Goal: Task Accomplishment & Management: Manage account settings

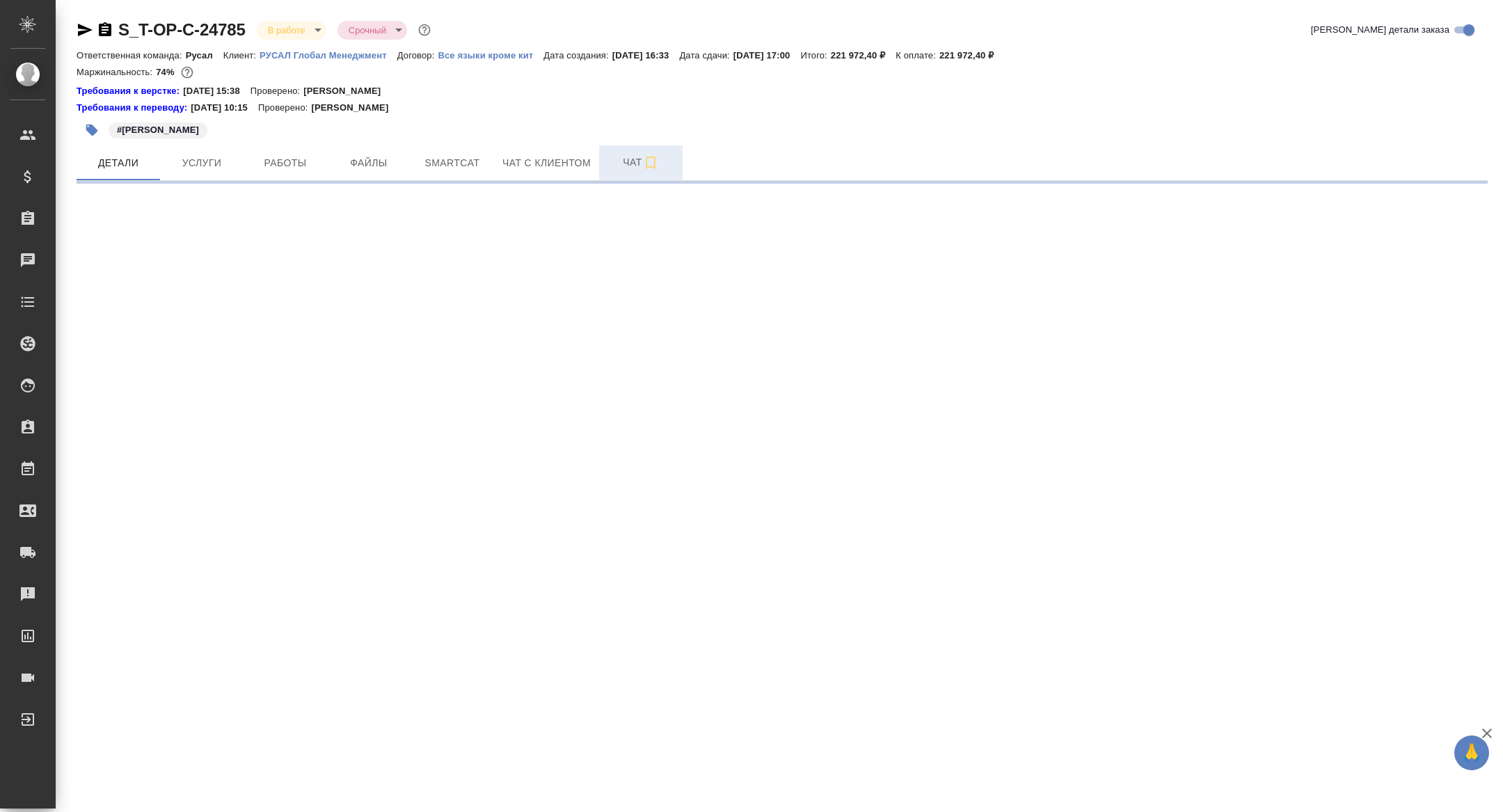
click at [627, 162] on span "Чат" at bounding box center [640, 162] width 67 height 17
select select "RU"
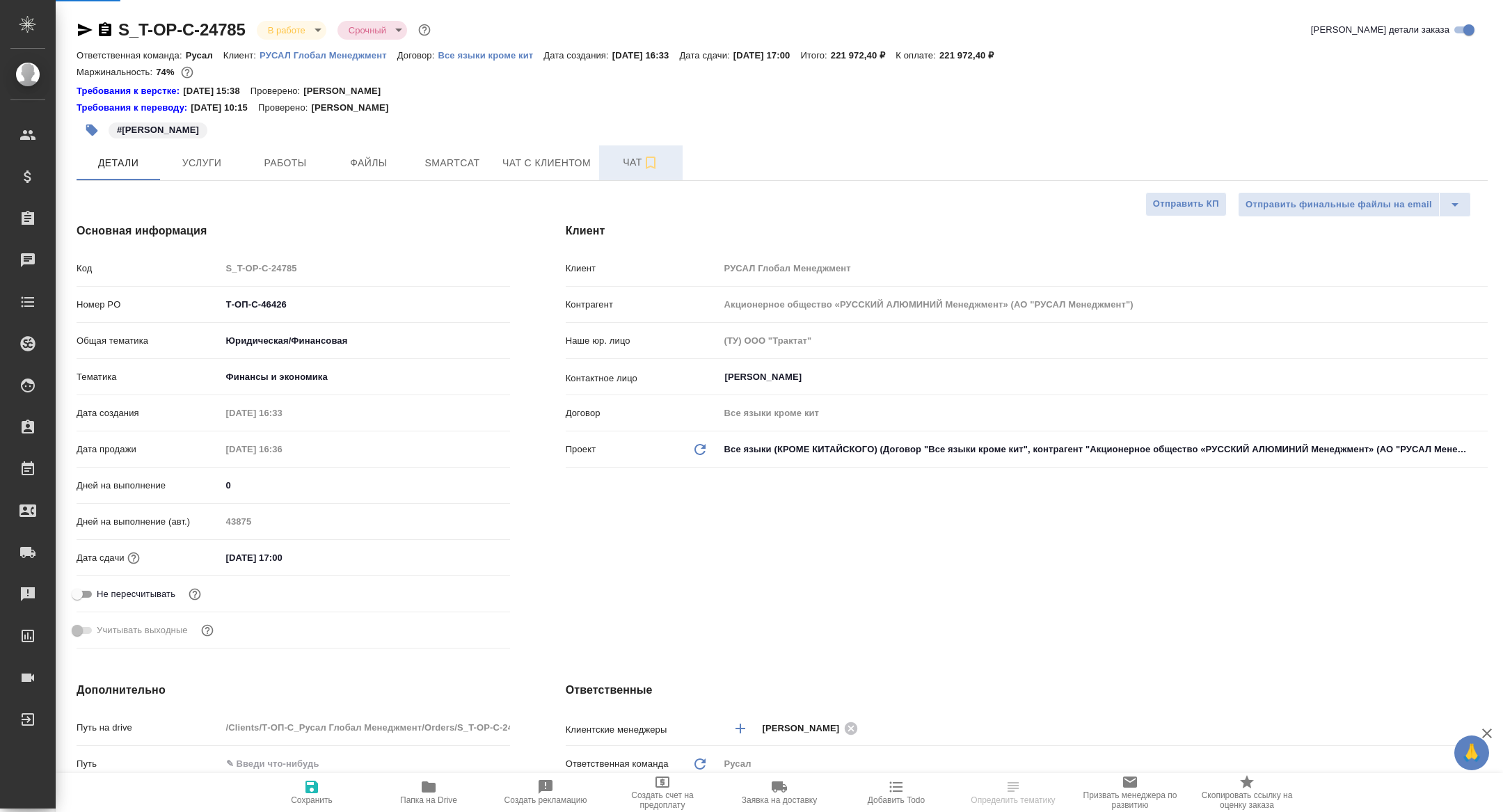
type textarea "x"
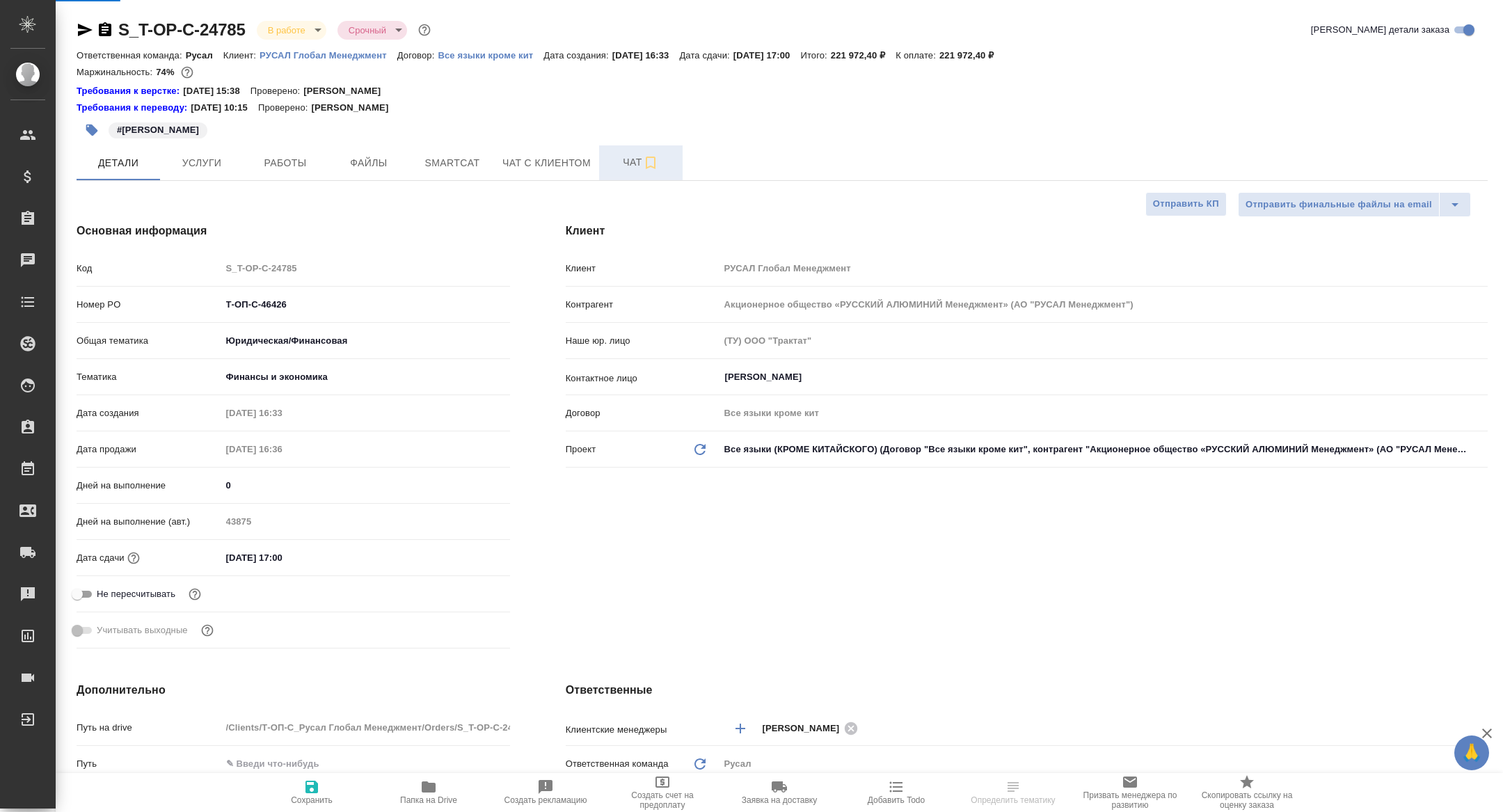
type textarea "x"
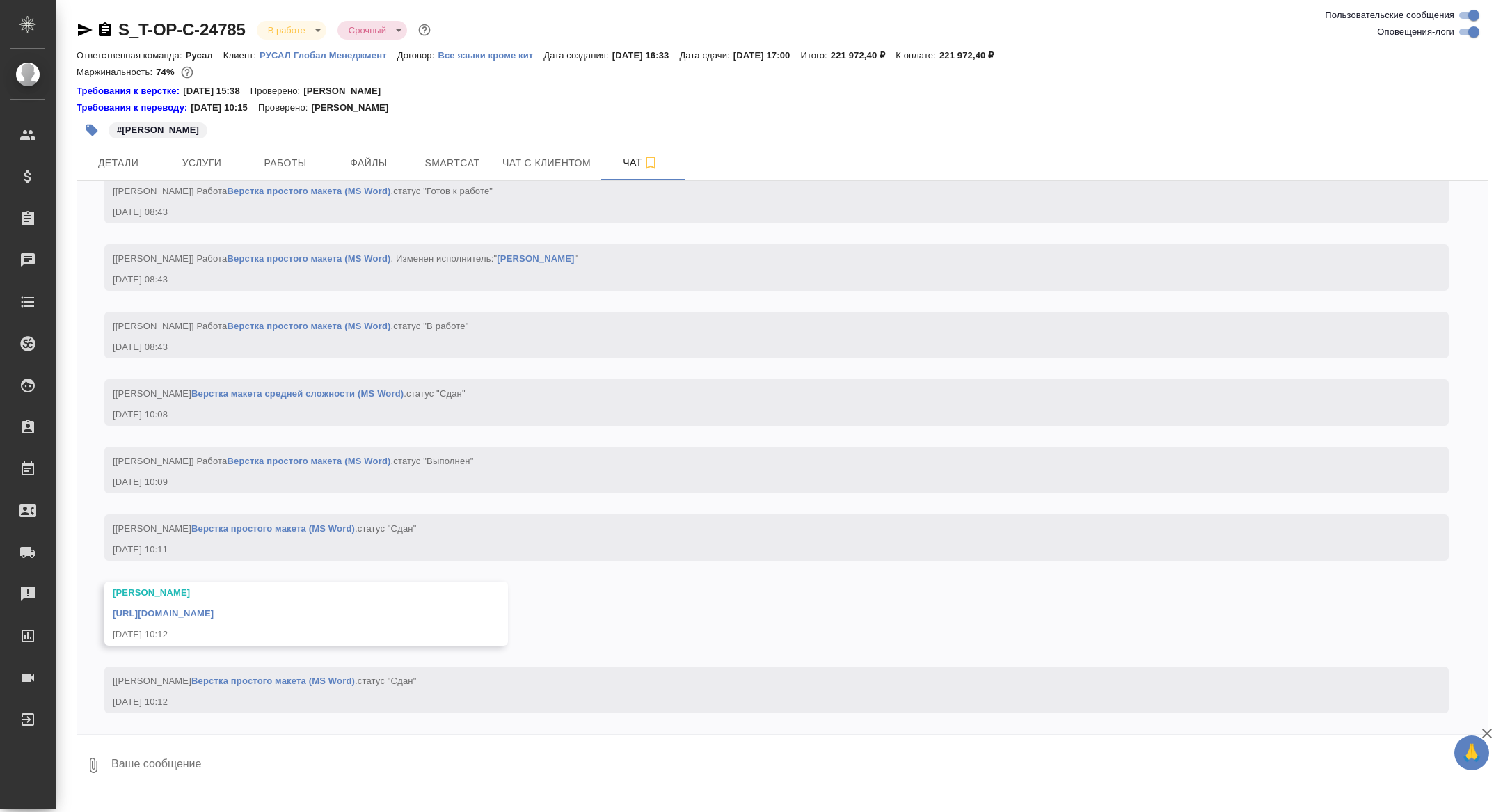
scroll to position [6612, 0]
click at [176, 614] on link "https://drive.awatera.com/apps/files/files/10099931?dir=/Shares/%D0%A2-%D0%9E%D…" at bounding box center [163, 612] width 101 height 10
click at [126, 164] on span "Детали" at bounding box center [118, 163] width 67 height 17
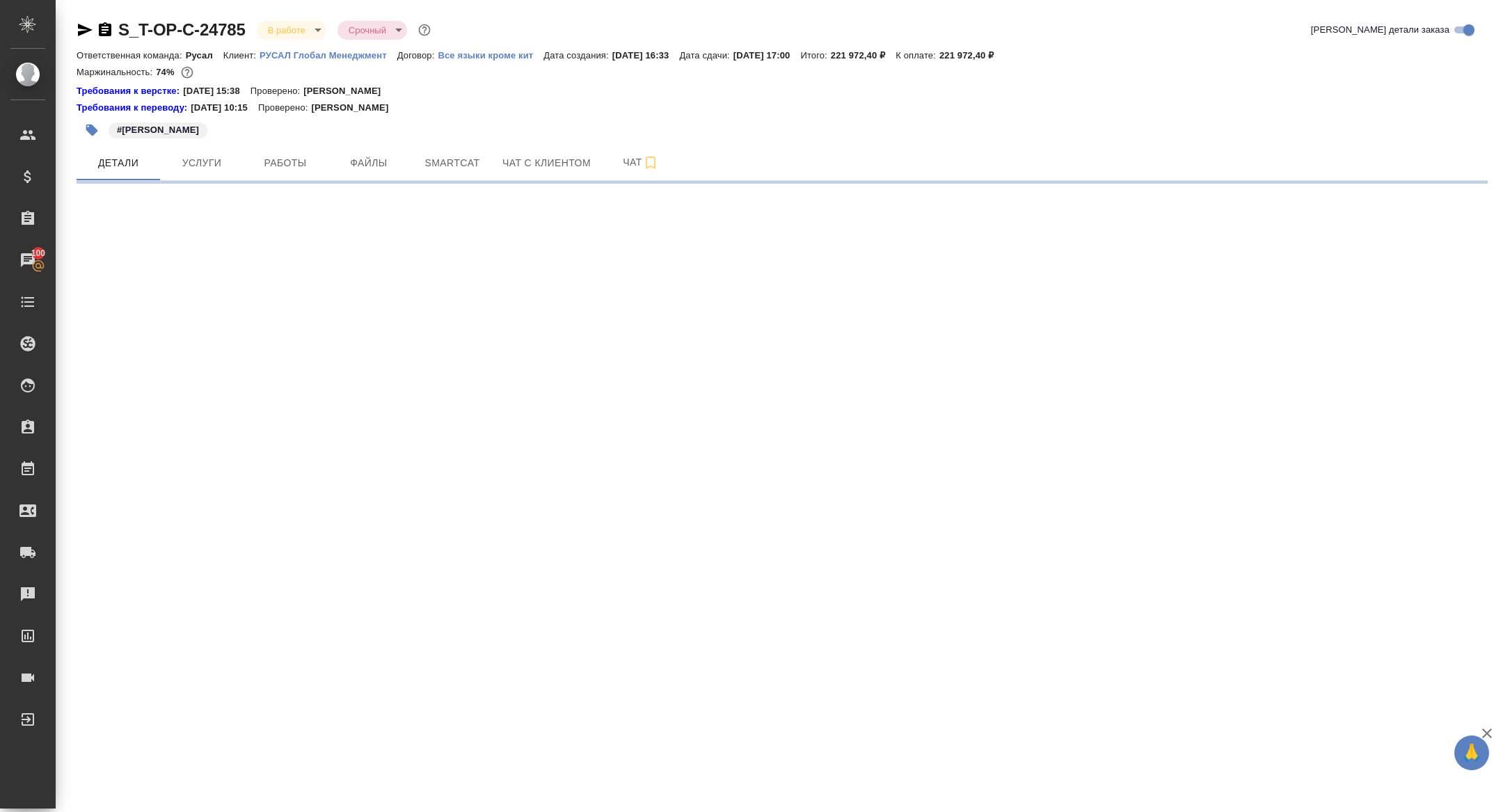
select select "RU"
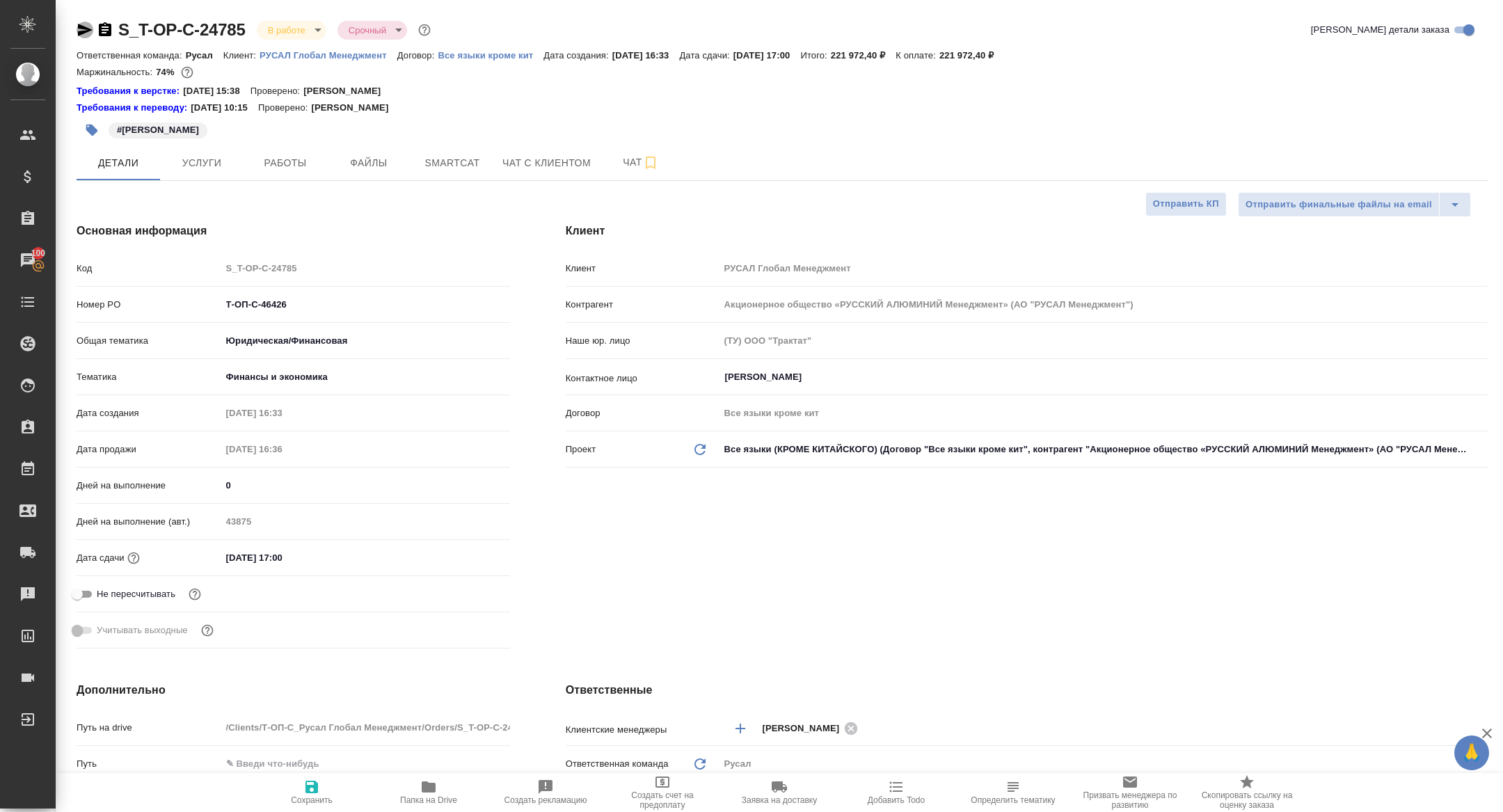
click at [80, 22] on icon "button" at bounding box center [85, 30] width 17 height 17
type textarea "x"
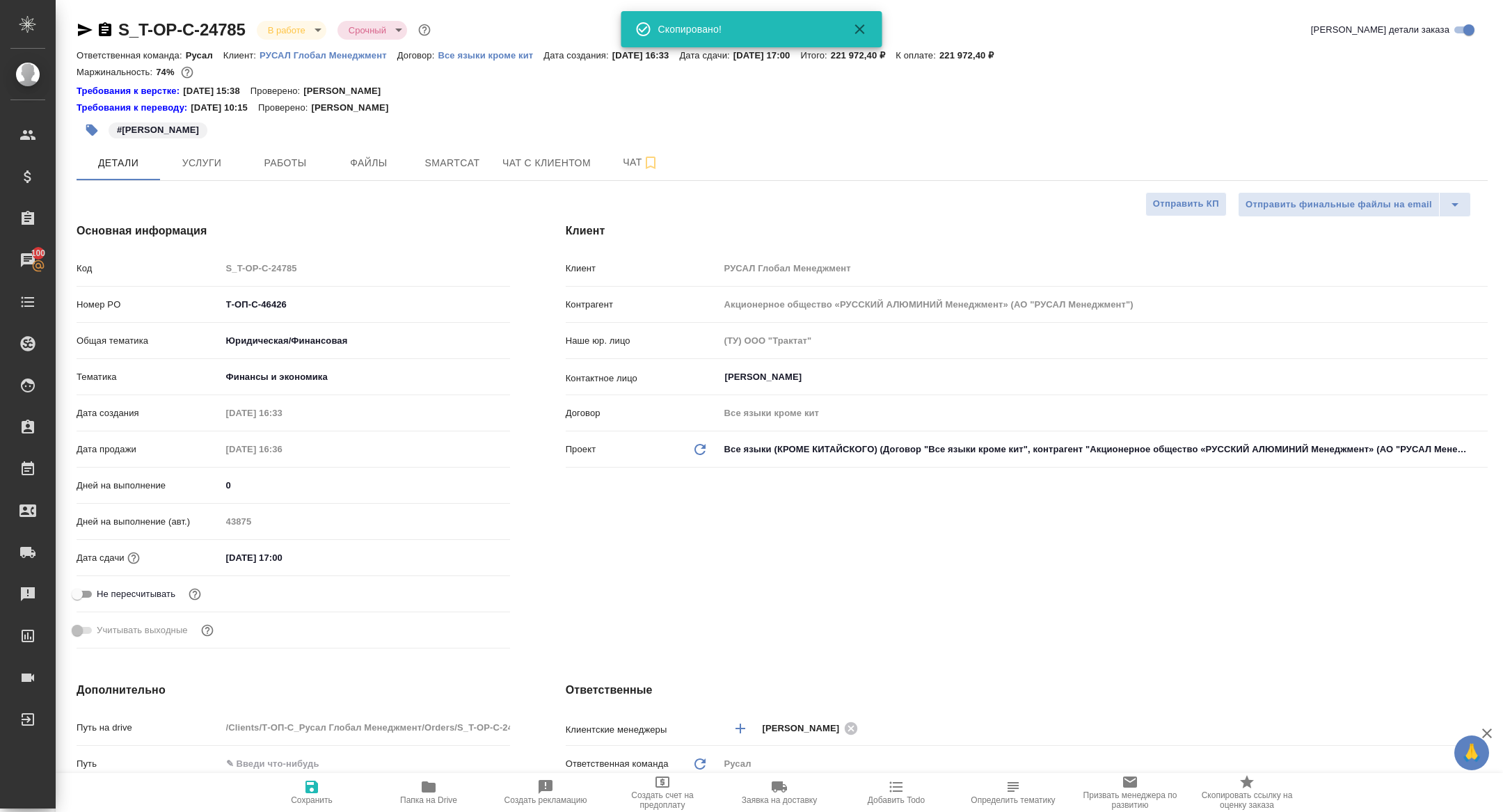
type textarea "x"
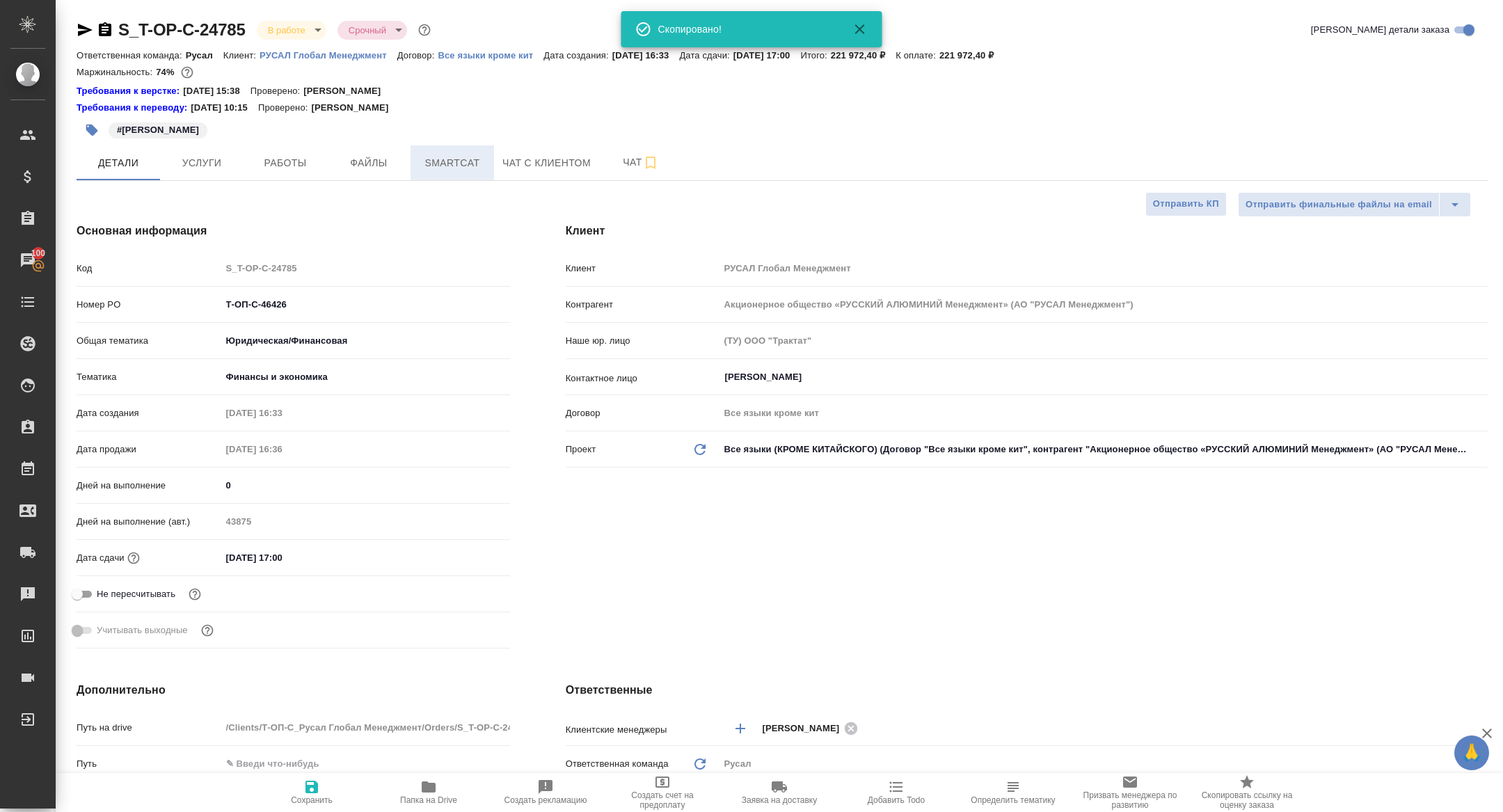
click at [436, 176] on button "Smartcat" at bounding box center [453, 162] width 84 height 35
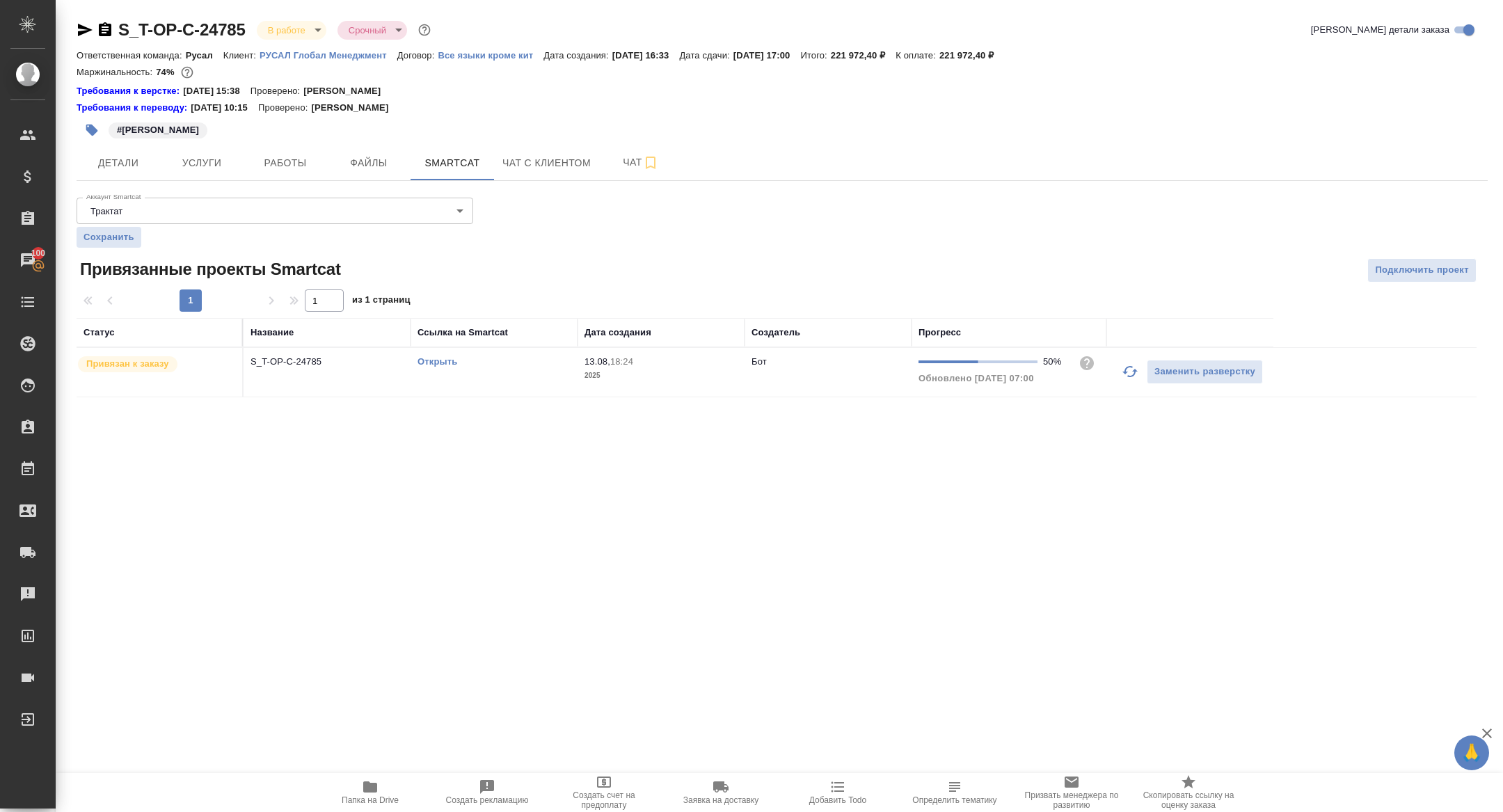
click at [427, 362] on link "Открыть" at bounding box center [437, 361] width 39 height 10
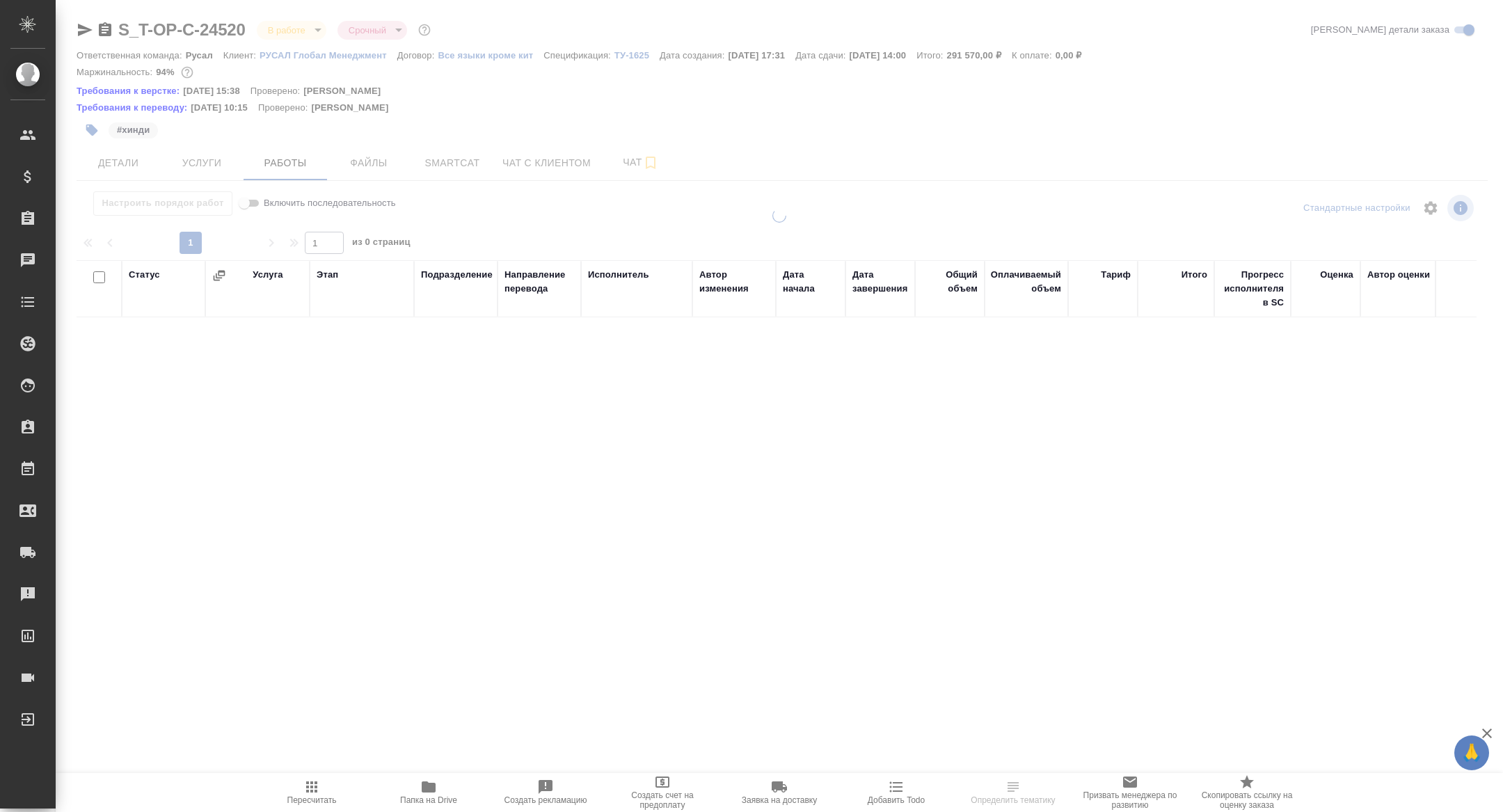
click at [303, 147] on div at bounding box center [779, 304] width 1447 height 609
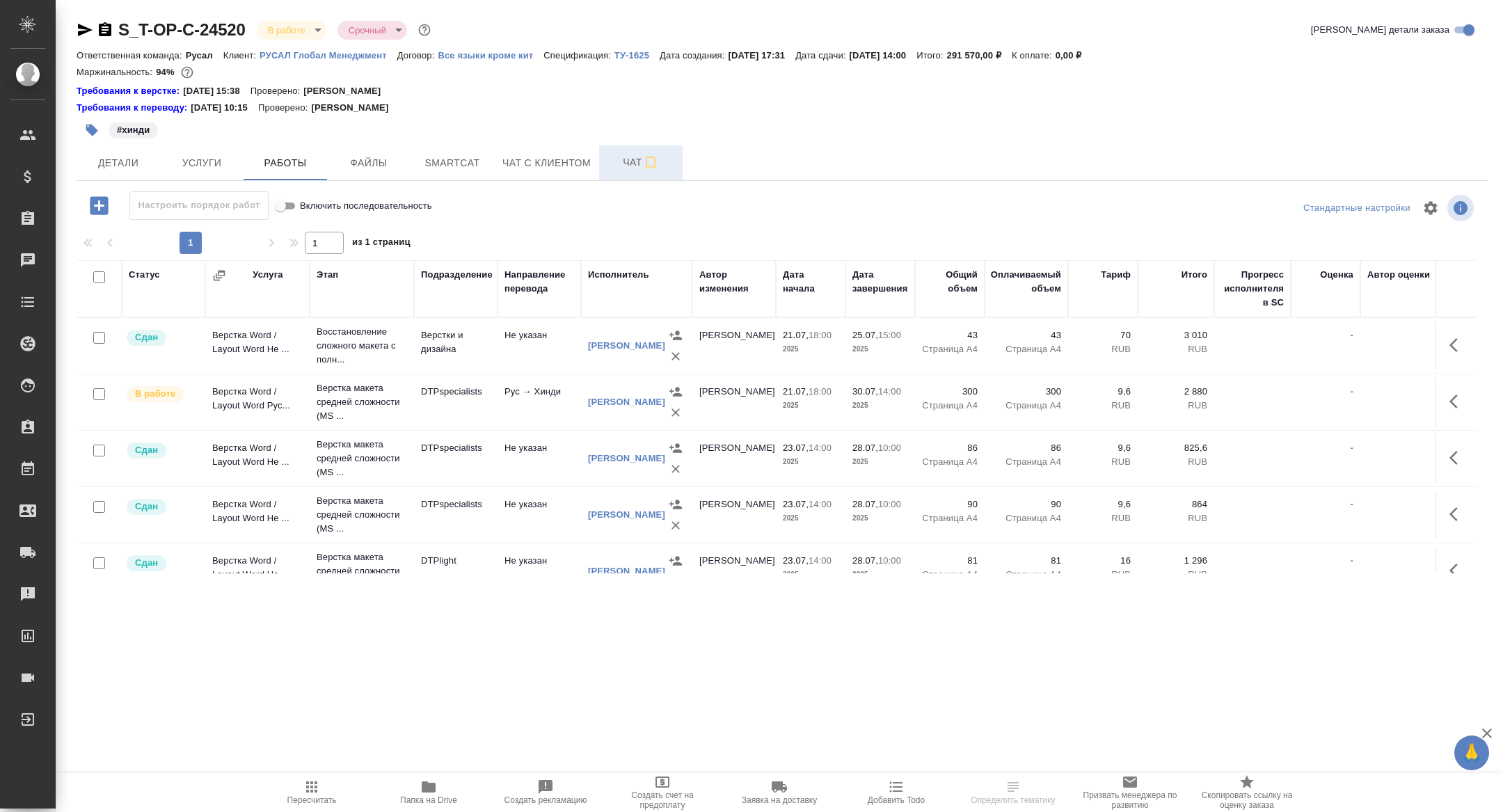
click at [634, 172] on button "Чат" at bounding box center [641, 162] width 84 height 35
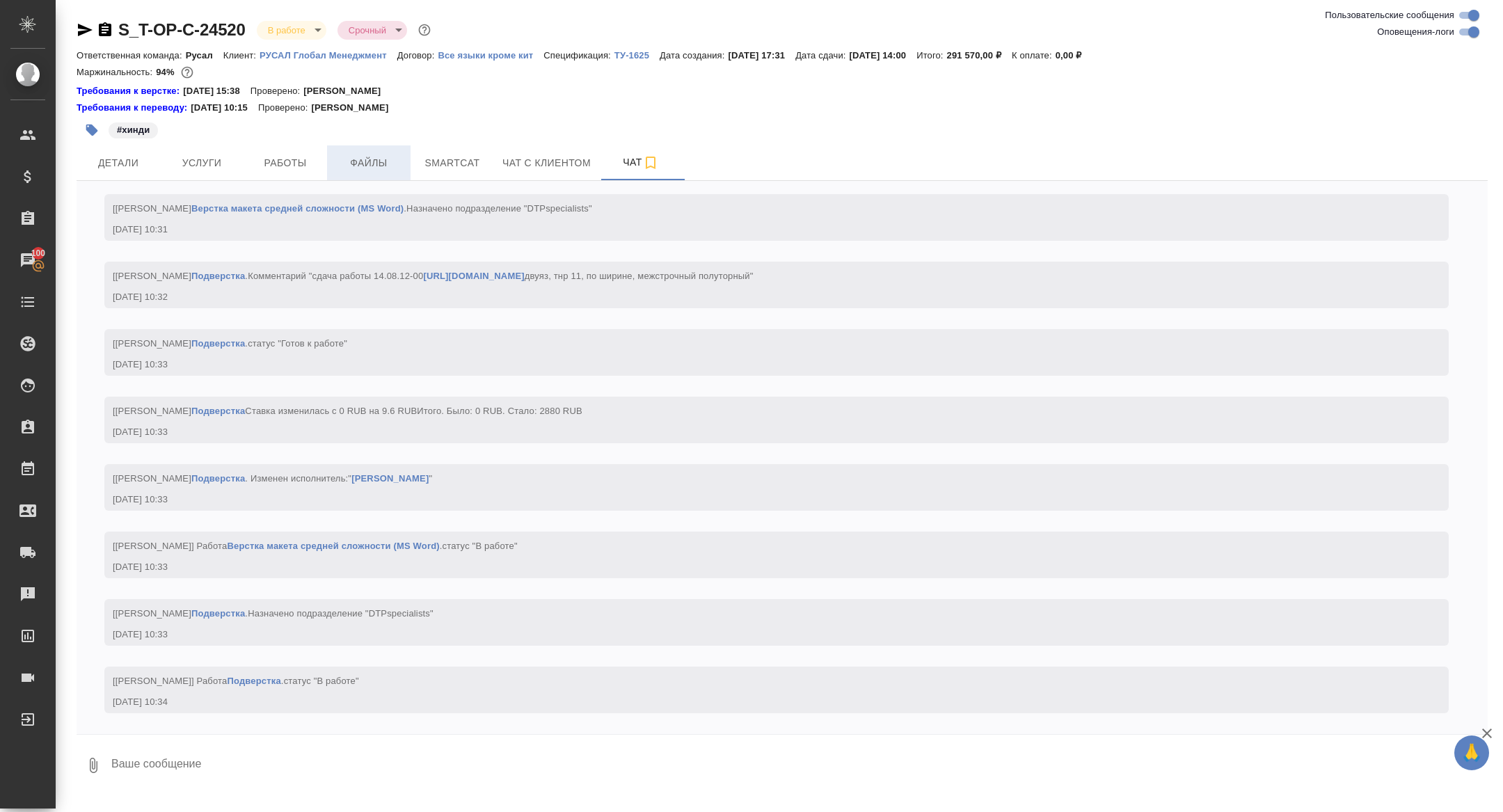
scroll to position [11960, 0]
click at [354, 159] on span "Файлы" at bounding box center [369, 163] width 67 height 17
click at [288, 162] on span "Работы" at bounding box center [285, 163] width 67 height 17
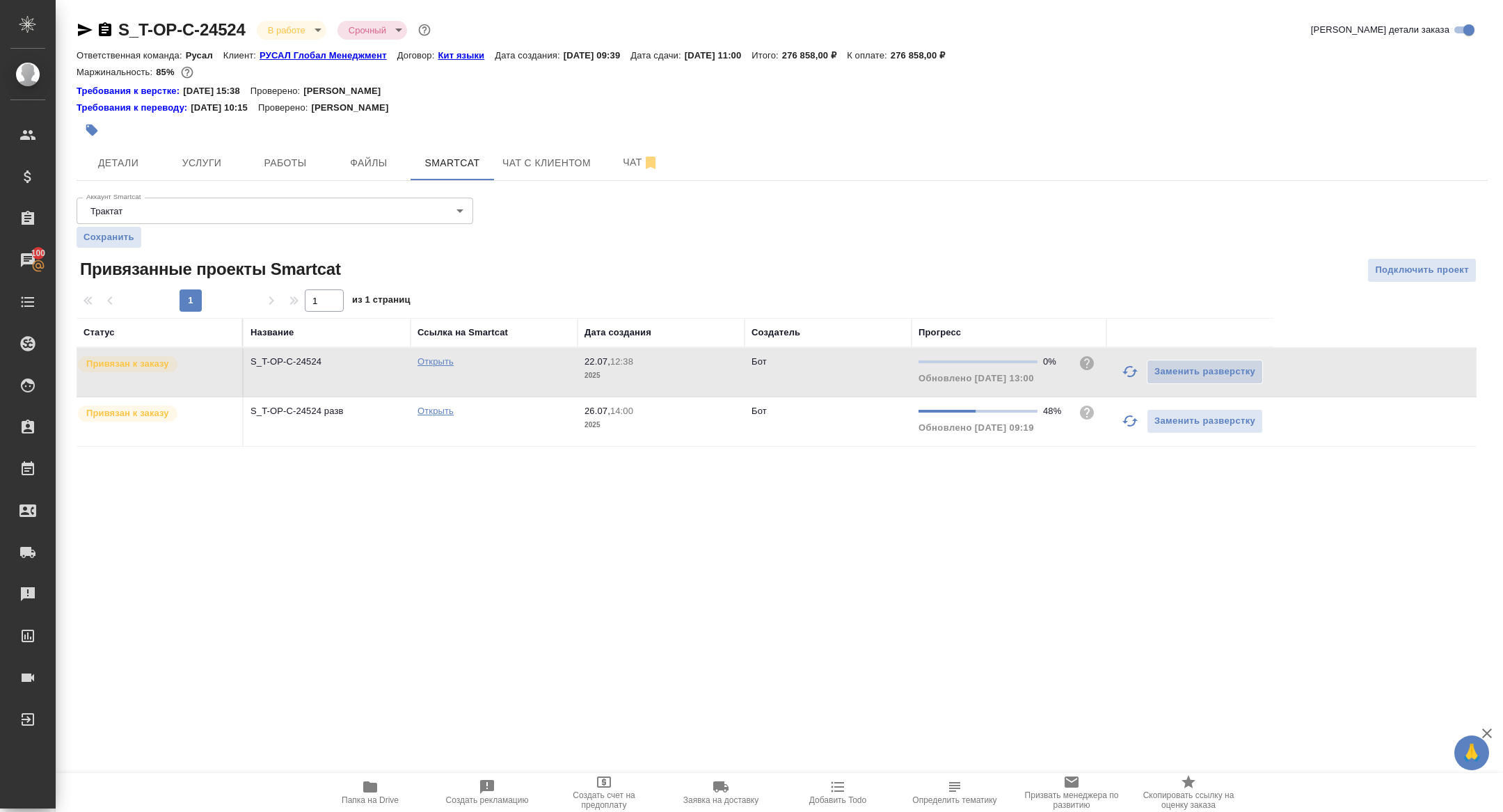
click at [1131, 430] on button "button" at bounding box center [1129, 421] width 33 height 33
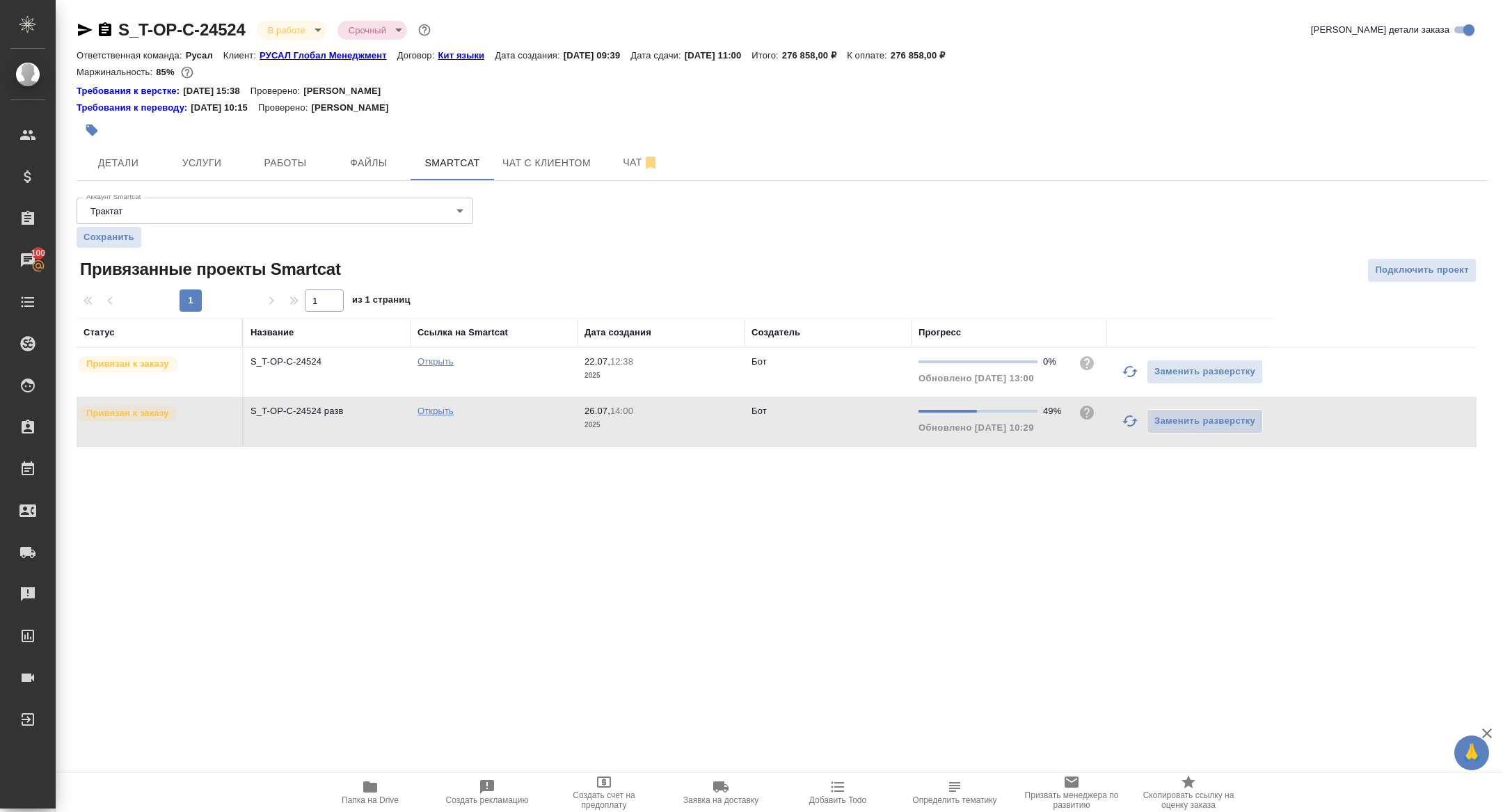
click at [1127, 425] on icon "button" at bounding box center [1130, 421] width 17 height 17
click at [279, 177] on button "Работы" at bounding box center [285, 162] width 84 height 35
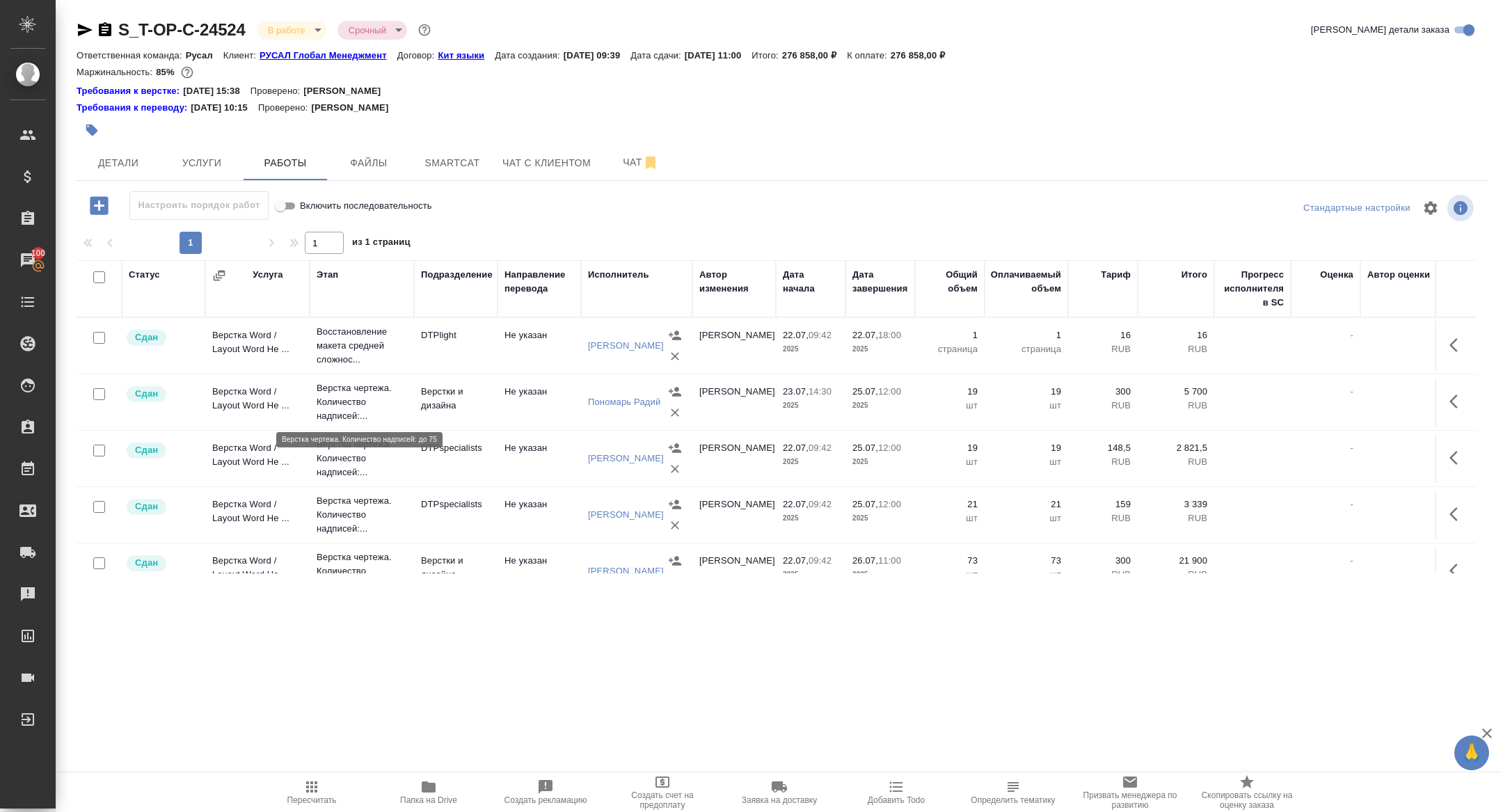
scroll to position [426, 0]
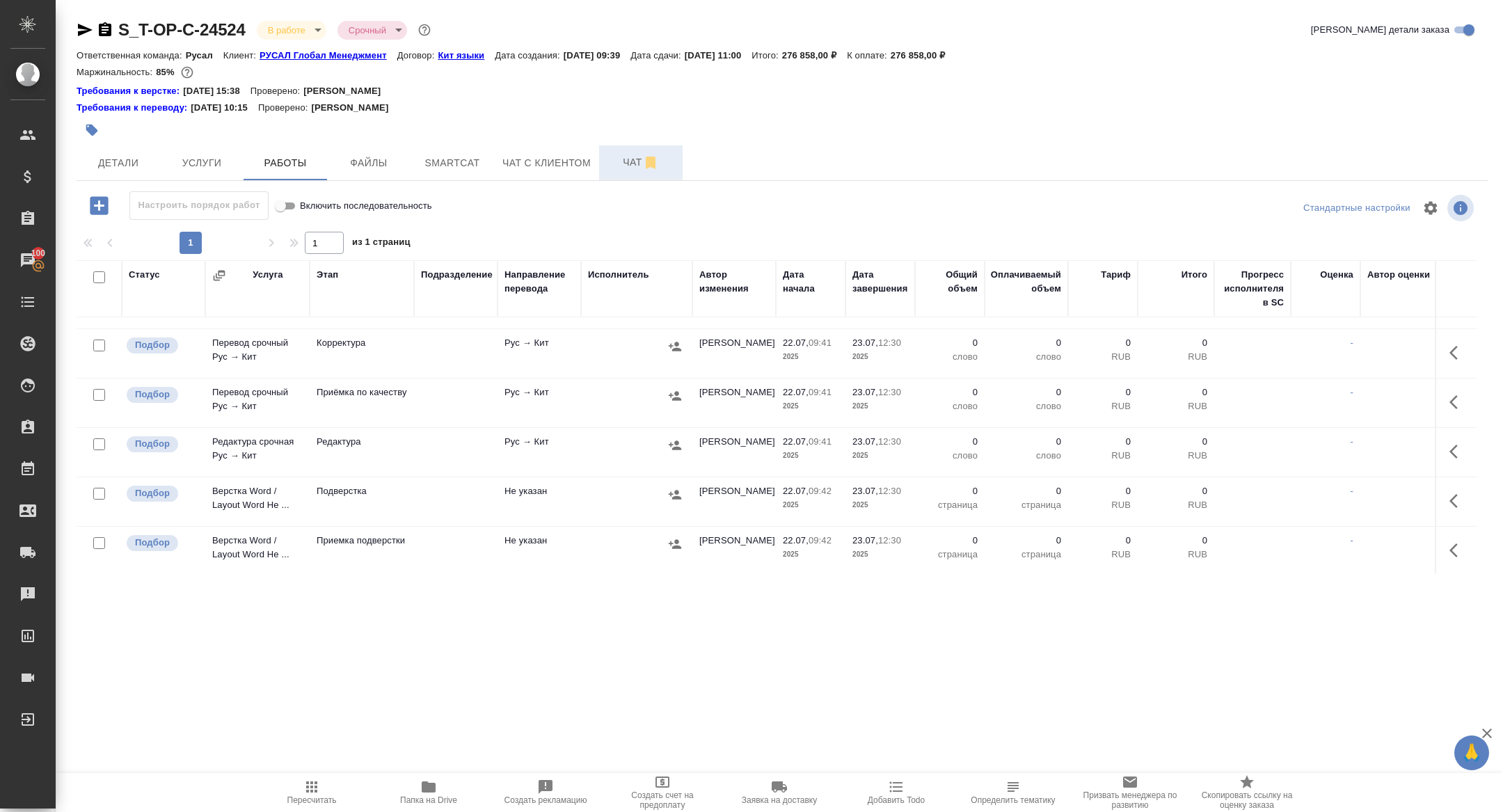
click at [634, 149] on button "Чат" at bounding box center [641, 162] width 84 height 35
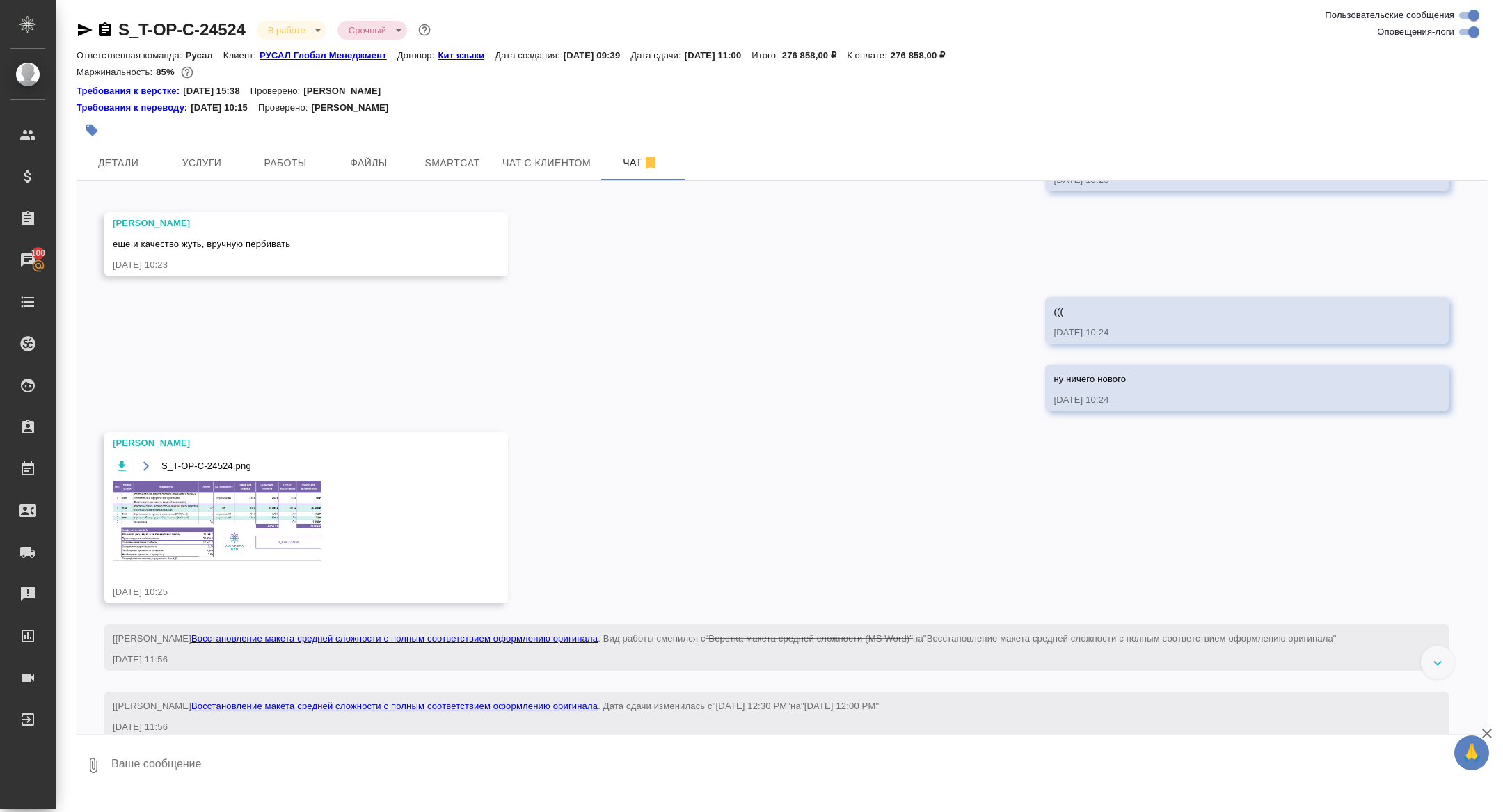
scroll to position [886, 0]
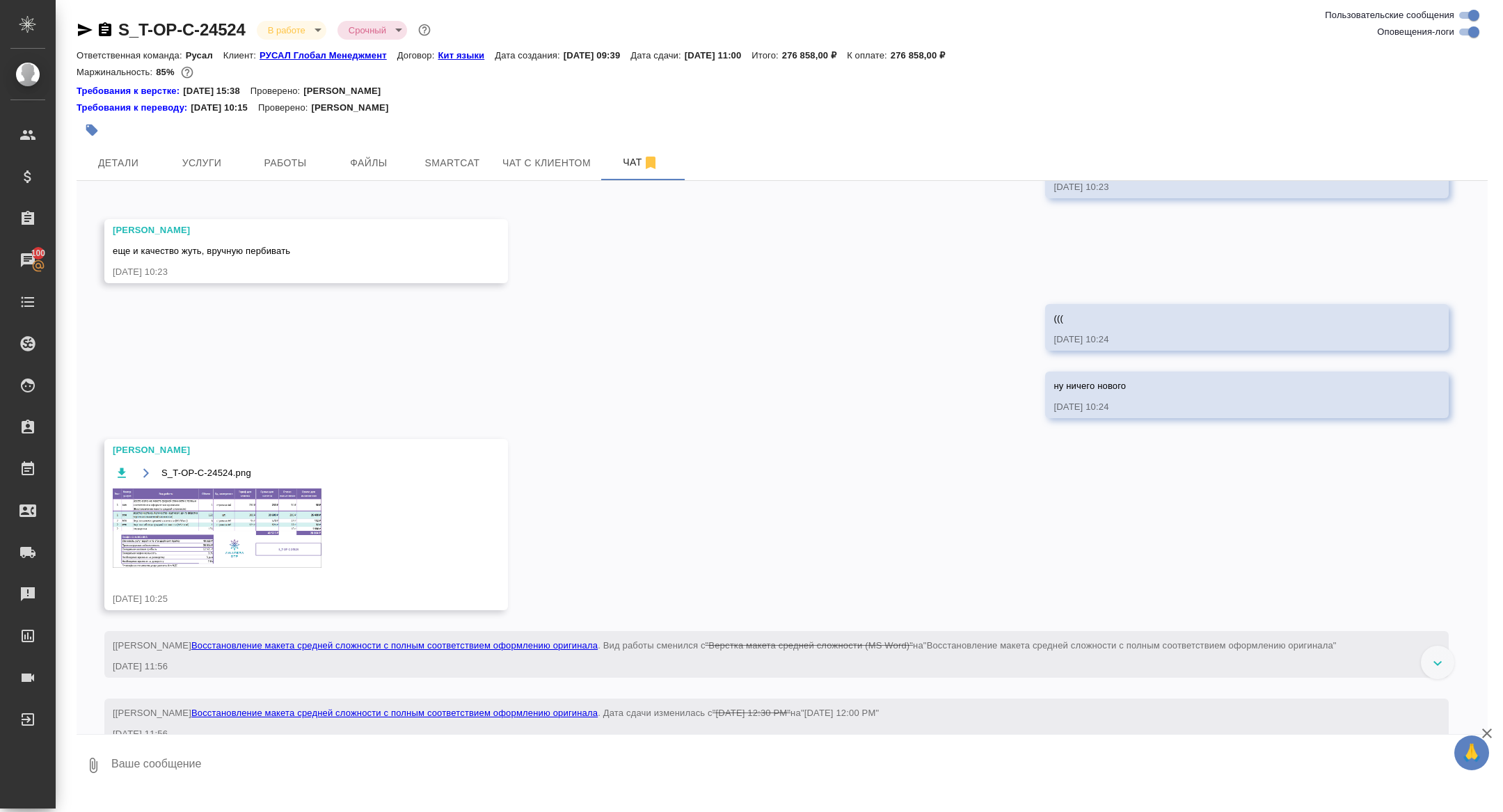
click at [288, 553] on img at bounding box center [217, 528] width 209 height 80
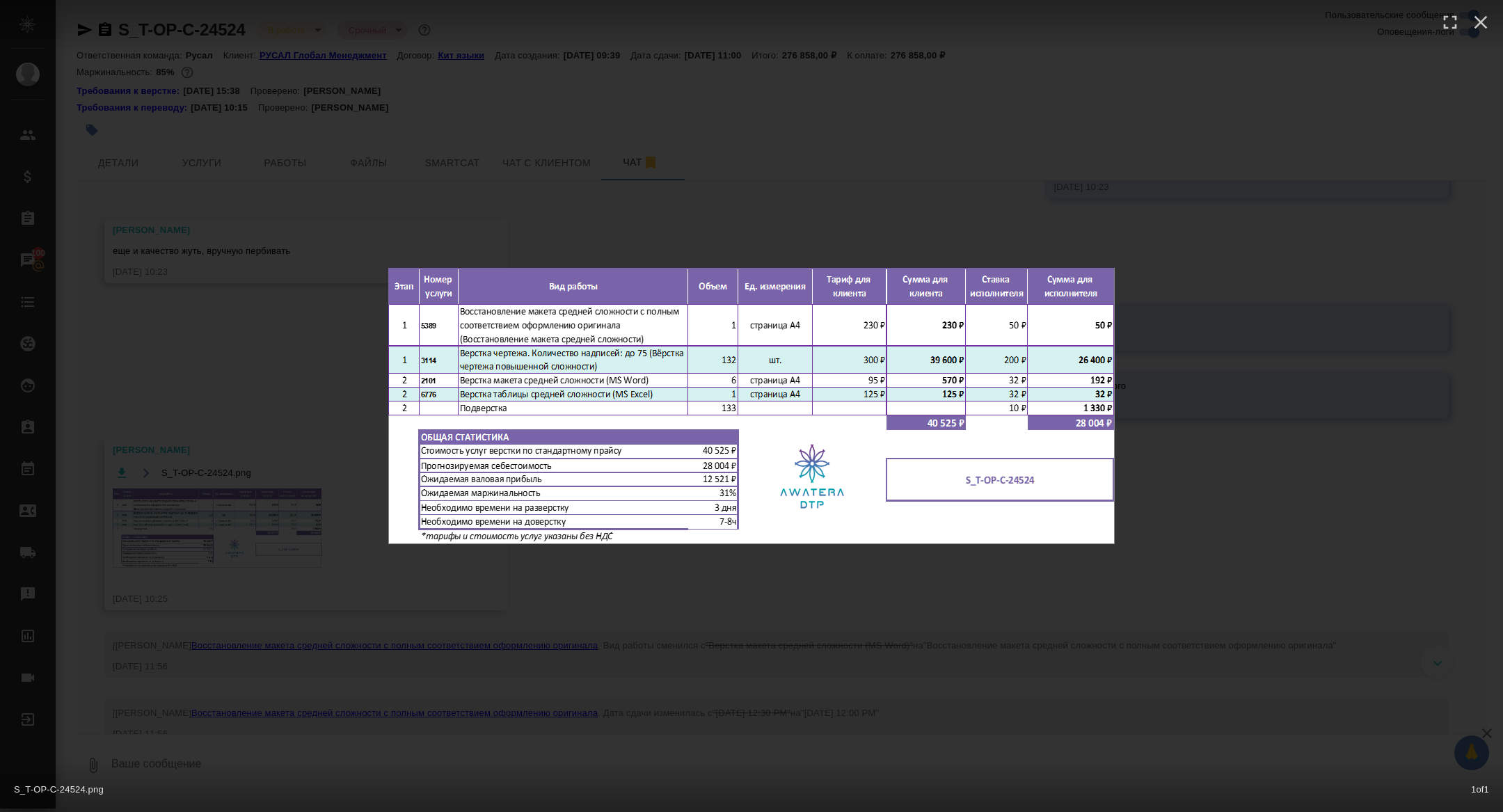
click at [288, 553] on div "S_T-OP-C-24524.png 1 of 1" at bounding box center [751, 406] width 1503 height 812
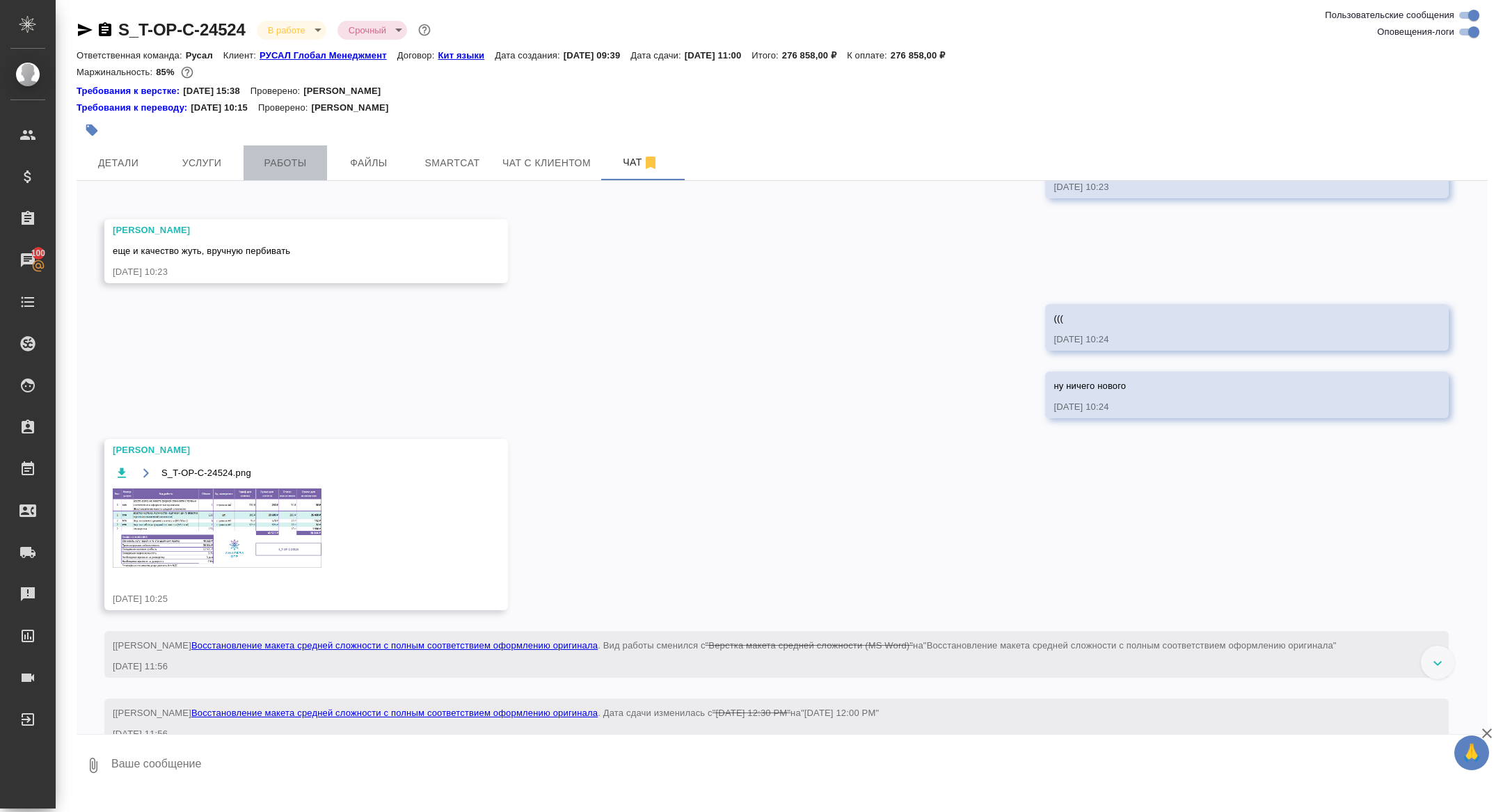
click at [290, 155] on span "Работы" at bounding box center [285, 163] width 67 height 17
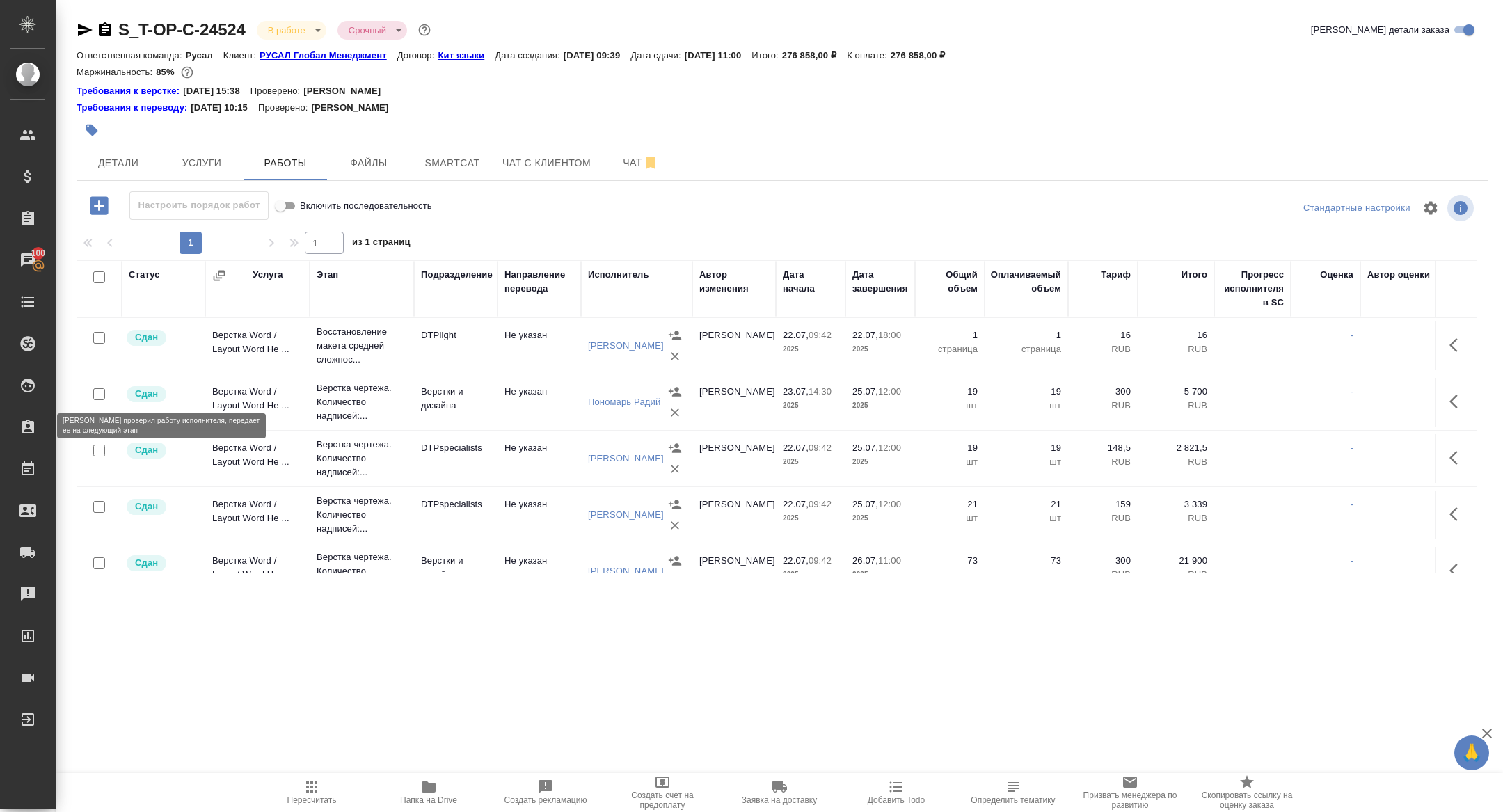
scroll to position [426, 0]
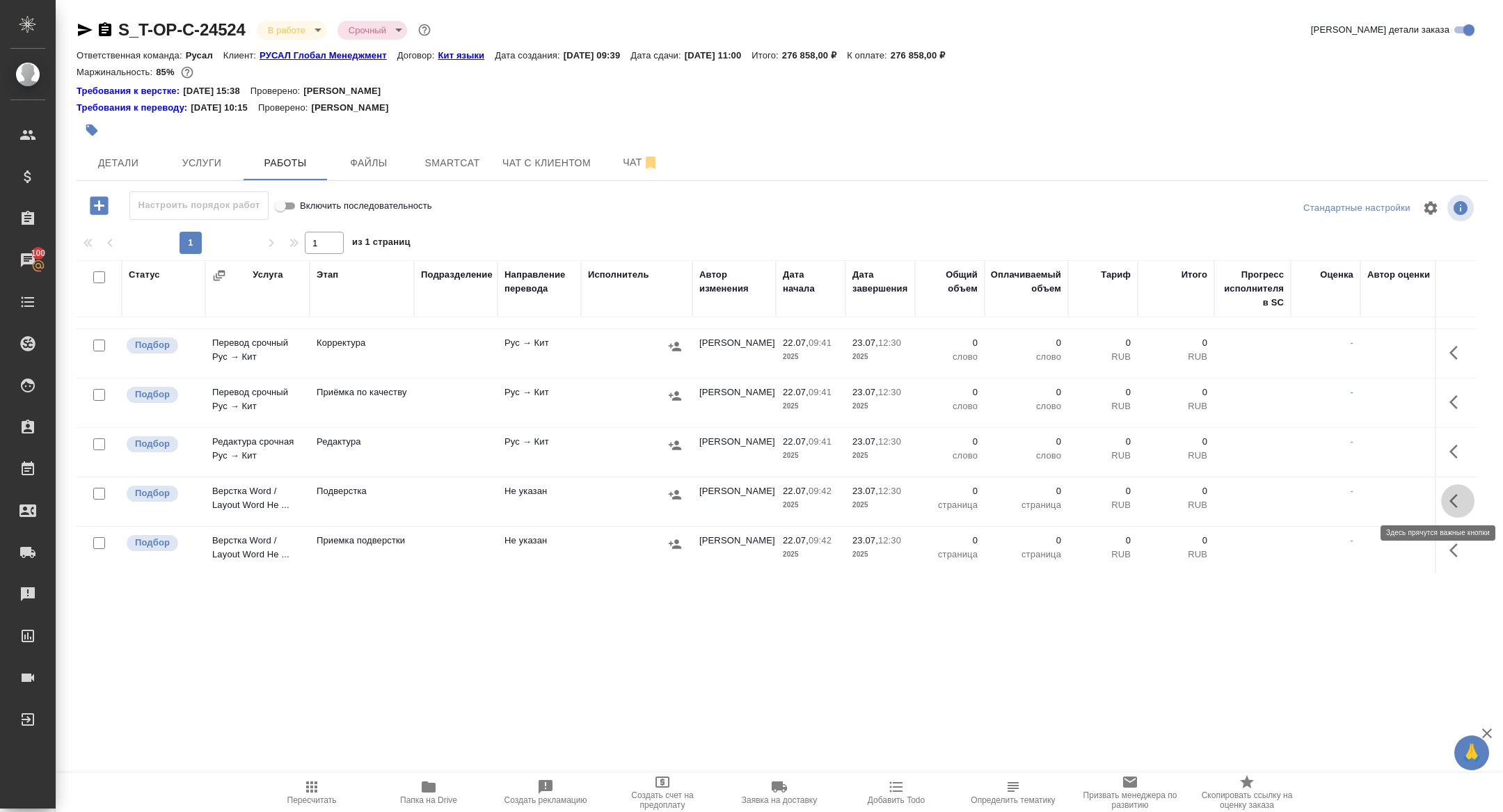
click at [1460, 493] on icon "button" at bounding box center [1458, 501] width 17 height 17
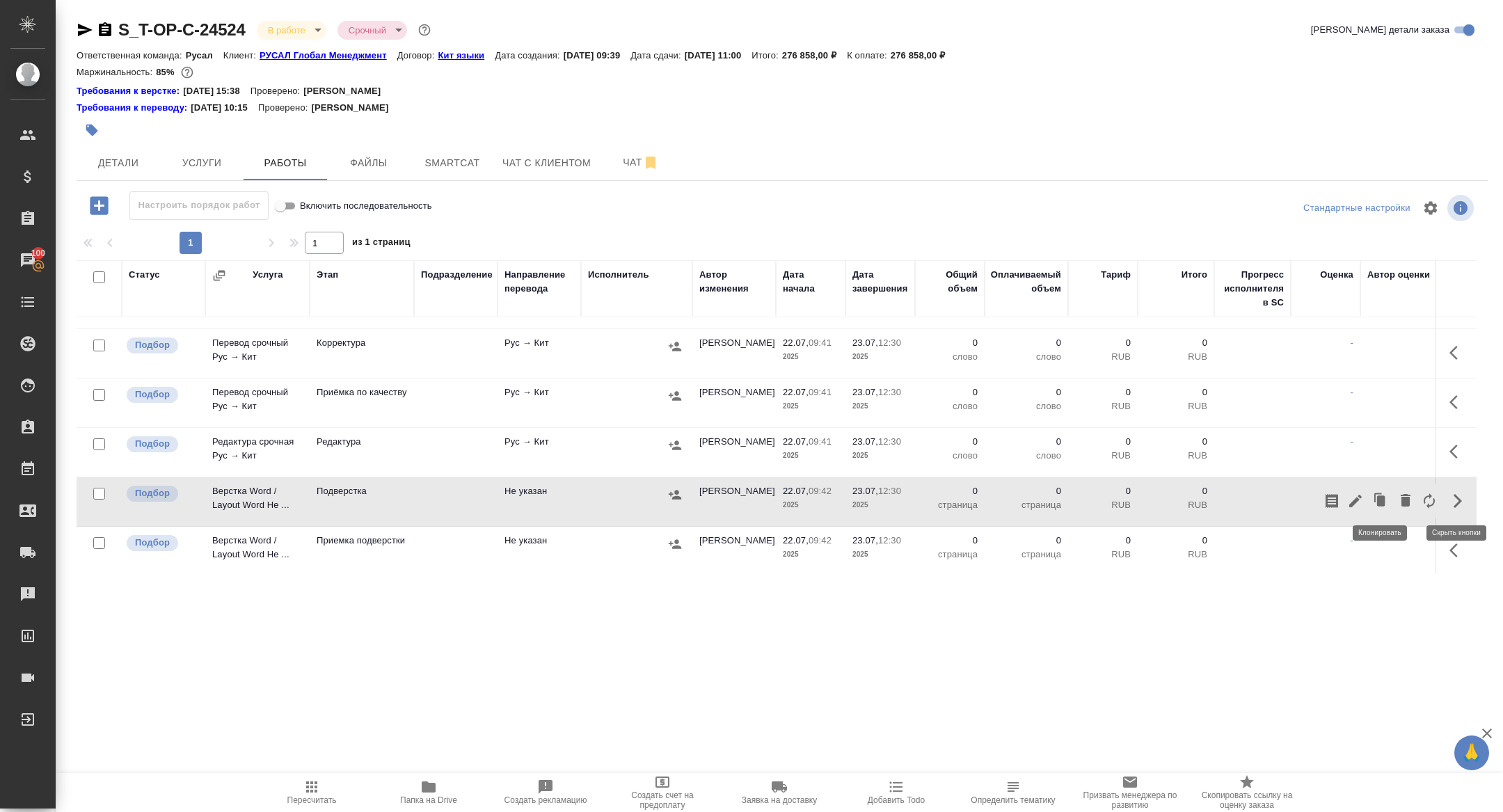
click at [1356, 495] on icon "button" at bounding box center [1356, 501] width 17 height 17
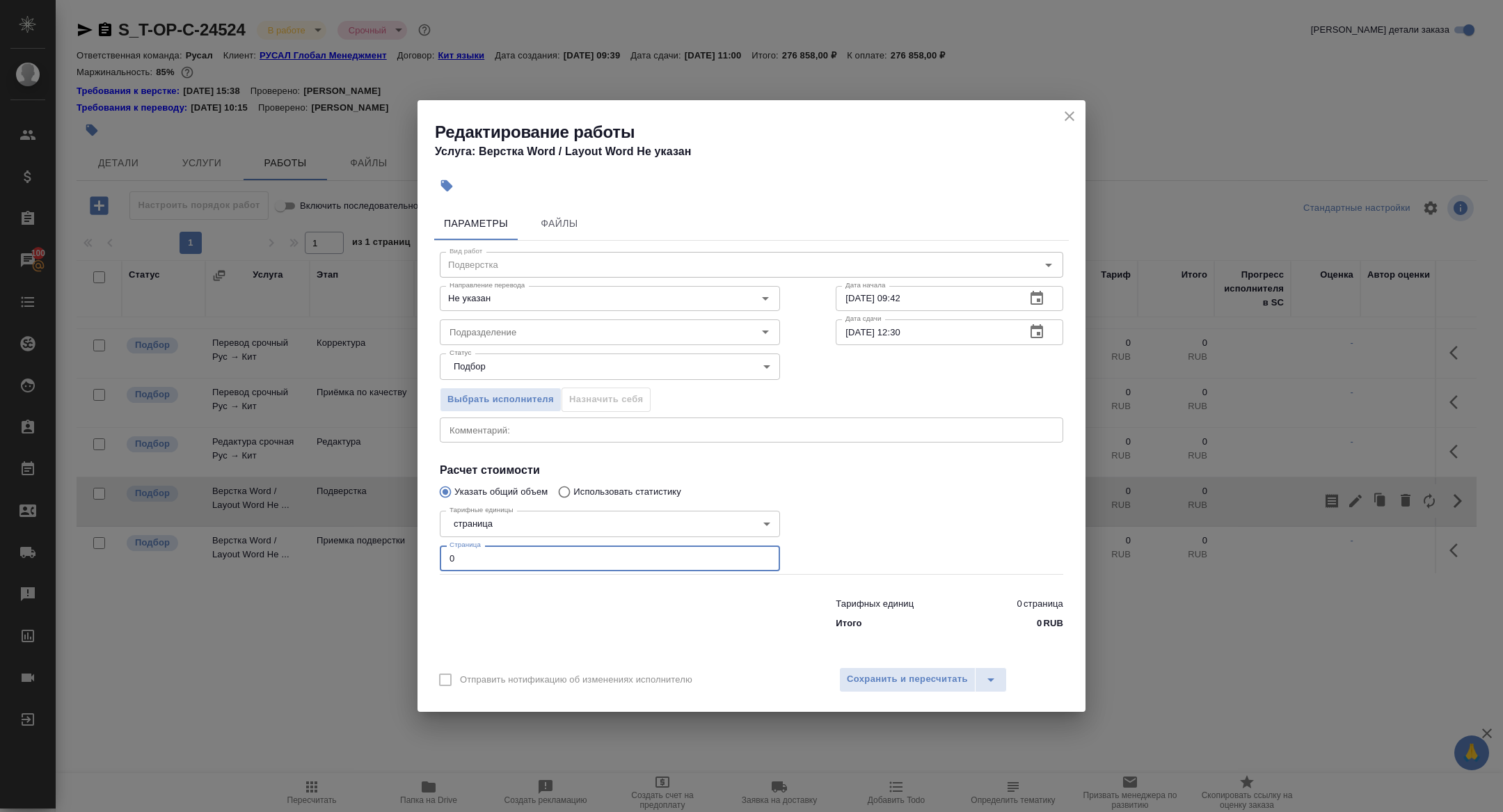
drag, startPoint x: 499, startPoint y: 557, endPoint x: 364, endPoint y: 557, distance: 135.0
click at [364, 557] on div "Редактирование работы Услуга: Верстка Word / Layout Word Не указан Параметры Фа…" at bounding box center [751, 406] width 1503 height 812
type input "133"
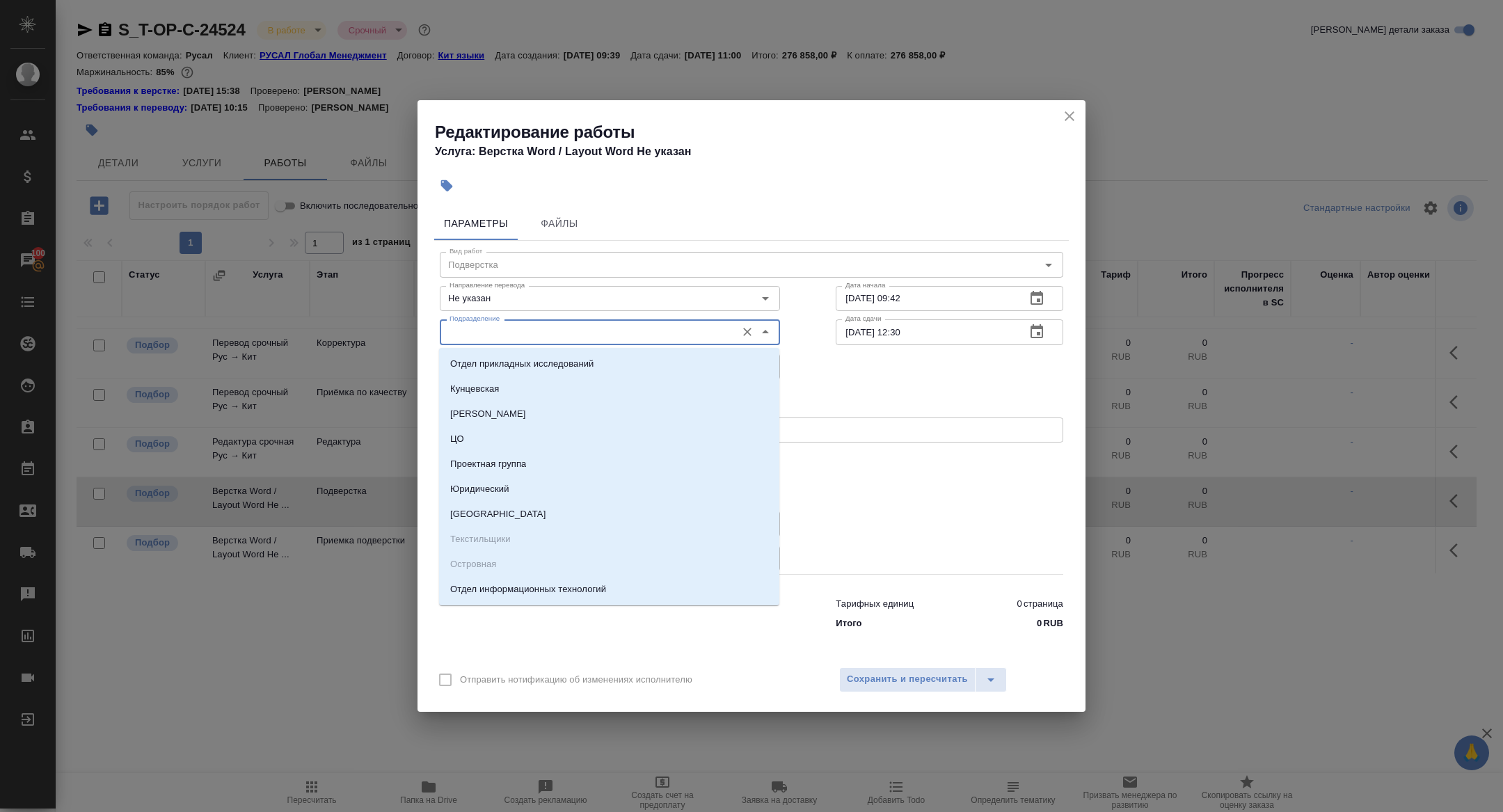
click at [505, 338] on input "Подразделение" at bounding box center [586, 332] width 285 height 17
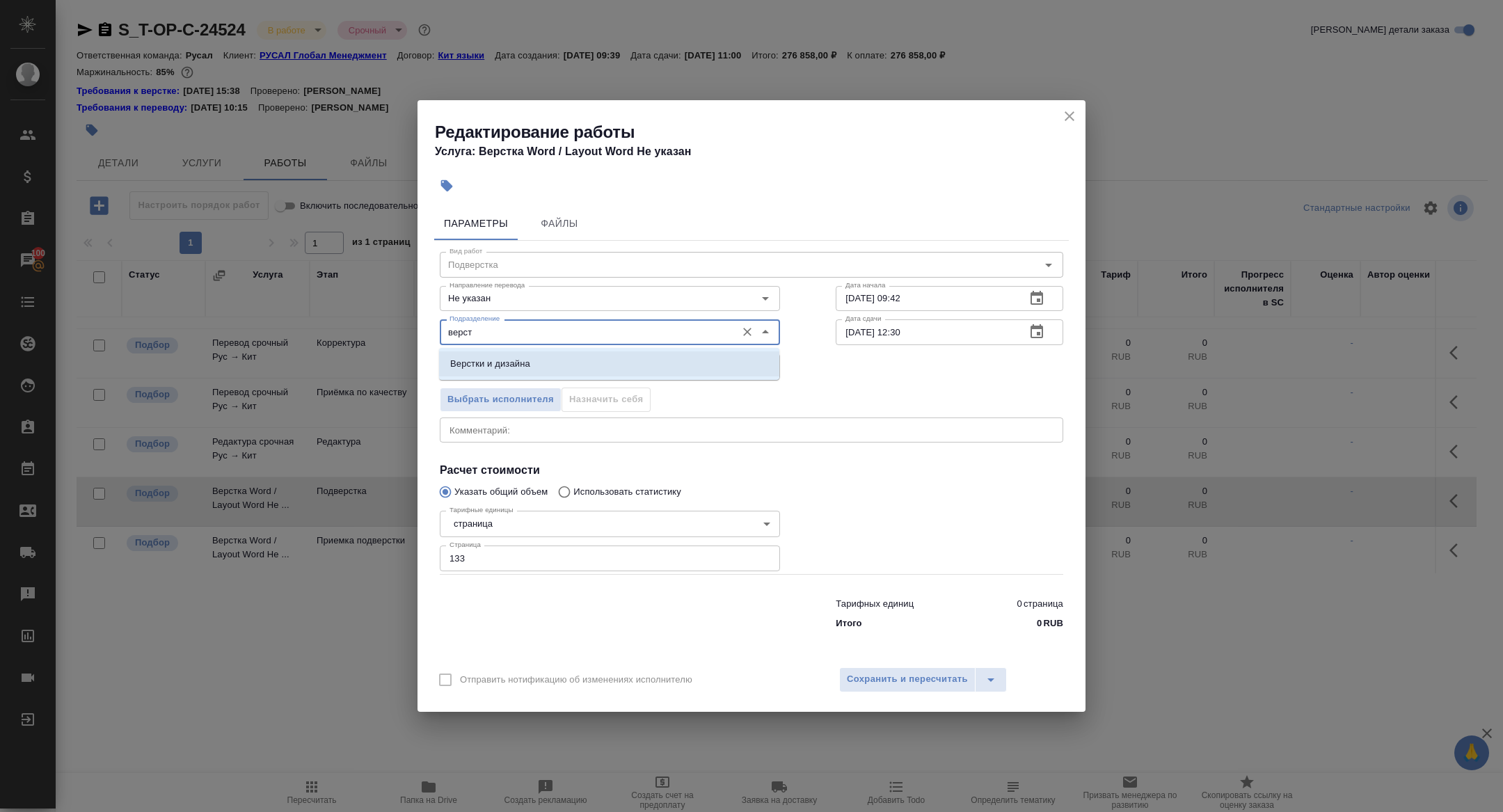
click at [524, 367] on p "Верстки и дизайна" at bounding box center [490, 364] width 80 height 14
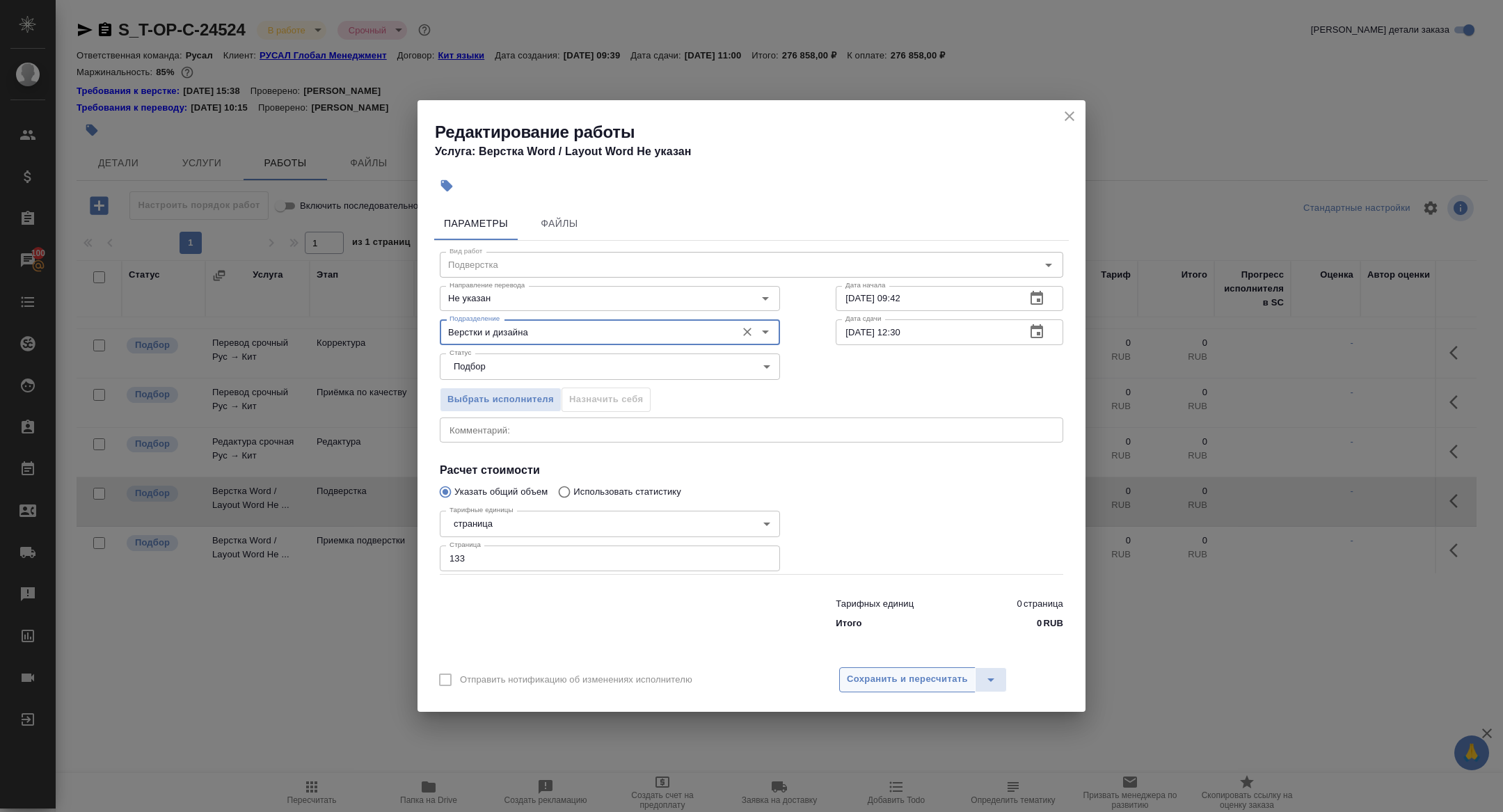
type input "Верстки и дизайна"
click at [859, 688] on button "Сохранить и пересчитать" at bounding box center [907, 680] width 136 height 25
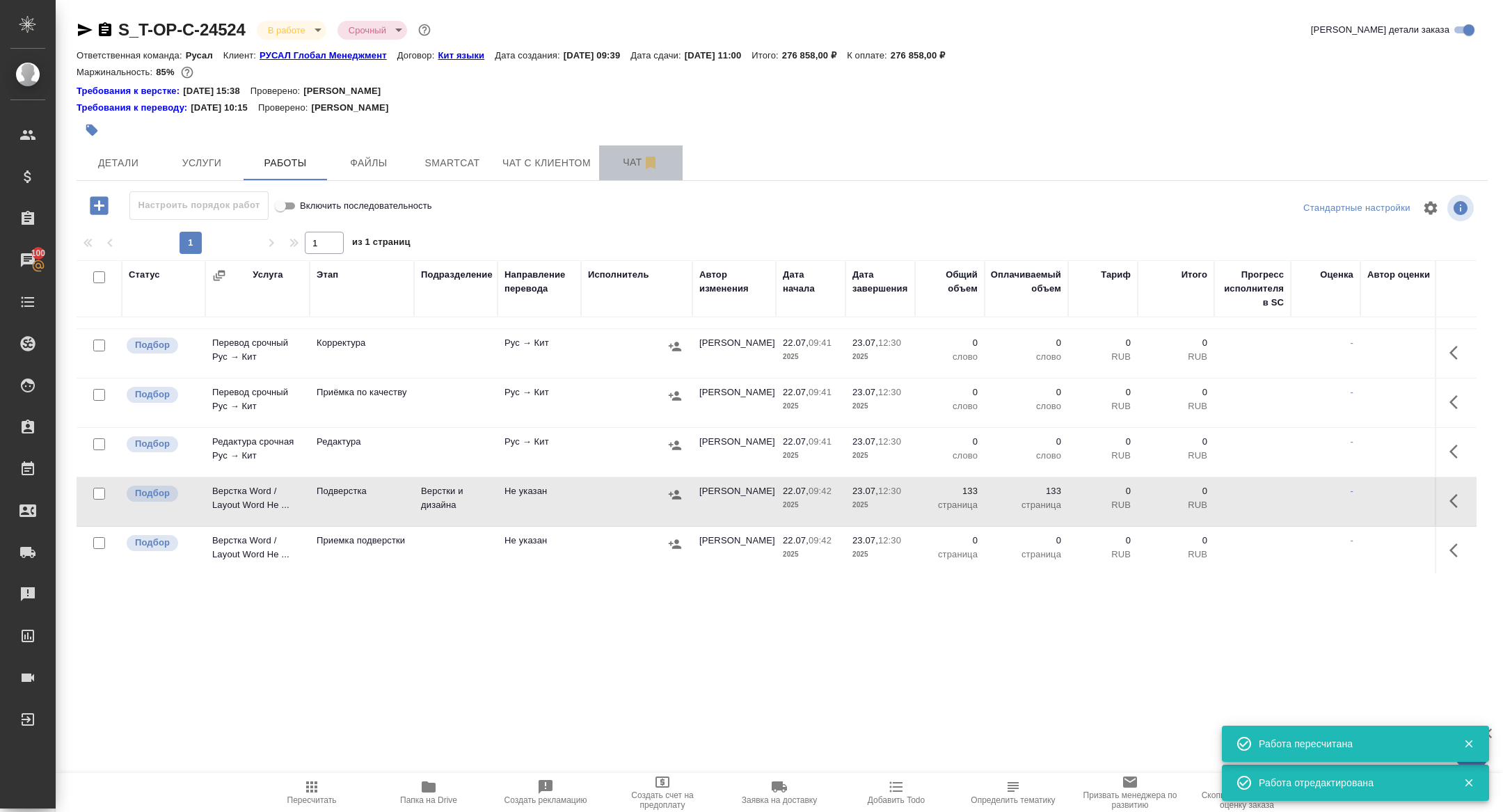
click at [633, 171] on button "Чат" at bounding box center [641, 162] width 84 height 35
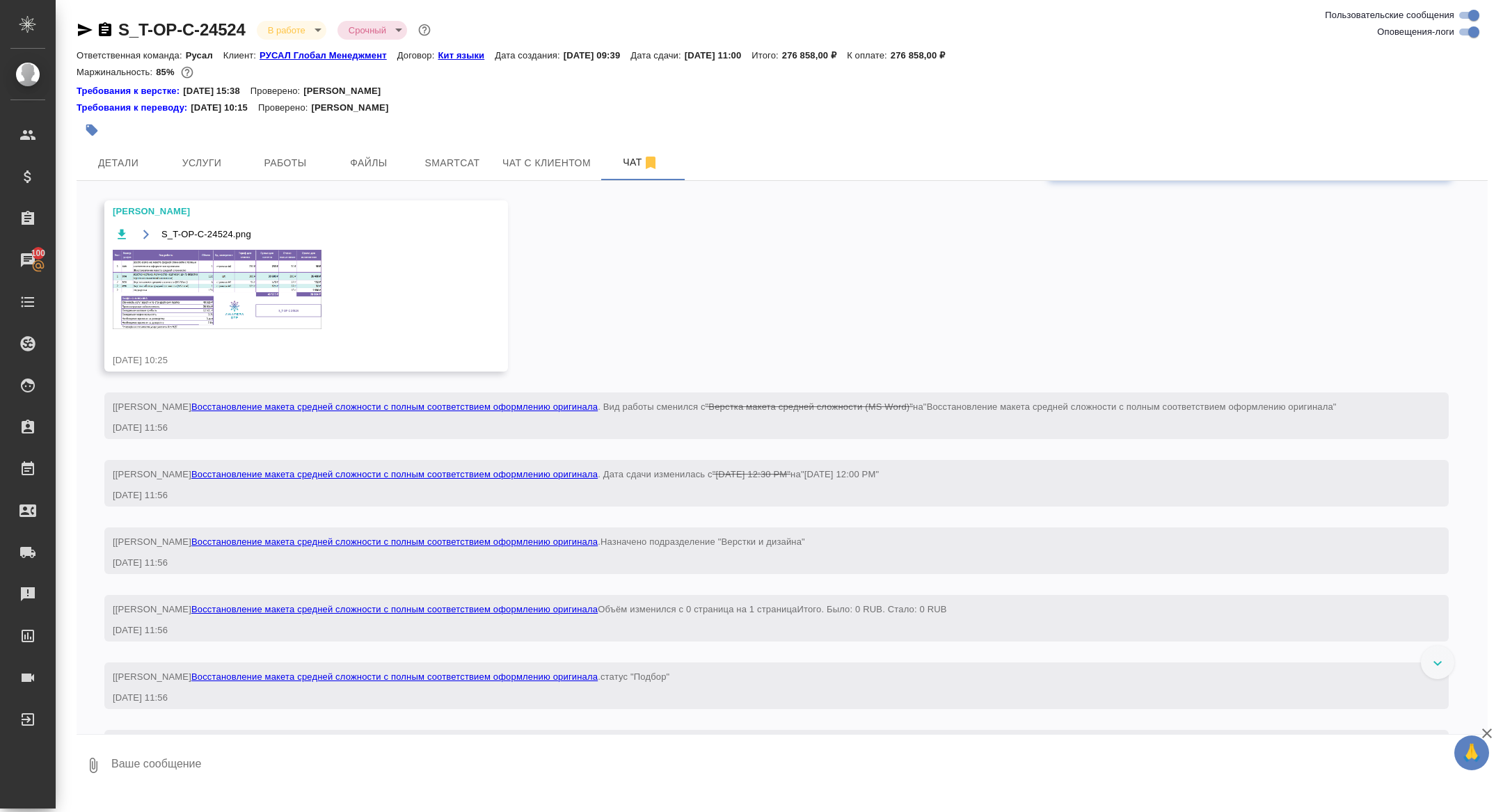
scroll to position [787, 0]
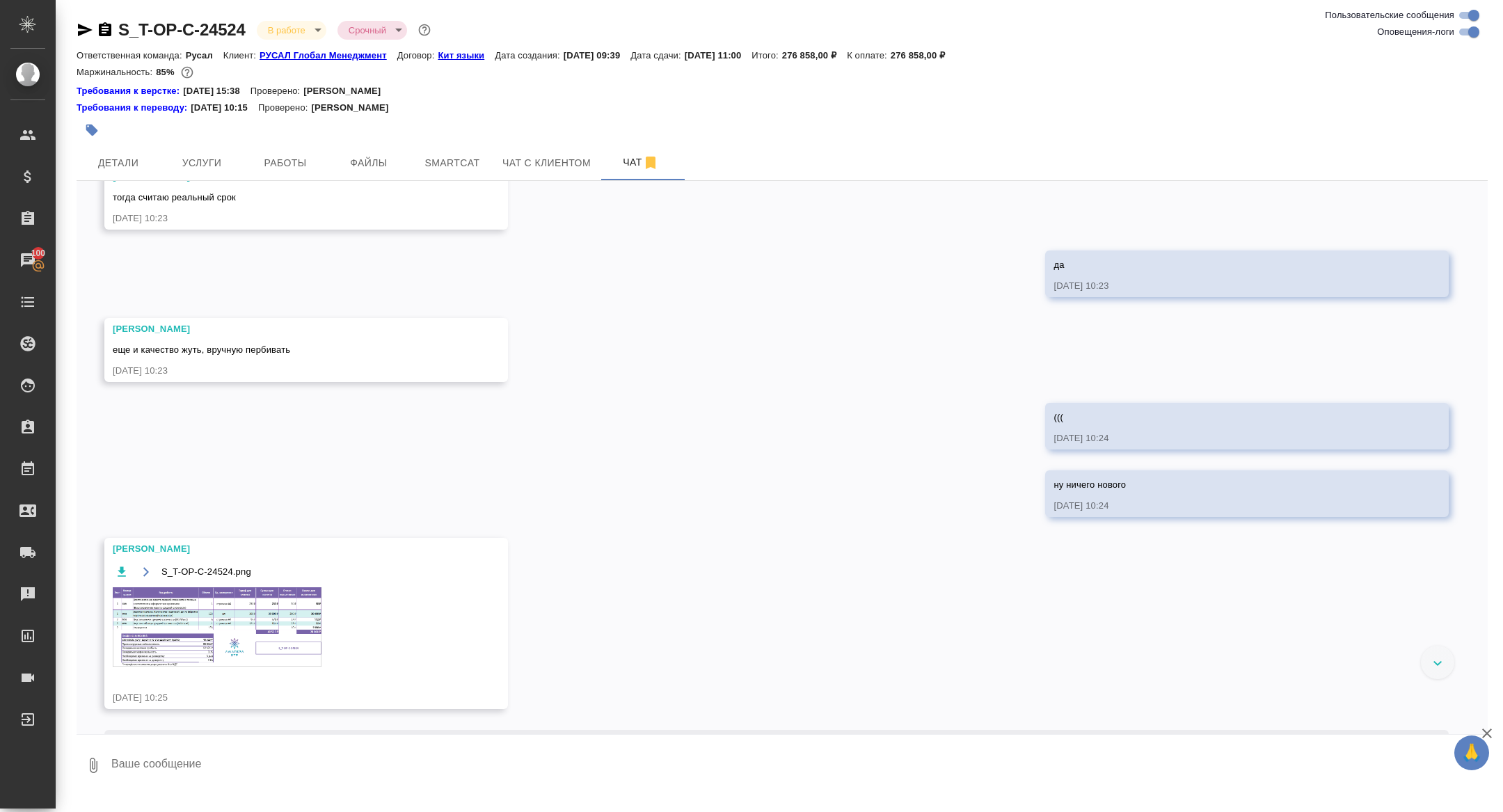
click at [240, 661] on img at bounding box center [217, 626] width 209 height 80
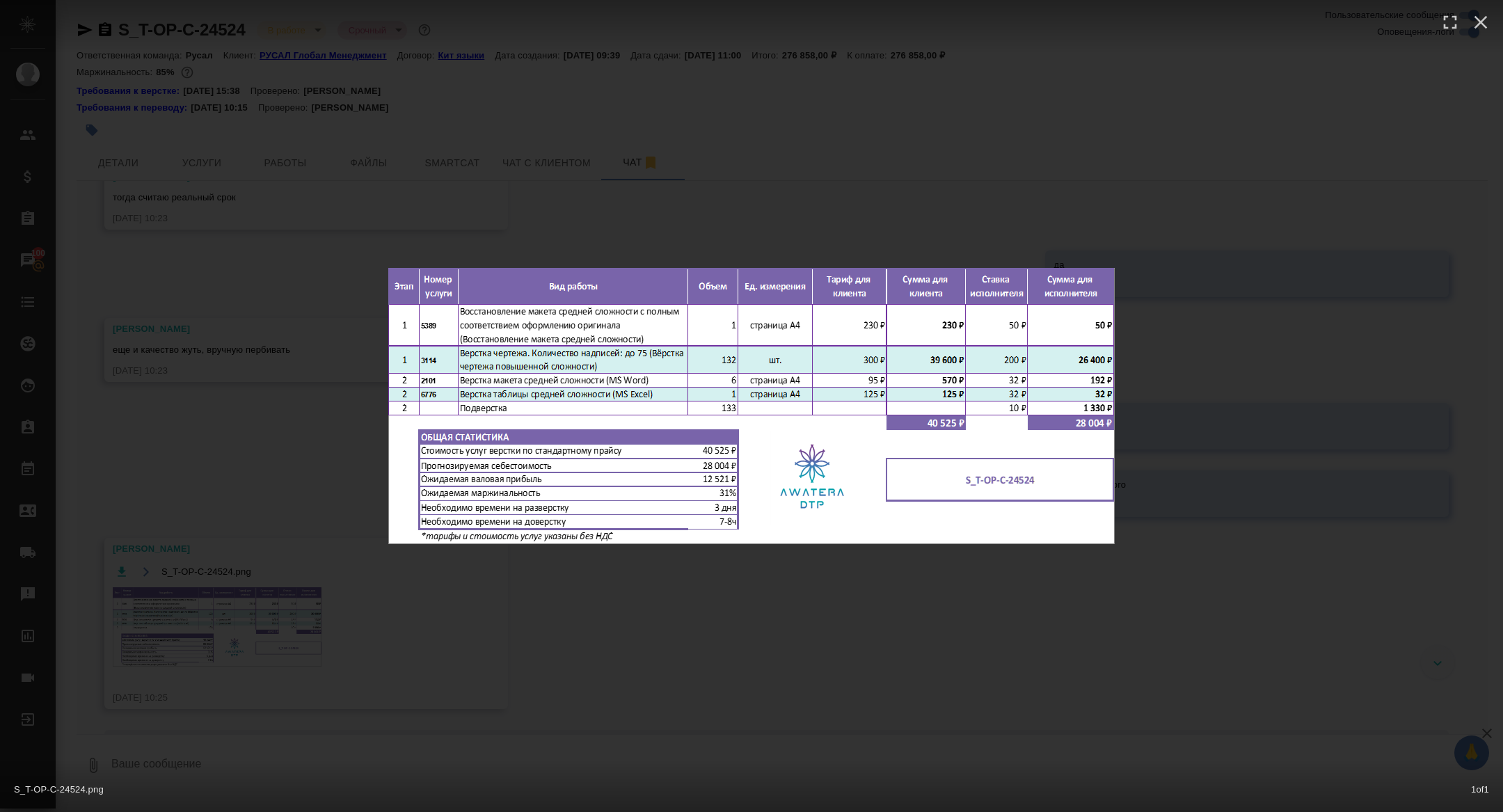
click at [240, 661] on div "S_T-OP-C-24524.png 1 of 1" at bounding box center [751, 406] width 1503 height 812
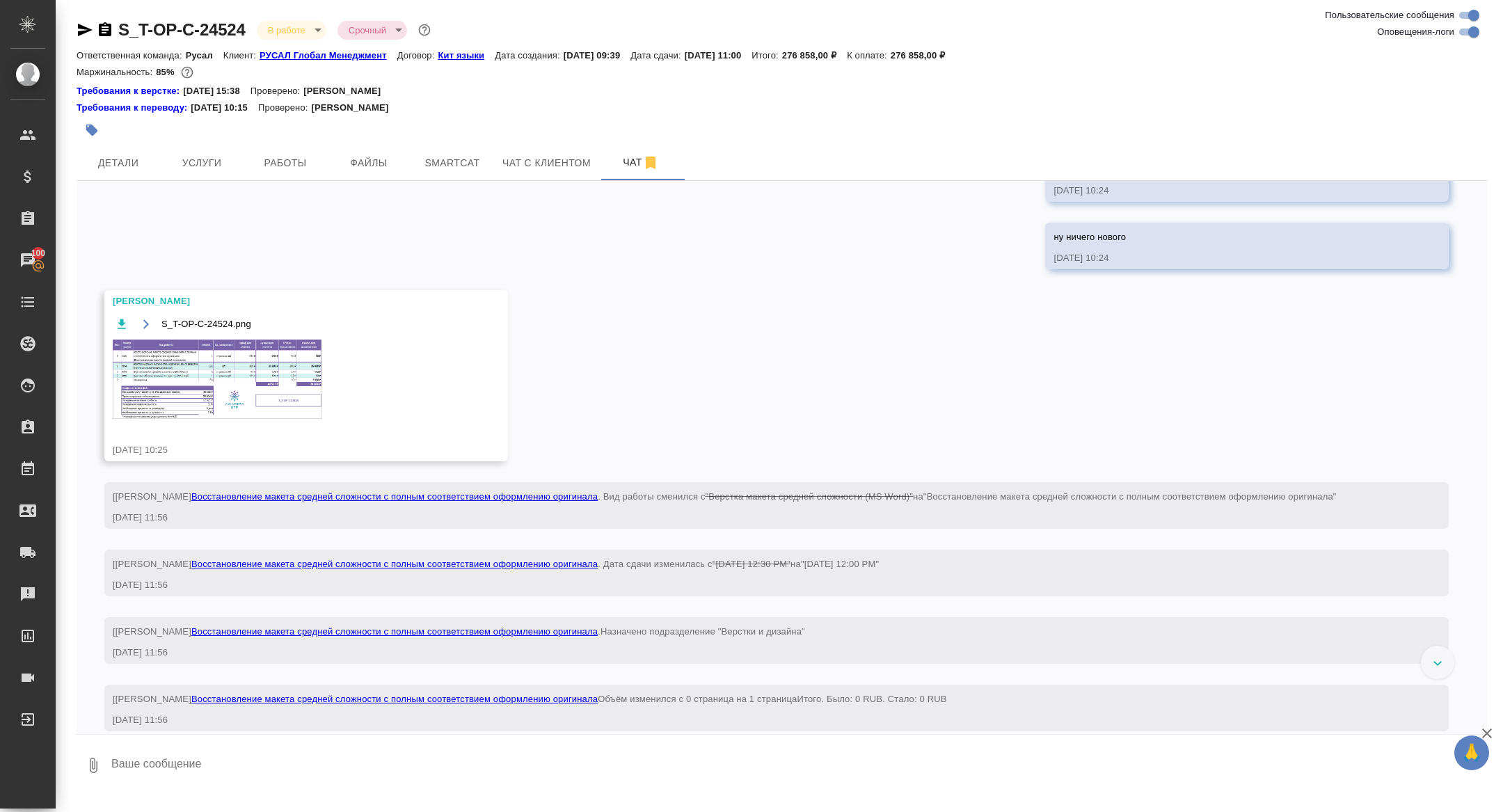
scroll to position [1668, 0]
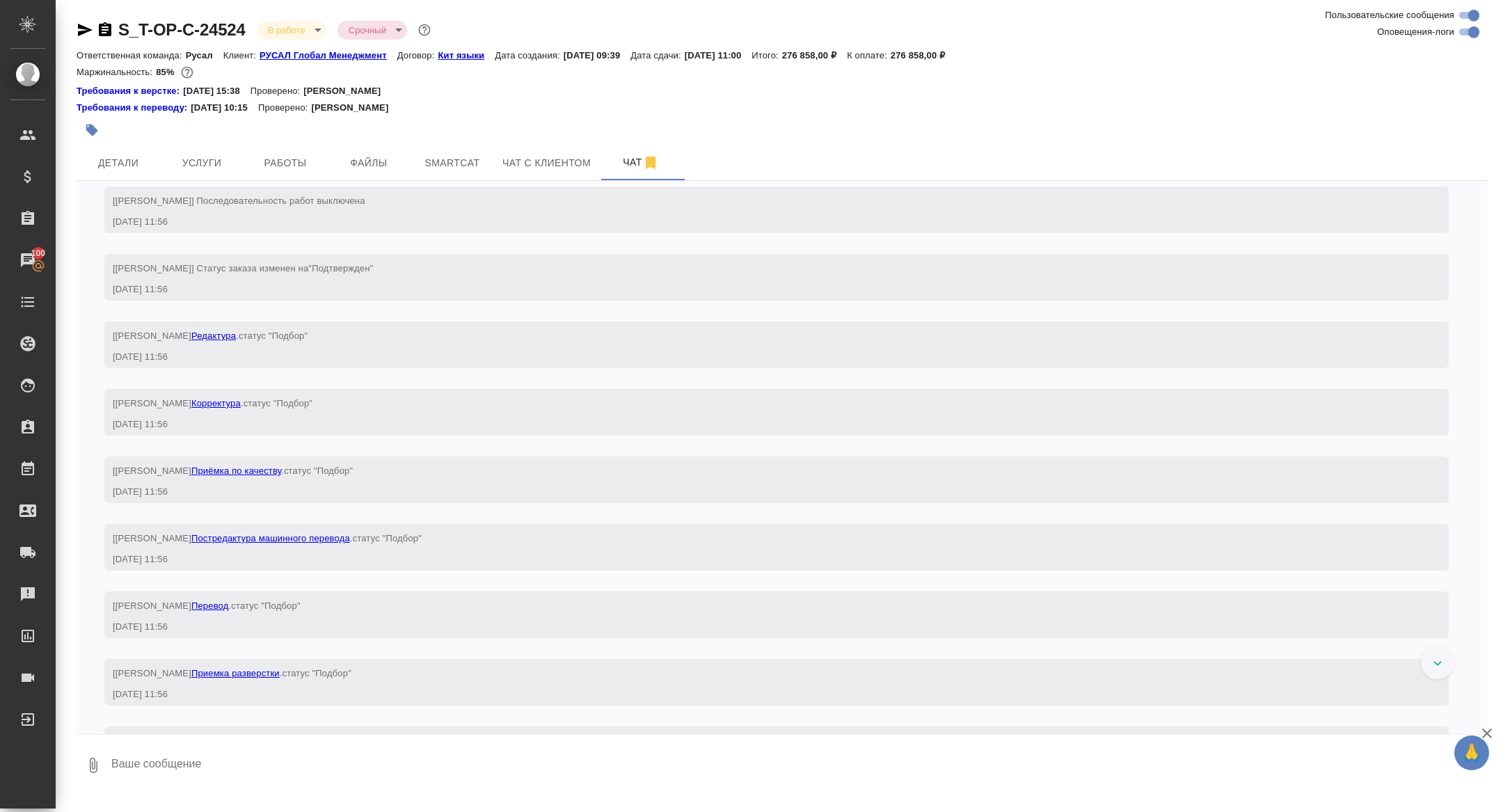
click at [272, 758] on textarea at bounding box center [798, 765] width 1378 height 47
type textarea "сейчас начну потихоньку выгружать"
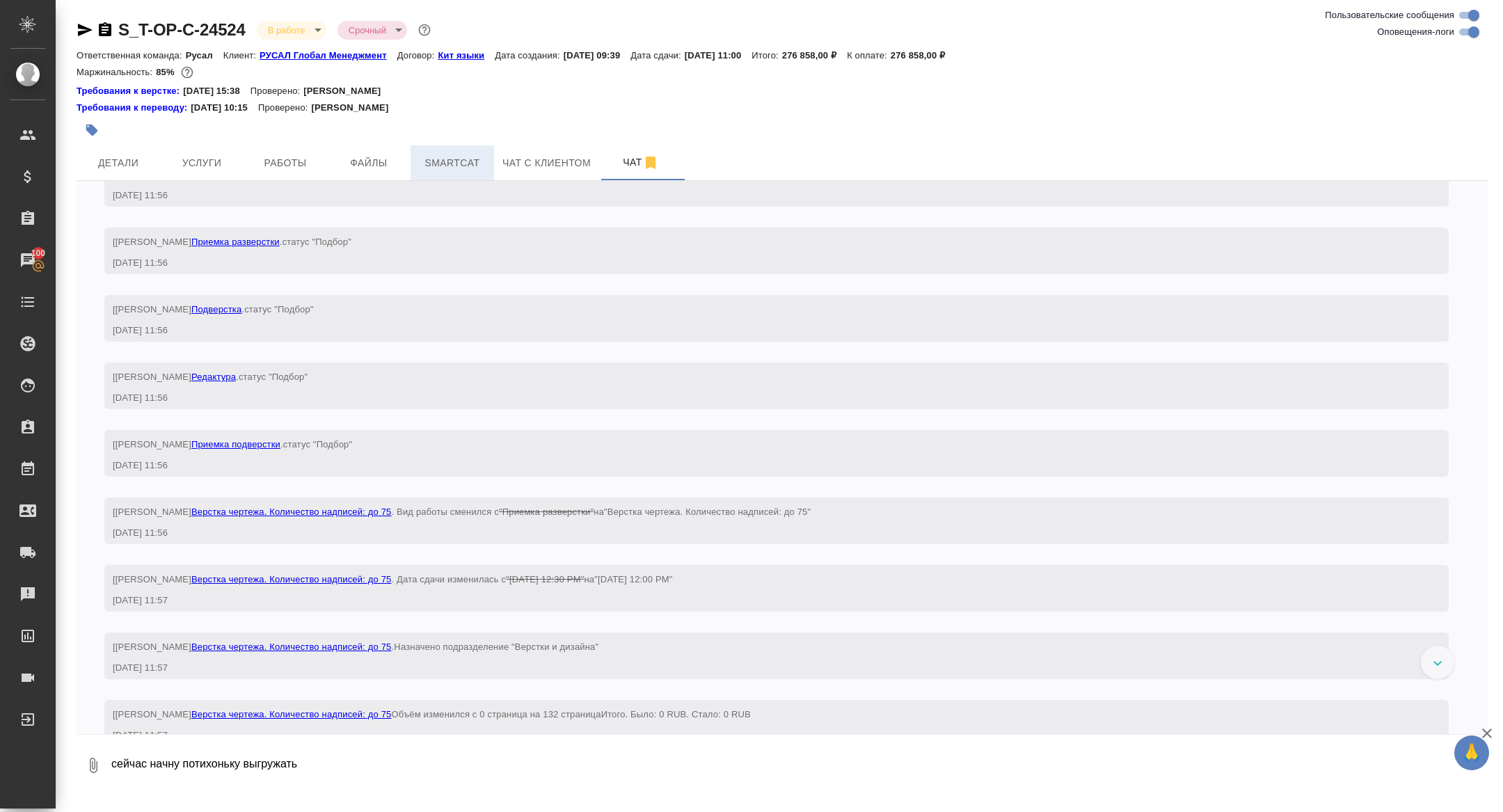
click at [459, 172] on button "Smartcat" at bounding box center [453, 162] width 84 height 35
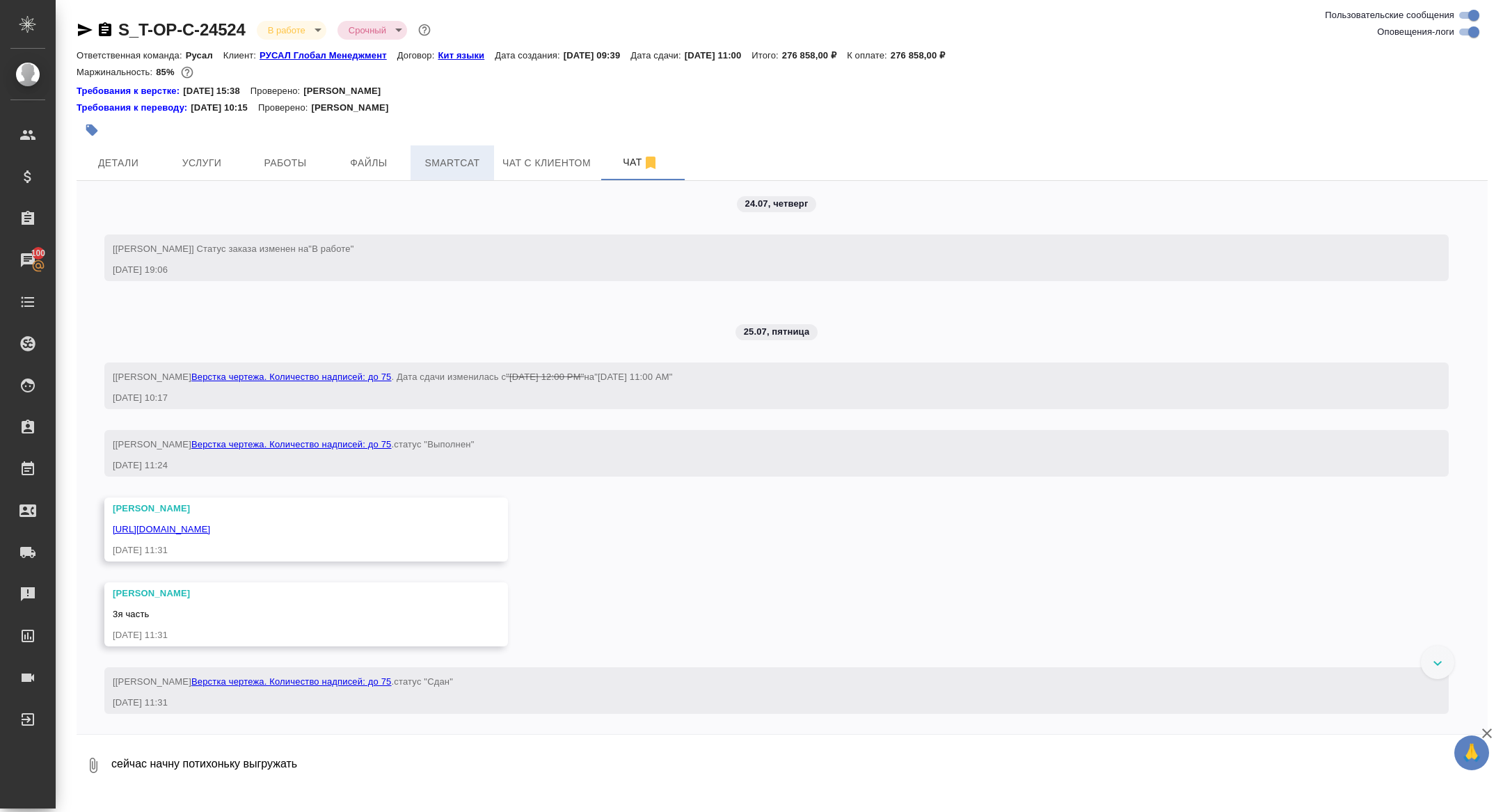
scroll to position [6956, 0]
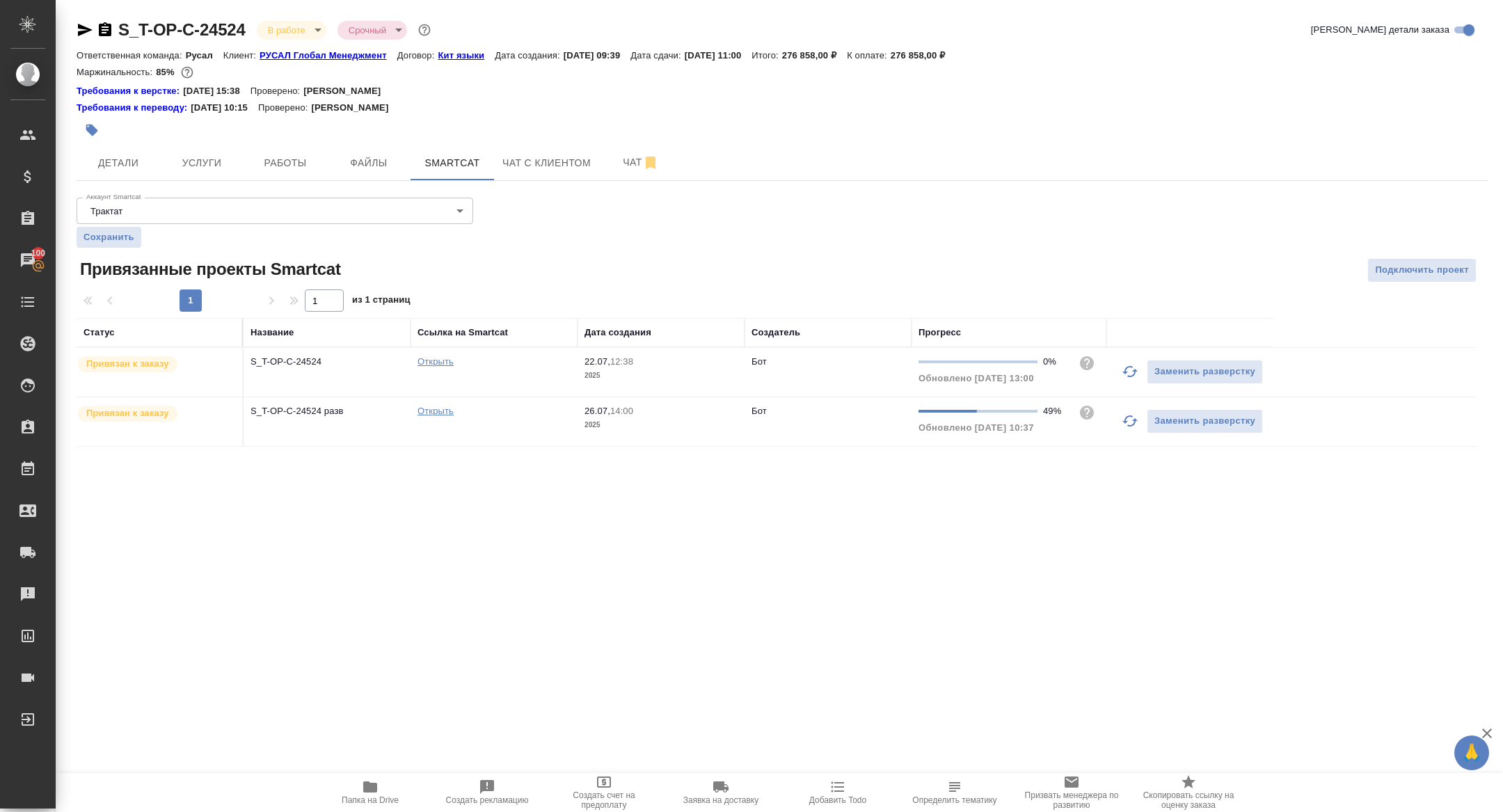
click at [430, 410] on link "Открыть" at bounding box center [436, 411] width 36 height 10
click at [300, 366] on p "S_T-OP-C-24524" at bounding box center [327, 362] width 153 height 14
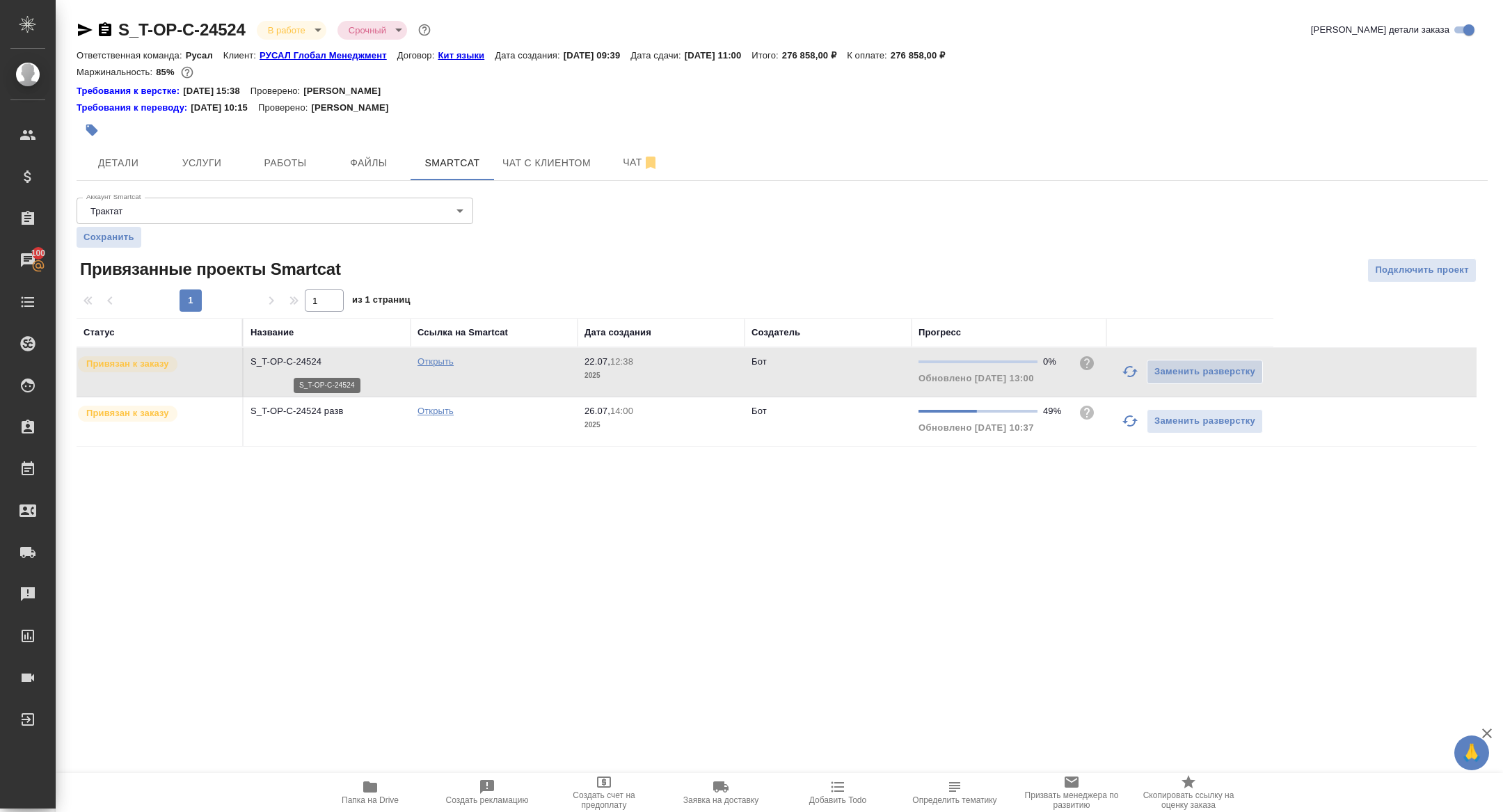
click at [300, 366] on p "S_T-OP-C-24524" at bounding box center [327, 362] width 153 height 14
click at [351, 790] on span "Папка на Drive" at bounding box center [371, 792] width 101 height 26
click at [299, 159] on span "Работы" at bounding box center [285, 163] width 67 height 17
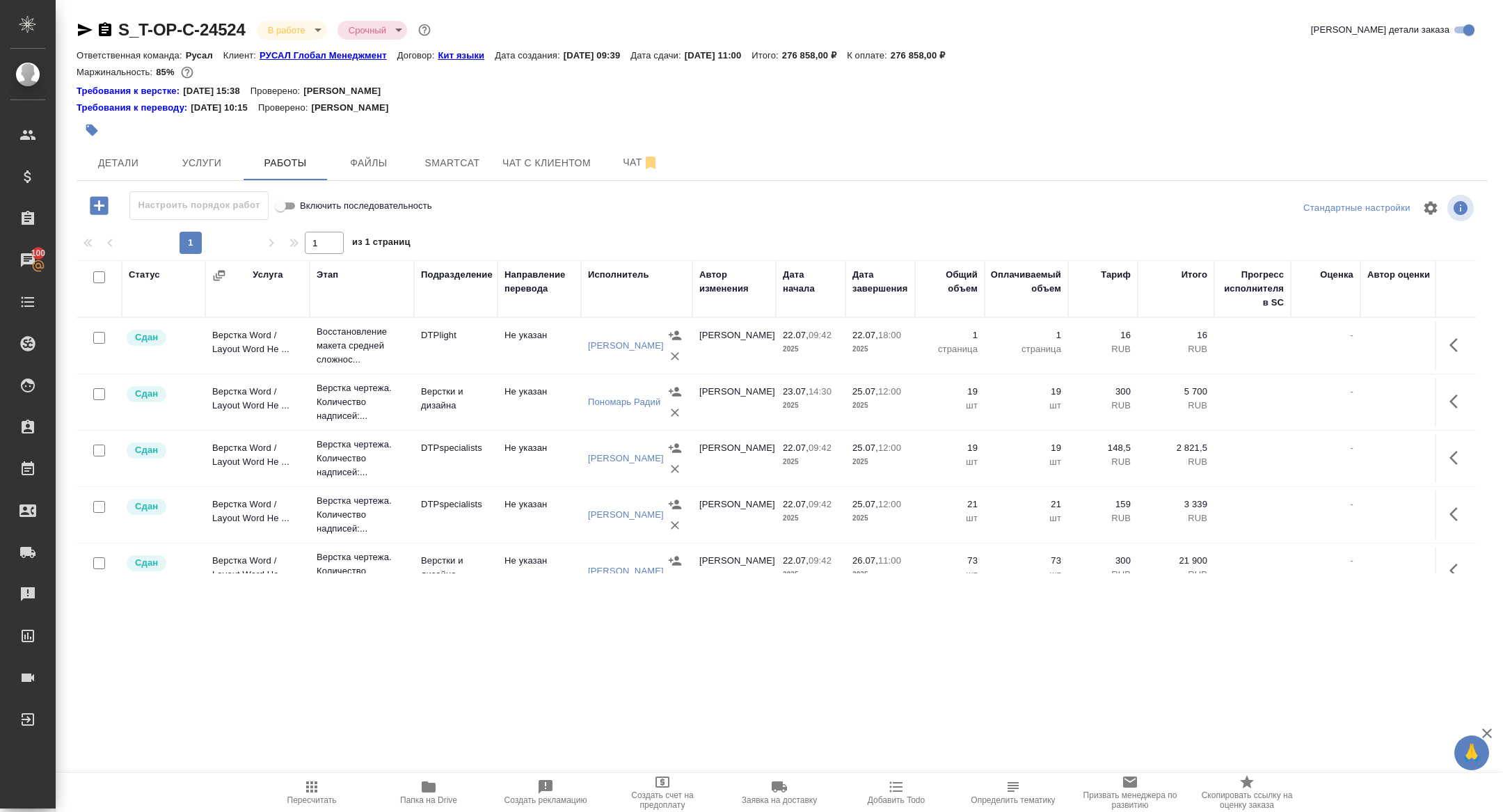
scroll to position [426, 0]
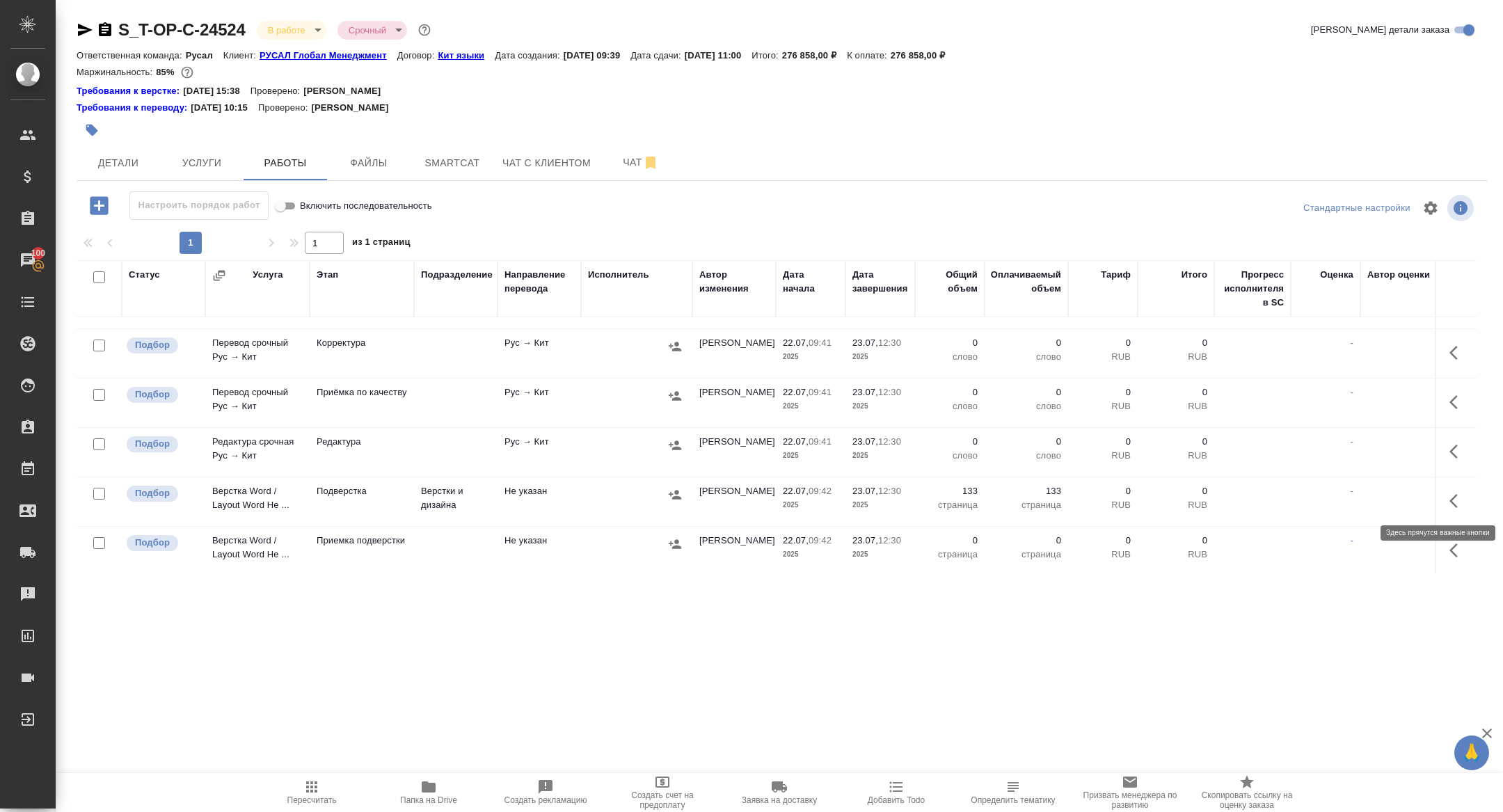
click at [1447, 493] on button "button" at bounding box center [1457, 500] width 33 height 33
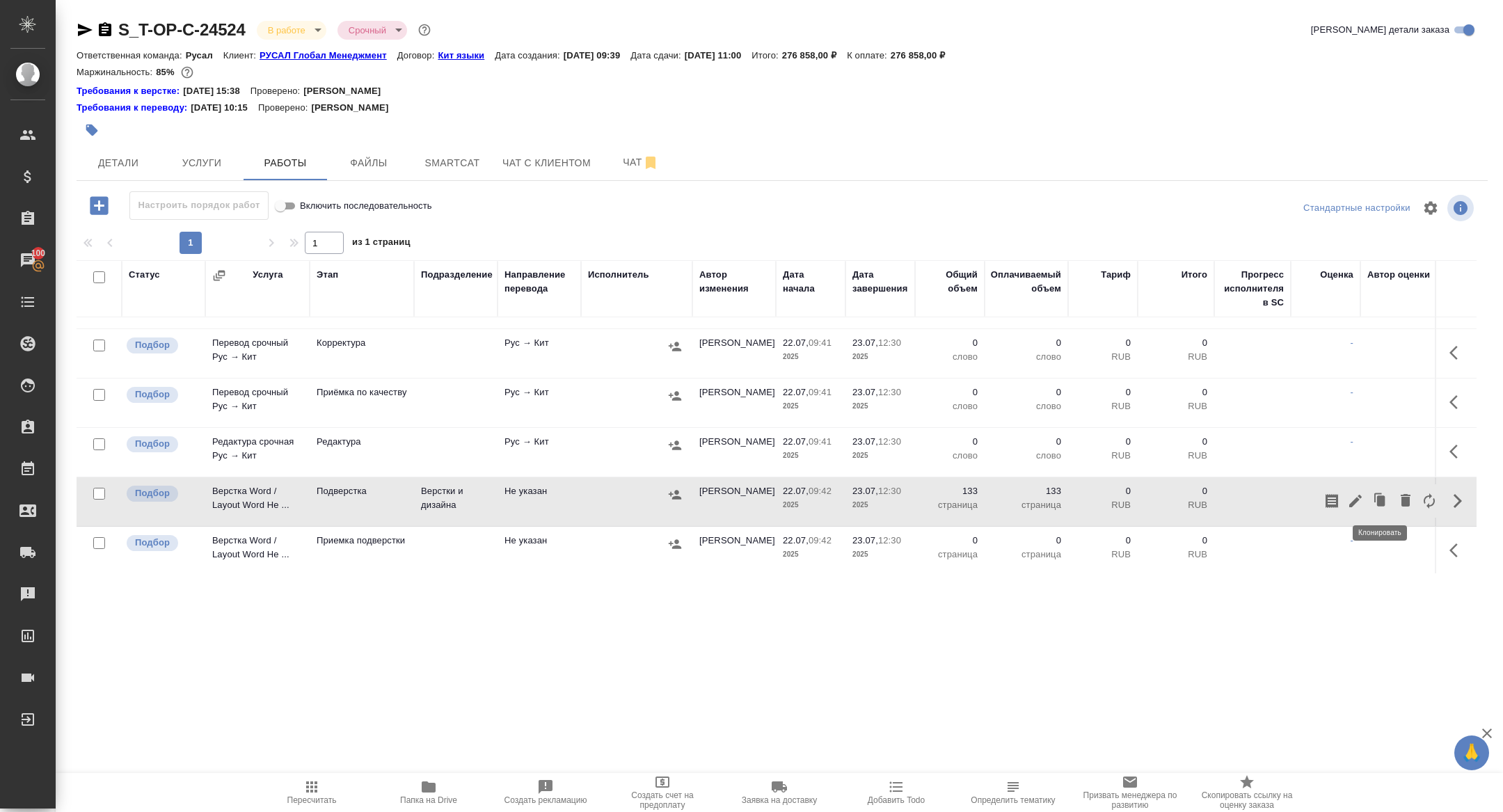
click at [1356, 495] on icon "button" at bounding box center [1355, 501] width 12 height 12
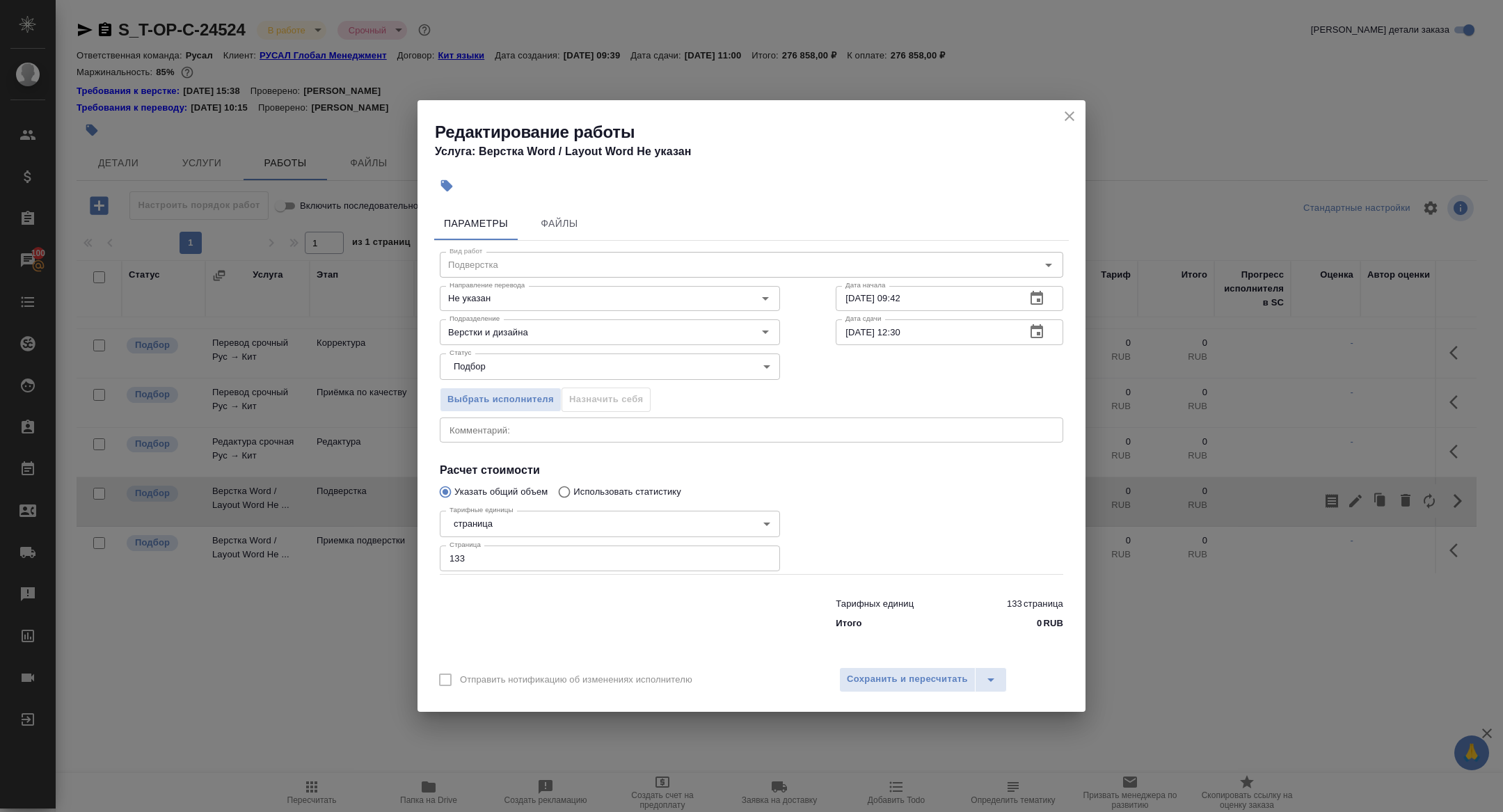
click at [494, 425] on textarea at bounding box center [751, 429] width 604 height 10
paste textarea "https://drive.awatera.com/f/10103370"
type textarea "https://drive.awatera.com/f/10103370"
click at [901, 672] on span "Сохранить и пересчитать" at bounding box center [907, 679] width 121 height 16
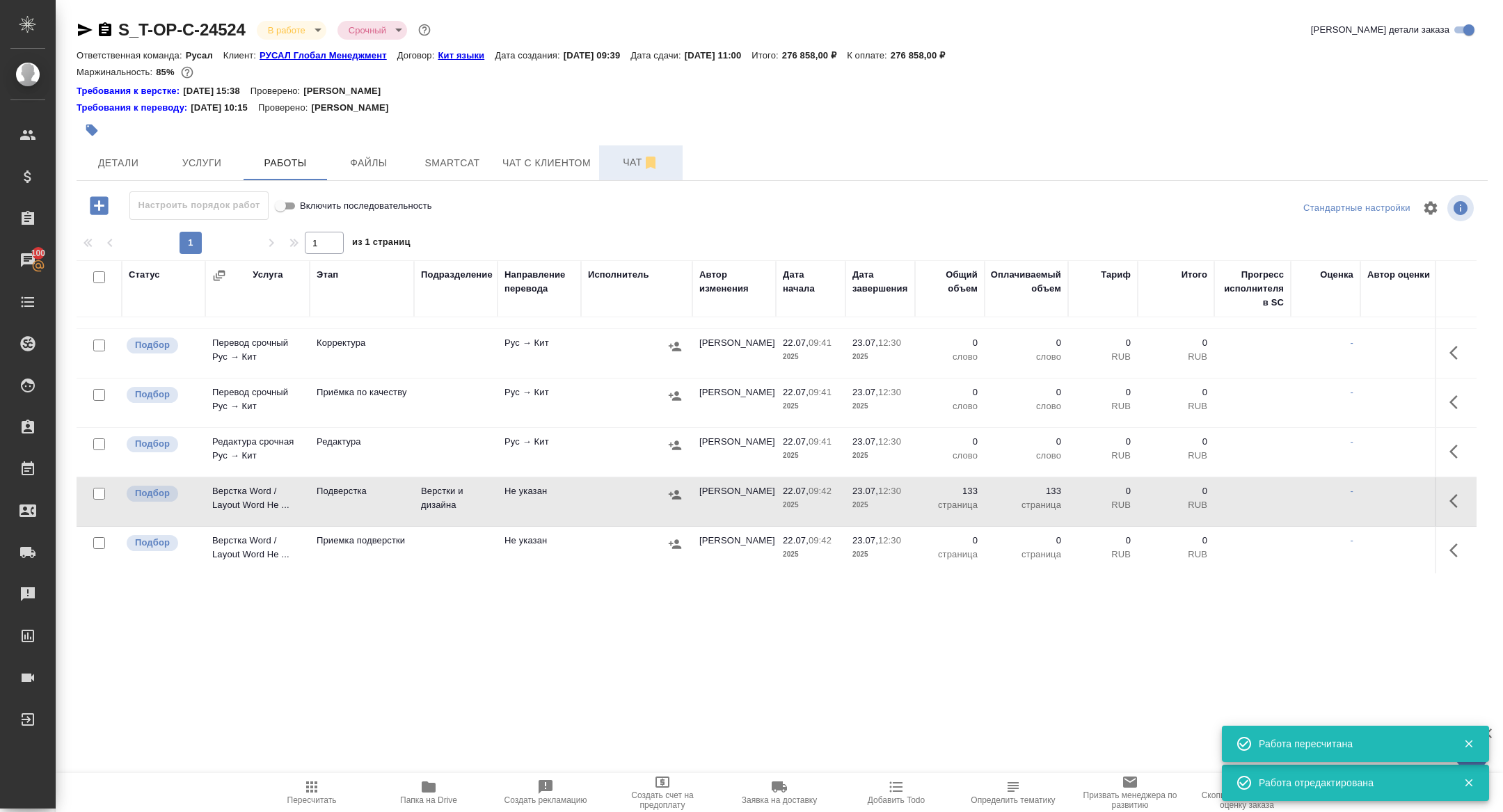
click at [635, 148] on button "Чат" at bounding box center [641, 162] width 84 height 35
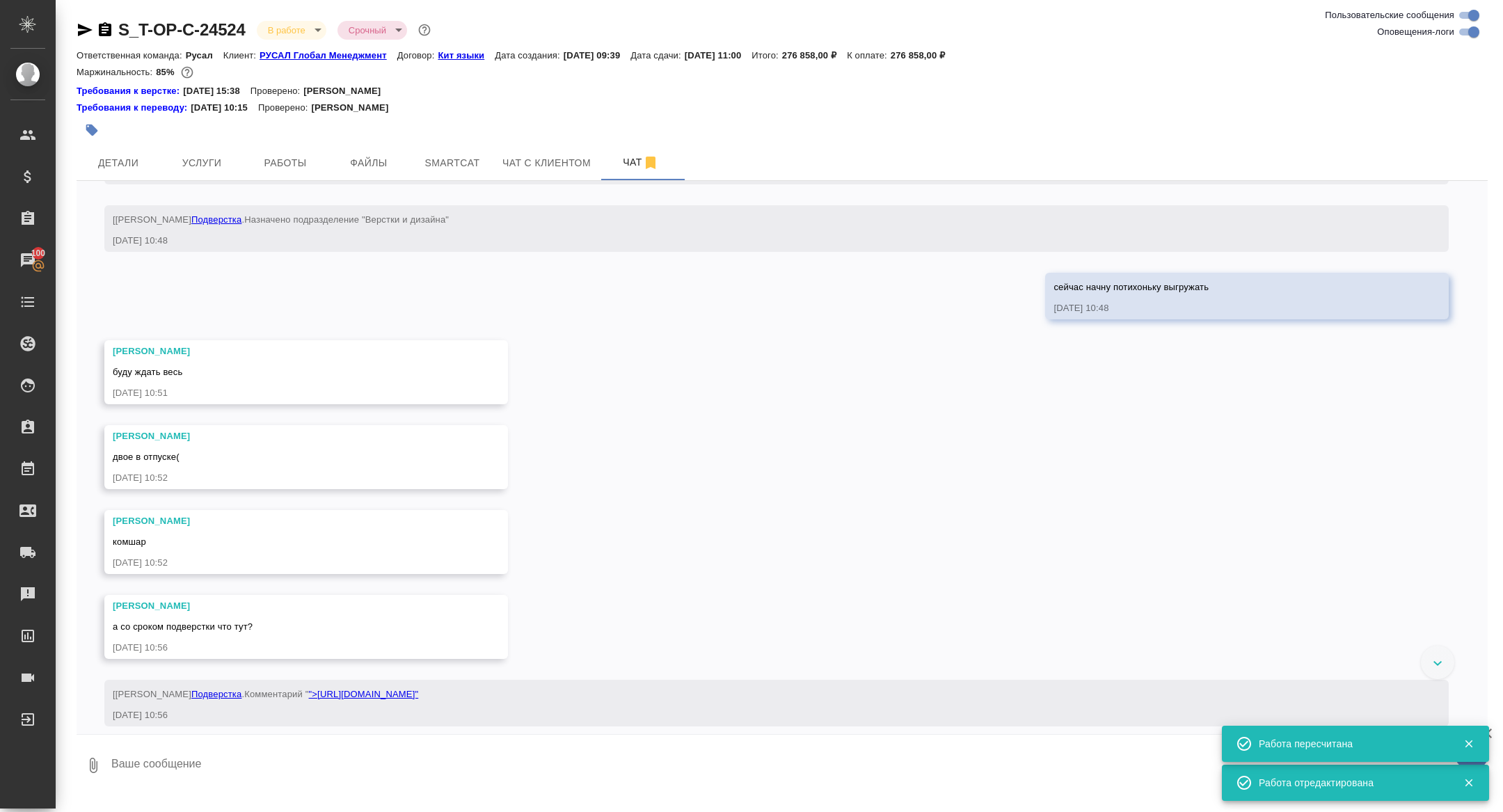
scroll to position [7912, 0]
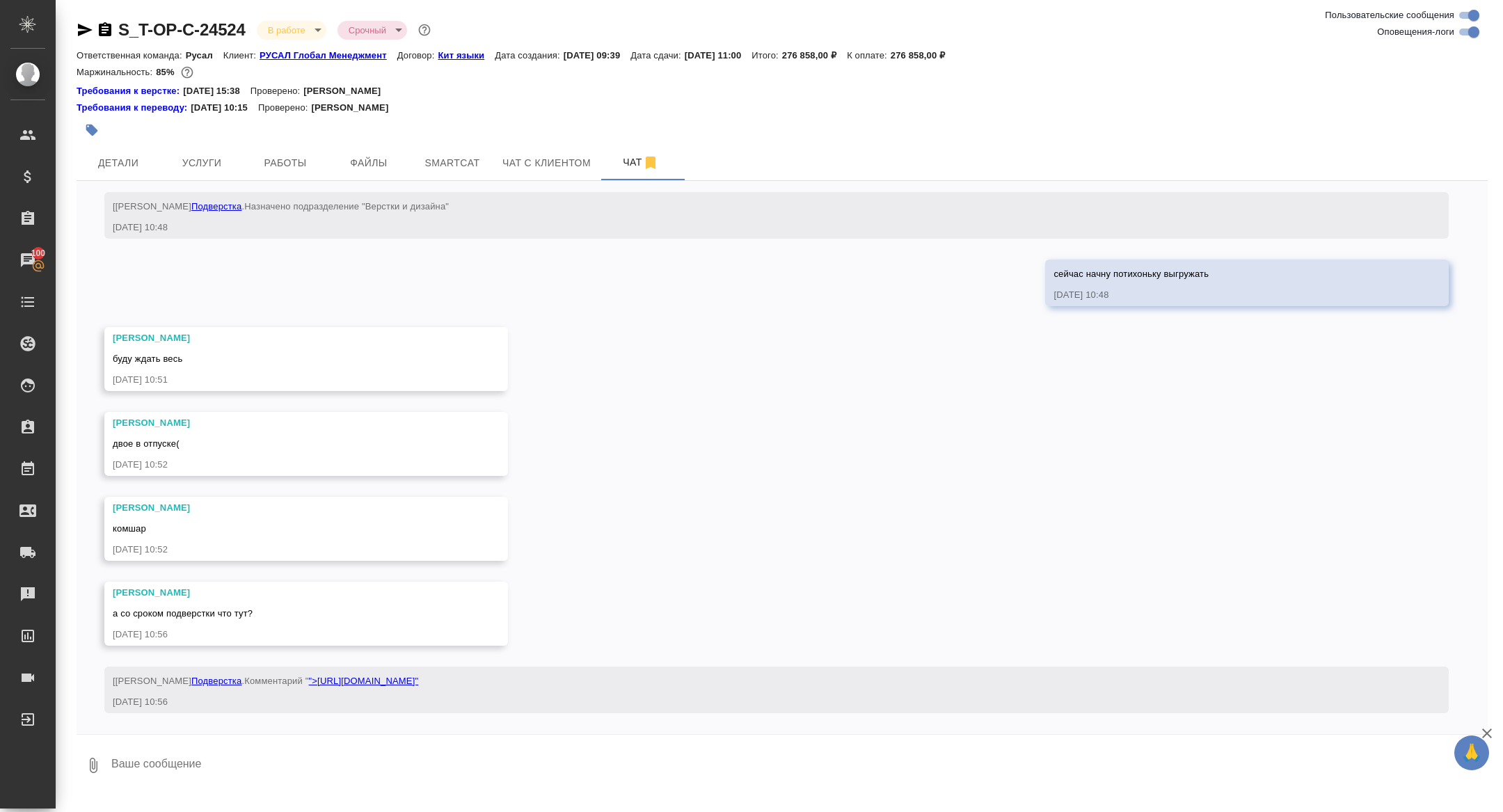
click at [599, 145] on button "Чат" at bounding box center [641, 162] width 84 height 35
click at [289, 780] on textarea at bounding box center [798, 765] width 1378 height 47
drag, startPoint x: 195, startPoint y: 765, endPoint x: 82, endPoint y: 762, distance: 113.0
click at [82, 763] on div "0 как и указала - к 15.08 к 11.00" at bounding box center [782, 765] width 1412 height 47
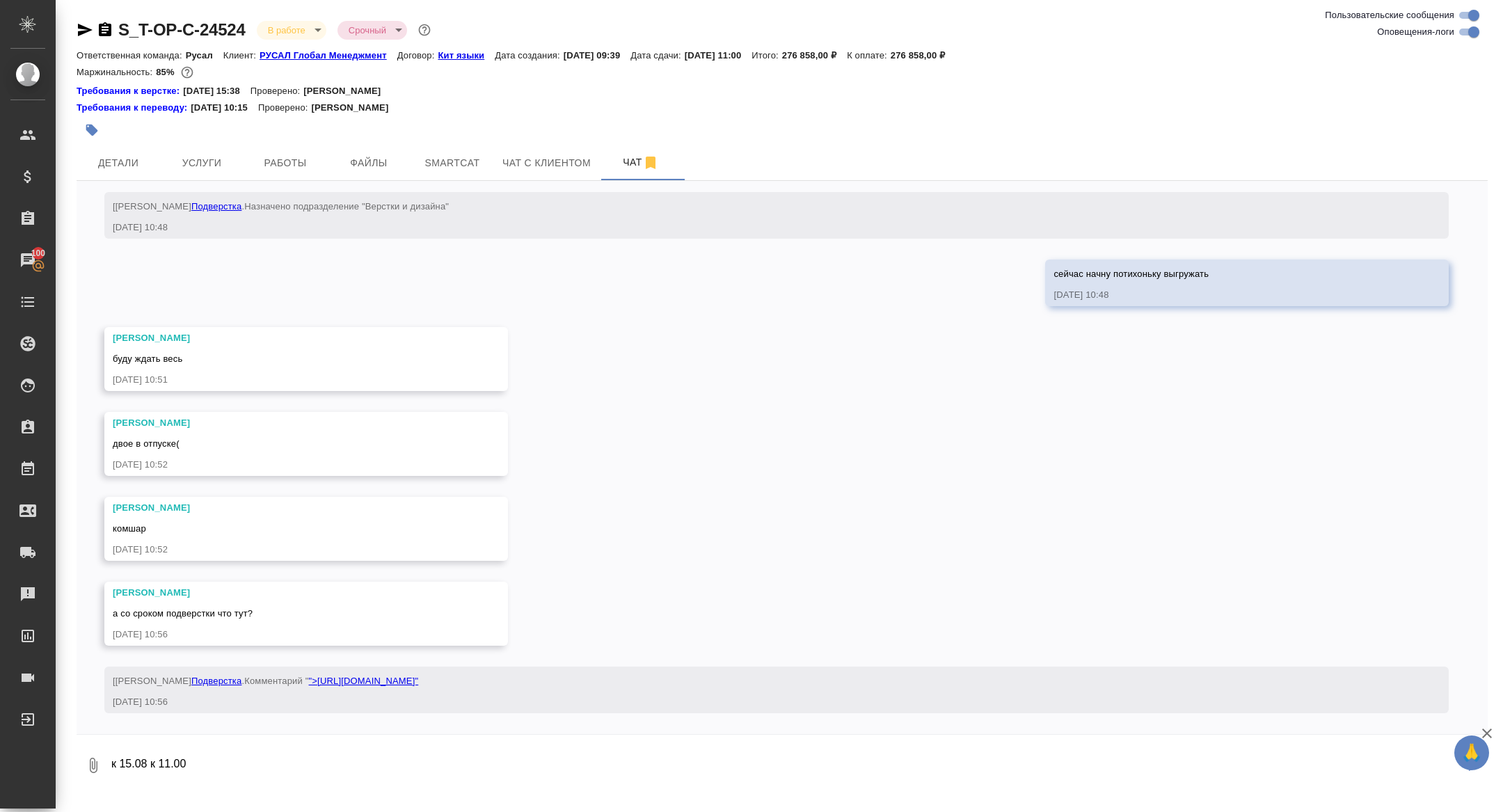
type textarea "к 15.08 к 11.00"
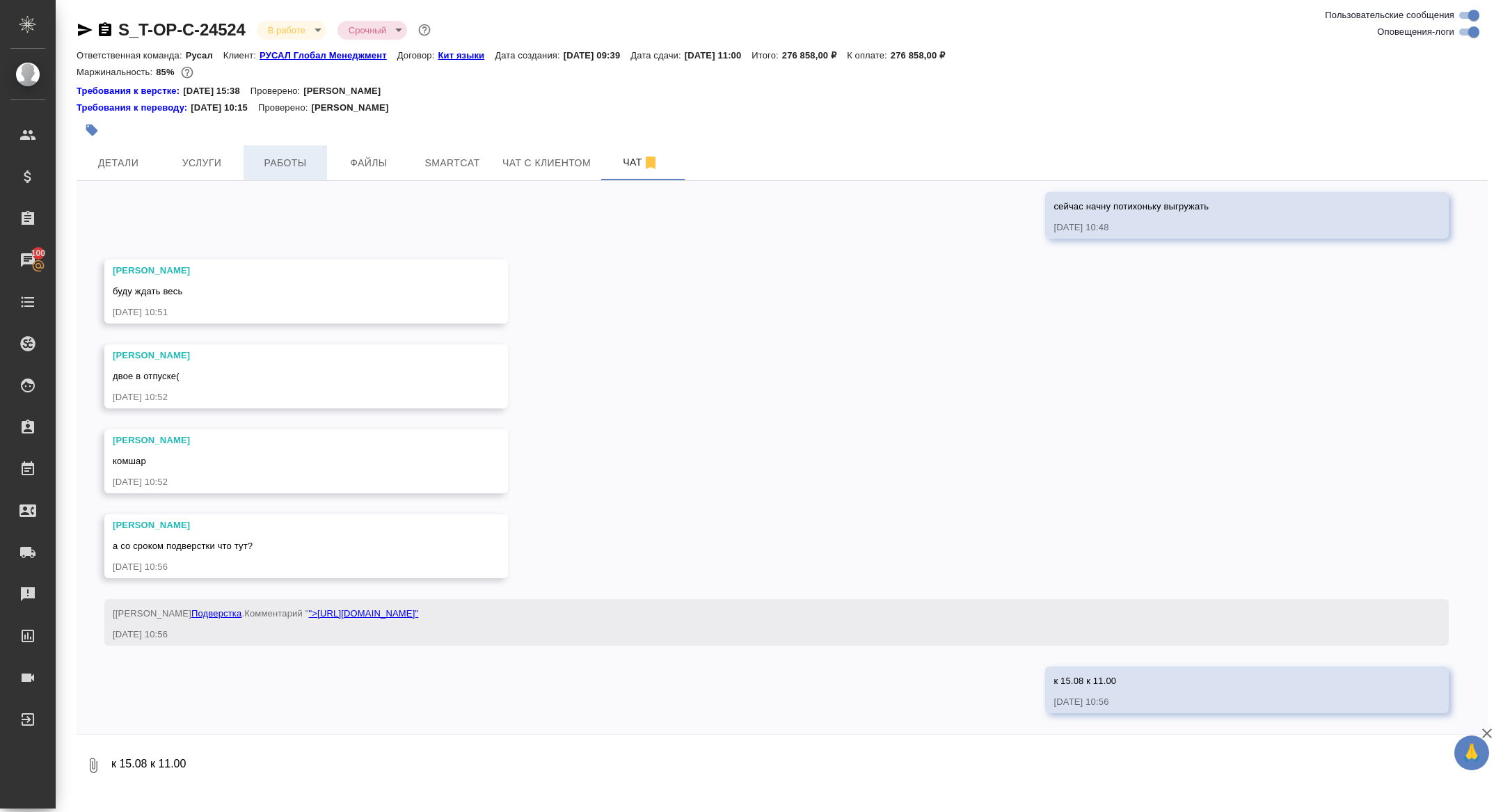
scroll to position [7979, 0]
click at [276, 169] on span "Работы" at bounding box center [285, 163] width 67 height 17
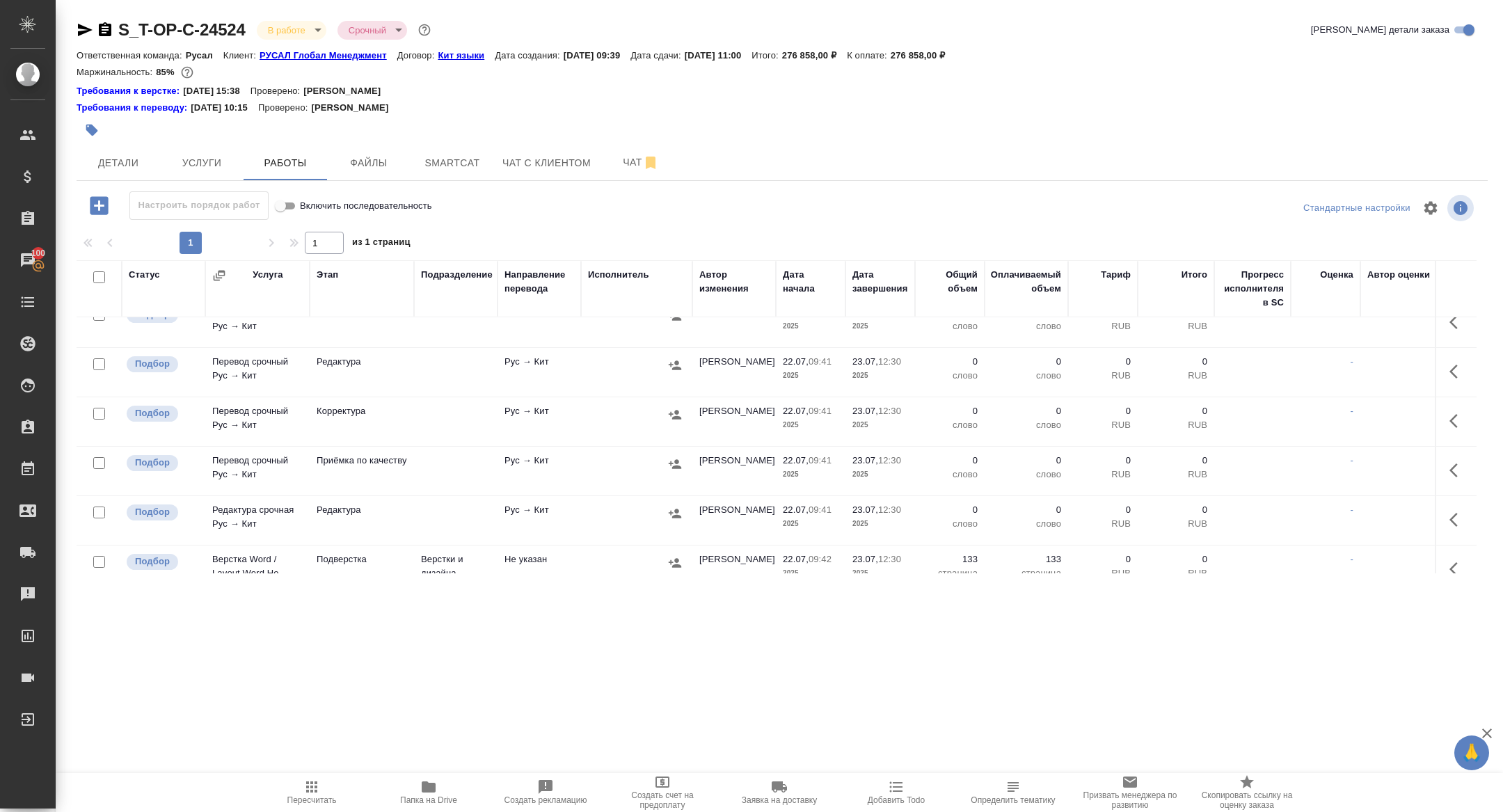
scroll to position [426, 0]
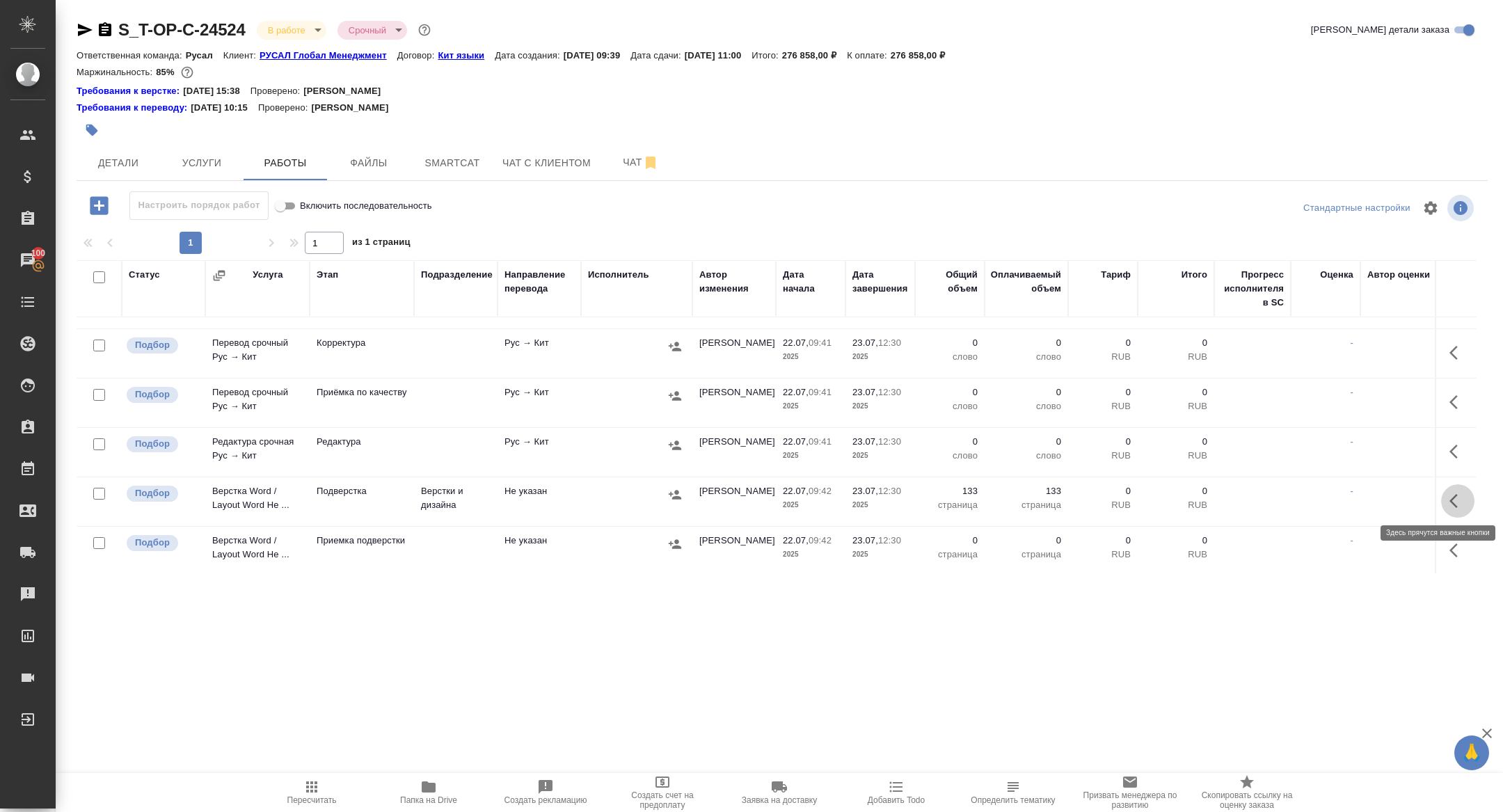
click at [1464, 502] on icon "button" at bounding box center [1458, 501] width 17 height 17
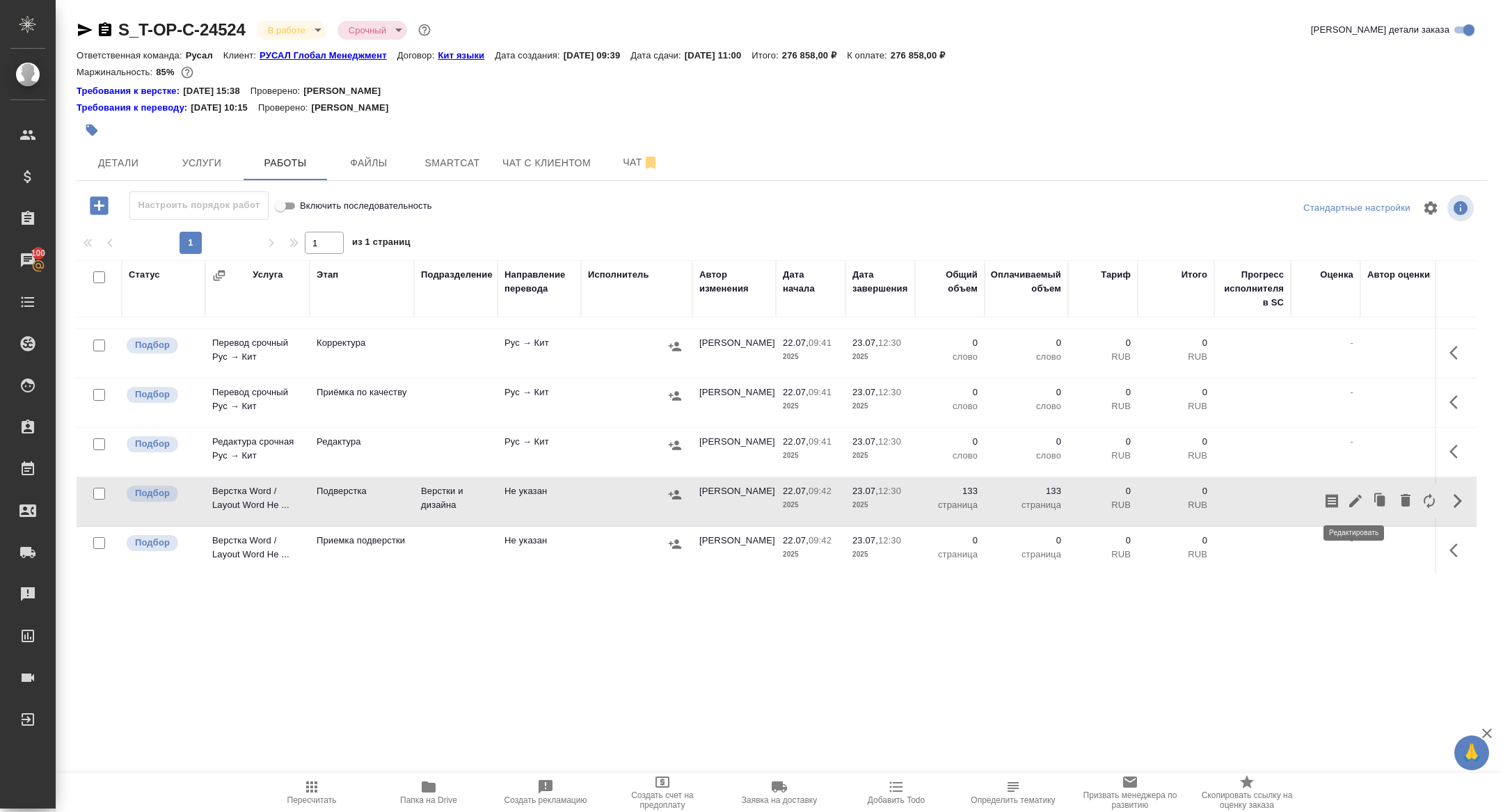
click at [1356, 501] on icon "button" at bounding box center [1356, 501] width 17 height 17
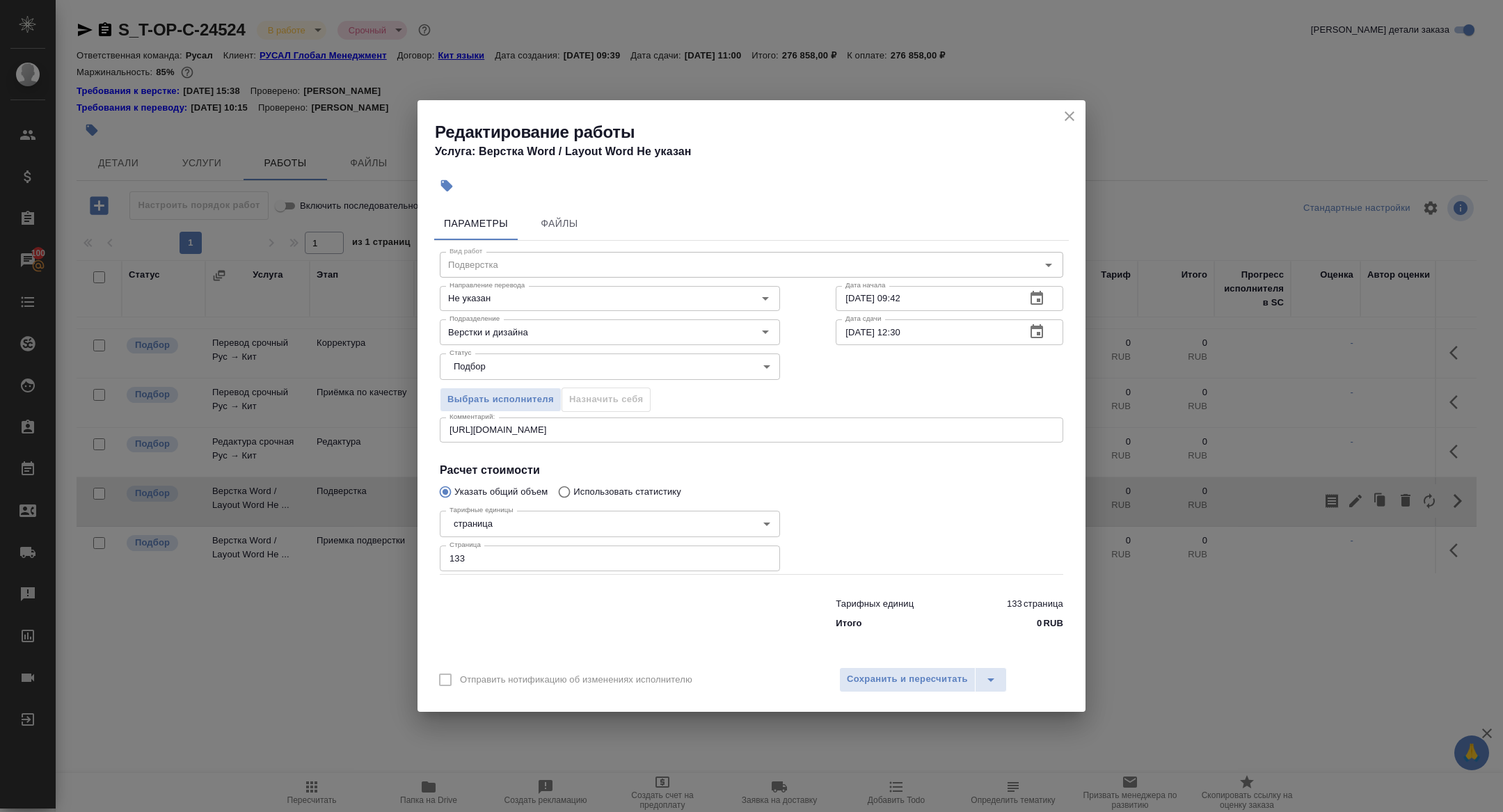
click at [1034, 339] on icon "button" at bounding box center [1037, 332] width 17 height 17
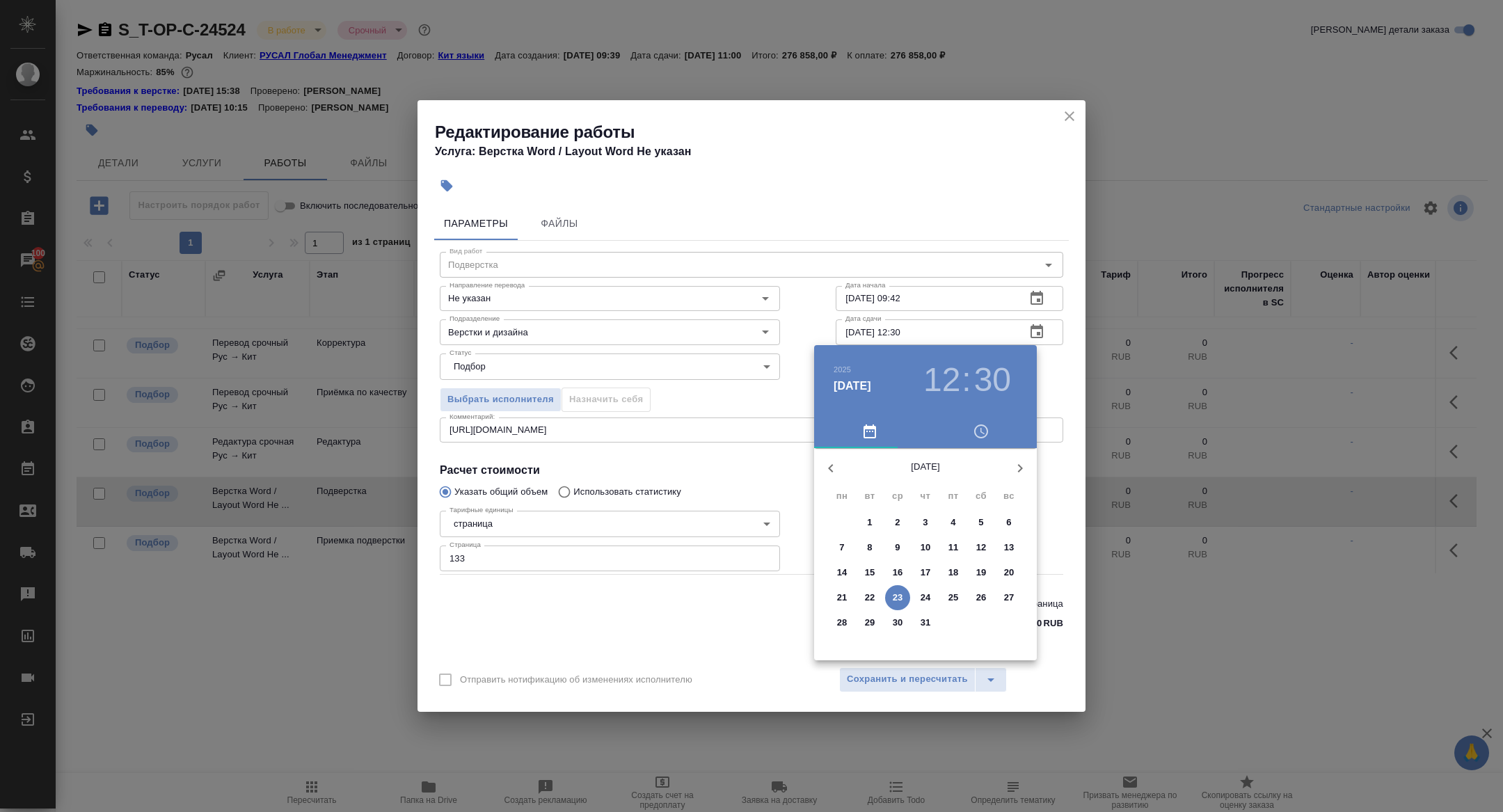
click at [1018, 477] on button "button" at bounding box center [1020, 468] width 33 height 33
click at [921, 575] on p "14" at bounding box center [925, 572] width 10 height 14
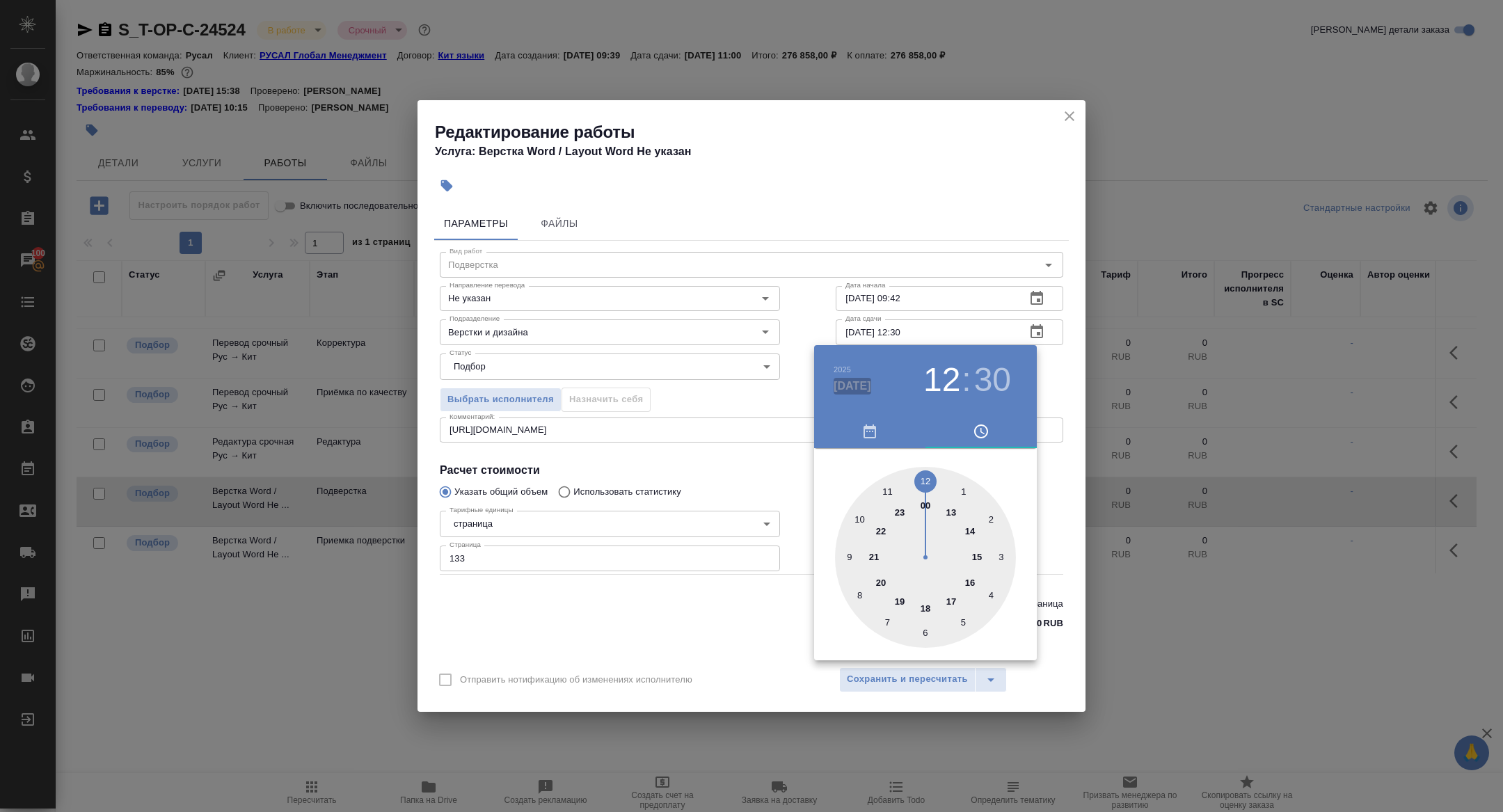
click at [855, 378] on h4 "авг. 14" at bounding box center [852, 387] width 38 height 17
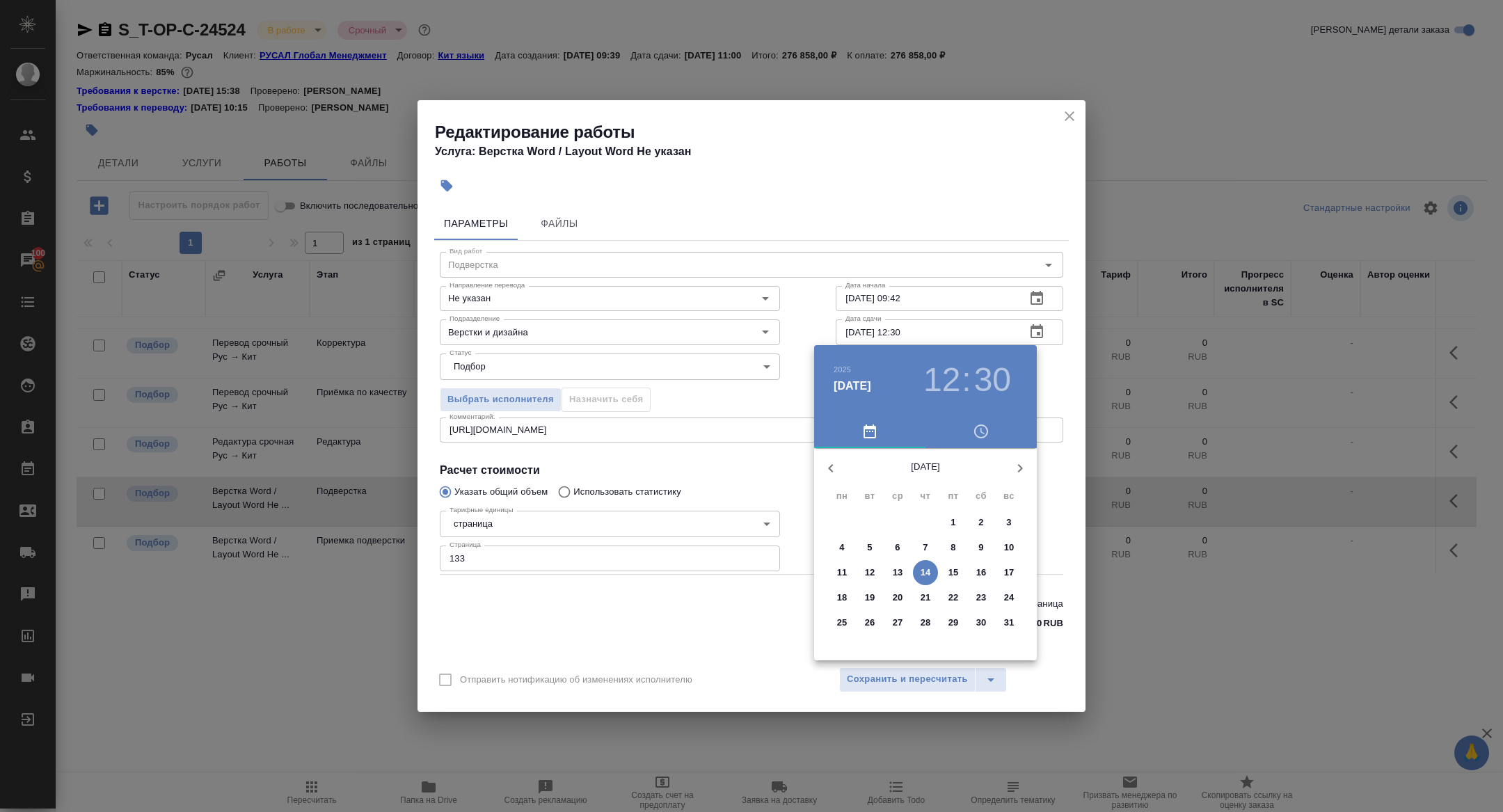
click at [957, 571] on p "15" at bounding box center [953, 572] width 10 height 14
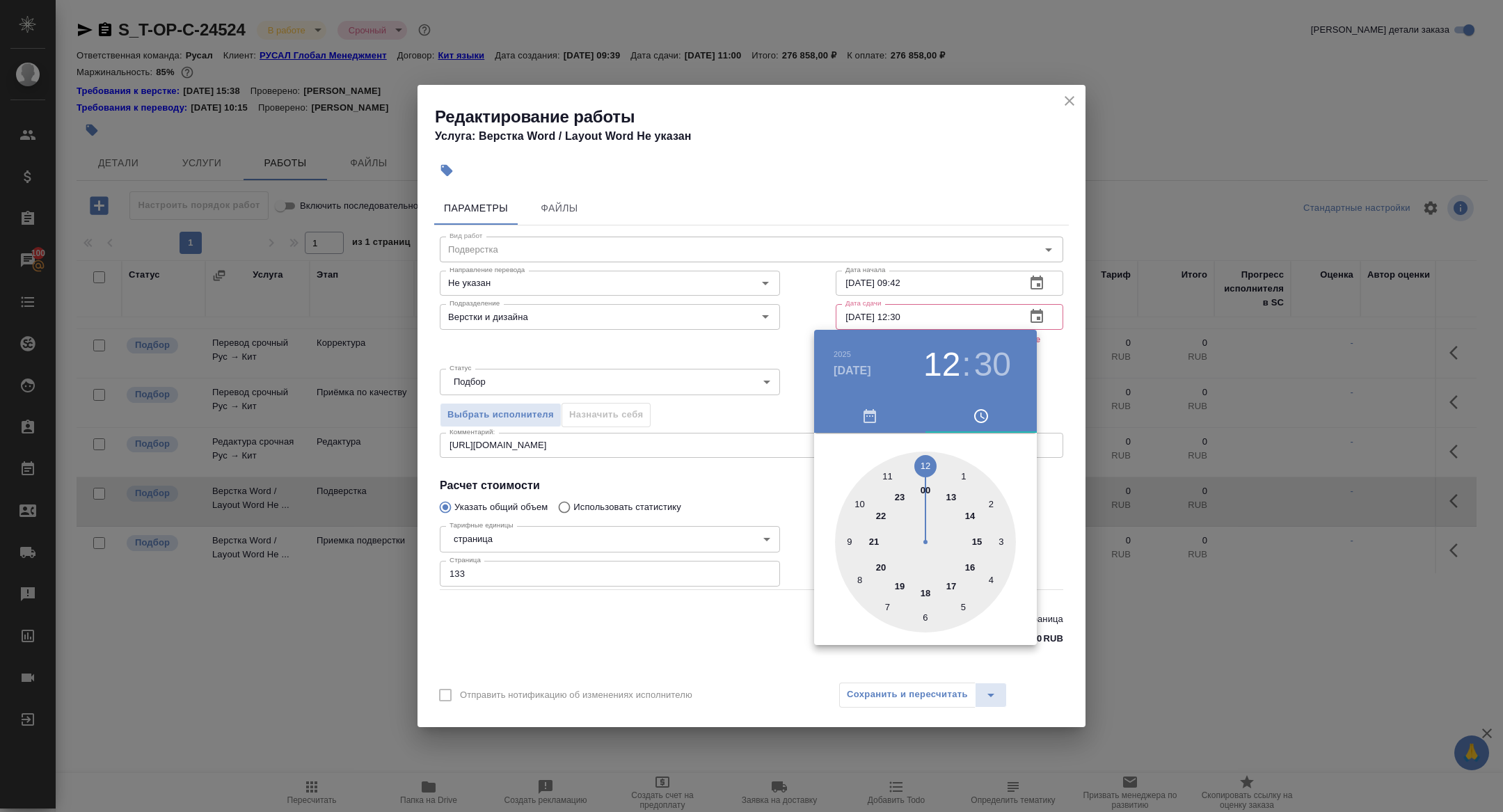
click at [891, 471] on div at bounding box center [926, 542] width 181 height 181
type input "15.08.2025 11:00"
click at [927, 466] on div at bounding box center [926, 542] width 181 height 181
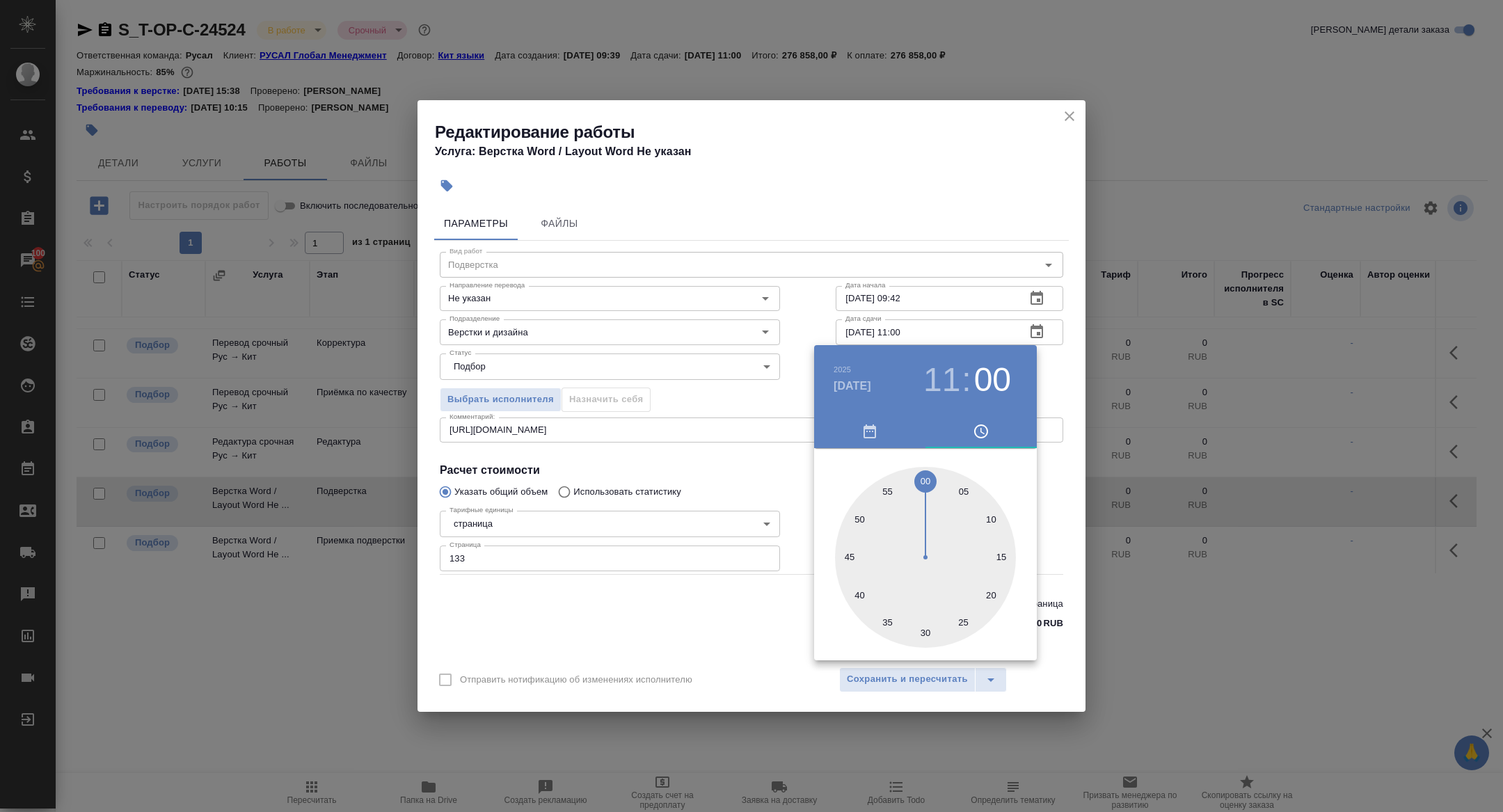
click at [679, 416] on div at bounding box center [751, 406] width 1503 height 812
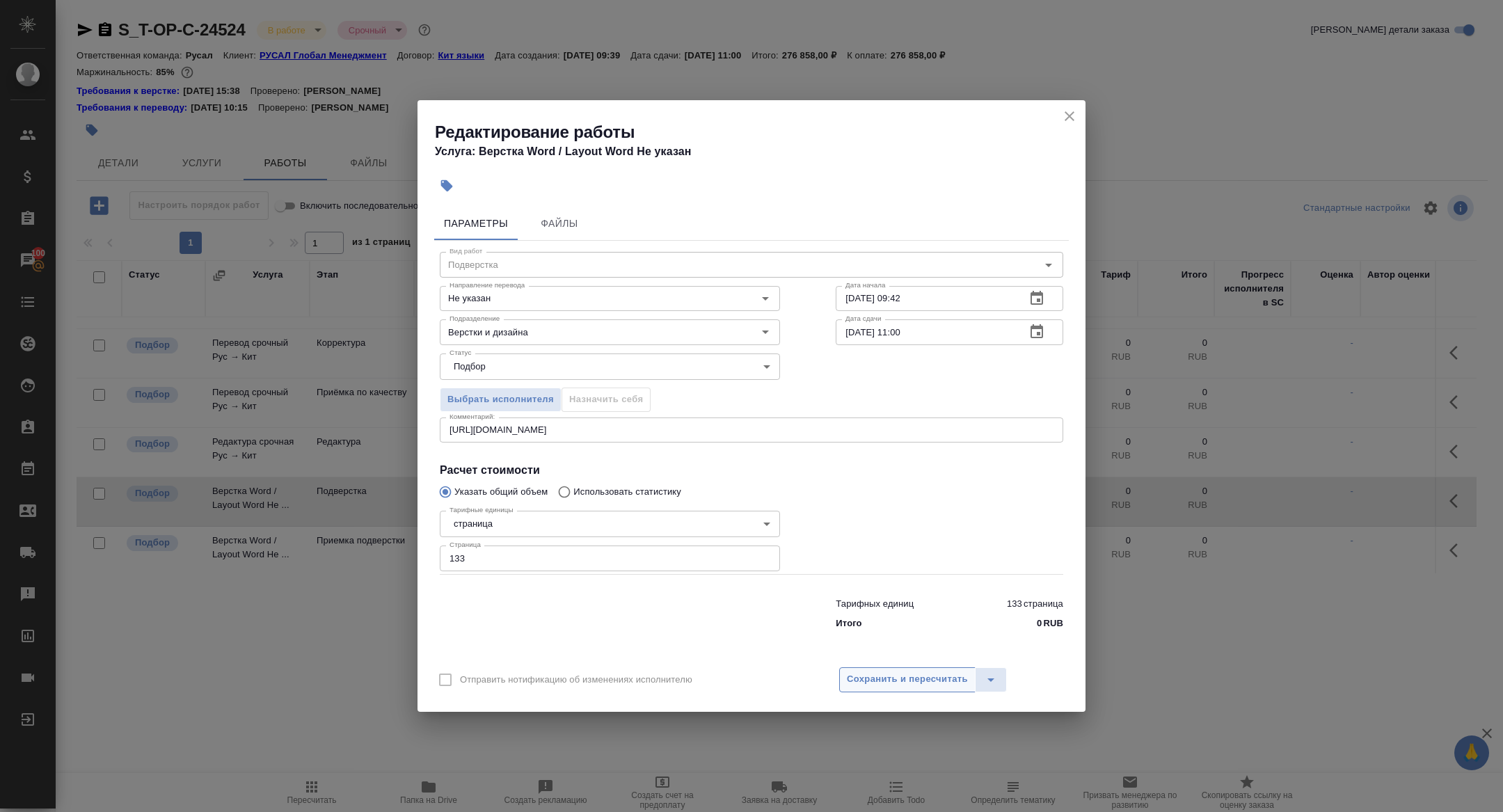
click at [883, 678] on span "Сохранить и пересчитать" at bounding box center [907, 679] width 121 height 16
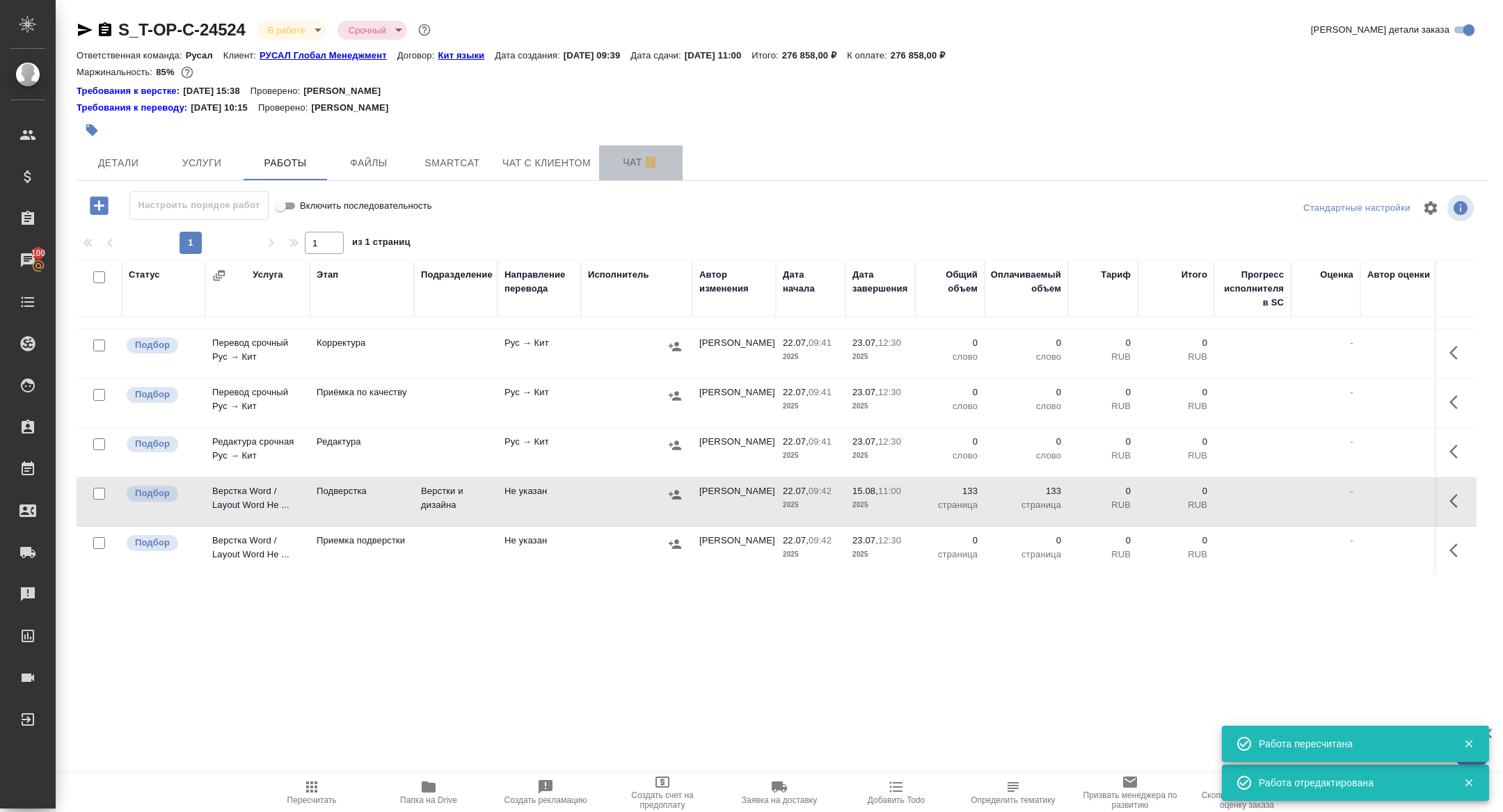
click at [626, 161] on span "Чат" at bounding box center [640, 162] width 67 height 17
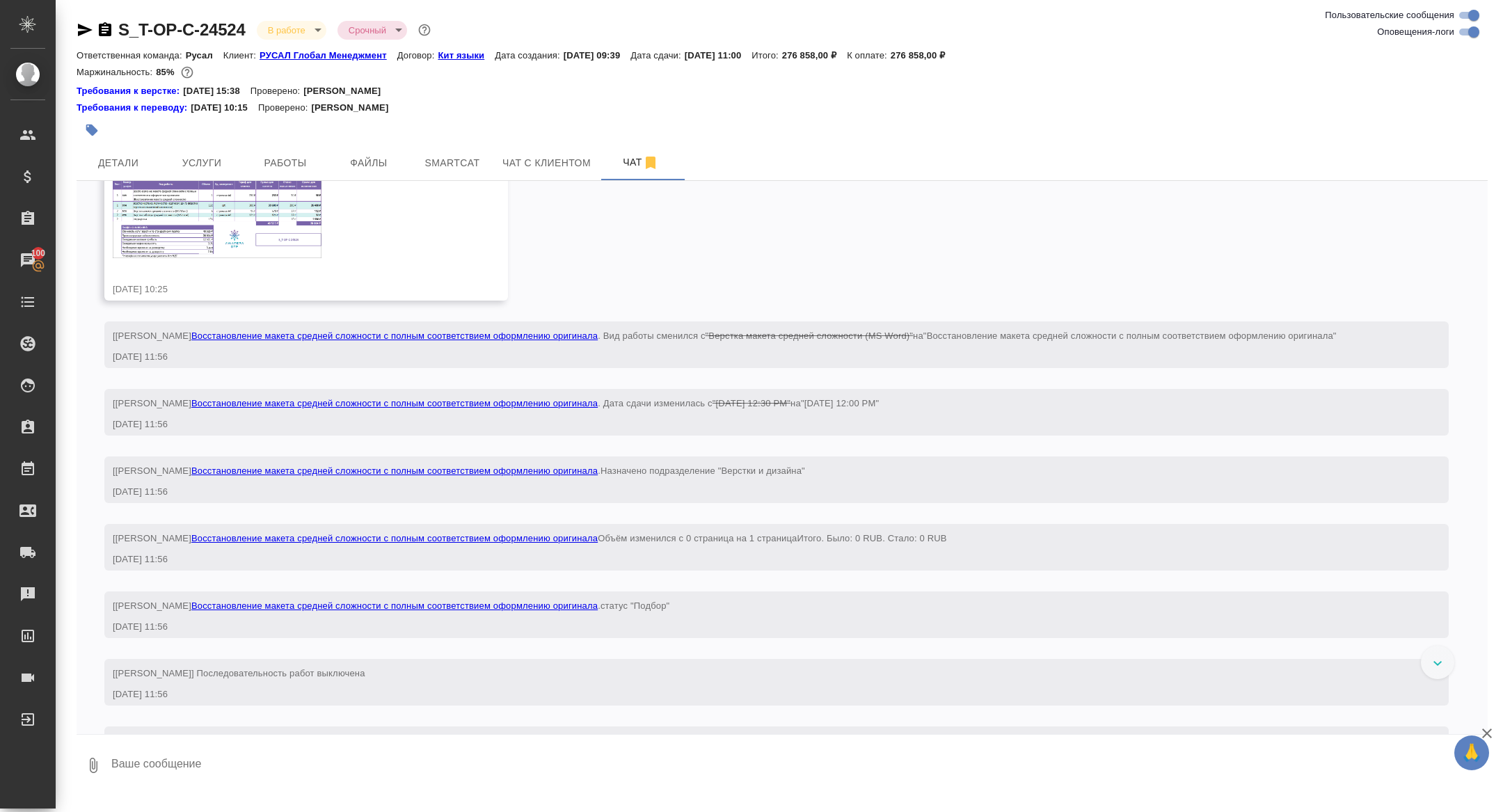
scroll to position [1175, 0]
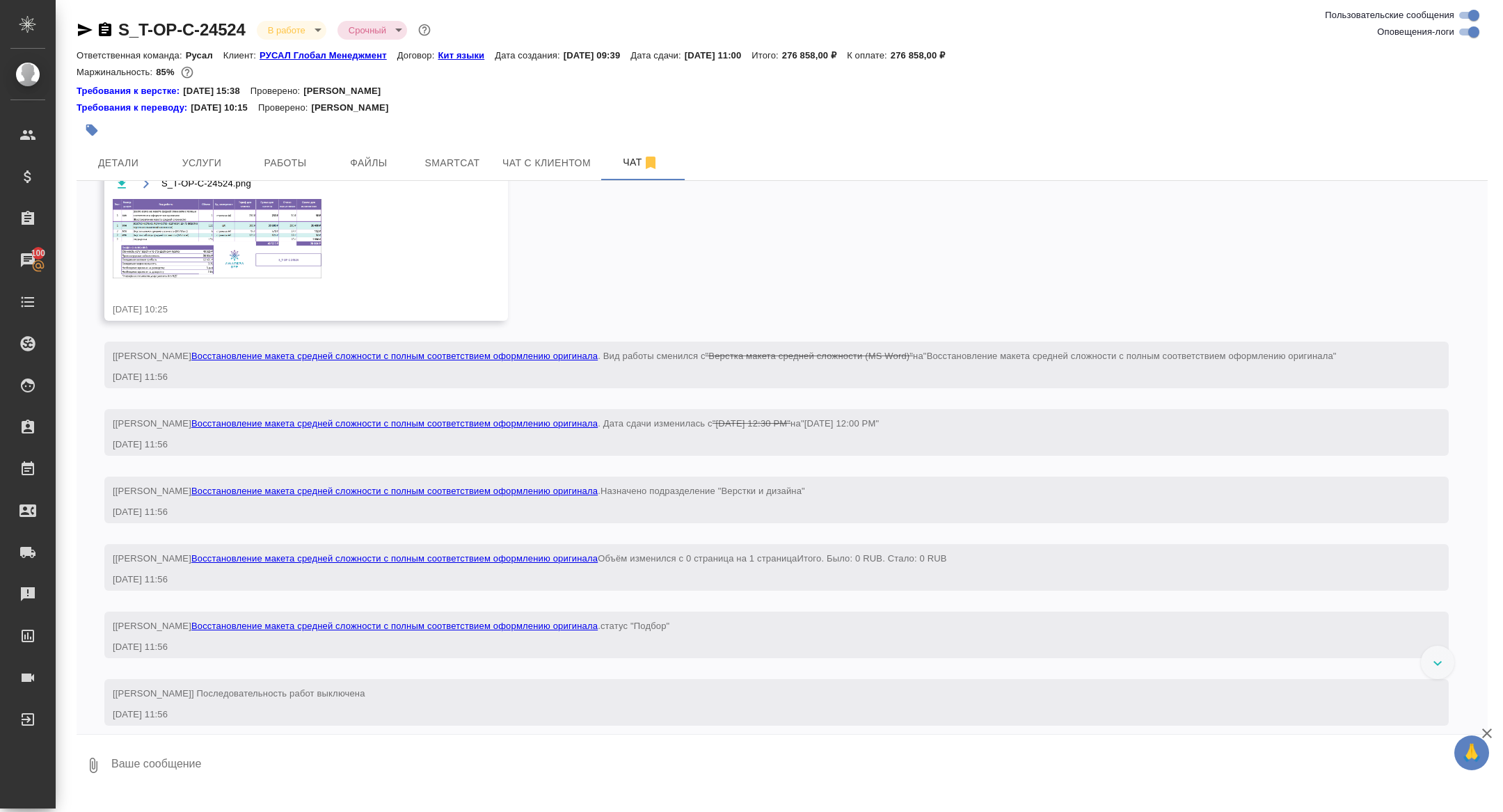
click at [364, 745] on textarea at bounding box center [798, 765] width 1378 height 47
type textarea "весь будет только под вечер"
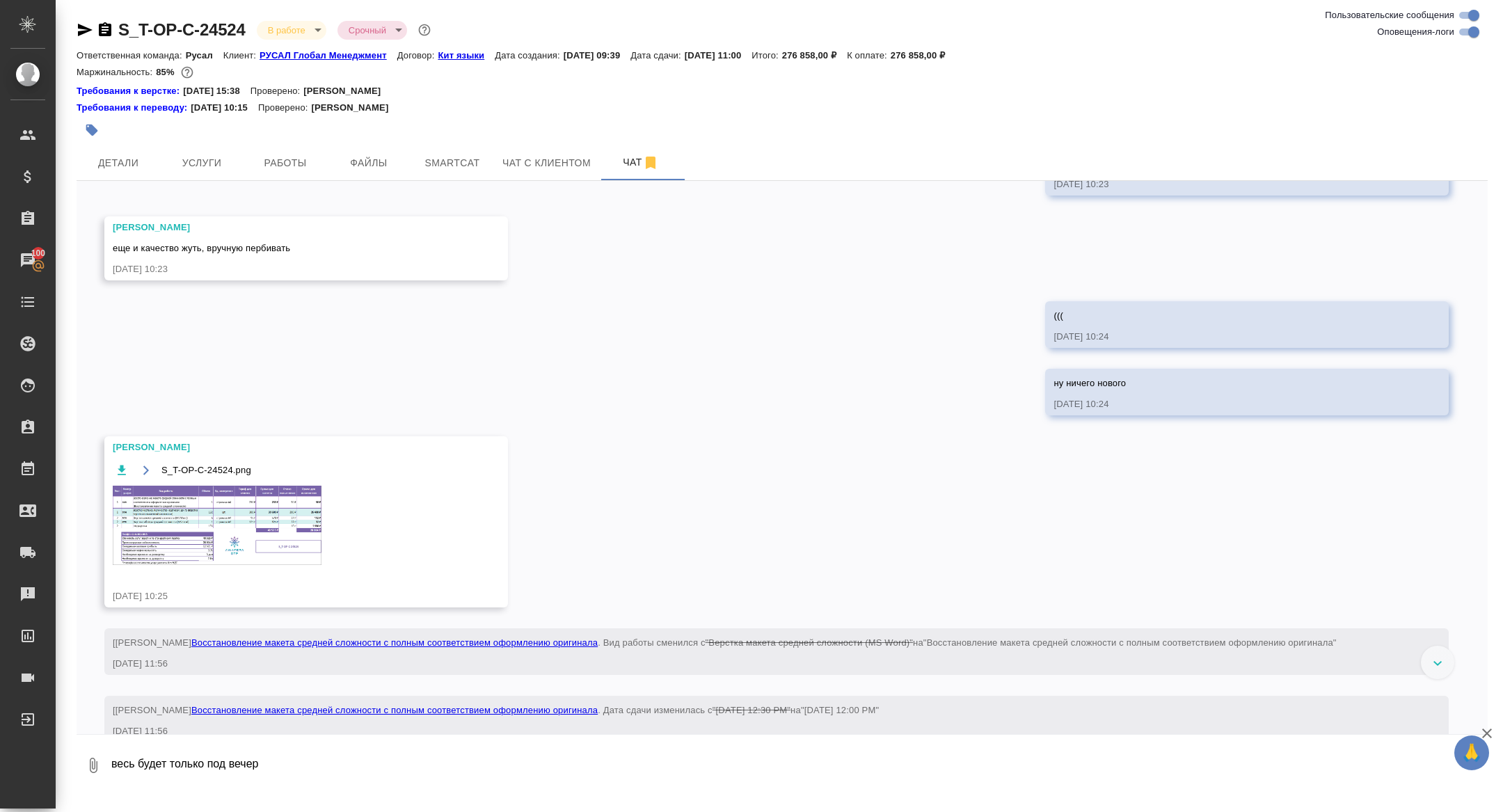
scroll to position [752, 0]
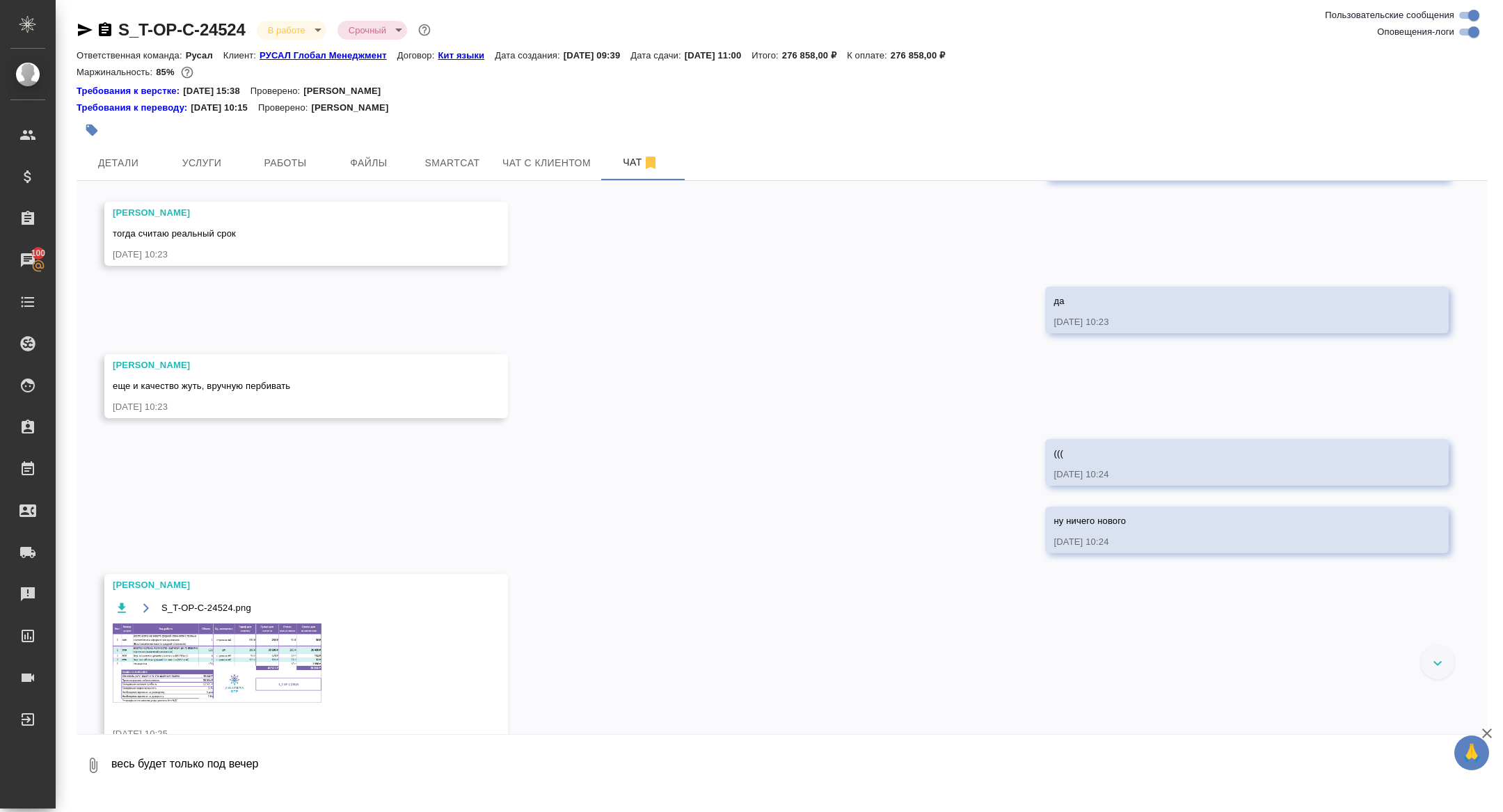
click at [222, 688] on img at bounding box center [217, 663] width 209 height 80
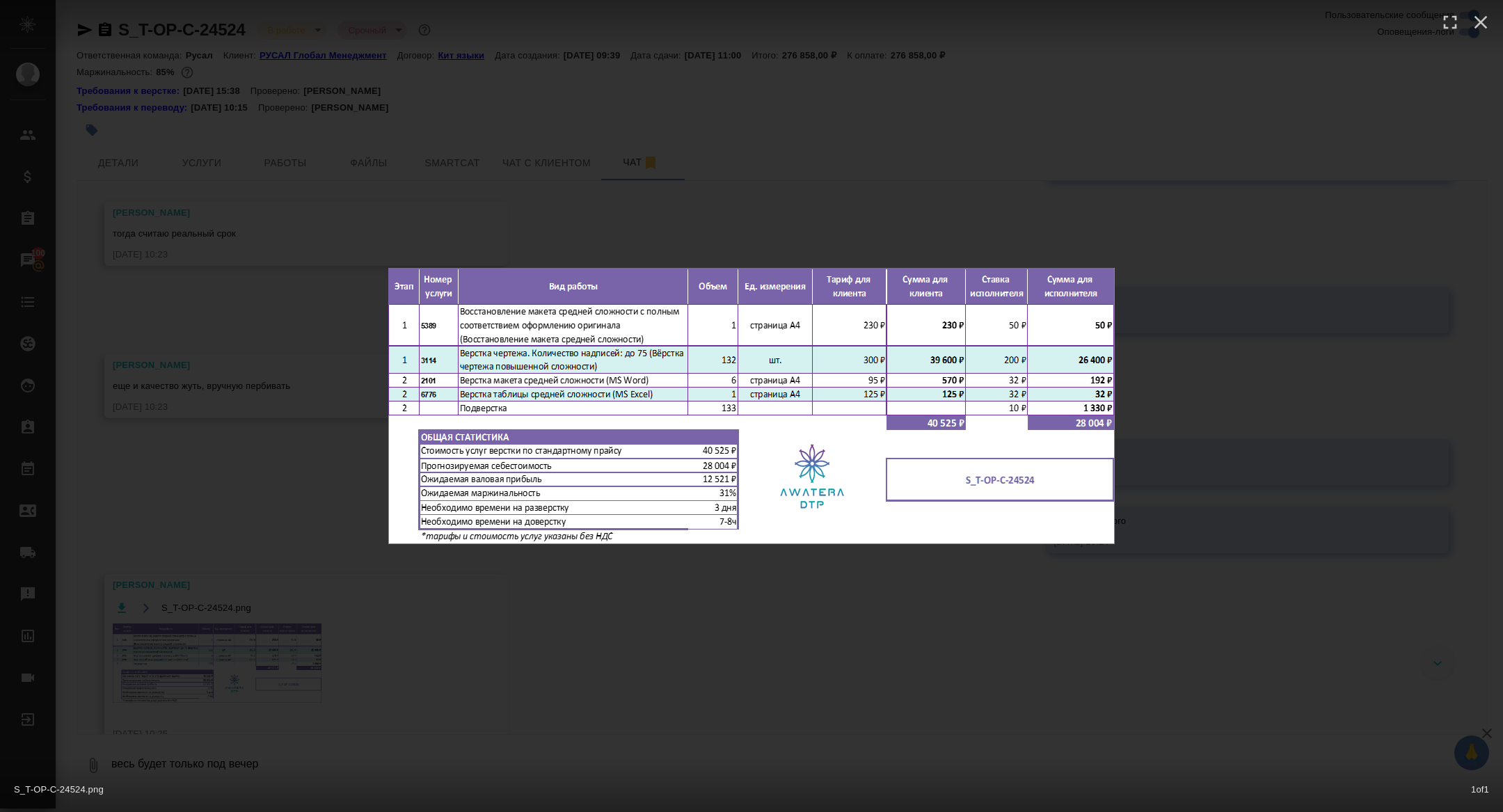
click at [255, 604] on div "S_T-OP-C-24524.png 1 of 1" at bounding box center [751, 406] width 1503 height 812
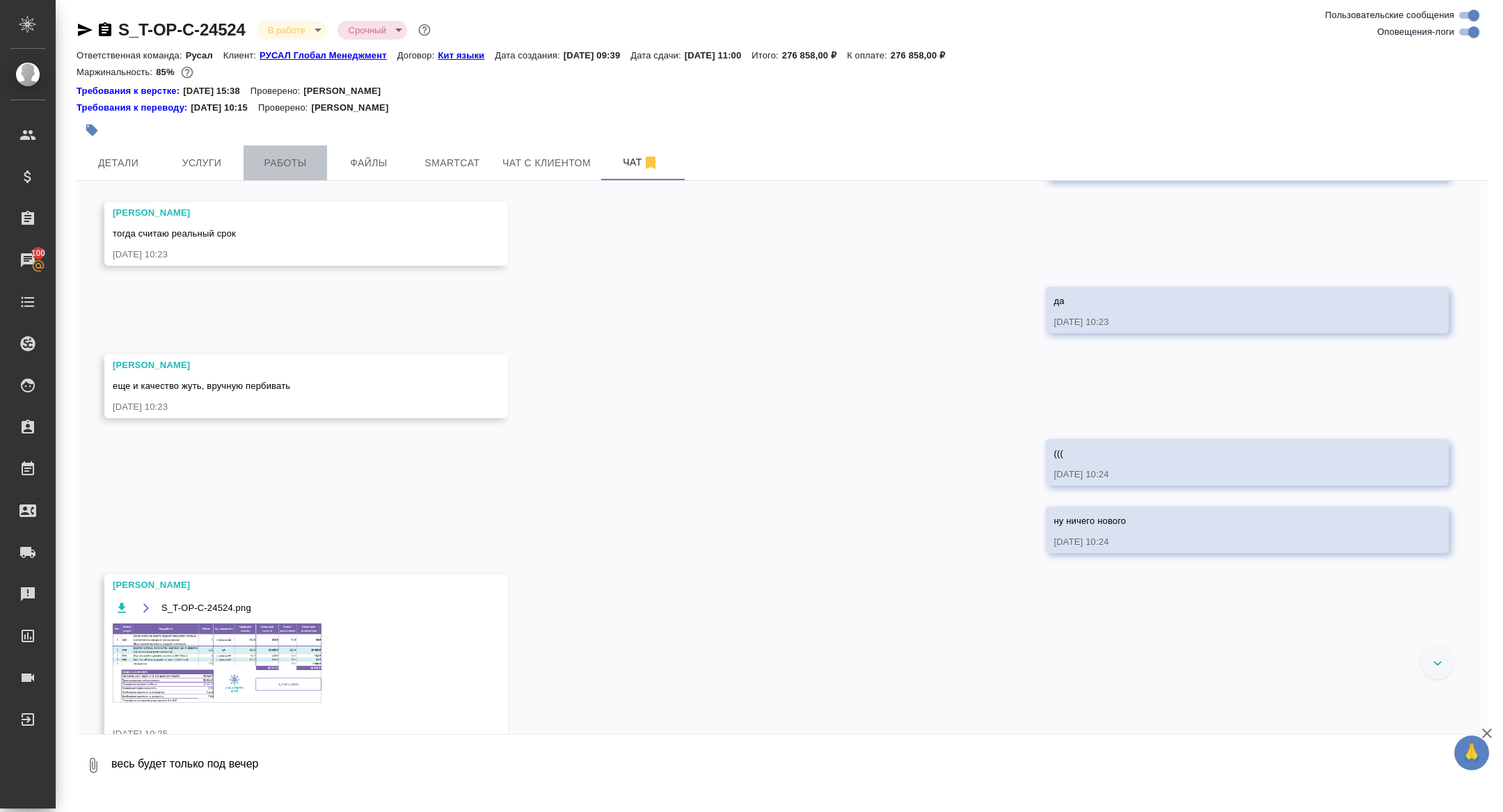
click at [288, 169] on span "Работы" at bounding box center [285, 163] width 67 height 17
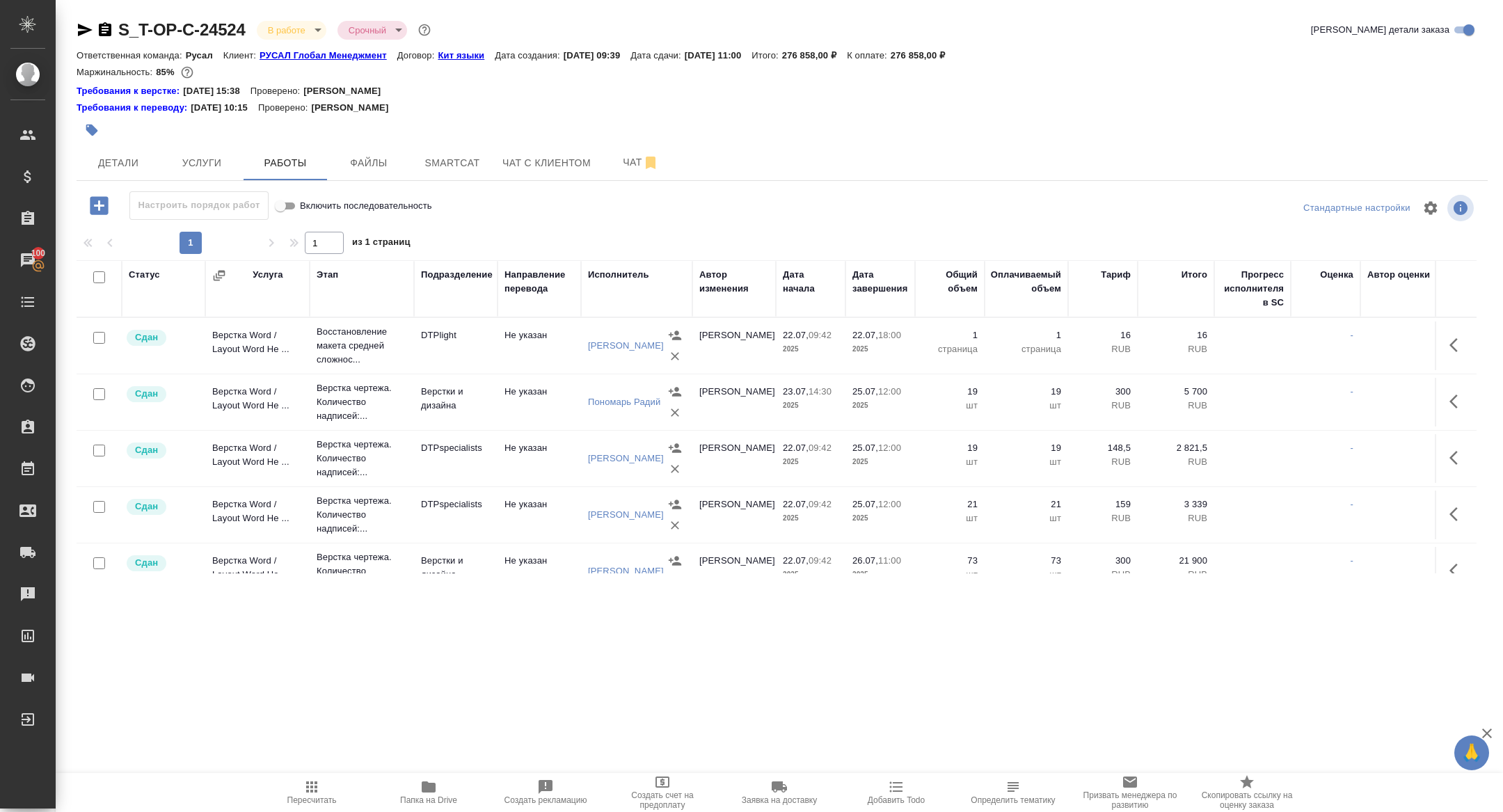
scroll to position [426, 0]
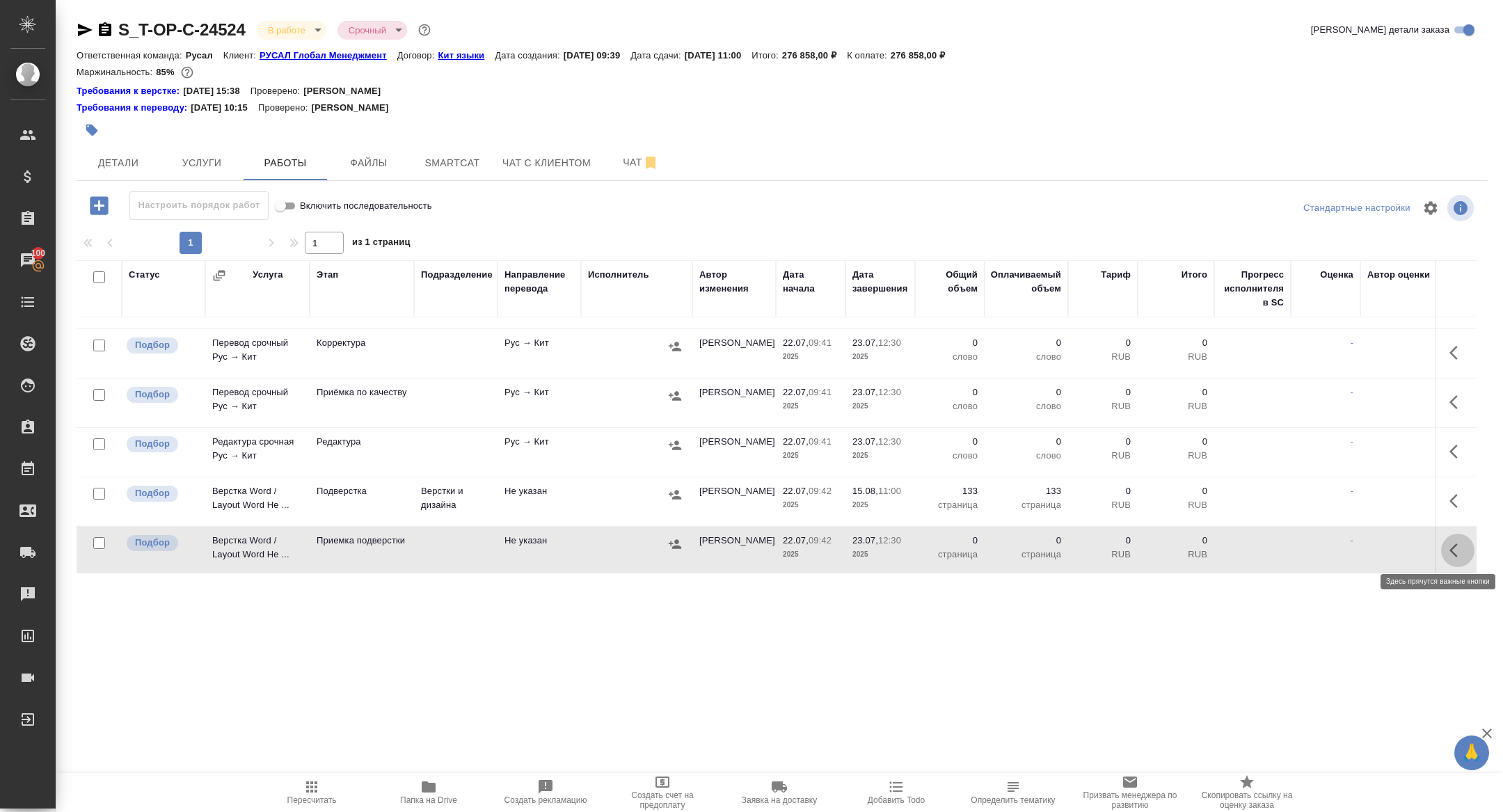
click at [1461, 551] on icon "button" at bounding box center [1458, 551] width 17 height 17
click at [1426, 551] on icon "button" at bounding box center [1430, 551] width 17 height 17
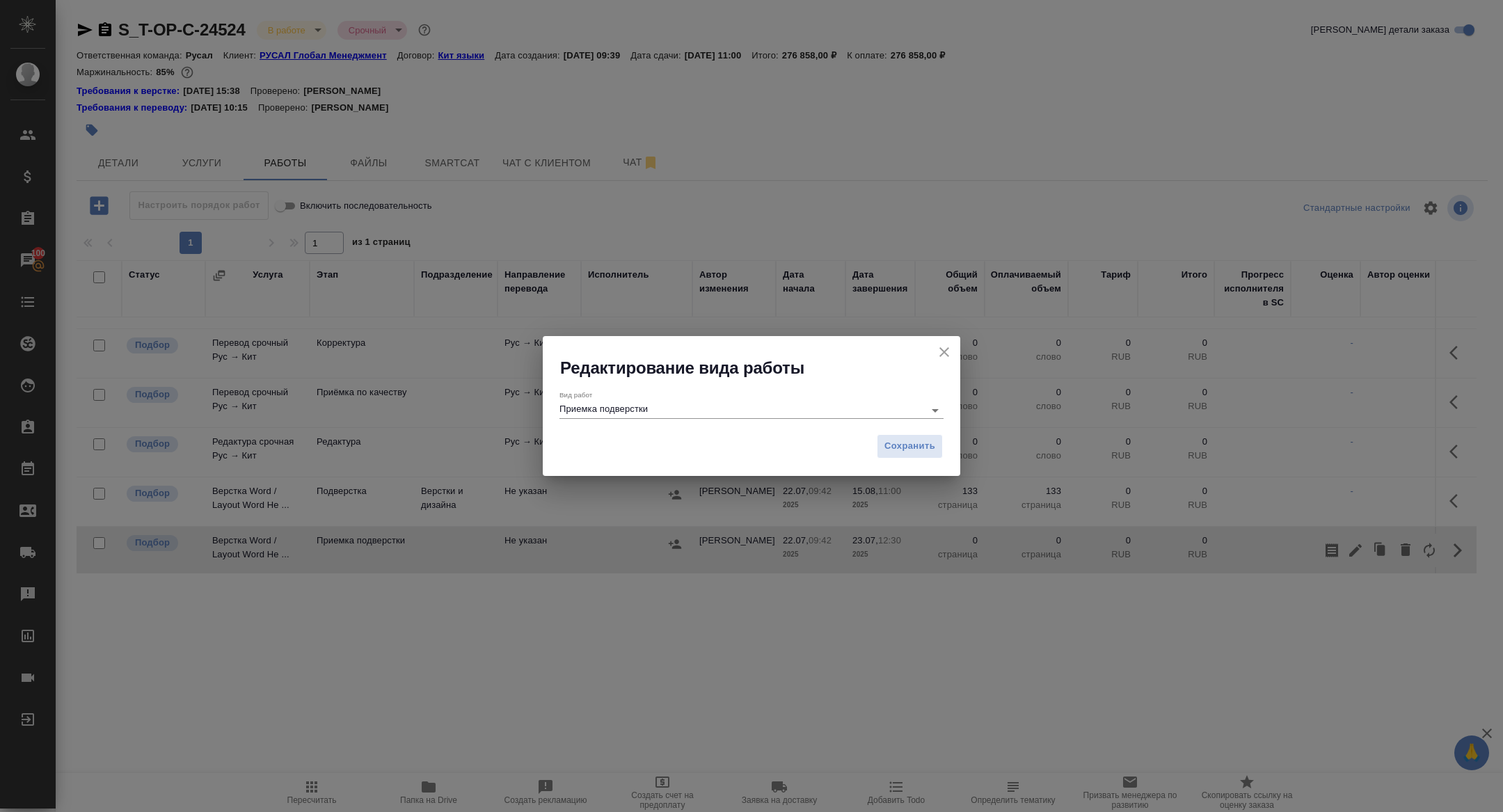
click at [664, 410] on input "Приемка подверстки" at bounding box center [738, 410] width 357 height 17
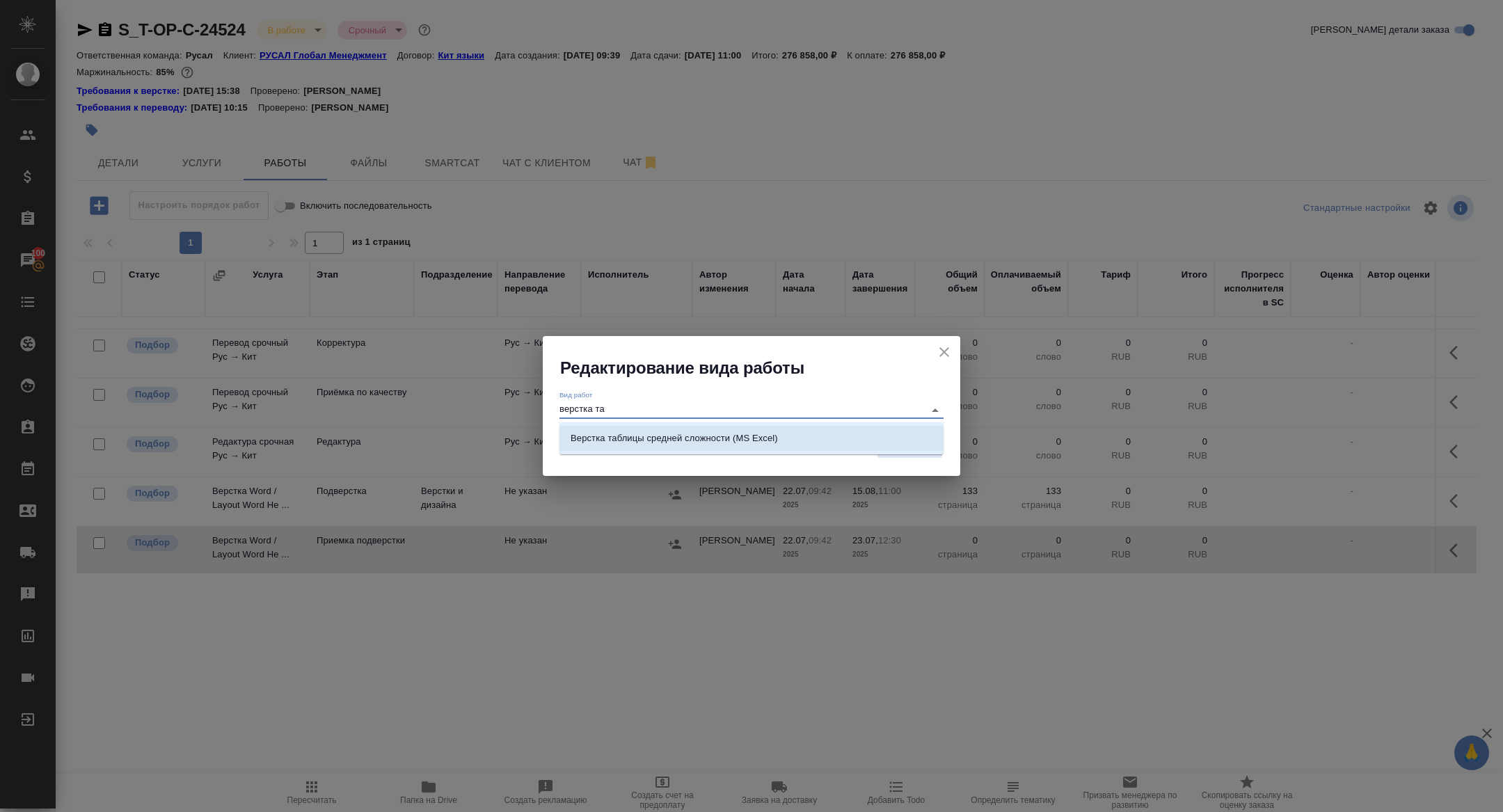
click at [740, 440] on p "Верстка таблицы средней сложности (MS Excel)" at bounding box center [675, 438] width 207 height 14
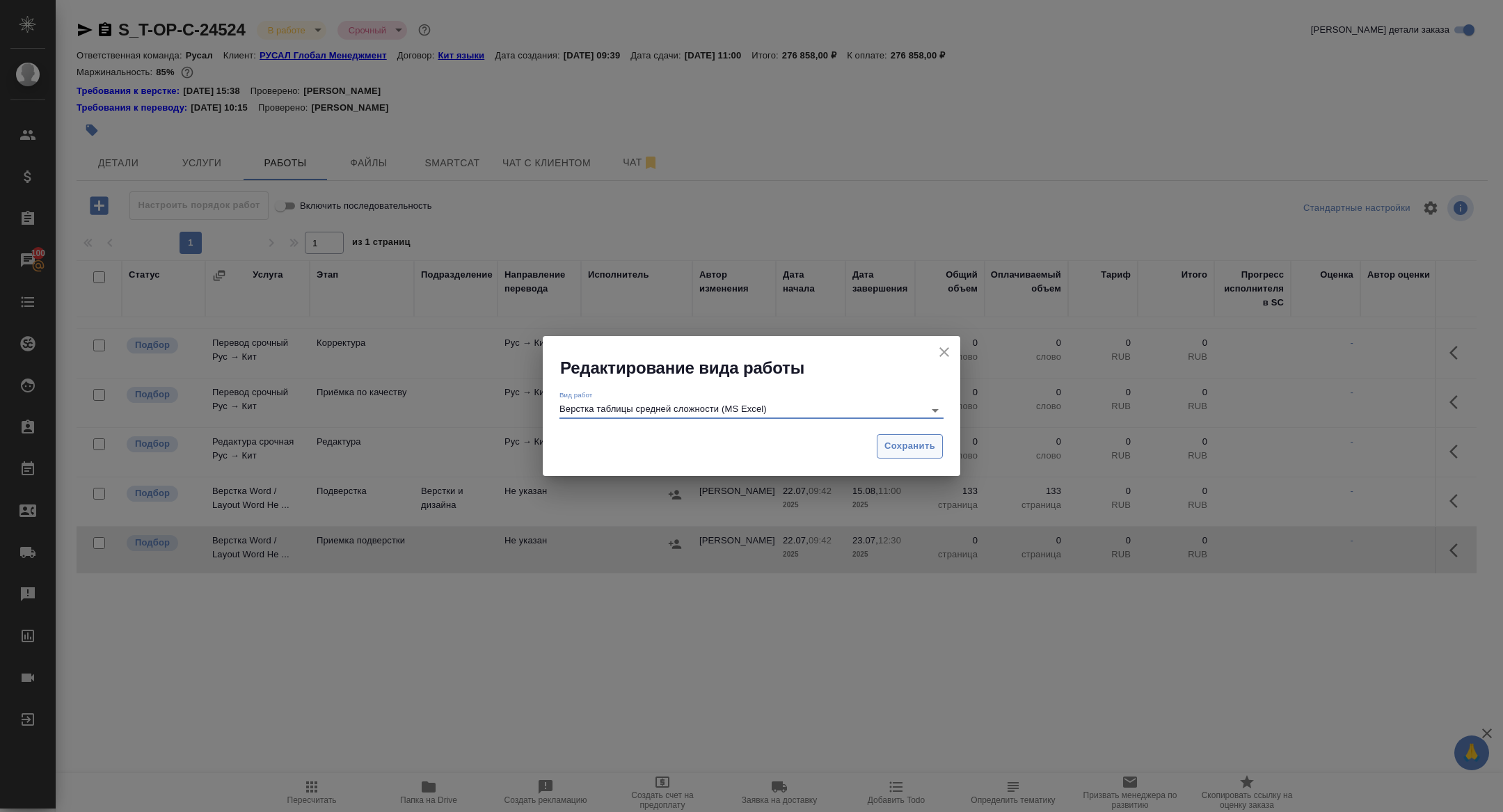
type input "Верстка таблицы средней сложности (MS Excel)"
click at [918, 451] on span "Сохранить" at bounding box center [910, 446] width 51 height 16
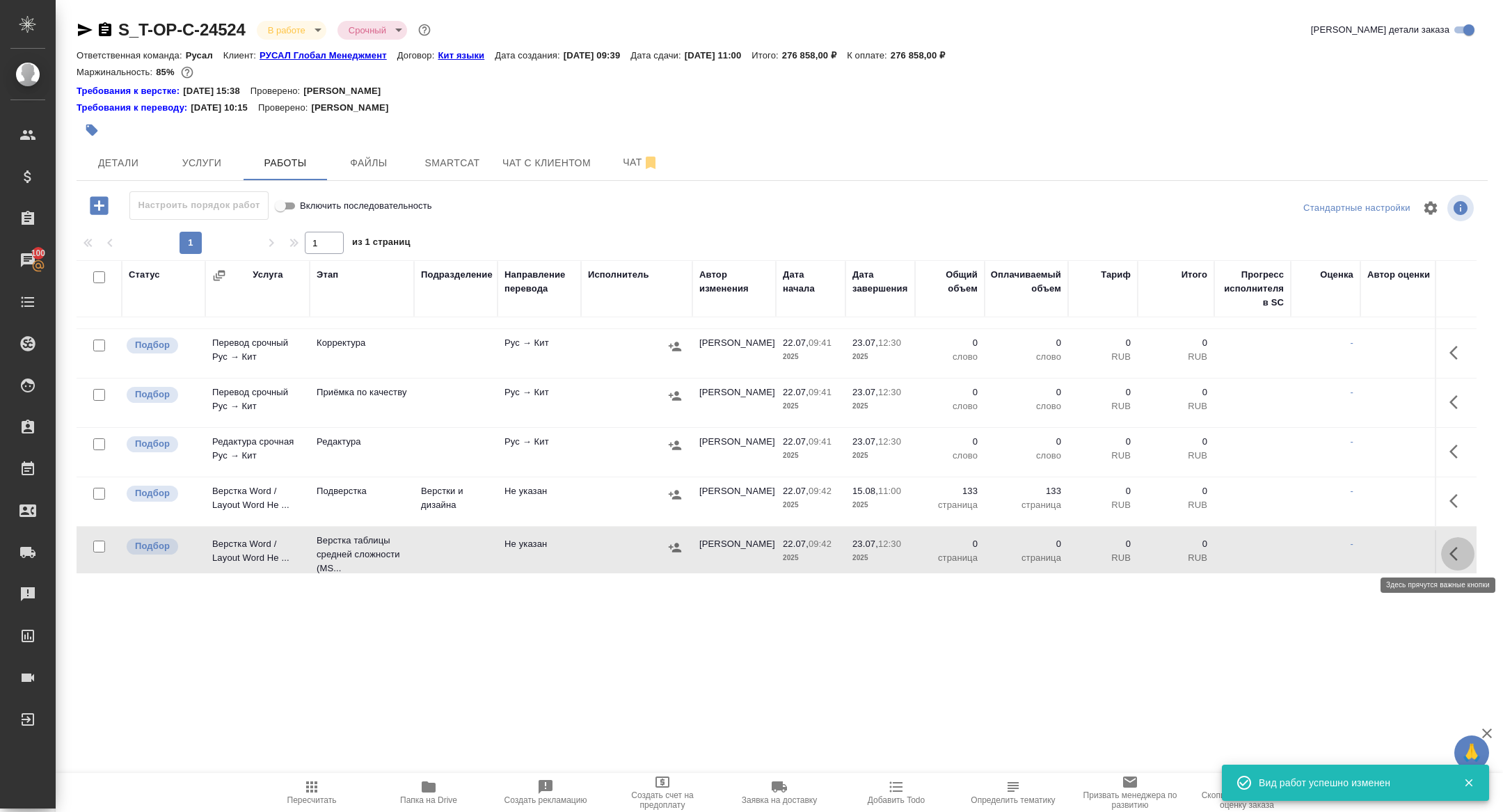
click at [1450, 545] on icon "button" at bounding box center [1458, 554] width 17 height 17
click at [1350, 546] on icon "button" at bounding box center [1356, 554] width 17 height 17
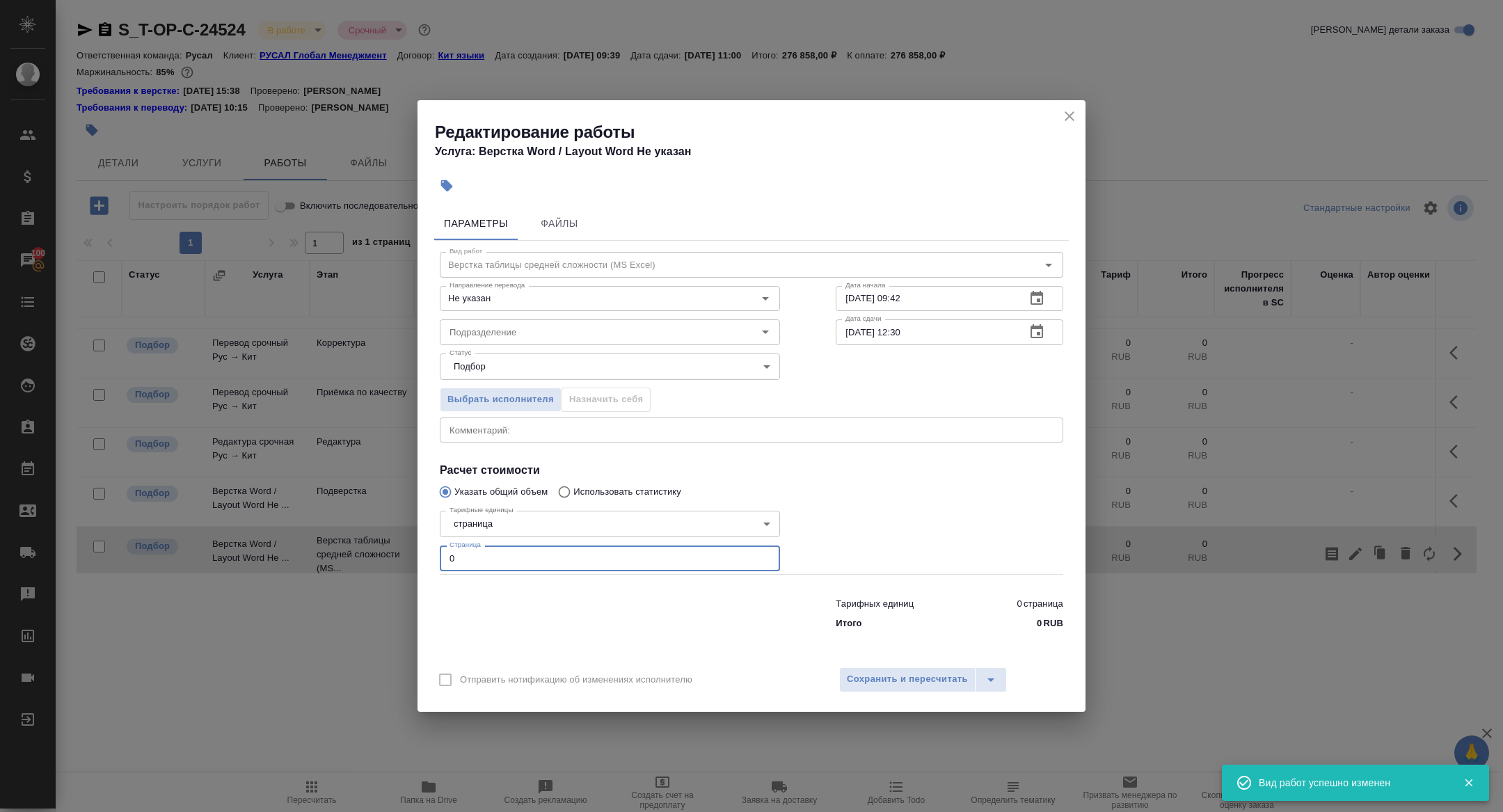
drag, startPoint x: 466, startPoint y: 554, endPoint x: 378, endPoint y: 554, distance: 88.0
click at [378, 554] on div "Редактирование работы Услуга: Верстка Word / Layout Word Не указан Параметры Фа…" at bounding box center [751, 406] width 1503 height 812
type input "1"
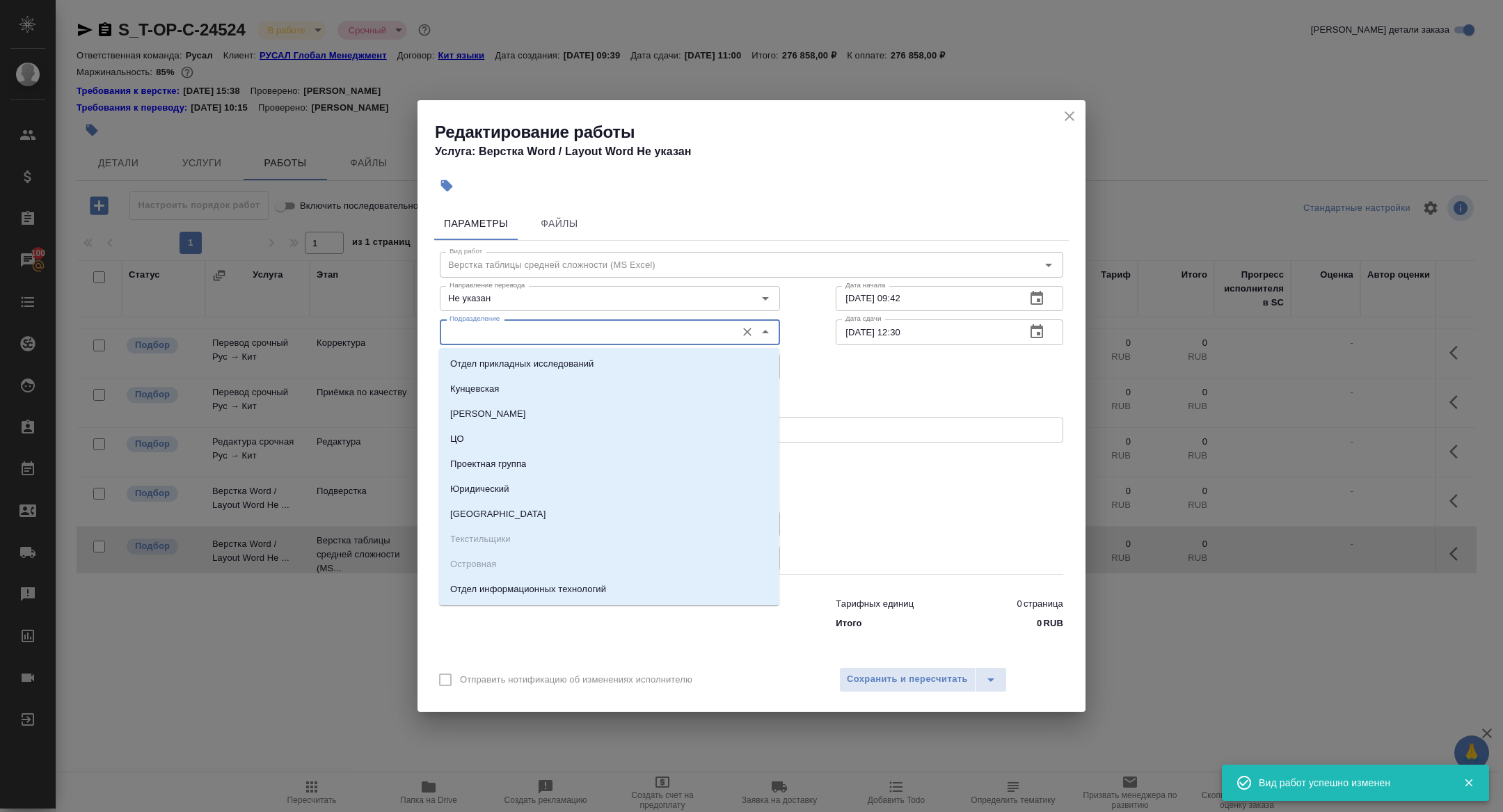
click at [459, 333] on input "Подразделение" at bounding box center [586, 332] width 285 height 17
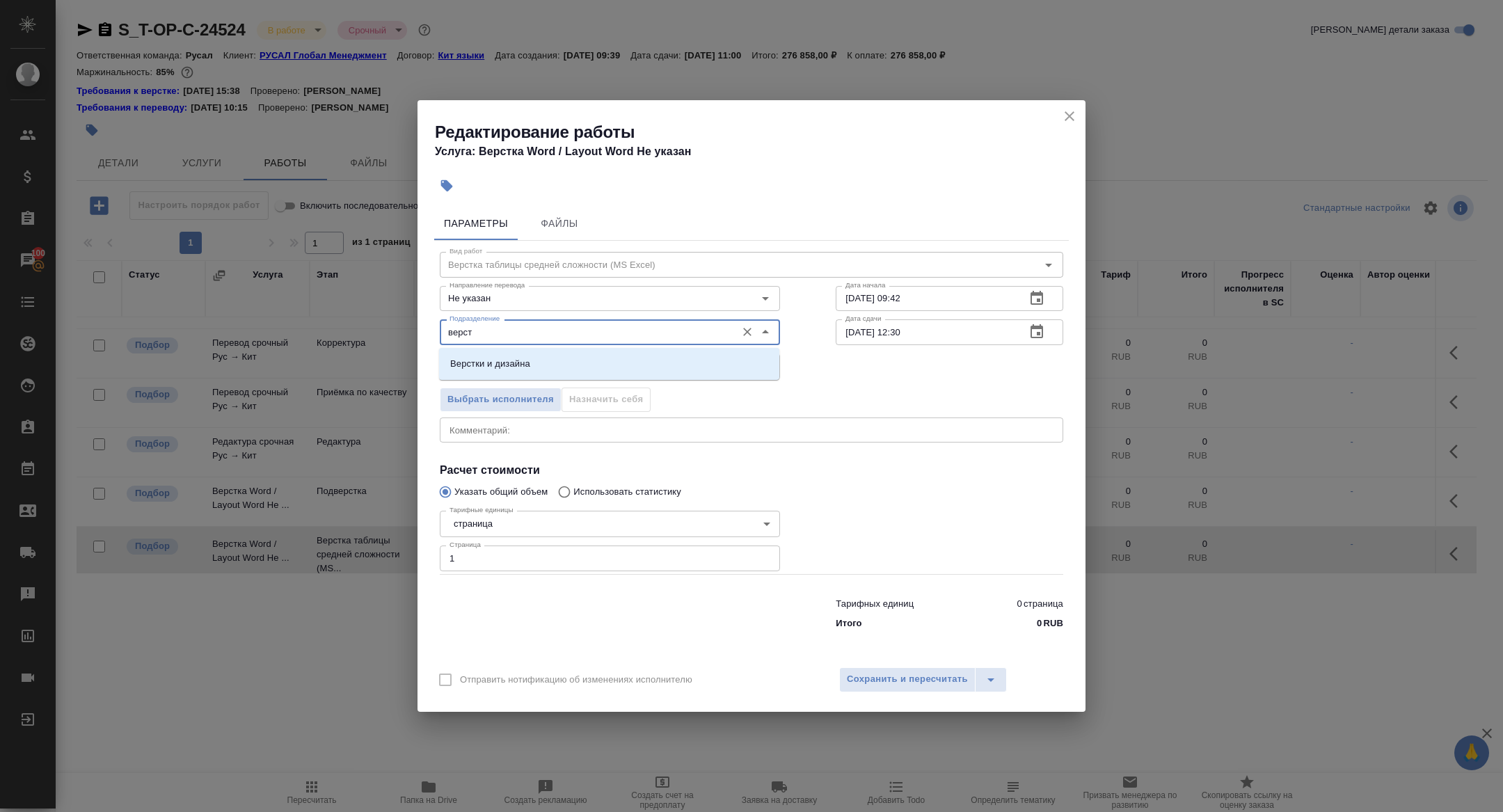
click at [528, 357] on p "Верстки и дизайна" at bounding box center [490, 364] width 80 height 14
type input "Верстки и дизайна"
click at [492, 370] on body "🙏 .cls-1 fill:#fff; AWATERA Zhuravleva Alexandra Клиенты Спецификации Заказы 10…" at bounding box center [751, 406] width 1503 height 812
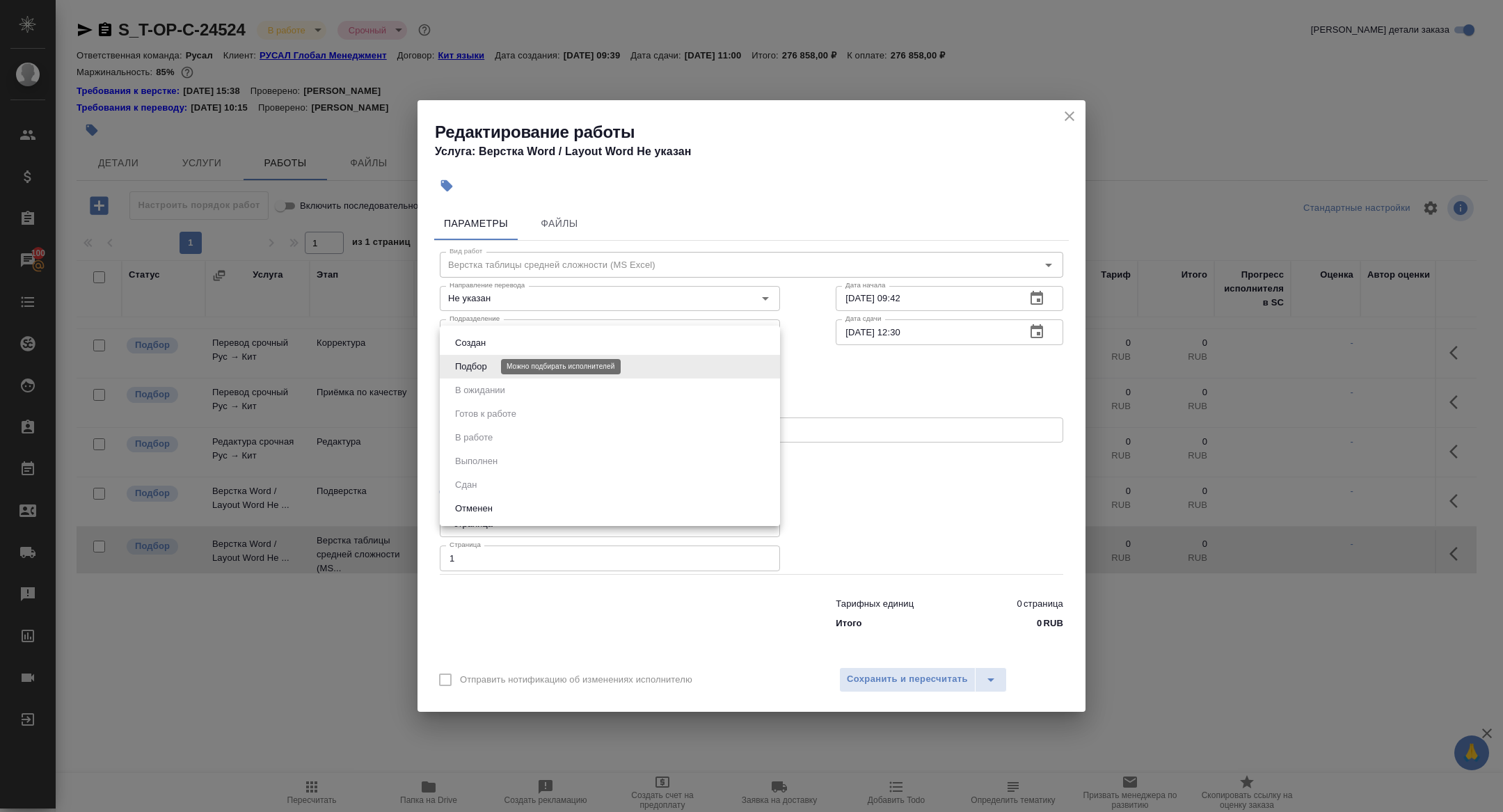
click at [480, 363] on button "Подбор" at bounding box center [471, 367] width 40 height 15
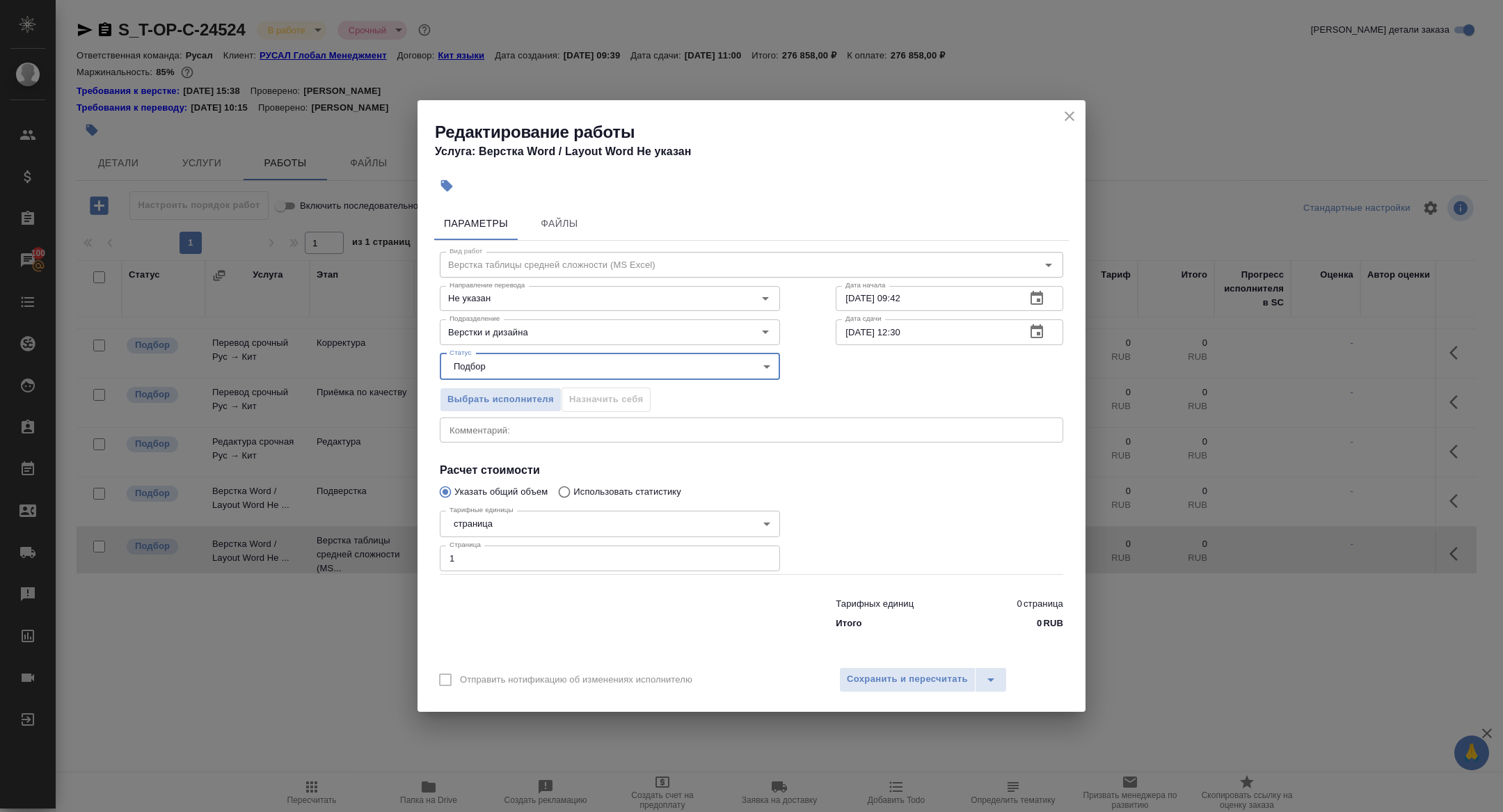
click at [1045, 333] on button "button" at bounding box center [1037, 332] width 33 height 33
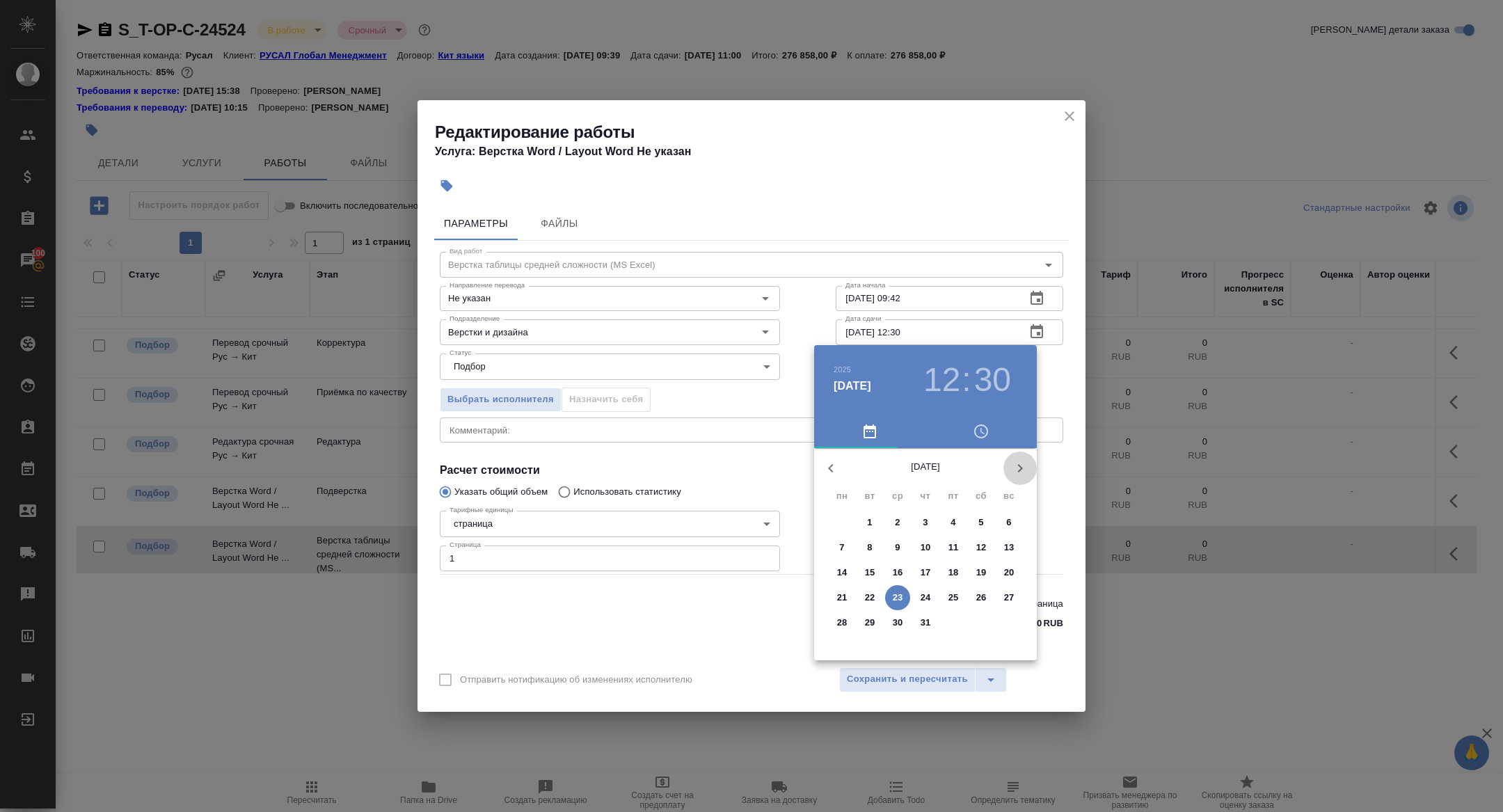
click at [1016, 467] on icon "button" at bounding box center [1020, 469] width 17 height 17
click at [956, 571] on p "15" at bounding box center [953, 572] width 10 height 14
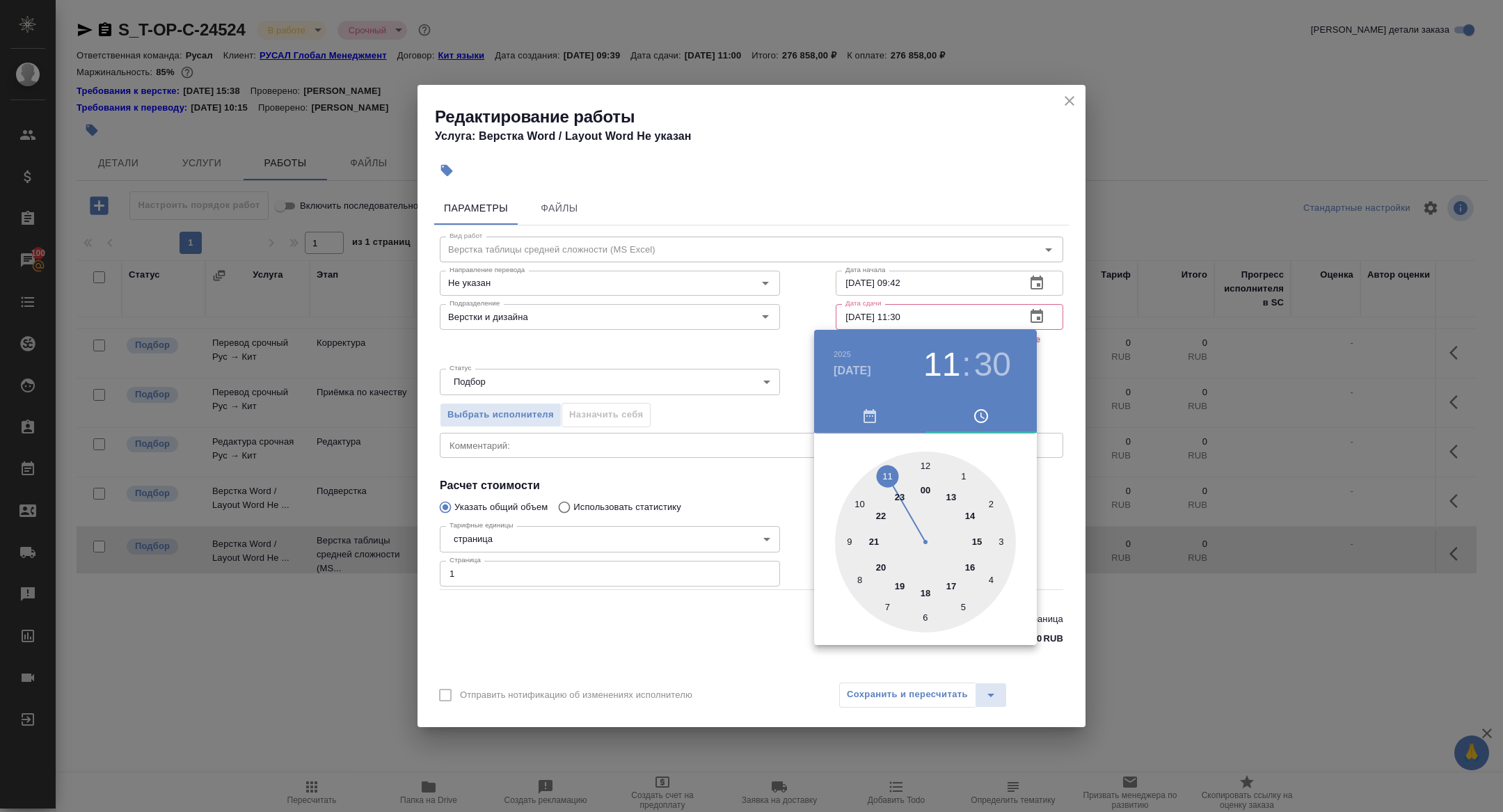
click at [885, 478] on div at bounding box center [926, 542] width 181 height 181
click at [927, 464] on div at bounding box center [926, 542] width 181 height 181
type input "15.08.2025 11:00"
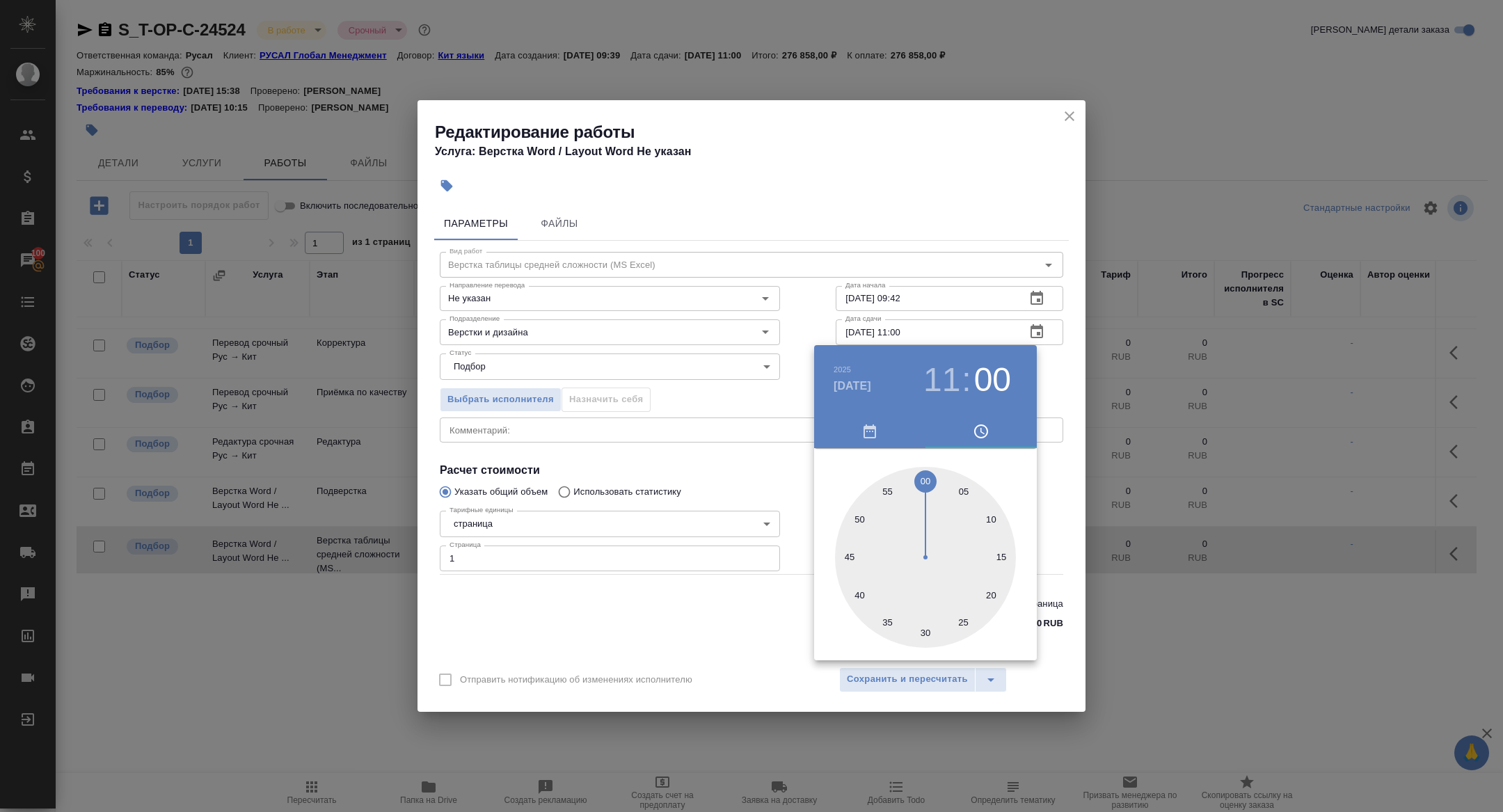
click at [692, 435] on div at bounding box center [751, 406] width 1503 height 812
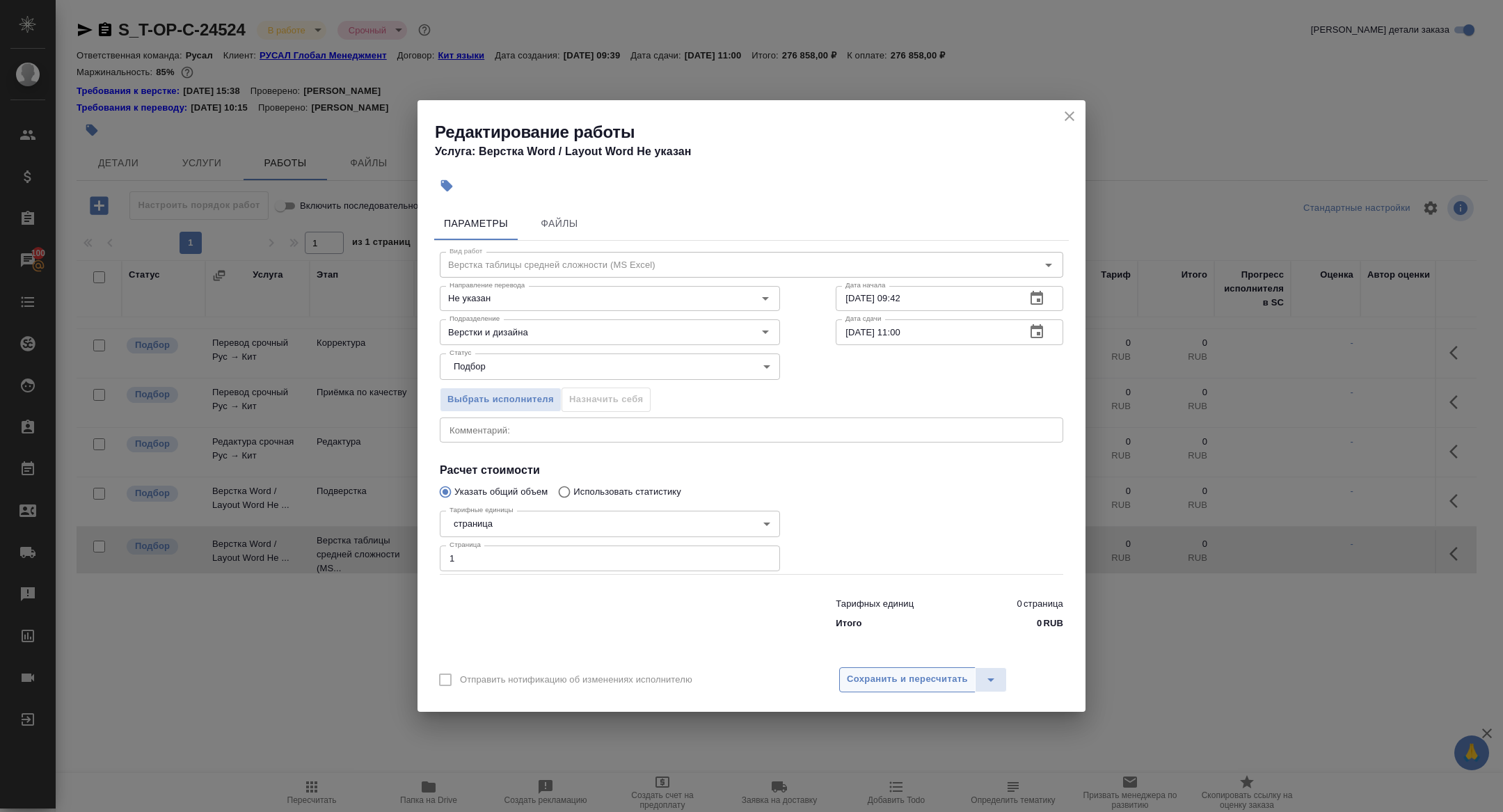
click at [887, 681] on span "Сохранить и пересчитать" at bounding box center [907, 679] width 121 height 16
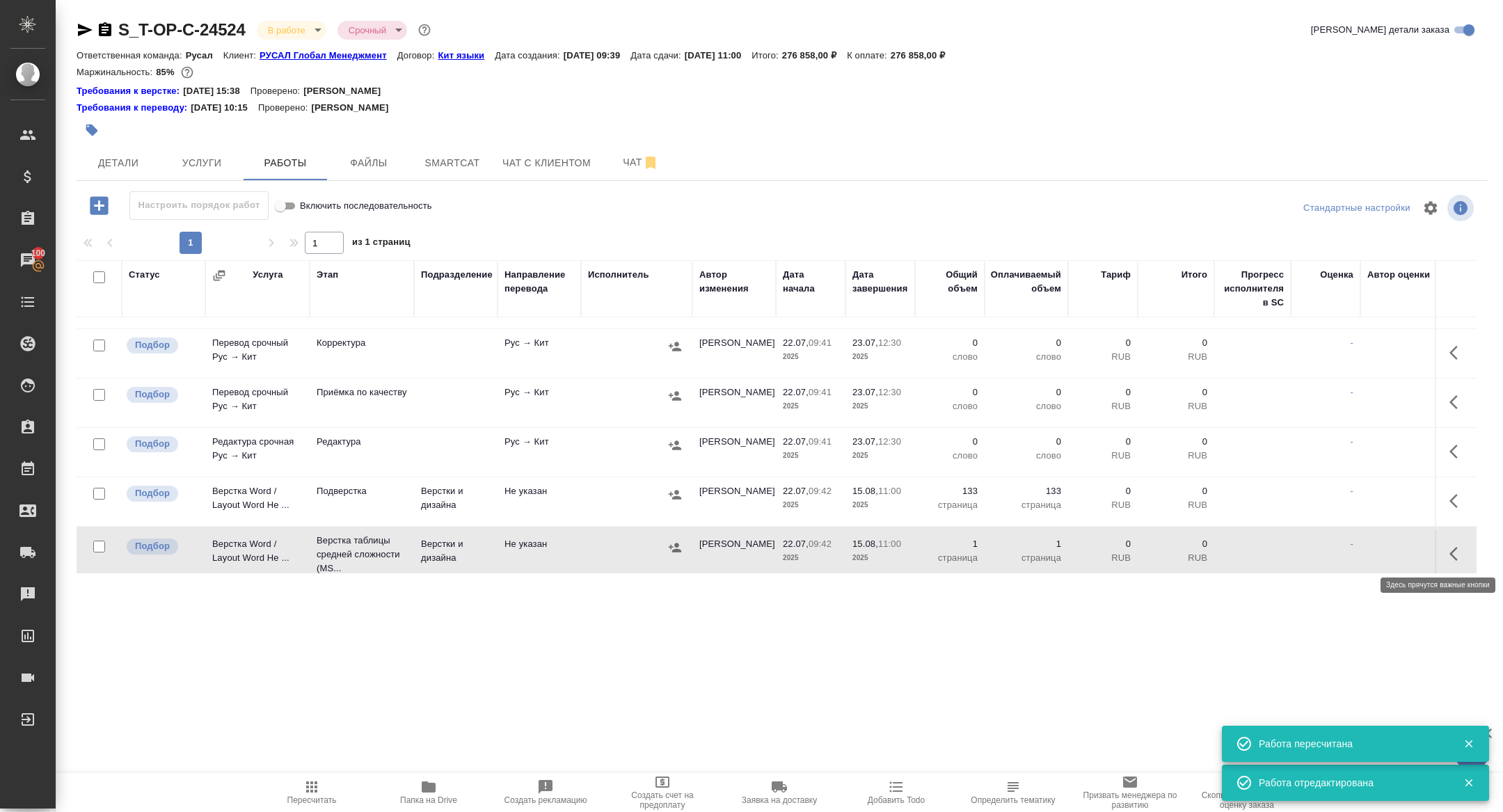
click at [1450, 558] on icon "button" at bounding box center [1458, 554] width 17 height 17
click at [1384, 548] on icon "button" at bounding box center [1381, 553] width 9 height 10
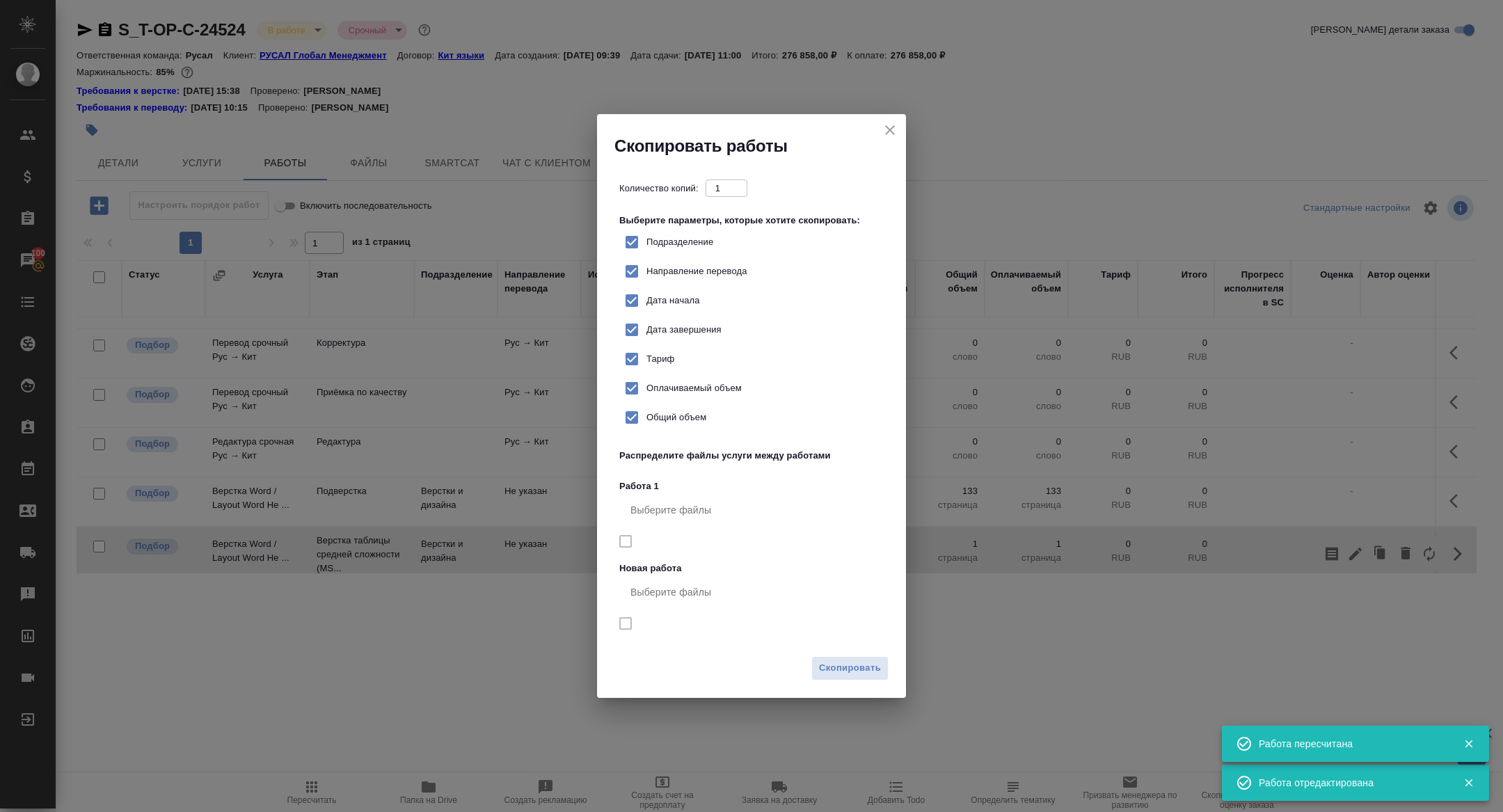
click at [872, 629] on nav "Выберите файлы" at bounding box center [754, 609] width 270 height 68
click at [849, 656] on div "Скопировать" at bounding box center [751, 673] width 309 height 49
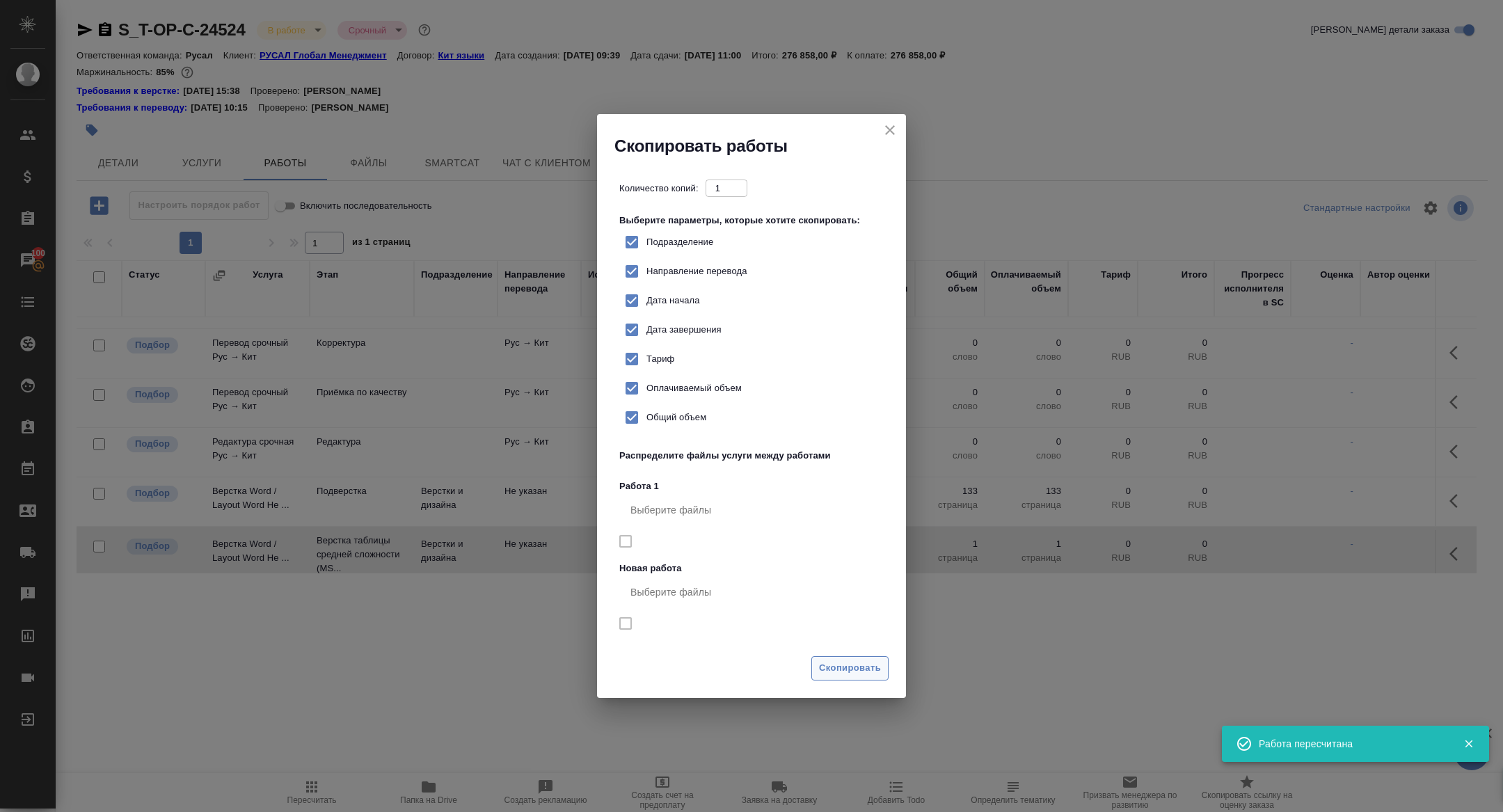
click at [848, 660] on button "Скопировать" at bounding box center [850, 667] width 77 height 24
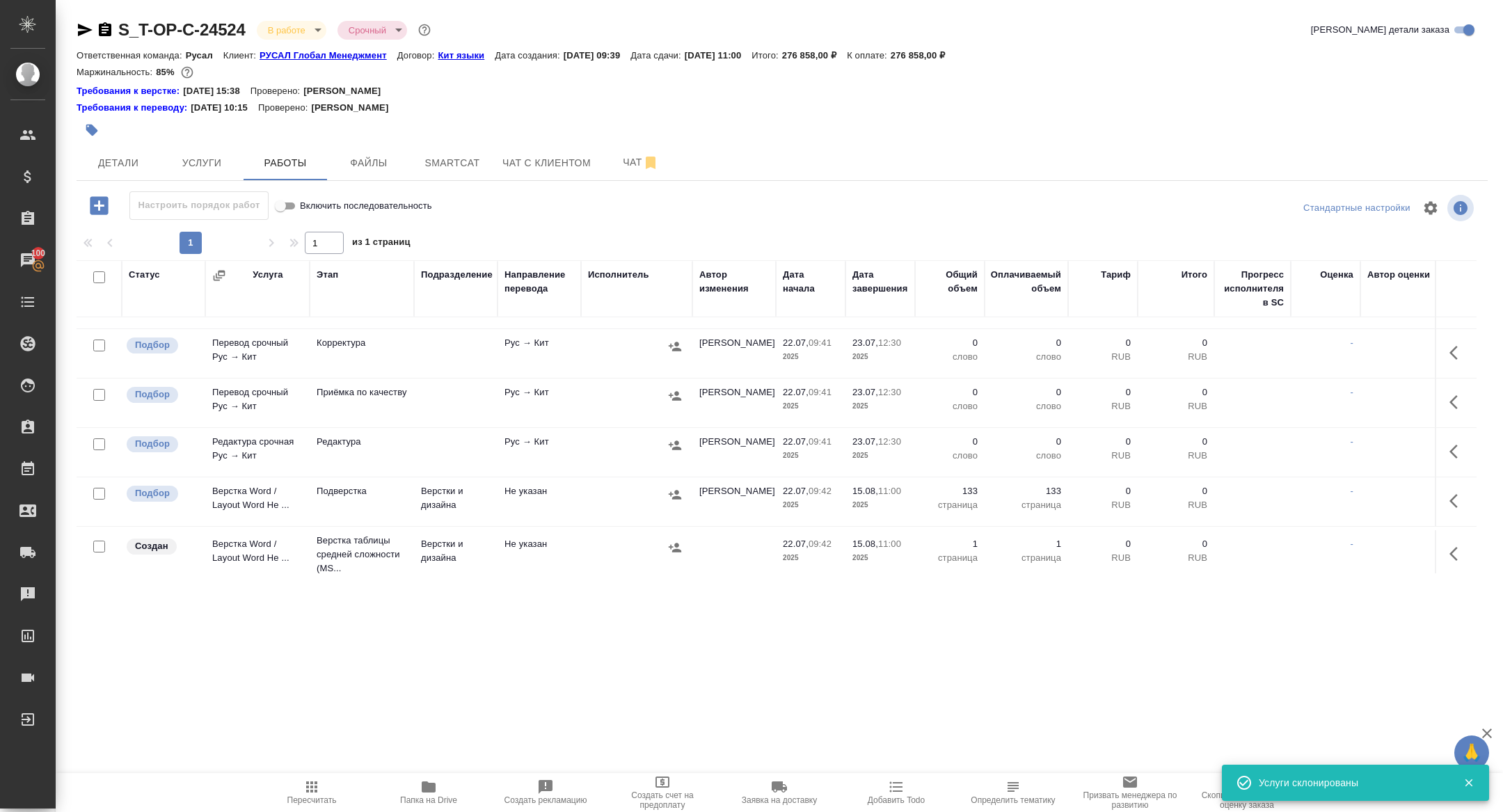
scroll to position [489, 0]
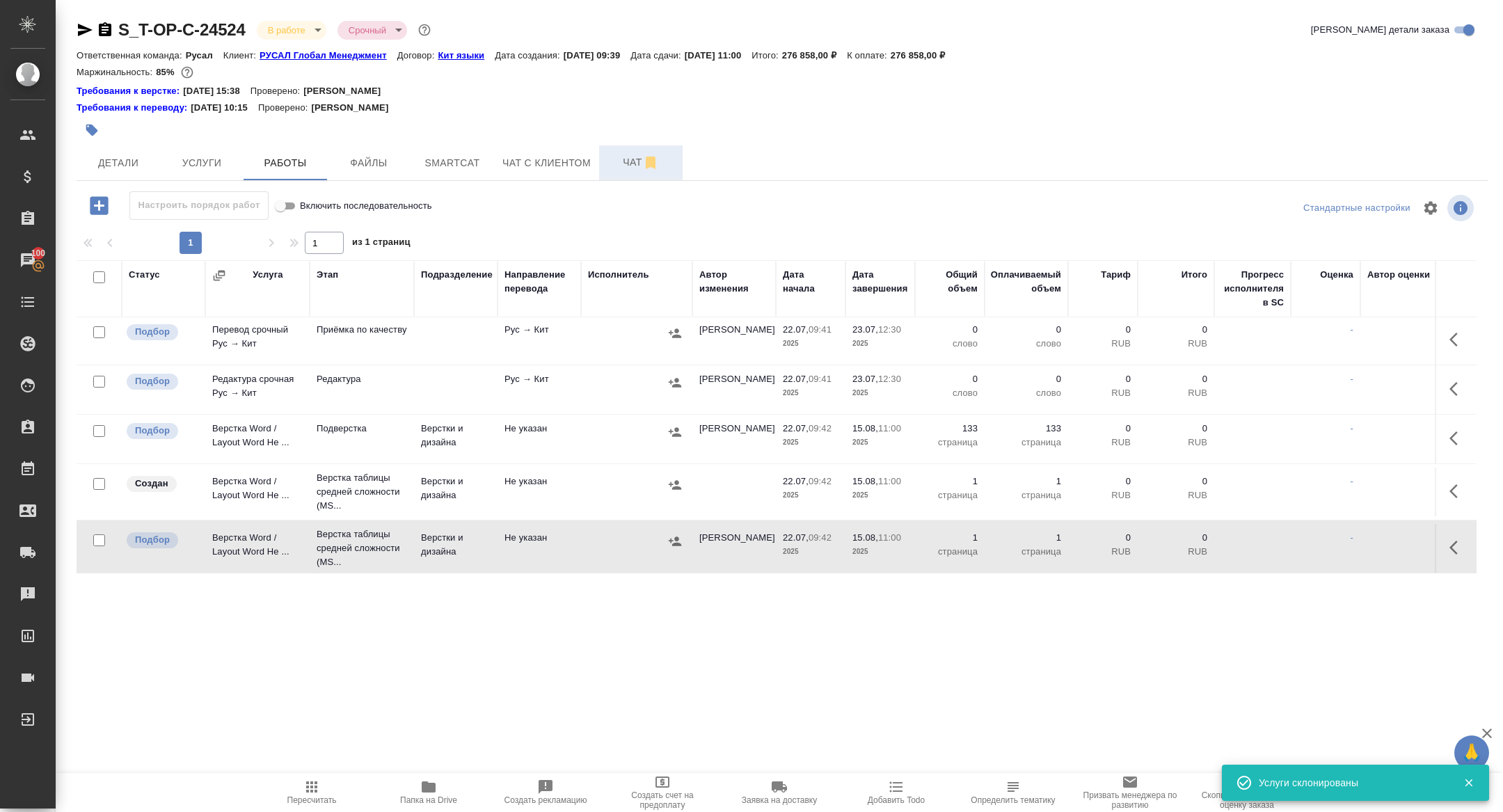
click at [617, 169] on span "Чат" at bounding box center [640, 162] width 67 height 17
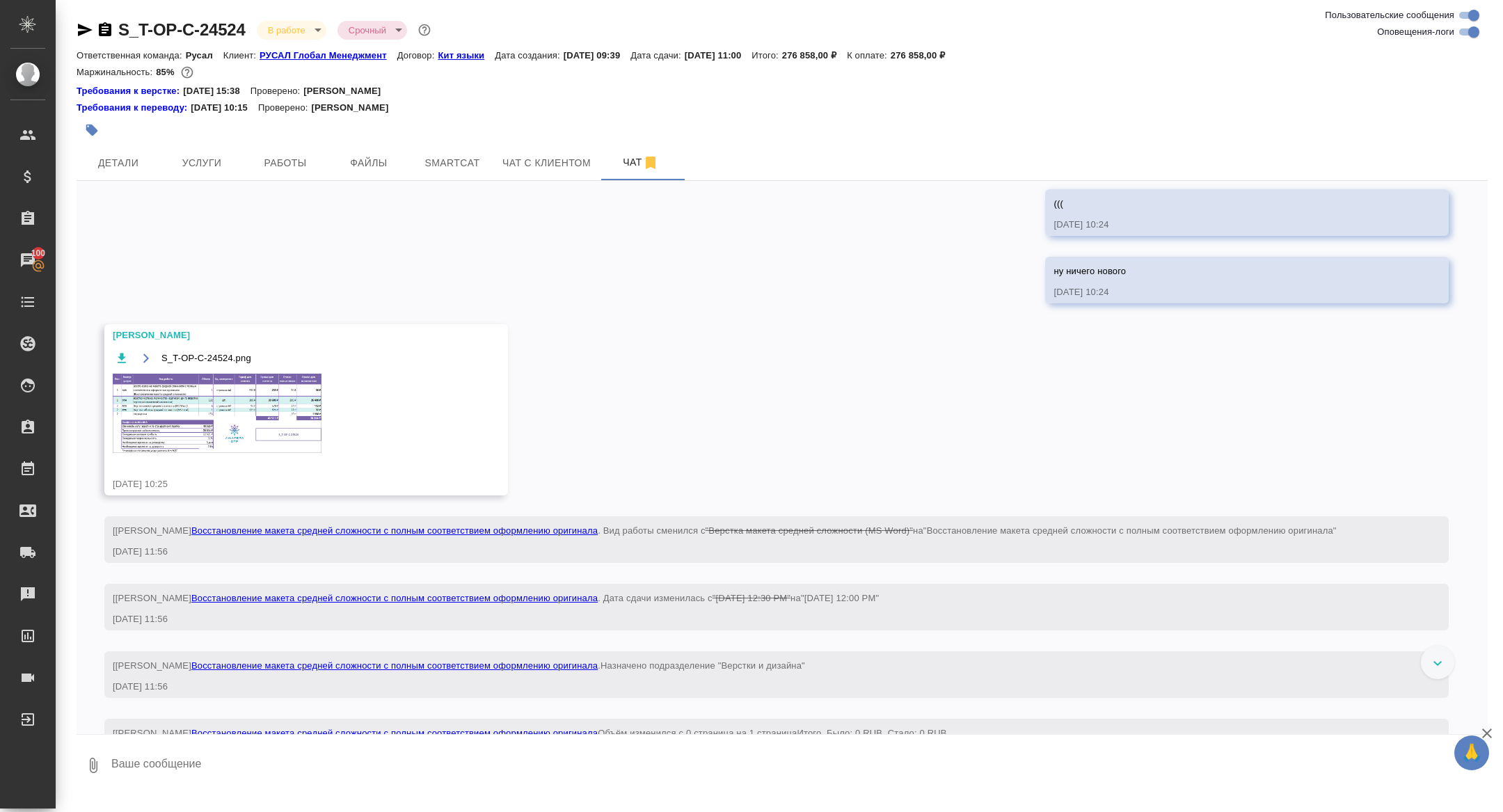
scroll to position [1008, 0]
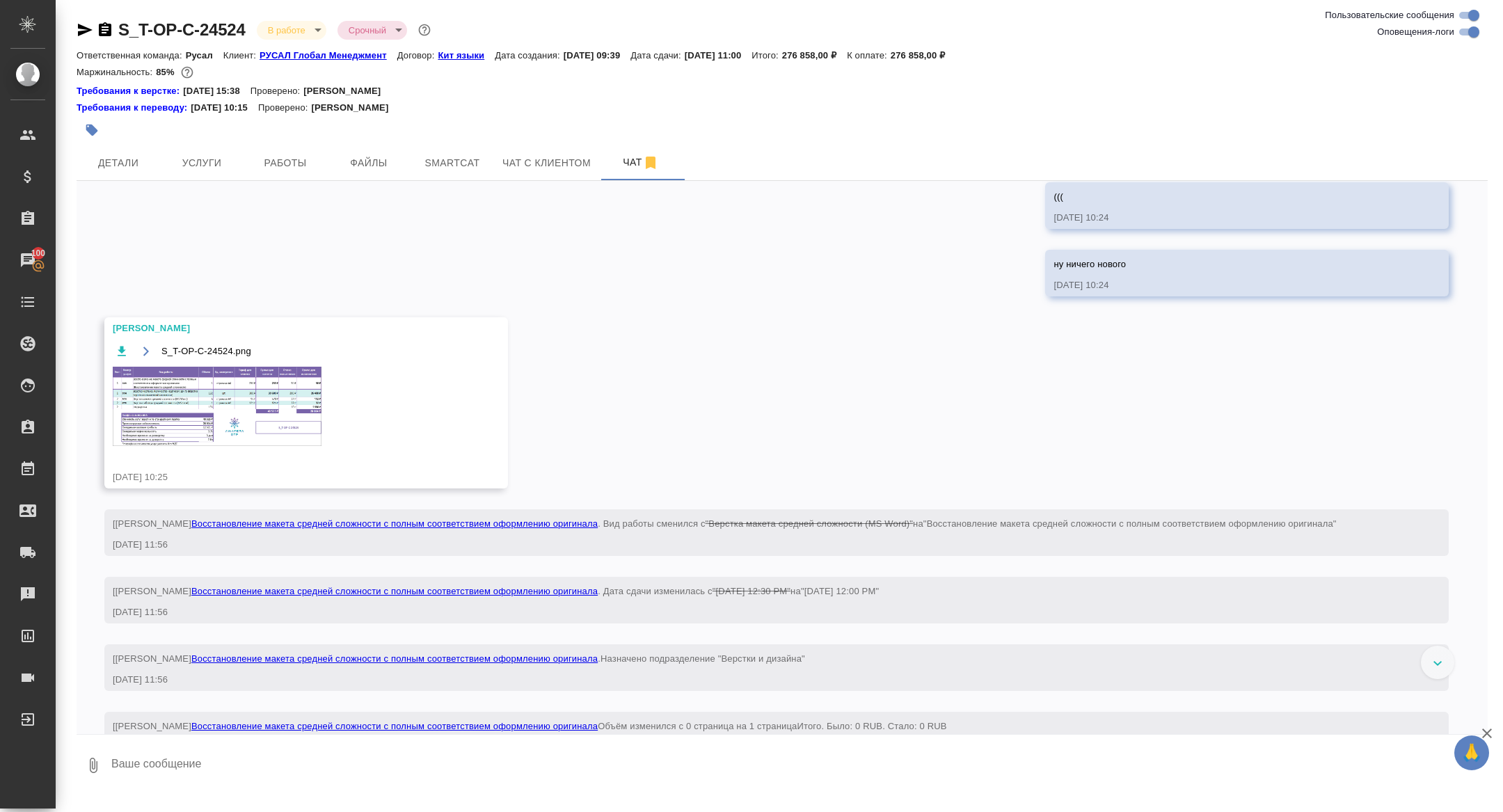
click at [235, 418] on img at bounding box center [217, 406] width 209 height 80
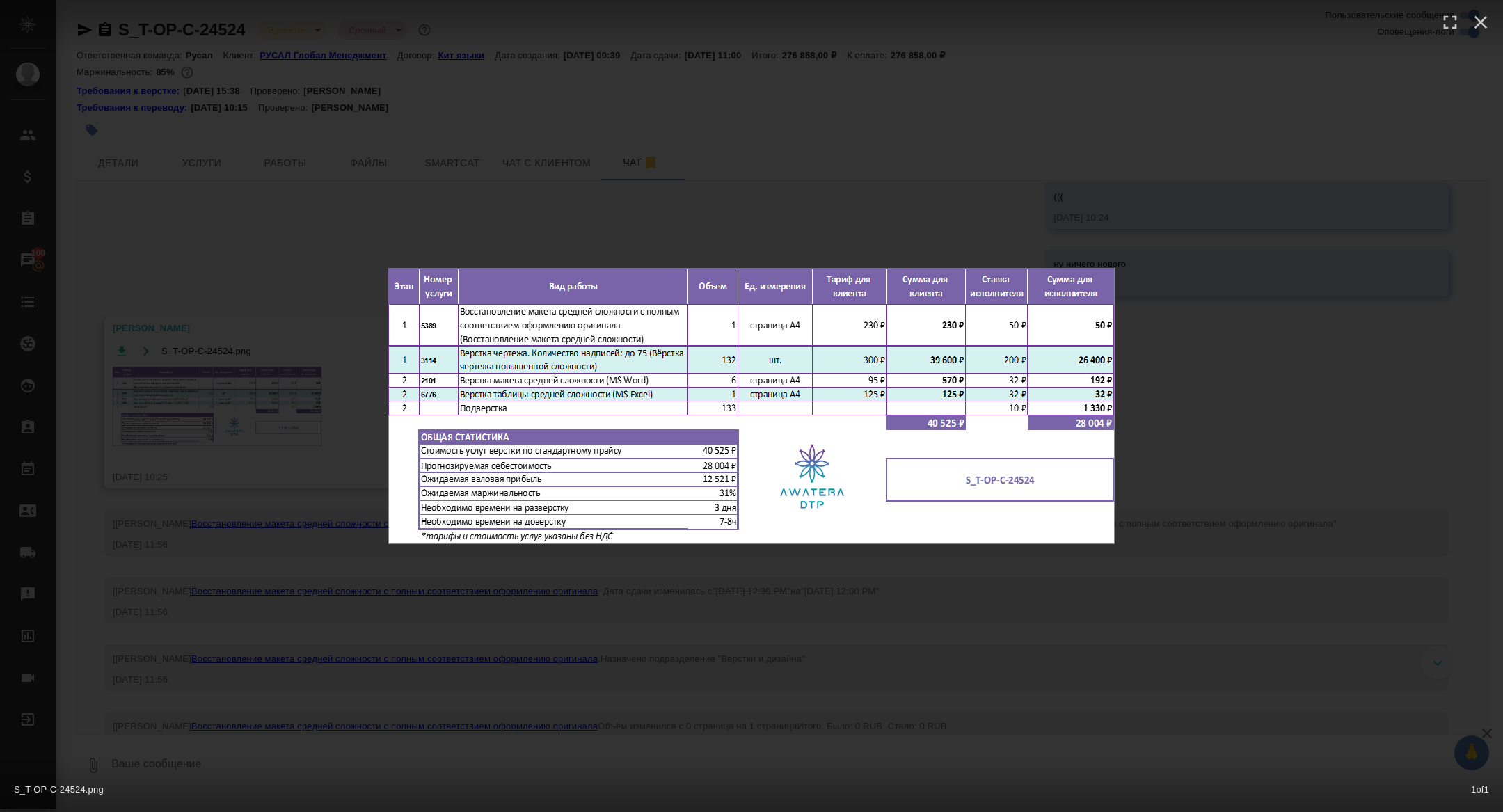
click at [265, 468] on div "S_T-OP-C-24524.png 1 of 1" at bounding box center [751, 406] width 1503 height 812
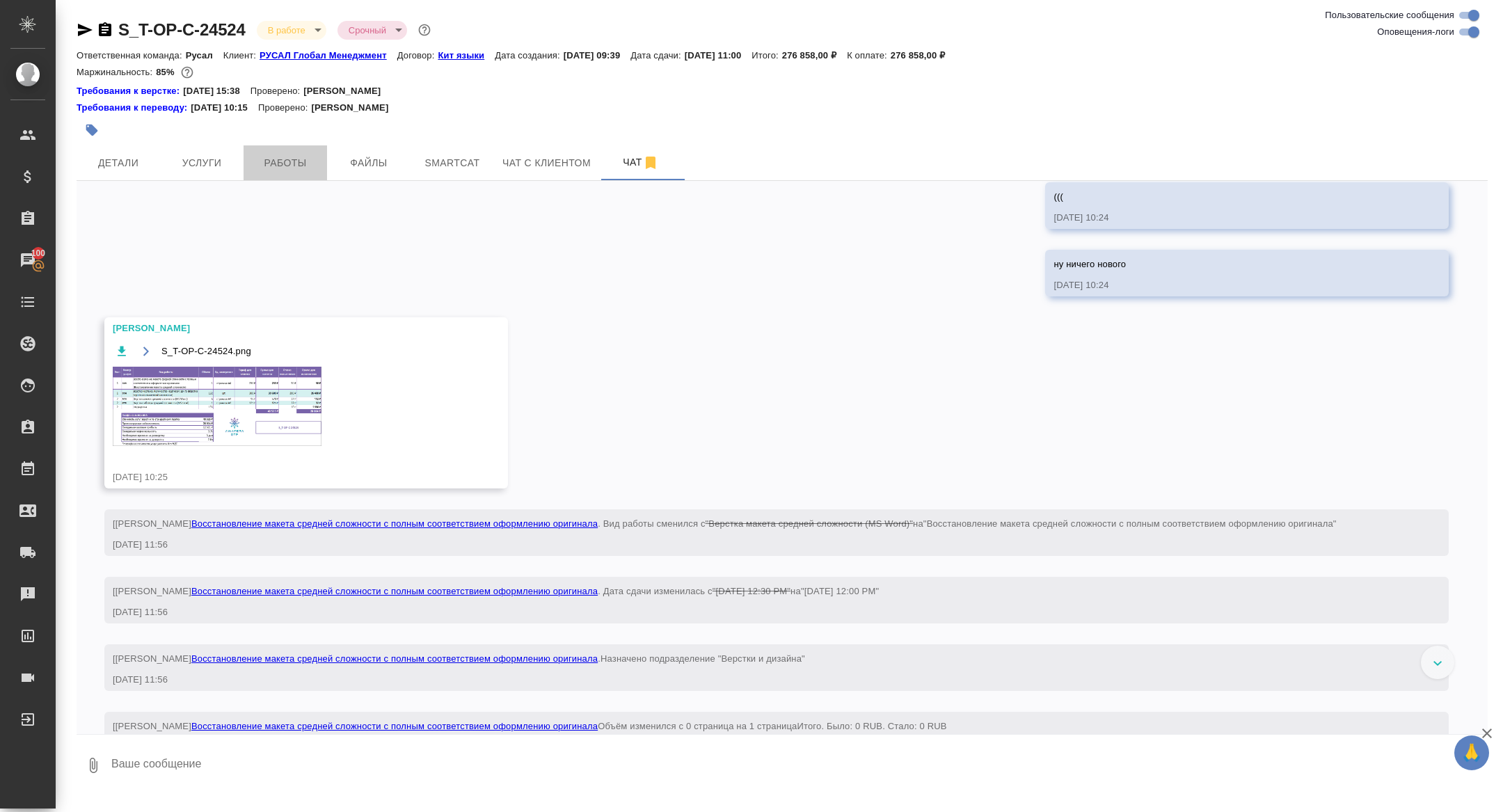
click at [285, 163] on span "Работы" at bounding box center [285, 163] width 67 height 17
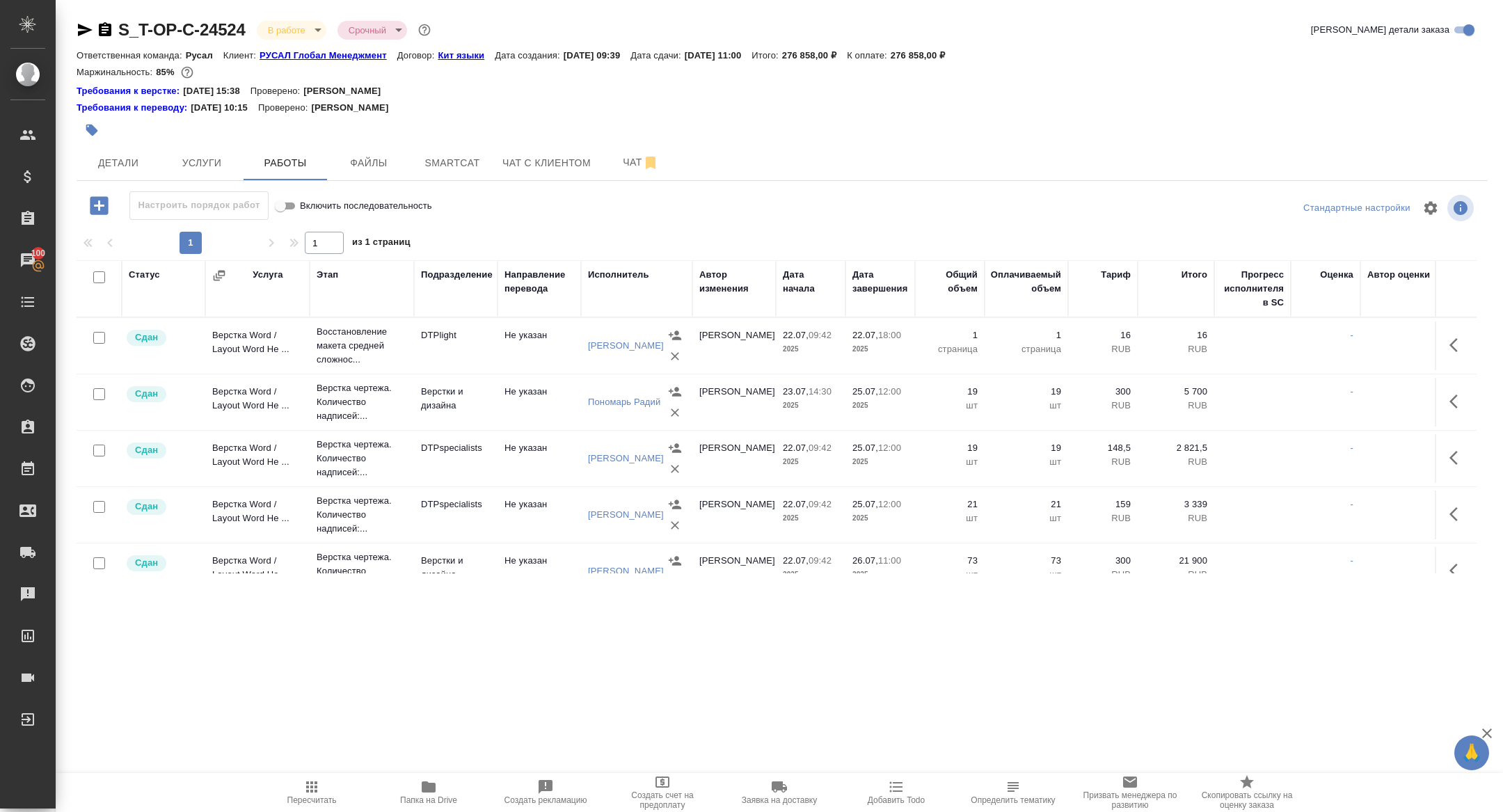
scroll to position [489, 0]
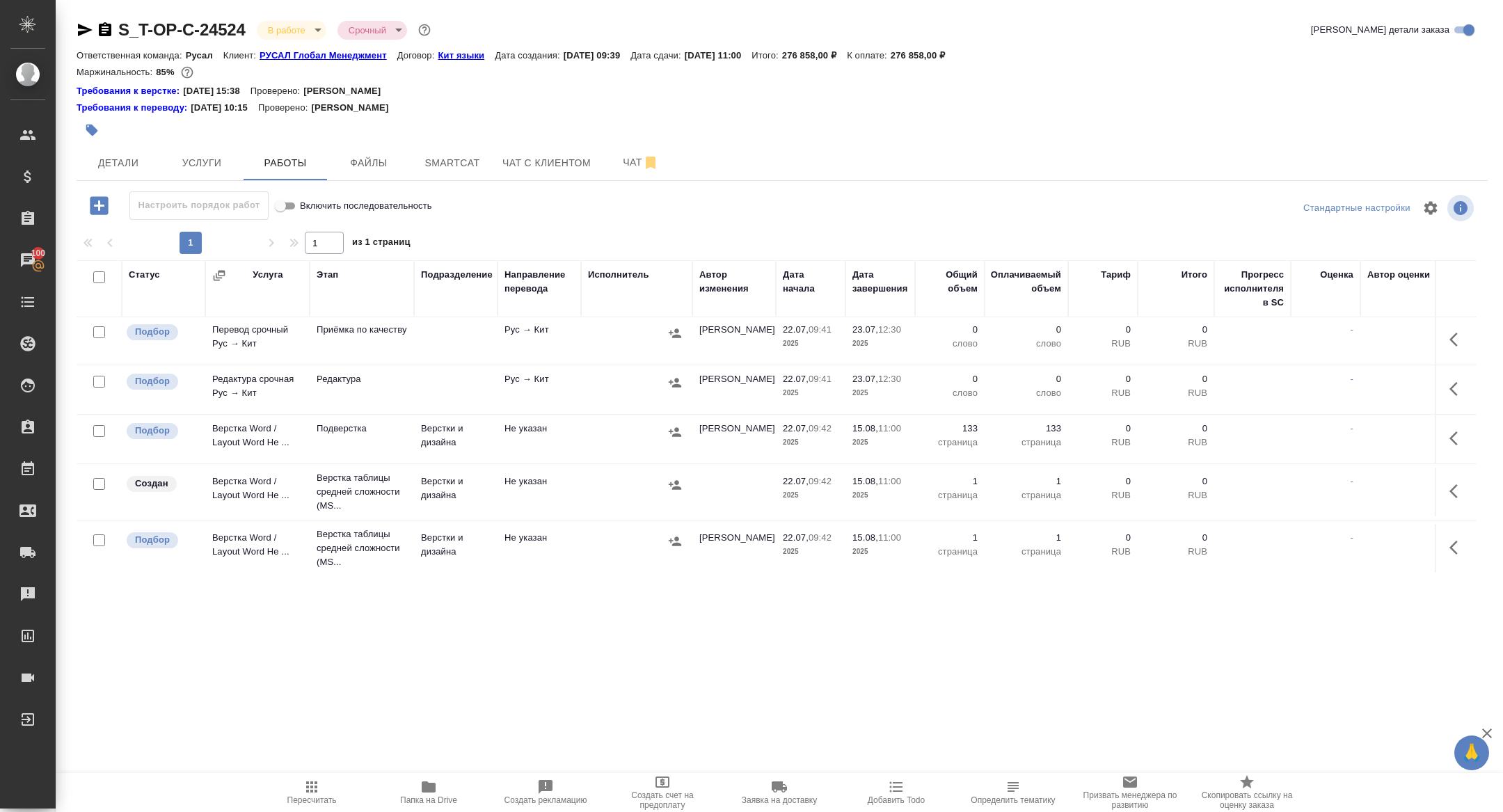
click at [1446, 484] on button "button" at bounding box center [1457, 491] width 33 height 33
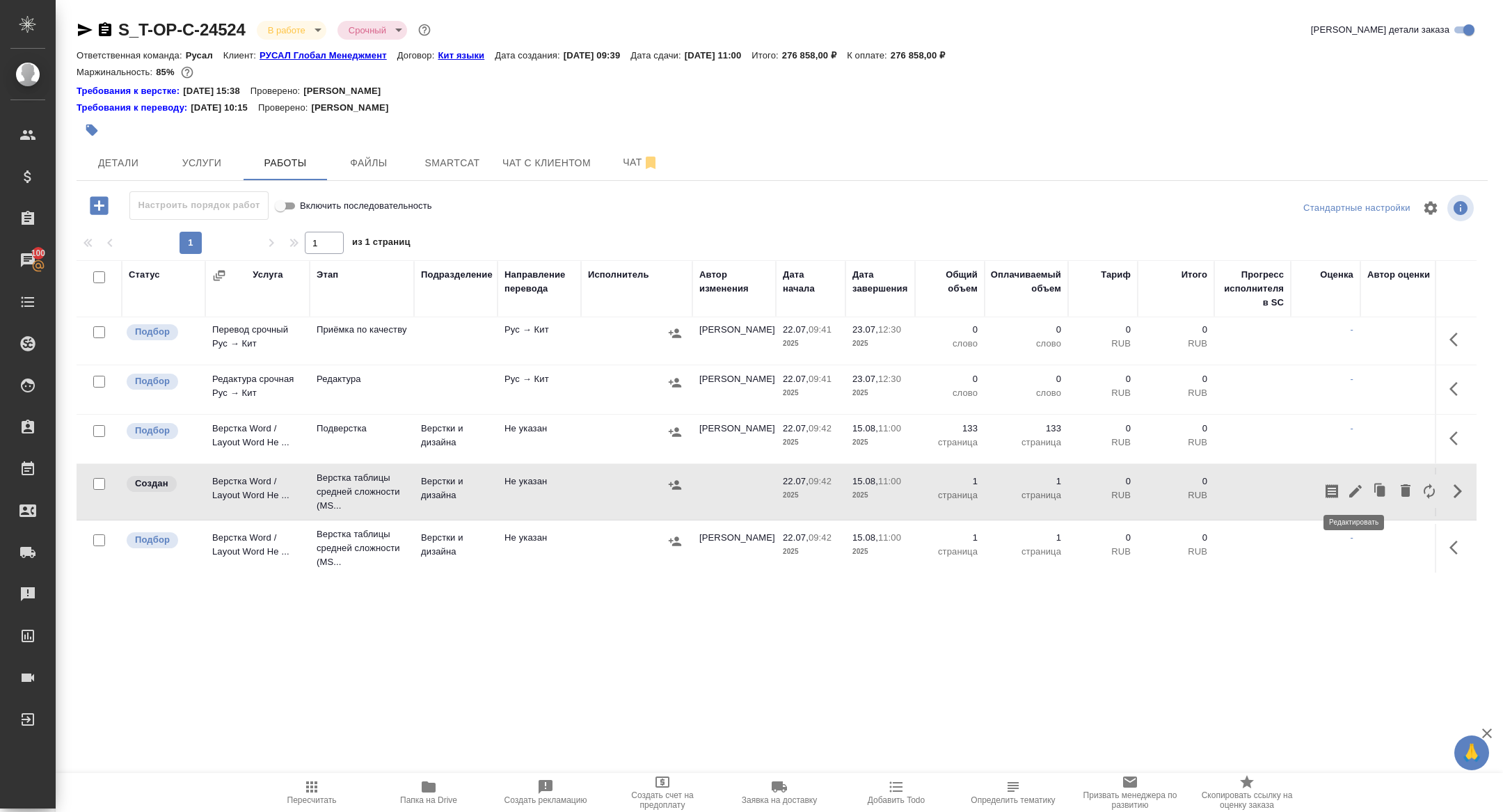
click at [1358, 489] on icon "button" at bounding box center [1356, 491] width 17 height 17
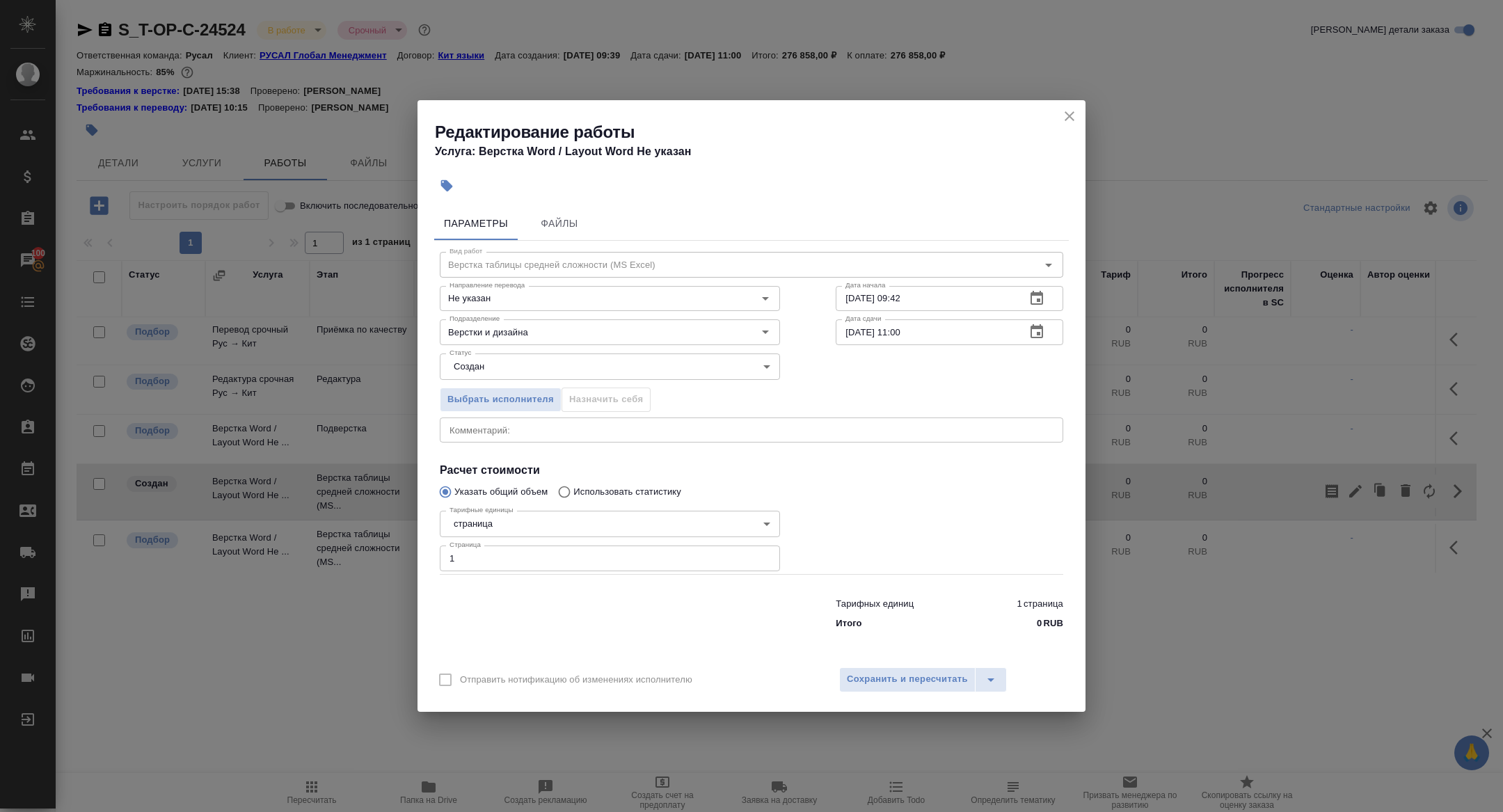
drag, startPoint x: 1070, startPoint y: 114, endPoint x: 1071, endPoint y: 122, distance: 8.1
click at [1070, 114] on icon "close" at bounding box center [1070, 116] width 17 height 17
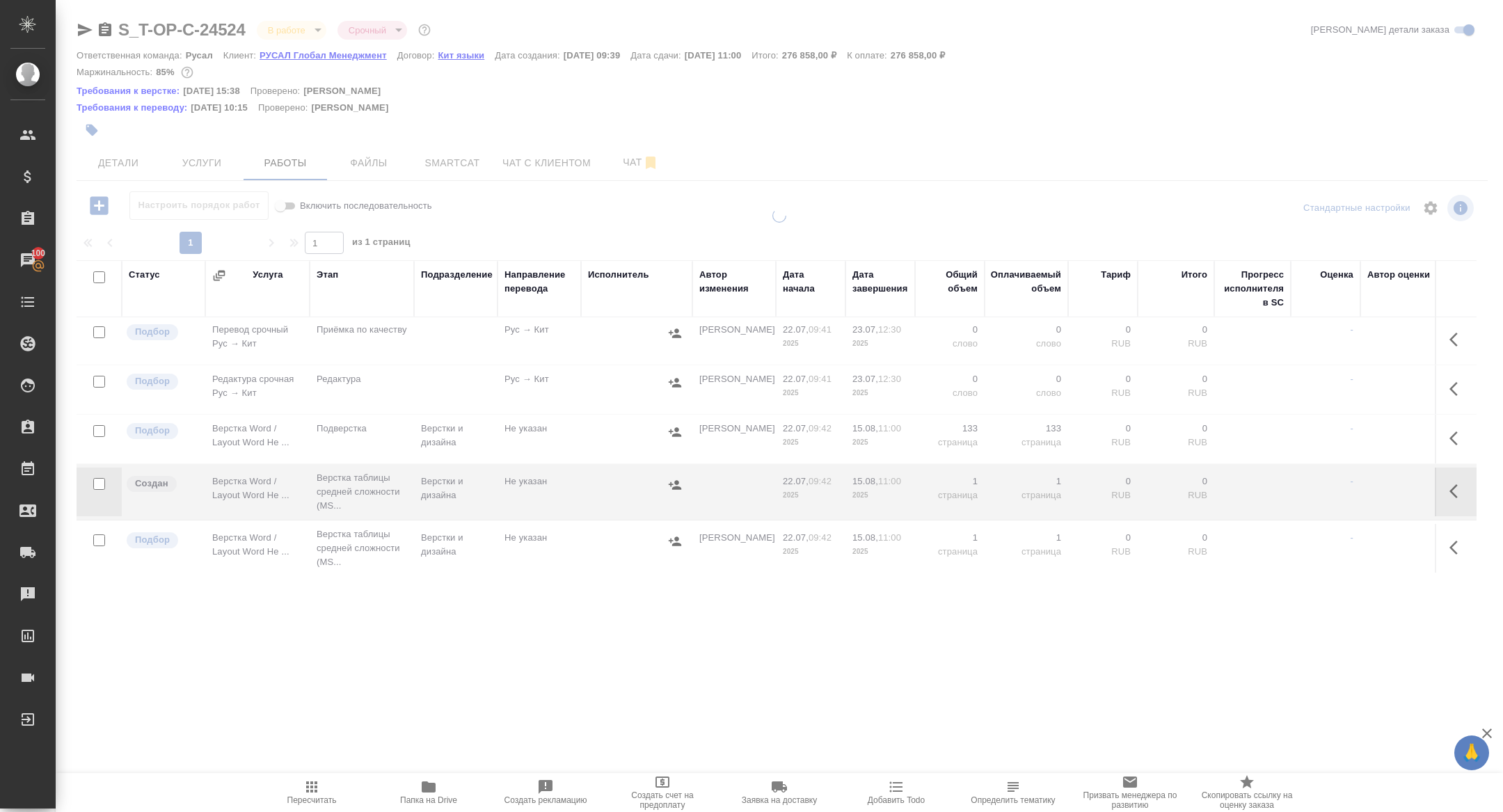
click at [1460, 485] on icon "button" at bounding box center [1458, 491] width 17 height 17
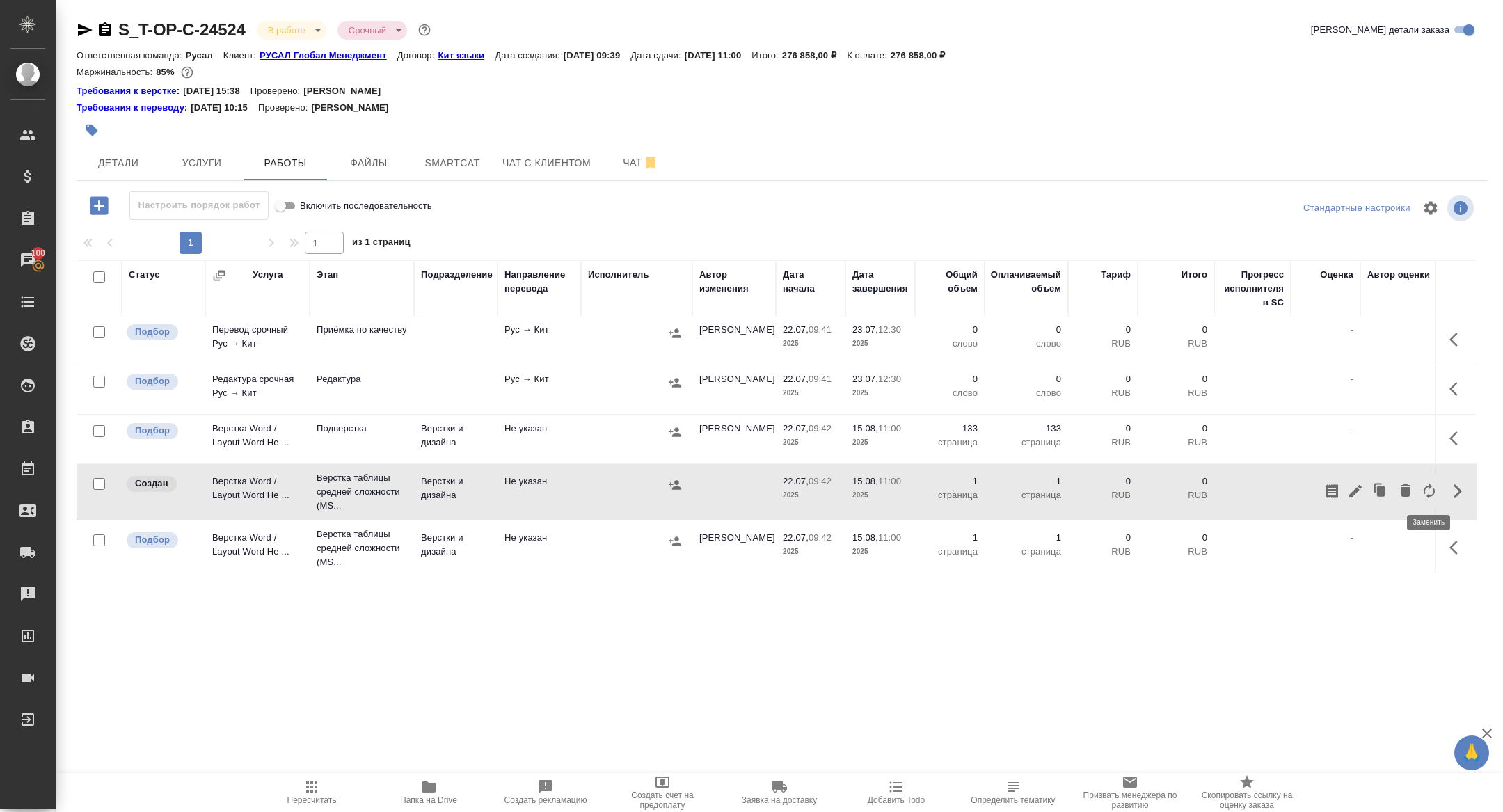
click at [1430, 487] on icon "button" at bounding box center [1430, 491] width 17 height 17
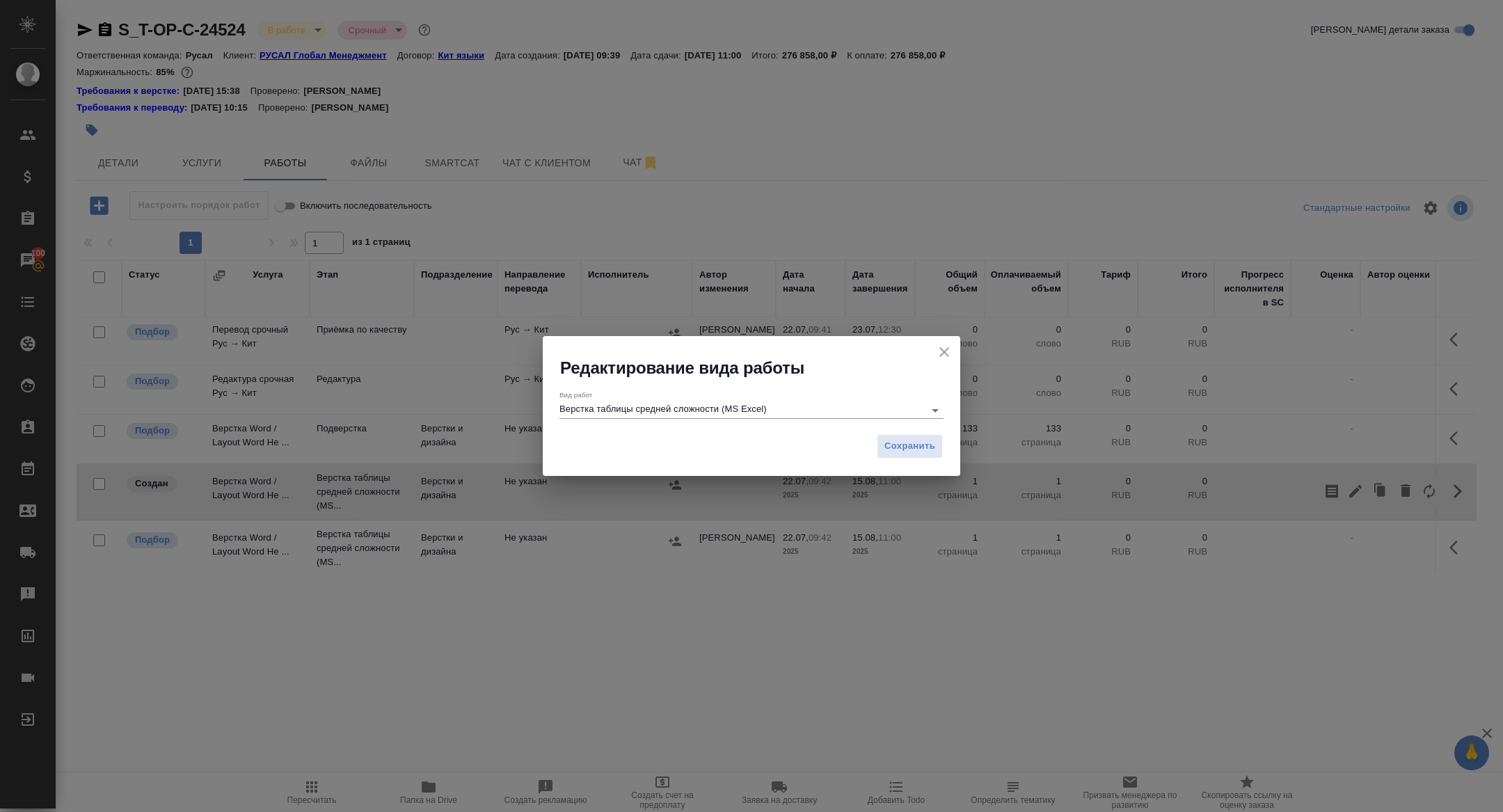
click at [645, 409] on input "Верстка таблицы средней сложности (MS Excel)" at bounding box center [738, 410] width 357 height 17
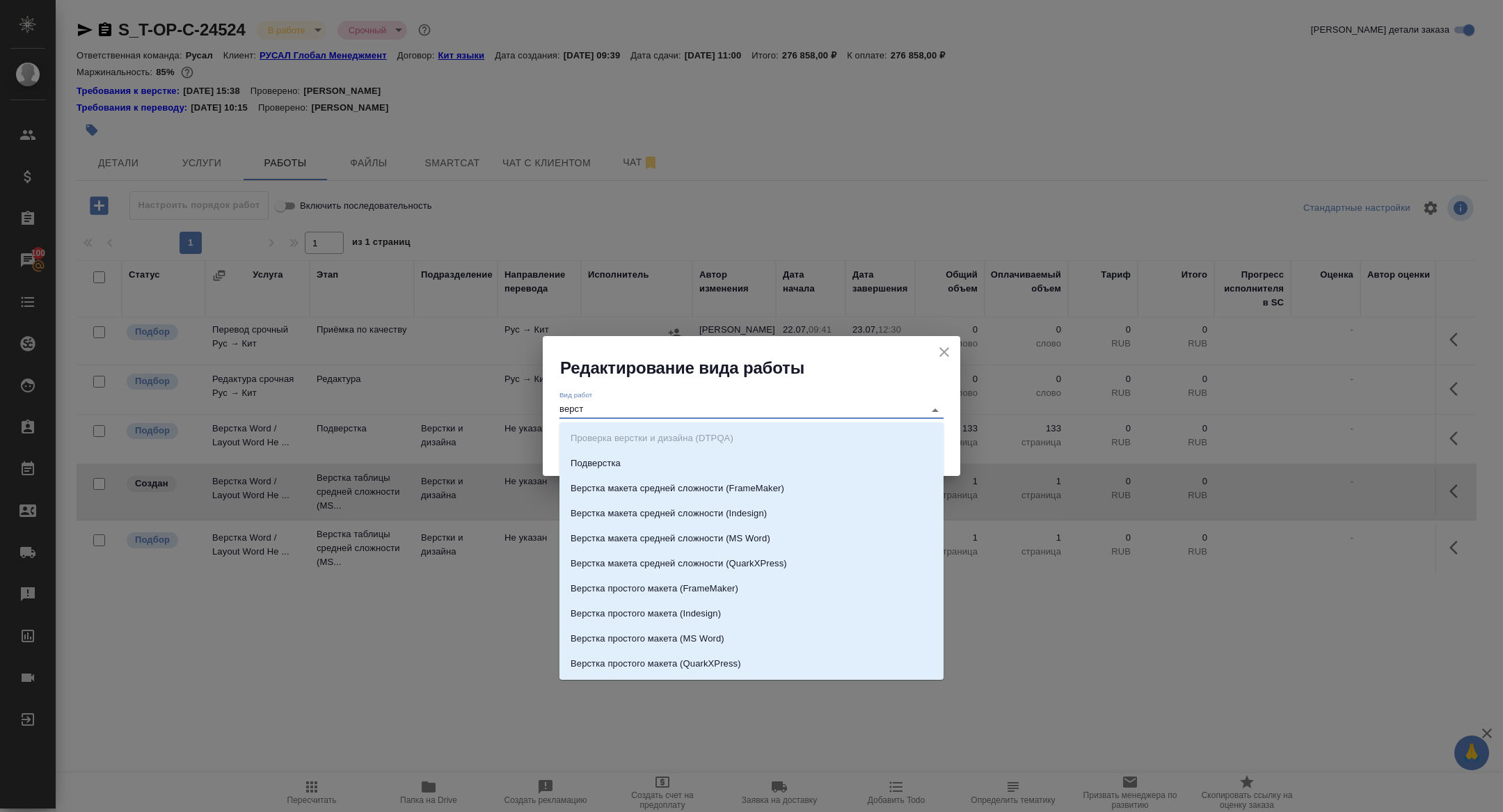
type input "верстк"
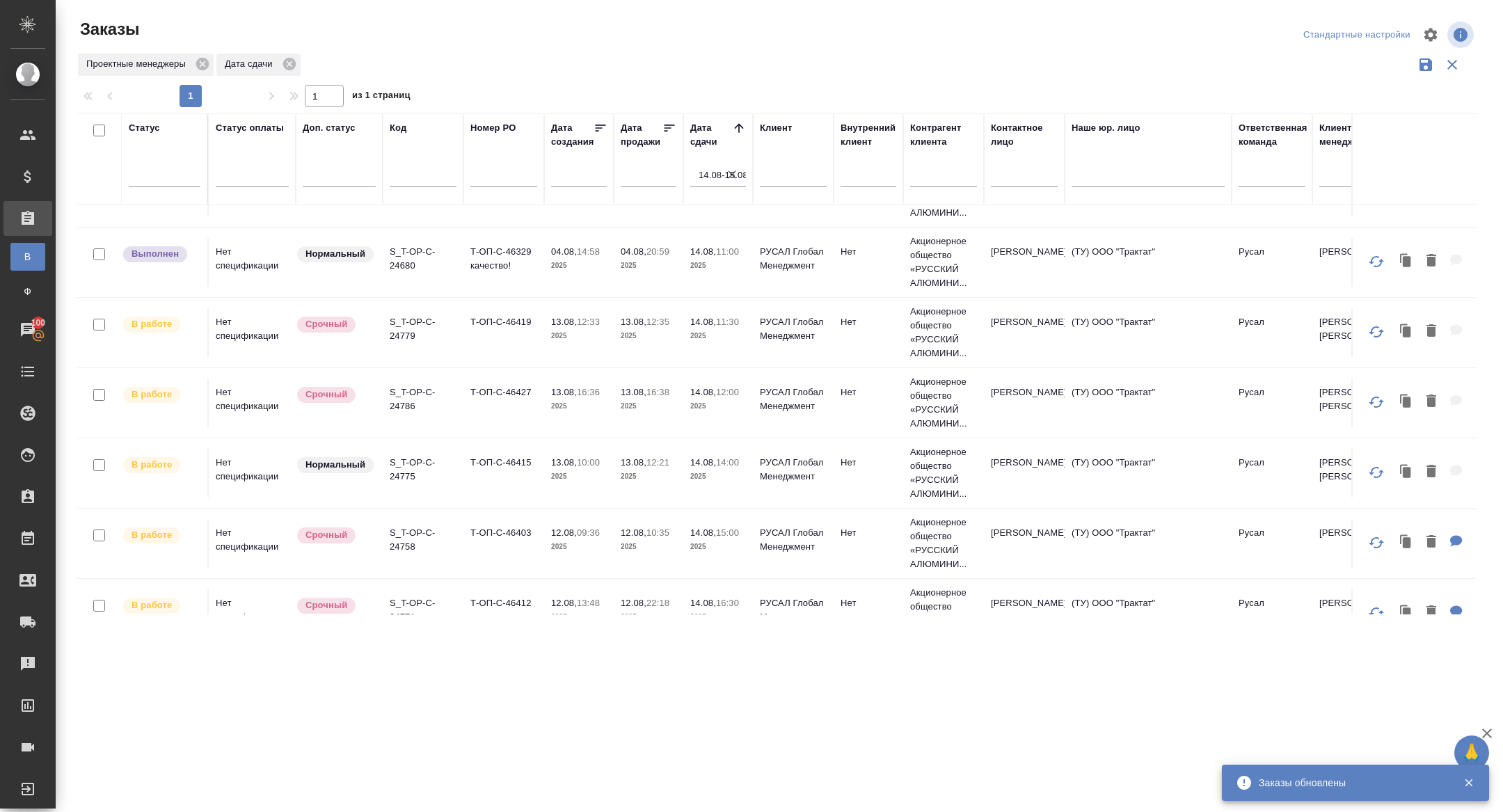
scroll to position [267, 0]
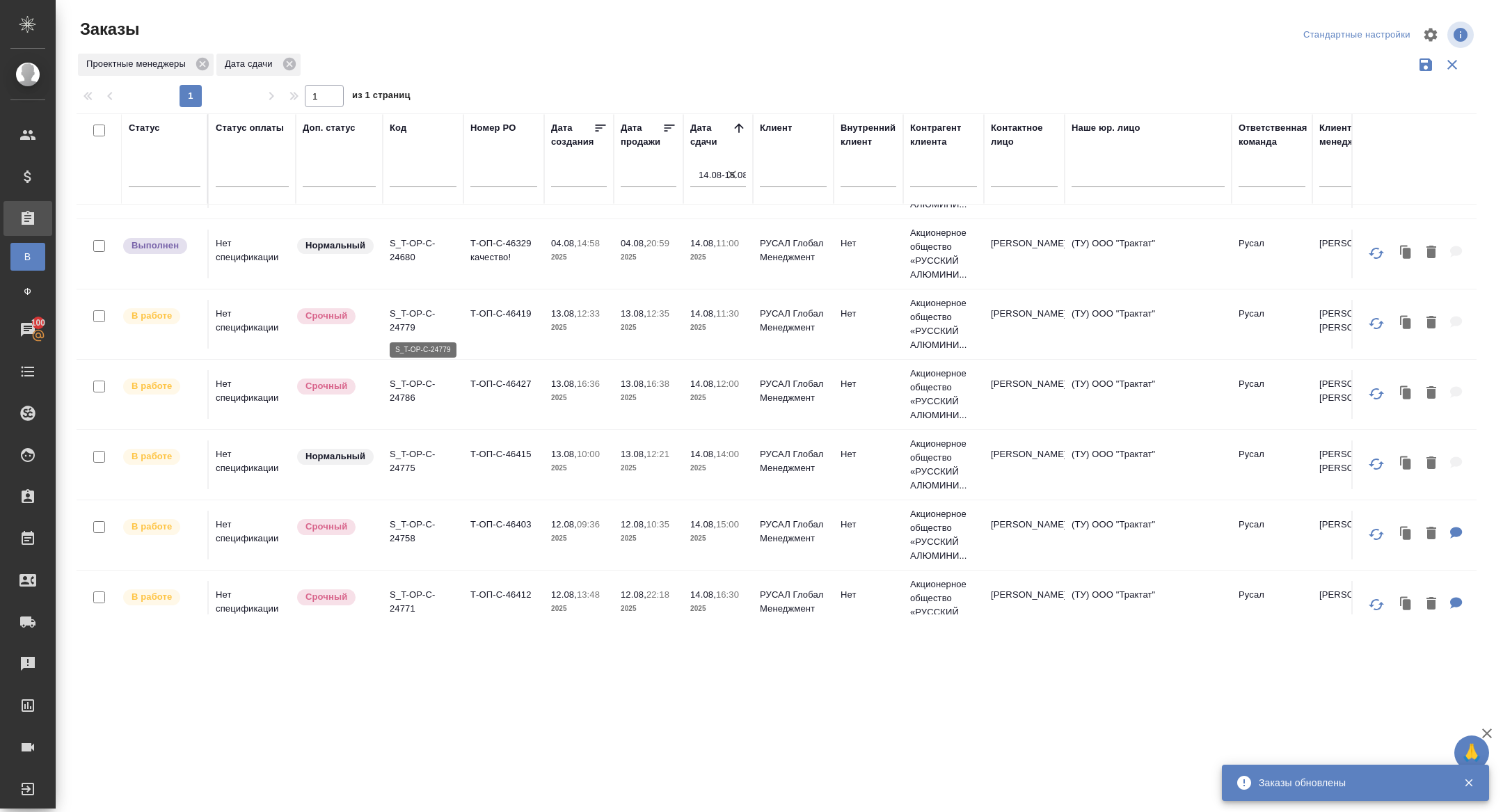
click at [409, 324] on p "S_T-OP-C-24779" at bounding box center [423, 321] width 67 height 28
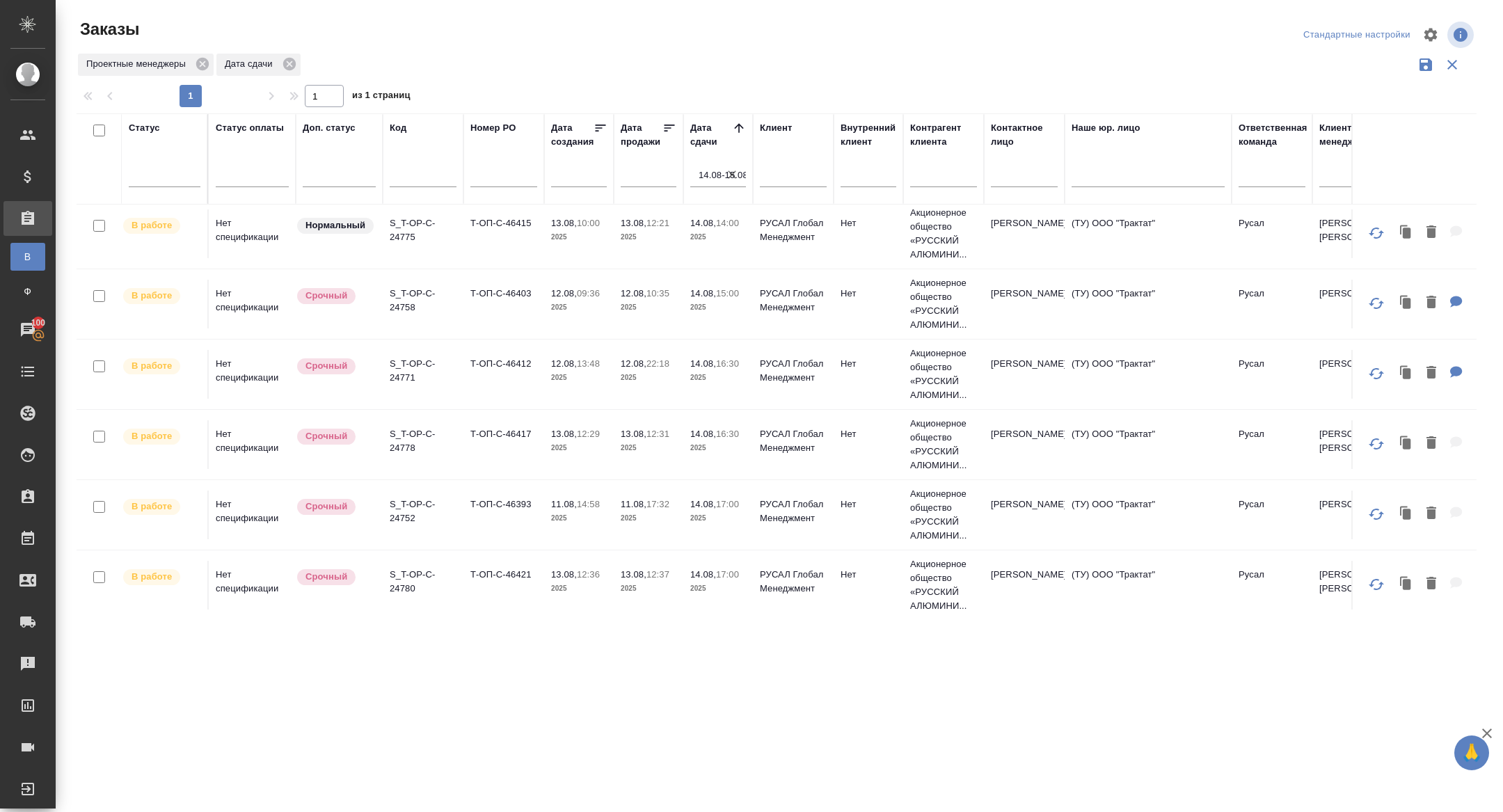
scroll to position [571, 0]
click at [408, 581] on p "S_T-OP-C-24788" at bounding box center [423, 579] width 67 height 28
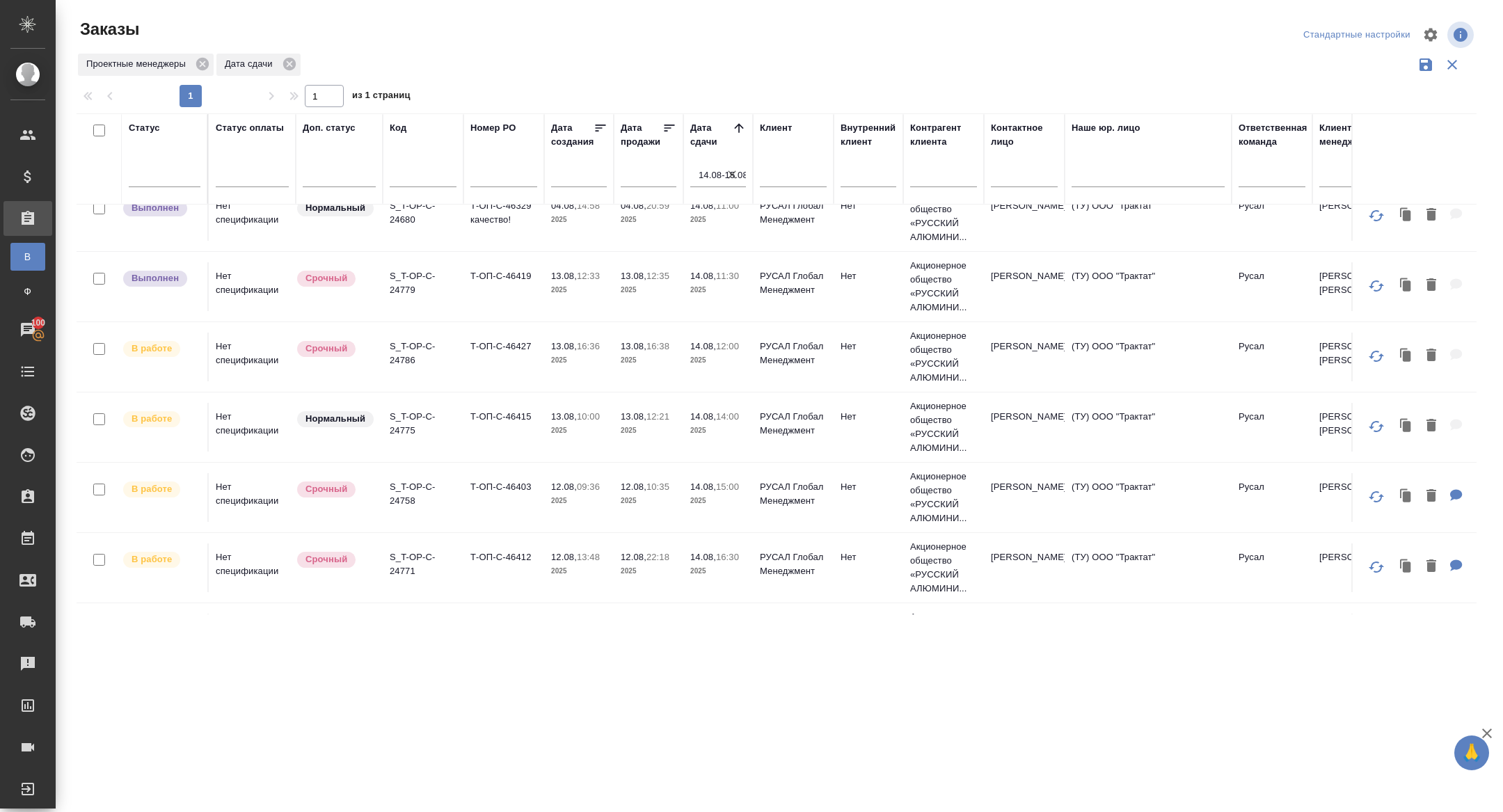
scroll to position [302, 0]
click at [399, 356] on p "S_T-OP-C-24786" at bounding box center [423, 356] width 67 height 28
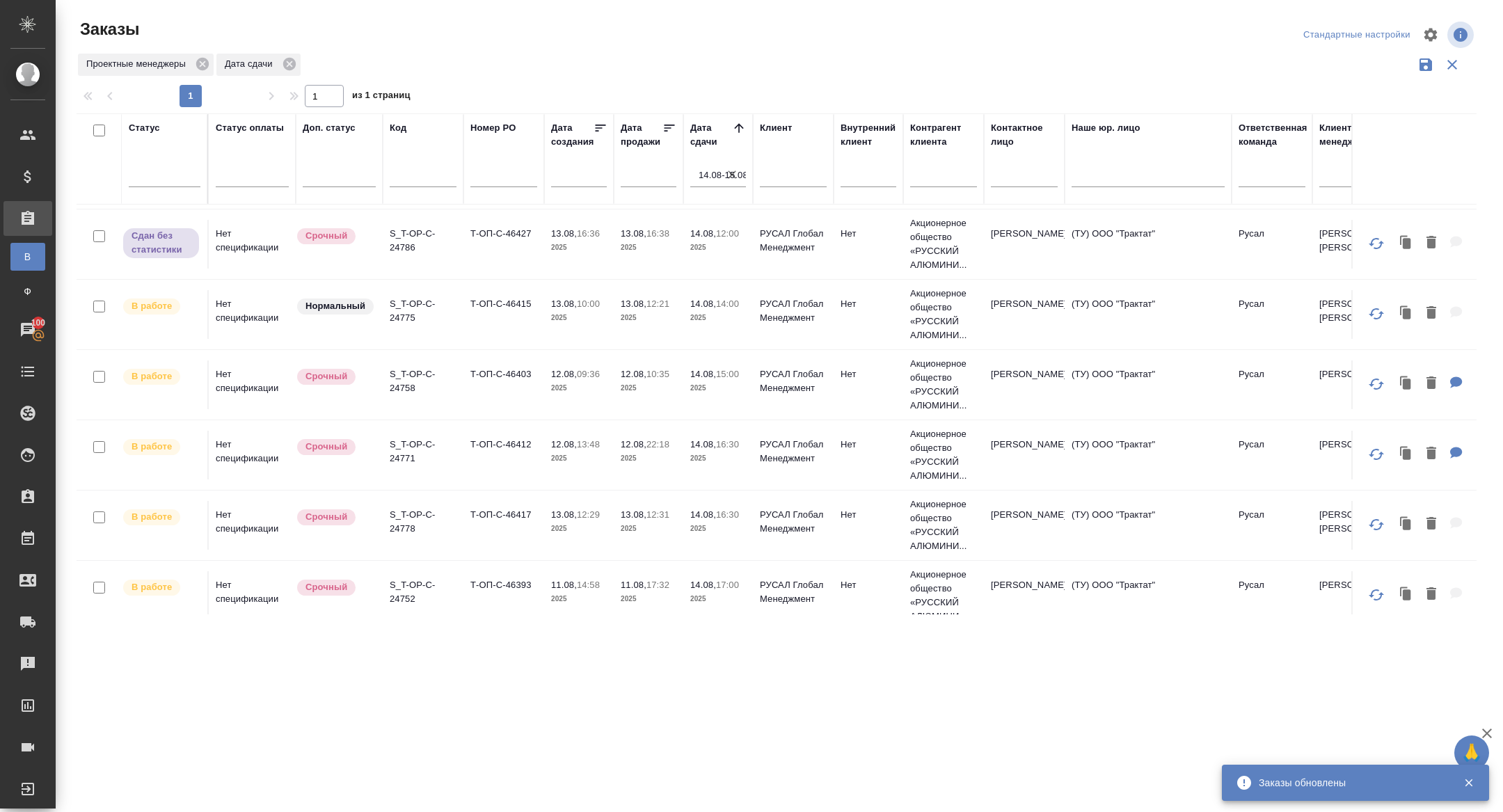
scroll to position [421, 0]
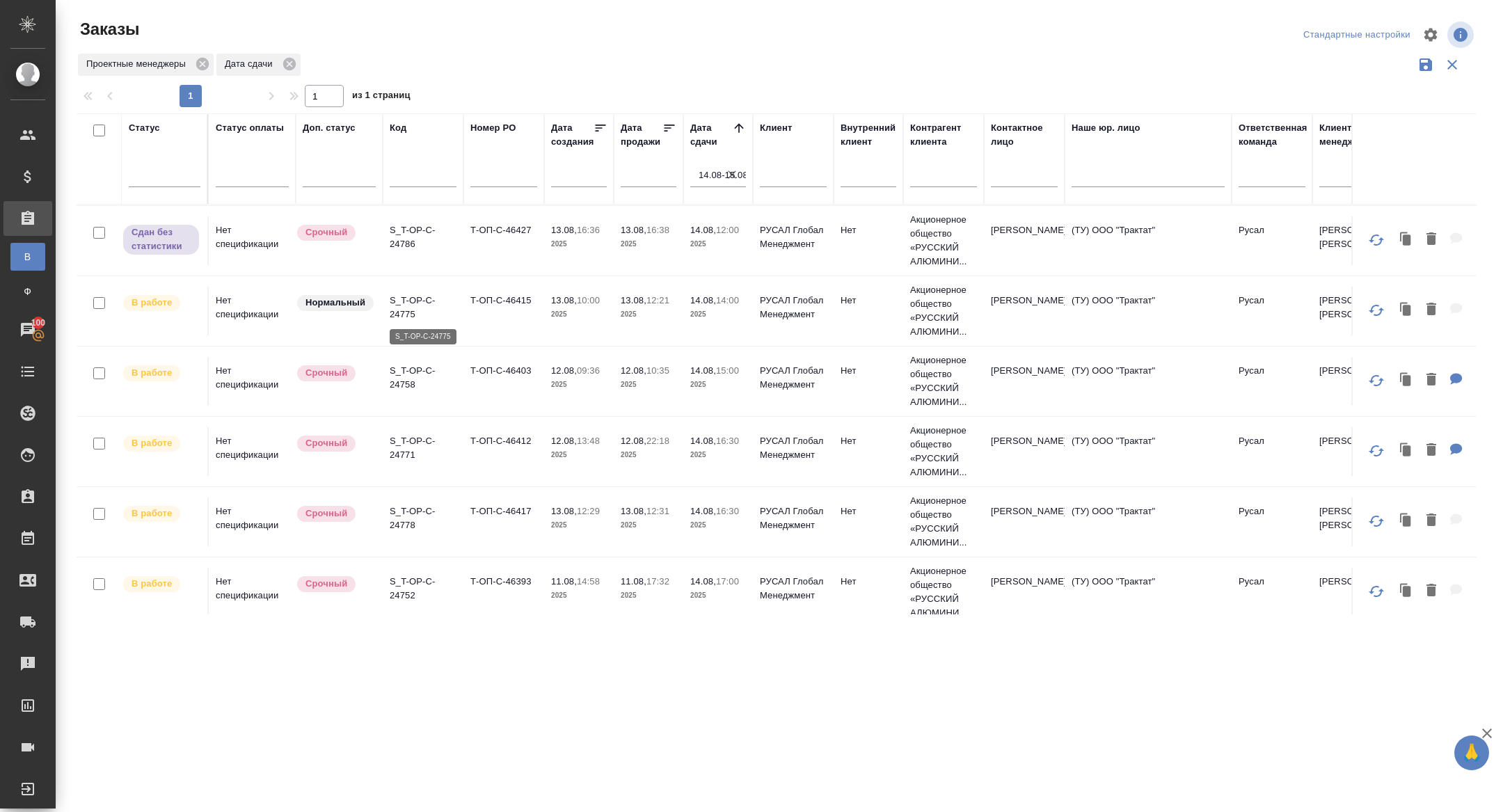
click at [401, 314] on p "S_T-OP-C-24775" at bounding box center [423, 308] width 67 height 28
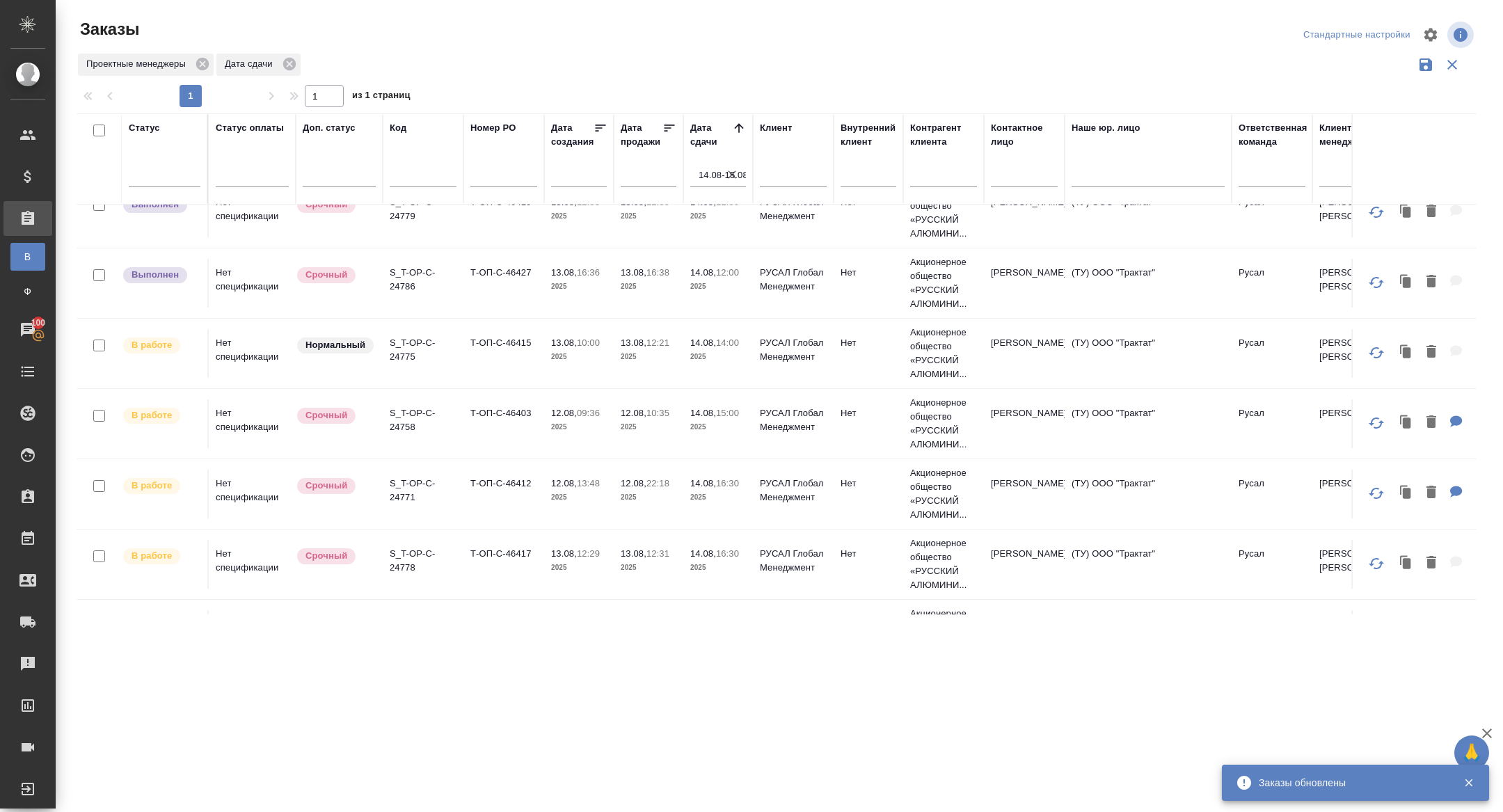
scroll to position [409, 0]
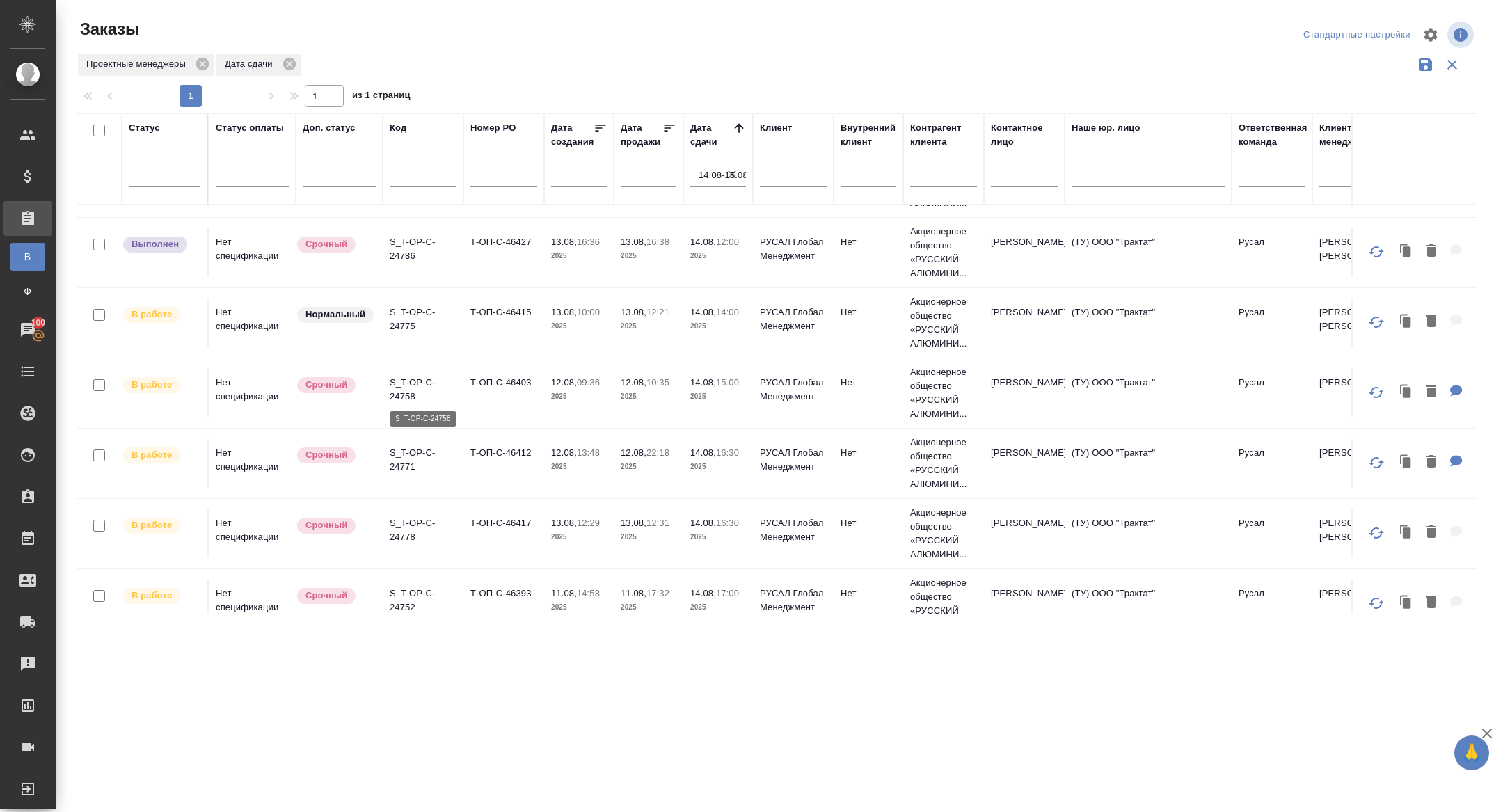
click at [406, 391] on p "S_T-OP-C-24758" at bounding box center [423, 390] width 67 height 28
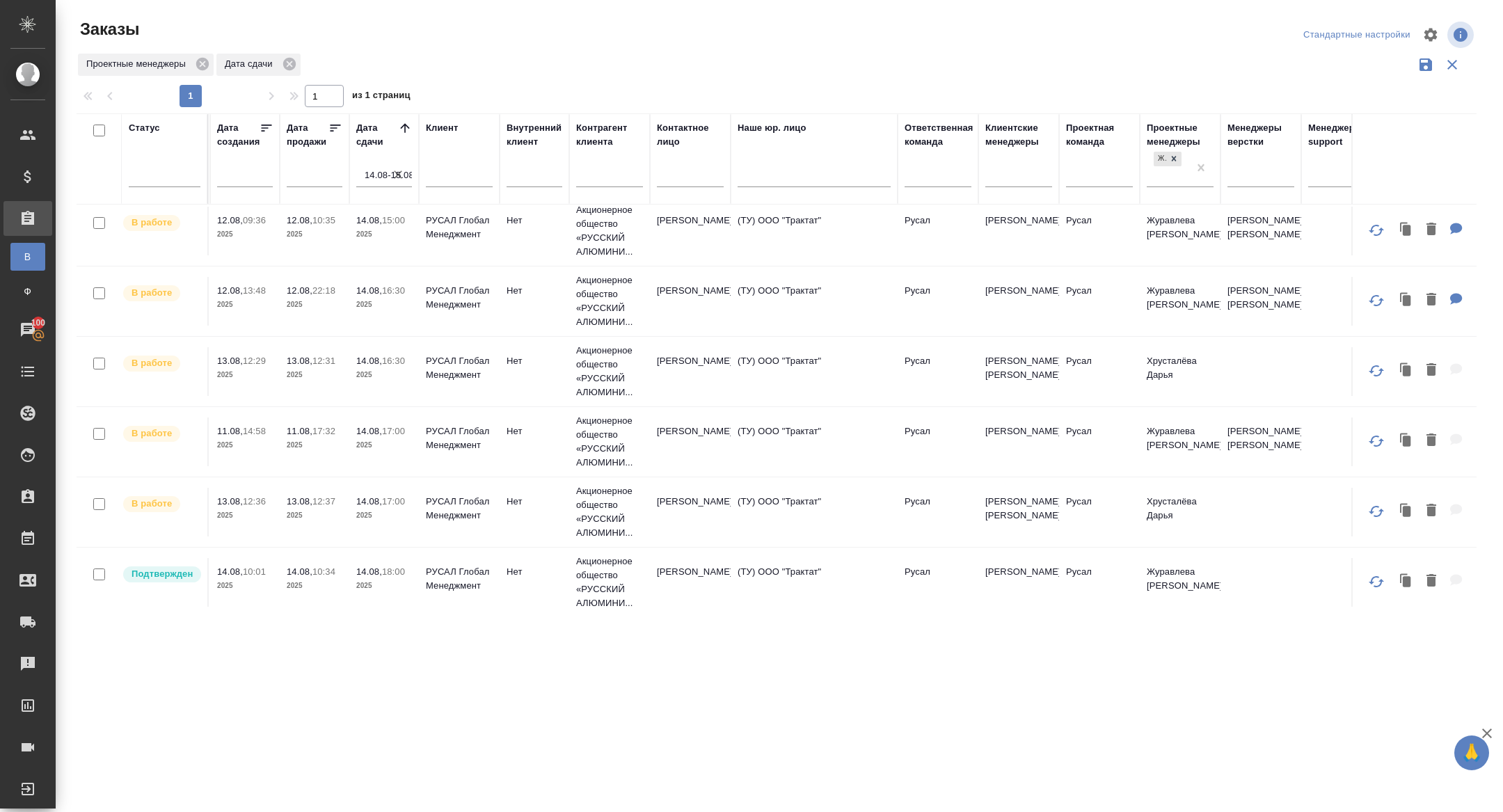
scroll to position [571, 0]
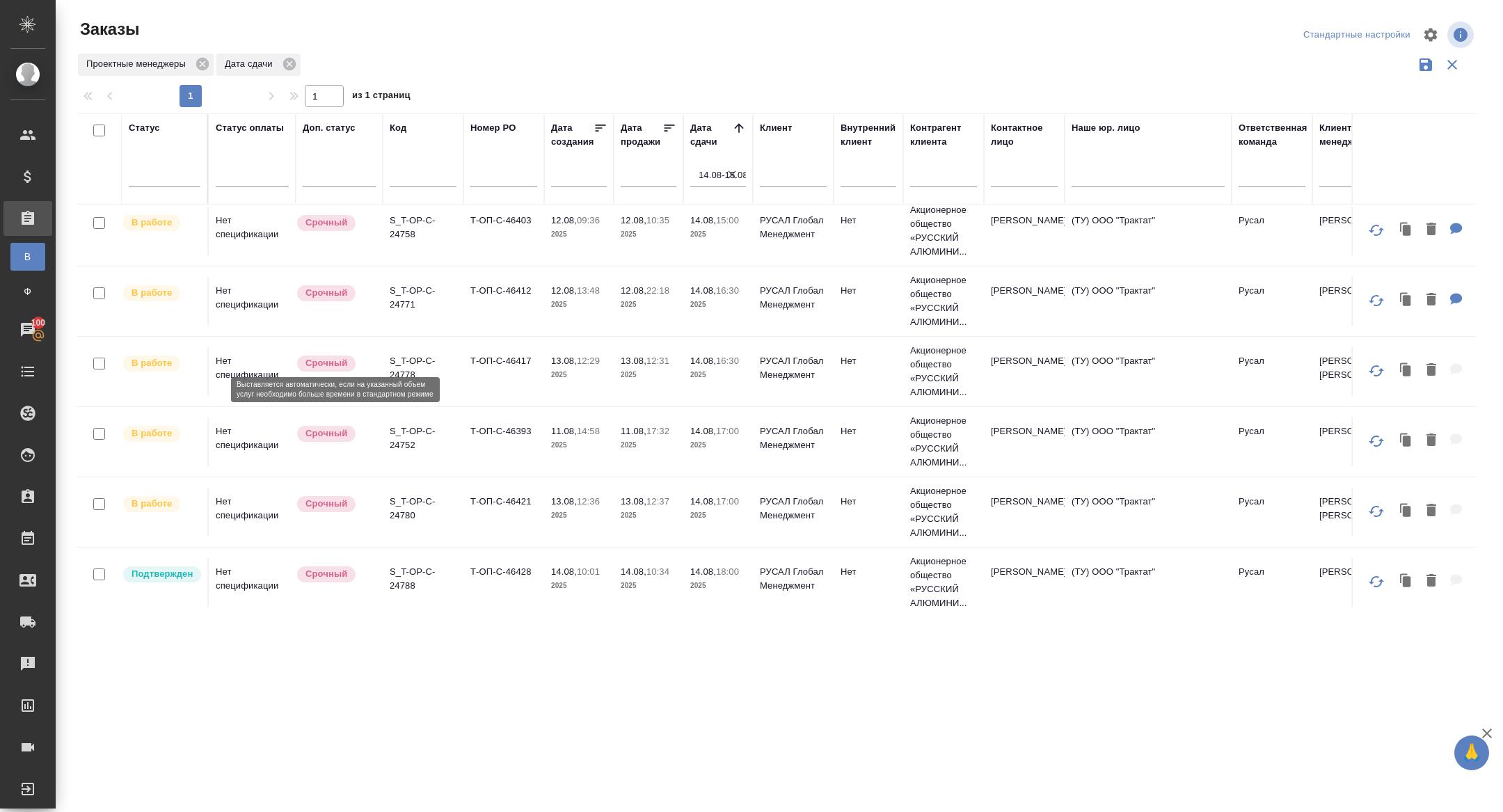
click at [405, 431] on p "S_T-OP-C-24752" at bounding box center [423, 438] width 67 height 28
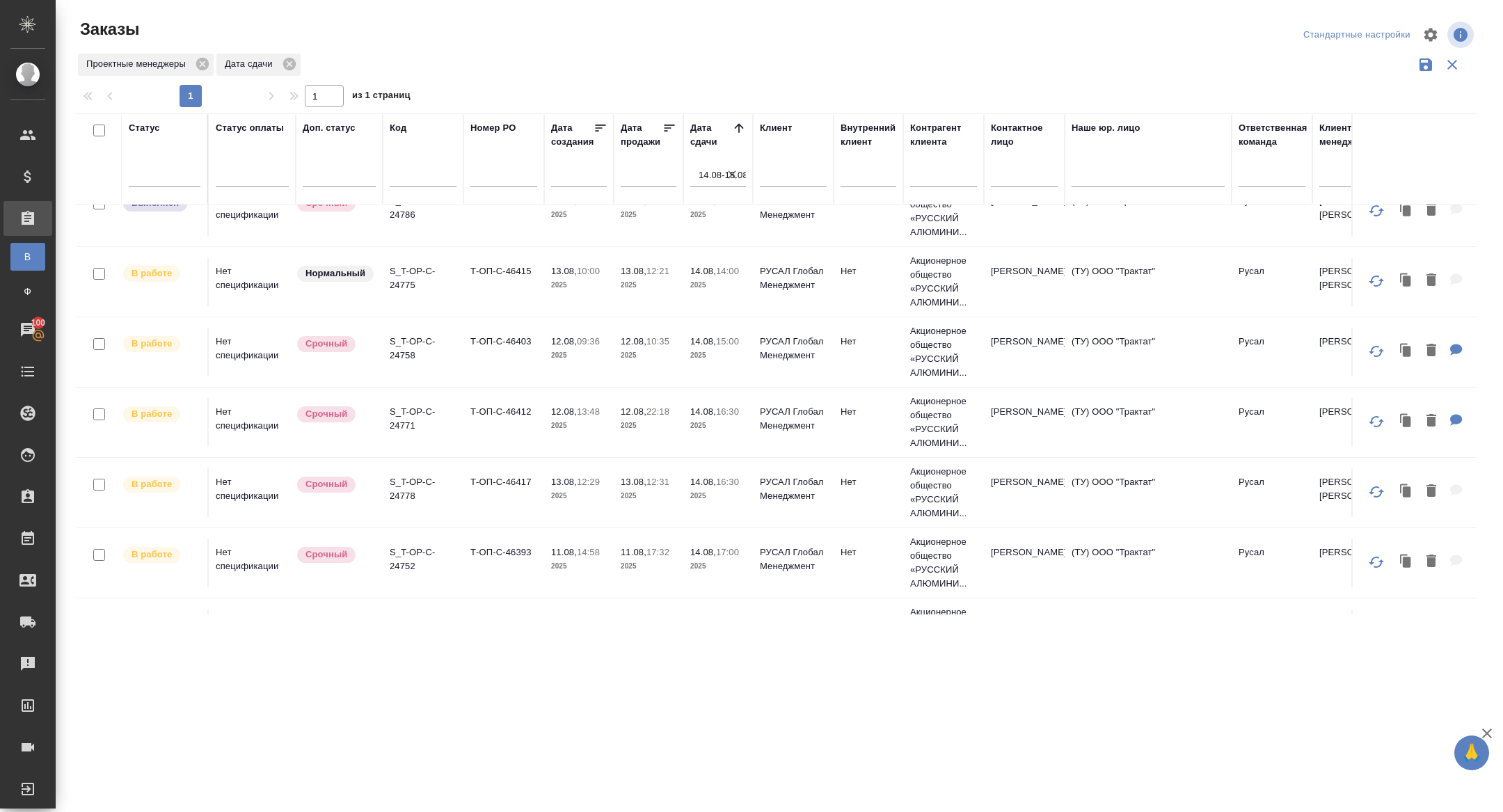
scroll to position [448, 0]
click at [401, 343] on p "S_T-OP-C-24758" at bounding box center [423, 350] width 67 height 28
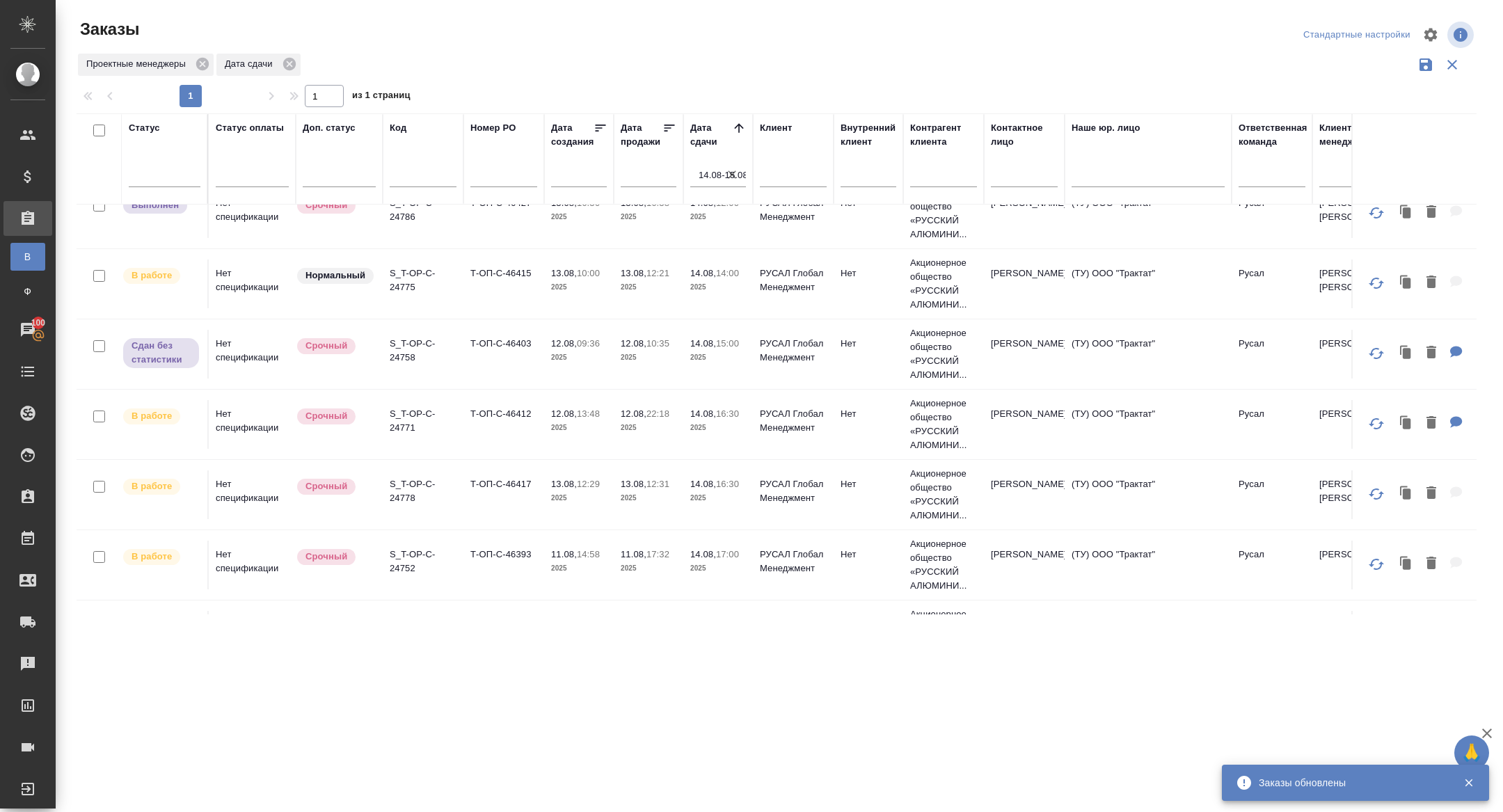
scroll to position [390, 0]
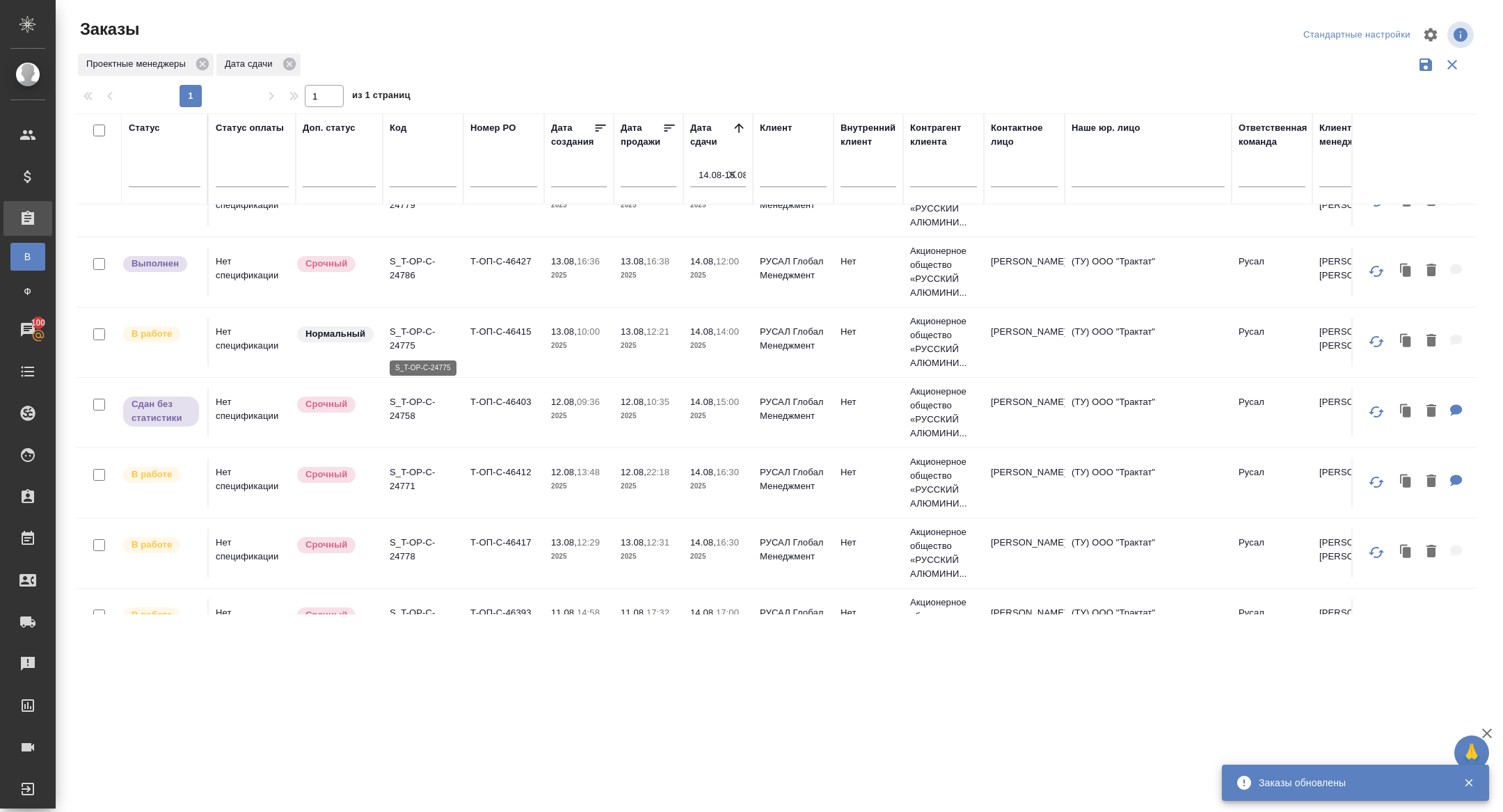
click at [408, 336] on p "S_T-OP-C-24775" at bounding box center [423, 339] width 67 height 28
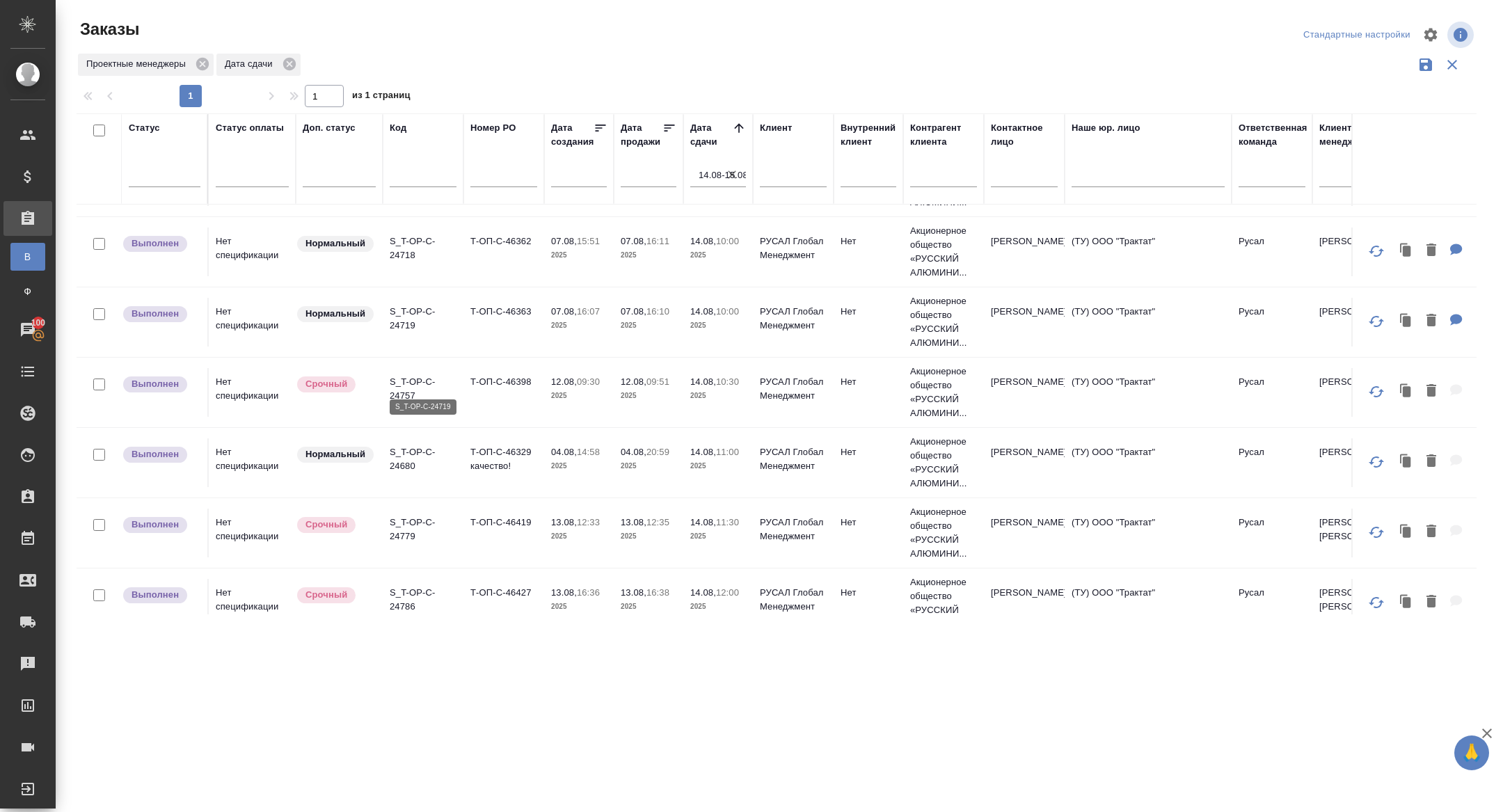
scroll to position [0, 0]
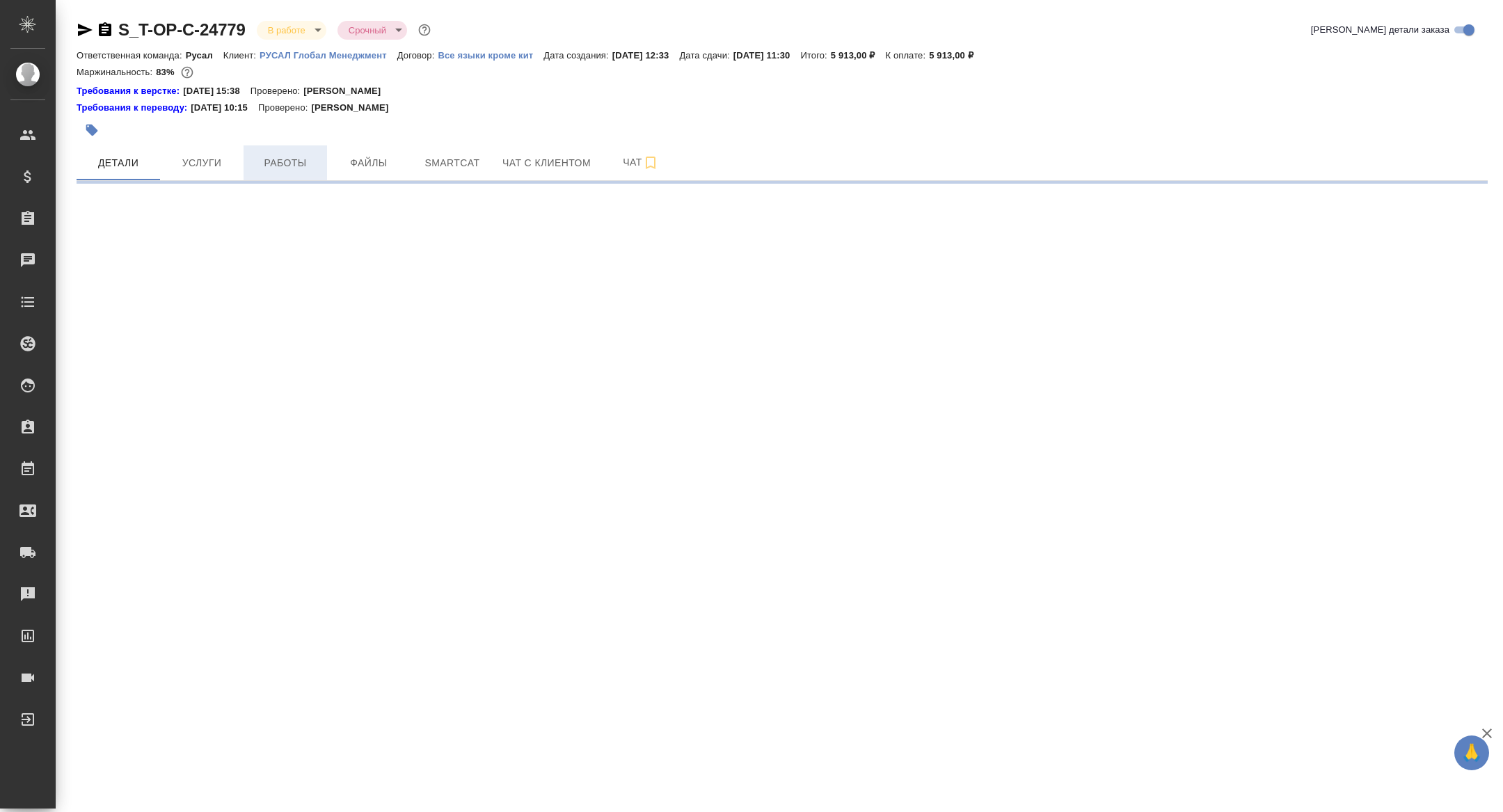
select select "RU"
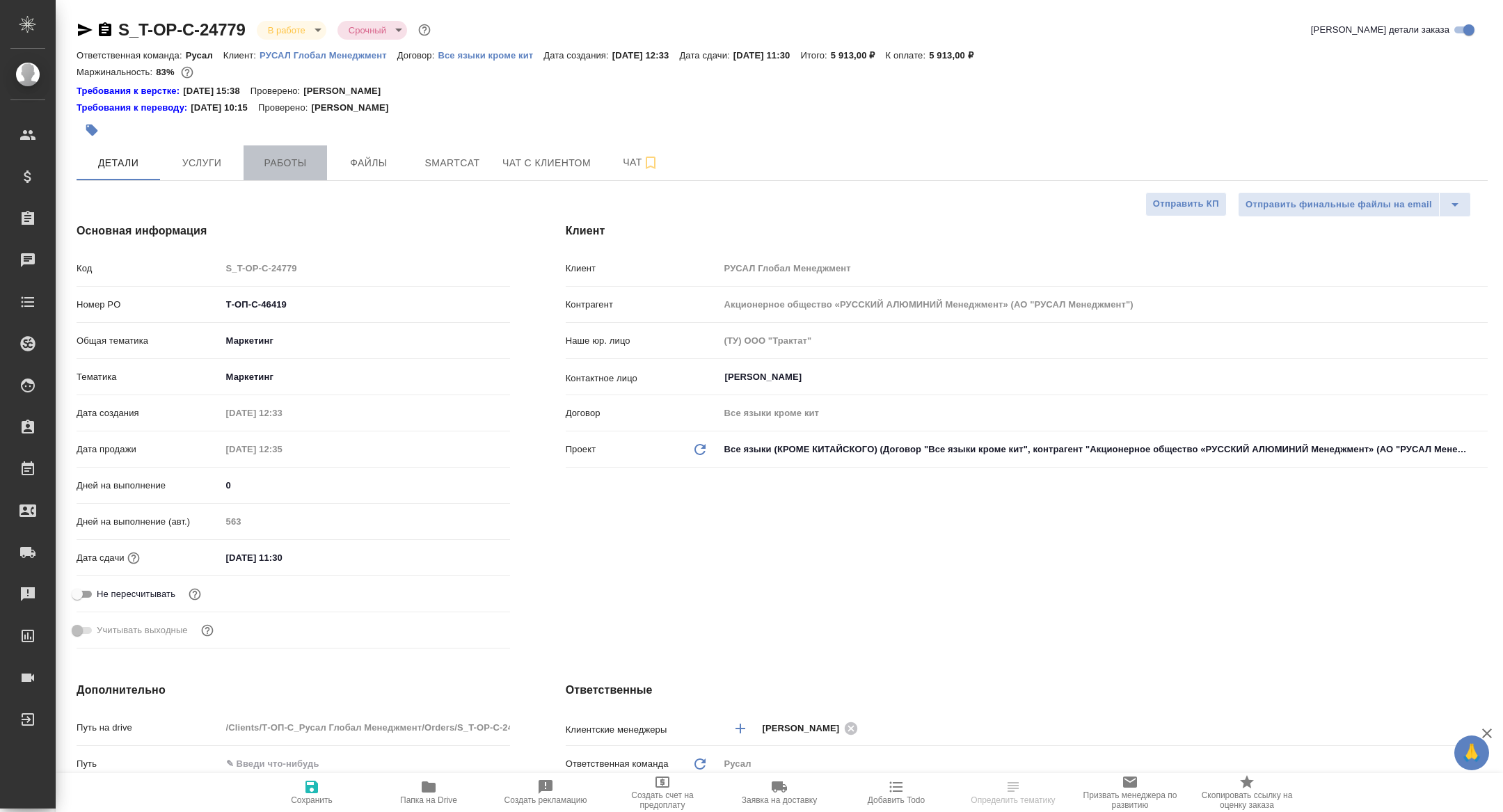
click at [254, 164] on span "Работы" at bounding box center [285, 163] width 67 height 17
type textarea "x"
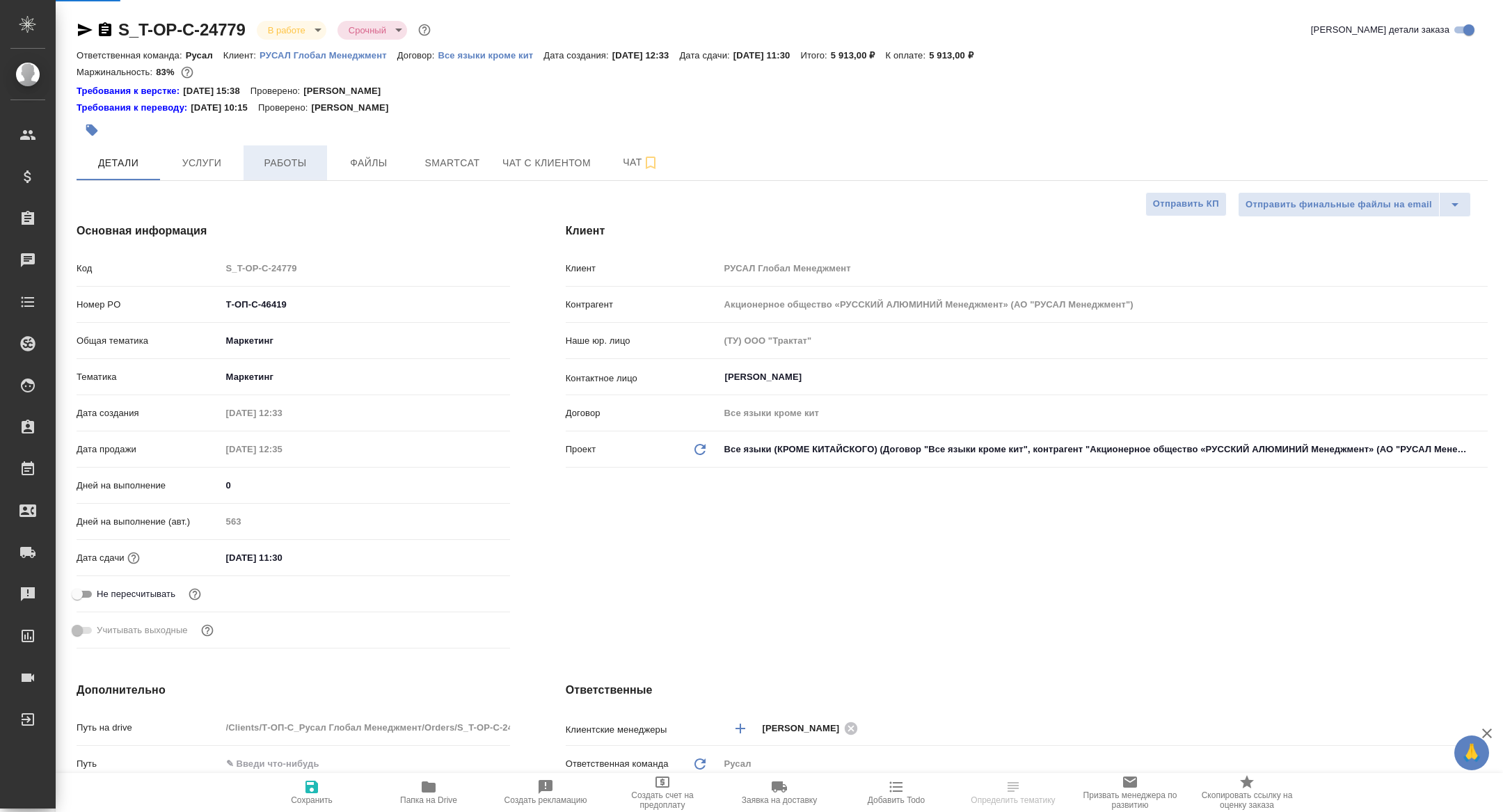
type textarea "x"
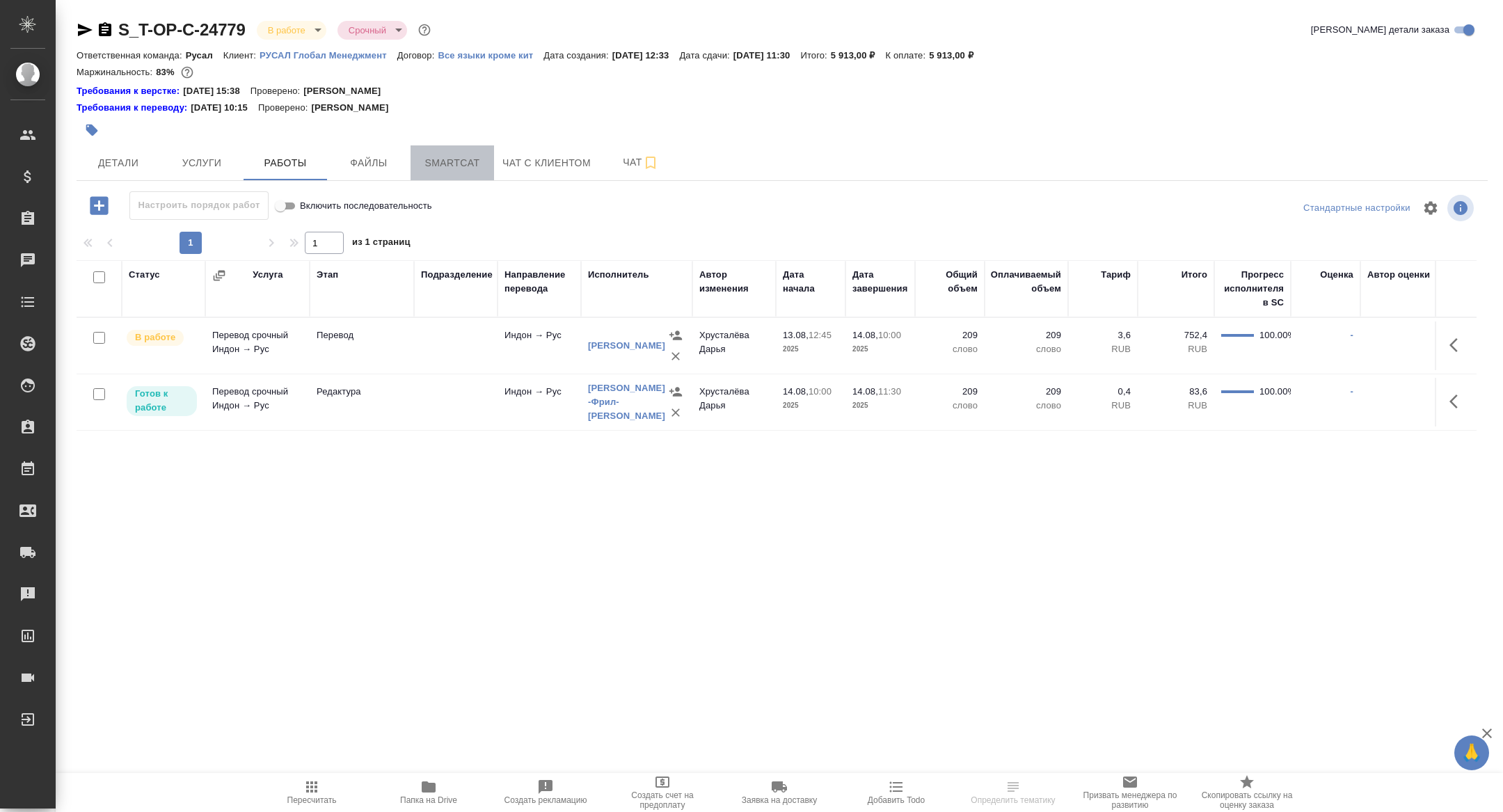
click at [453, 169] on span "Smartcat" at bounding box center [453, 163] width 67 height 17
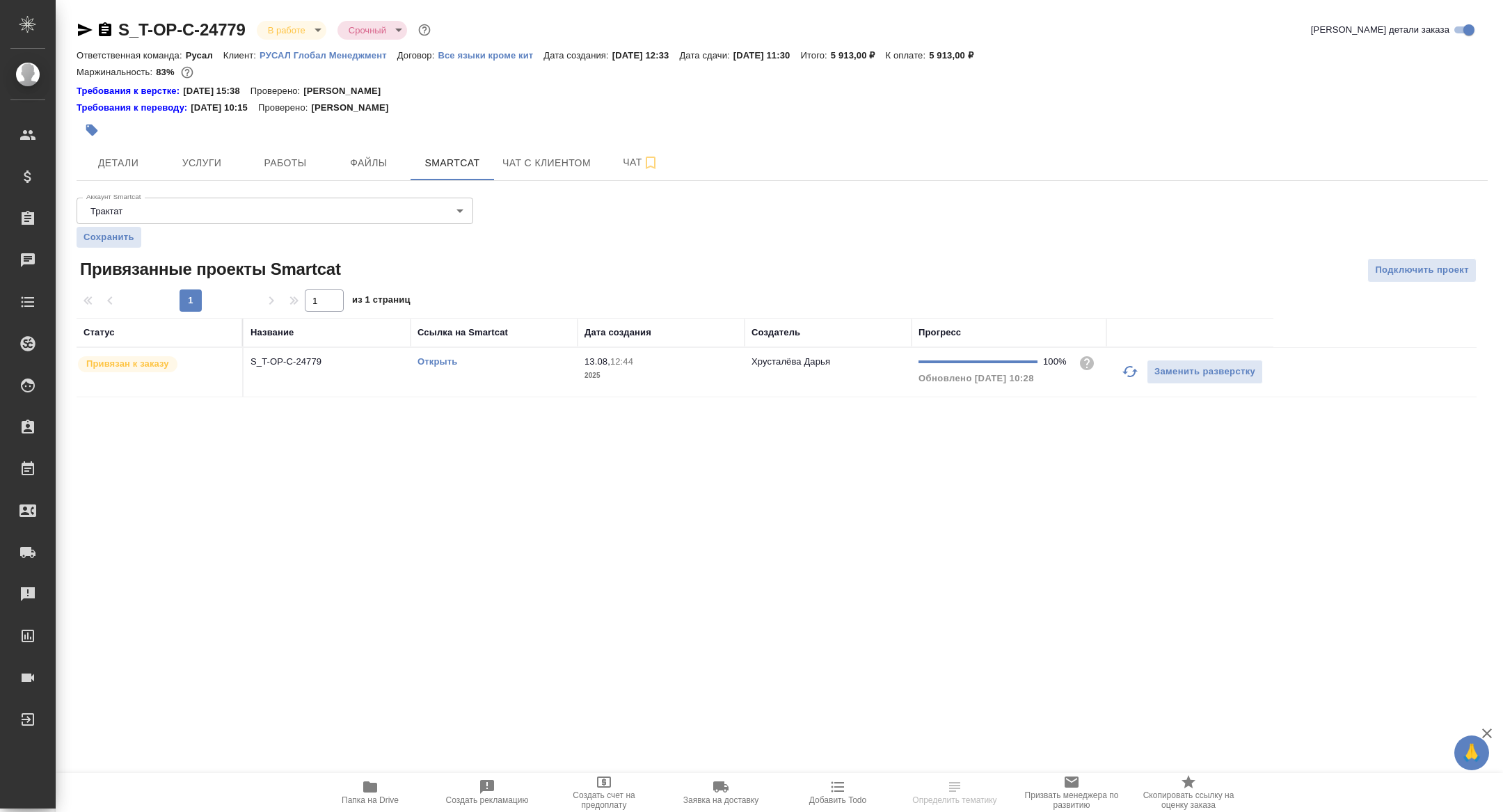
click at [437, 360] on link "Открыть" at bounding box center [437, 361] width 39 height 10
click at [367, 791] on icon "button" at bounding box center [371, 786] width 14 height 11
click at [122, 171] on button "Детали" at bounding box center [118, 162] width 84 height 35
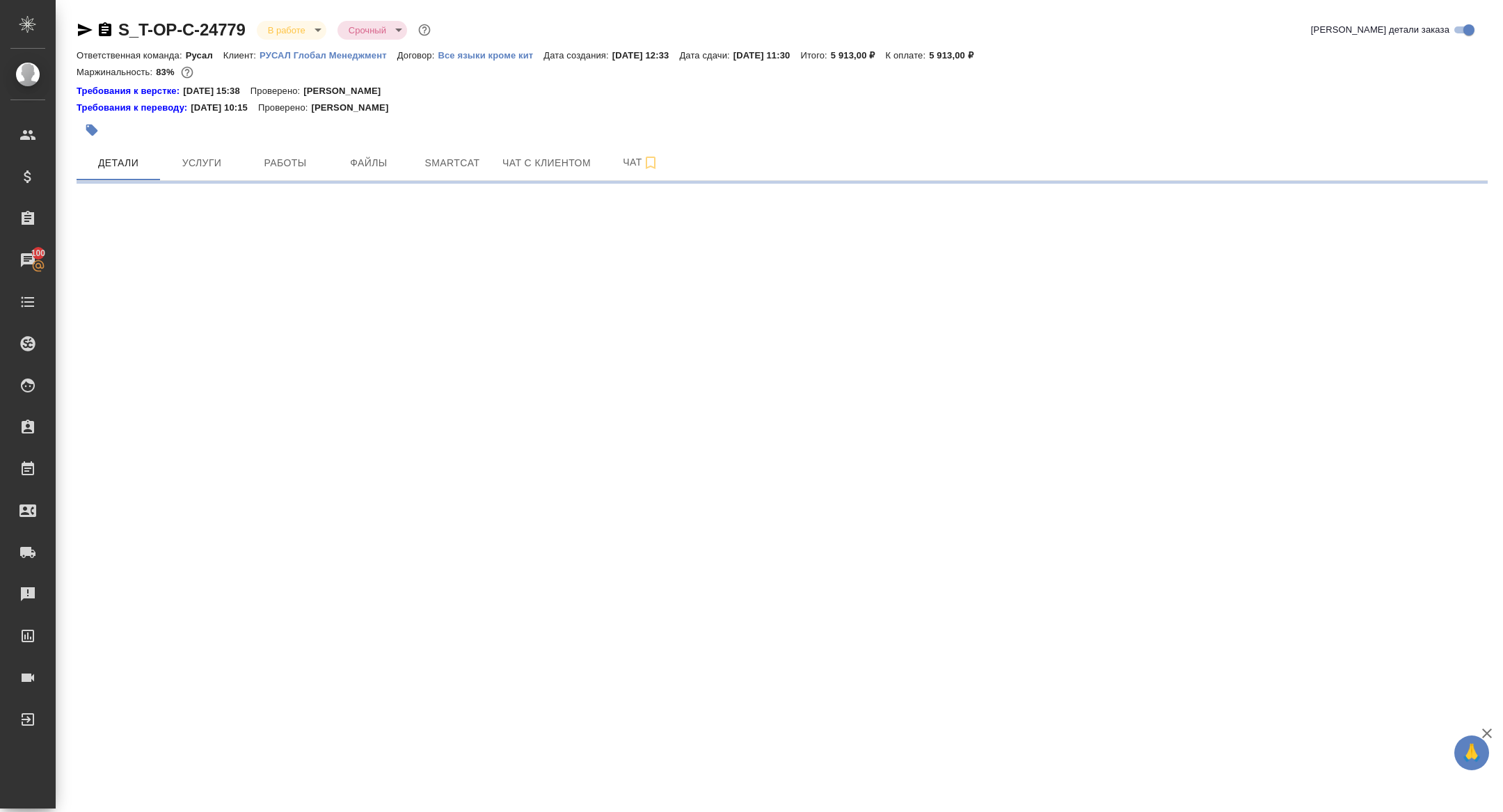
select select "RU"
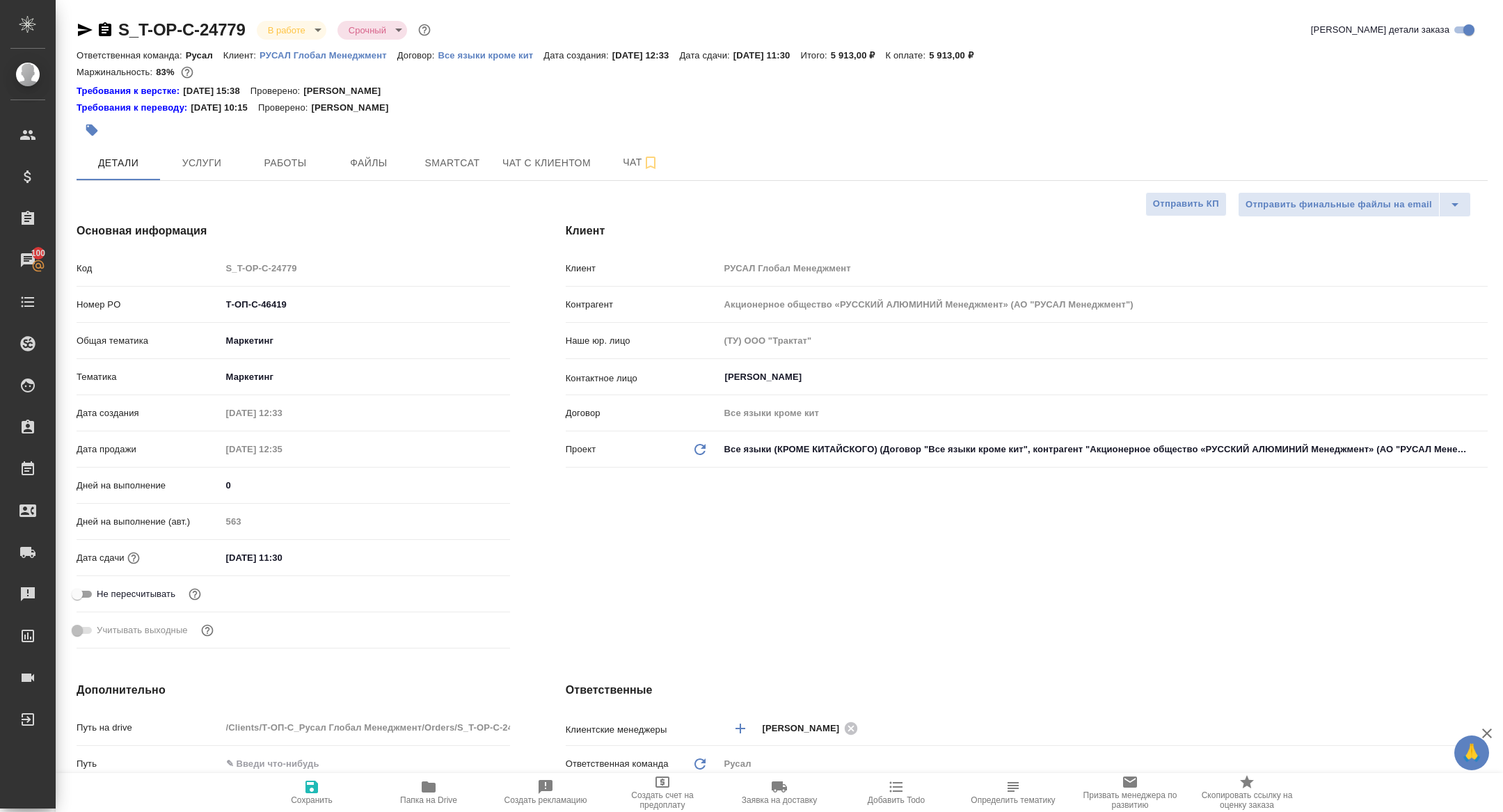
type textarea "x"
drag, startPoint x: 305, startPoint y: 305, endPoint x: 95, endPoint y: 290, distance: 210.5
click at [95, 290] on div "Код S_T-OP-C-24779 Номер PO Т-ОП-С-46419 Общая тематика Маркетинг marketing Тем…" at bounding box center [293, 455] width 434 height 398
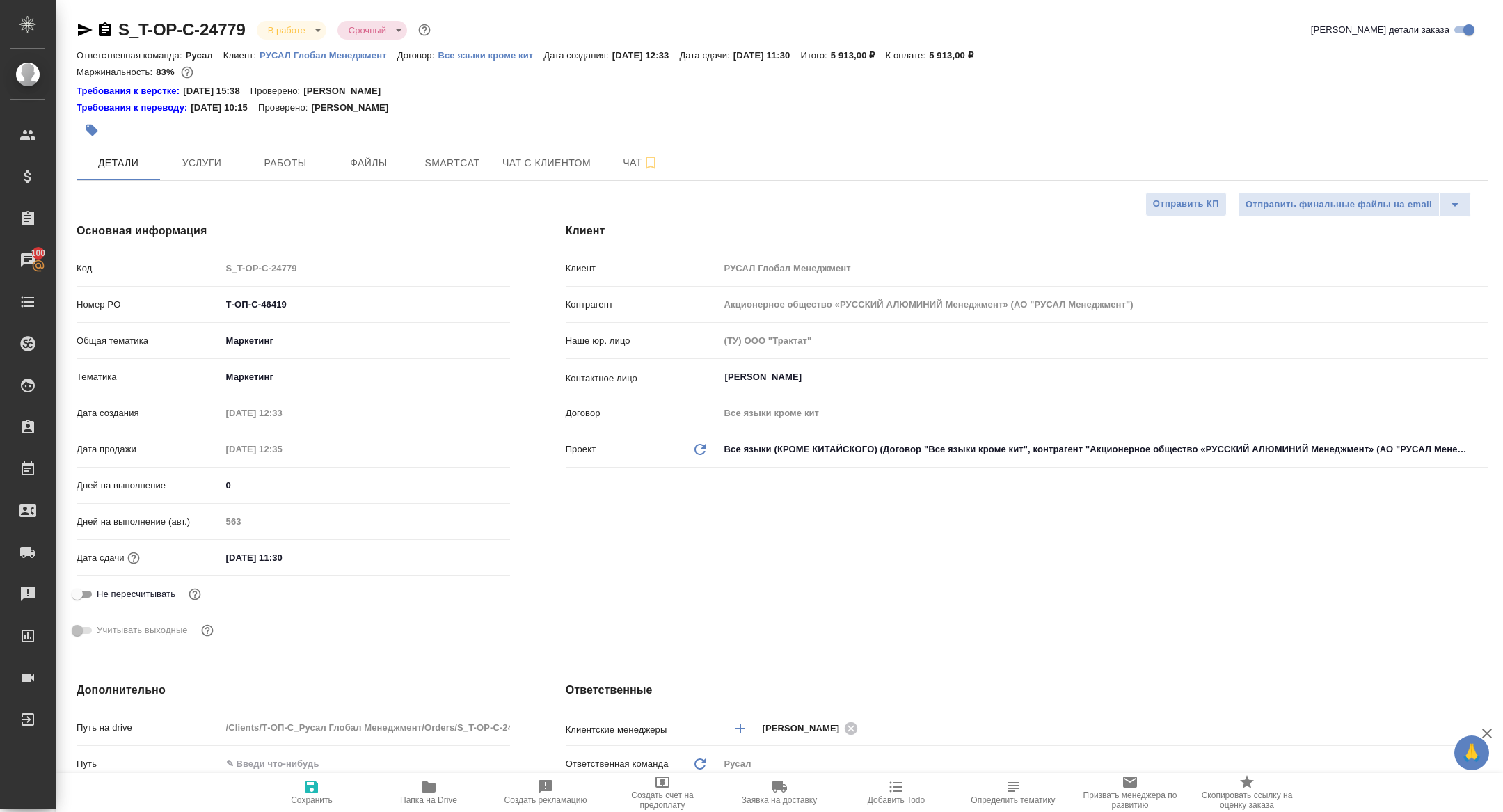
type textarea "x"
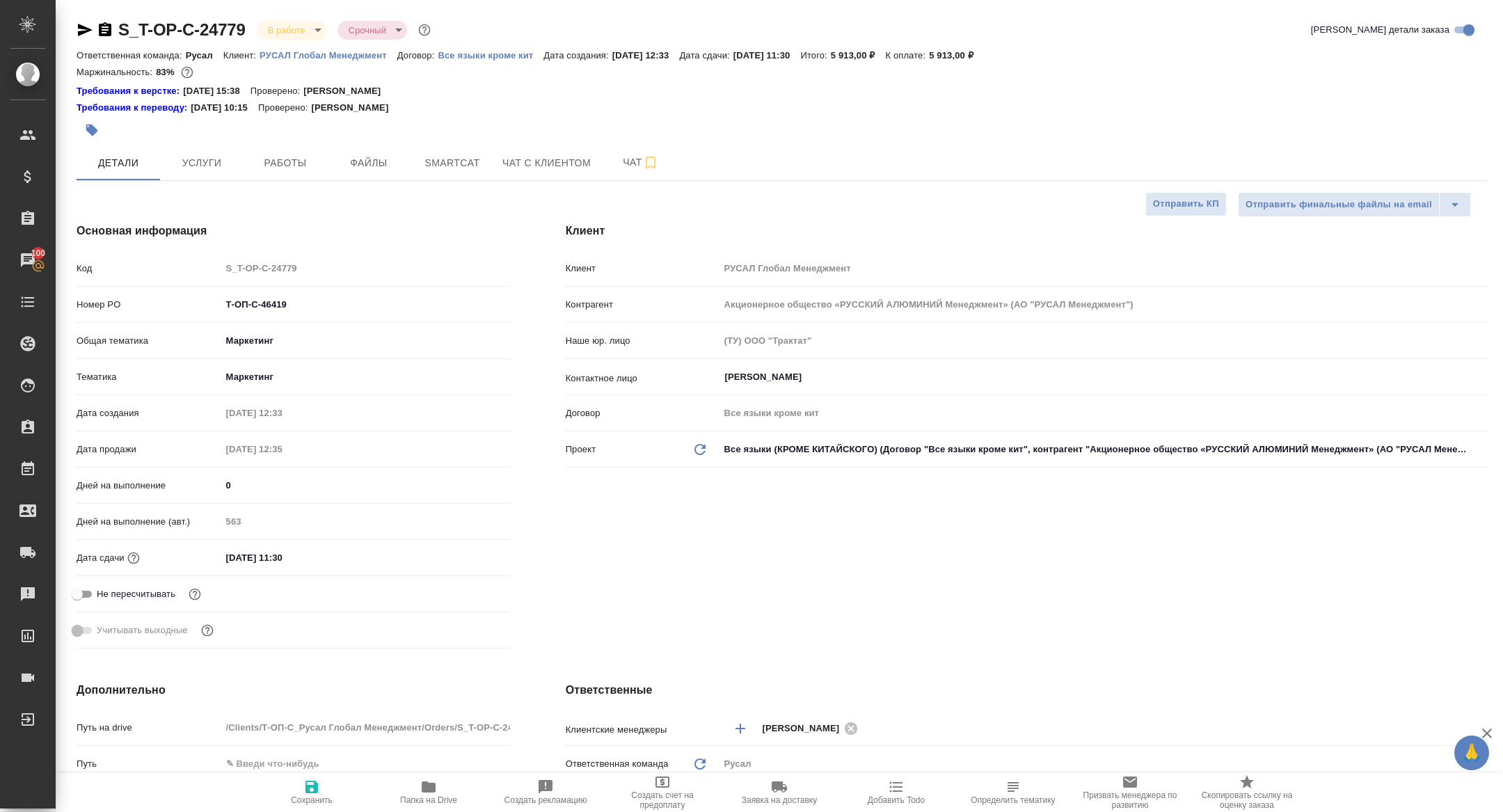
type textarea "x"
click at [289, 152] on button "Работы" at bounding box center [285, 162] width 84 height 35
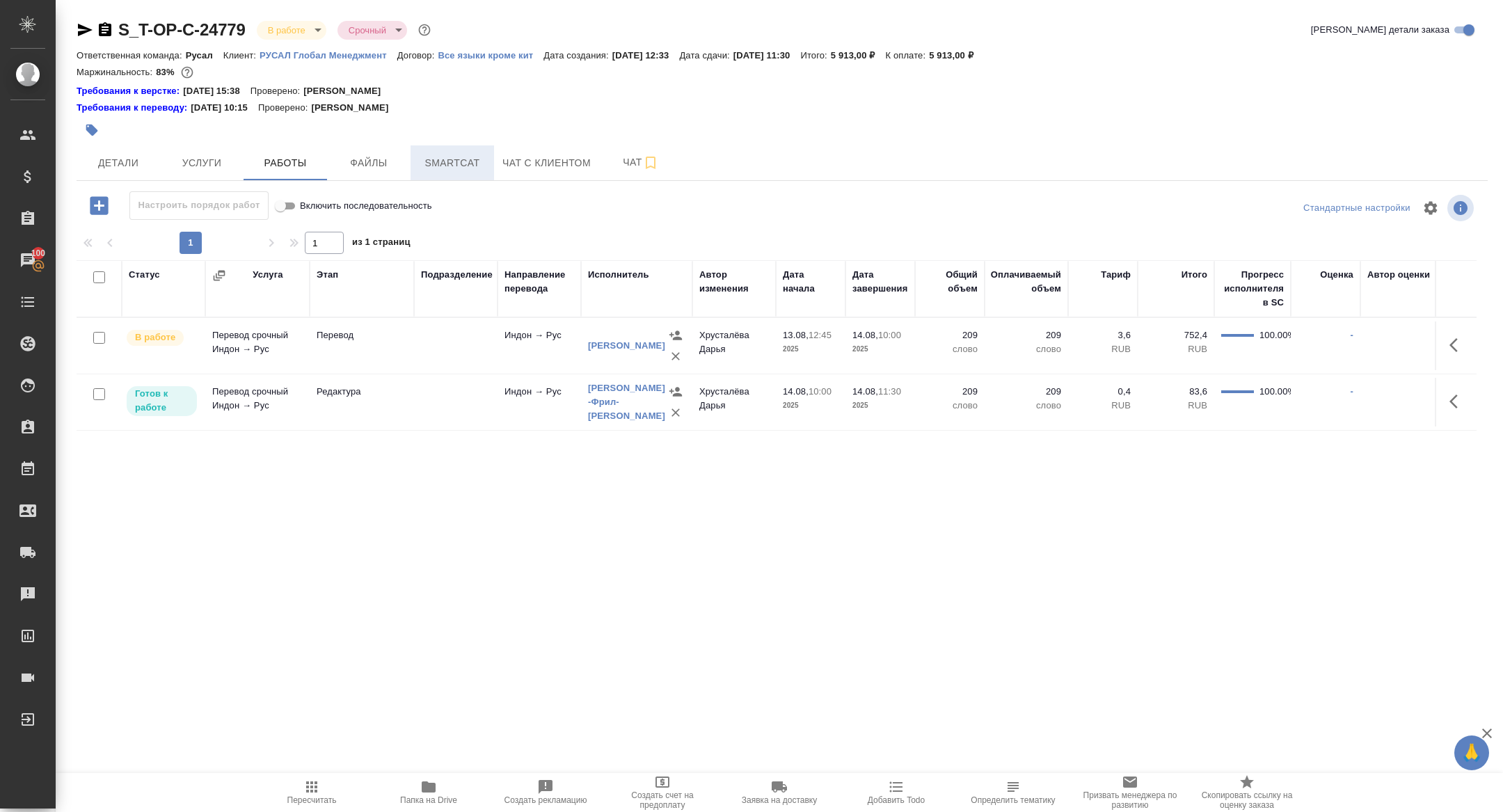
click at [449, 165] on span "Smartcat" at bounding box center [453, 163] width 67 height 17
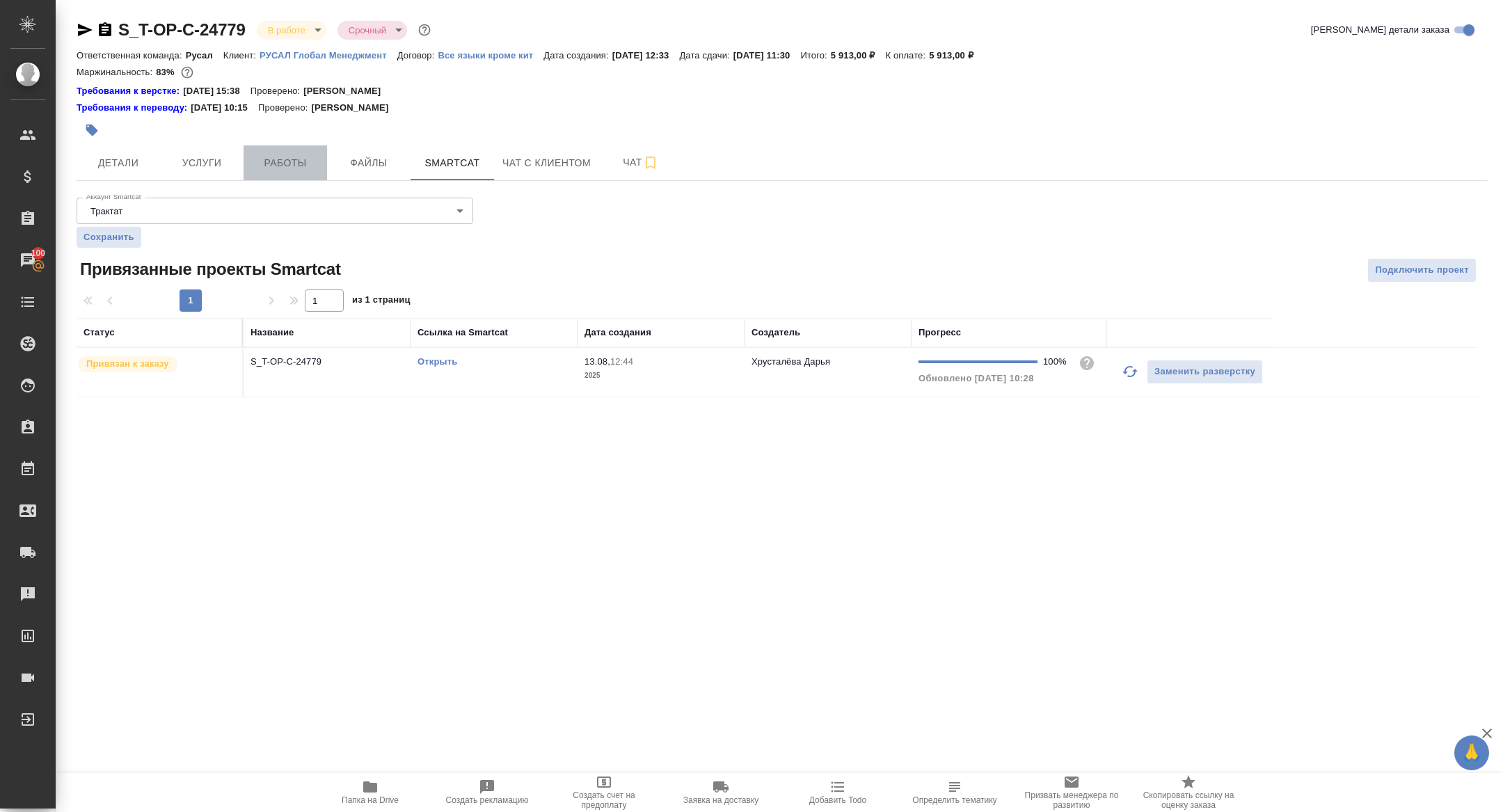
click at [289, 164] on span "Работы" at bounding box center [285, 163] width 67 height 17
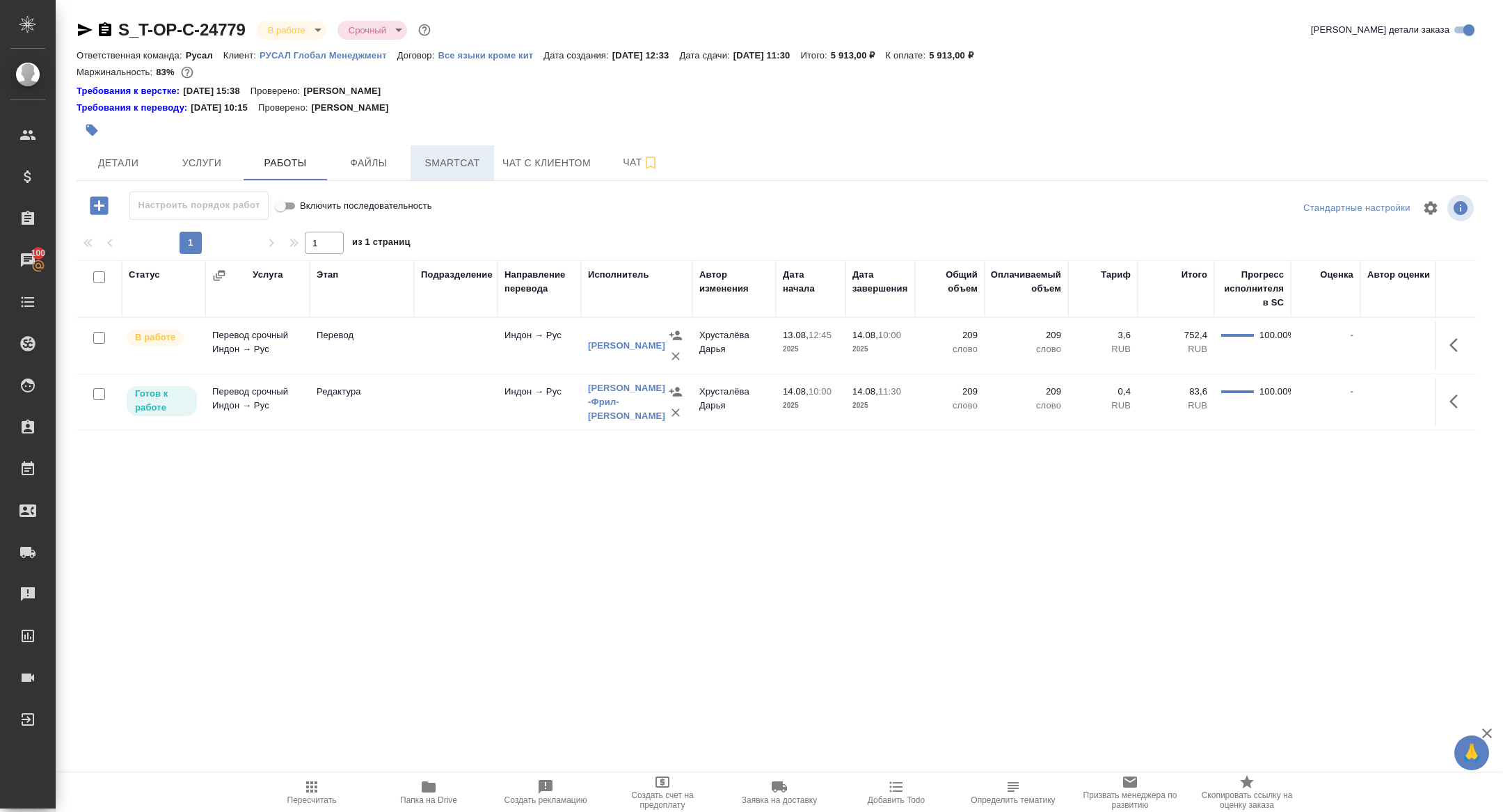
click at [457, 168] on span "Smartcat" at bounding box center [453, 163] width 67 height 17
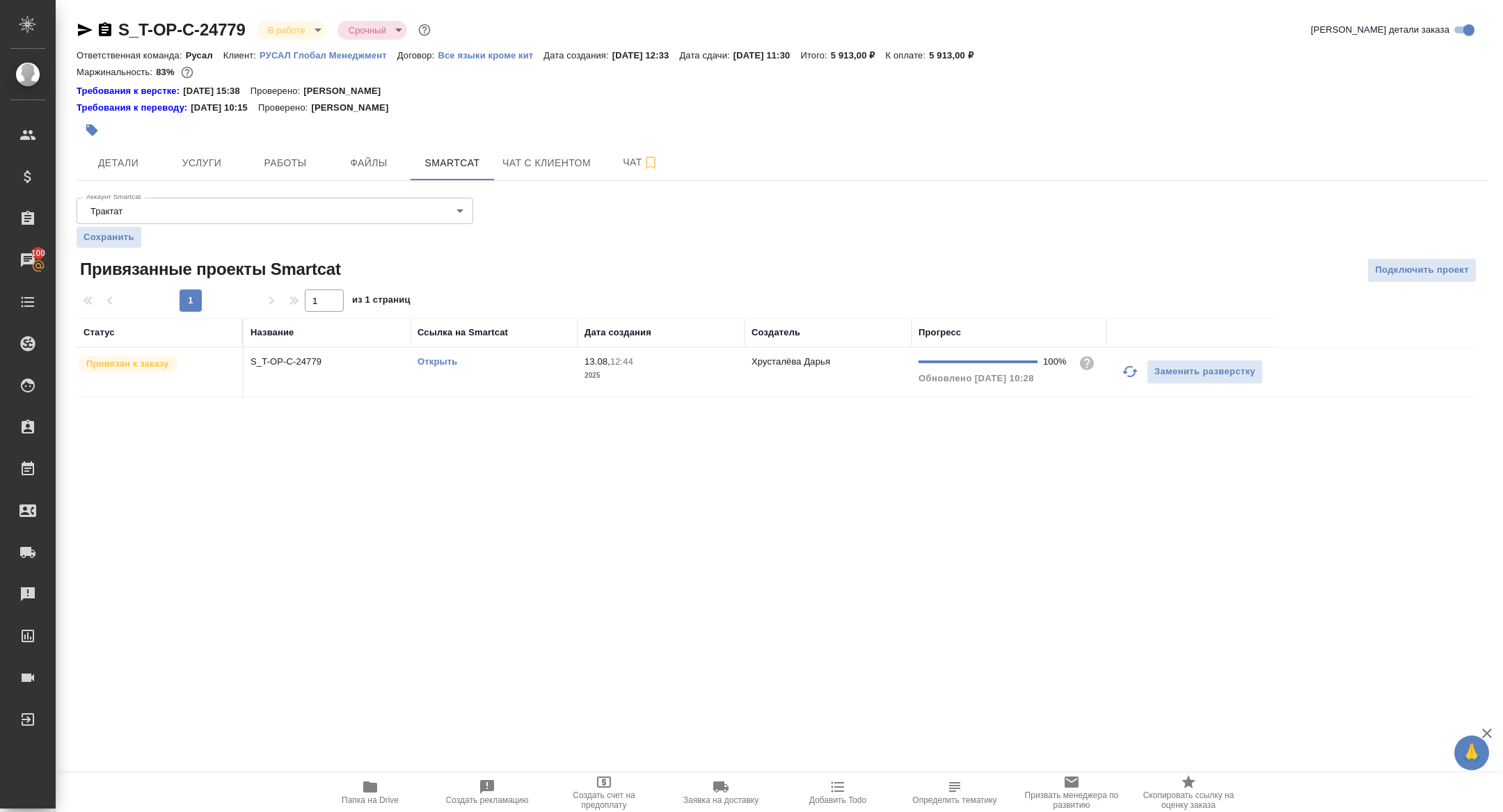
click at [431, 357] on link "Открыть" at bounding box center [437, 361] width 39 height 10
click at [295, 162] on span "Работы" at bounding box center [285, 163] width 67 height 17
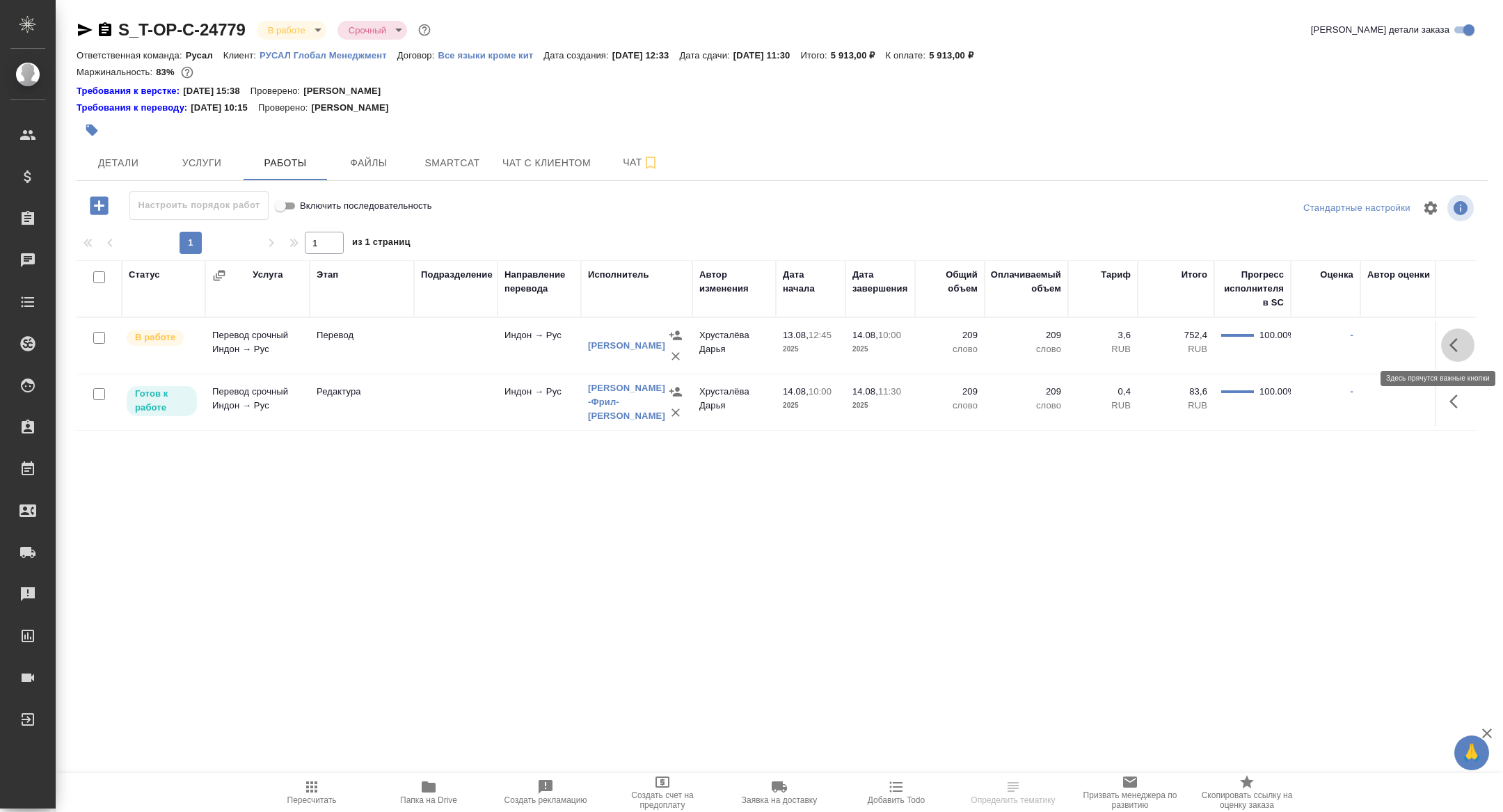
click at [1453, 346] on icon "button" at bounding box center [1453, 345] width 9 height 14
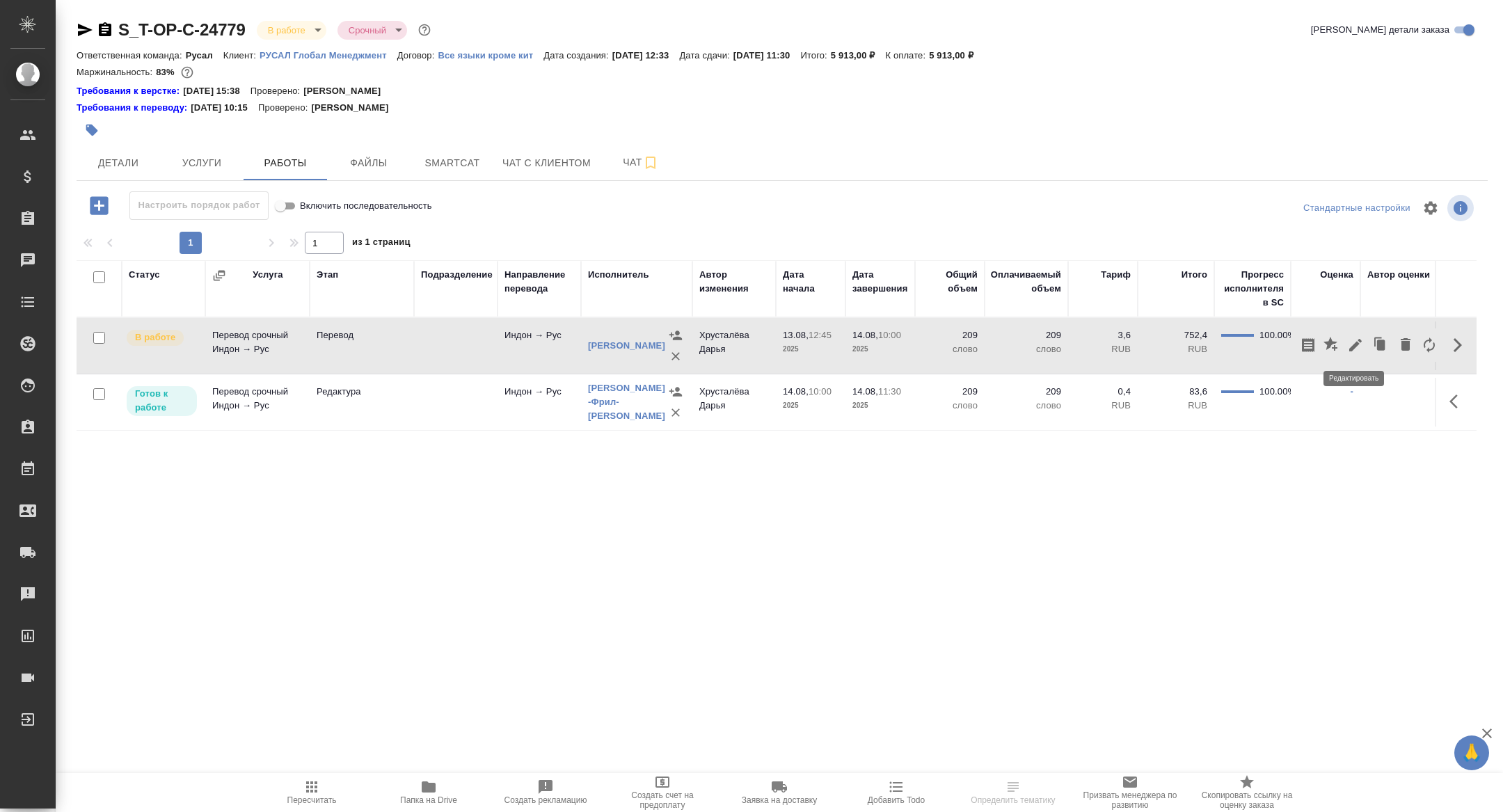
click at [1355, 343] on icon "button" at bounding box center [1355, 345] width 12 height 12
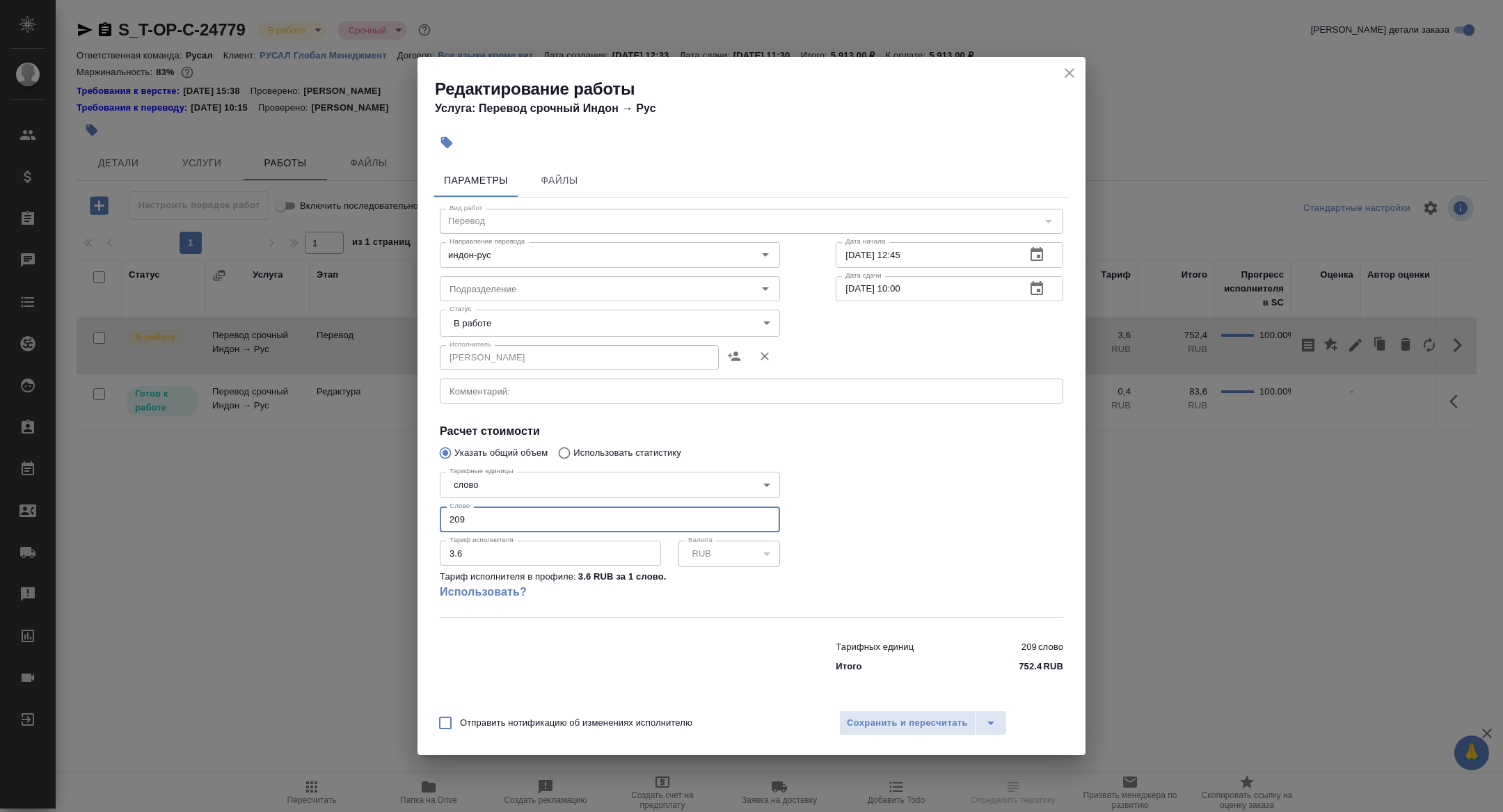
drag, startPoint x: 497, startPoint y: 528, endPoint x: 391, endPoint y: 499, distance: 109.9
click at [391, 499] on div "Редактирование работы Услуга: Перевод срочный Индон → Рус Параметры Файлы Вид р…" at bounding box center [751, 406] width 1503 height 812
type input "179"
click at [500, 324] on body "🙏 .cls-1 fill:#fff; AWATERA Zhuravleva Alexandra Клиенты Спецификации Заказы 10…" at bounding box center [751, 406] width 1503 height 812
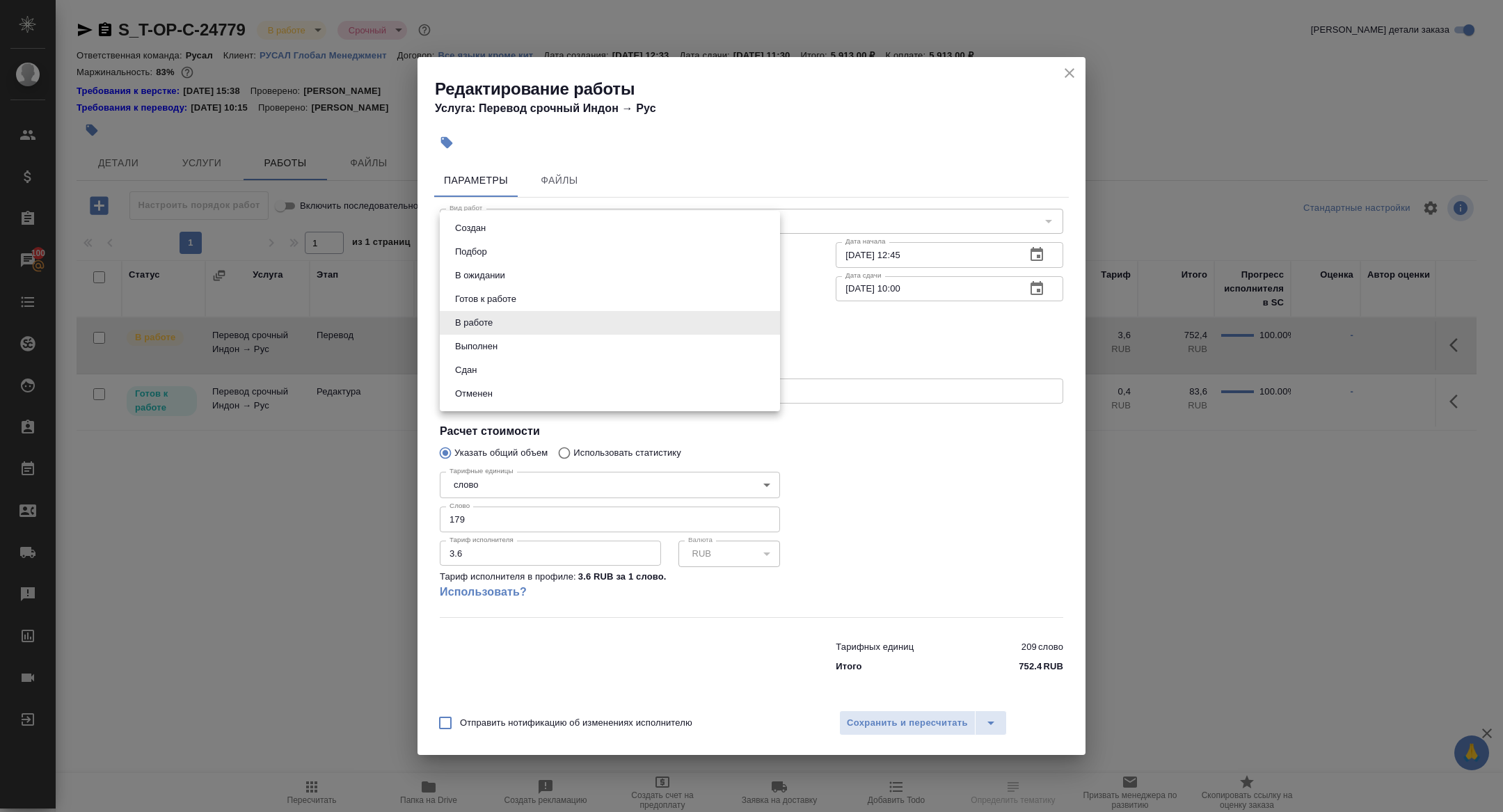
click at [486, 362] on li "Сдан" at bounding box center [610, 370] width 340 height 24
type input "closed"
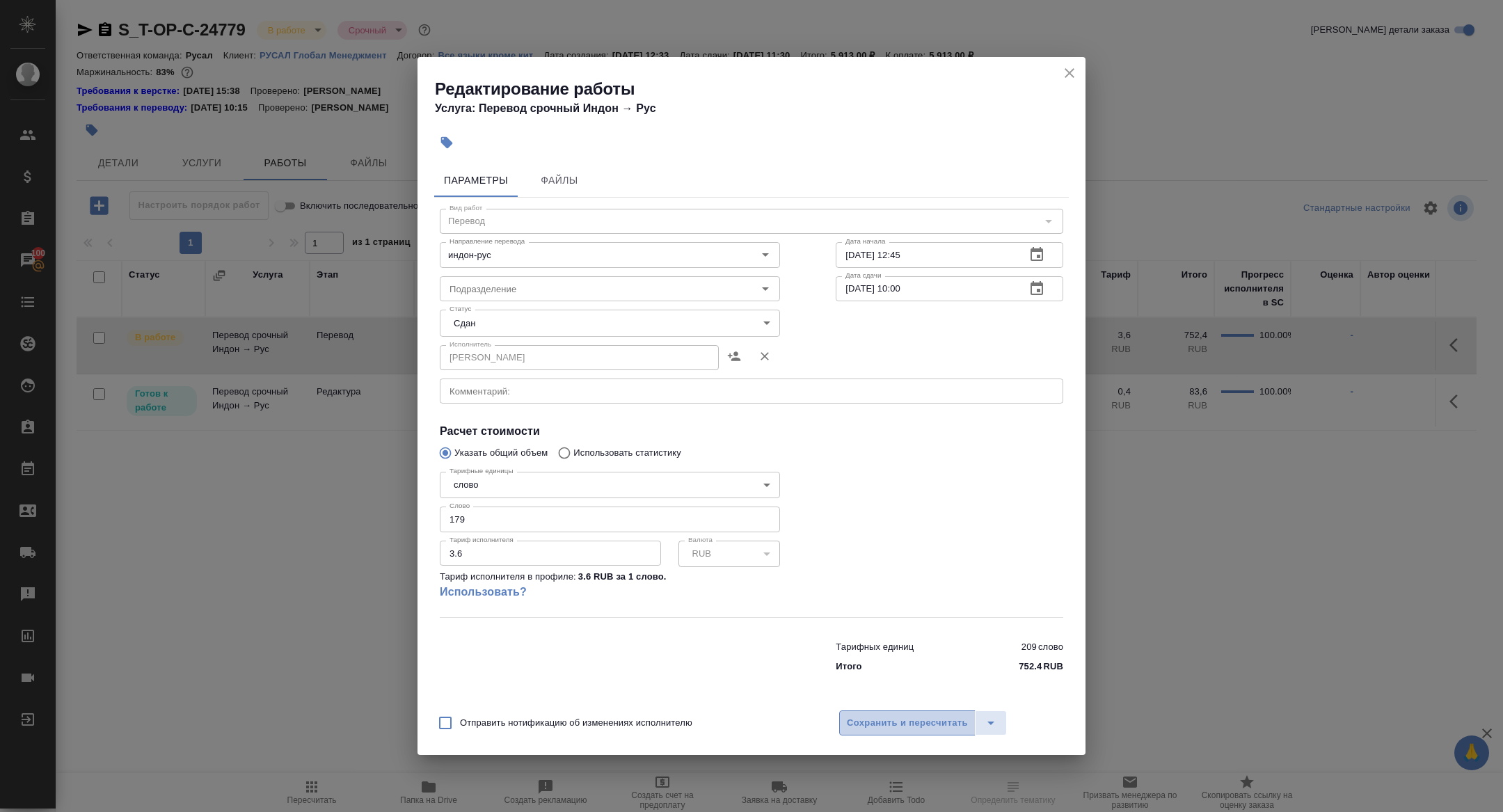
click at [873, 718] on span "Сохранить и пересчитать" at bounding box center [907, 723] width 121 height 16
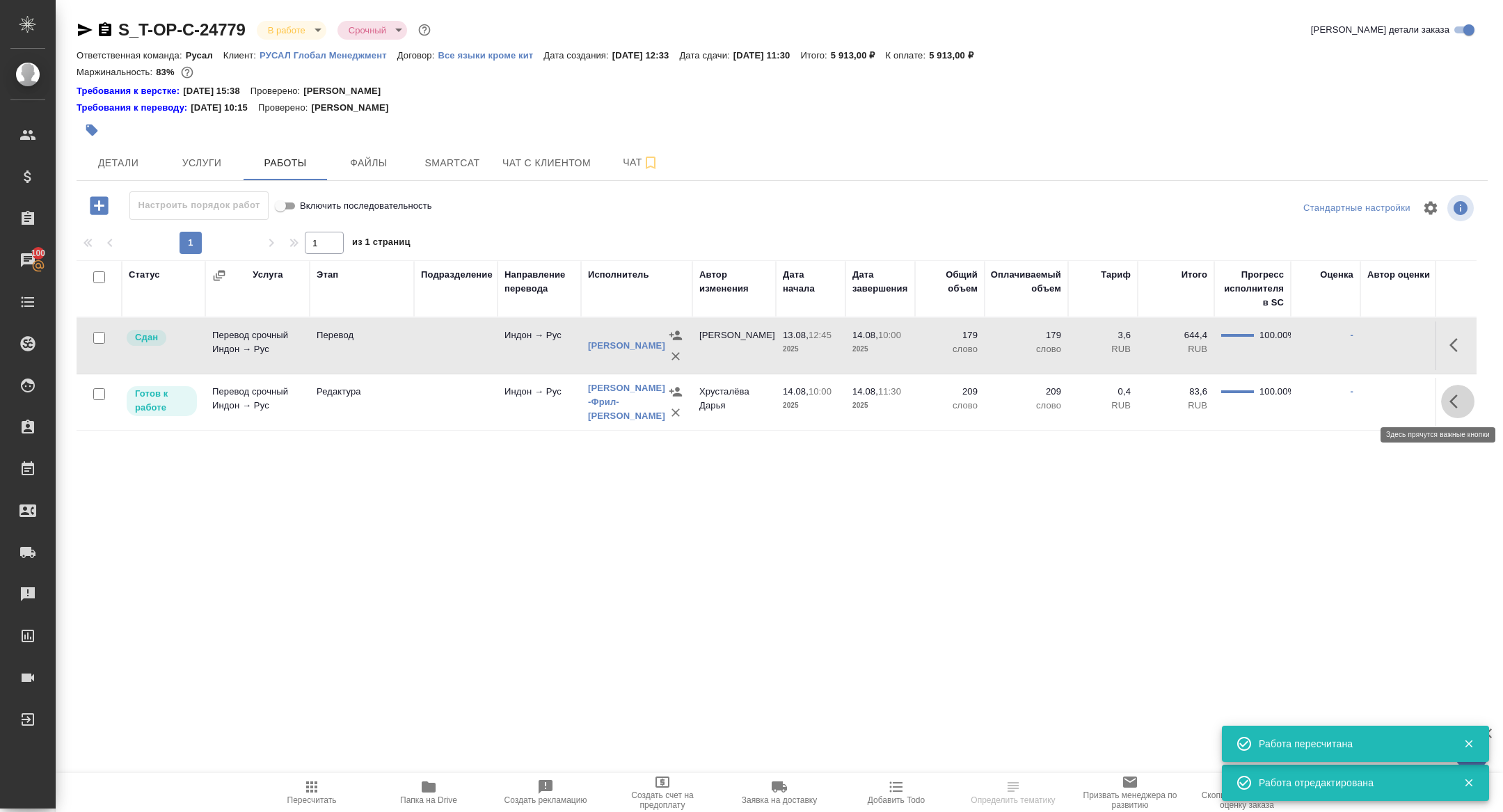
click at [1462, 405] on icon "button" at bounding box center [1458, 401] width 17 height 17
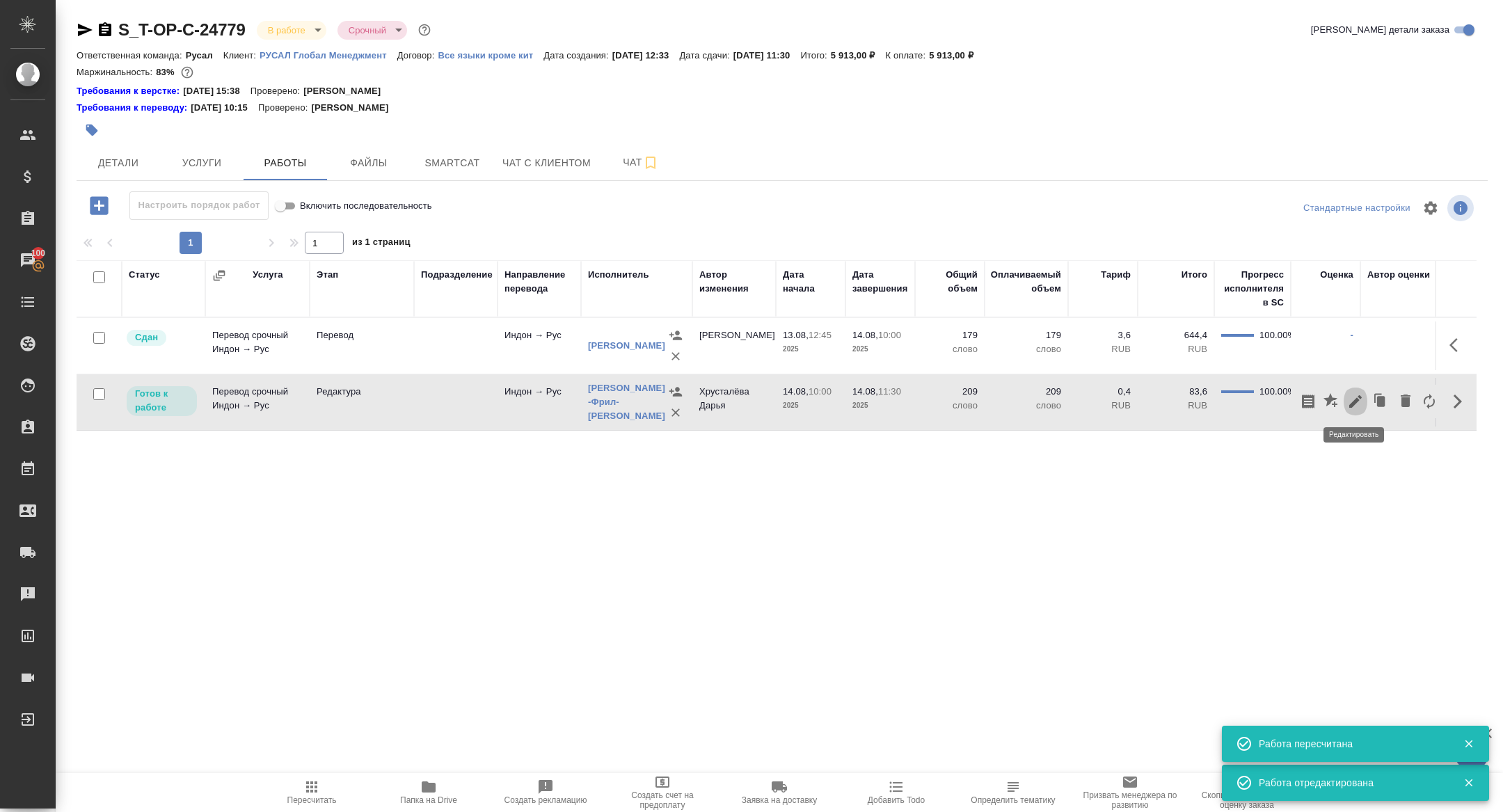
click at [1356, 400] on icon "button" at bounding box center [1355, 401] width 12 height 12
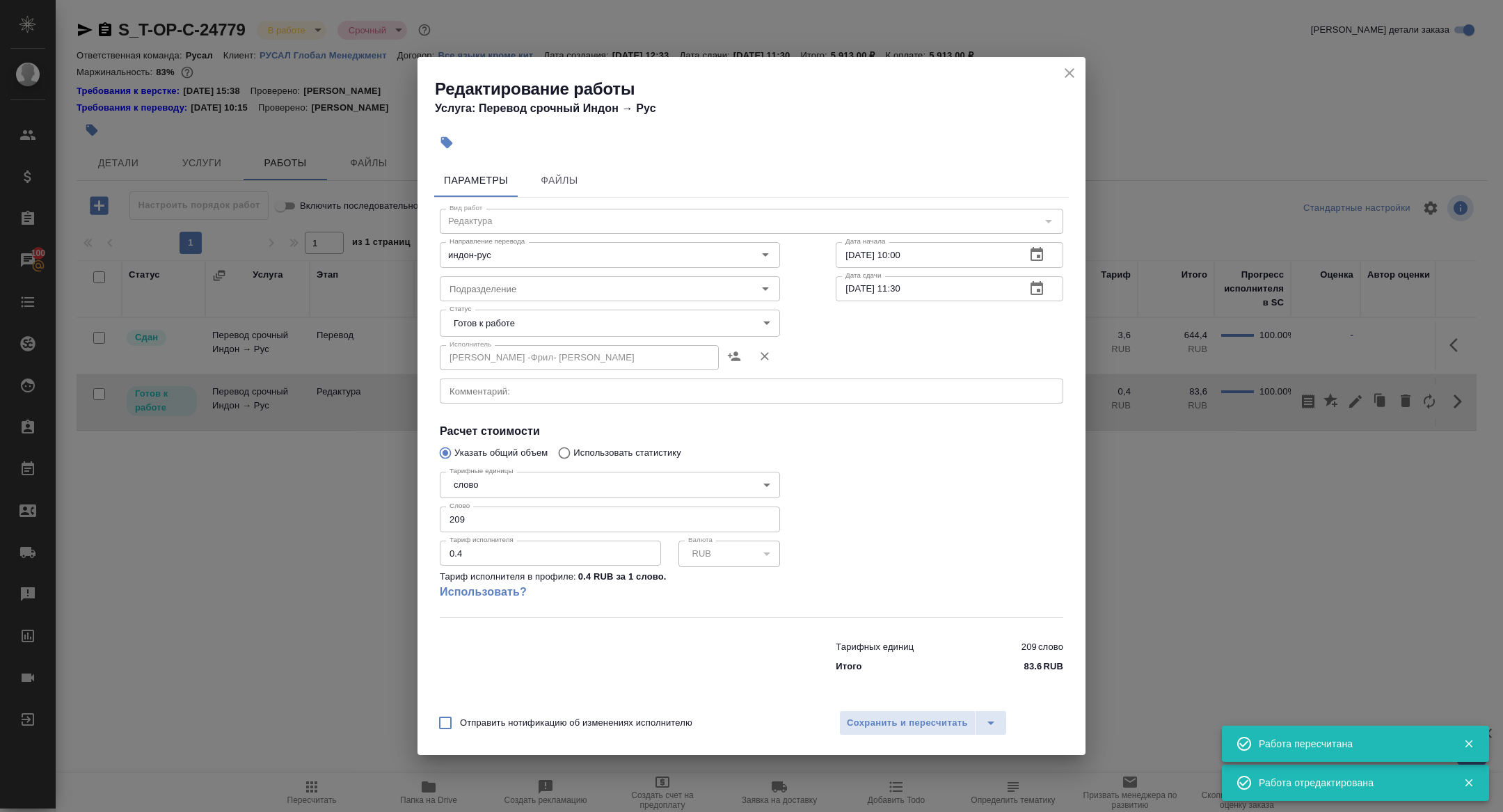
click at [497, 333] on body "🙏 .cls-1 fill:#fff; AWATERA Zhuravleva Alexandra Клиенты Спецификации Заказы 10…" at bounding box center [751, 406] width 1503 height 812
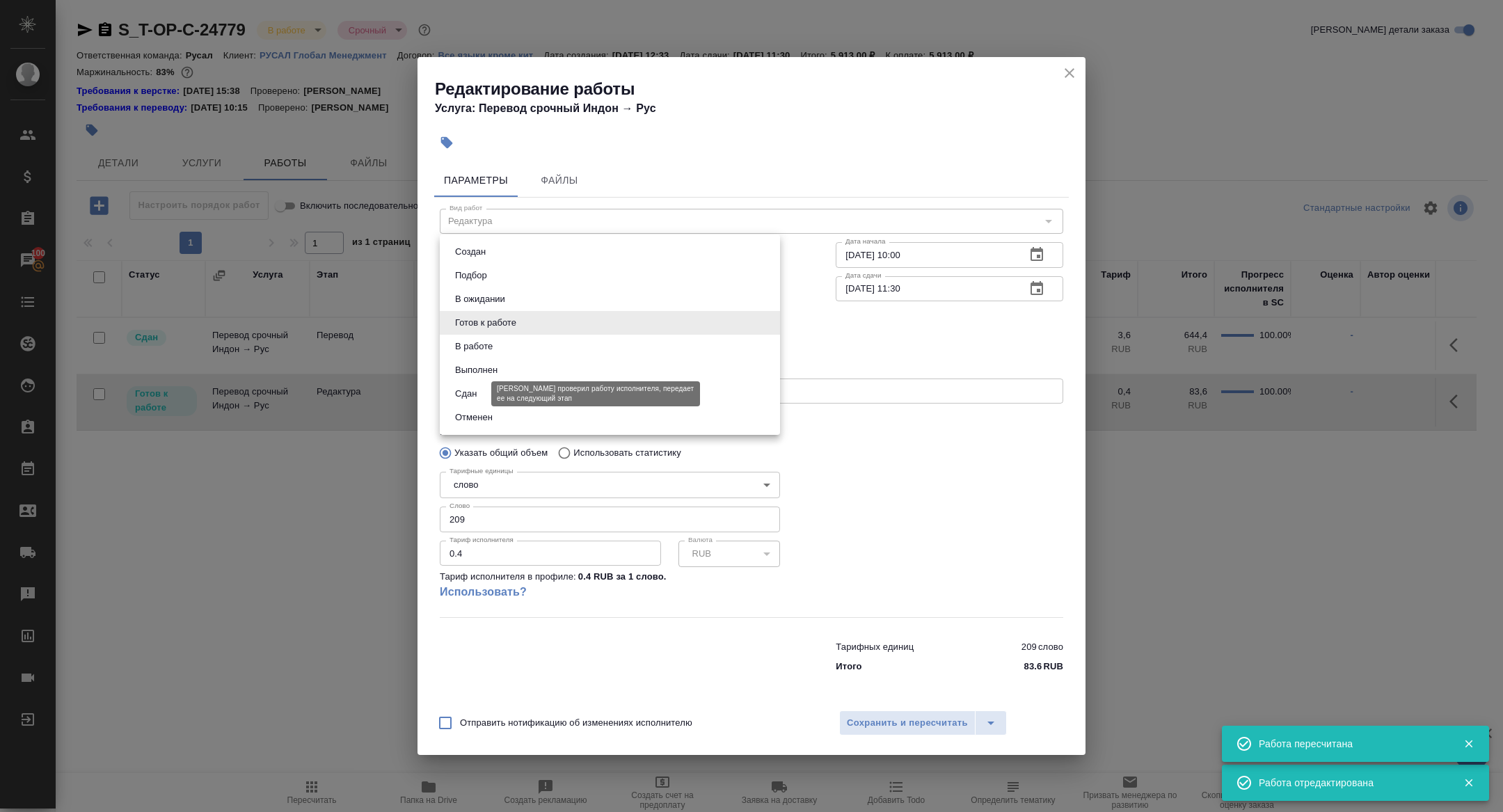
click at [469, 394] on button "Сдан" at bounding box center [466, 394] width 30 height 15
type input "closed"
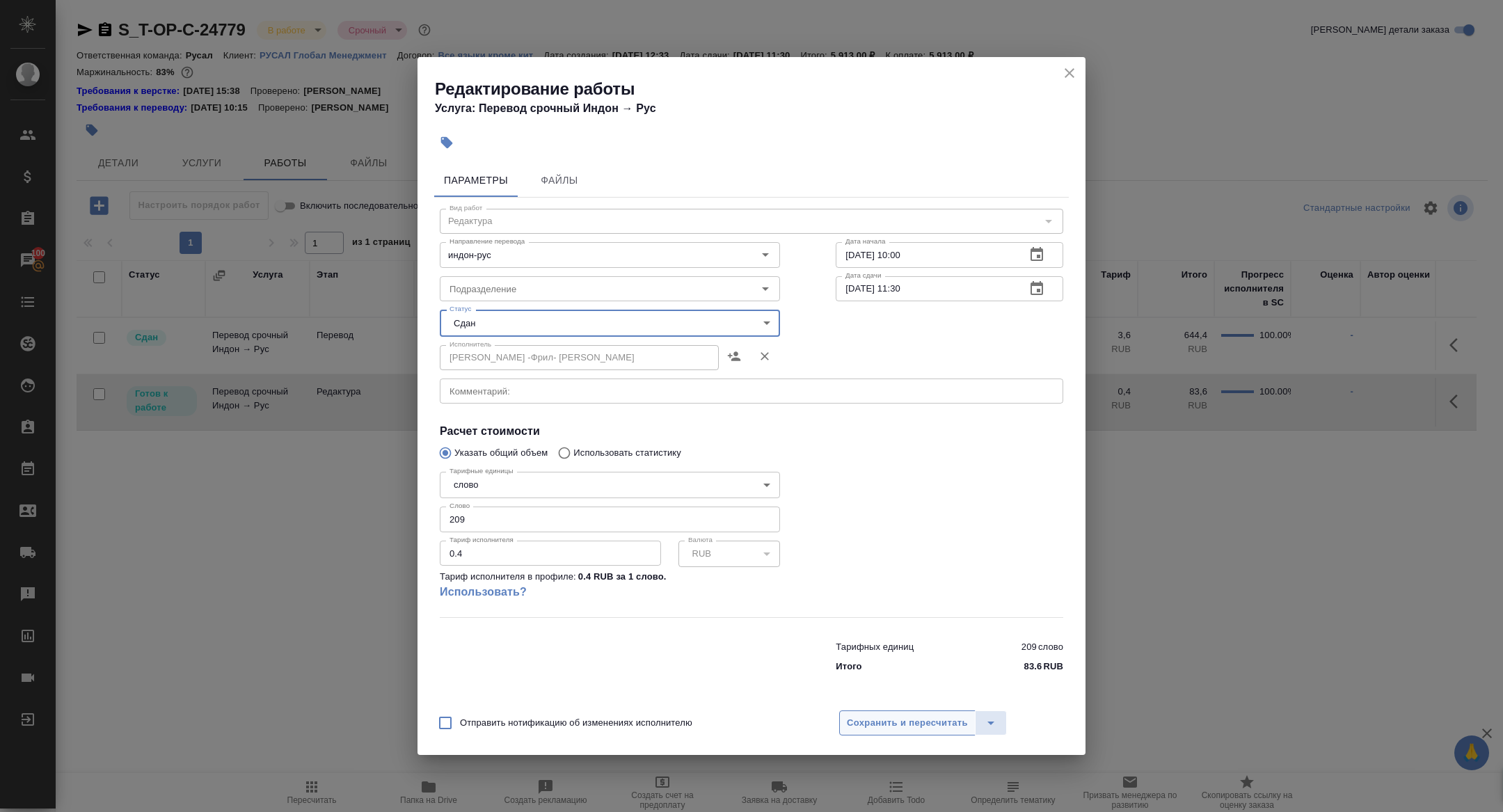
click at [906, 721] on span "Сохранить и пересчитать" at bounding box center [907, 723] width 121 height 16
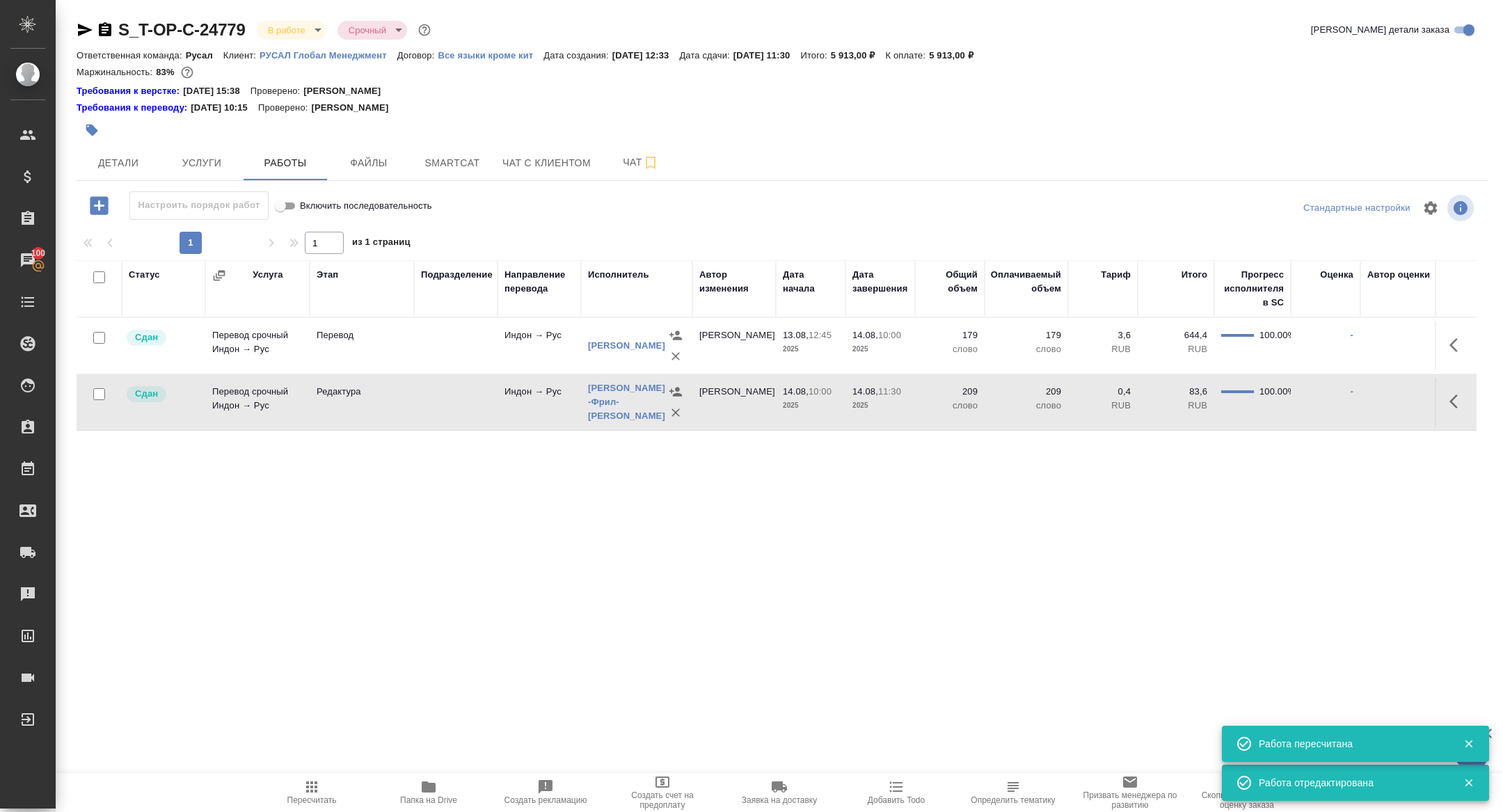
click at [274, 32] on body "🙏 .cls-1 fill:#fff; AWATERA Zhuravleva Alexandra Клиенты Спецификации Заказы 10…" at bounding box center [751, 406] width 1503 height 812
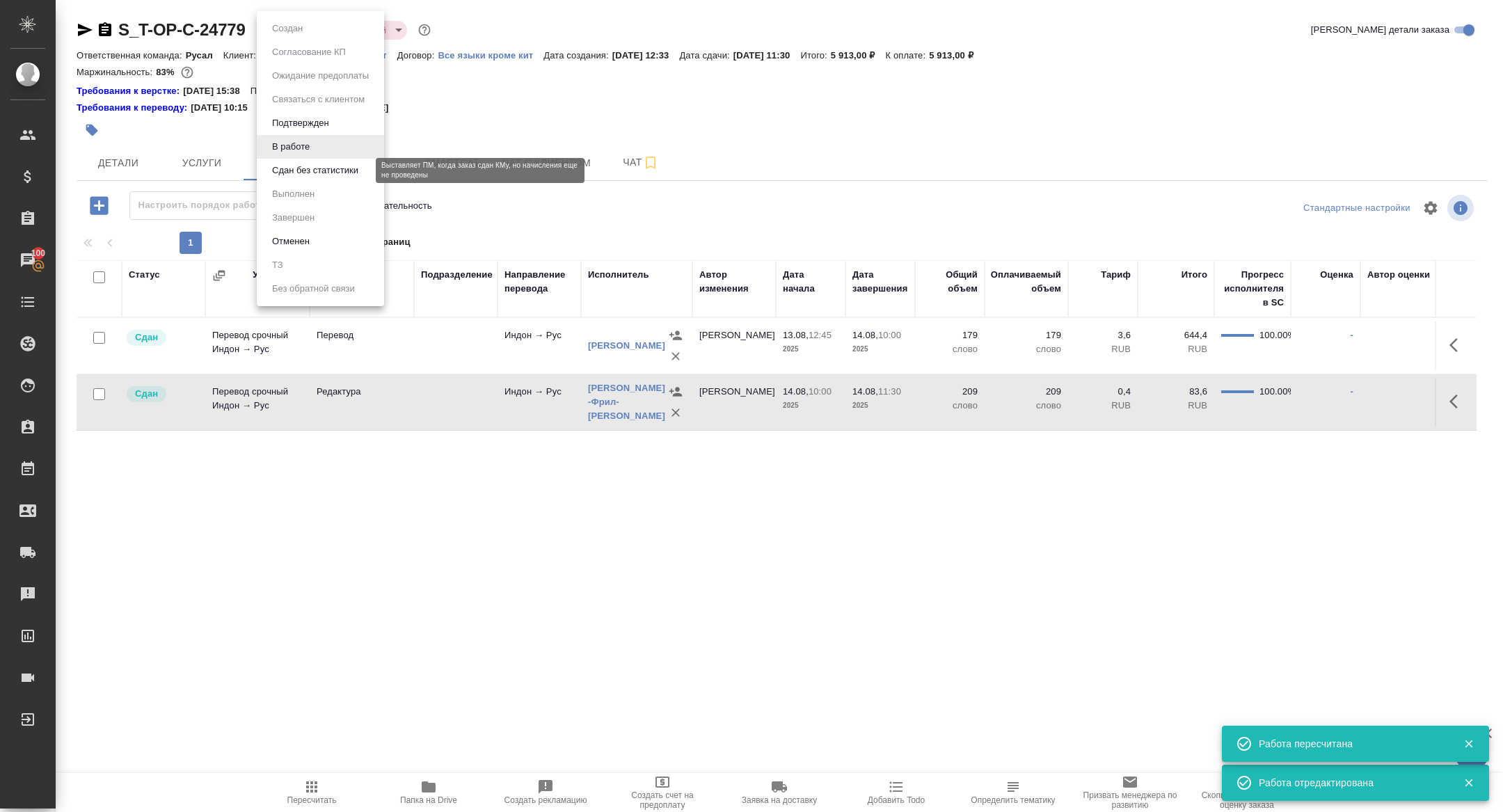
click at [295, 172] on button "Сдан без статистики" at bounding box center [315, 171] width 94 height 15
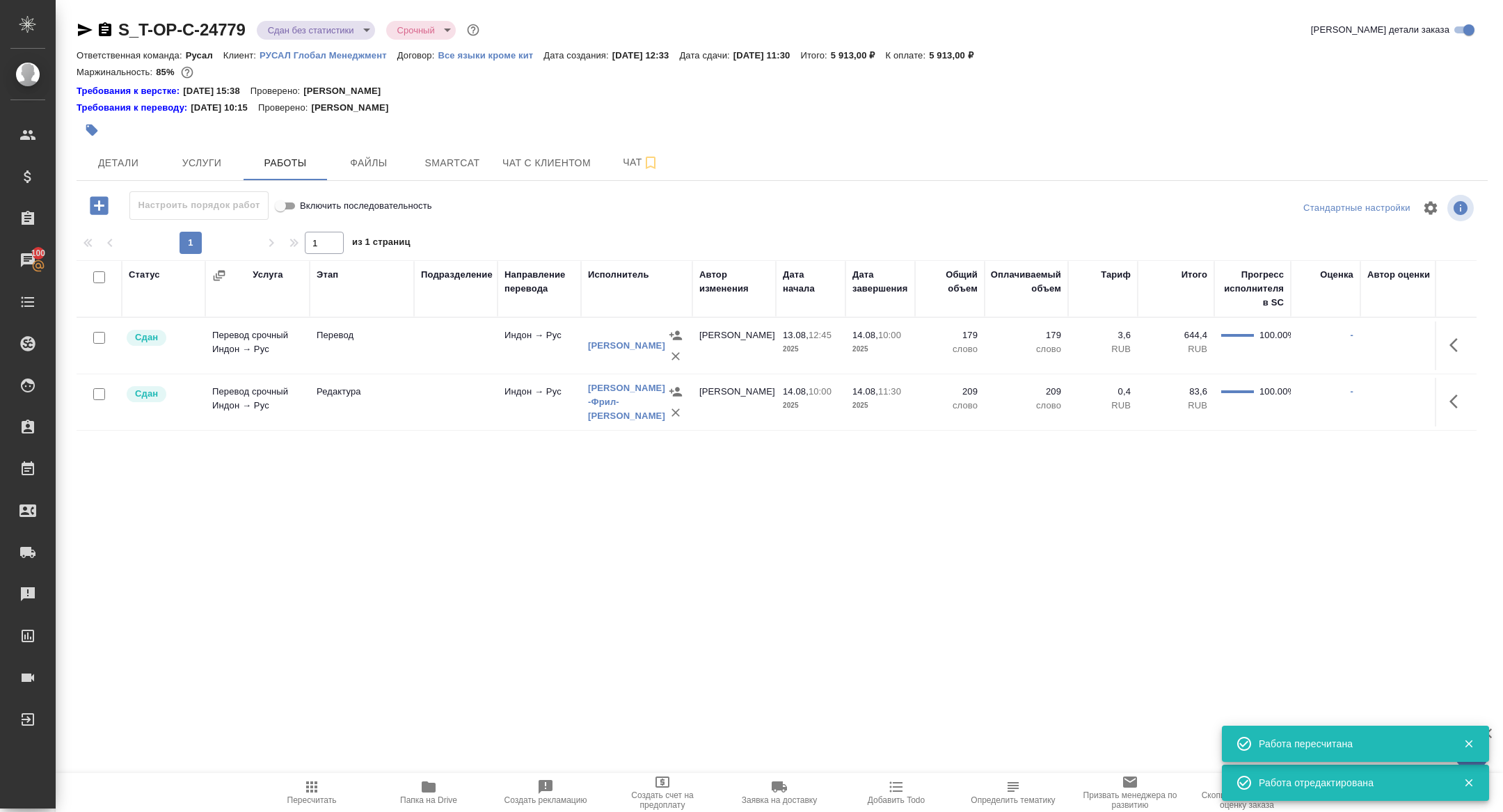
click at [265, 31] on body "🙏 .cls-1 fill:#fff; AWATERA Zhuravleva Alexandra Клиенты Спецификации Заказы 10…" at bounding box center [751, 406] width 1503 height 812
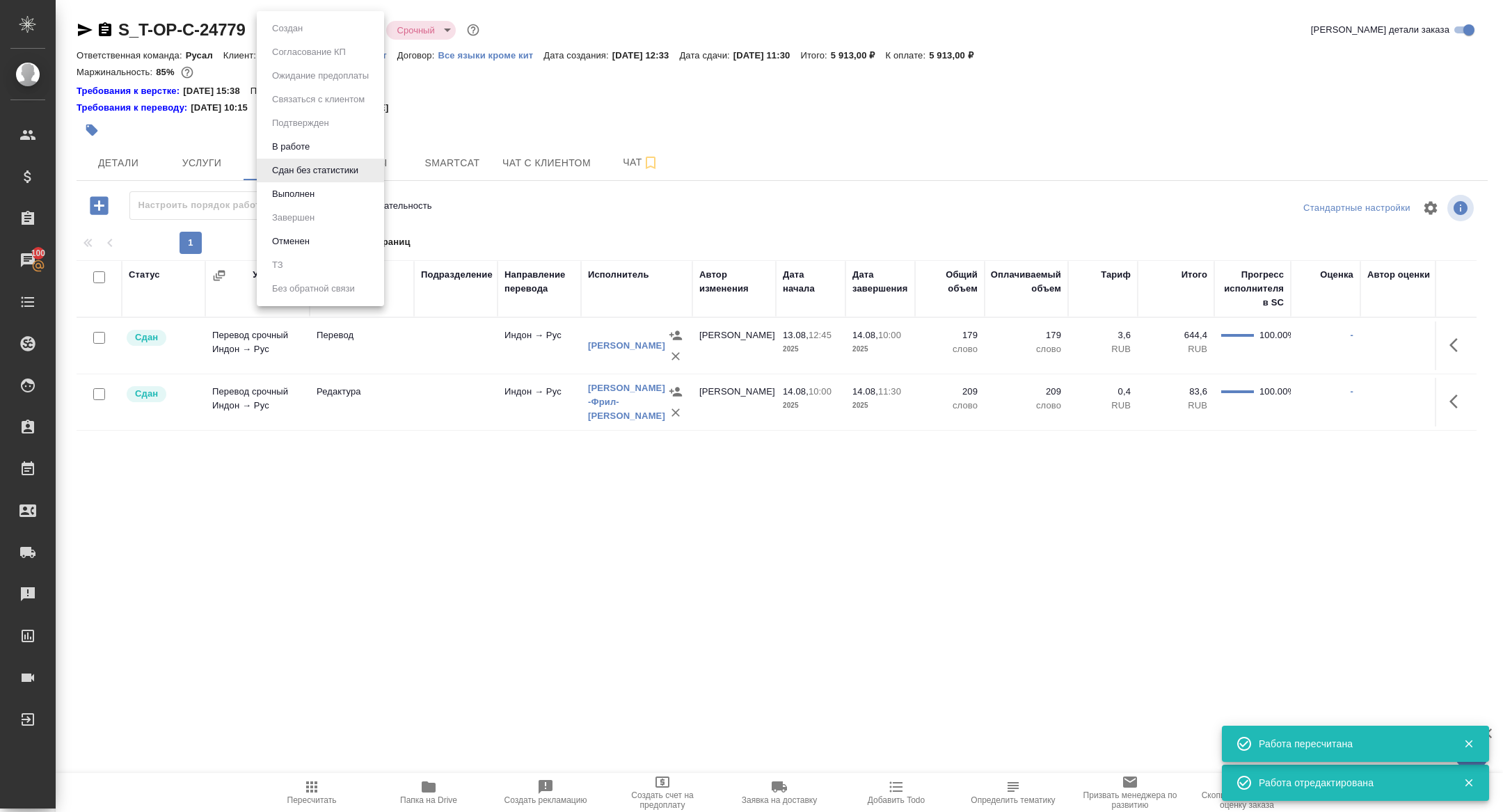
click at [302, 36] on button "Выполнен" at bounding box center [287, 29] width 39 height 15
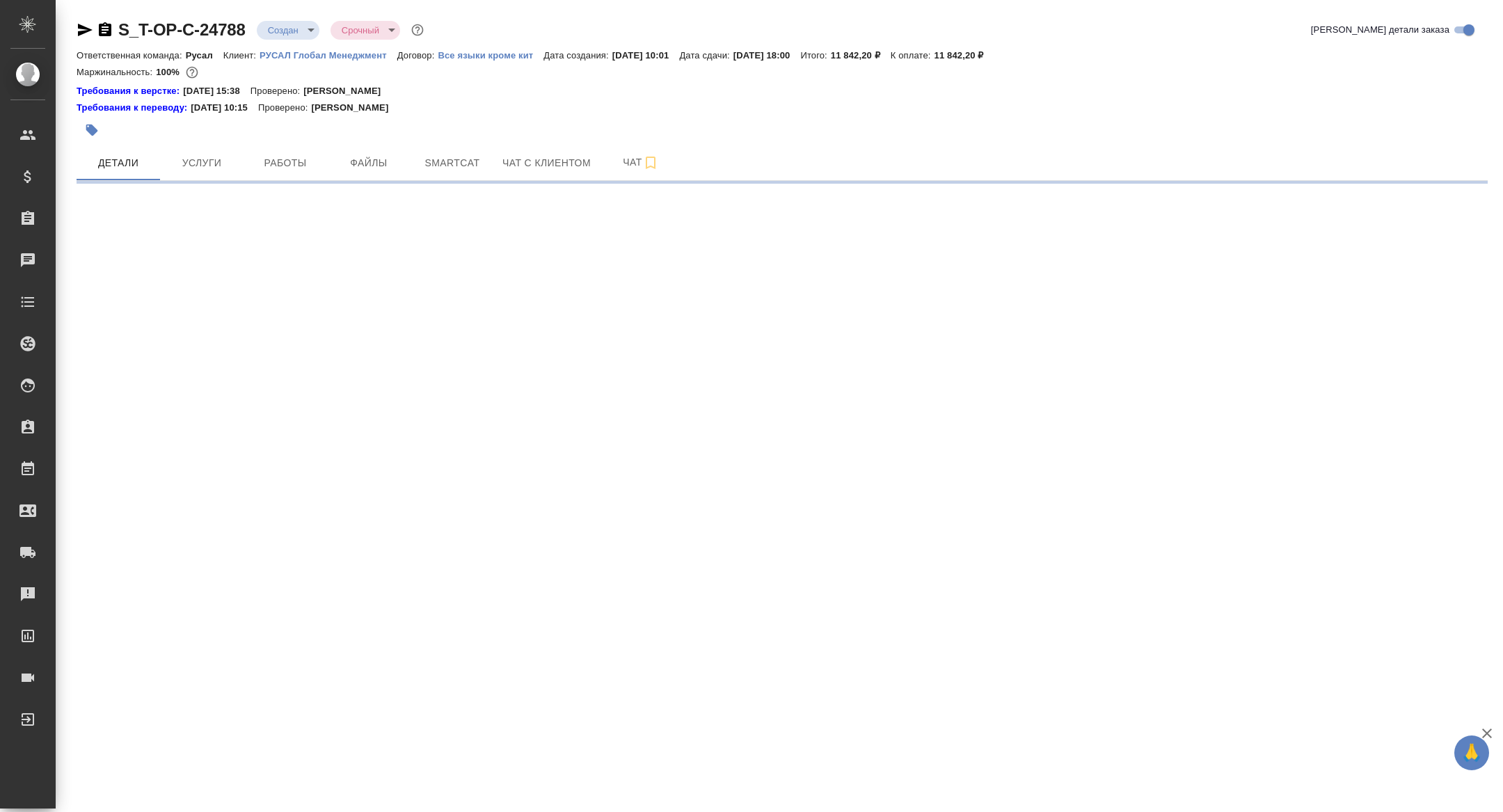
select select "RU"
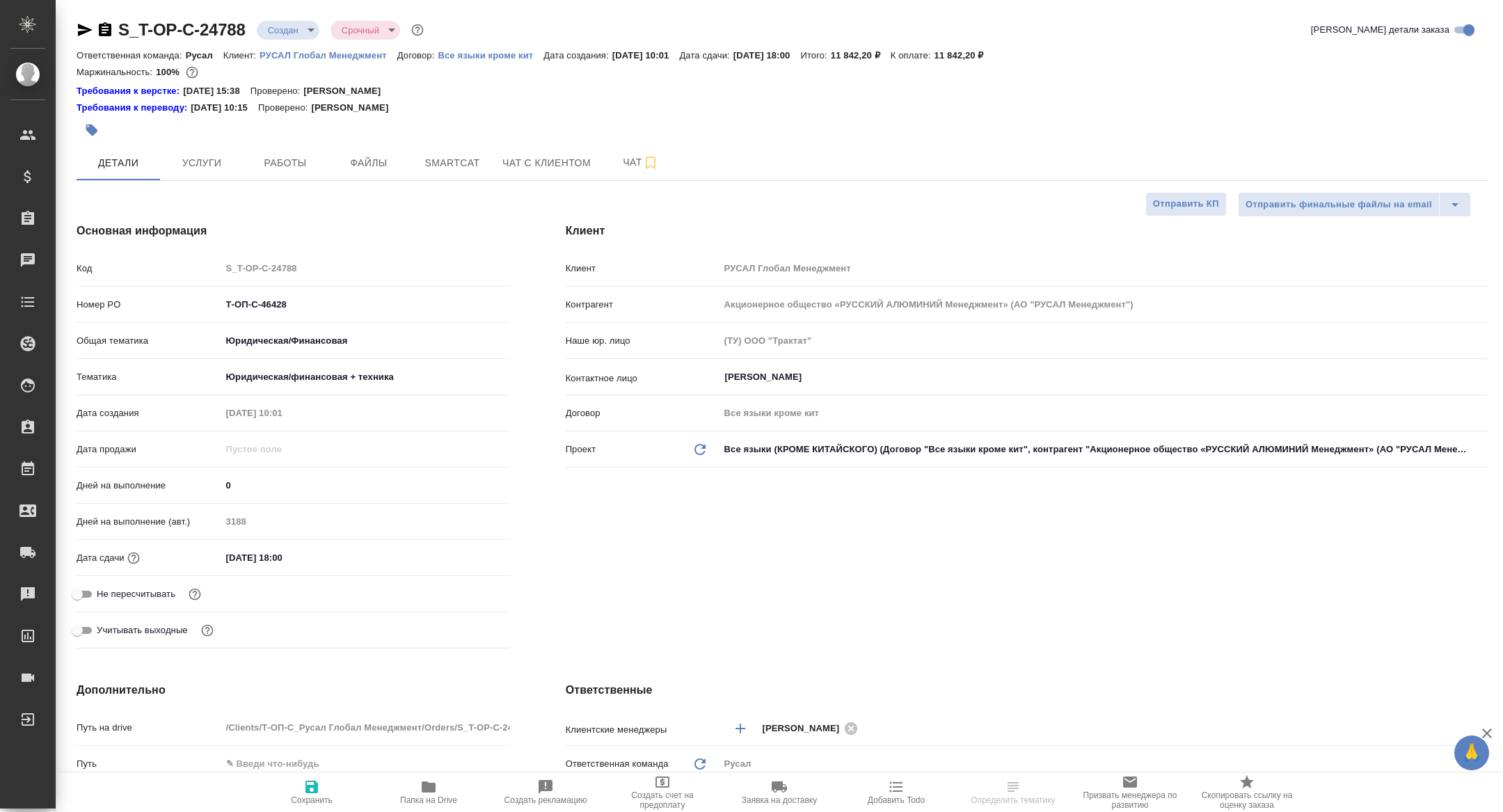
type textarea "x"
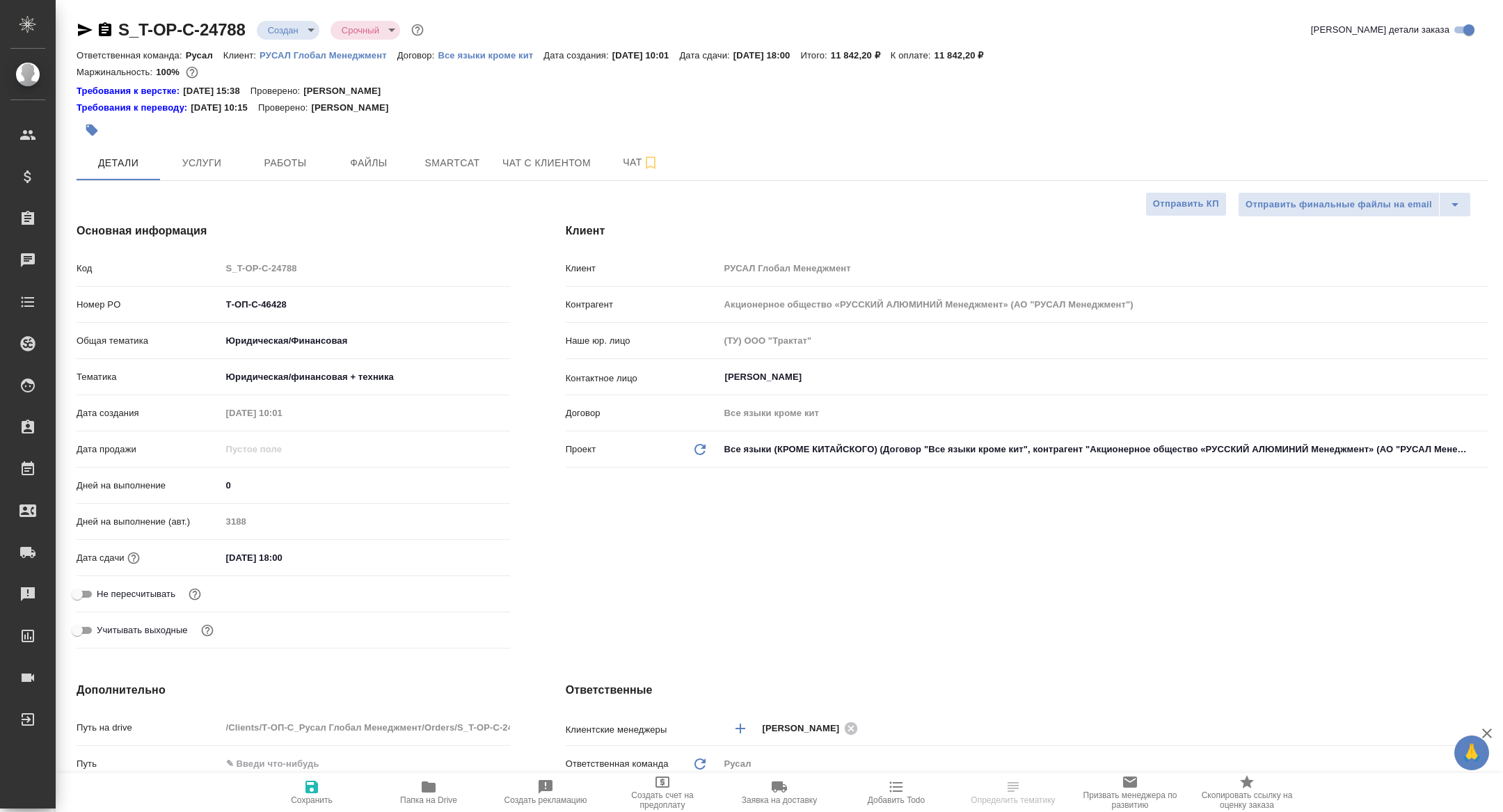
type textarea "x"
click at [434, 790] on icon "button" at bounding box center [429, 786] width 14 height 11
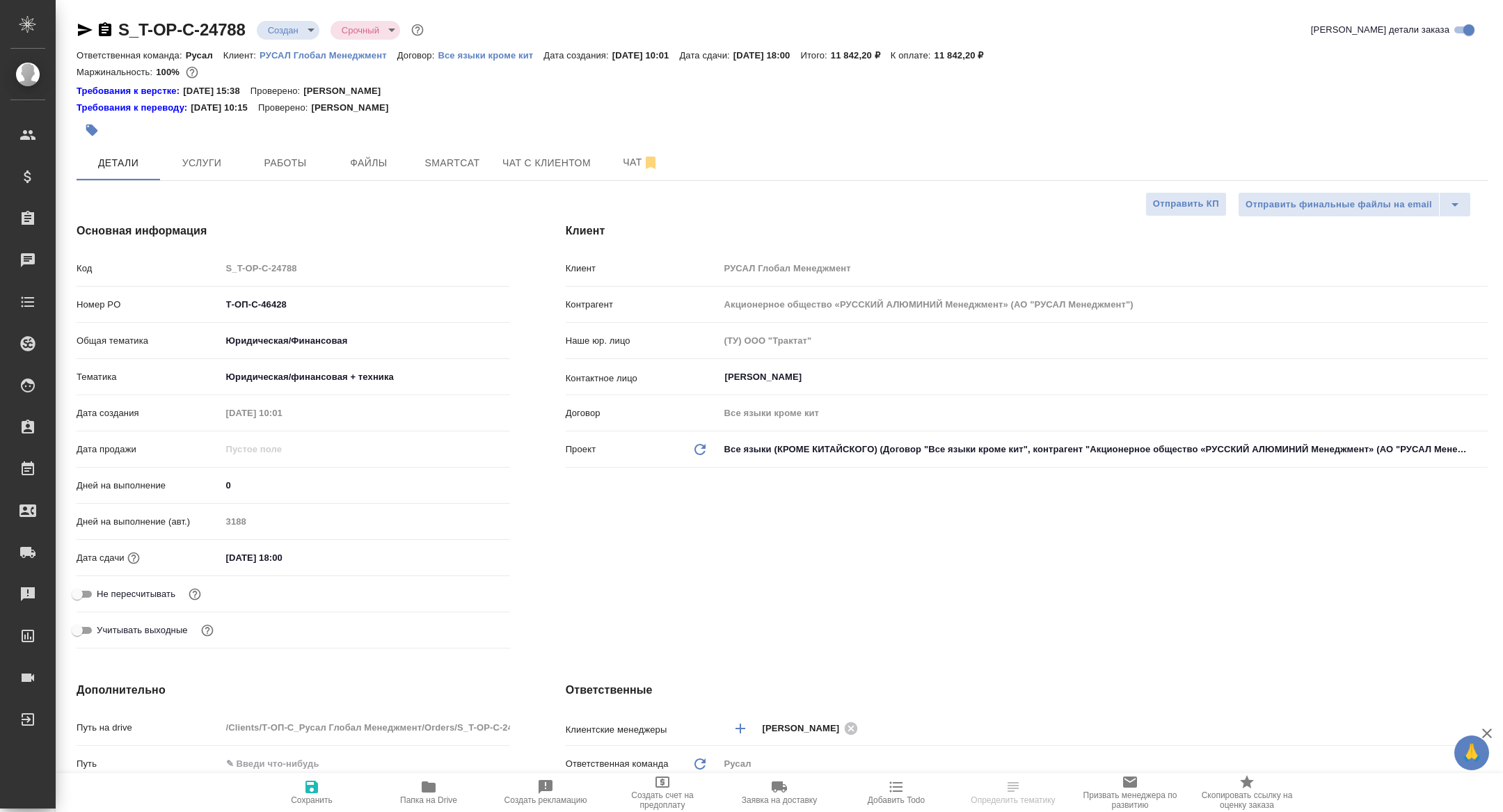
type textarea "x"
select select "RU"
type textarea "x"
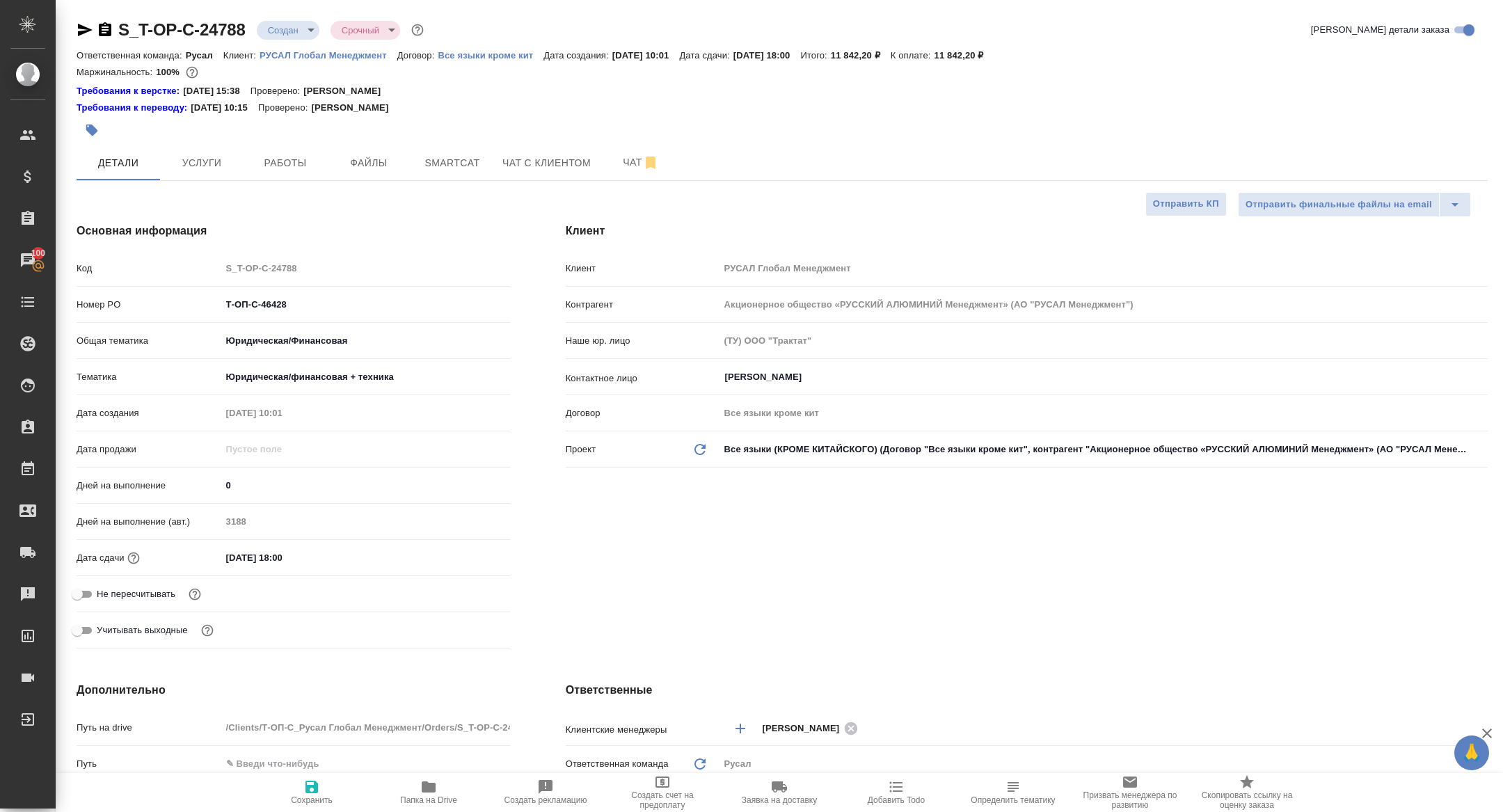
type textarea "x"
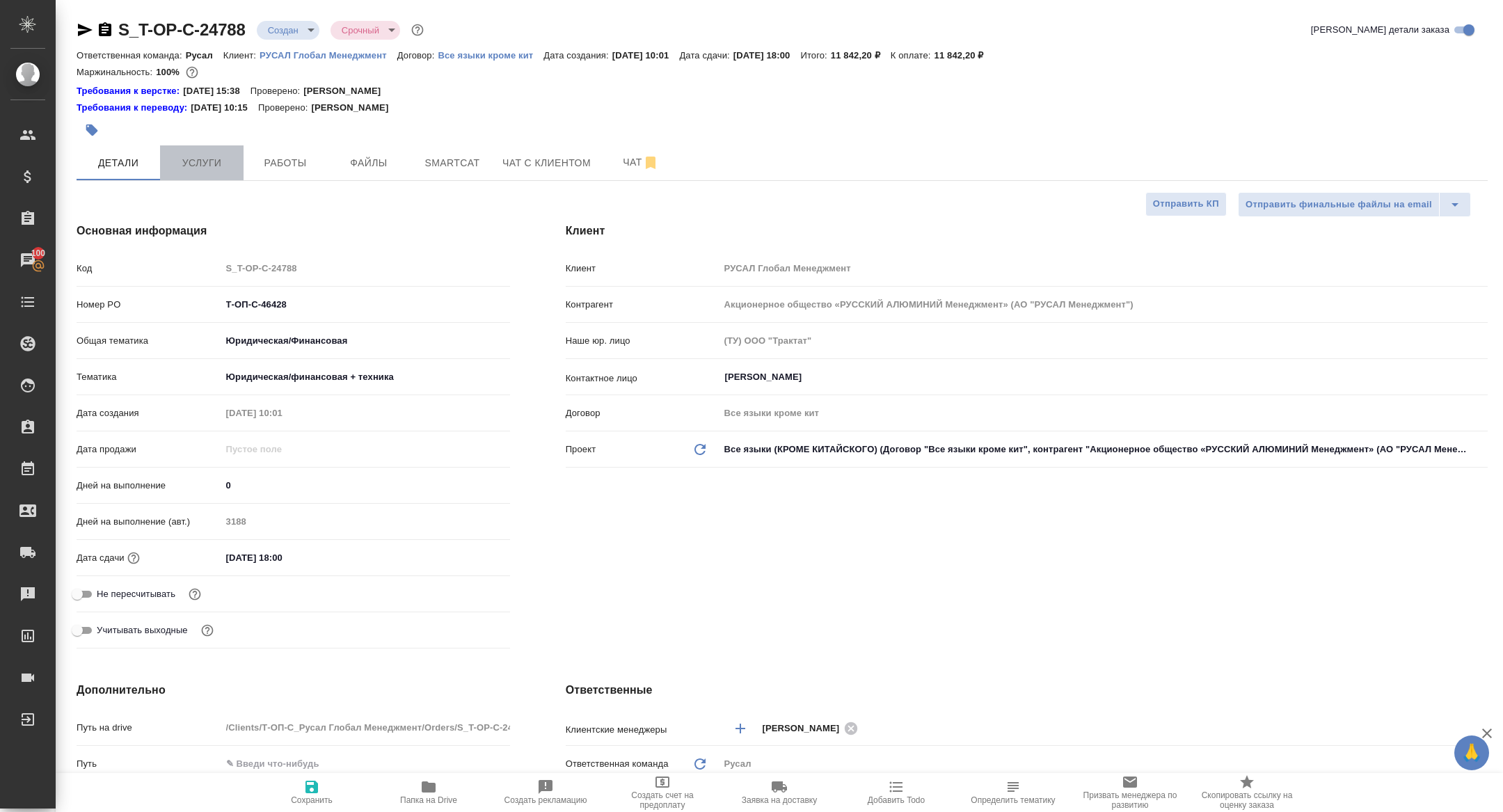
click at [210, 169] on span "Услуги" at bounding box center [202, 163] width 67 height 17
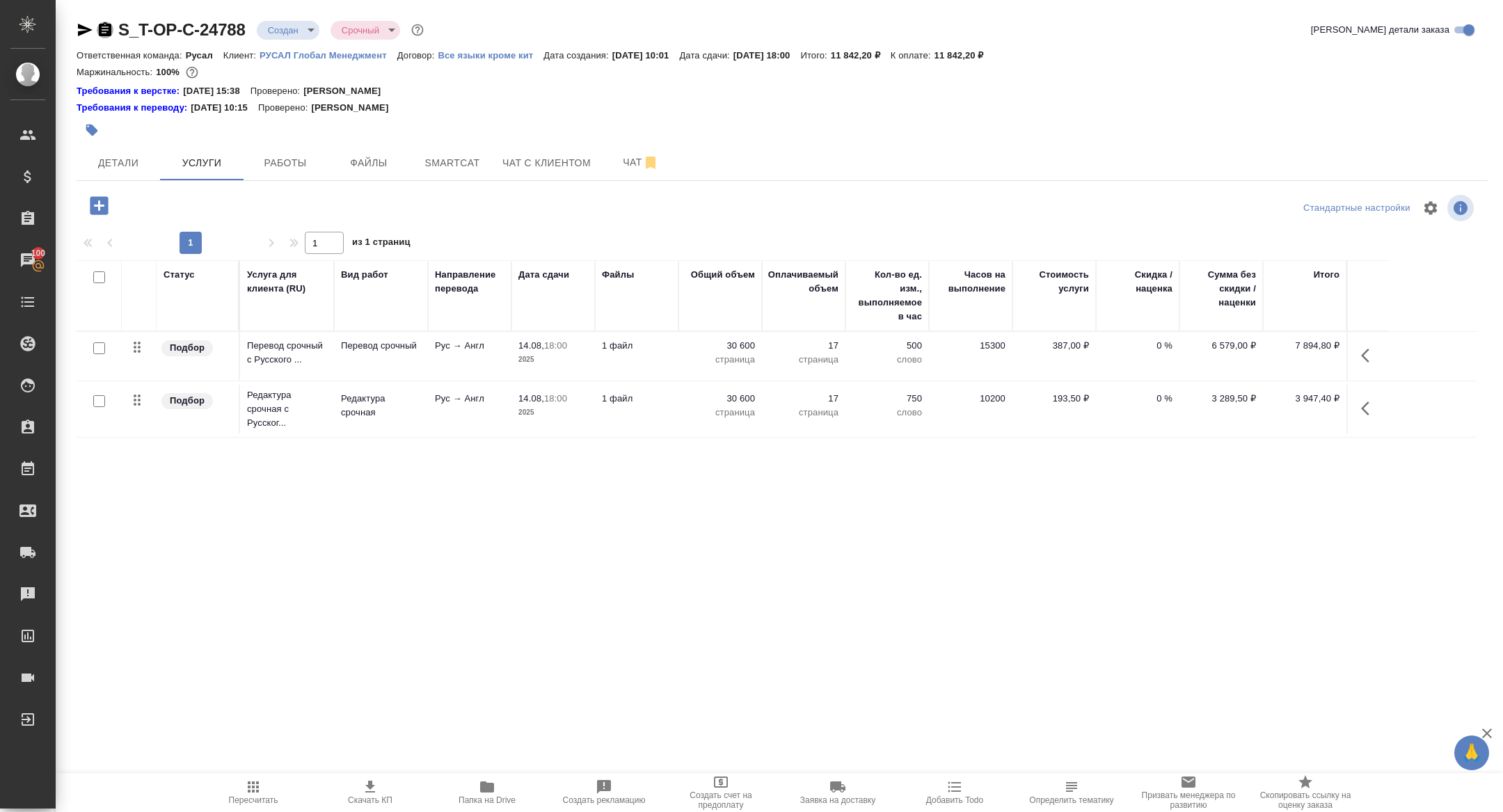
click at [102, 31] on icon "button" at bounding box center [105, 29] width 12 height 14
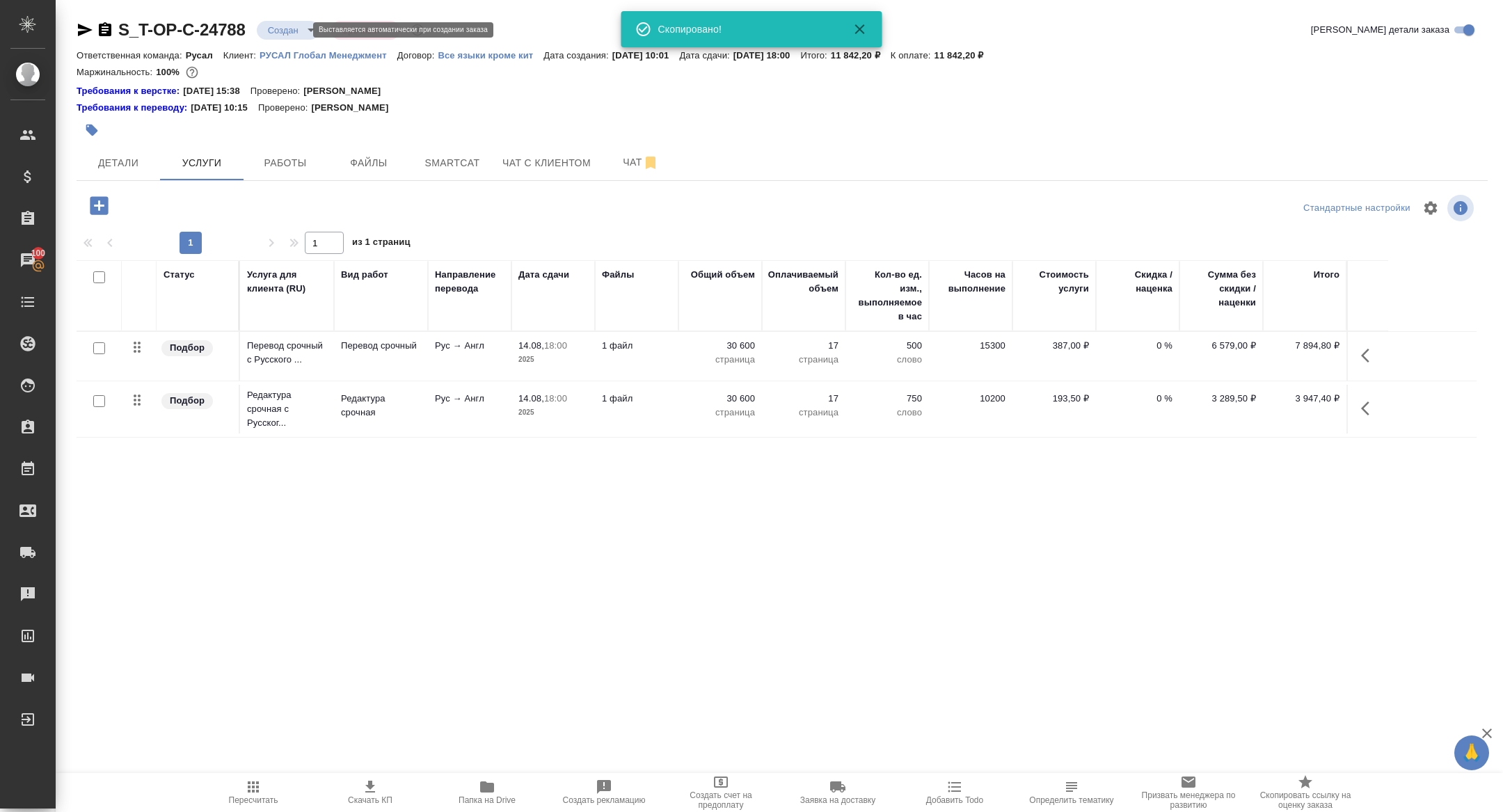
click at [277, 24] on body "🙏 .cls-1 fill:#fff; AWATERA [PERSON_NAME] Спецификации Заказы 100 Чаты Todo Про…" at bounding box center [751, 406] width 1503 height 812
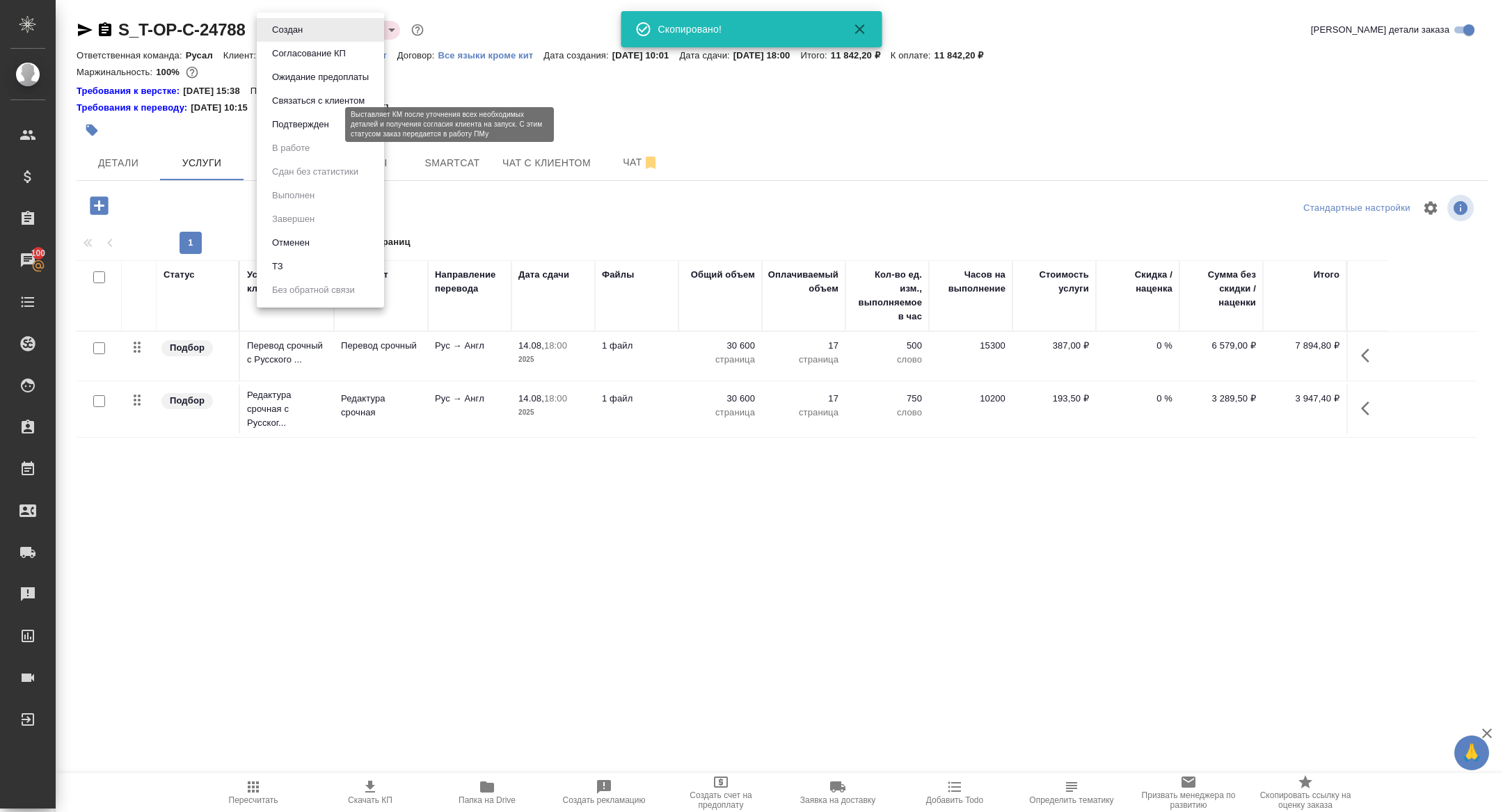
click at [281, 123] on button "Подтвержден" at bounding box center [300, 125] width 66 height 15
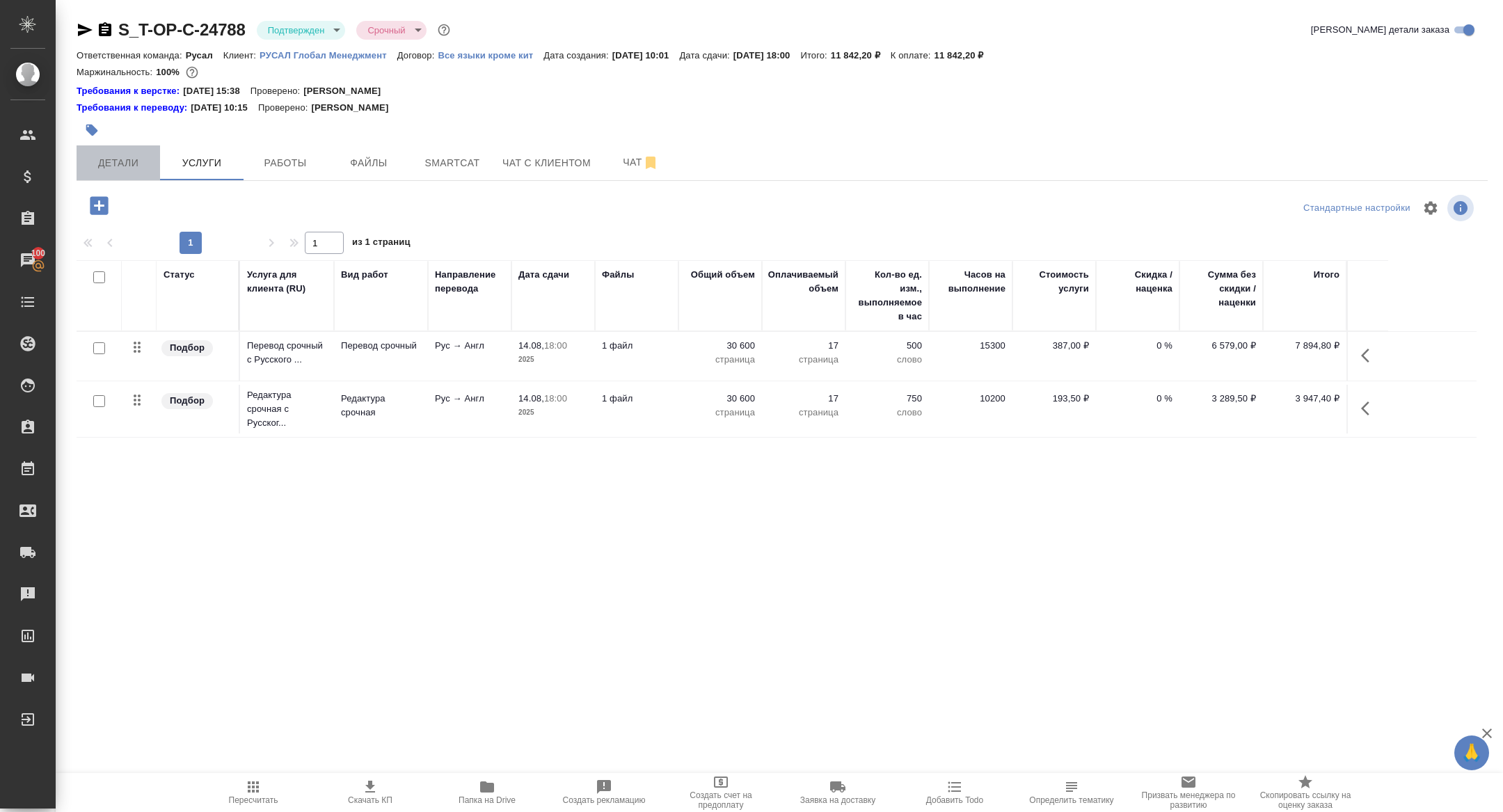
click at [136, 162] on span "Детали" at bounding box center [118, 163] width 67 height 17
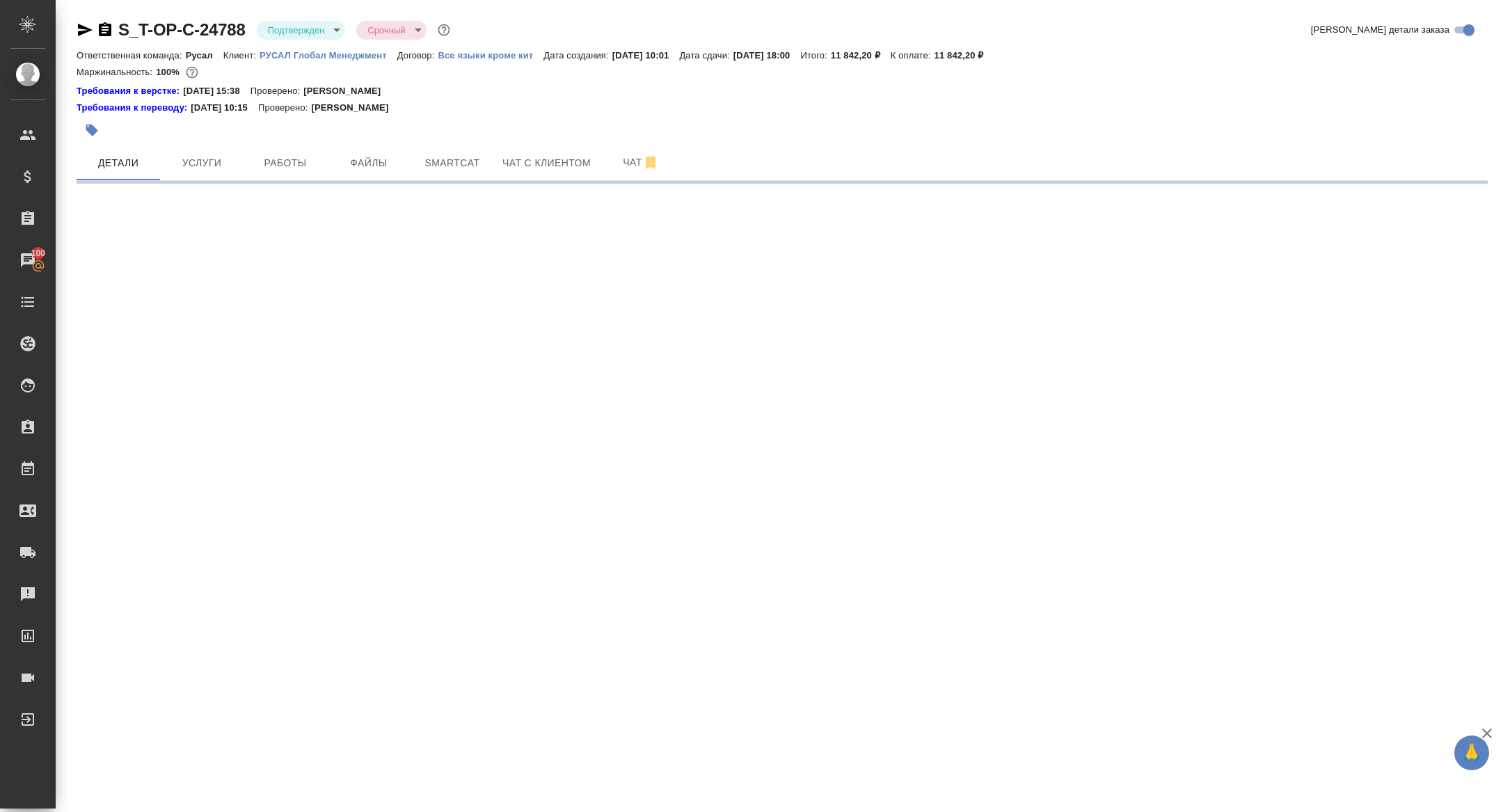
select select "RU"
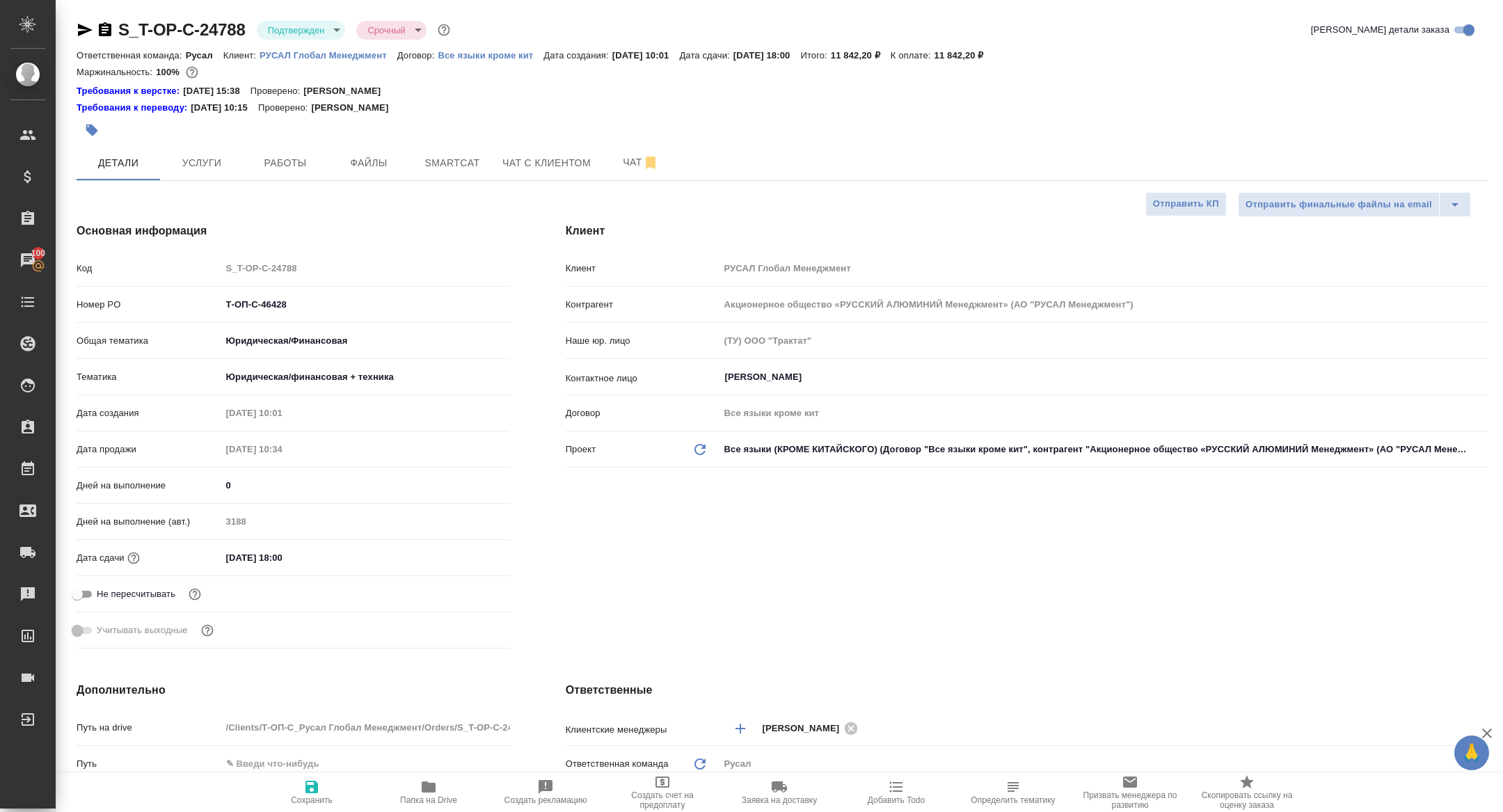
type textarea "x"
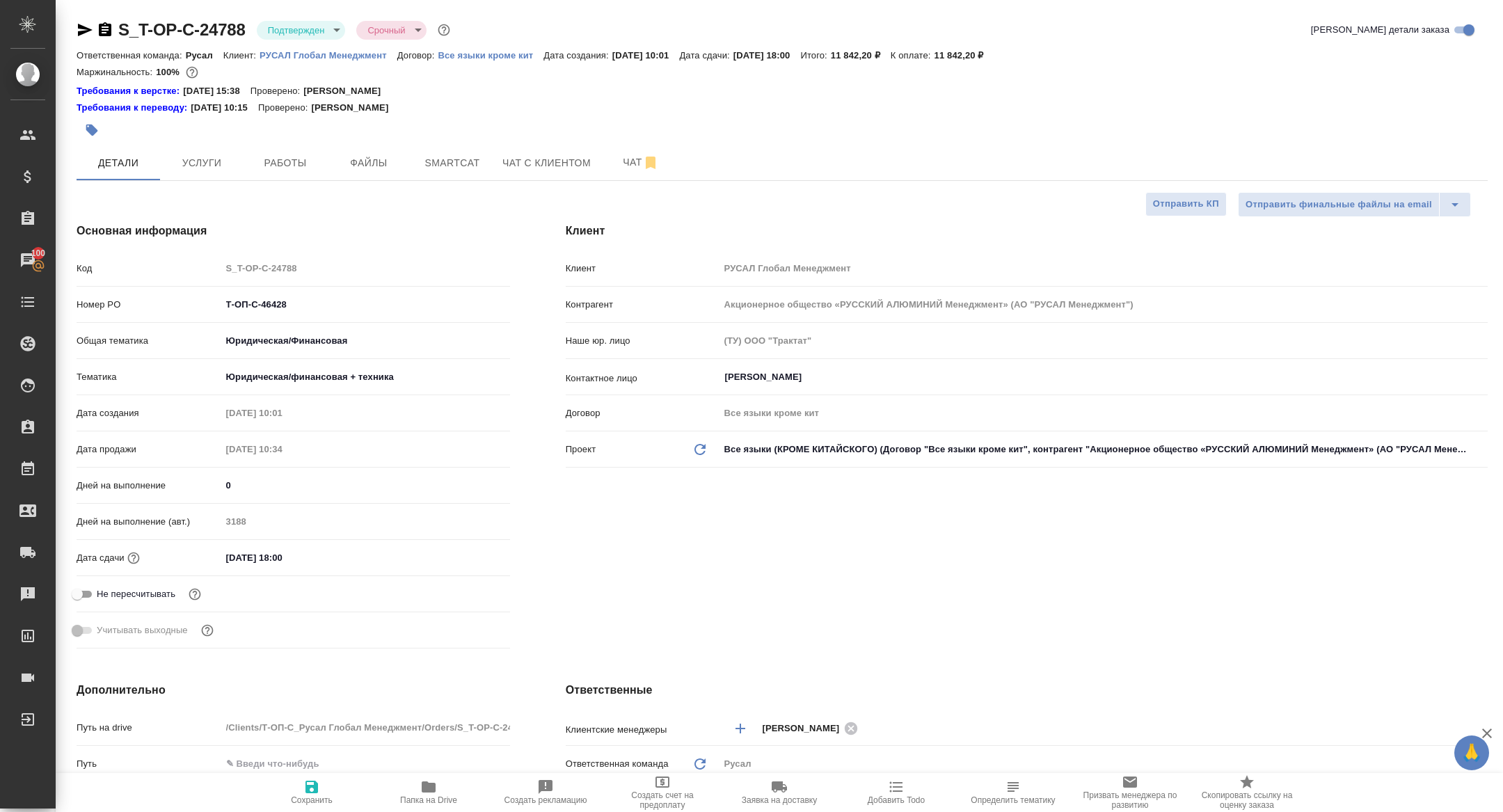
type textarea "x"
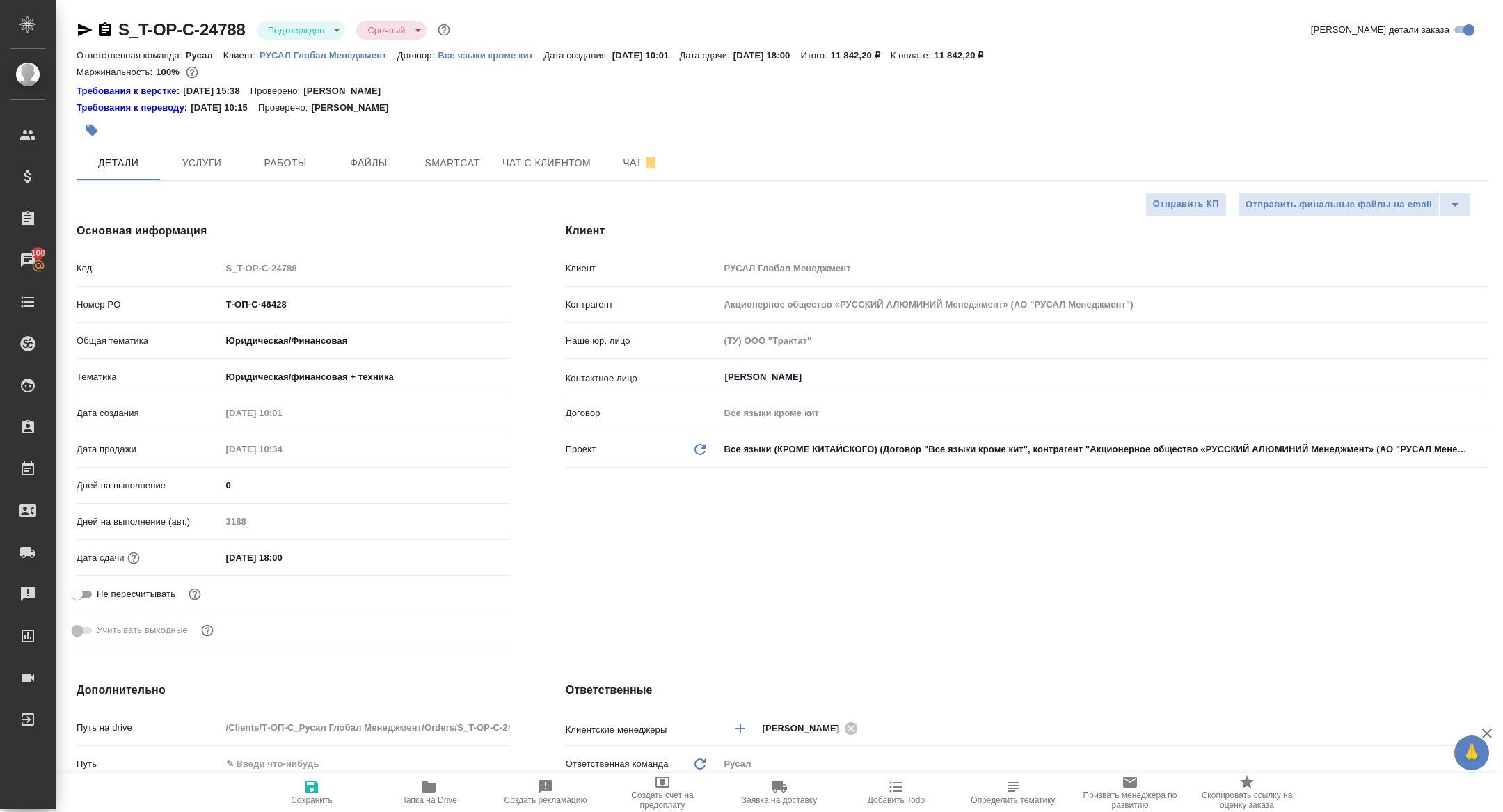
type textarea "x"
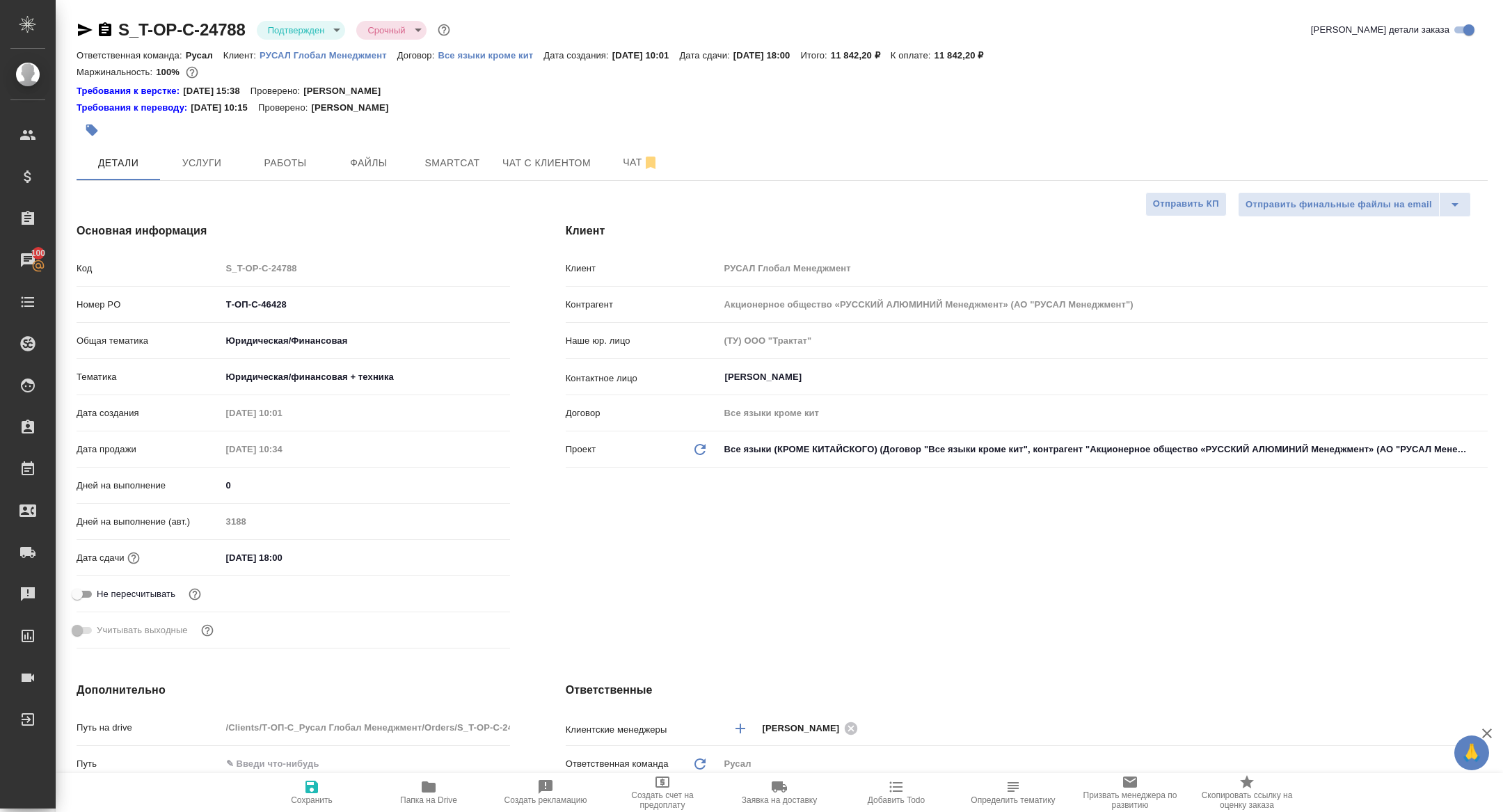
type textarea "x"
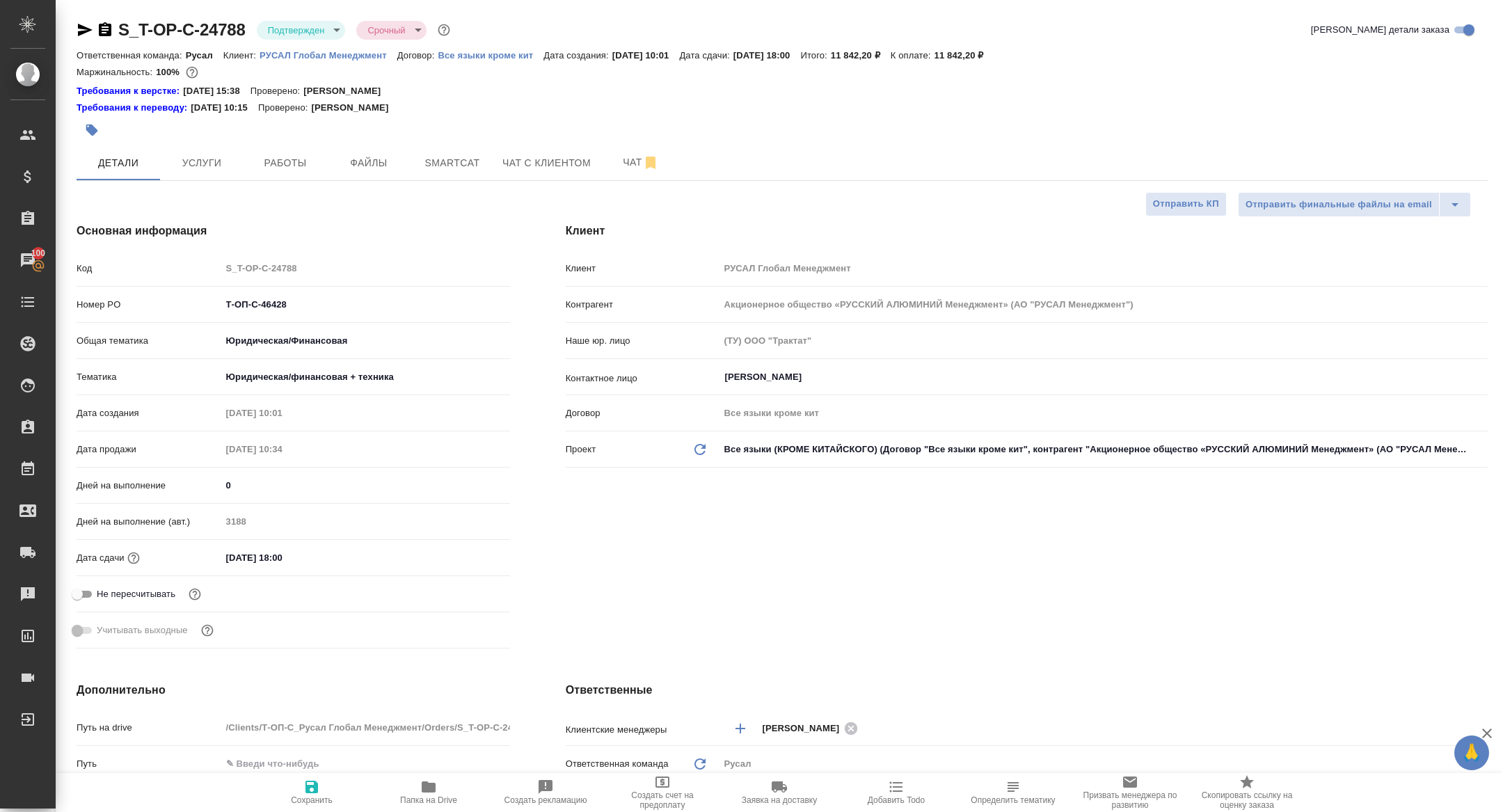
type textarea "x"
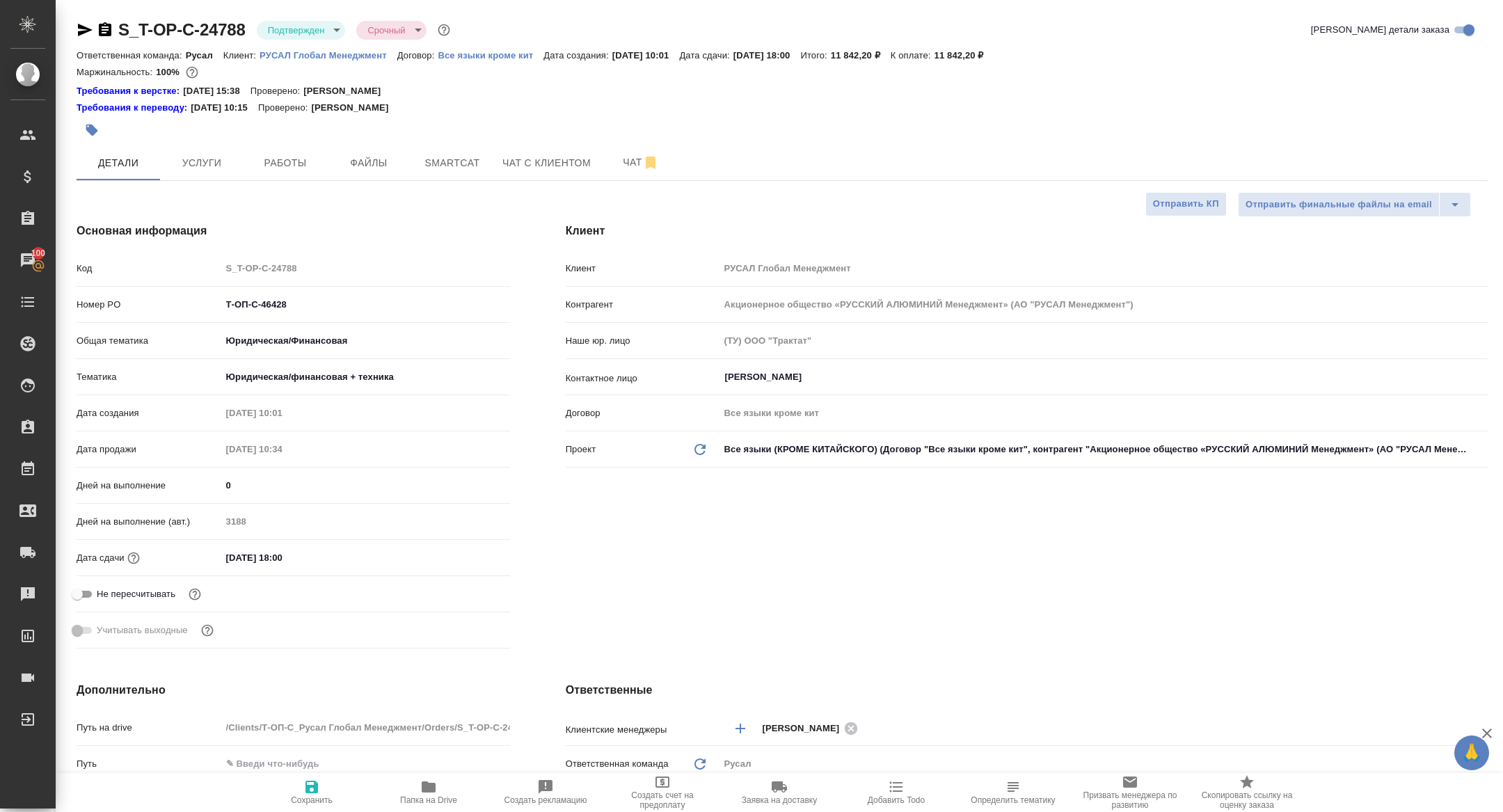
type textarea "x"
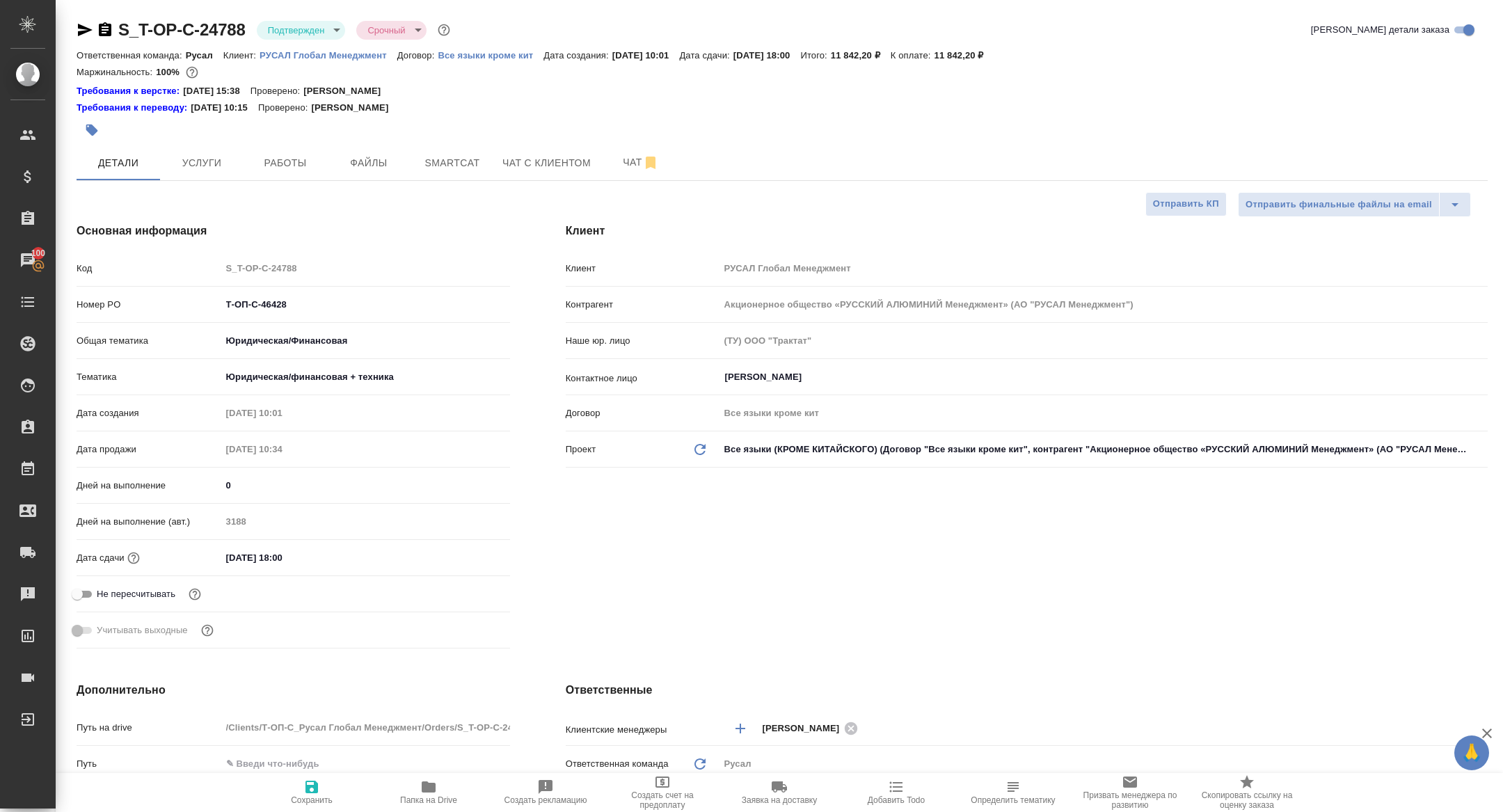
type textarea "x"
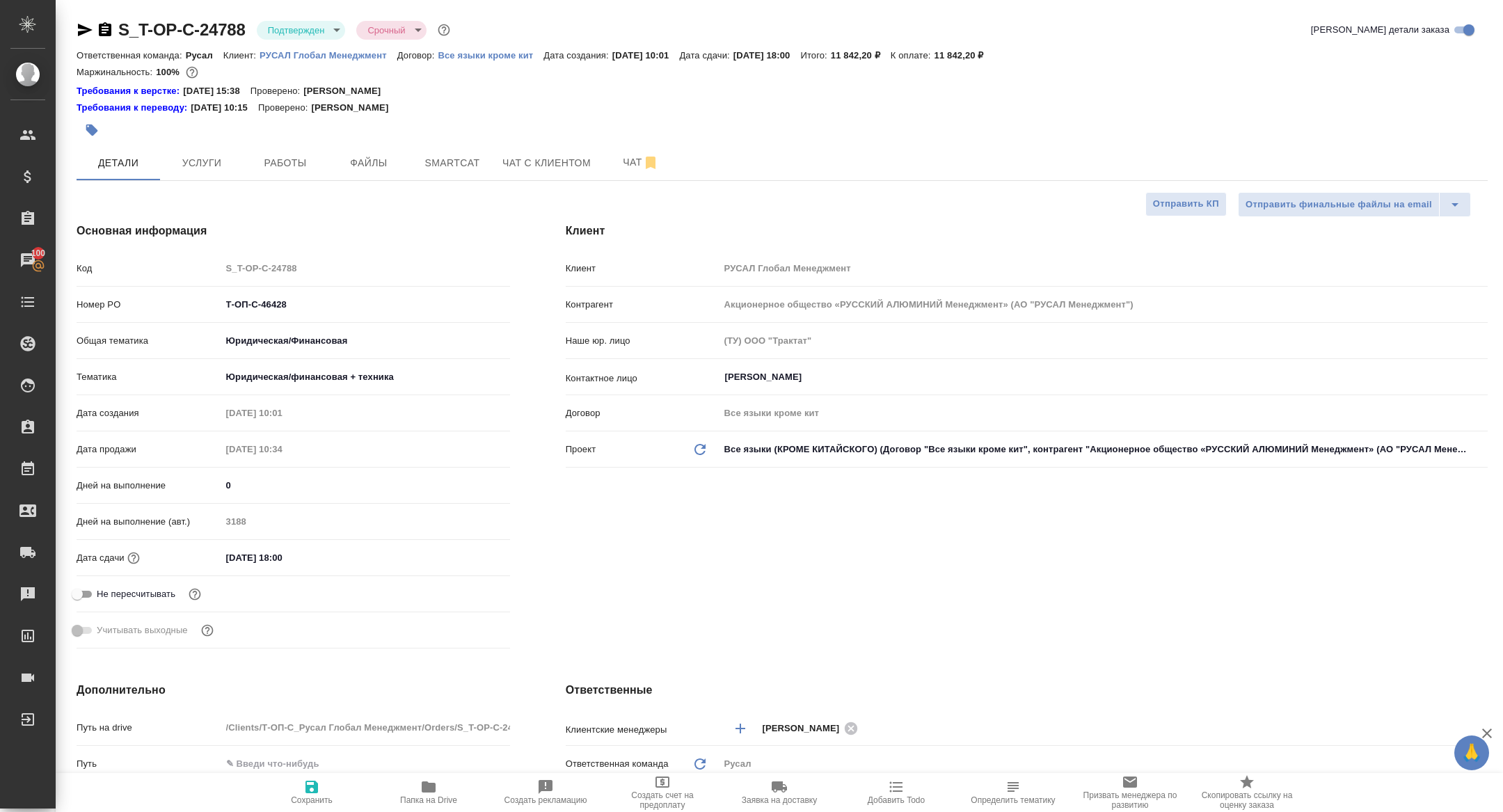
type textarea "x"
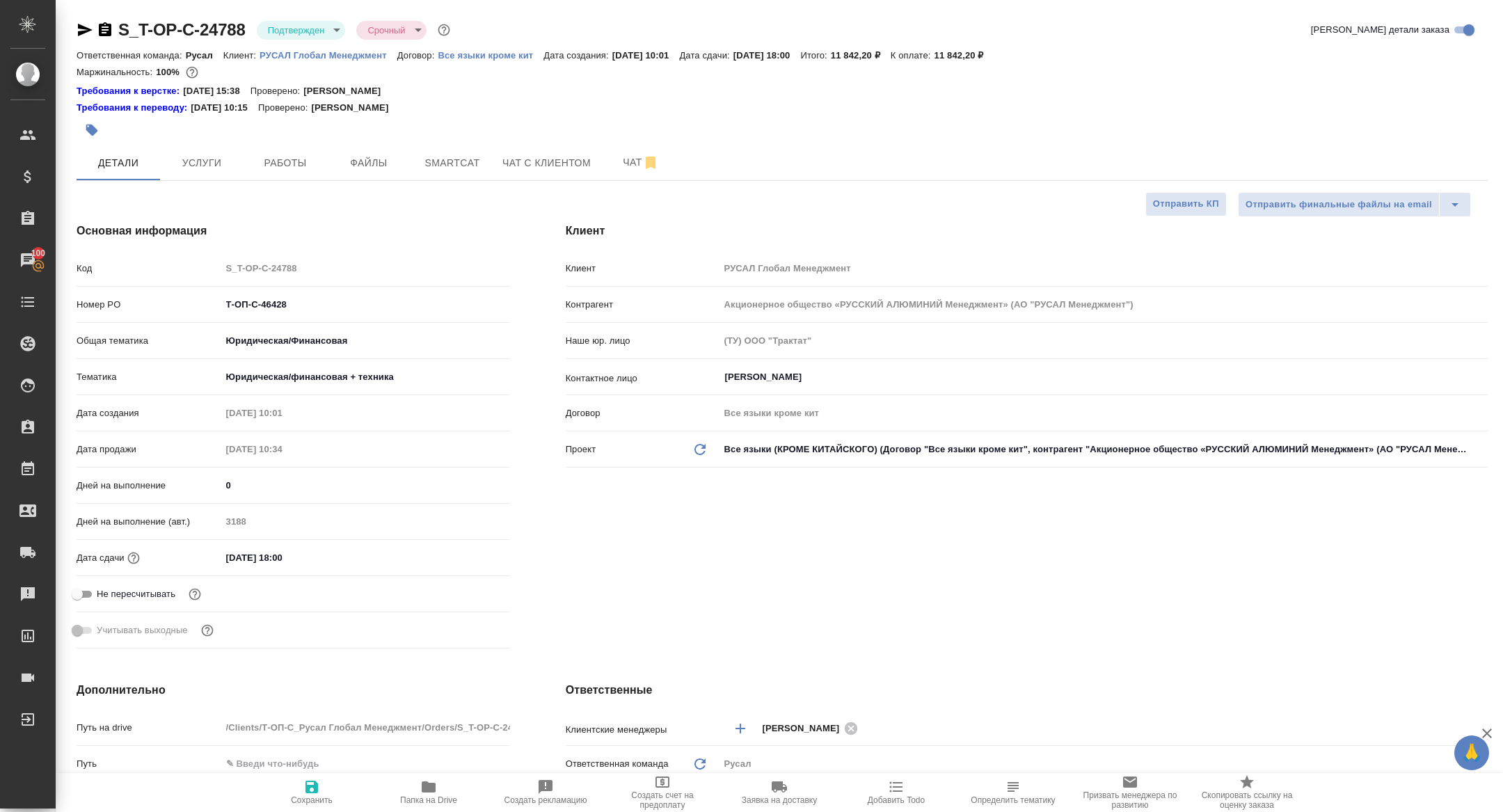
type textarea "x"
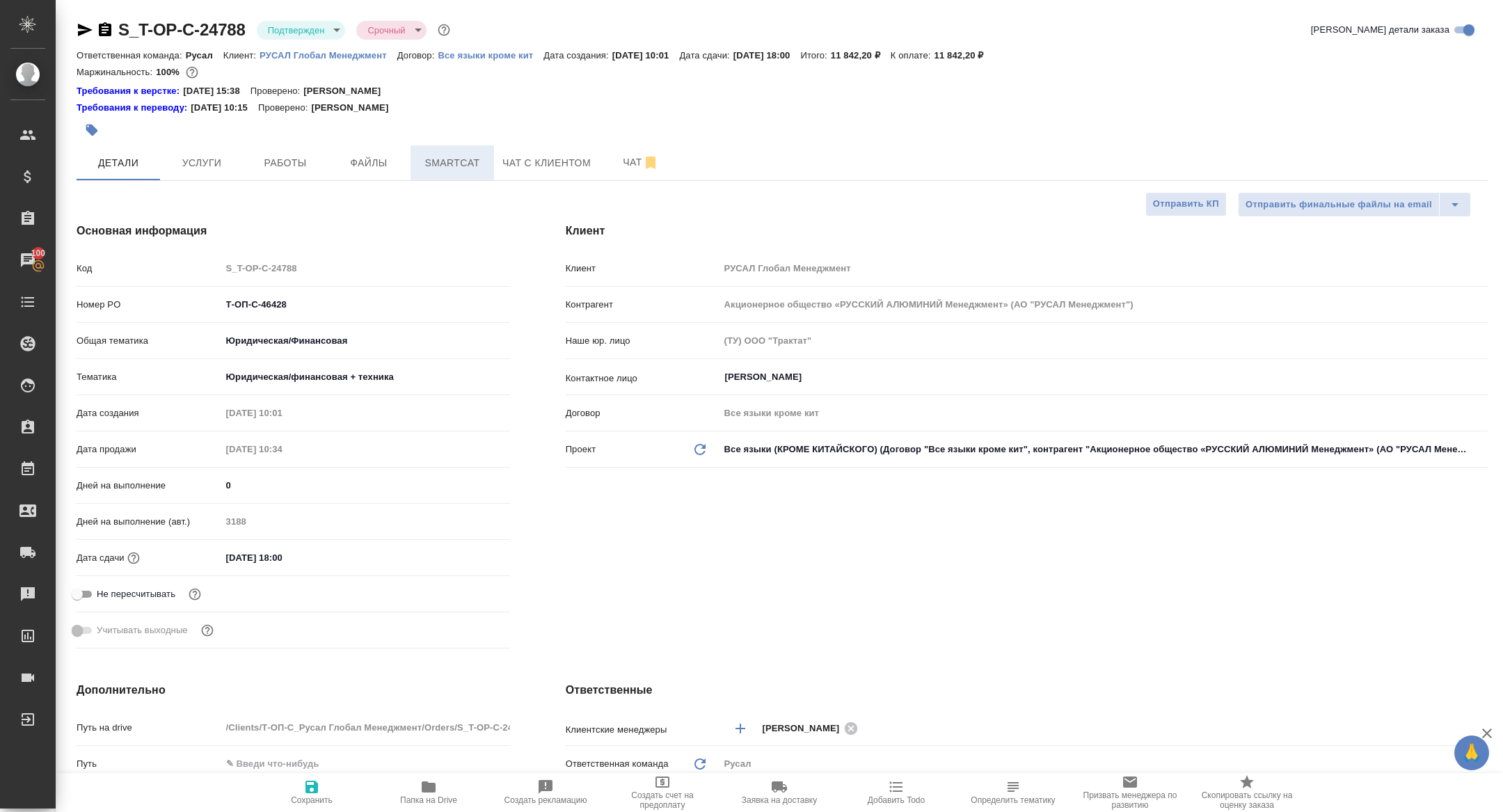
click at [419, 170] on span "Smartcat" at bounding box center [453, 163] width 67 height 17
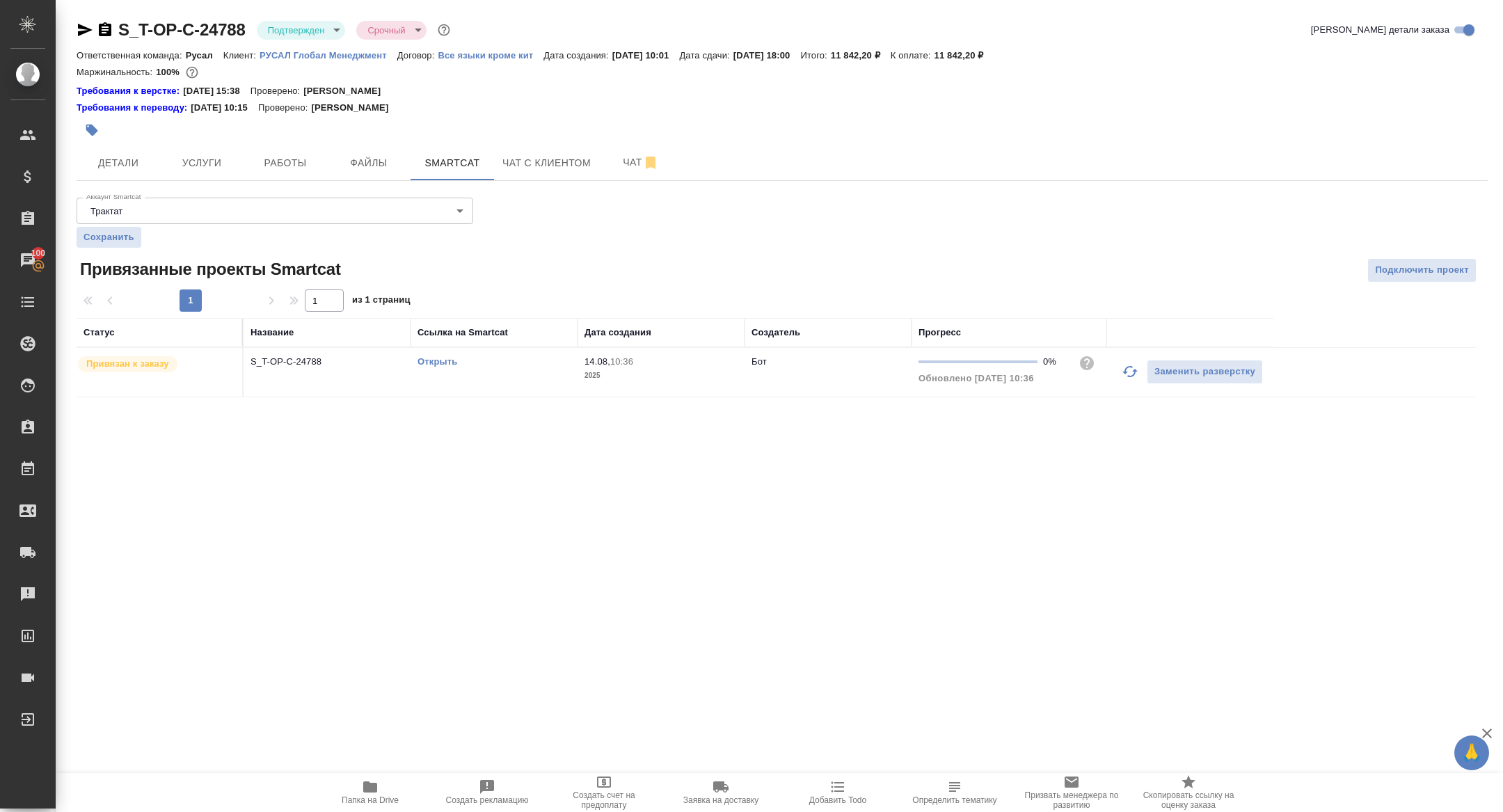
click at [273, 370] on td "S_T-OP-C-24788" at bounding box center [327, 372] width 167 height 49
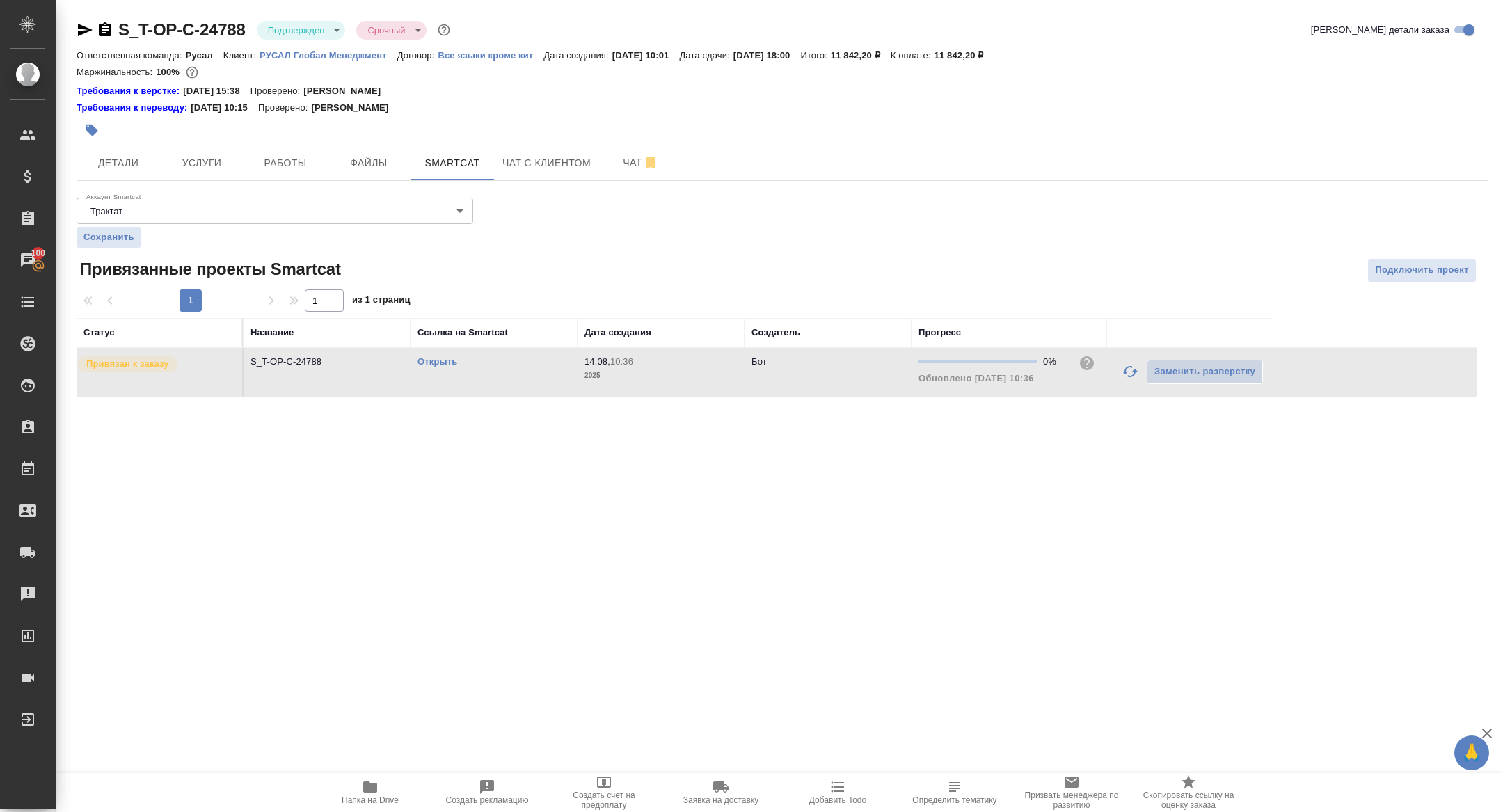
click at [273, 370] on td "S_T-OP-C-24788" at bounding box center [327, 372] width 167 height 49
click at [277, 176] on button "Работы" at bounding box center [285, 162] width 84 height 35
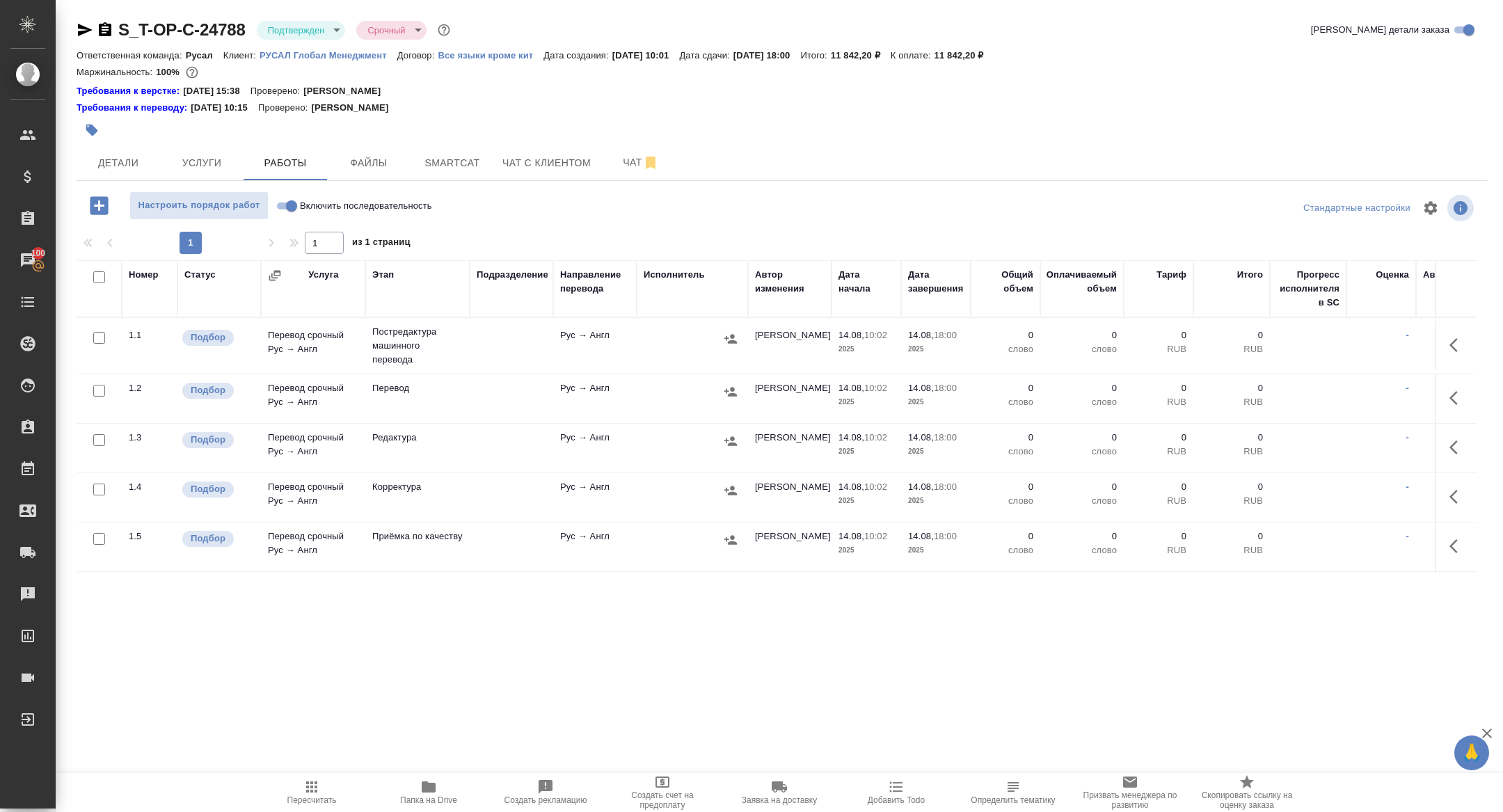
click at [101, 281] on input "checkbox" at bounding box center [99, 277] width 12 height 12
checkbox input "true"
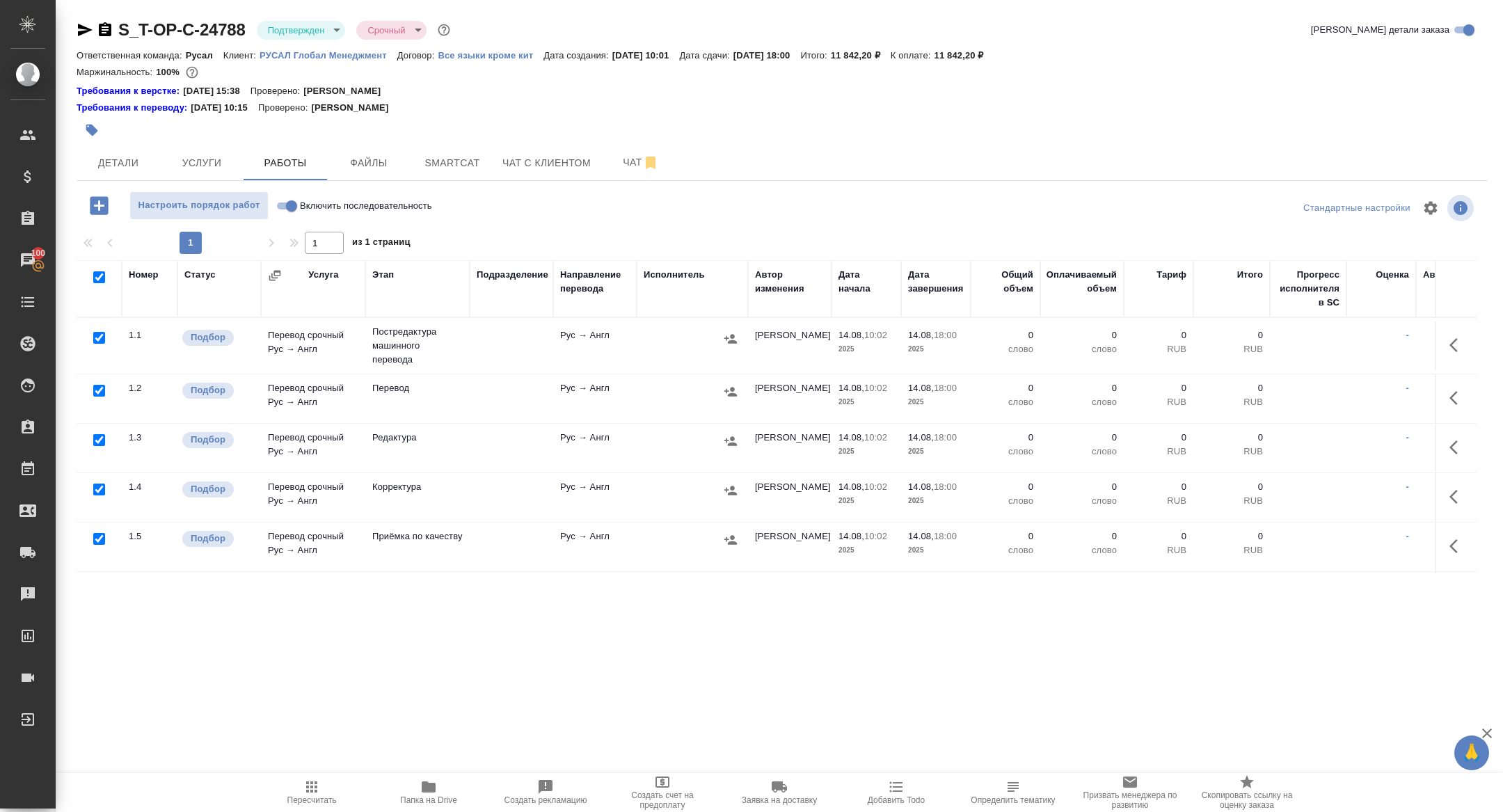
checkbox input "true"
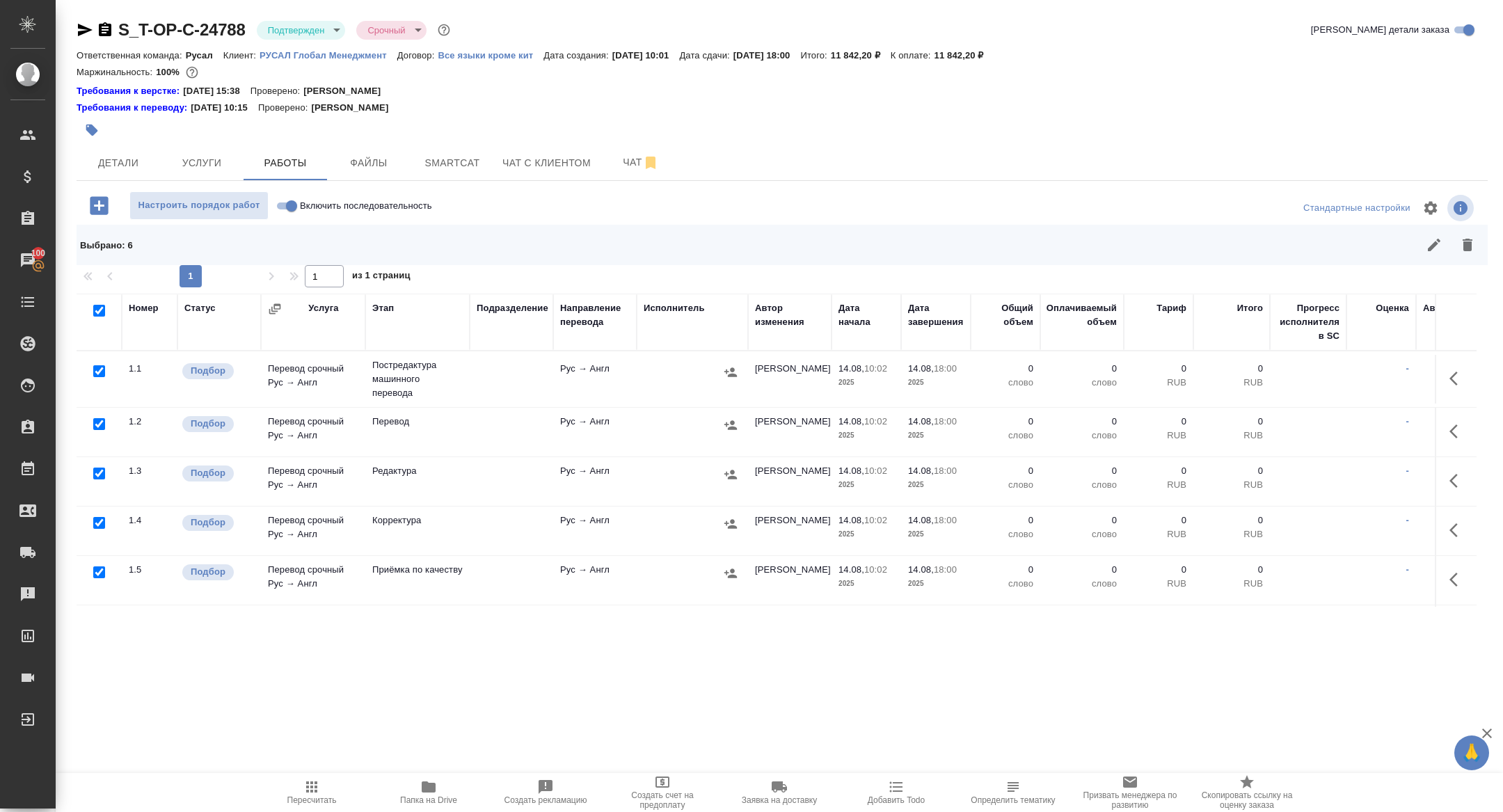
click at [98, 376] on input "checkbox" at bounding box center [99, 370] width 12 height 12
checkbox input "false"
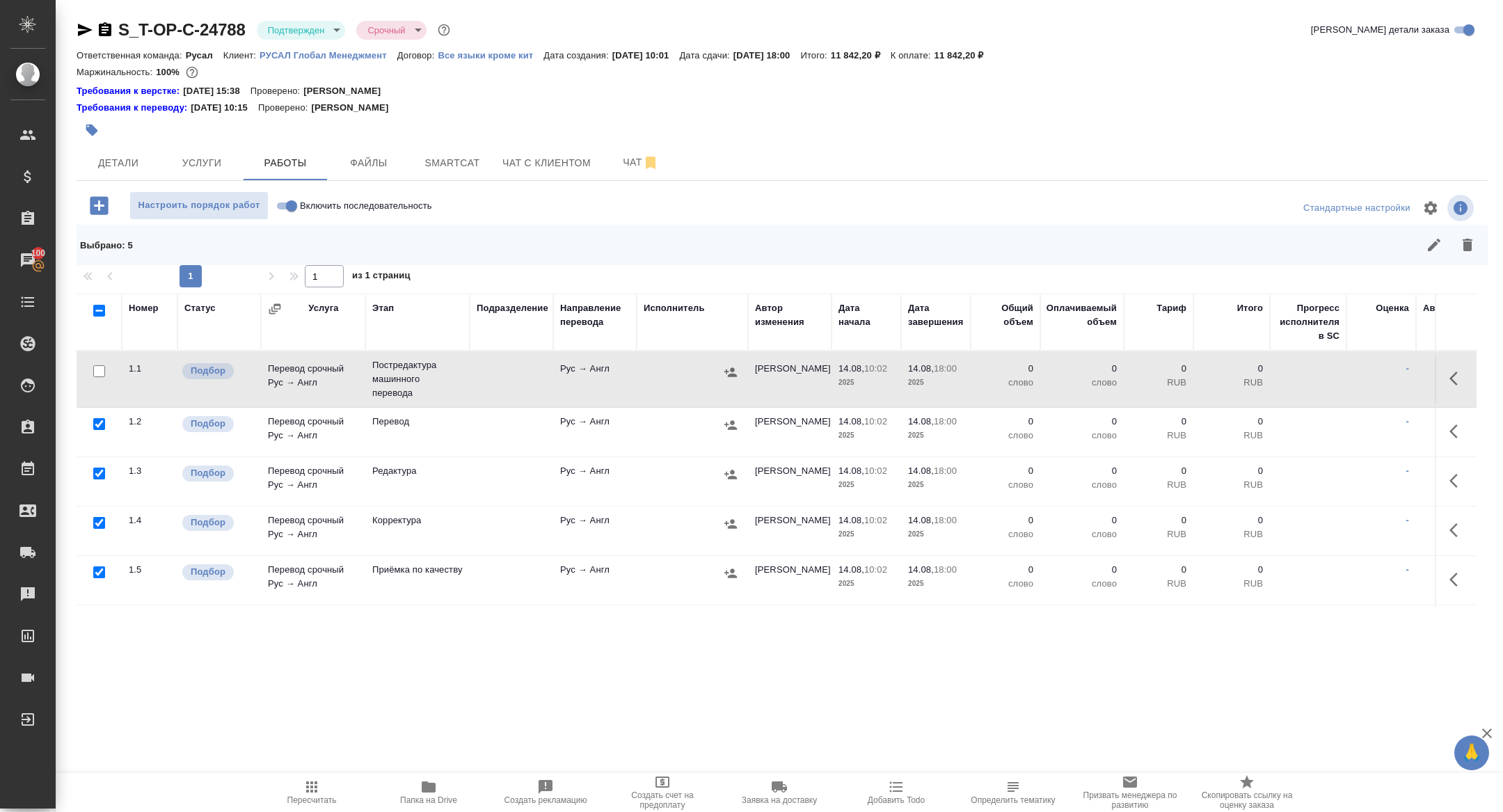
click at [288, 214] on label "Включить последовательность" at bounding box center [352, 205] width 160 height 29
click at [288, 214] on input "Включить последовательность" at bounding box center [292, 206] width 50 height 17
checkbox input "true"
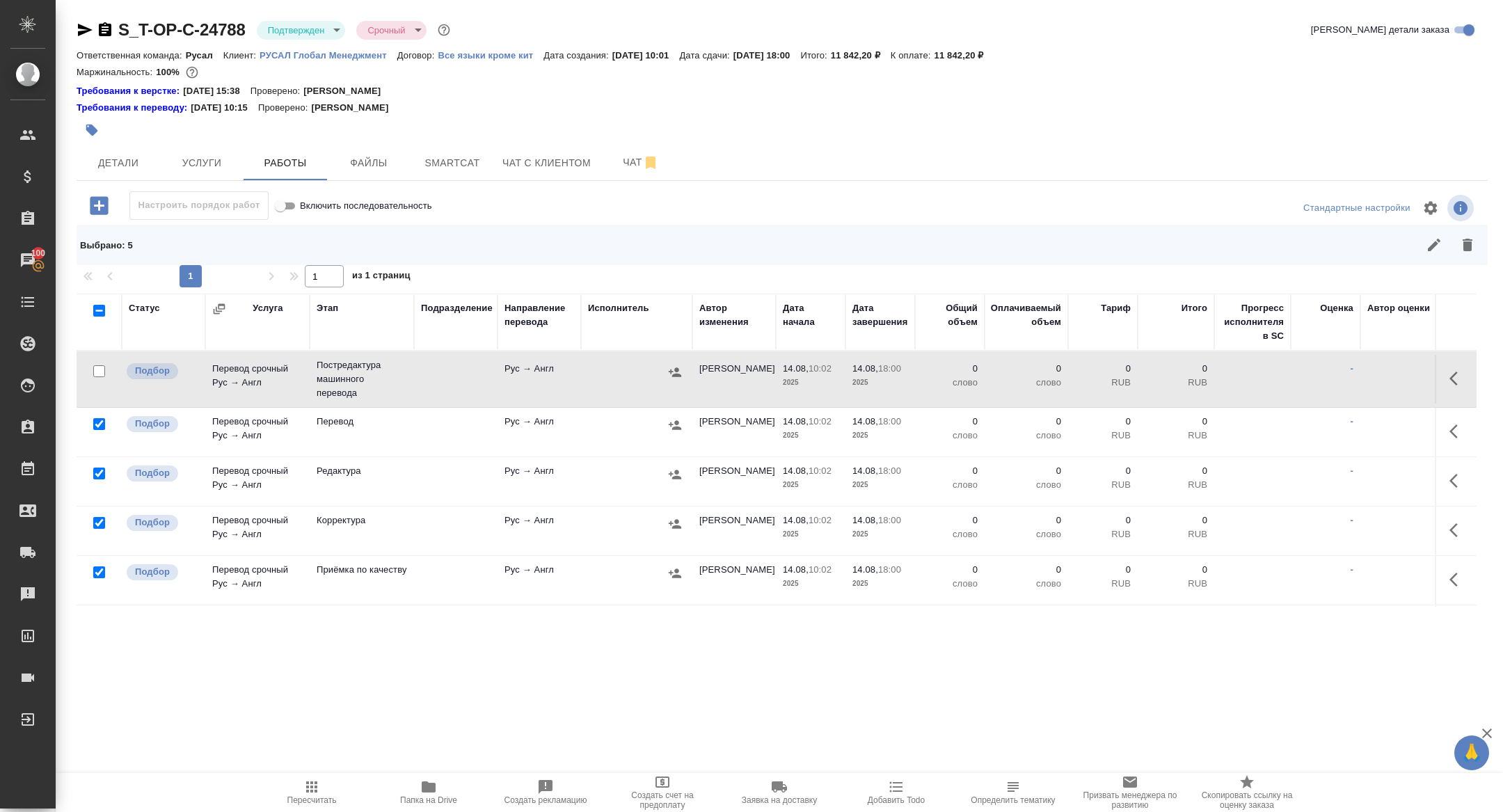
scroll to position [46, 0]
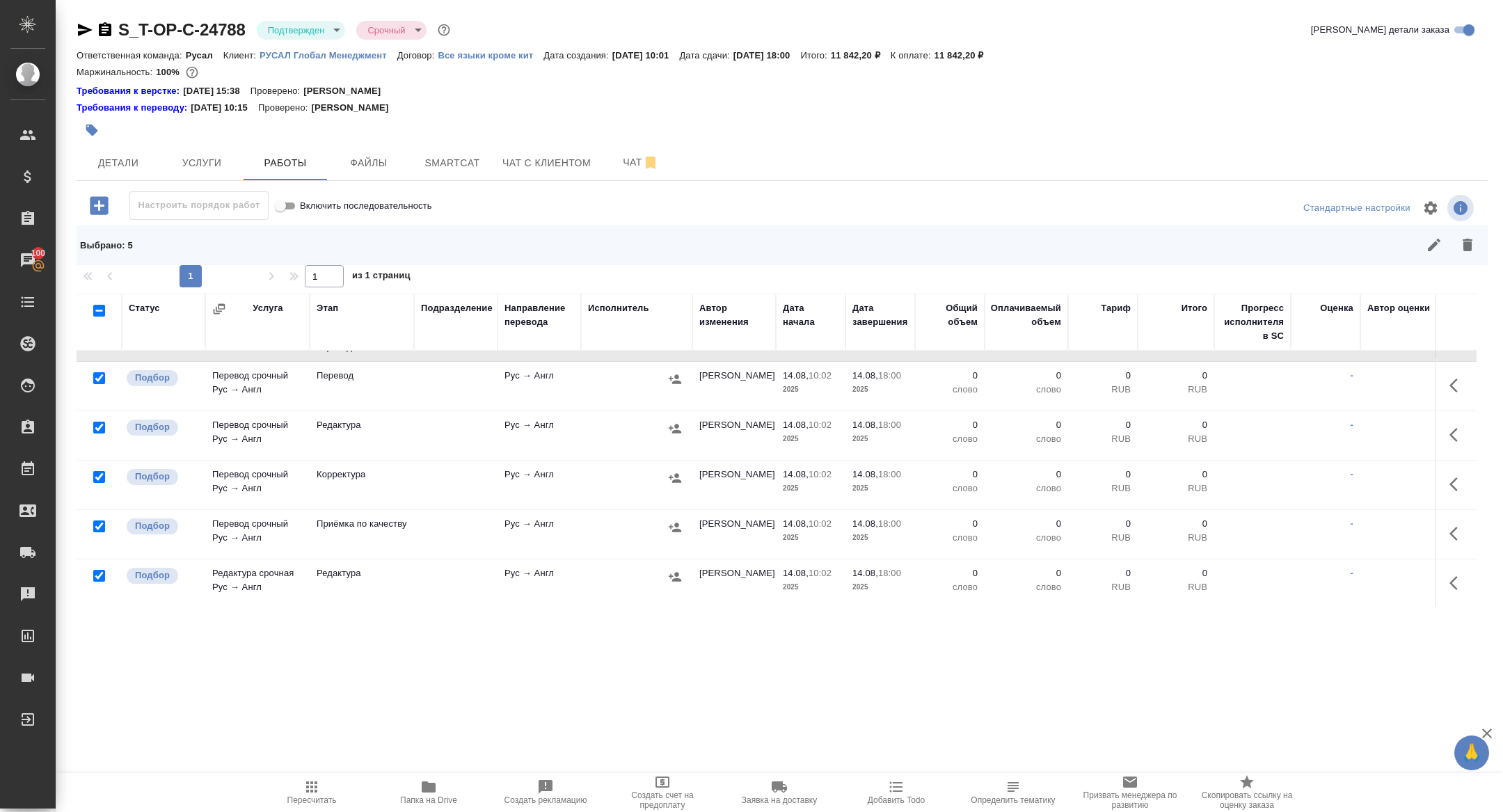
click at [1476, 244] on button "button" at bounding box center [1467, 244] width 33 height 33
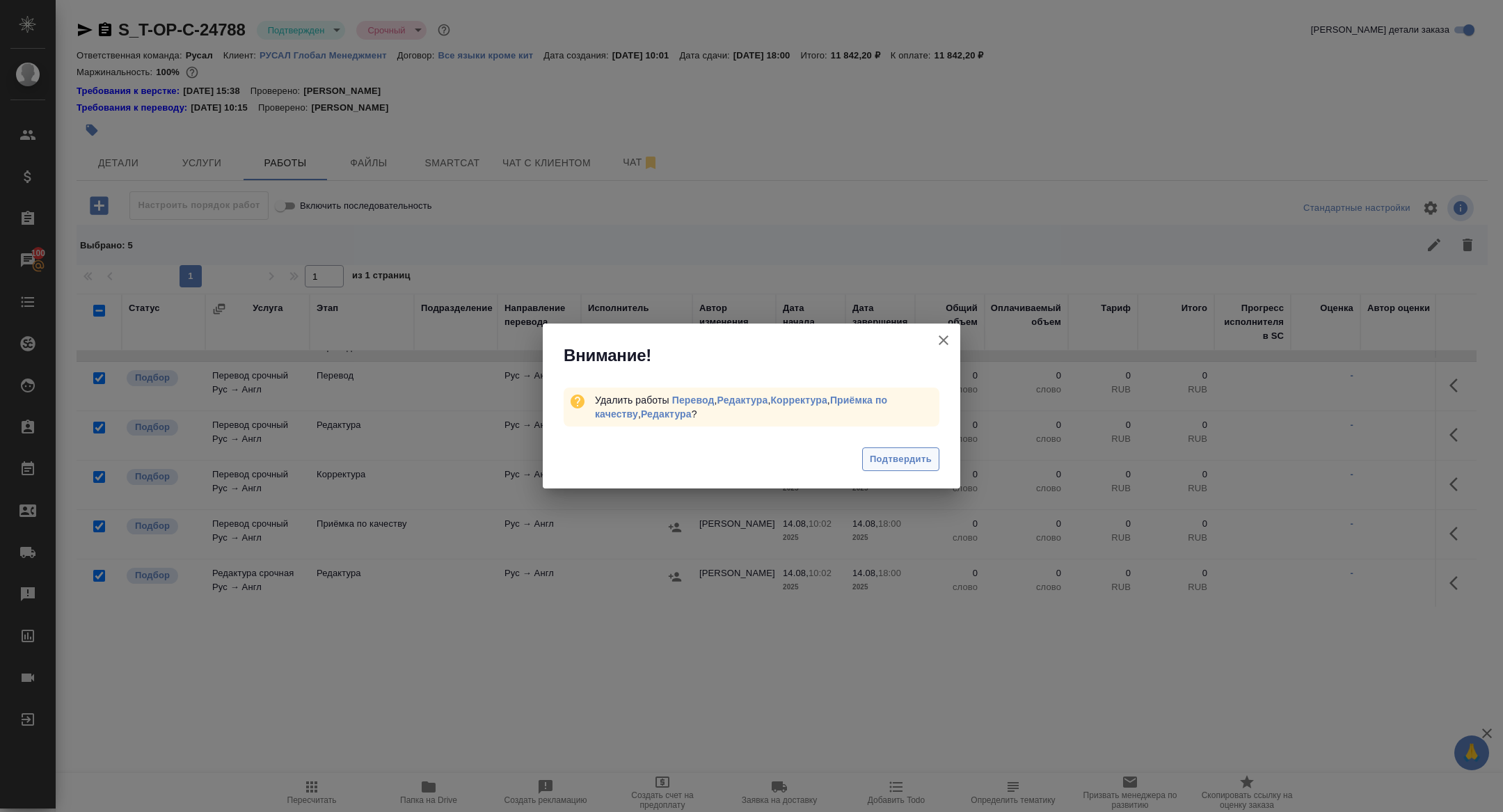
click at [900, 459] on span "Подтвердить" at bounding box center [901, 459] width 62 height 16
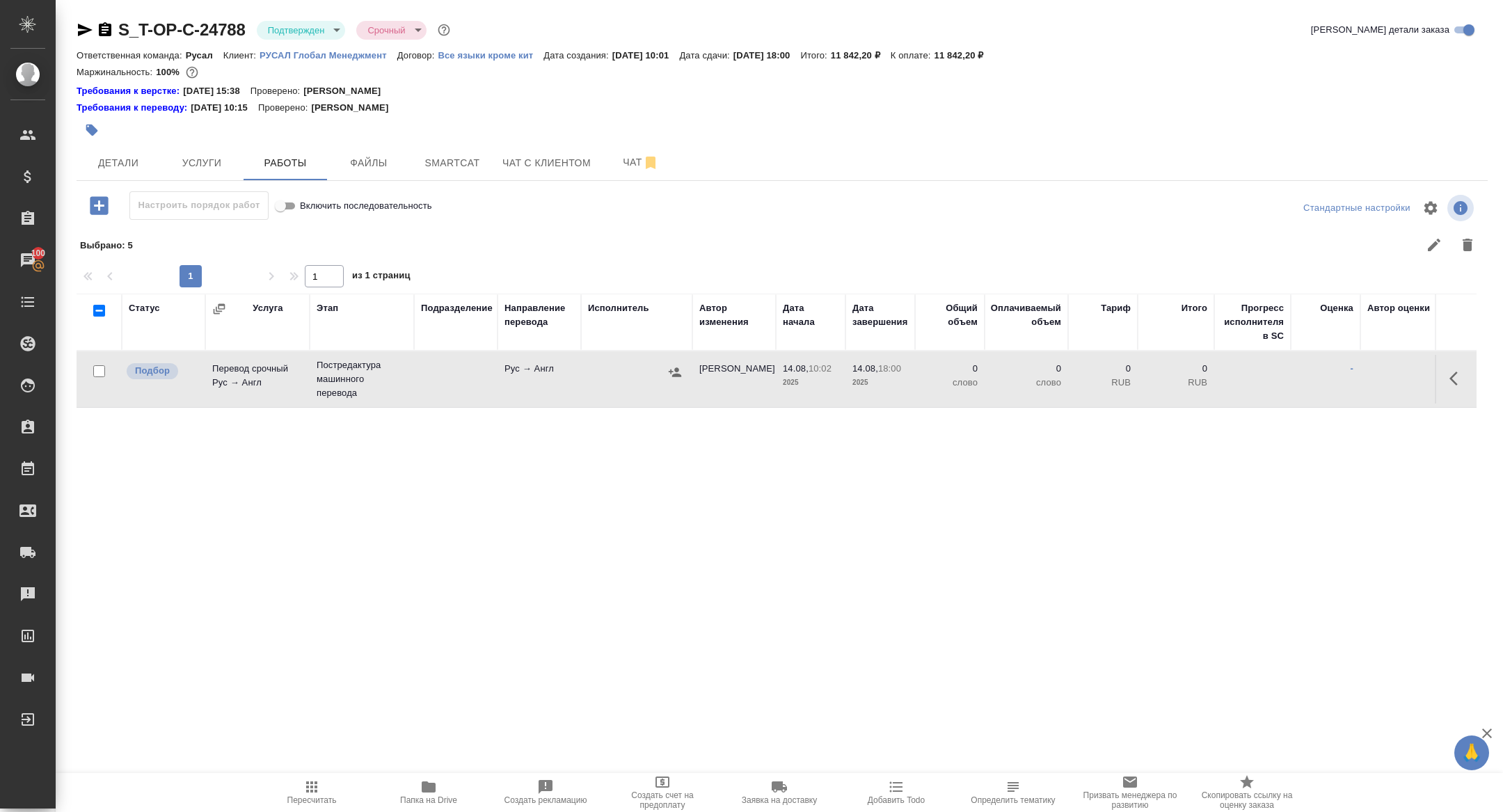
scroll to position [0, 0]
click at [1448, 379] on button "button" at bounding box center [1457, 378] width 33 height 33
click at [1355, 379] on icon "button" at bounding box center [1355, 378] width 12 height 12
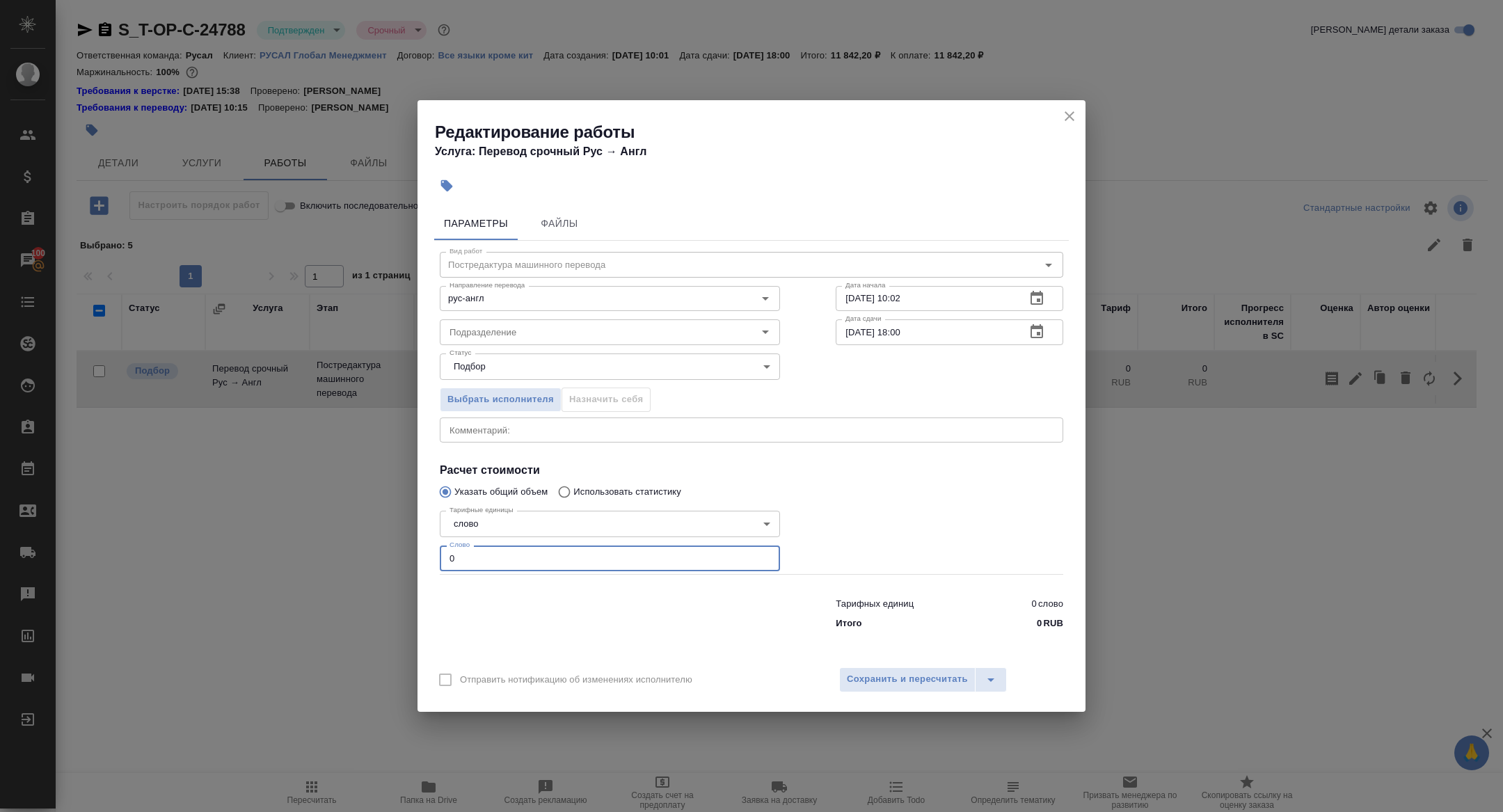
drag, startPoint x: 507, startPoint y: 559, endPoint x: 360, endPoint y: 560, distance: 147.0
click at [360, 560] on div "Редактирование работы Услуга: Перевод срочный Рус → Англ Параметры Файлы Вид ра…" at bounding box center [751, 406] width 1503 height 812
type input "3500"
click at [894, 678] on span "Сохранить и пересчитать" at bounding box center [907, 679] width 121 height 16
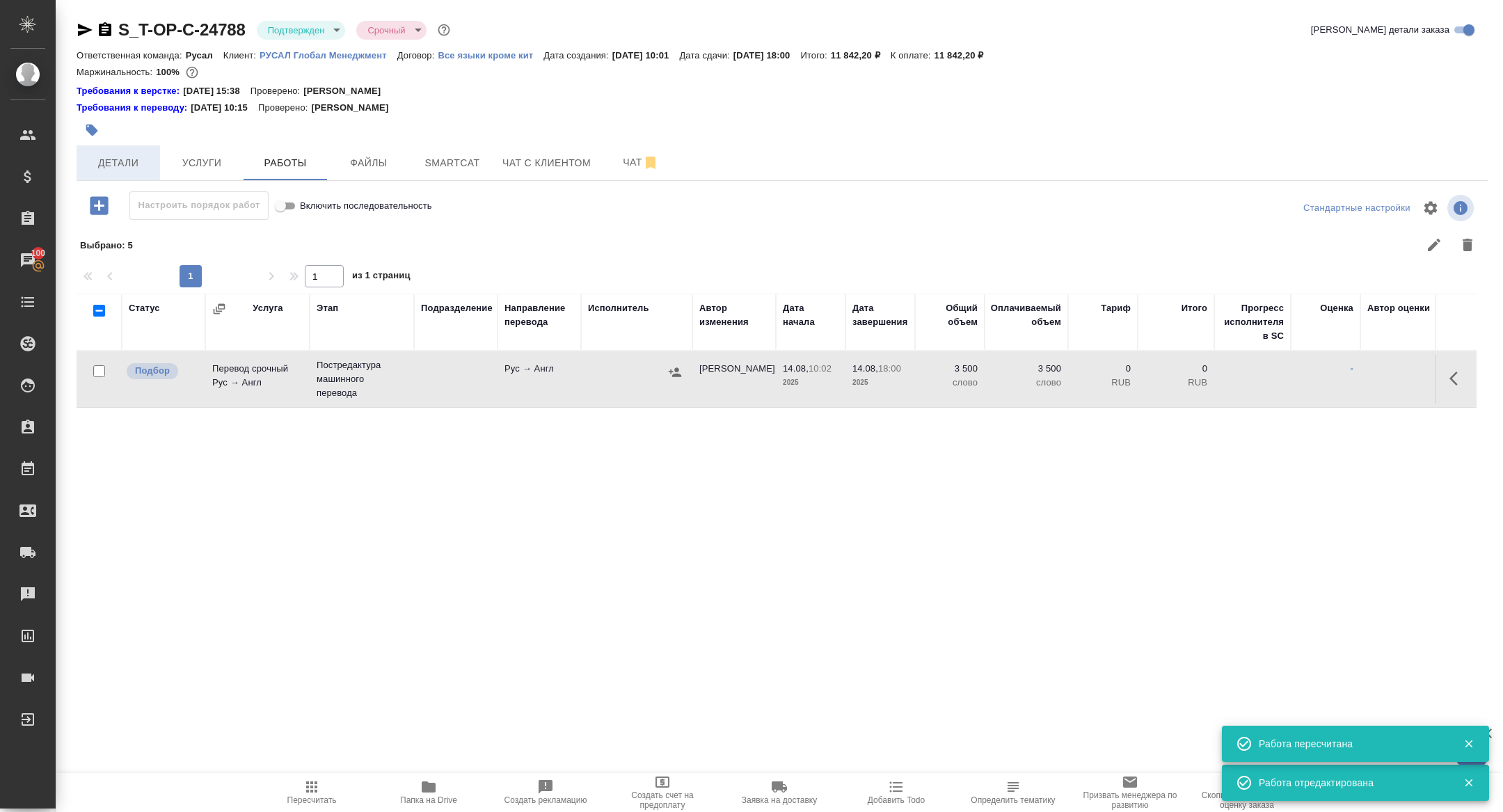
click at [145, 177] on button "Детали" at bounding box center [118, 162] width 84 height 35
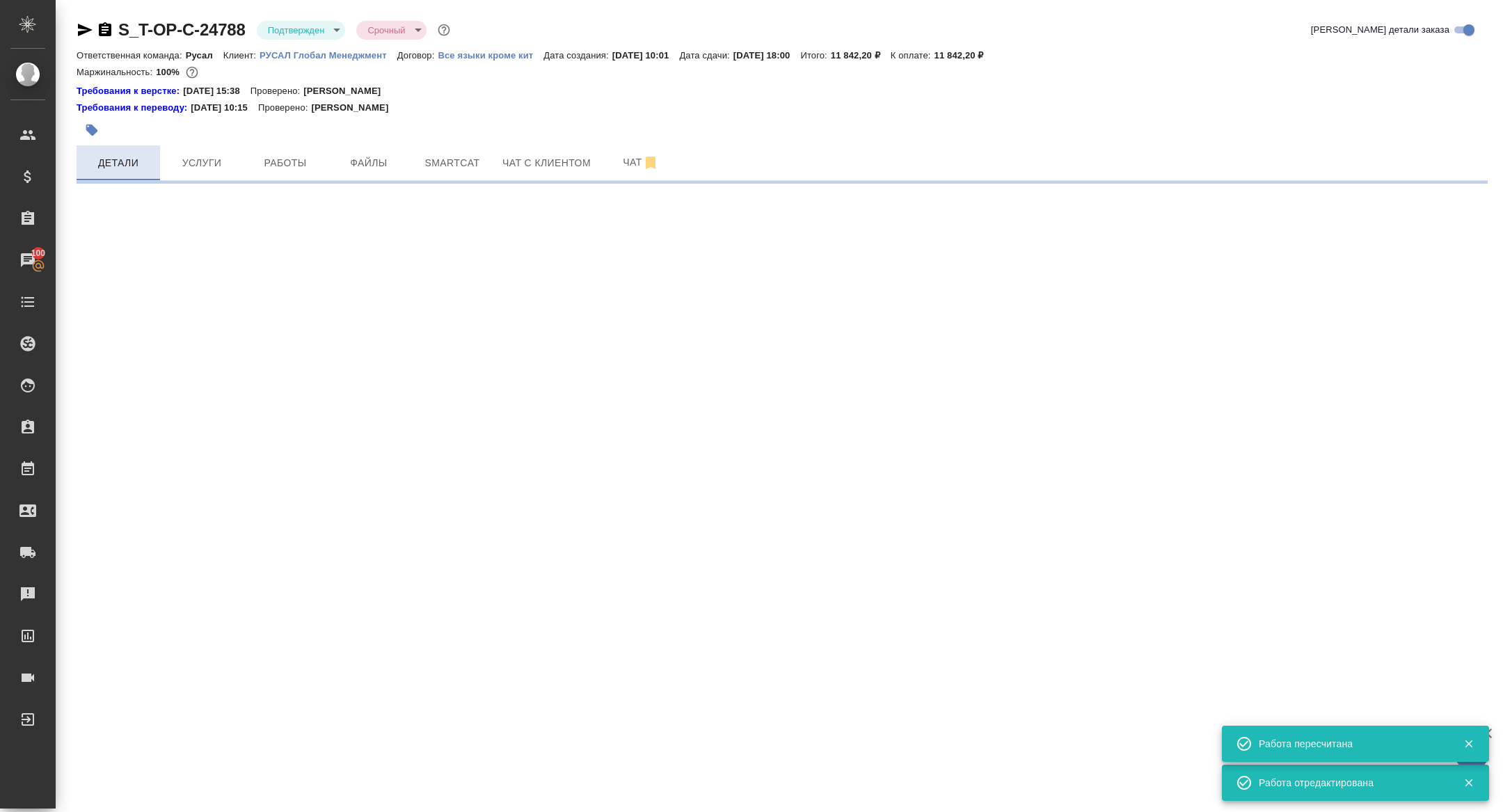
select select "RU"
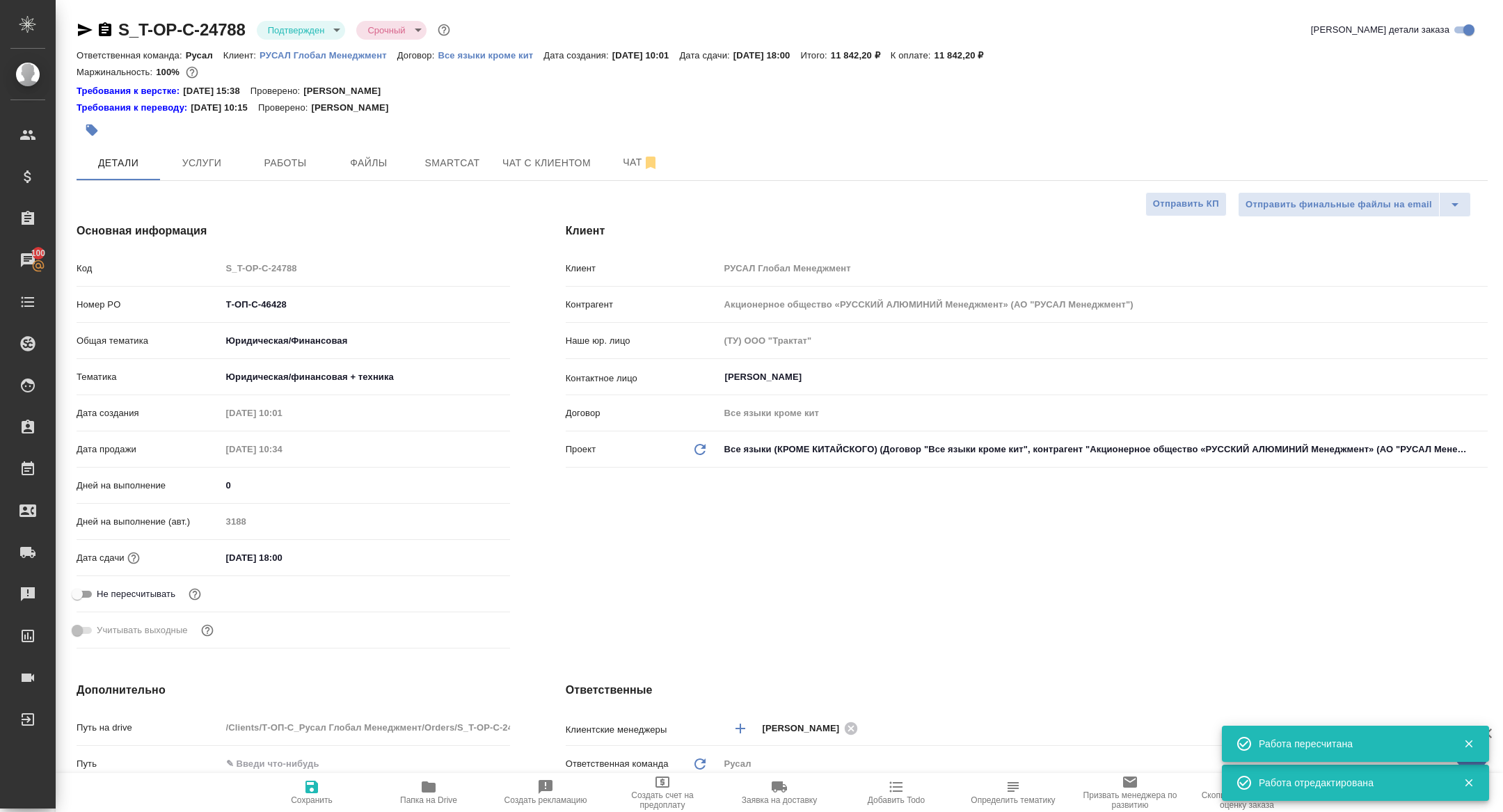
type textarea "x"
click at [301, 164] on span "Работы" at bounding box center [285, 163] width 67 height 17
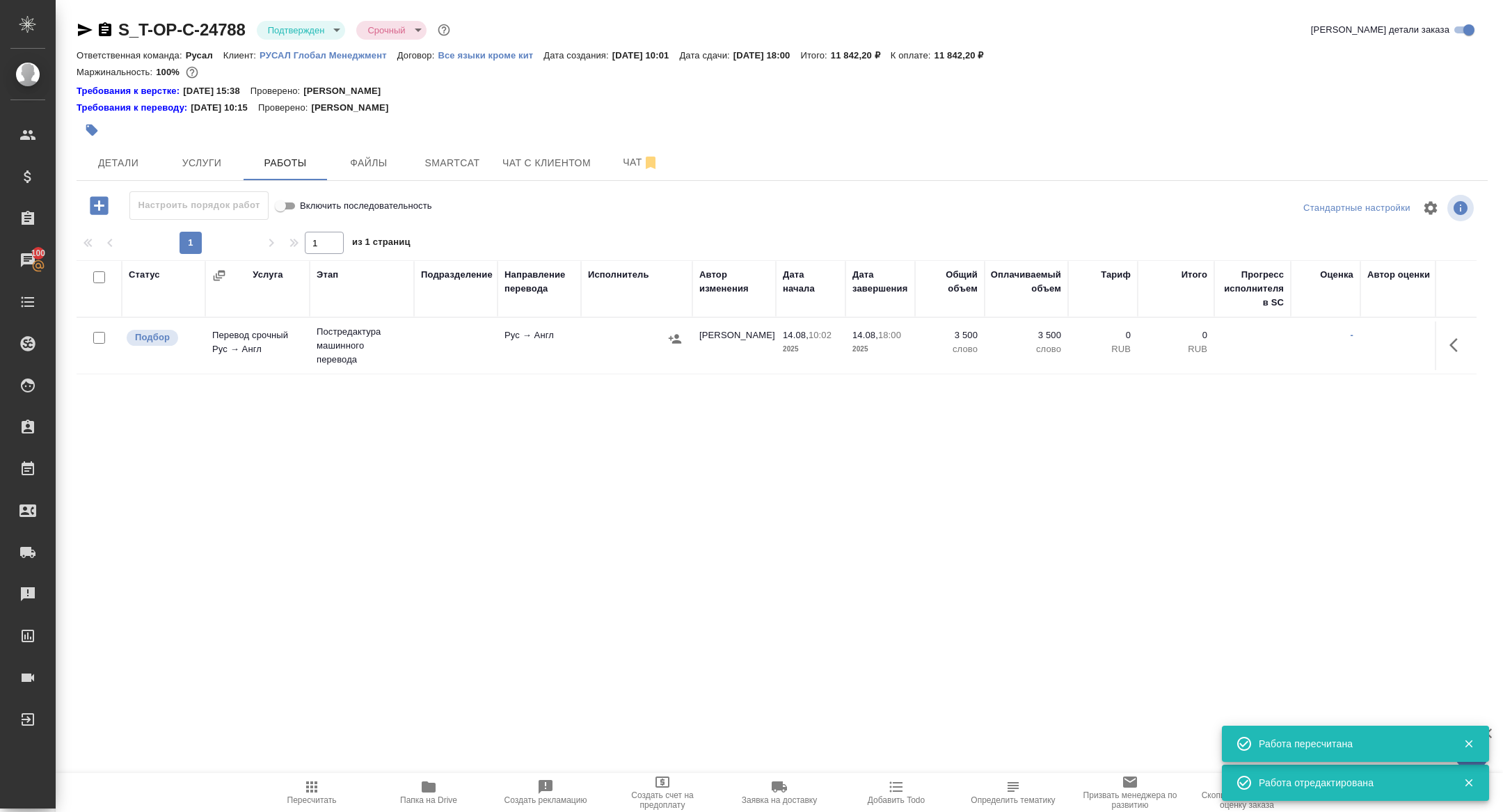
click at [332, 368] on td "Постредактура машинного перевода" at bounding box center [361, 346] width 104 height 56
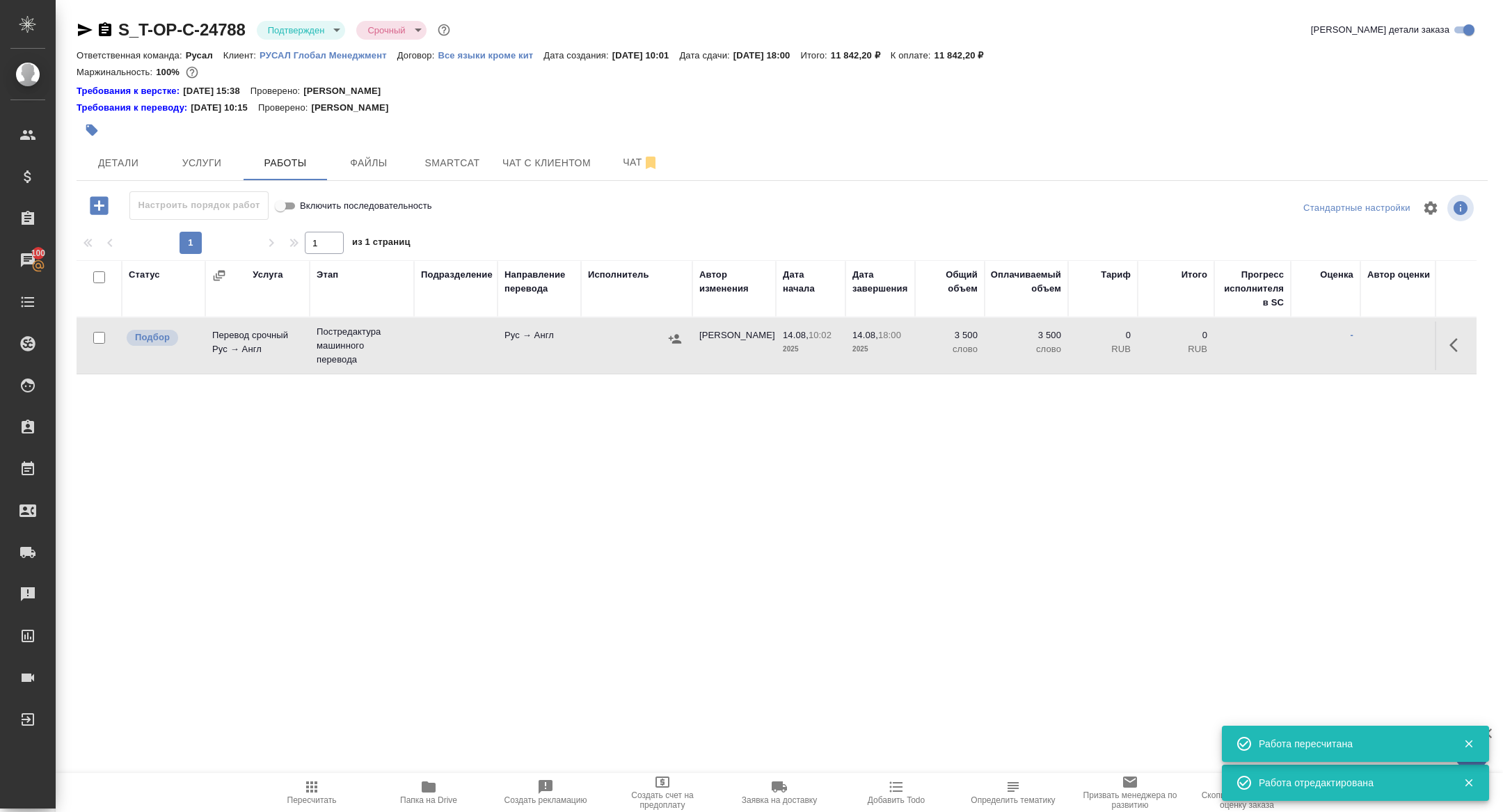
click at [332, 368] on td "Постредактура машинного перевода" at bounding box center [361, 346] width 104 height 56
click at [302, 30] on body "🙏 .cls-1 fill:#fff; AWATERA Zhuravleva Alexandra Клиенты Спецификации Заказы 10…" at bounding box center [751, 406] width 1503 height 812
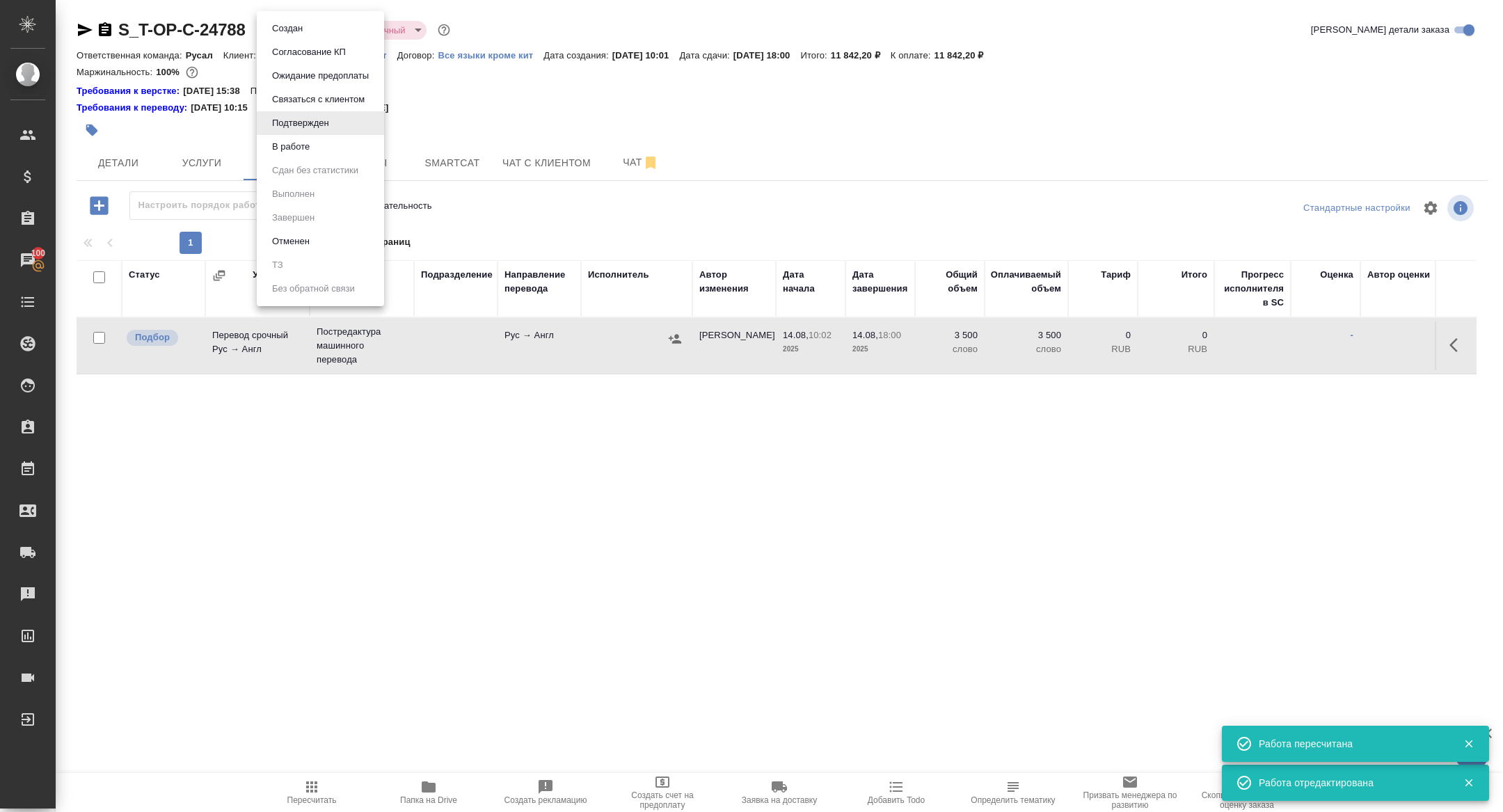
click at [281, 36] on button "В работе" at bounding box center [287, 29] width 39 height 15
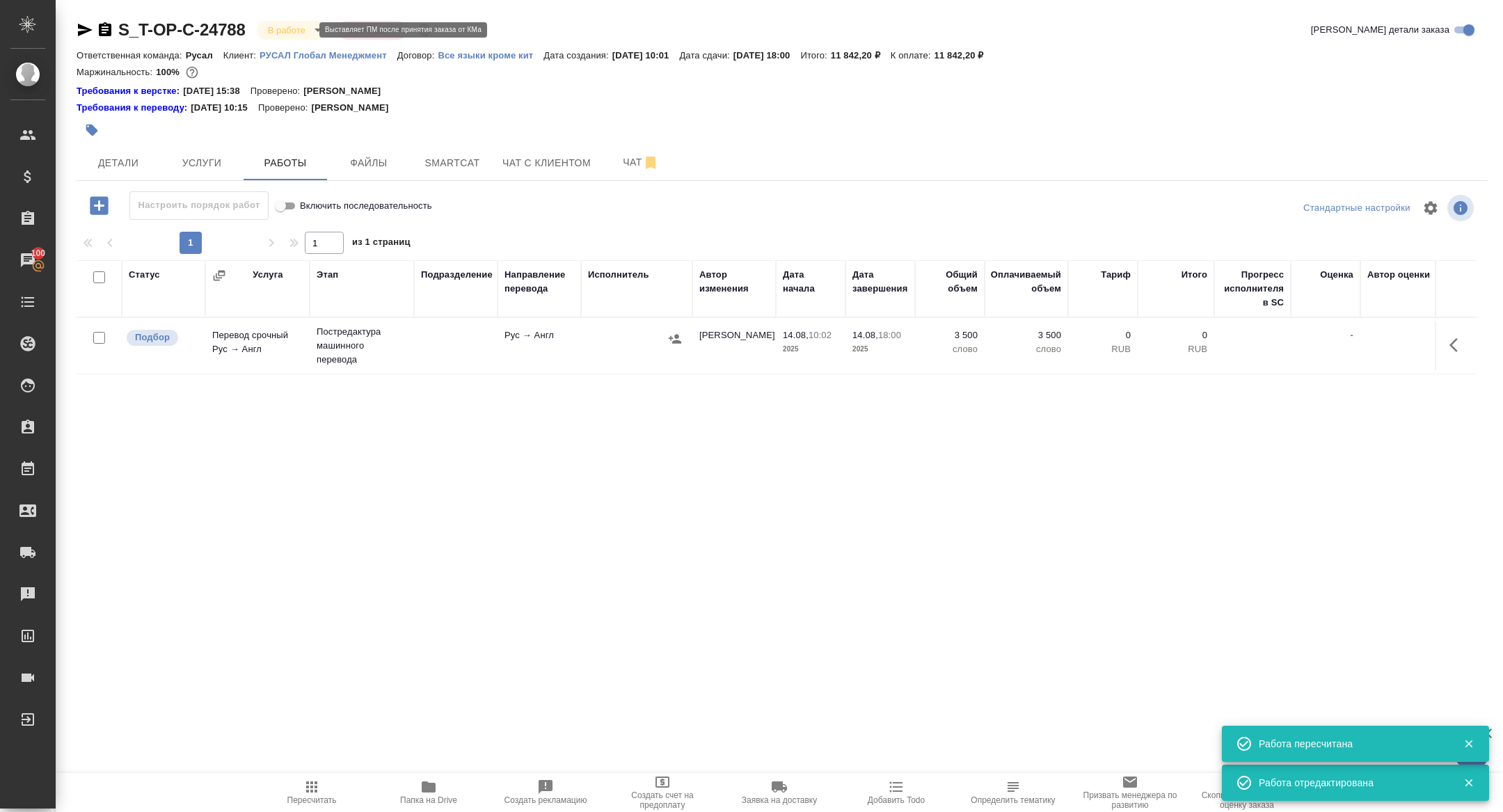
click at [282, 24] on body "🙏 .cls-1 fill:#fff; AWATERA Zhuravleva Alexandra Клиенты Спецификации Заказы 10…" at bounding box center [751, 406] width 1503 height 812
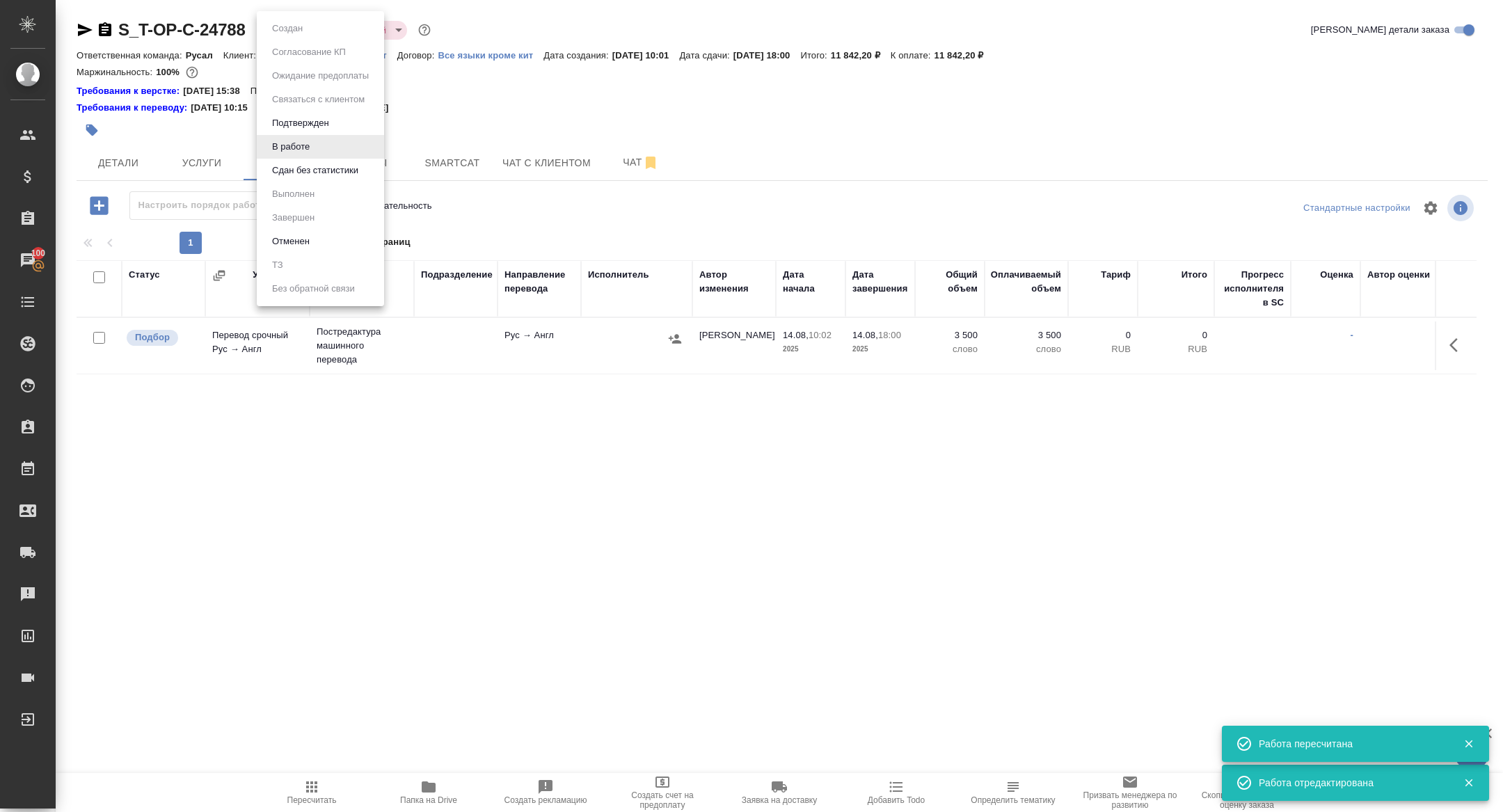
click at [285, 36] on button "Сдан без статистики" at bounding box center [287, 29] width 39 height 15
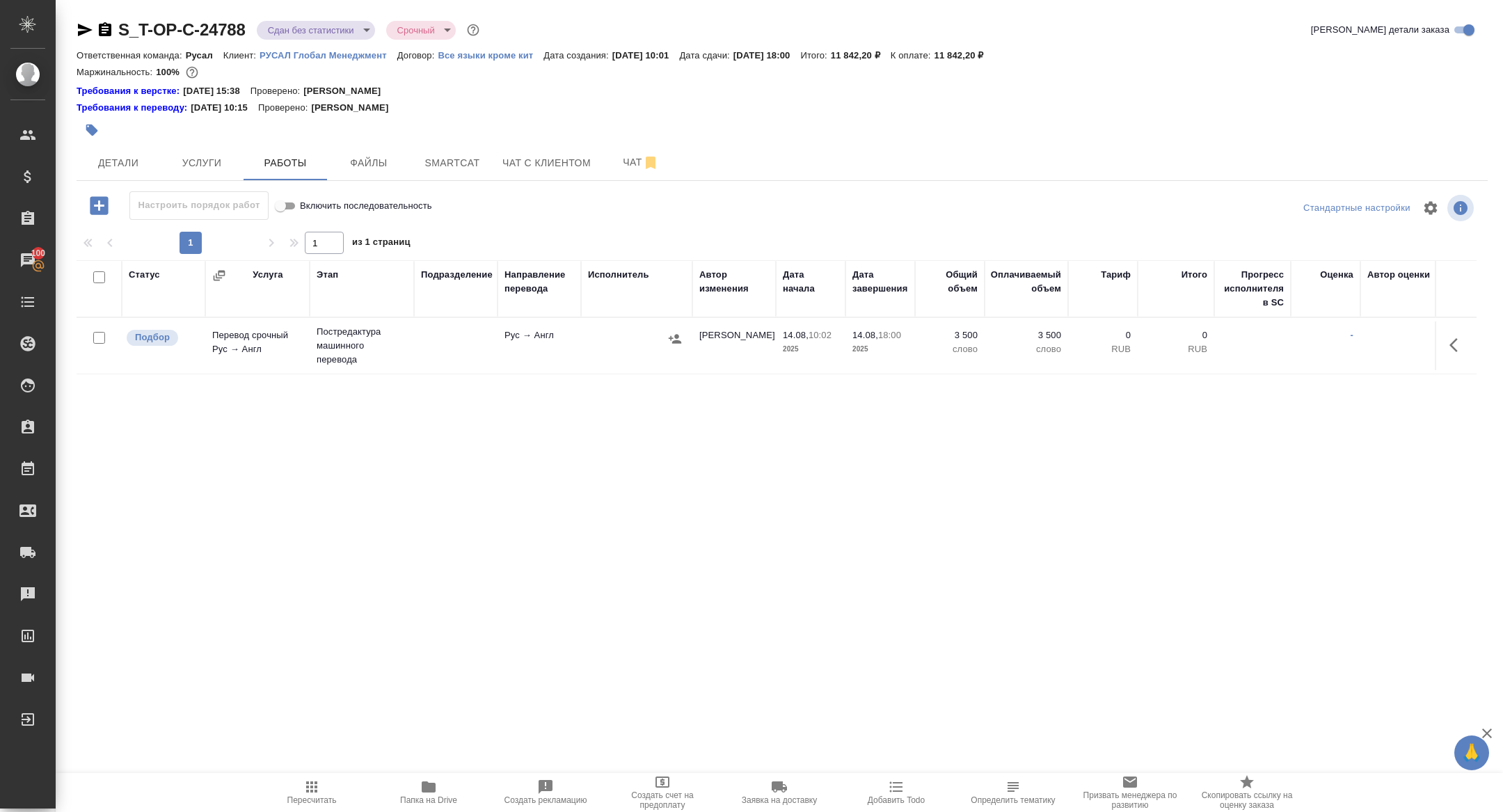
click at [291, 28] on body "🙏 .cls-1 fill:#fff; AWATERA Zhuravleva Alexandra Клиенты Спецификации Заказы 10…" at bounding box center [751, 406] width 1503 height 812
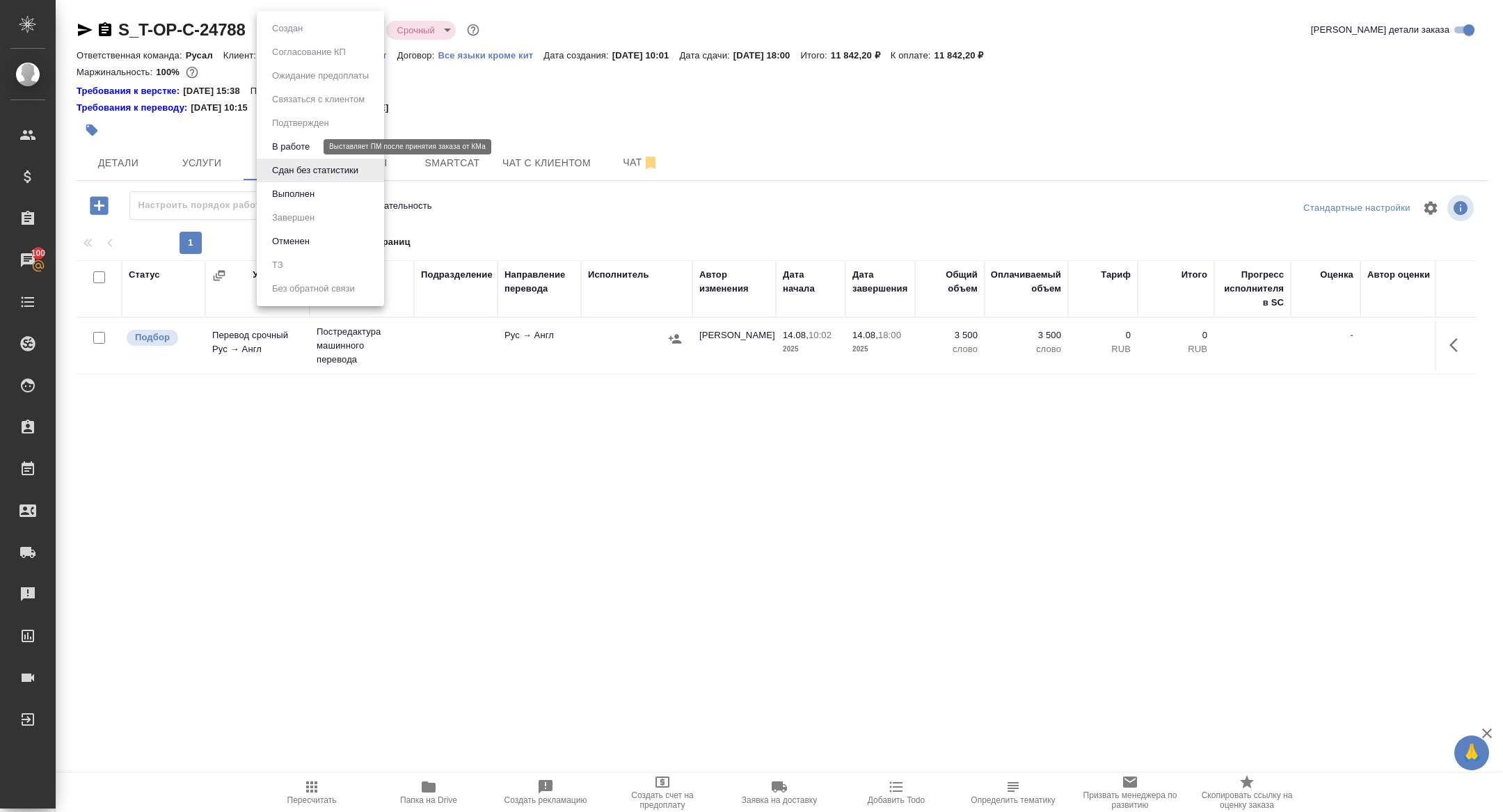
click at [294, 148] on button "В работе" at bounding box center [290, 147] width 46 height 15
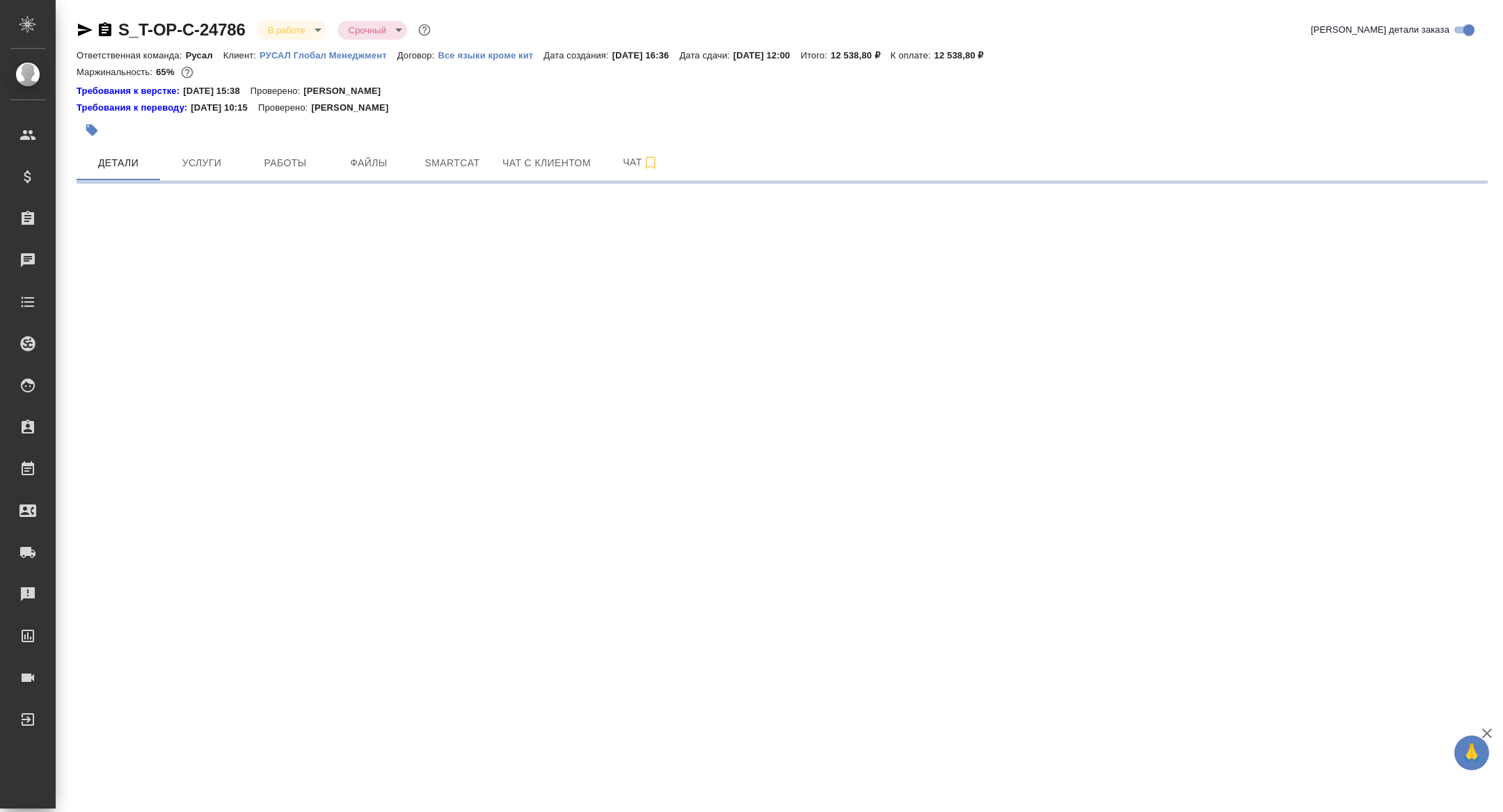
select select "RU"
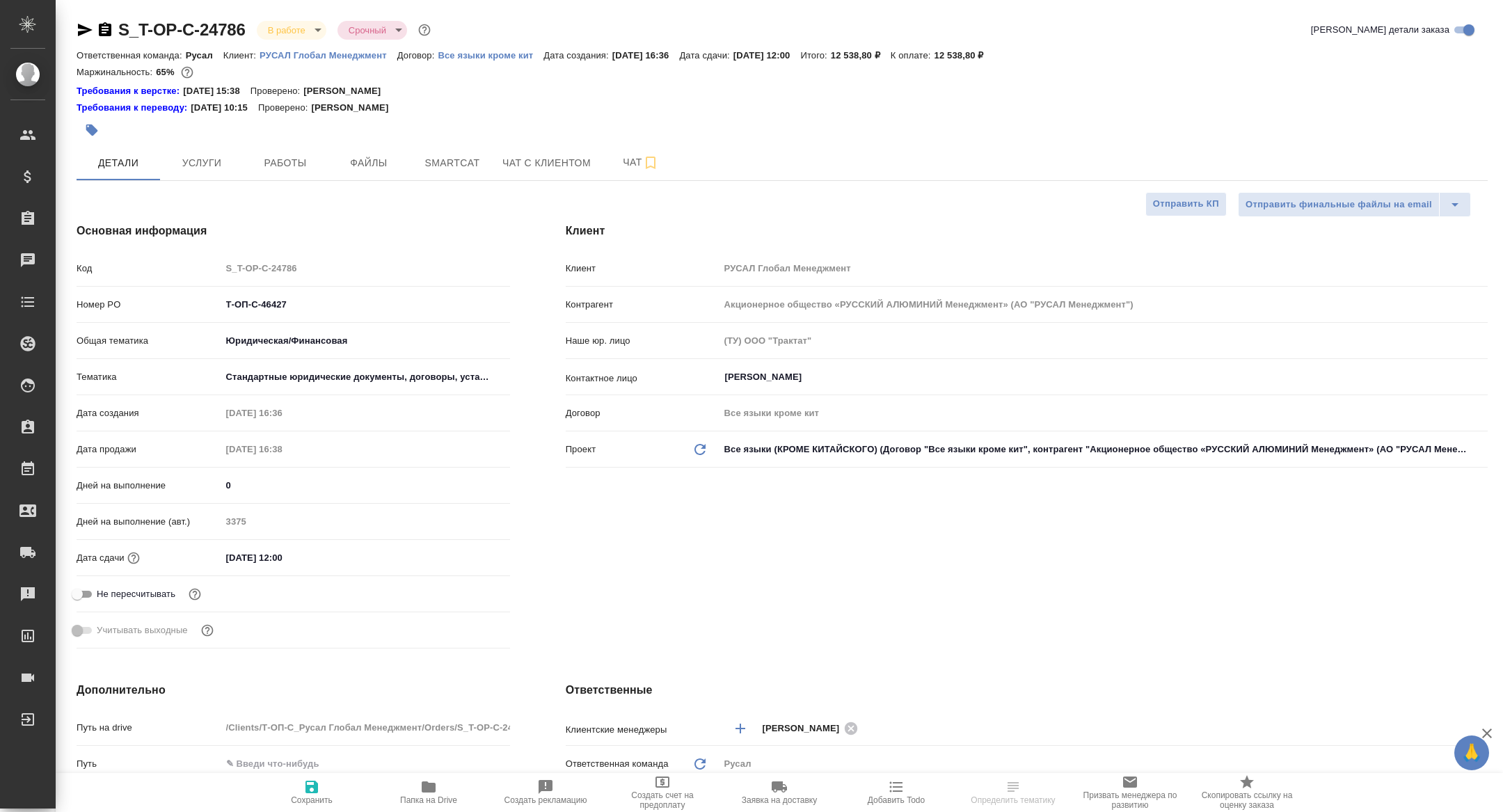
type textarea "x"
click at [296, 155] on span "Работы" at bounding box center [285, 163] width 67 height 17
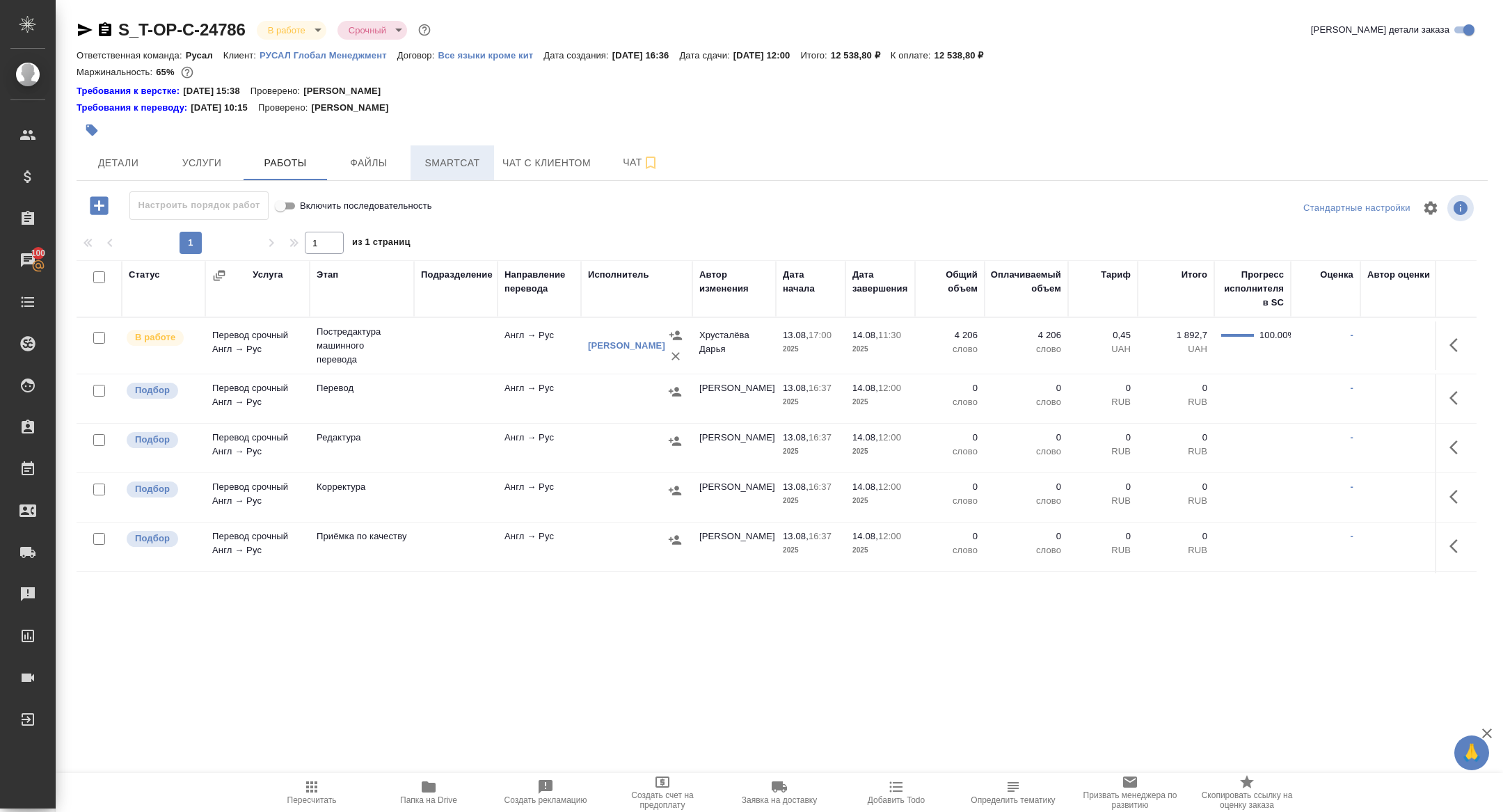
click at [464, 170] on span "Smartcat" at bounding box center [453, 163] width 67 height 17
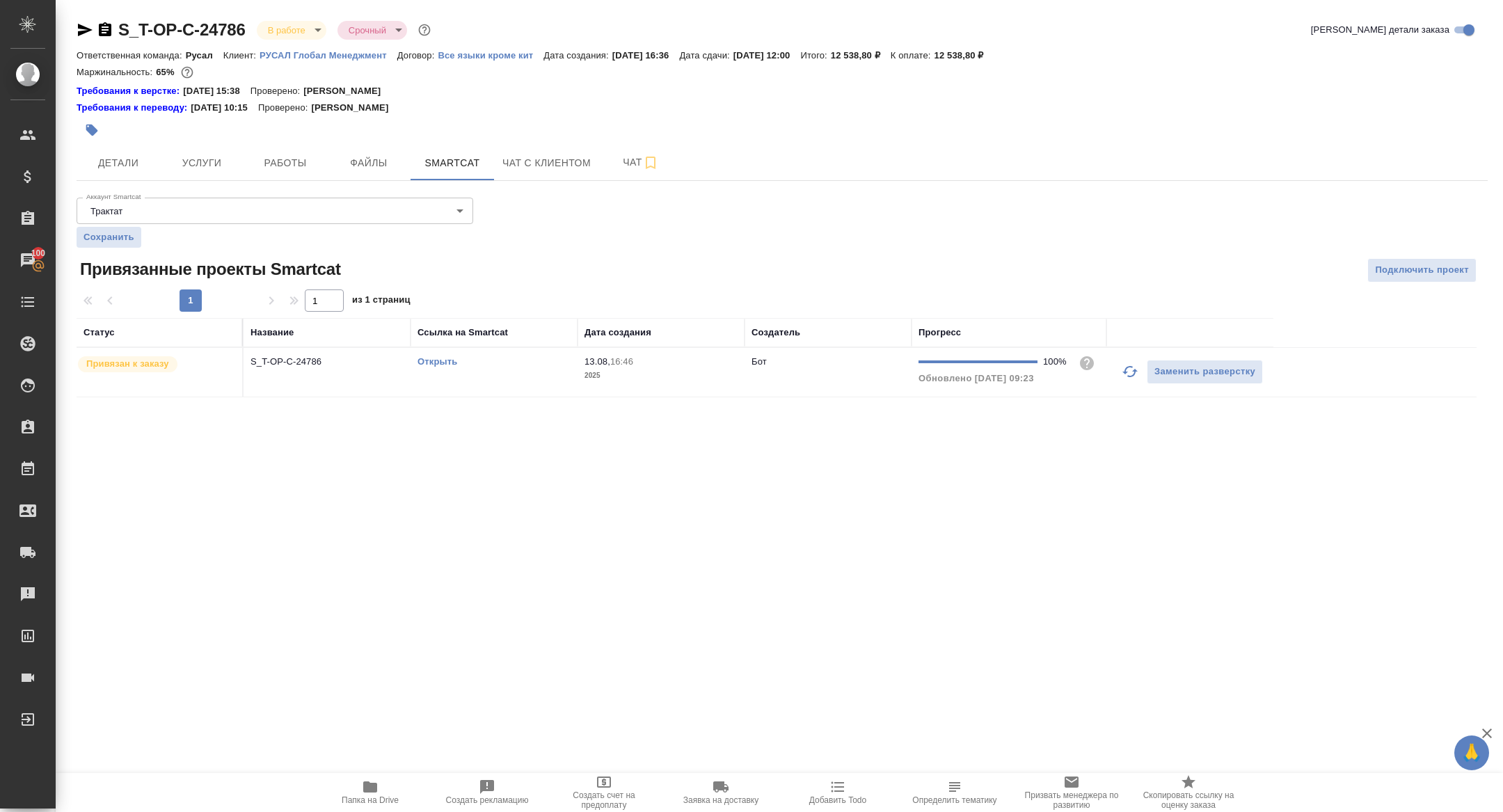
click at [433, 364] on link "Открыть" at bounding box center [437, 361] width 39 height 10
click at [357, 798] on span "Папка на Drive" at bounding box center [371, 800] width 57 height 10
click at [302, 355] on p "S_T-OP-C-24786" at bounding box center [327, 362] width 153 height 14
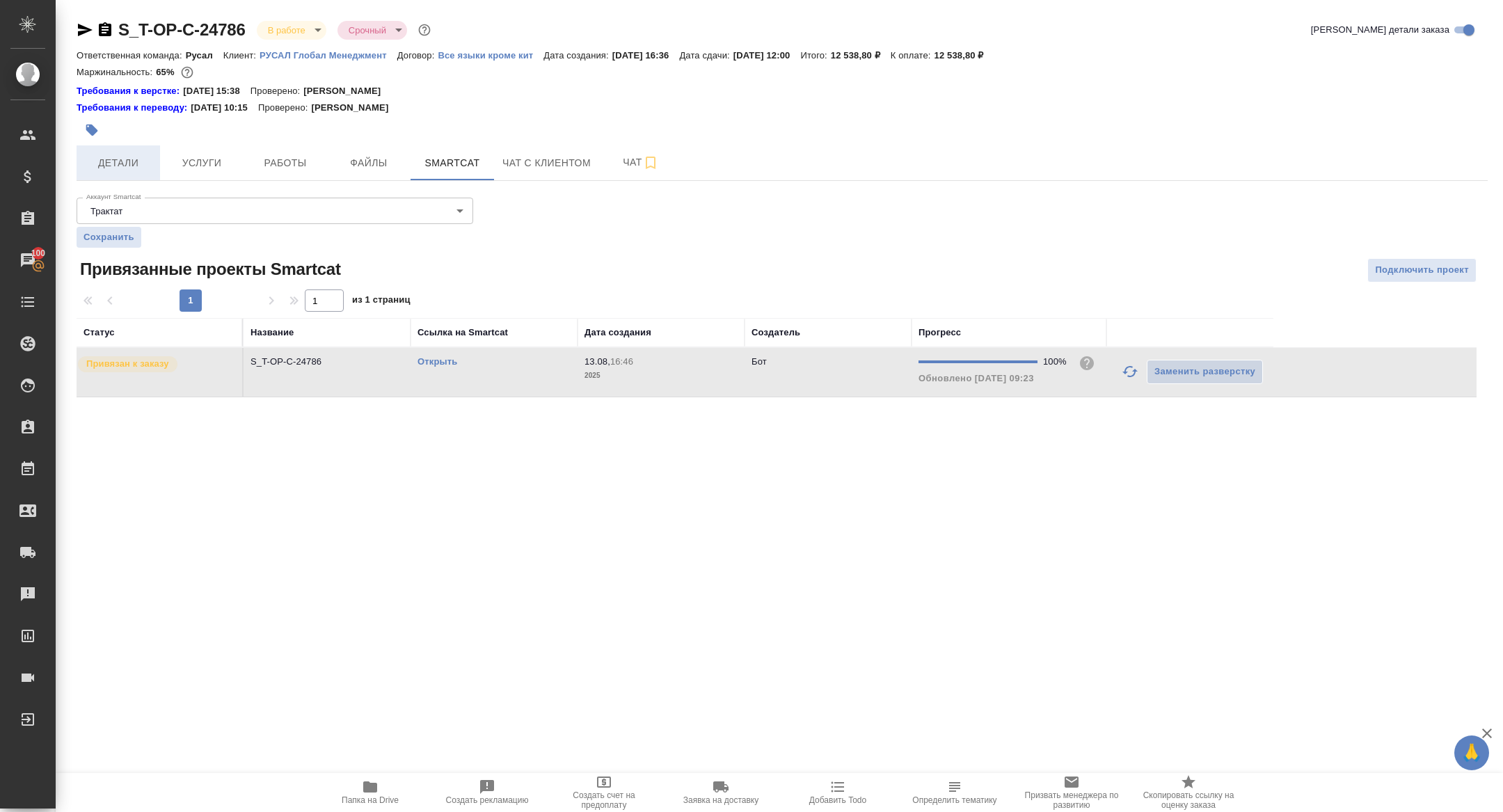
click at [130, 159] on span "Детали" at bounding box center [118, 163] width 67 height 17
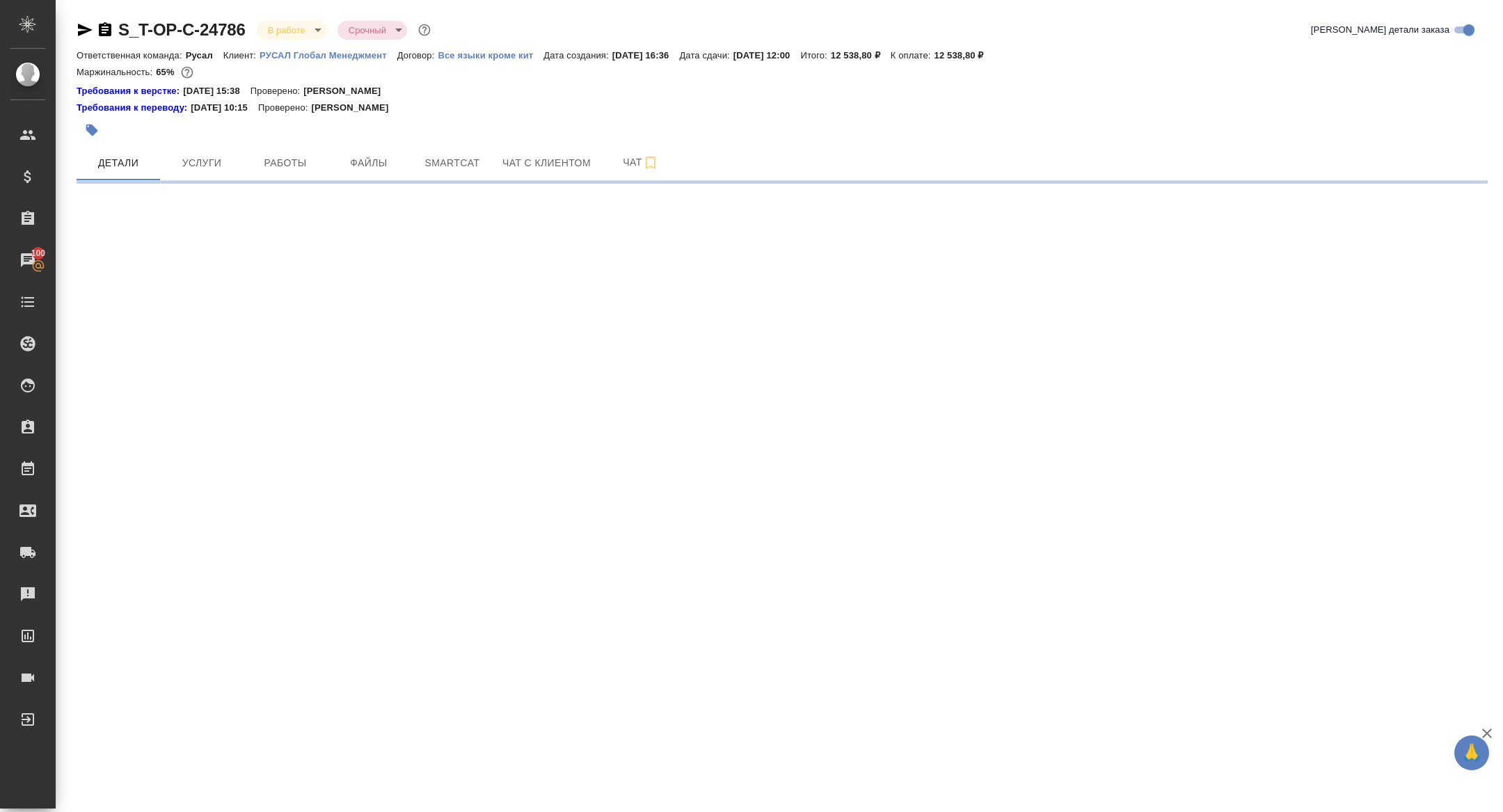
select select "RU"
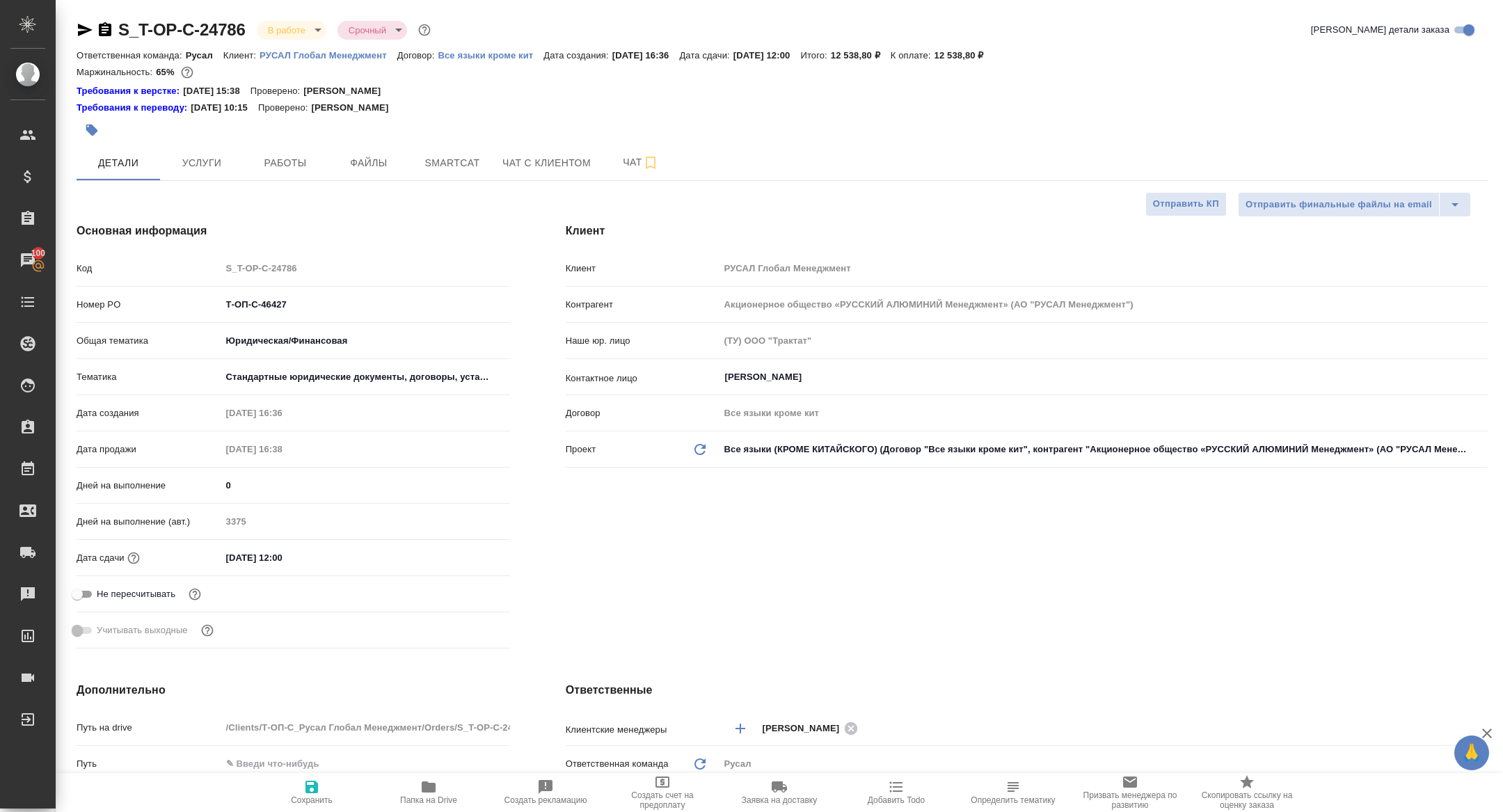
type textarea "x"
drag, startPoint x: 311, startPoint y: 301, endPoint x: 167, endPoint y: 301, distance: 144.0
click at [167, 301] on div "Номер PO Т-ОП-С-46427" at bounding box center [293, 304] width 434 height 24
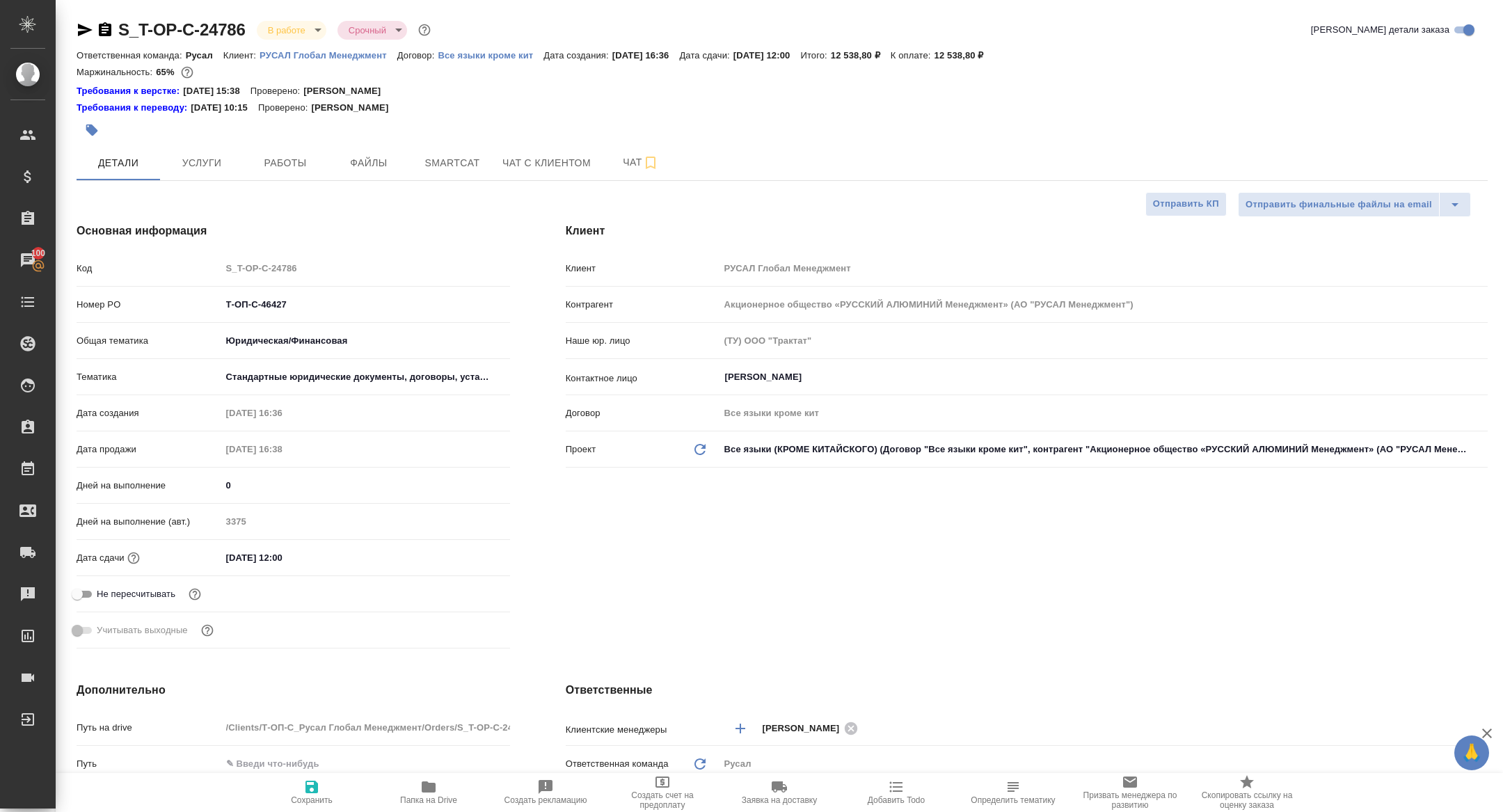
type textarea "x"
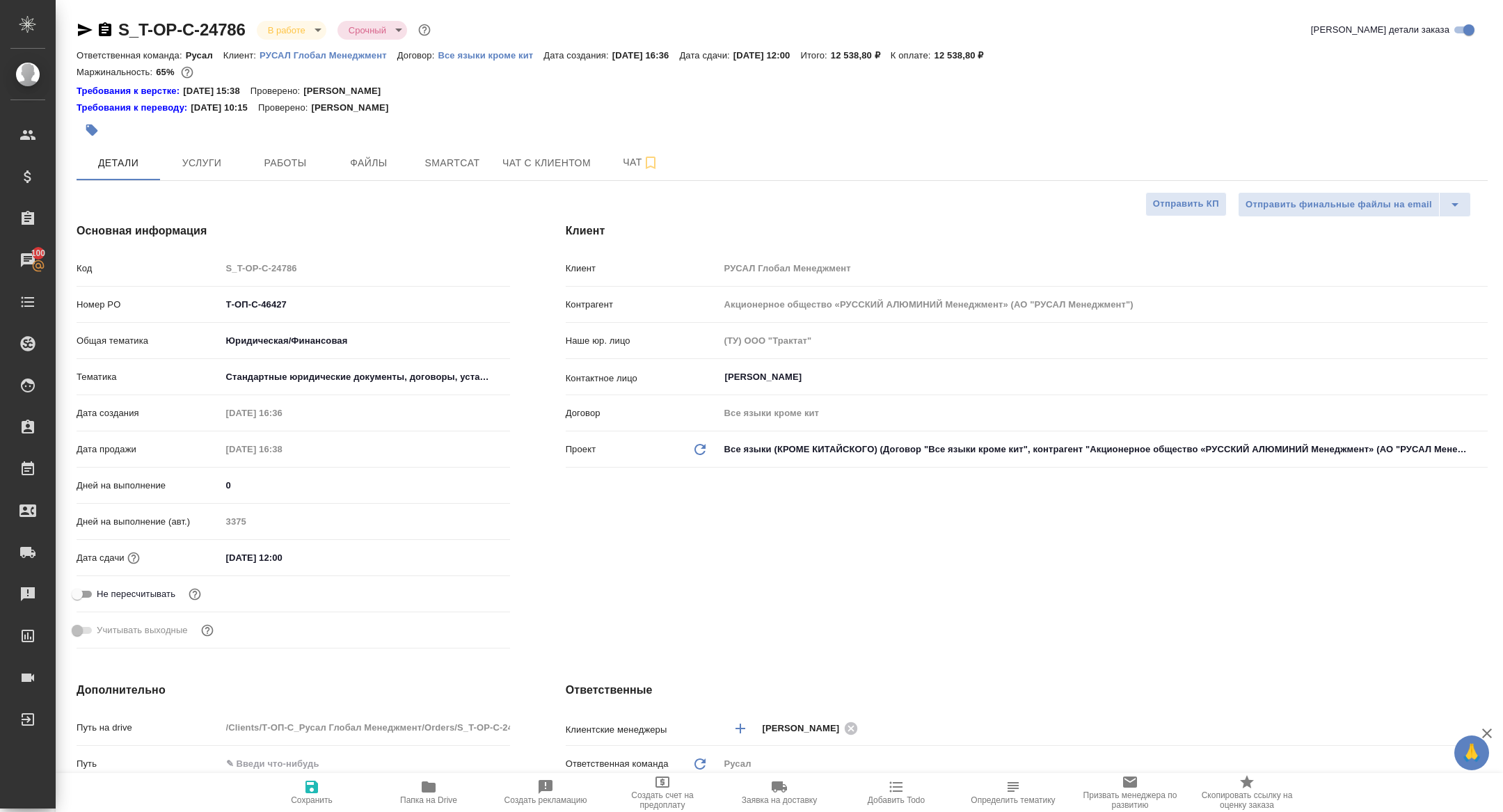
type textarea "x"
click at [280, 45] on div "S_T-OP-C-24786 В работе inProgress Срочный urgent Кратко детали заказа" at bounding box center [782, 32] width 1412 height 28
click at [280, 43] on div "S_T-OP-C-24786 В работе inProgress Срочный urgent Кратко детали заказа" at bounding box center [782, 32] width 1412 height 28
click at [277, 38] on body "🙏 .cls-1 fill:#fff; AWATERA Zhuravleva Alexandra Клиенты Спецификации Заказы 10…" at bounding box center [751, 406] width 1503 height 812
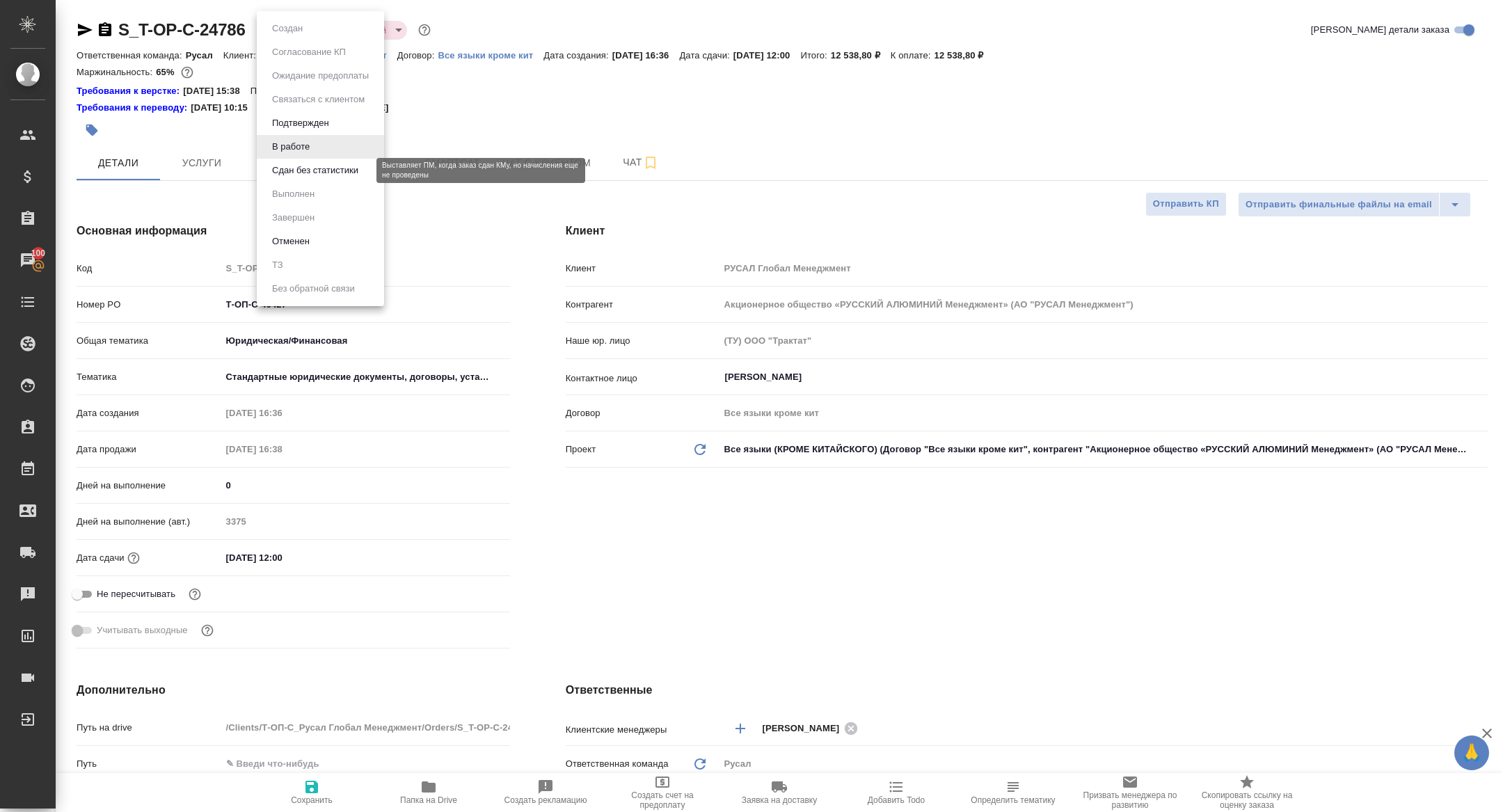
click at [309, 173] on button "Сдан без статистики" at bounding box center [315, 171] width 94 height 15
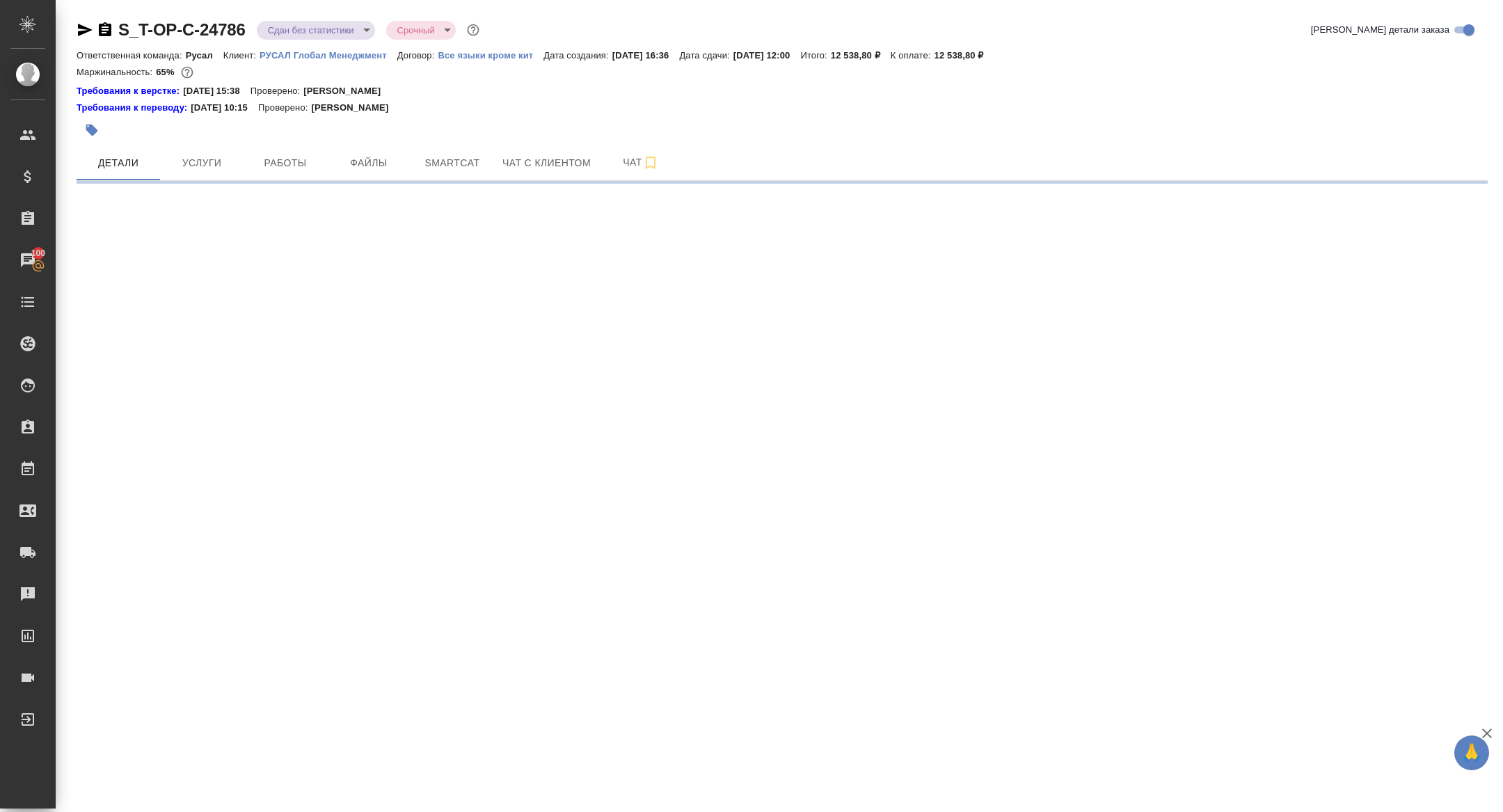
select select "RU"
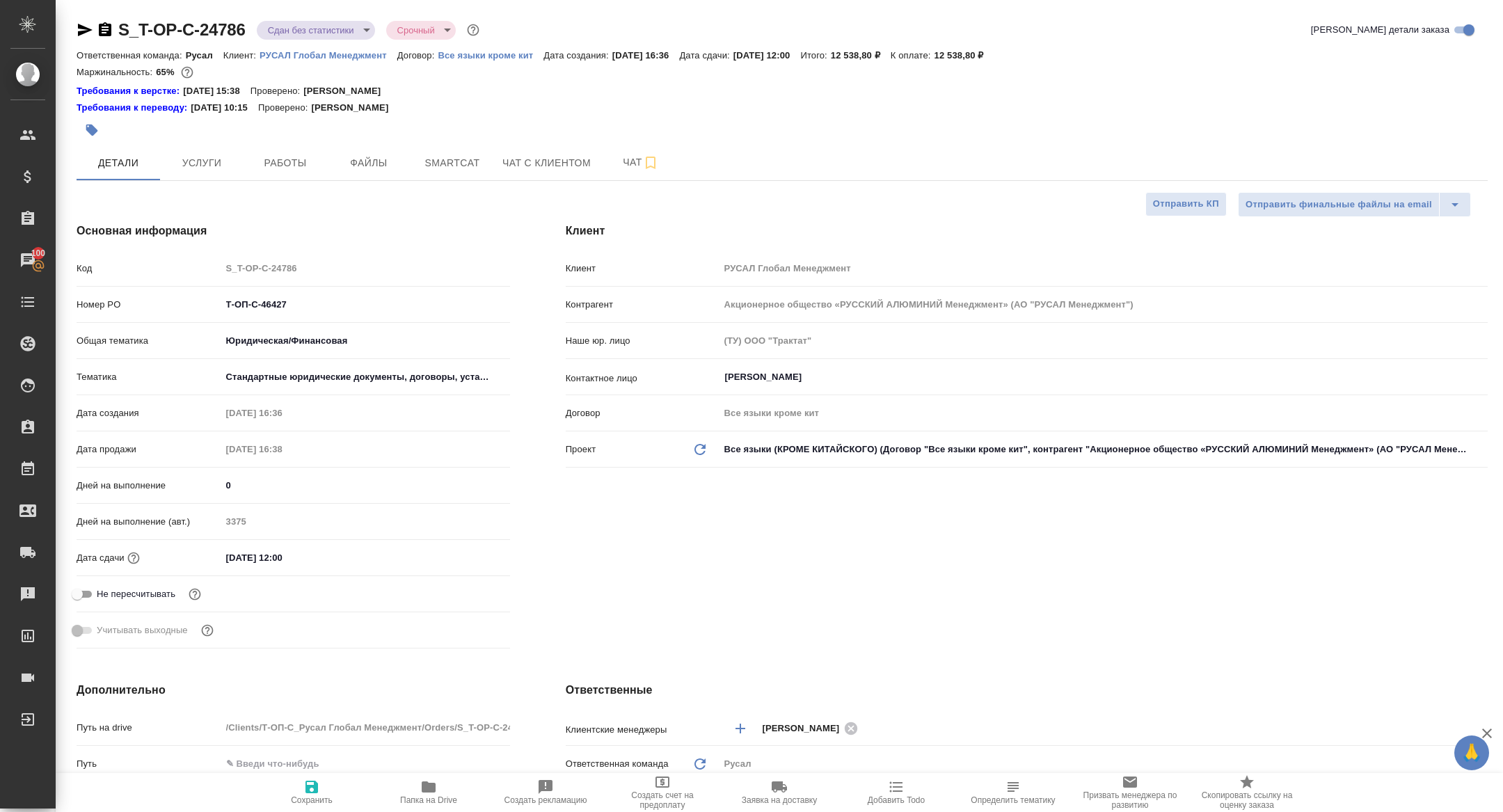
type textarea "x"
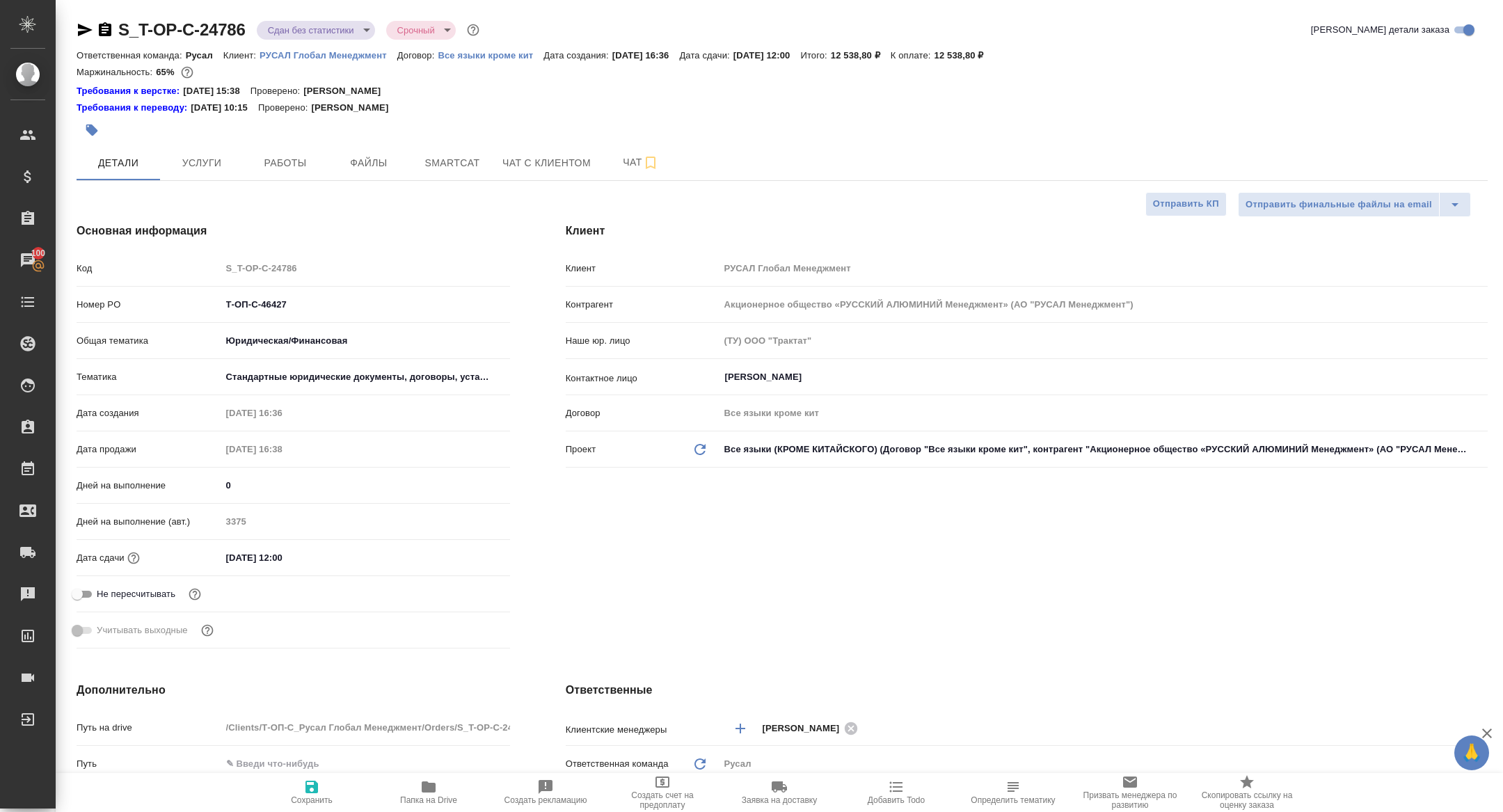
type textarea "x"
click at [304, 166] on span "Работы" at bounding box center [285, 163] width 67 height 17
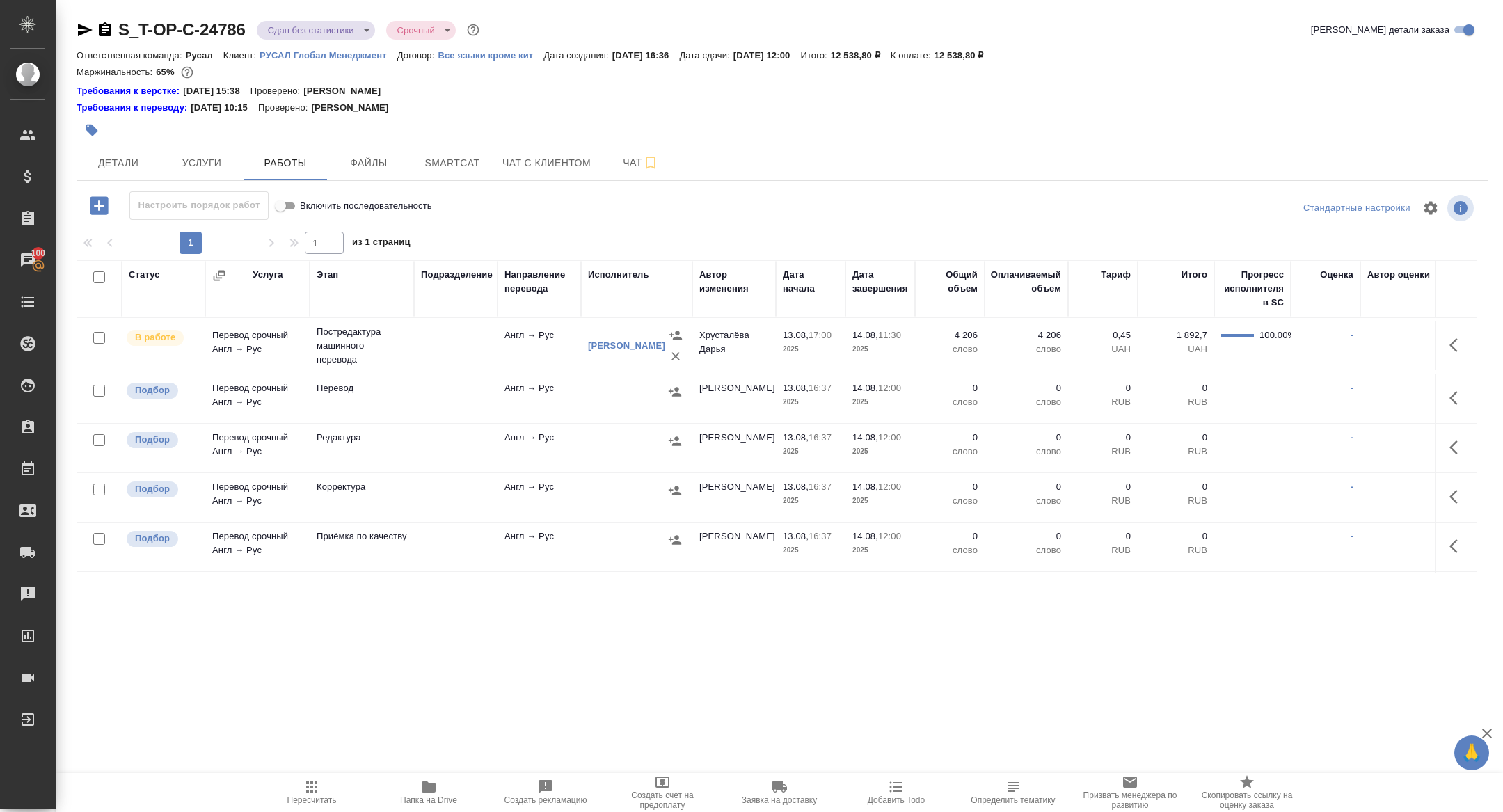
click at [1464, 341] on icon "button" at bounding box center [1458, 345] width 17 height 17
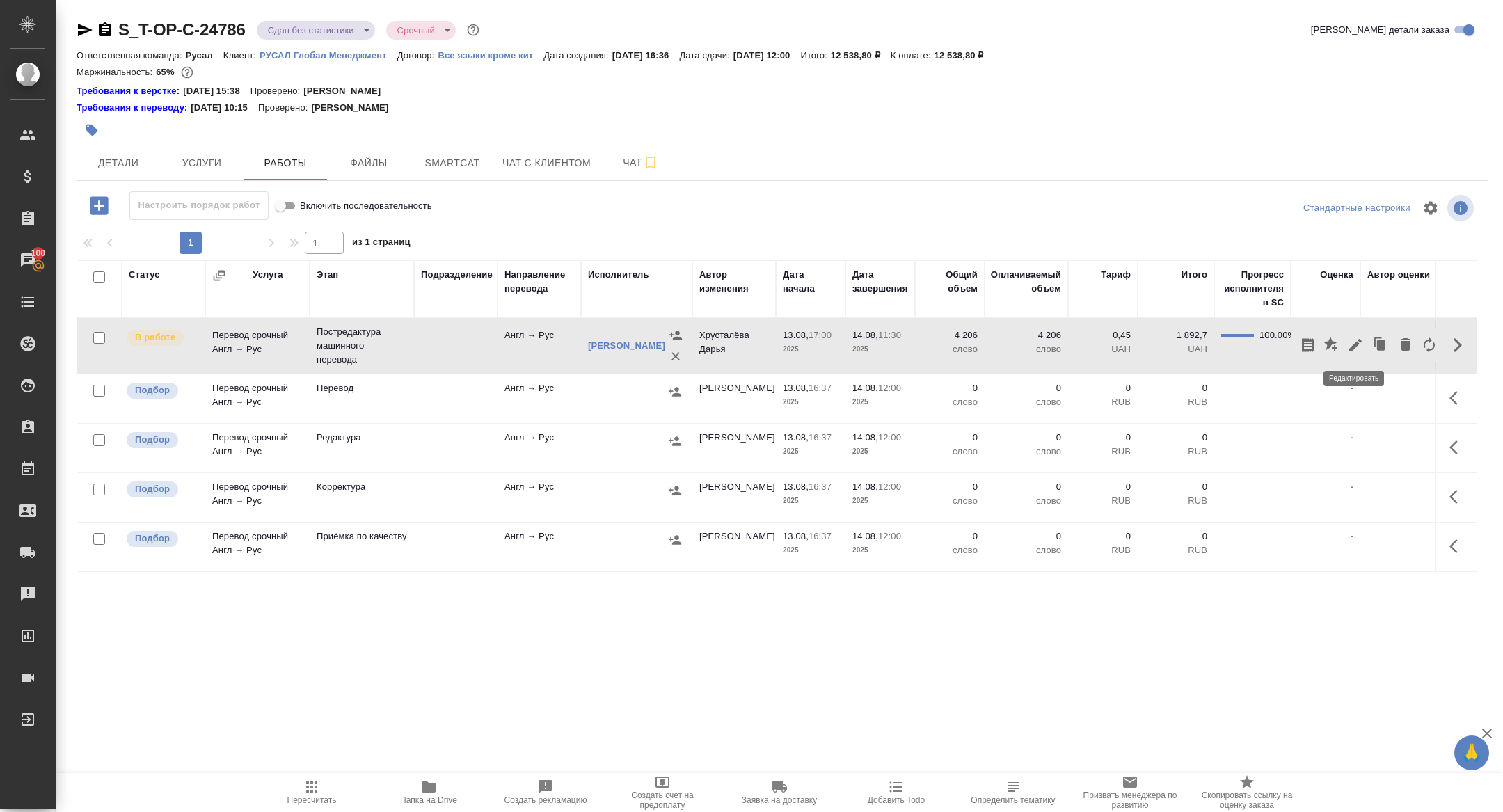
click at [1355, 342] on icon "button" at bounding box center [1356, 345] width 17 height 17
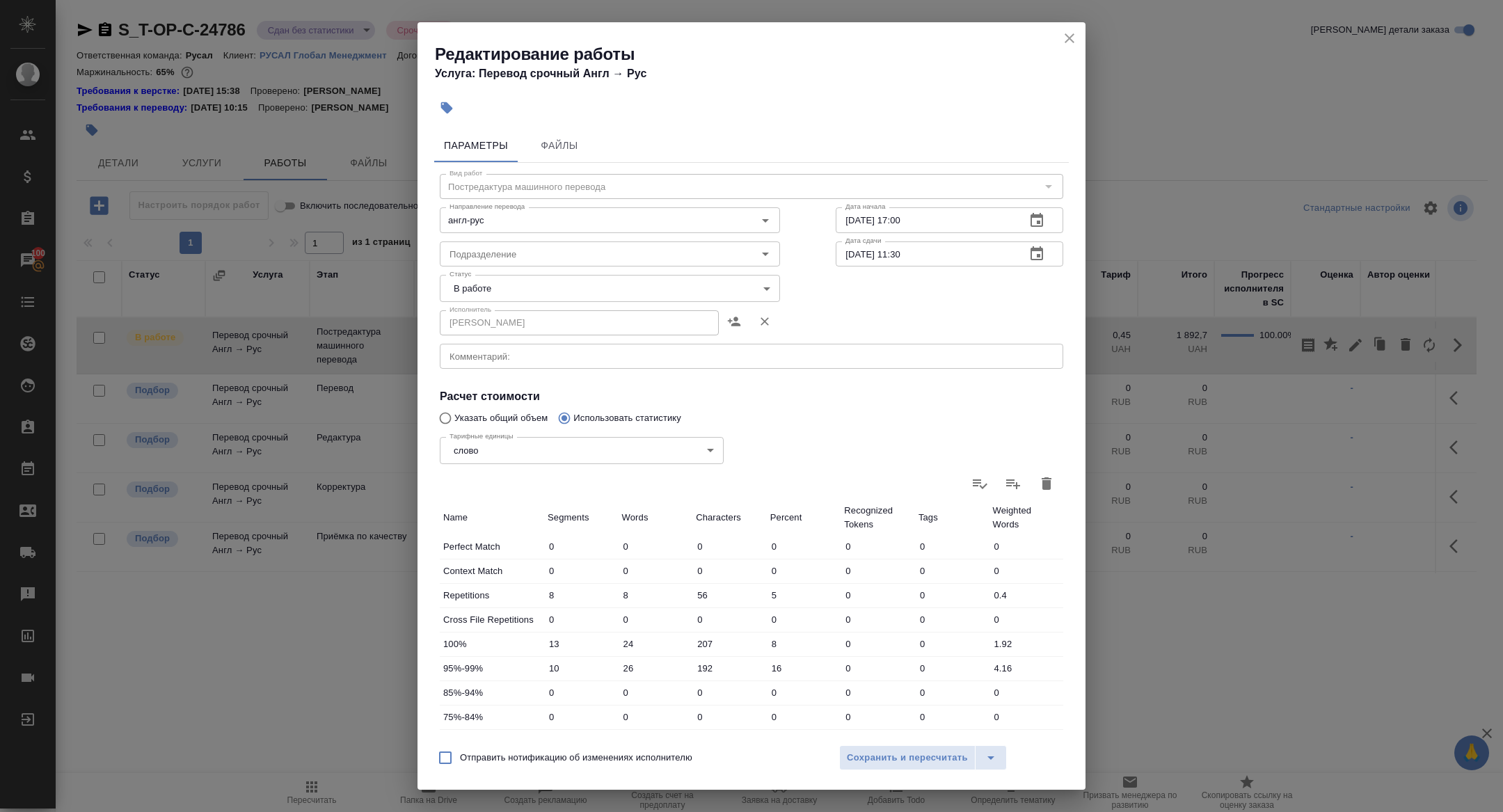
click at [562, 303] on div "Исполнитель Макаров Андрей Сергеевич Исполнитель" at bounding box center [610, 321] width 396 height 89
click at [488, 285] on body "🙏 .cls-1 fill:#fff; AWATERA Zhuravleva Alexandra Клиенты Спецификации Заказы 10…" at bounding box center [751, 406] width 1503 height 812
click at [488, 337] on li "Сдан" at bounding box center [610, 335] width 340 height 24
type input "closed"
click at [912, 752] on span "Сохранить и пересчитать" at bounding box center [907, 758] width 121 height 16
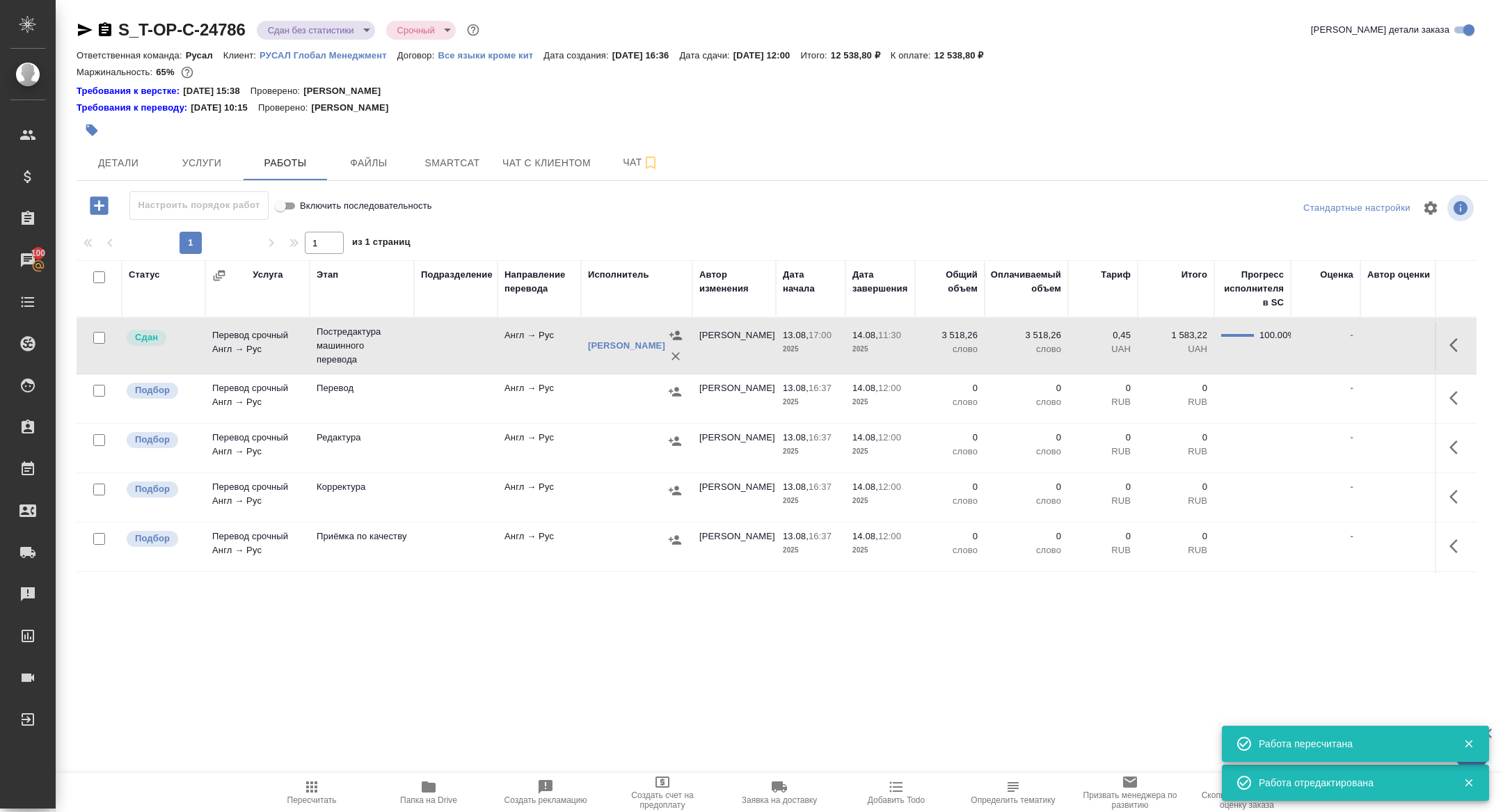
click at [101, 274] on input "checkbox" at bounding box center [99, 277] width 12 height 12
checkbox input "true"
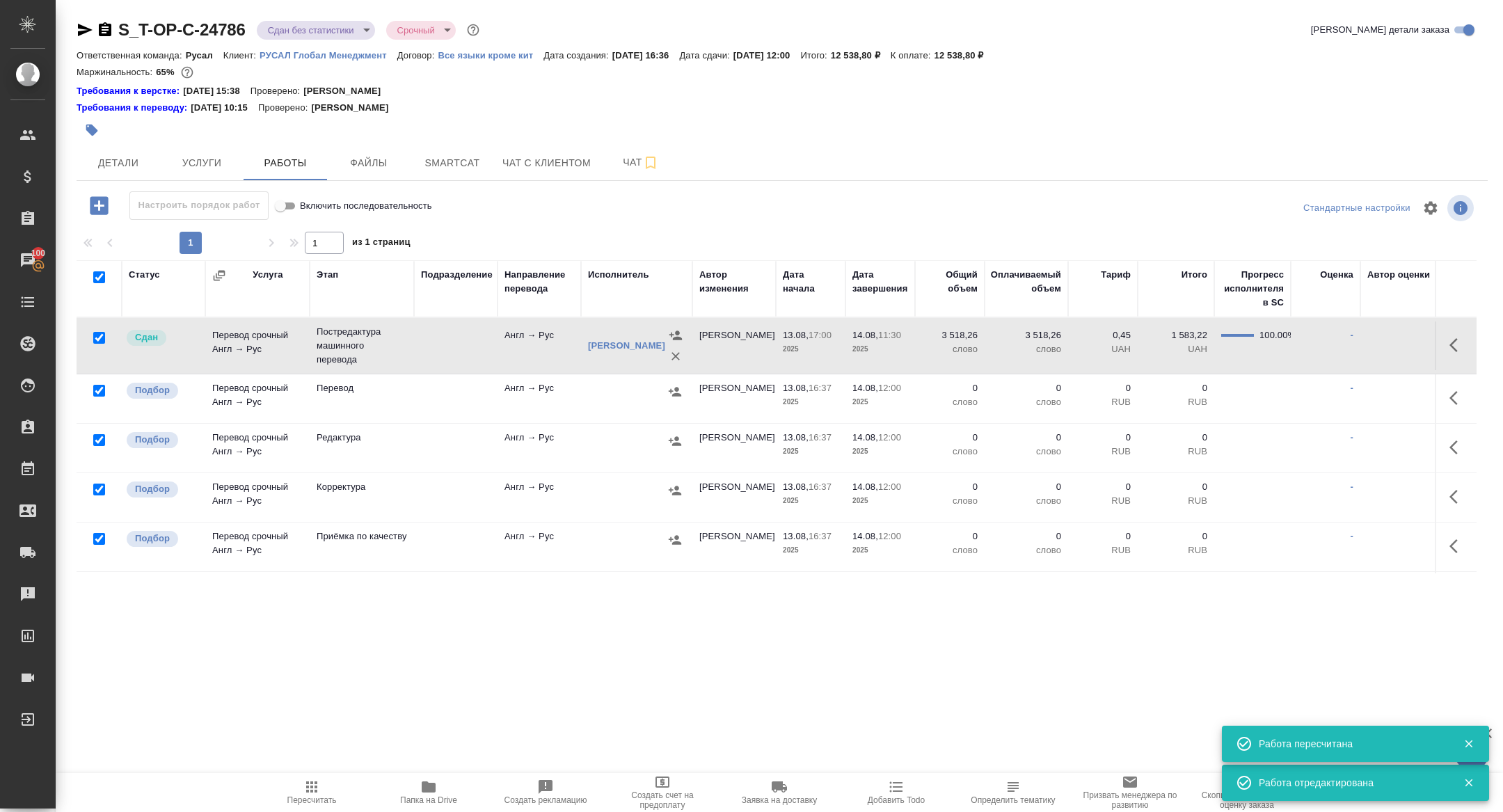
checkbox input "true"
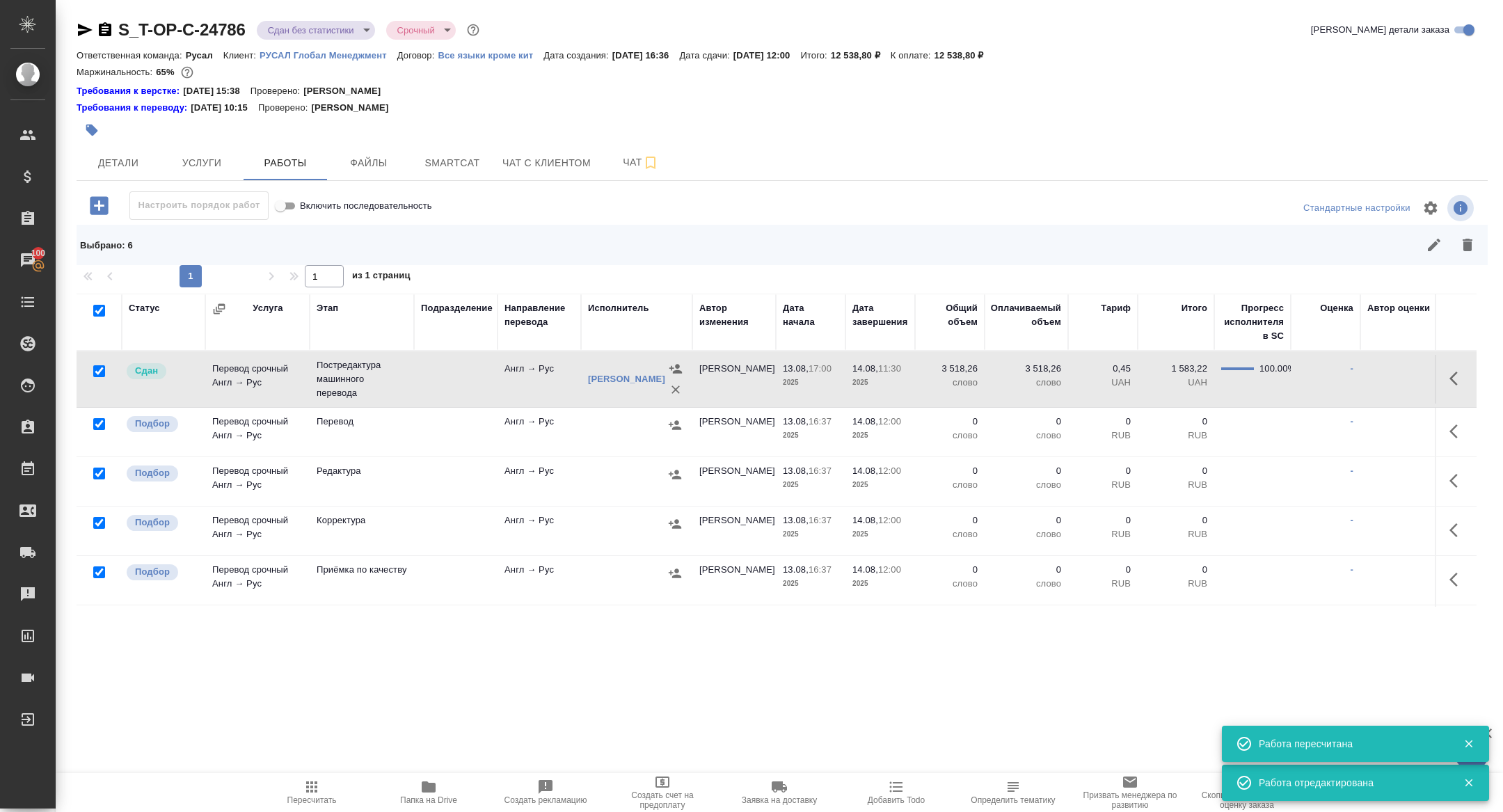
click at [101, 368] on input "checkbox" at bounding box center [99, 370] width 12 height 12
checkbox input "false"
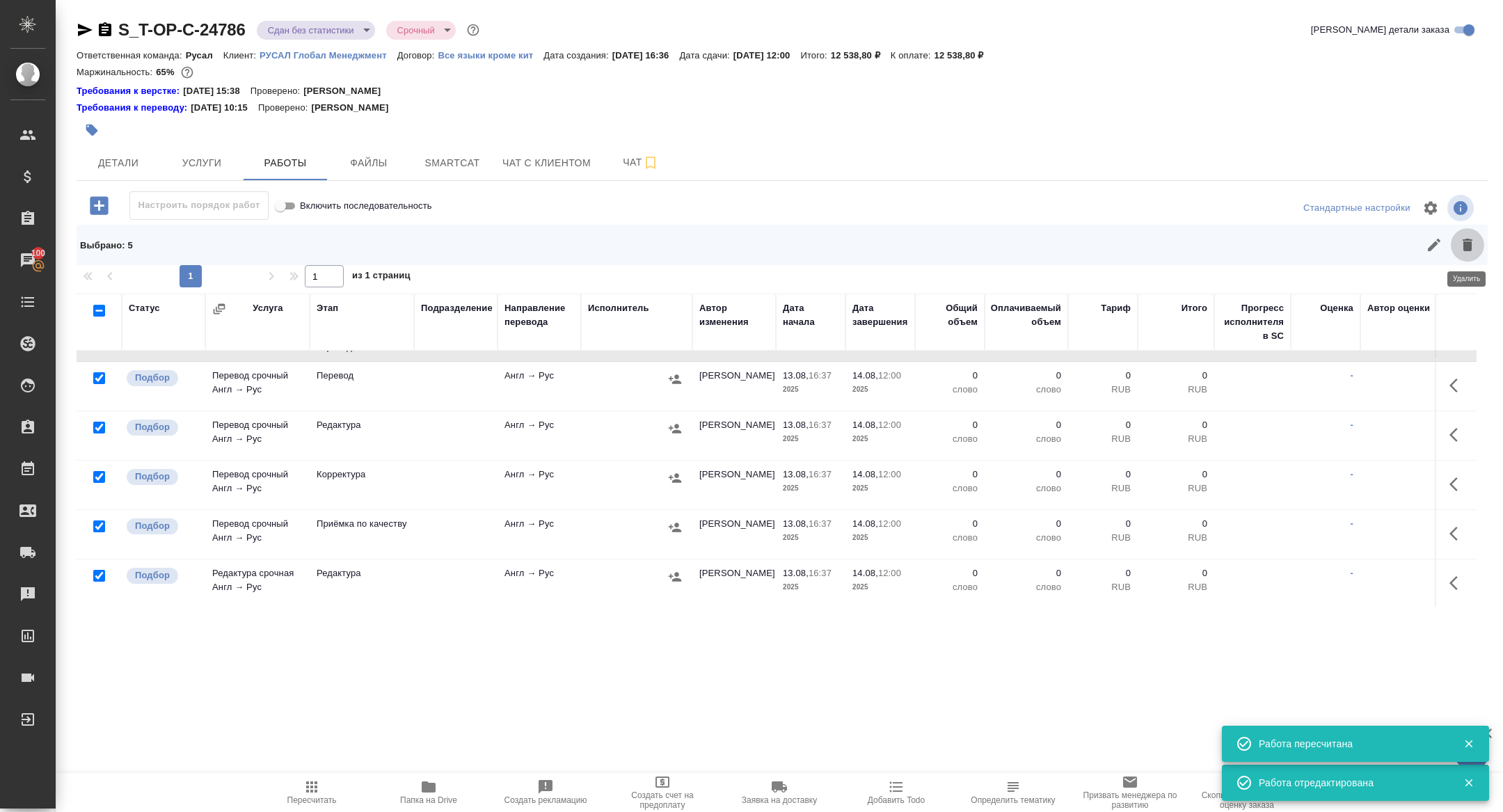
click at [1467, 248] on icon "button" at bounding box center [1467, 245] width 10 height 12
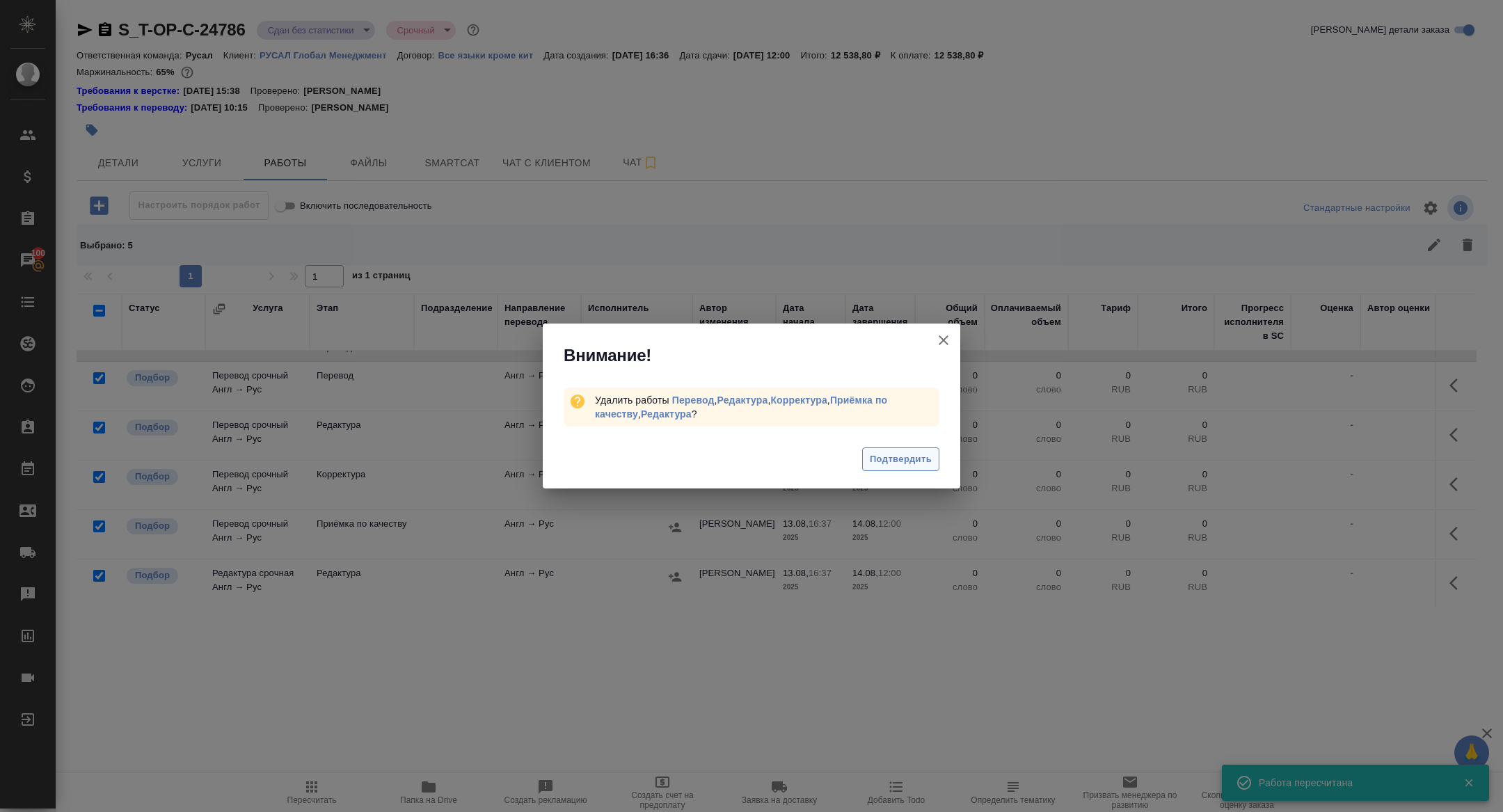
click at [905, 448] on button "Подтвердить" at bounding box center [901, 459] width 77 height 24
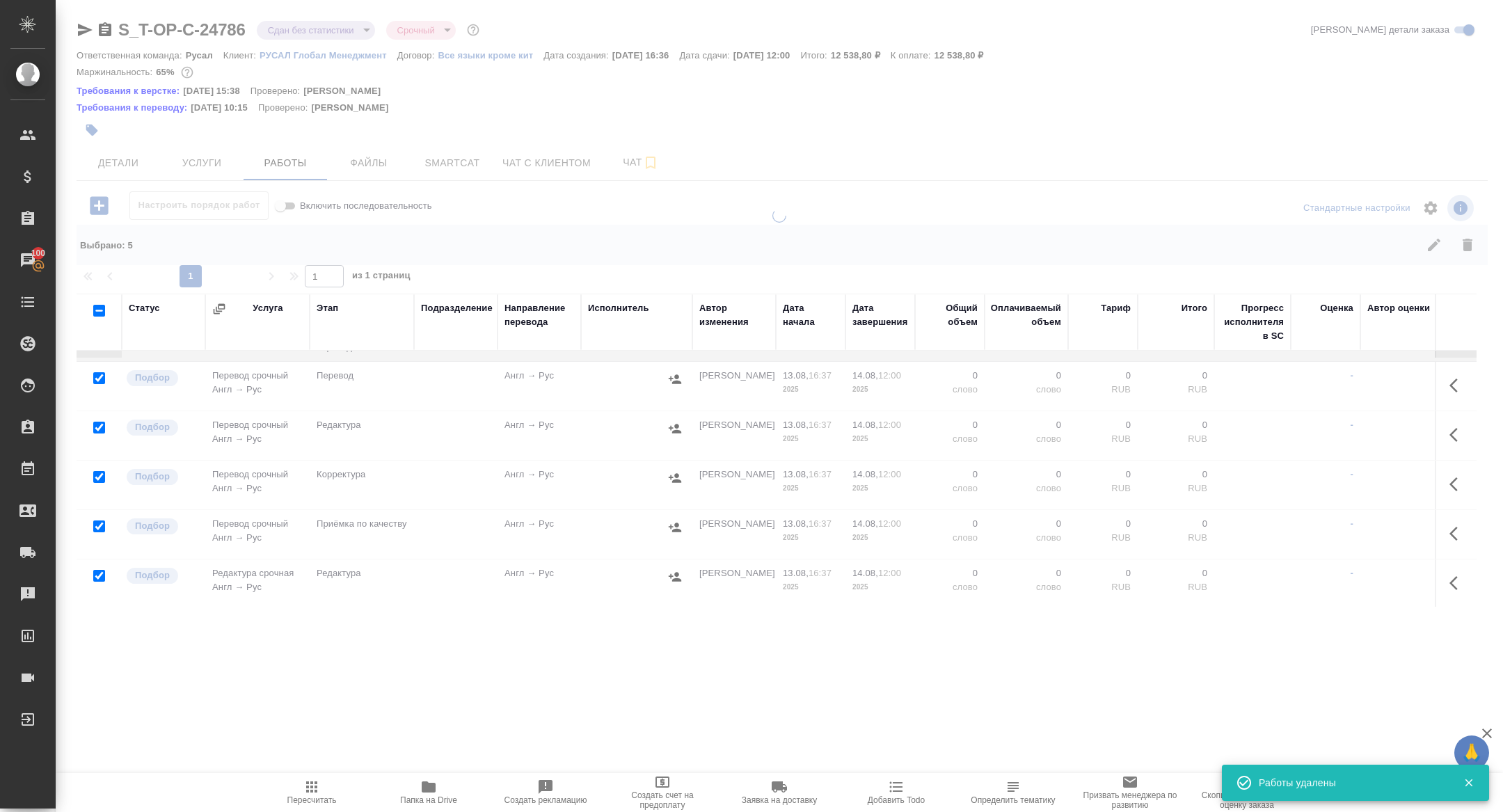
scroll to position [0, 0]
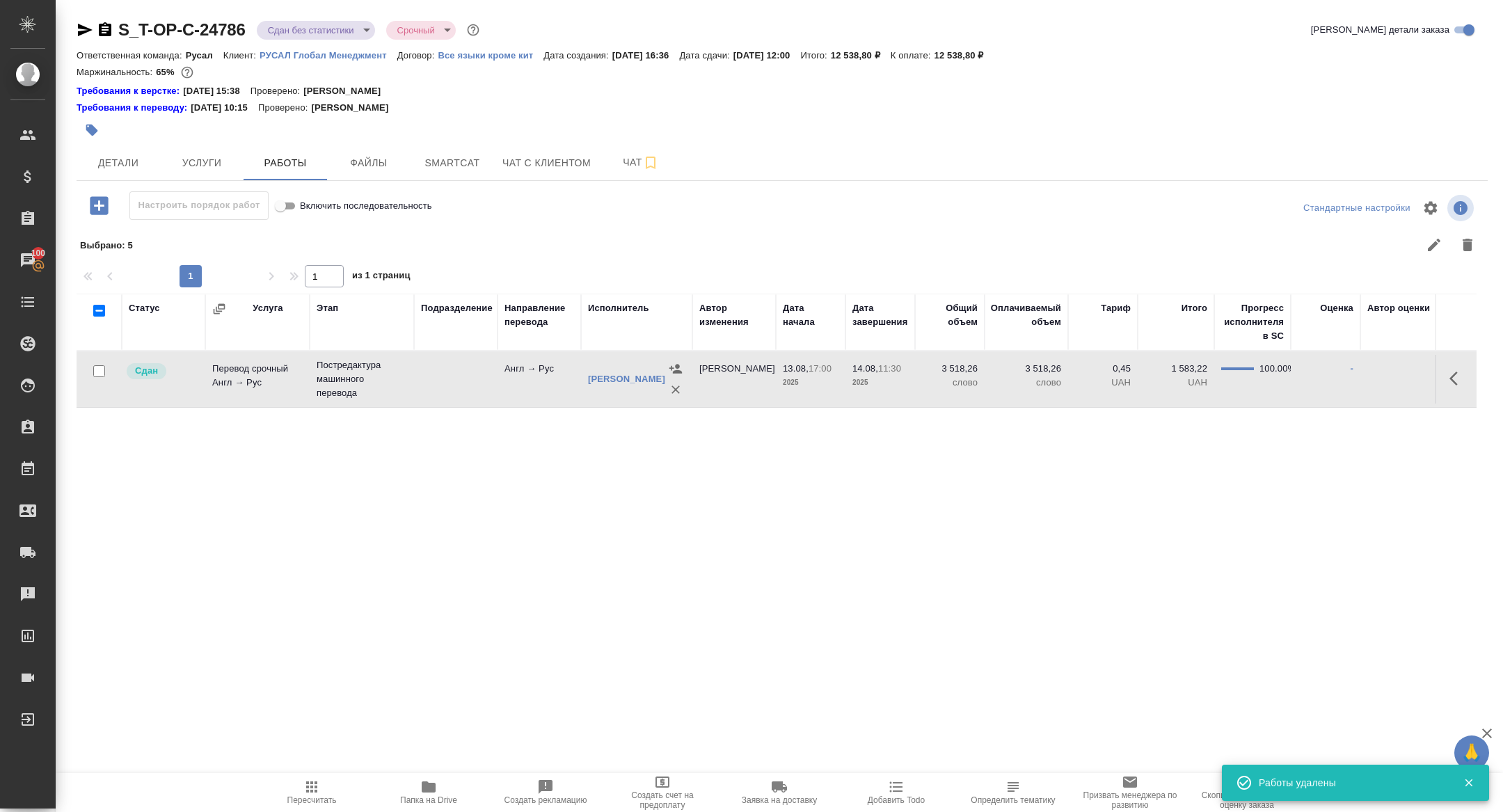
click at [288, 46] on div "S_T-OP-C-24786 Сдан без статистики distributed Срочный urgent Кратко детали зак…" at bounding box center [782, 32] width 1412 height 28
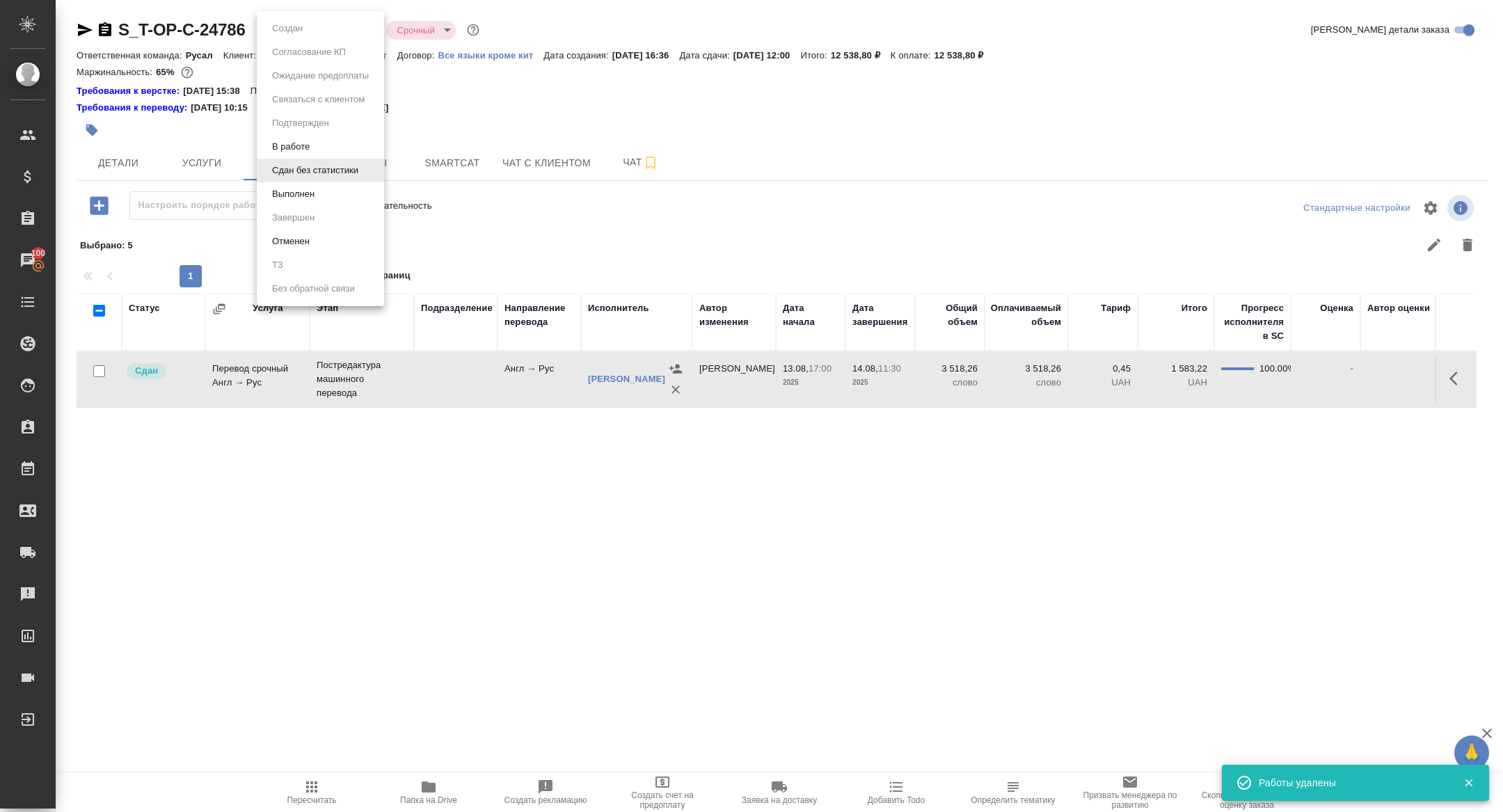
click at [281, 36] on body "🙏 .cls-1 fill:#fff; AWATERA Zhuravleva Alexandra Клиенты Спецификации Заказы 10…" at bounding box center [751, 406] width 1503 height 812
click at [328, 187] on li "Выполнен" at bounding box center [320, 194] width 128 height 24
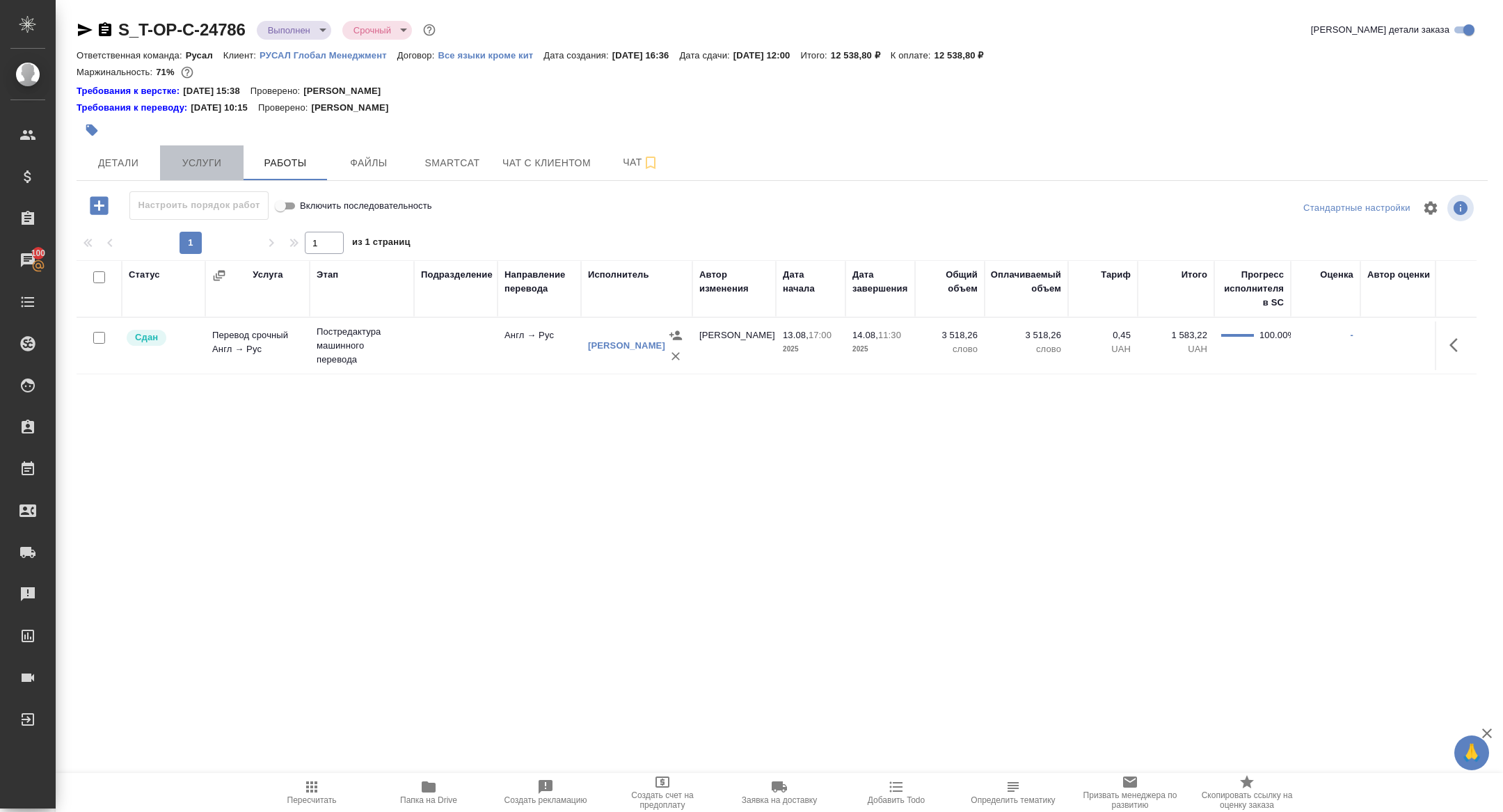
click at [204, 173] on button "Услуги" at bounding box center [202, 162] width 84 height 35
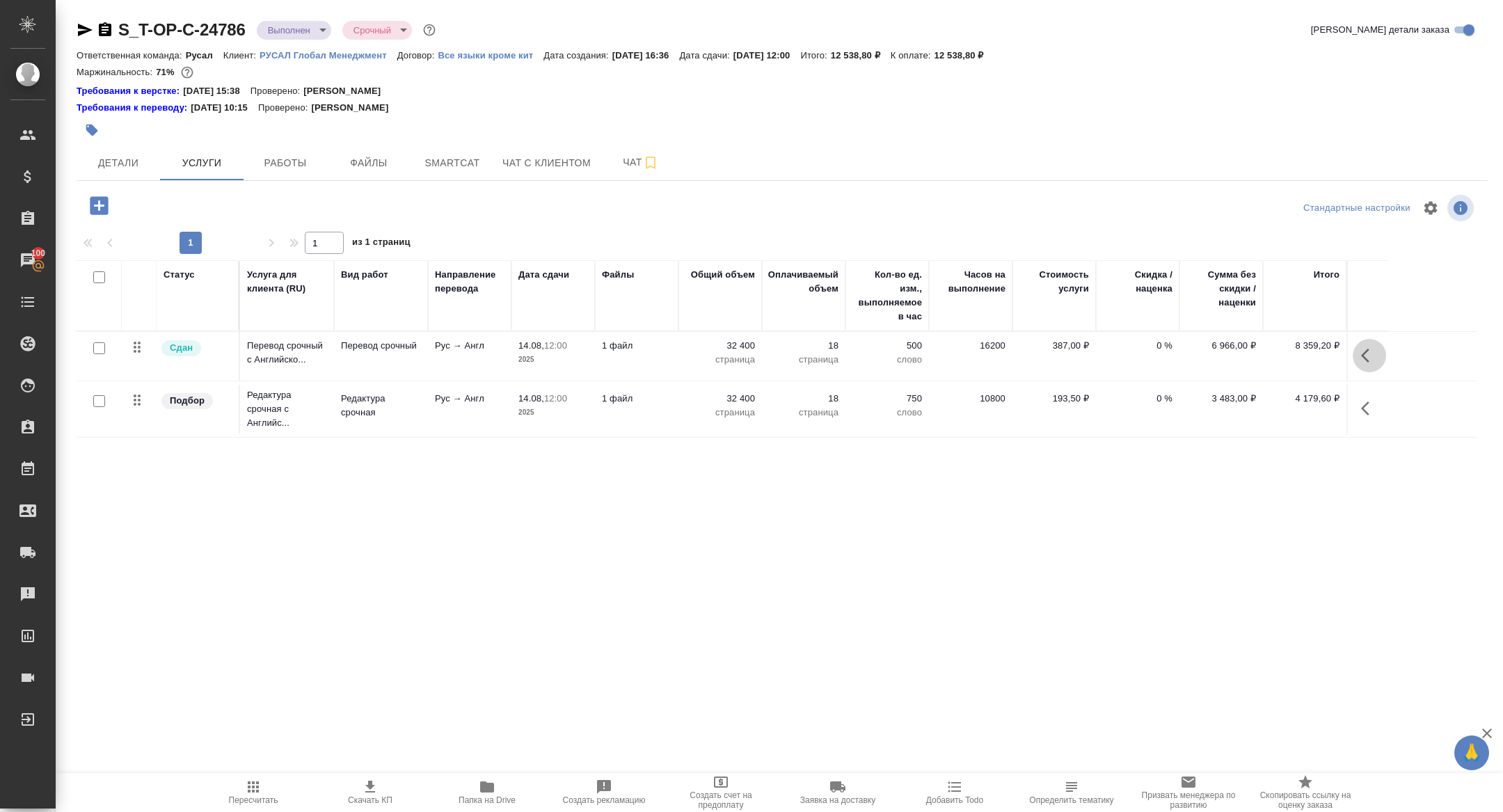
click at [1363, 352] on icon "button" at bounding box center [1365, 356] width 9 height 14
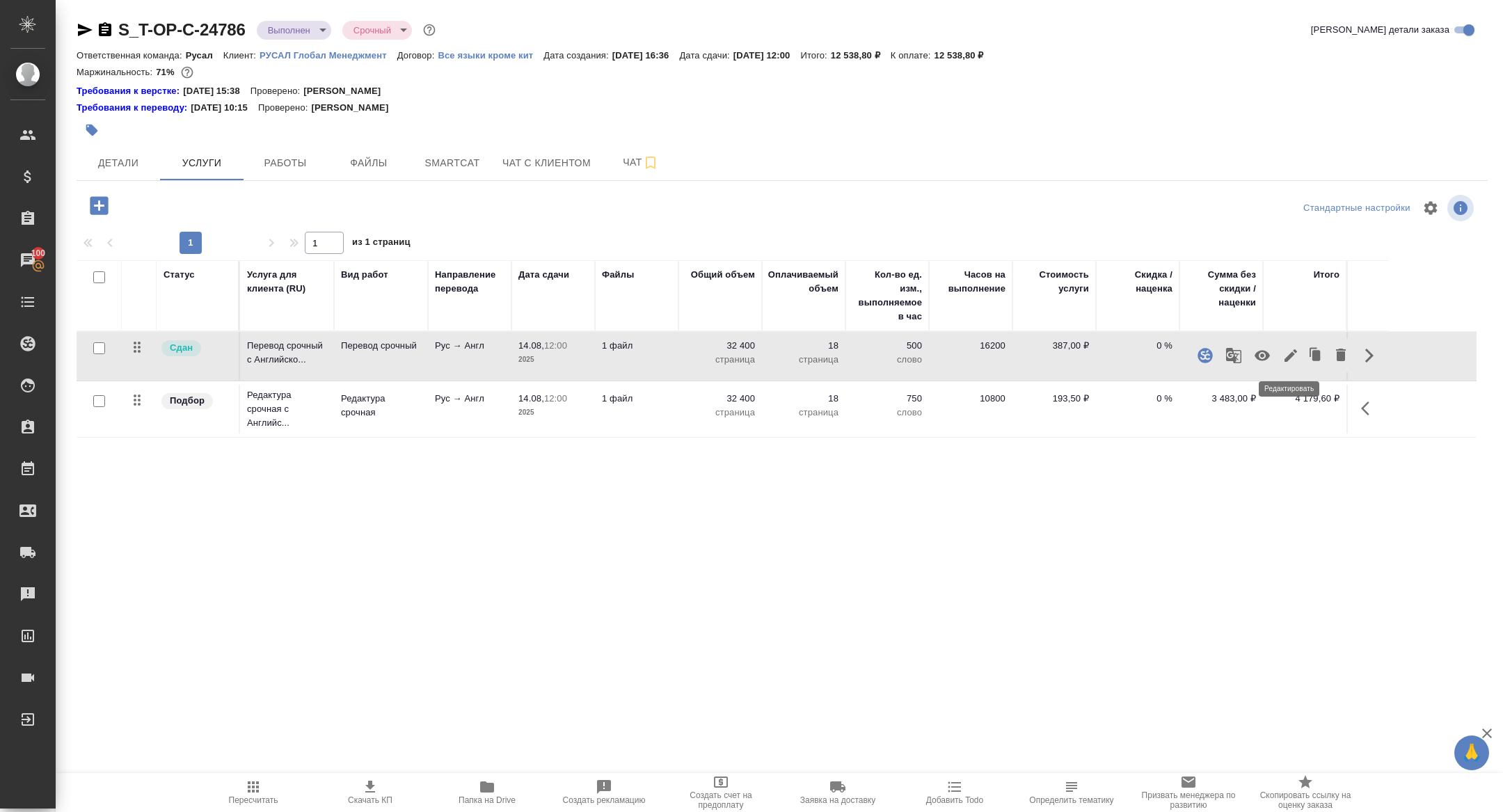
click at [1283, 357] on icon "button" at bounding box center [1291, 356] width 17 height 17
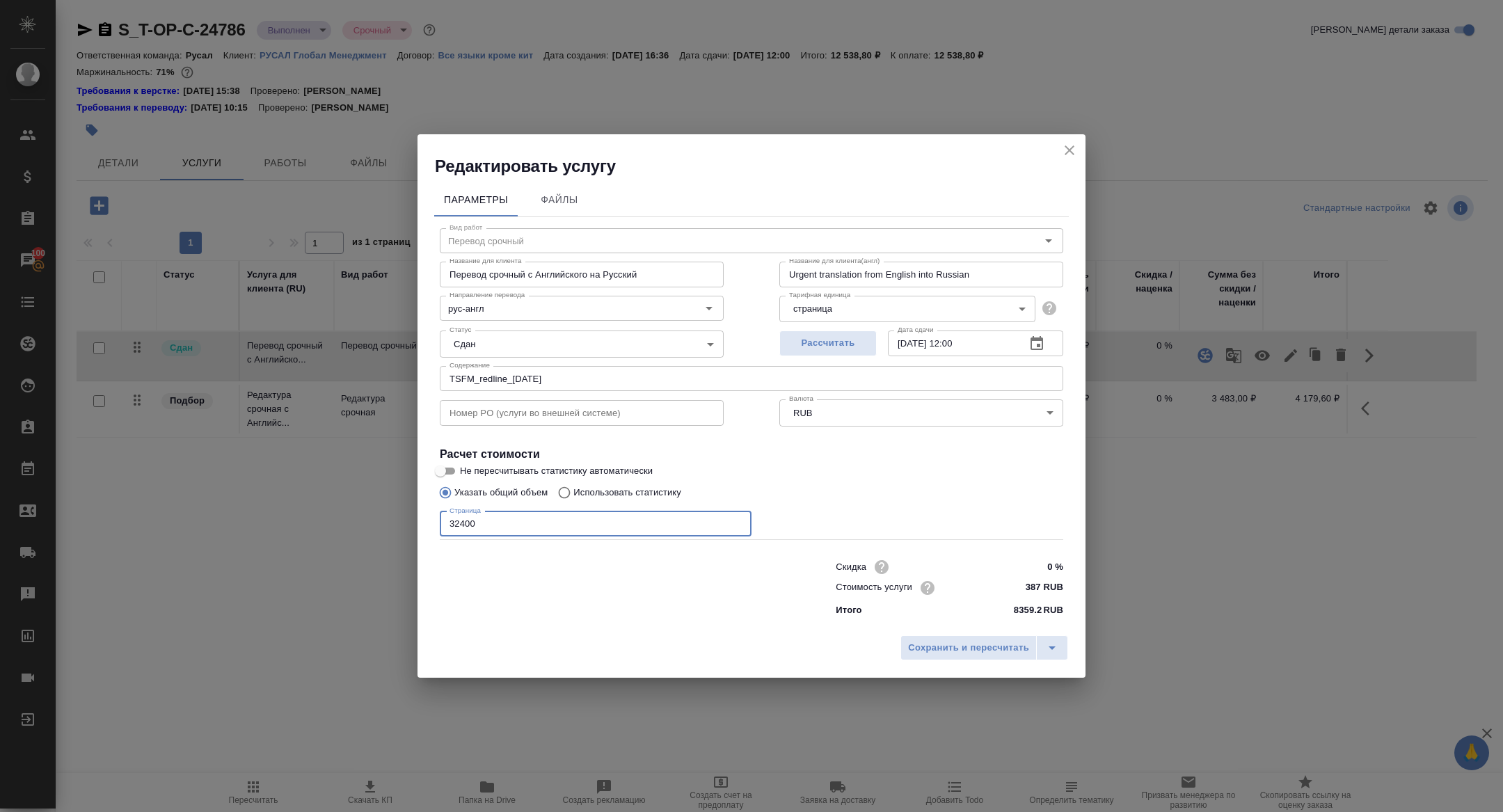
drag, startPoint x: 460, startPoint y: 523, endPoint x: 423, endPoint y: 523, distance: 37.0
click at [429, 523] on div "Параметры Файлы Вид работ Перевод срочный Вид работ Название для клиента Перево…" at bounding box center [752, 402] width 668 height 451
drag, startPoint x: 459, startPoint y: 523, endPoint x: 425, endPoint y: 522, distance: 34.0
click at [427, 523] on div "Параметры Файлы Вид работ Перевод срочный Вид работ Название для клиента Перево…" at bounding box center [752, 402] width 668 height 451
type input "37400"
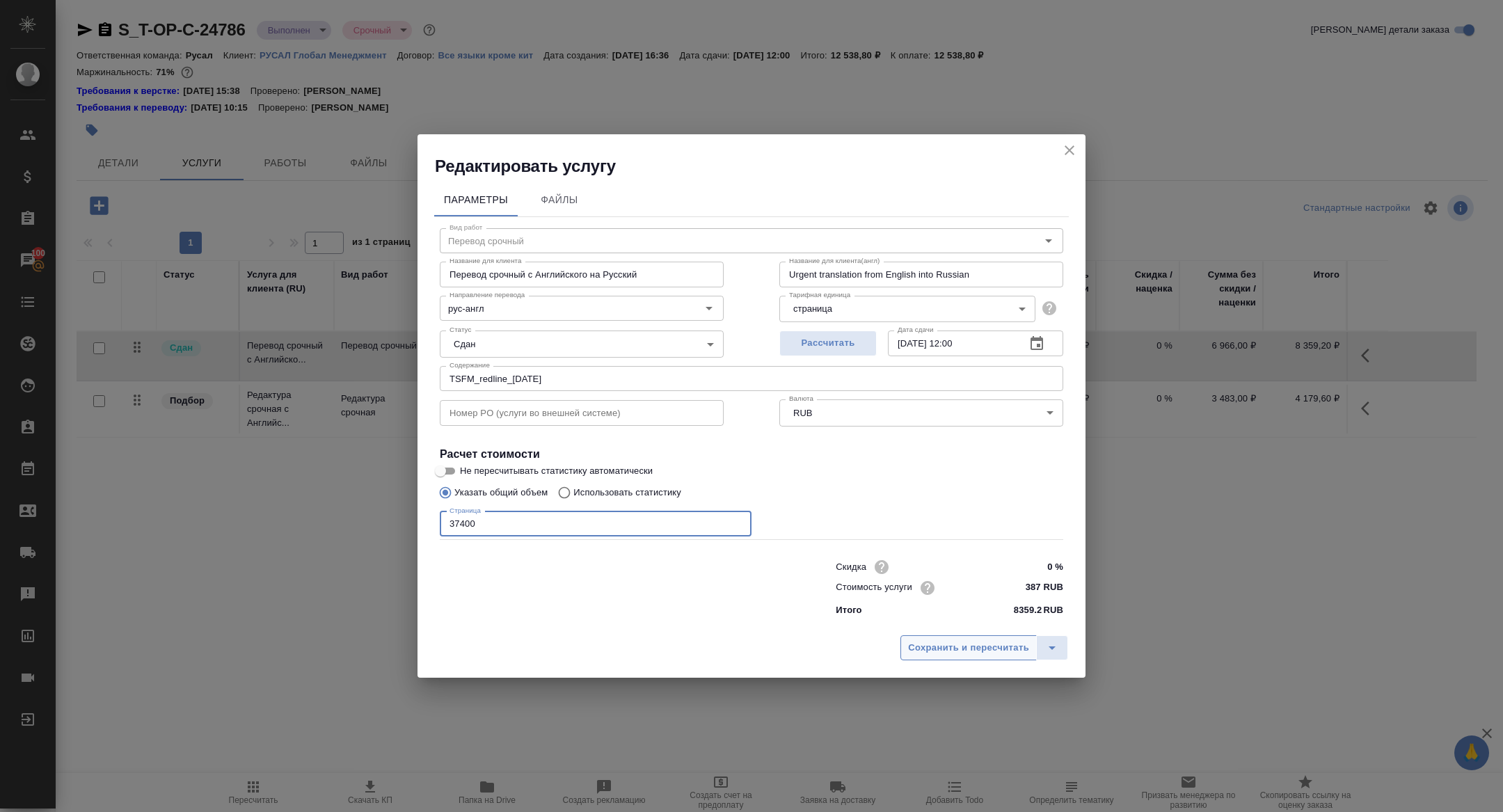
click at [977, 650] on span "Сохранить и пересчитать" at bounding box center [968, 648] width 121 height 16
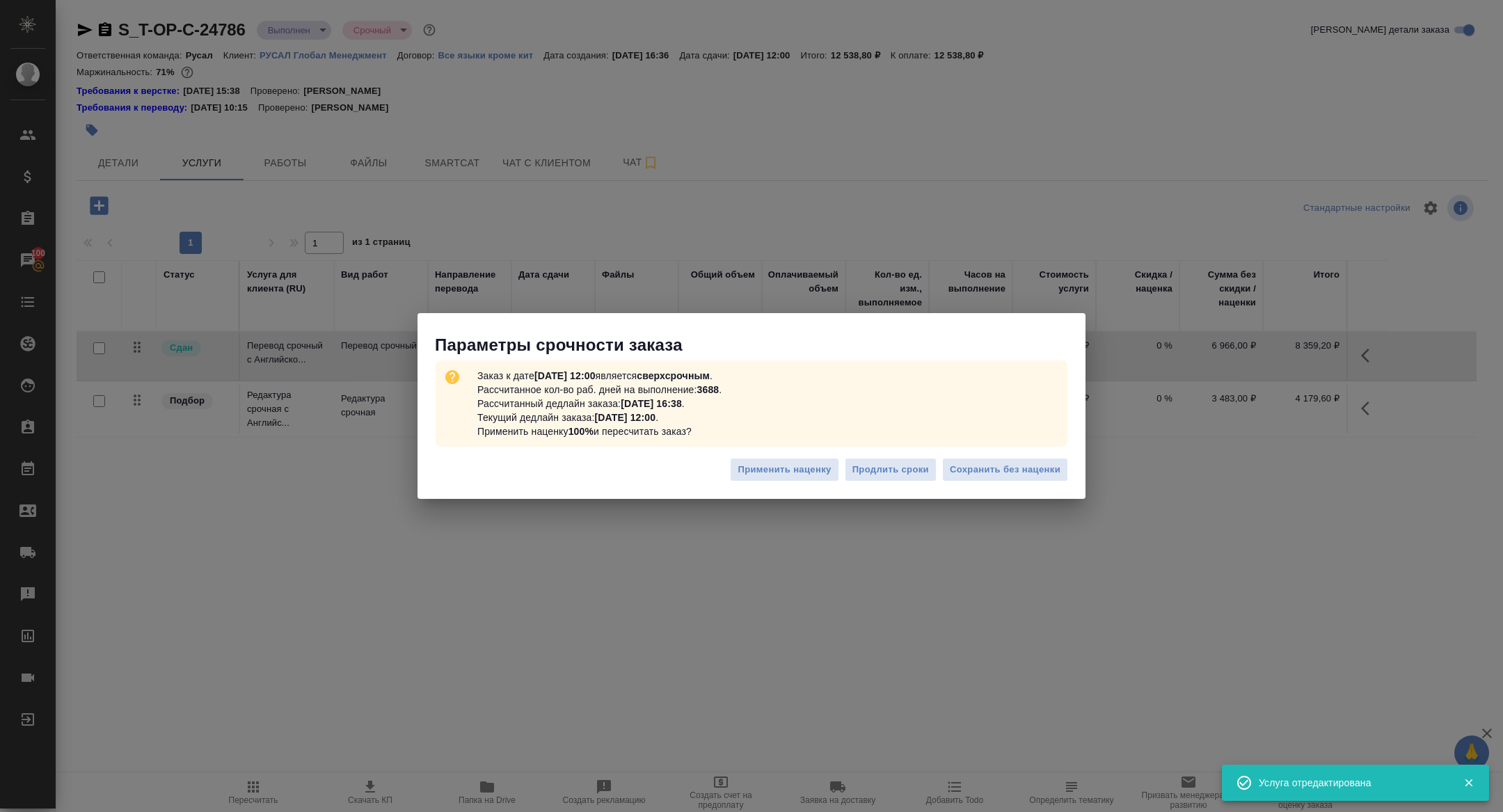
click at [1025, 447] on div "Заказ к дате 14.08.2025, 12:00 является сверхсрочным . Рассчитанное кол-во раб.…" at bounding box center [752, 404] width 668 height 94
click at [1023, 456] on div "Применить наценку Продлить сроки Сохранить без наценки" at bounding box center [752, 475] width 668 height 49
click at [977, 490] on div "Применить наценку Продлить сроки Сохранить без наценки" at bounding box center [752, 475] width 668 height 49
click at [974, 476] on span "Сохранить без наценки" at bounding box center [1005, 469] width 111 height 16
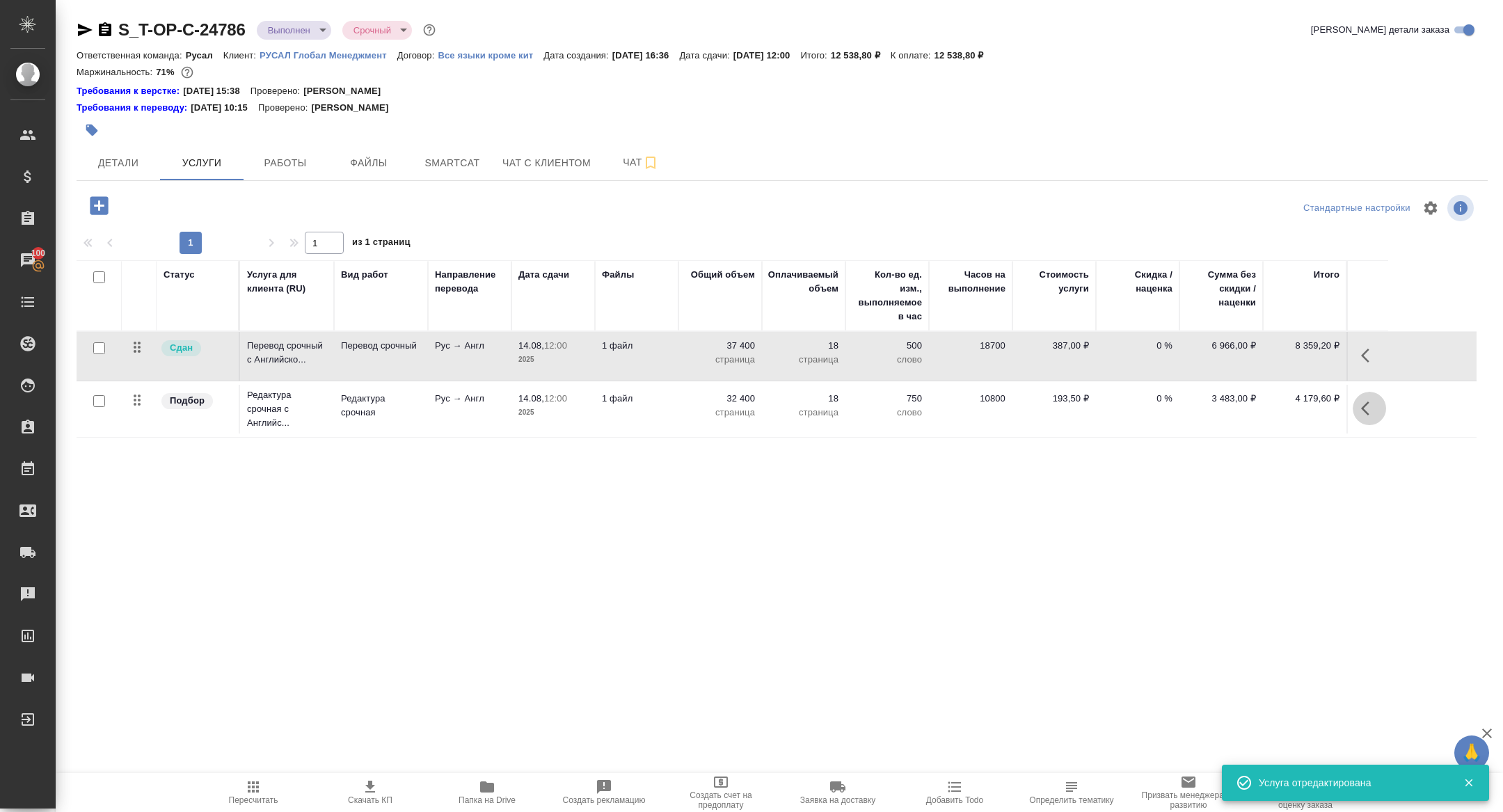
click at [1370, 404] on icon "button" at bounding box center [1370, 408] width 17 height 17
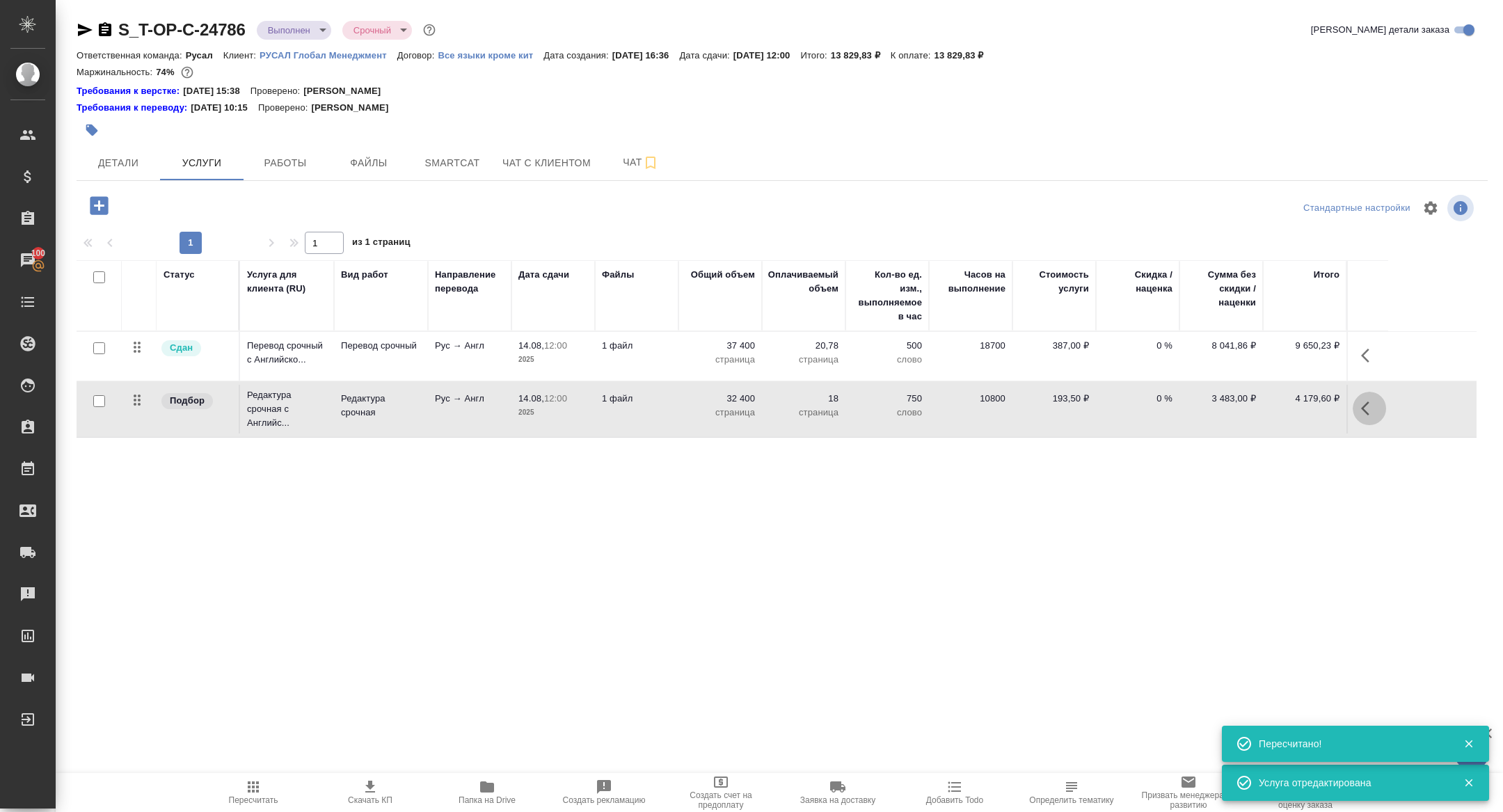
click at [1358, 411] on button "button" at bounding box center [1369, 408] width 33 height 33
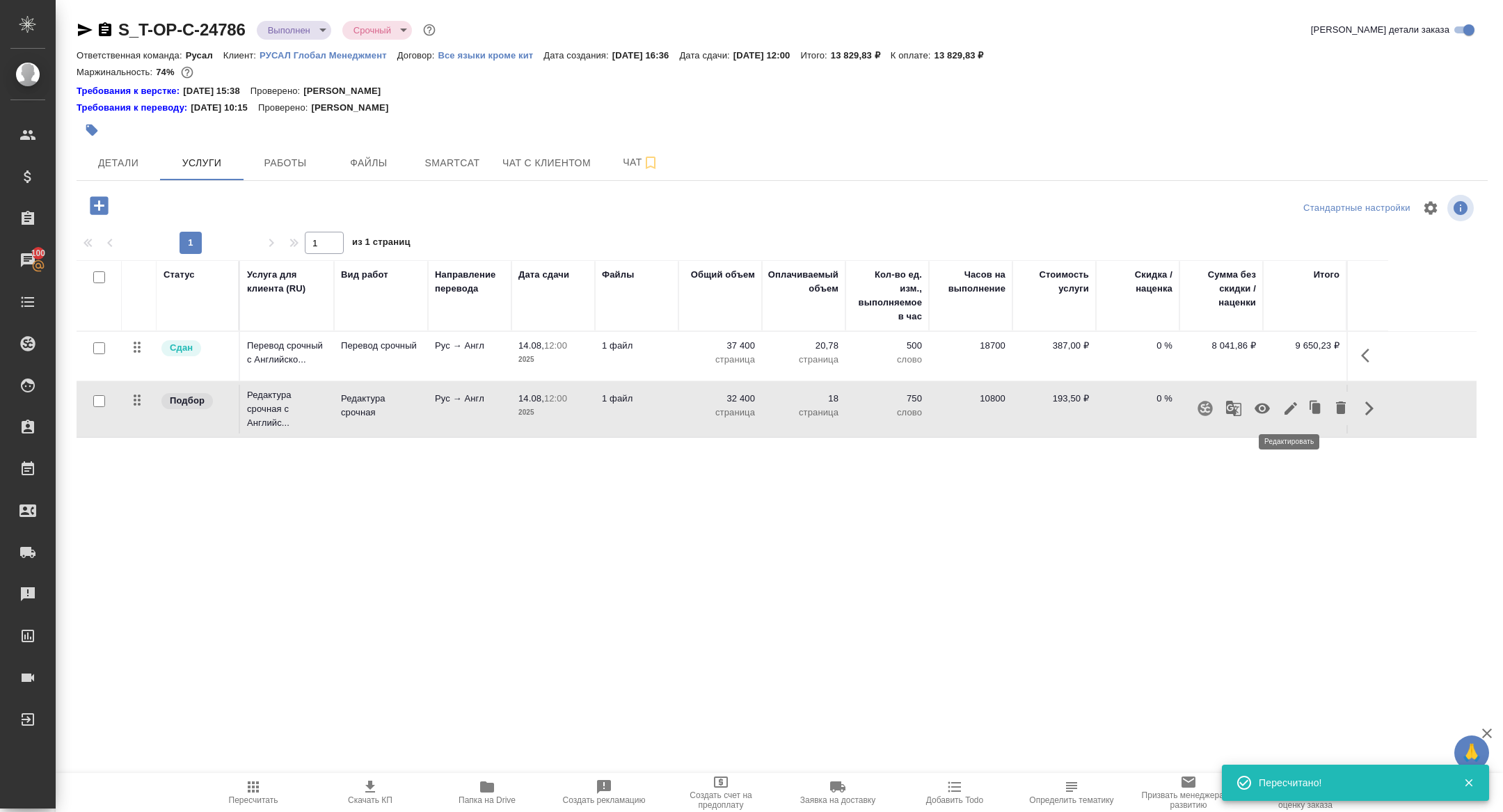
click at [1288, 412] on icon "button" at bounding box center [1291, 408] width 12 height 12
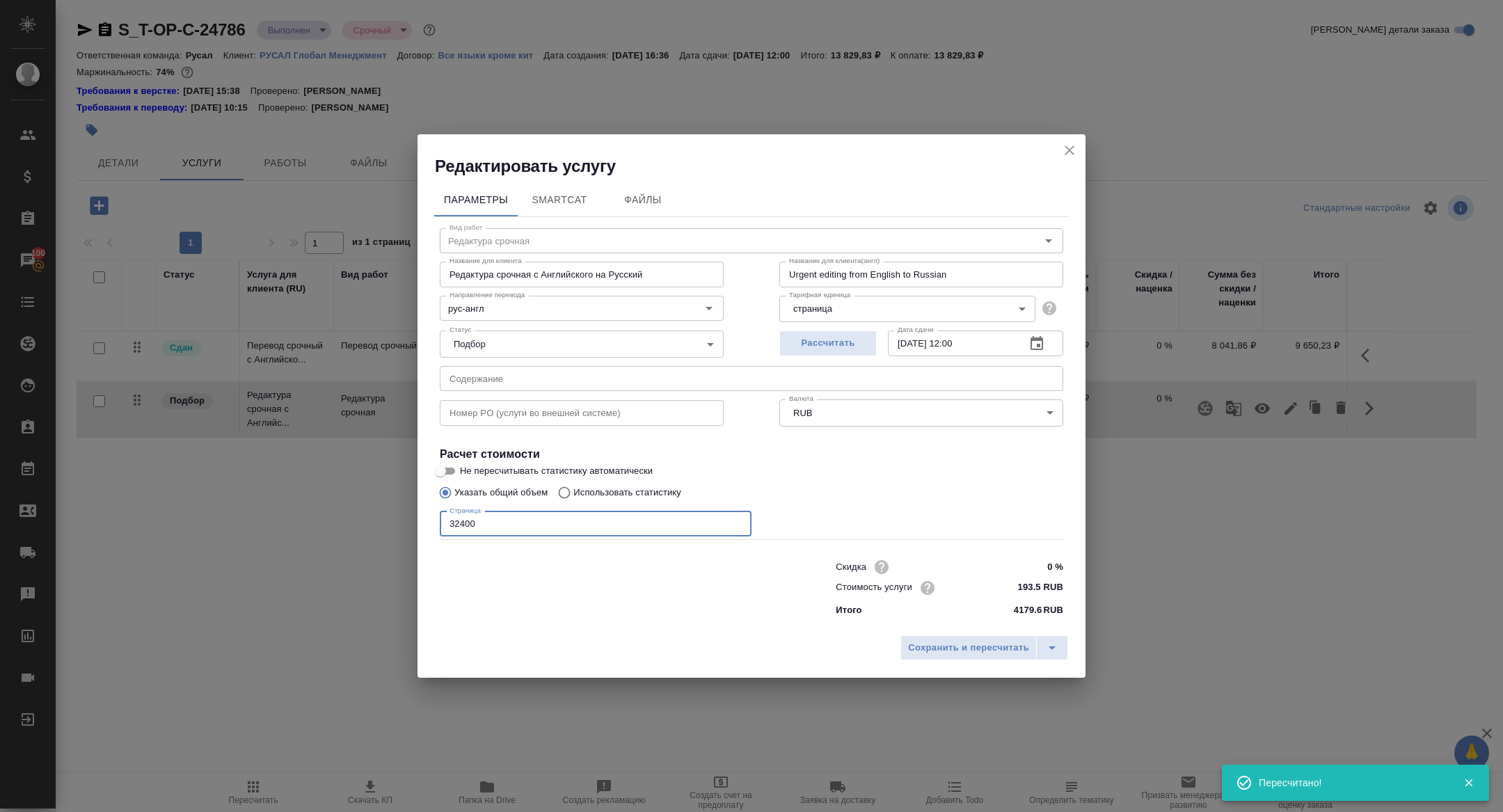
drag, startPoint x: 458, startPoint y: 522, endPoint x: 423, endPoint y: 522, distance: 35.0
click at [429, 522] on div "Параметры SmartCat Файлы Вид работ Редактура срочная Вид работ Название для кли…" at bounding box center [752, 402] width 668 height 451
paste input "7"
type input "37400"
click at [975, 656] on button "Сохранить и пересчитать" at bounding box center [968, 647] width 136 height 25
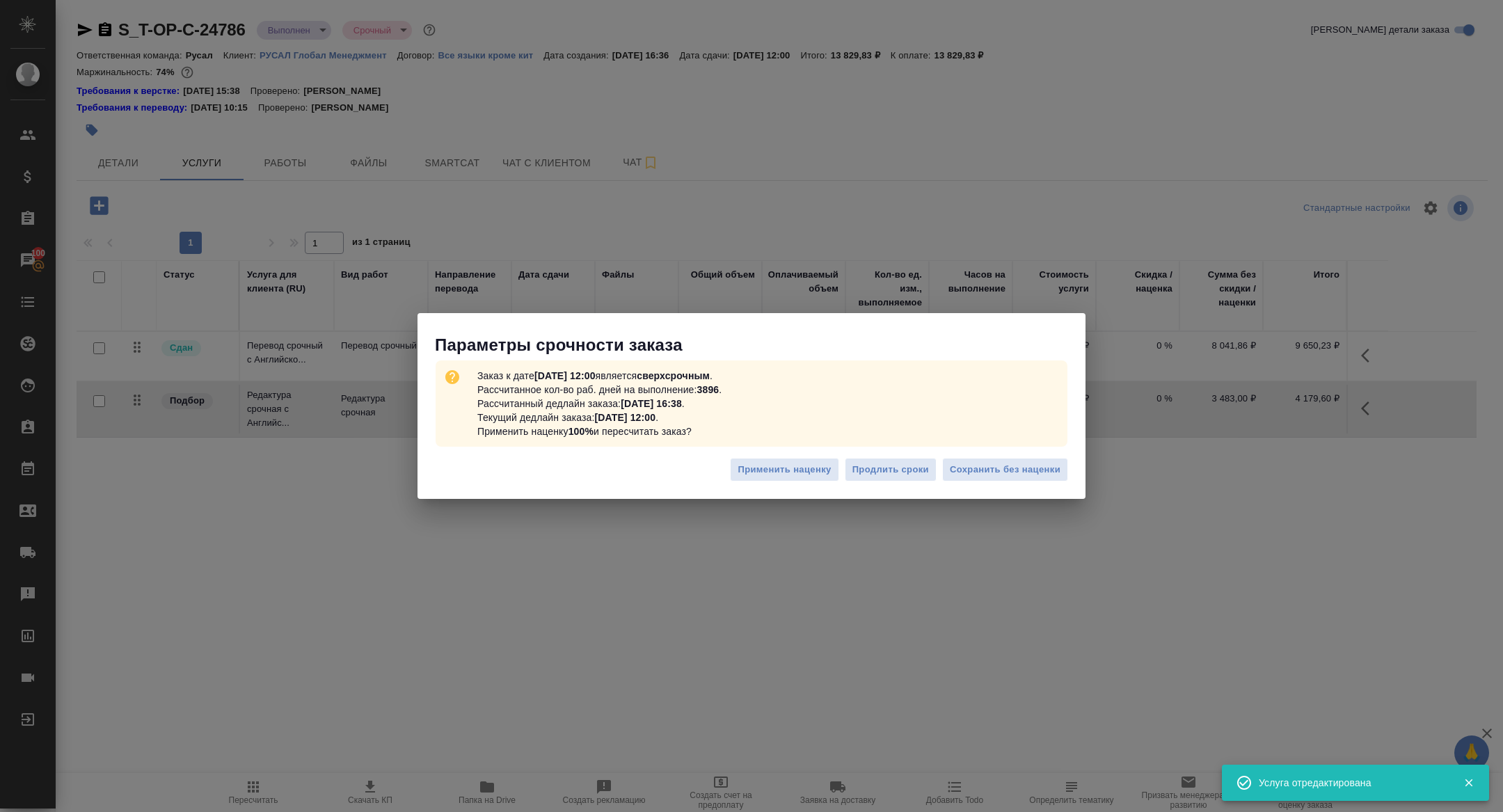
click at [1020, 454] on div "Применить наценку Продлить сроки Сохранить без наценки" at bounding box center [752, 475] width 668 height 49
click at [1020, 463] on span "Сохранить без наценки" at bounding box center [1005, 469] width 111 height 16
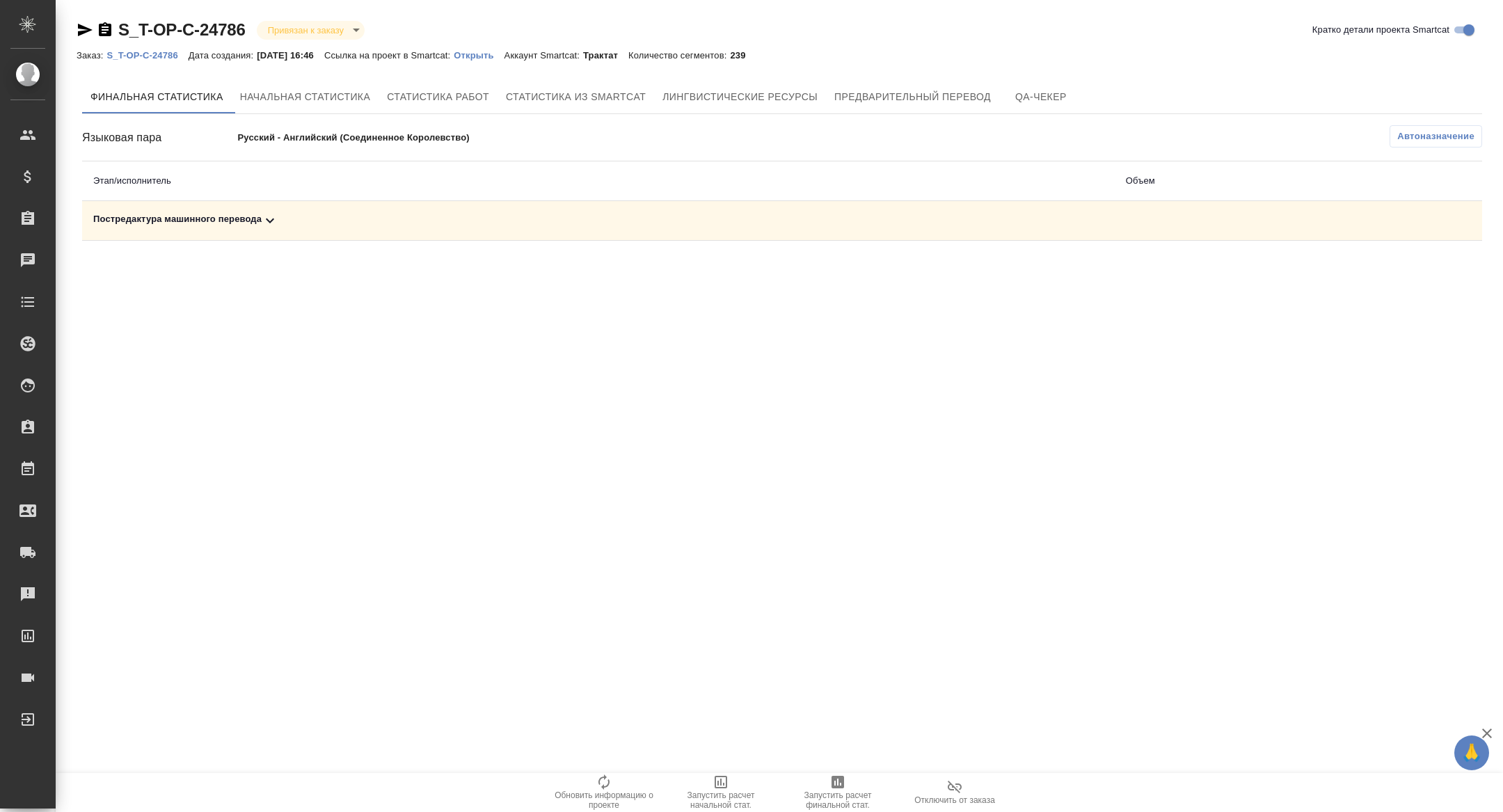
click at [393, 220] on div "Постредактура машинного перевода" at bounding box center [599, 220] width 1010 height 17
click at [842, 780] on icon "button" at bounding box center [838, 782] width 12 height 12
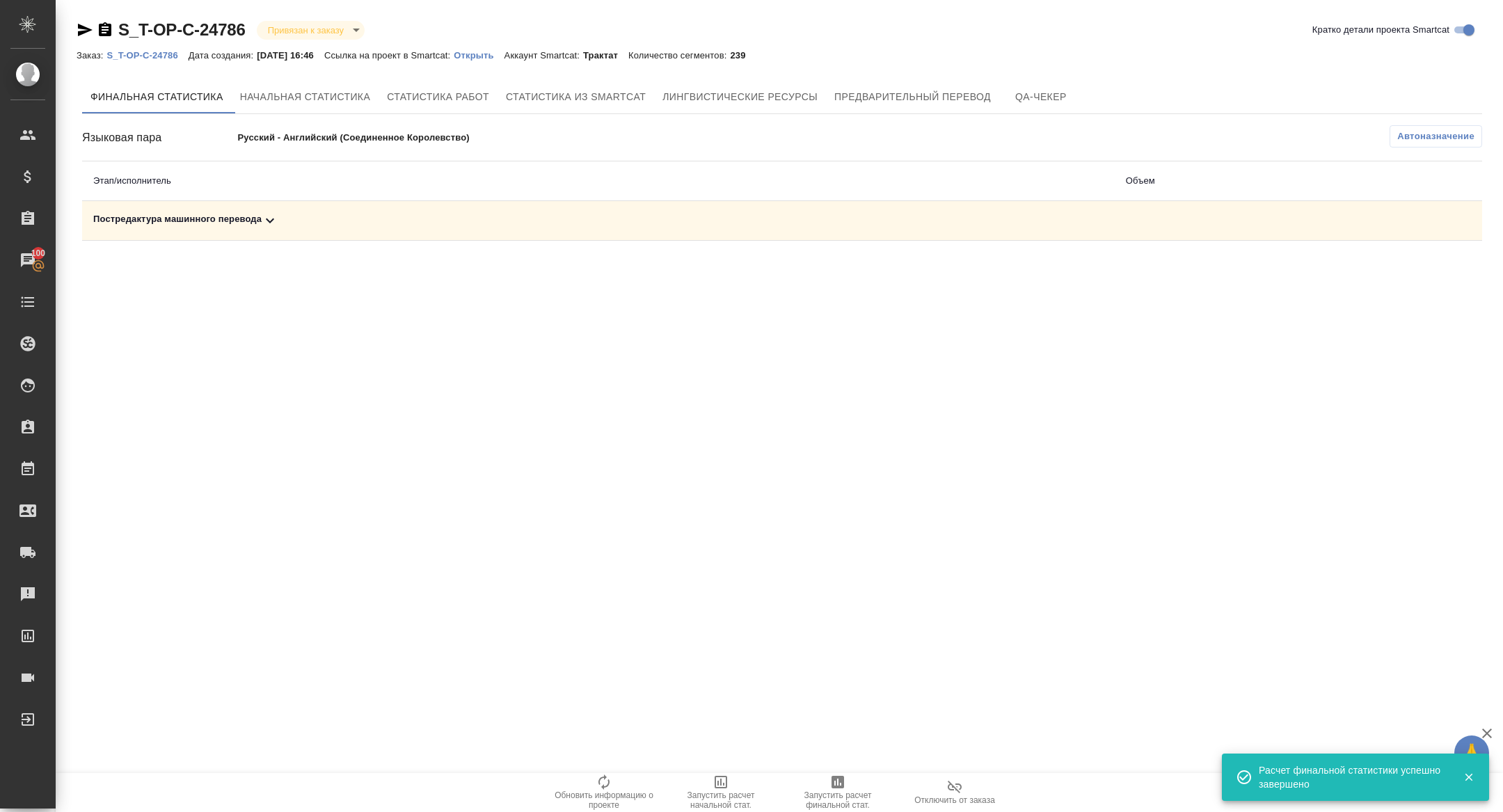
click at [283, 232] on td "Постредактура машинного перевода" at bounding box center [598, 220] width 1033 height 39
click at [278, 220] on icon at bounding box center [270, 220] width 17 height 17
click at [1426, 278] on button "button" at bounding box center [1421, 268] width 33 height 33
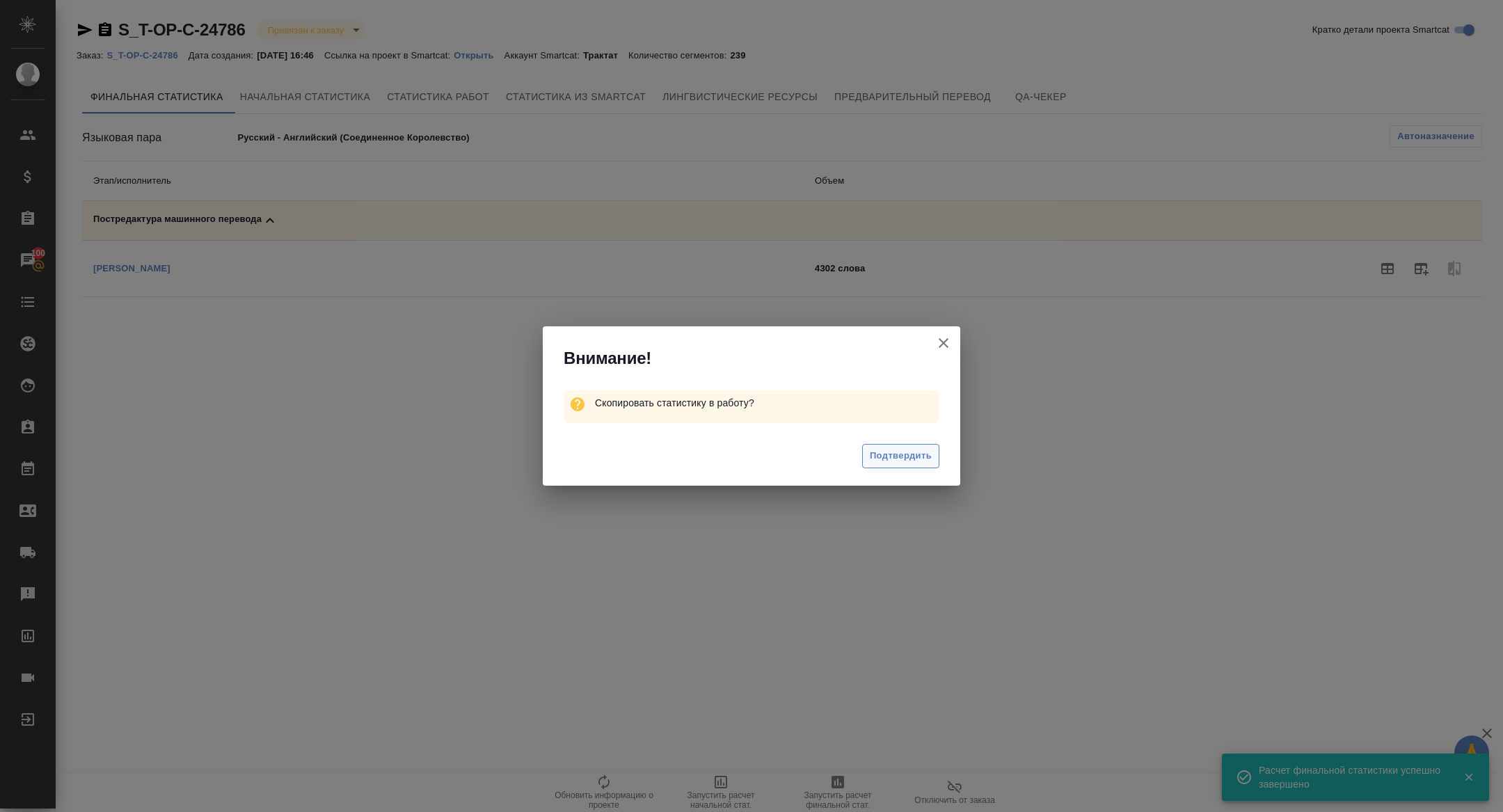
click at [886, 443] on div "Подтвердить" at bounding box center [752, 458] width 418 height 56
click at [878, 461] on span "Подтвердить" at bounding box center [901, 455] width 62 height 16
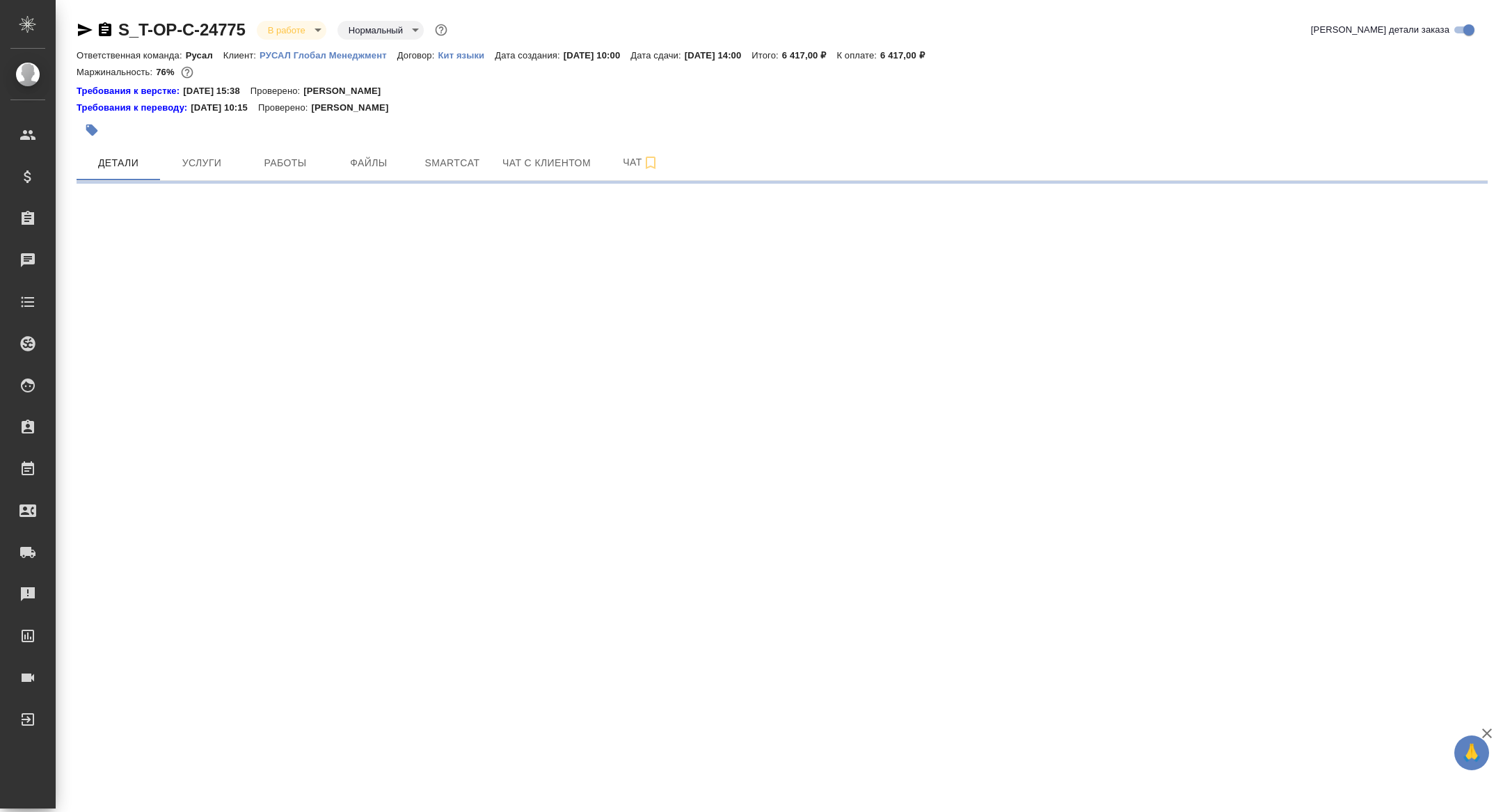
select select "RU"
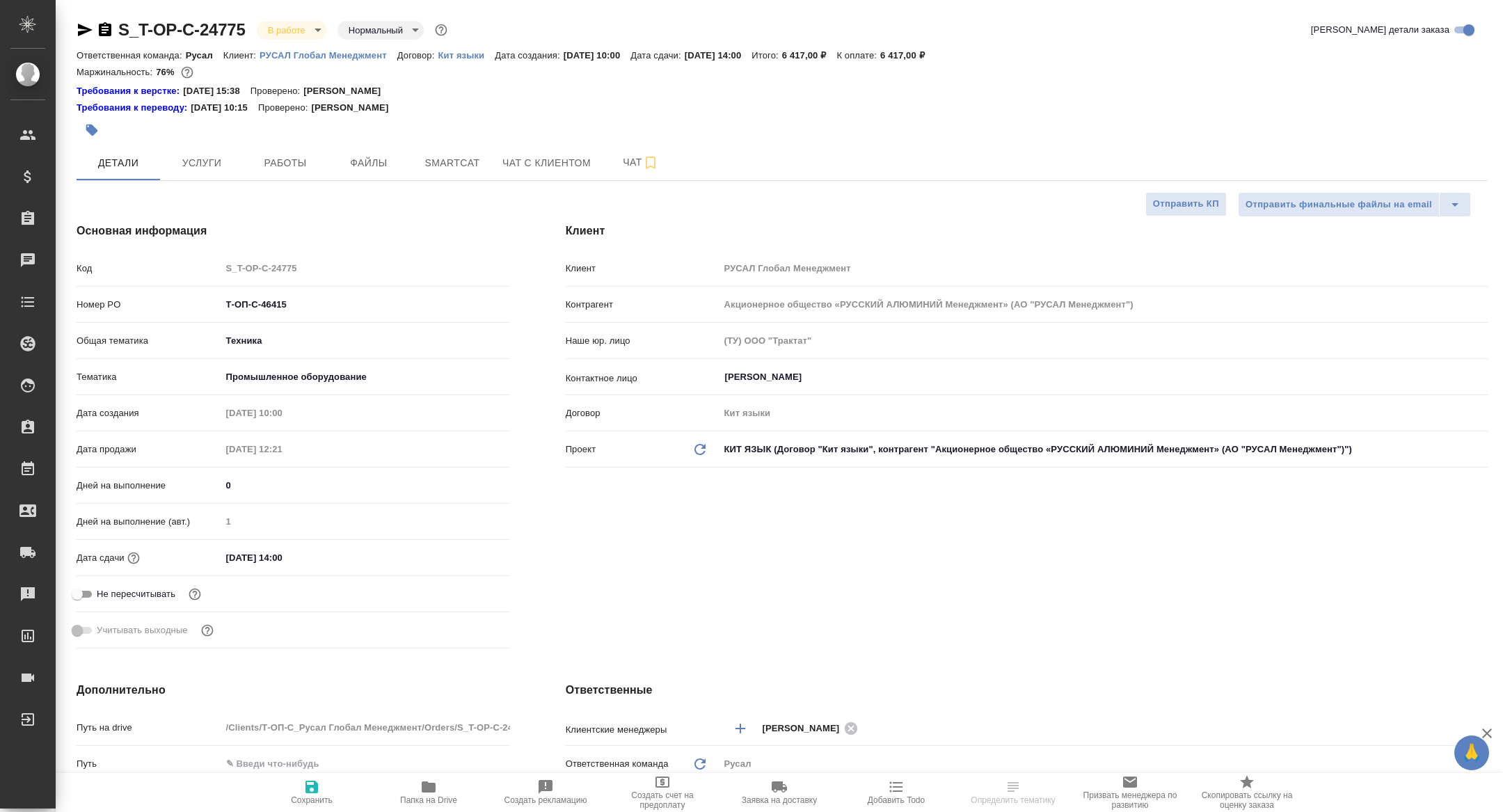
type textarea "x"
click at [270, 172] on button "Работы" at bounding box center [285, 162] width 84 height 35
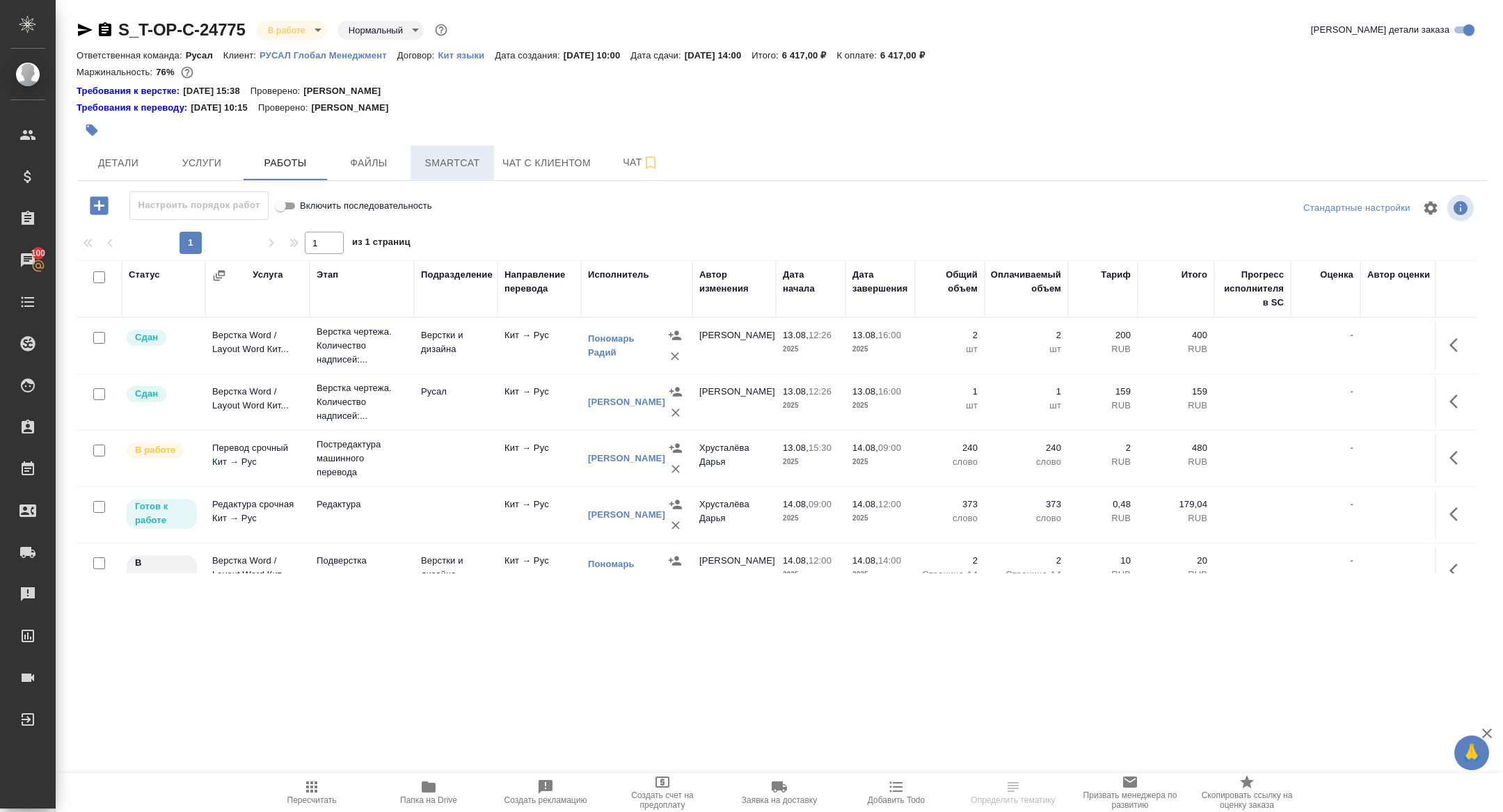
click at [439, 177] on button "Smartcat" at bounding box center [453, 162] width 84 height 35
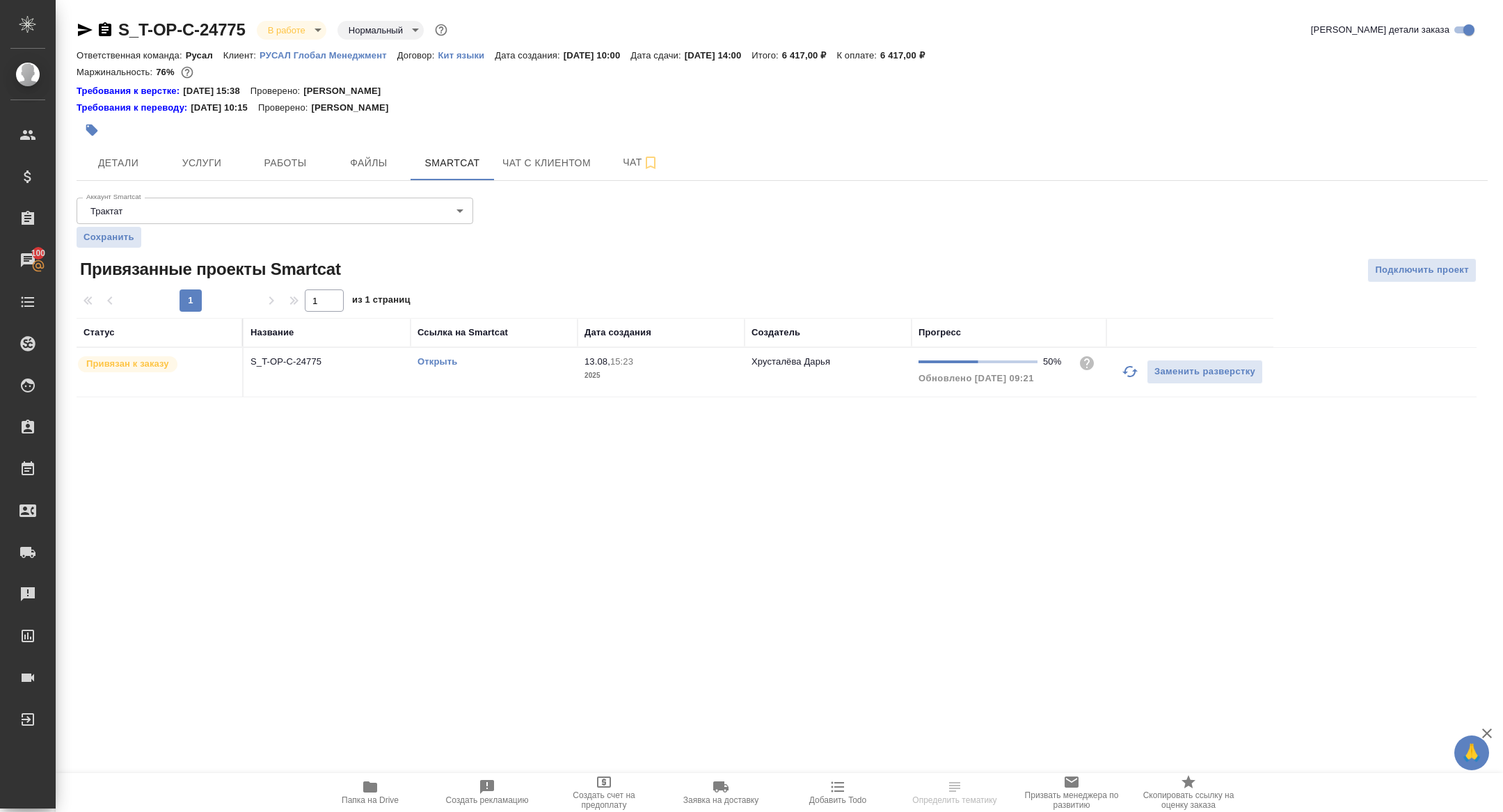
click at [1123, 374] on icon "button" at bounding box center [1130, 372] width 17 height 17
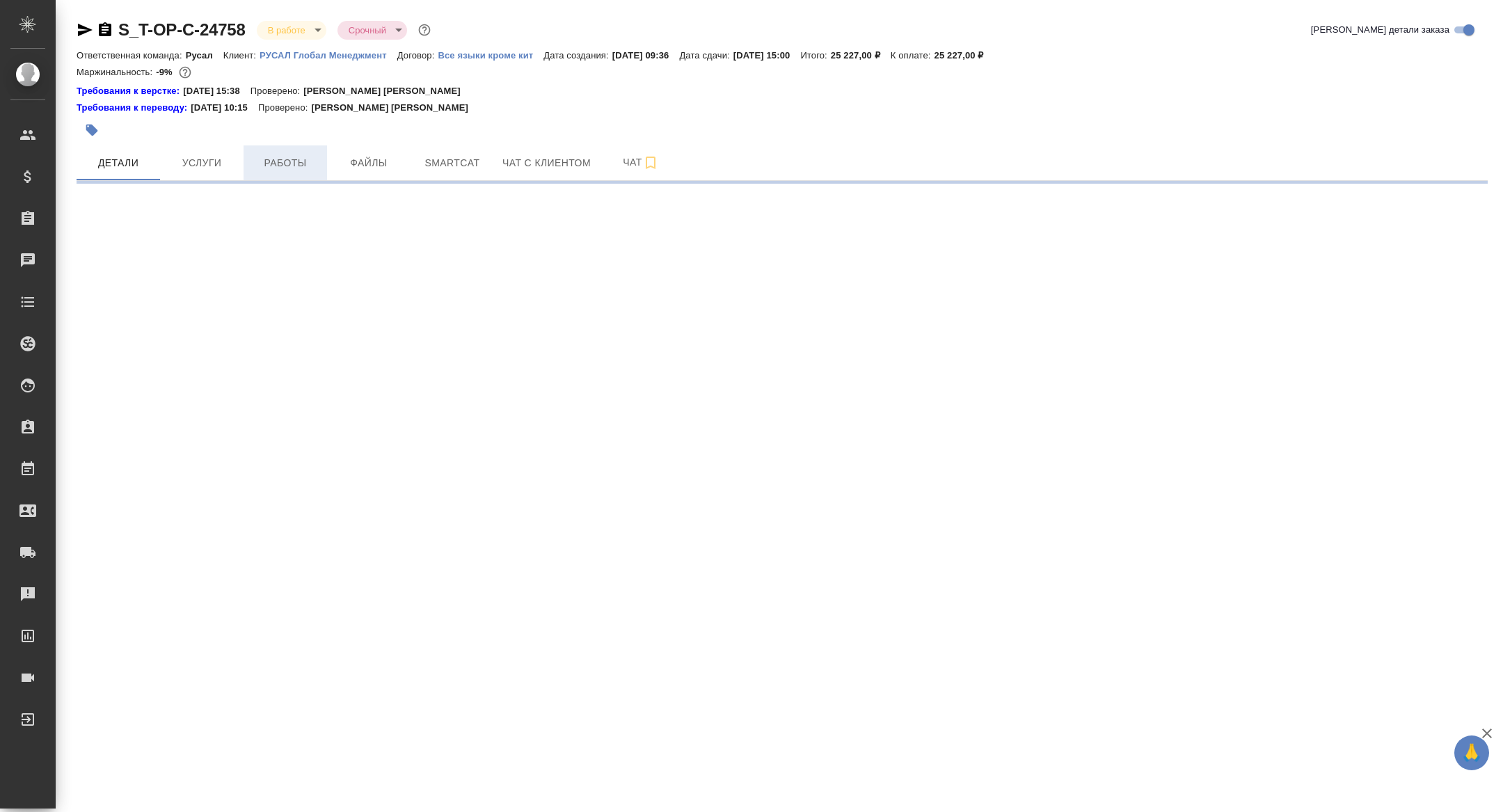
click at [312, 175] on button "Работы" at bounding box center [285, 162] width 84 height 35
select select "RU"
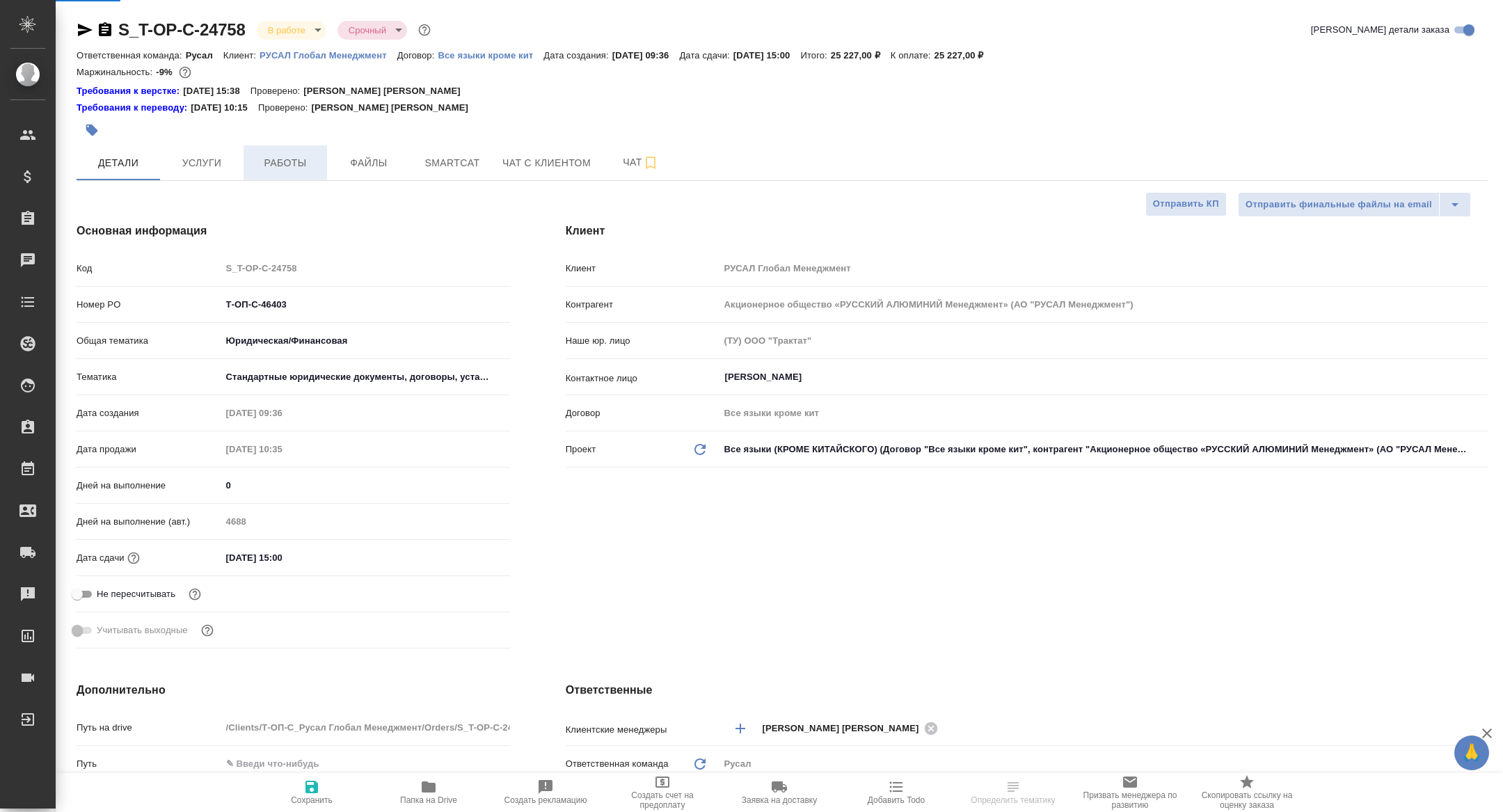
type textarea "x"
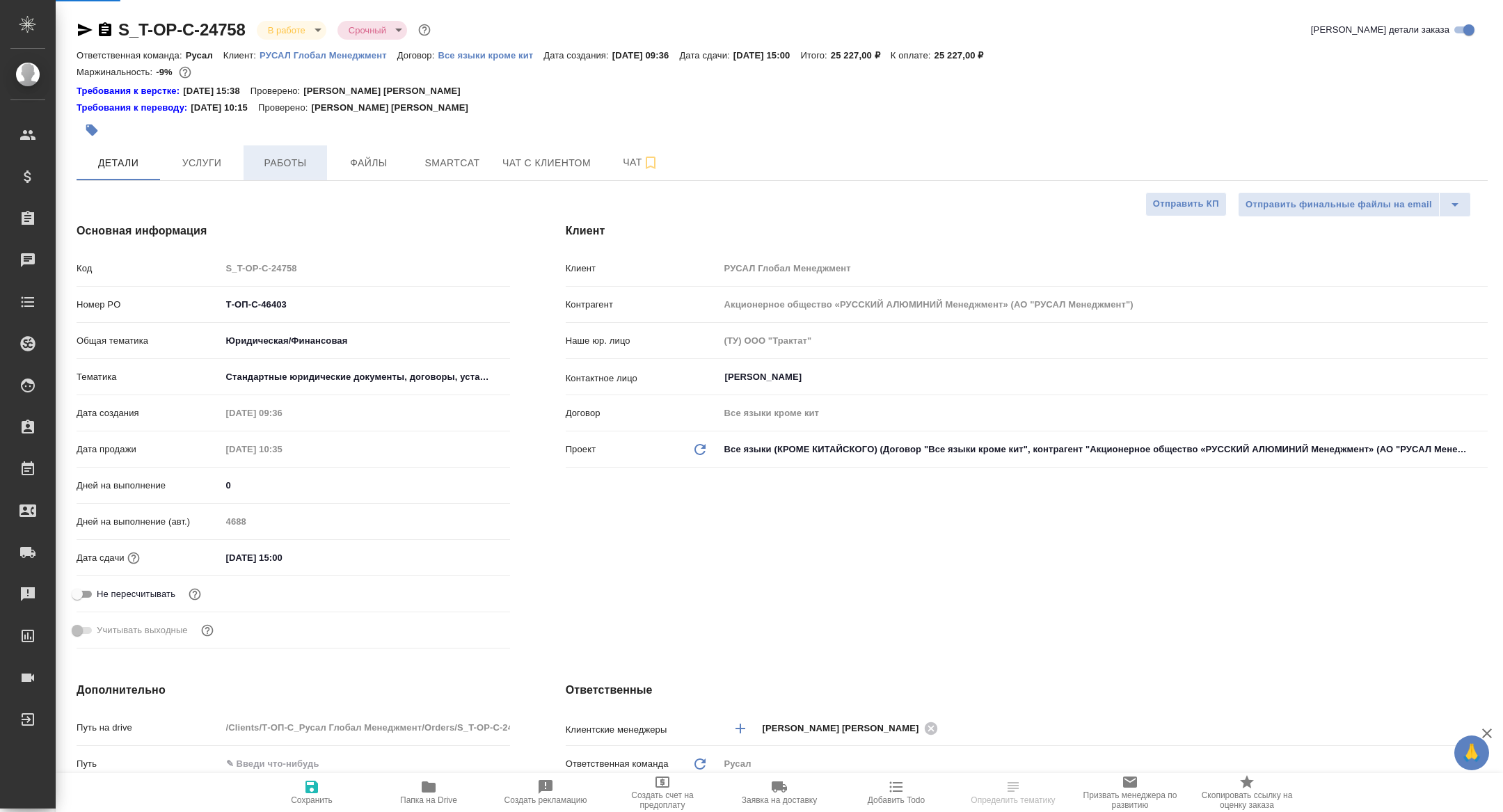
type textarea "x"
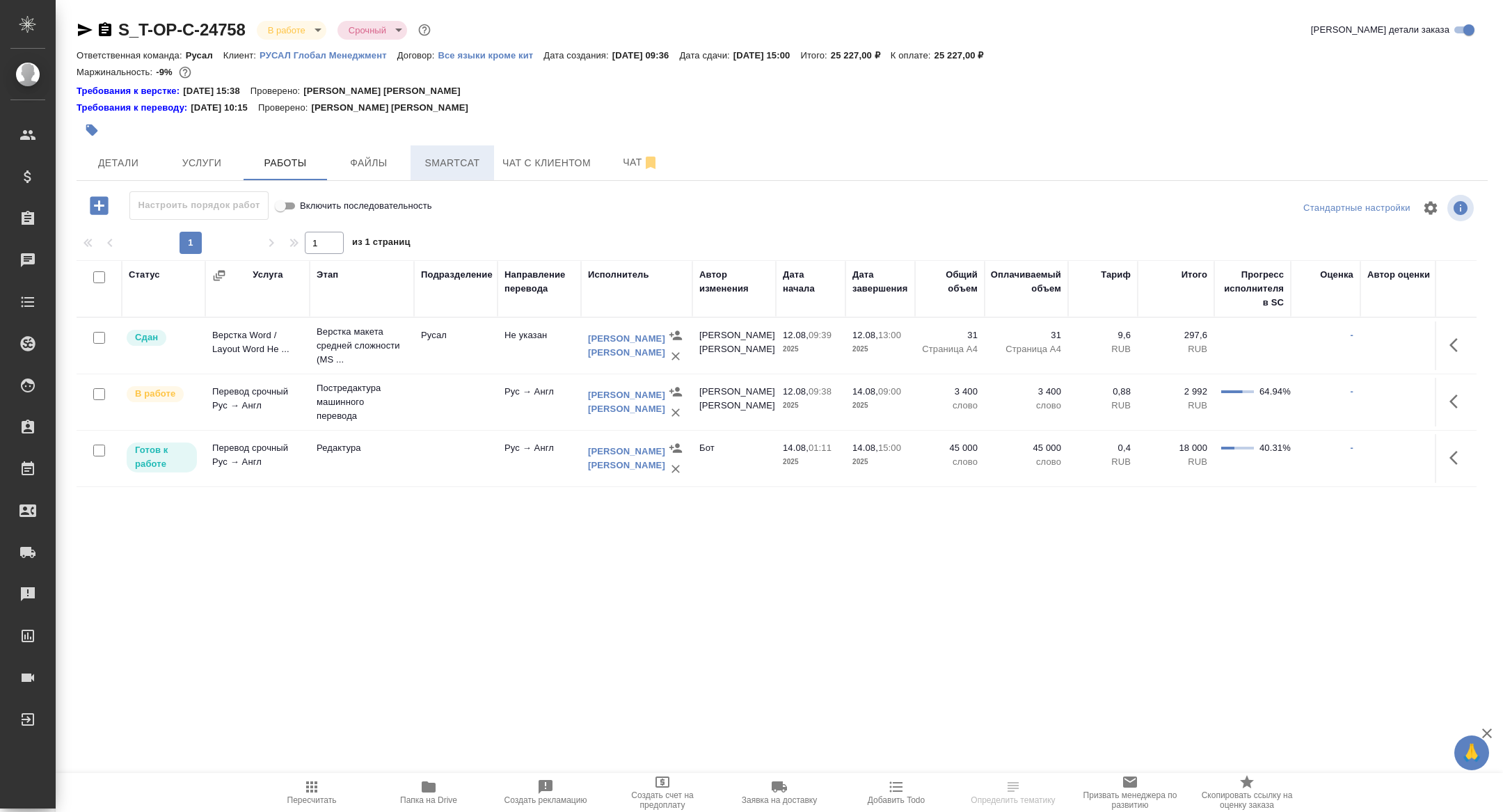
click at [459, 168] on span "Smartcat" at bounding box center [453, 163] width 67 height 17
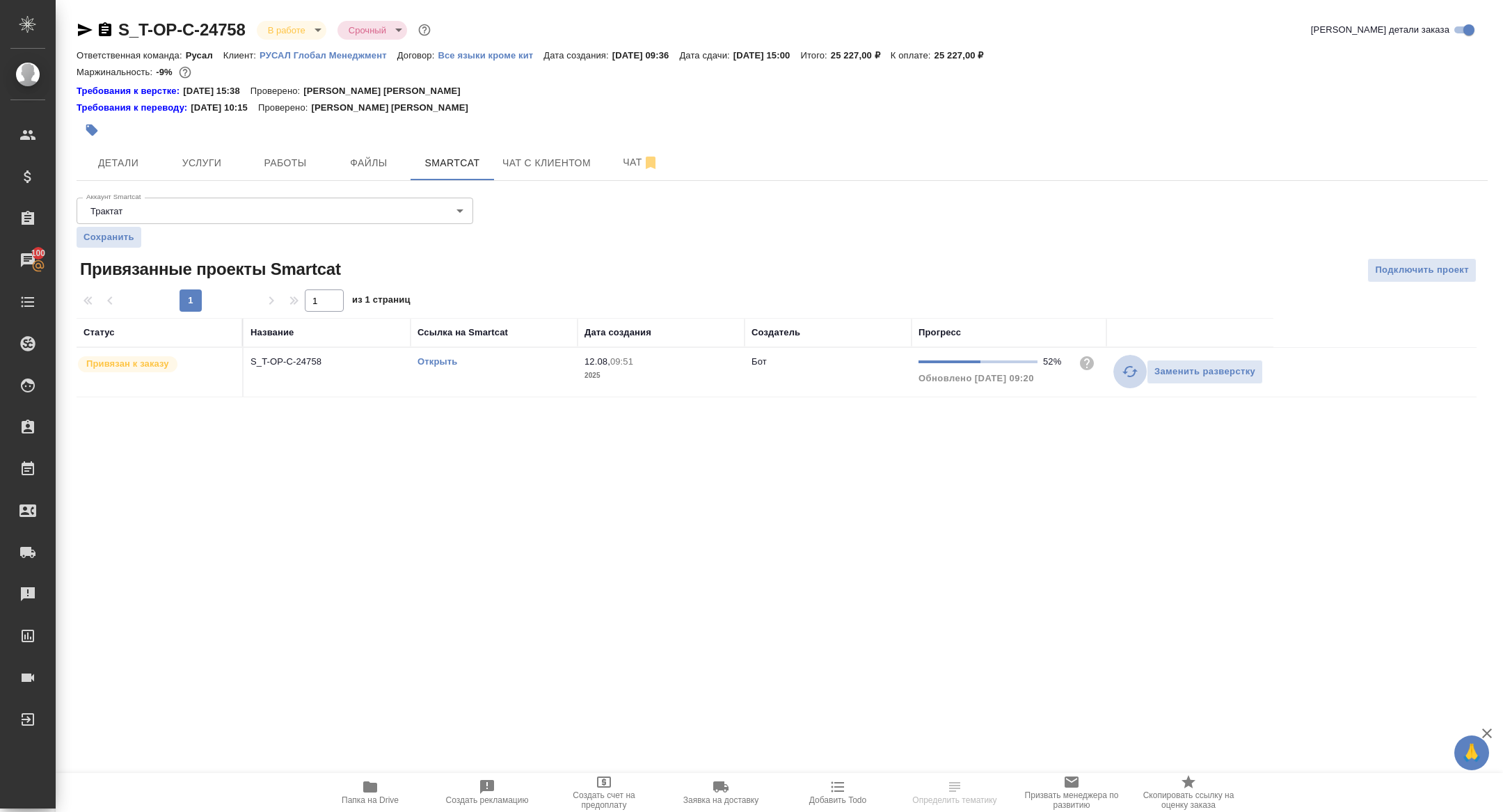
click at [1130, 378] on icon "button" at bounding box center [1130, 372] width 17 height 17
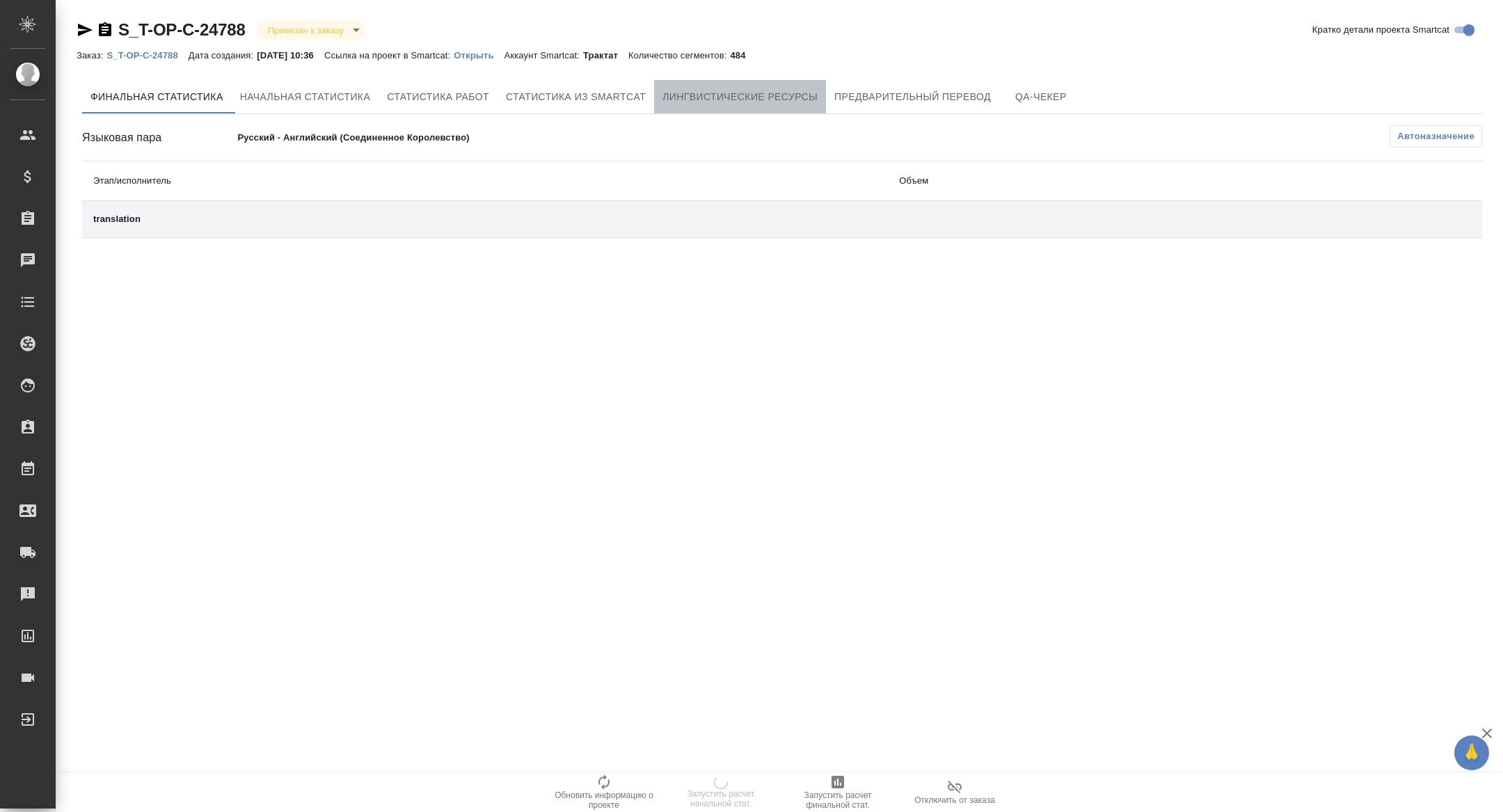
click at [792, 84] on button "Лингвистические ресурсы" at bounding box center [740, 96] width 172 height 33
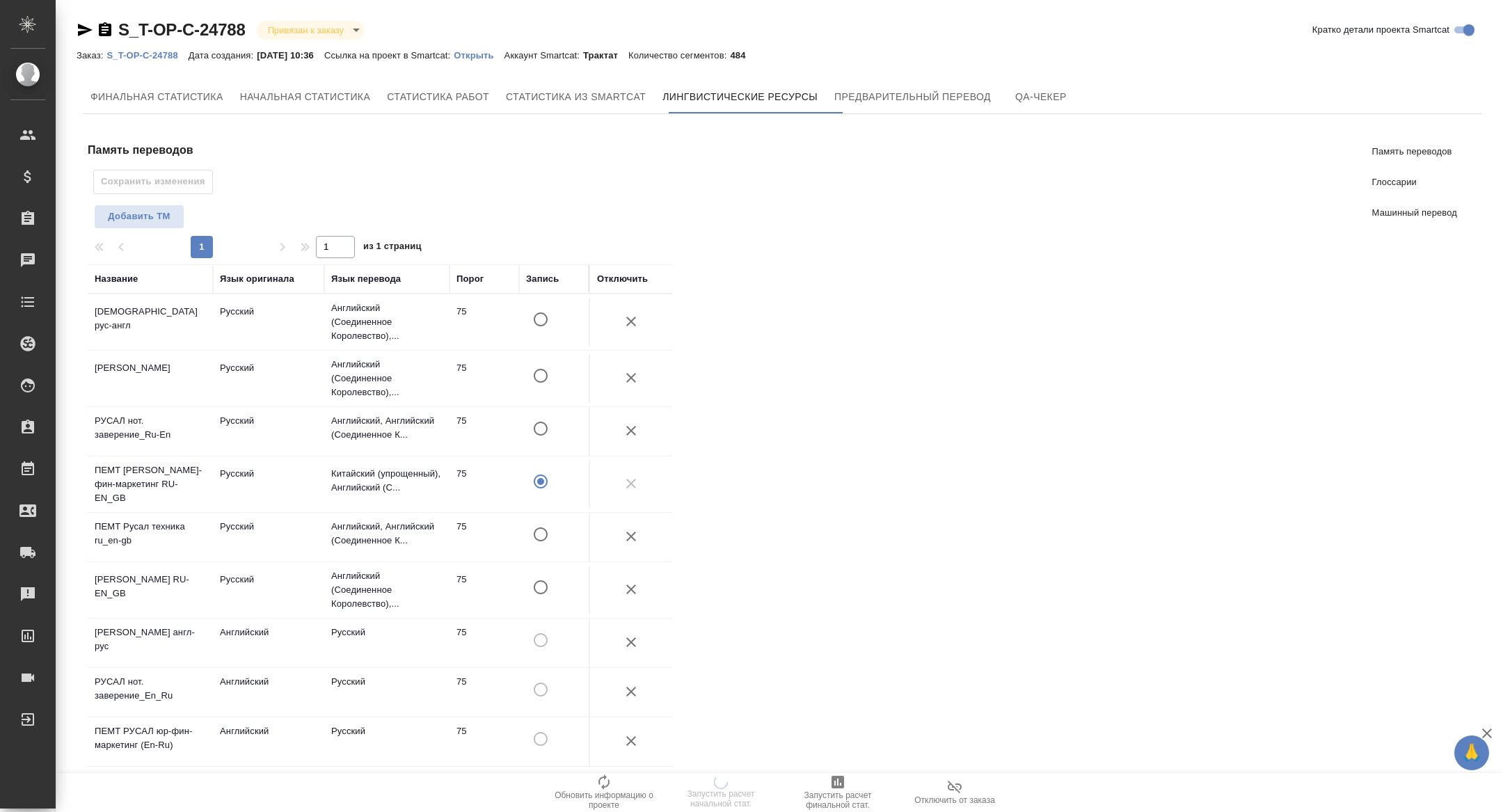
scroll to position [455, 0]
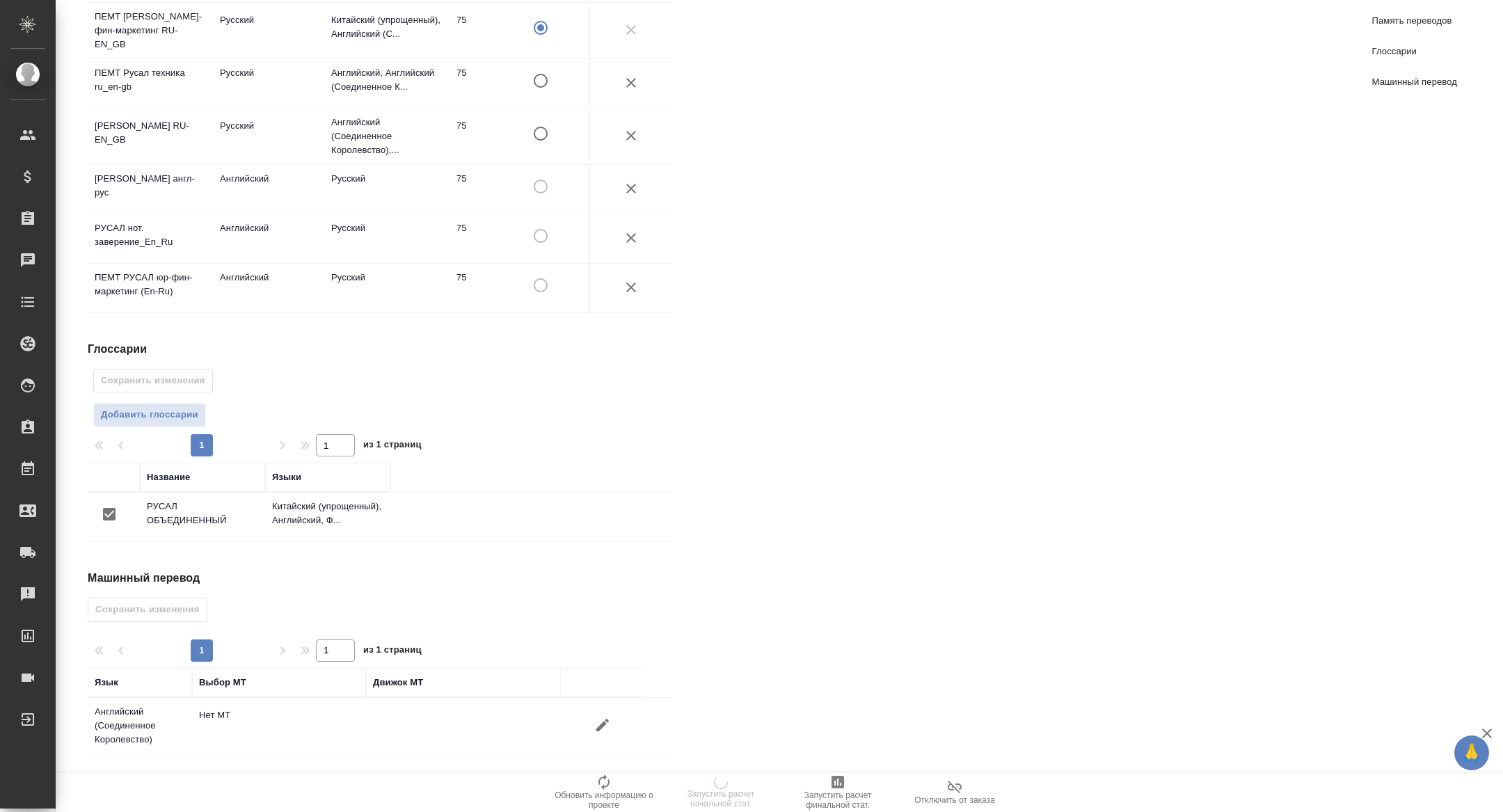
click at [599, 732] on icon "button" at bounding box center [603, 725] width 17 height 17
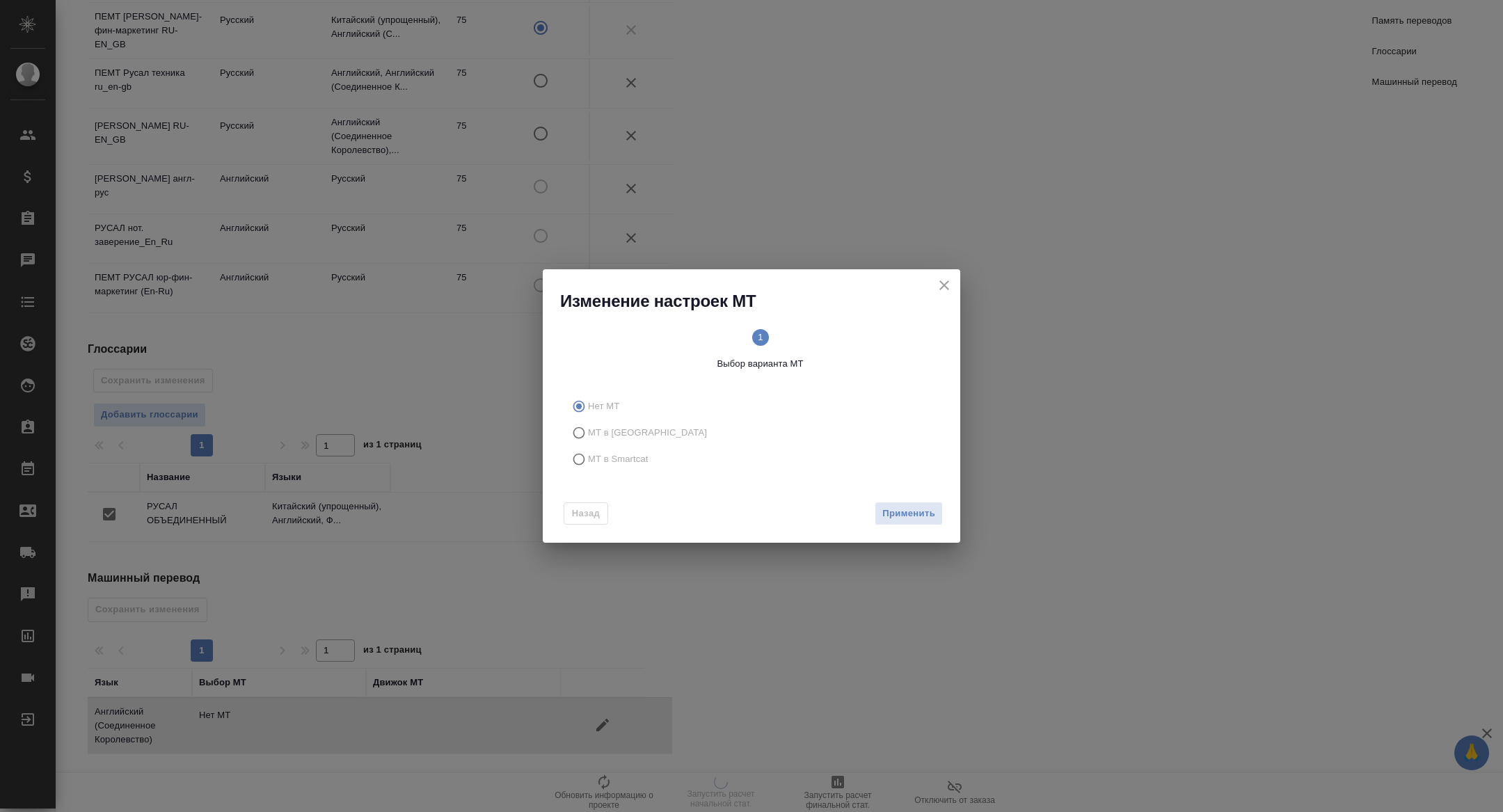
click at [596, 453] on span "МТ в Smartcat" at bounding box center [618, 459] width 60 height 14
click at [588, 453] on input "МТ в Smartcat" at bounding box center [576, 459] width 22 height 26
radio input "true"
click at [903, 510] on span "Вперед" at bounding box center [917, 513] width 35 height 16
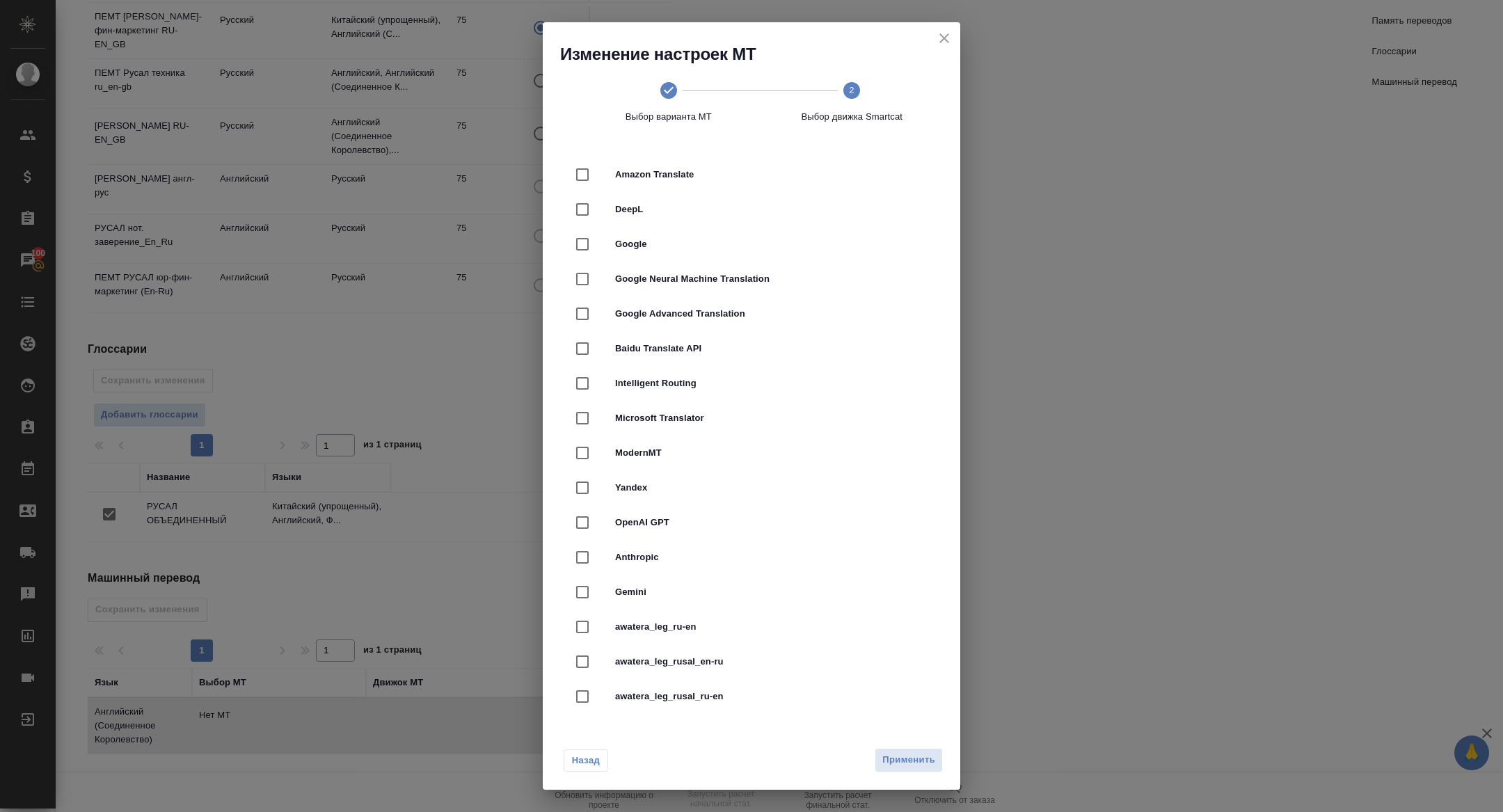
click at [605, 211] on div at bounding box center [596, 210] width 39 height 29
checkbox input "true"
click at [891, 752] on span "Применить" at bounding box center [909, 760] width 53 height 16
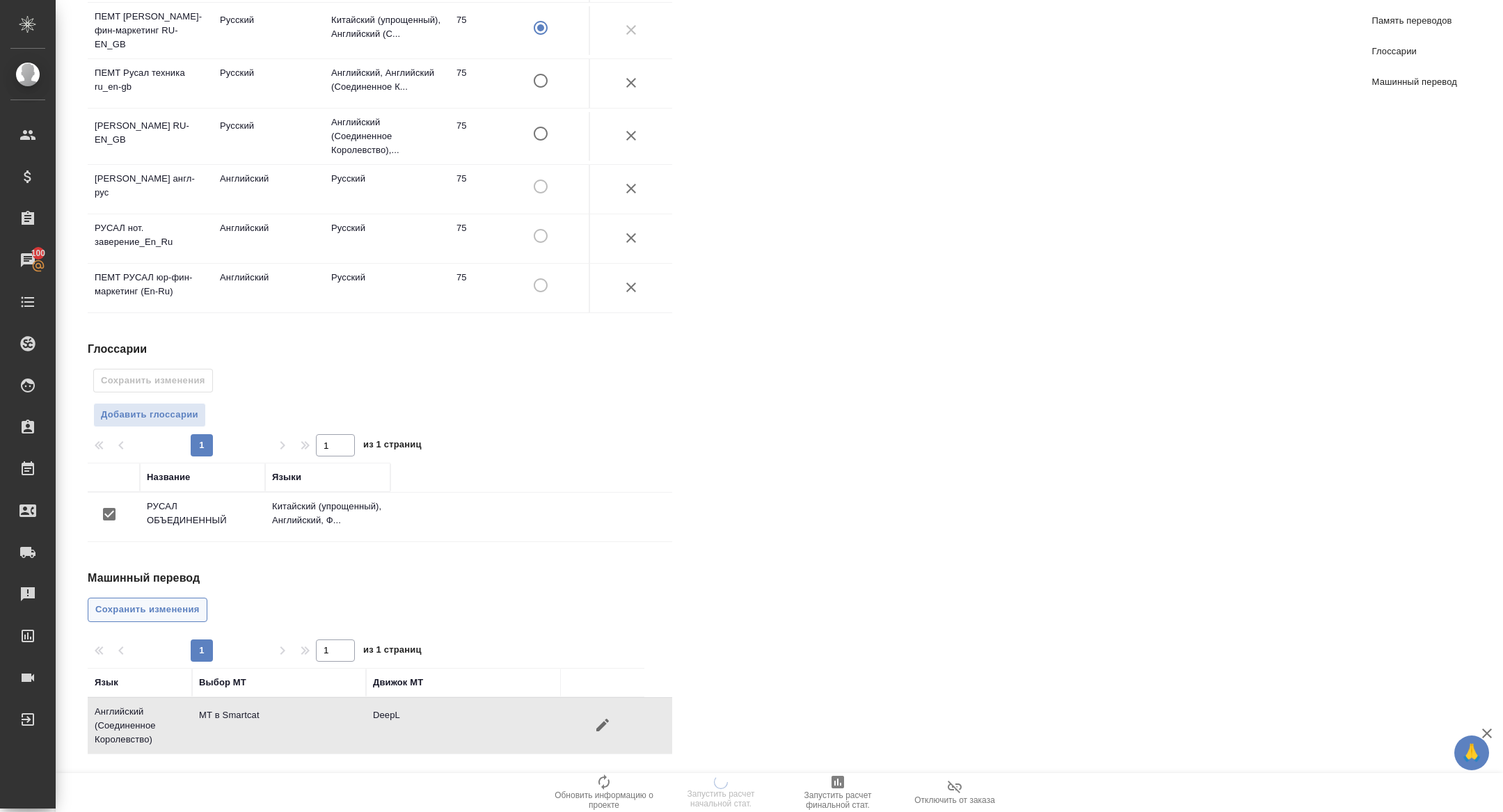
click at [141, 617] on span "Сохранить изменения" at bounding box center [147, 609] width 104 height 16
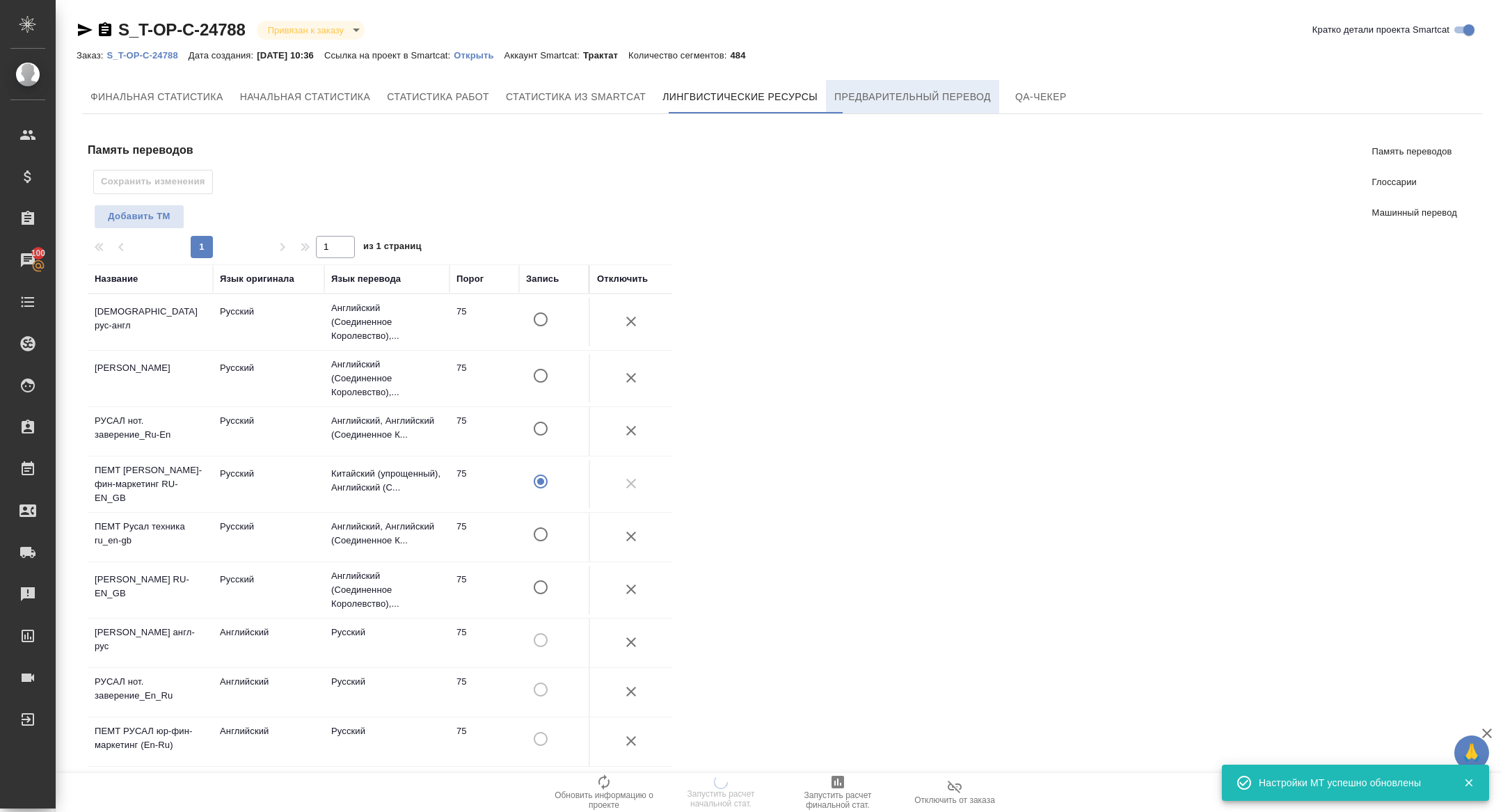
click at [910, 104] on span "Предварительный перевод" at bounding box center [913, 97] width 156 height 17
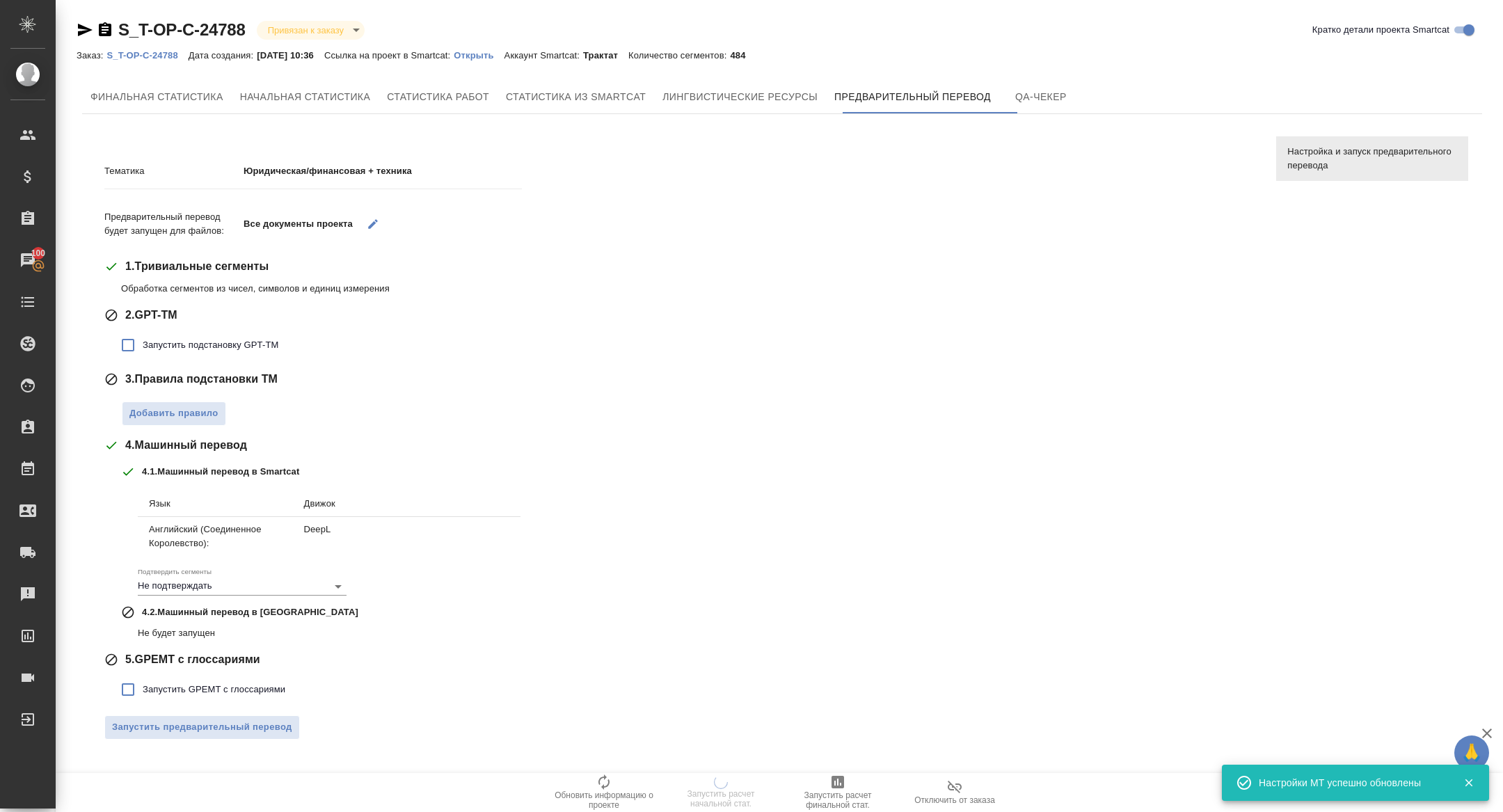
click at [212, 349] on span "Запустить подстановку GPT-TM" at bounding box center [210, 345] width 135 height 14
click at [142, 349] on input "Запустить подстановку GPT-TM" at bounding box center [128, 345] width 29 height 29
checkbox input "true"
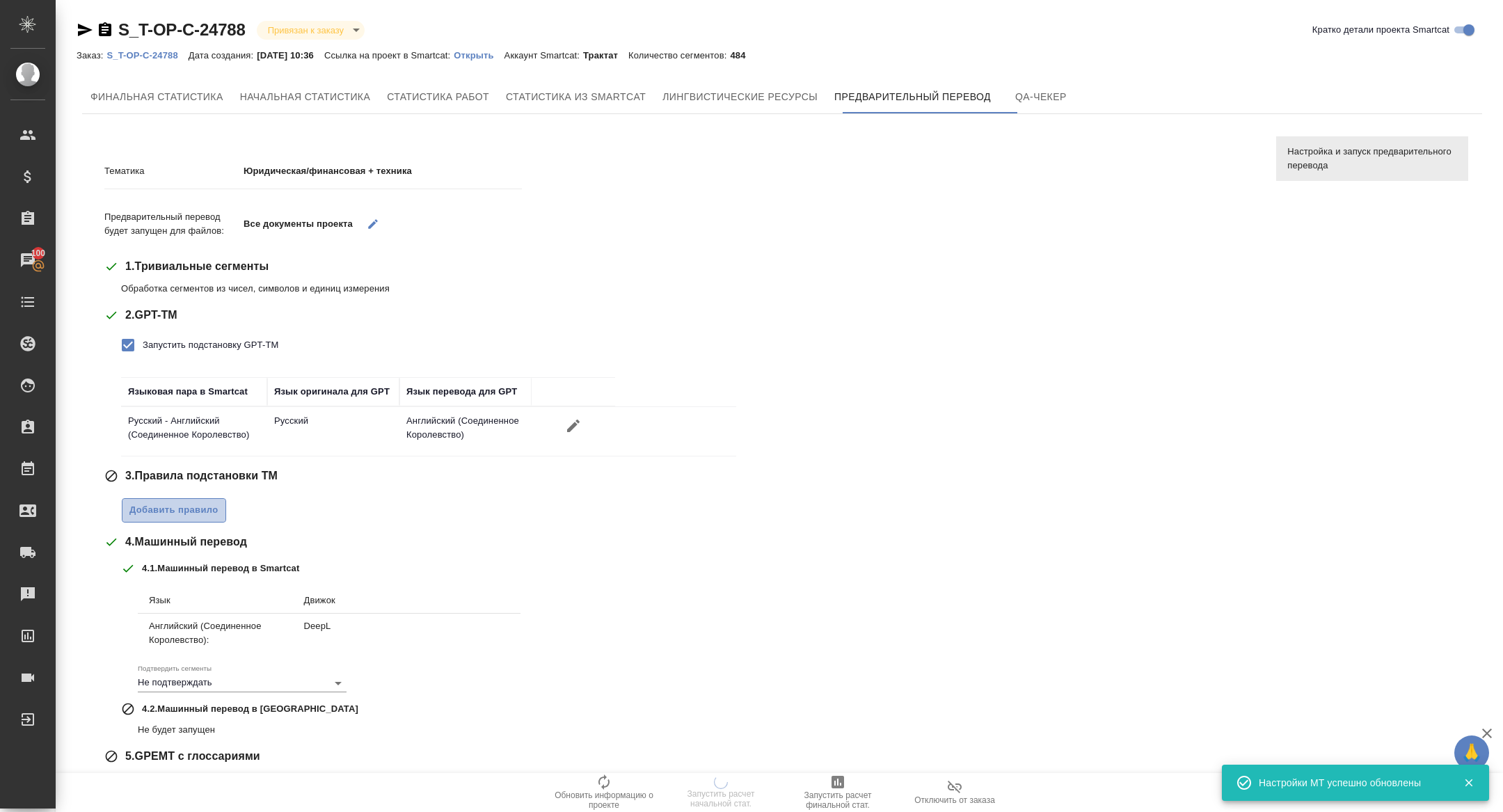
click at [163, 520] on button "Добавить правило" at bounding box center [173, 510] width 104 height 24
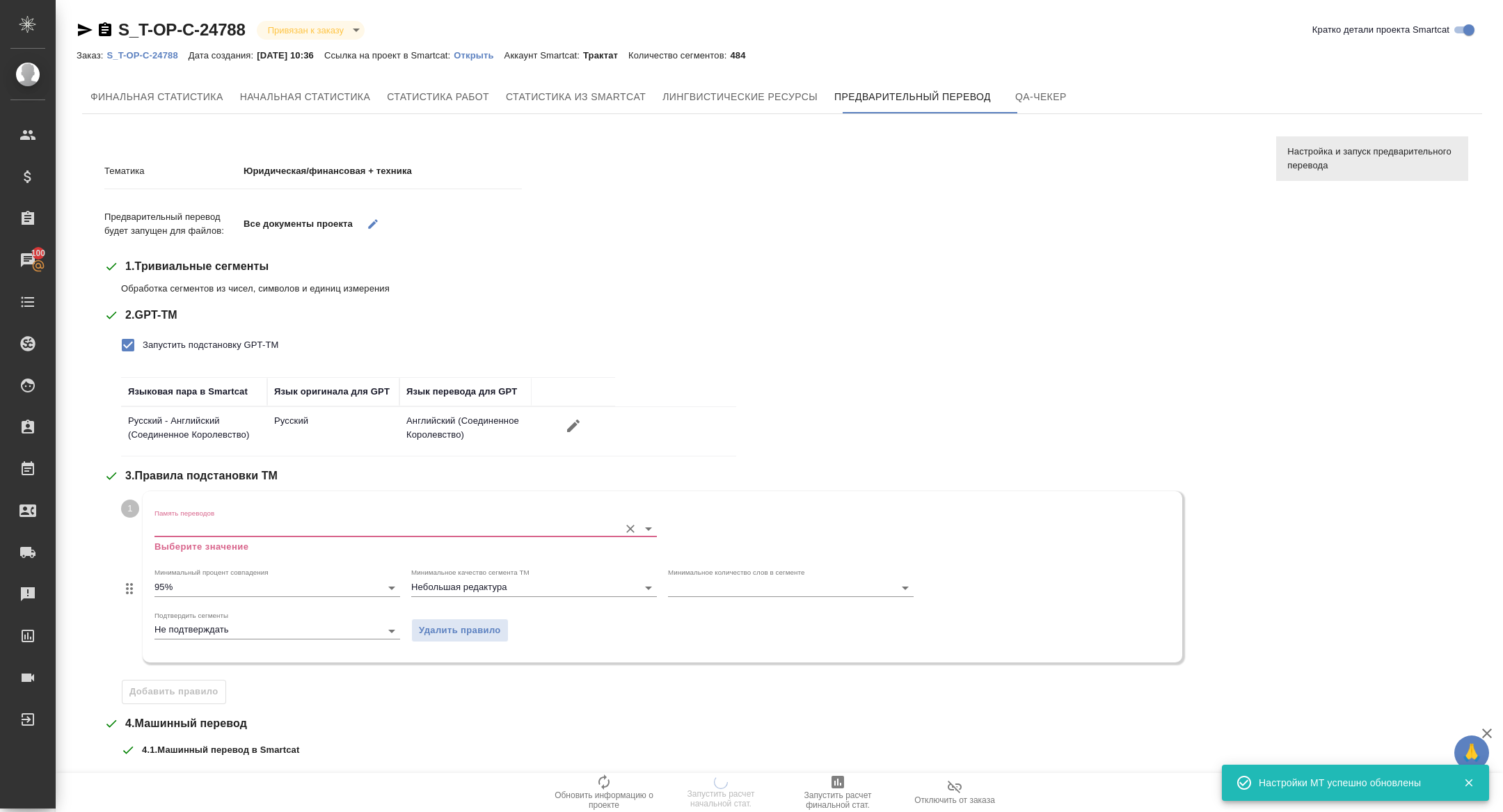
click at [188, 524] on input "Память переводов" at bounding box center [384, 528] width 458 height 17
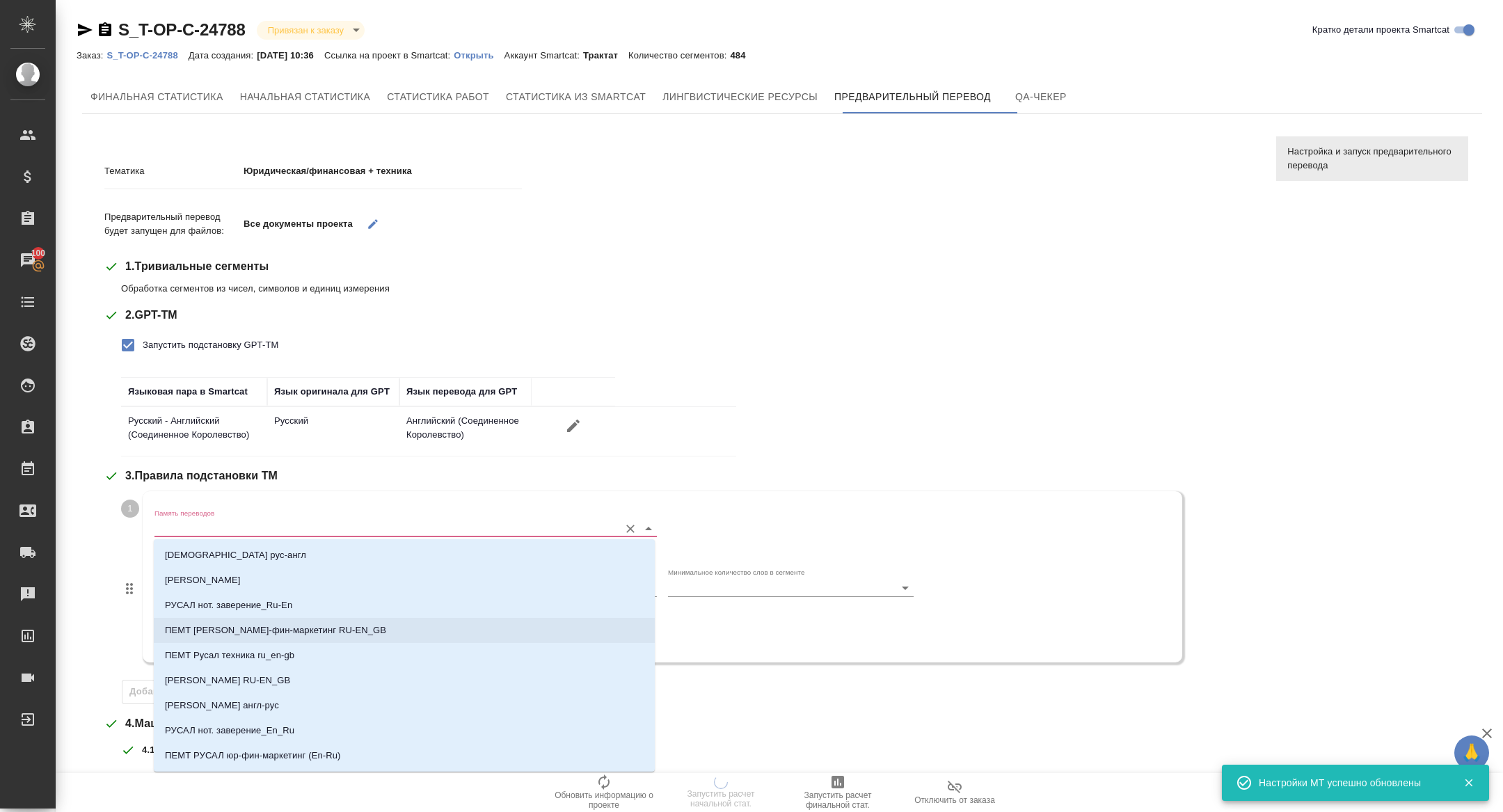
click at [295, 630] on p "ПЕМТ Русал юридич-фин-маркетинг RU-EN_GB" at bounding box center [275, 630] width 221 height 14
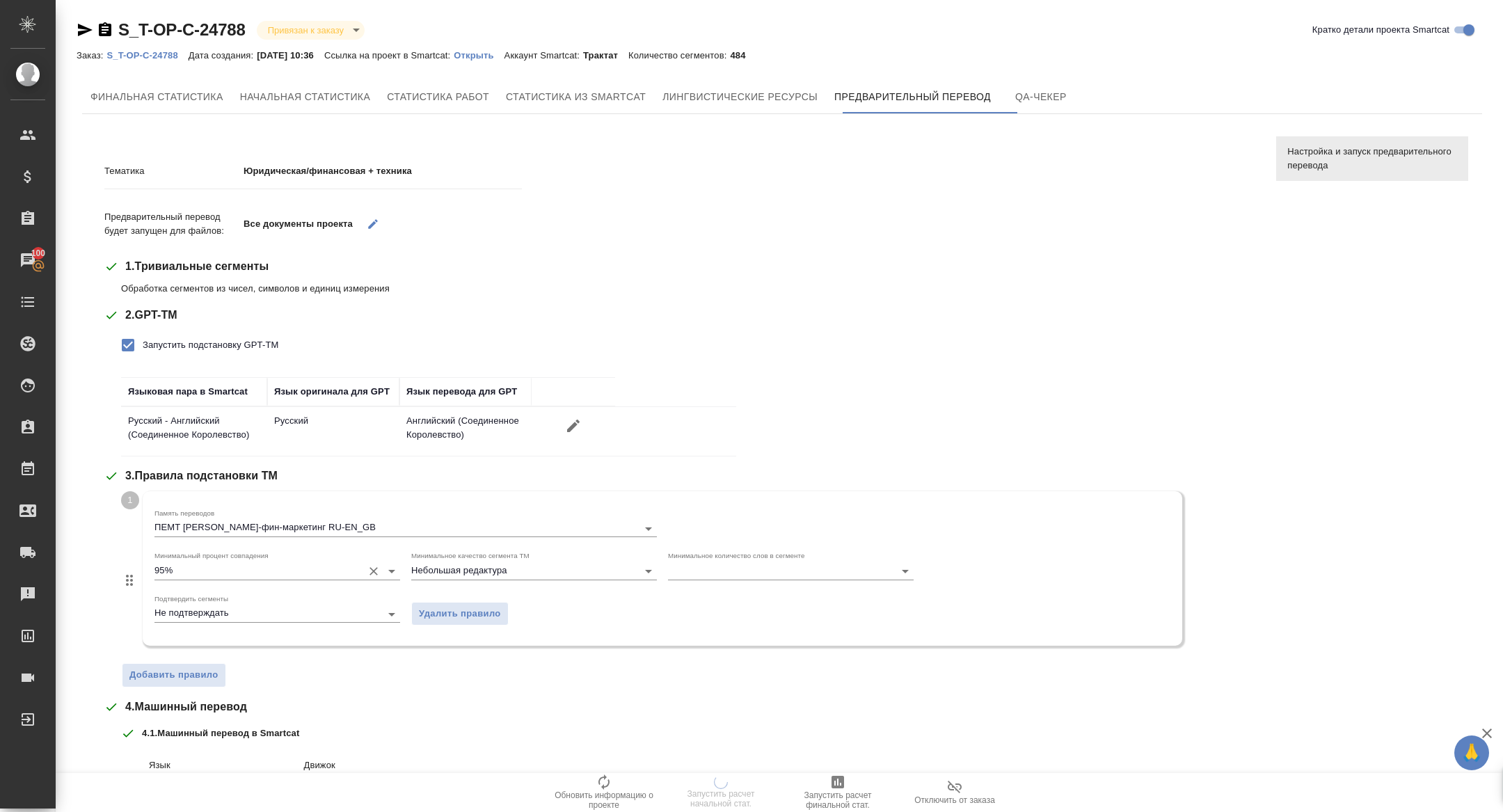
scroll to position [244, 0]
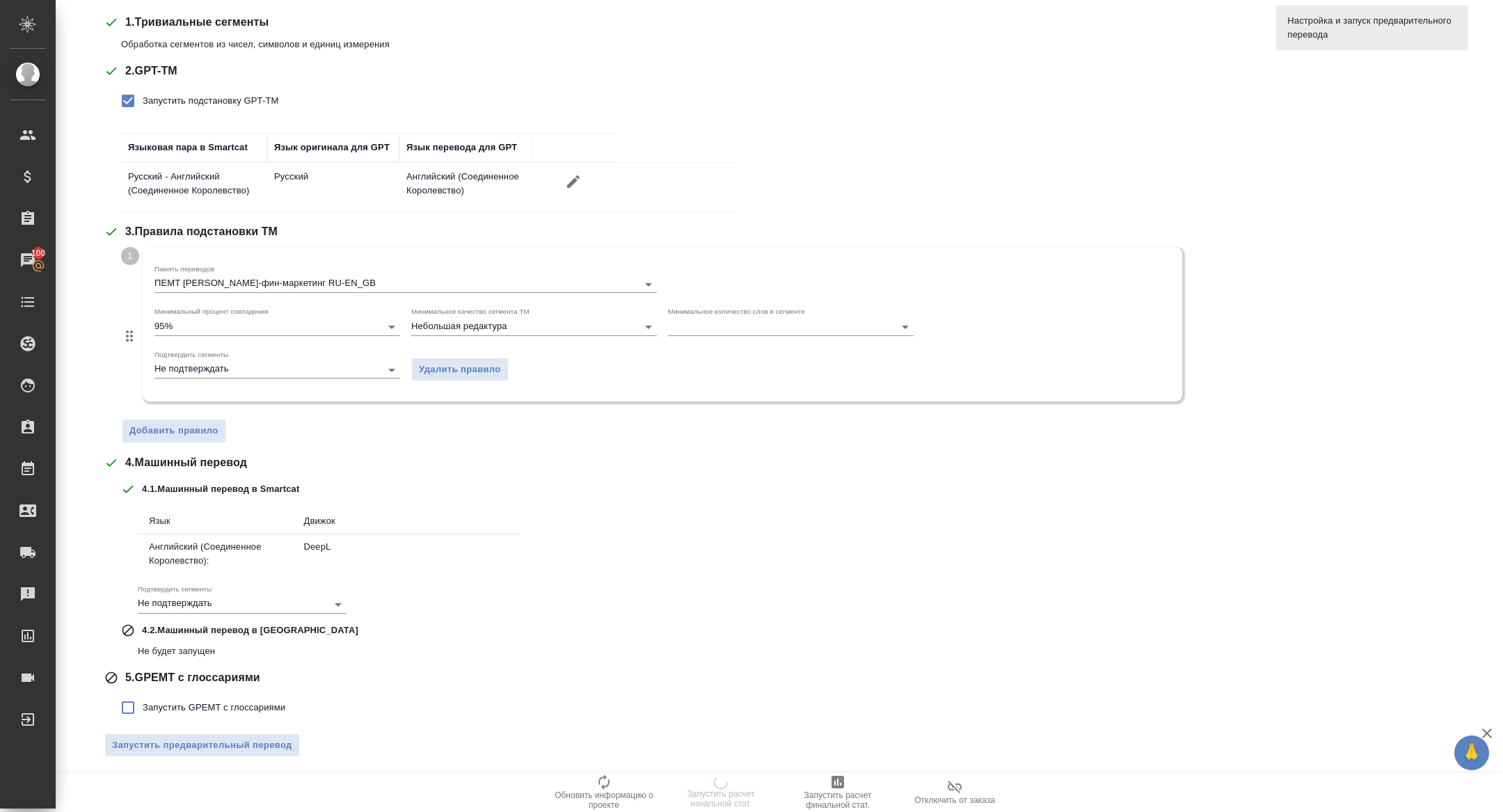
click at [184, 694] on label "Запустить GPEMT с глоссариями" at bounding box center [200, 708] width 172 height 29
click at [142, 694] on input "Запустить GPEMT с глоссариями" at bounding box center [128, 708] width 29 height 29
checkbox input "true"
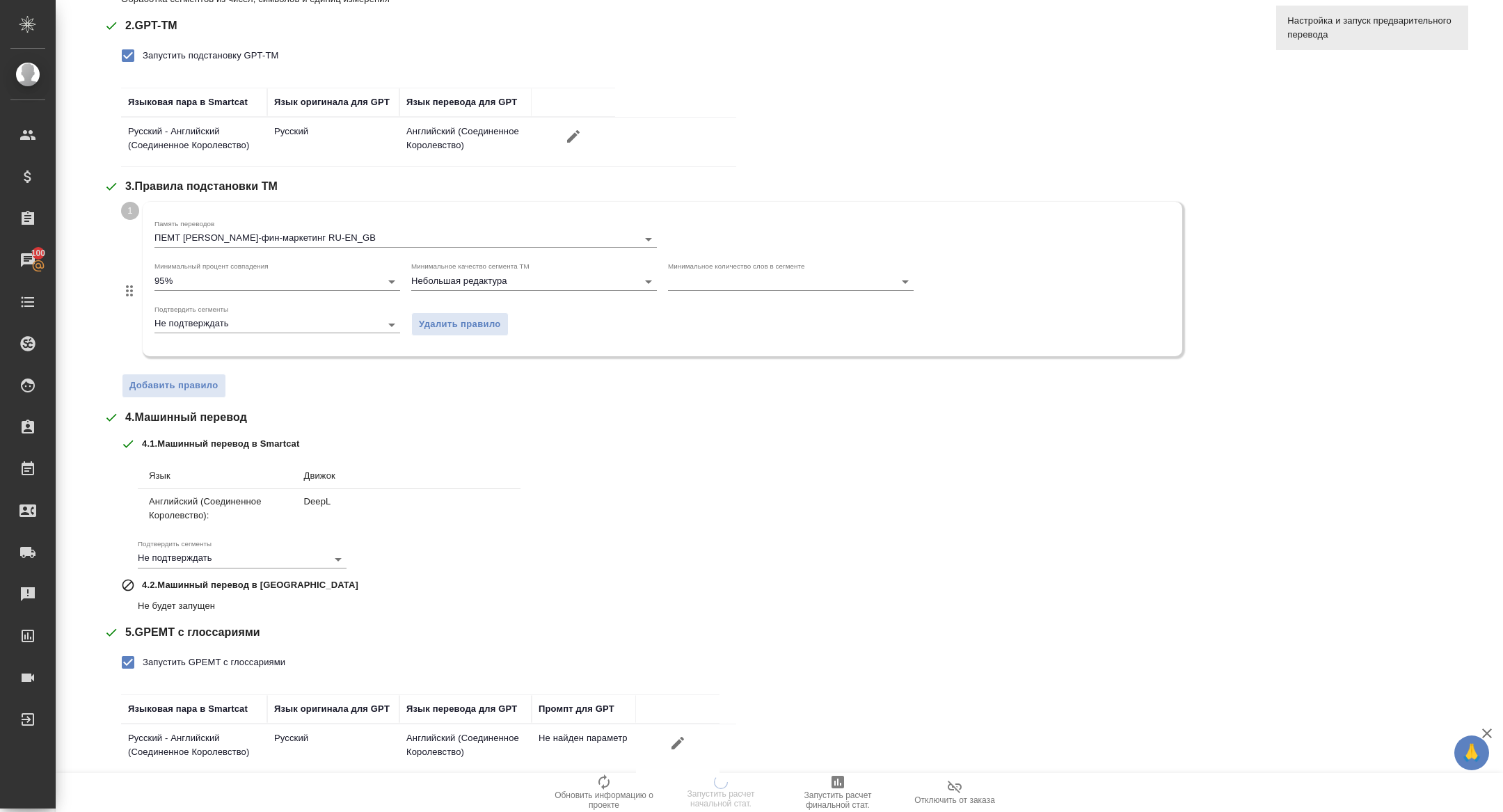
scroll to position [340, 0]
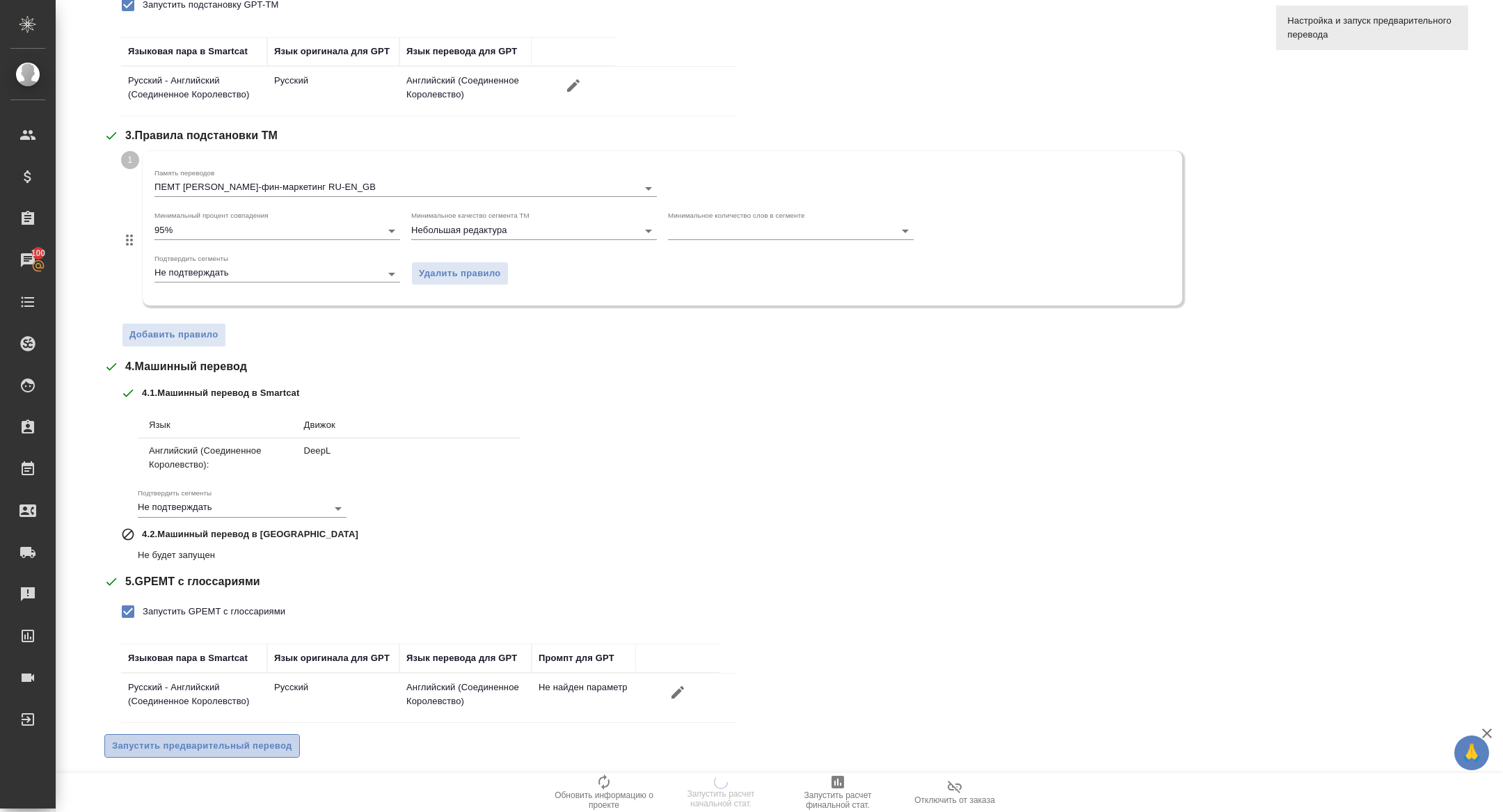
click at [190, 742] on span "Запустить предварительный перевод" at bounding box center [202, 746] width 180 height 16
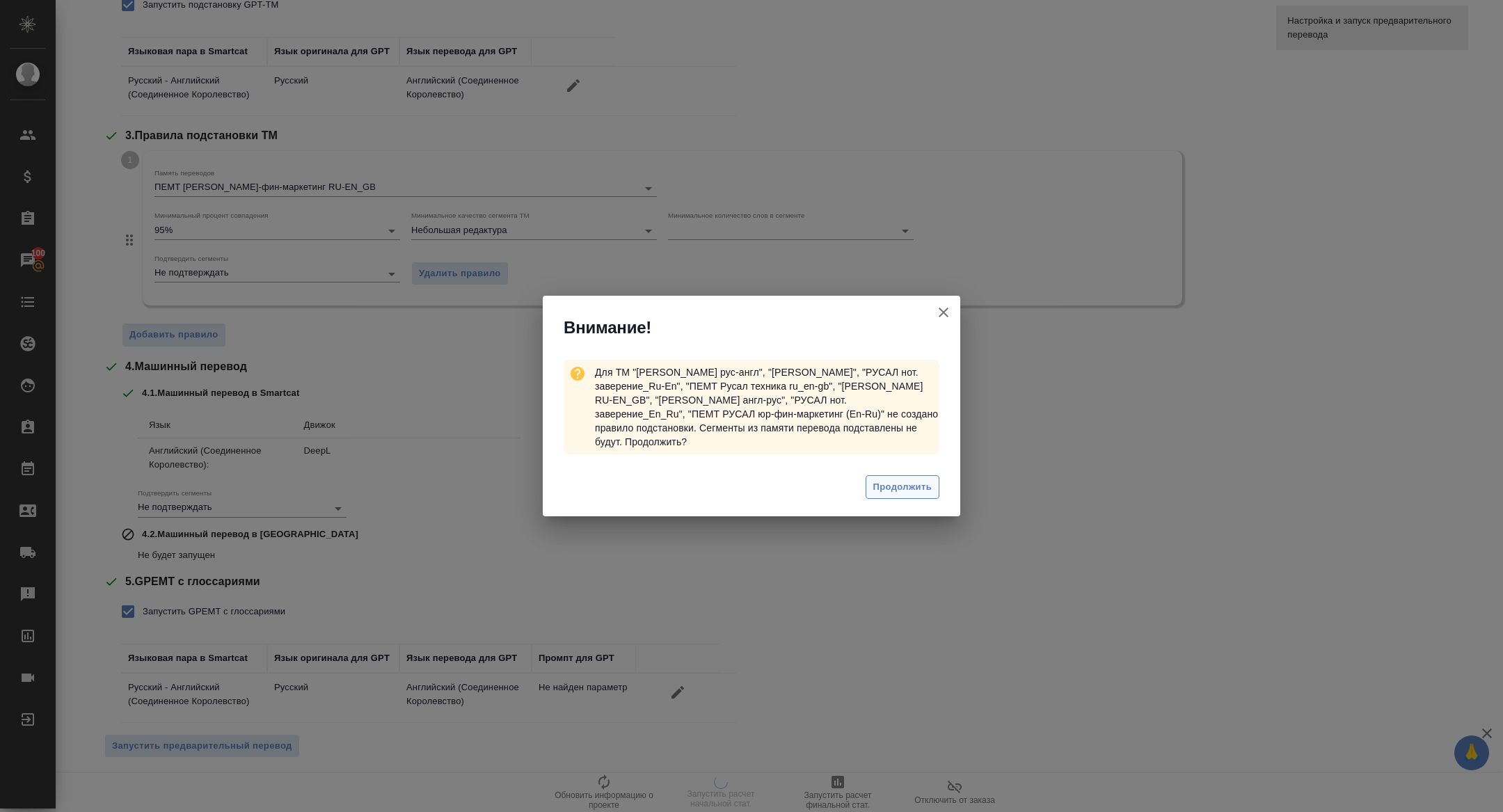
click at [902, 489] on button "Продолжить" at bounding box center [902, 486] width 73 height 24
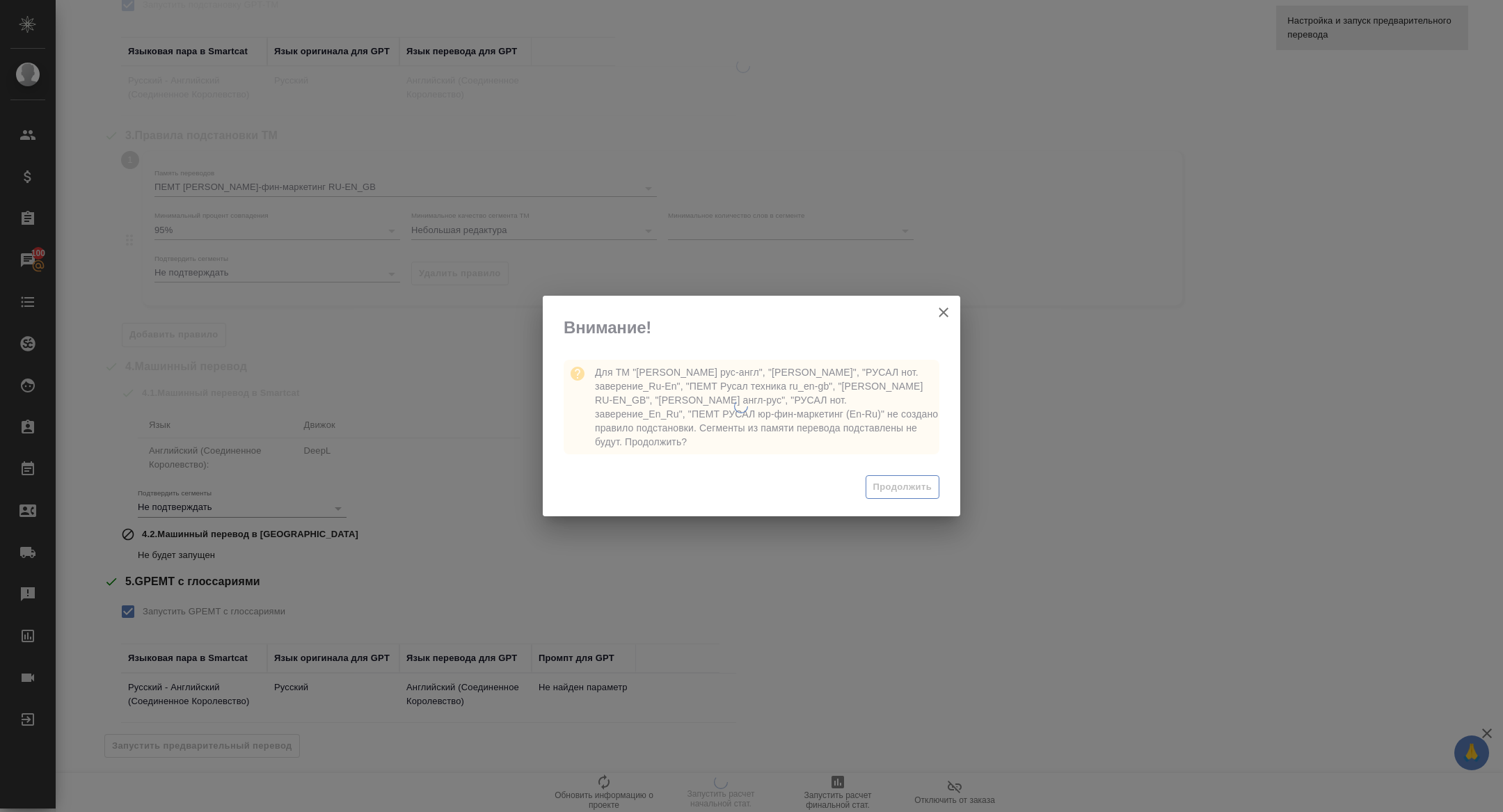
scroll to position [0, 0]
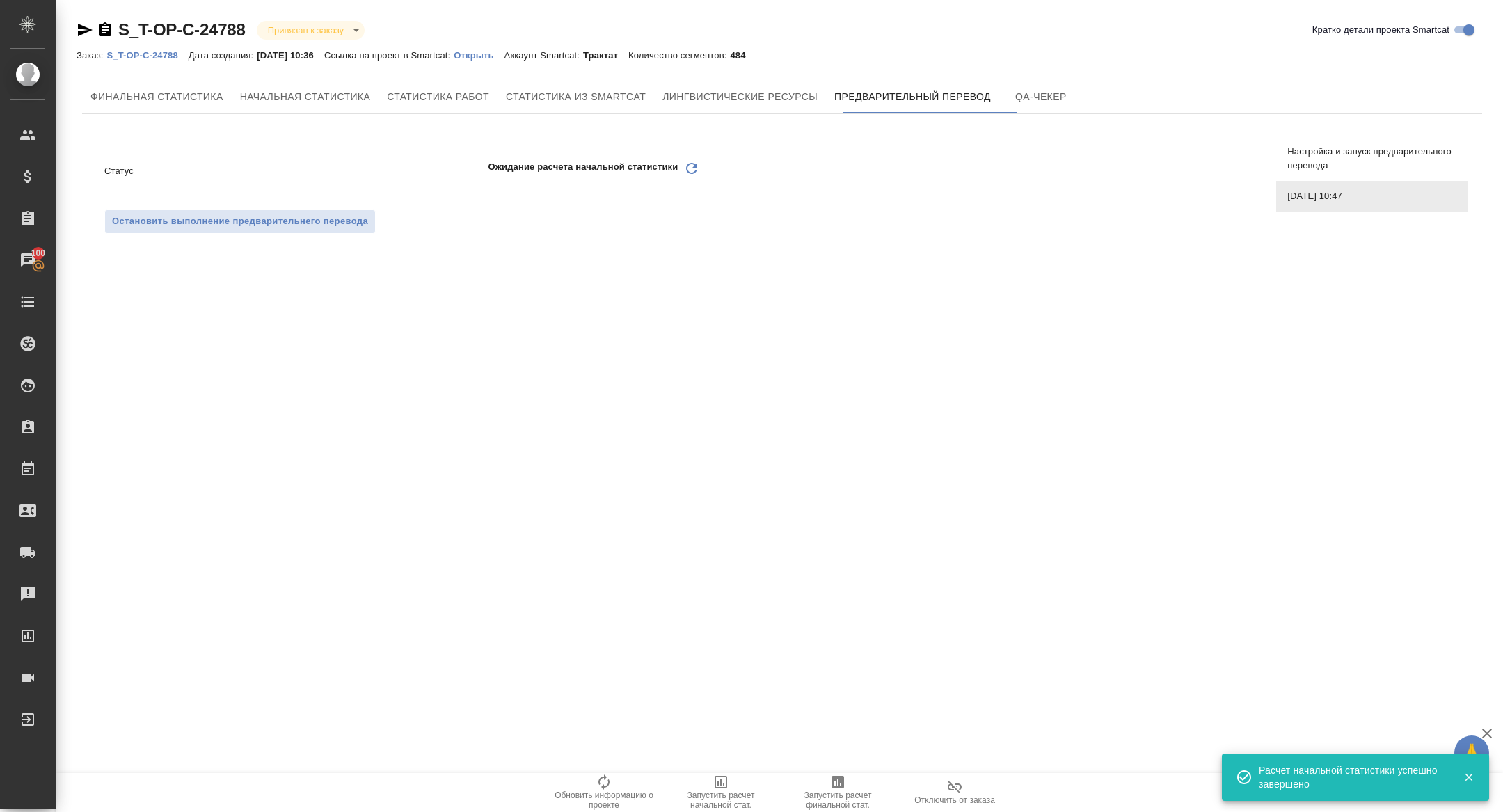
click at [702, 161] on div "Ожидание расчета начальной статистики Обновить" at bounding box center [872, 171] width 767 height 22
click at [702, 165] on div "Ожидание расчета начальной статистики Обновить" at bounding box center [872, 171] width 767 height 22
click at [695, 172] on icon at bounding box center [692, 169] width 11 height 11
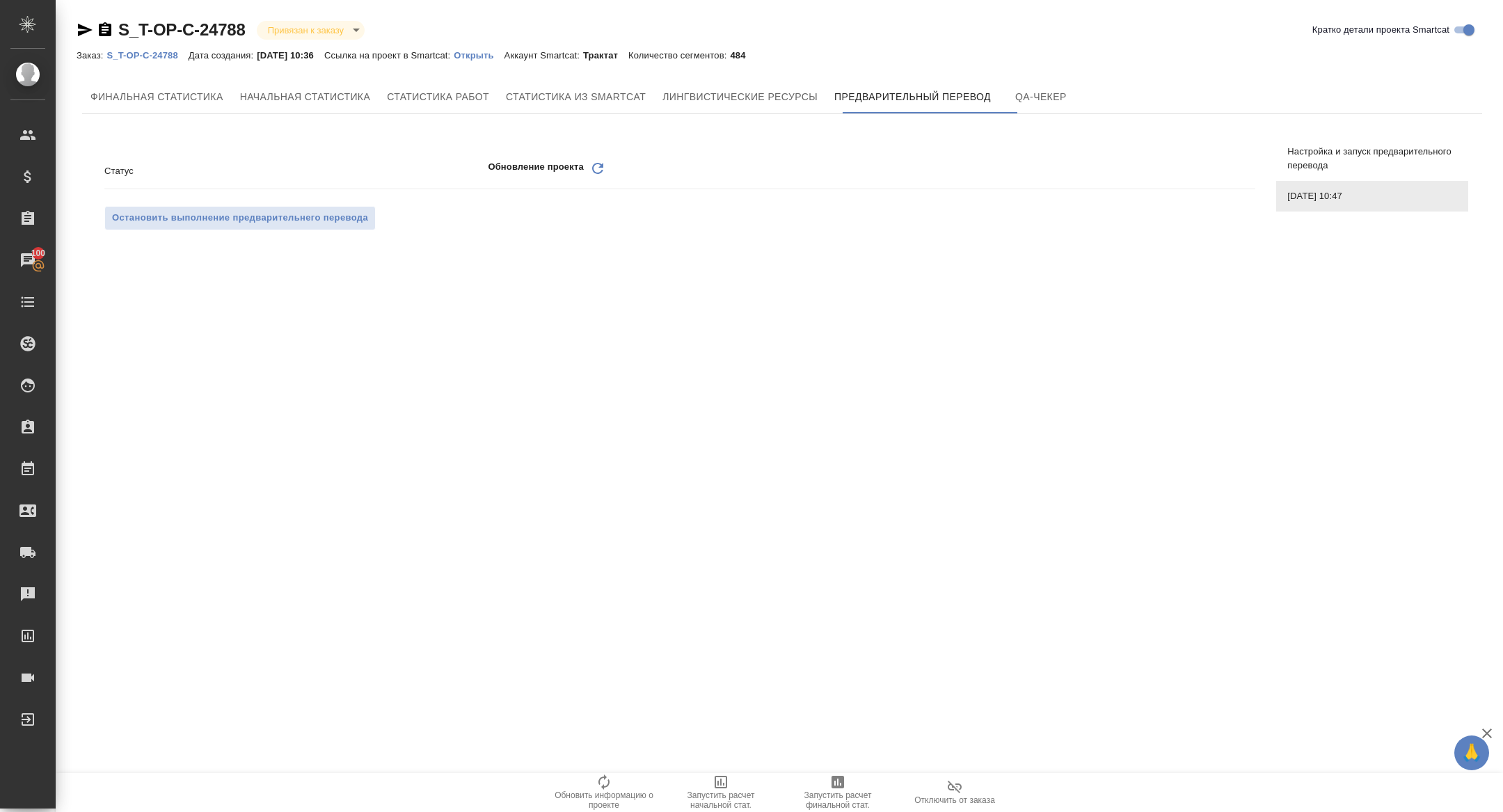
click at [586, 165] on div "Обновление проекта Обновить" at bounding box center [872, 171] width 767 height 22
click at [596, 166] on icon "Обновить" at bounding box center [598, 169] width 17 height 17
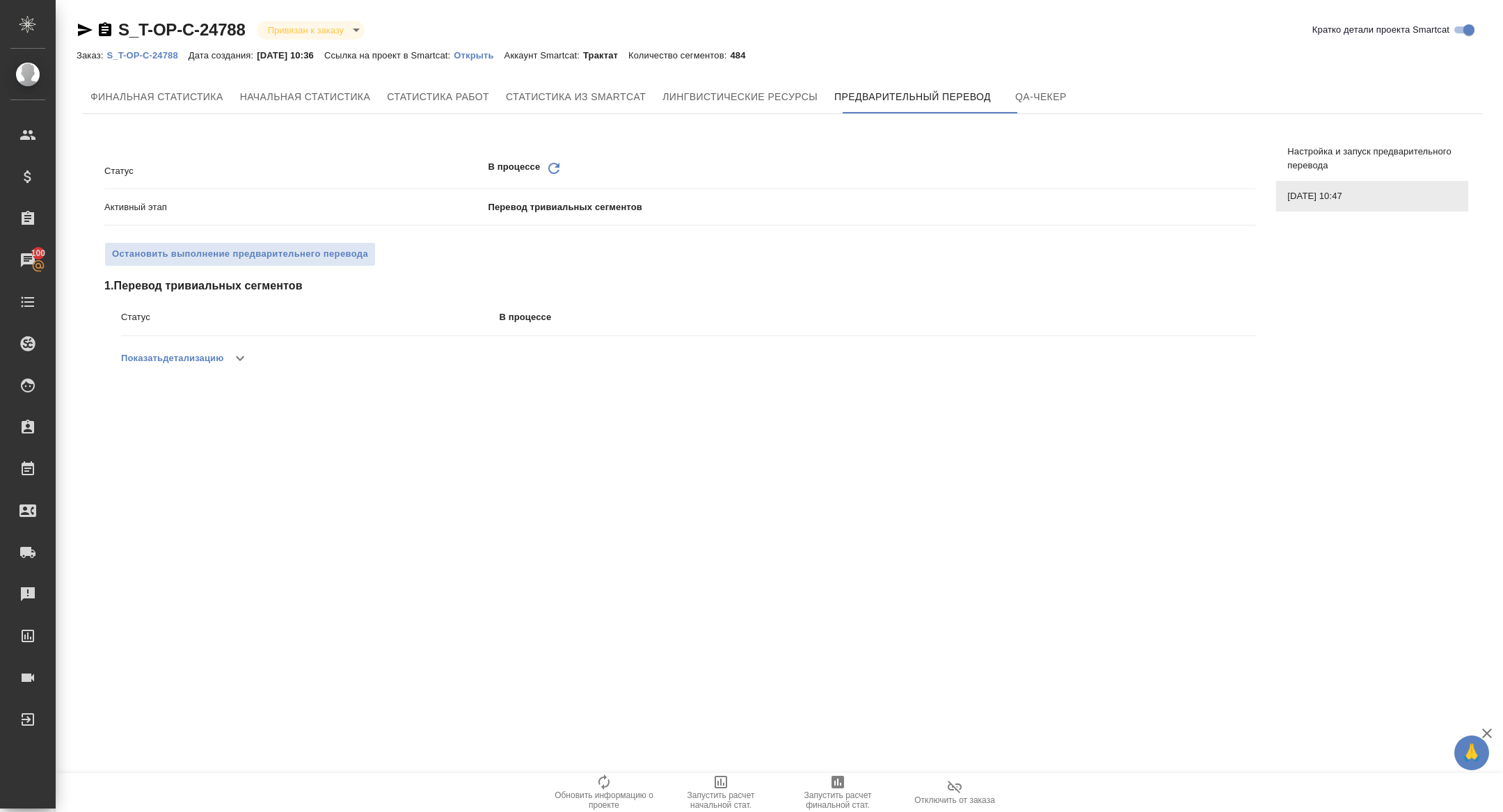
click at [557, 162] on icon "Обновить" at bounding box center [554, 169] width 17 height 17
click at [547, 164] on icon "Обновить" at bounding box center [554, 169] width 17 height 17
click at [552, 162] on icon "Обновить" at bounding box center [554, 169] width 17 height 17
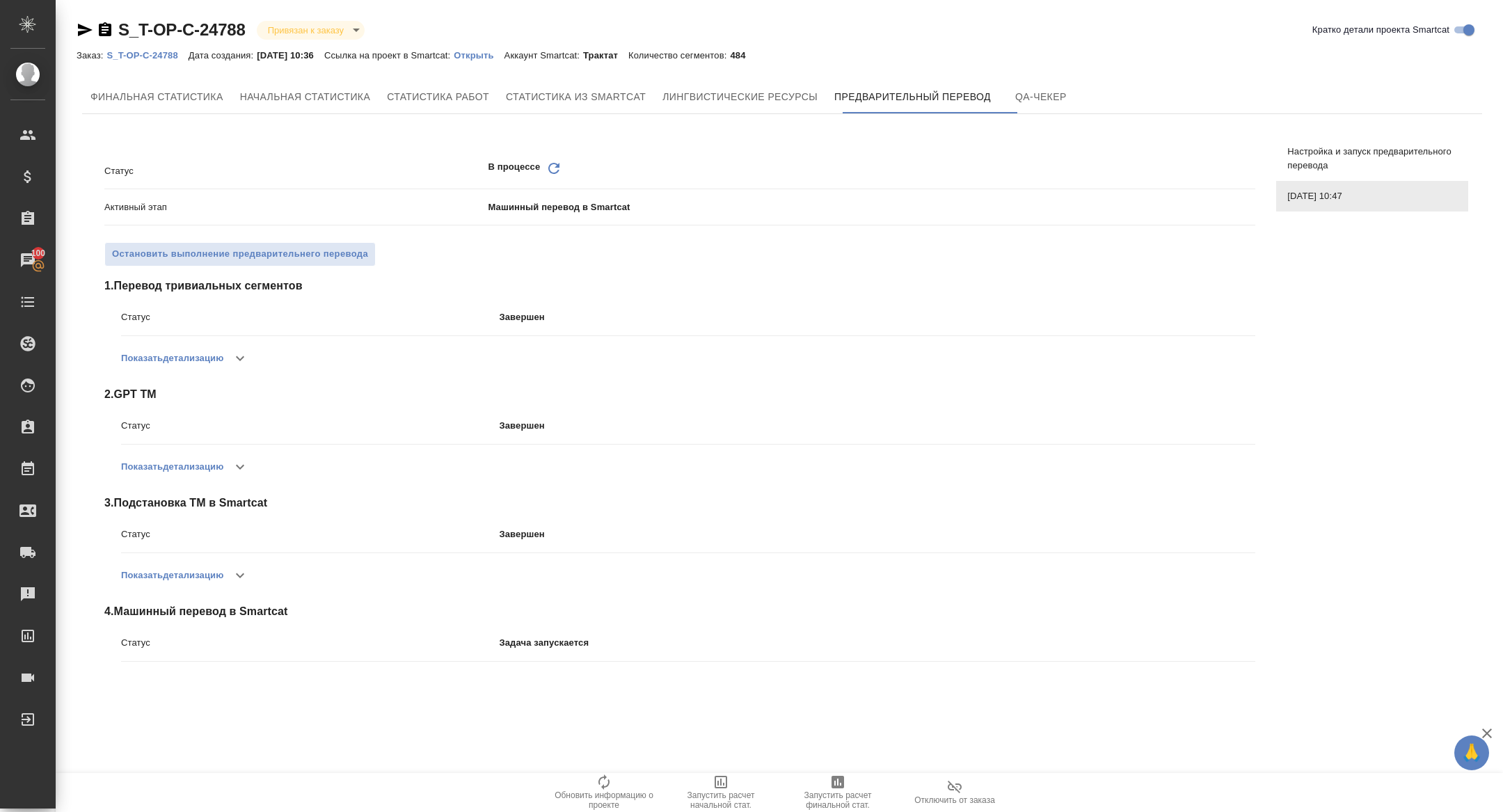
click at [548, 172] on icon "Обновить" at bounding box center [554, 169] width 17 height 17
click at [552, 162] on icon "Обновить" at bounding box center [554, 169] width 17 height 17
click at [545, 168] on icon "Обновить" at bounding box center [554, 169] width 17 height 17
click at [559, 174] on icon "Обновить" at bounding box center [554, 169] width 17 height 17
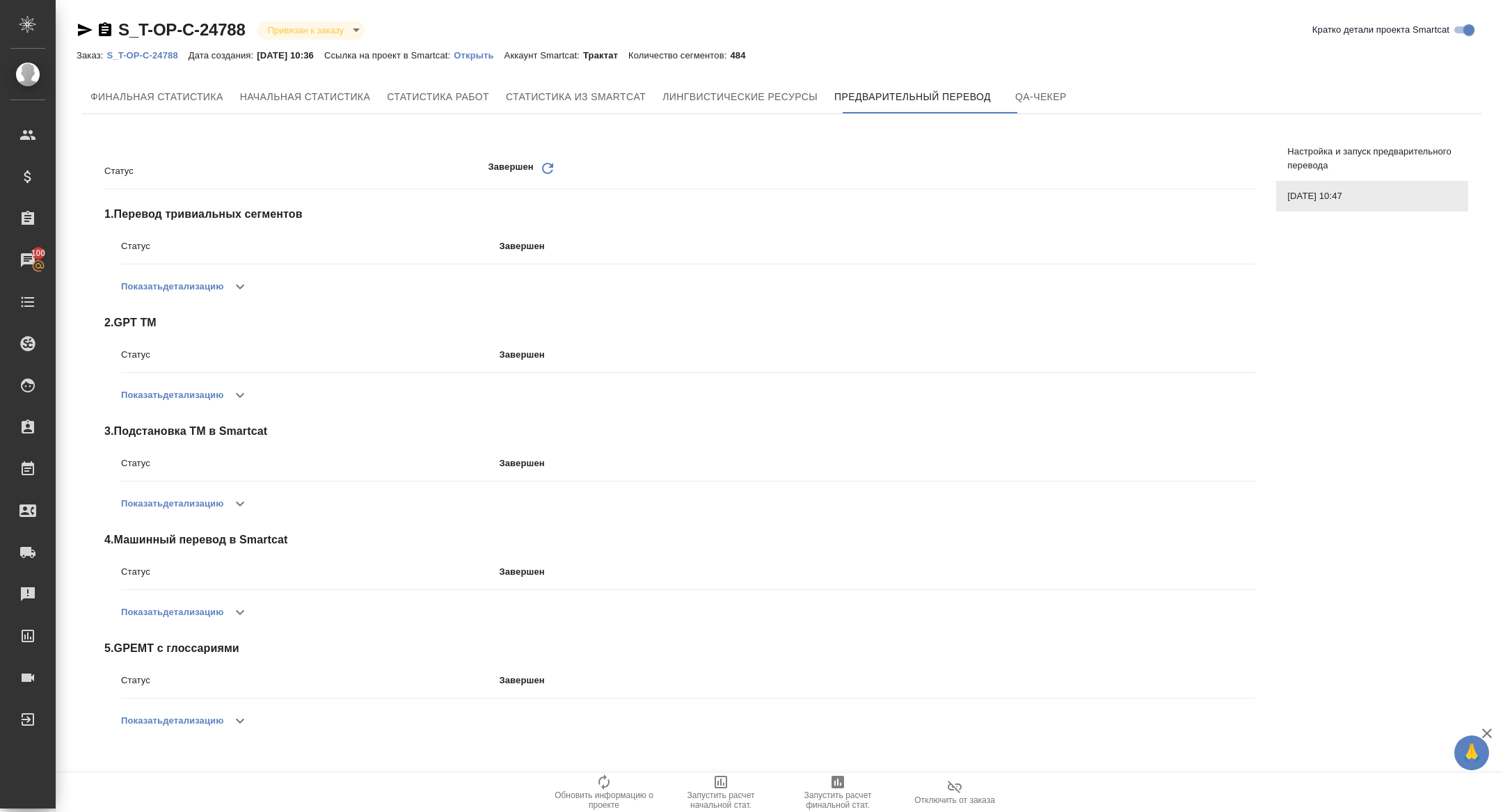
click at [482, 58] on p "Открыть" at bounding box center [479, 55] width 50 height 10
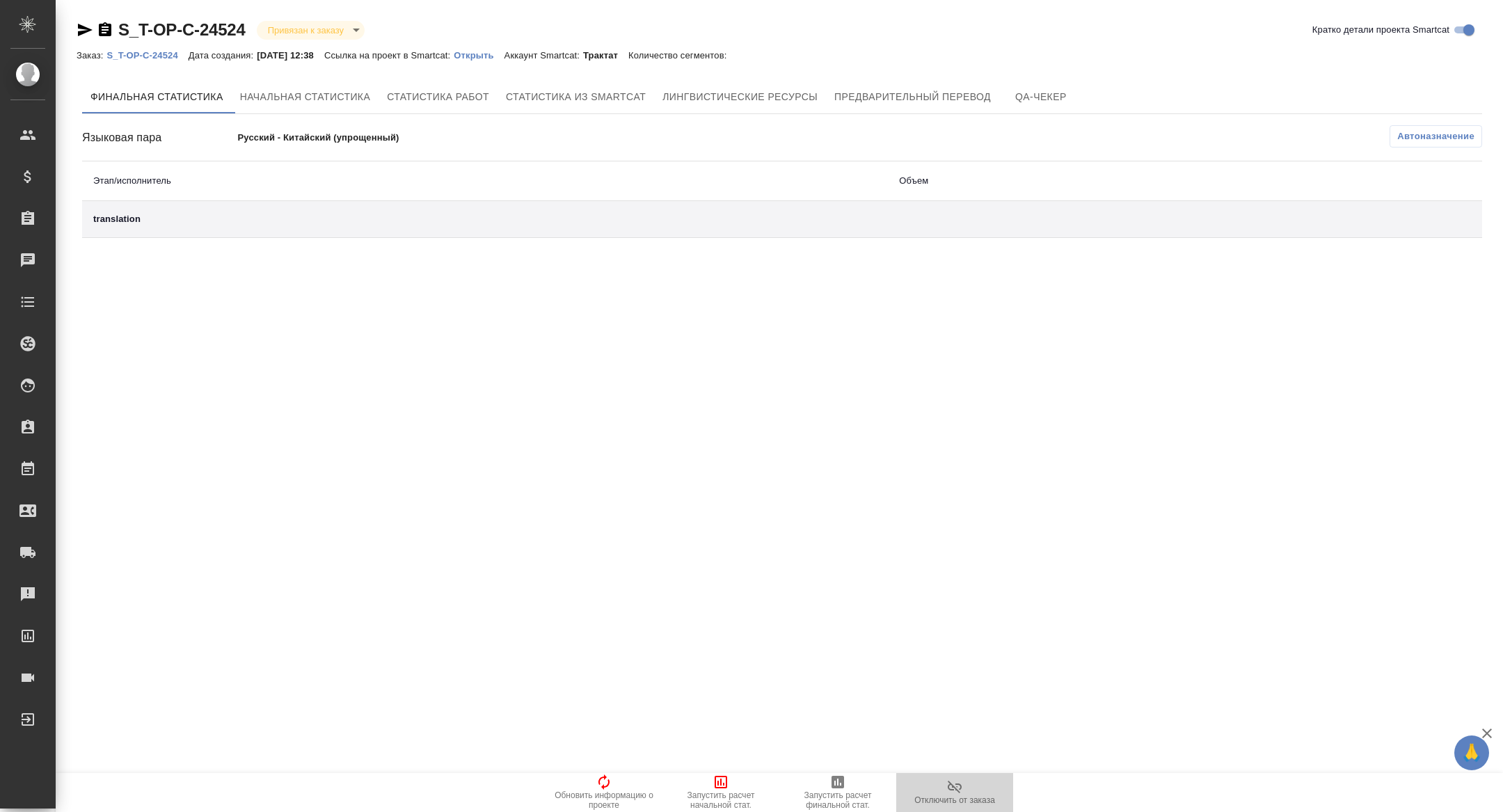
click at [948, 793] on icon "button" at bounding box center [955, 787] width 17 height 17
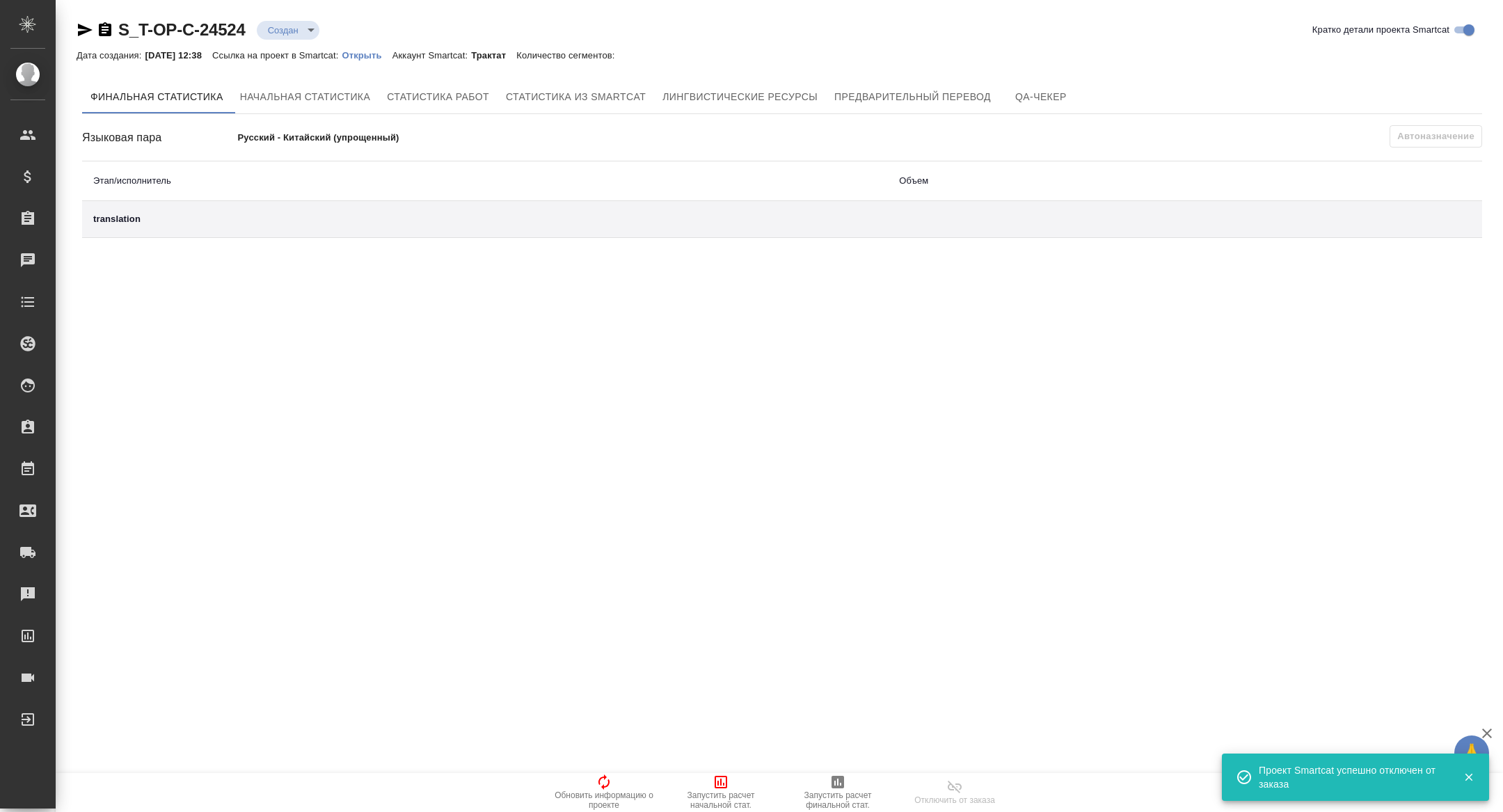
click at [374, 58] on p "Открыть" at bounding box center [367, 55] width 50 height 10
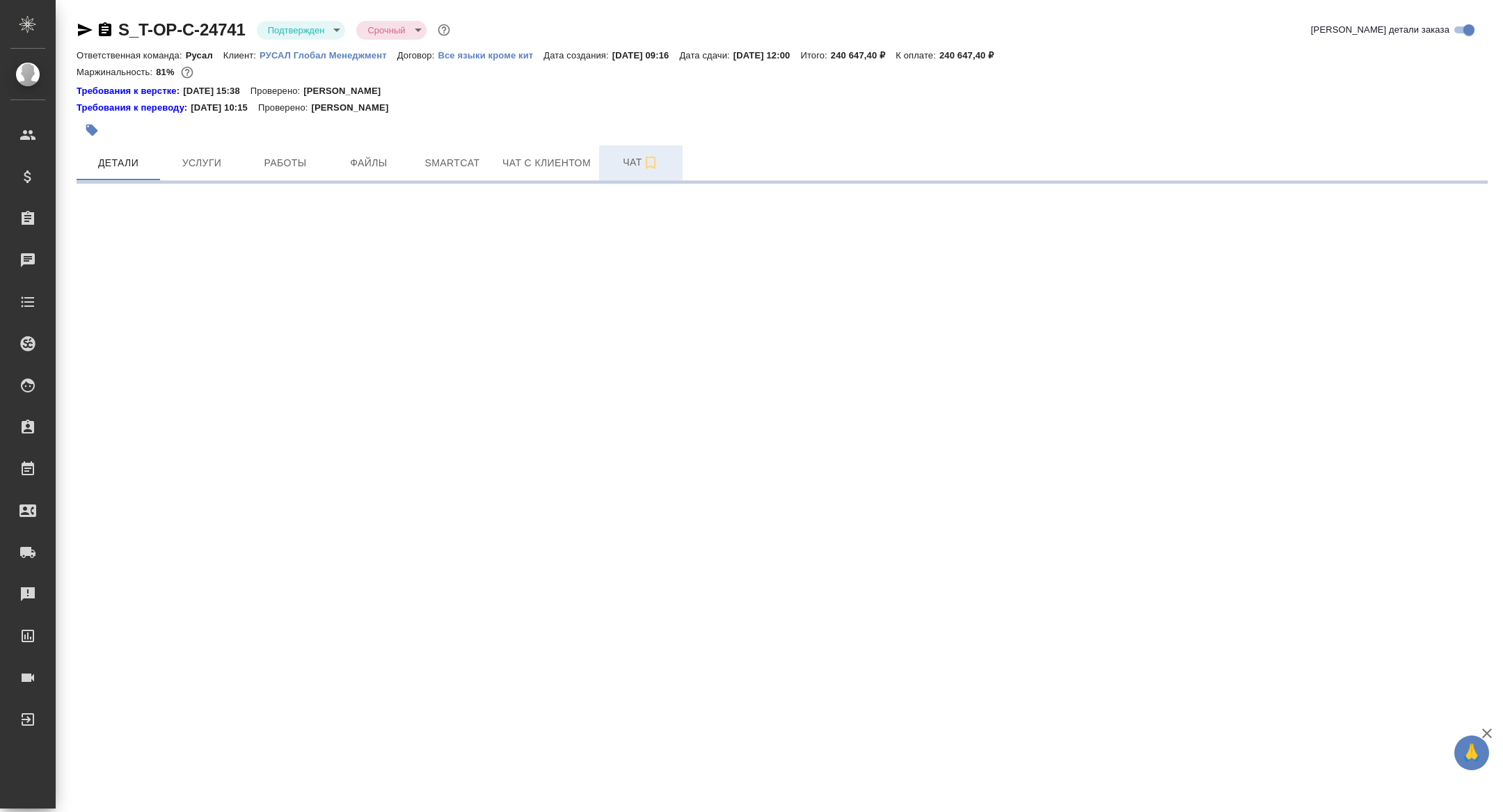
select select "RU"
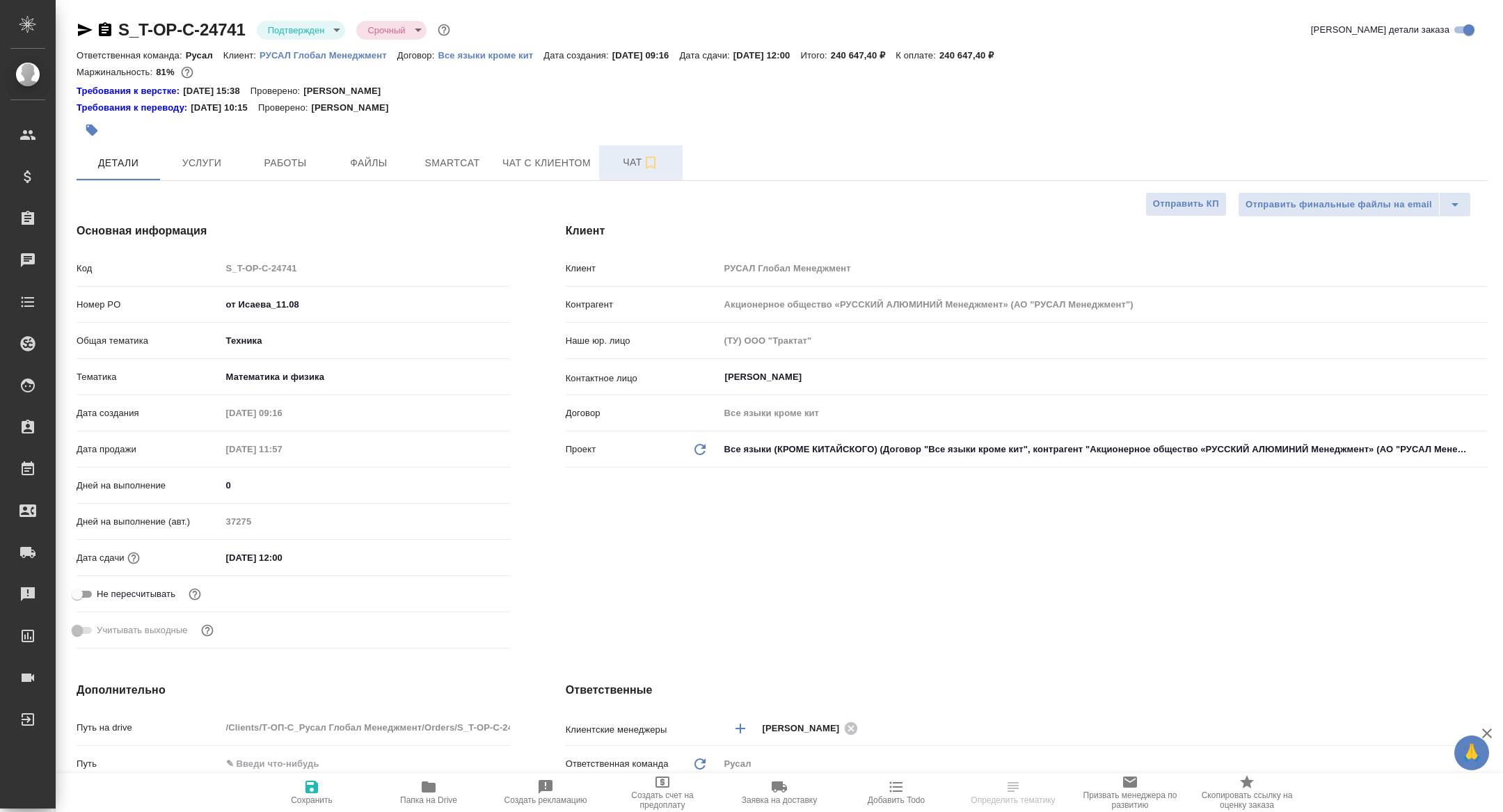
type textarea "x"
click at [630, 162] on span "Чат" at bounding box center [640, 162] width 67 height 17
type textarea "x"
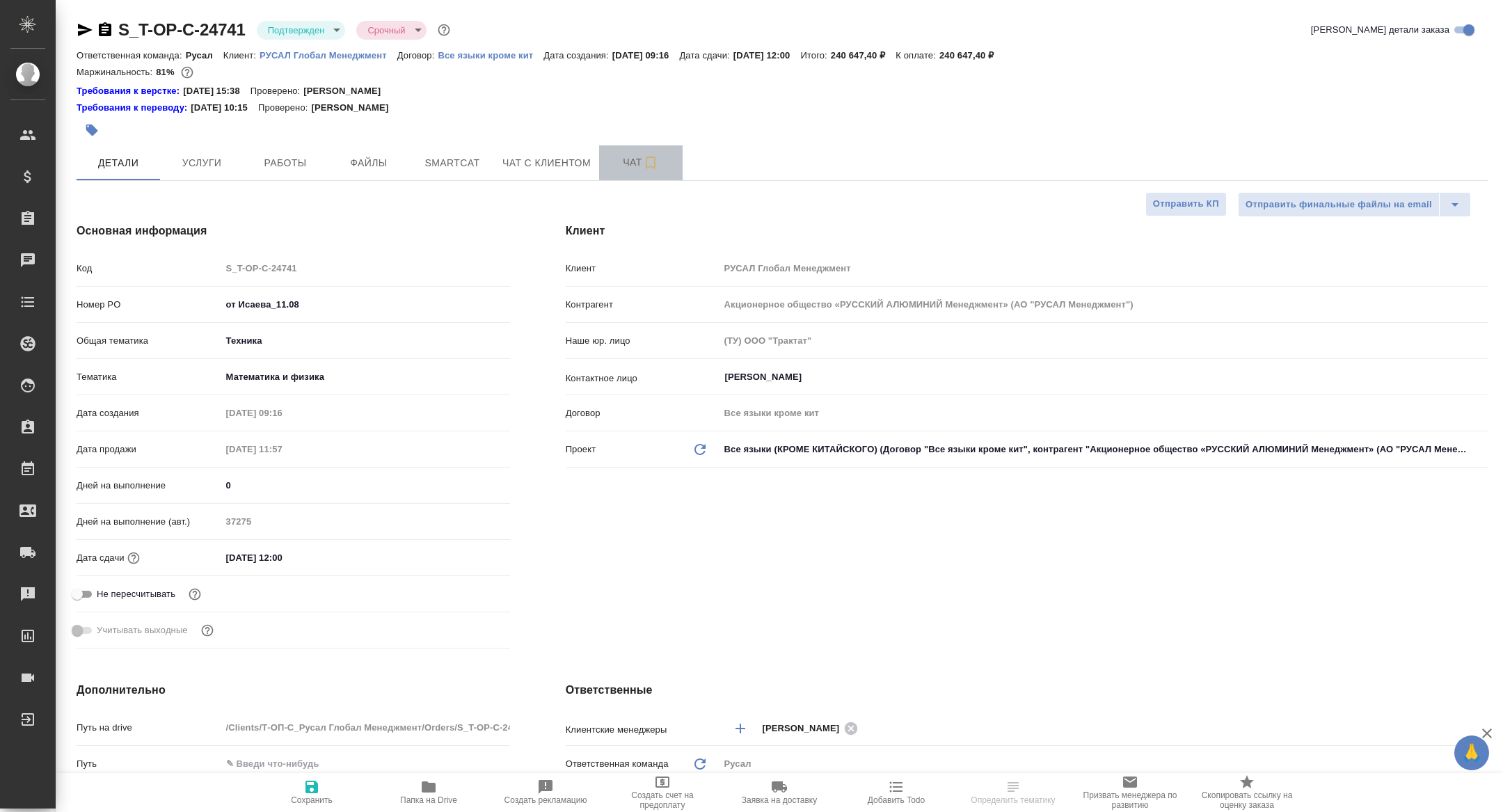
type textarea "x"
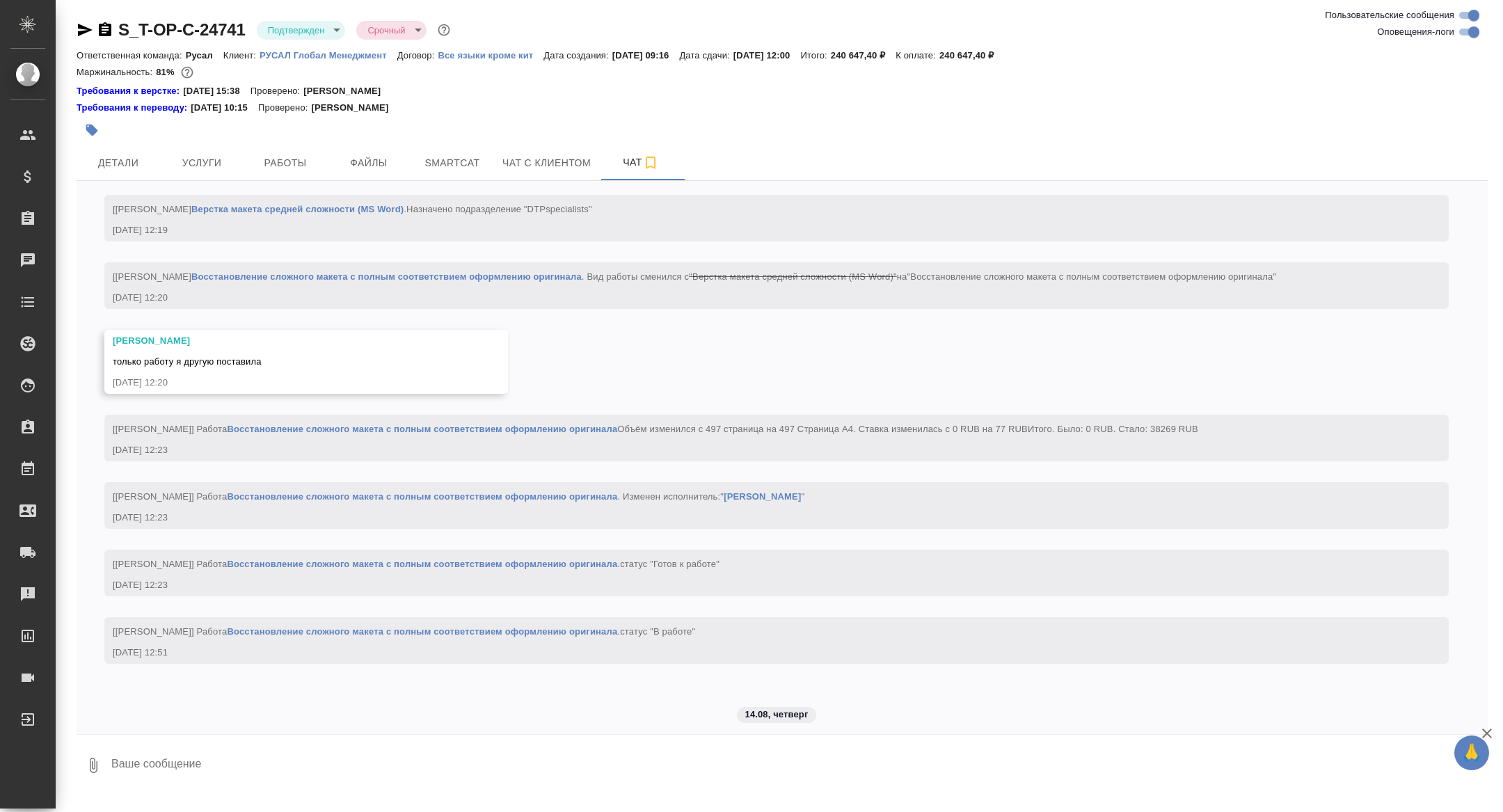
scroll to position [6296, 0]
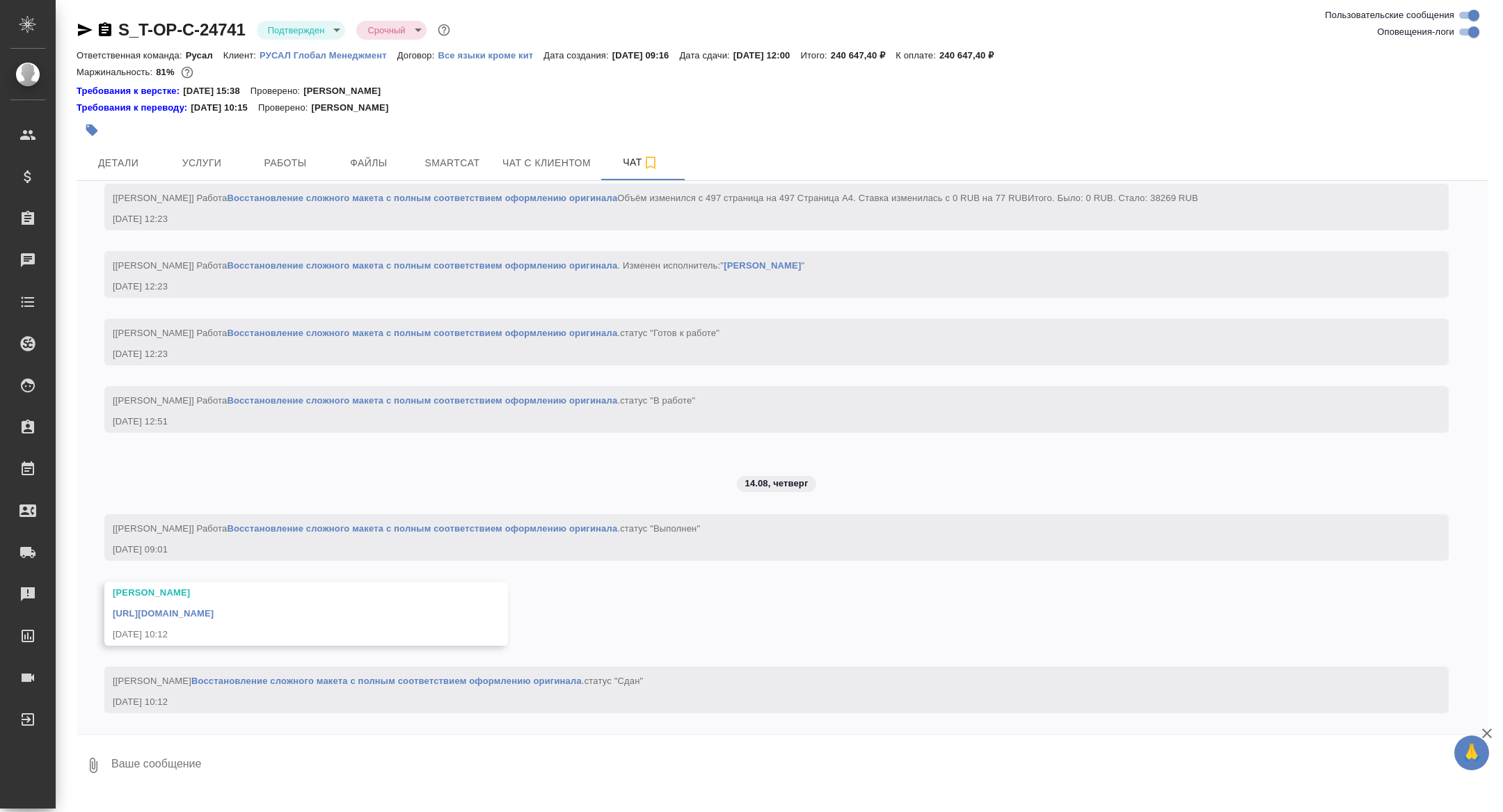
click at [213, 613] on link "https://drive.awatera.com/apps/files/files/10067778?dir=/Shares/%D0%A2-%D0%9E%D…" at bounding box center [163, 612] width 101 height 10
click at [134, 155] on span "Детали" at bounding box center [118, 163] width 67 height 17
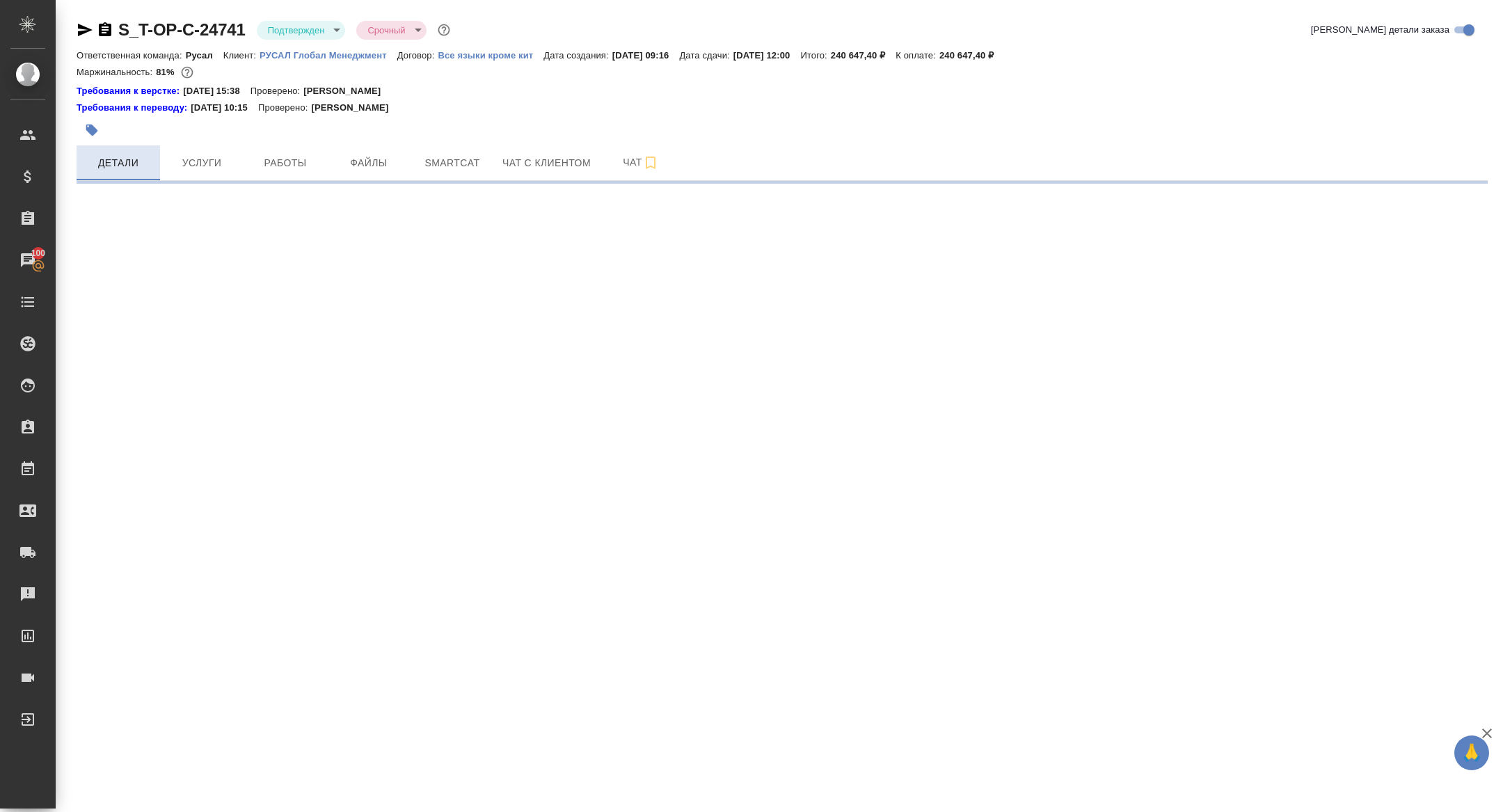
select select "RU"
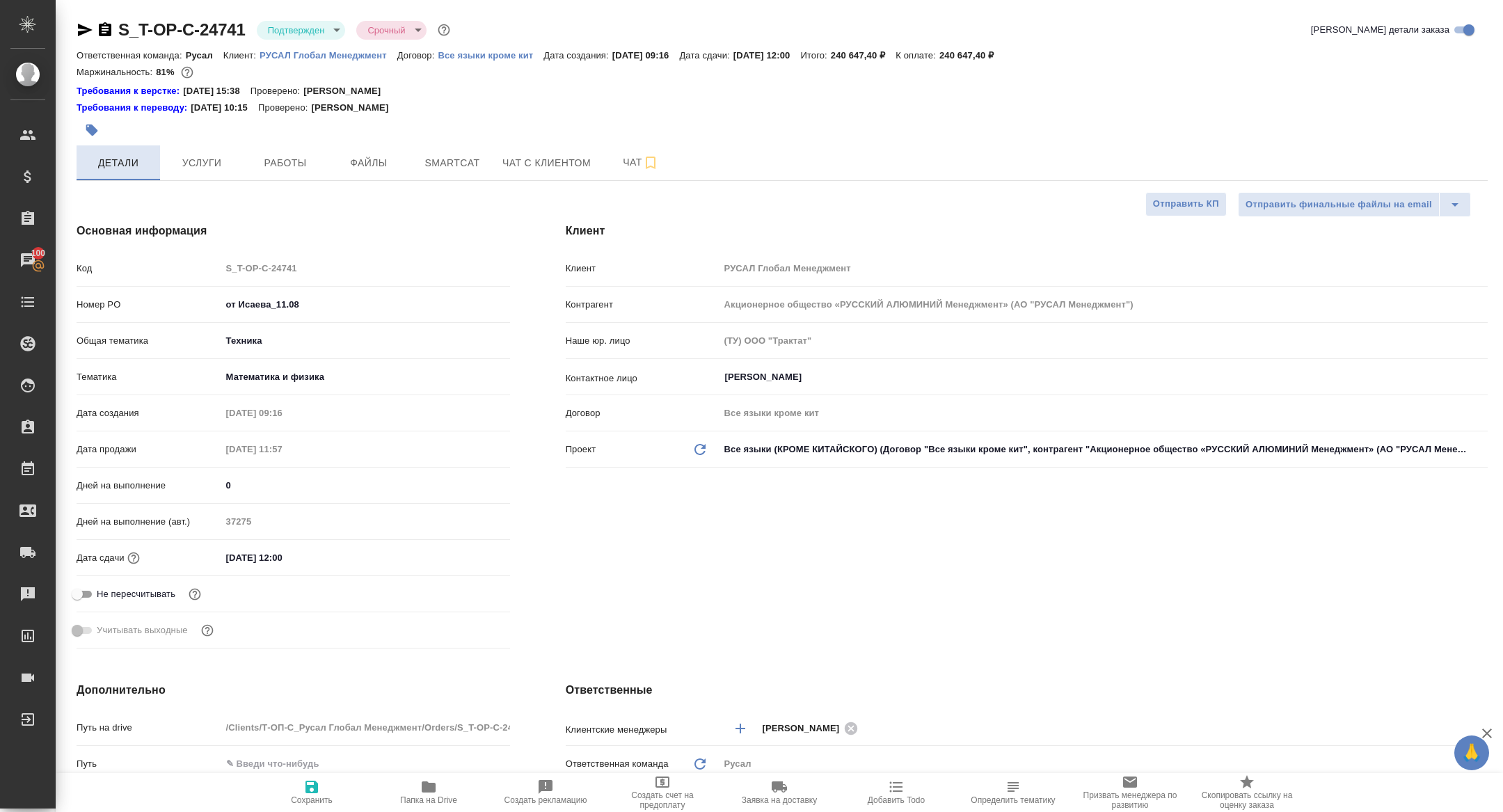
type textarea "x"
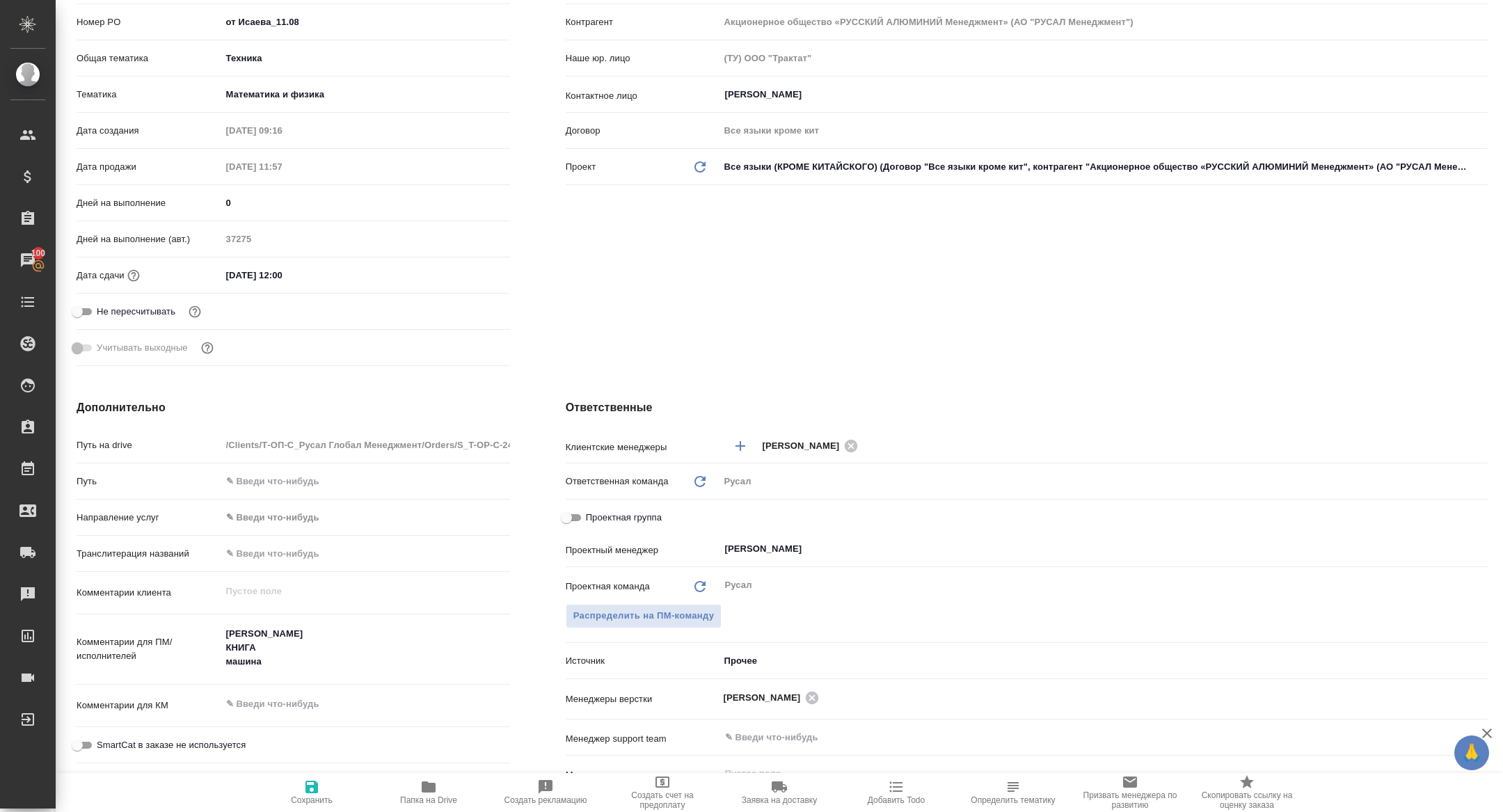
scroll to position [293, 0]
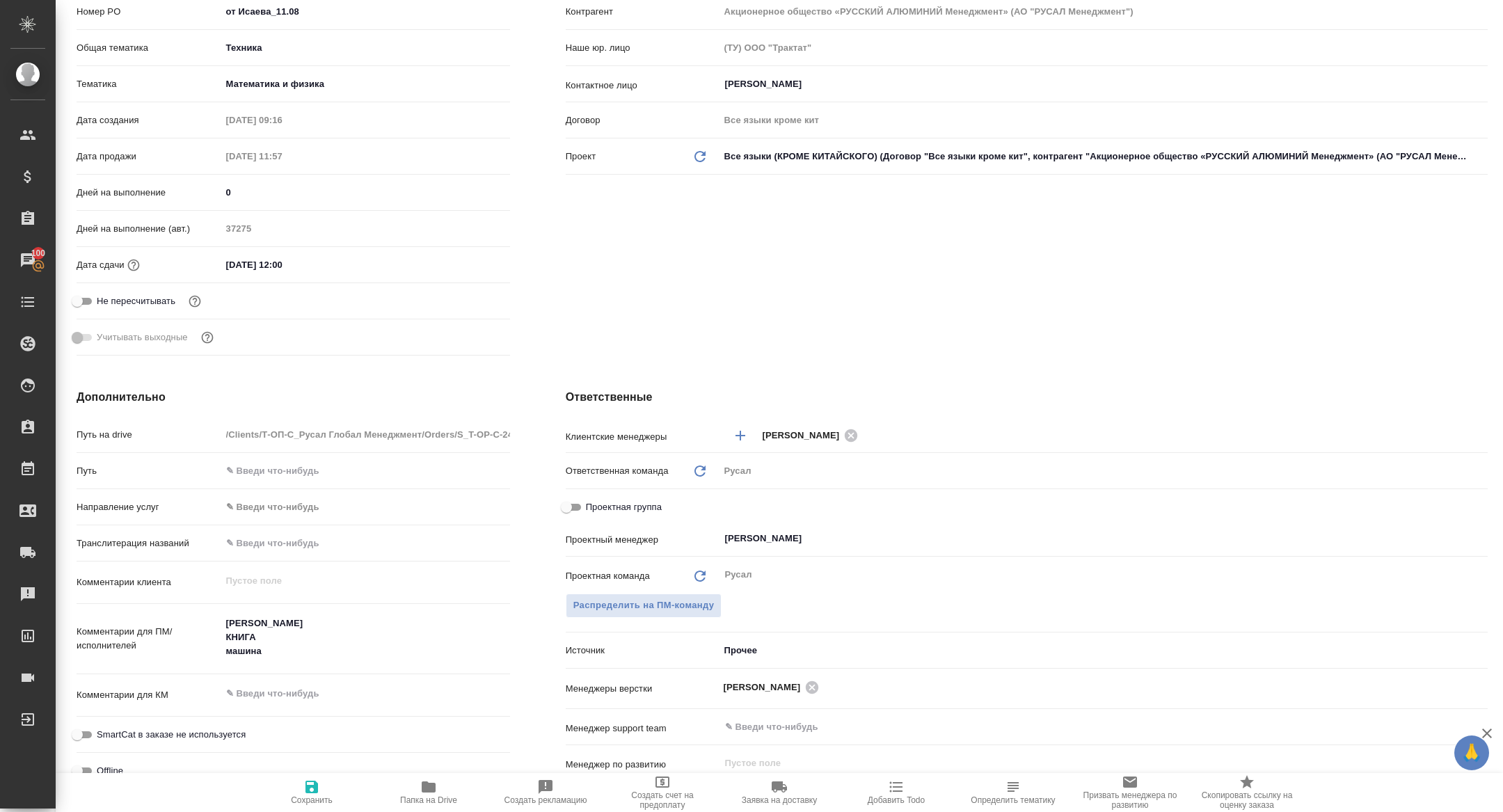
type textarea "x"
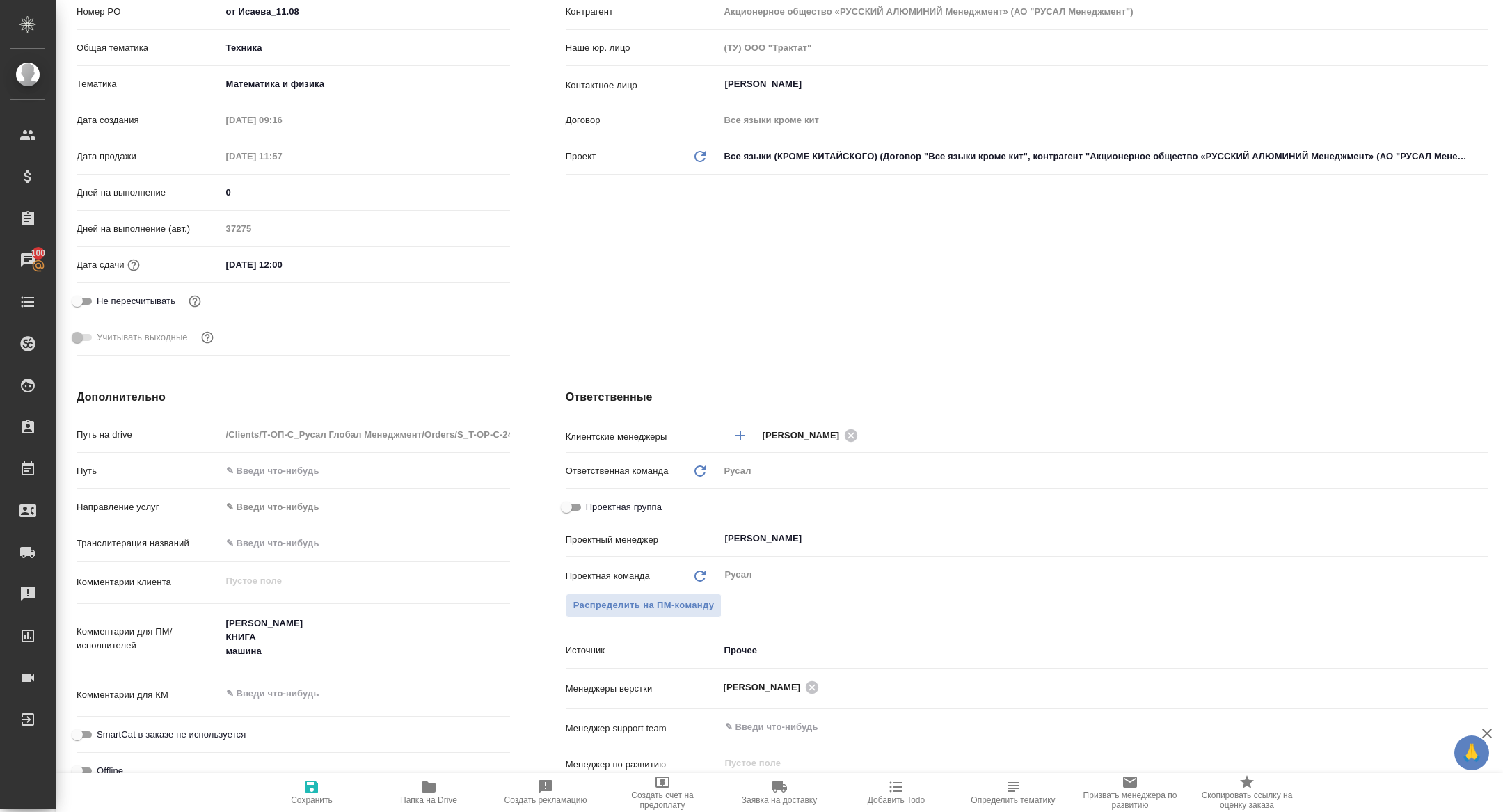
type textarea "x"
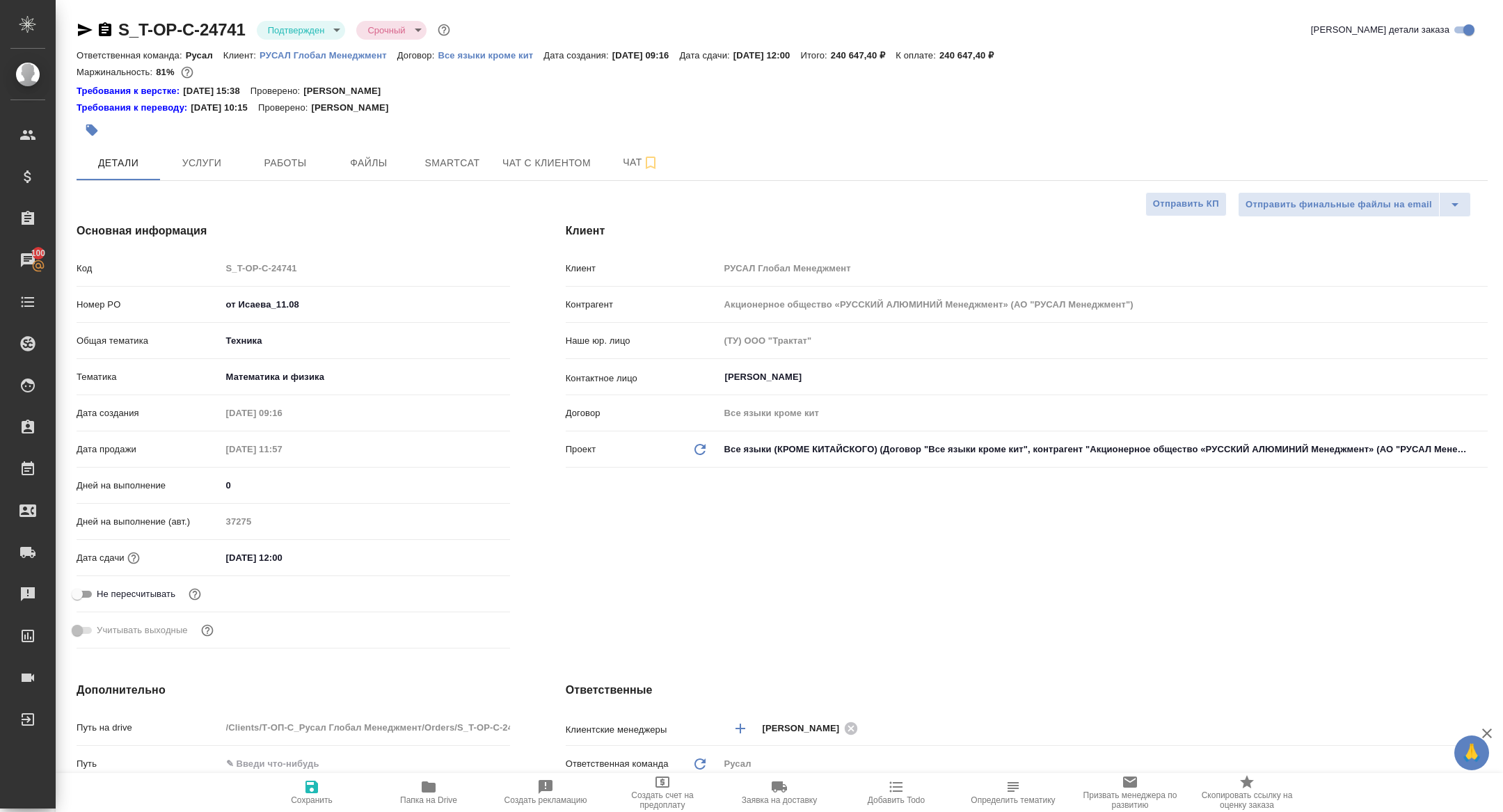
click at [101, 31] on icon "button" at bounding box center [105, 29] width 12 height 14
type textarea "x"
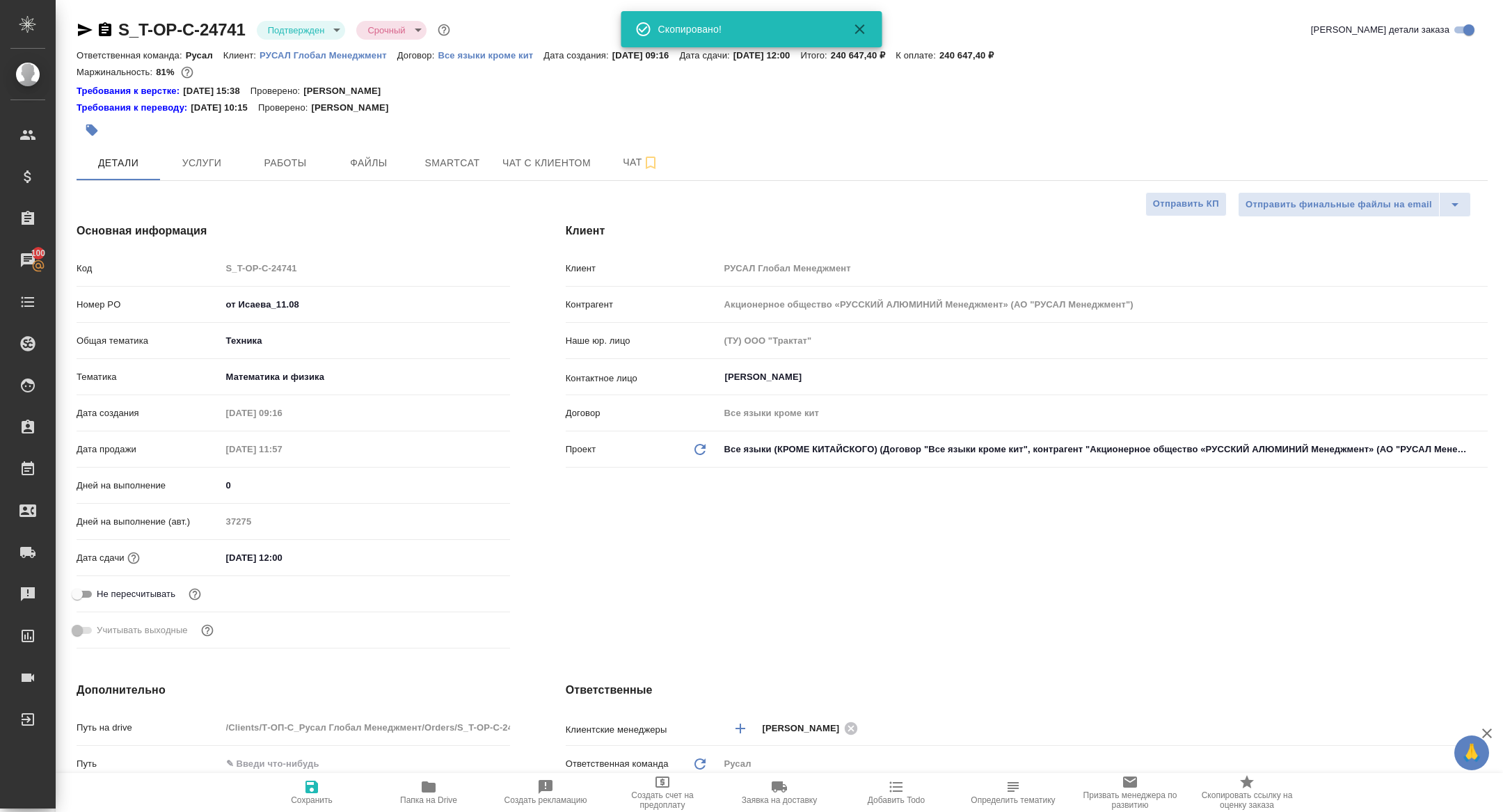
type textarea "x"
click at [191, 155] on span "Услуги" at bounding box center [202, 163] width 67 height 17
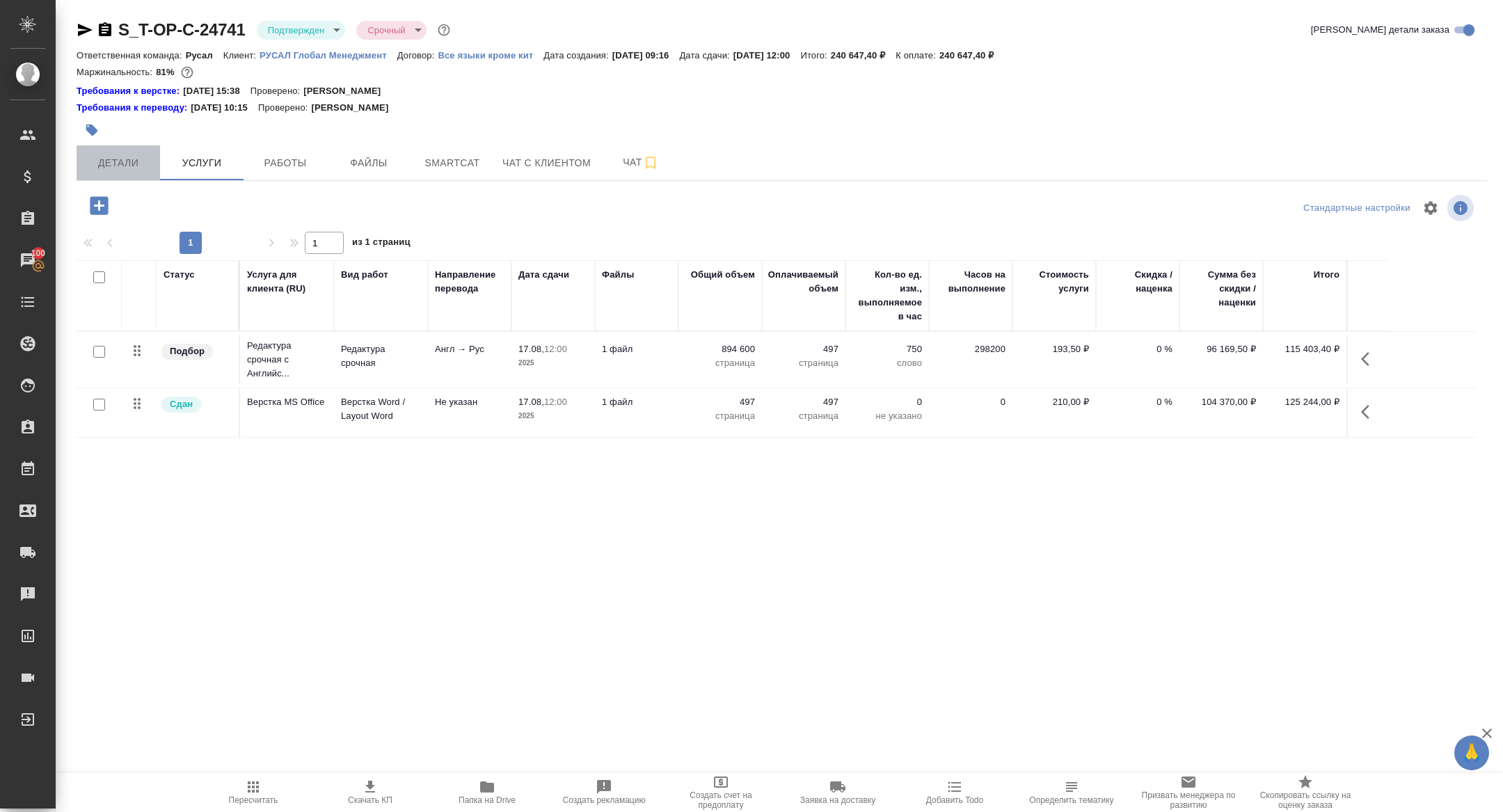
click at [114, 163] on span "Детали" at bounding box center [118, 163] width 67 height 17
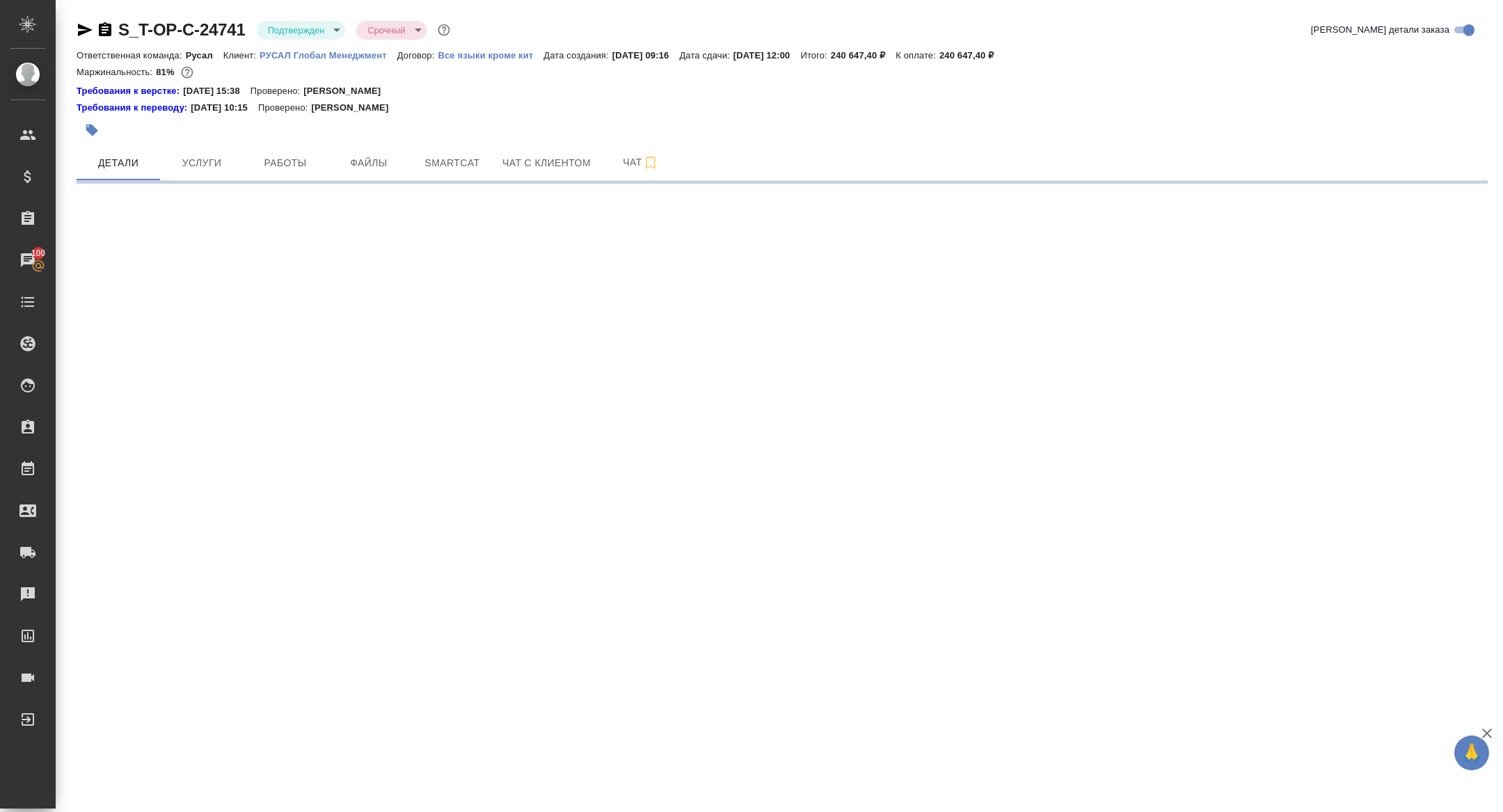
select select "RU"
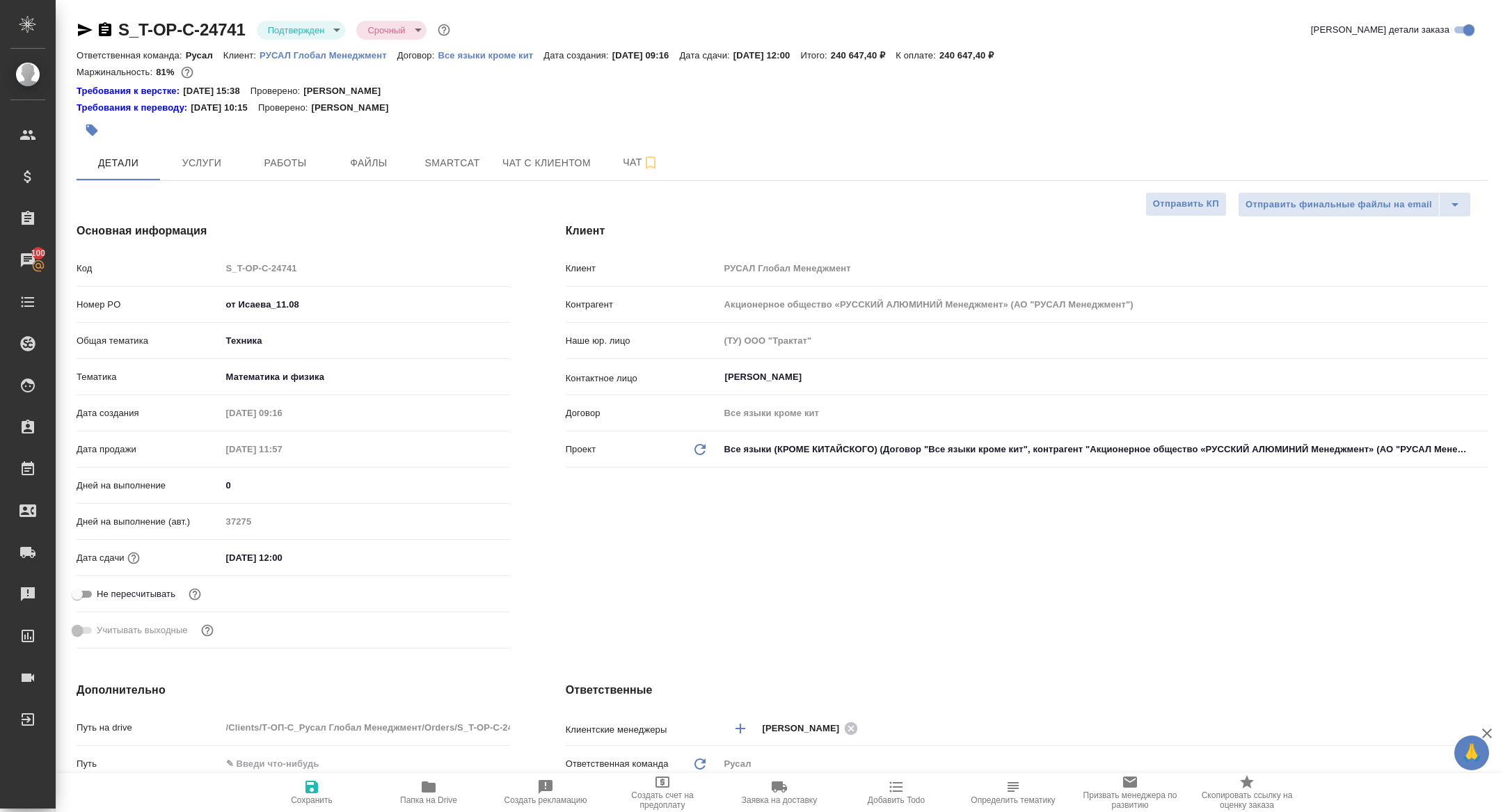
type textarea "x"
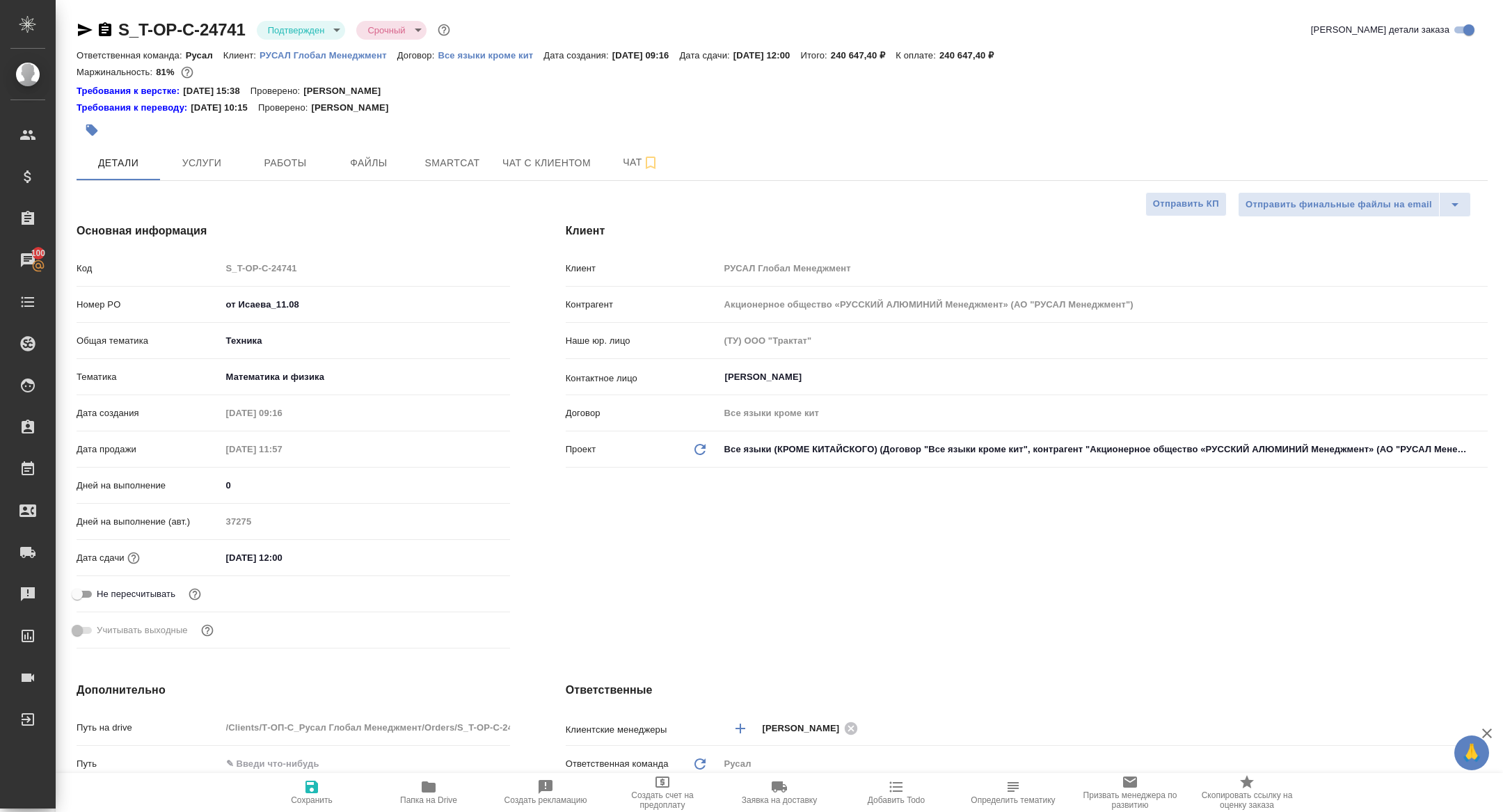
type textarea "x"
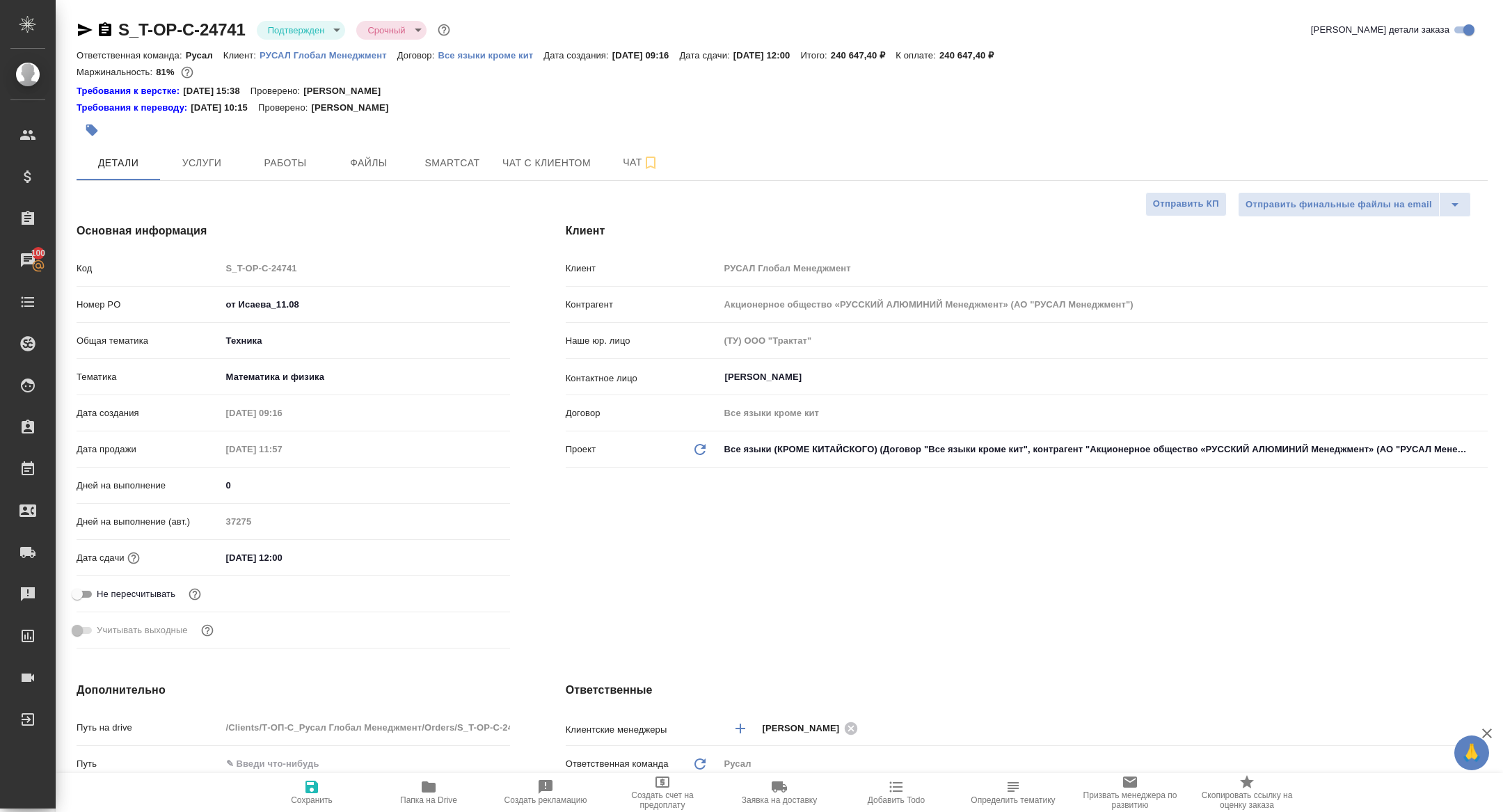
type textarea "x"
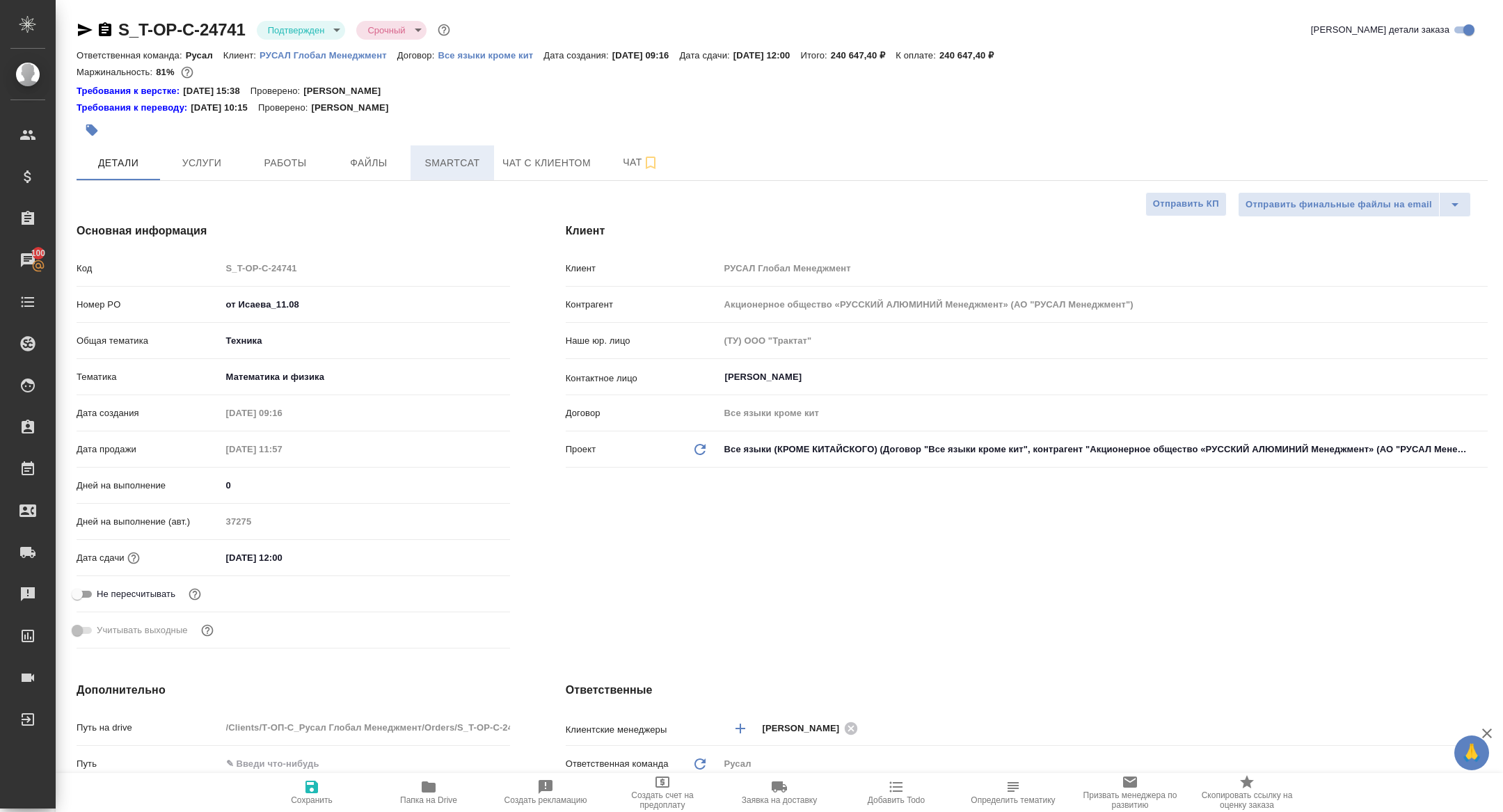
click at [448, 153] on button "Smartcat" at bounding box center [453, 162] width 84 height 35
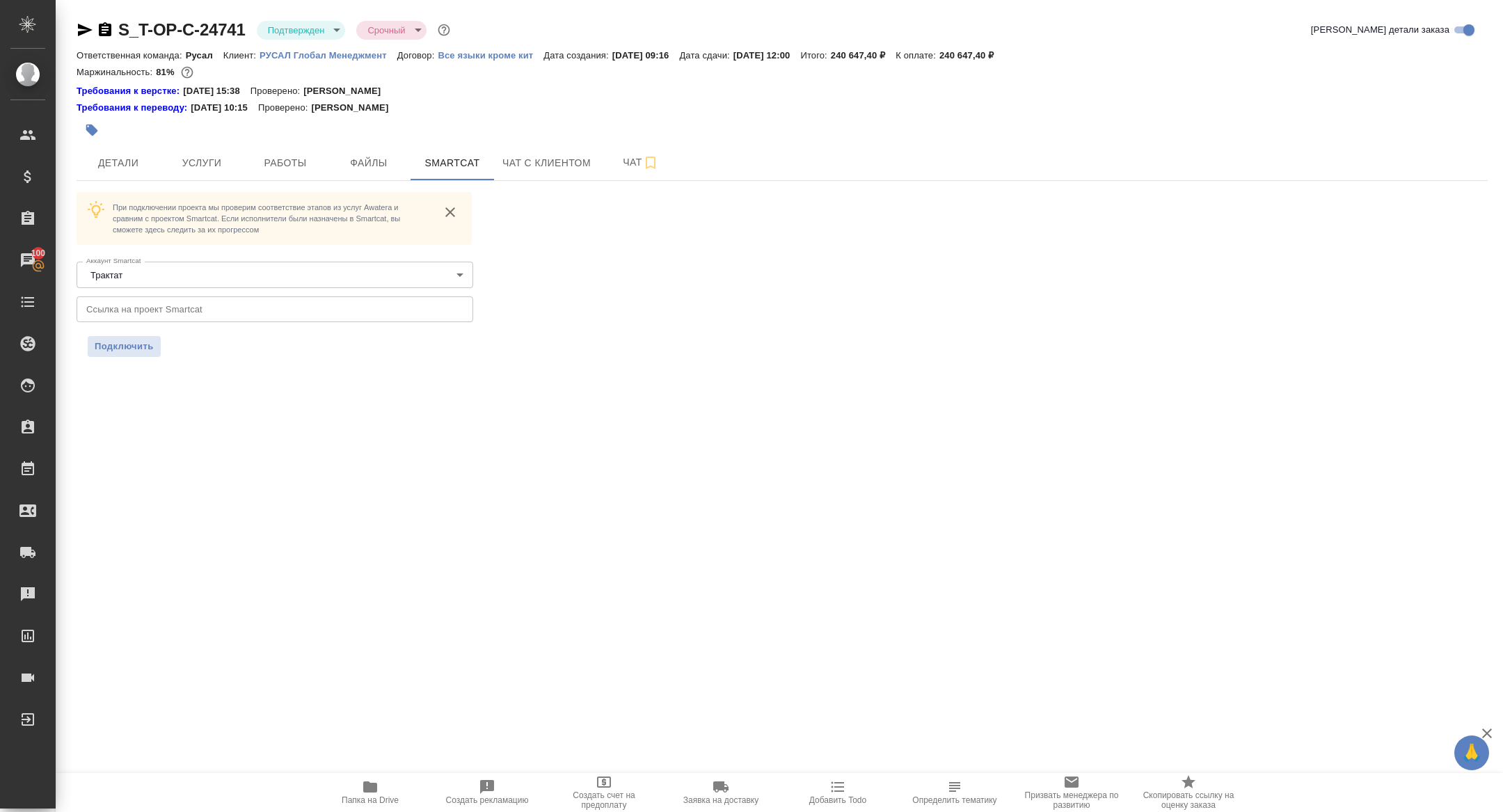
click at [230, 302] on input "text" at bounding box center [275, 309] width 397 height 25
click at [133, 343] on span "Подключить" at bounding box center [124, 346] width 59 height 14
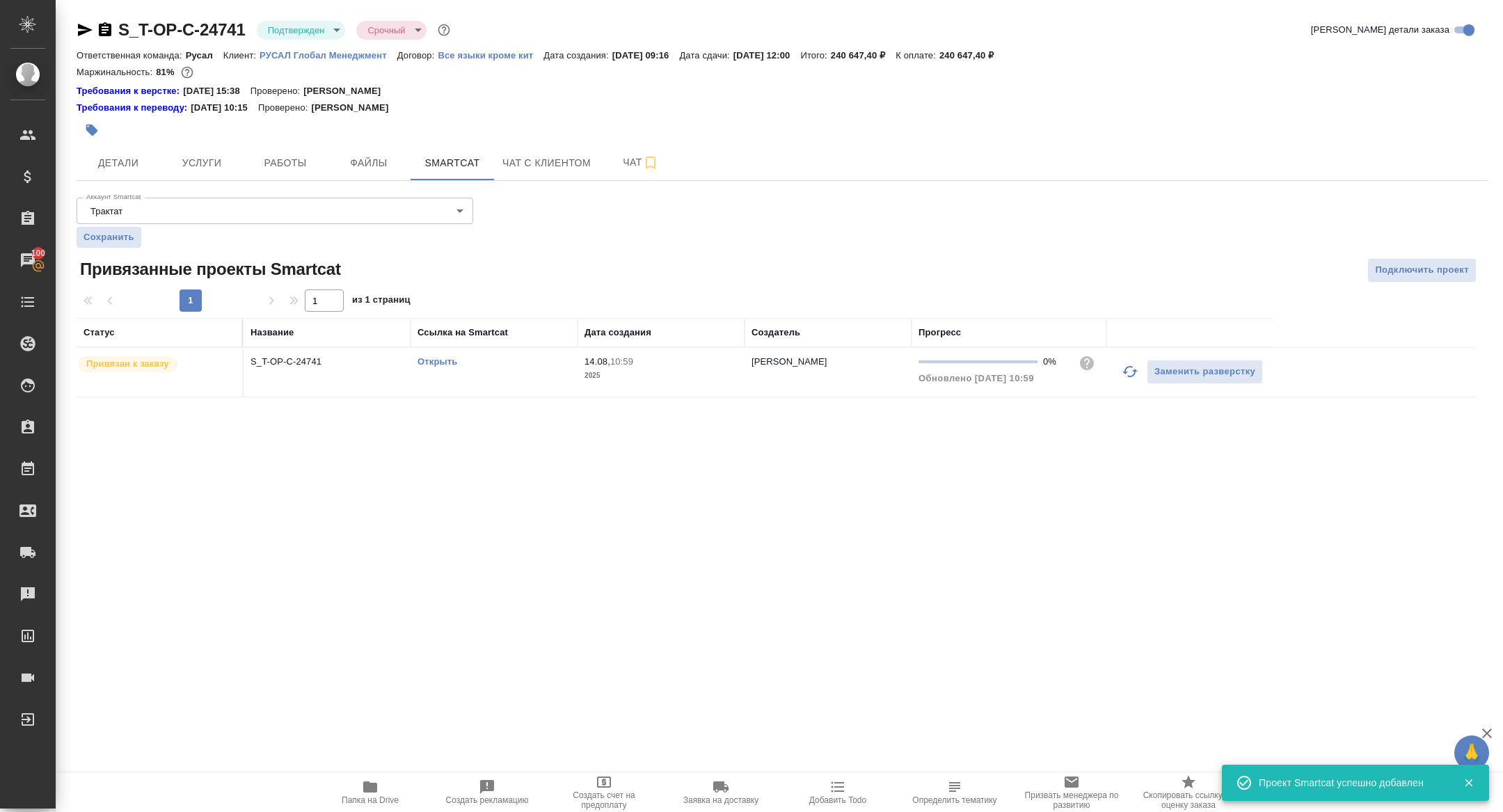
click at [317, 370] on td "S_T-OP-C-24741" at bounding box center [327, 372] width 167 height 49
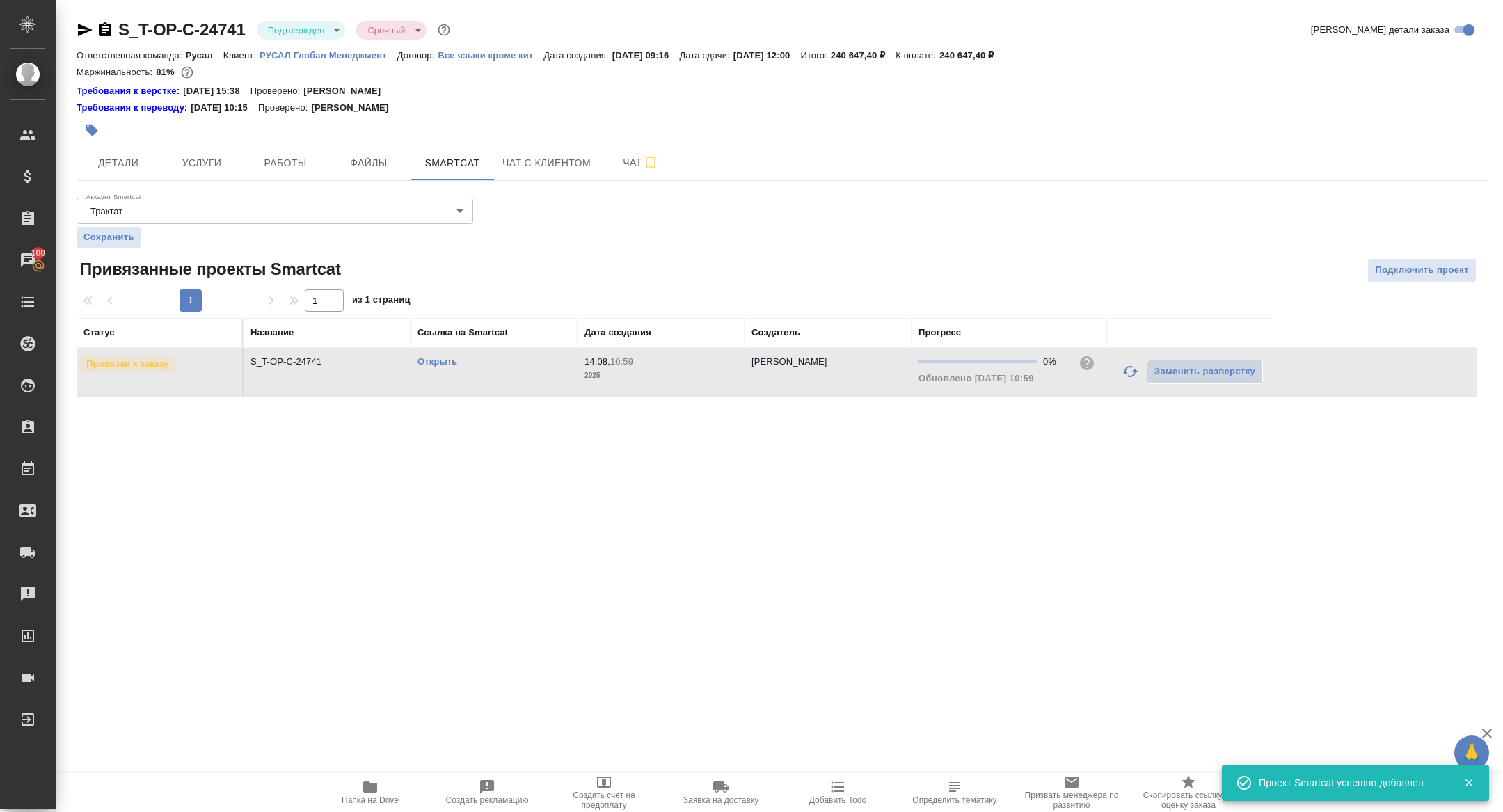
click at [317, 370] on td "S_T-OP-C-24741" at bounding box center [327, 372] width 167 height 49
click at [192, 158] on span "Услуги" at bounding box center [202, 163] width 67 height 17
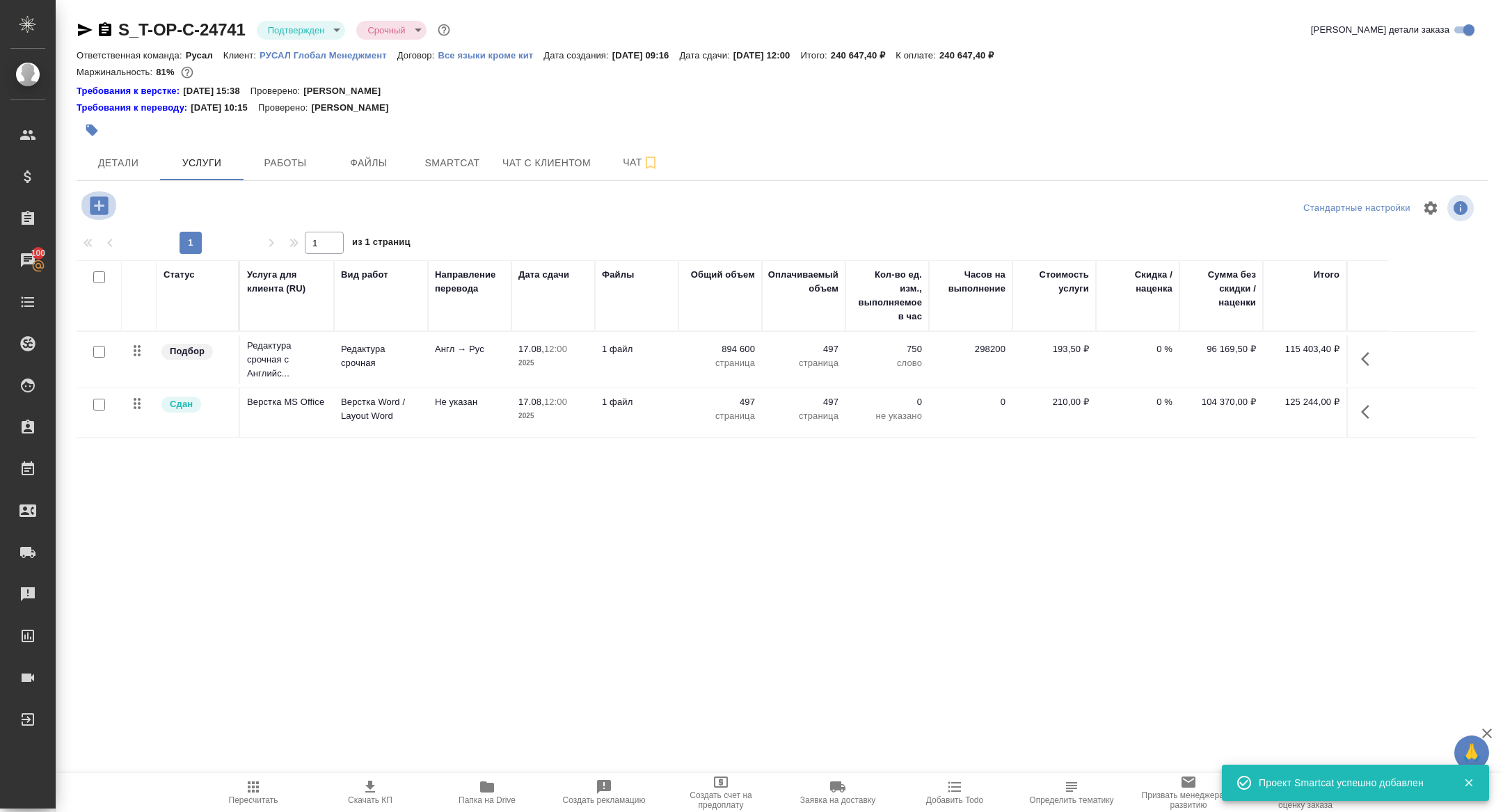
click at [94, 209] on icon "button" at bounding box center [98, 205] width 18 height 18
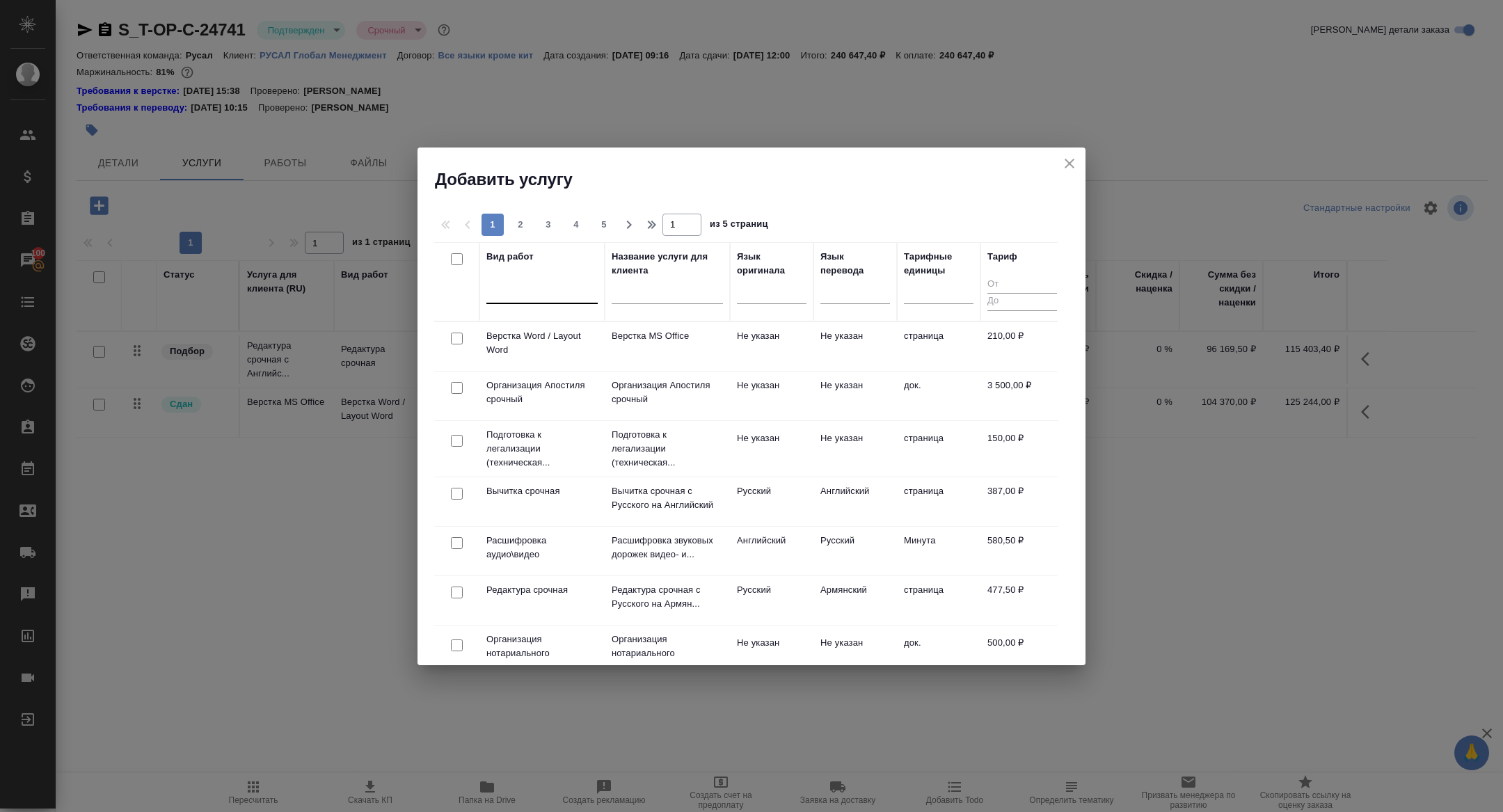
click at [531, 290] on div at bounding box center [542, 290] width 111 height 20
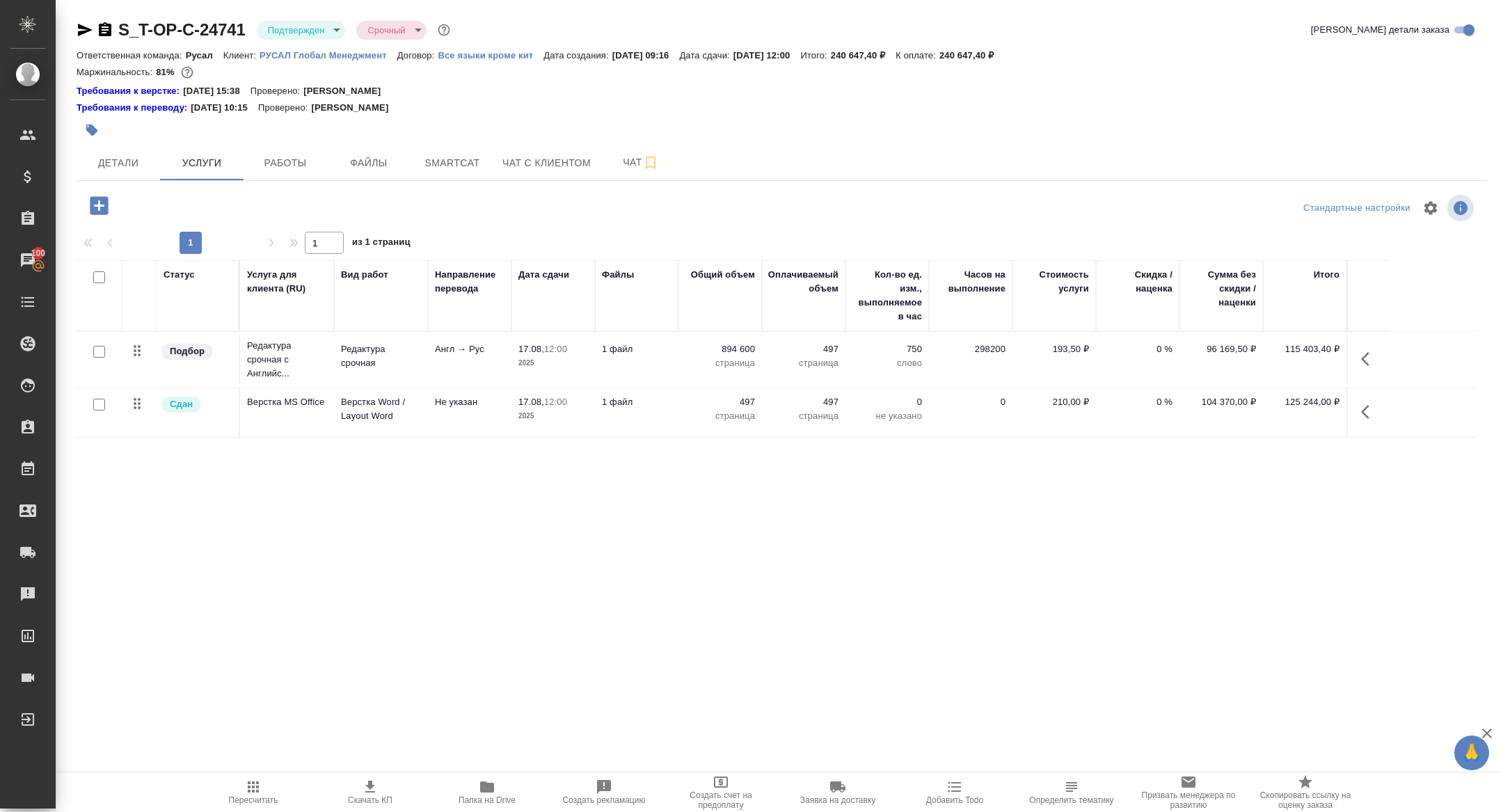
click at [90, 213] on icon "button" at bounding box center [98, 205] width 24 height 24
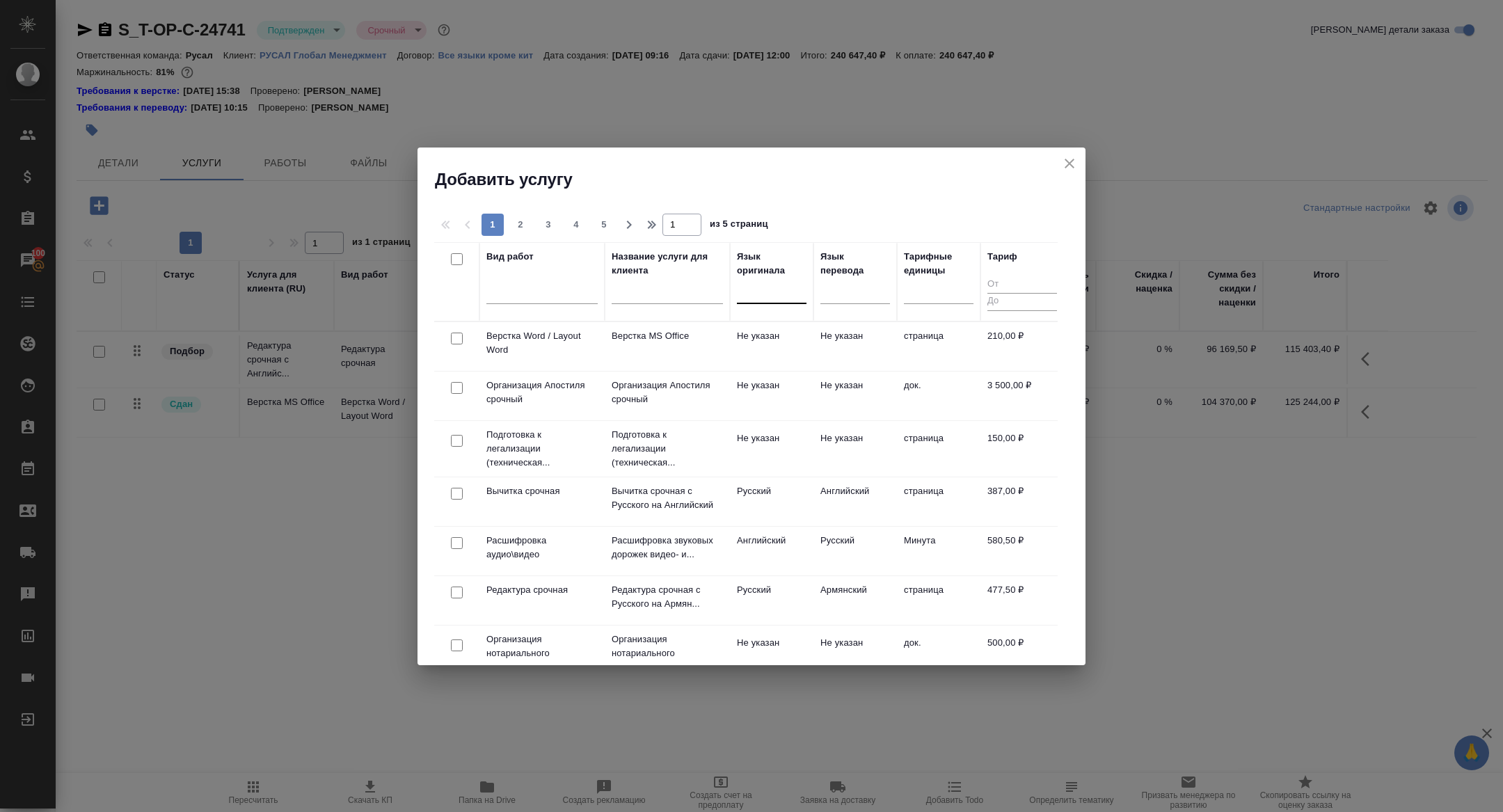
click at [760, 295] on div at bounding box center [772, 290] width 70 height 20
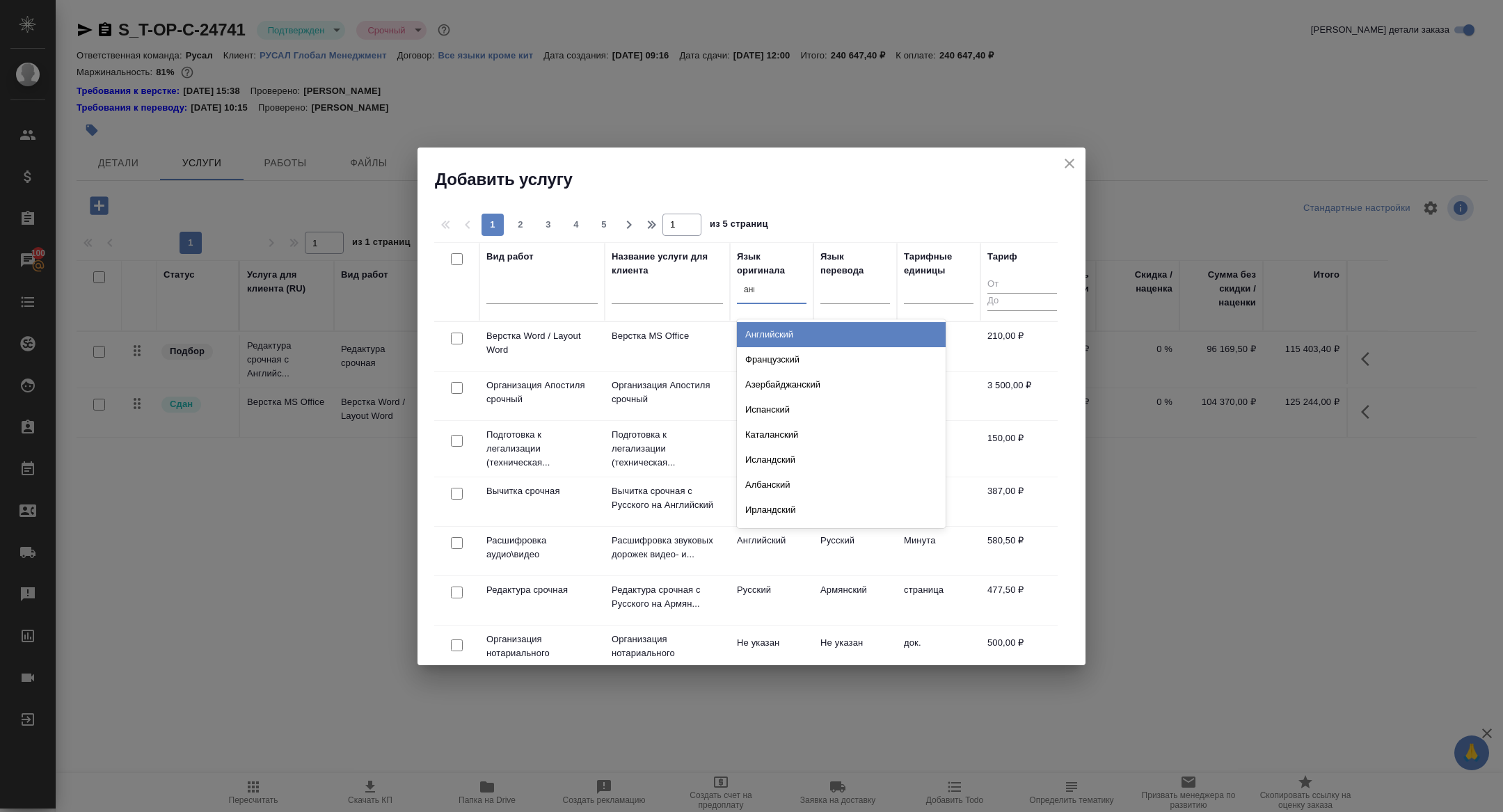
type input "англ"
click at [774, 334] on div "Английский" at bounding box center [842, 335] width 209 height 25
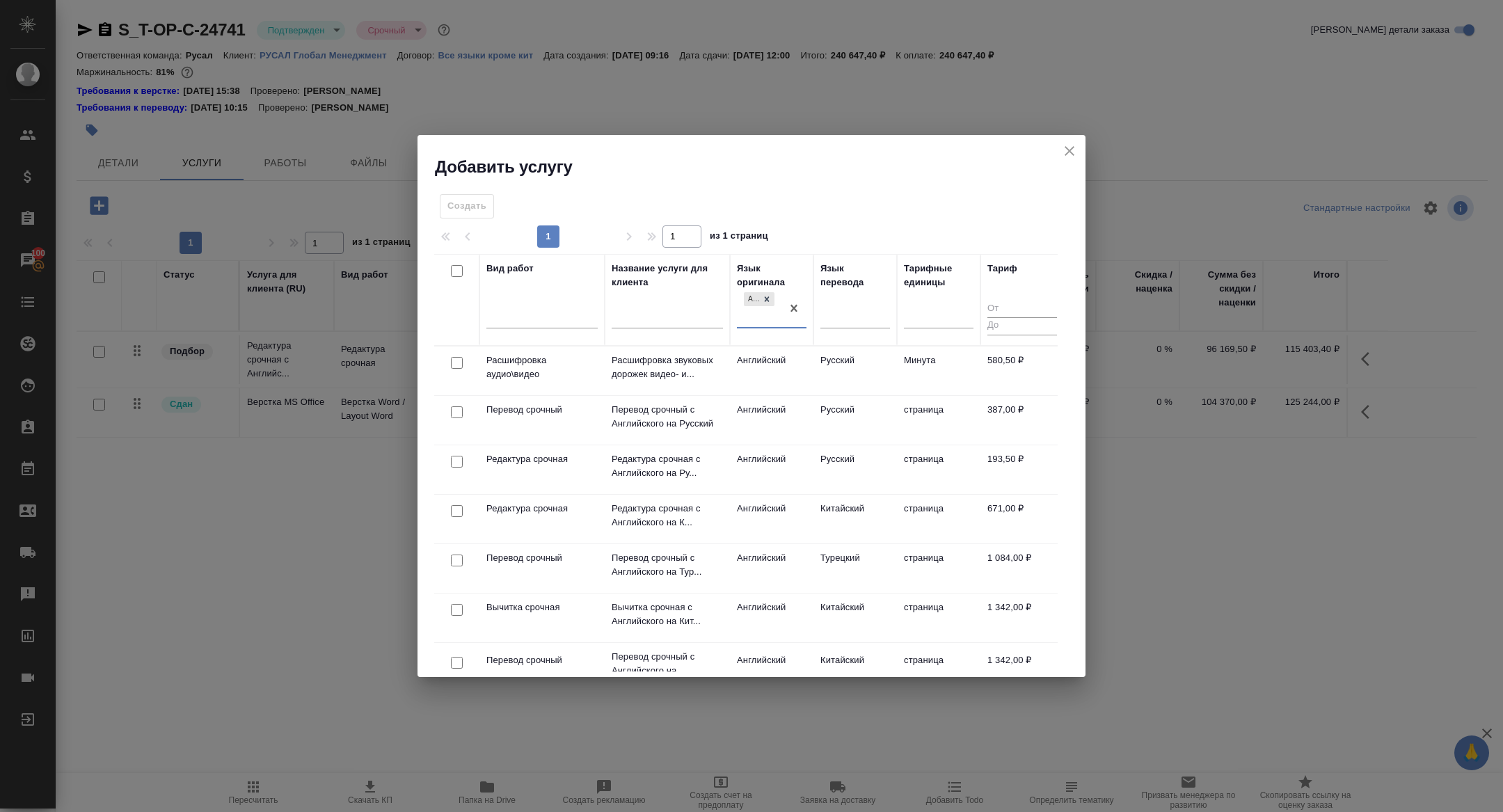
click at [845, 294] on div "Язык перевода" at bounding box center [856, 299] width 70 height 77
click at [845, 319] on div at bounding box center [856, 313] width 70 height 20
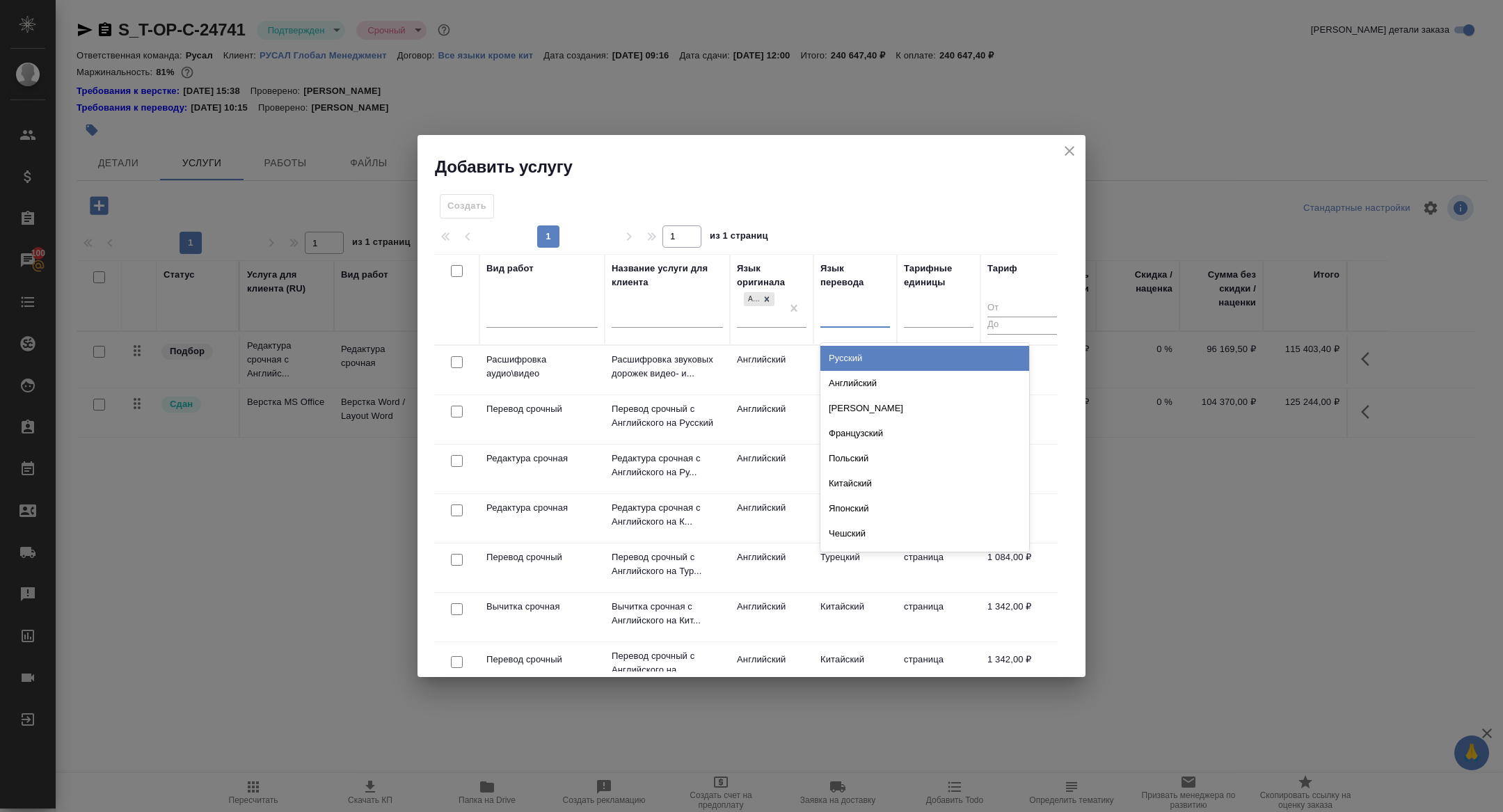
click at [845, 351] on div "Русский" at bounding box center [925, 358] width 209 height 25
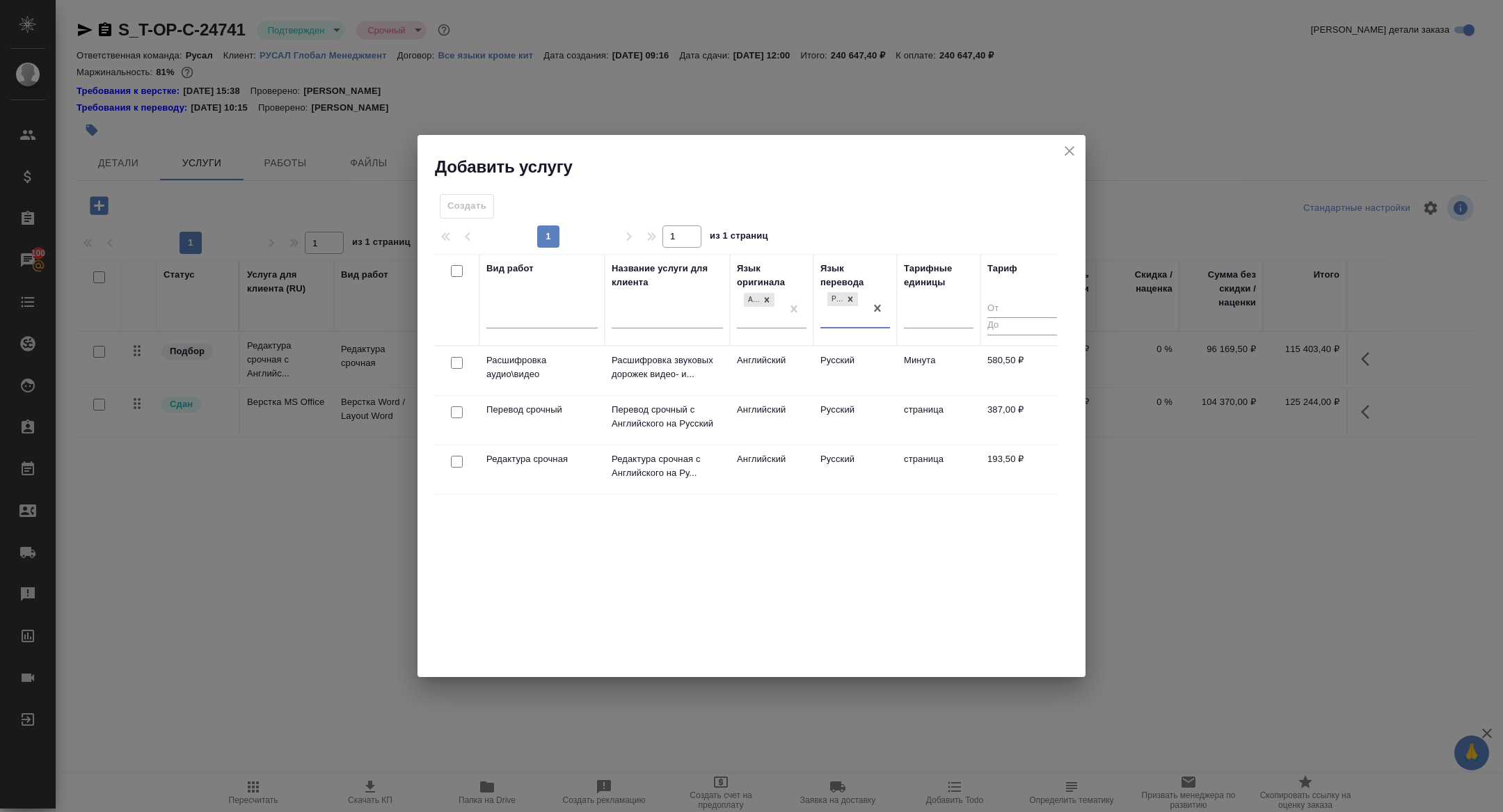
click at [512, 381] on p "Перевод срочный" at bounding box center [542, 367] width 111 height 28
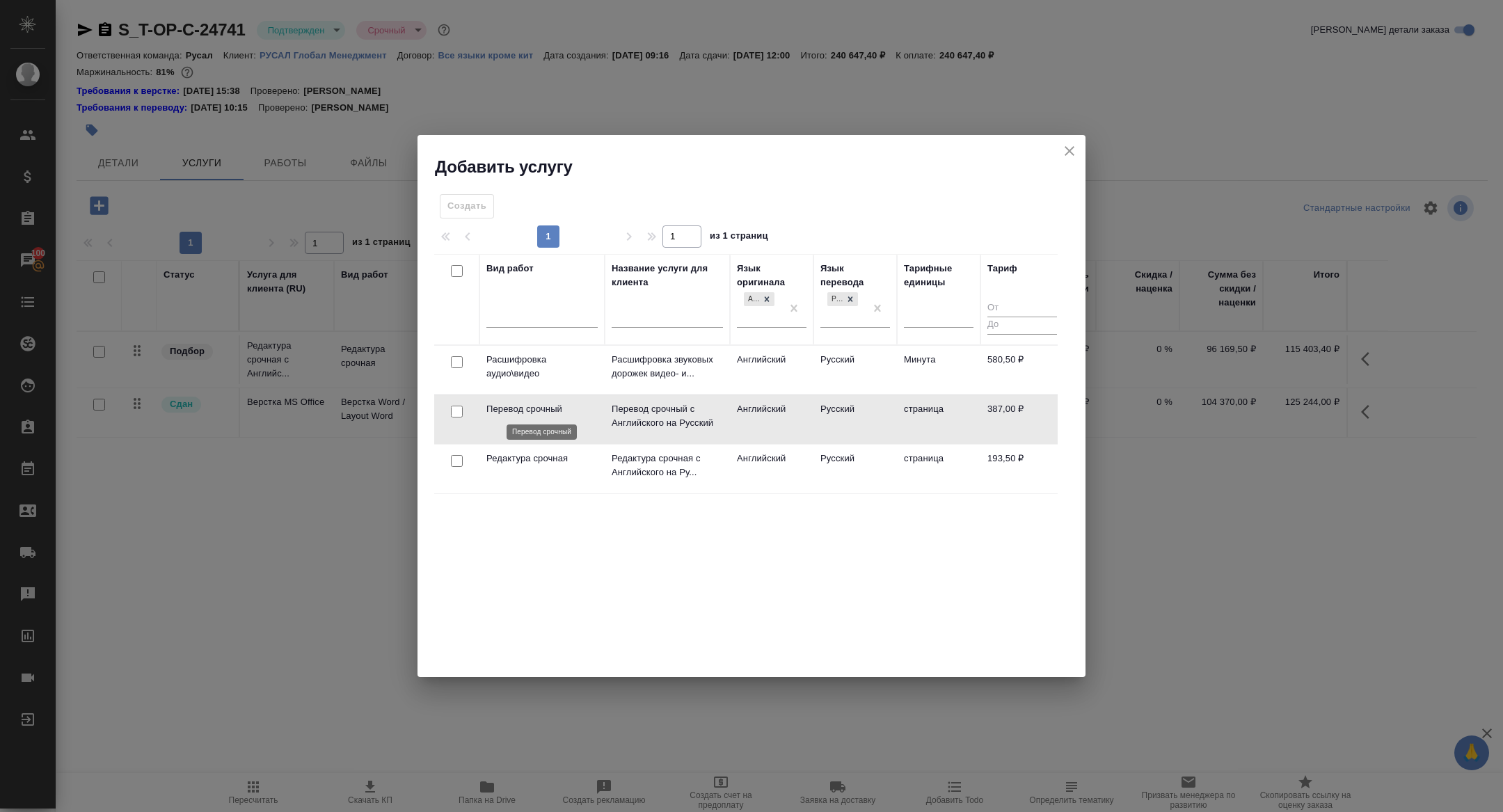
click at [512, 412] on p "Перевод срочный" at bounding box center [542, 409] width 111 height 14
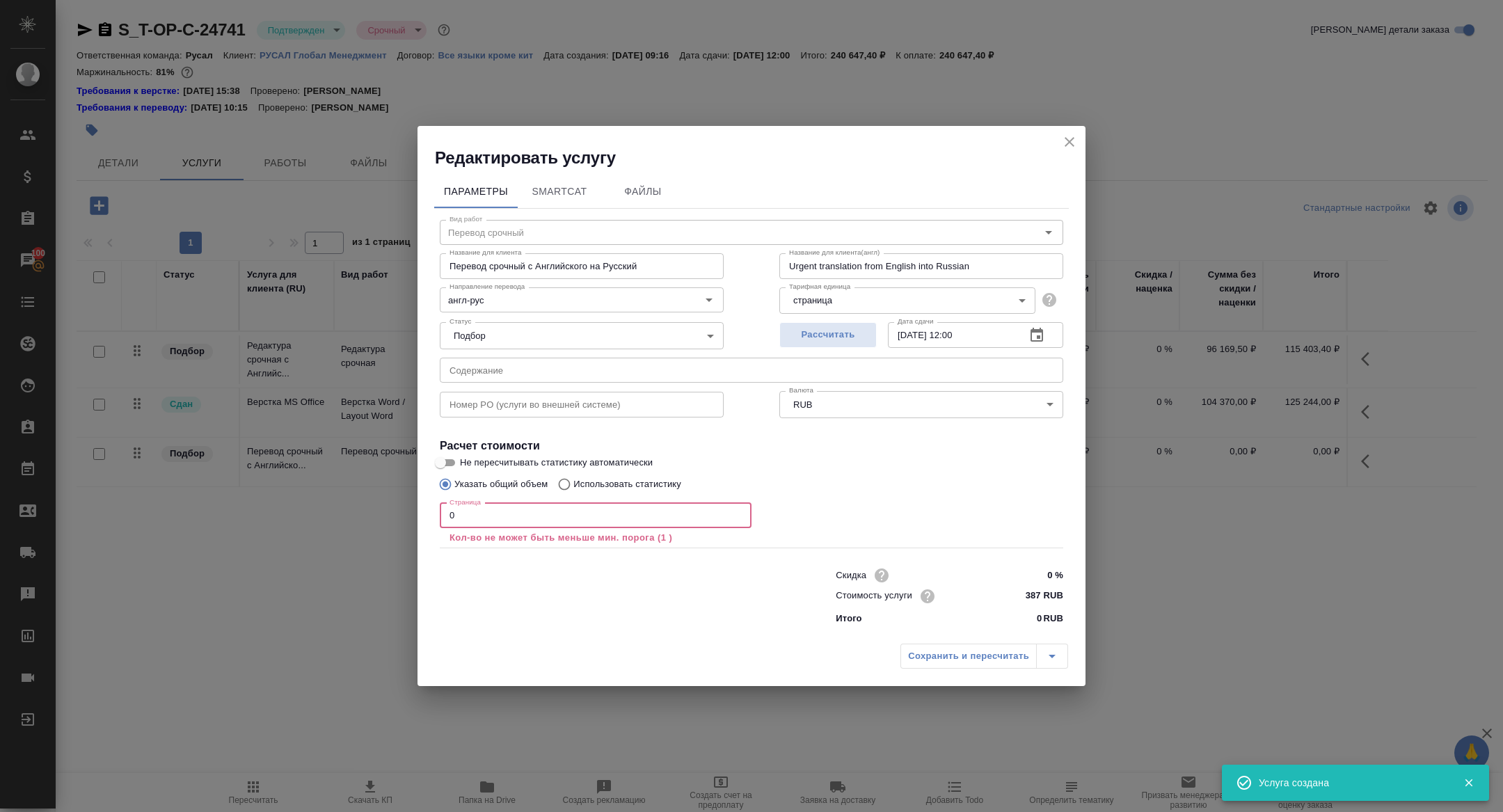
drag, startPoint x: 496, startPoint y: 517, endPoint x: 344, endPoint y: 501, distance: 152.8
click at [347, 503] on div "Редактировать услугу Параметры SmartCat Файлы Вид работ Перевод срочный Вид раб…" at bounding box center [751, 406] width 1503 height 812
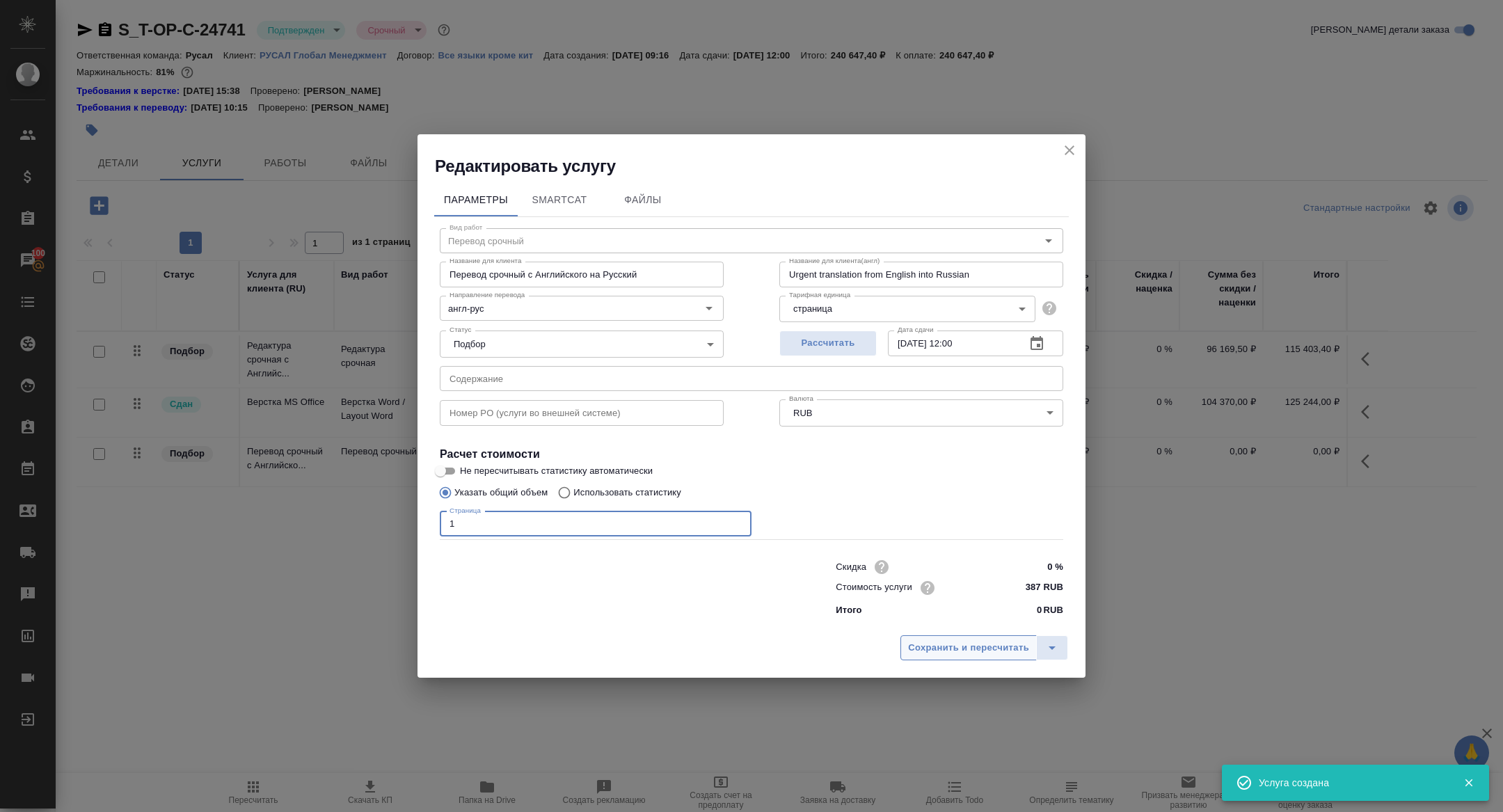
type input "1"
click at [914, 641] on span "Сохранить и пересчитать" at bounding box center [968, 648] width 121 height 16
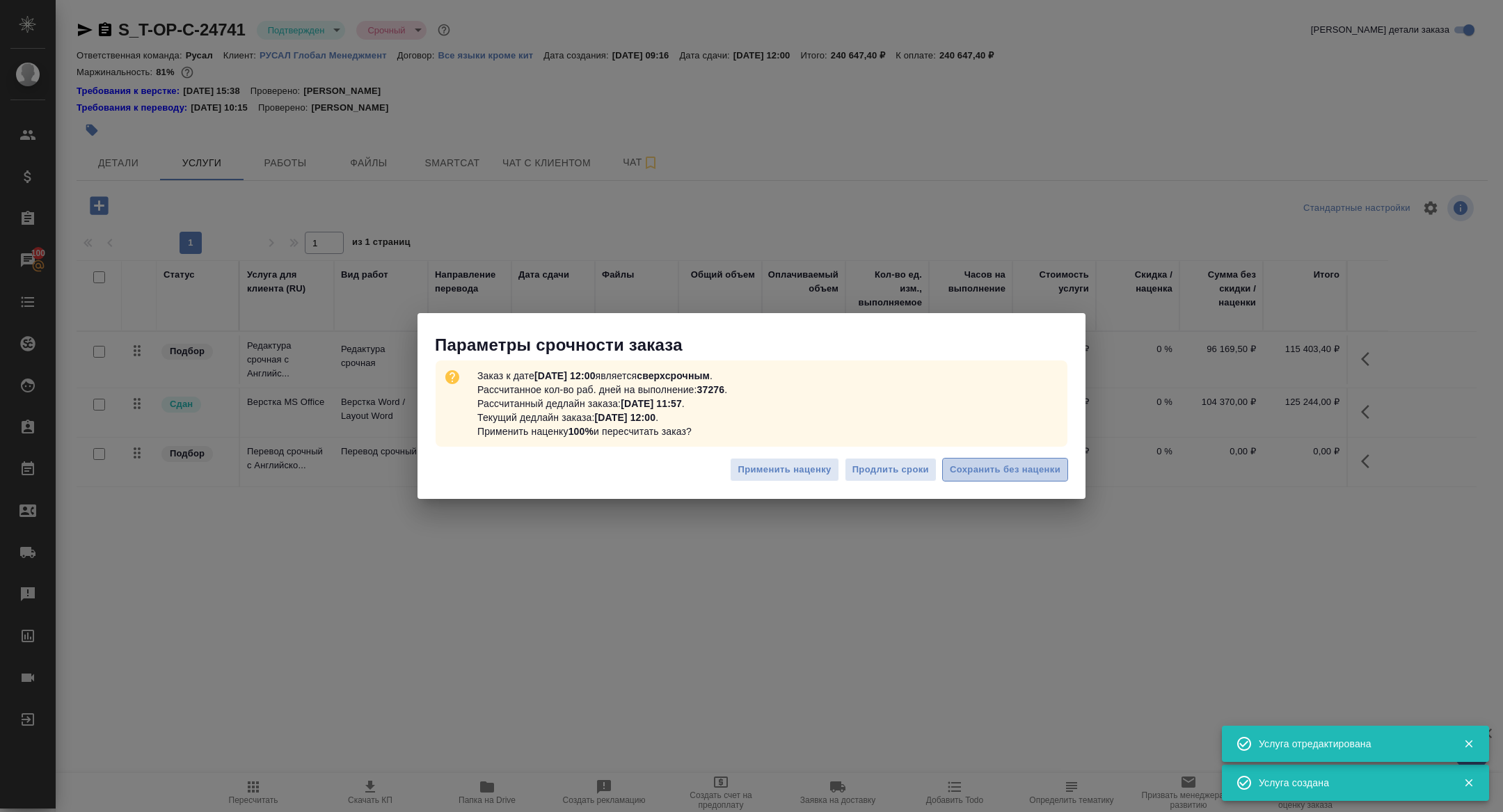
click at [1011, 476] on span "Сохранить без наценки" at bounding box center [1005, 469] width 111 height 16
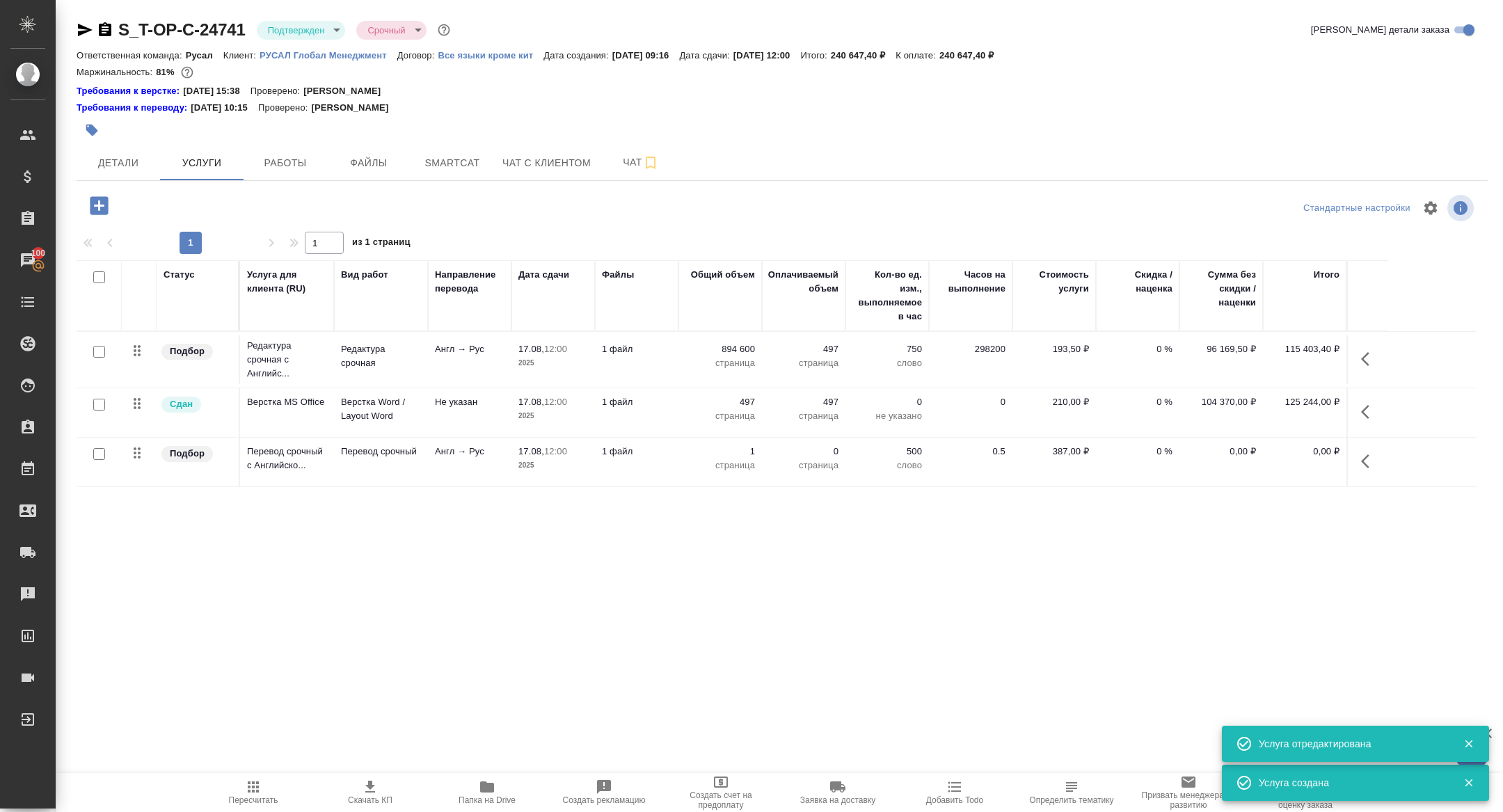
click at [1369, 457] on icon "button" at bounding box center [1370, 462] width 17 height 17
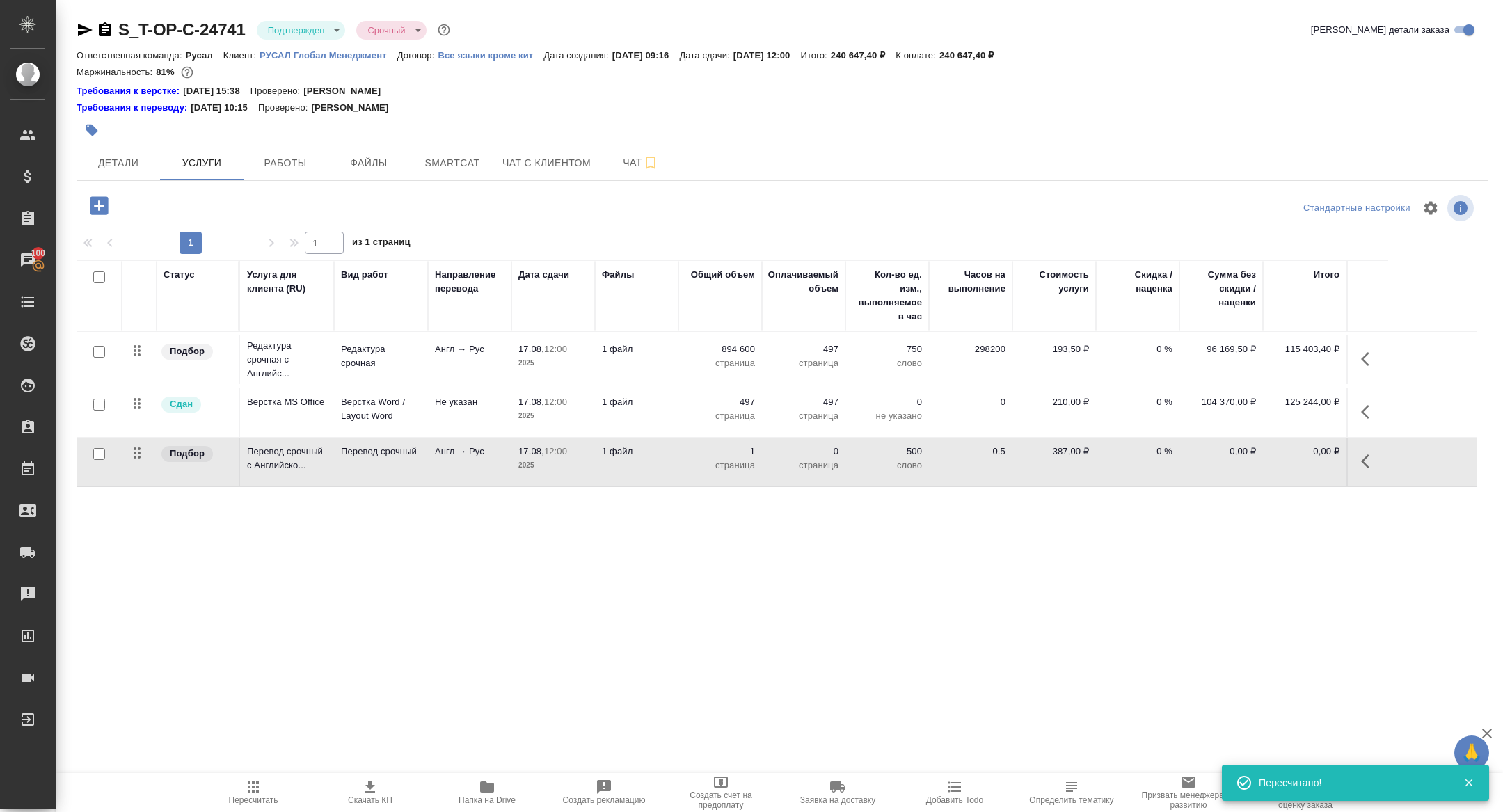
click at [1375, 464] on icon "button" at bounding box center [1370, 462] width 17 height 17
click at [1204, 459] on icon "button" at bounding box center [1205, 462] width 17 height 17
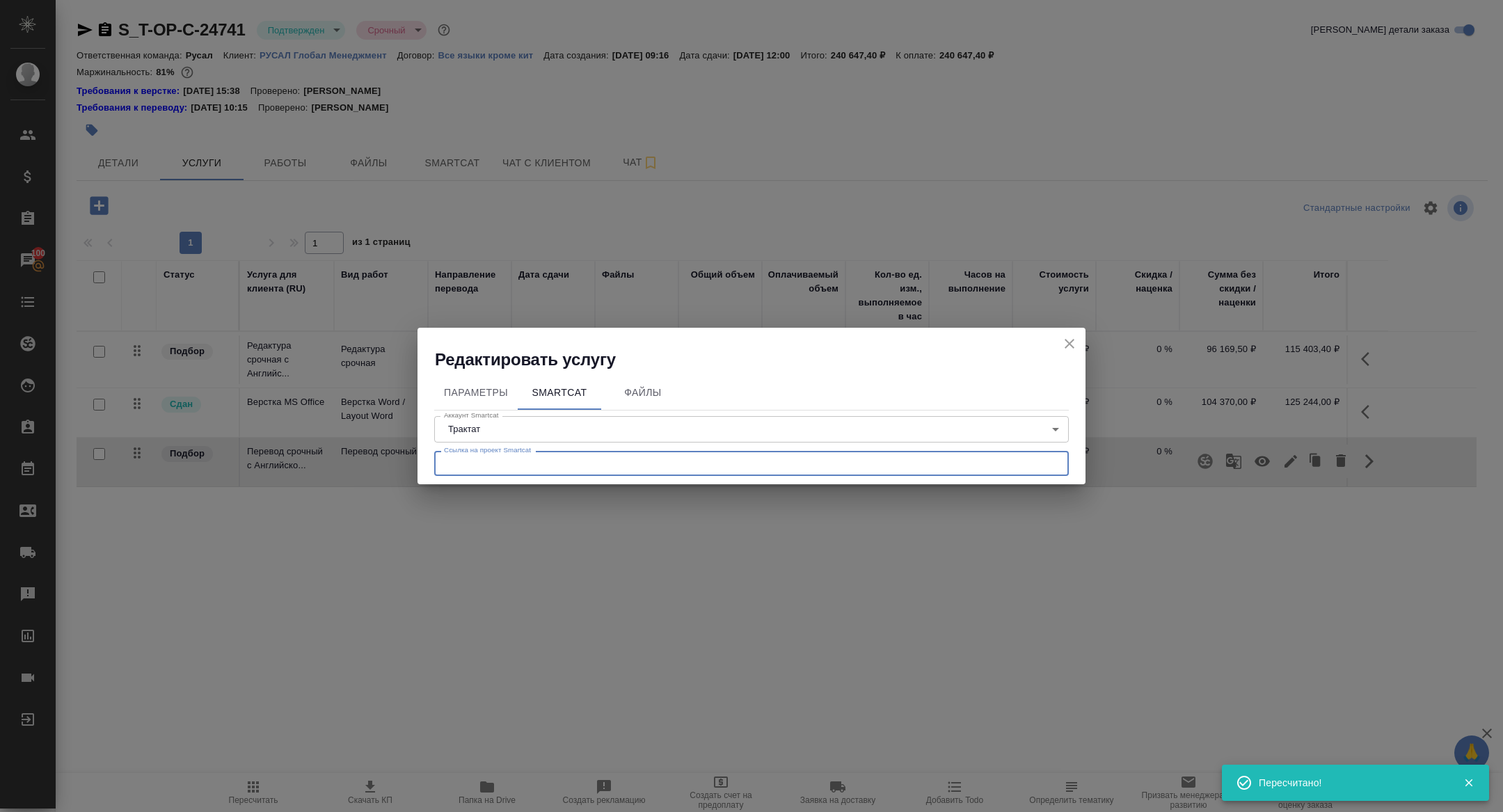
click at [565, 471] on input "text" at bounding box center [751, 463] width 635 height 25
paste input "https://smartcat.com/projects/fe8cae95-b998-456f-aae7-89e10a07f440/statistics"
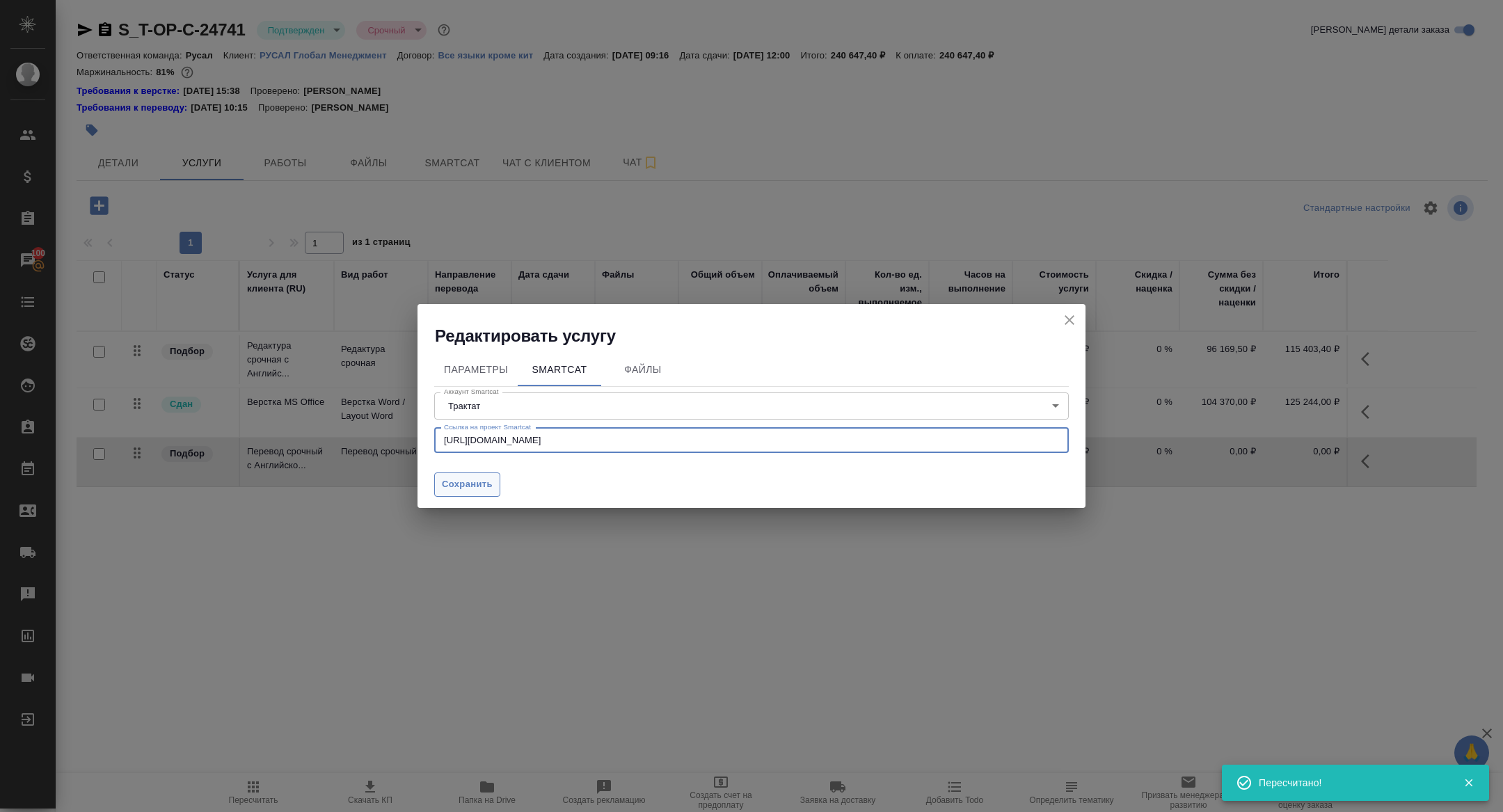
type input "https://smartcat.com/projects/fe8cae95-b998-456f-aae7-89e10a07f440/statistics"
click at [454, 481] on span "Сохранить" at bounding box center [467, 484] width 51 height 16
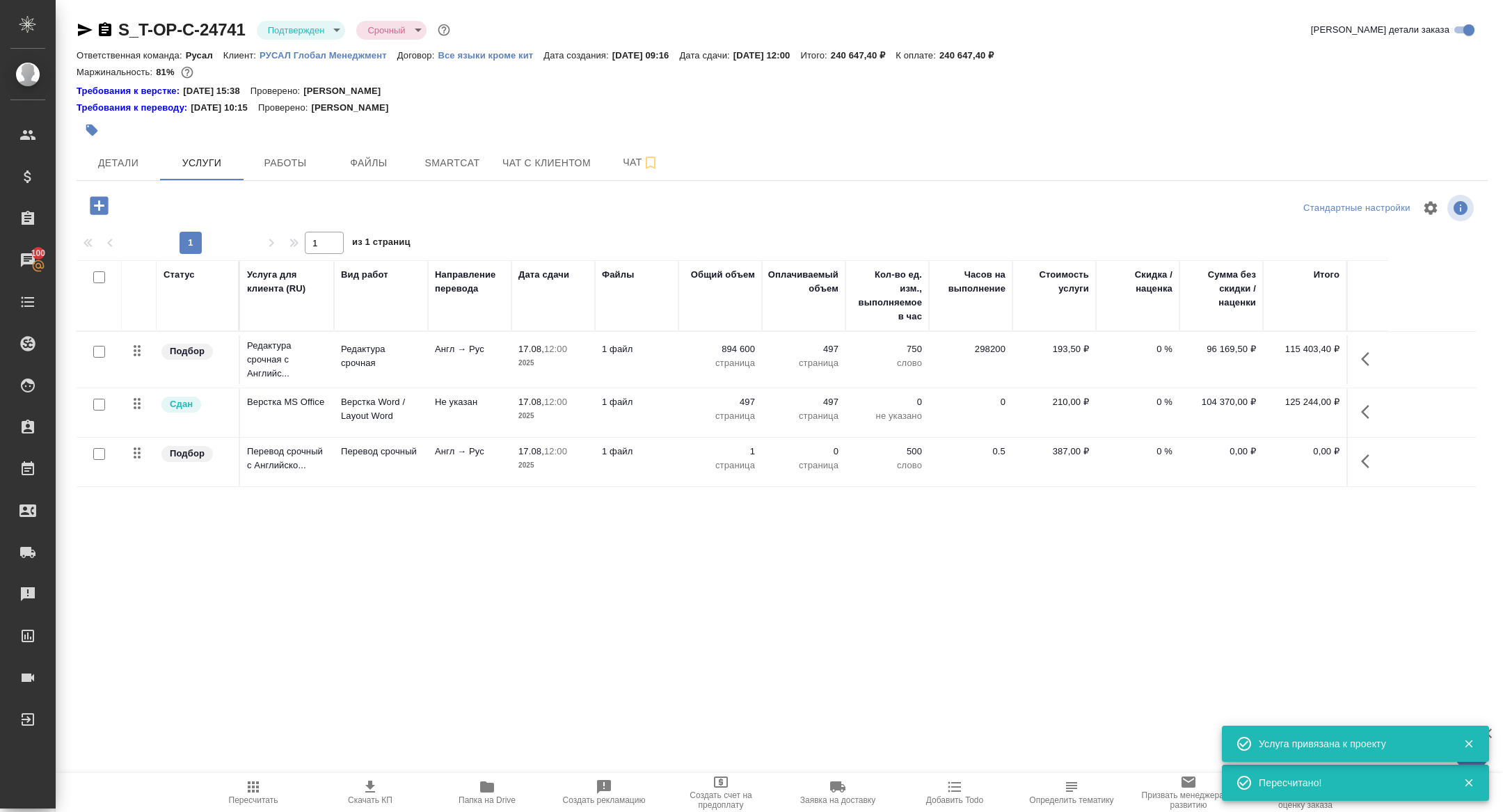
click at [286, 182] on div "S_T-OP-C-24741 Подтвержден confirmed Срочный urgent Кратко детали заказа Ответс…" at bounding box center [782, 297] width 1426 height 595
click at [282, 163] on span "Работы" at bounding box center [285, 163] width 67 height 17
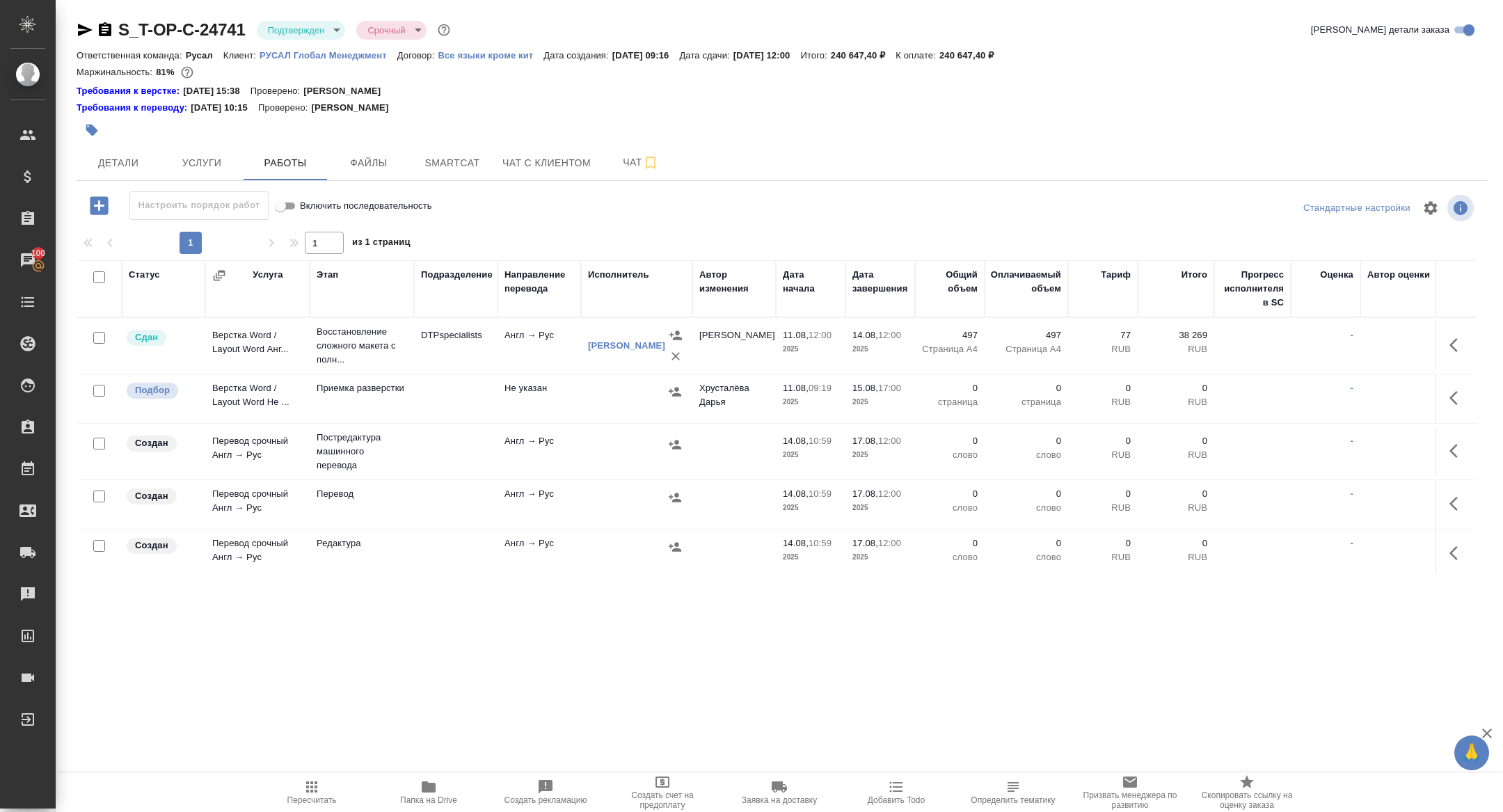
click at [97, 278] on input "checkbox" at bounding box center [99, 277] width 12 height 12
checkbox input "true"
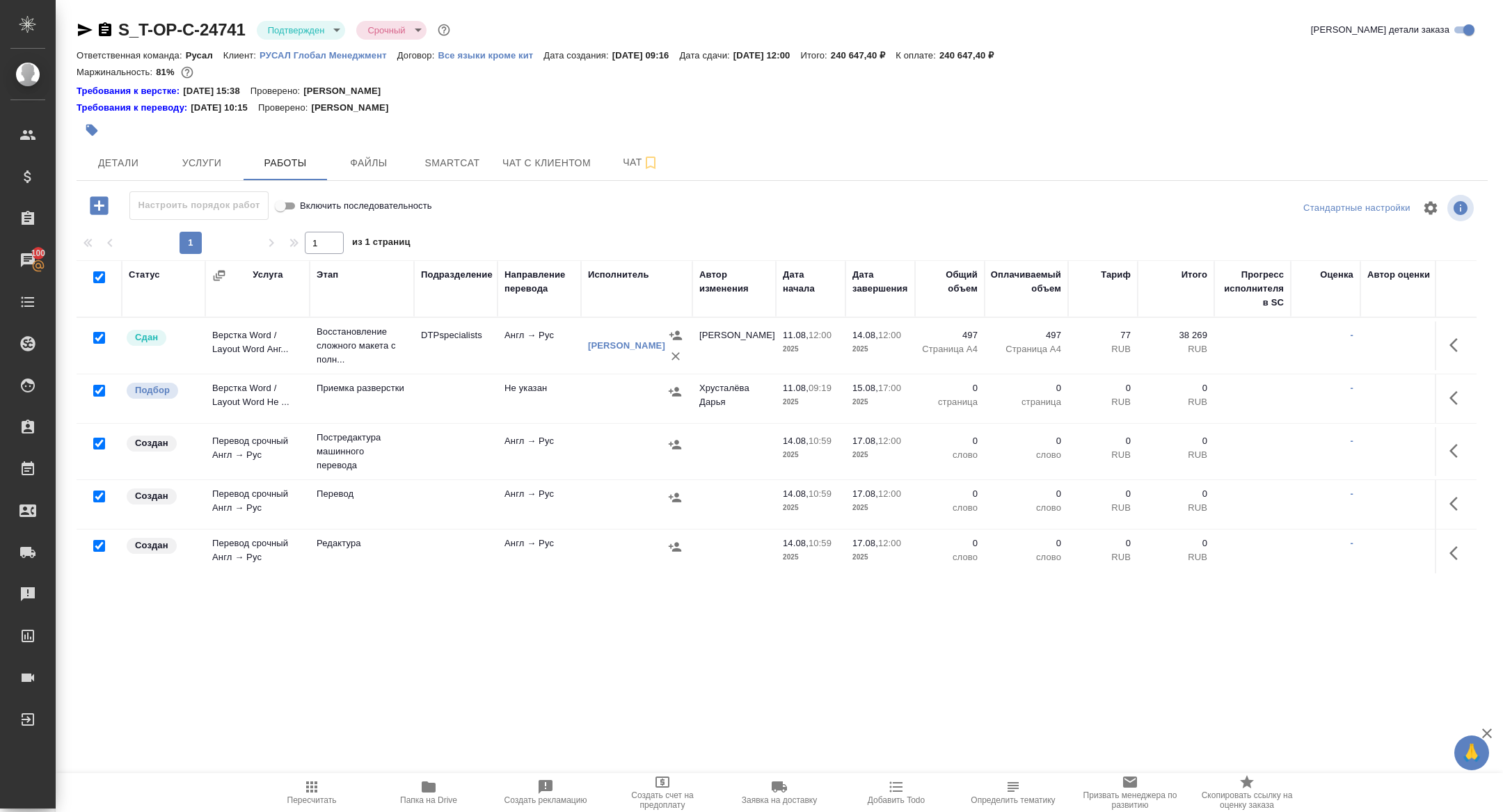
checkbox input "true"
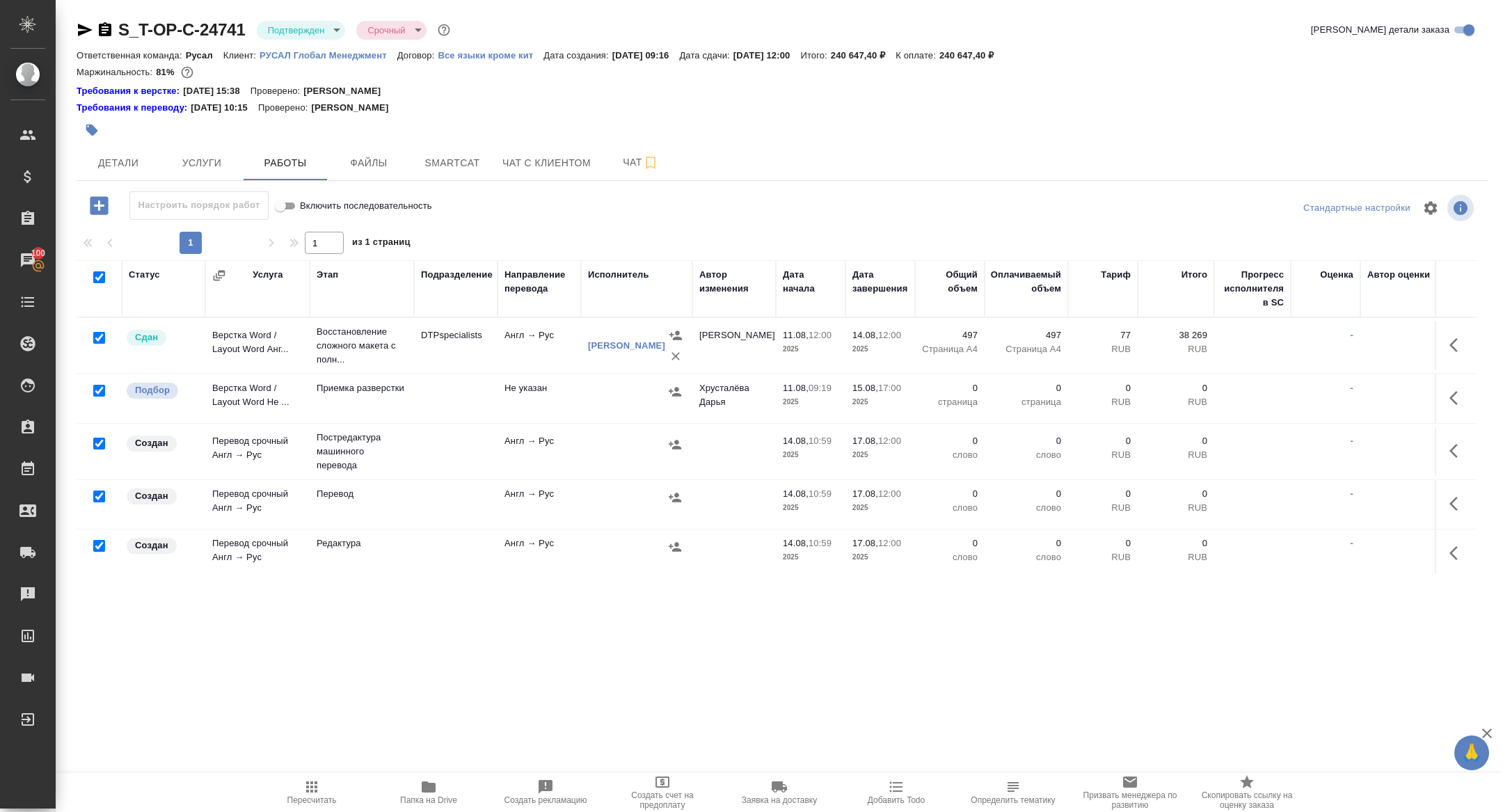
checkbox input "true"
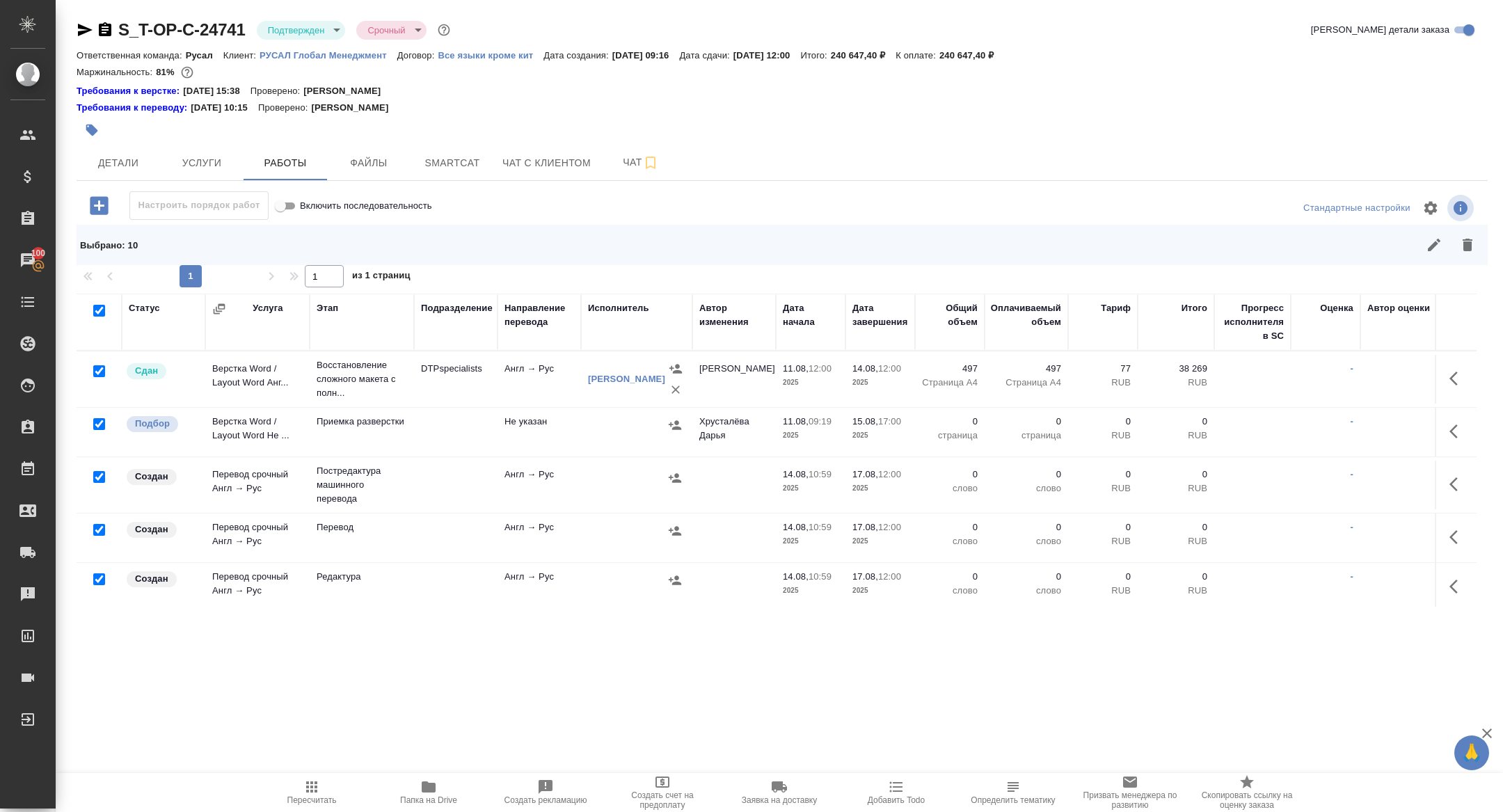
click at [102, 368] on input "checkbox" at bounding box center [99, 370] width 12 height 12
checkbox input "false"
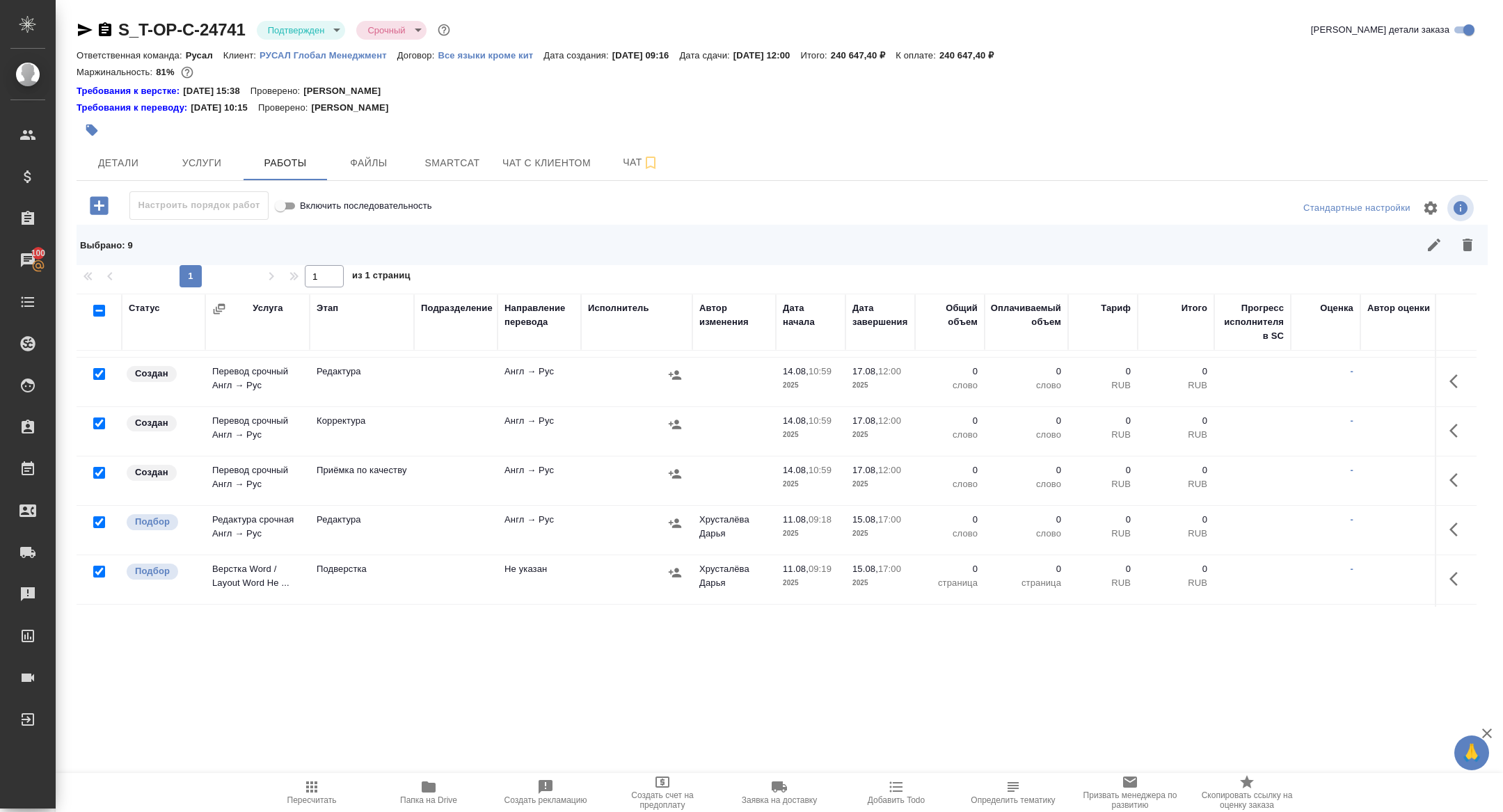
scroll to position [251, 0]
click at [97, 527] on input "checkbox" at bounding box center [99, 526] width 12 height 12
checkbox input "false"
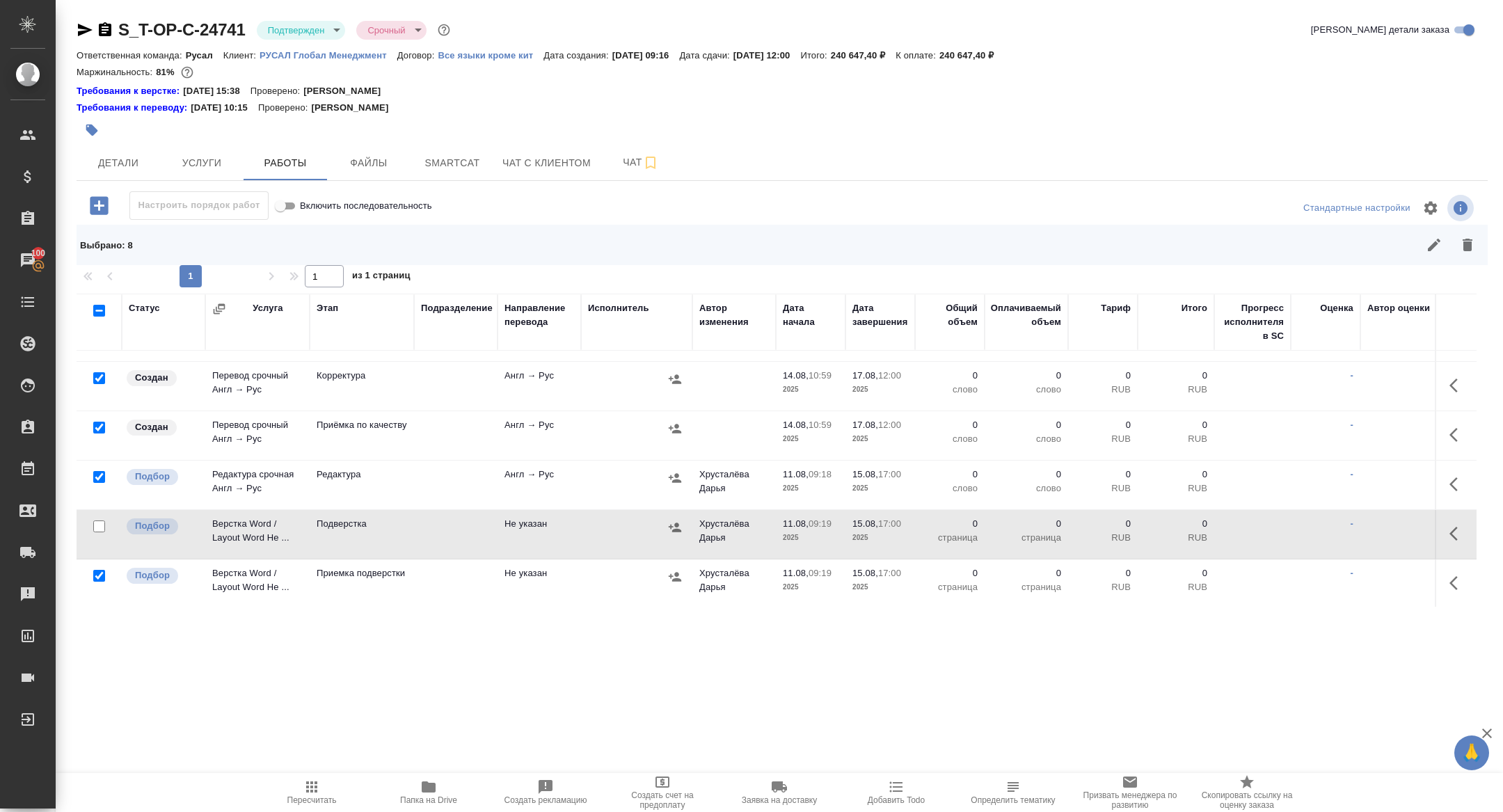
click at [1461, 254] on button "button" at bounding box center [1467, 244] width 33 height 33
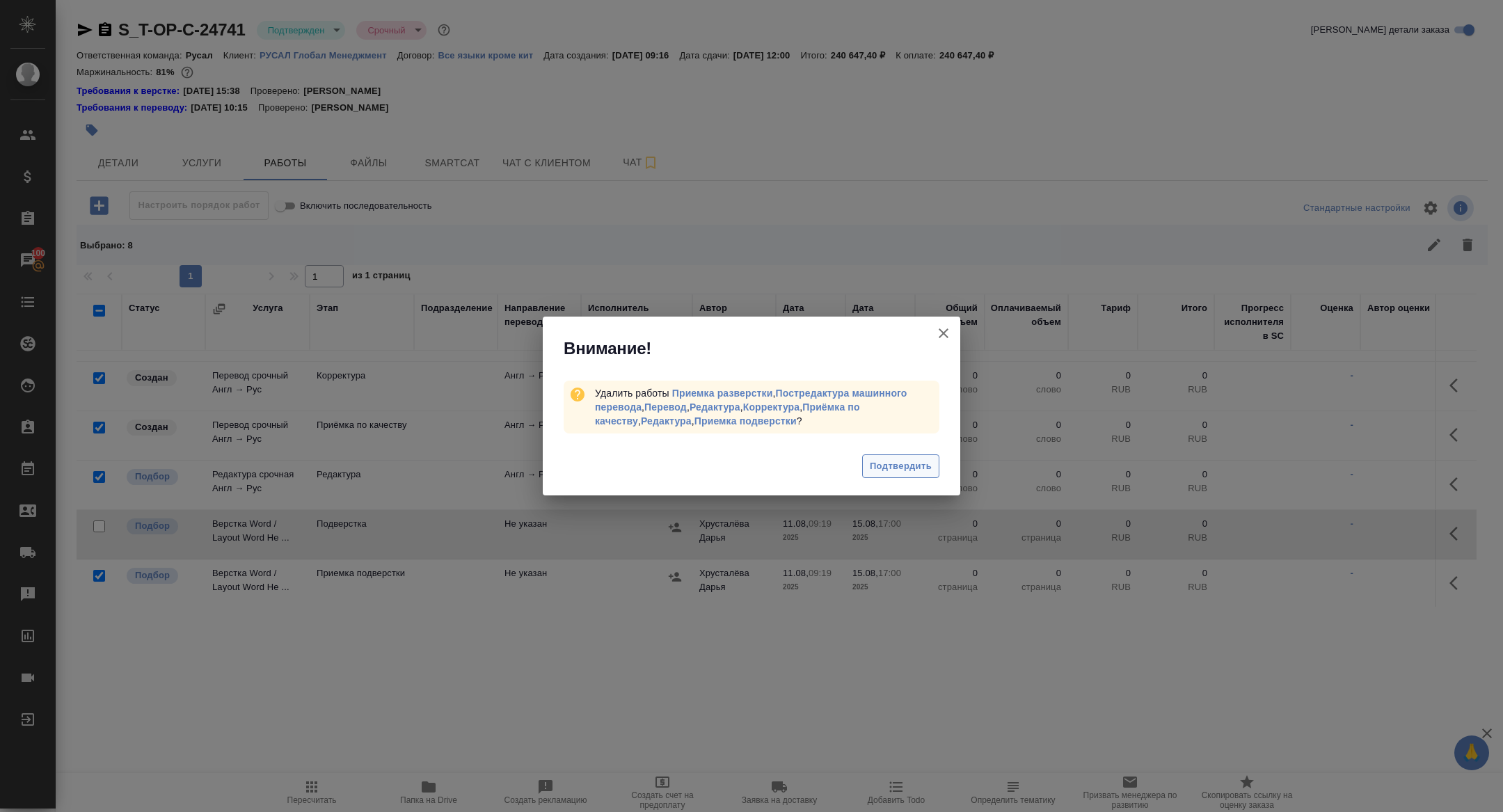
click at [908, 465] on span "Подтвердить" at bounding box center [901, 466] width 62 height 16
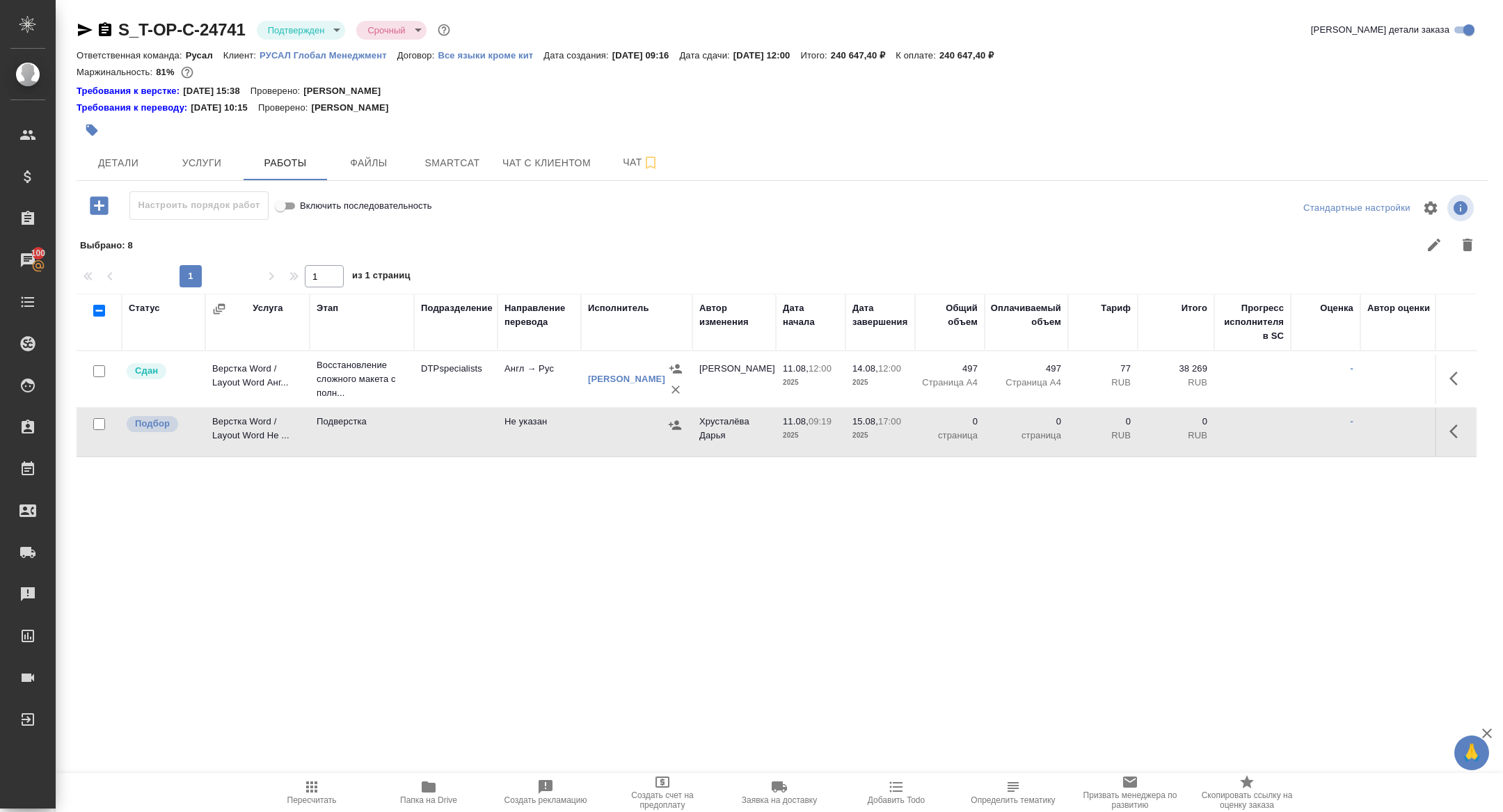
scroll to position [0, 0]
click at [446, 165] on span "Smartcat" at bounding box center [453, 163] width 67 height 17
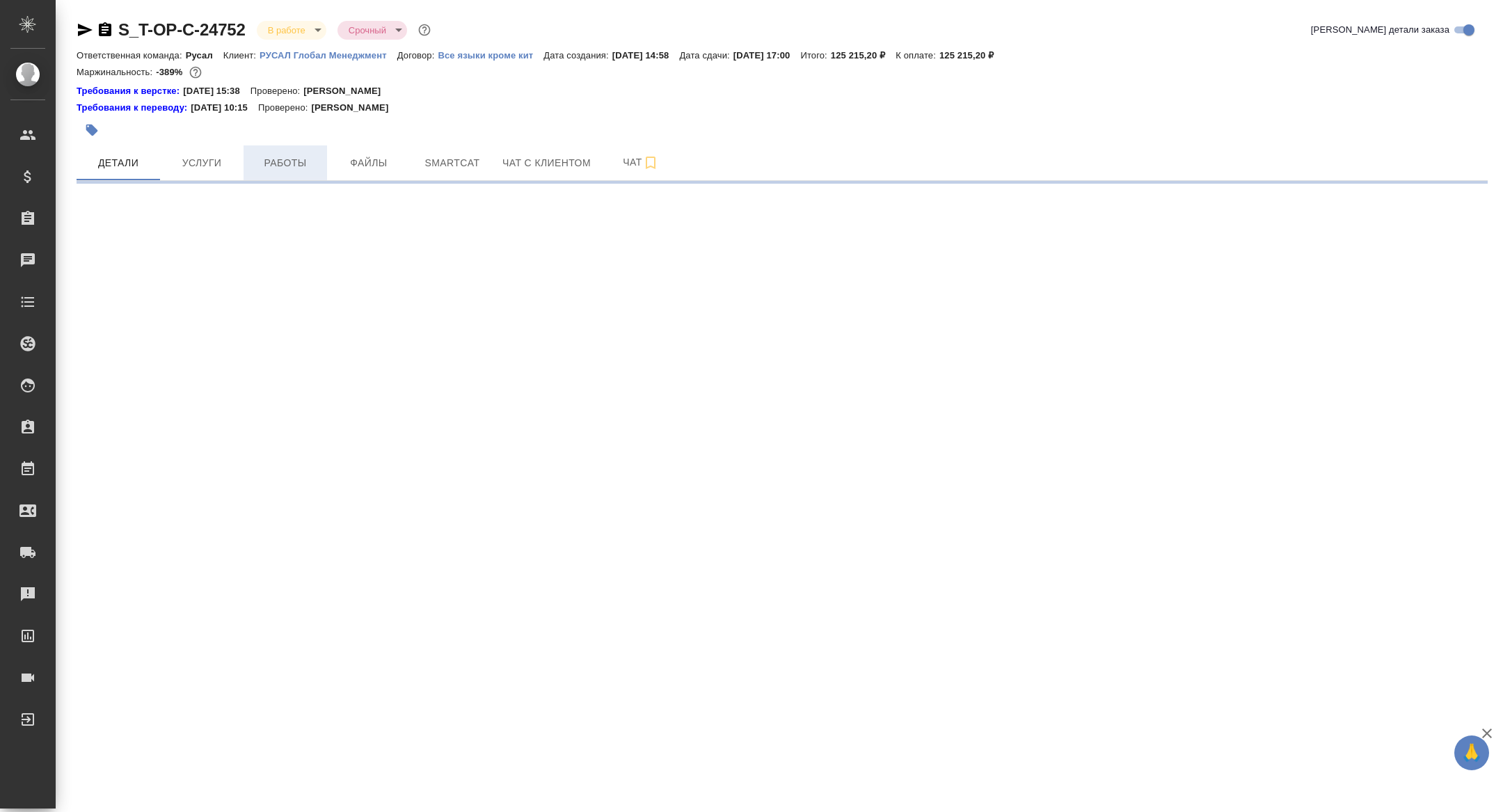
click at [289, 166] on span "Работы" at bounding box center [285, 163] width 67 height 17
select select "RU"
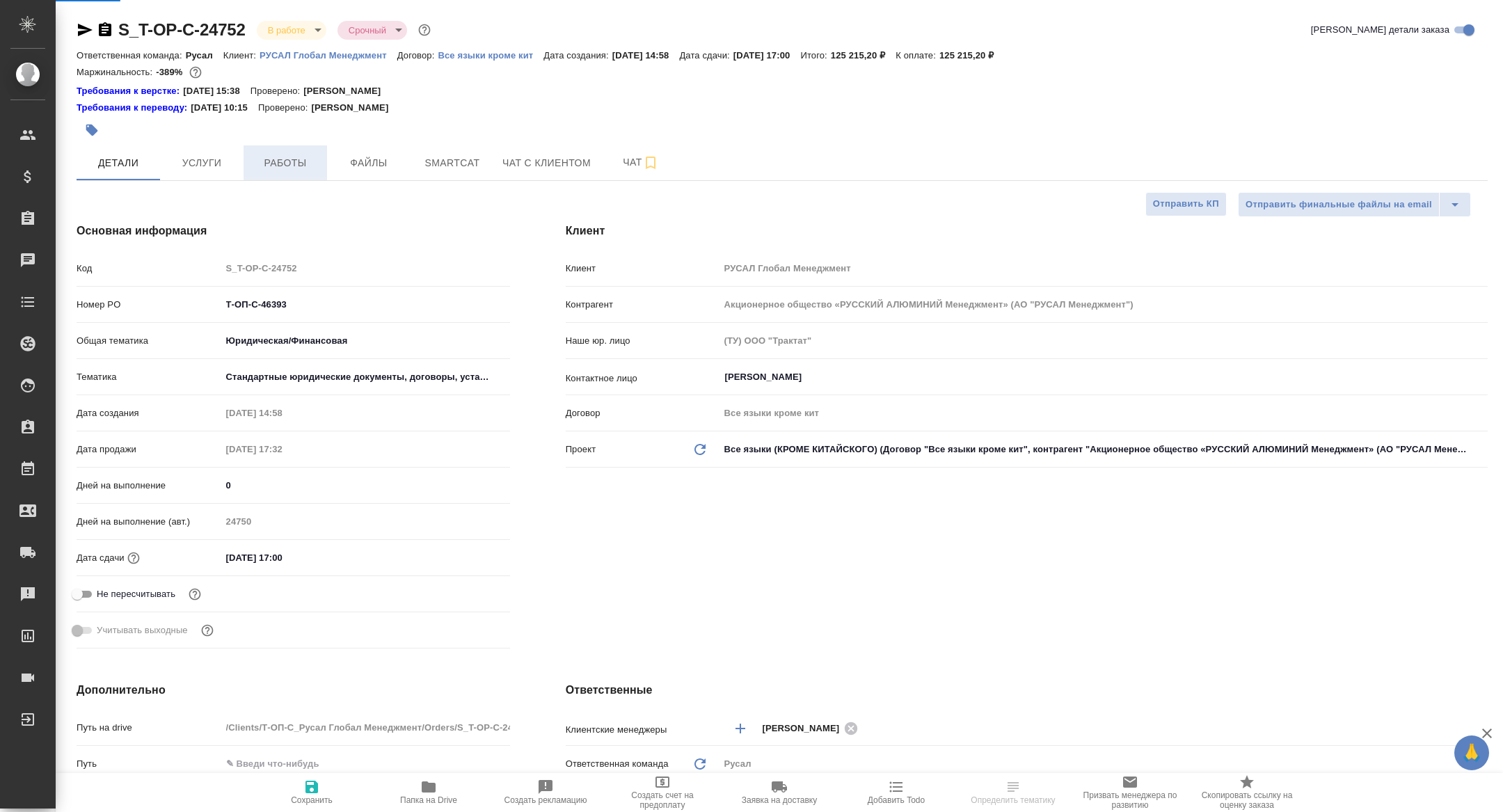
type textarea "x"
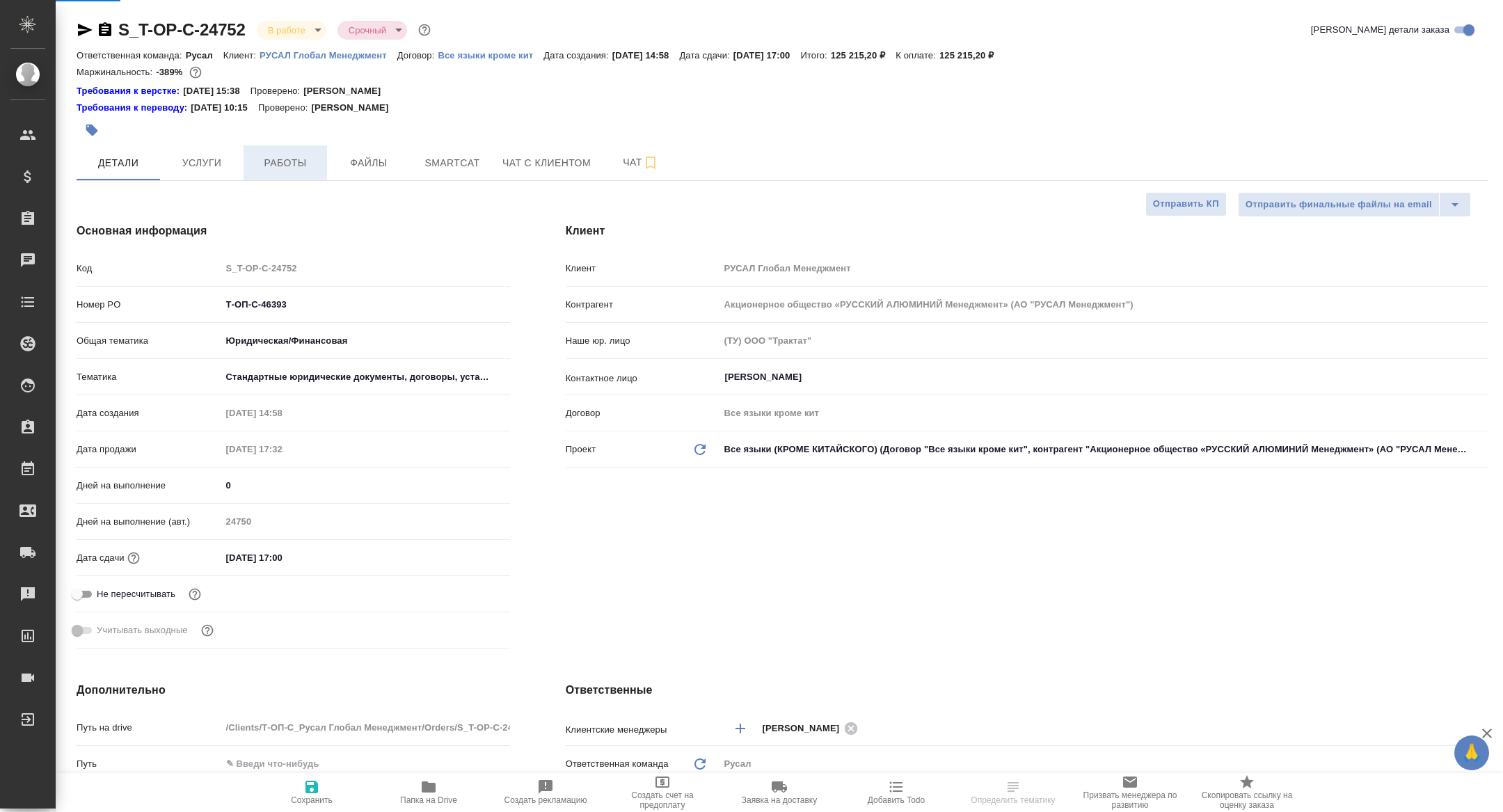
type textarea "x"
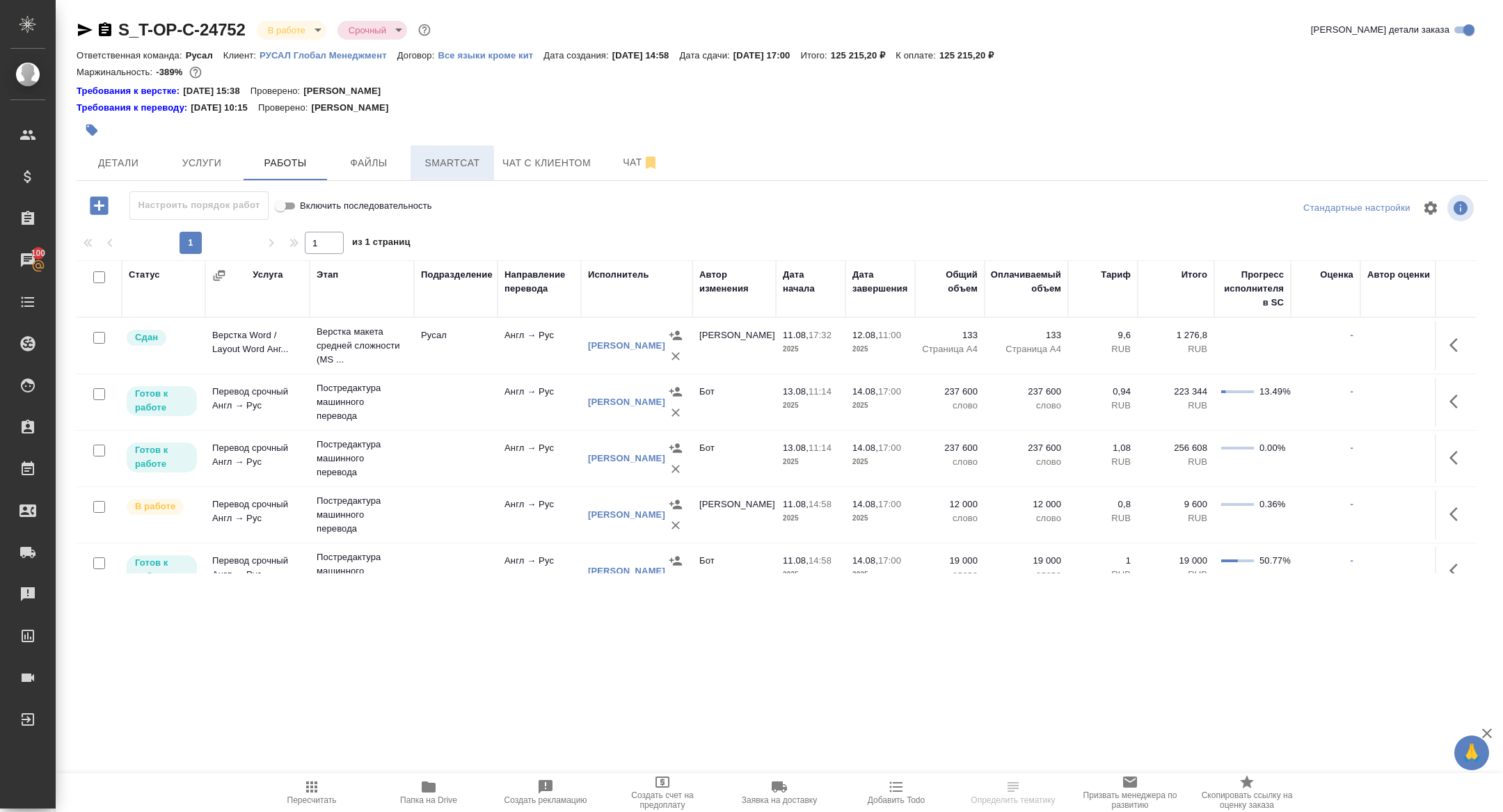
click at [466, 155] on span "Smartcat" at bounding box center [453, 163] width 67 height 17
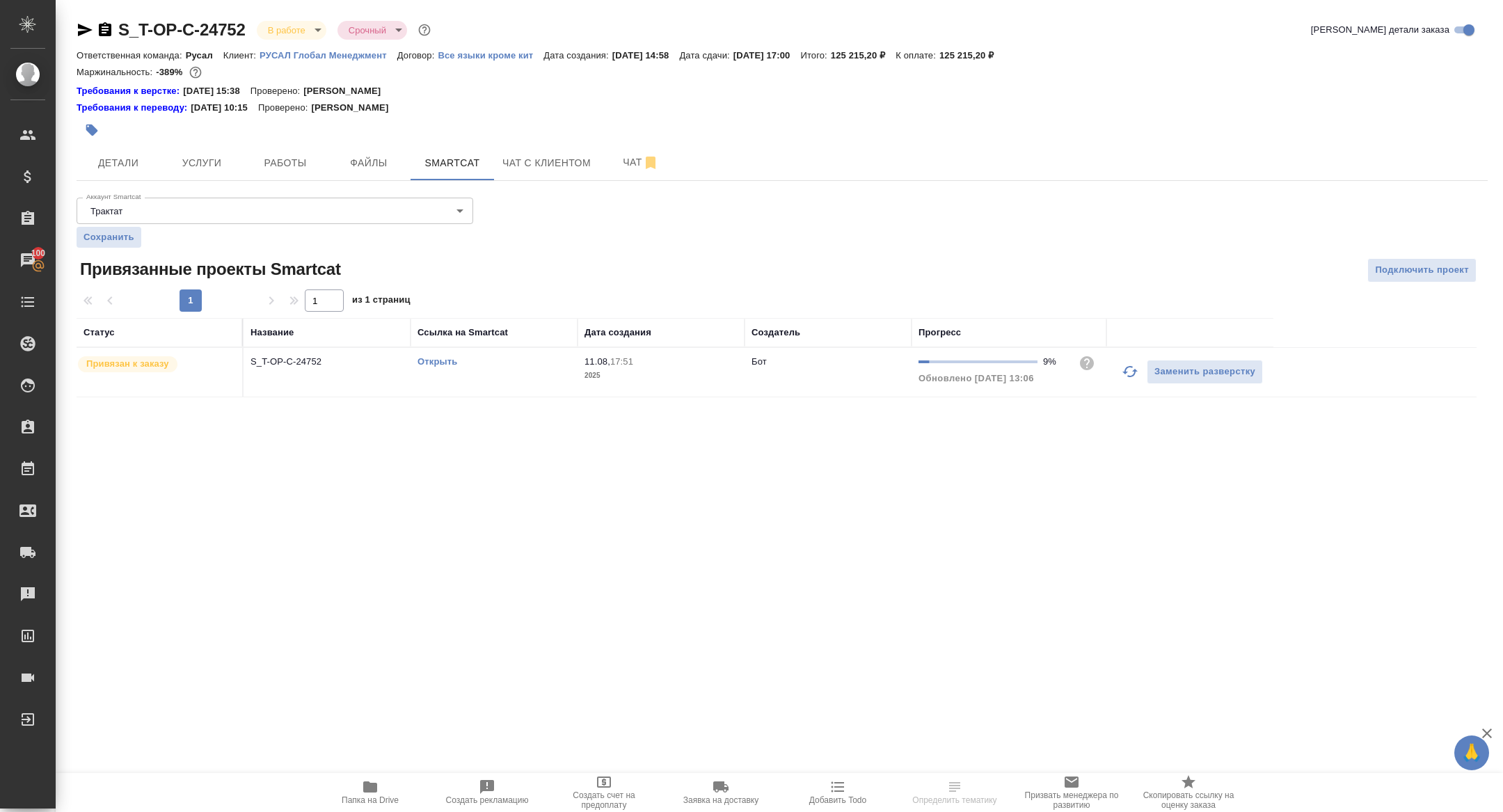
click at [1133, 378] on icon "button" at bounding box center [1130, 372] width 17 height 17
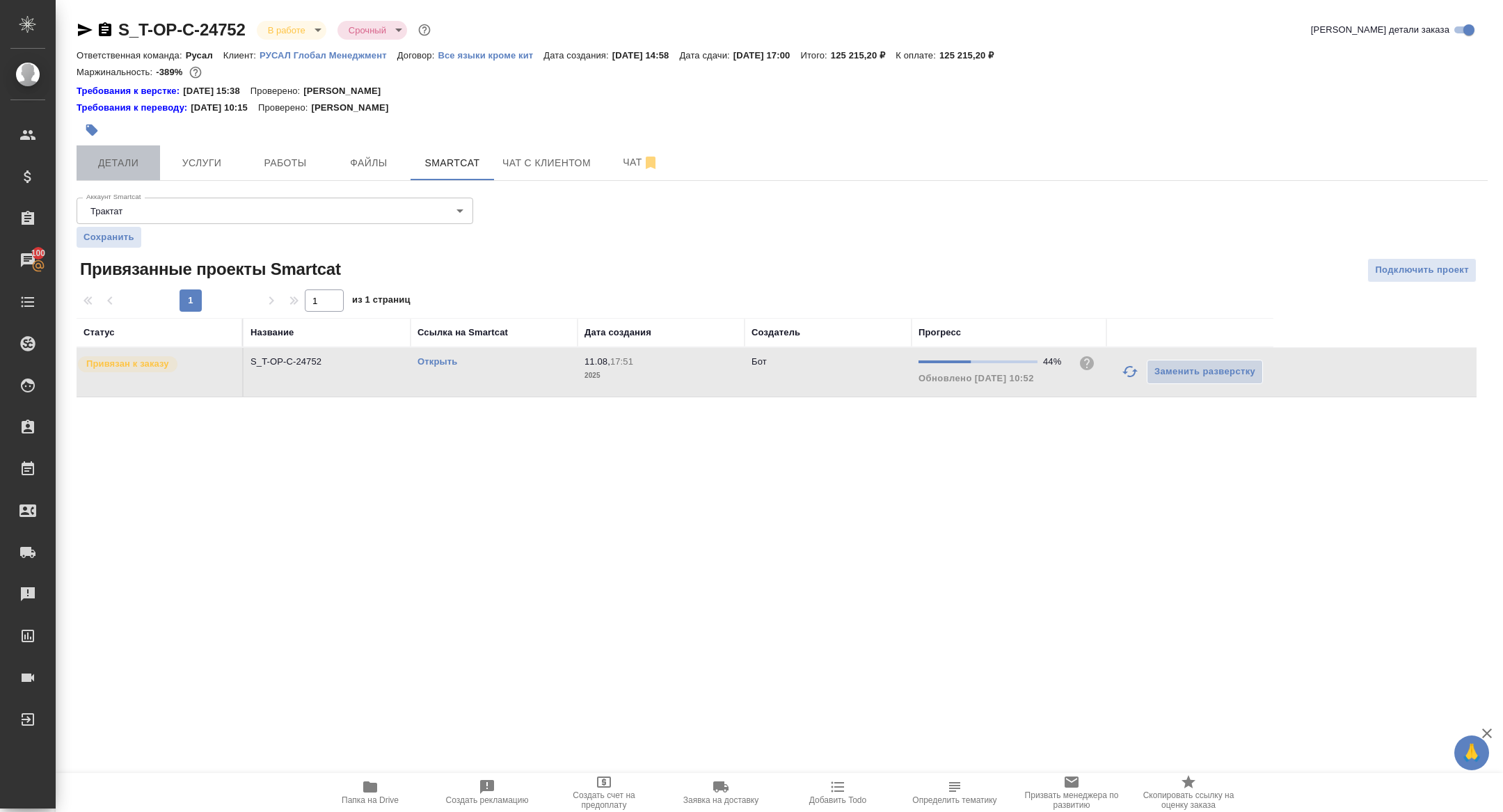
click at [128, 161] on span "Детали" at bounding box center [118, 163] width 67 height 17
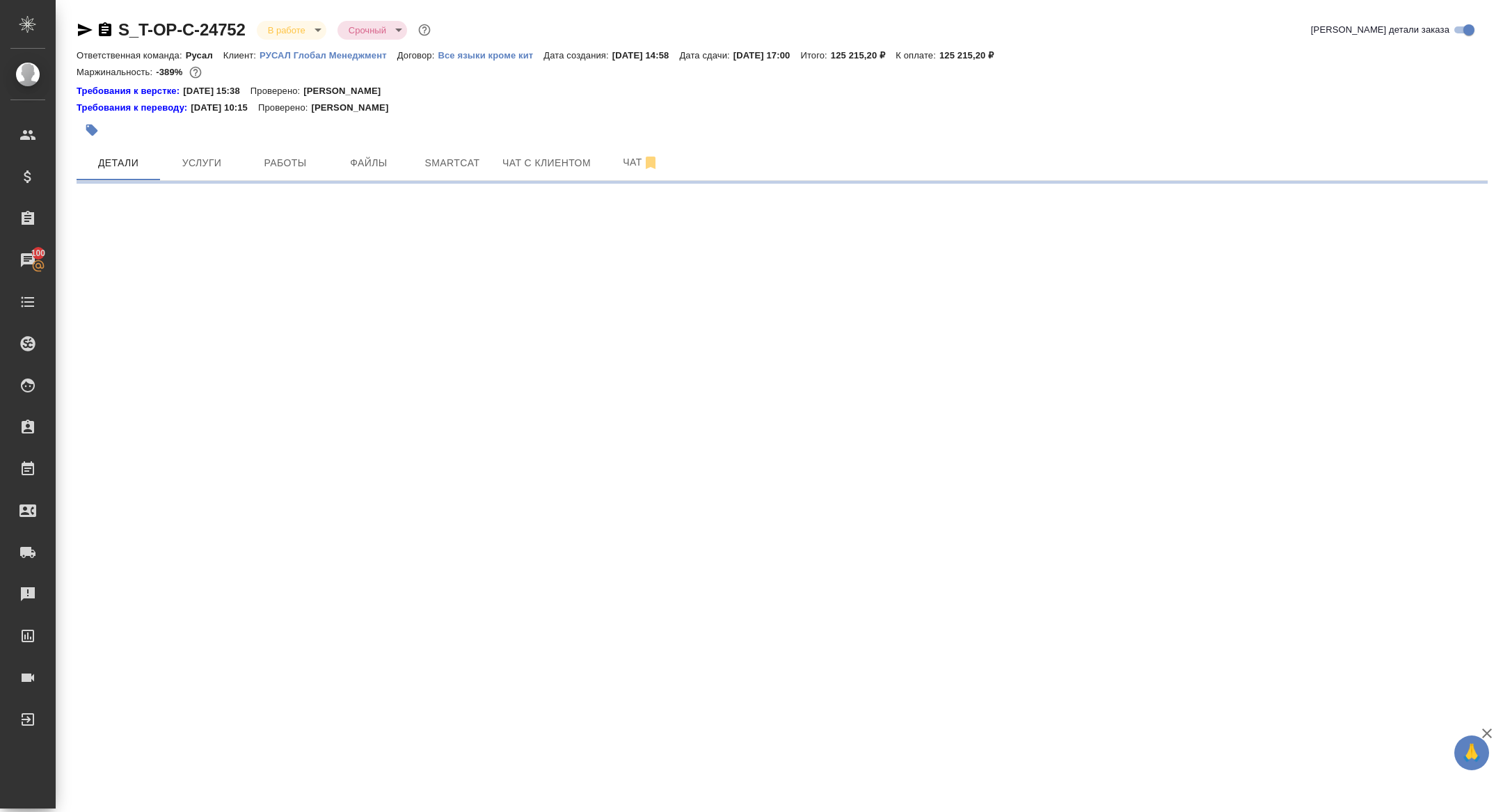
select select "RU"
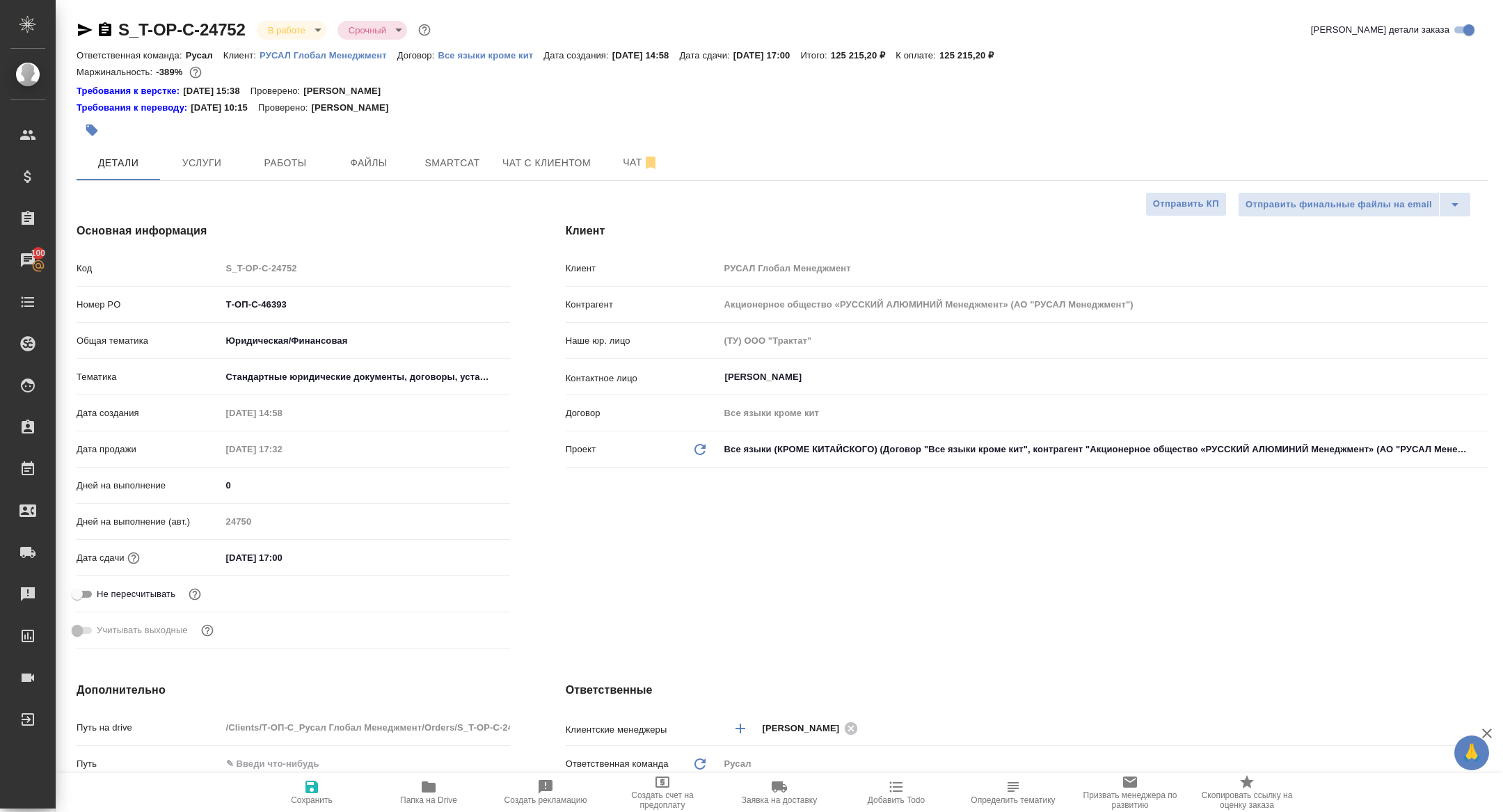
type textarea "x"
click at [255, 142] on div at bounding box center [547, 130] width 941 height 31
click at [285, 160] on span "Работы" at bounding box center [285, 163] width 67 height 17
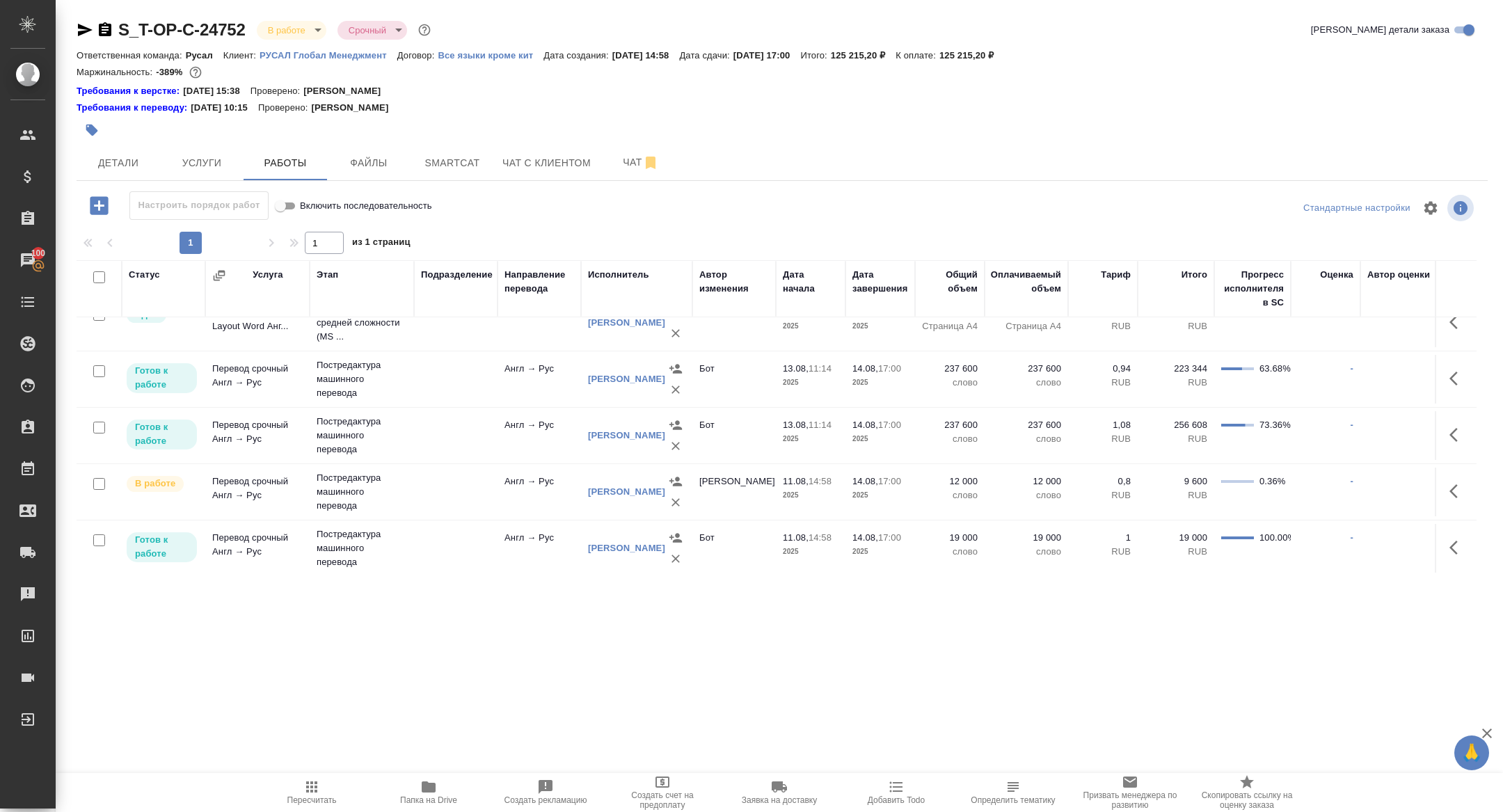
scroll to position [25, 0]
click at [447, 135] on div at bounding box center [547, 130] width 941 height 31
click at [450, 164] on span "Smartcat" at bounding box center [453, 163] width 67 height 17
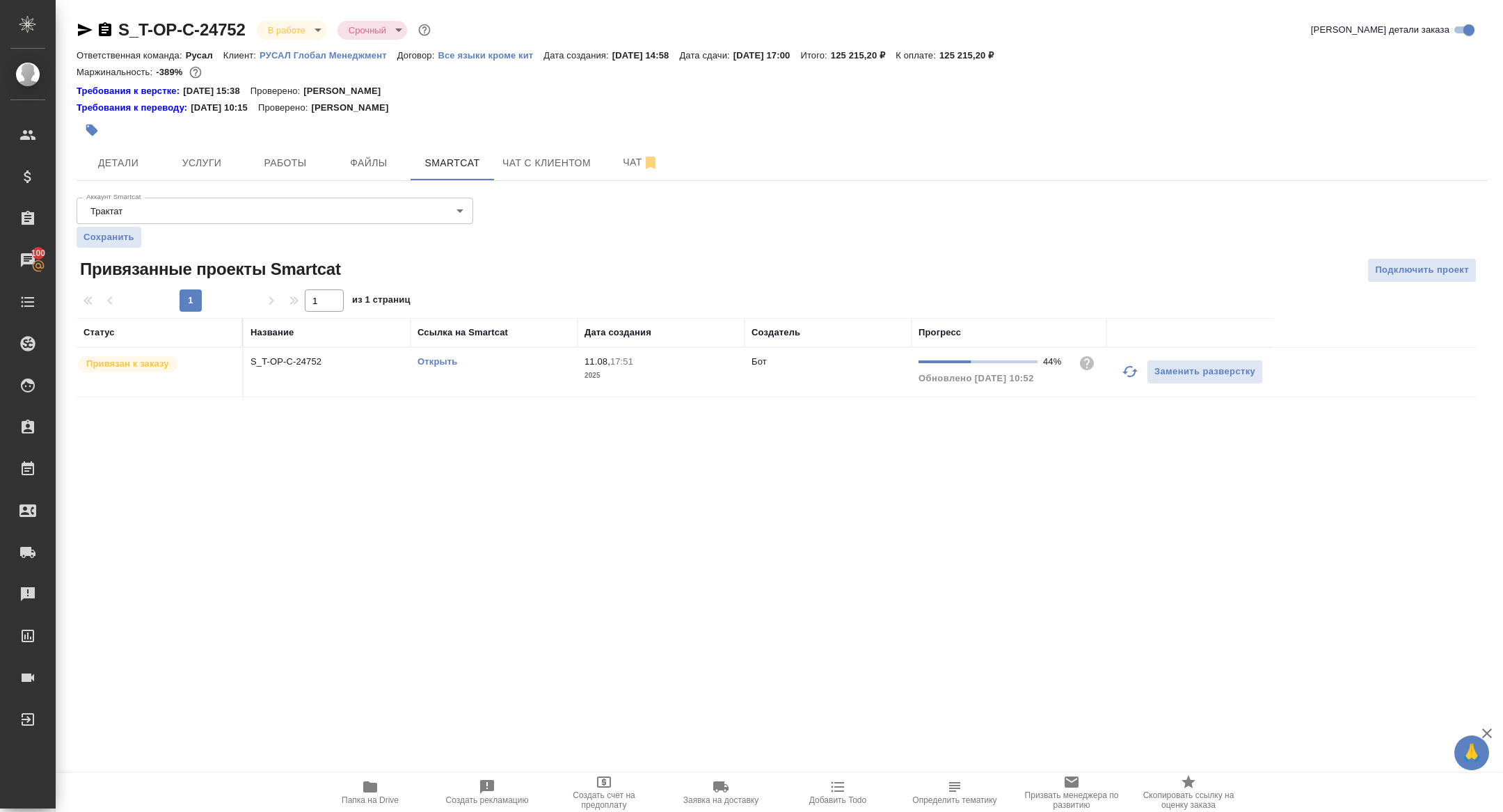
click at [434, 357] on link "Открыть" at bounding box center [437, 361] width 39 height 10
click at [272, 159] on span "Работы" at bounding box center [285, 163] width 67 height 17
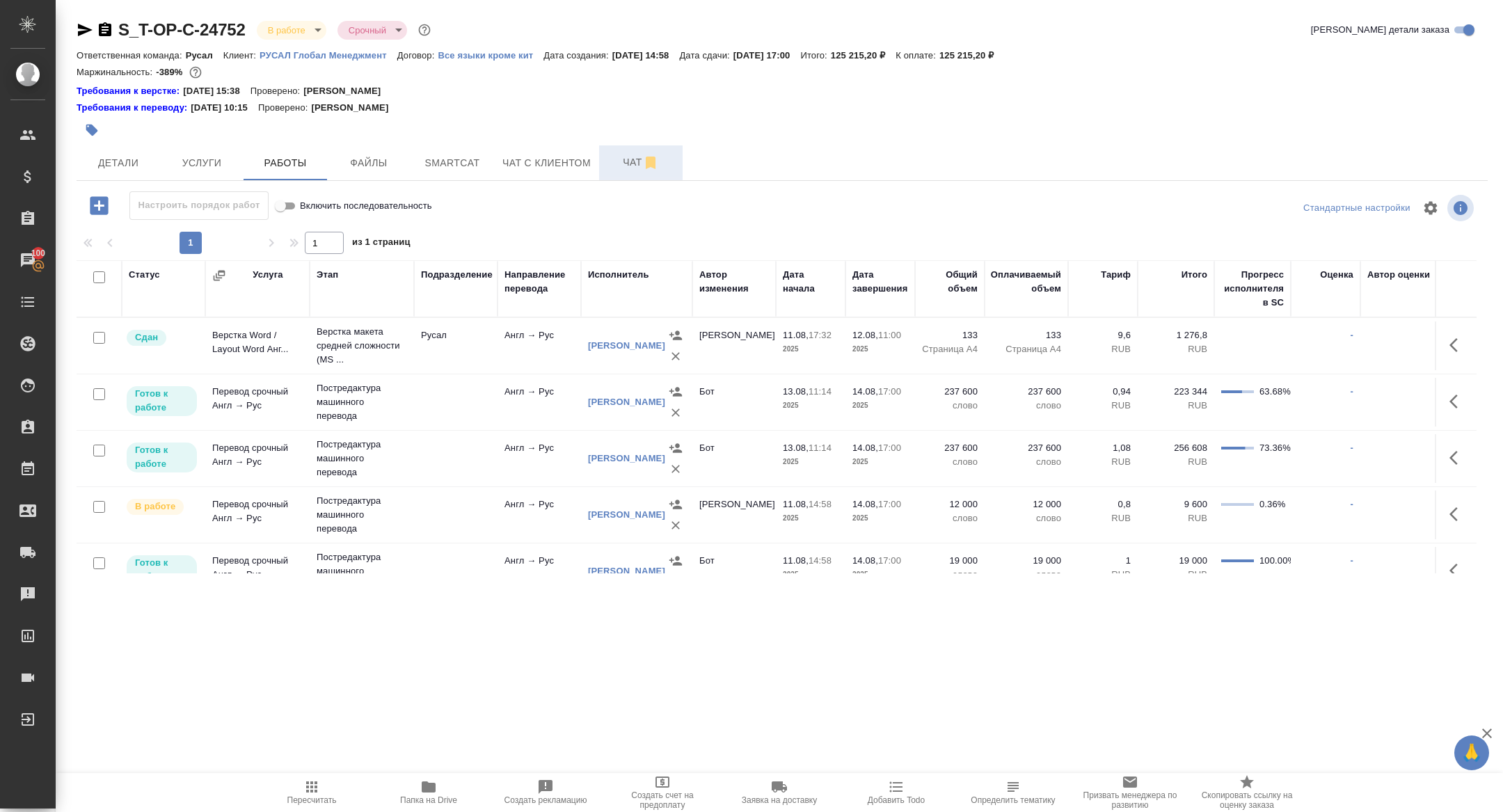
click at [637, 157] on span "Чат" at bounding box center [640, 162] width 67 height 17
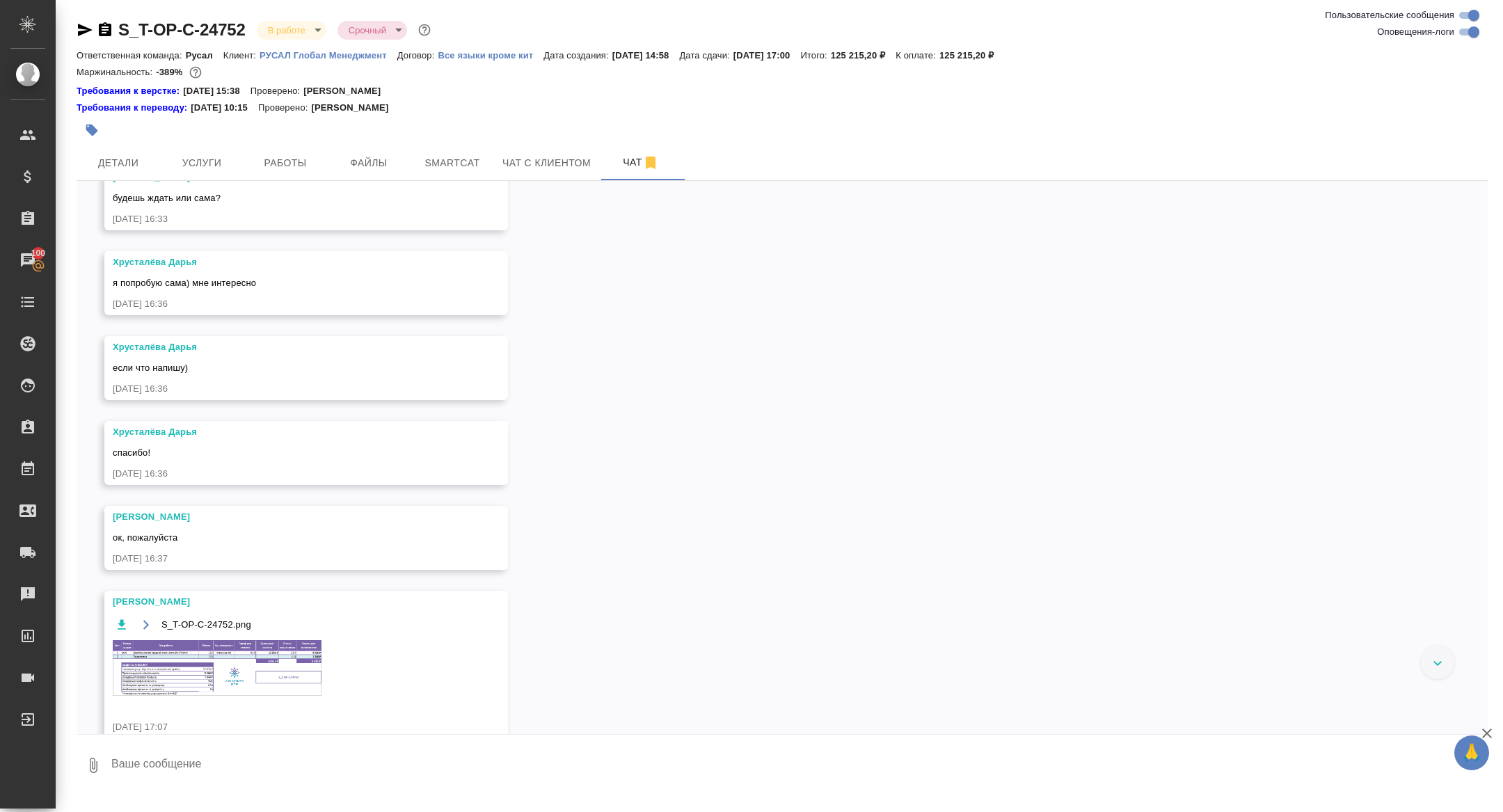
scroll to position [1981, 0]
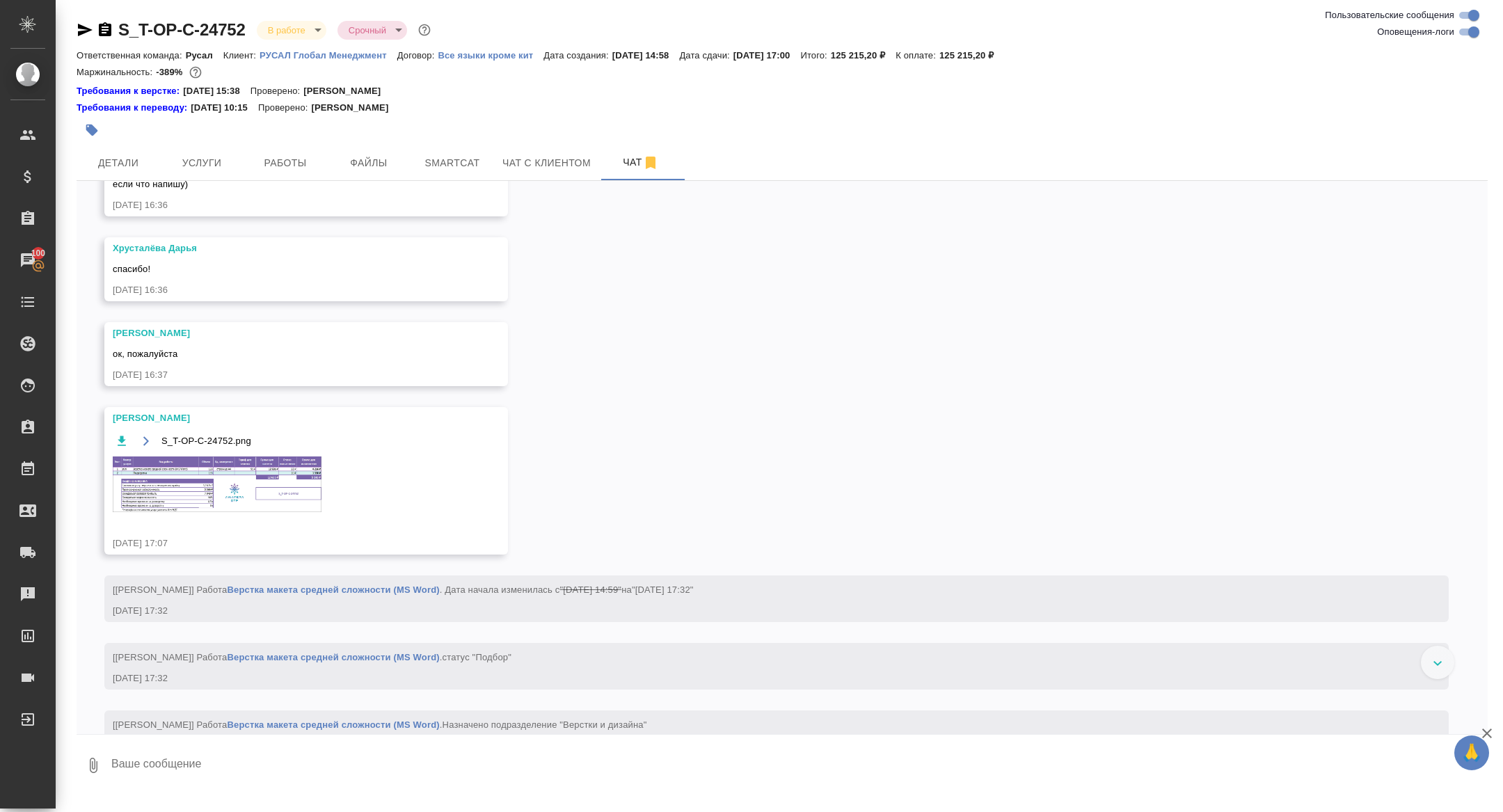
click at [248, 512] on img at bounding box center [217, 484] width 209 height 56
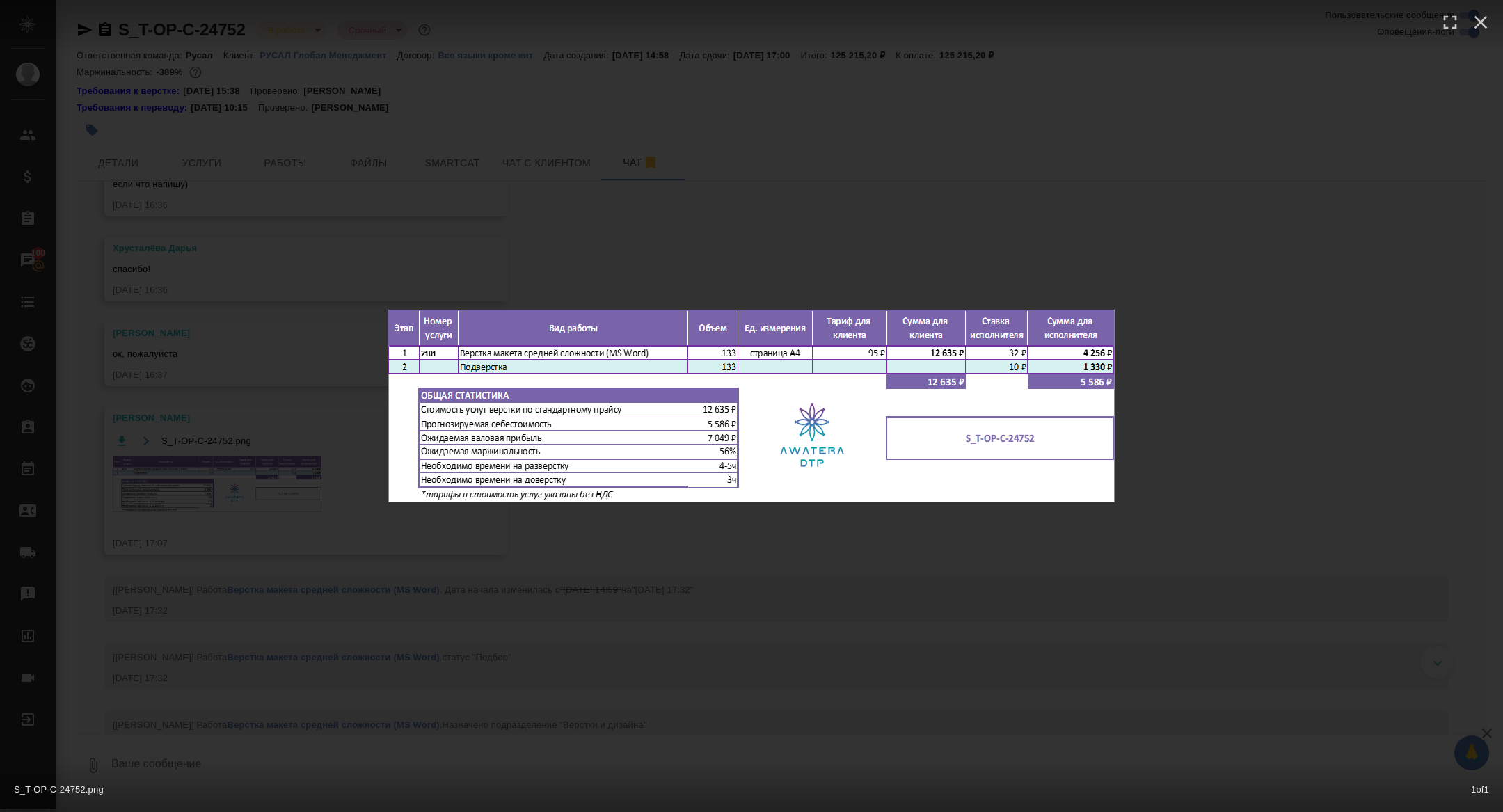
click at [248, 537] on div "S_T-OP-C-24752.png 1 of 1" at bounding box center [751, 406] width 1503 height 812
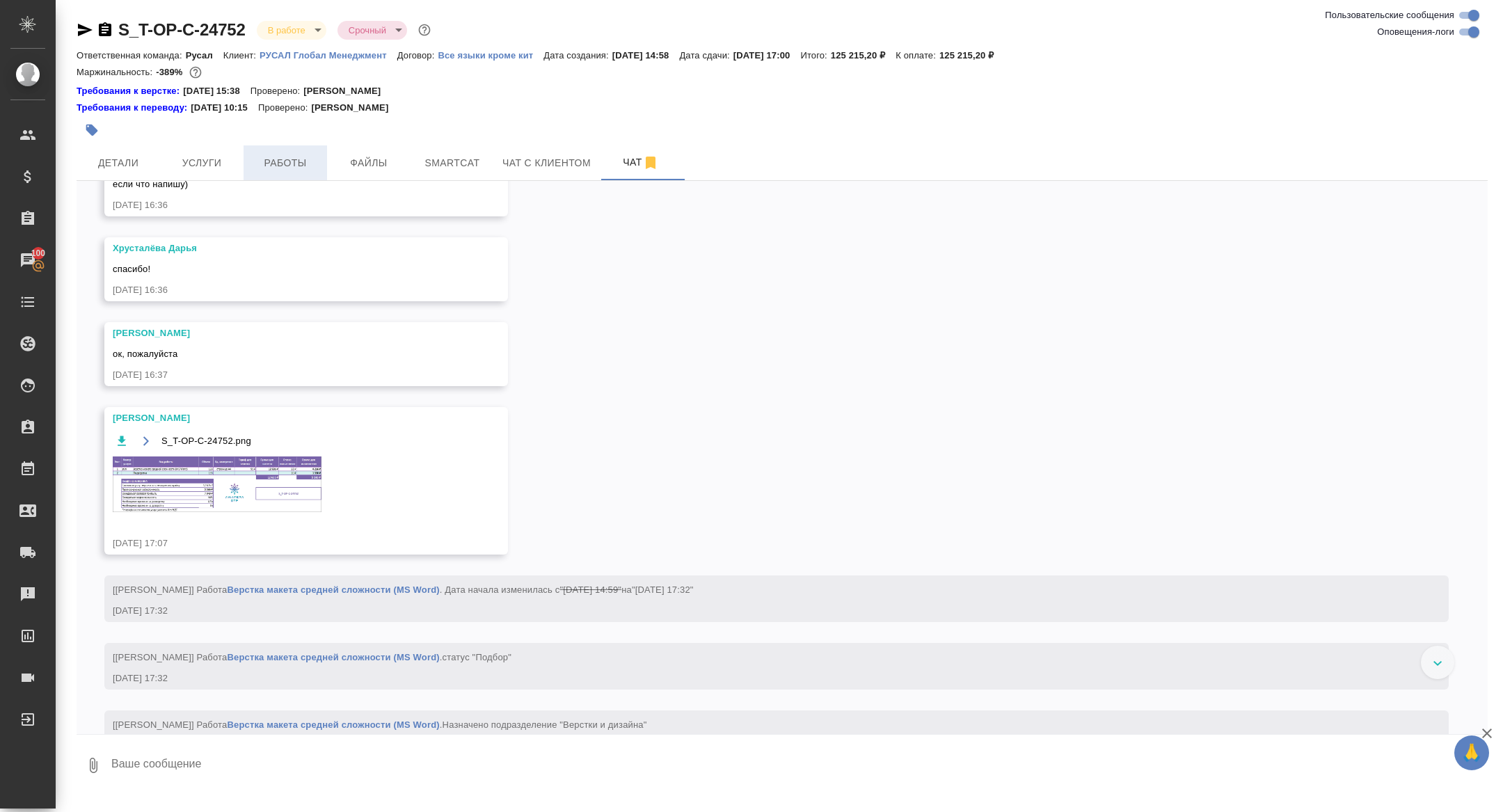
click at [275, 159] on span "Работы" at bounding box center [285, 163] width 67 height 17
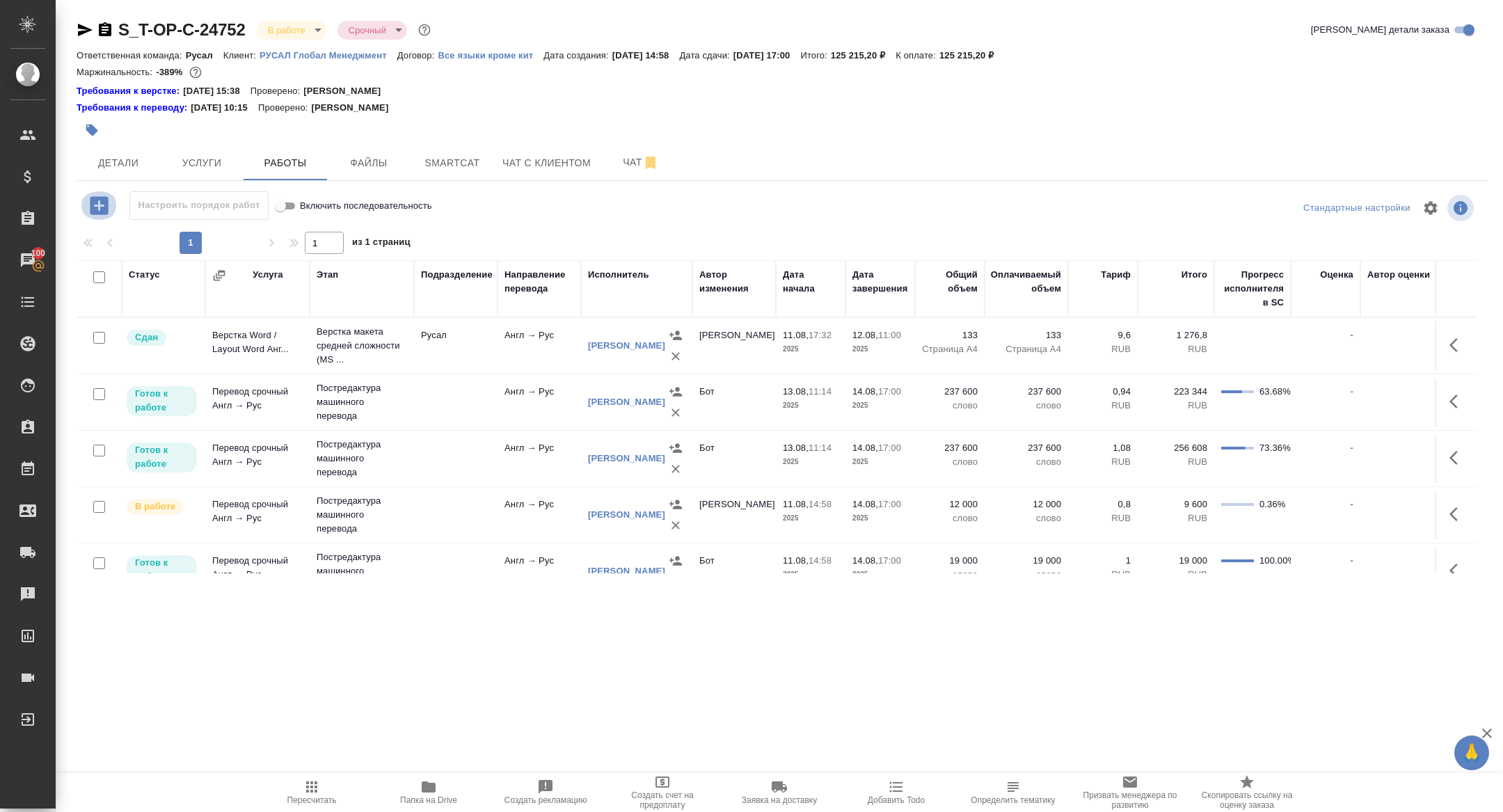
click at [104, 210] on icon "button" at bounding box center [98, 205] width 18 height 18
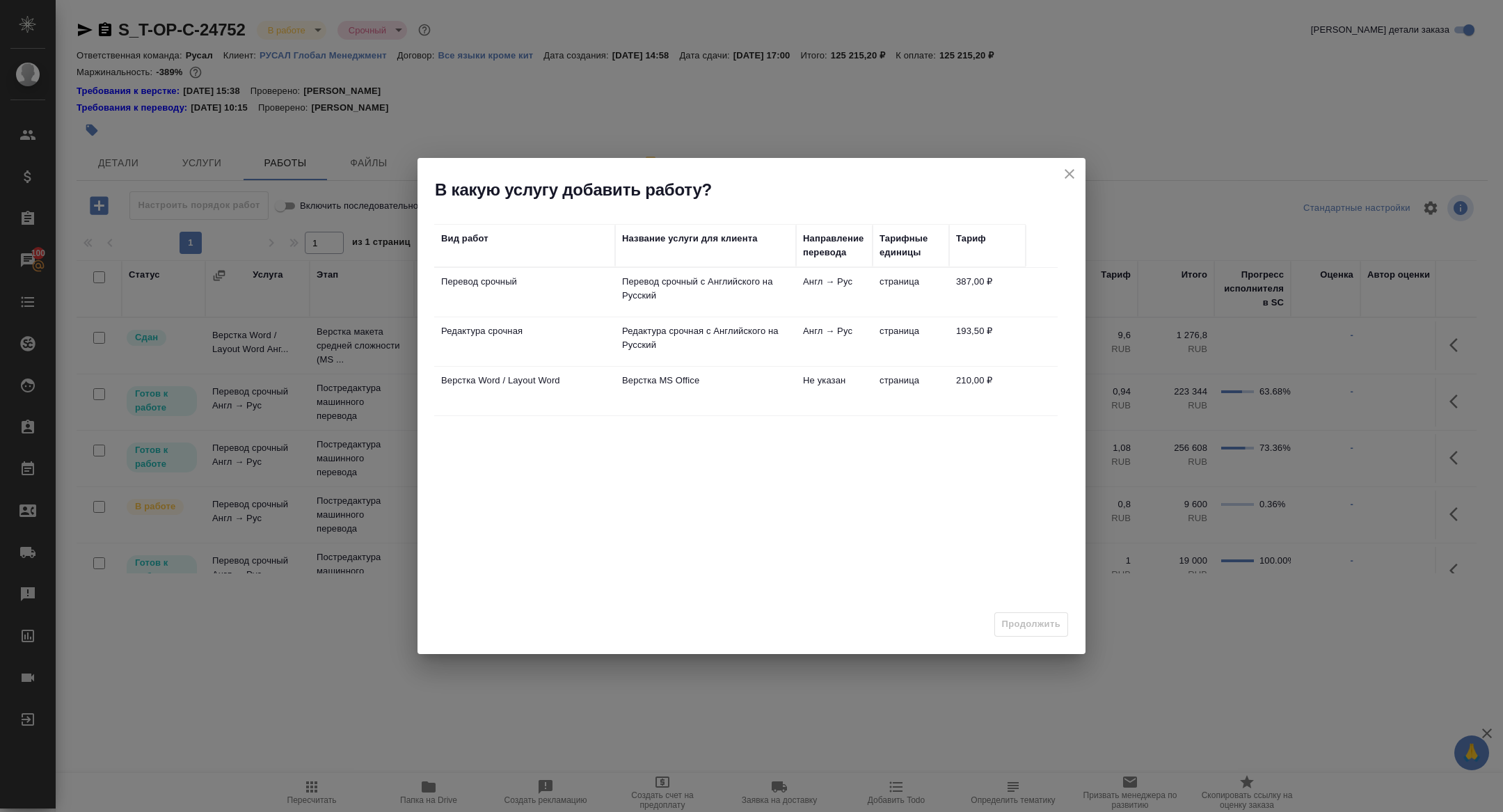
click at [493, 316] on td "Верстка Word / Layout Word" at bounding box center [524, 292] width 181 height 49
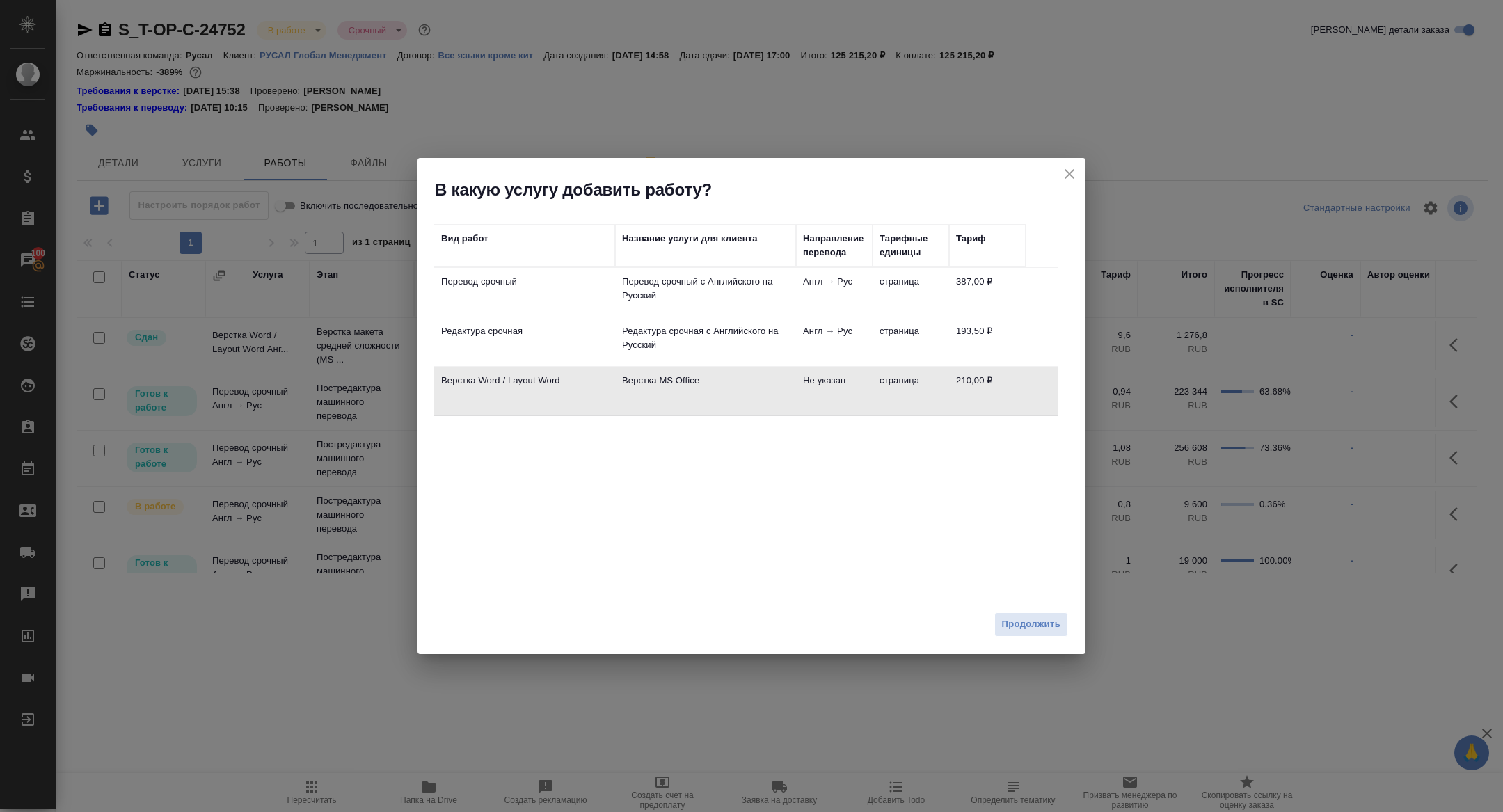
click at [493, 316] on td "Верстка Word / Layout Word" at bounding box center [524, 292] width 181 height 49
click at [1040, 607] on div "Продолжить" at bounding box center [752, 629] width 668 height 49
click at [1037, 619] on span "Продолжить" at bounding box center [1032, 624] width 59 height 16
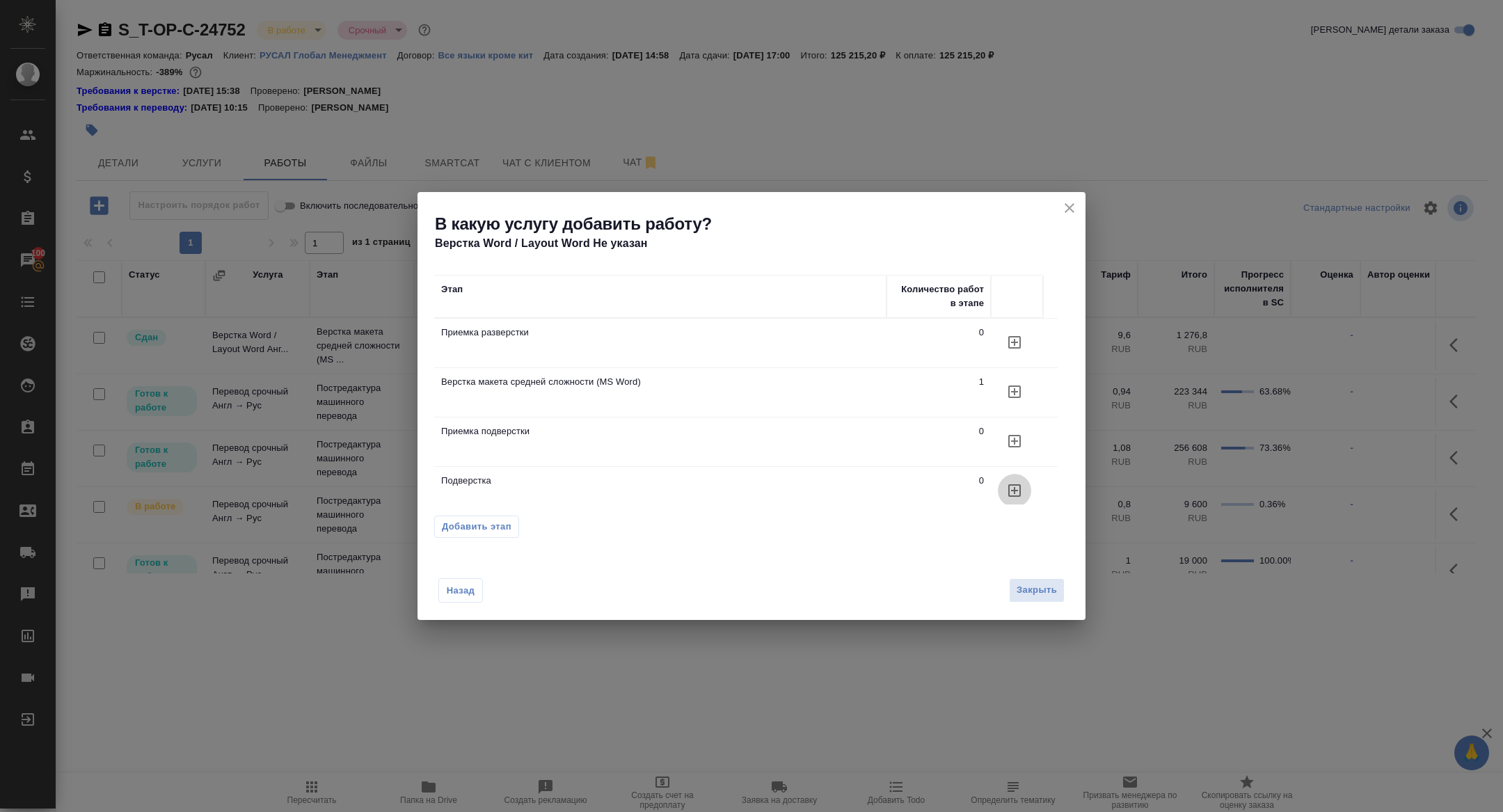
click at [1016, 350] on icon "button" at bounding box center [1015, 343] width 17 height 17
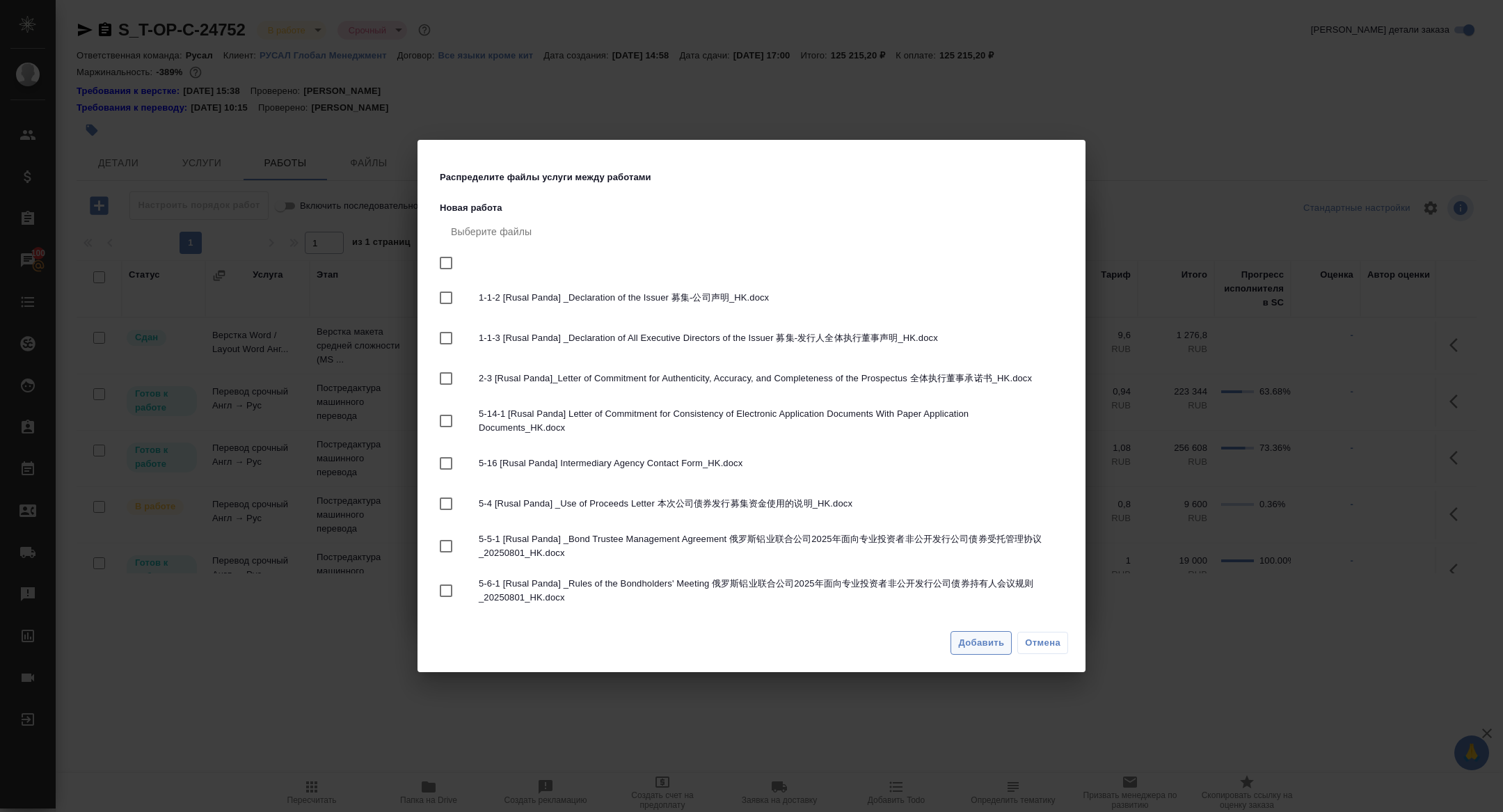
click at [972, 648] on span "Добавить" at bounding box center [981, 643] width 46 height 16
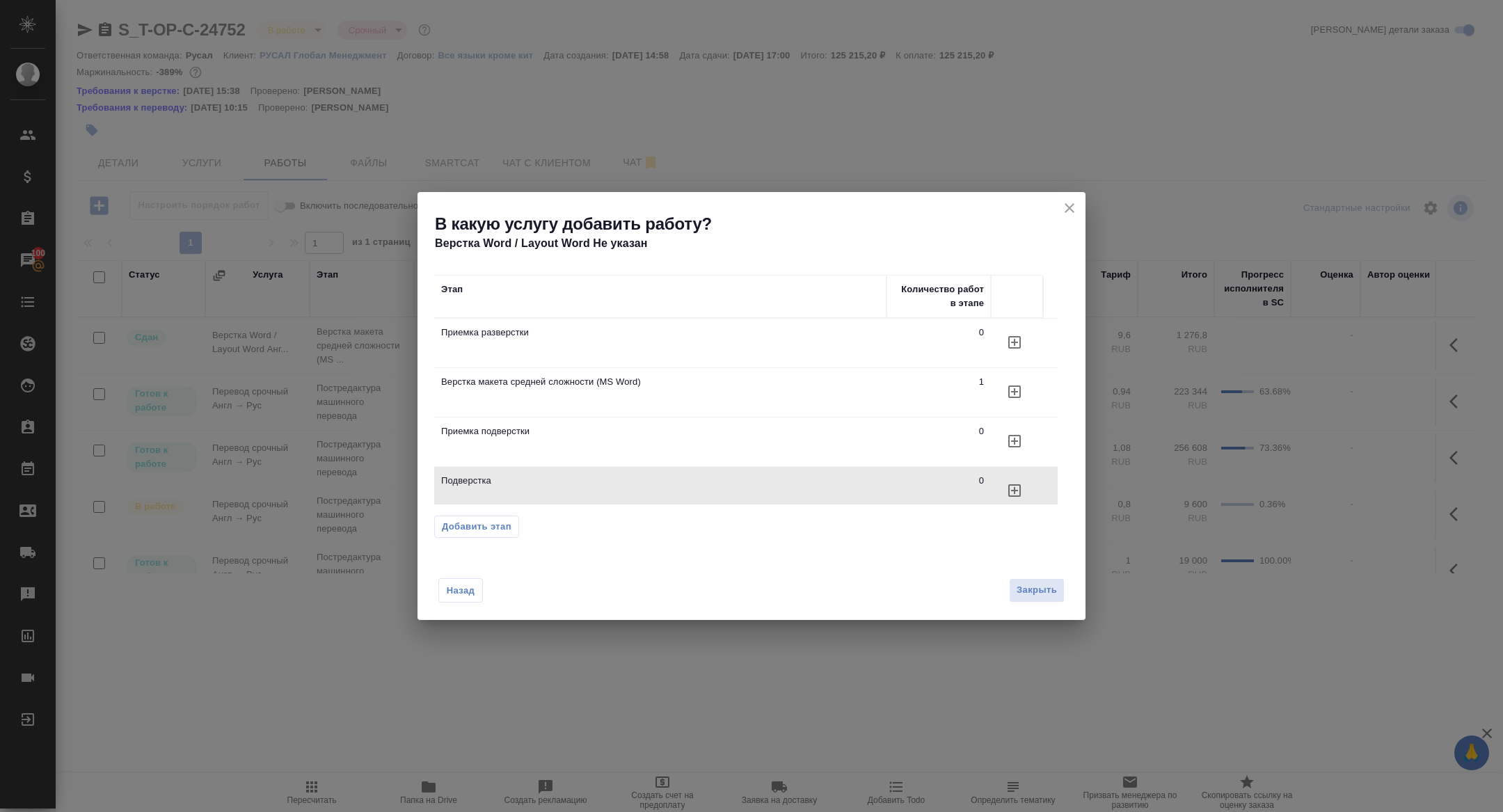
scroll to position [2, 0]
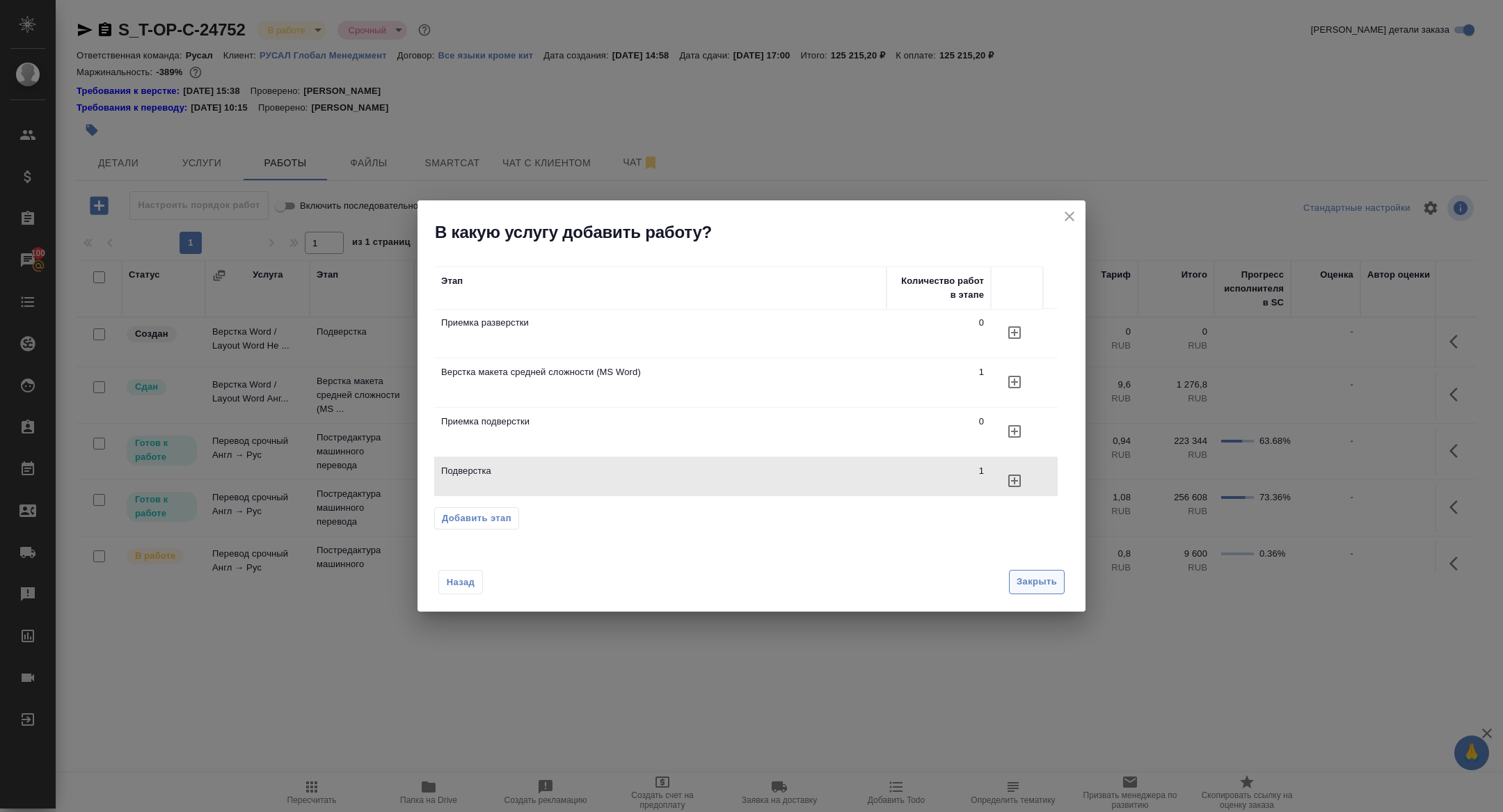
click at [1032, 584] on span "Закрыть" at bounding box center [1037, 582] width 40 height 16
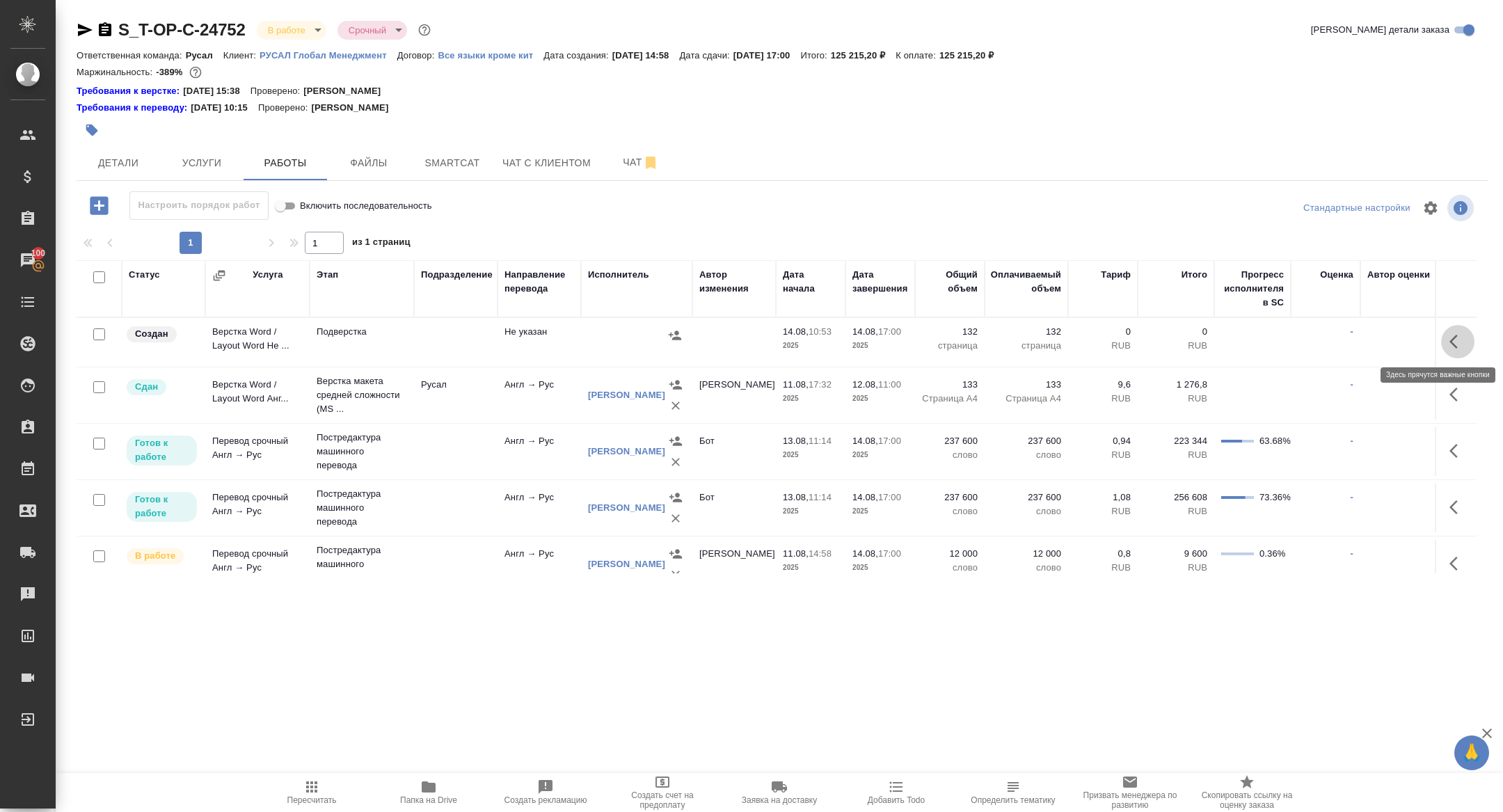
click at [1442, 344] on button "button" at bounding box center [1457, 341] width 33 height 33
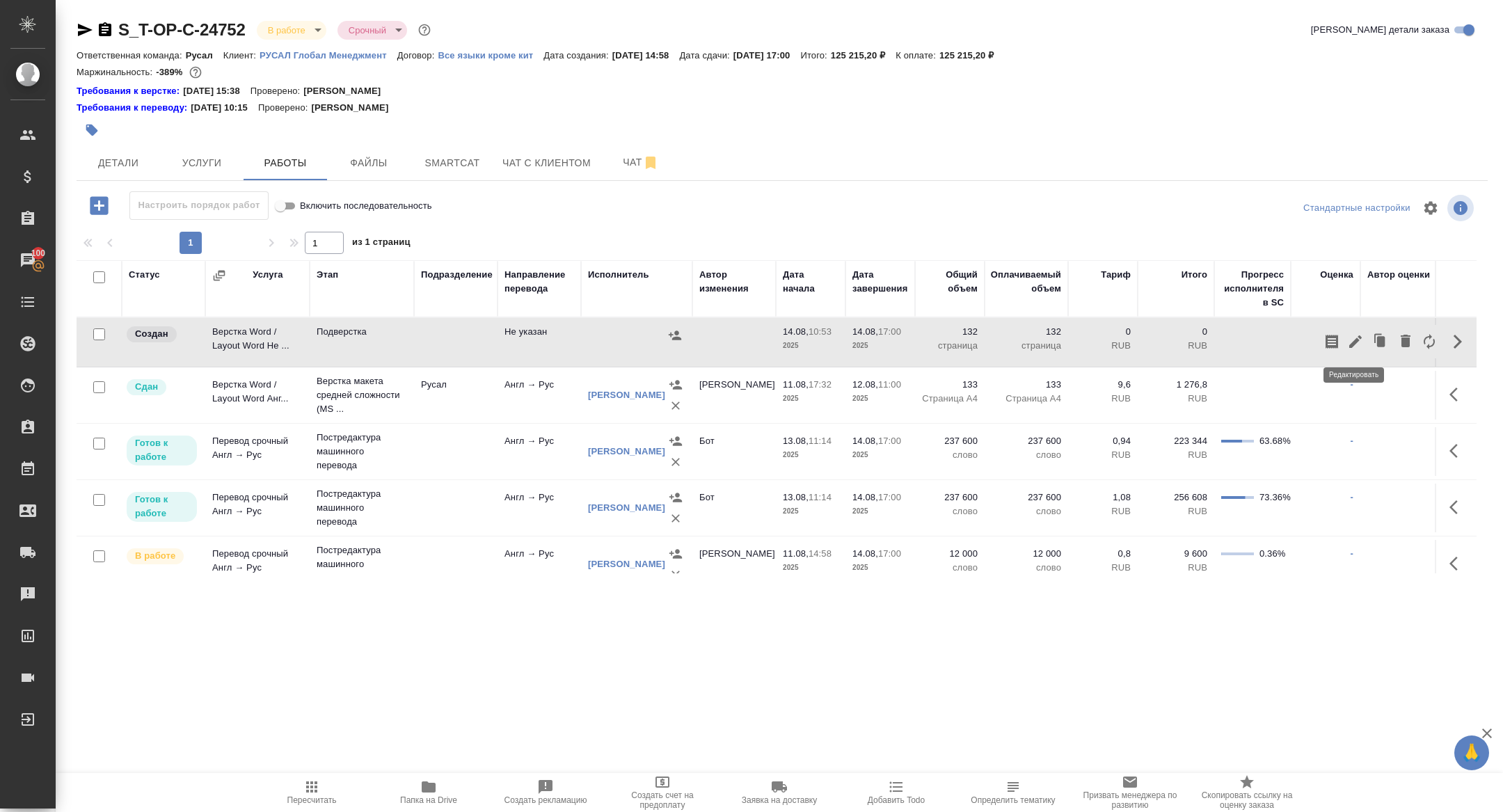
click at [1348, 343] on icon "button" at bounding box center [1356, 342] width 17 height 17
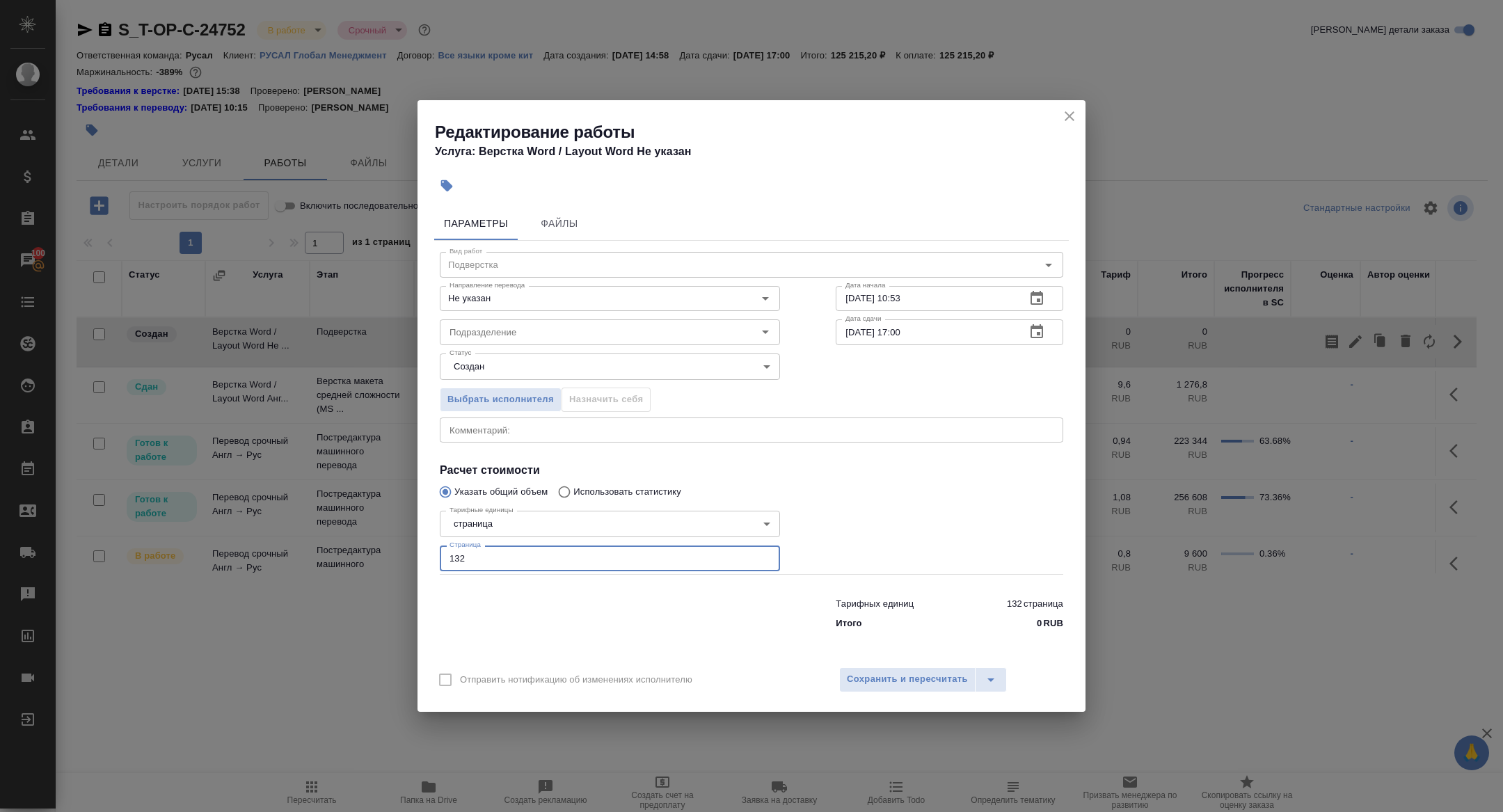
click at [482, 561] on input "132" at bounding box center [610, 558] width 340 height 25
type input "133"
click at [900, 690] on button "Сохранить и пересчитать" at bounding box center [907, 680] width 136 height 25
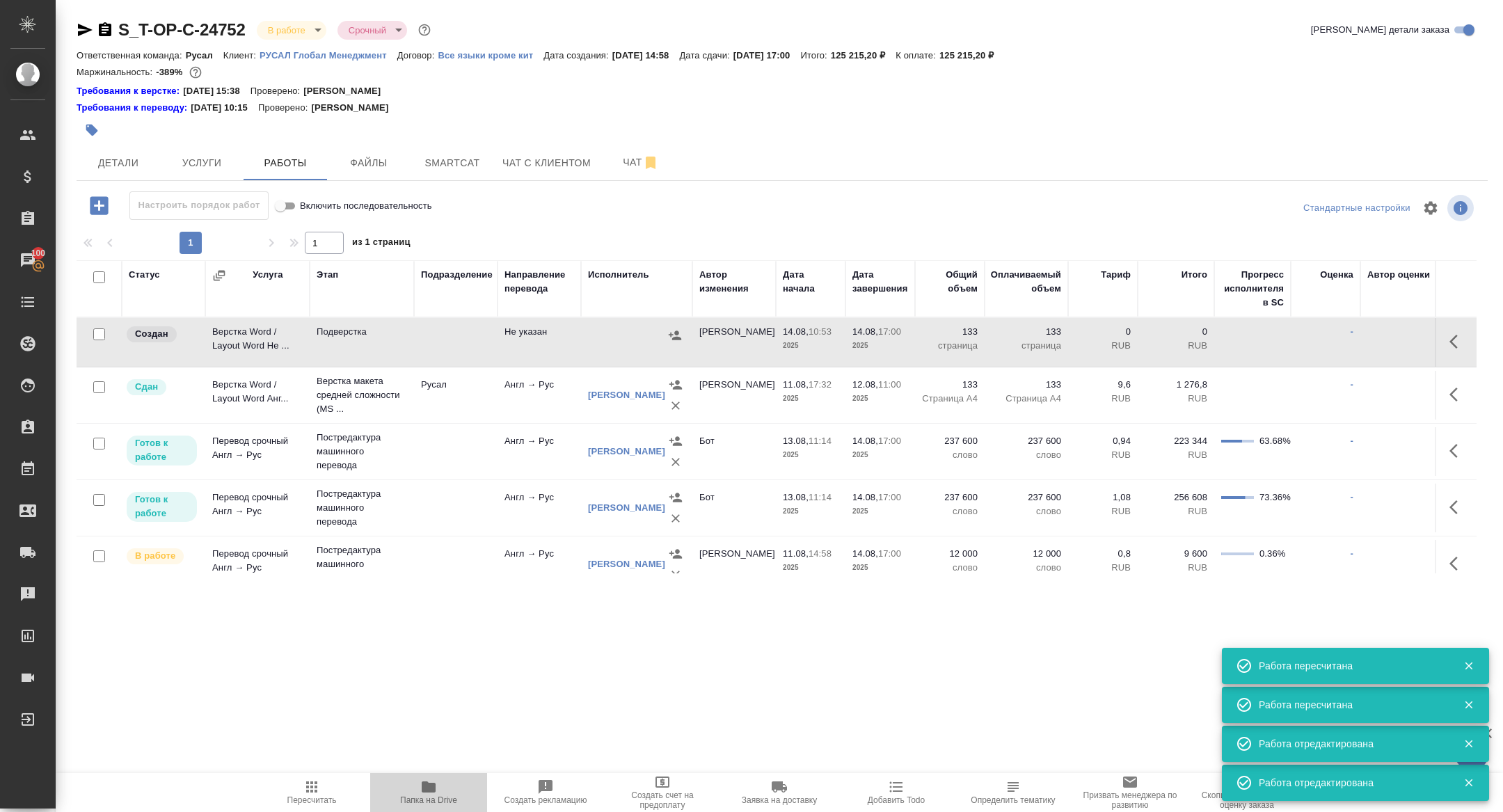
click at [437, 787] on span "Папка на Drive" at bounding box center [429, 792] width 101 height 26
click at [418, 790] on span "Папка на Drive" at bounding box center [429, 792] width 101 height 26
click at [1450, 343] on icon "button" at bounding box center [1458, 342] width 17 height 17
click at [1356, 341] on icon "button" at bounding box center [1355, 342] width 12 height 12
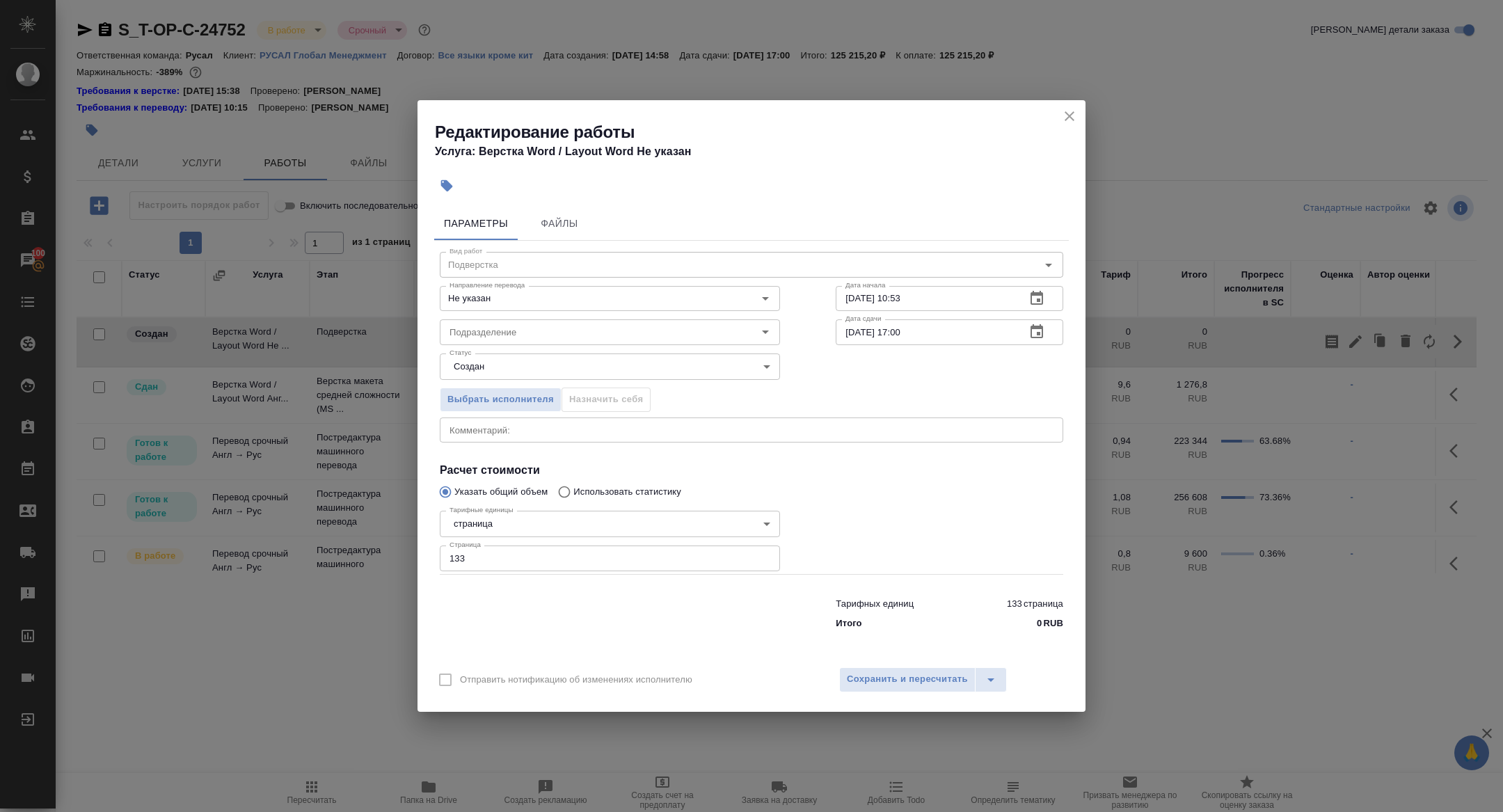
click at [489, 429] on textarea at bounding box center [751, 429] width 604 height 10
paste textarea "https://drive.awatera.com/f/10074795"
type textarea "https://drive.awatera.com/f/10074795"
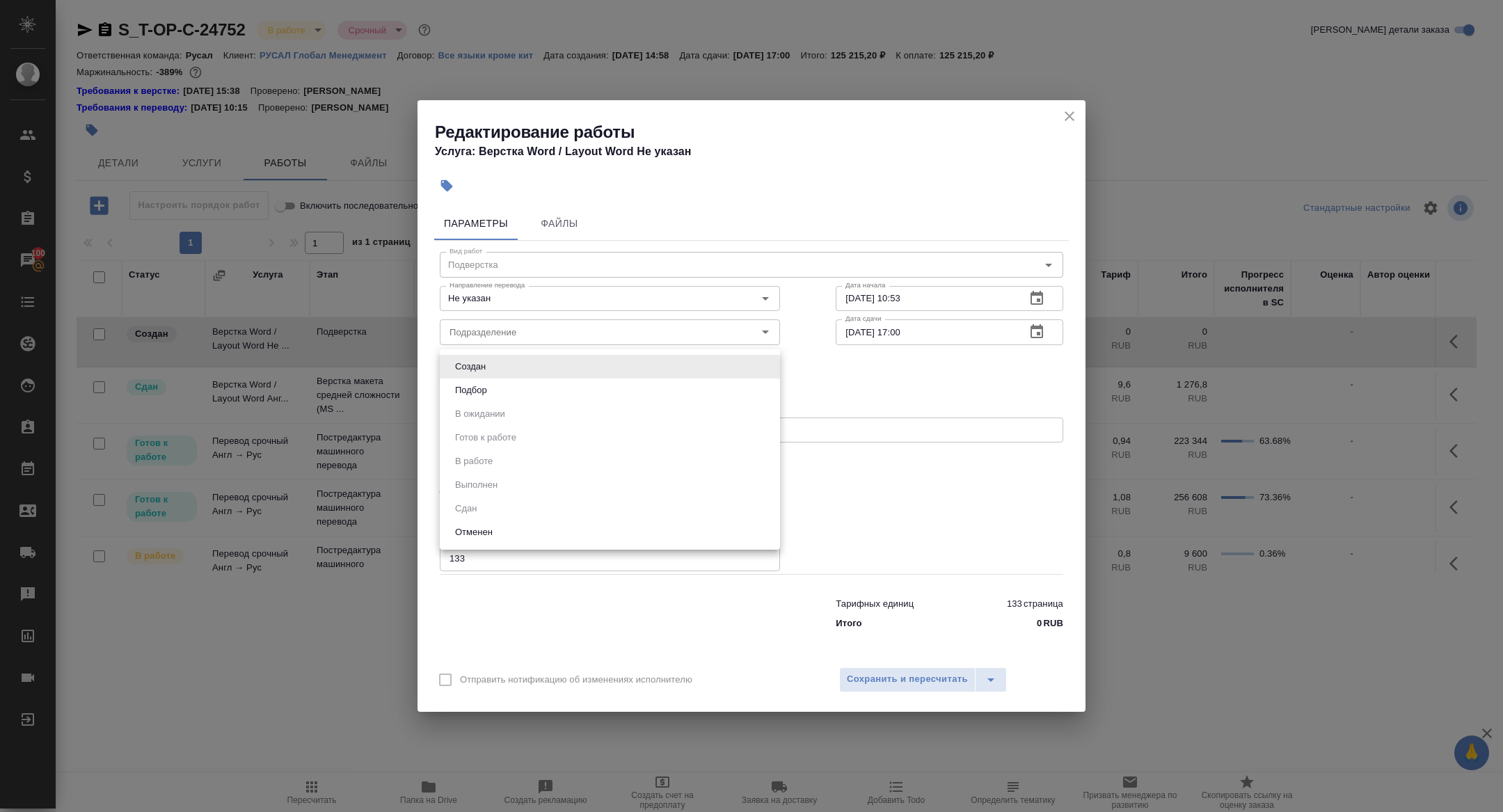
click at [475, 375] on body "🙏 .cls-1 fill:#fff; AWATERA Zhuravleva Alexandra Клиенты Спецификации Заказы 10…" at bounding box center [751, 406] width 1503 height 812
click at [475, 392] on button "Подбор" at bounding box center [471, 391] width 40 height 15
type input "recruiting"
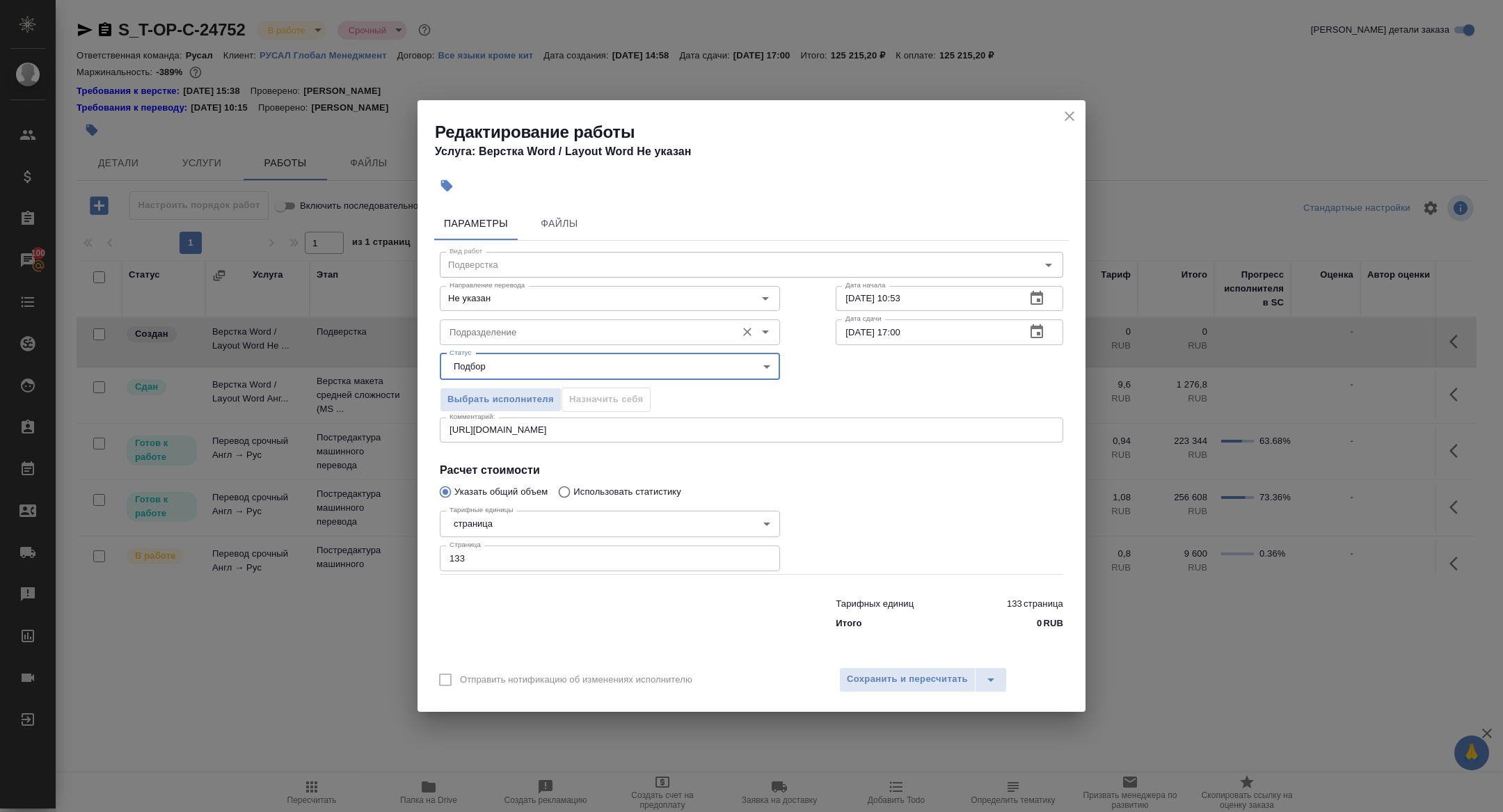
click at [474, 333] on input "Подразделение" at bounding box center [586, 332] width 285 height 17
click at [475, 360] on p "Верстки и дизайна" at bounding box center [490, 364] width 80 height 14
type input "Верстки и дизайна"
click at [869, 676] on span "Сохранить и пересчитать" at bounding box center [907, 679] width 121 height 16
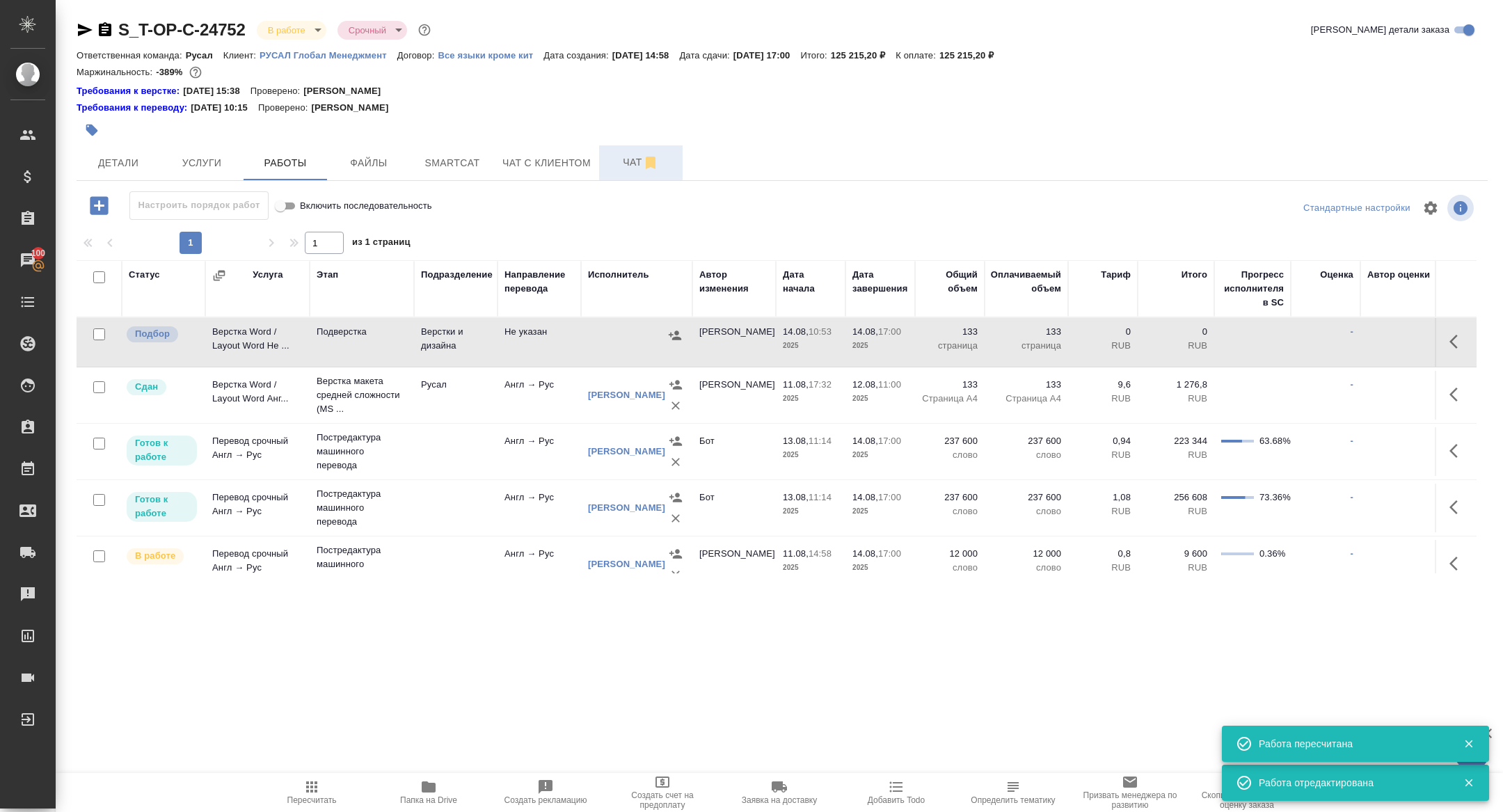
click at [628, 160] on span "Чат" at bounding box center [640, 162] width 67 height 17
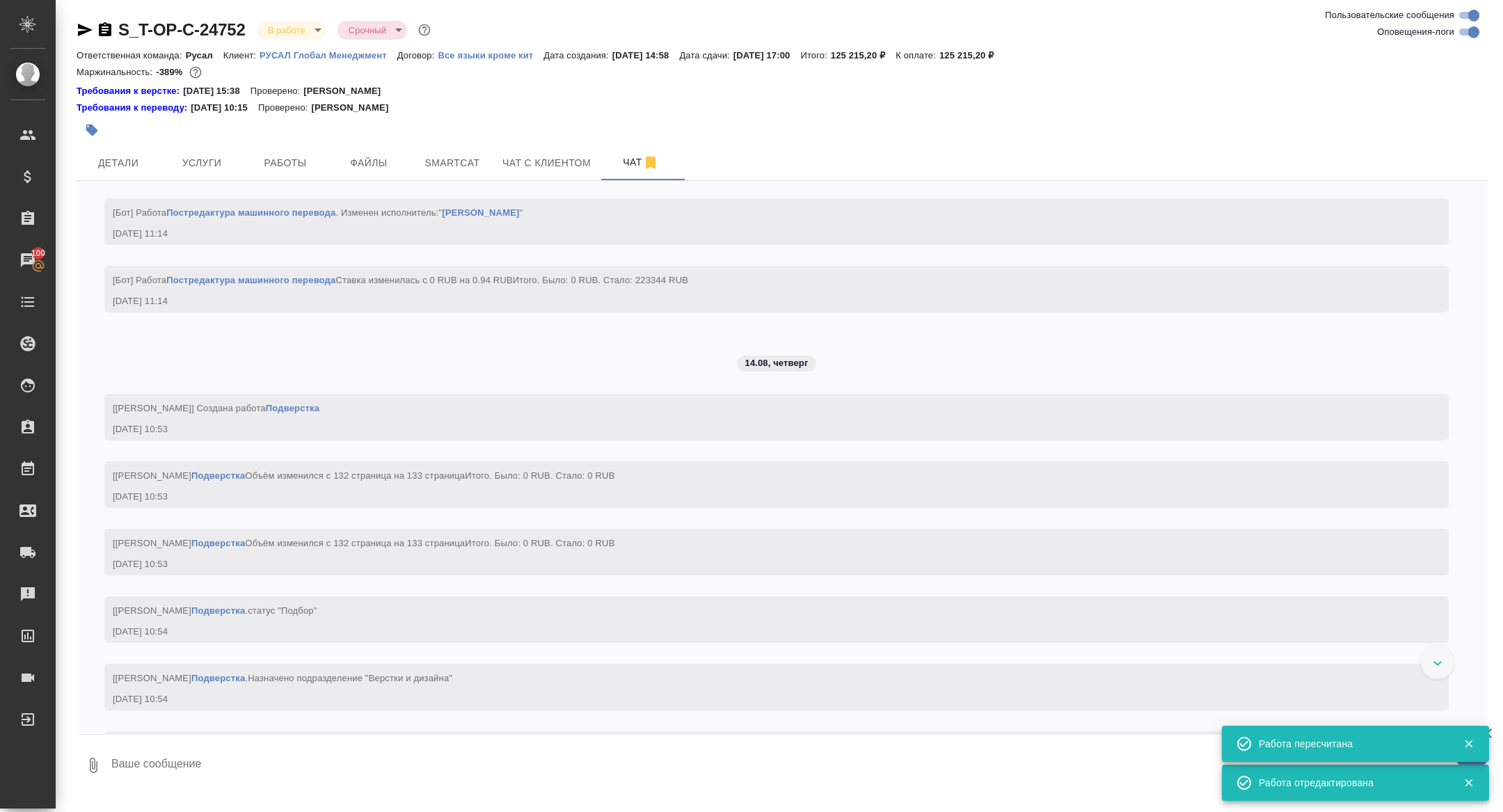
scroll to position [5981, 0]
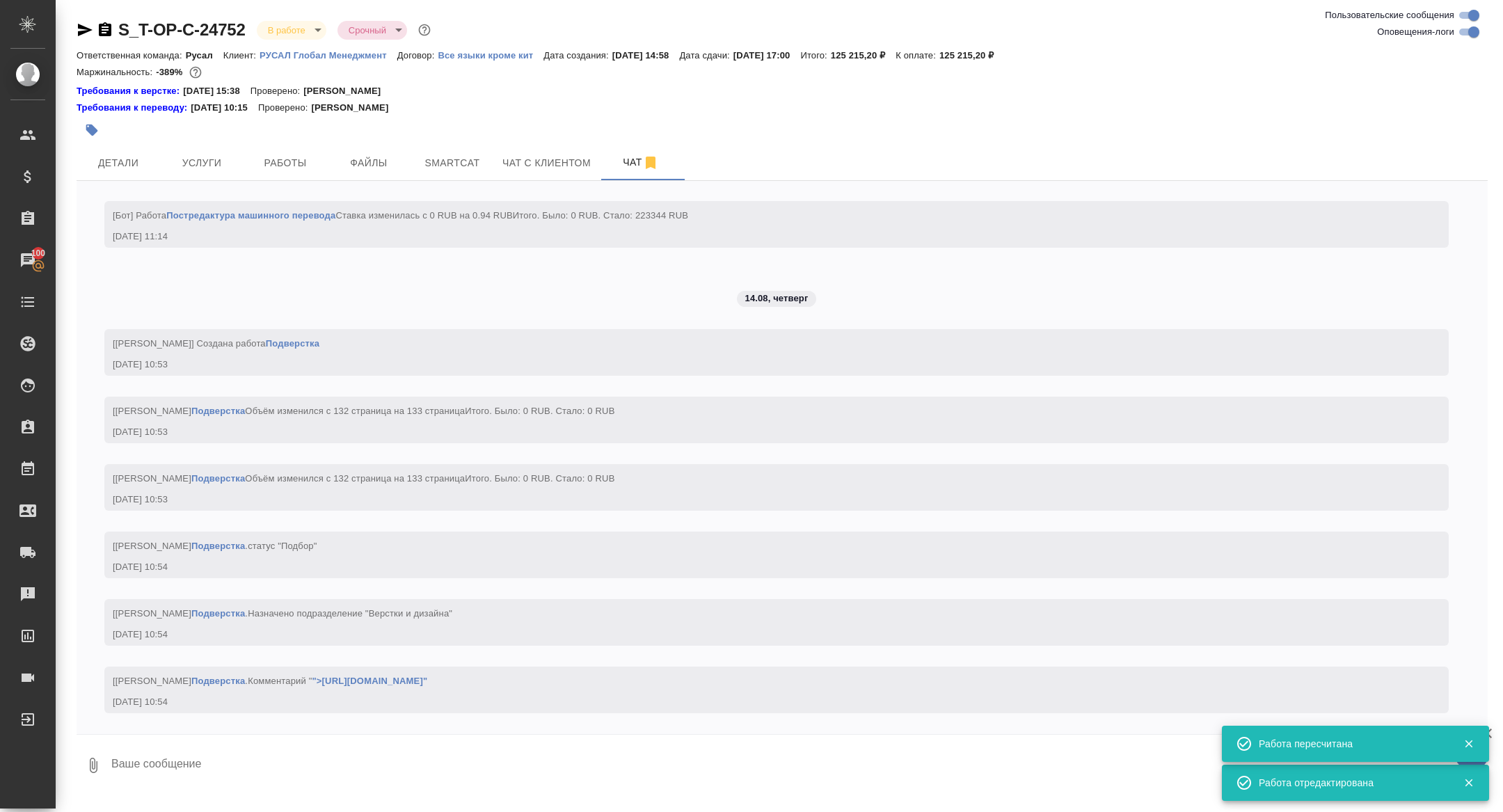
click at [293, 773] on textarea at bounding box center [798, 765] width 1378 height 47
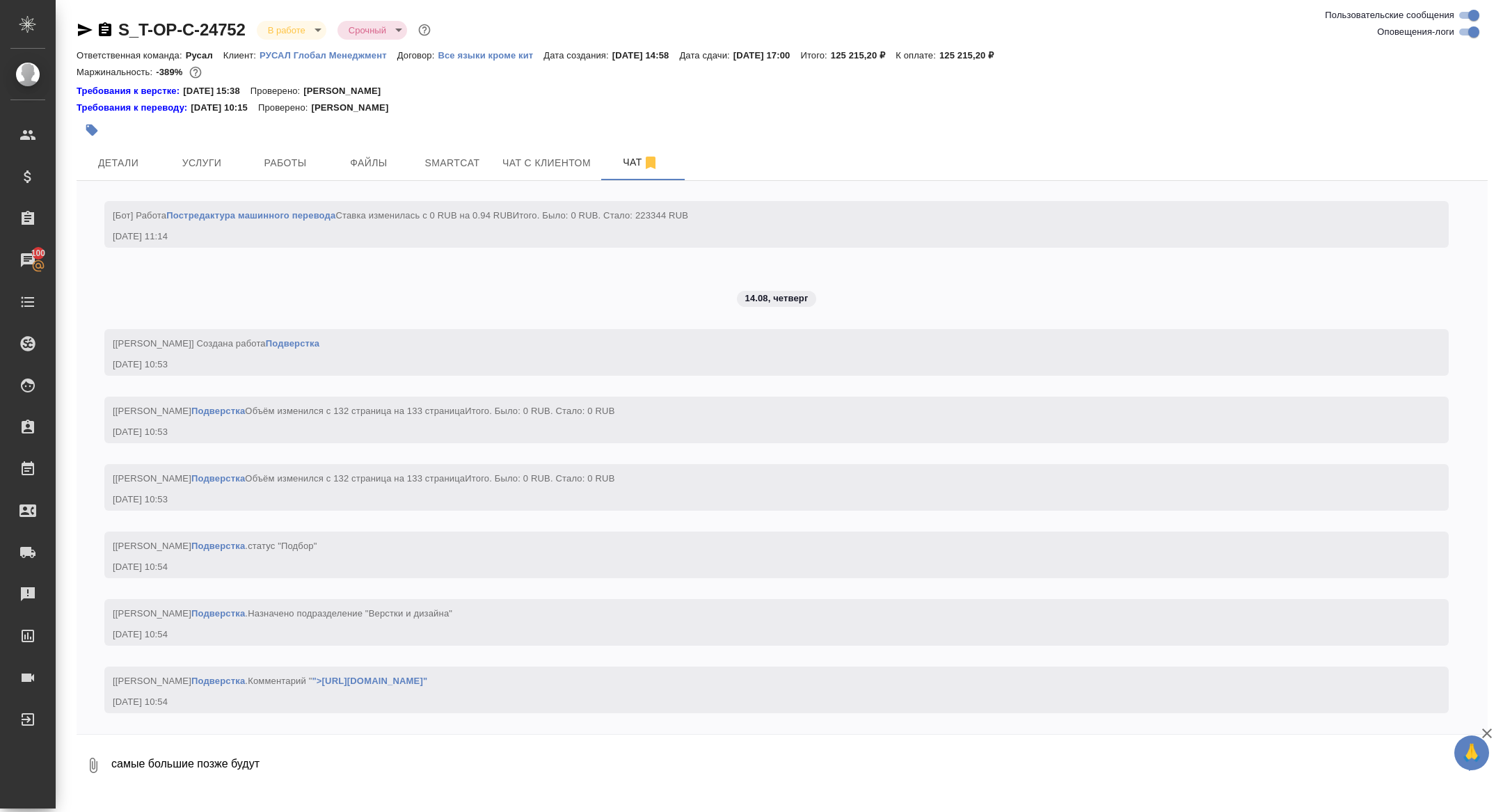
type textarea "самые большие позже будут"
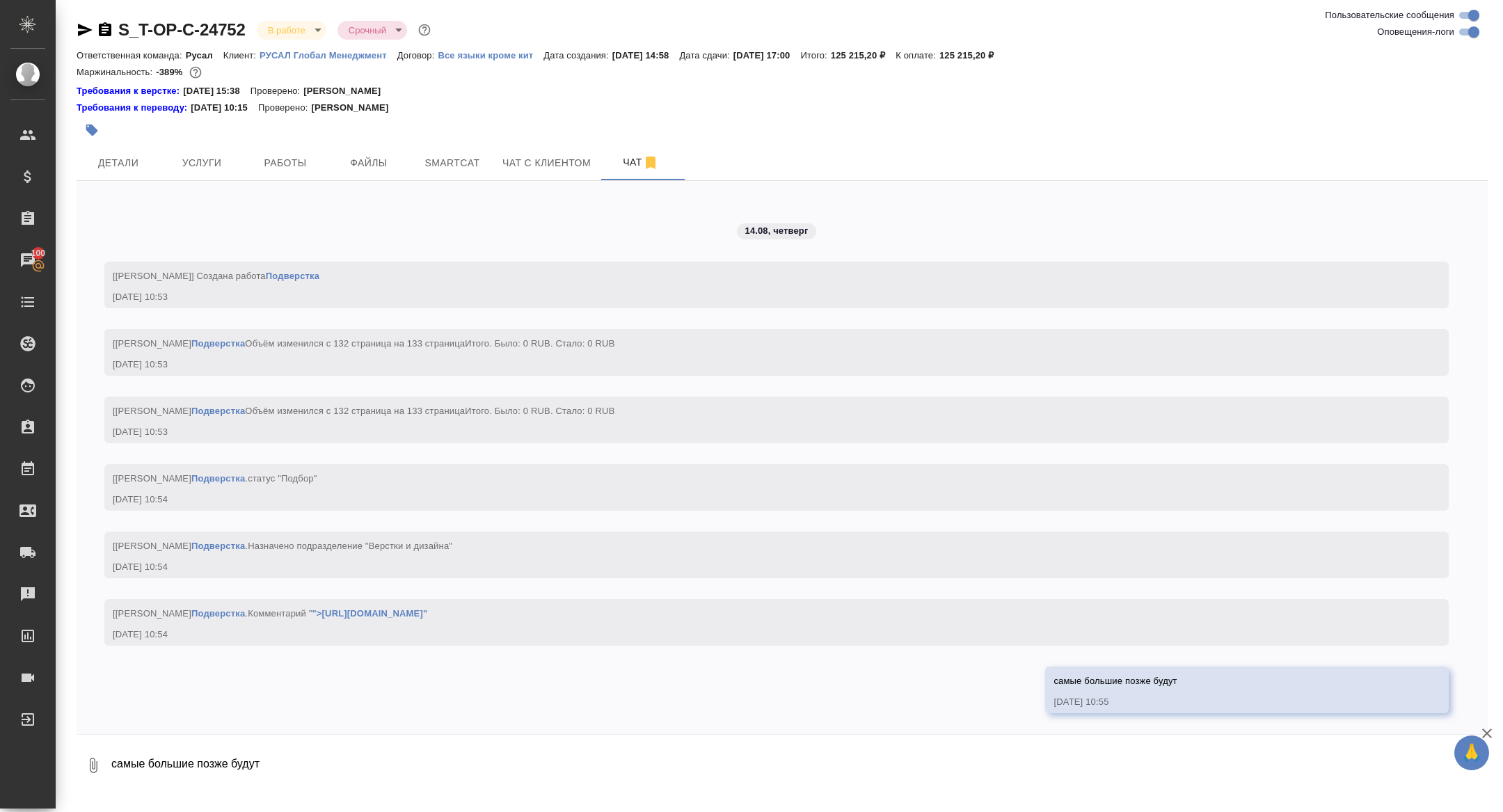
scroll to position [6048, 0]
click at [278, 152] on button "Работы" at bounding box center [285, 162] width 84 height 35
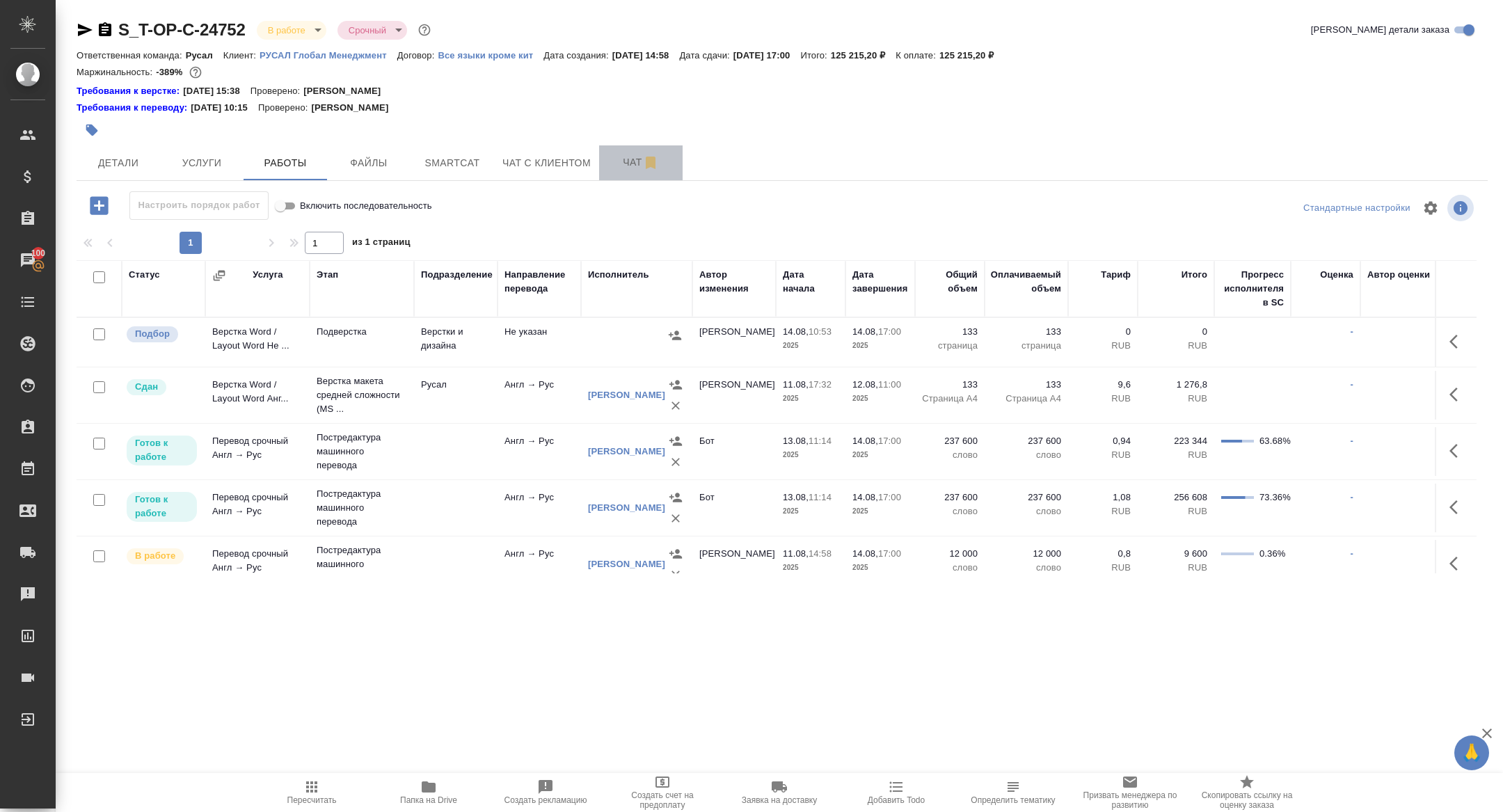
click at [624, 158] on span "Чат" at bounding box center [640, 162] width 67 height 17
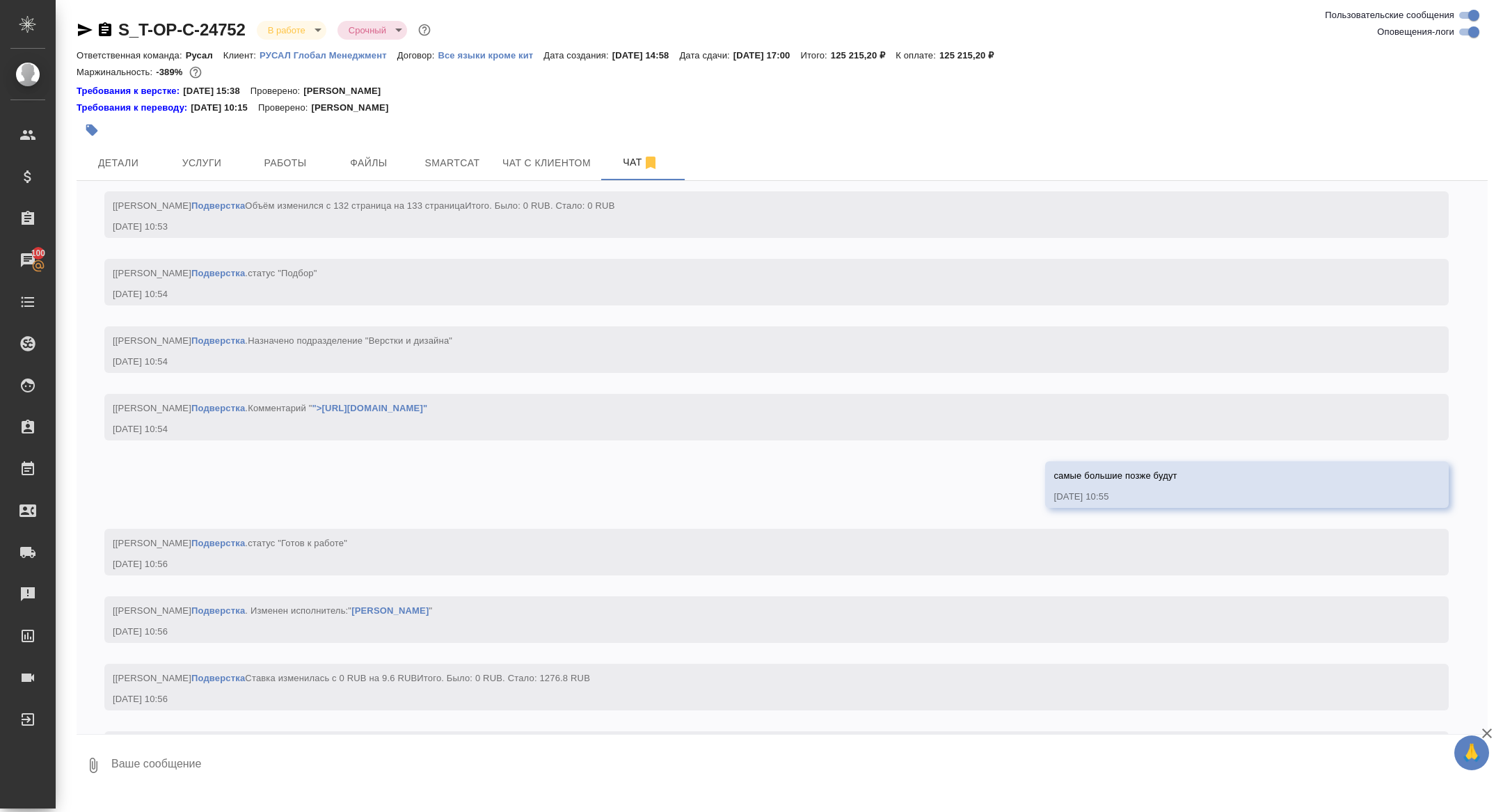
scroll to position [6332, 0]
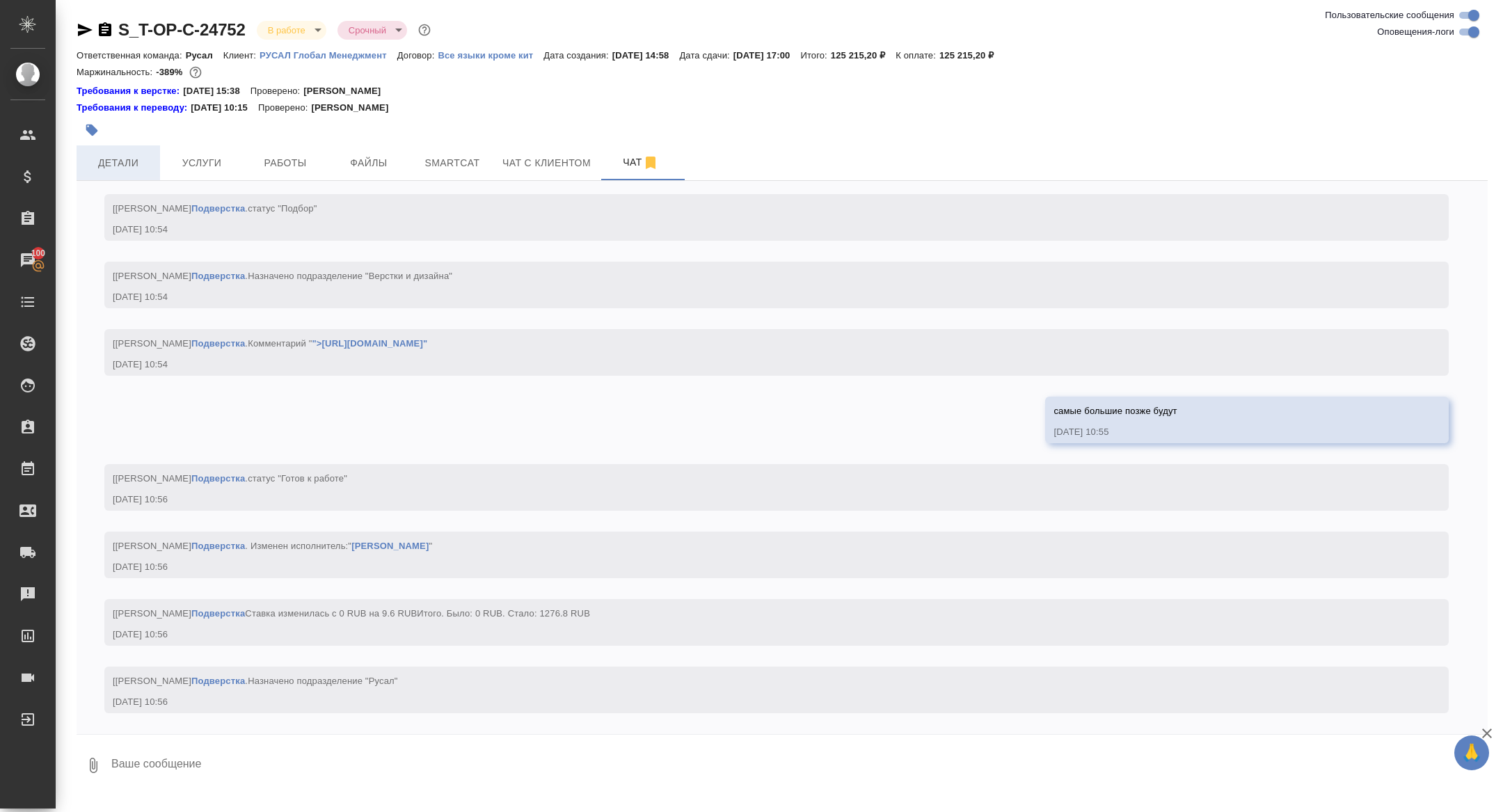
click at [139, 177] on button "Детали" at bounding box center [118, 162] width 84 height 35
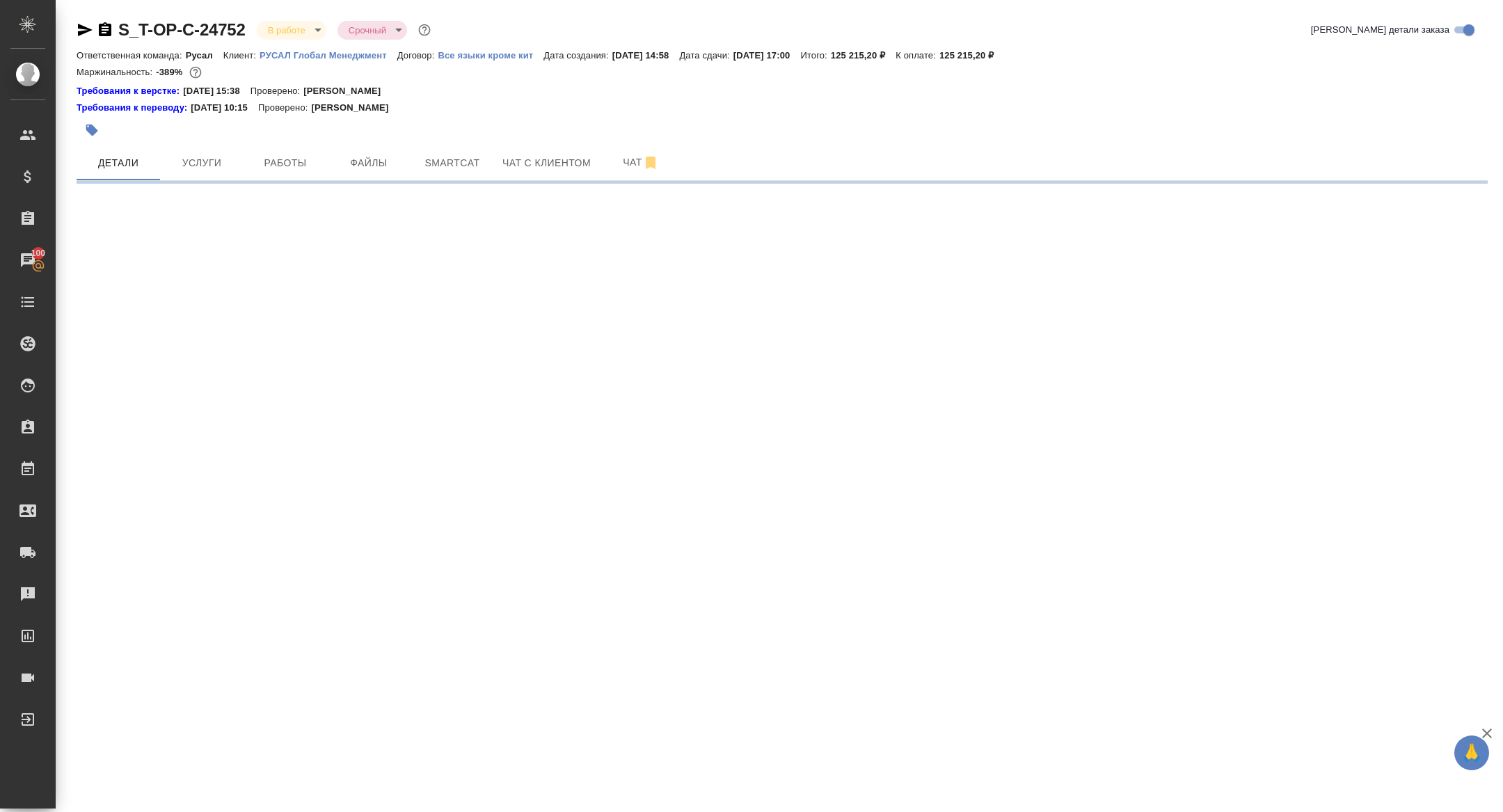
select select "RU"
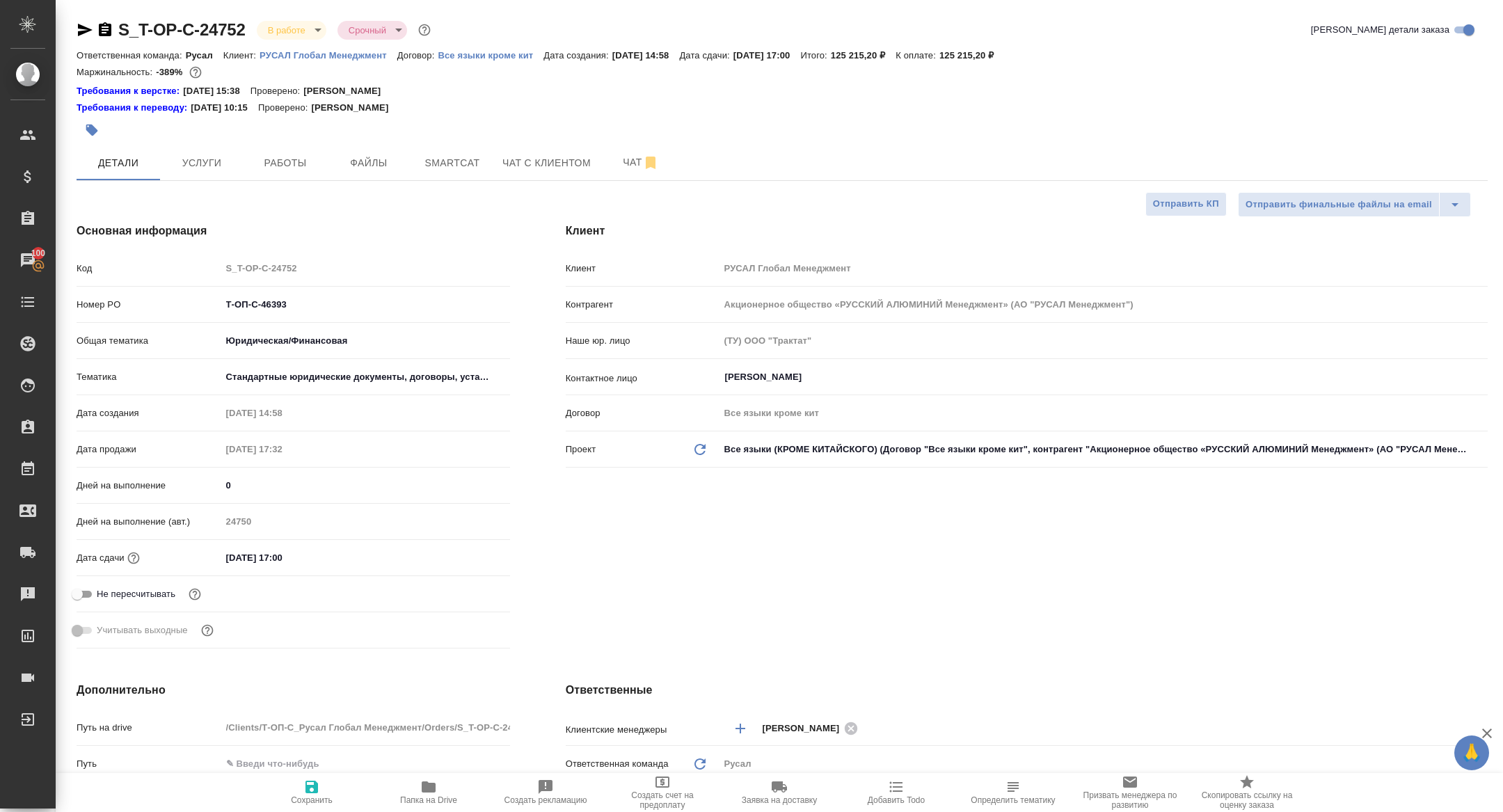
type textarea "x"
click at [419, 788] on span "Папка на Drive" at bounding box center [429, 792] width 101 height 26
type textarea "x"
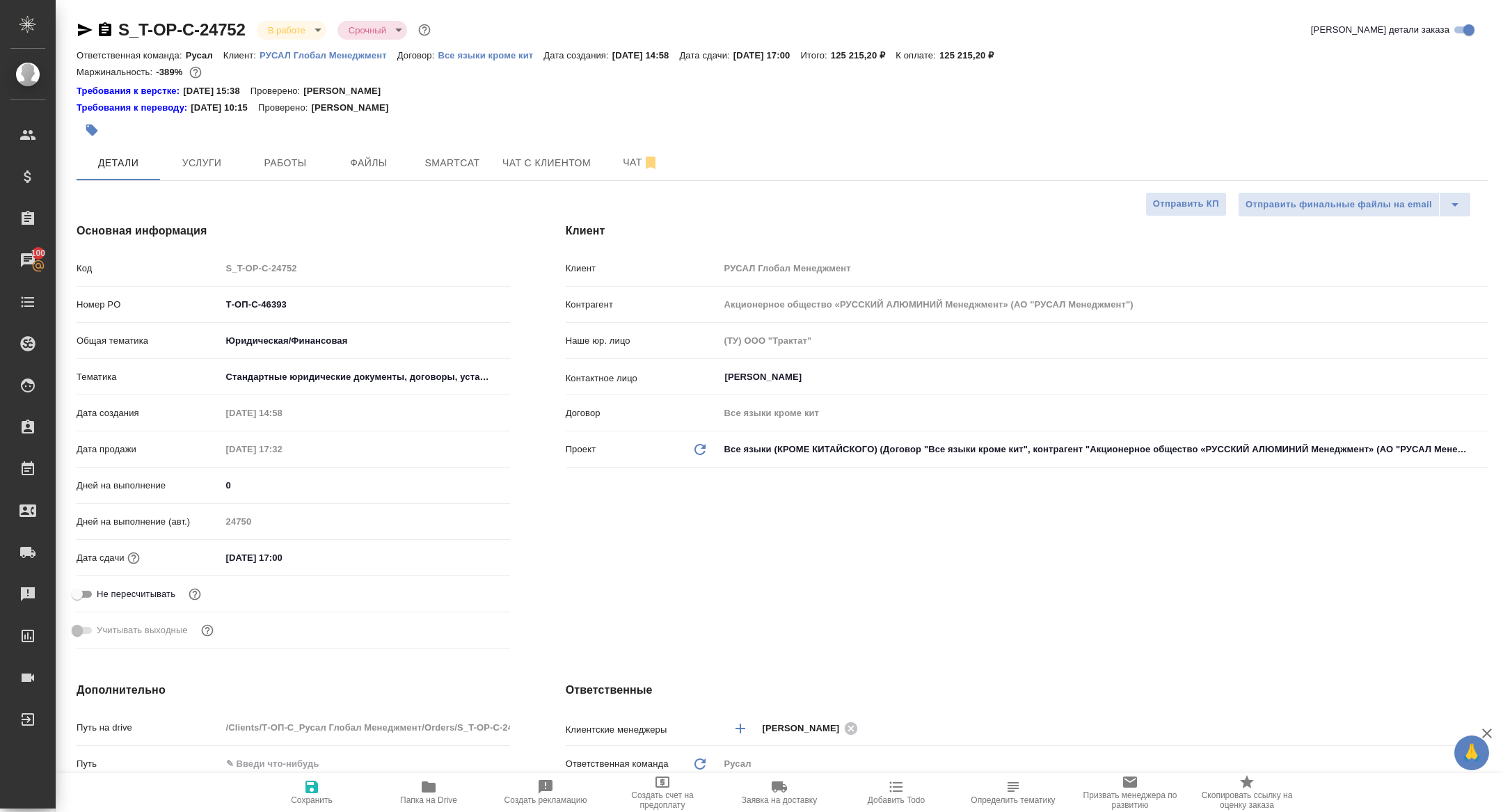
type textarea "x"
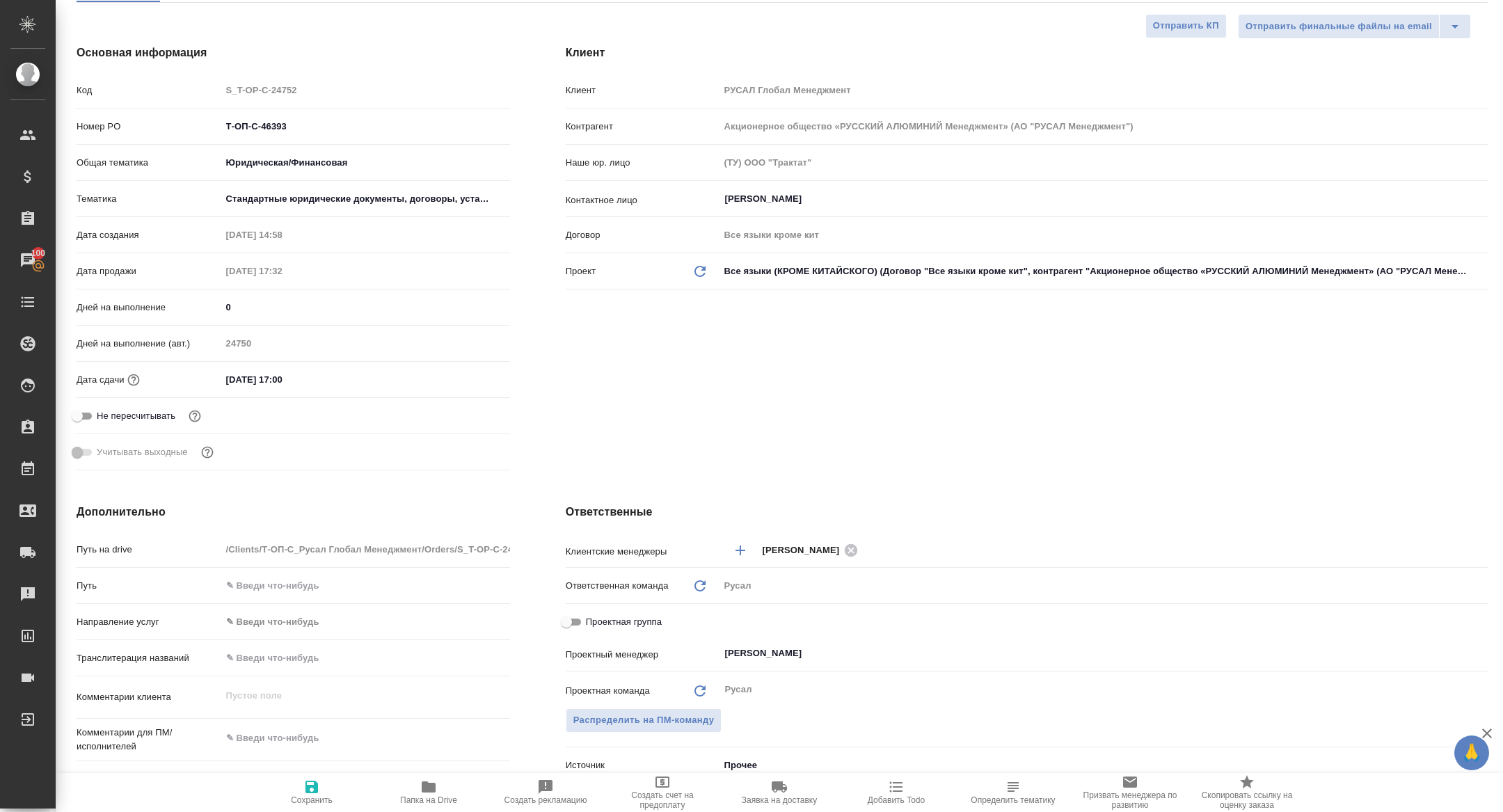
scroll to position [179, 0]
type textarea "x"
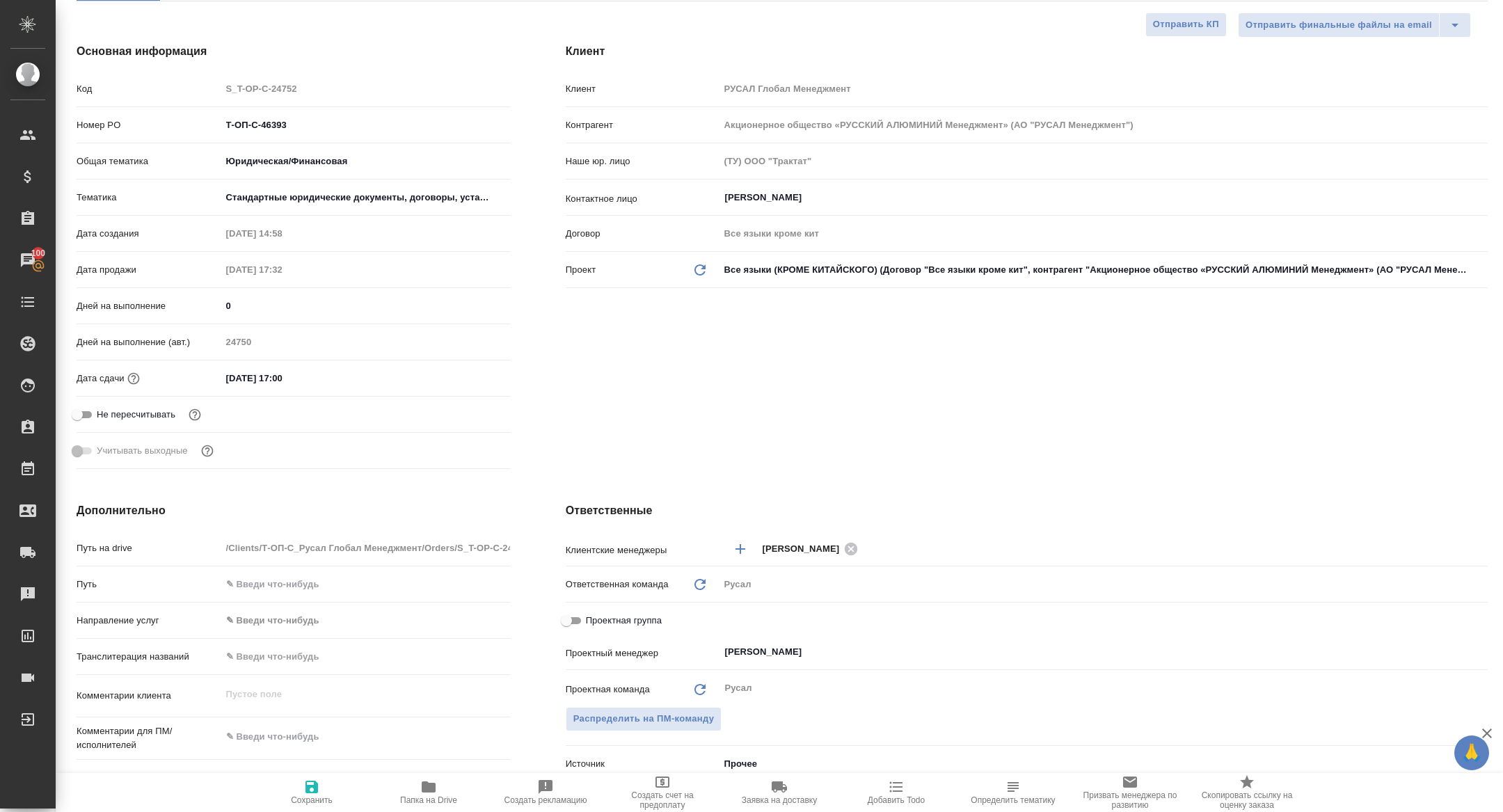
type textarea "x"
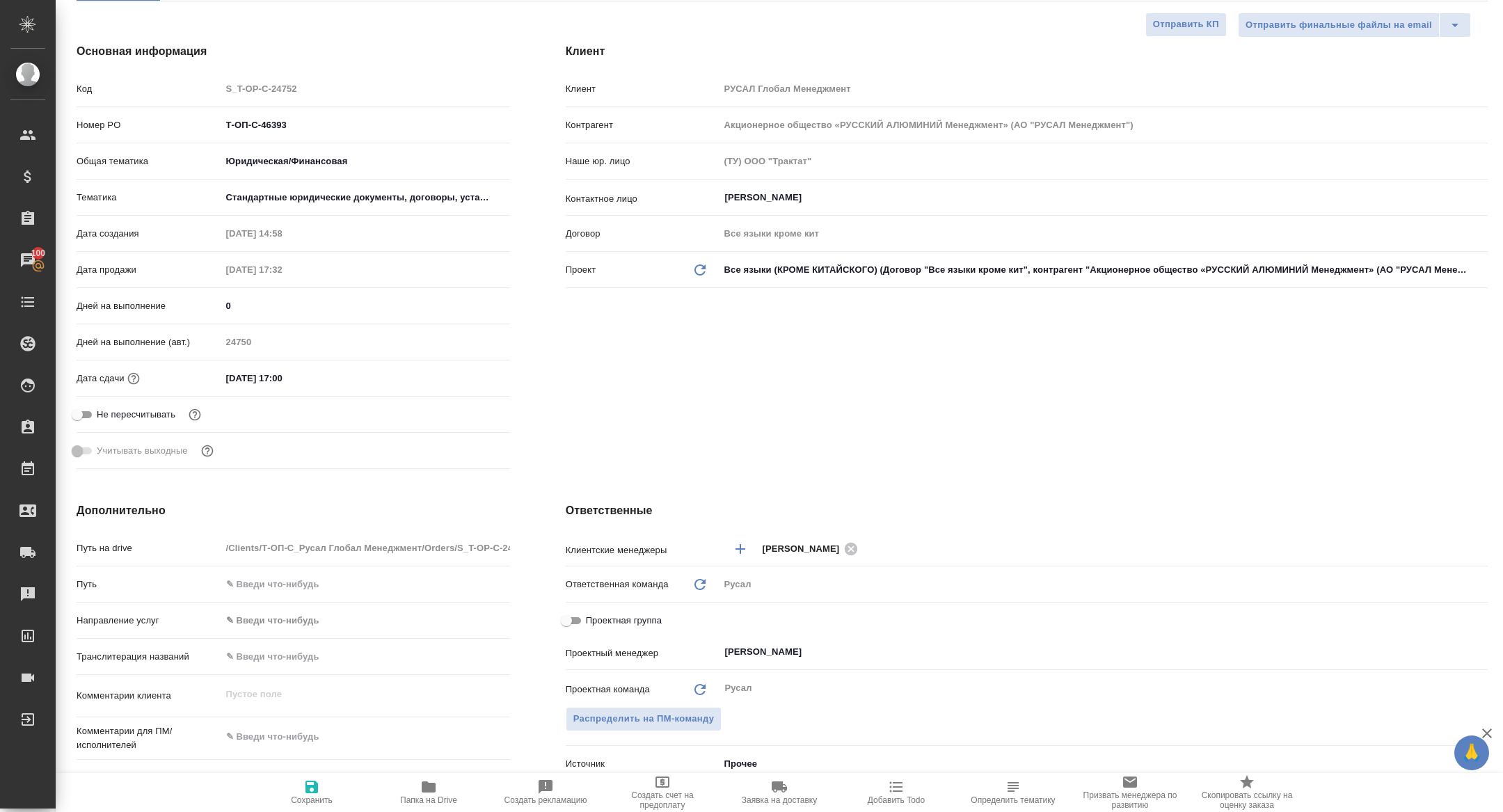
type textarea "x"
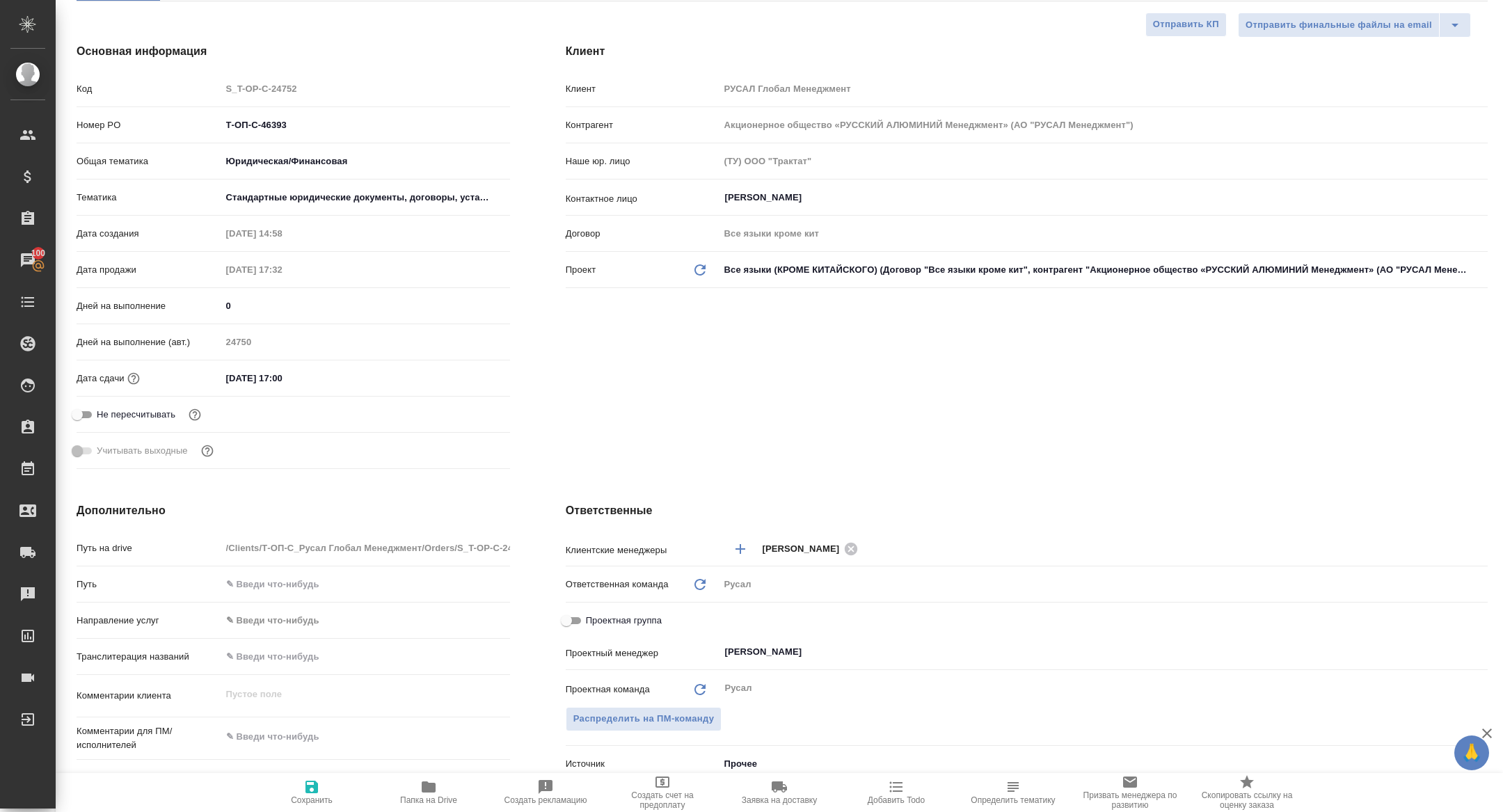
type textarea "x"
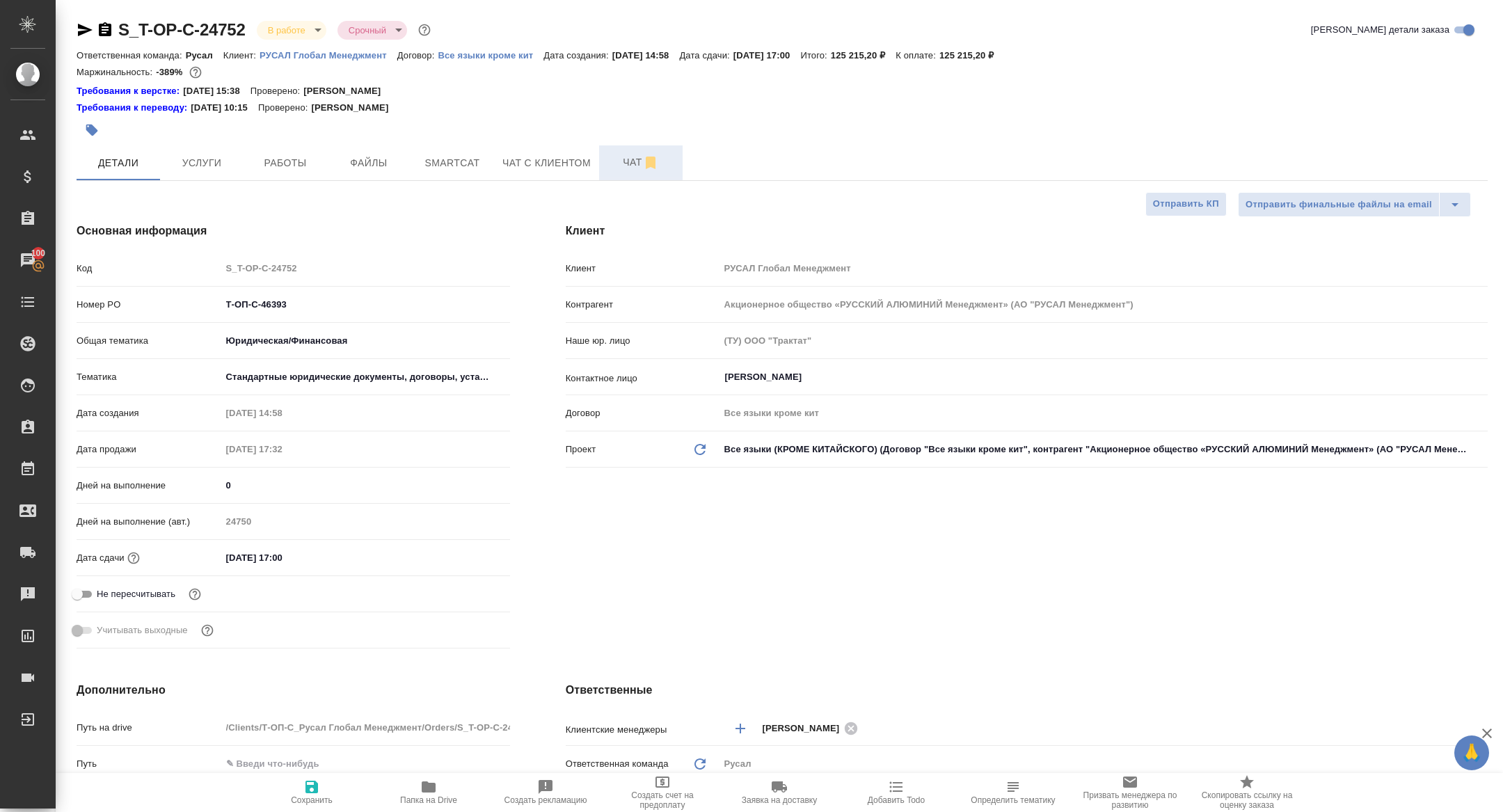
click at [627, 178] on button "Чат" at bounding box center [641, 162] width 84 height 35
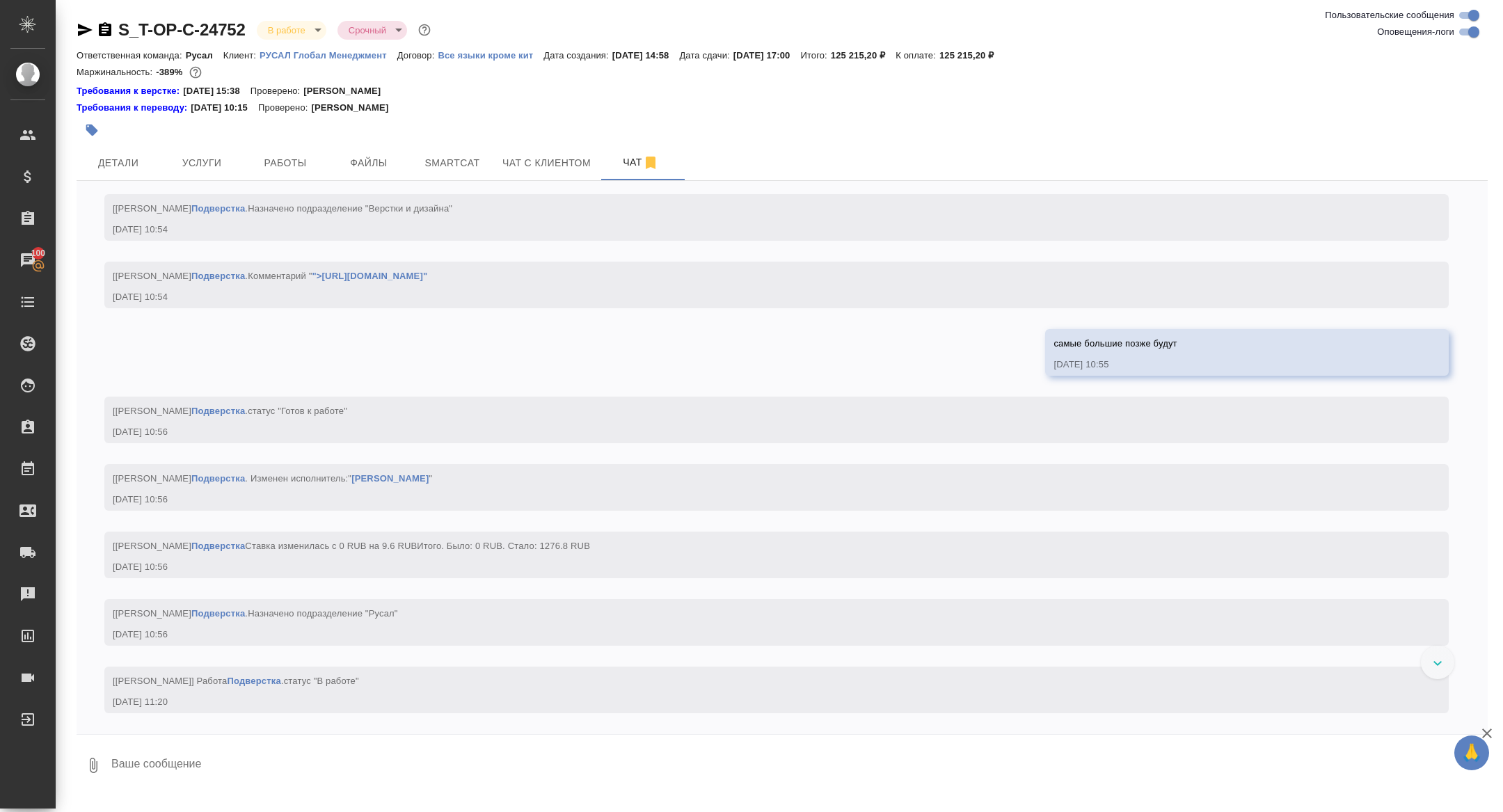
scroll to position [6399, 0]
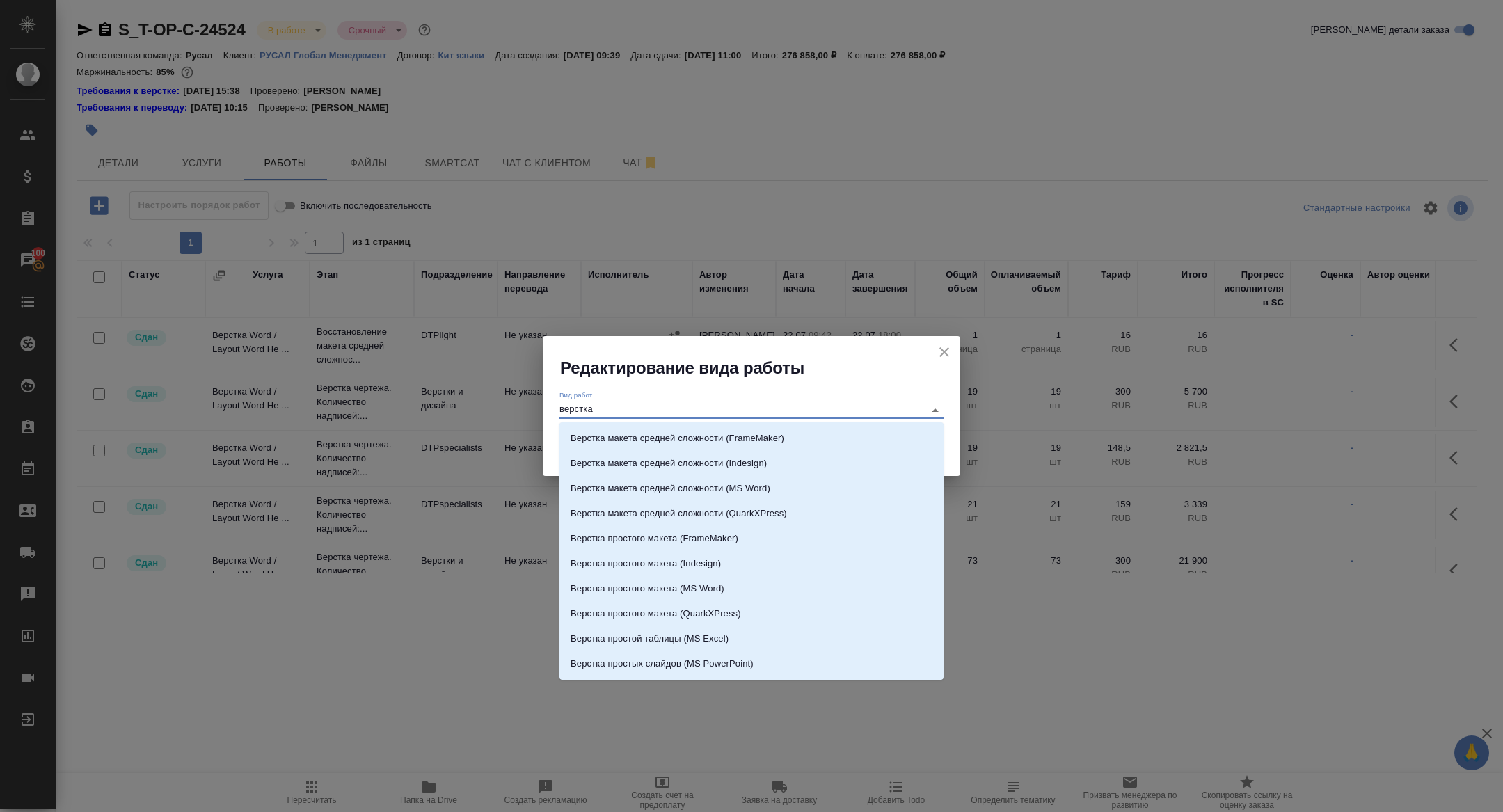
scroll to position [489, 0]
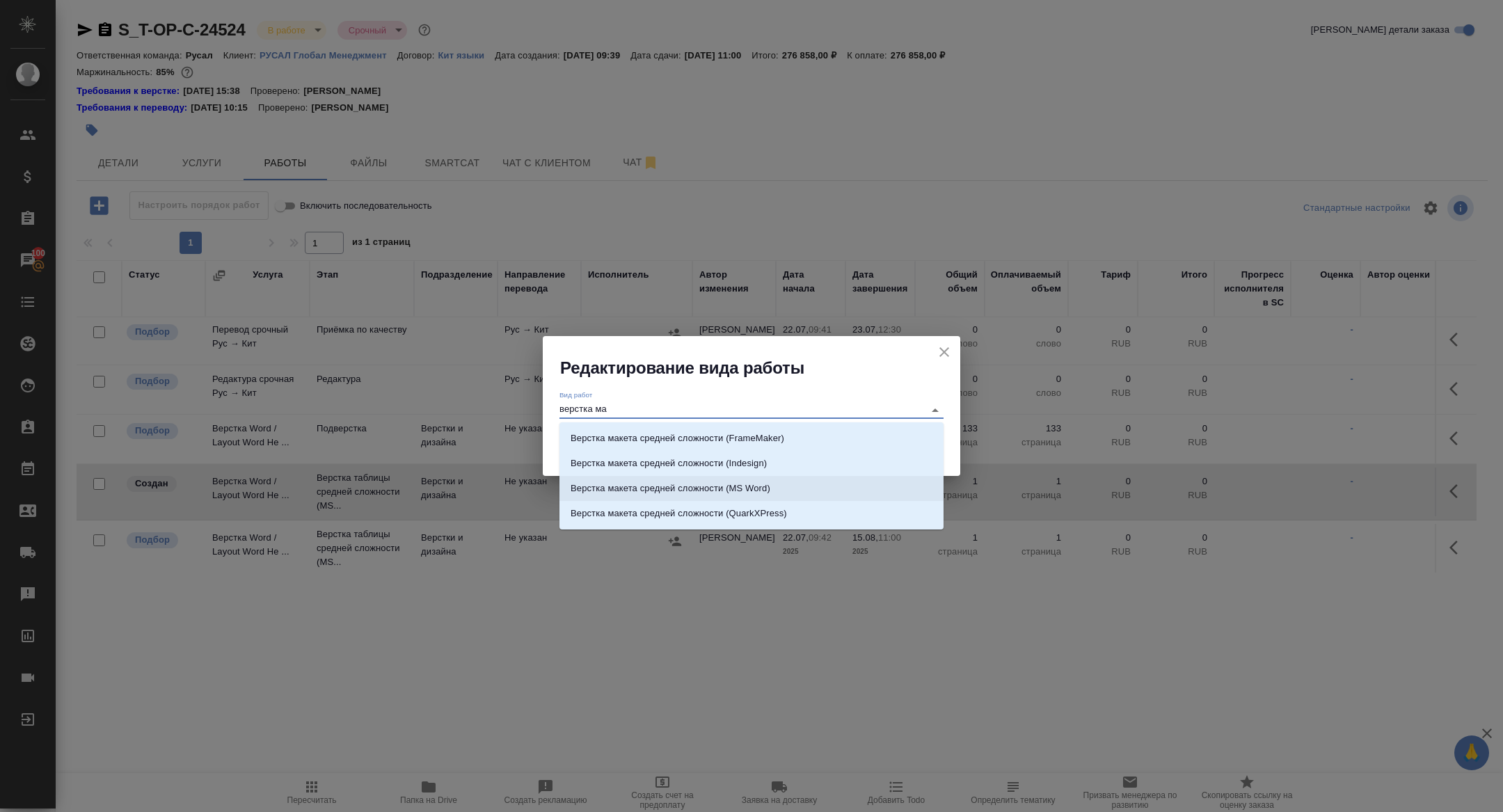
click at [740, 488] on p "Верстка макета средней сложности (MS Word)" at bounding box center [671, 489] width 200 height 14
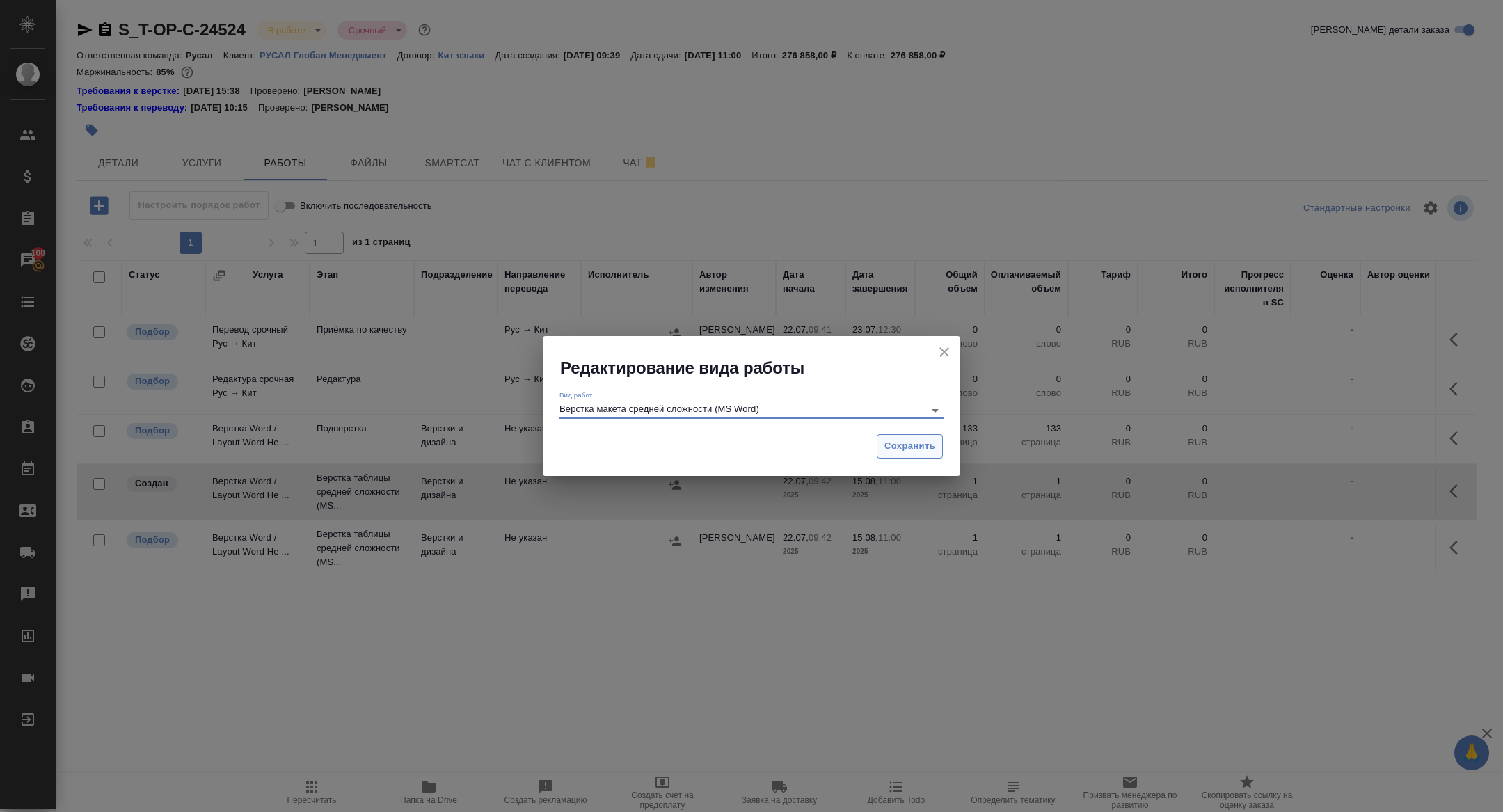
type input "Верстка макета средней сложности (MS Word)"
click at [905, 454] on button "Сохранить" at bounding box center [910, 445] width 66 height 24
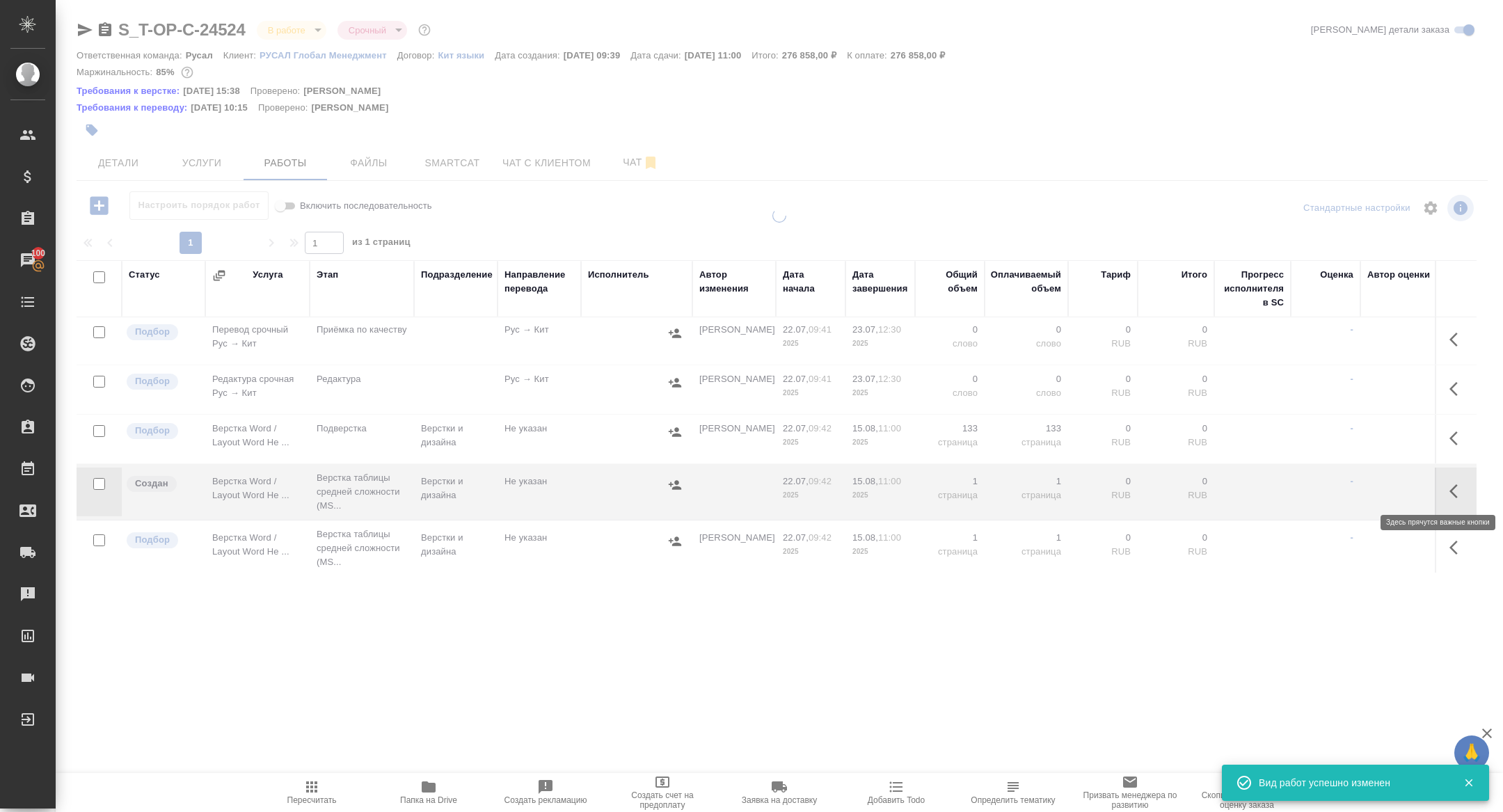
click at [1450, 485] on icon "button" at bounding box center [1458, 491] width 17 height 17
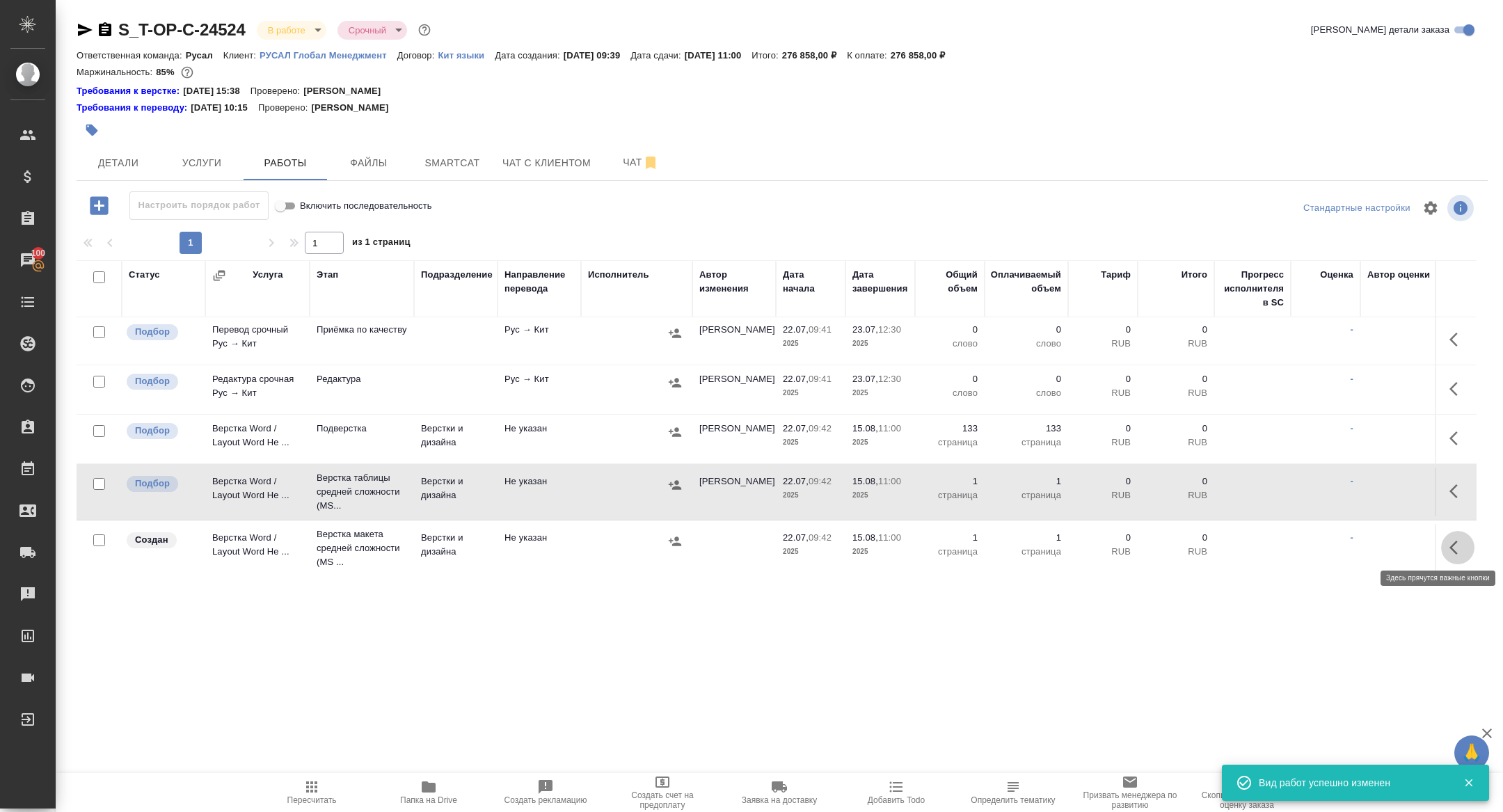
click at [1452, 544] on icon "button" at bounding box center [1453, 548] width 9 height 14
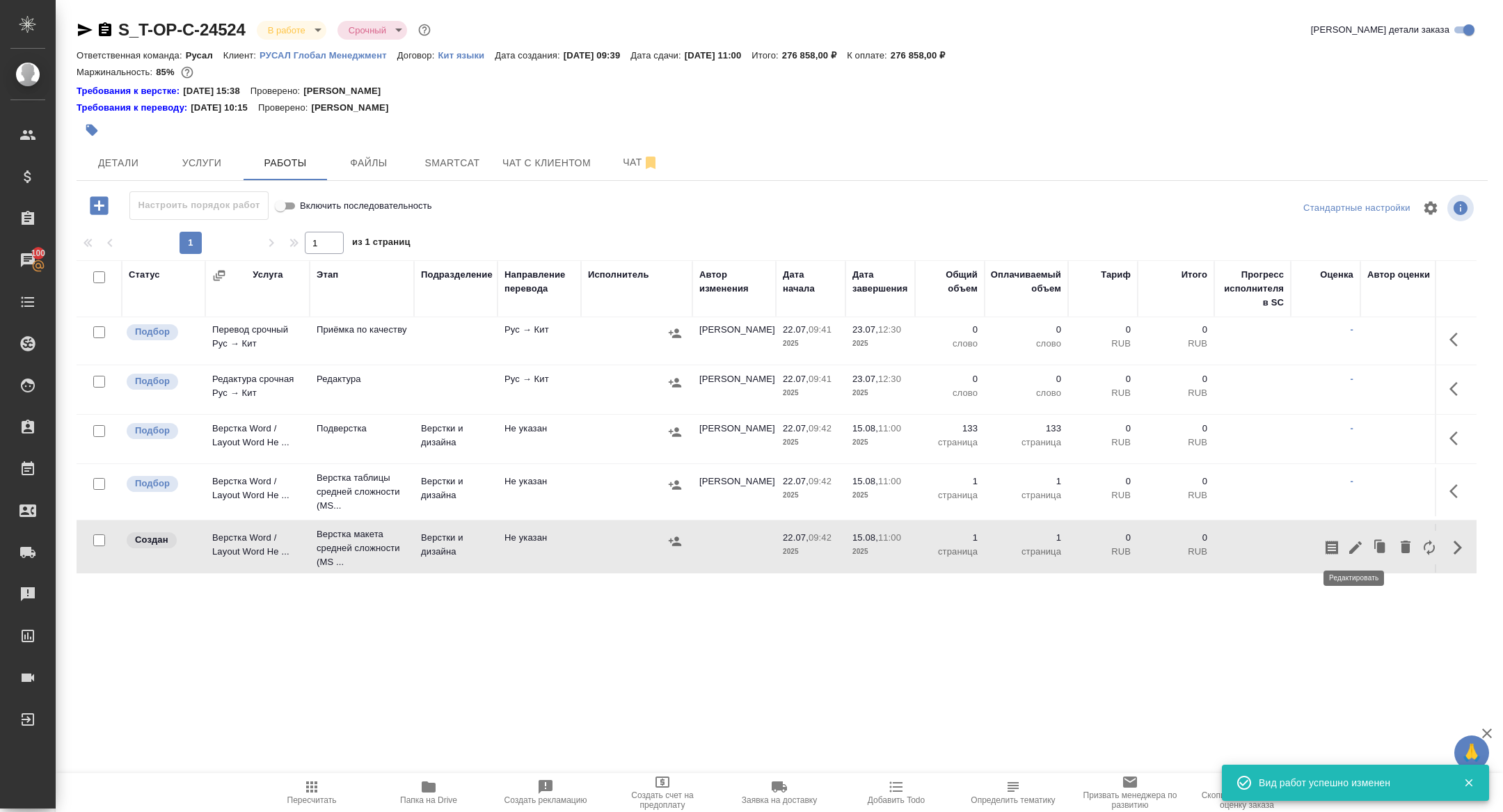
click at [1356, 543] on icon "button" at bounding box center [1355, 548] width 12 height 12
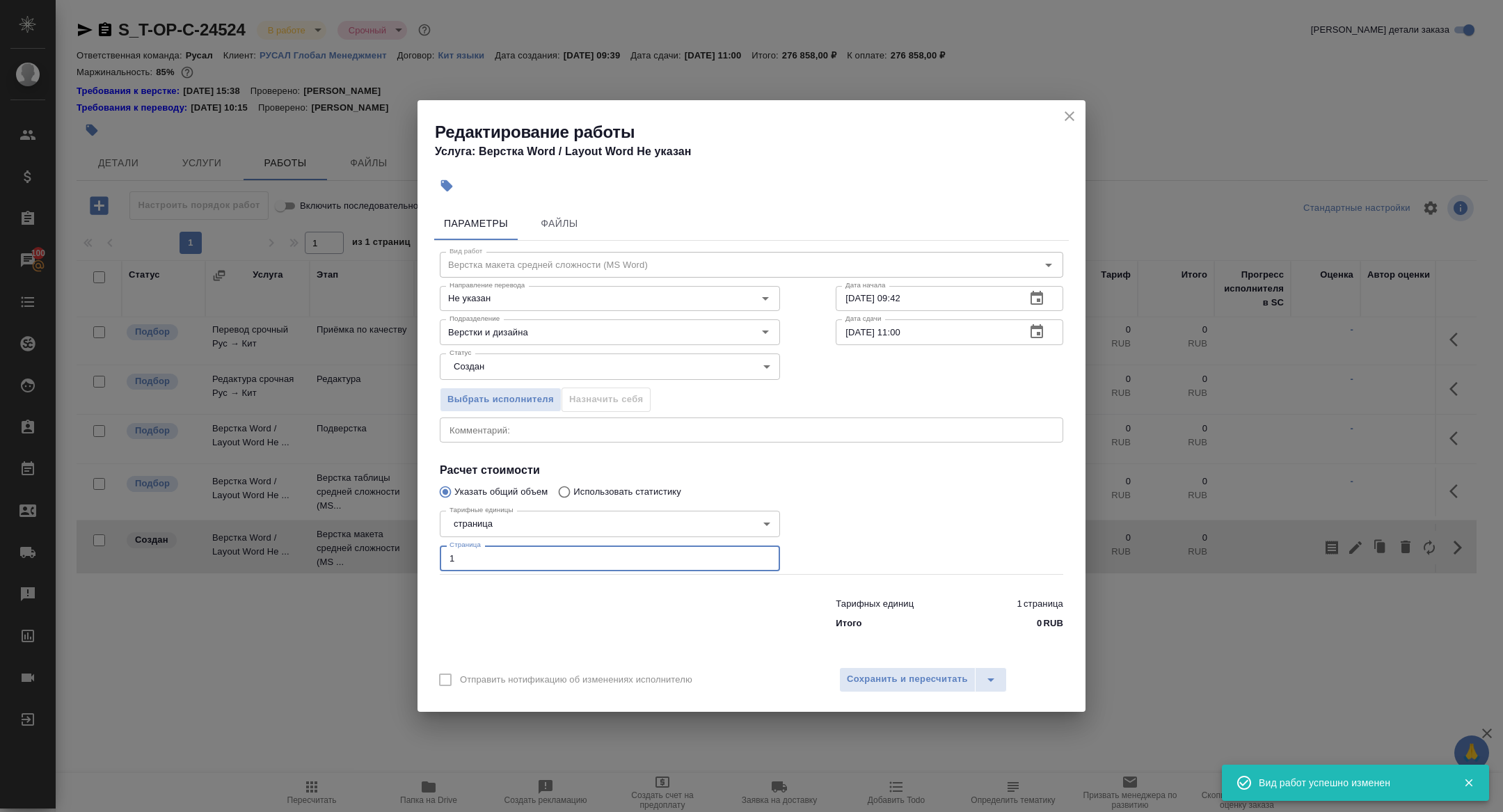
drag, startPoint x: 468, startPoint y: 562, endPoint x: 384, endPoint y: 559, distance: 84.1
click at [384, 559] on div "Редактирование работы Услуга: Верстка Word / Layout Word Не указан Параметры Фа…" at bounding box center [751, 406] width 1503 height 812
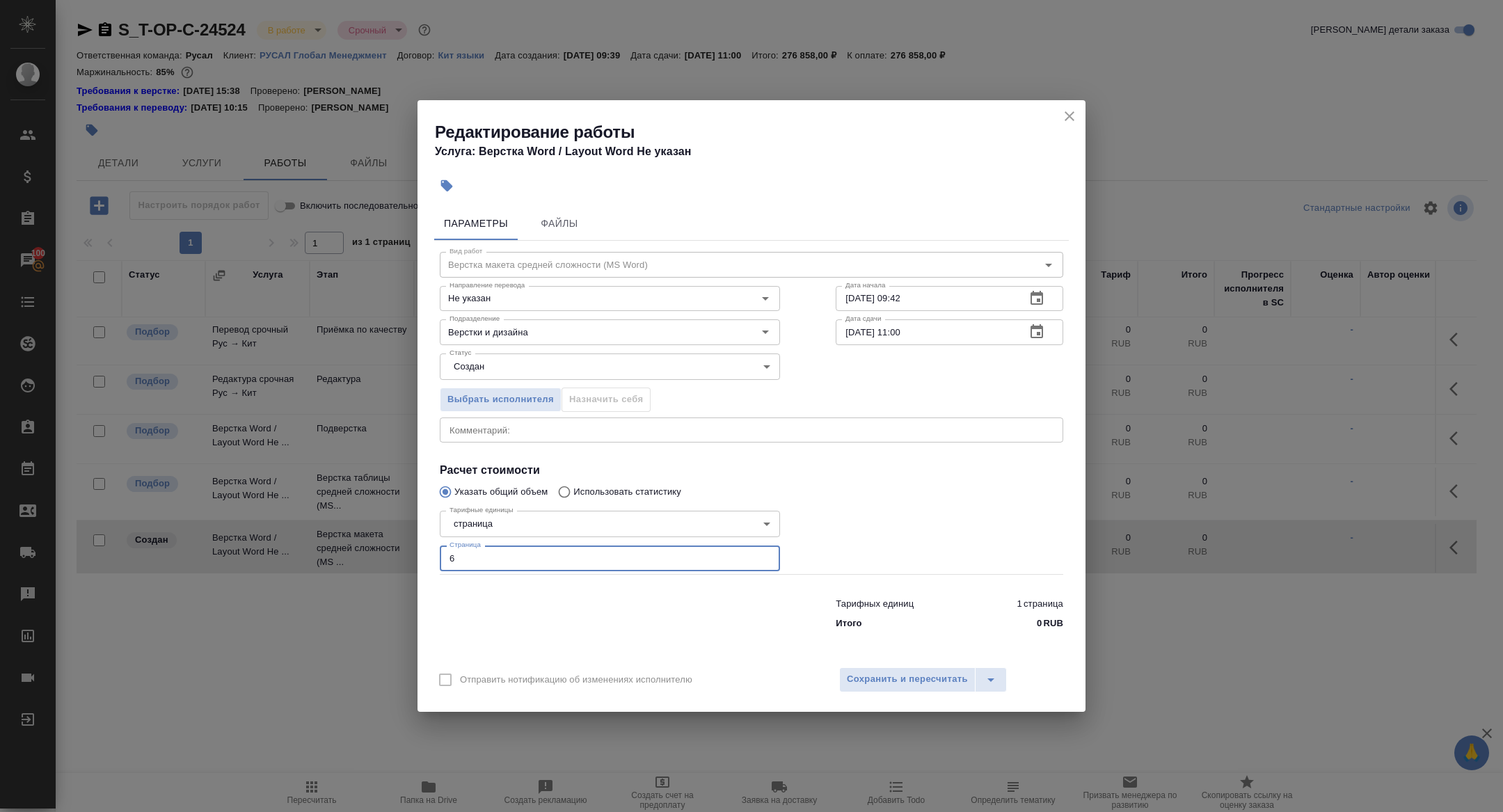
type input "6"
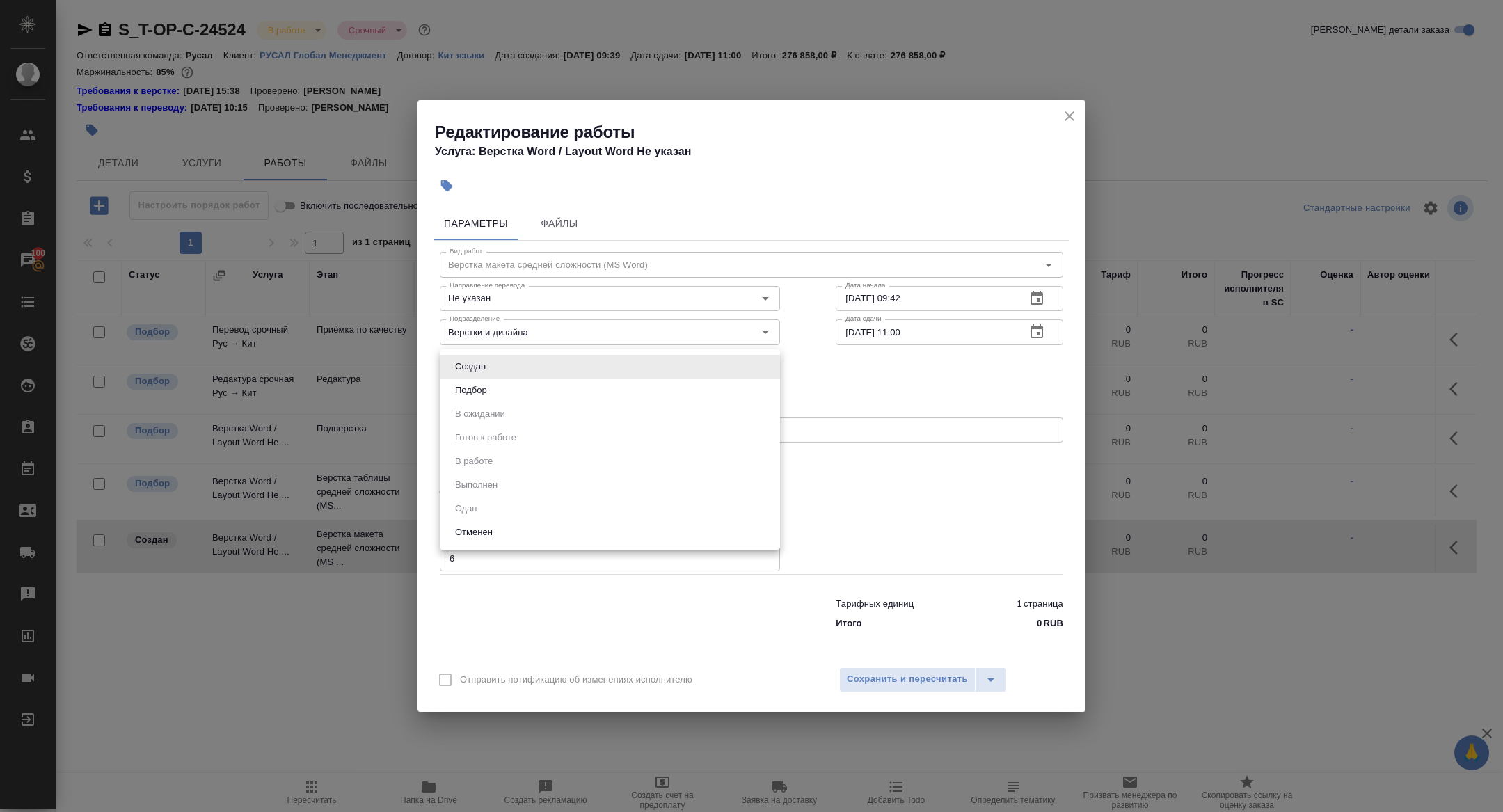
click at [475, 371] on body "🙏 .cls-1 fill:#fff; AWATERA Zhuravleva Alexandra Клиенты Спецификации Заказы 10…" at bounding box center [751, 406] width 1503 height 812
click at [474, 384] on button "Подбор" at bounding box center [471, 391] width 40 height 15
type input "recruiting"
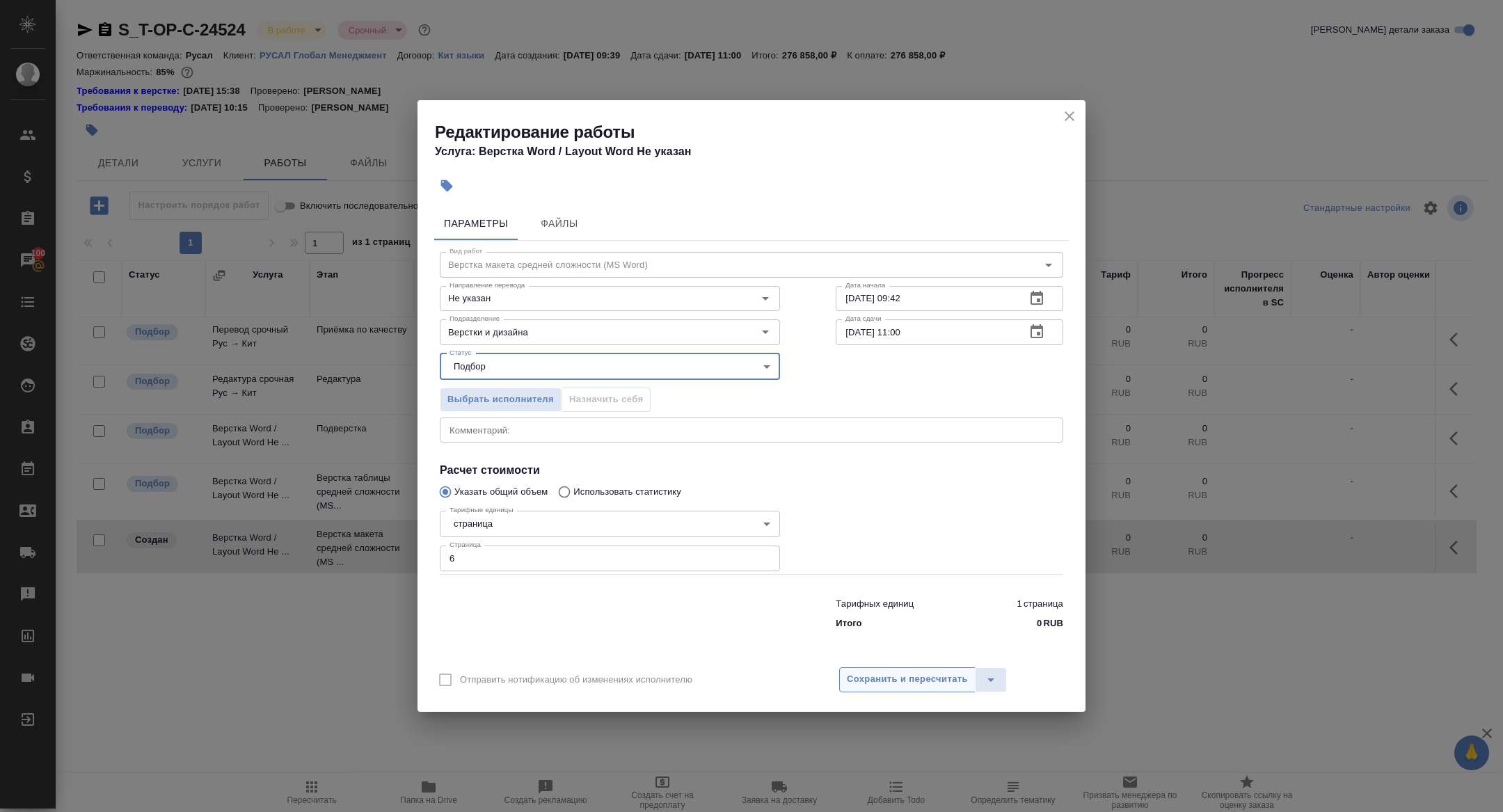
click at [933, 675] on span "Сохранить и пересчитать" at bounding box center [907, 679] width 121 height 16
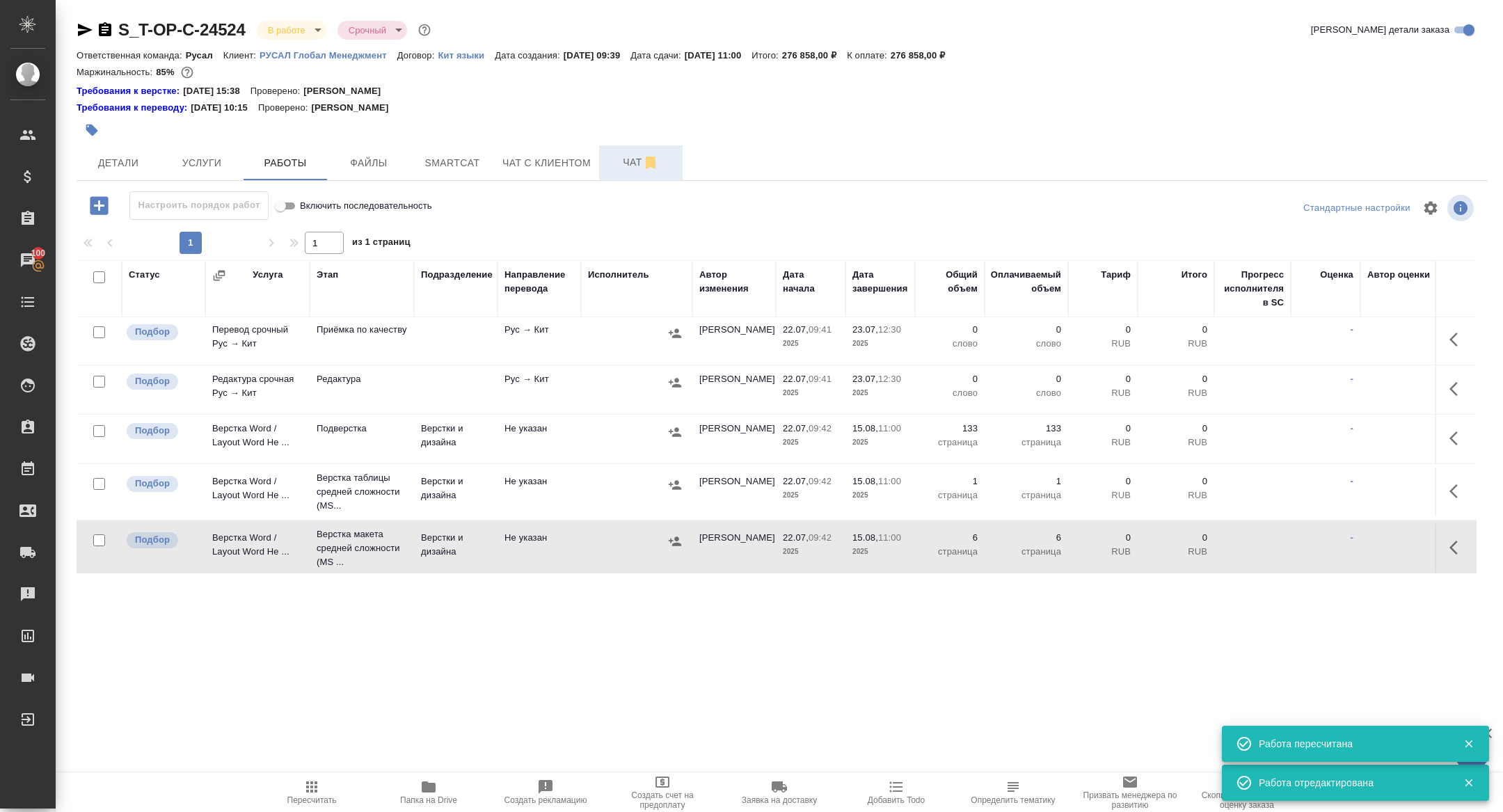
click at [608, 162] on button "Чат" at bounding box center [641, 162] width 84 height 35
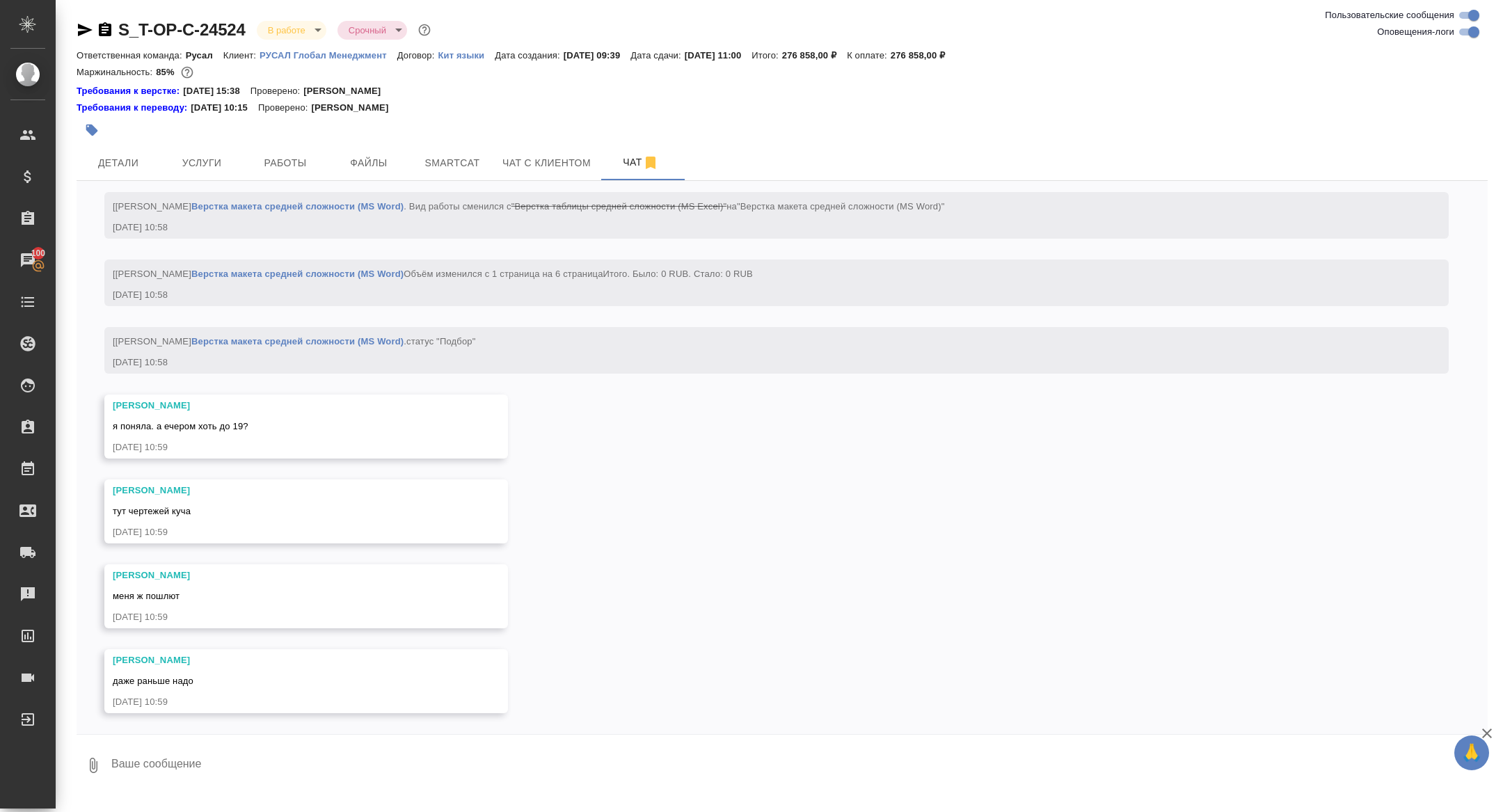
scroll to position [8954, 0]
click at [259, 781] on textarea at bounding box center [798, 765] width 1378 height 47
type textarea "да"
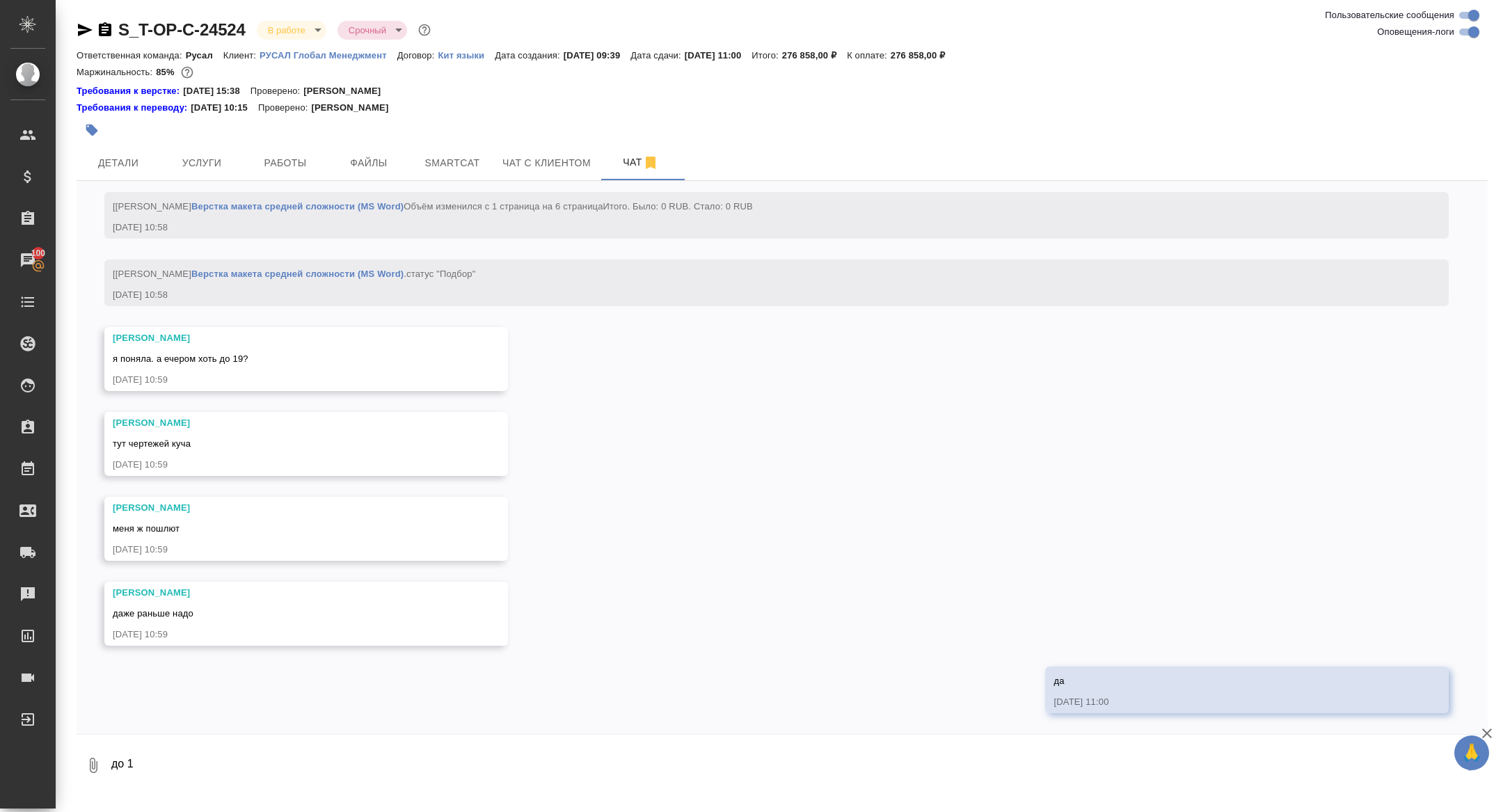
scroll to position [9022, 0]
type textarea "до 19ю00"
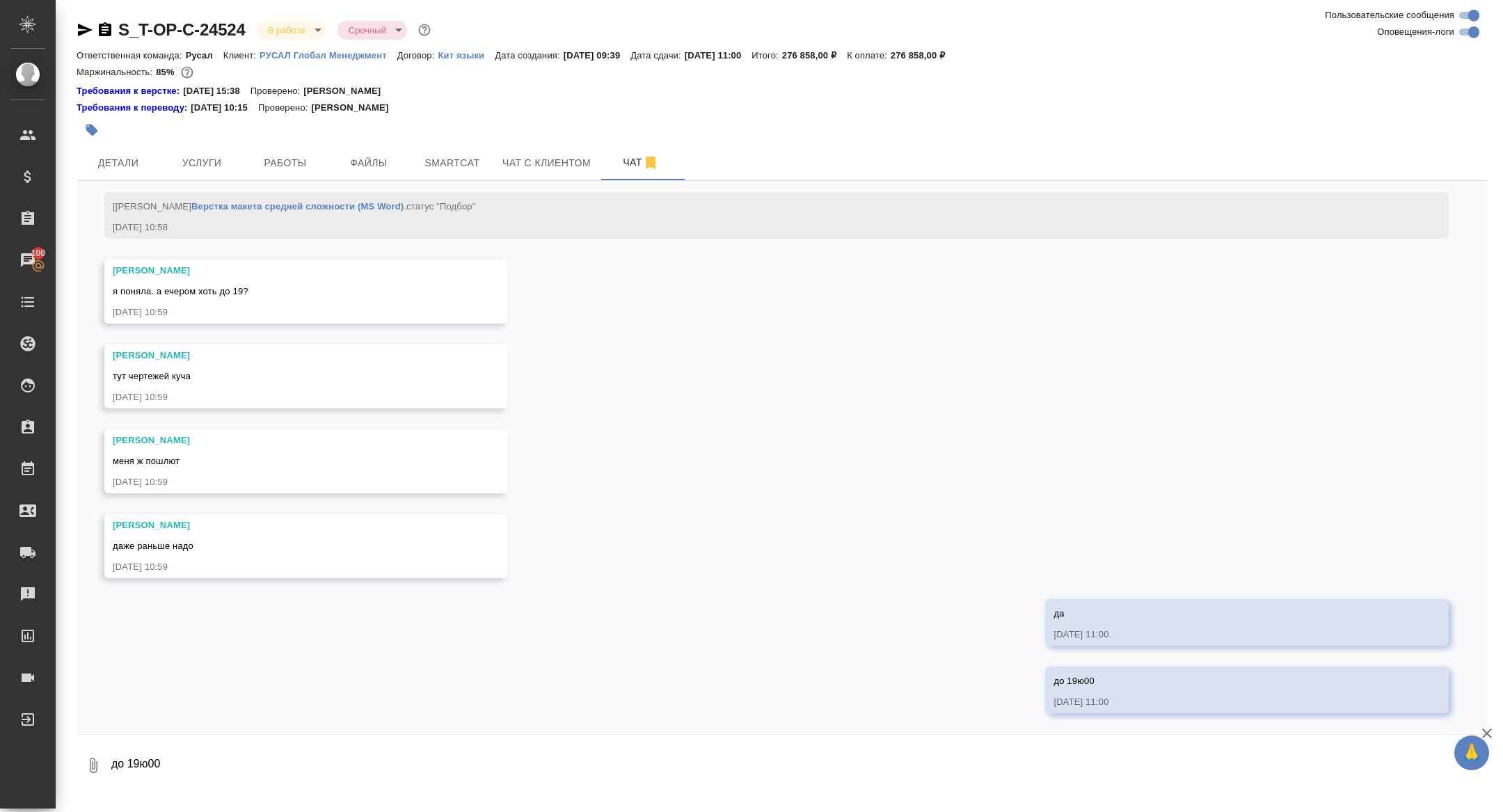
scroll to position [9089, 0]
type textarea "100%"
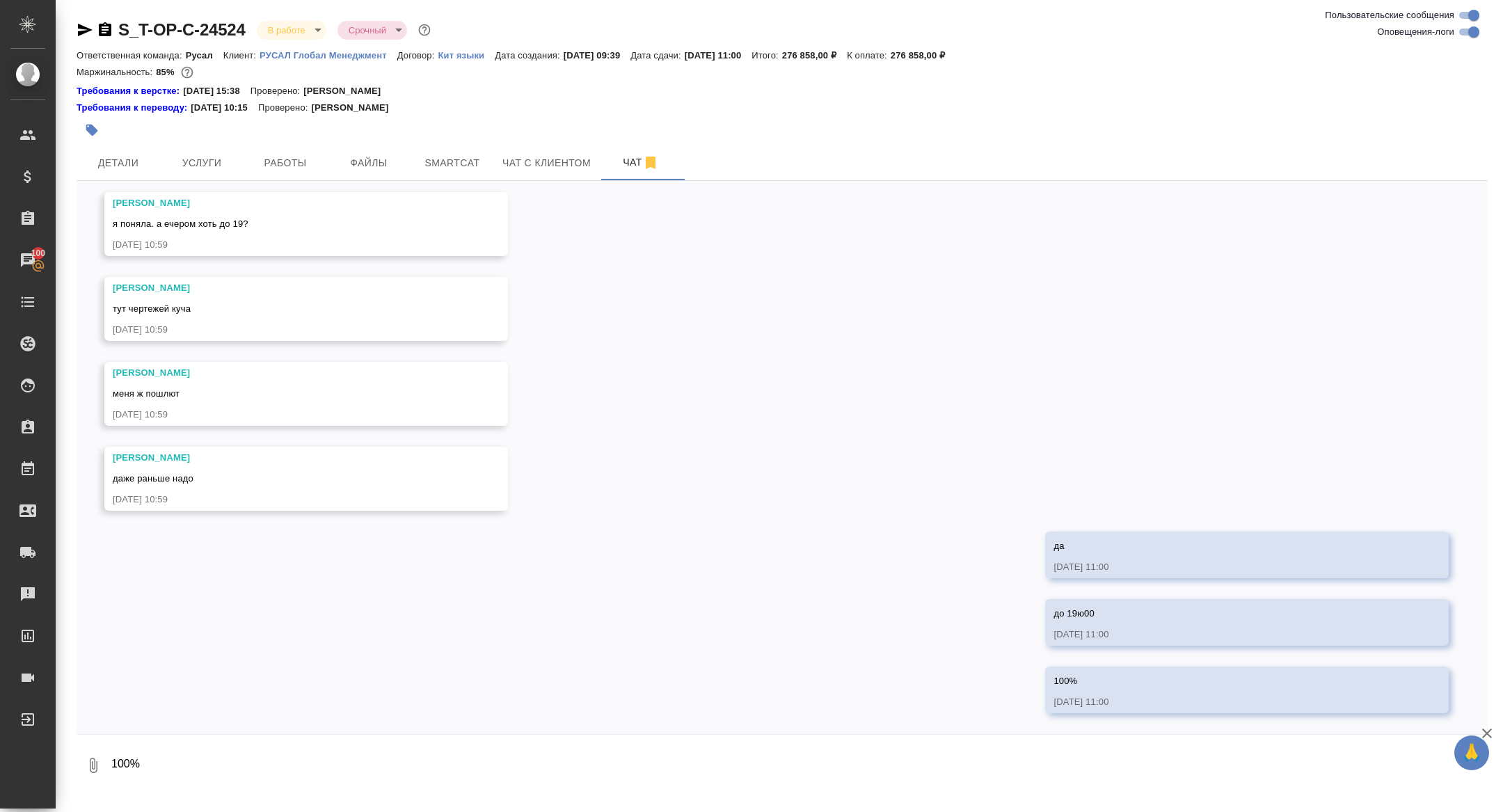
scroll to position [9157, 0]
type textarea "ну постепенно раньше могу"
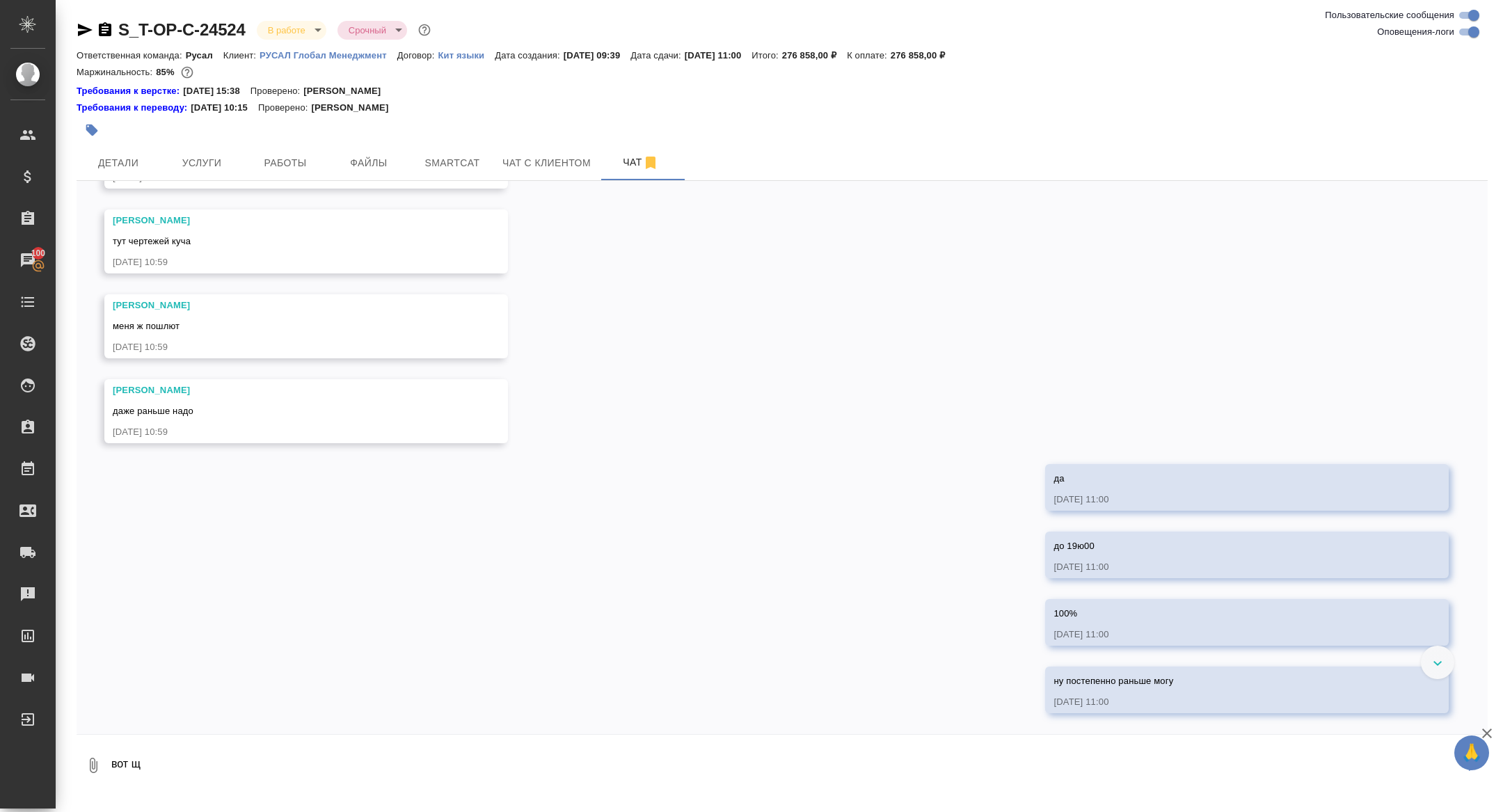
scroll to position [9224, 0]
type textarea "вот щас 22 чертежа выгрузила"
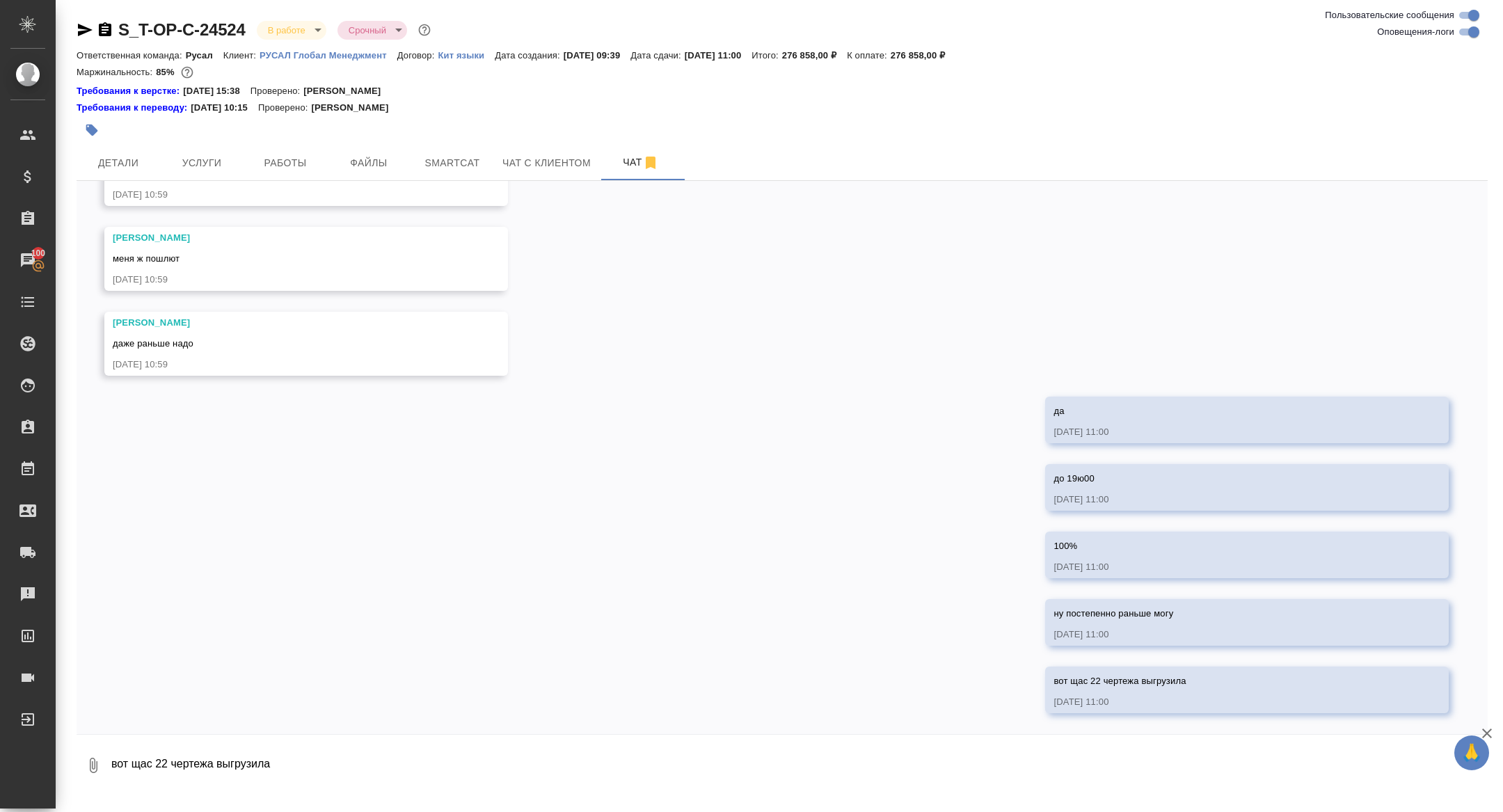
scroll to position [9292, 0]
type textarea "р"
type textarea "ой, даже больше"
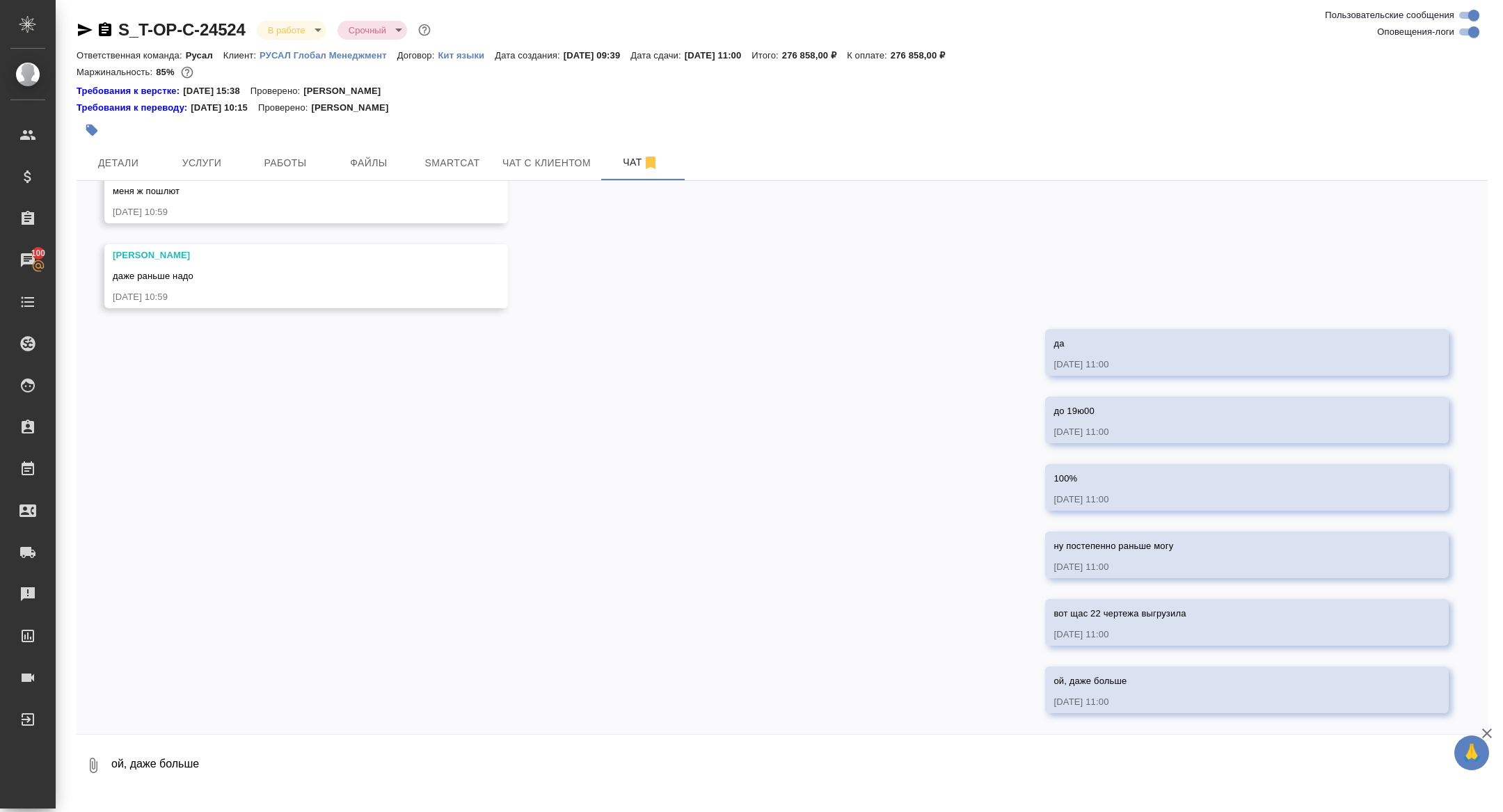
scroll to position [9360, 0]
click at [131, 161] on span "Детали" at bounding box center [118, 163] width 67 height 17
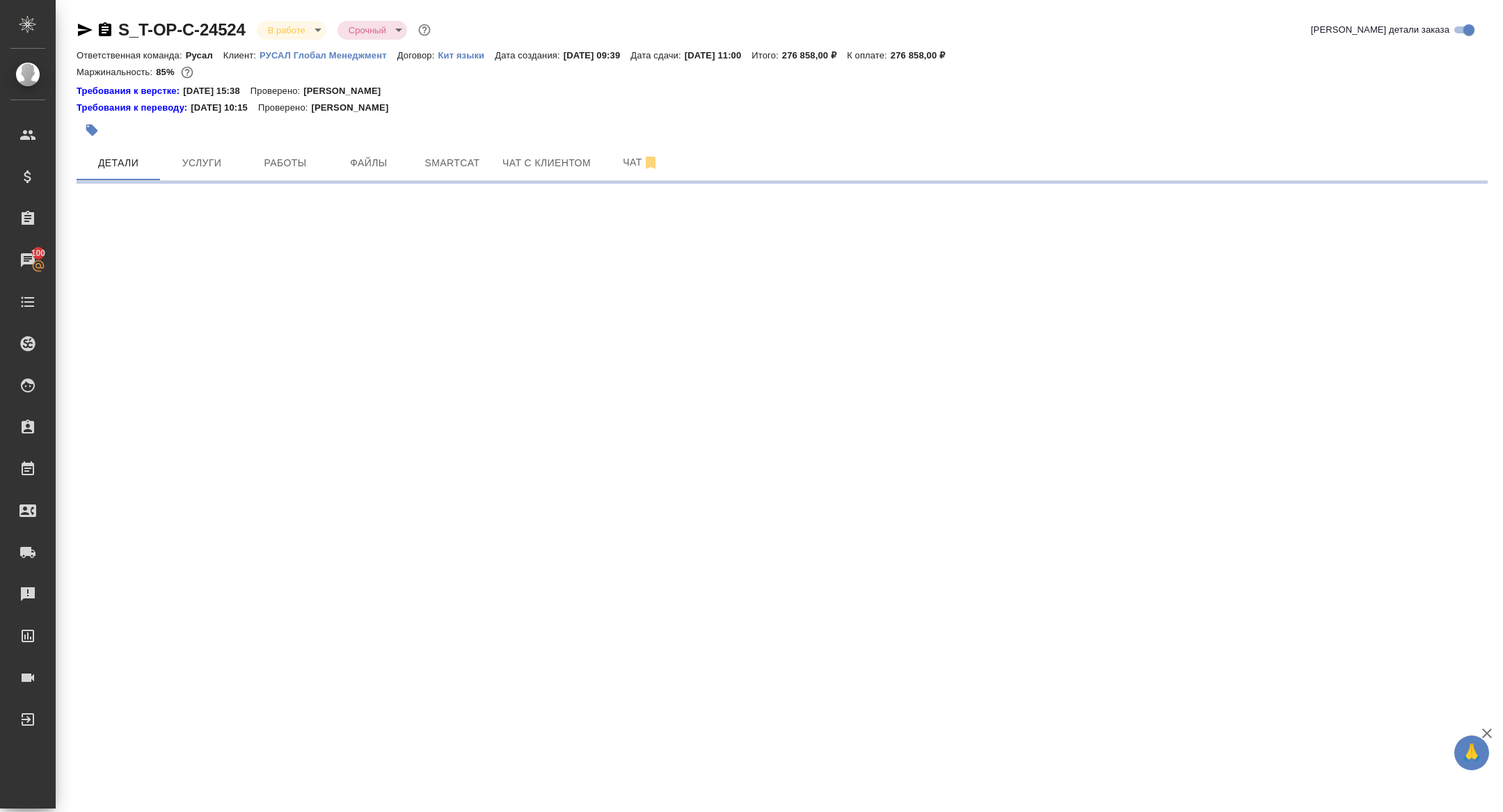
select select "RU"
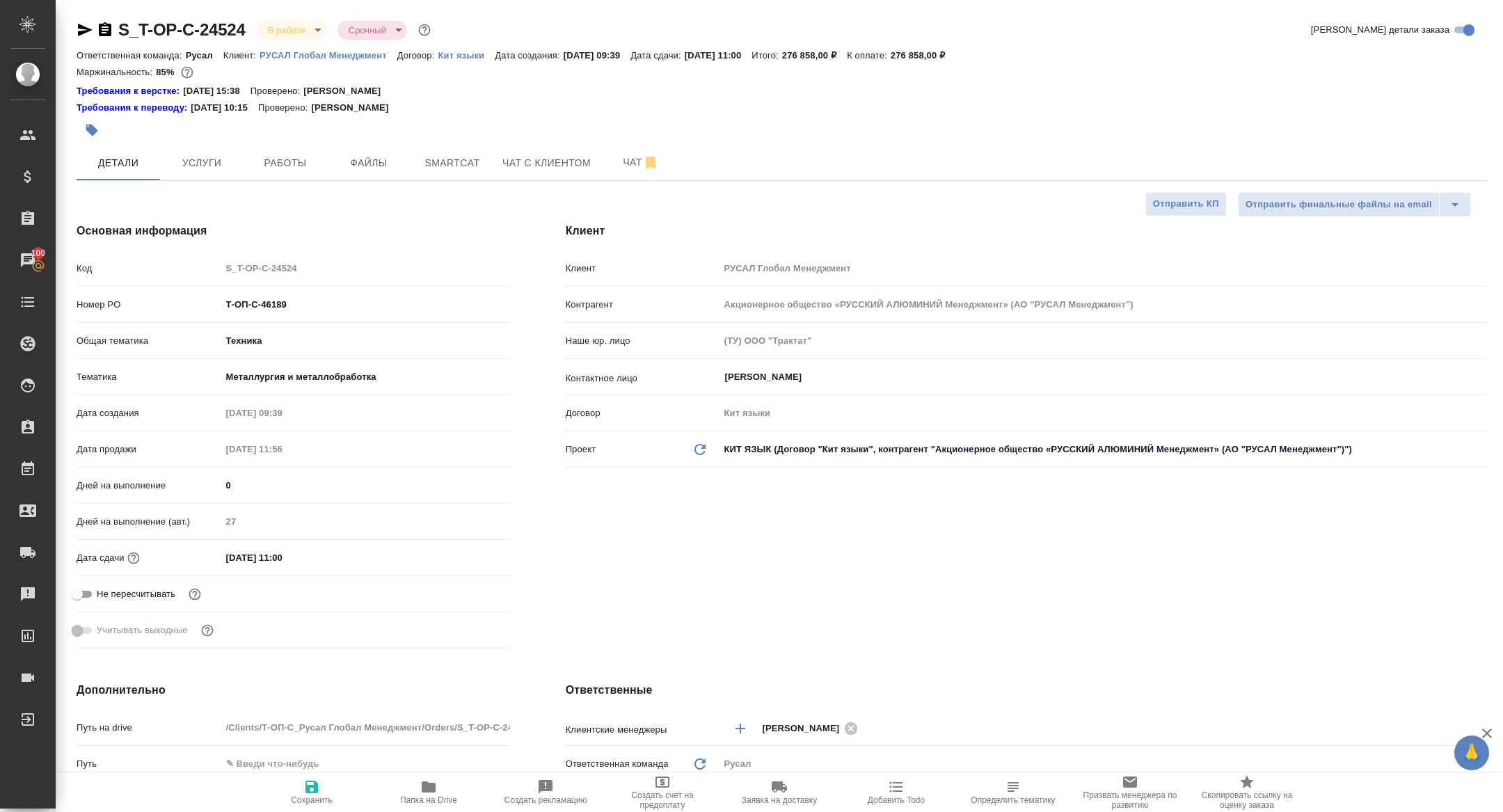
type textarea "x"
click at [450, 793] on span "Папка на Drive" at bounding box center [429, 792] width 101 height 26
type textarea "x"
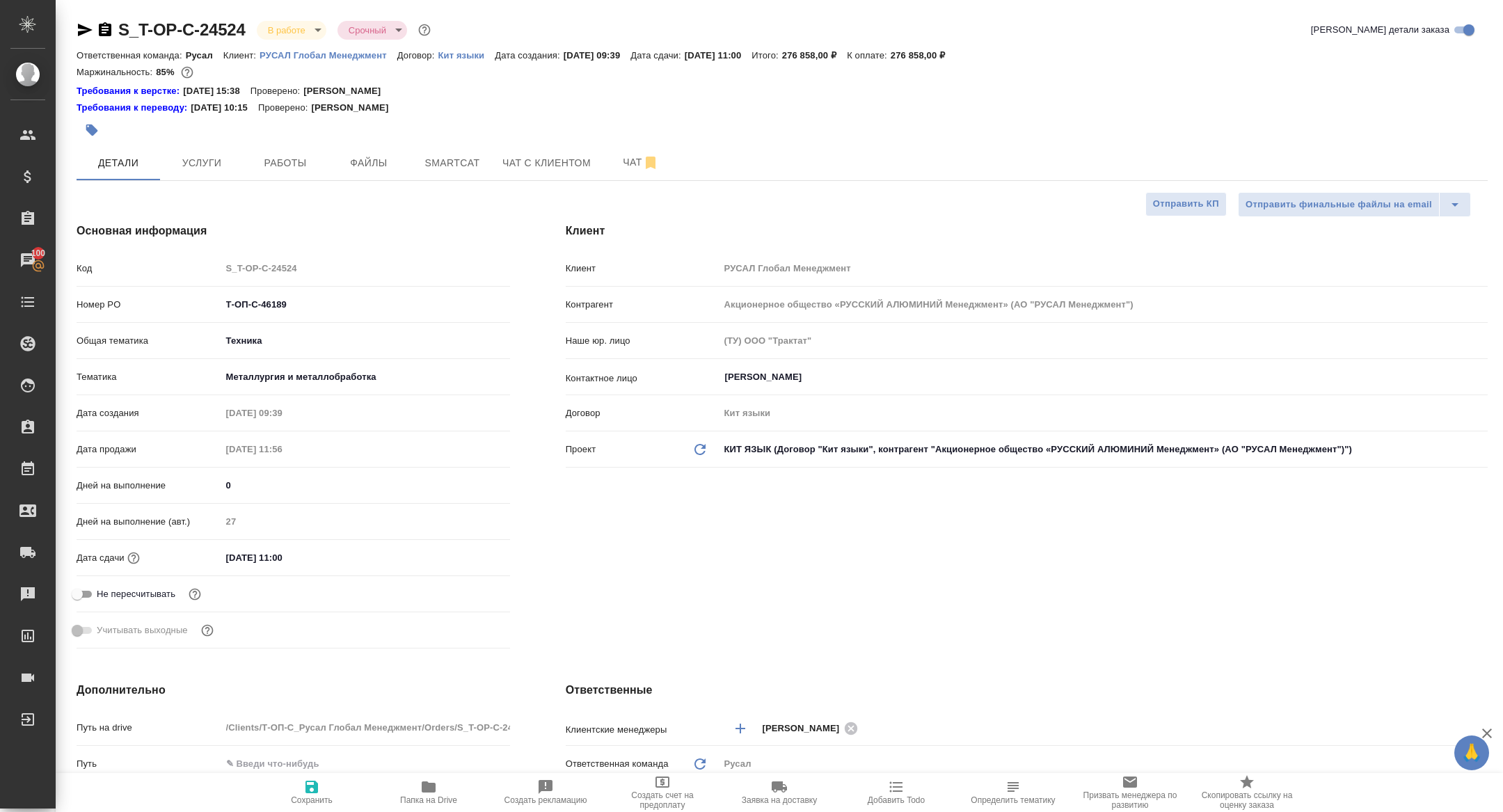
type textarea "x"
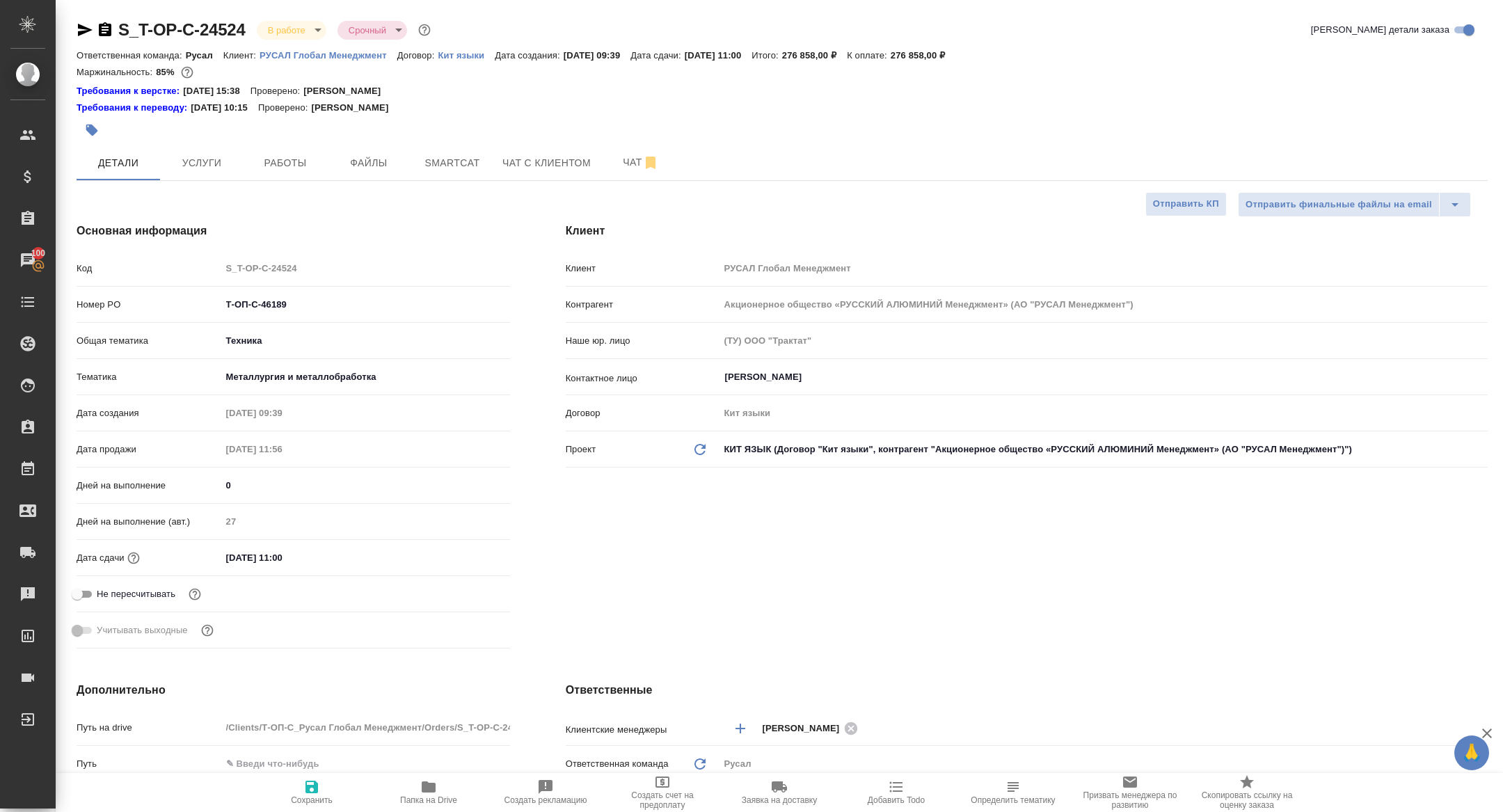
type textarea "x"
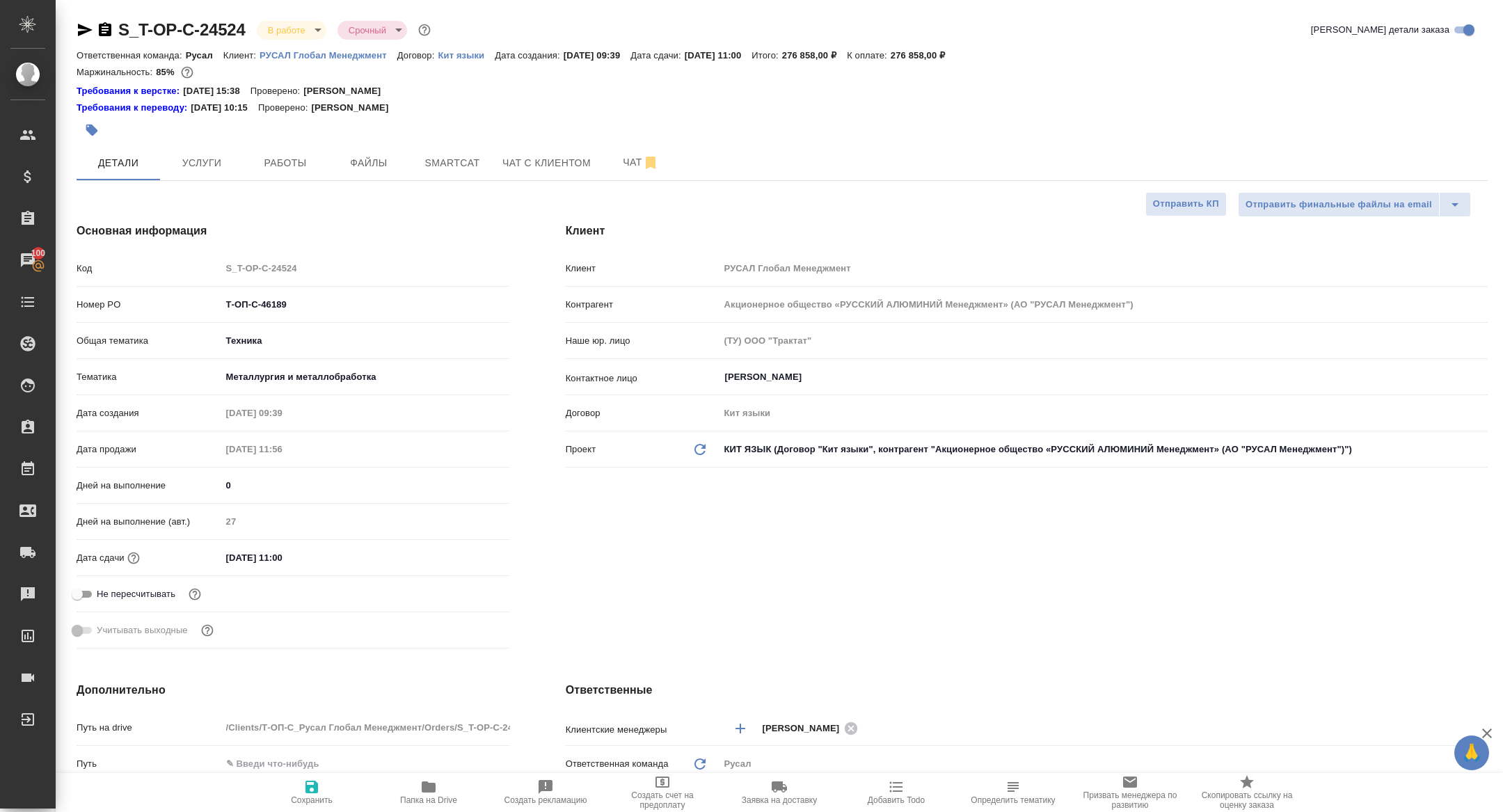
type textarea "x"
click at [604, 153] on button "Чат" at bounding box center [641, 162] width 84 height 35
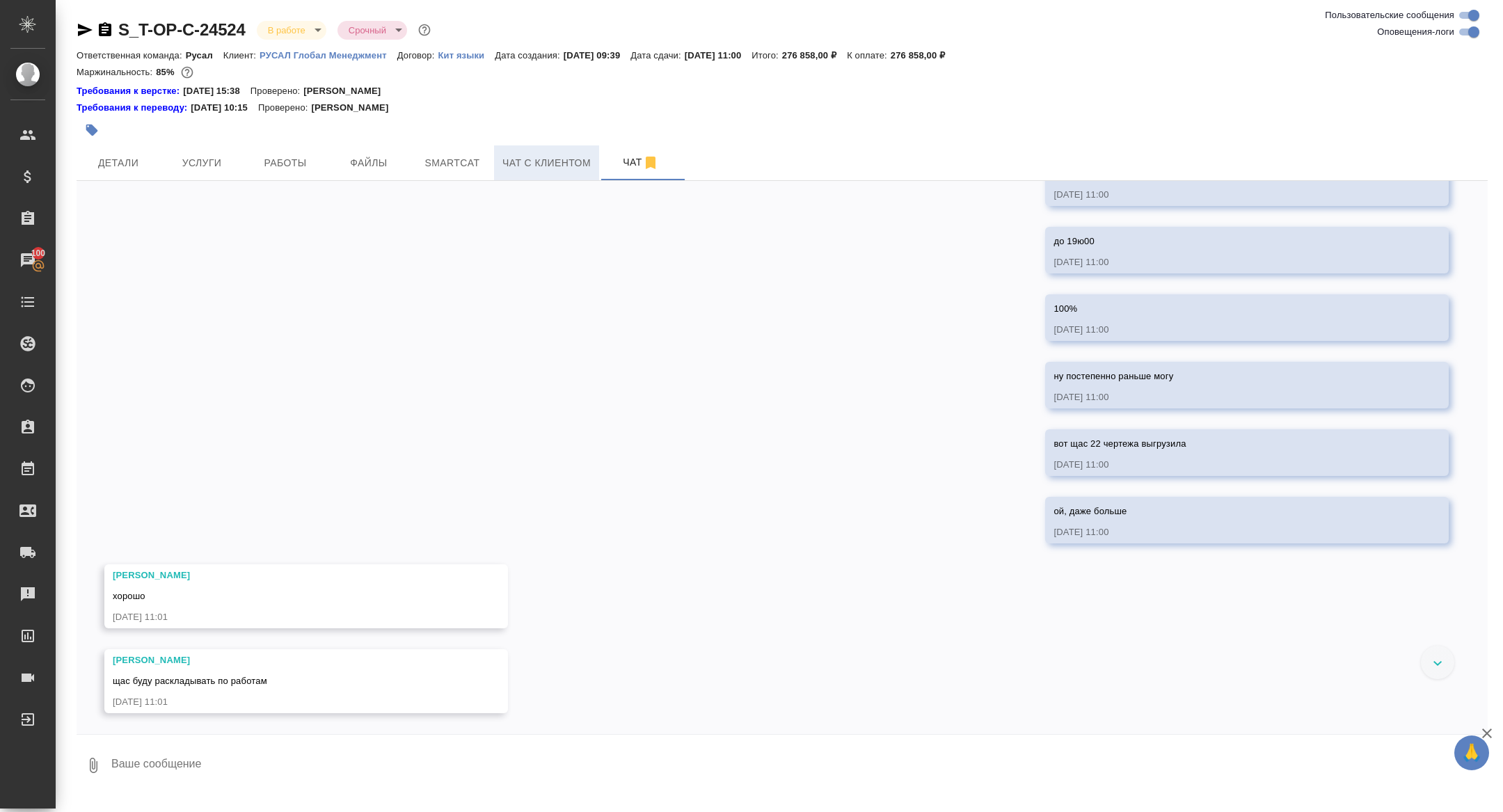
scroll to position [9529, 0]
click at [444, 184] on div "22.07, вторник [Горленко Юлия] Клиент оставил комментарий: "Список референсов п…" at bounding box center [782, 457] width 1412 height 553
click at [443, 178] on button "Smartcat" at bounding box center [453, 162] width 84 height 35
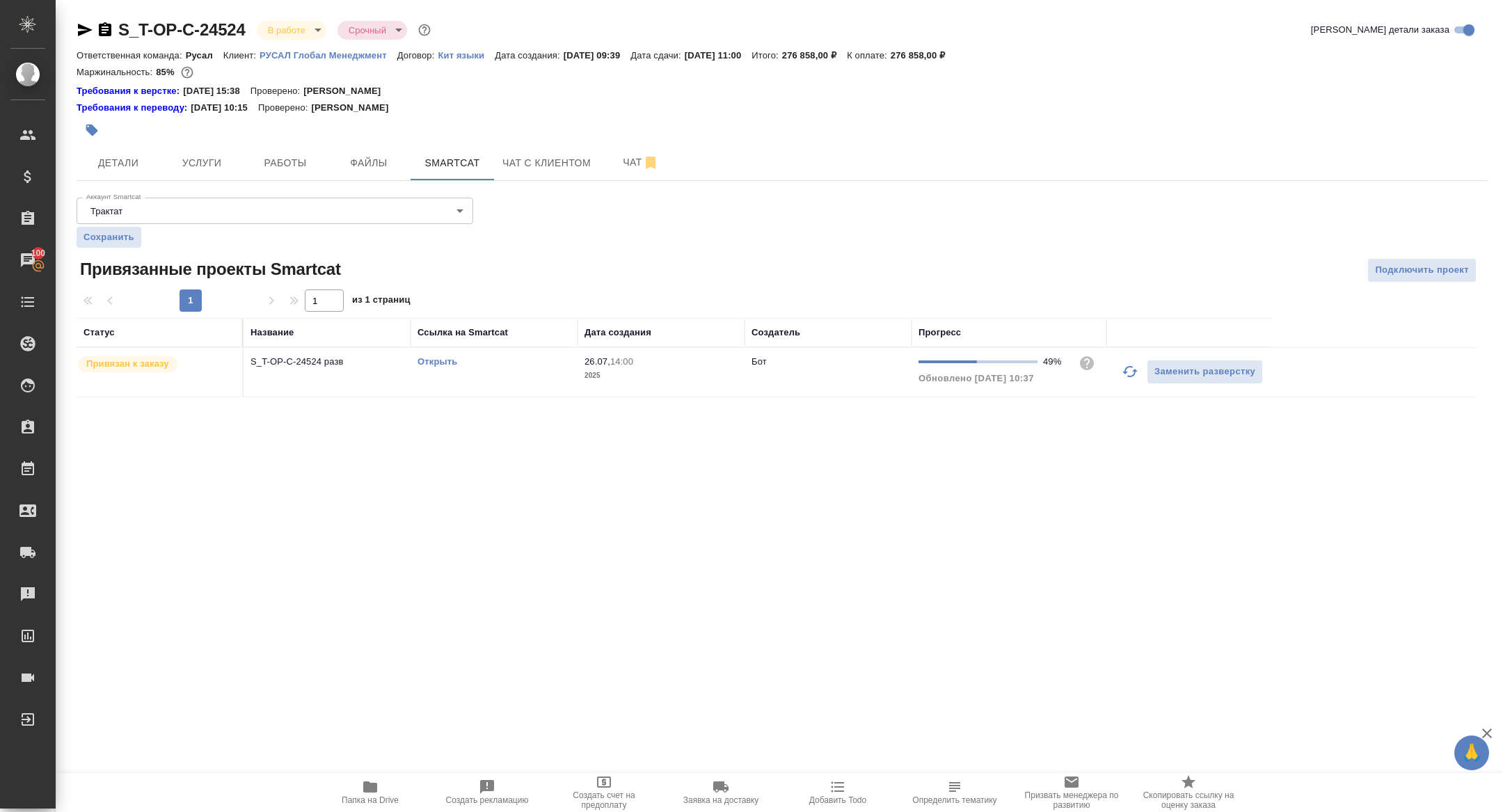
click at [437, 360] on link "Открыть" at bounding box center [437, 361] width 39 height 10
click at [623, 170] on span "Чат" at bounding box center [640, 162] width 67 height 17
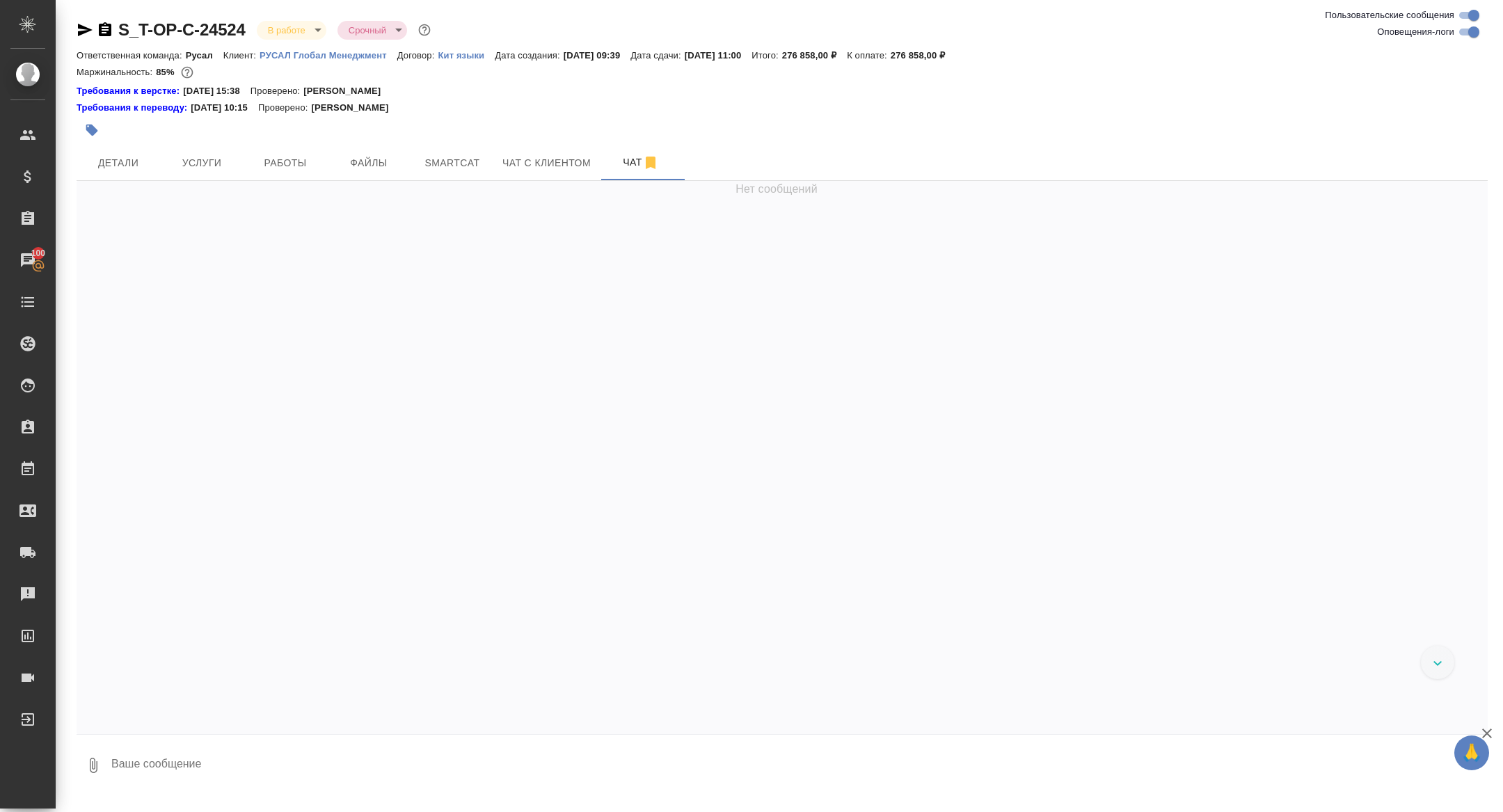
click at [232, 773] on textarea at bounding box center [798, 765] width 1378 height 47
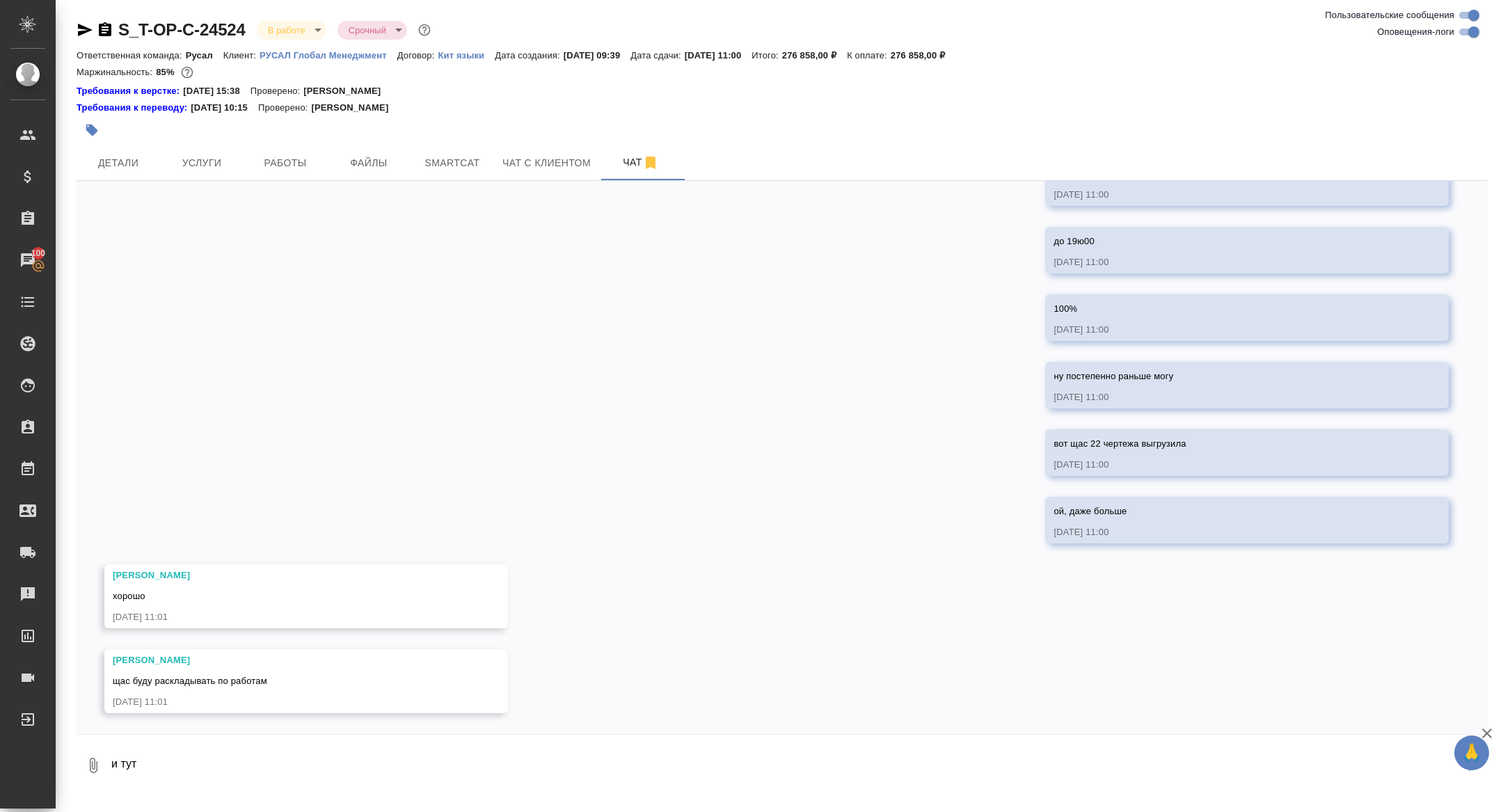
scroll to position [9529, 0]
paste textarea "449.ПТРКр-Д-23-0038.160107.1.6-КМ1.1_25_00 (1)"
type textarea "и тут еще проблема 449.ПТРКр-Д-23-0038.160107.1.6-КМ1.1_25_00 (1)"
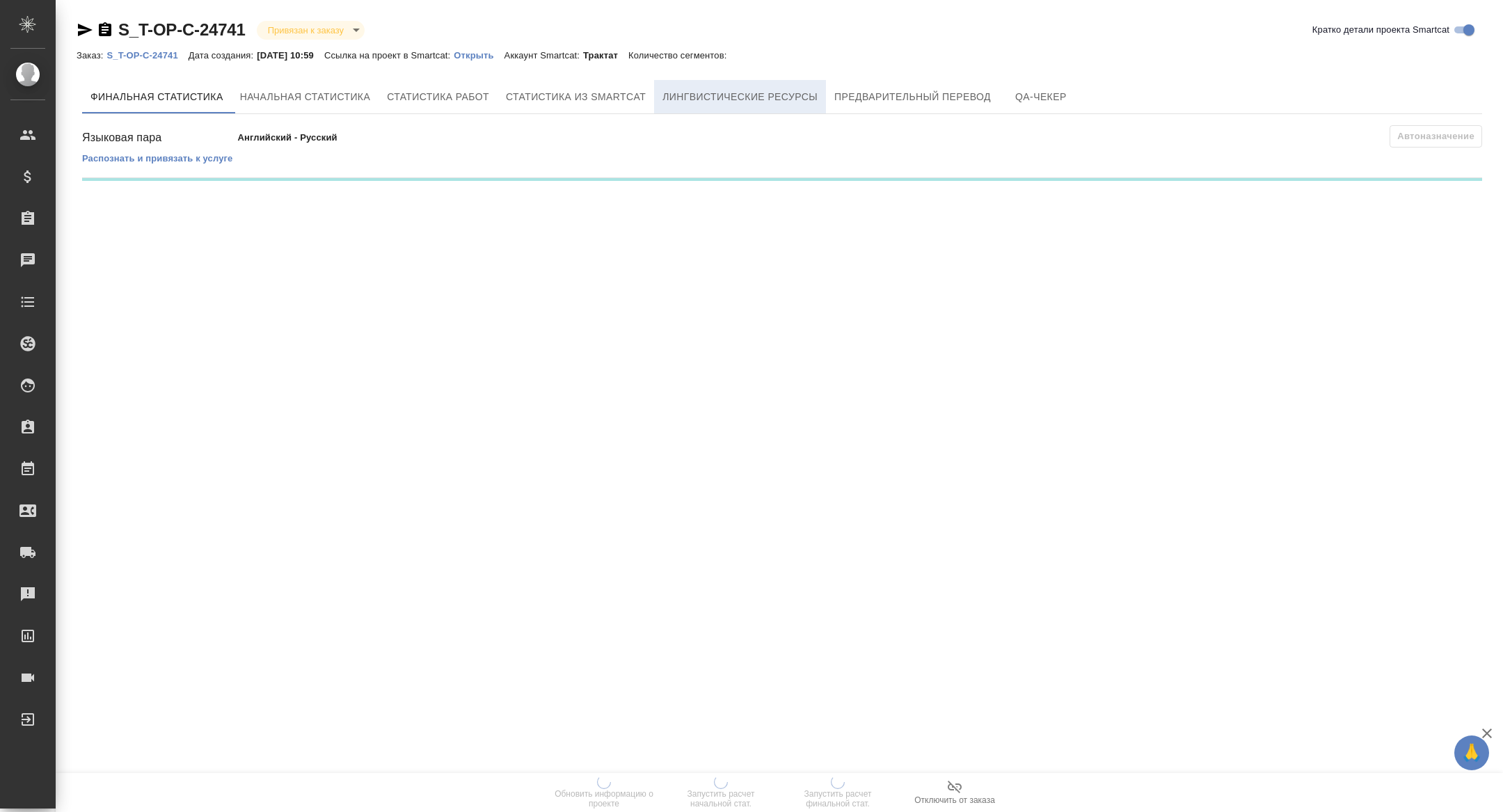
click at [769, 90] on span "Лингвистические ресурсы" at bounding box center [740, 97] width 155 height 17
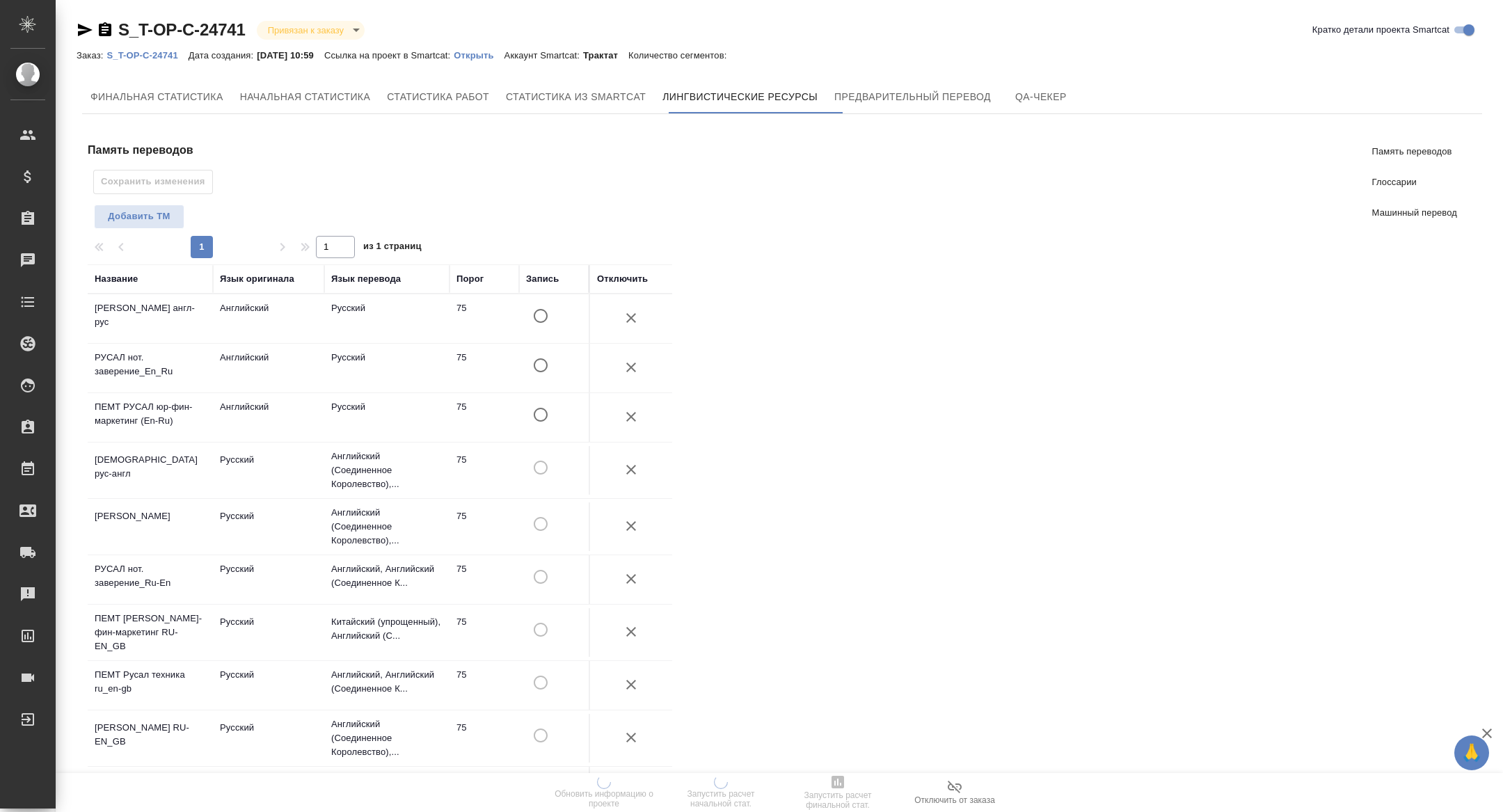
scroll to position [496, 0]
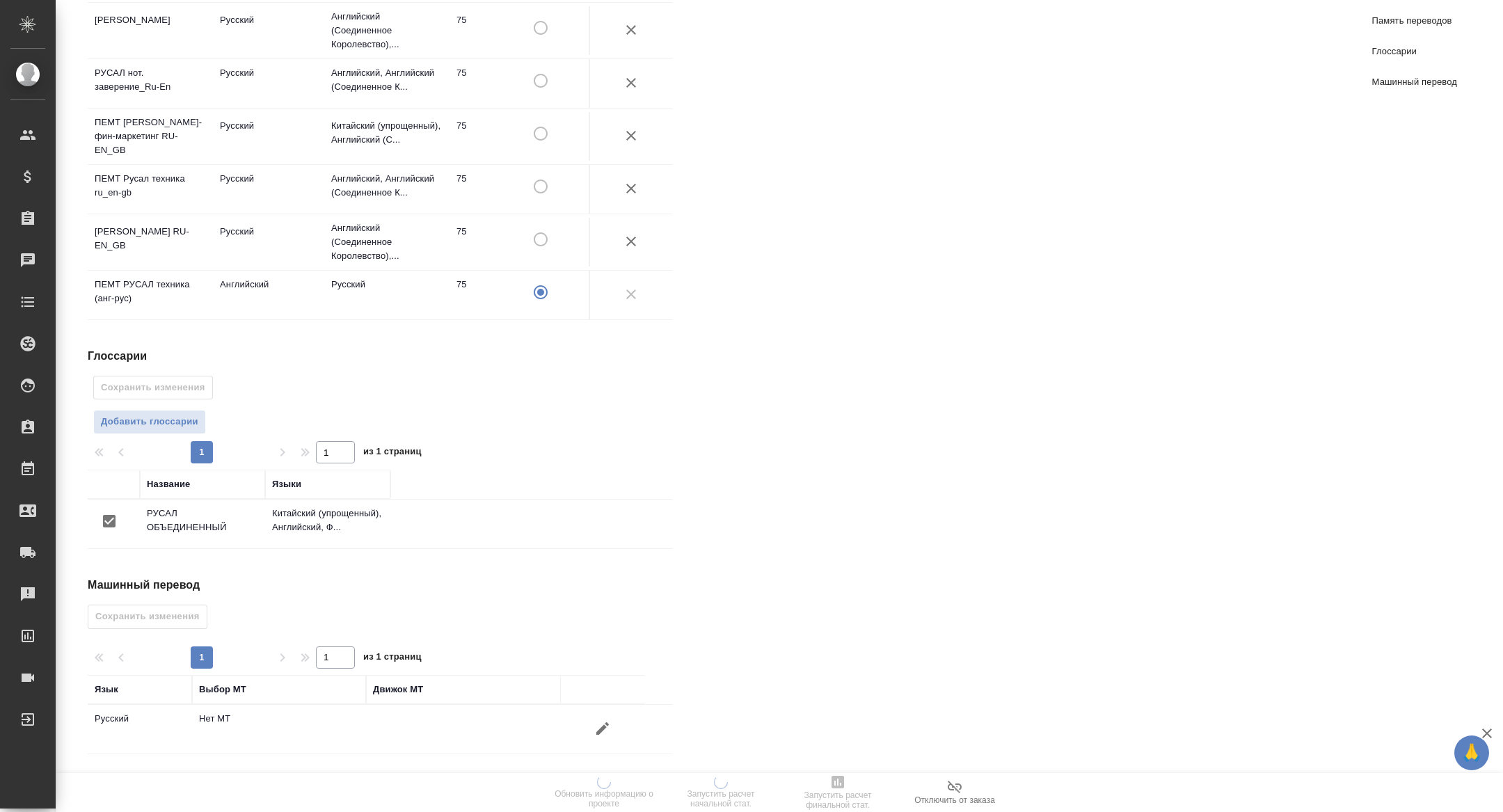
click at [602, 718] on button "button" at bounding box center [603, 728] width 33 height 33
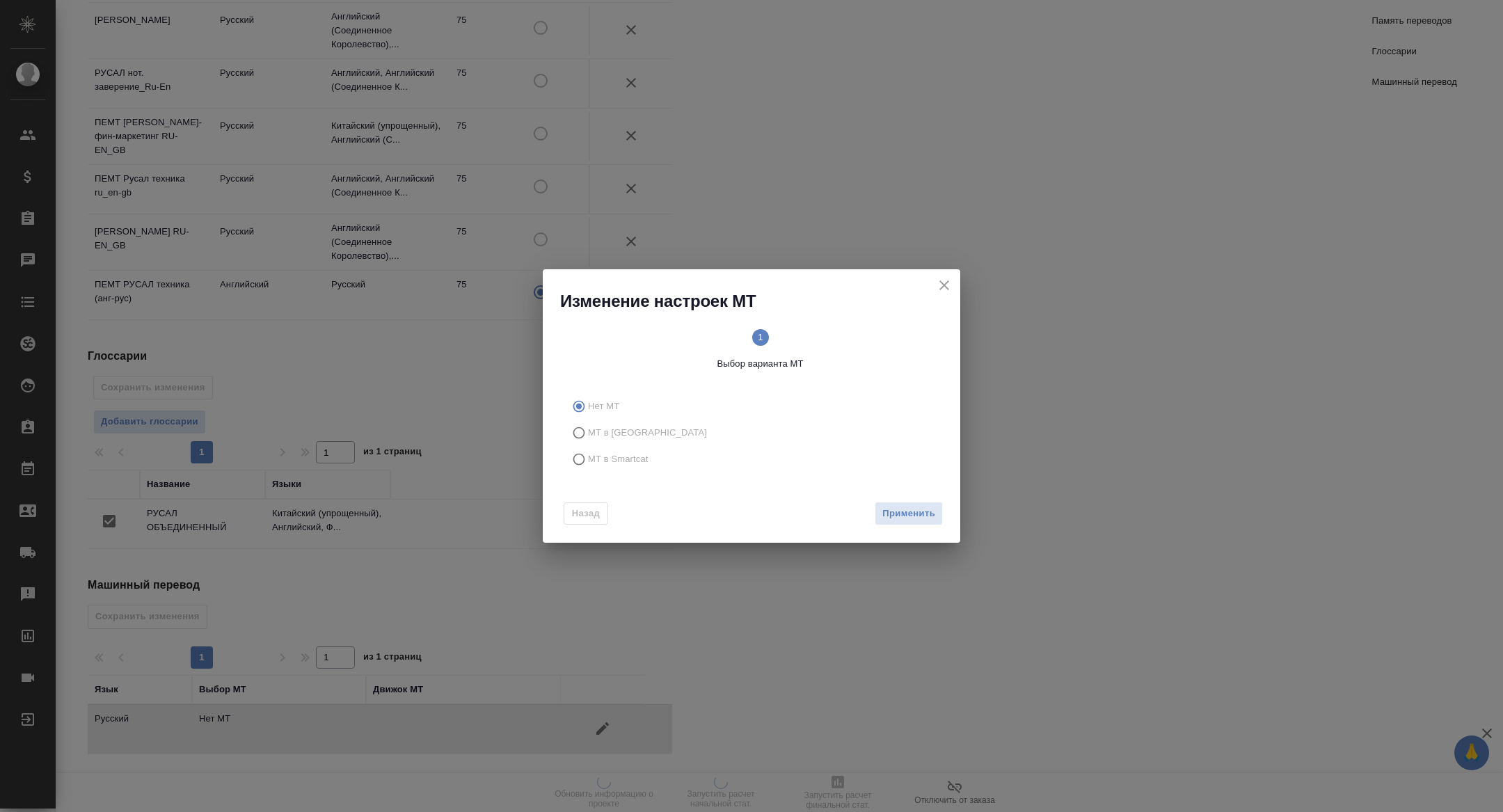
click at [607, 466] on span "МТ в Smartcat" at bounding box center [618, 459] width 60 height 14
click at [588, 466] on input "МТ в Smartcat" at bounding box center [576, 459] width 22 height 26
radio input "true"
click at [930, 510] on span "Вперед" at bounding box center [917, 513] width 35 height 16
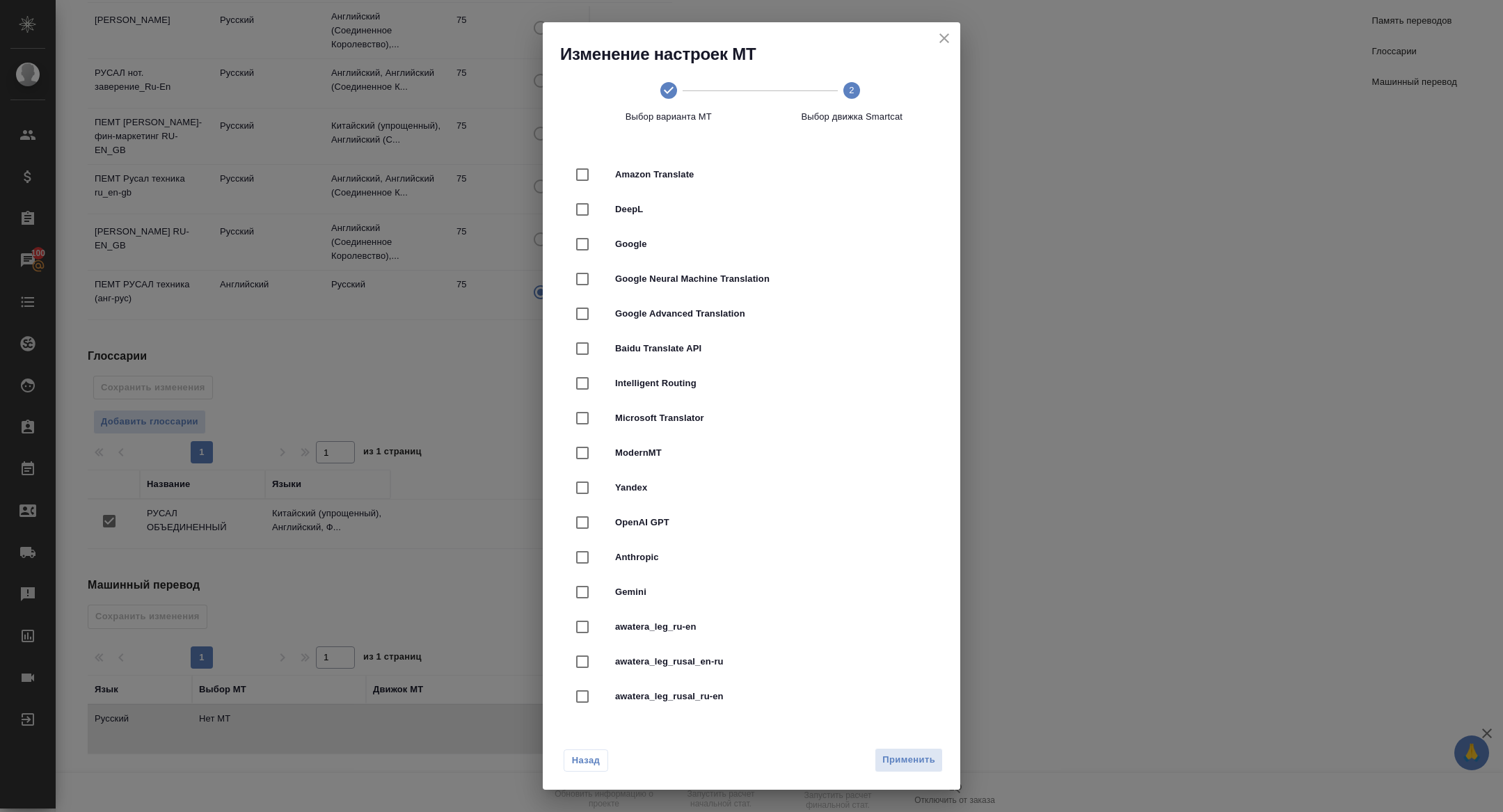
click at [641, 208] on span "DeepL" at bounding box center [770, 210] width 312 height 14
checkbox input "true"
click at [934, 779] on div "Назад Применить" at bounding box center [752, 757] width 418 height 66
click at [927, 765] on span "Применить" at bounding box center [909, 760] width 53 height 16
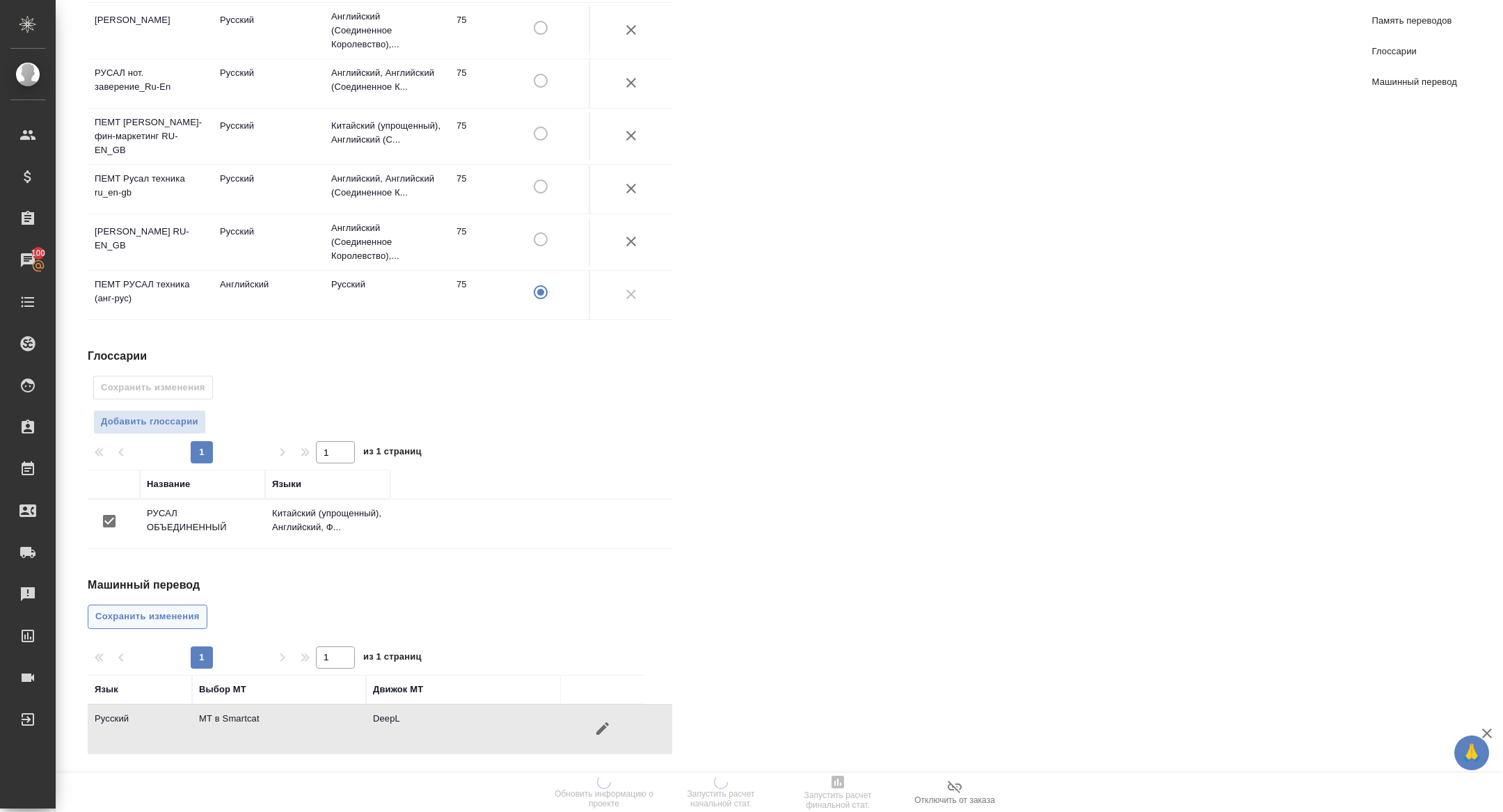
click at [127, 621] on span "Сохранить изменения" at bounding box center [147, 616] width 104 height 16
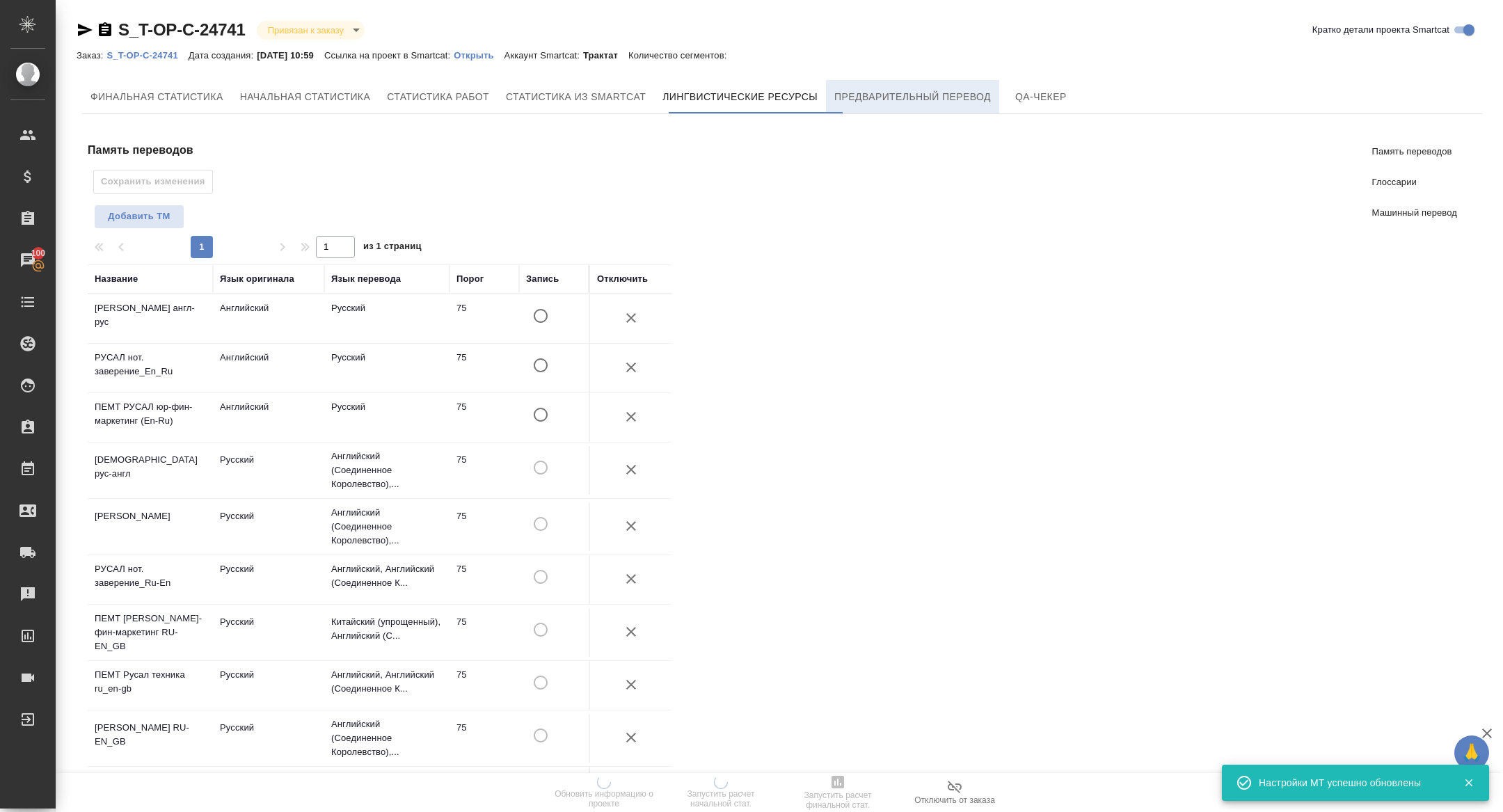
click at [923, 91] on span "Предварительный перевод" at bounding box center [913, 97] width 156 height 17
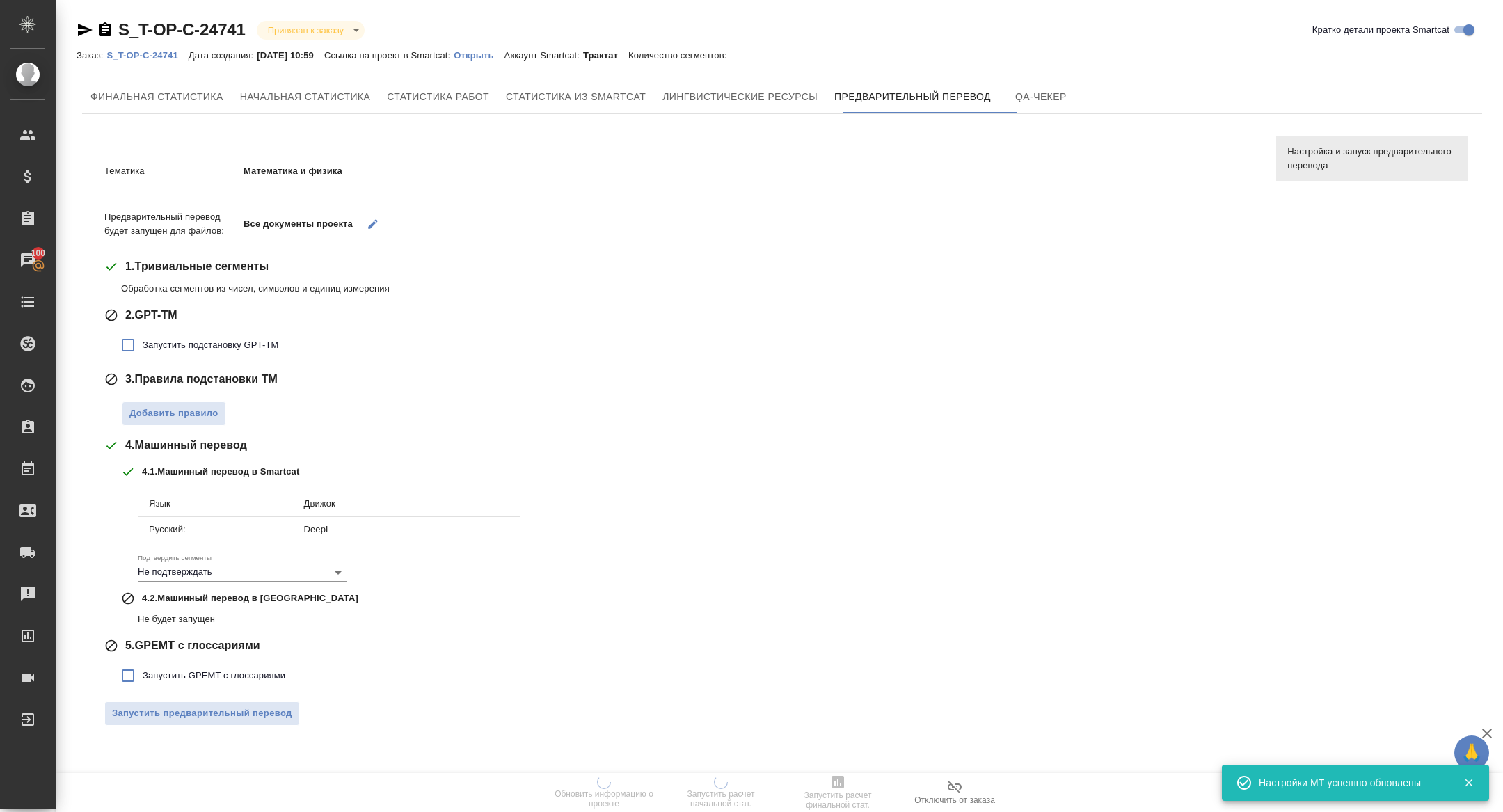
click at [217, 348] on span "Запустить подстановку GPT-TM" at bounding box center [210, 345] width 135 height 14
click at [142, 348] on input "Запустить подстановку GPT-TM" at bounding box center [128, 345] width 29 height 29
checkbox input "true"
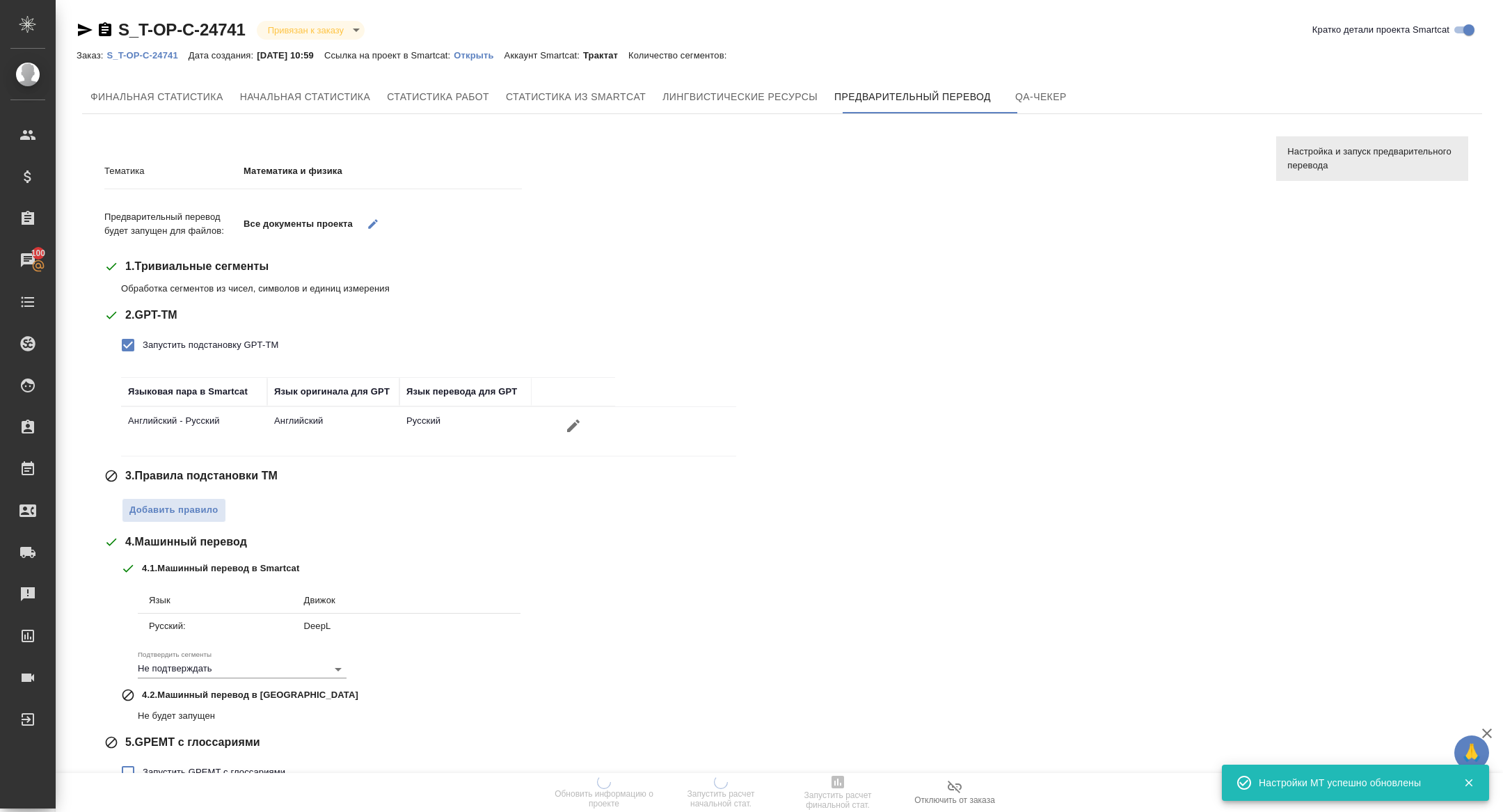
click at [171, 521] on div "Тематика Математика и физика Предварительный перевод будет запущен для файлов: …" at bounding box center [680, 490] width 1151 height 686
click at [191, 516] on span "Добавить правило" at bounding box center [173, 510] width 89 height 16
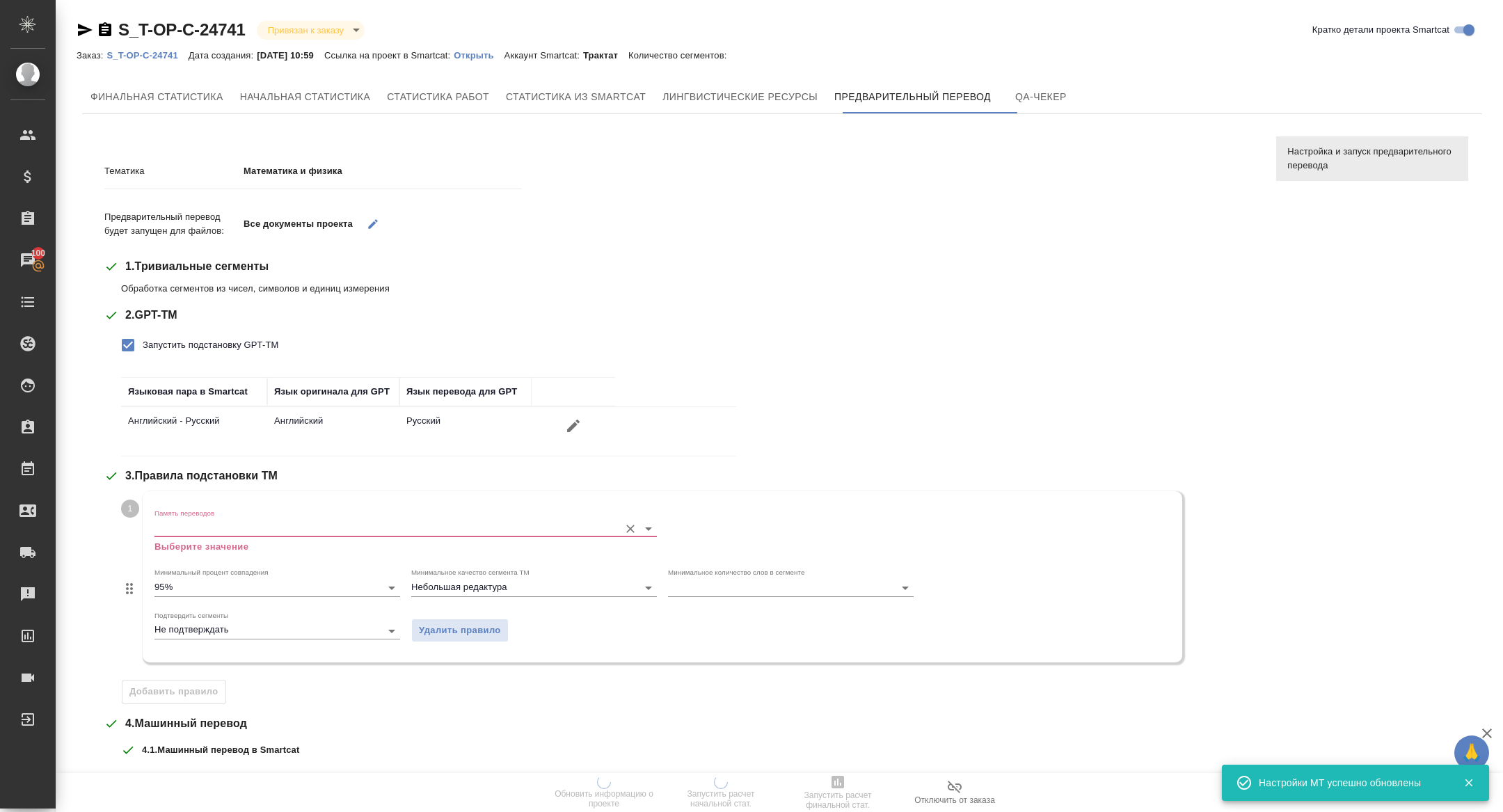
click at [203, 534] on input "Память переводов" at bounding box center [384, 528] width 458 height 17
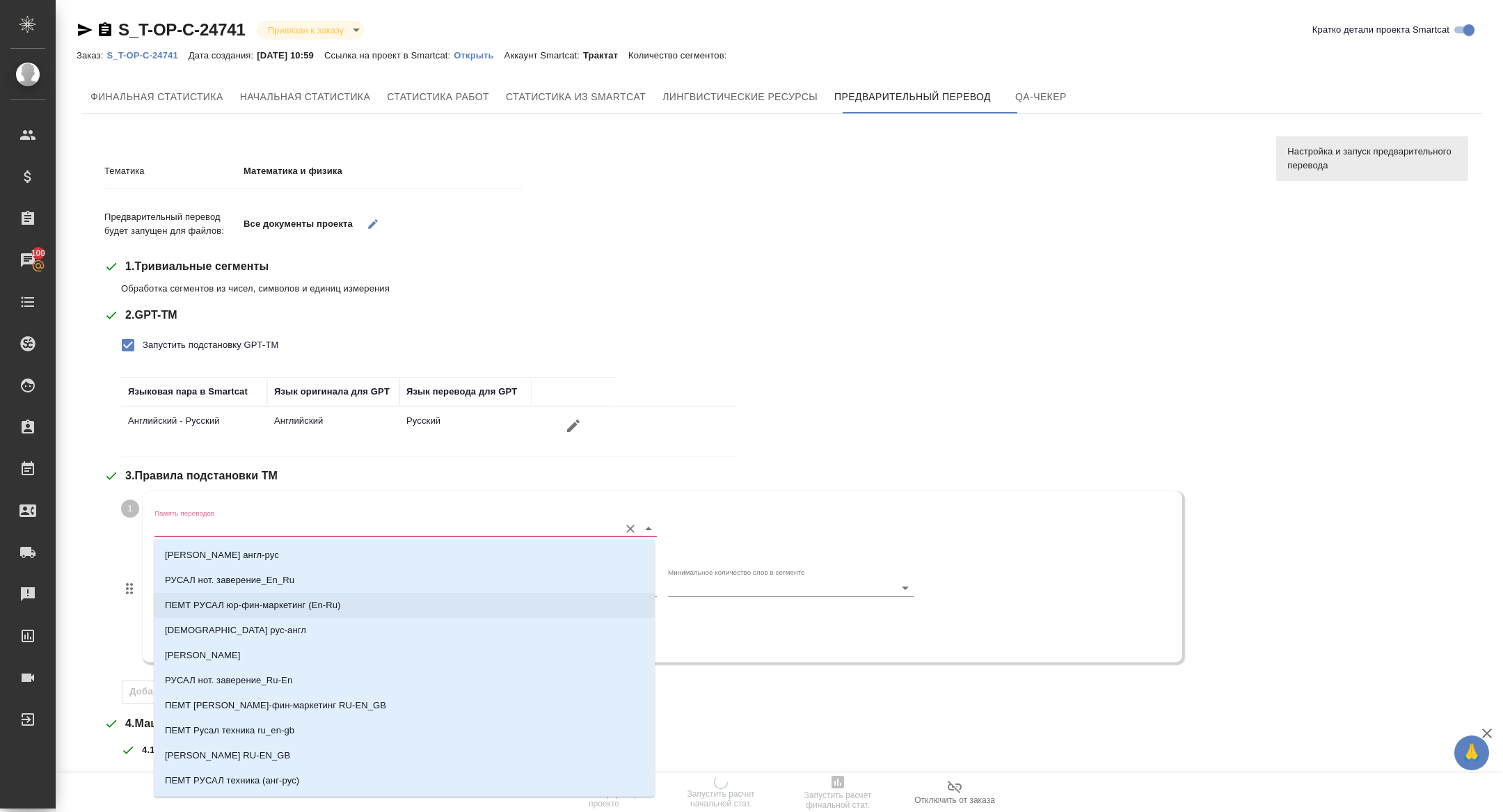
scroll to position [22, 0]
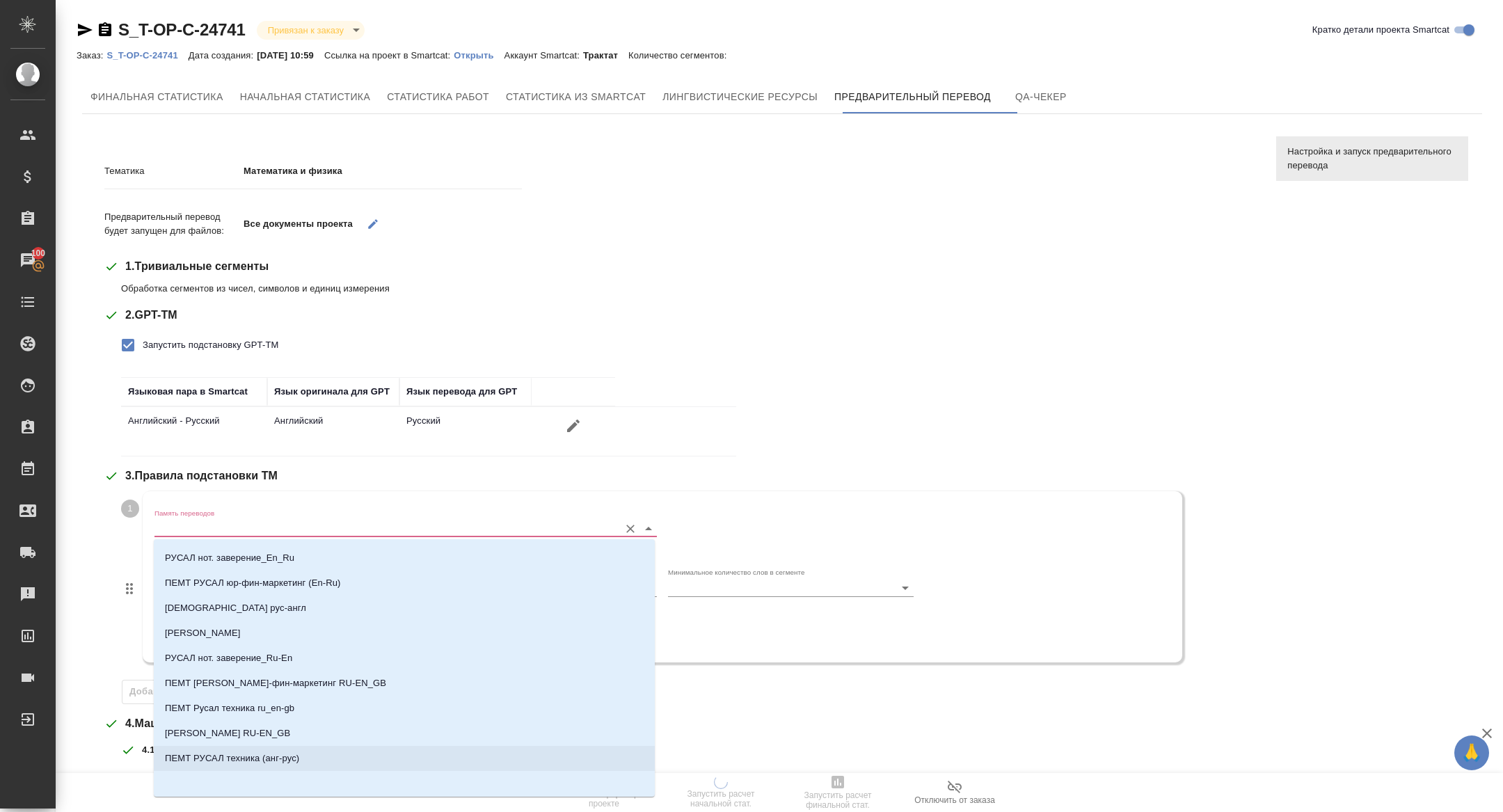
click at [260, 758] on p "ПЕМТ РУСАЛ техника (анг-рус)" at bounding box center [232, 759] width 135 height 14
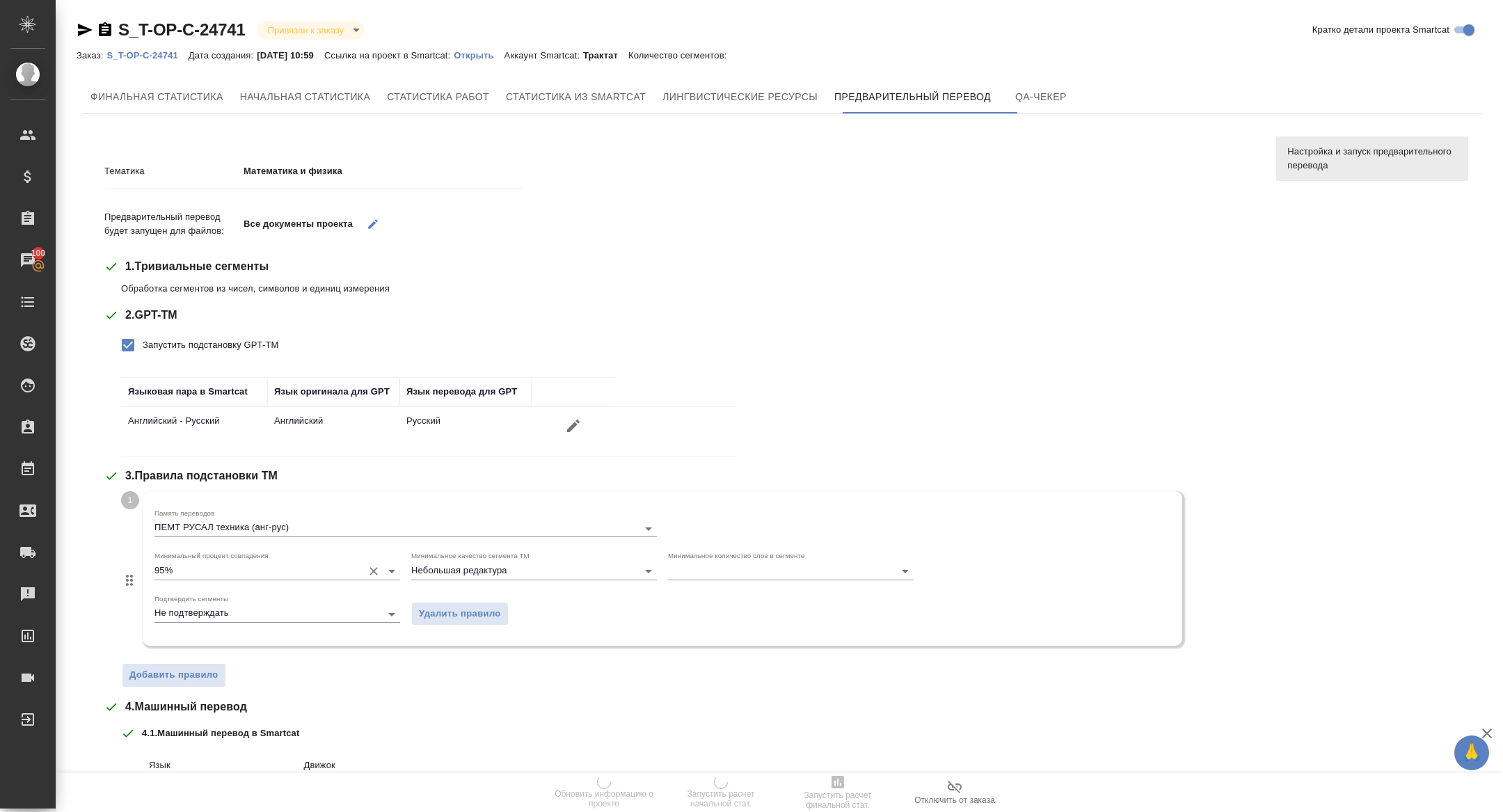
scroll to position [230, 0]
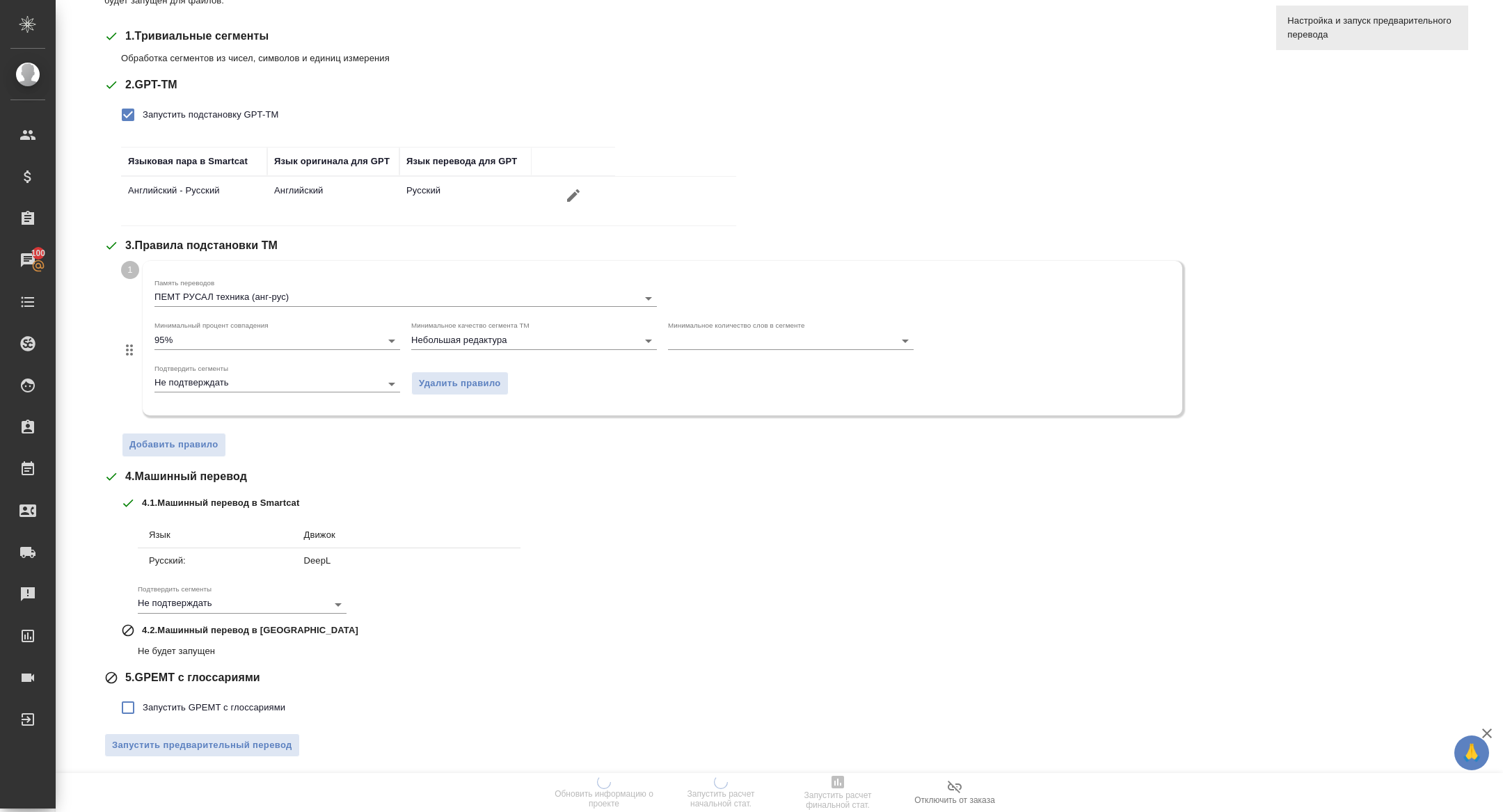
click at [179, 701] on span "Запустить GPEMT с глоссариями" at bounding box center [213, 708] width 142 height 14
click at [142, 699] on input "Запустить GPEMT с глоссариями" at bounding box center [128, 708] width 29 height 29
checkbox input "true"
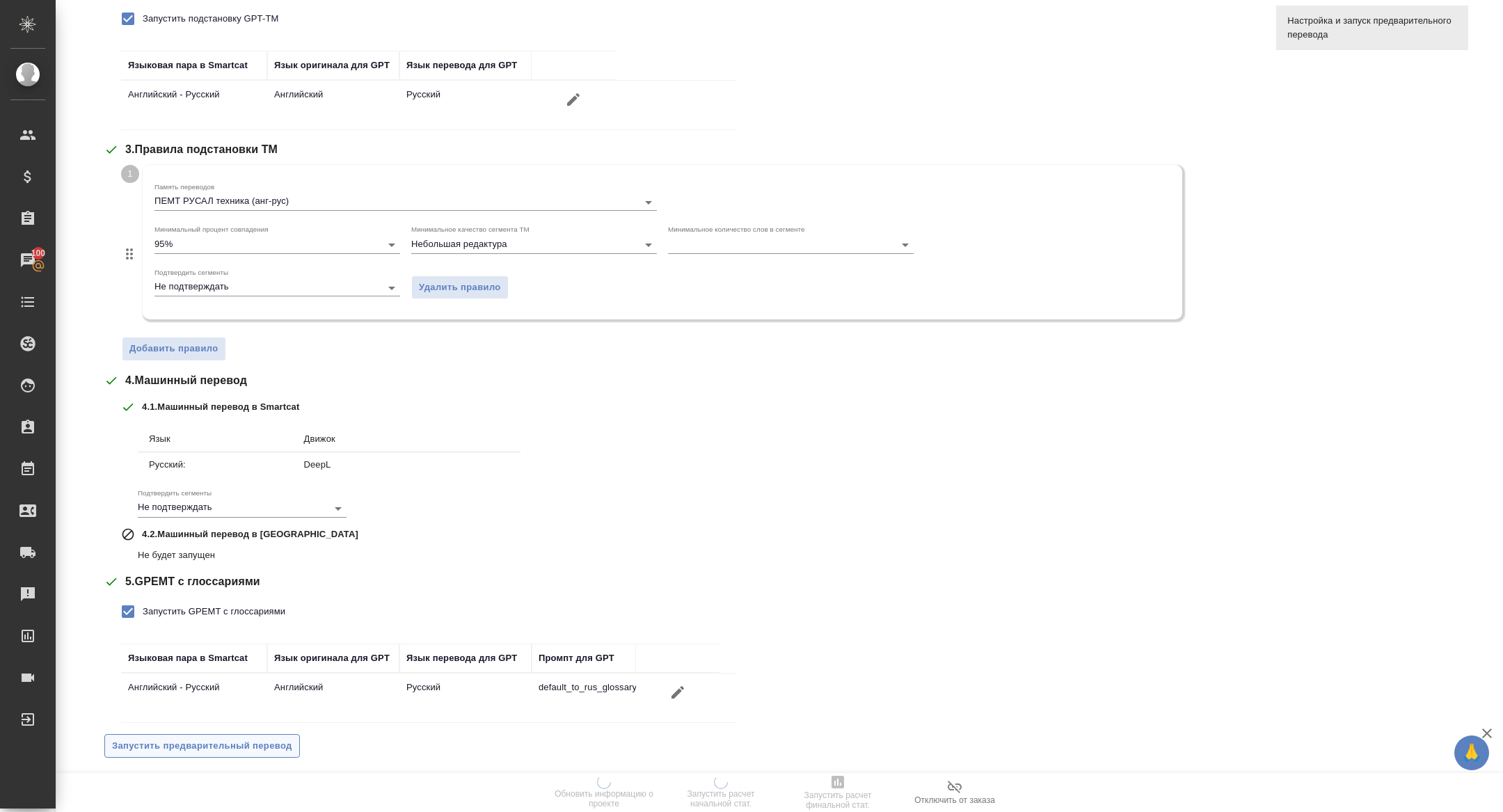
click at [190, 746] on span "Запустить предварительный перевод" at bounding box center [202, 746] width 180 height 16
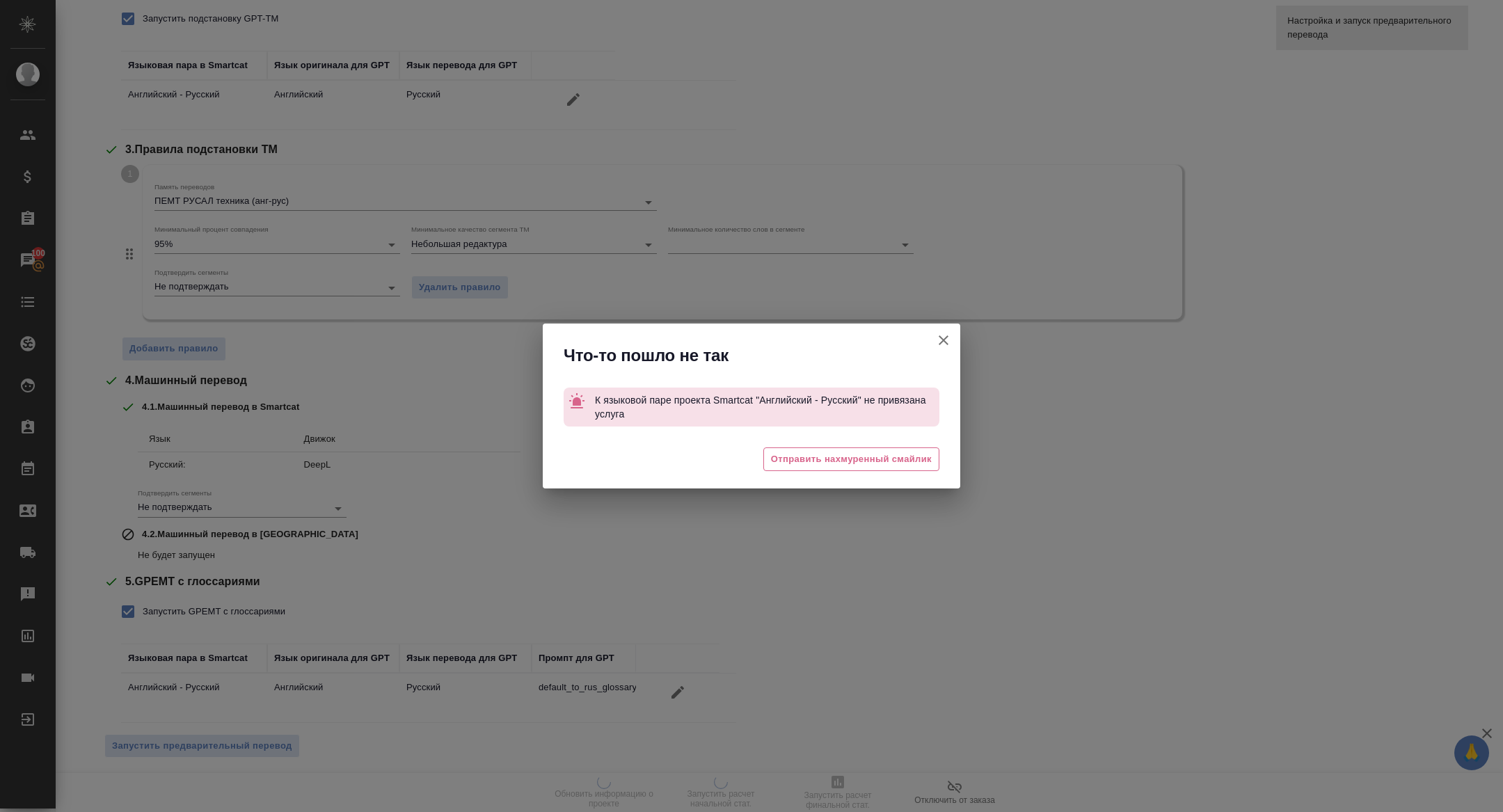
click at [944, 338] on icon "button" at bounding box center [944, 340] width 10 height 10
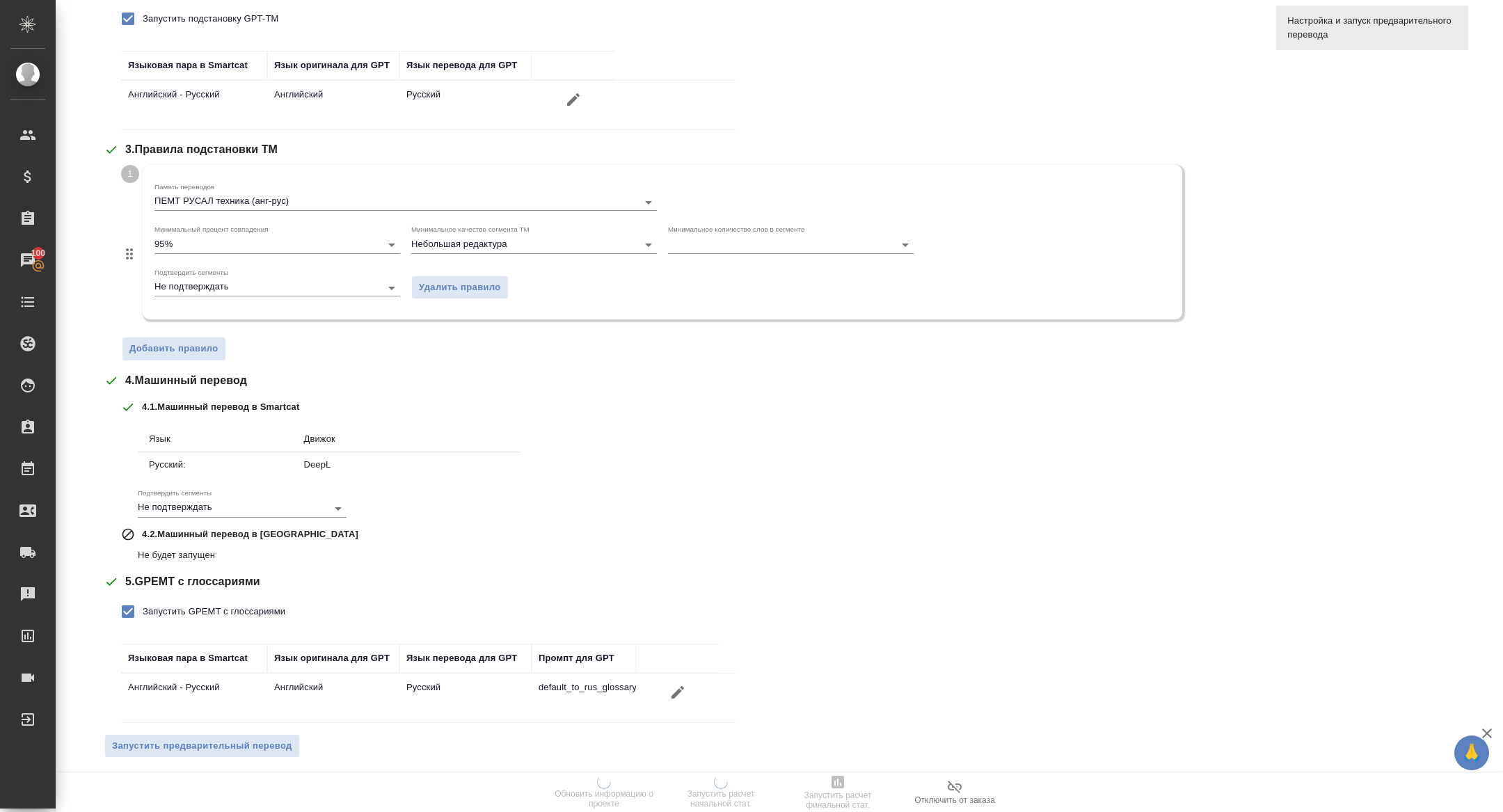
scroll to position [0, 0]
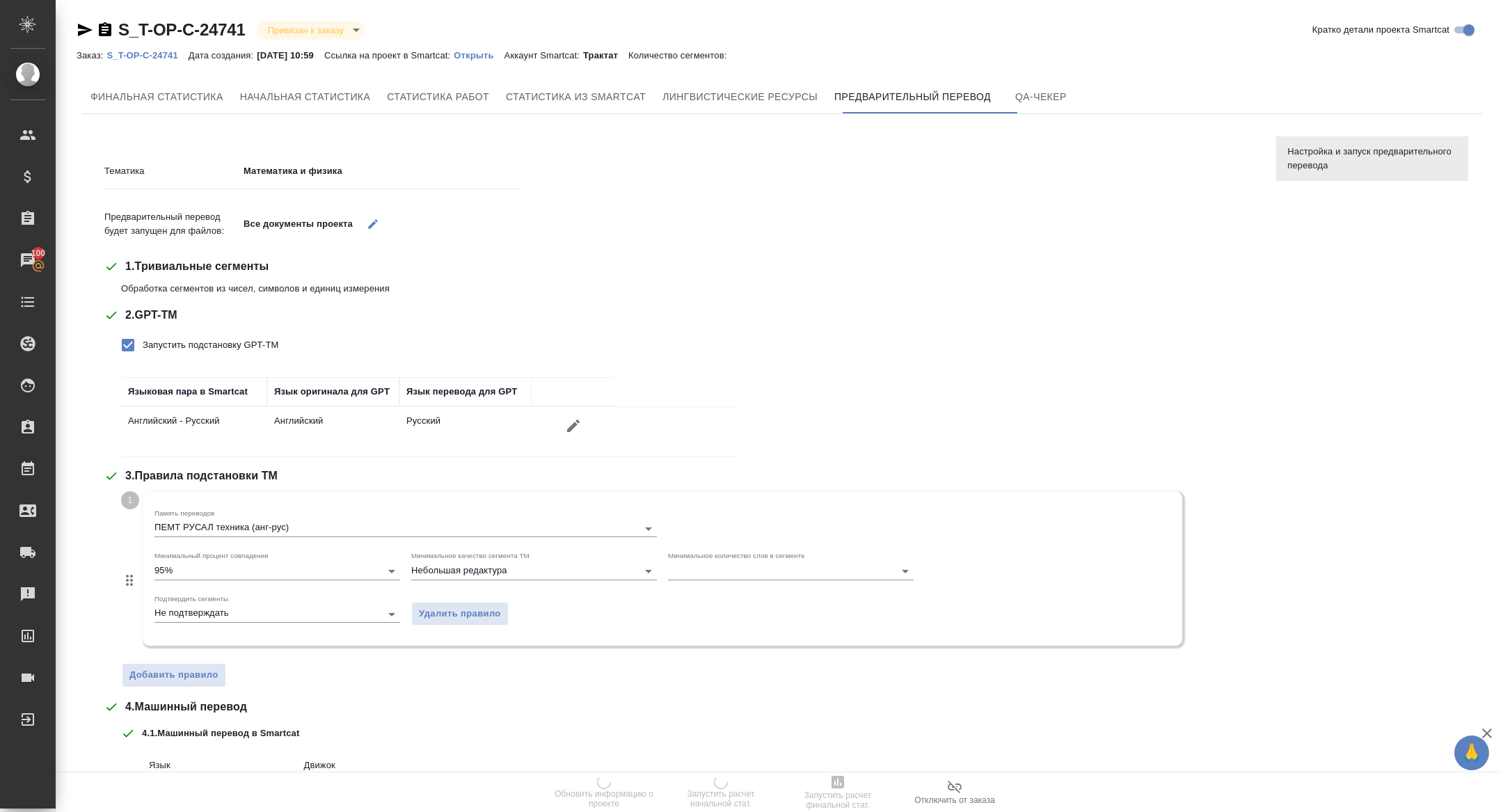
click at [491, 50] on p "Открыть" at bounding box center [479, 55] width 50 height 10
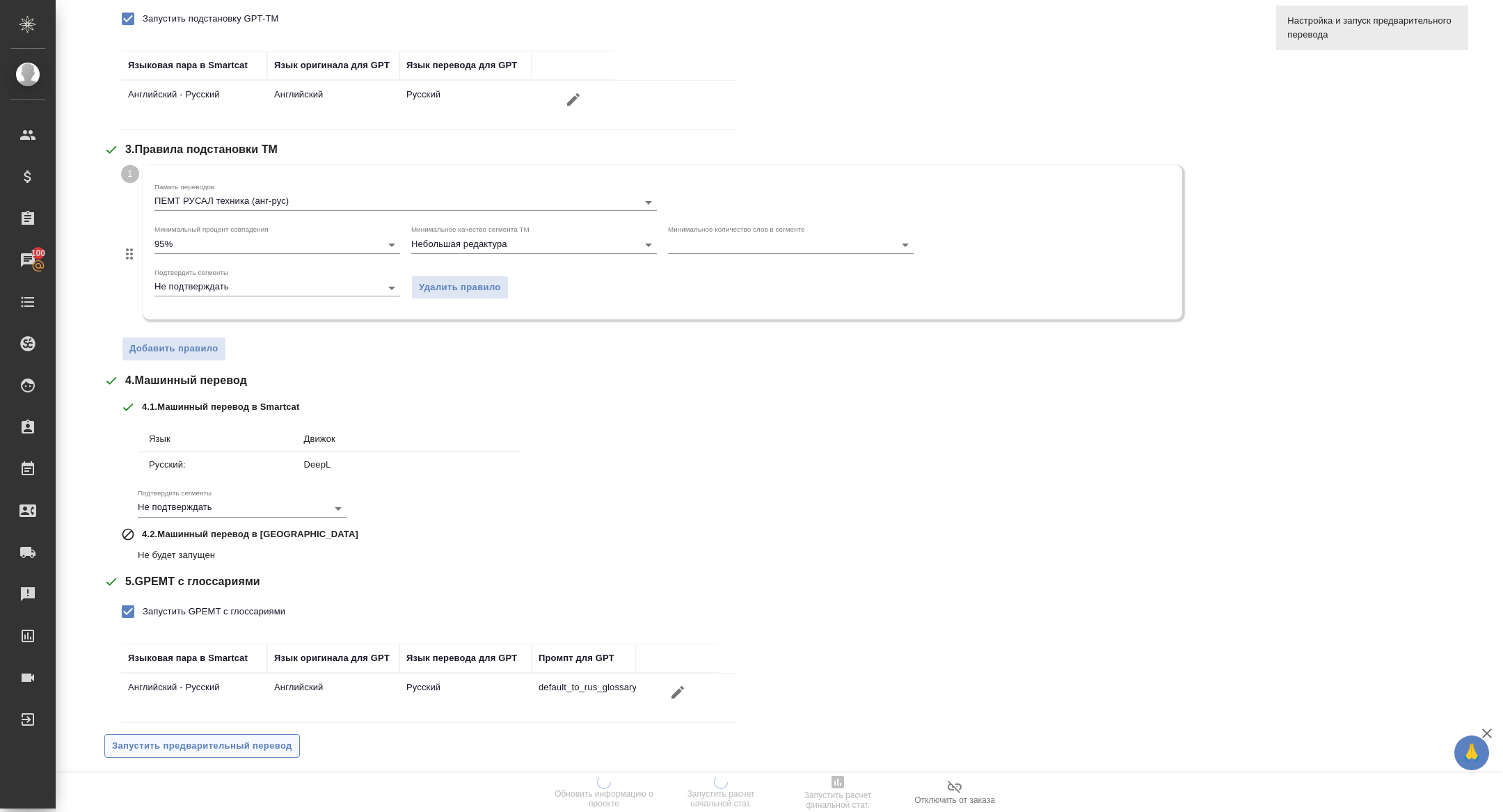
click at [216, 740] on span "Запустить предварительный перевод" at bounding box center [202, 746] width 180 height 16
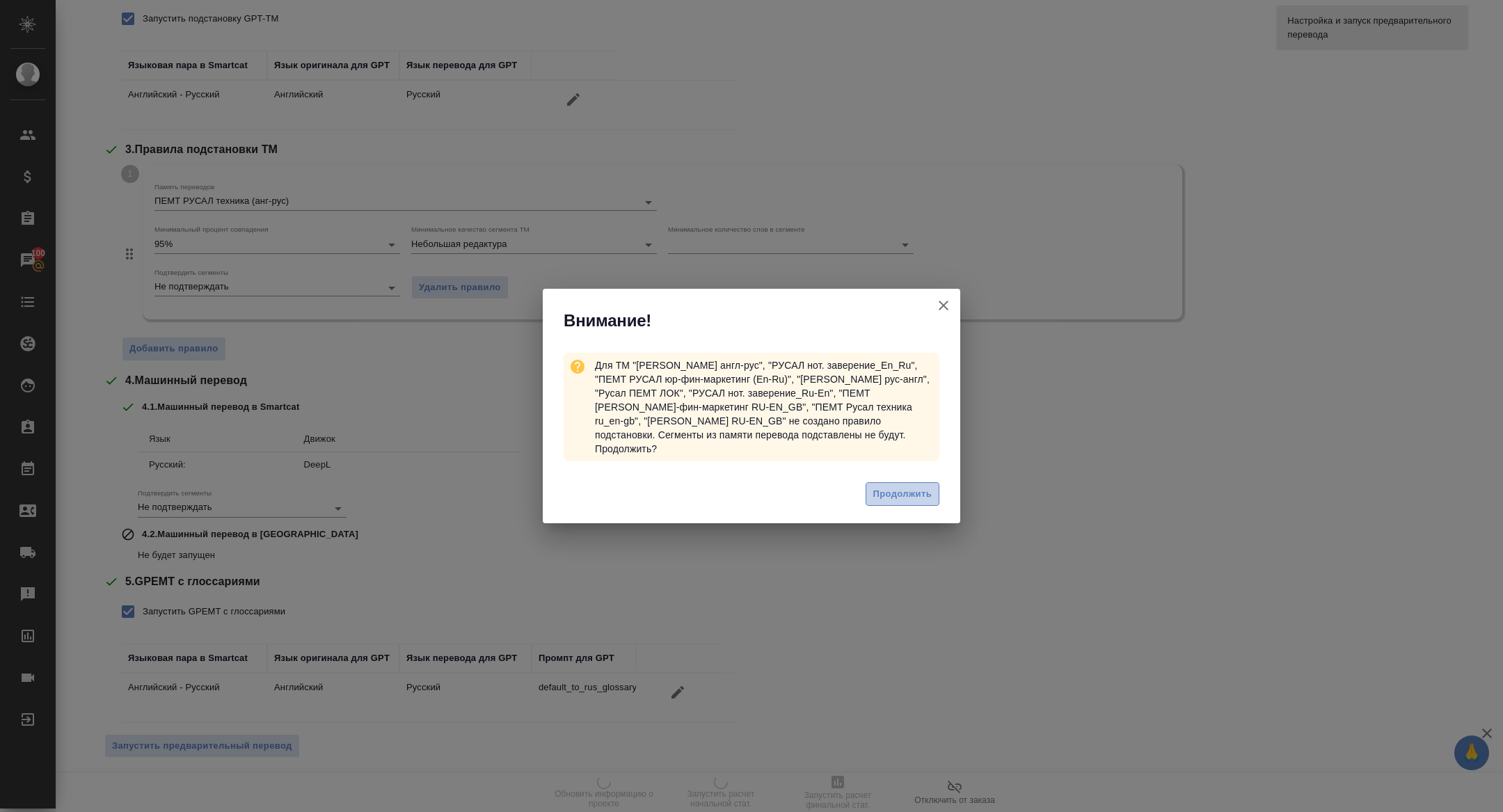
click at [883, 482] on button "Продолжить" at bounding box center [902, 493] width 73 height 24
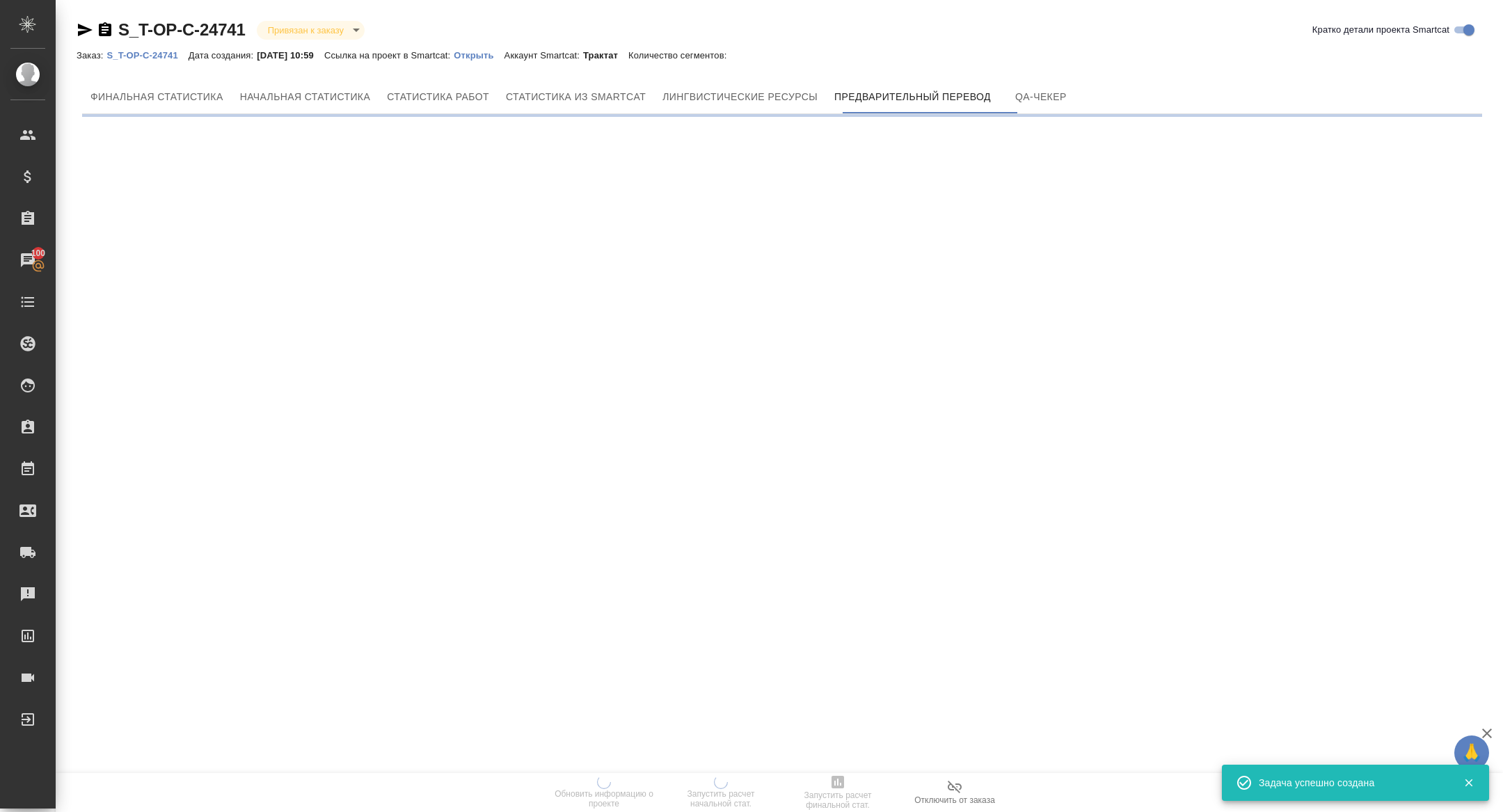
scroll to position [0, 0]
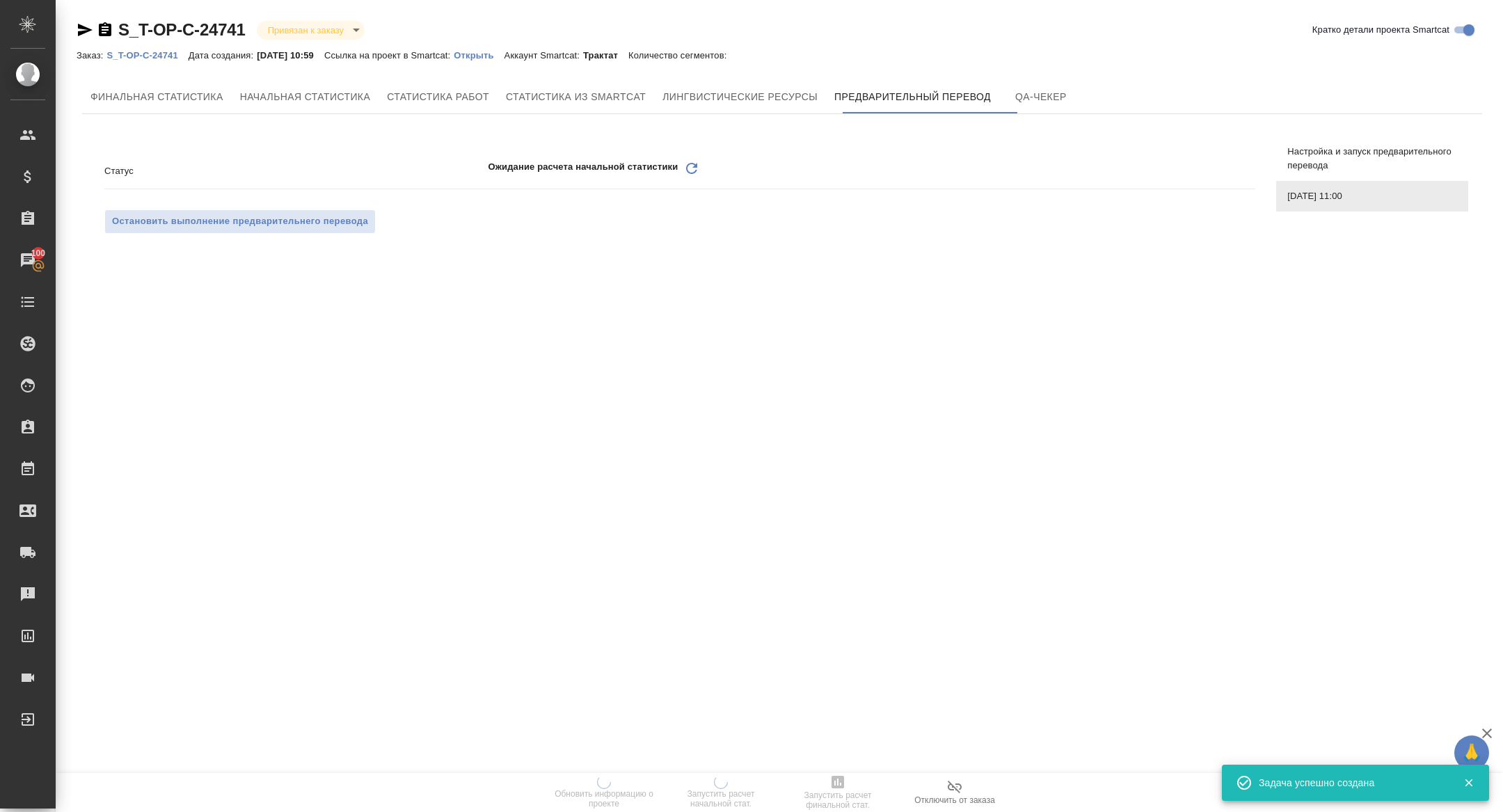
click at [695, 170] on div ".cls-1 fill:#fff; AWATERA Zhuravleva Alexandra Клиенты Спецификации Заказы 100 …" at bounding box center [751, 406] width 1503 height 812
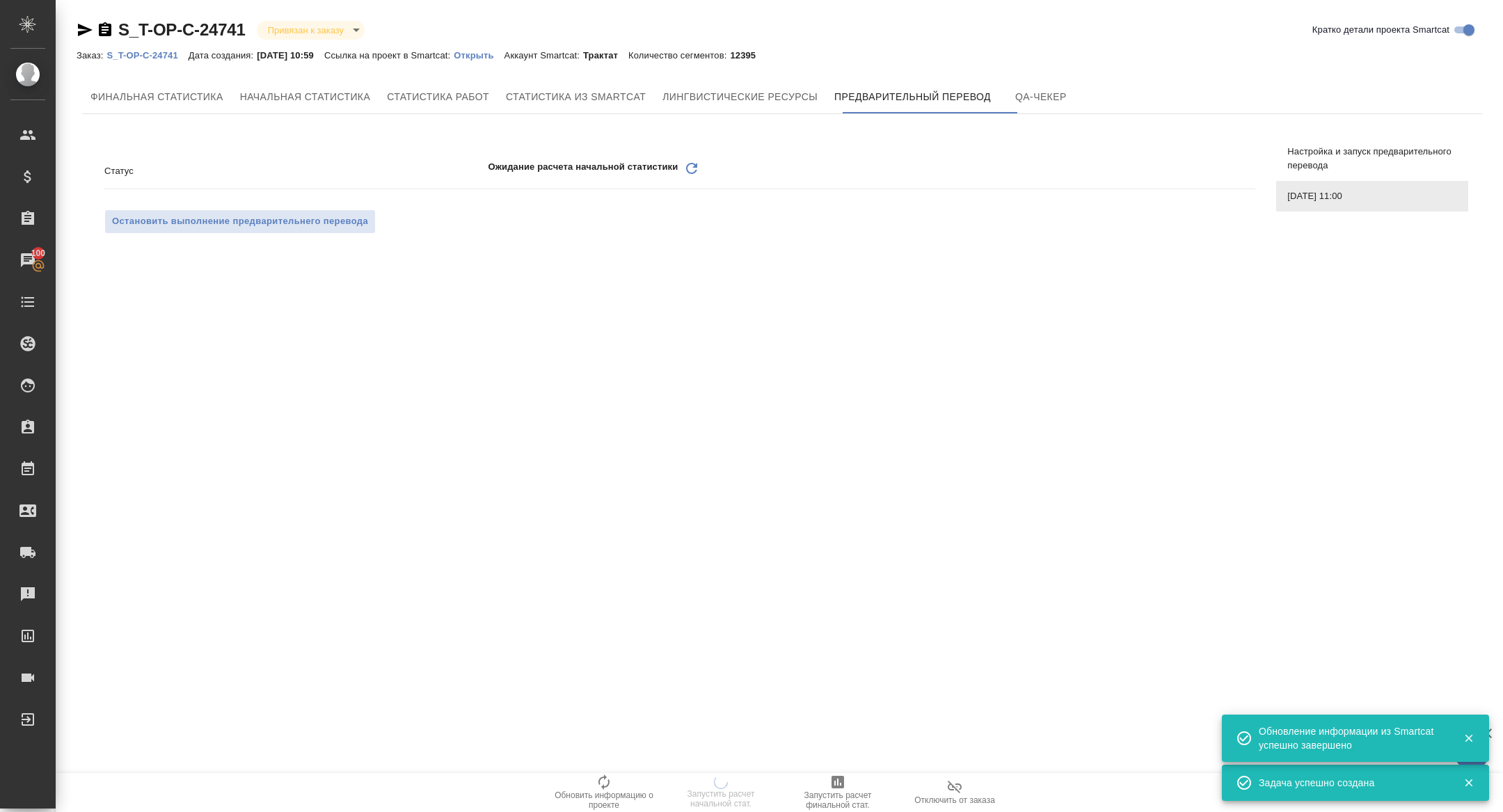
click at [695, 170] on icon "Обновить" at bounding box center [692, 169] width 17 height 17
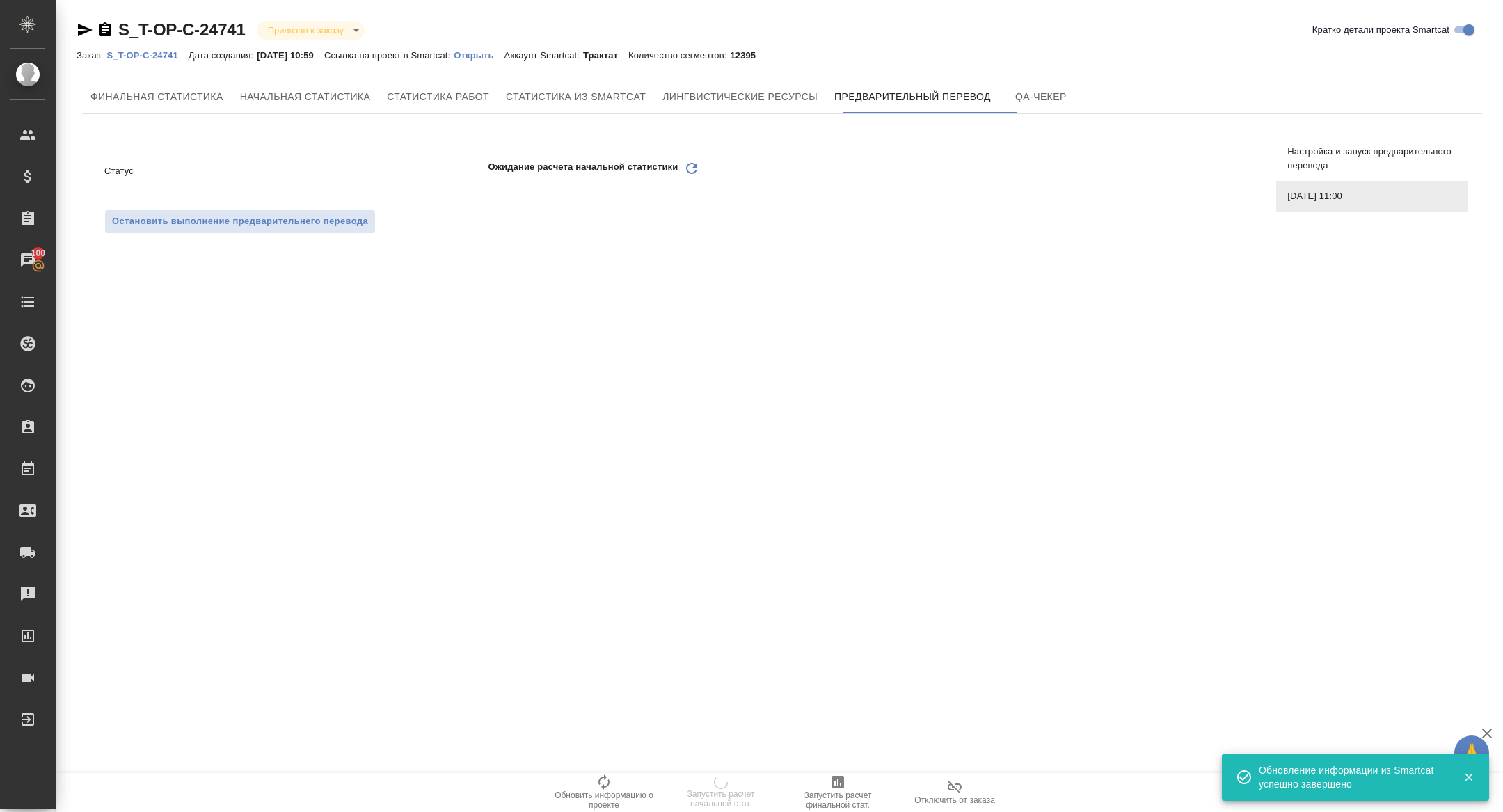
click at [691, 167] on icon "Обновить" at bounding box center [692, 169] width 17 height 17
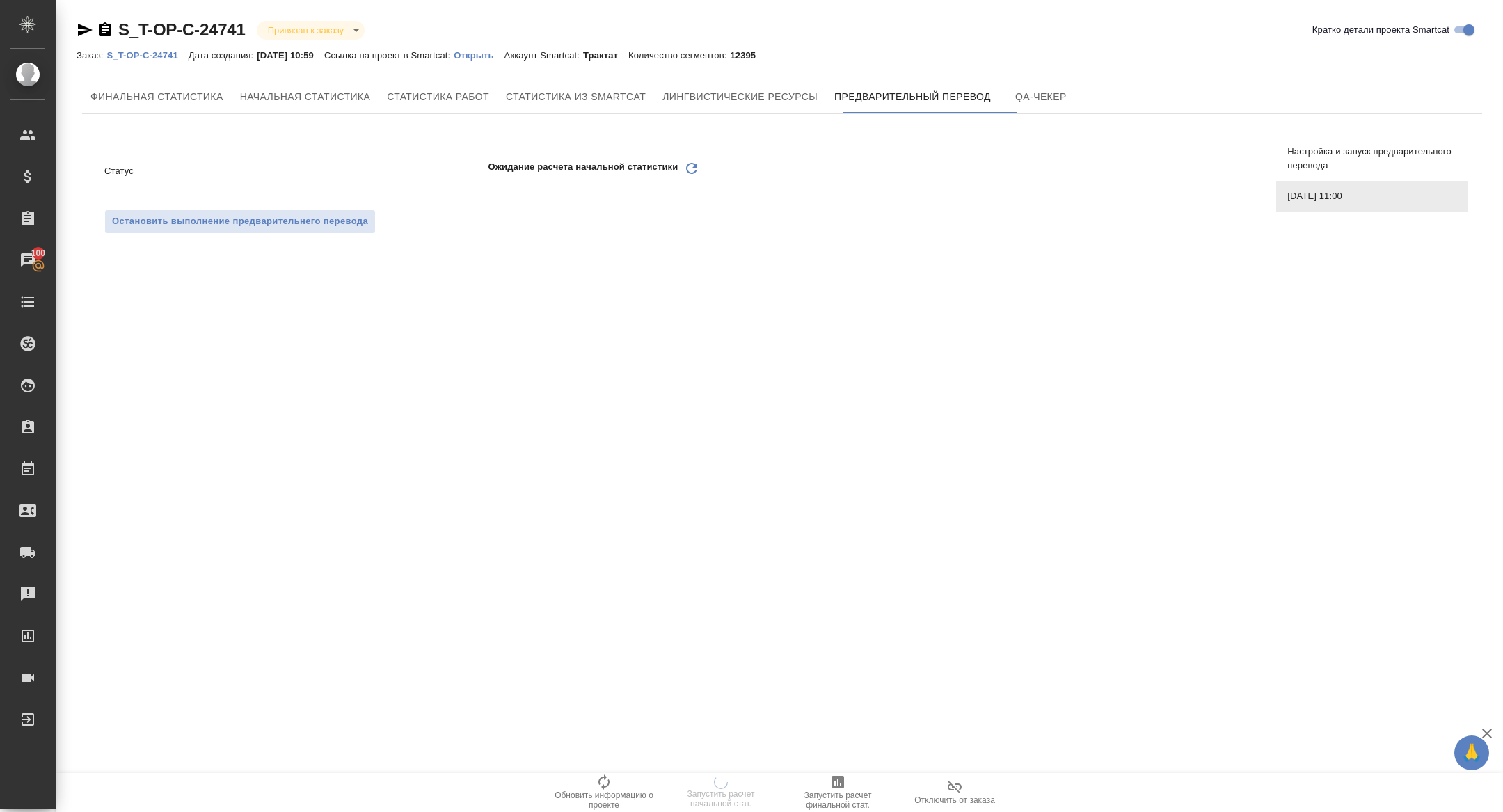
click at [694, 169] on icon "Обновить" at bounding box center [692, 169] width 17 height 17
click at [689, 160] on icon "Обновить" at bounding box center [692, 169] width 17 height 17
click at [700, 172] on icon "Обновить" at bounding box center [692, 169] width 17 height 17
click at [685, 171] on icon "Обновить" at bounding box center [692, 169] width 17 height 17
click at [687, 167] on icon "Обновить" at bounding box center [692, 169] width 17 height 17
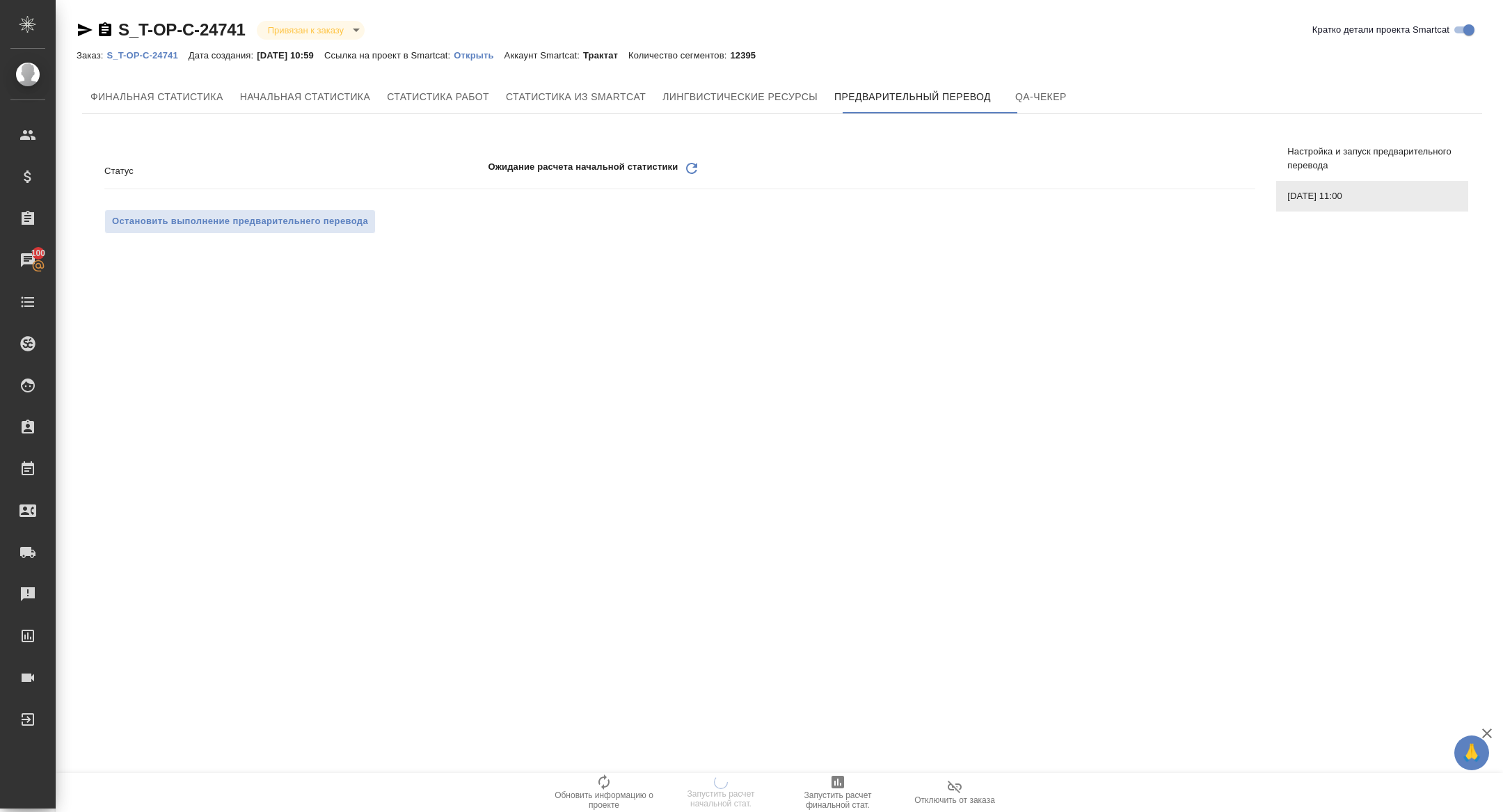
click at [685, 169] on icon "Обновить" at bounding box center [692, 169] width 17 height 17
click at [686, 165] on icon "Обновить" at bounding box center [692, 169] width 17 height 17
click at [599, 166] on icon "Обновить" at bounding box center [598, 169] width 17 height 17
click at [600, 176] on div "Обновить" at bounding box center [598, 171] width 17 height 22
click at [600, 165] on icon at bounding box center [598, 169] width 11 height 11
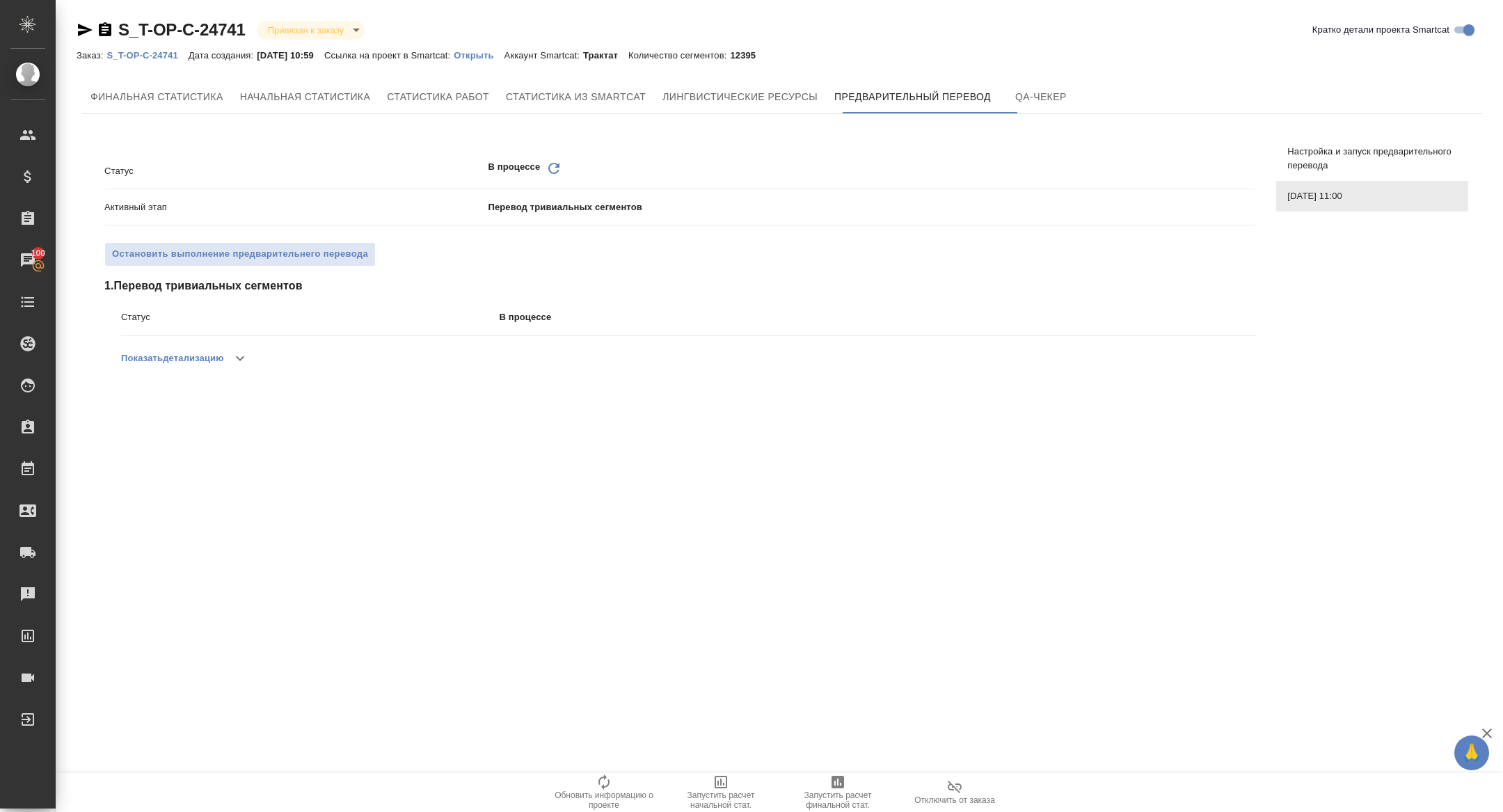
click at [548, 167] on icon at bounding box center [554, 169] width 11 height 11
click at [552, 168] on icon "Обновить" at bounding box center [554, 169] width 17 height 17
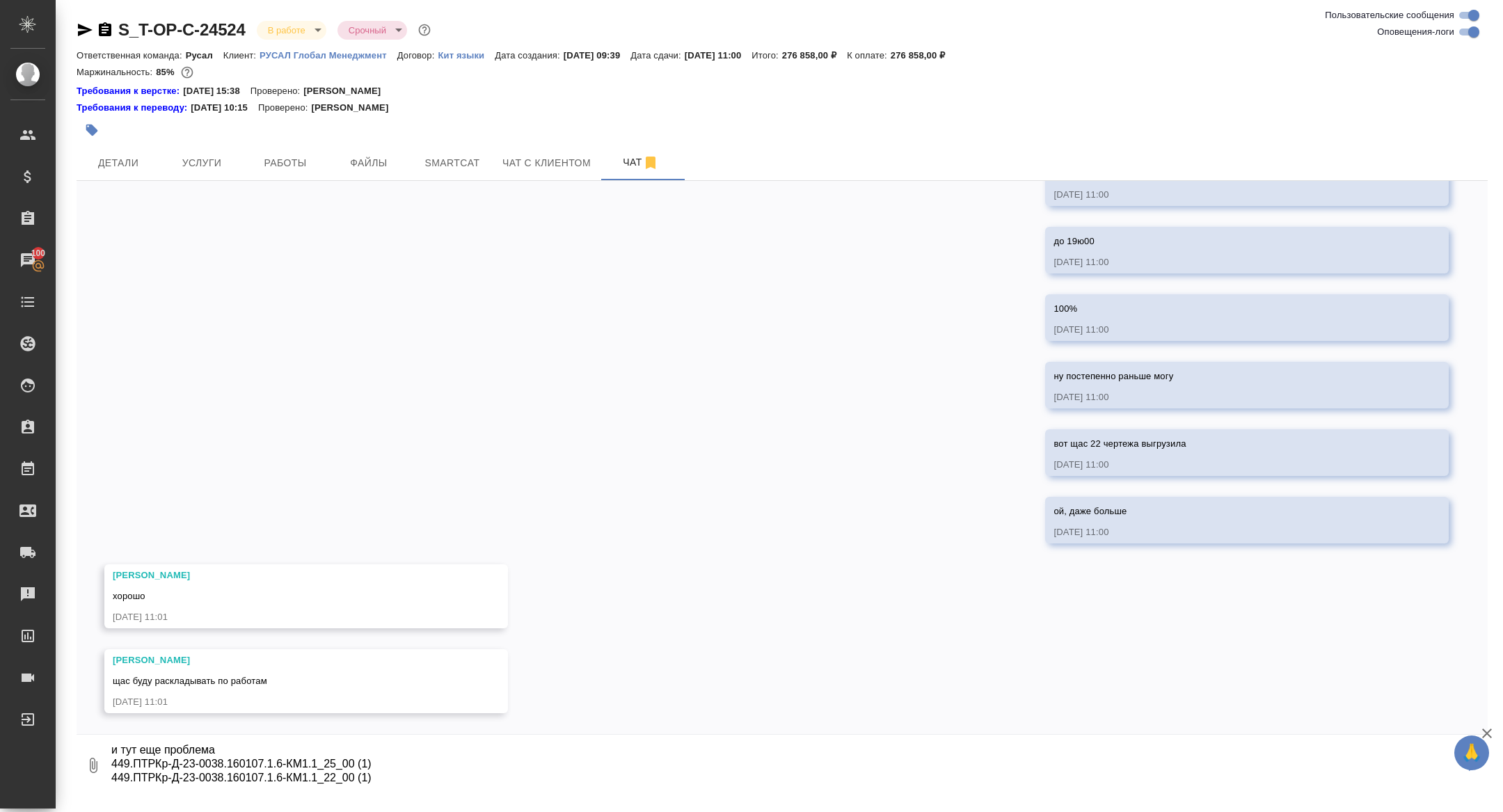
scroll to position [51, 0]
type textarea "и тут еще проблема 449.ПТРКр-Д-23-0038.160107.1.6-КМ1.1_25_00 (1) 449.ПТРКр-Д-2…"
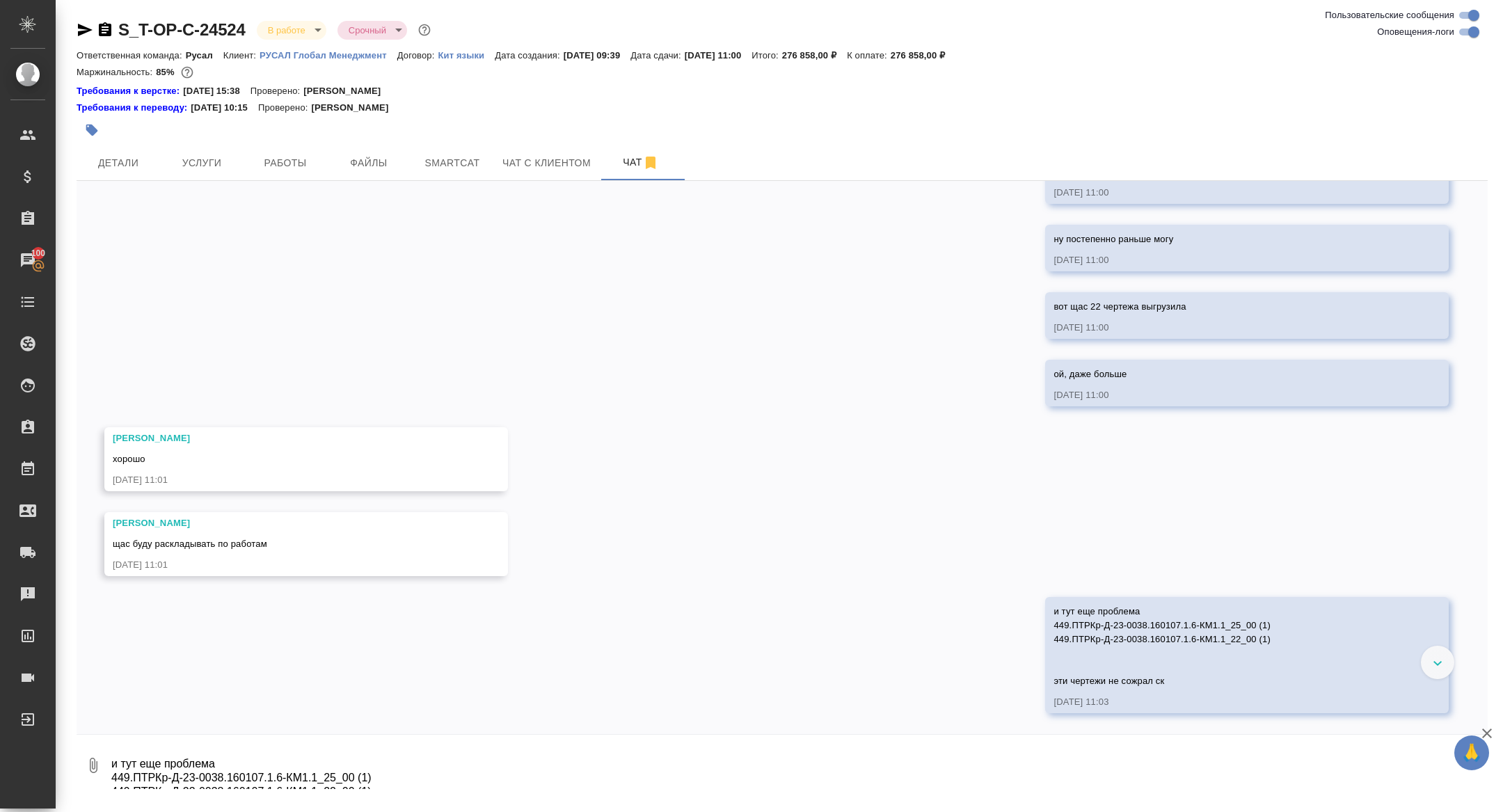
scroll to position [9666, 0]
type textarea "из всех файлов только эти"
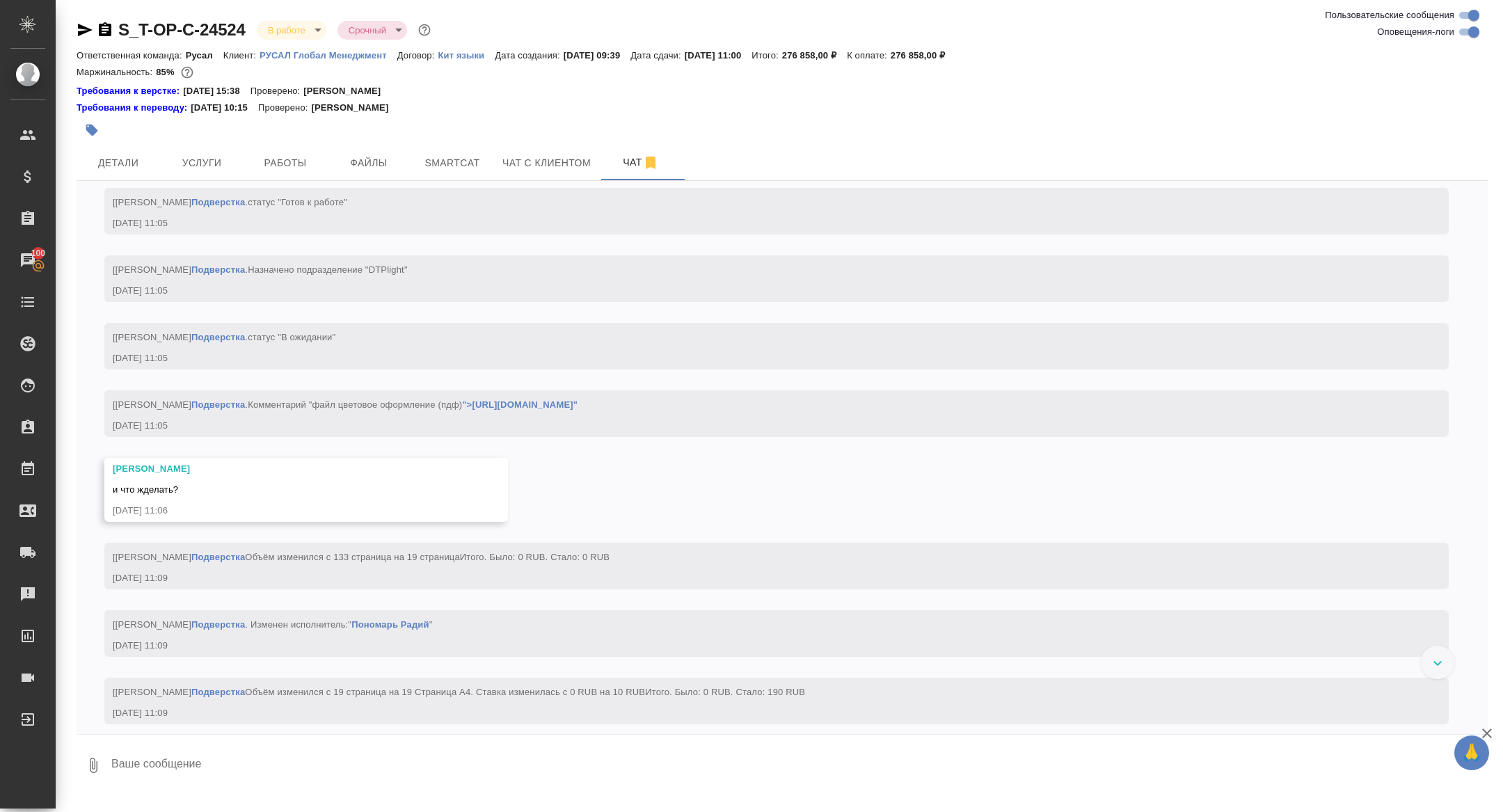
scroll to position [11212, 0]
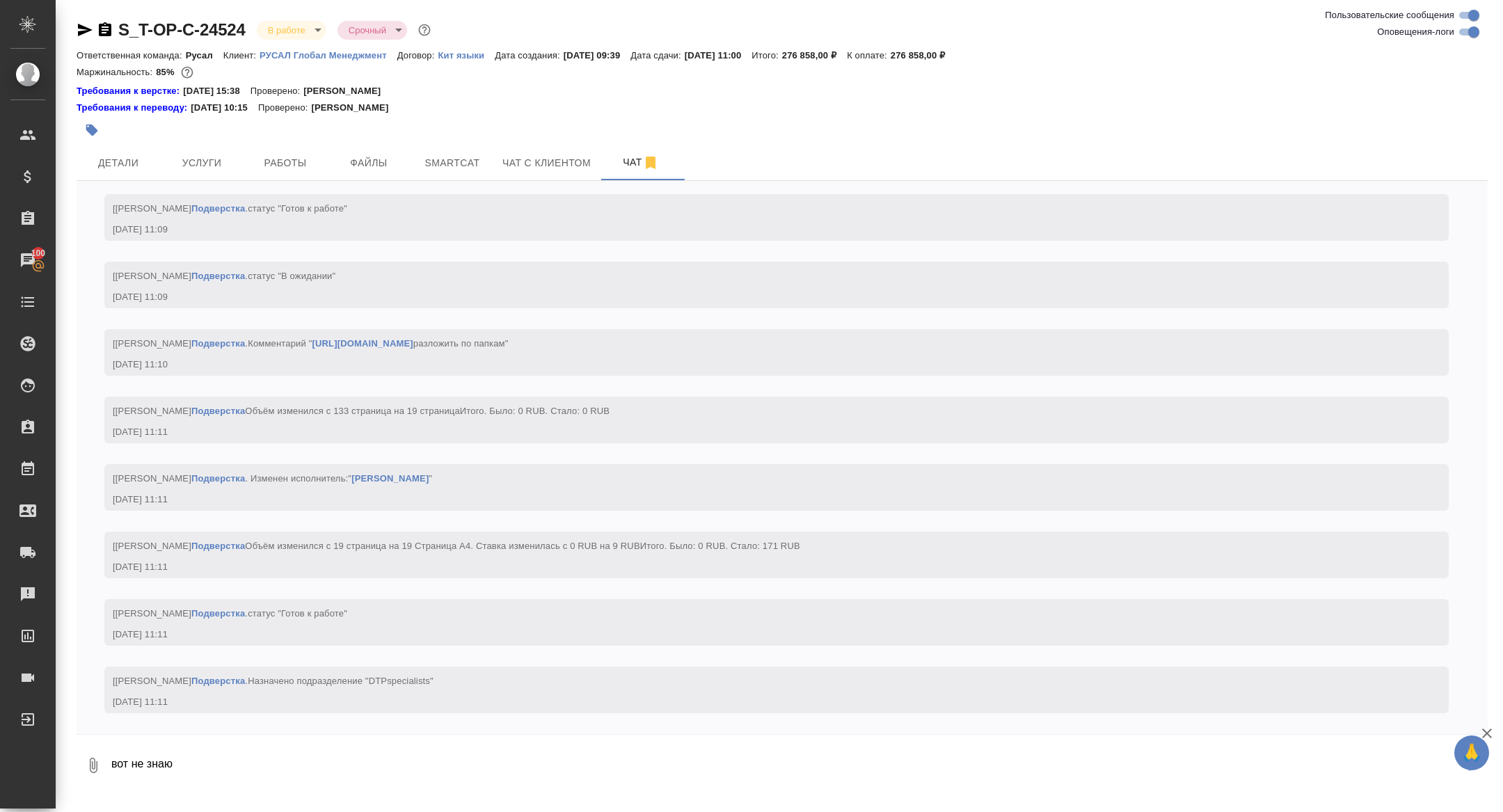
type textarea "вот не знаю"
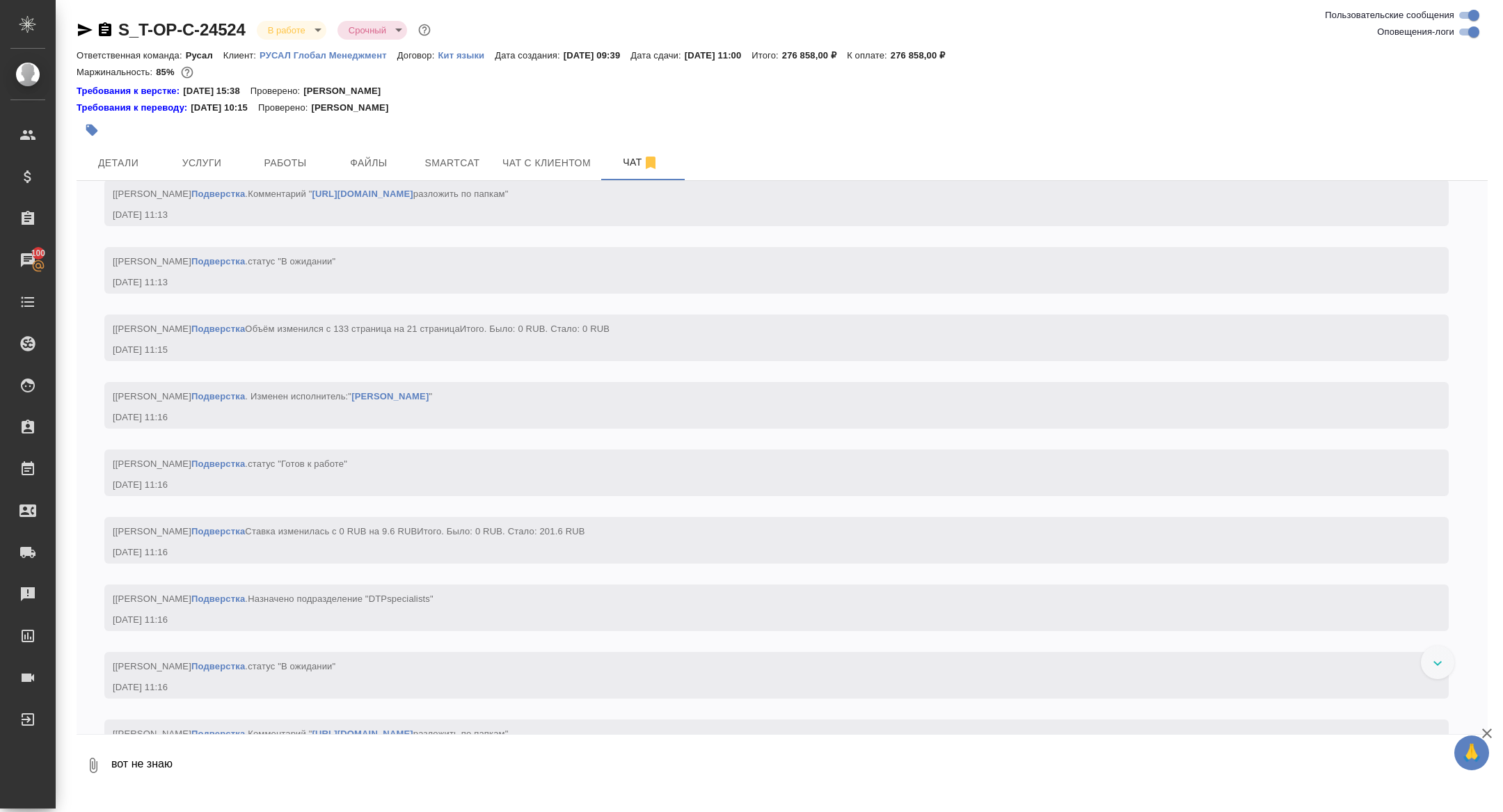
scroll to position [12325, 0]
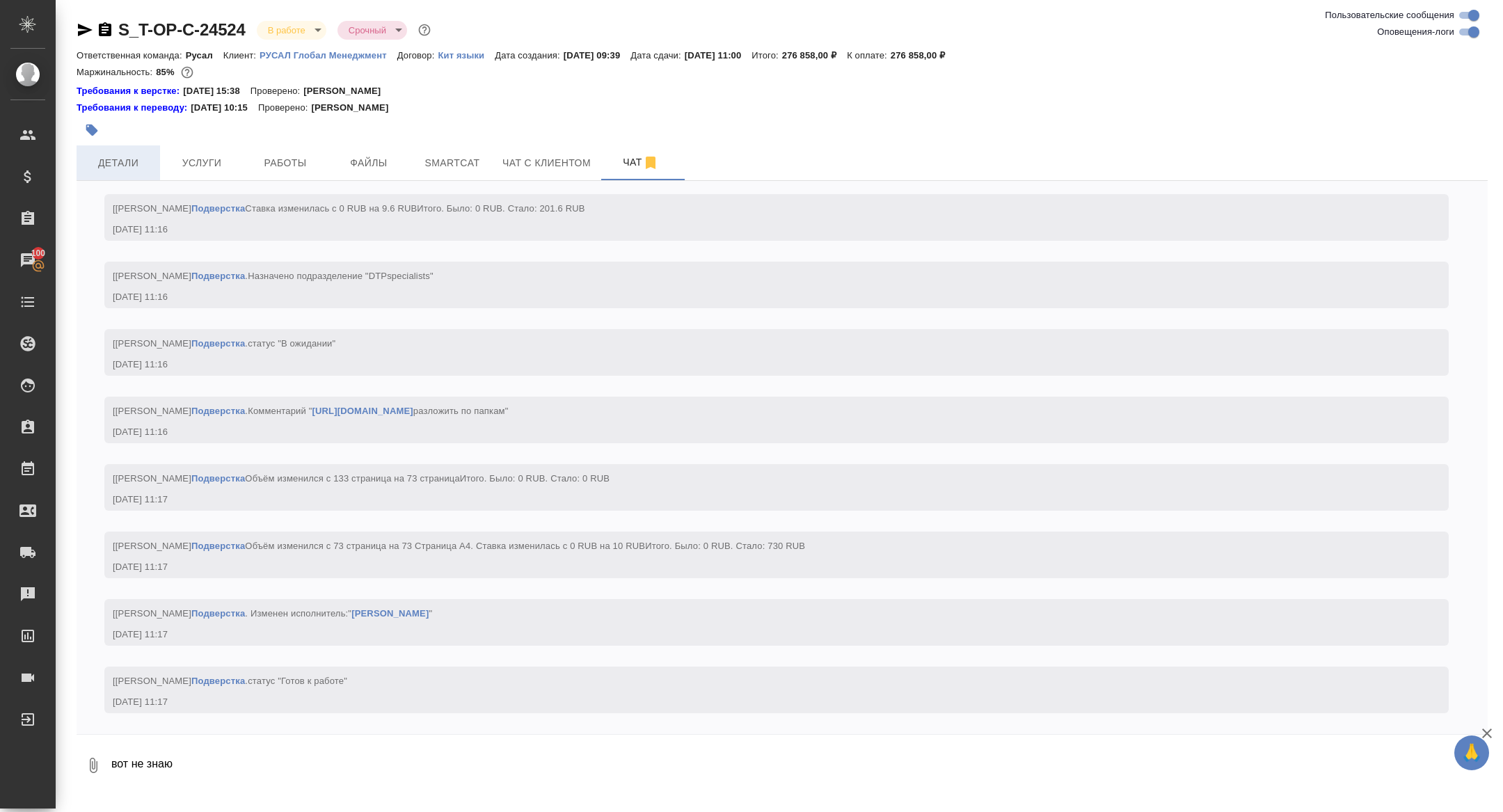
click at [120, 167] on span "Детали" at bounding box center [118, 163] width 67 height 17
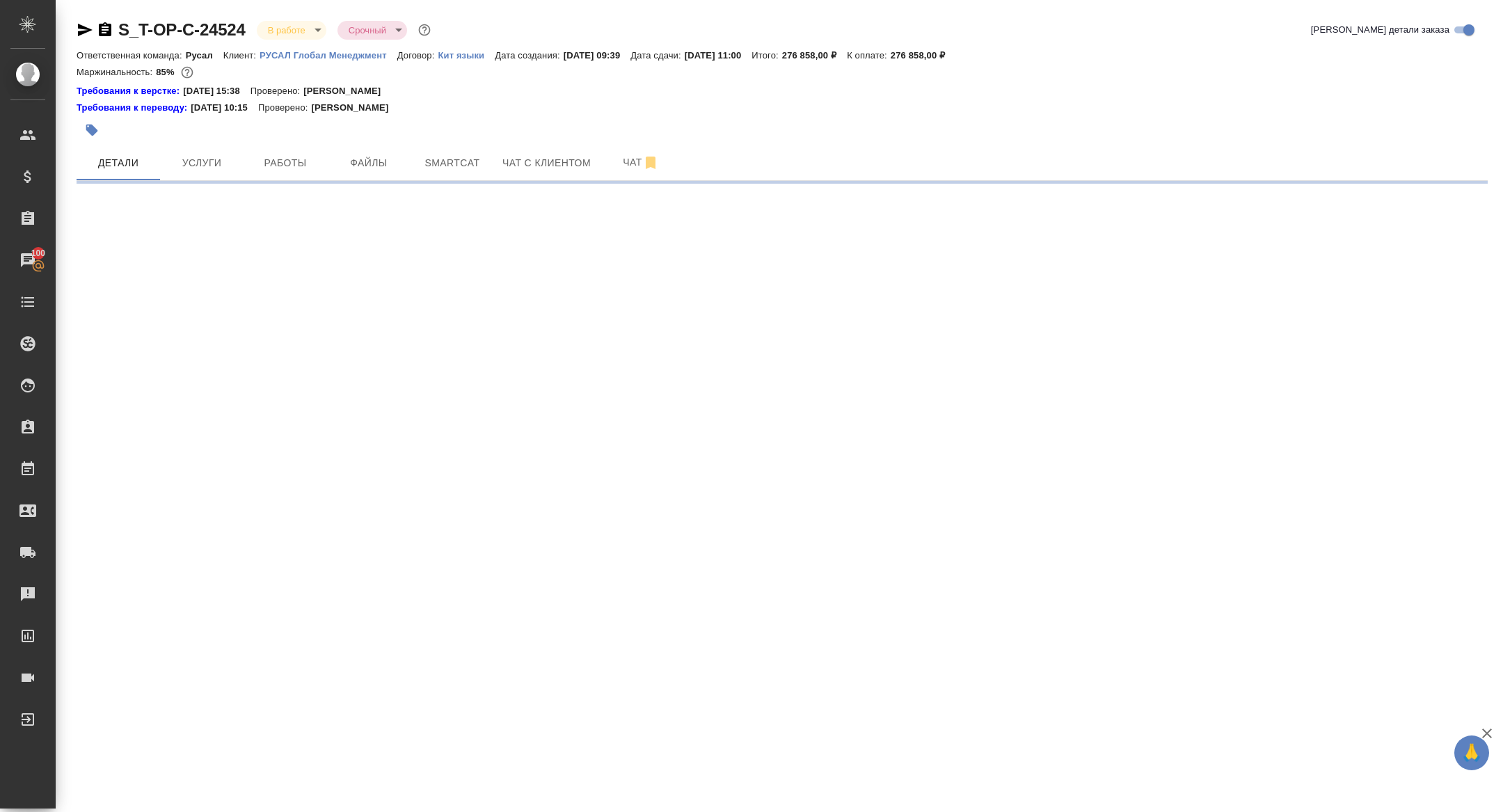
select select "RU"
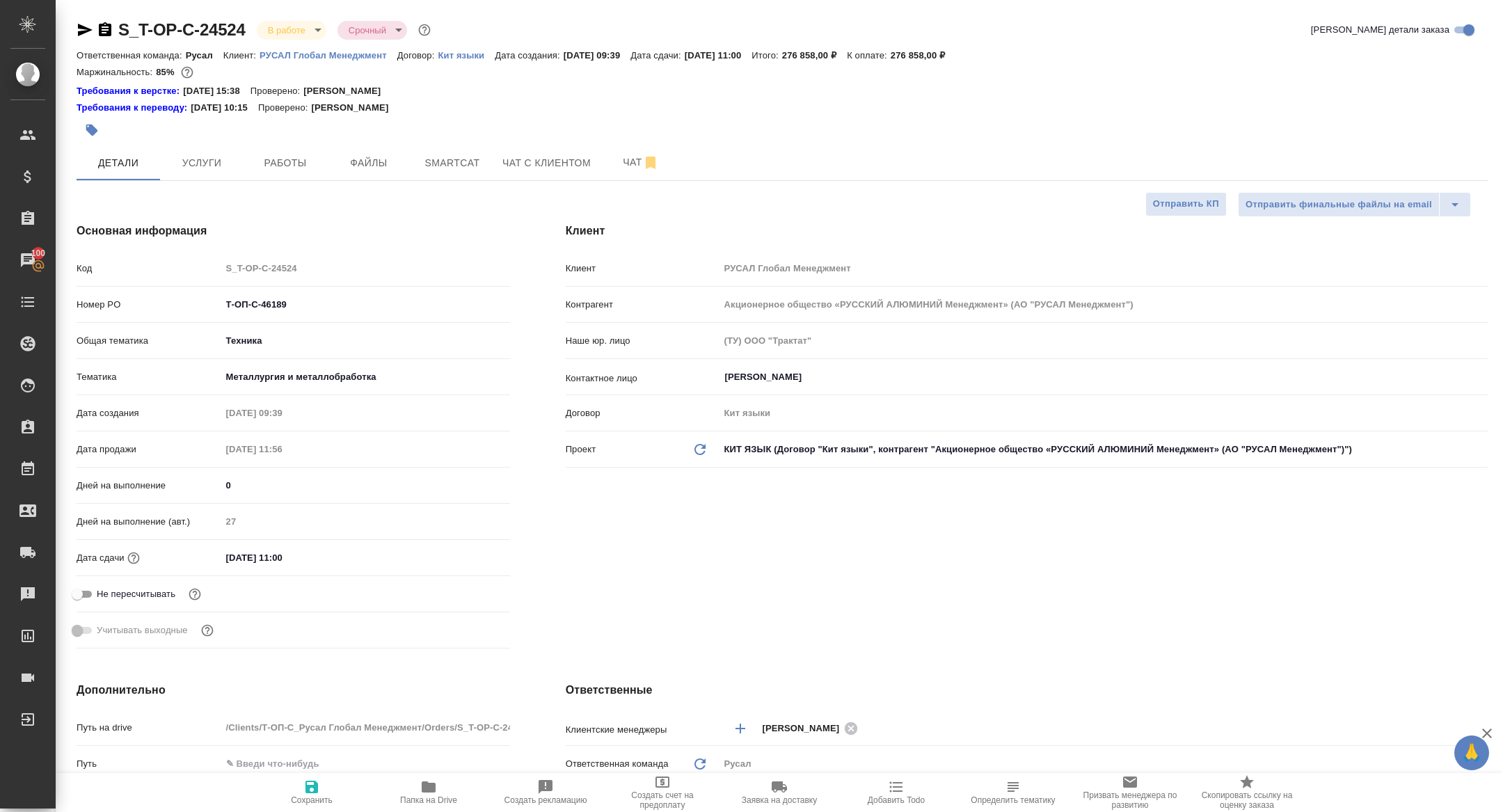
type textarea "x"
click at [439, 786] on span "Папка на Drive" at bounding box center [429, 792] width 101 height 26
type textarea "x"
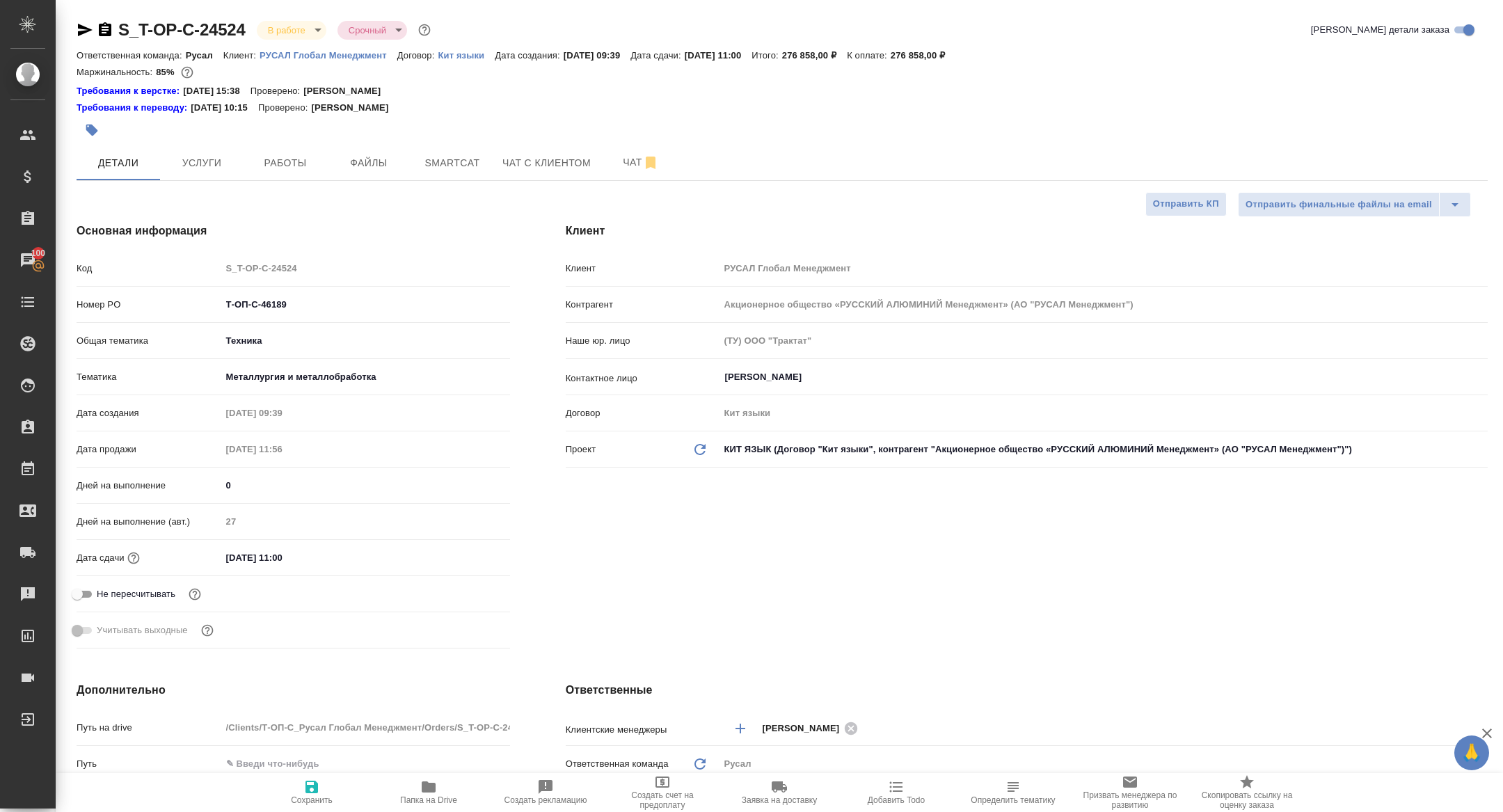
type textarea "x"
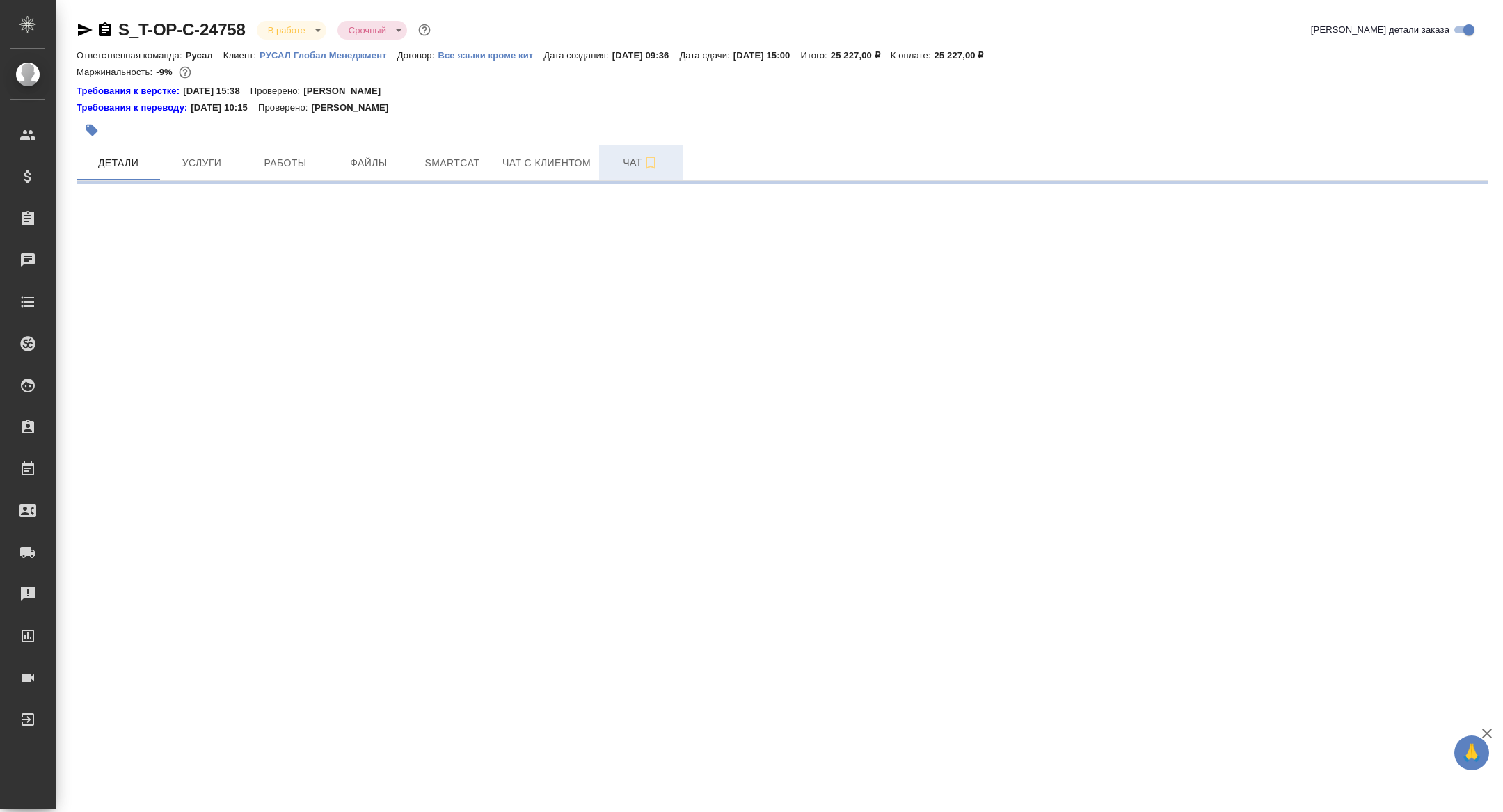
select select "RU"
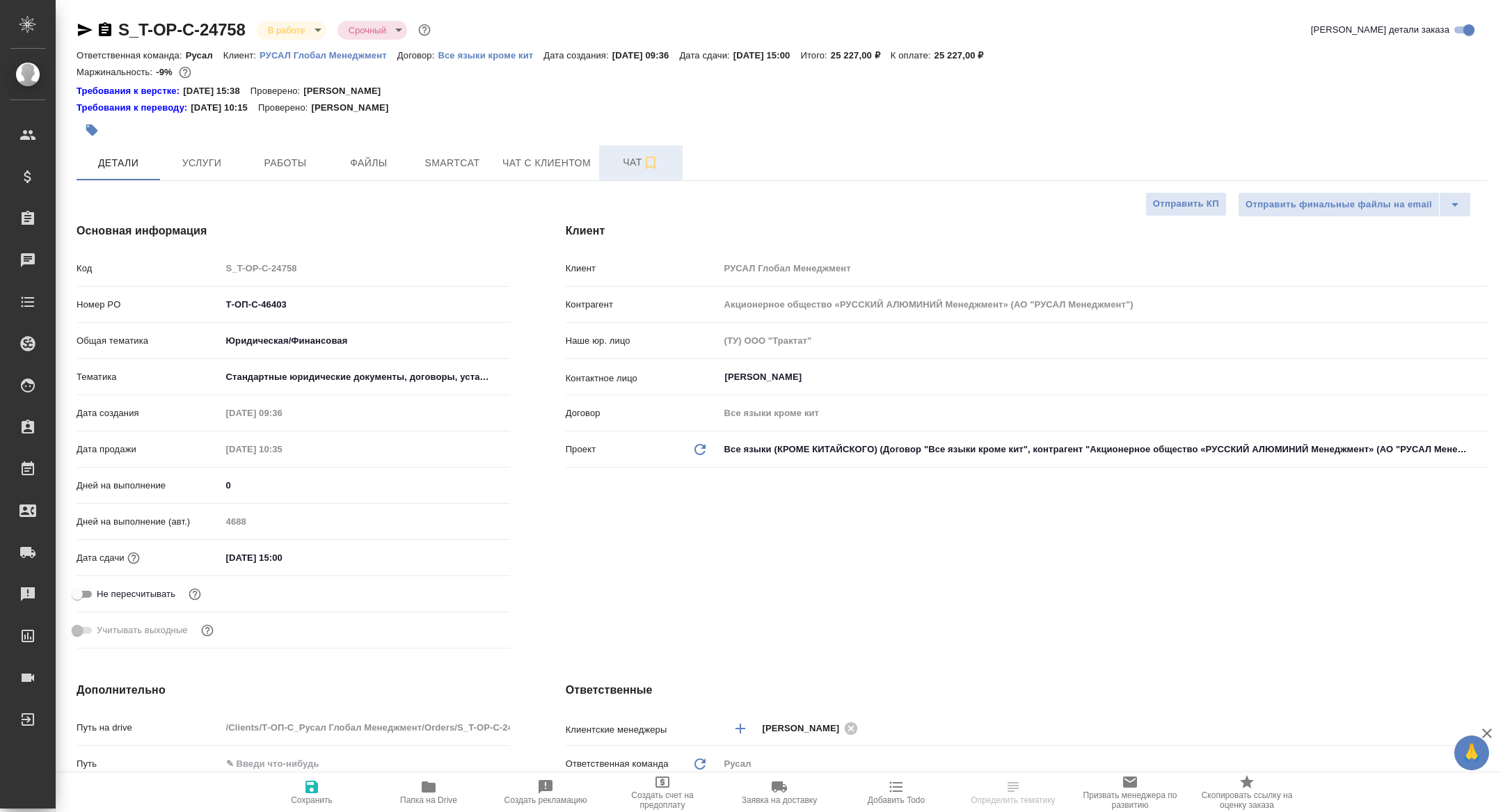
type textarea "x"
click at [642, 156] on span "Чат" at bounding box center [640, 162] width 67 height 17
type textarea "x"
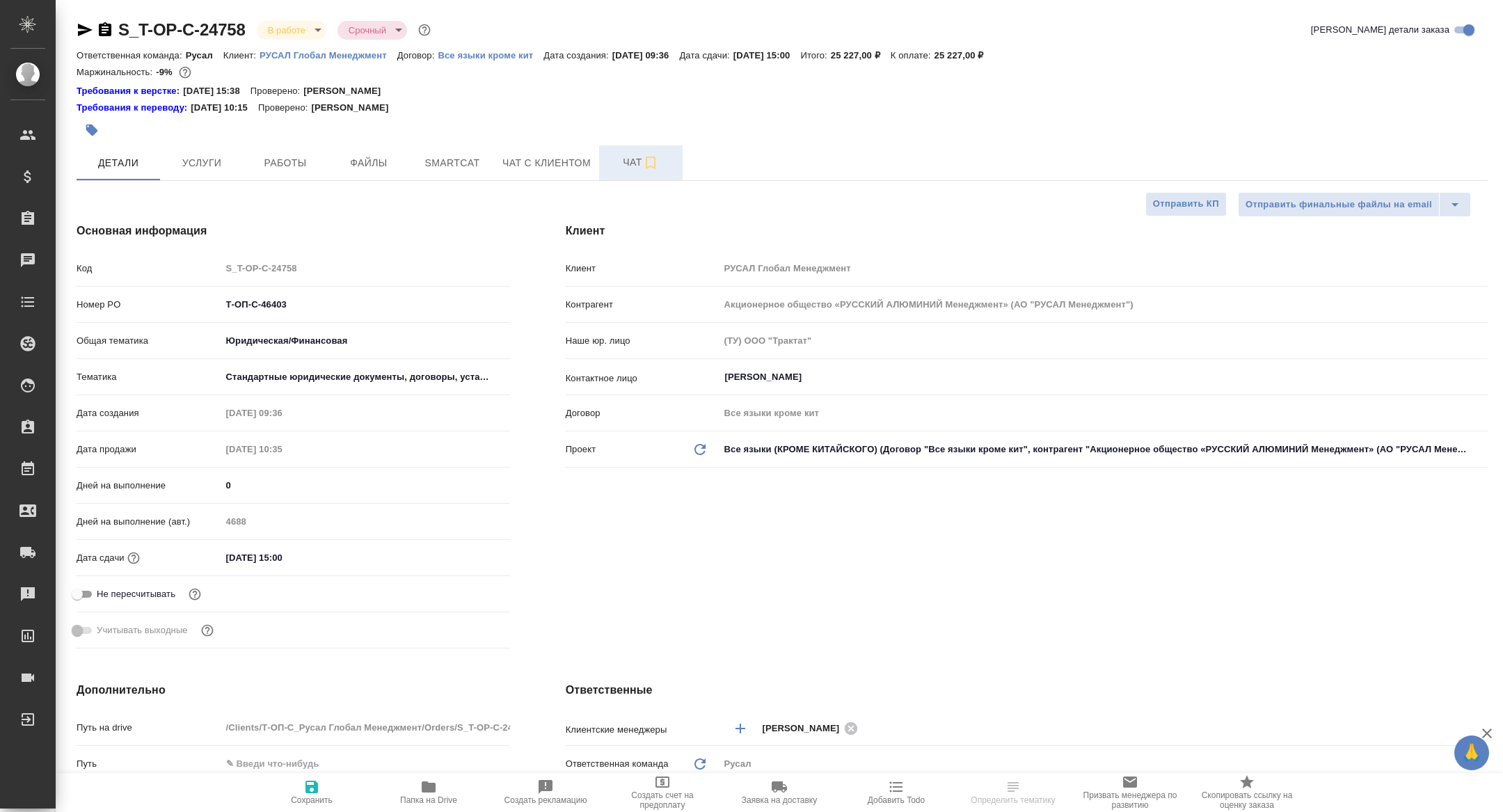
type textarea "x"
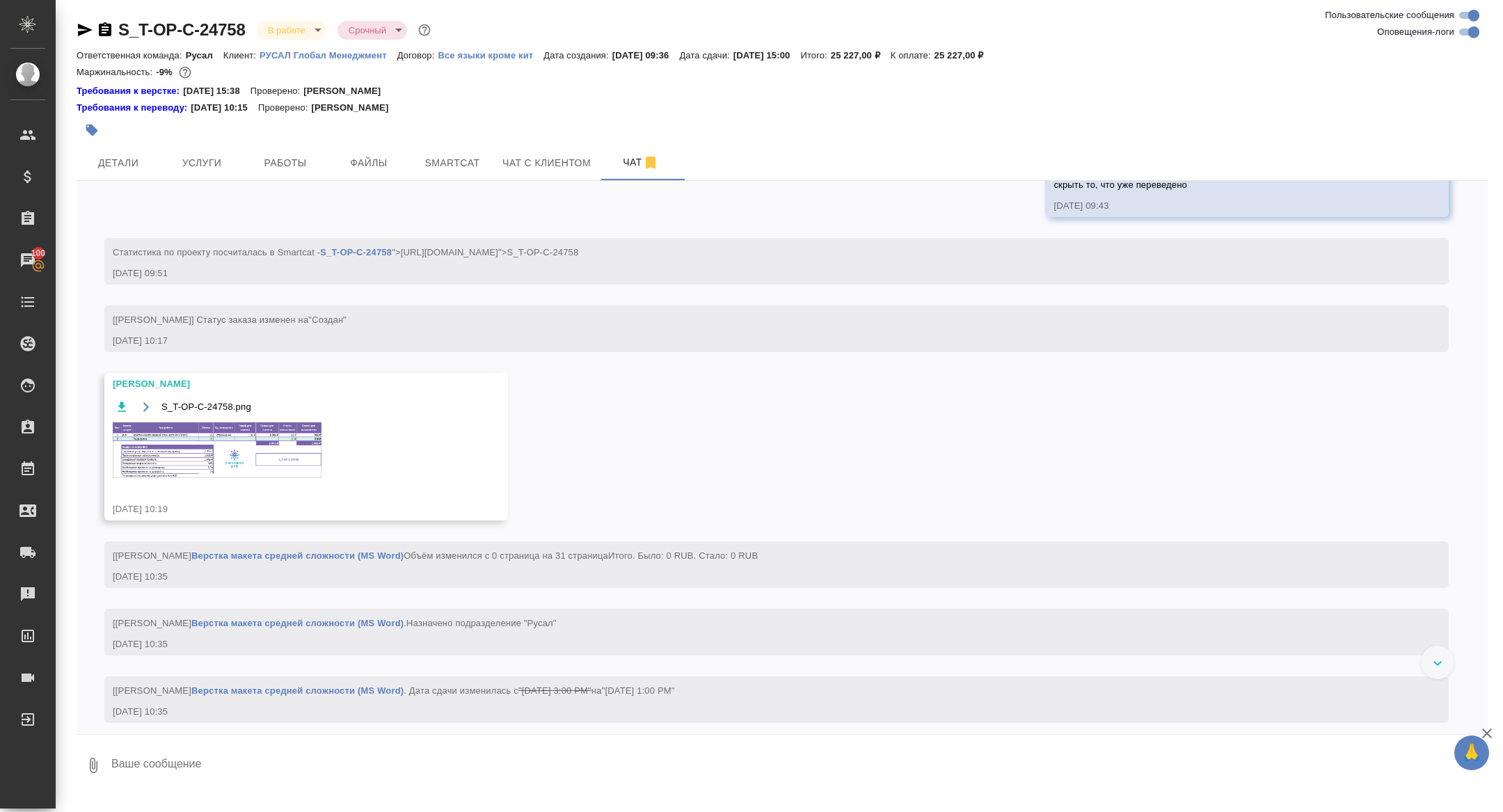
scroll to position [320, 0]
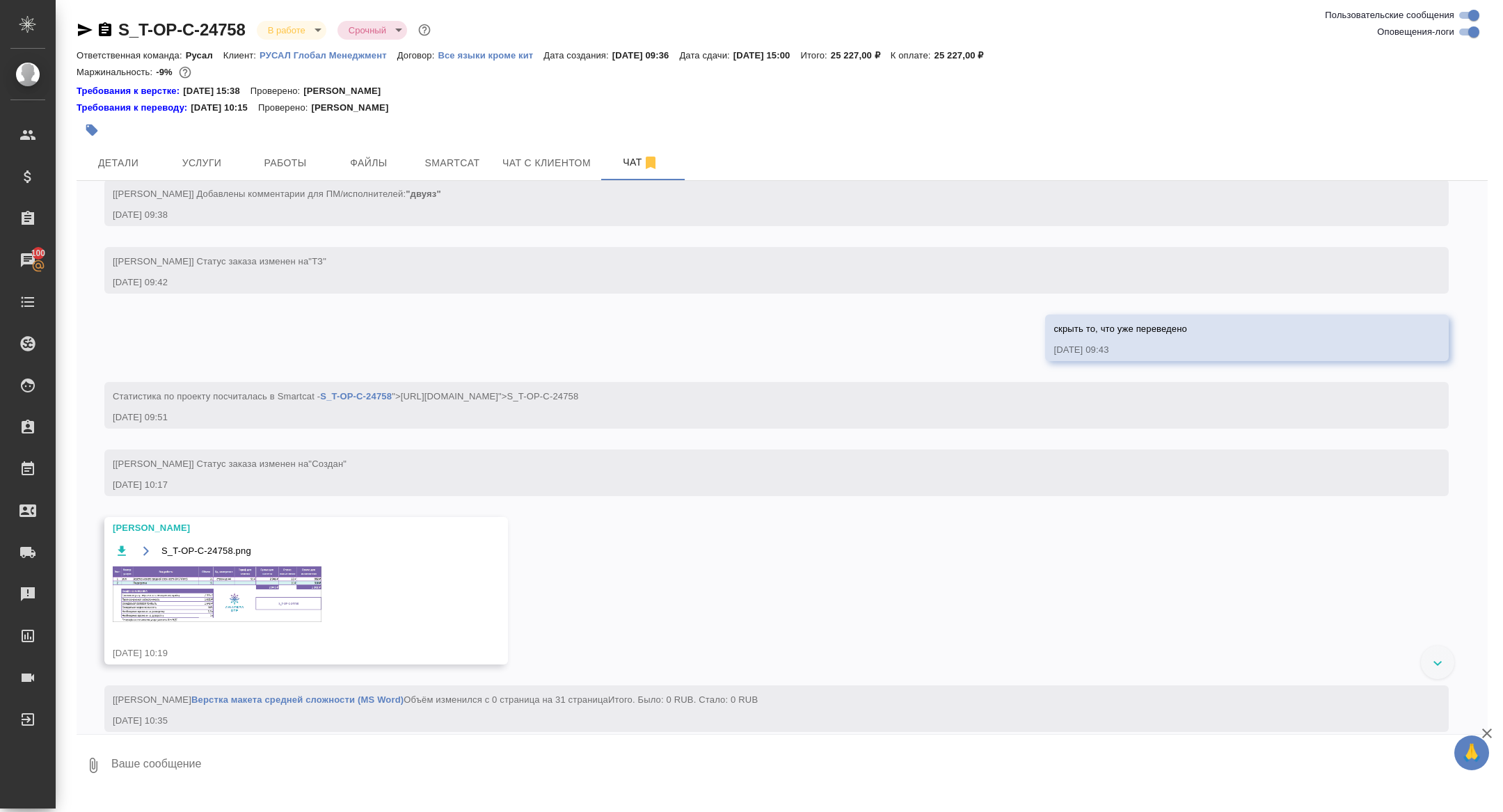
click at [258, 598] on img at bounding box center [217, 594] width 209 height 56
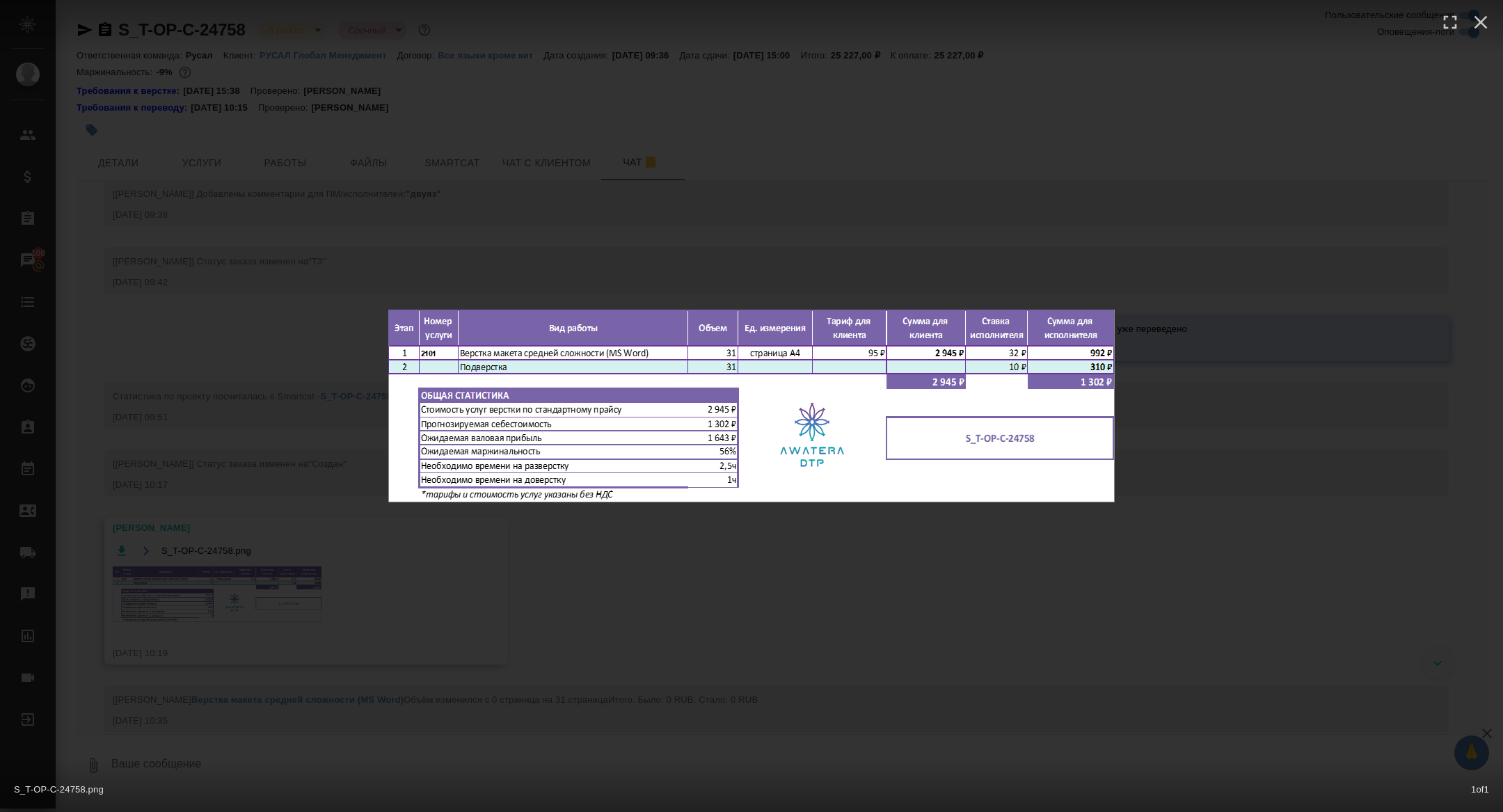
click at [258, 598] on div "S_T-OP-C-24758.png 1 of 1" at bounding box center [751, 406] width 1503 height 812
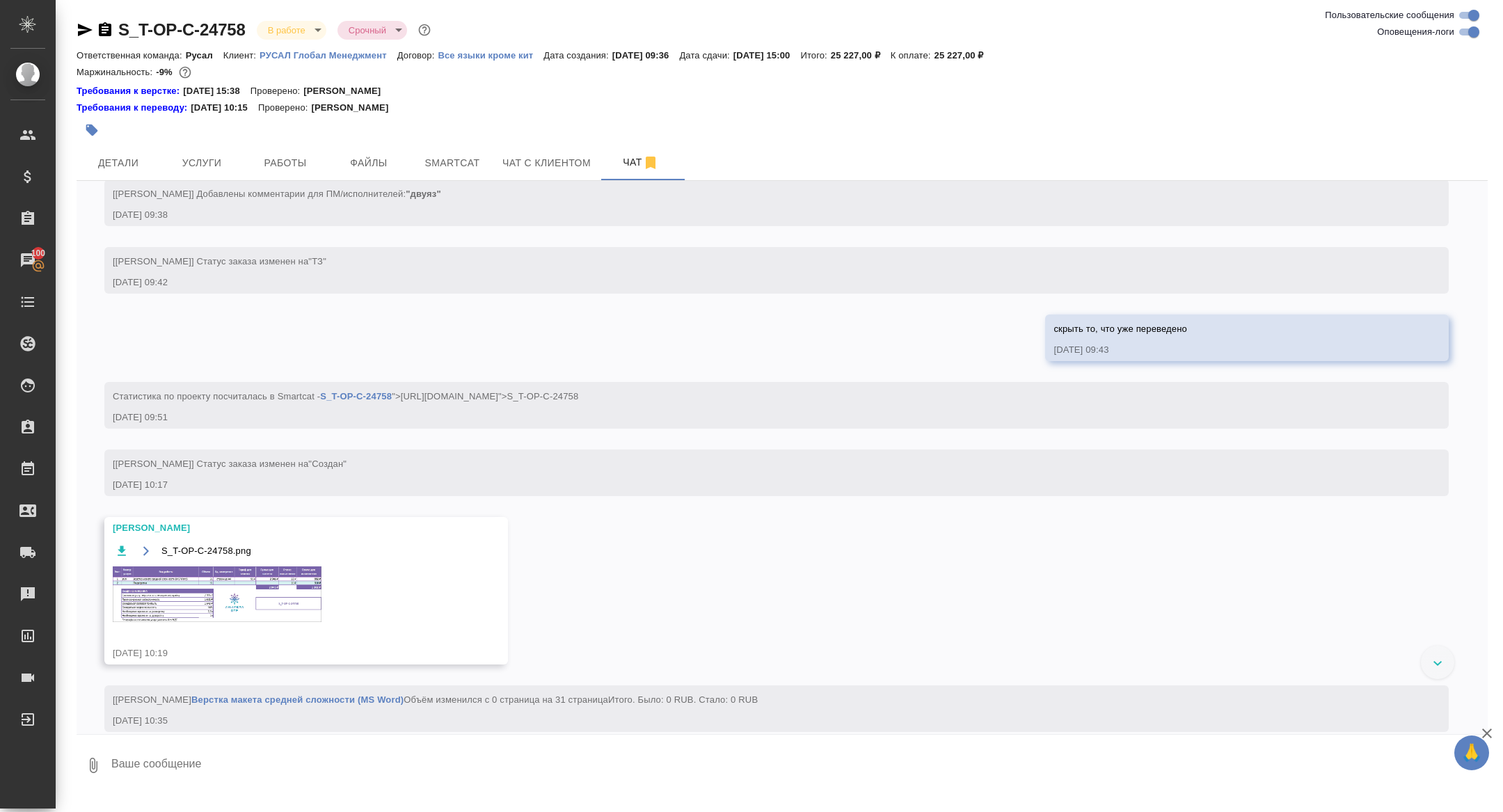
click at [258, 598] on div "S_T-OP-C-24758.png 1 of 1" at bounding box center [751, 433] width 1353 height 731
click at [128, 155] on span "Детали" at bounding box center [118, 163] width 67 height 17
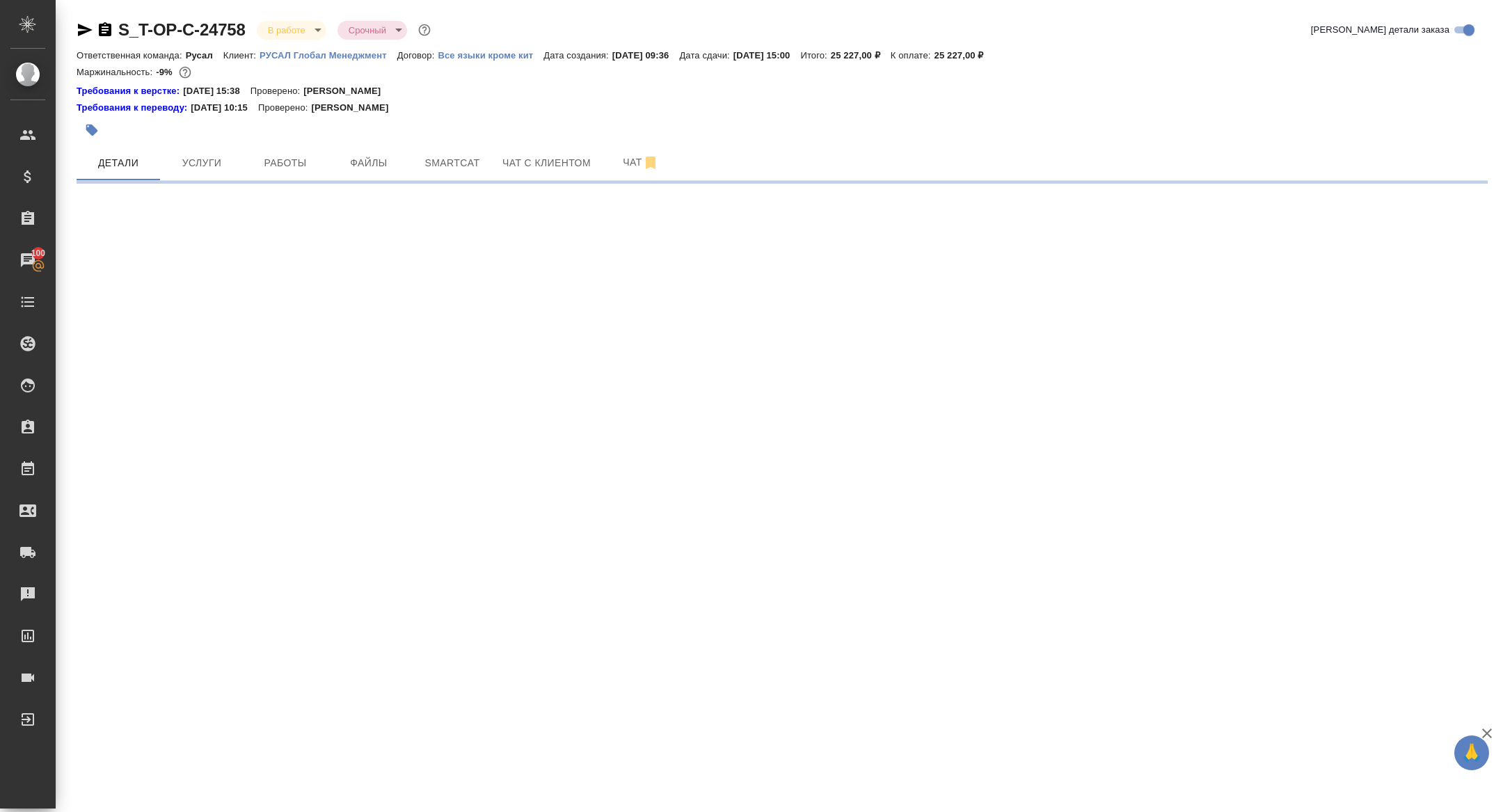
select select "RU"
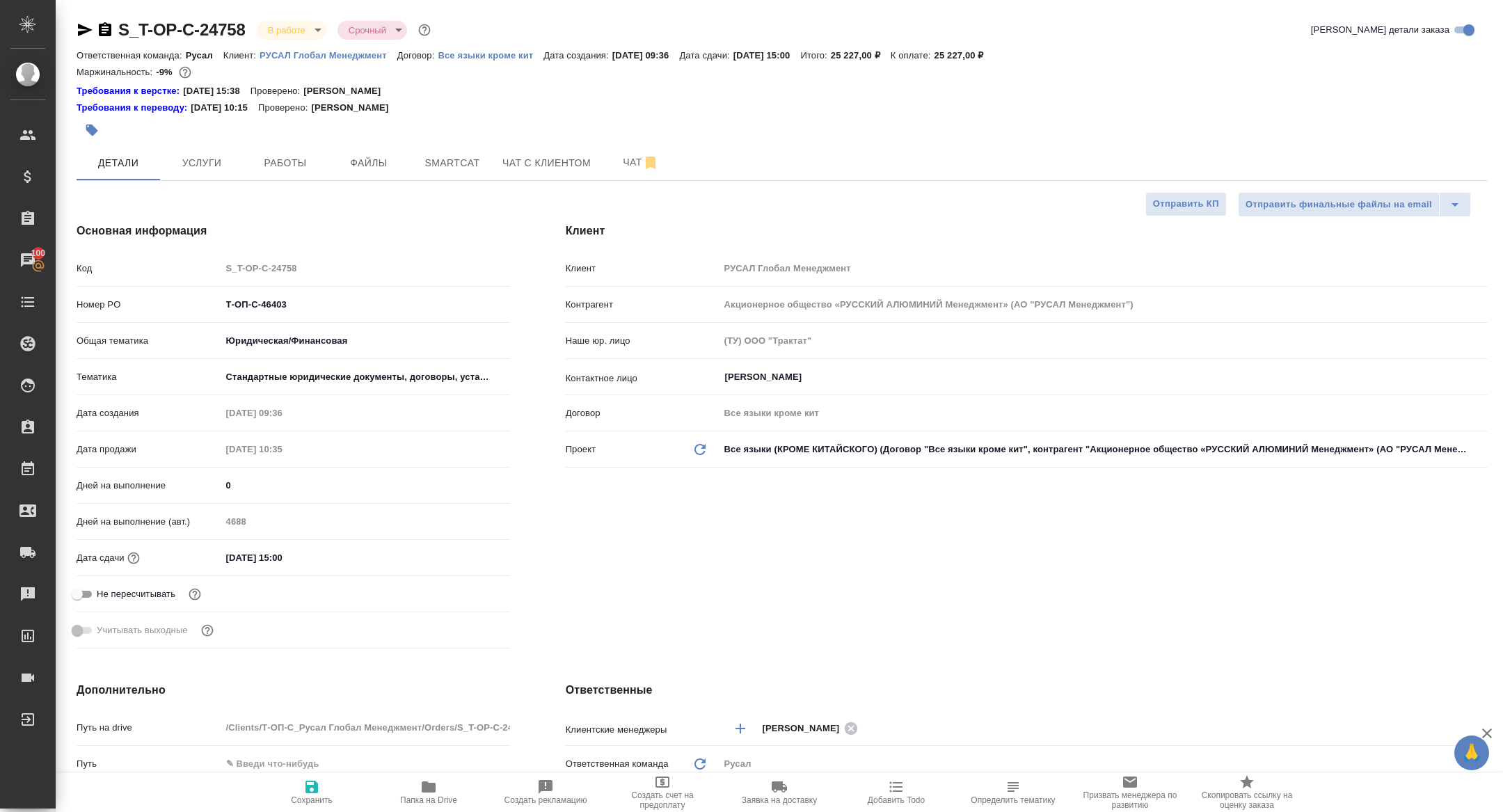
type textarea "x"
drag, startPoint x: 302, startPoint y: 310, endPoint x: 121, endPoint y: 283, distance: 183.0
click at [125, 283] on div "Код S_T-OP-C-24758 Номер PO Т-ОП-С-46403 Общая тематика Юридическая/Финансовая …" at bounding box center [293, 455] width 434 height 398
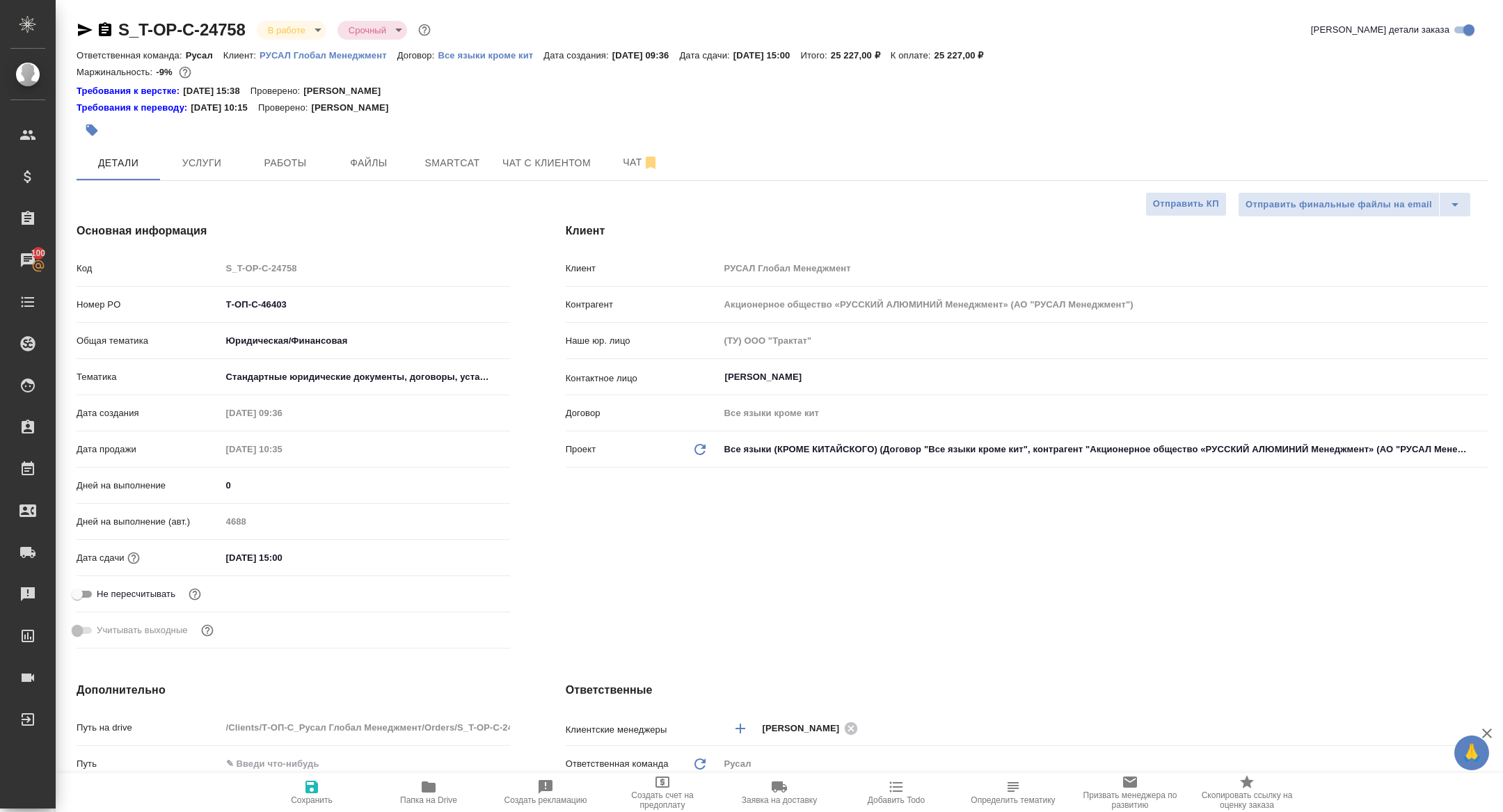
type textarea "x"
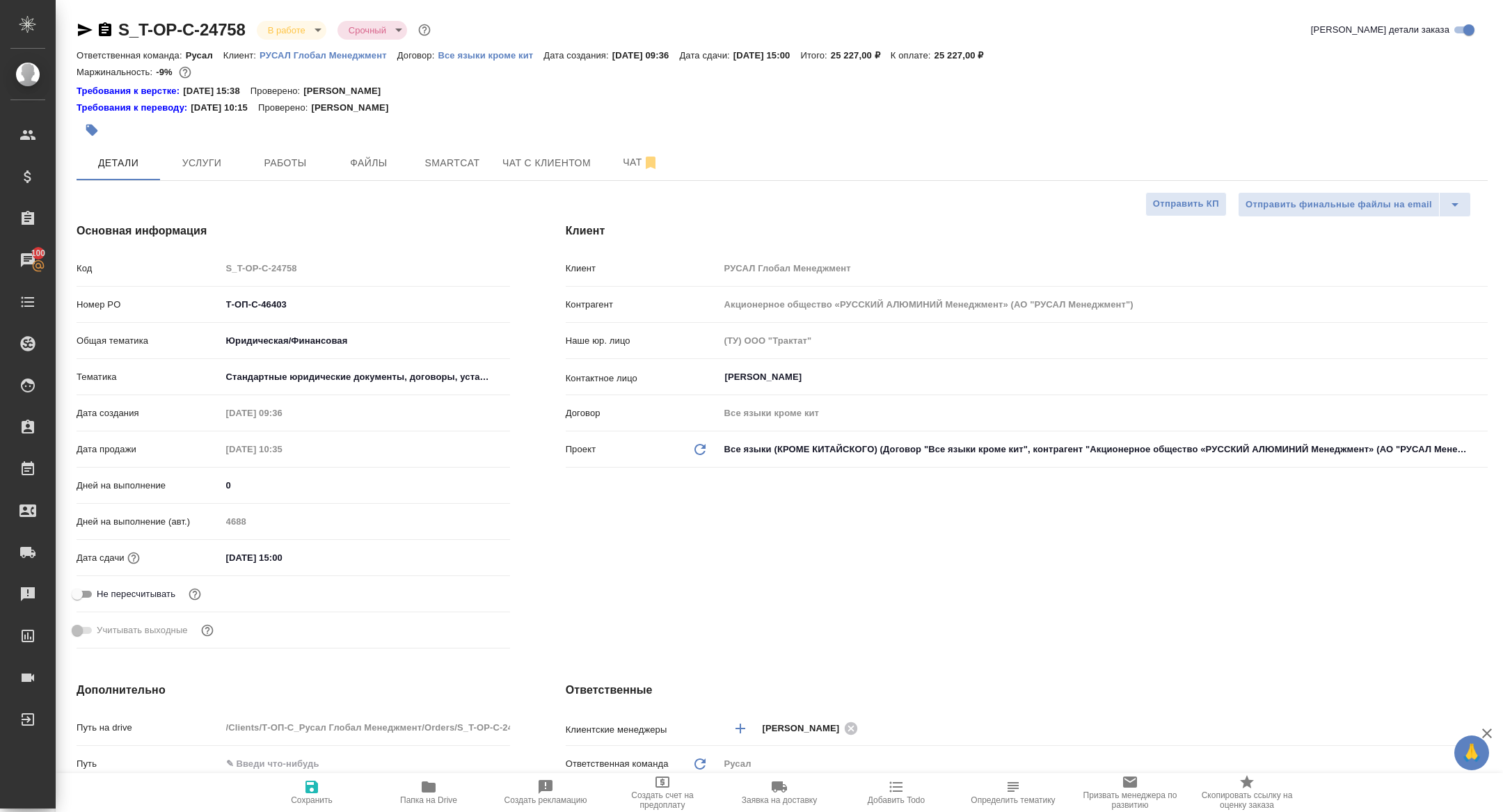
type textarea "x"
click at [264, 162] on span "Работы" at bounding box center [285, 163] width 67 height 17
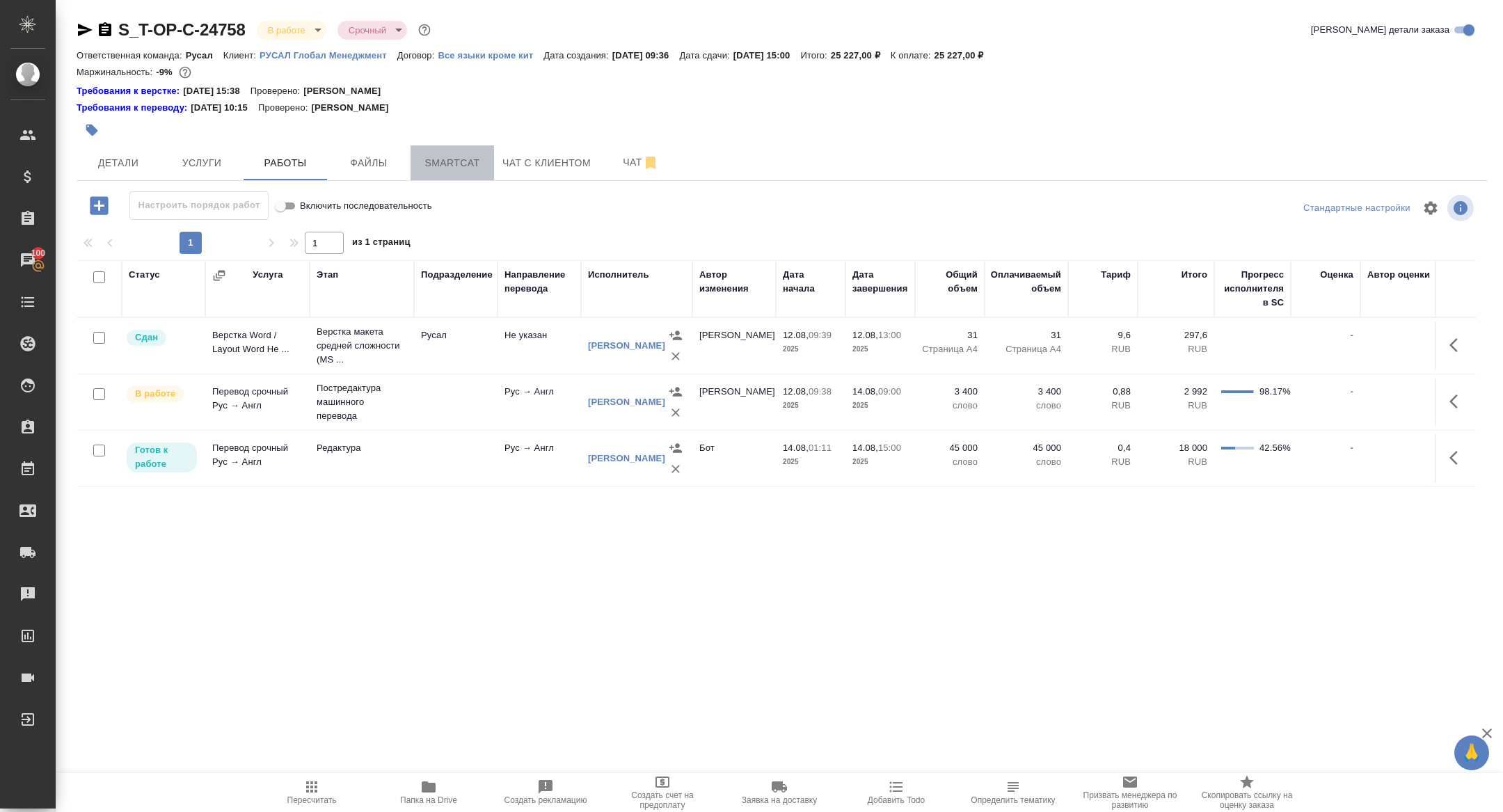
click at [466, 171] on span "Smartcat" at bounding box center [453, 163] width 67 height 17
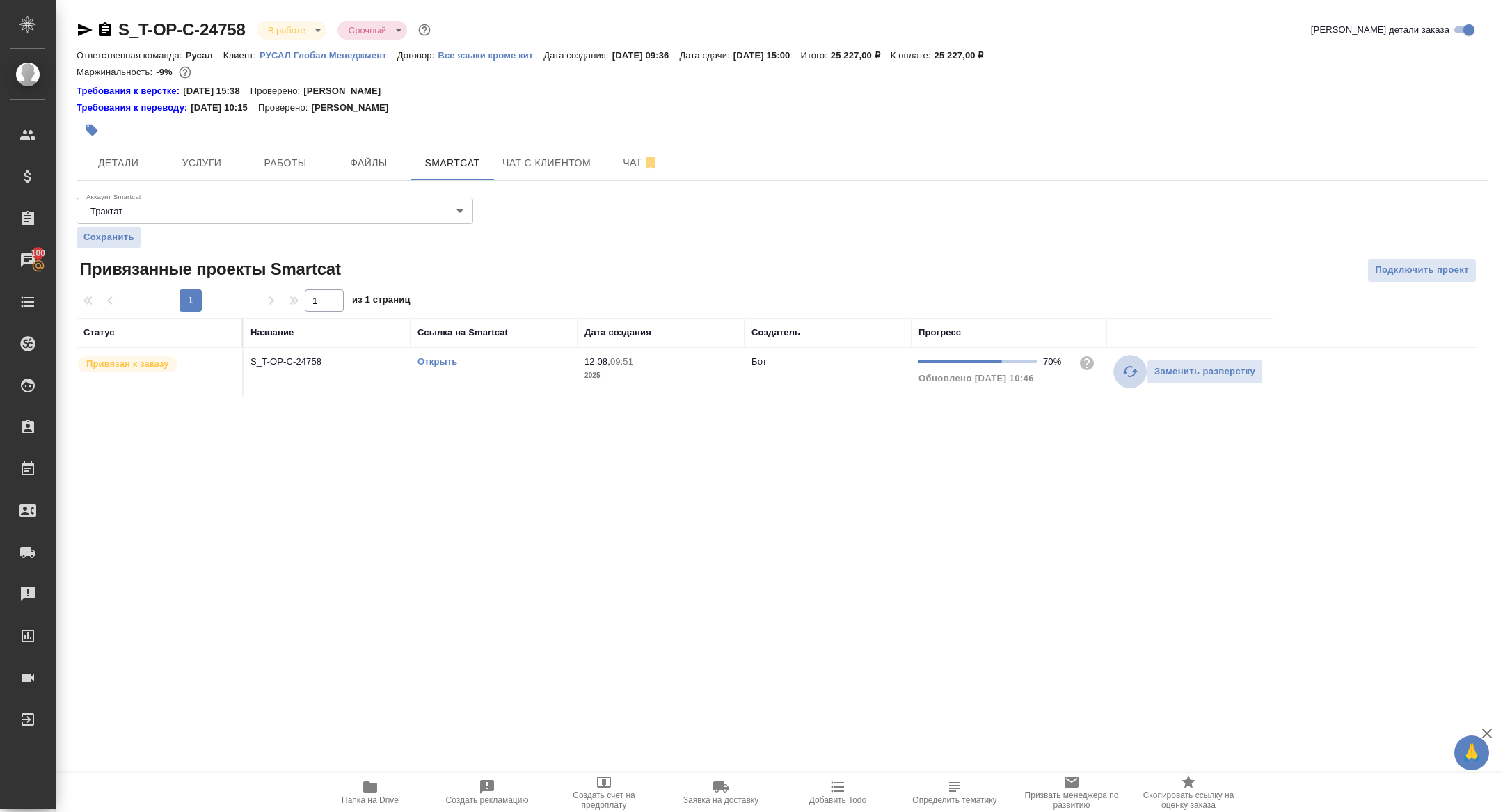
click at [1127, 382] on button "button" at bounding box center [1129, 371] width 33 height 33
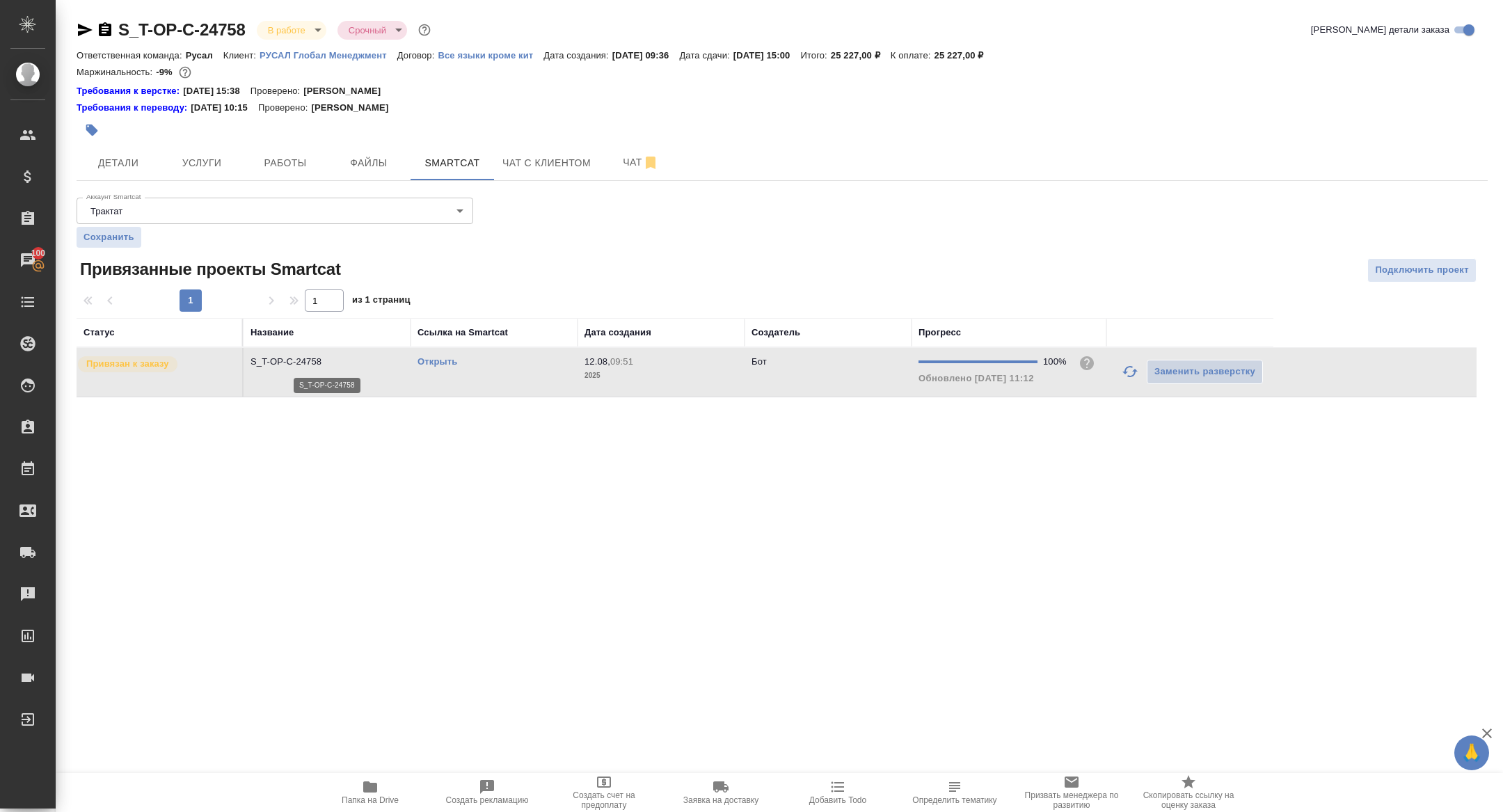
click at [296, 365] on p "S_T-OP-C-24758" at bounding box center [327, 362] width 153 height 14
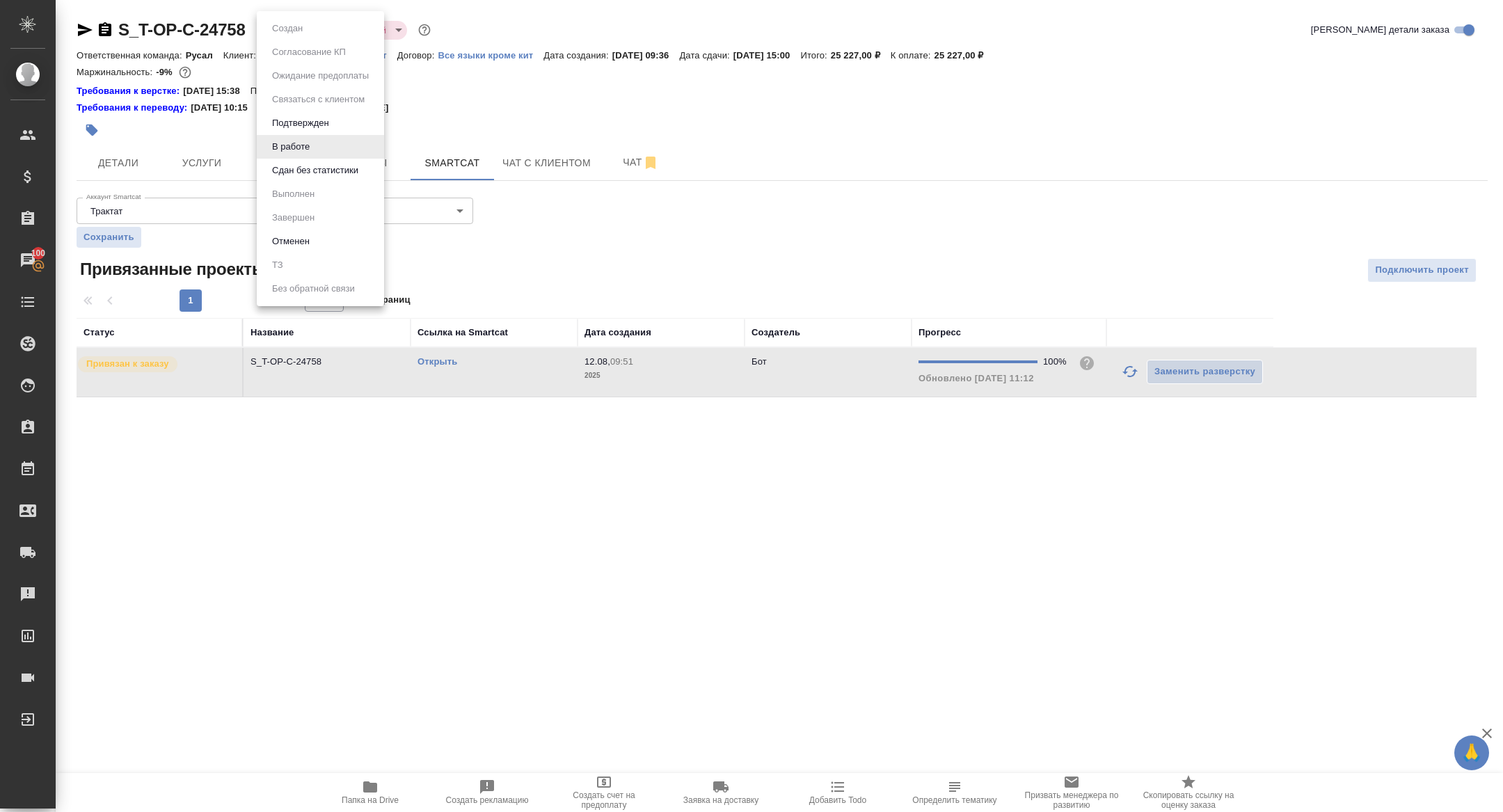
click at [304, 32] on body "🙏 .cls-1 fill:#fff; AWATERA Zhuravleva Alexandra Клиенты Спецификации Заказы 10…" at bounding box center [751, 406] width 1503 height 812
click at [304, 165] on button "Сдан без статистики" at bounding box center [315, 171] width 94 height 15
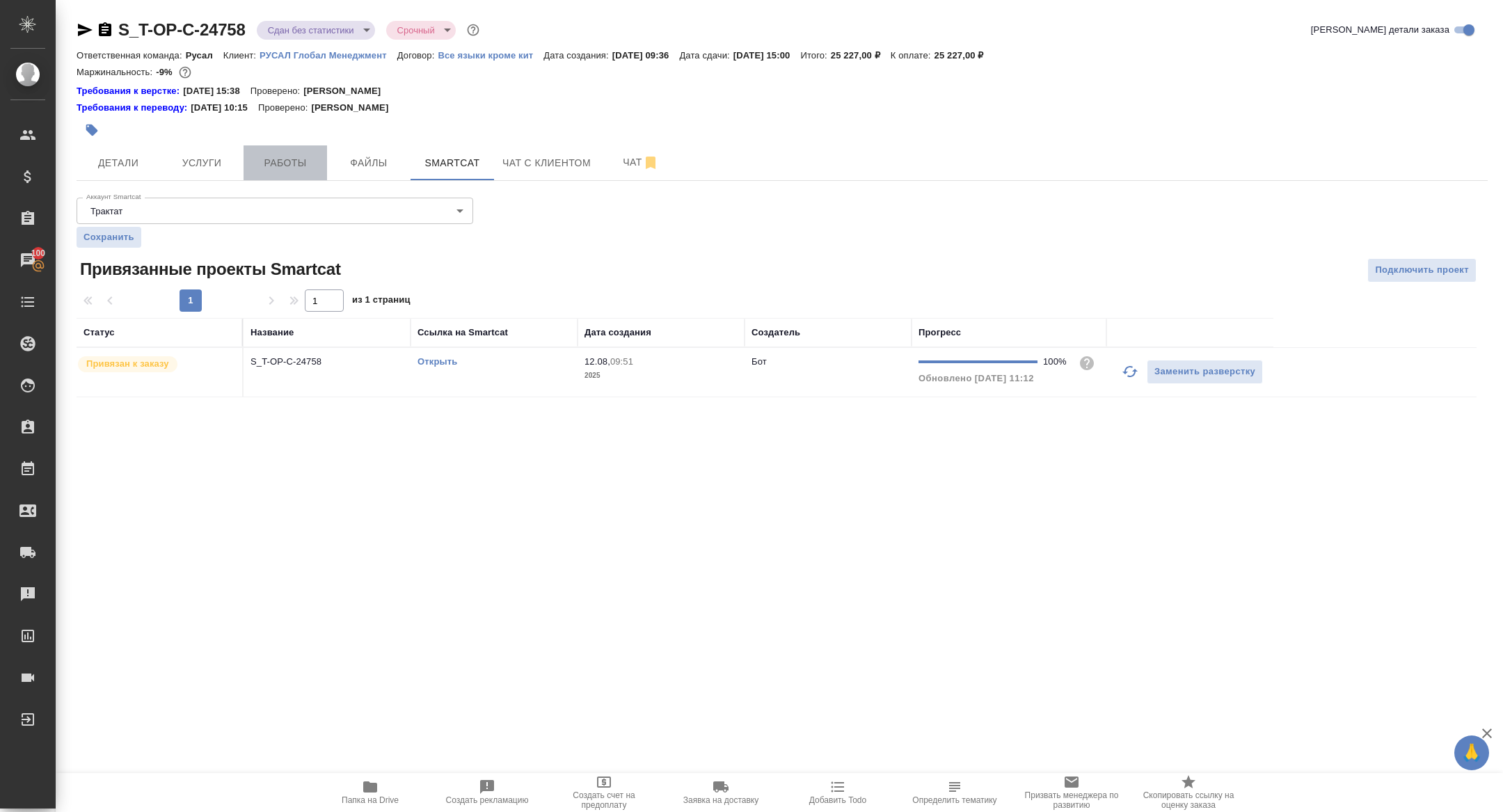
click at [293, 147] on button "Работы" at bounding box center [285, 162] width 84 height 35
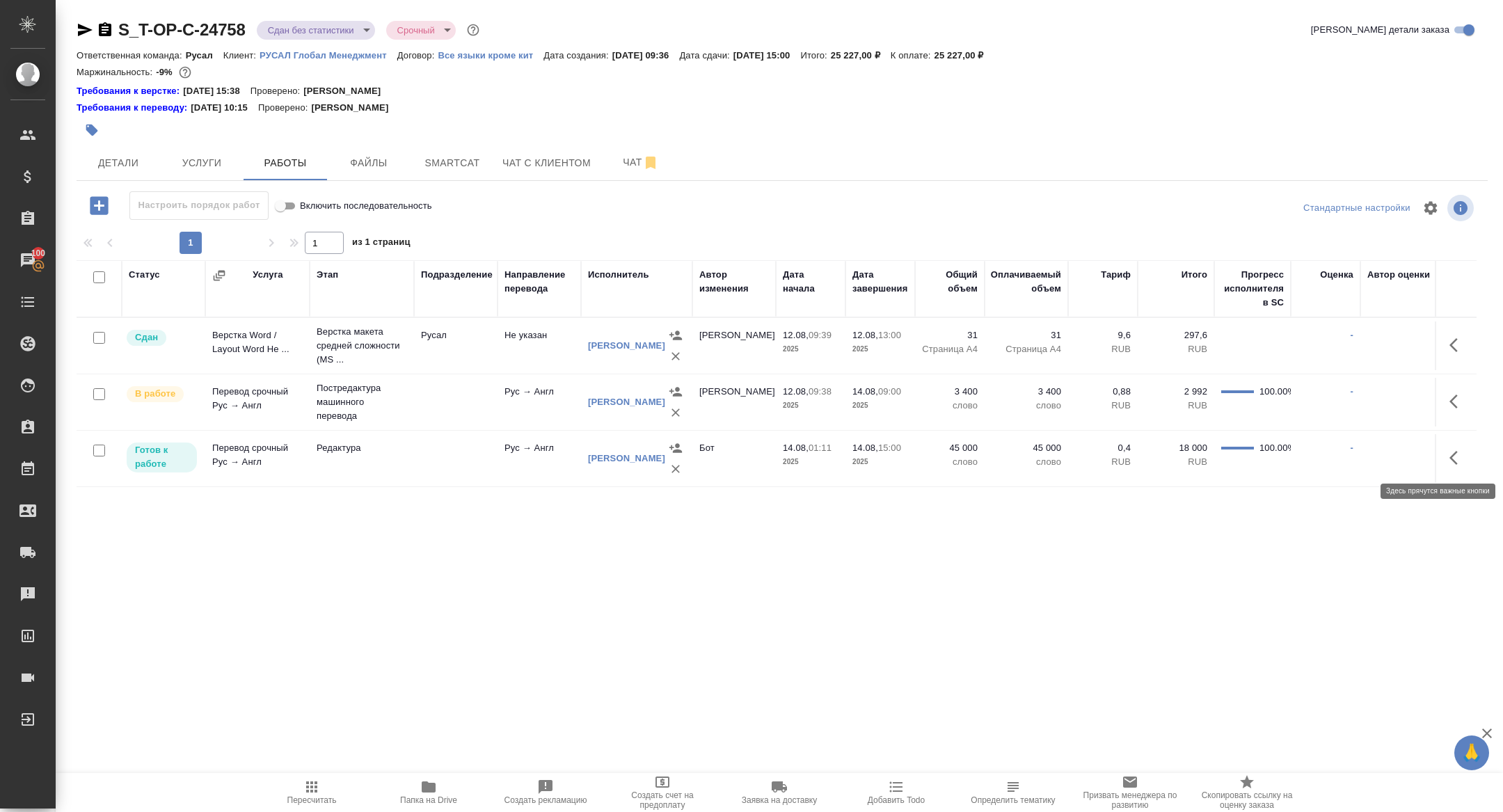
click at [1460, 454] on icon "button" at bounding box center [1458, 458] width 17 height 17
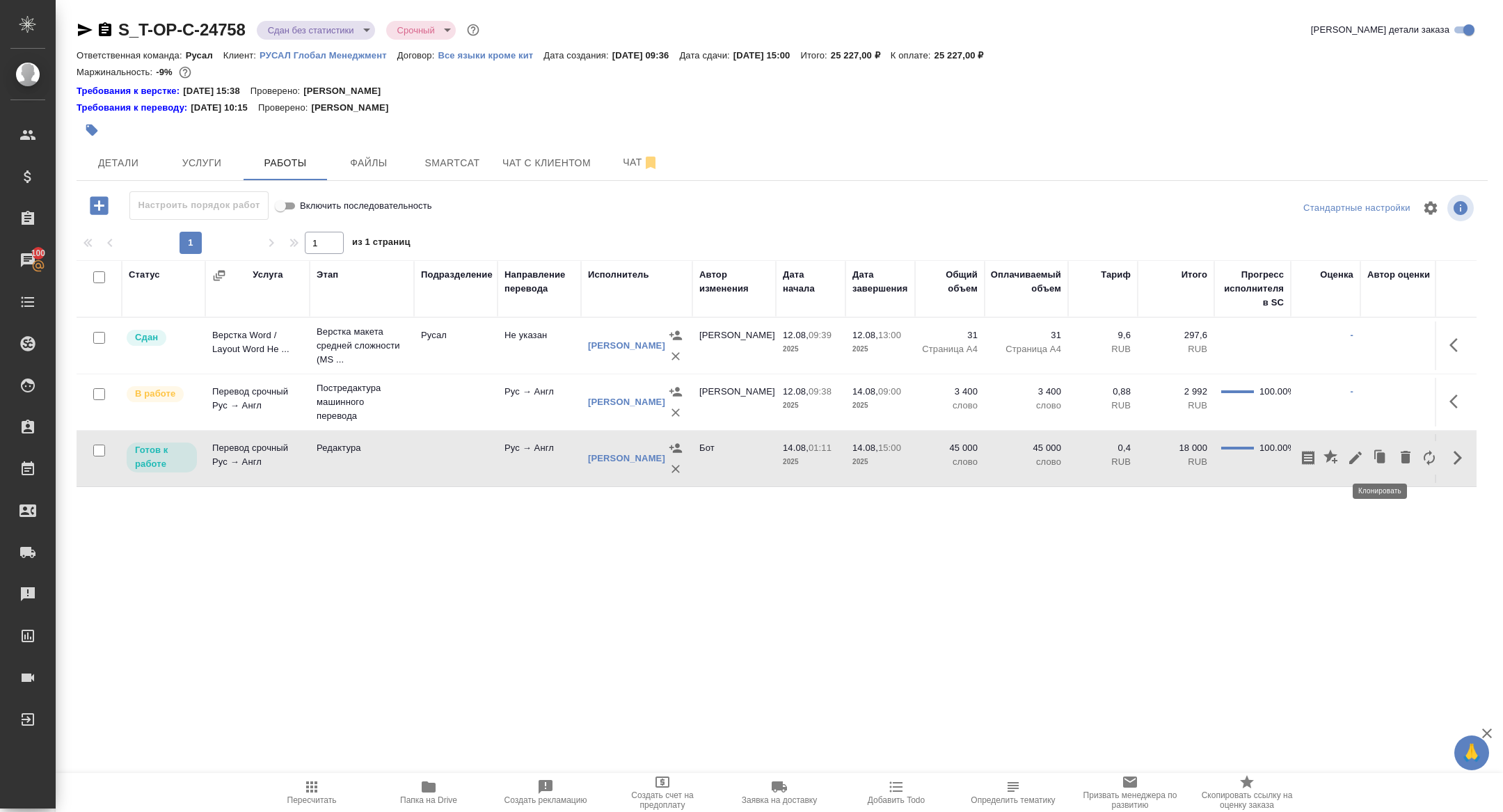
click at [1365, 452] on button "button" at bounding box center [1355, 457] width 24 height 33
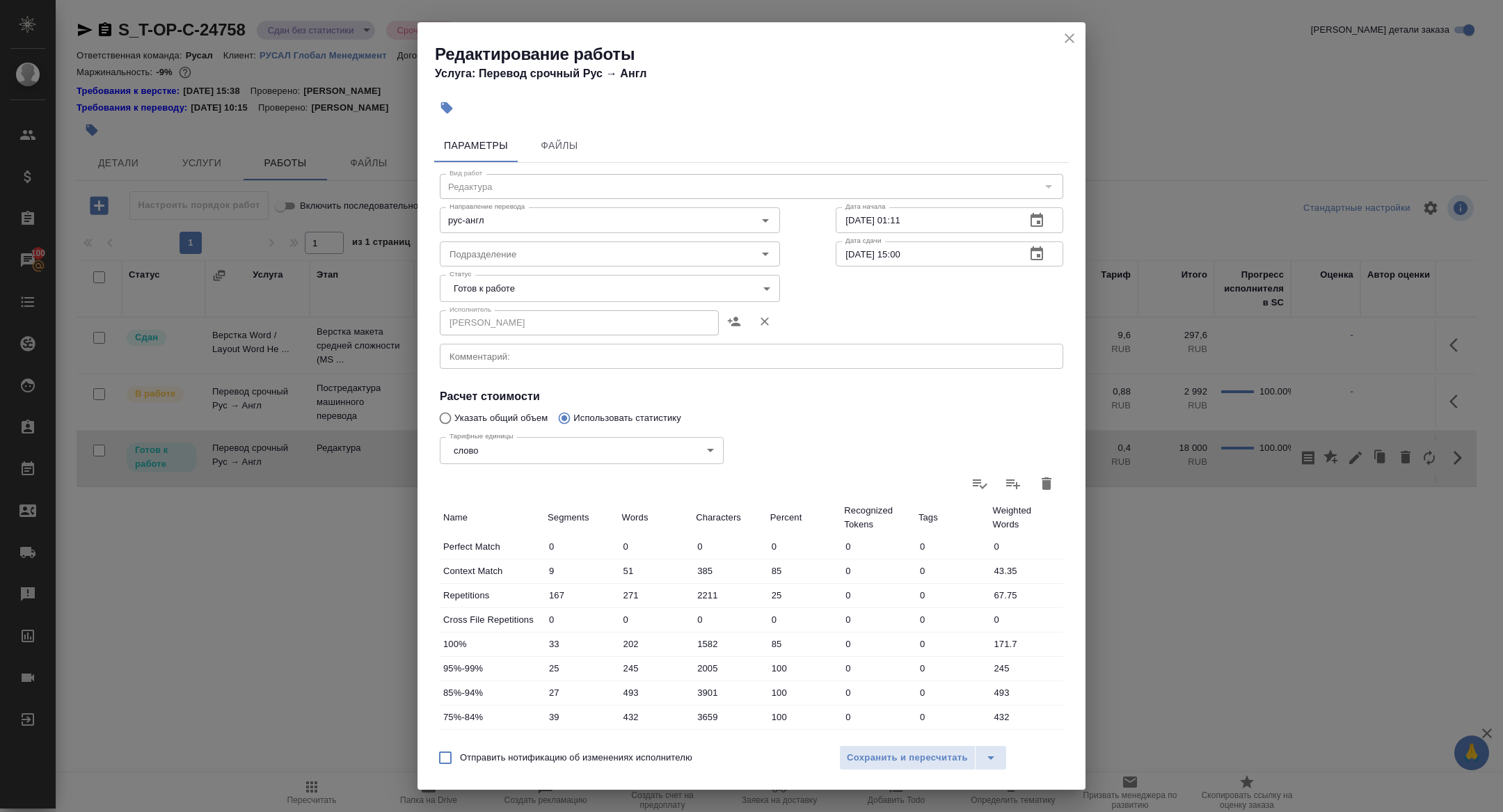
click at [514, 292] on body "🙏 .cls-1 fill:#fff; AWATERA Zhuravleva Alexandra Клиенты Спецификации Заказы 10…" at bounding box center [751, 406] width 1503 height 812
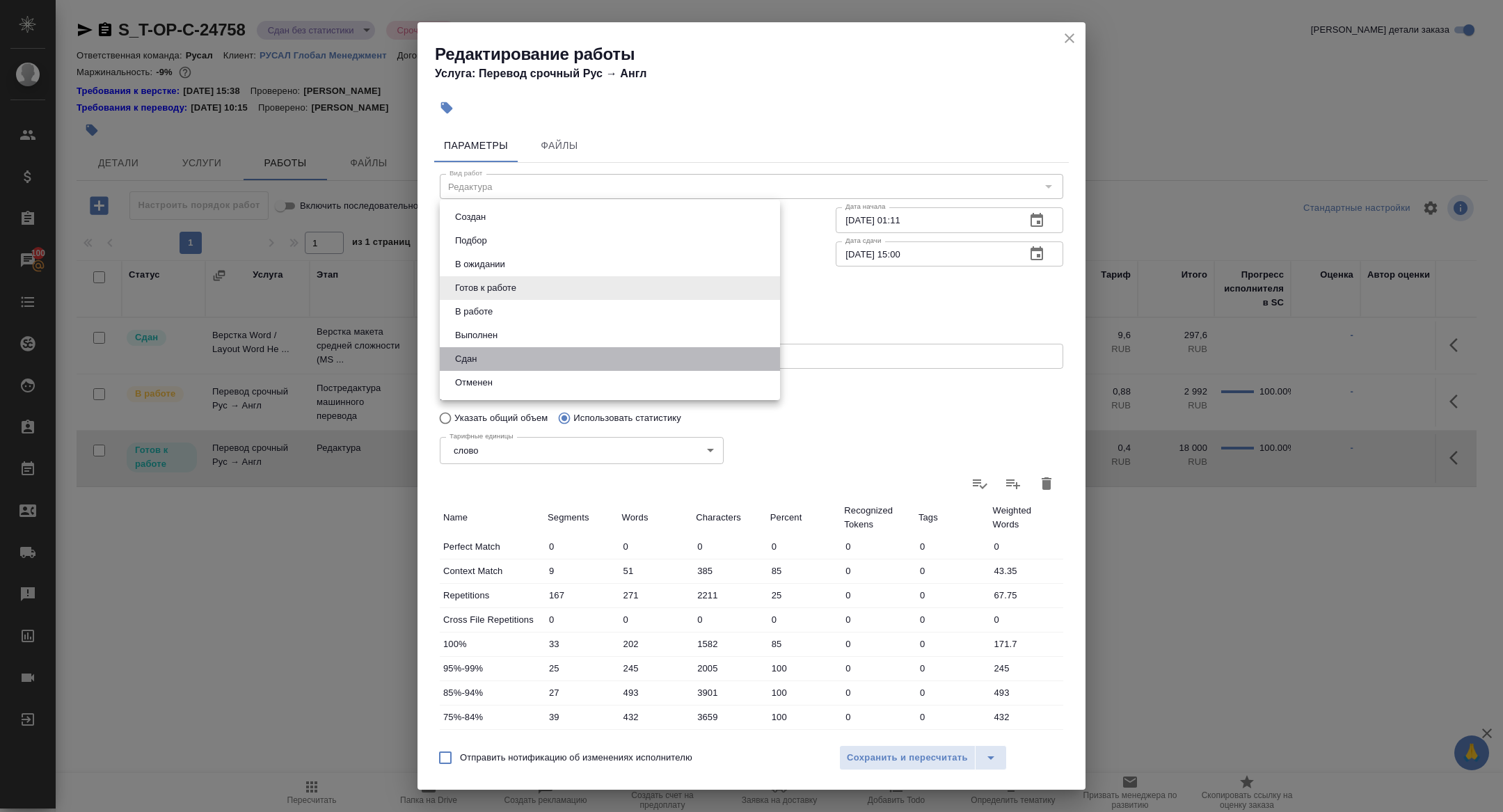
click at [483, 364] on li "Сдан" at bounding box center [610, 359] width 340 height 24
type input "closed"
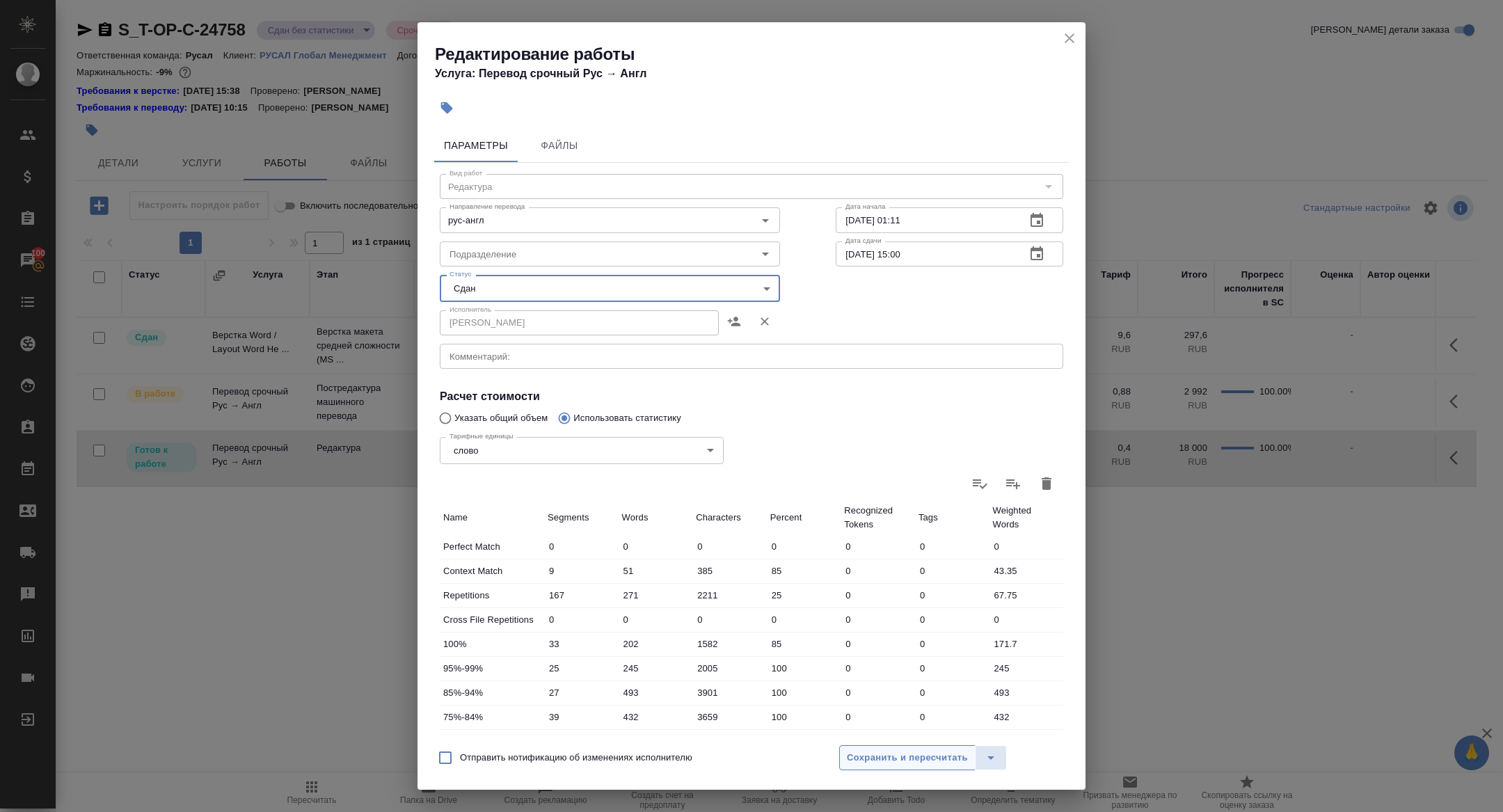
click at [936, 766] on button "Сохранить и пересчитать" at bounding box center [907, 758] width 136 height 25
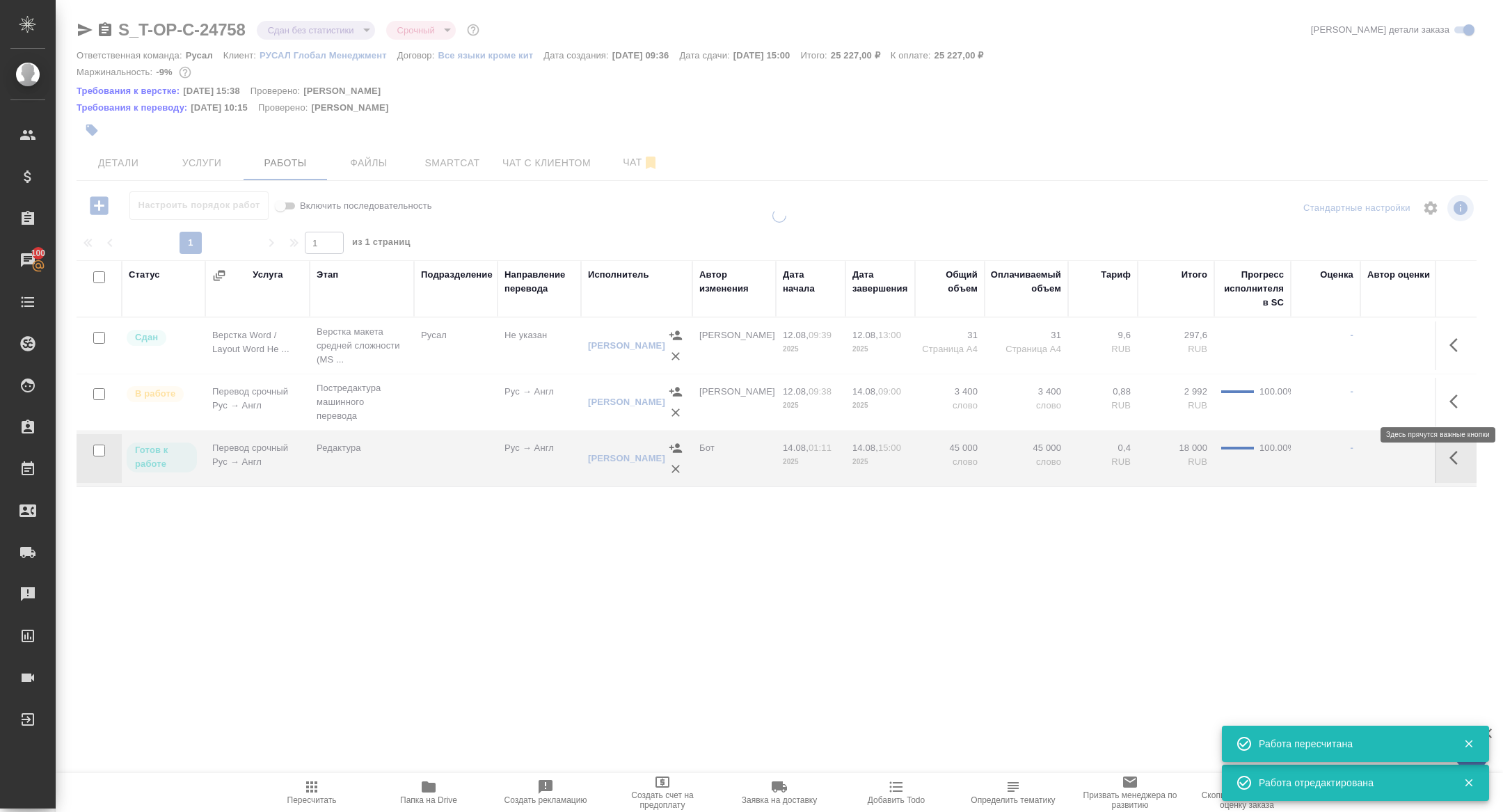
click at [1455, 400] on icon "button" at bounding box center [1458, 401] width 17 height 17
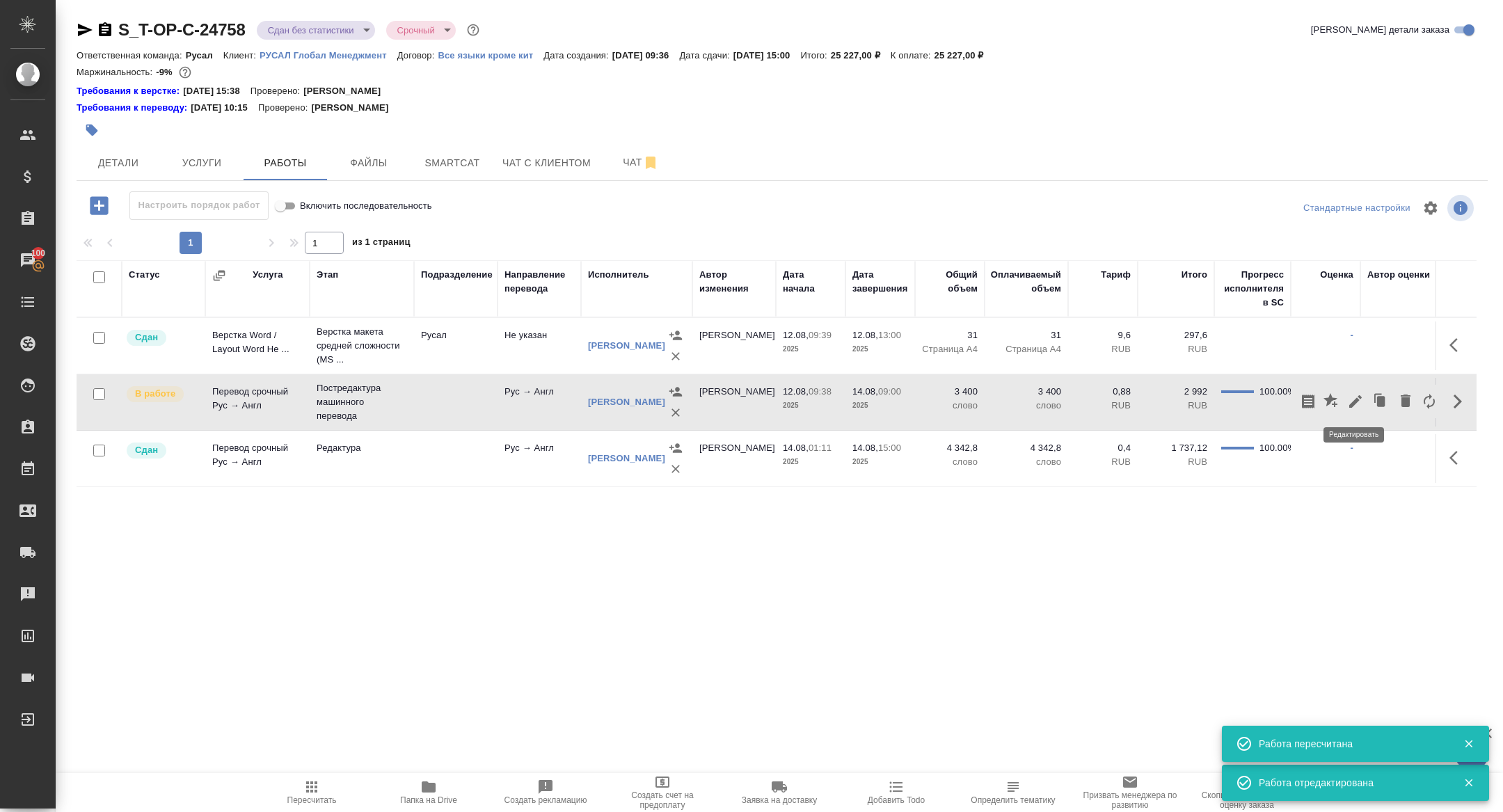
click at [1361, 403] on icon "button" at bounding box center [1356, 401] width 17 height 17
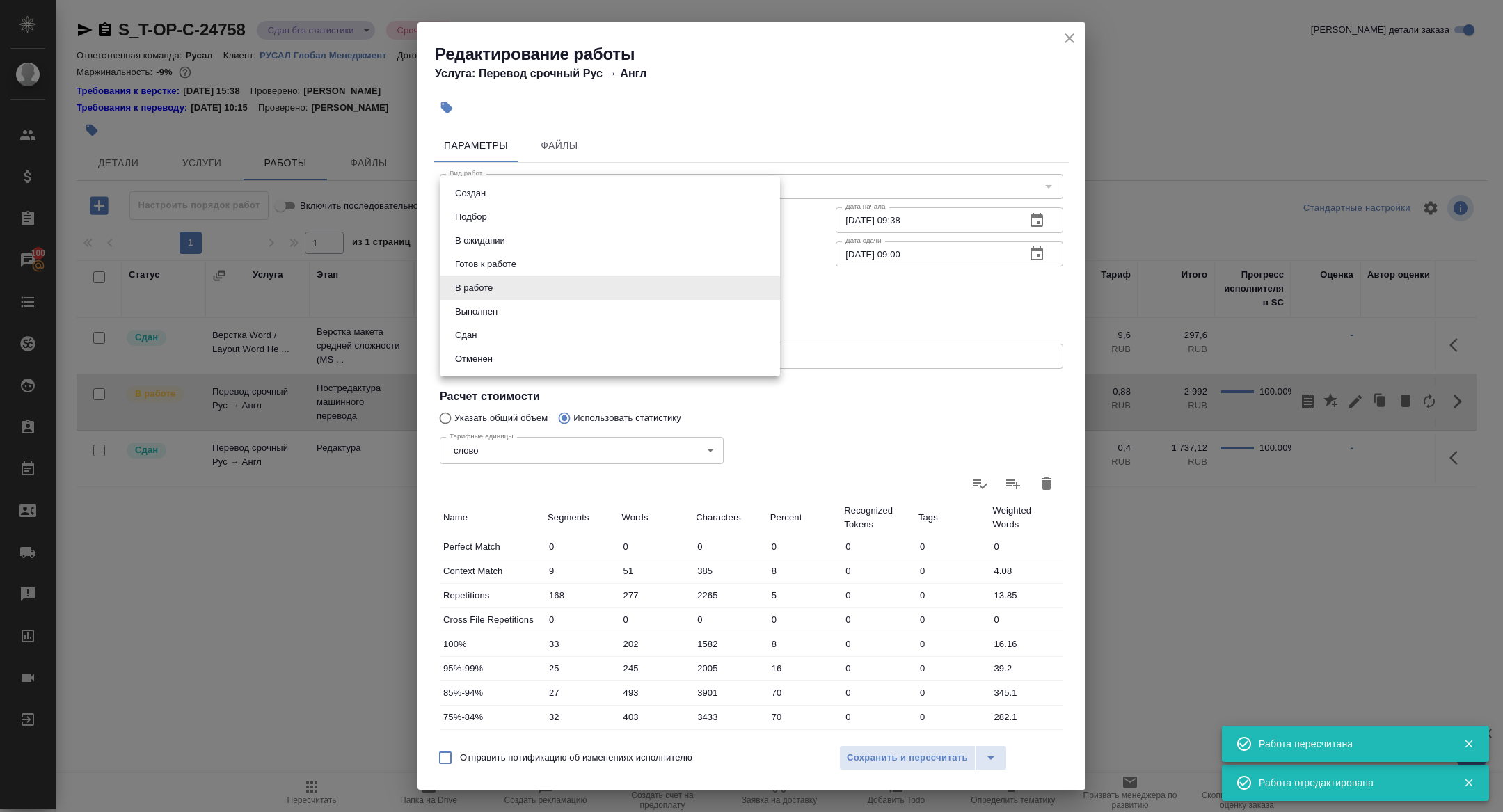
click at [497, 278] on body "🙏 .cls-1 fill:#fff; AWATERA Zhuravleva Alexandra Клиенты Спецификации Заказы 10…" at bounding box center [751, 406] width 1503 height 812
click at [463, 338] on button "Сдан" at bounding box center [466, 336] width 30 height 15
type input "closed"
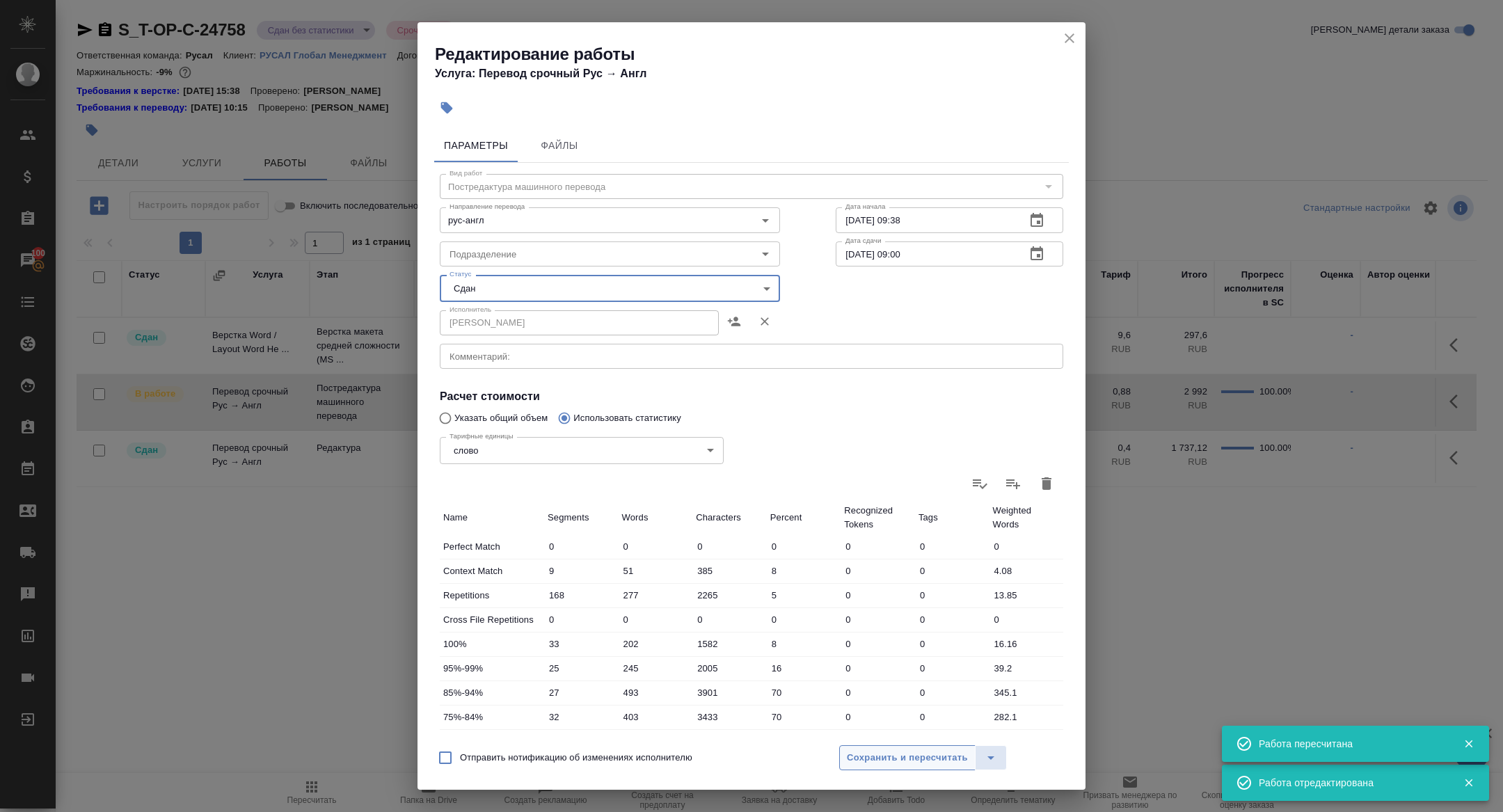
click at [883, 759] on span "Сохранить и пересчитать" at bounding box center [907, 758] width 121 height 16
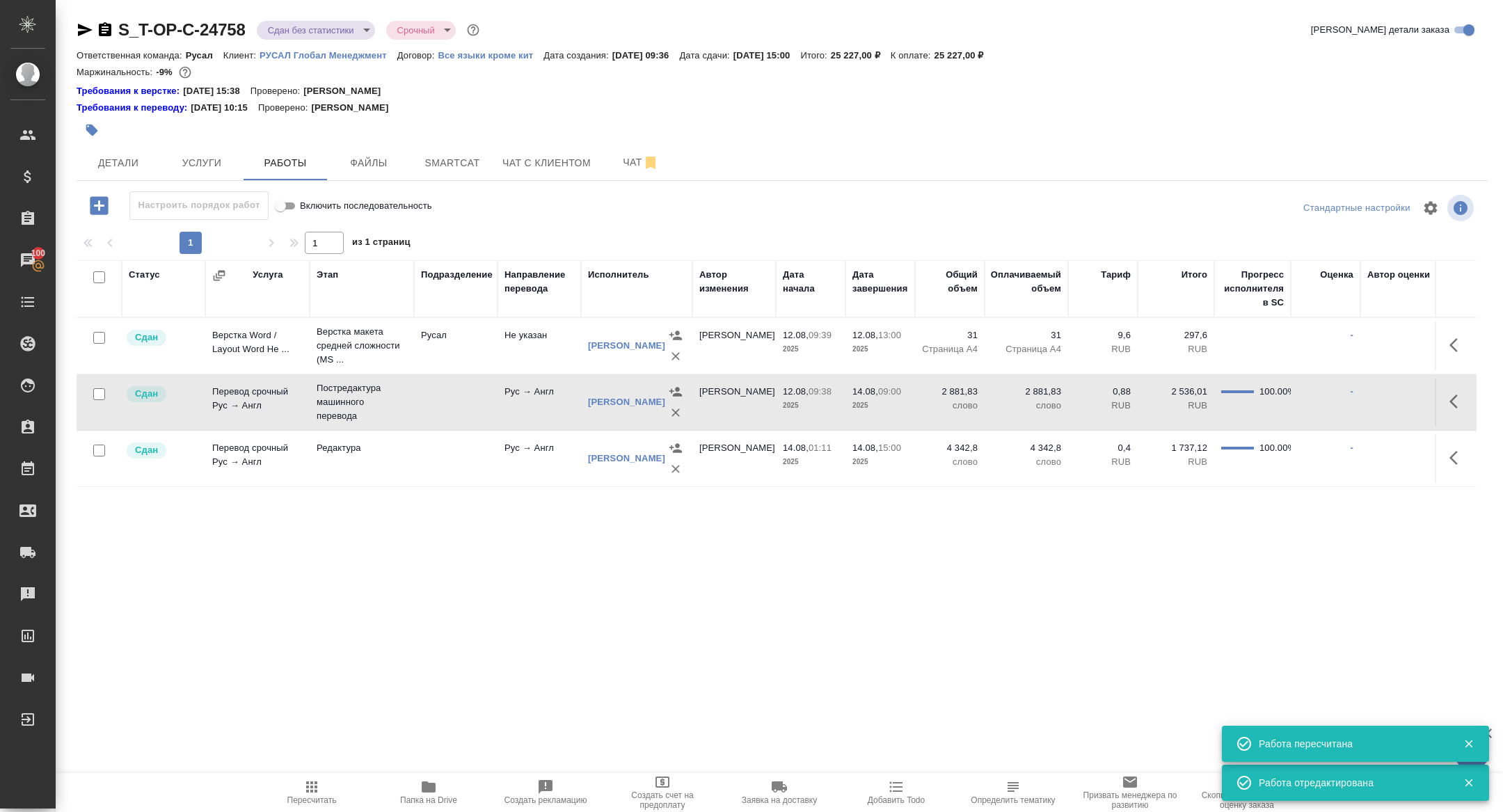
click at [293, 28] on body "🙏 .cls-1 fill:#fff; AWATERA Zhuravleva Alexandra Клиенты Спецификации Заказы 10…" at bounding box center [751, 406] width 1503 height 812
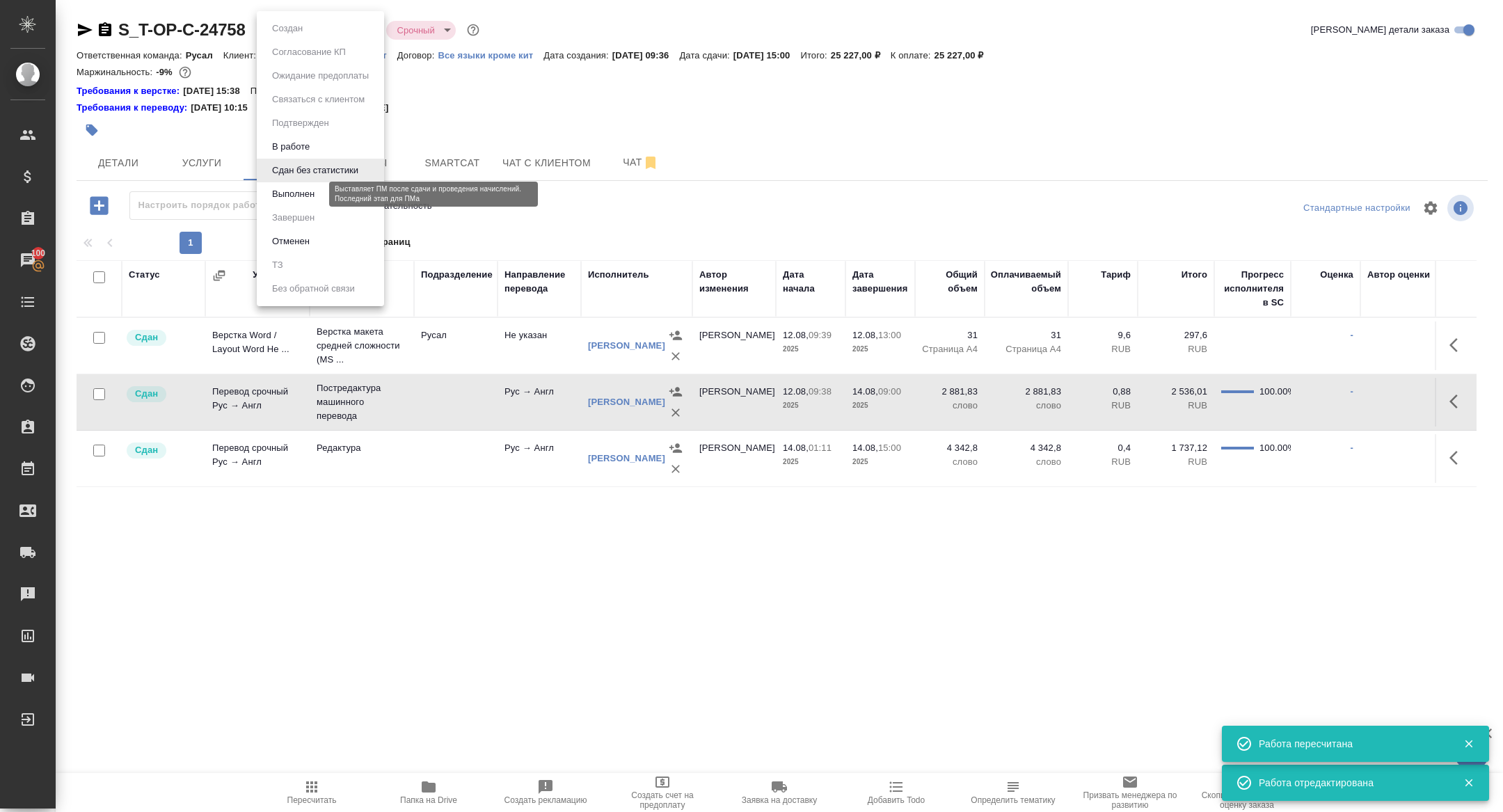
click at [289, 194] on button "Выполнен" at bounding box center [293, 194] width 51 height 15
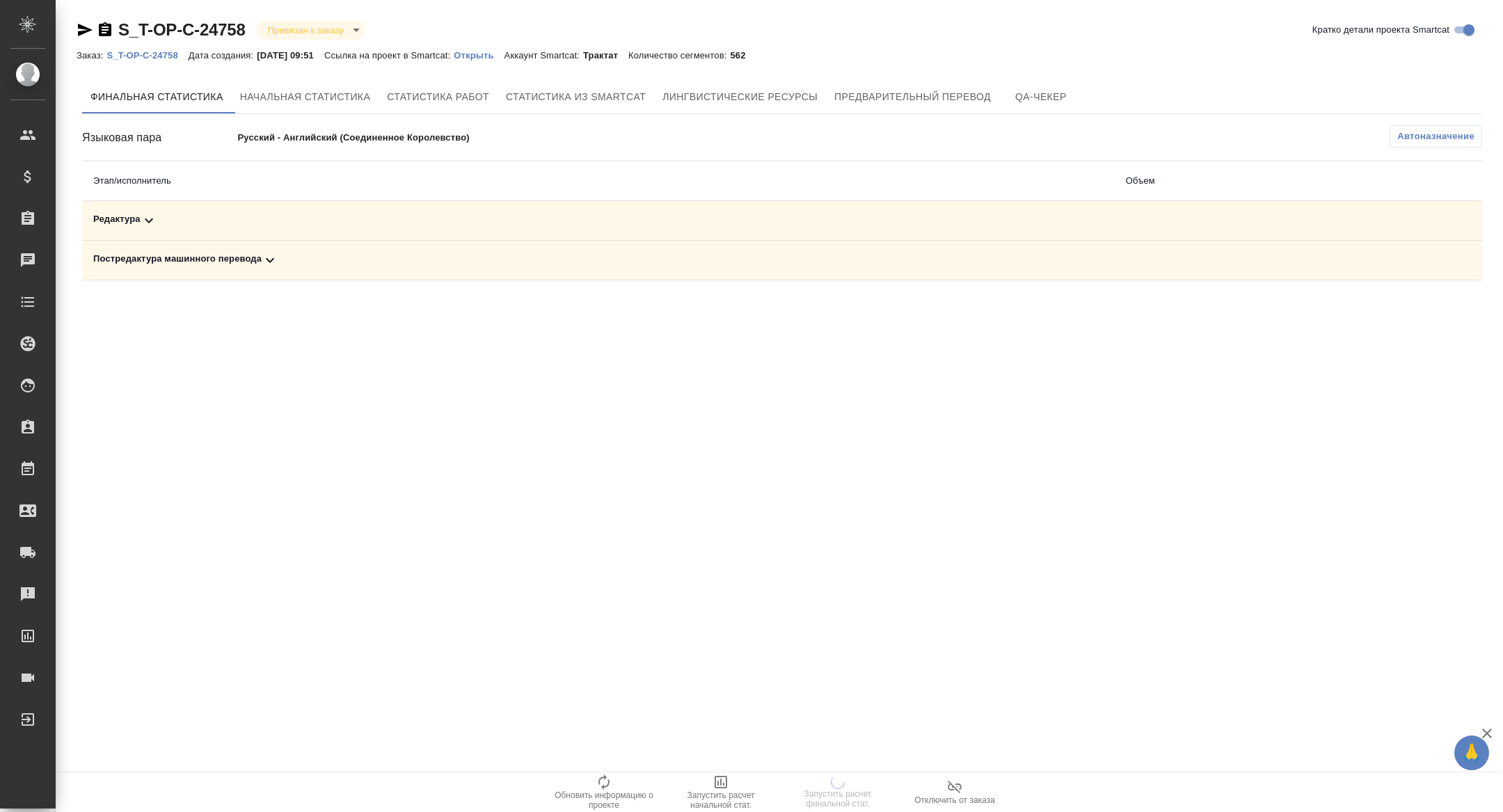
click at [493, 260] on div "Постредактура машинного перевода" at bounding box center [599, 261] width 1010 height 17
click at [840, 792] on span "Запустить расчет финальной стат." at bounding box center [838, 800] width 101 height 19
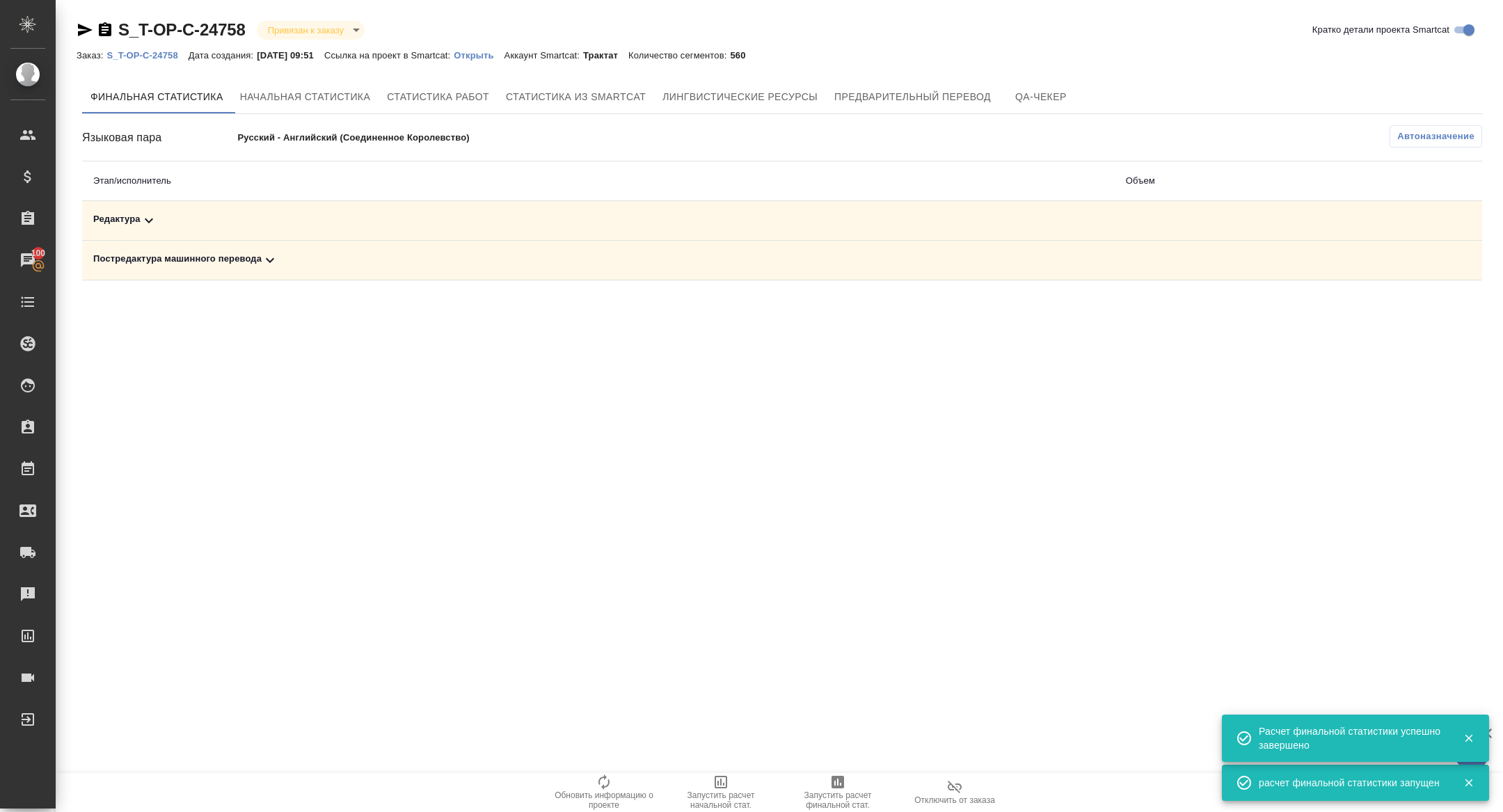
click at [268, 260] on icon at bounding box center [270, 261] width 17 height 17
click at [1422, 311] on icon "button" at bounding box center [1421, 309] width 17 height 17
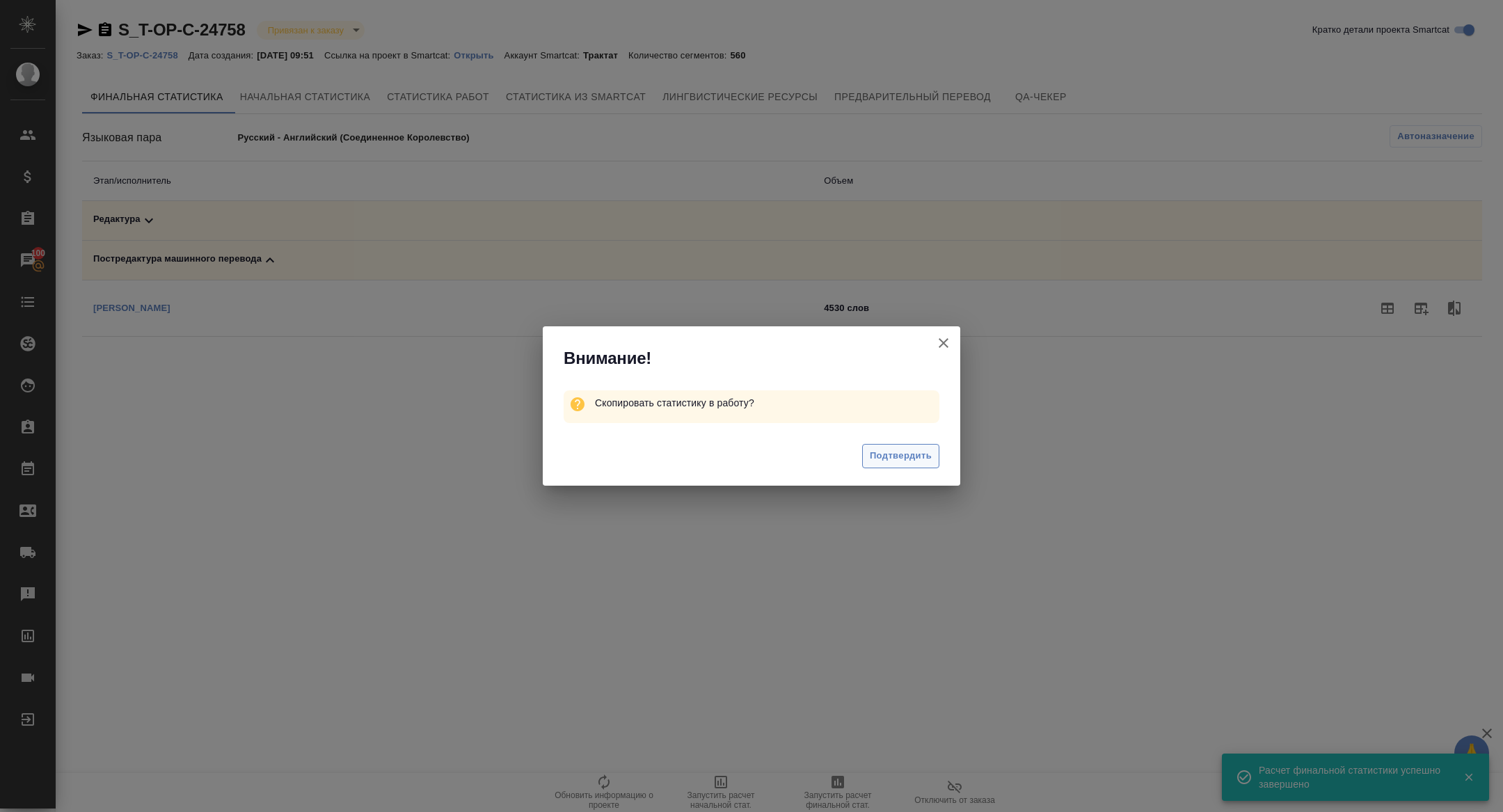
click at [890, 462] on span "Подтвердить" at bounding box center [901, 455] width 62 height 16
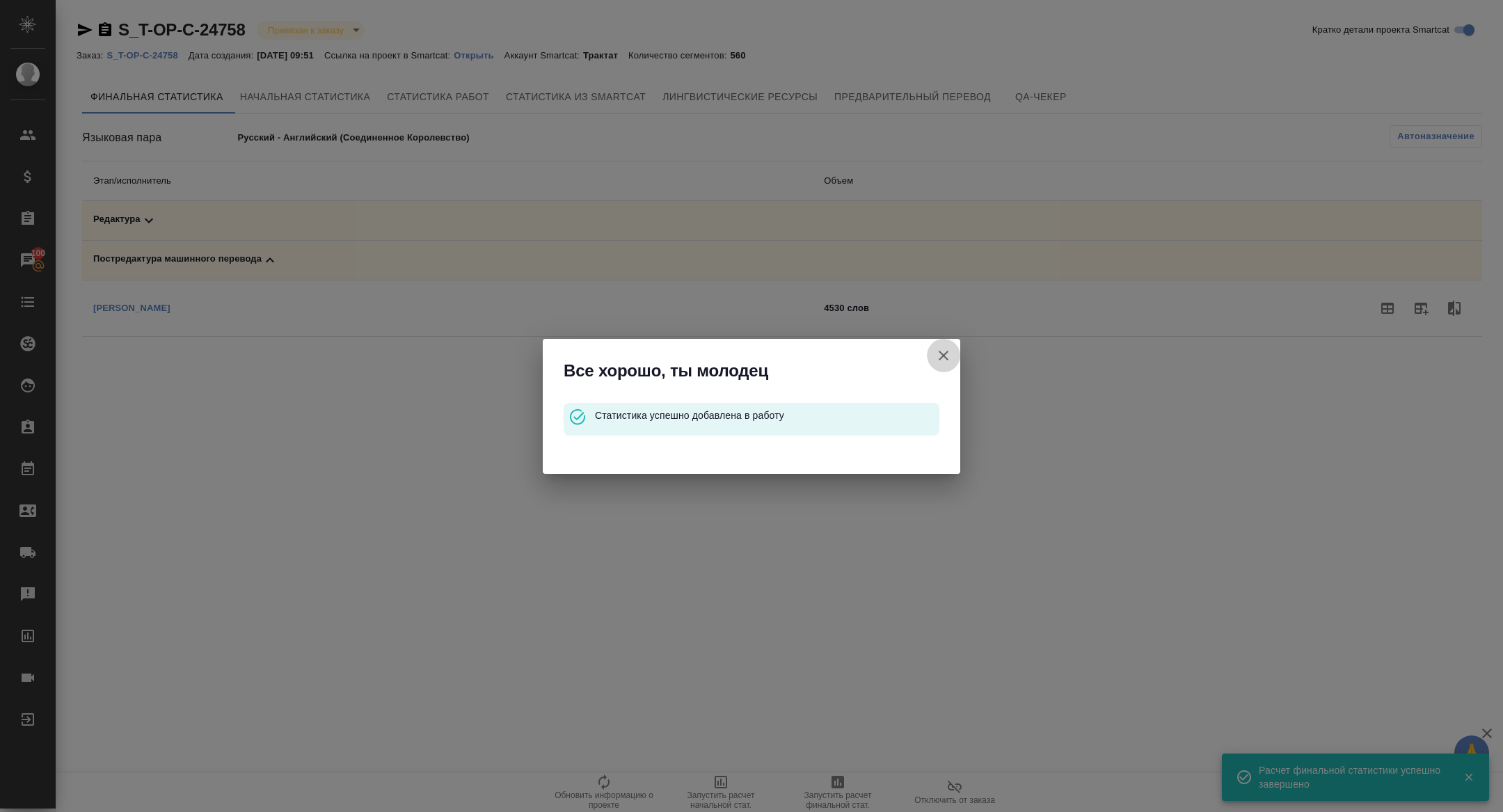
click at [943, 353] on icon "button" at bounding box center [944, 356] width 17 height 17
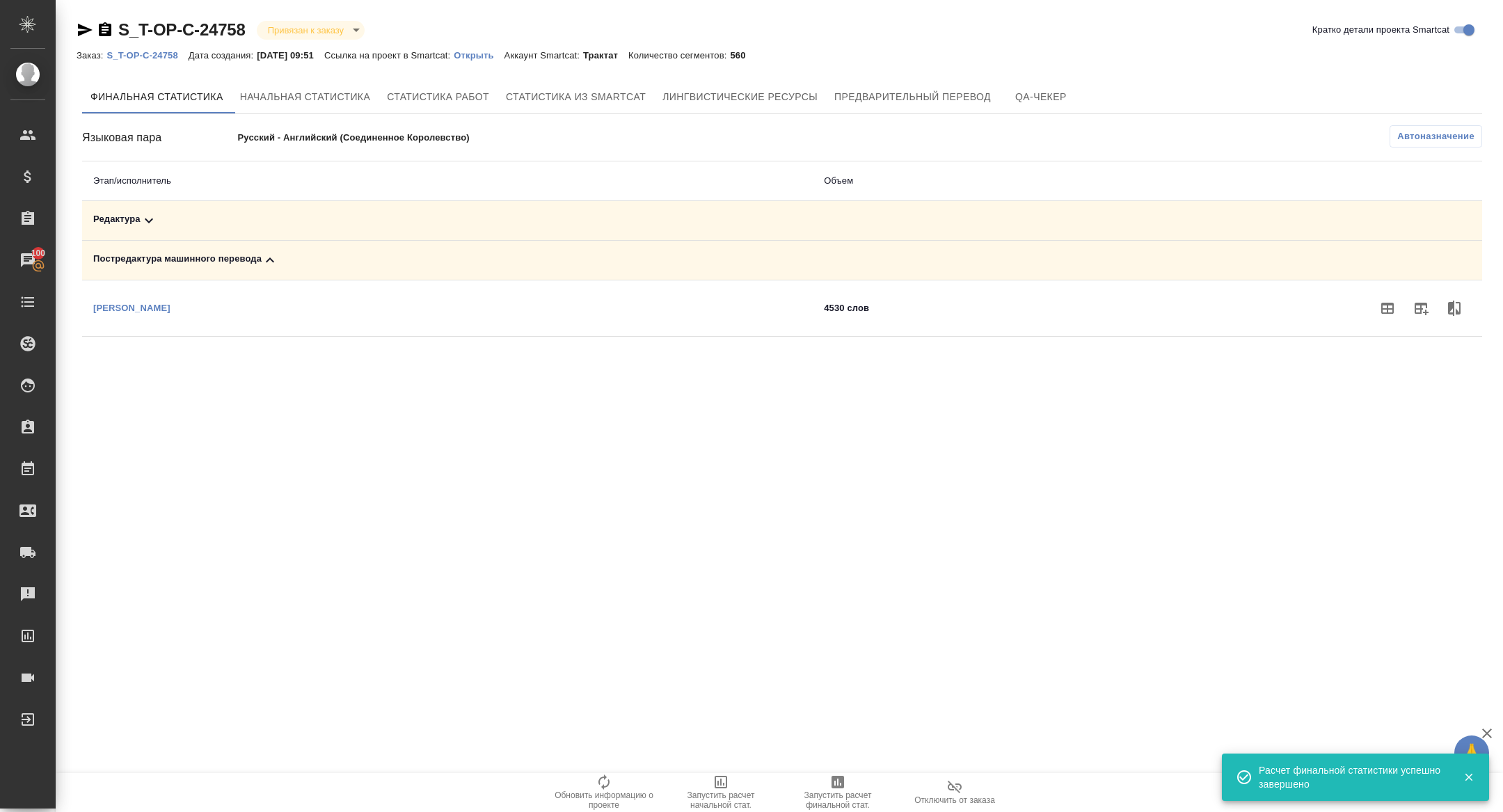
click at [246, 223] on div "Редактура" at bounding box center [448, 220] width 709 height 17
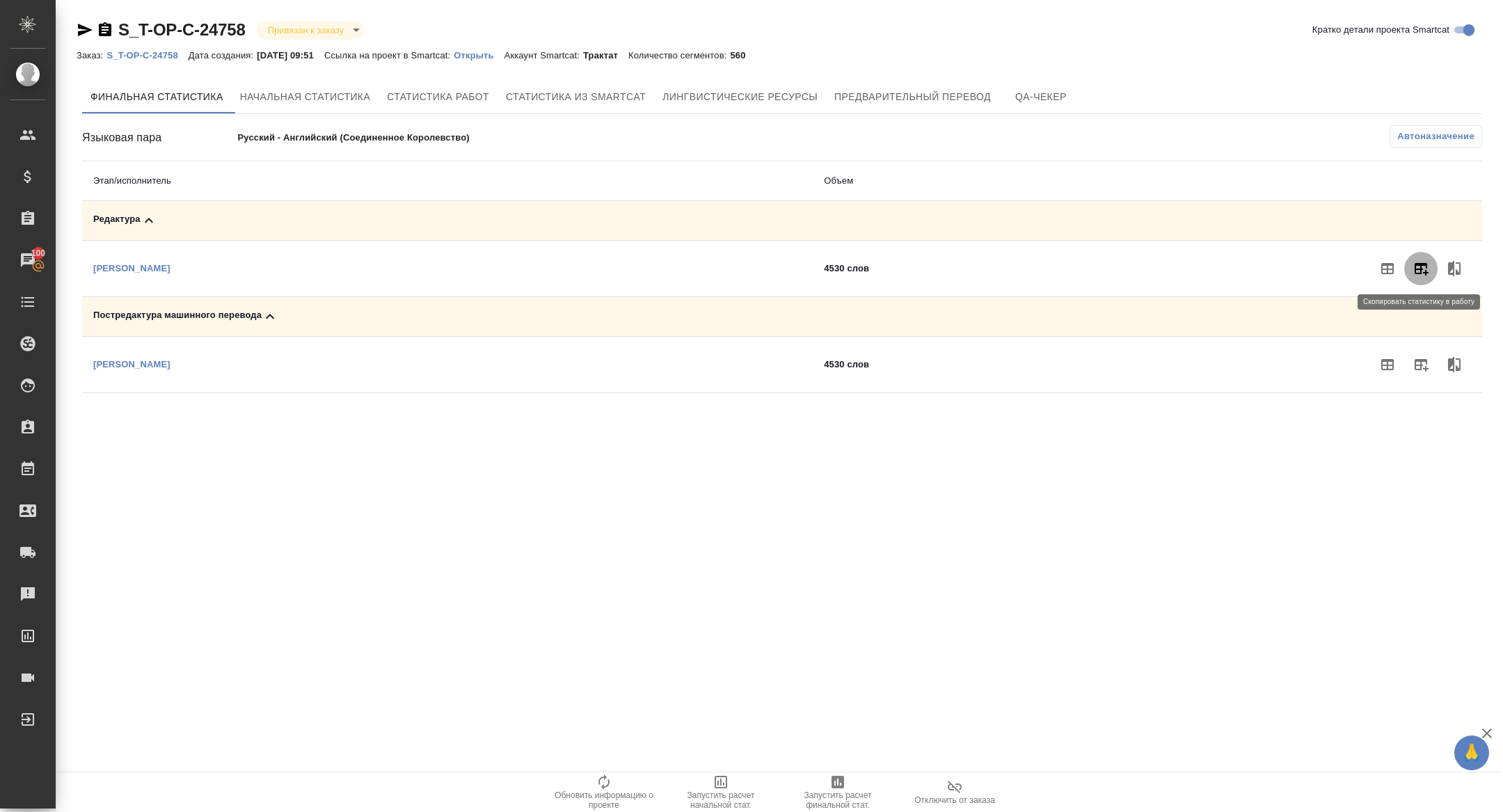
click at [1419, 266] on icon "button" at bounding box center [1421, 268] width 17 height 17
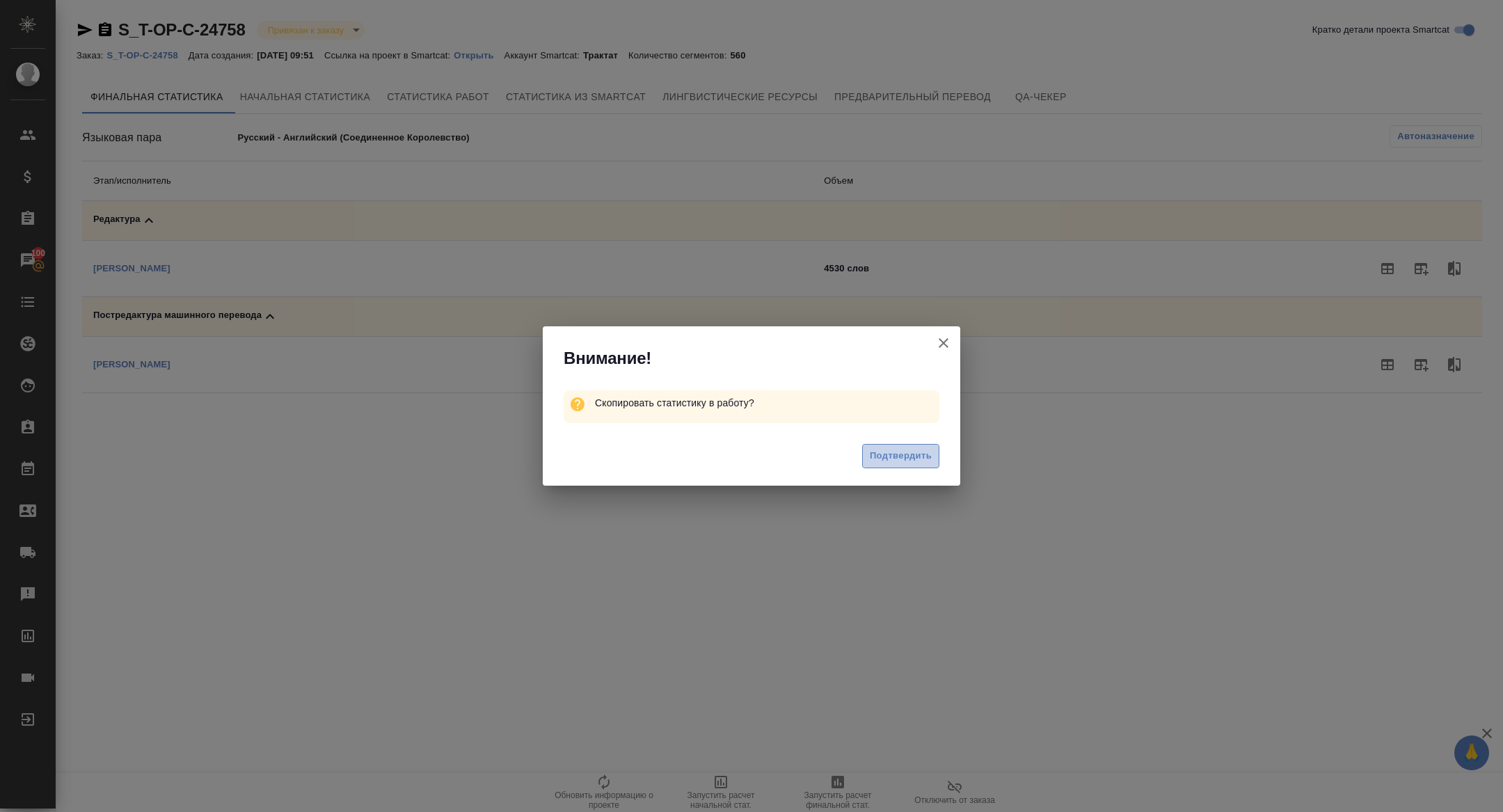
click at [914, 452] on span "Подтвердить" at bounding box center [901, 455] width 62 height 16
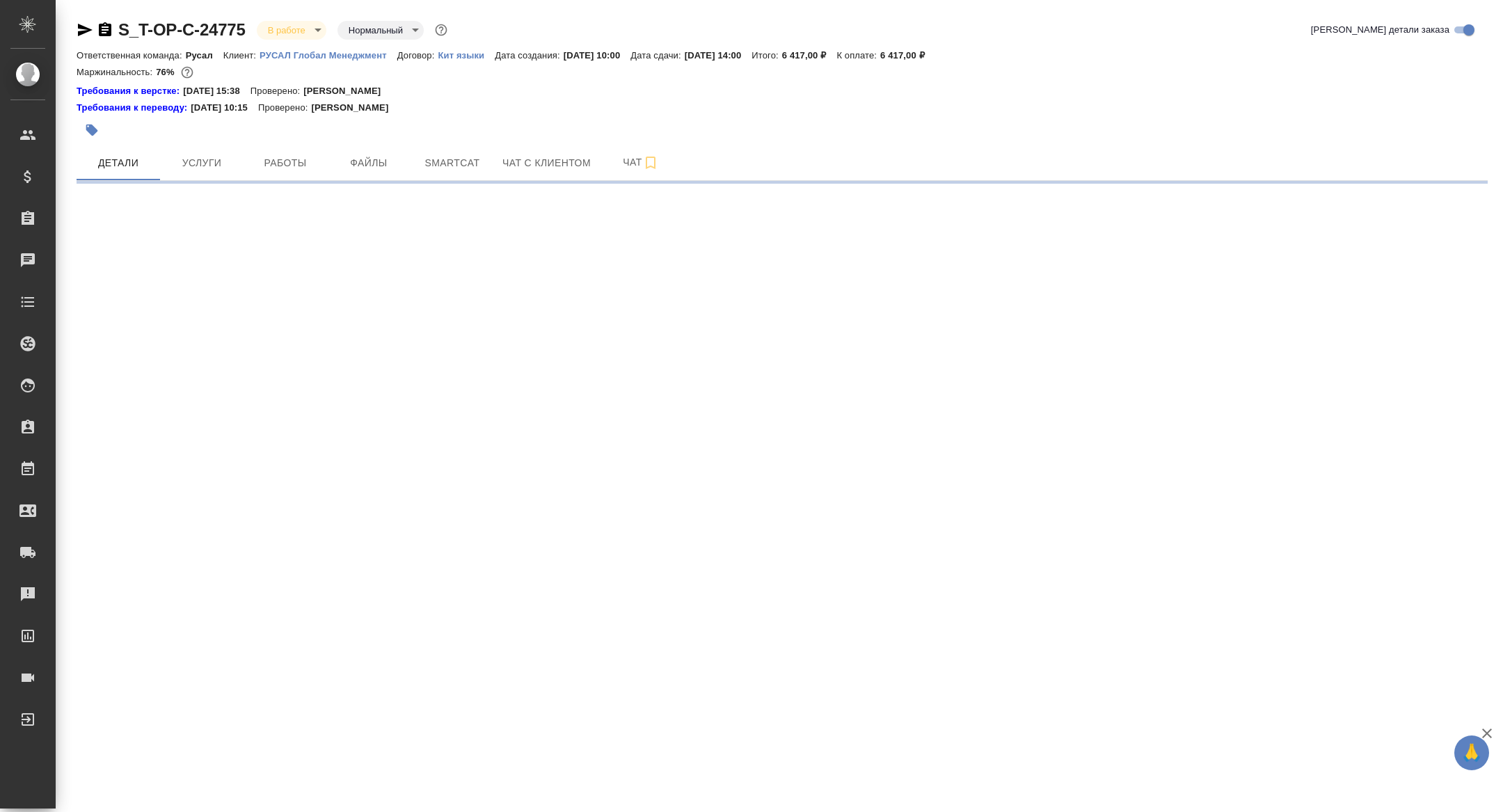
click at [280, 177] on button "Работы" at bounding box center [285, 162] width 84 height 35
select select "RU"
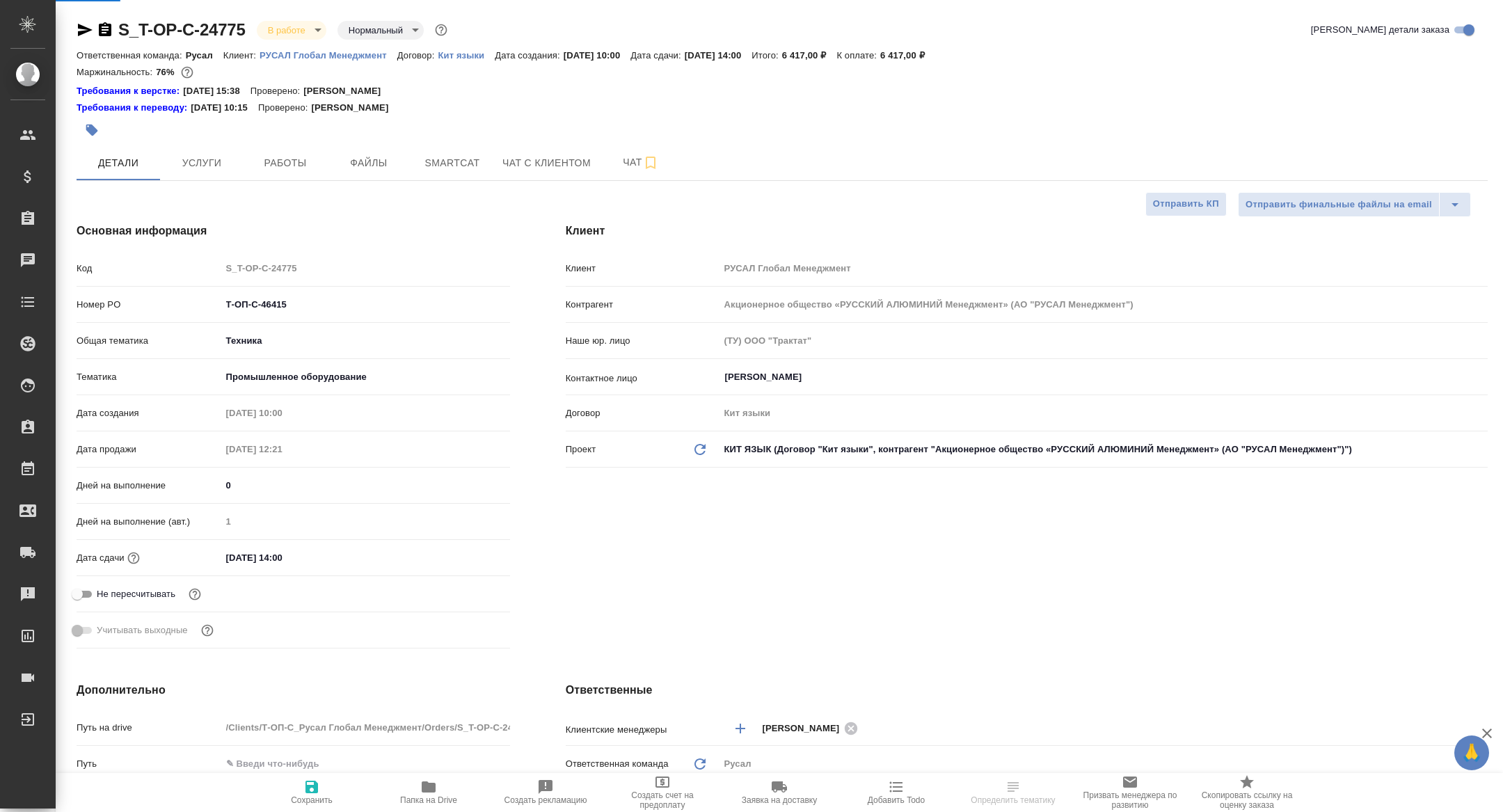
type textarea "x"
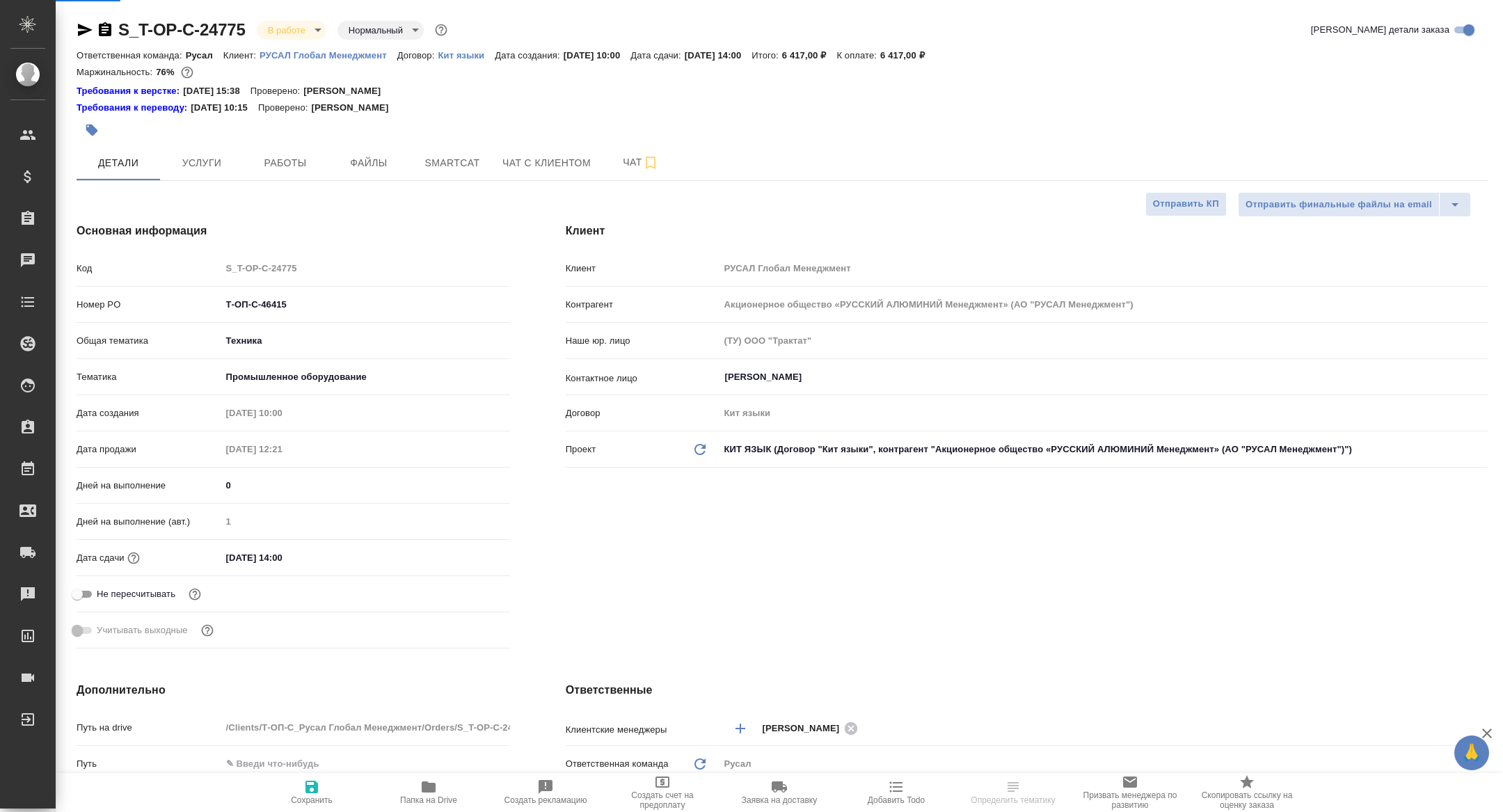
type textarea "x"
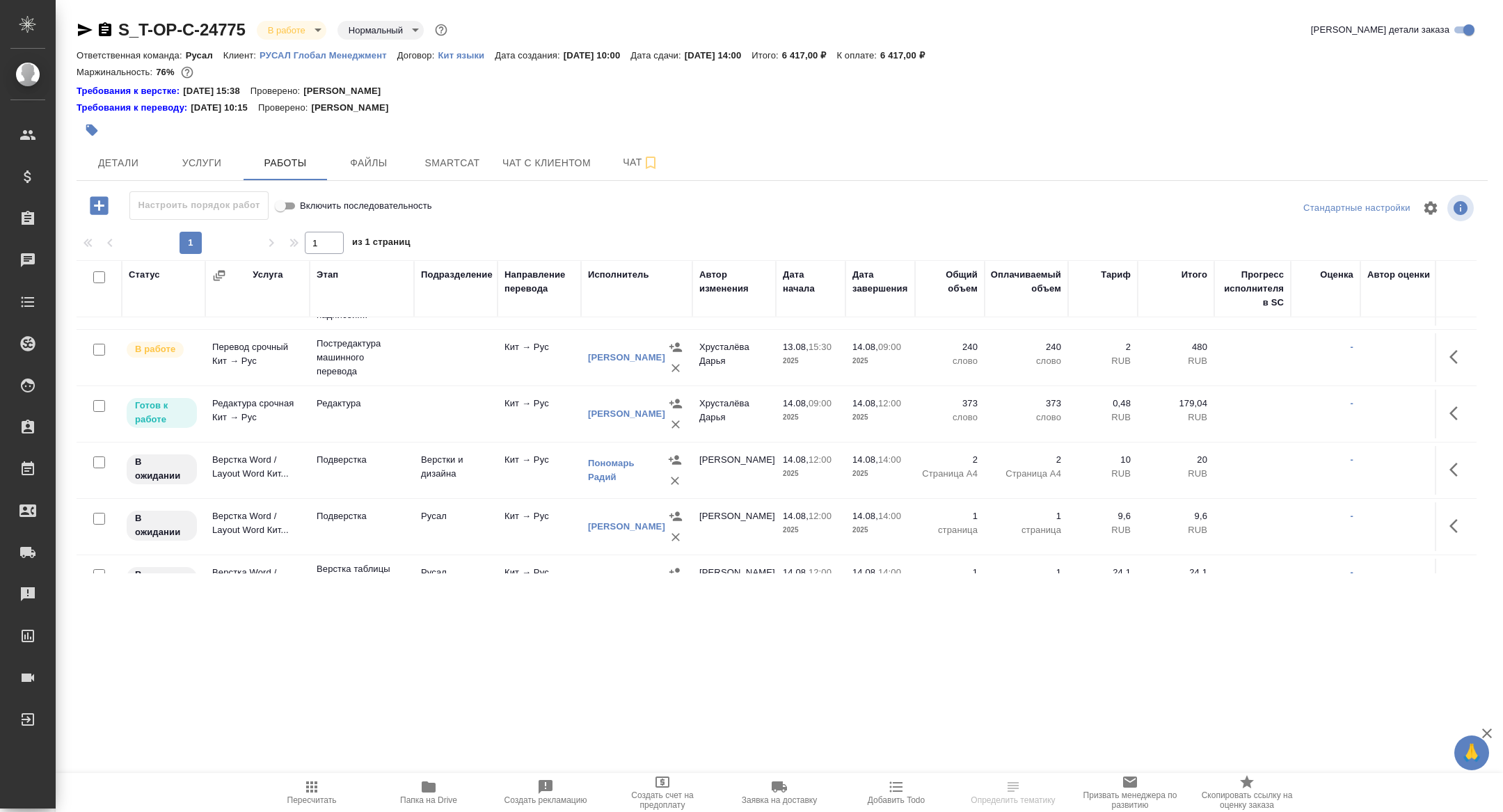
scroll to position [123, 0]
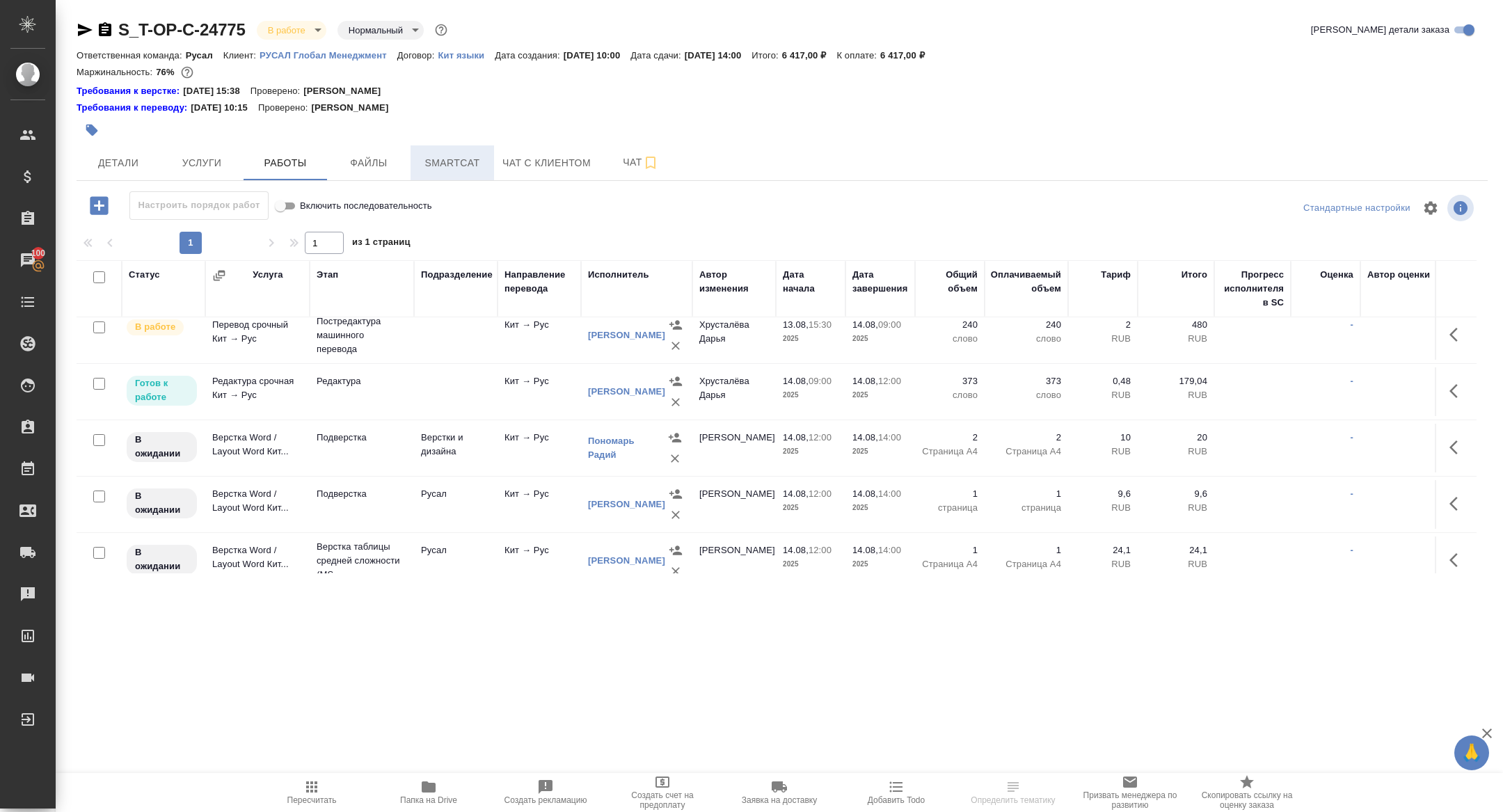
click at [436, 169] on span "Smartcat" at bounding box center [453, 163] width 67 height 17
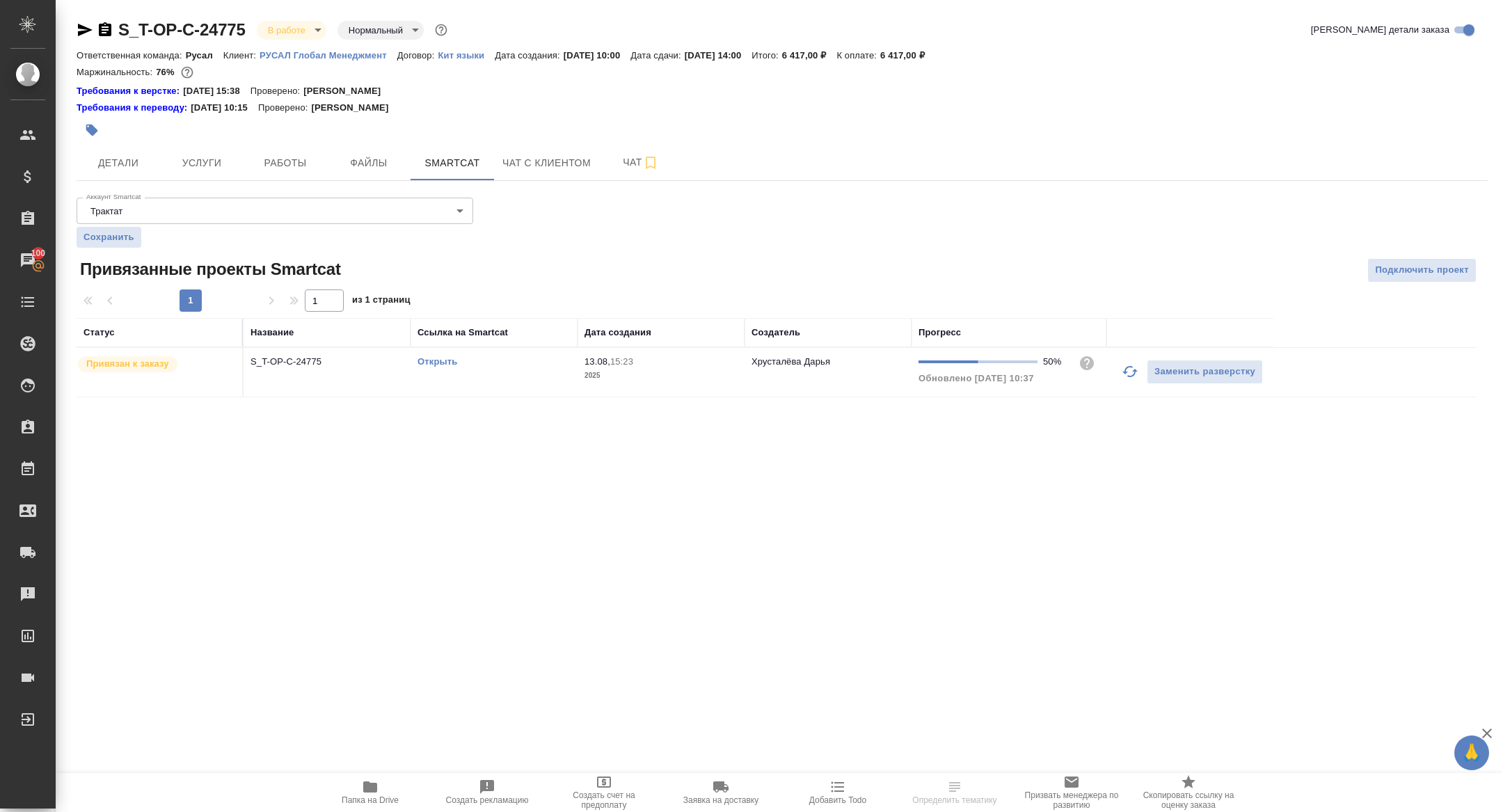
click at [1129, 366] on icon "button" at bounding box center [1130, 371] width 15 height 11
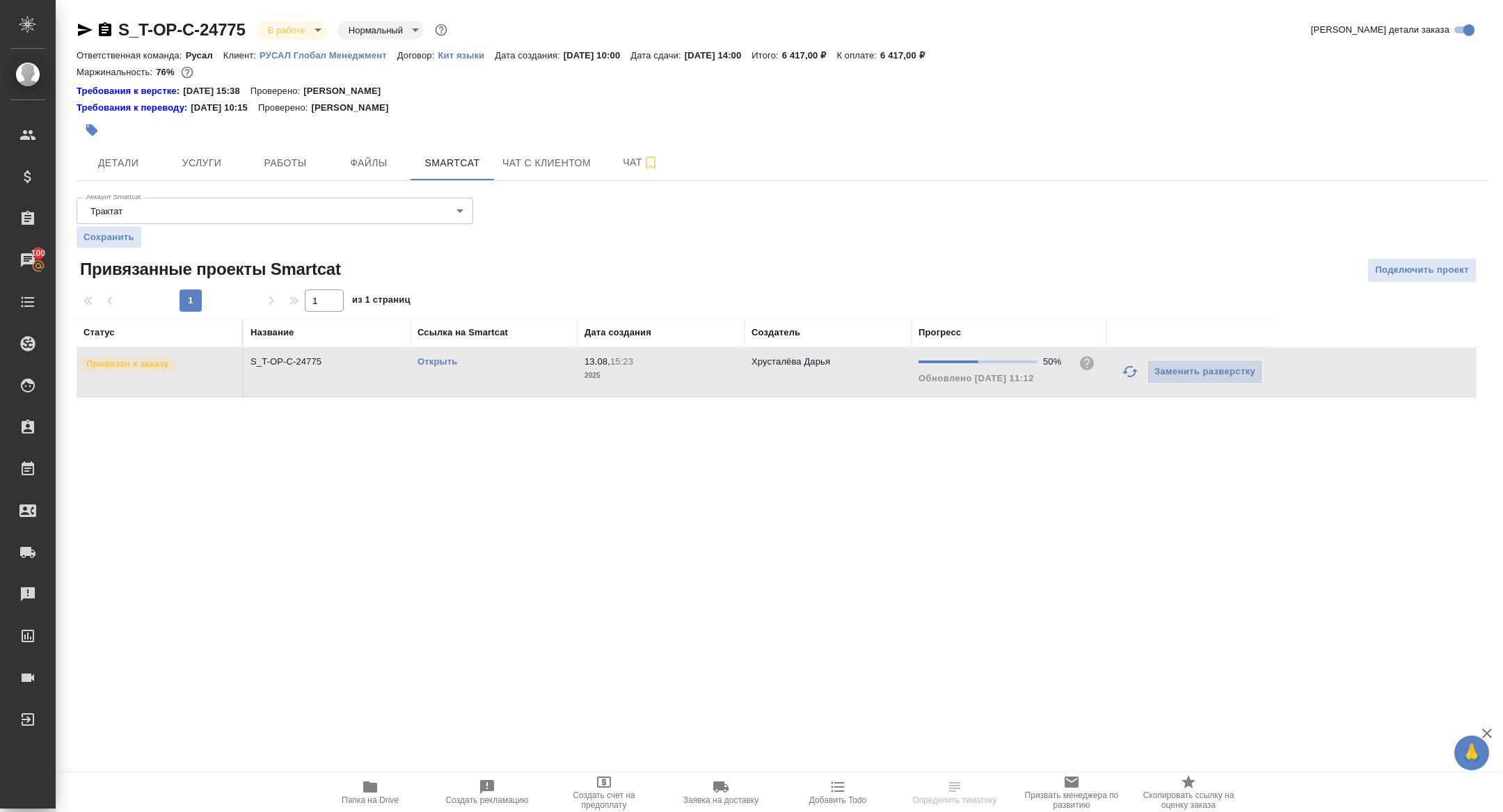
click at [446, 357] on link "Открыть" at bounding box center [437, 361] width 39 height 10
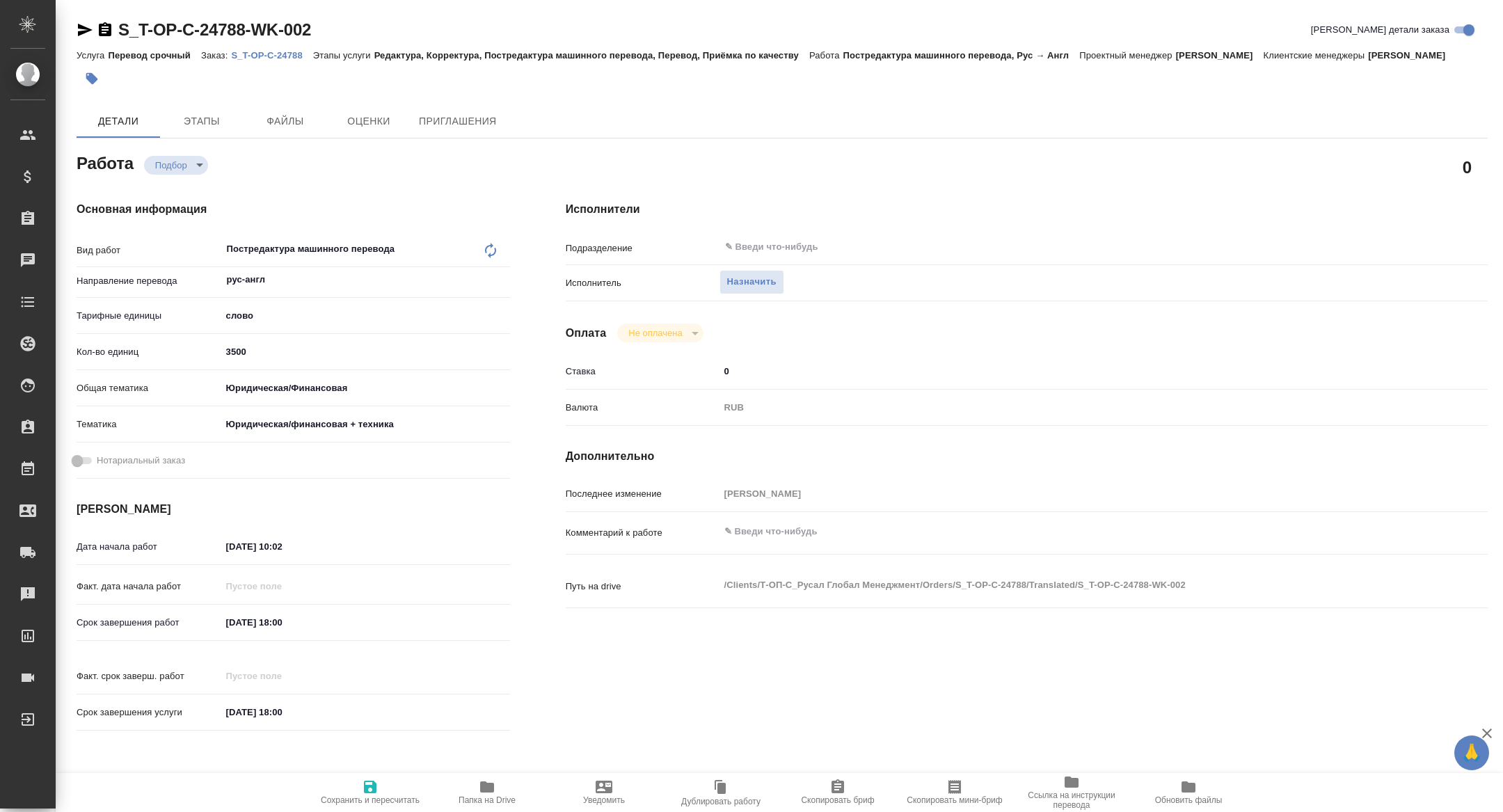
type textarea "x"
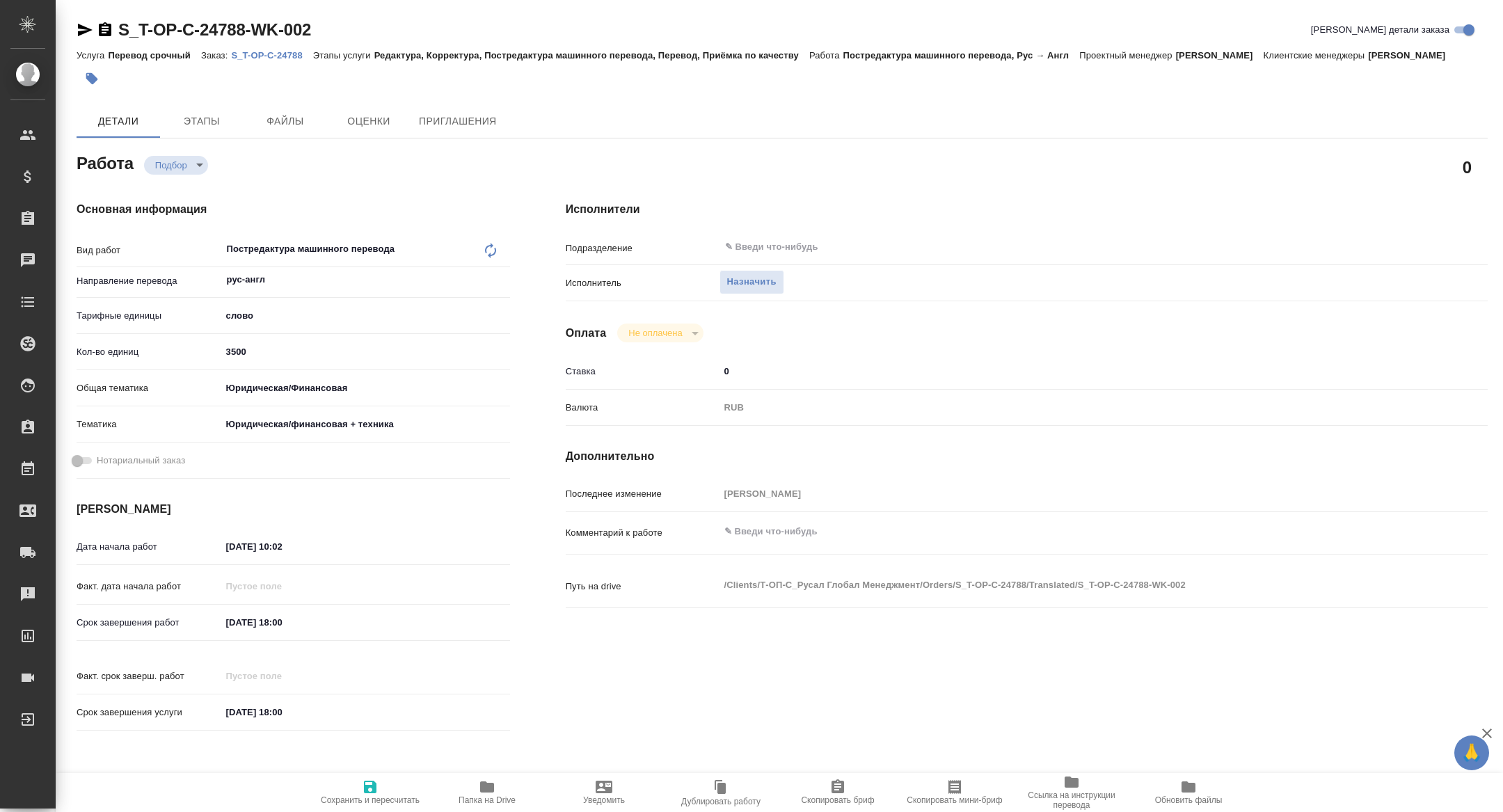
type textarea "x"
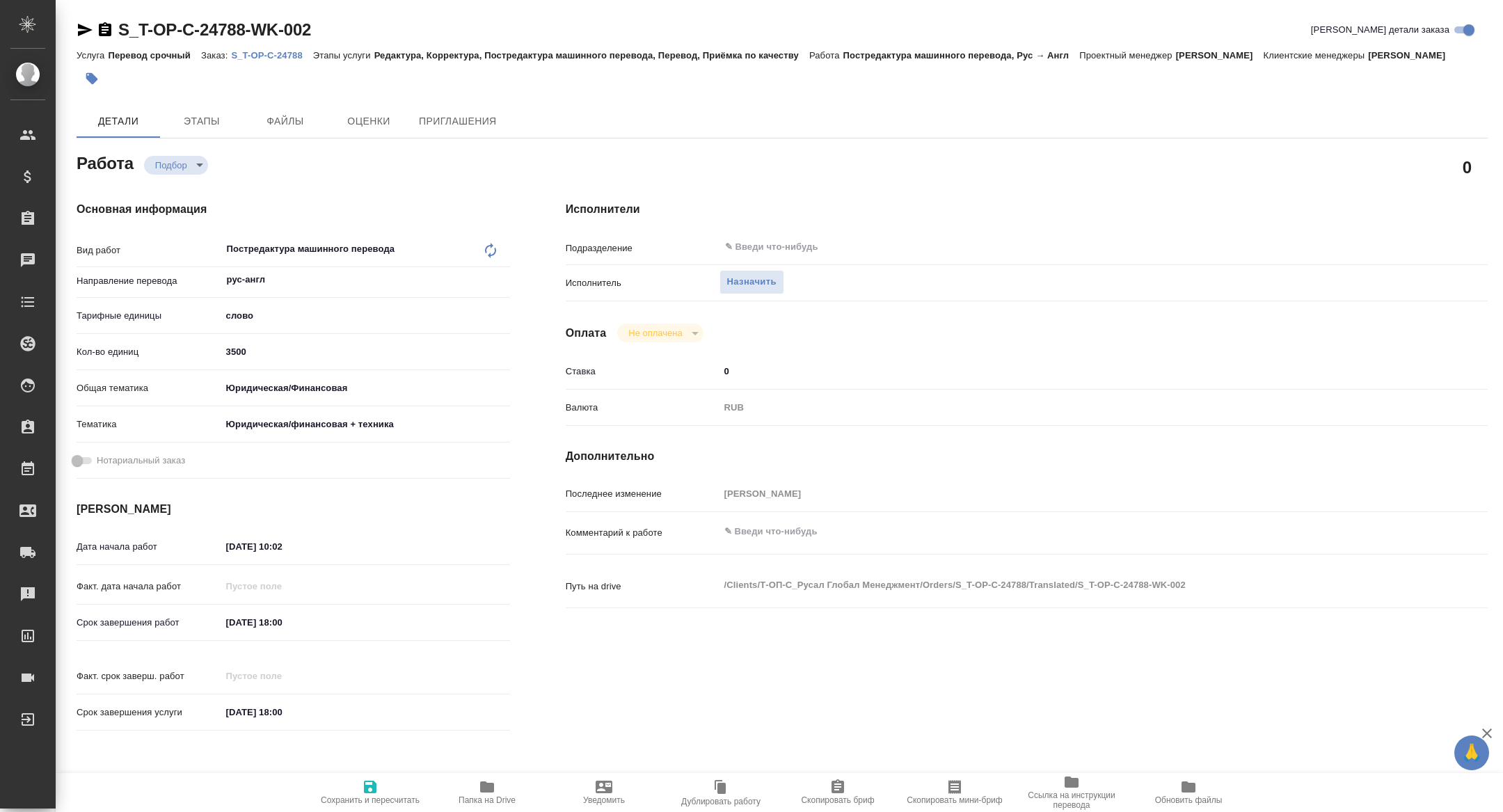
type textarea "x"
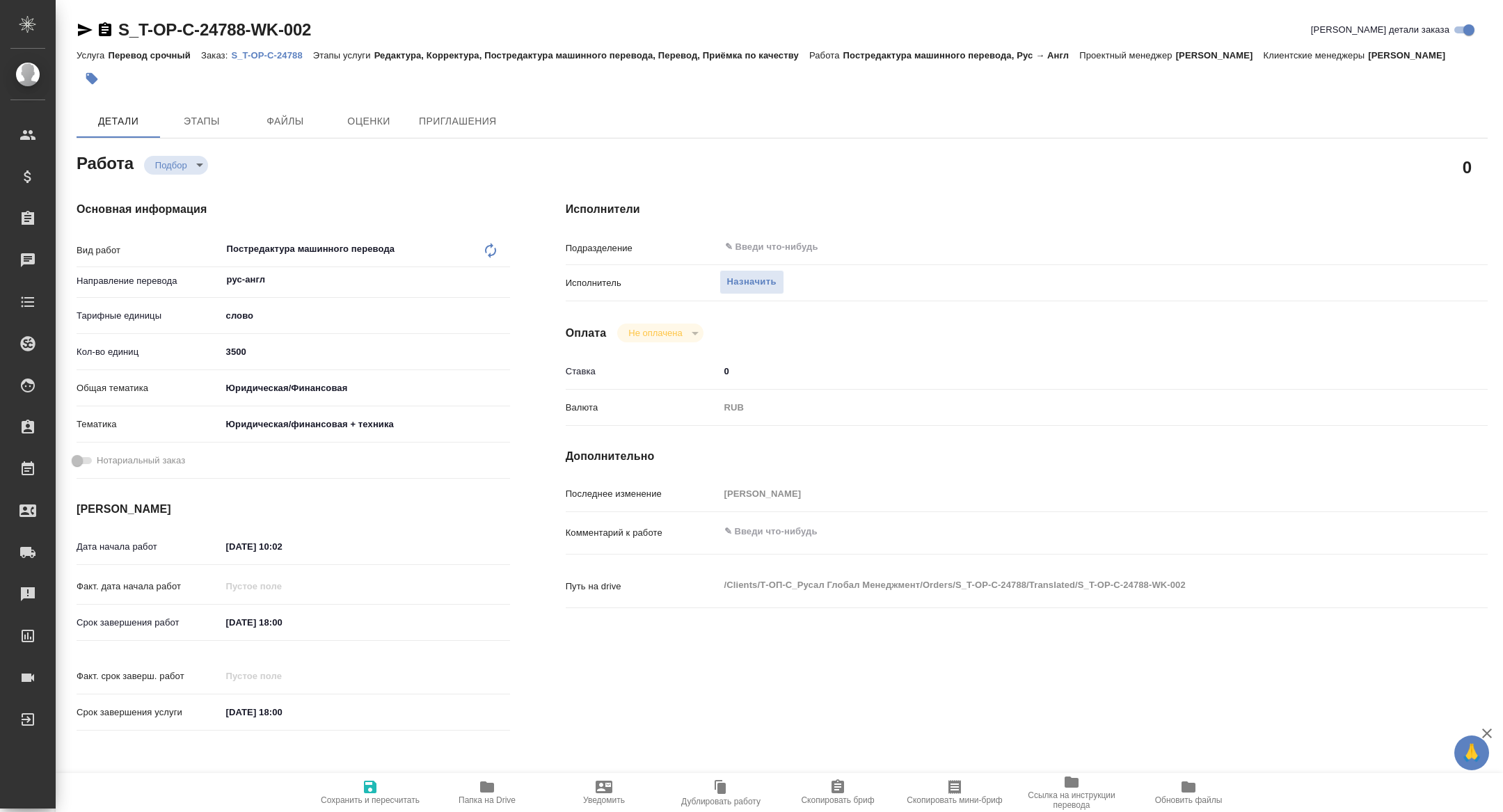
type textarea "x"
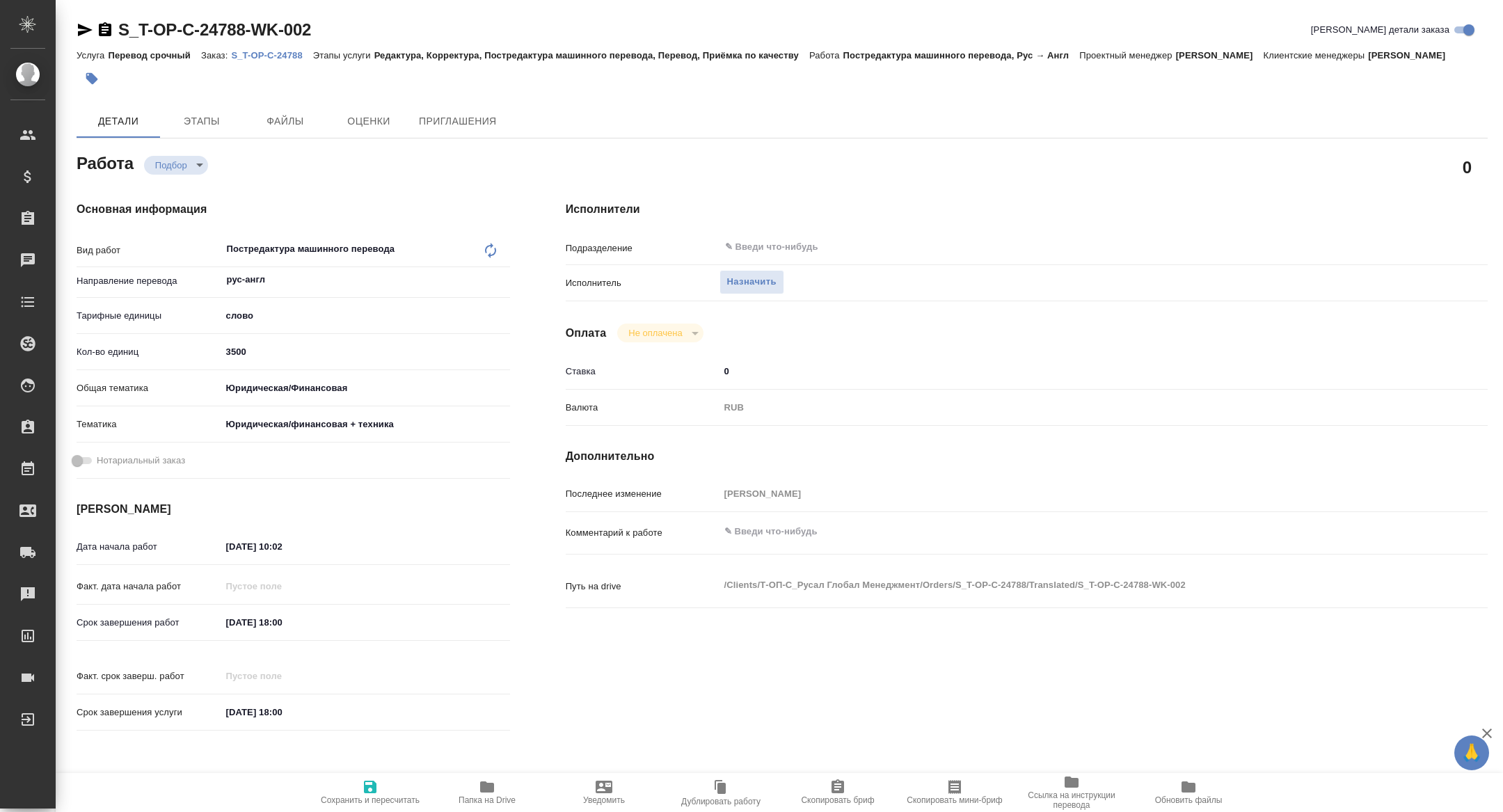
click at [958, 792] on icon "button" at bounding box center [955, 787] width 12 height 14
type textarea "x"
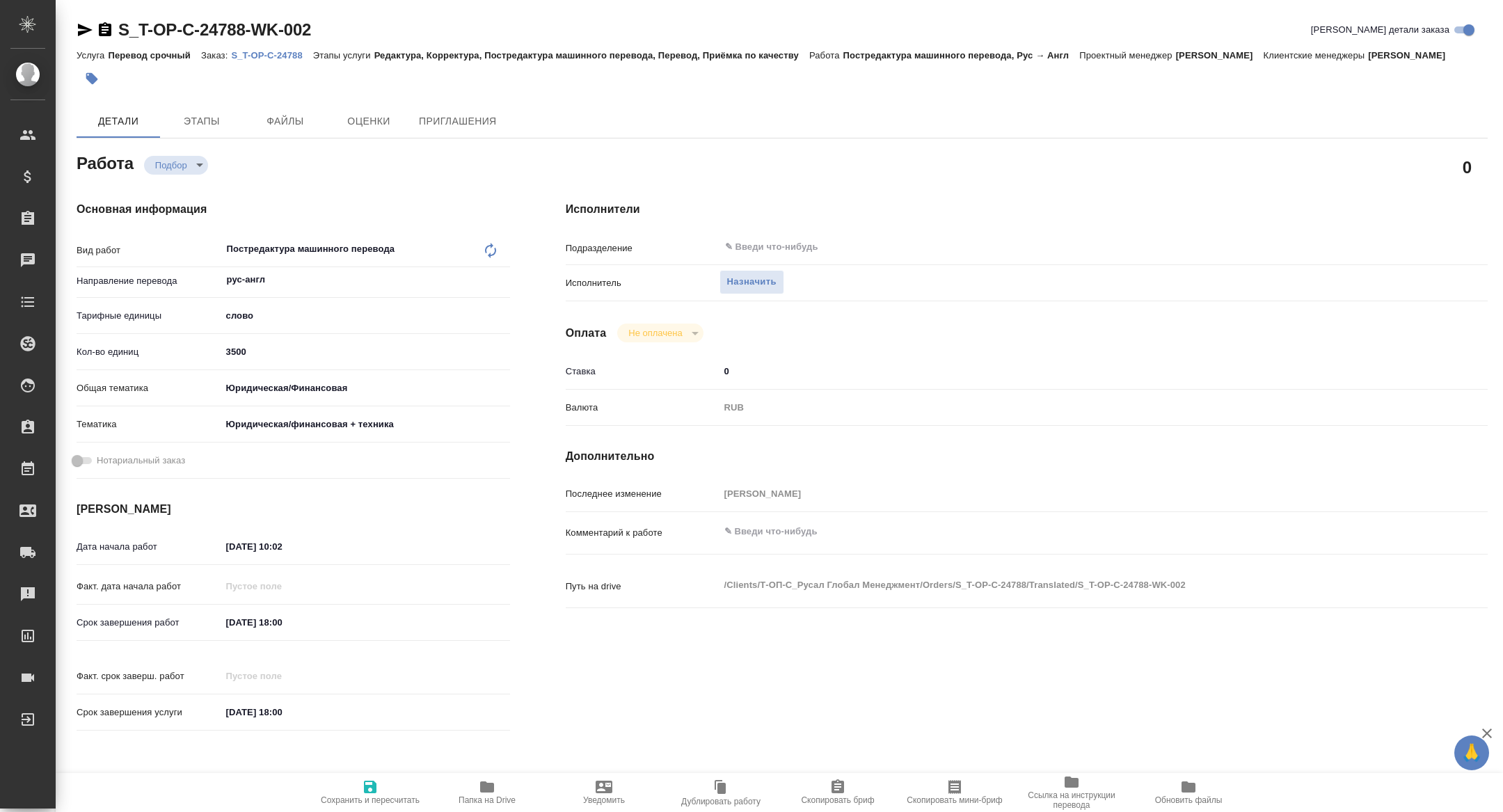
type textarea "x"
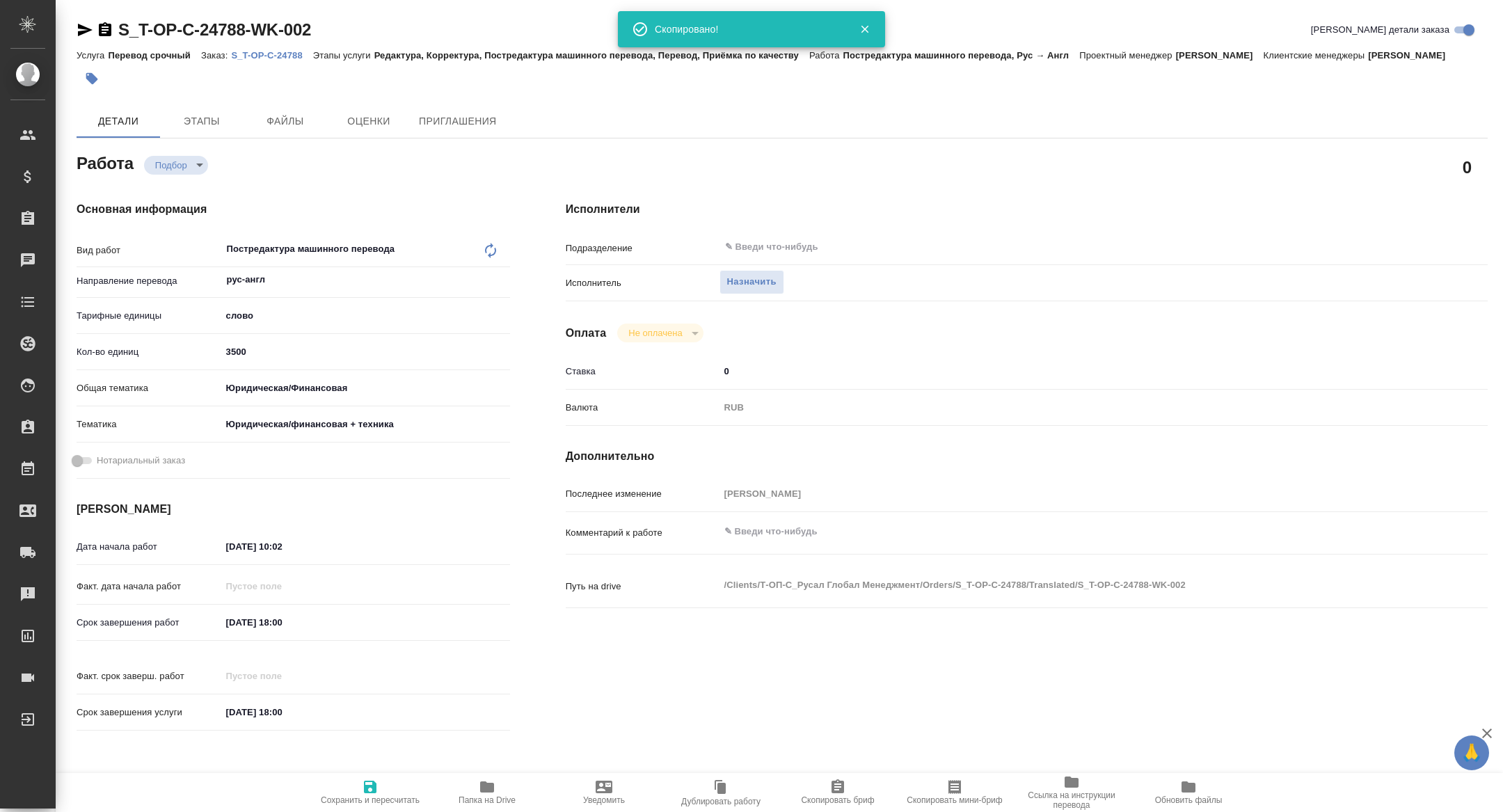
type textarea "x"
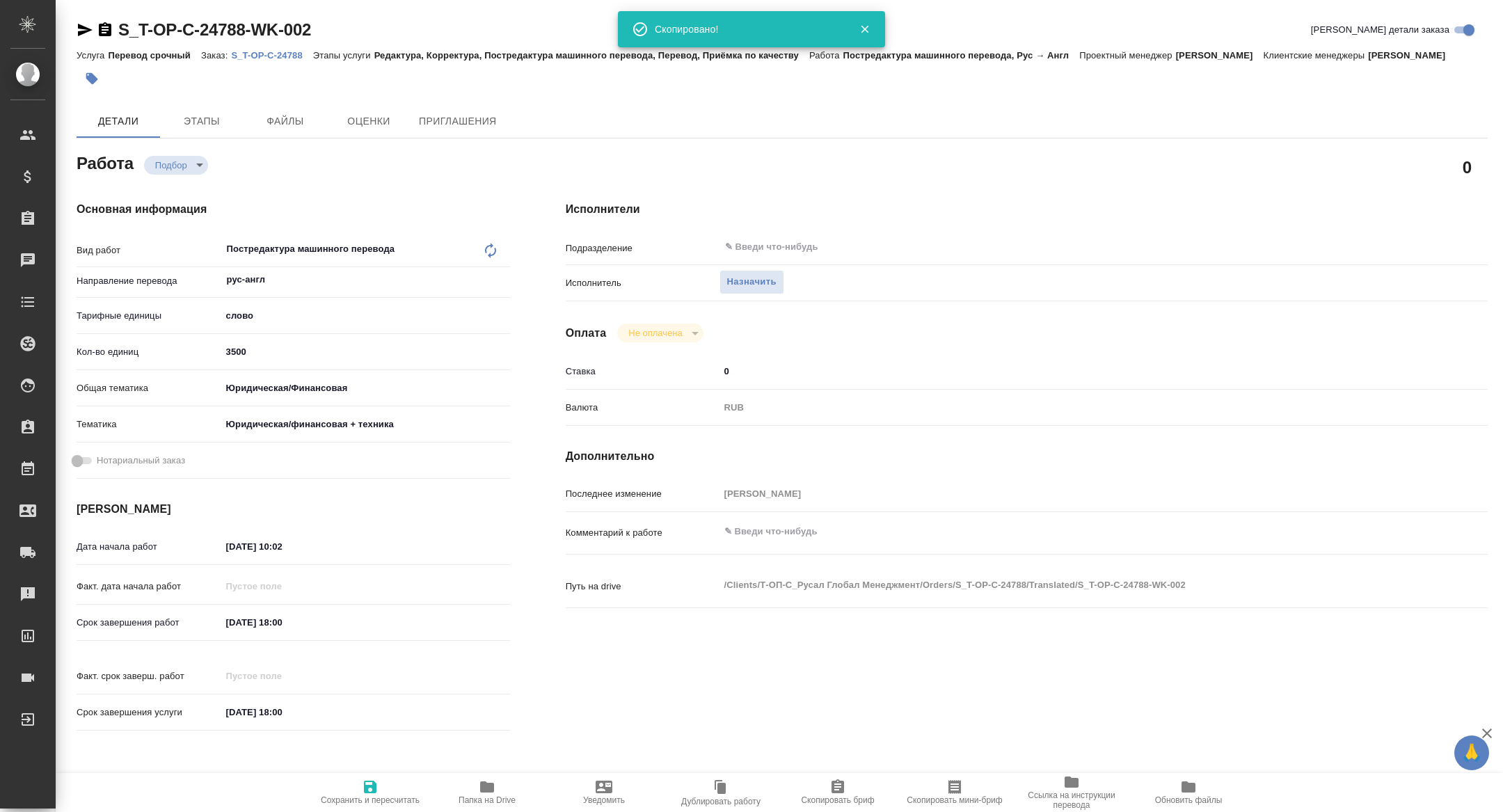
type textarea "x"
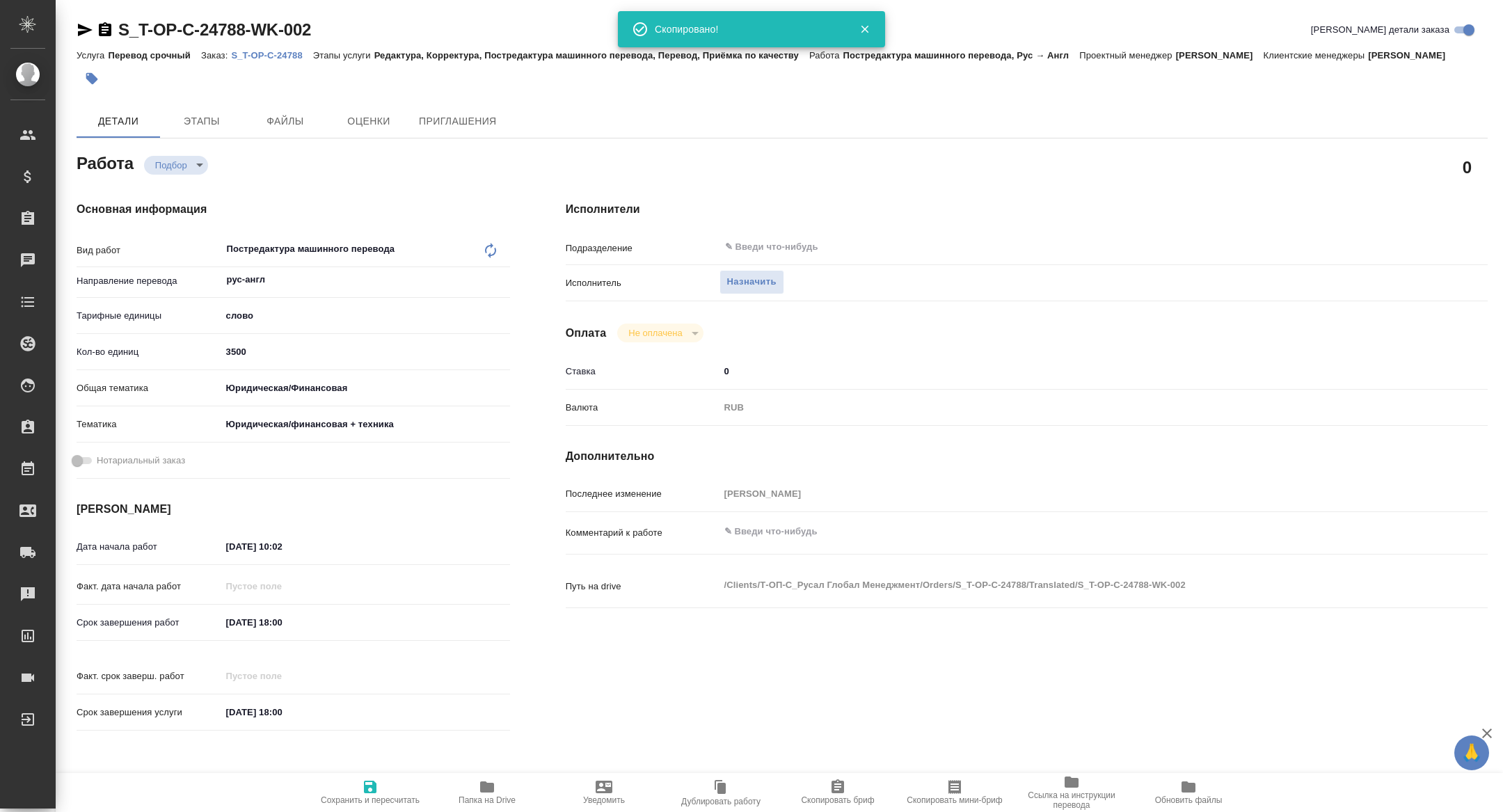
type textarea "x"
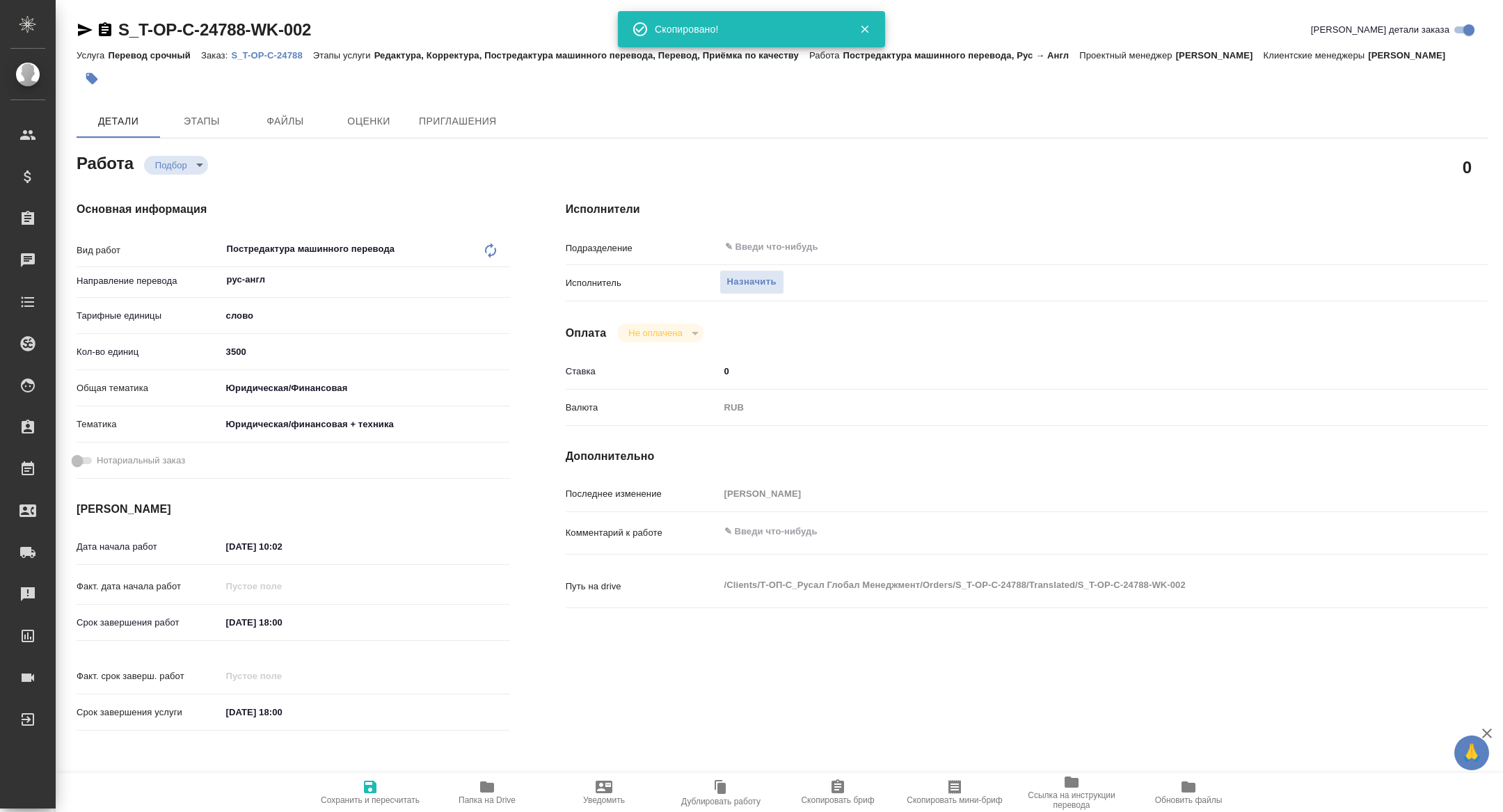
type textarea "x"
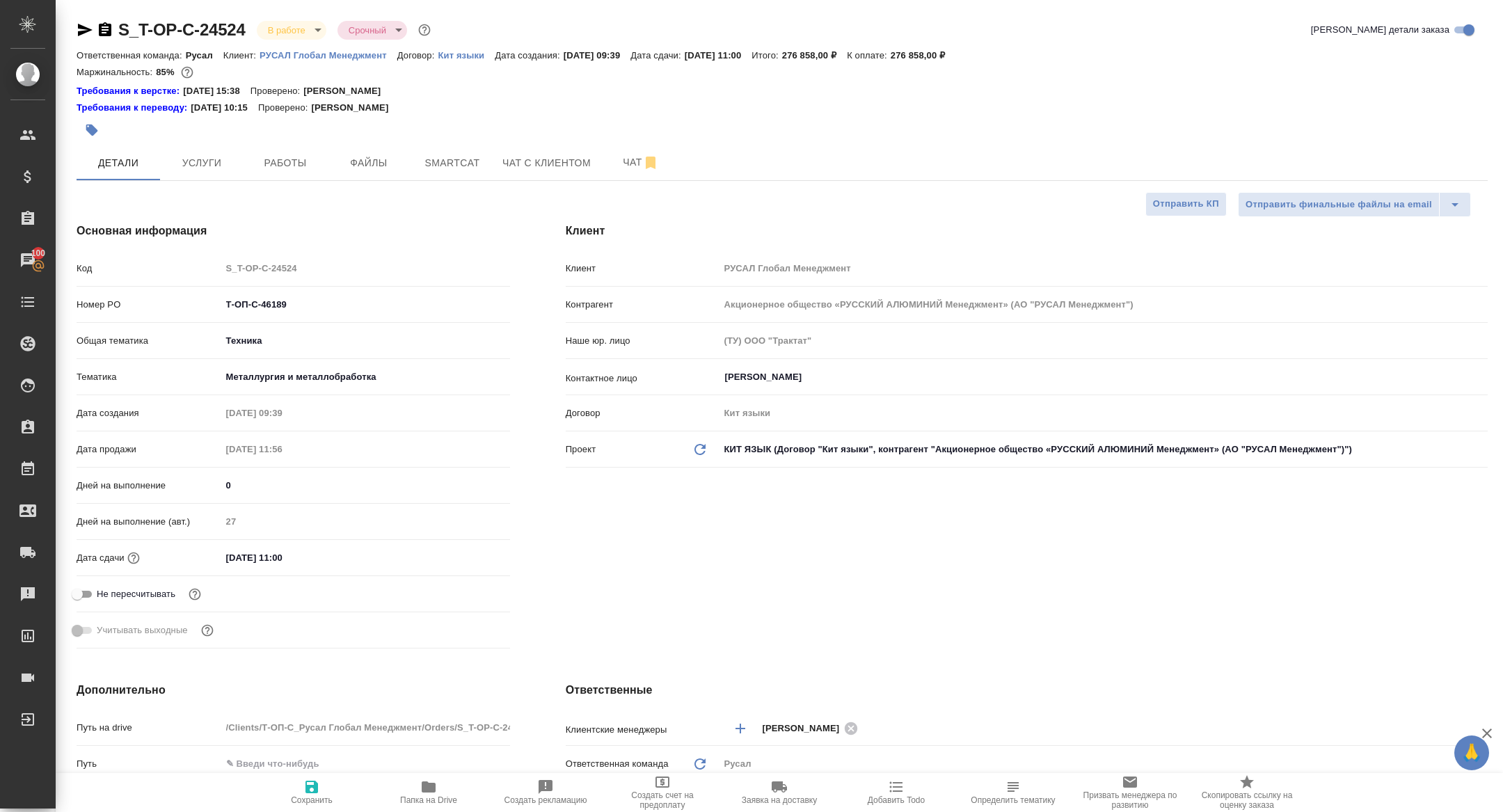
select select "RU"
click at [625, 164] on span "Чат" at bounding box center [640, 162] width 67 height 17
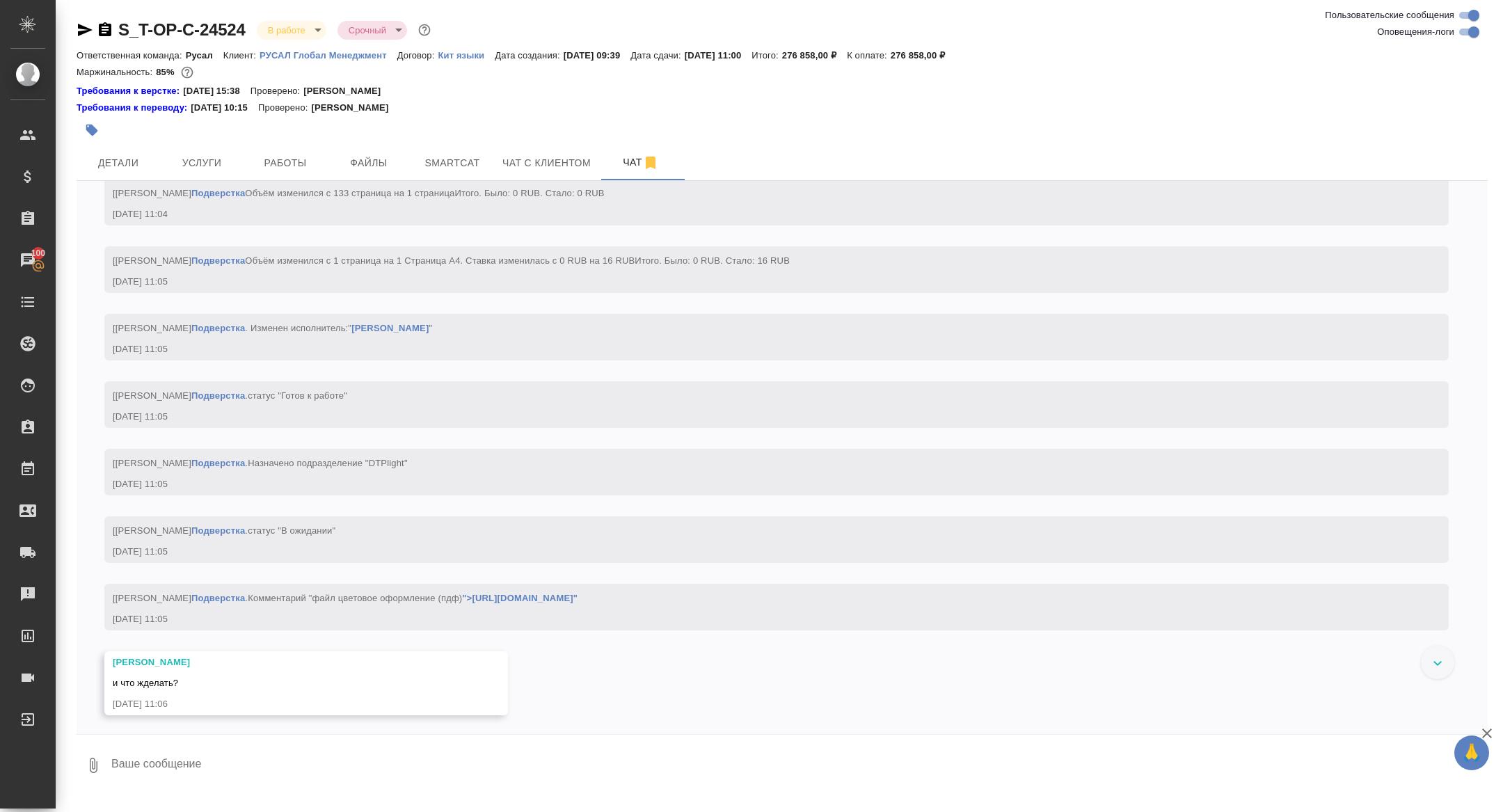
scroll to position [9892, 0]
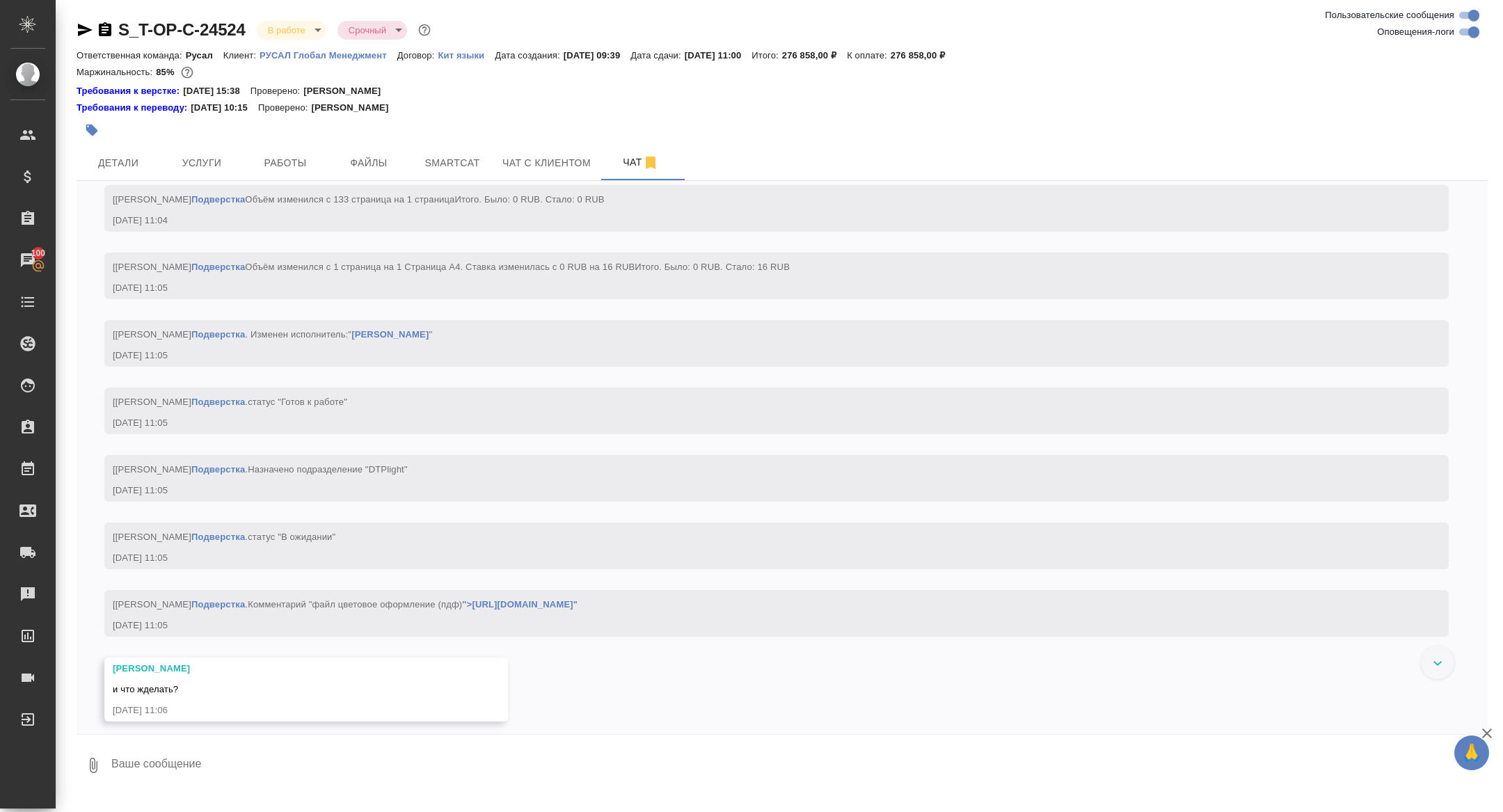
drag, startPoint x: 1259, startPoint y: 402, endPoint x: 1052, endPoint y: 403, distance: 207.0
copy span "449.ПТРКр-Д-23-0038.160107.1.6-КМ1.1_25_00"
click at [108, 29] on icon "button" at bounding box center [105, 29] width 12 height 14
copy span "449.ПТРКр-Д-23-0038.160107.1.6-КМ1.1_25_00"
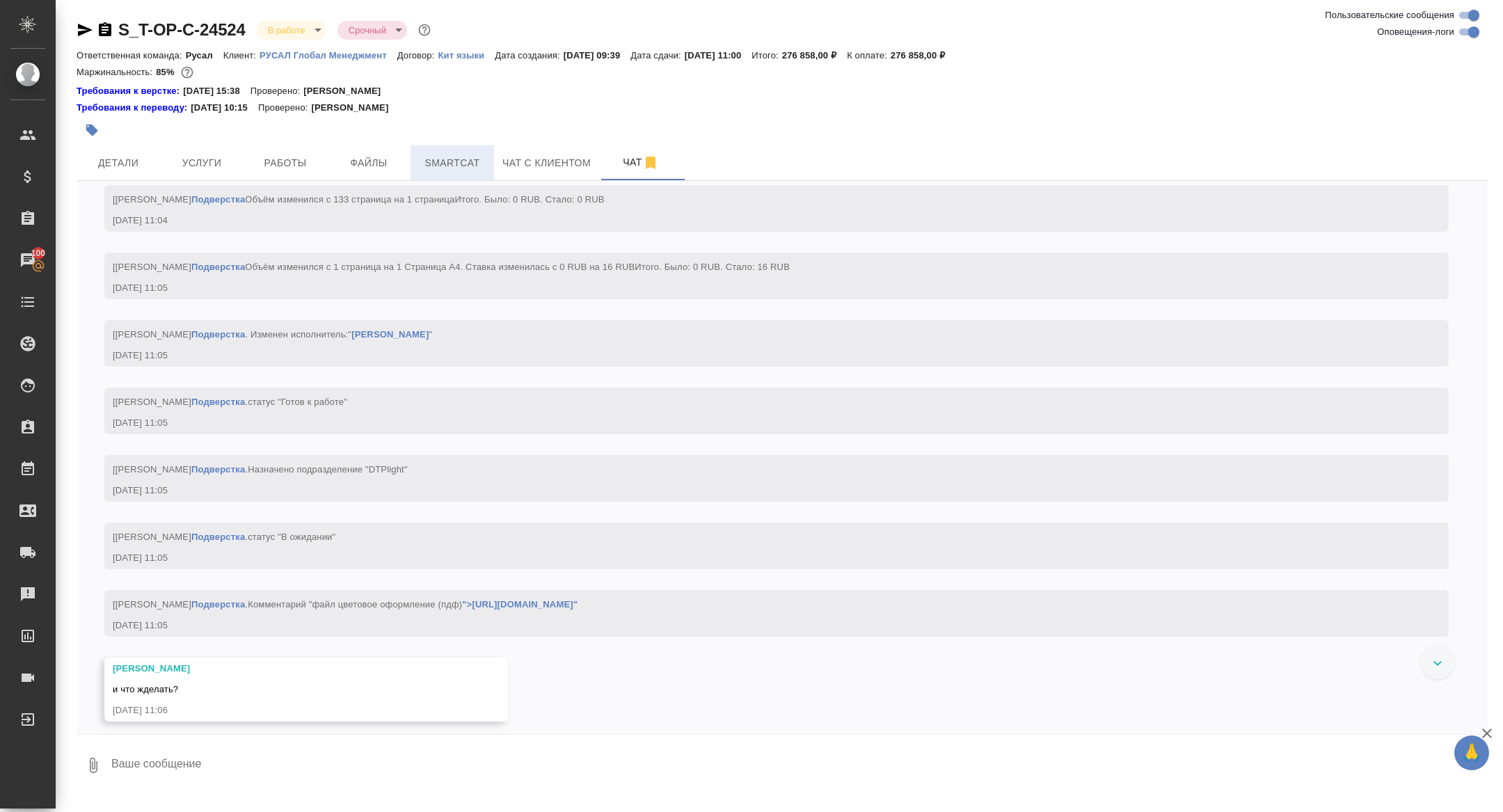
click at [454, 170] on span "Smartcat" at bounding box center [453, 163] width 67 height 17
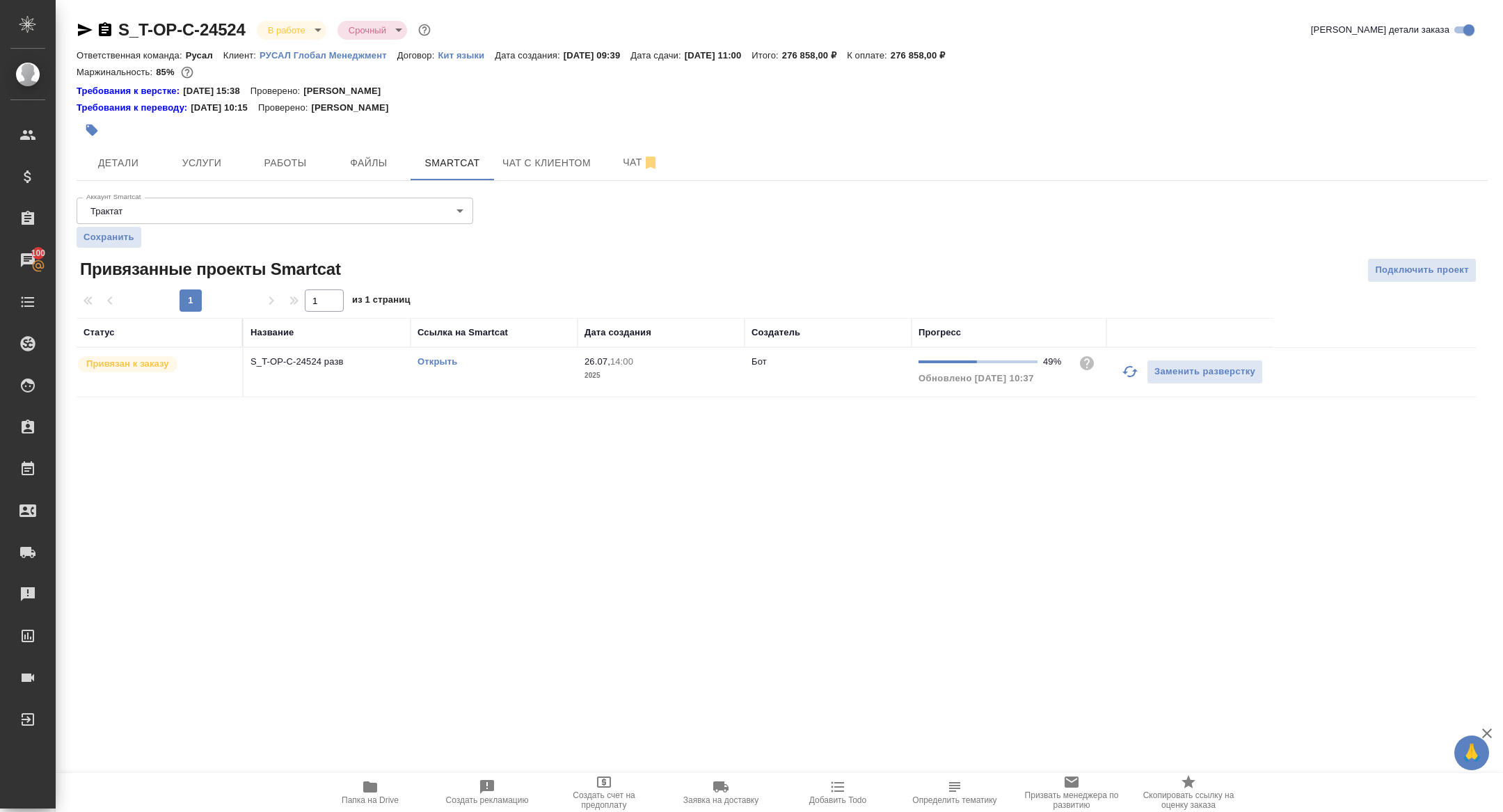
click at [423, 365] on link "Открыть" at bounding box center [437, 361] width 39 height 10
click at [378, 787] on icon "button" at bounding box center [371, 787] width 17 height 17
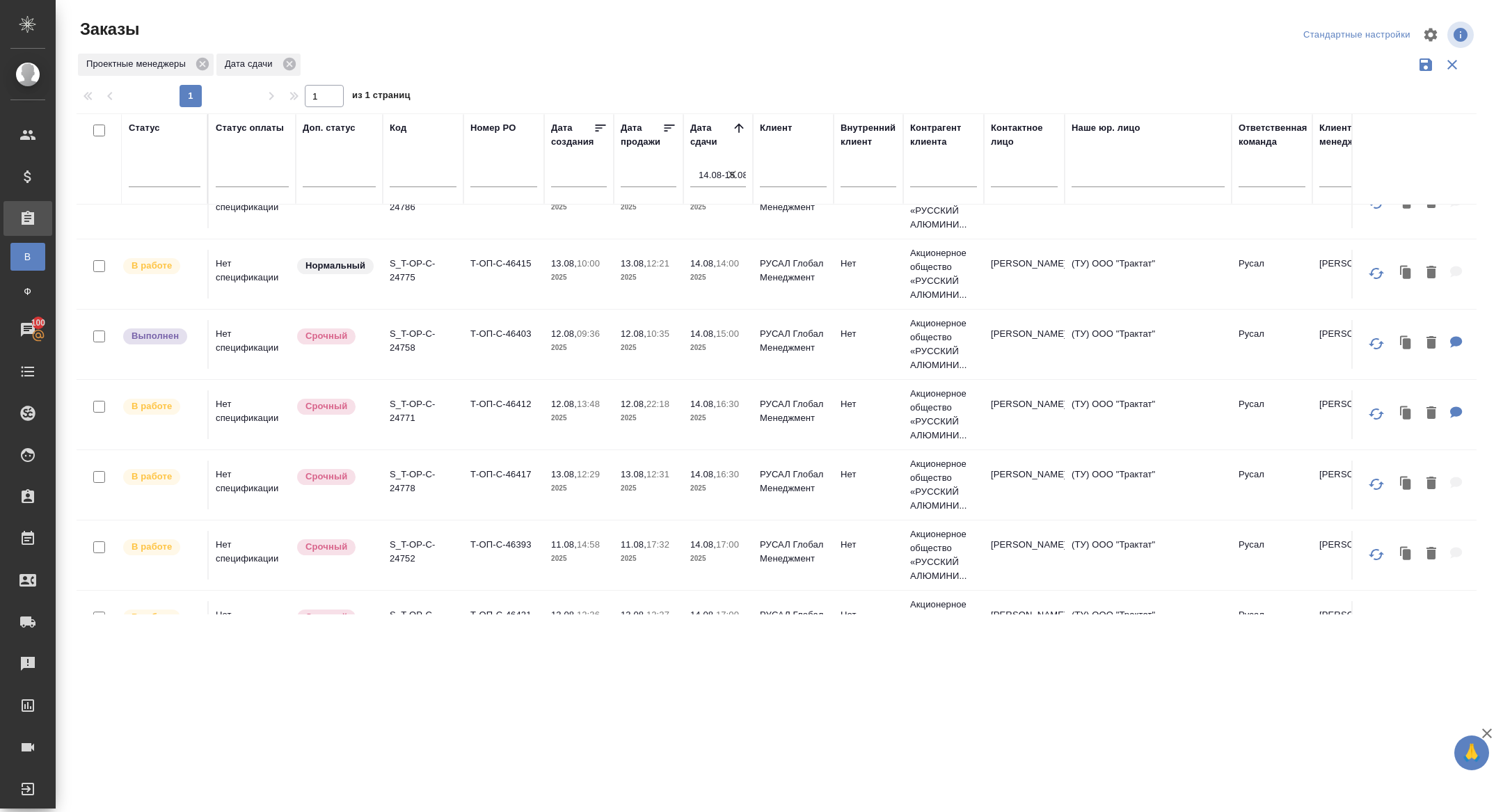
scroll to position [326, 0]
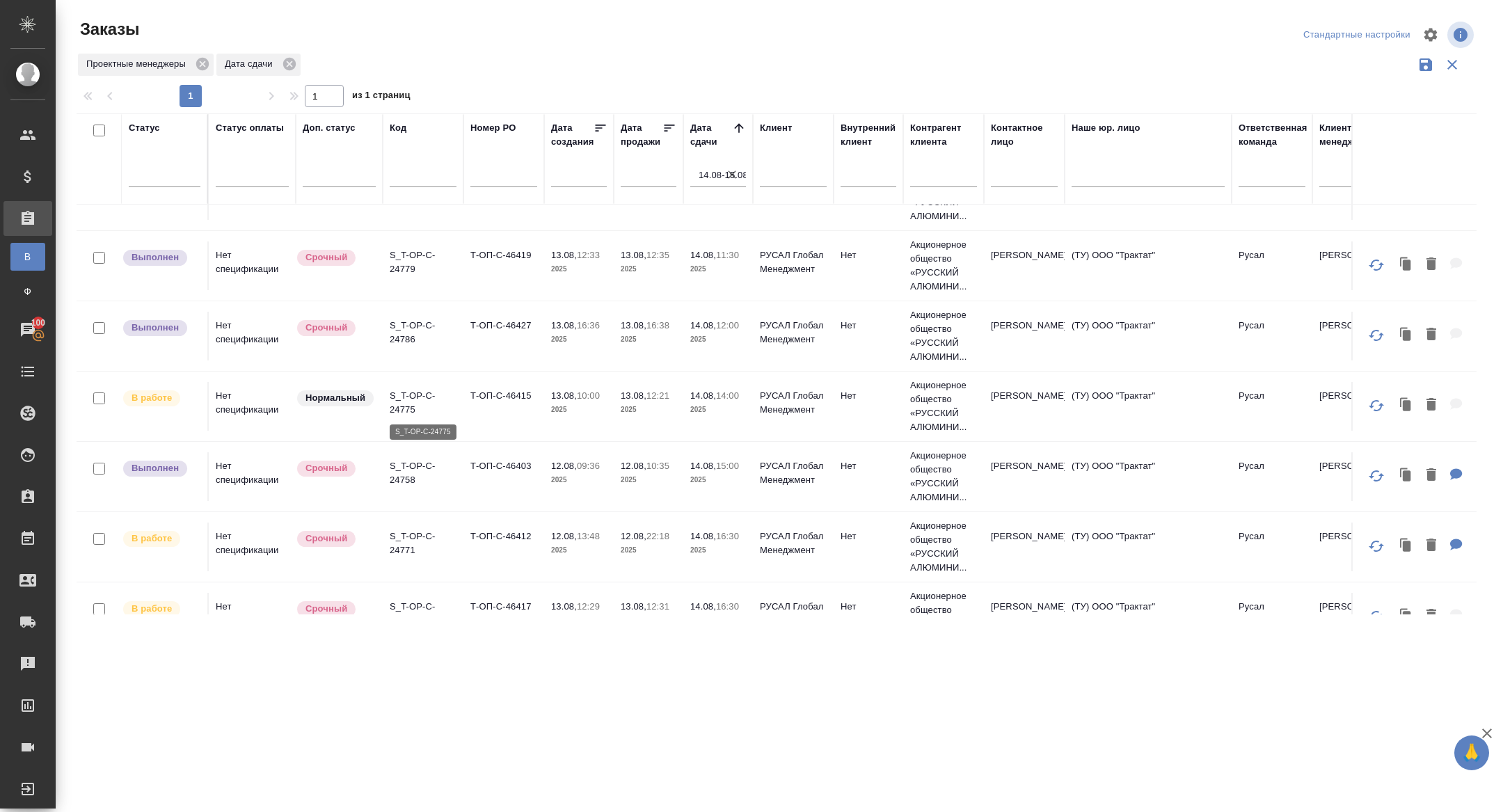
click at [406, 409] on p "S_T-OP-C-24775" at bounding box center [423, 403] width 67 height 28
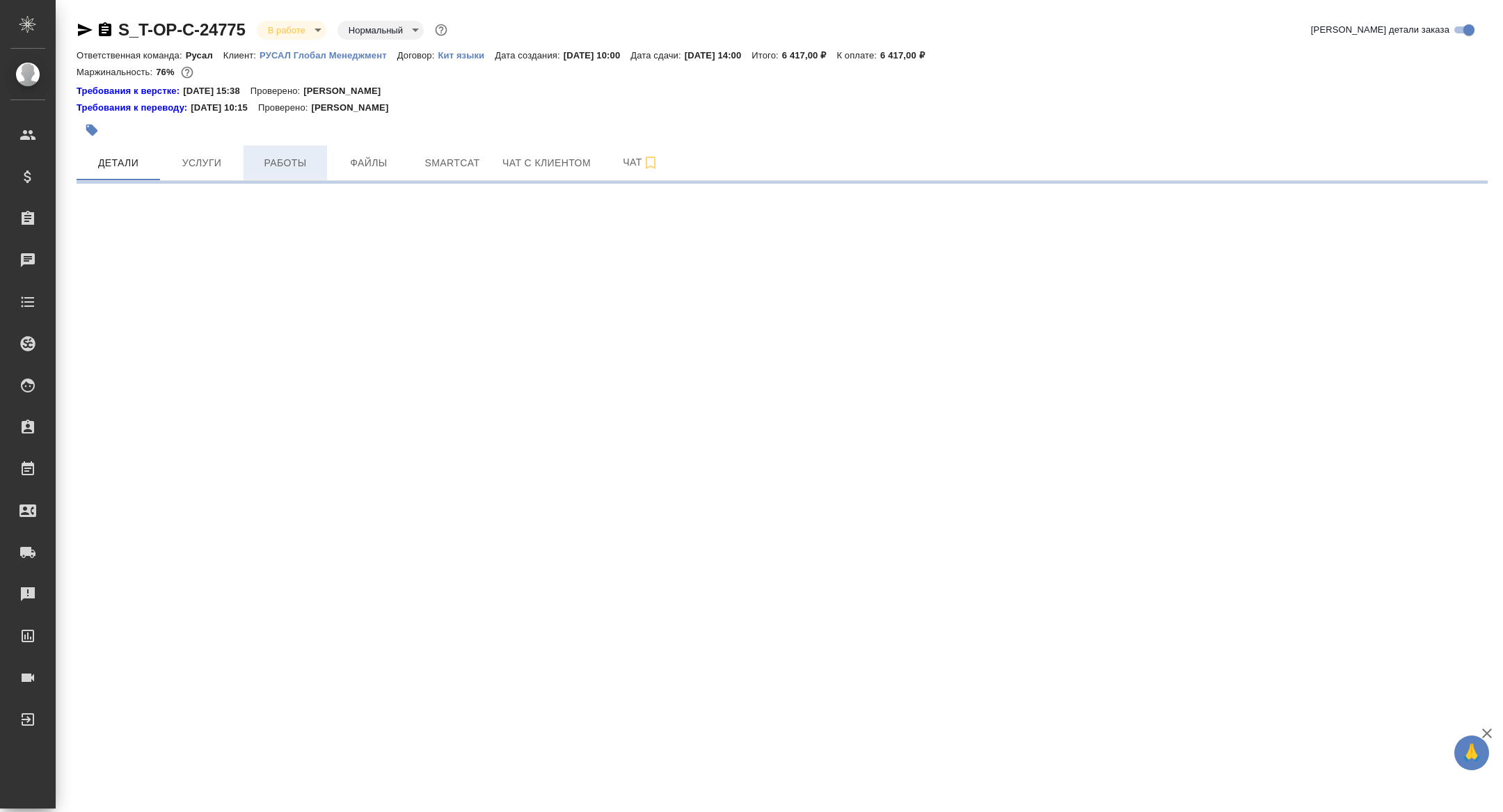
click at [320, 167] on button "Работы" at bounding box center [285, 162] width 84 height 35
select select "RU"
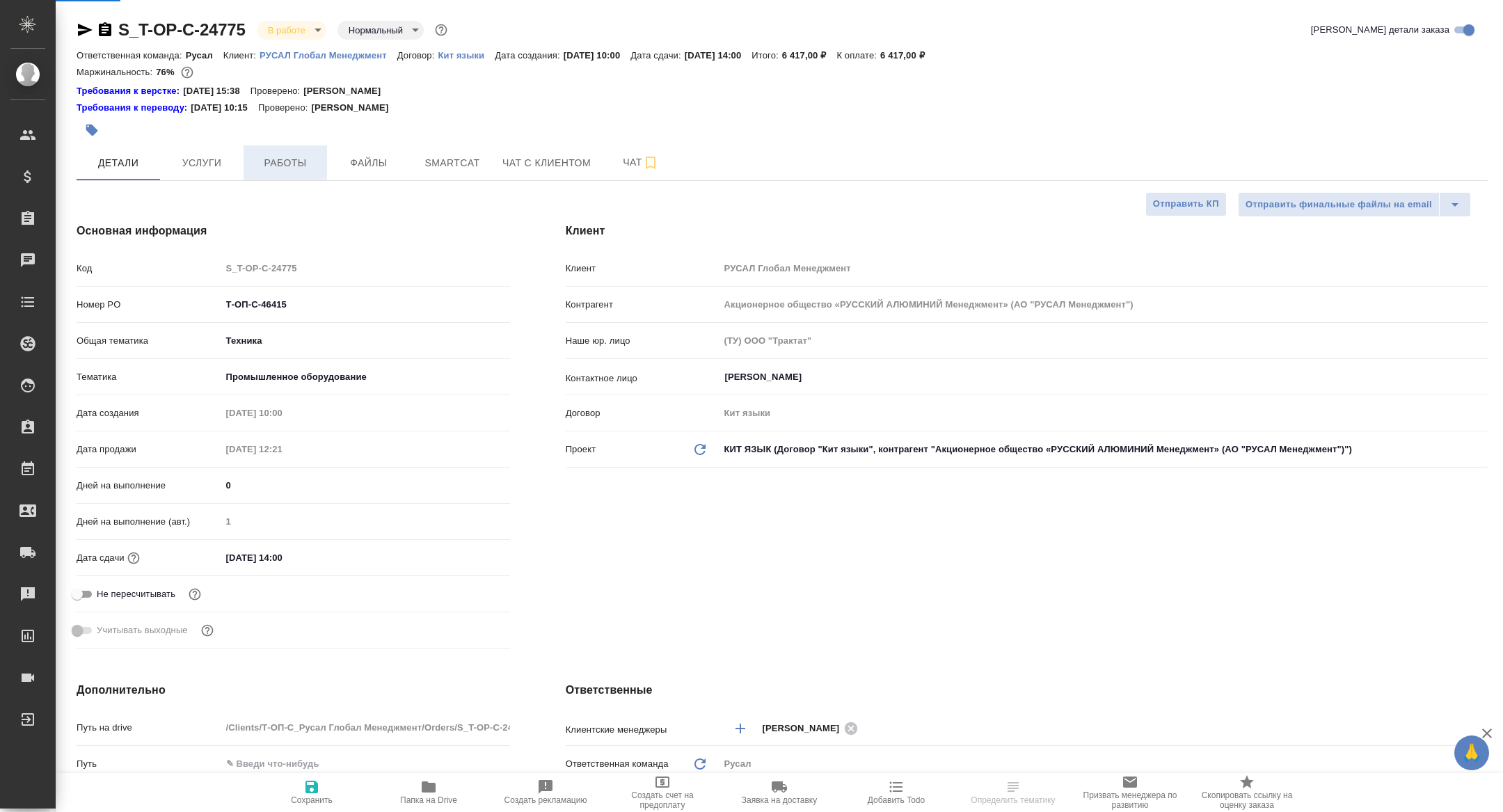
type textarea "x"
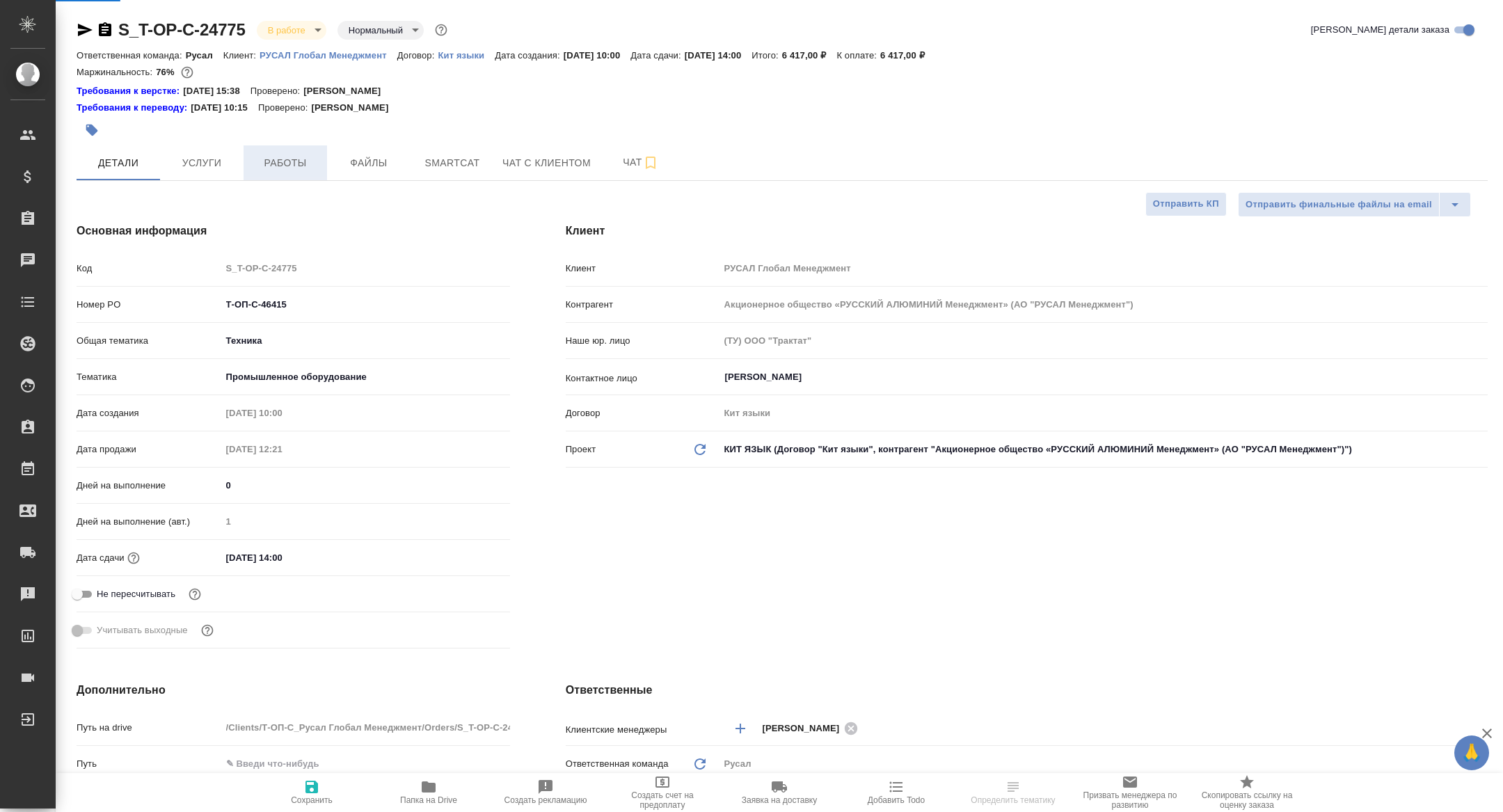
type textarea "x"
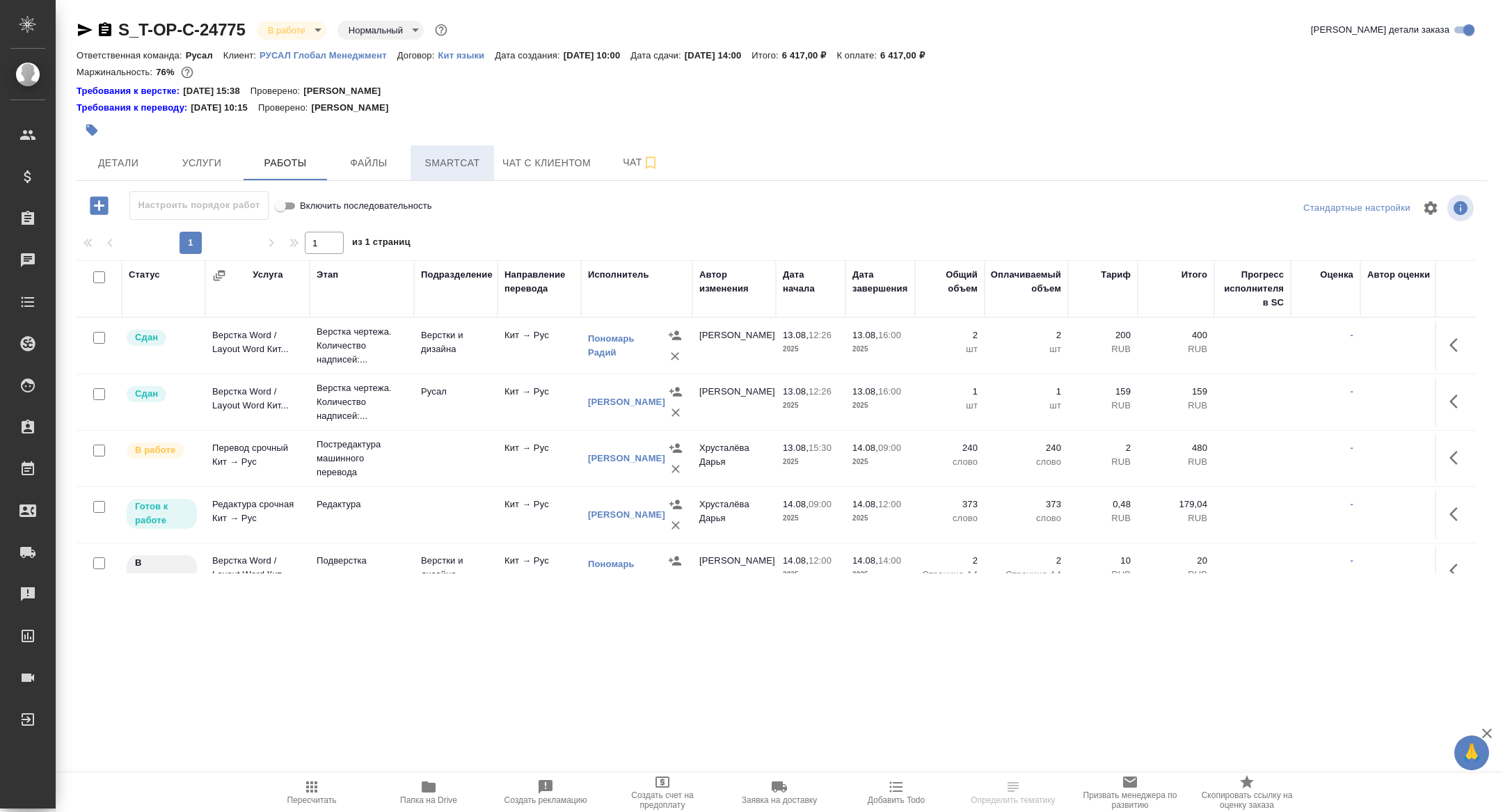
click at [455, 175] on button "Smartcat" at bounding box center [453, 162] width 84 height 35
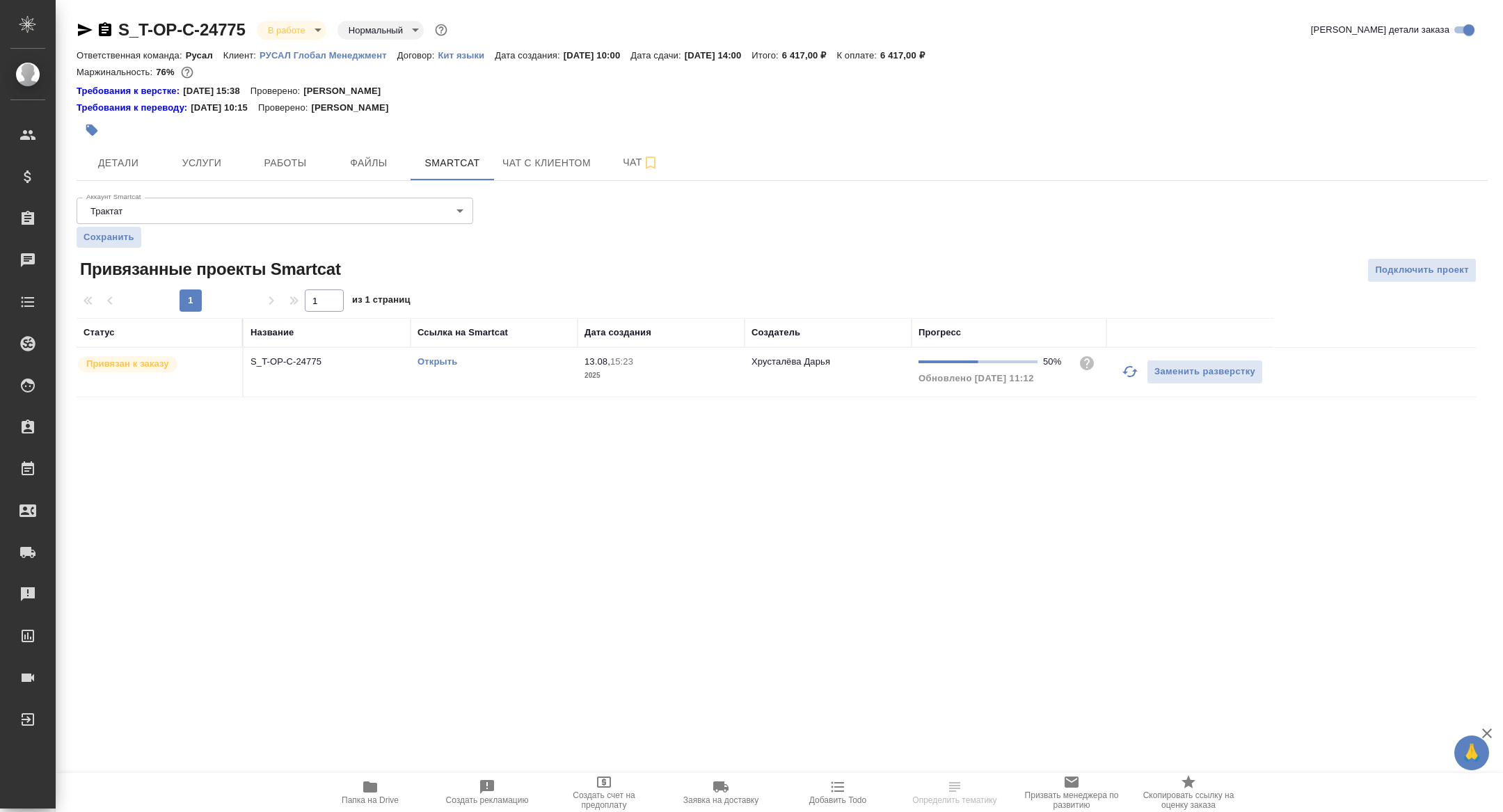
click at [1132, 367] on icon "button" at bounding box center [1130, 372] width 17 height 17
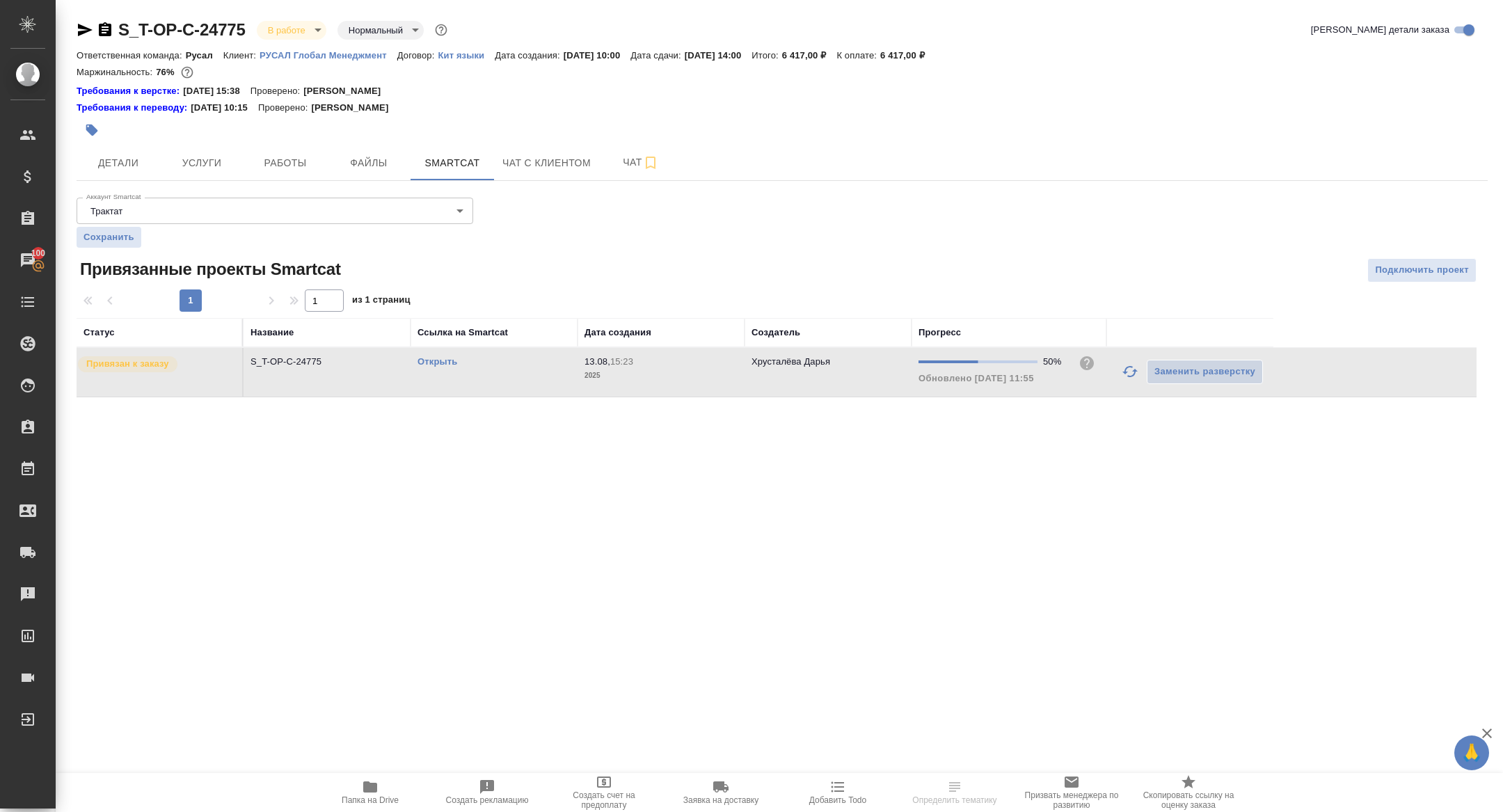
click at [439, 357] on link "Открыть" at bounding box center [437, 361] width 39 height 10
click at [279, 184] on div "S_T-OP-C-24775 В работе inProgress Нормальный normal Кратко детали заказа Ответ…" at bounding box center [782, 217] width 1426 height 433
click at [279, 163] on span "Работы" at bounding box center [285, 163] width 67 height 17
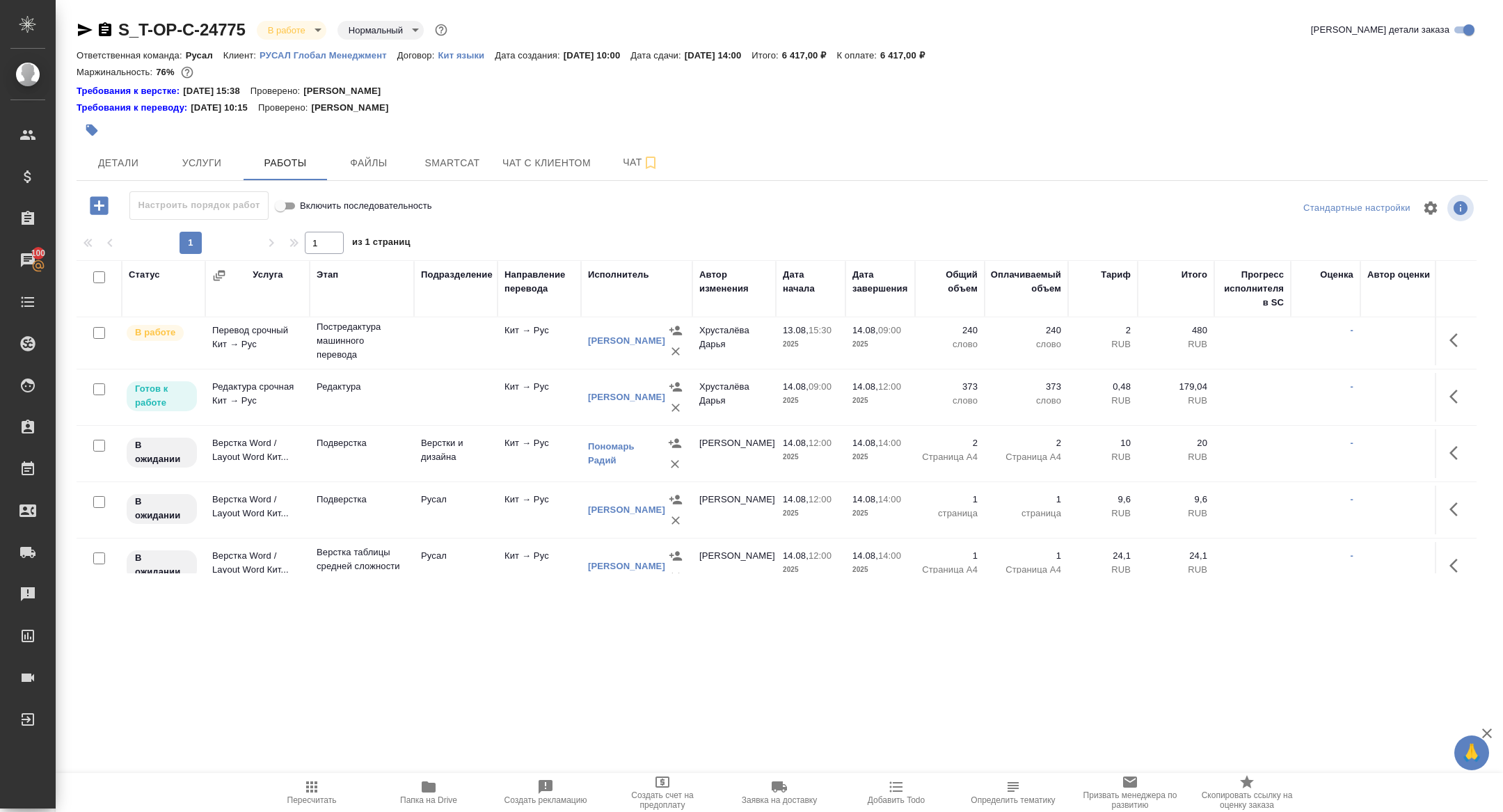
scroll to position [121, 0]
click at [101, 29] on icon "button" at bounding box center [105, 29] width 12 height 14
